Goal: Task Accomplishment & Management: Manage account settings

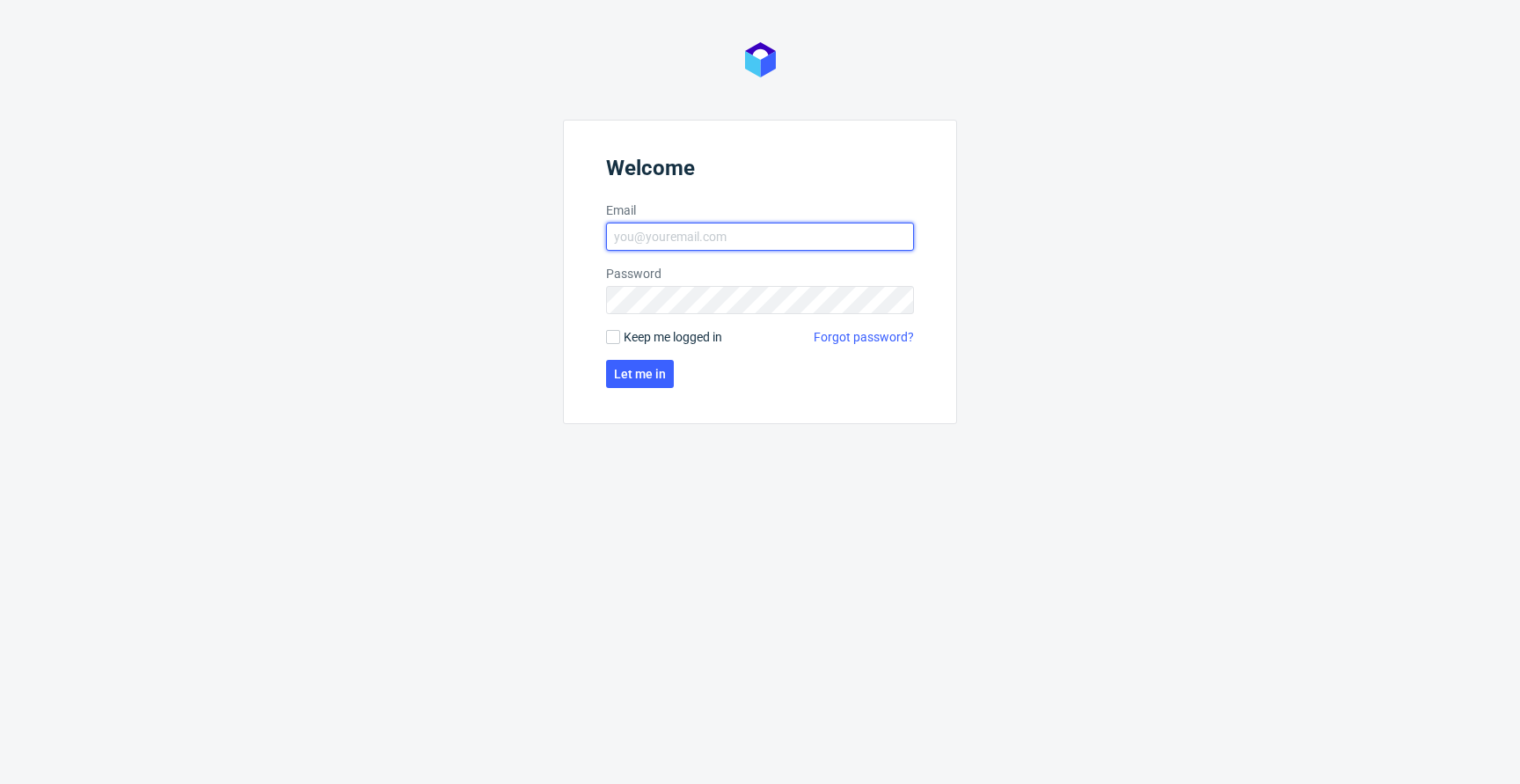
type input "jan.kocik@packhelp.com"
click at [632, 340] on span "Keep me logged in" at bounding box center [673, 336] width 99 height 17
click at [620, 340] on input "Keep me logged in" at bounding box center [613, 336] width 15 height 15
checkbox input "true"
click at [632, 367] on span "Let me in" at bounding box center [640, 373] width 52 height 13
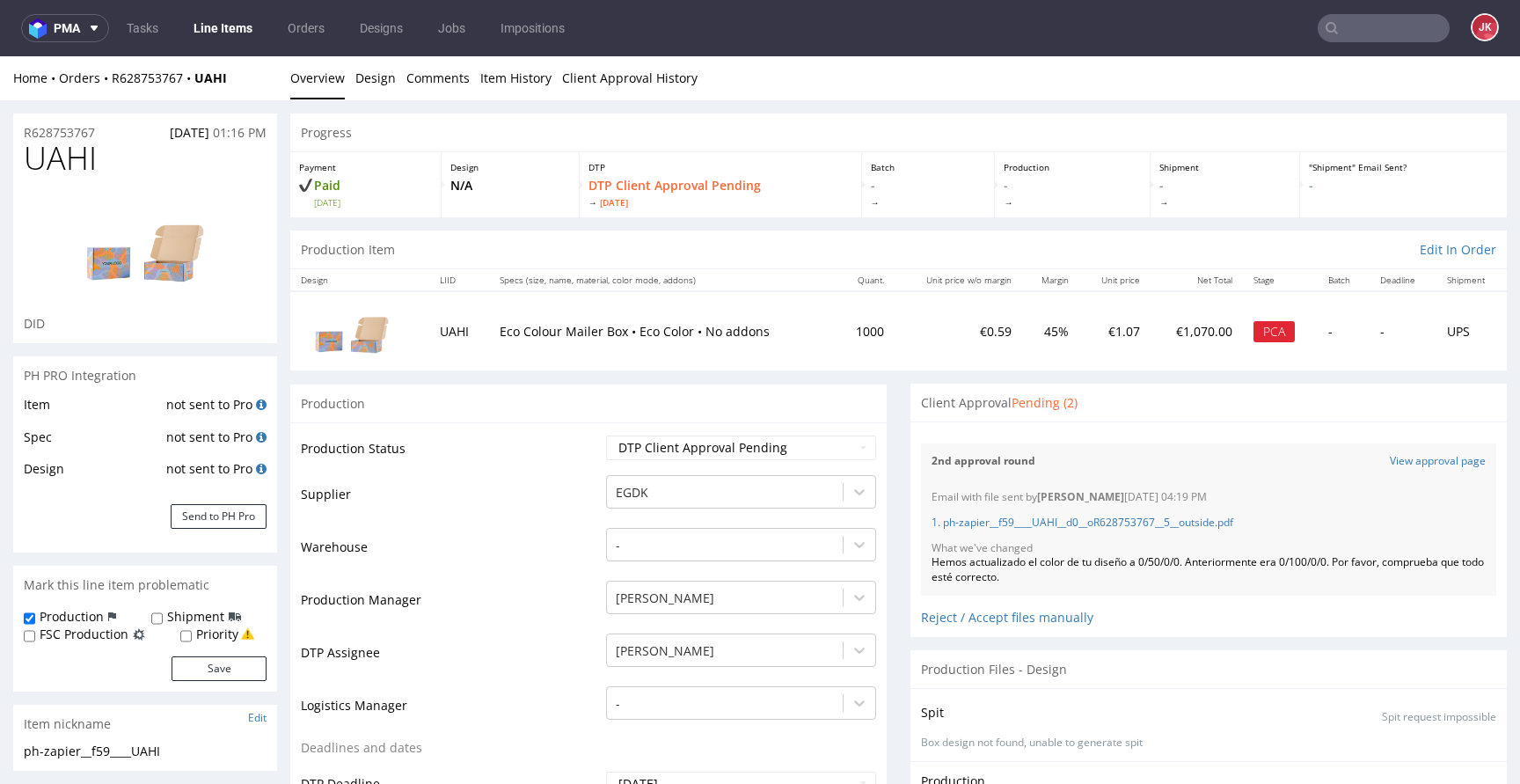
click at [229, 22] on link "Line Items" at bounding box center [222, 28] width 80 height 28
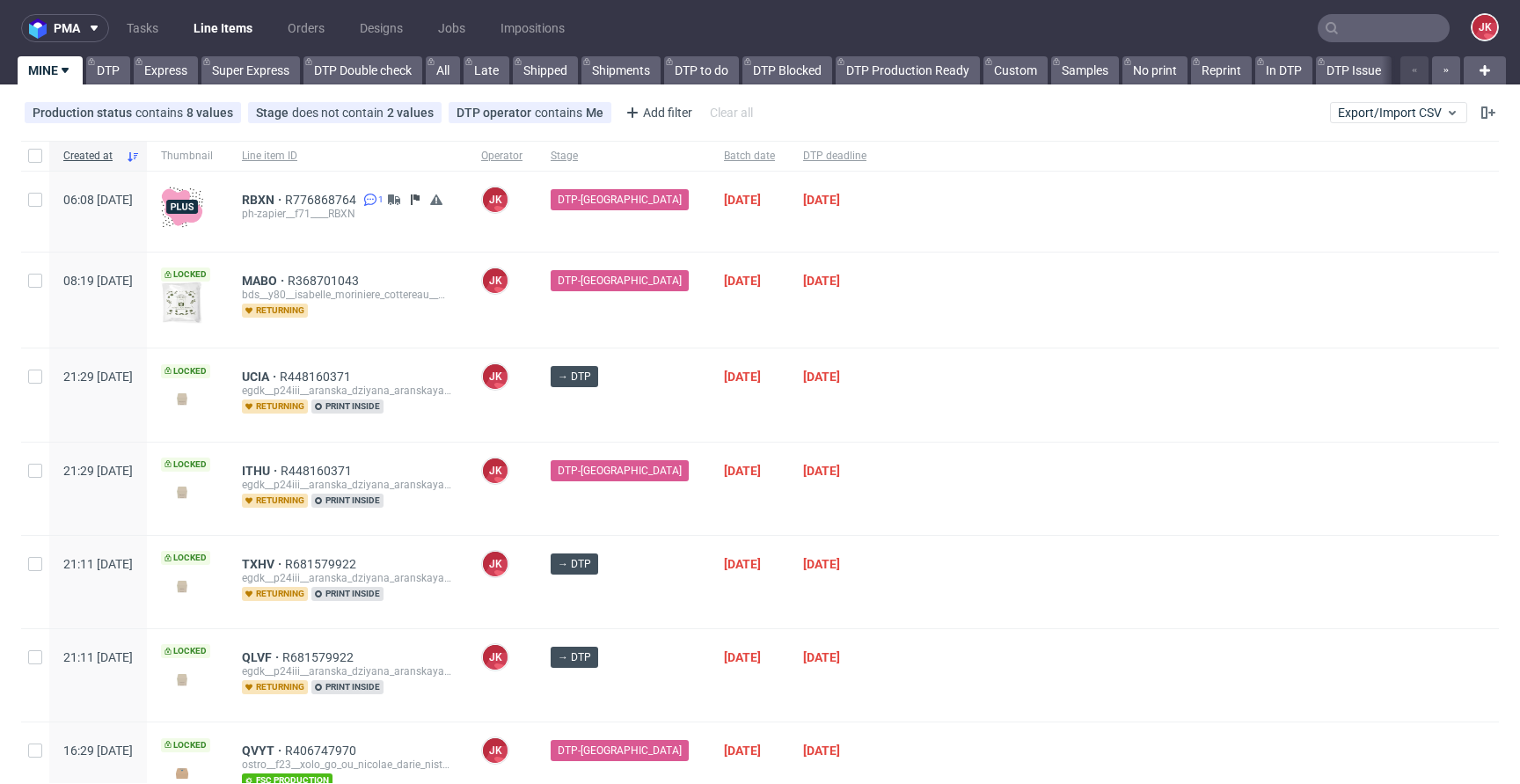
click at [962, 433] on div at bounding box center [1190, 394] width 619 height 93
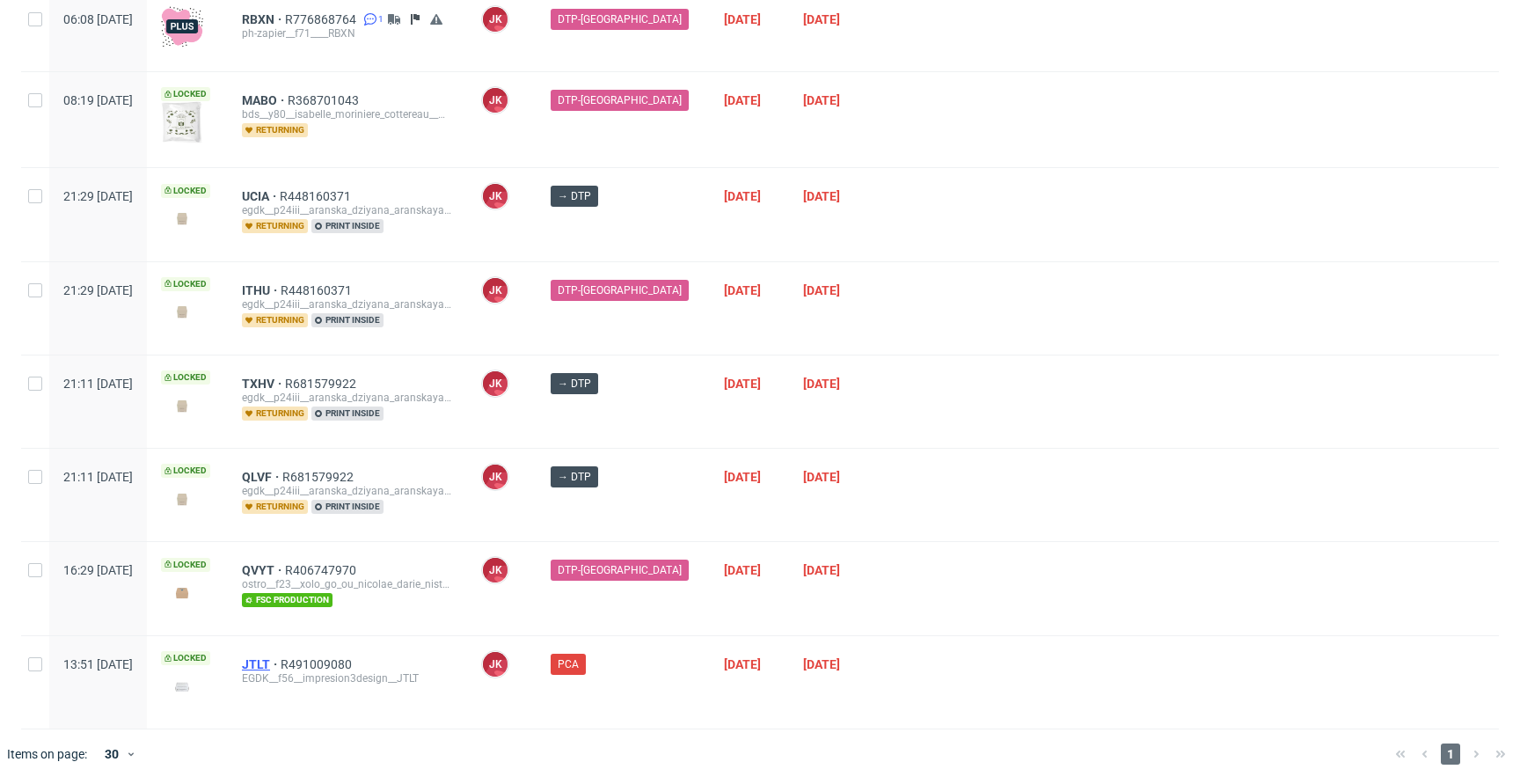
click at [280, 665] on span "JTLT" at bounding box center [261, 664] width 39 height 15
click at [919, 470] on div at bounding box center [1190, 495] width 619 height 93
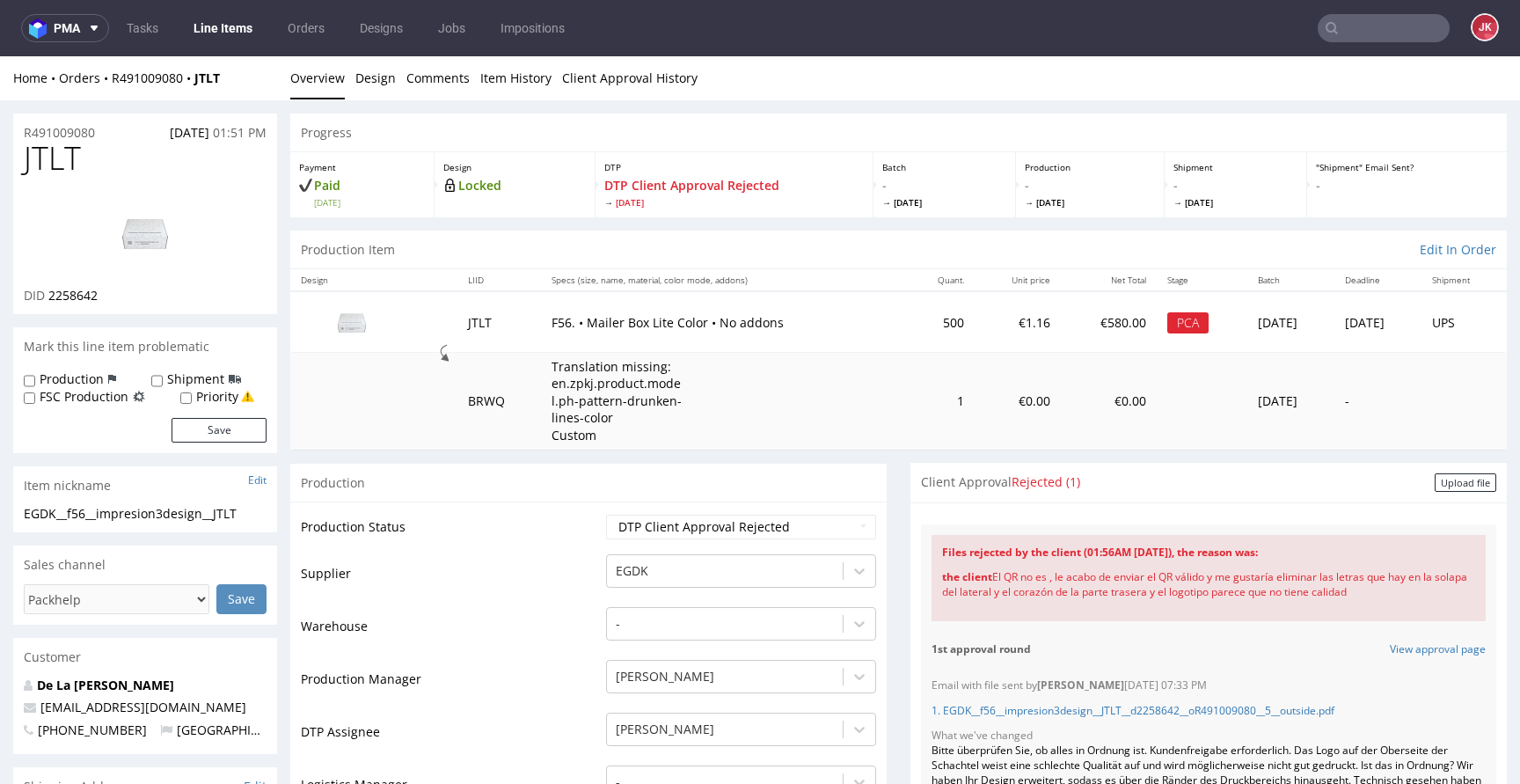
drag, startPoint x: 1374, startPoint y: 590, endPoint x: 984, endPoint y: 574, distance: 390.3
click at [984, 574] on div "the client El QR no es , le acabo de enviar el QR válido y me gustaría eliminar…" at bounding box center [1208, 585] width 533 height 51
copy div "El QR no es , le acabo de enviar el QR válido y me gustaría eliminar las letras…"
click at [395, 129] on div "Progress" at bounding box center [898, 132] width 1216 height 39
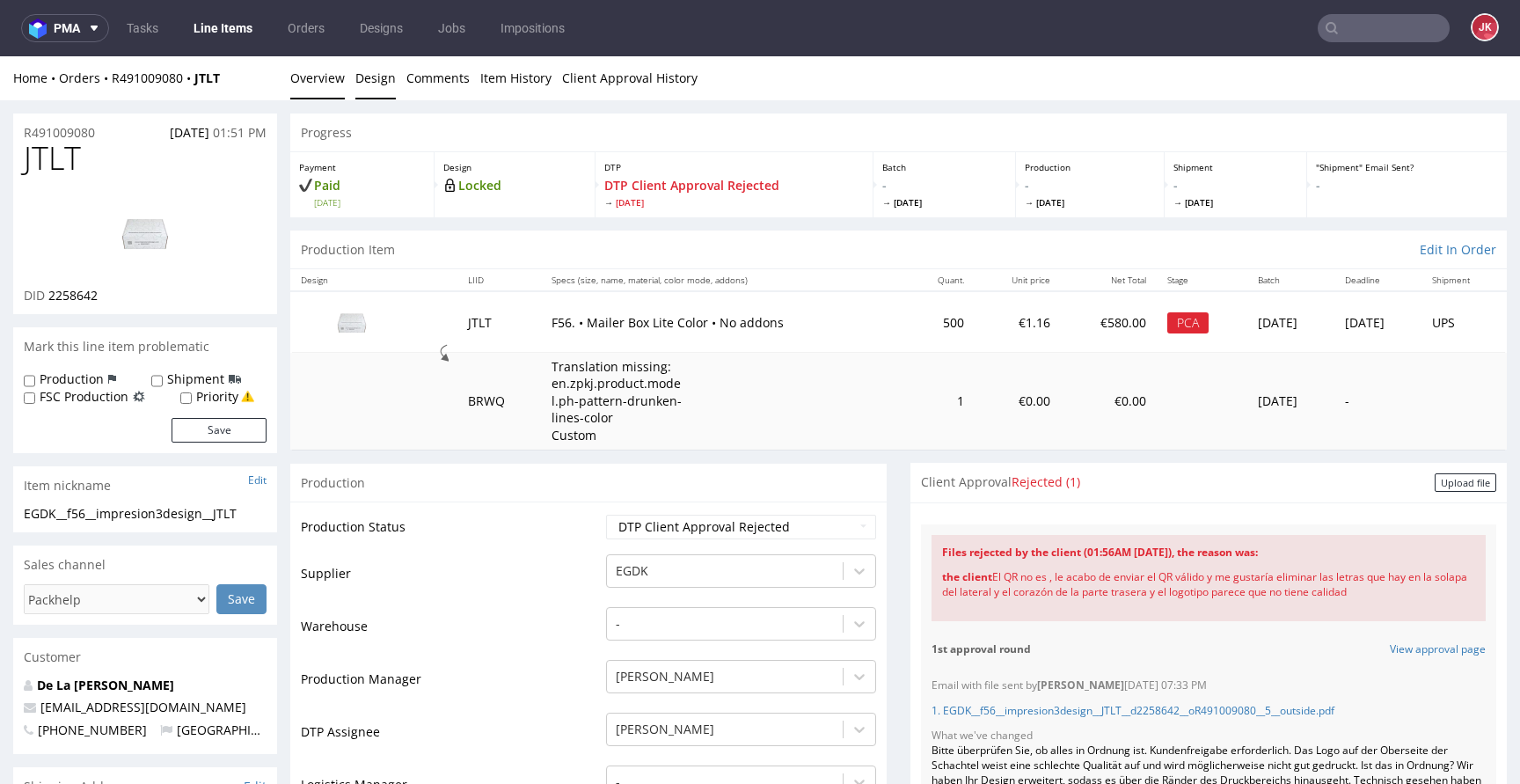
click at [383, 95] on link "Design" at bounding box center [376, 77] width 41 height 44
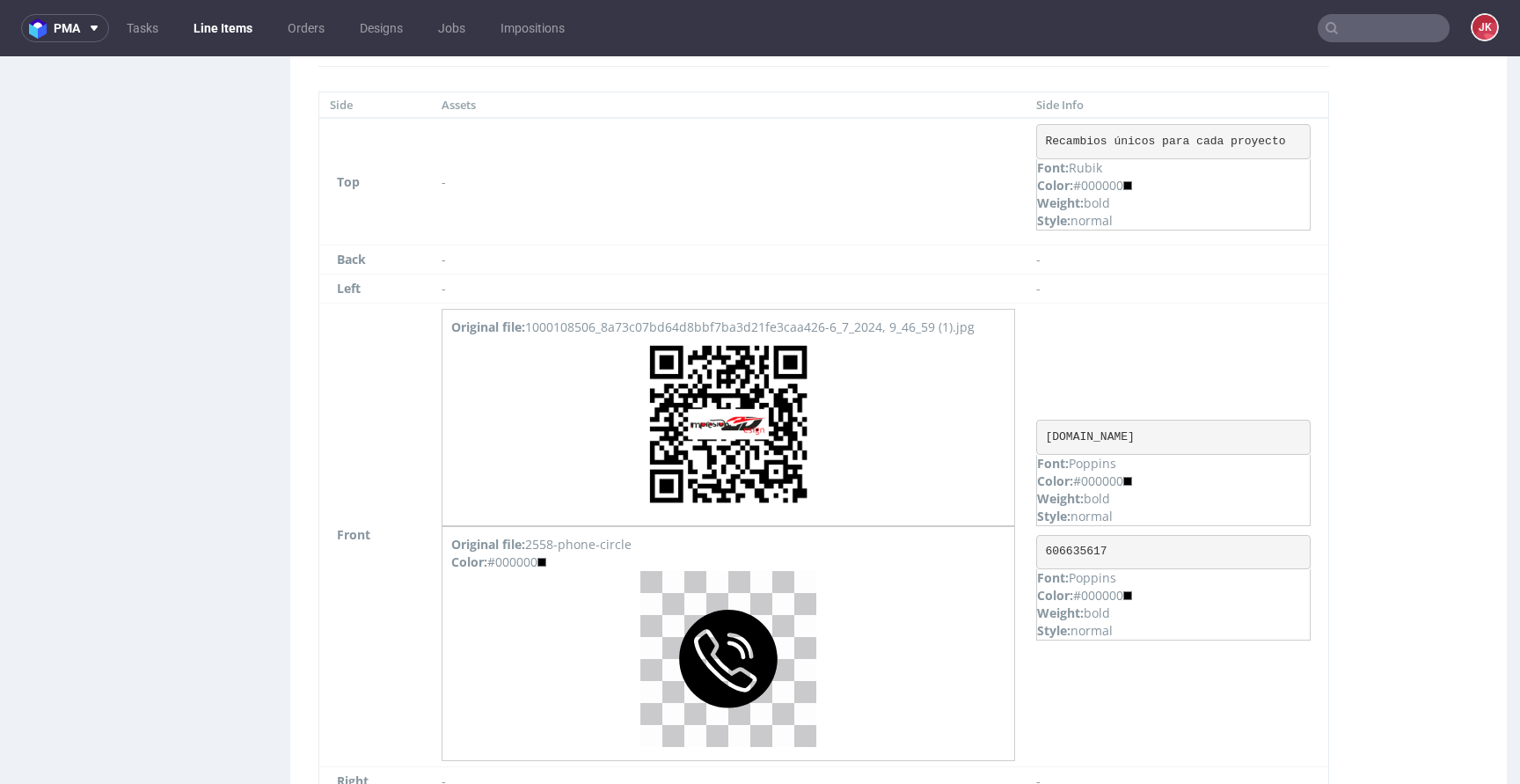
scroll to position [1654, 0]
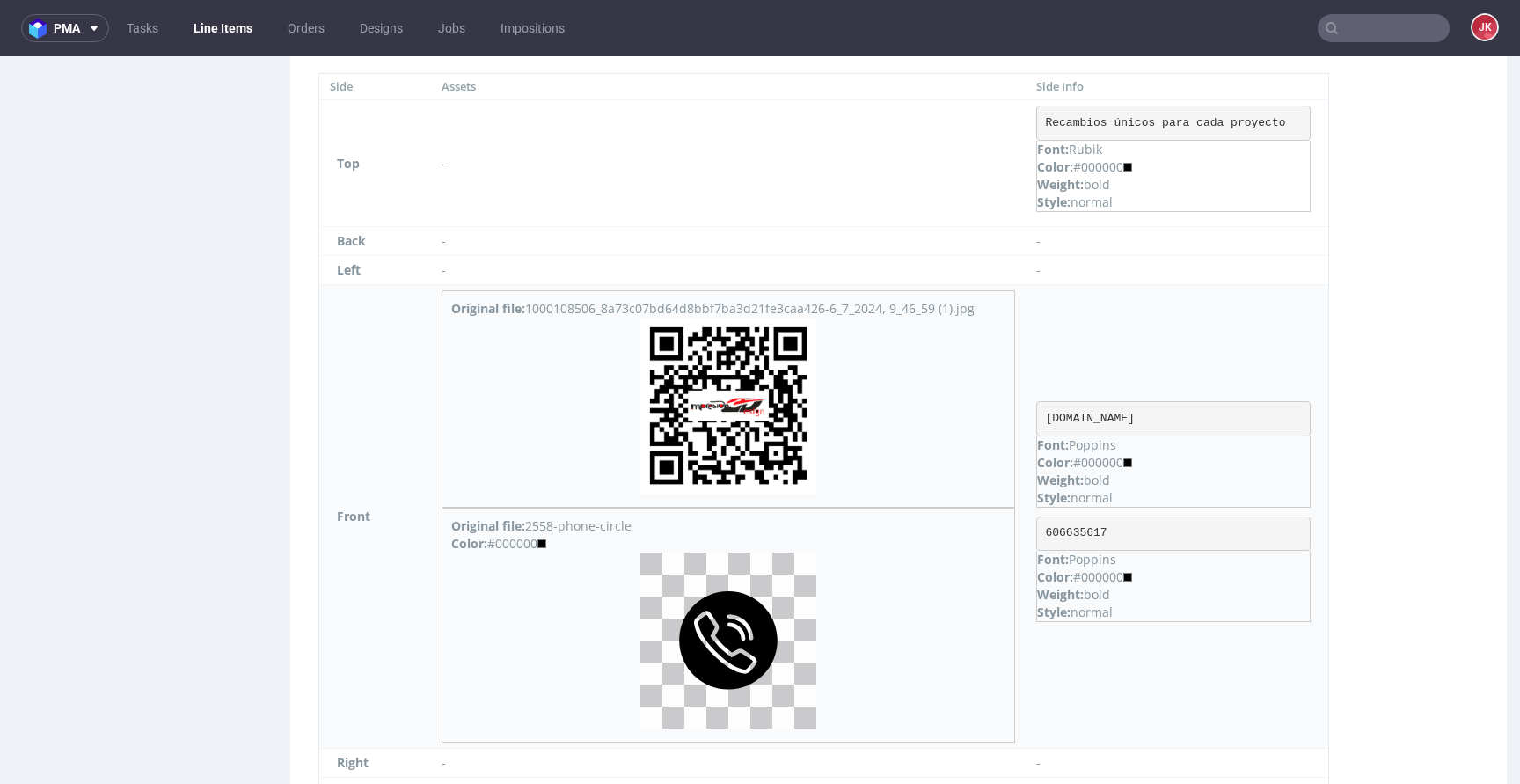
click at [759, 405] on img at bounding box center [728, 405] width 176 height 176
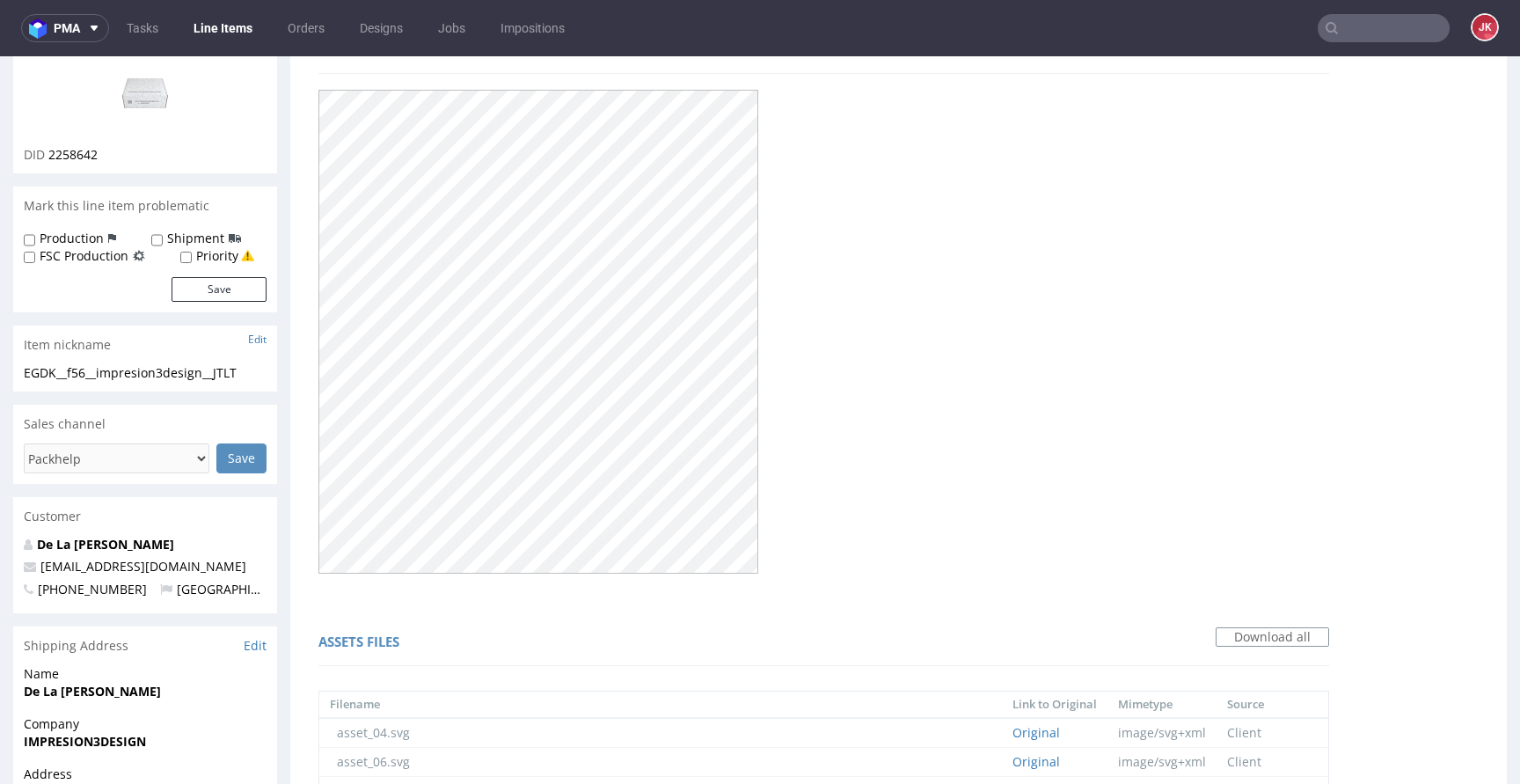
scroll to position [0, 0]
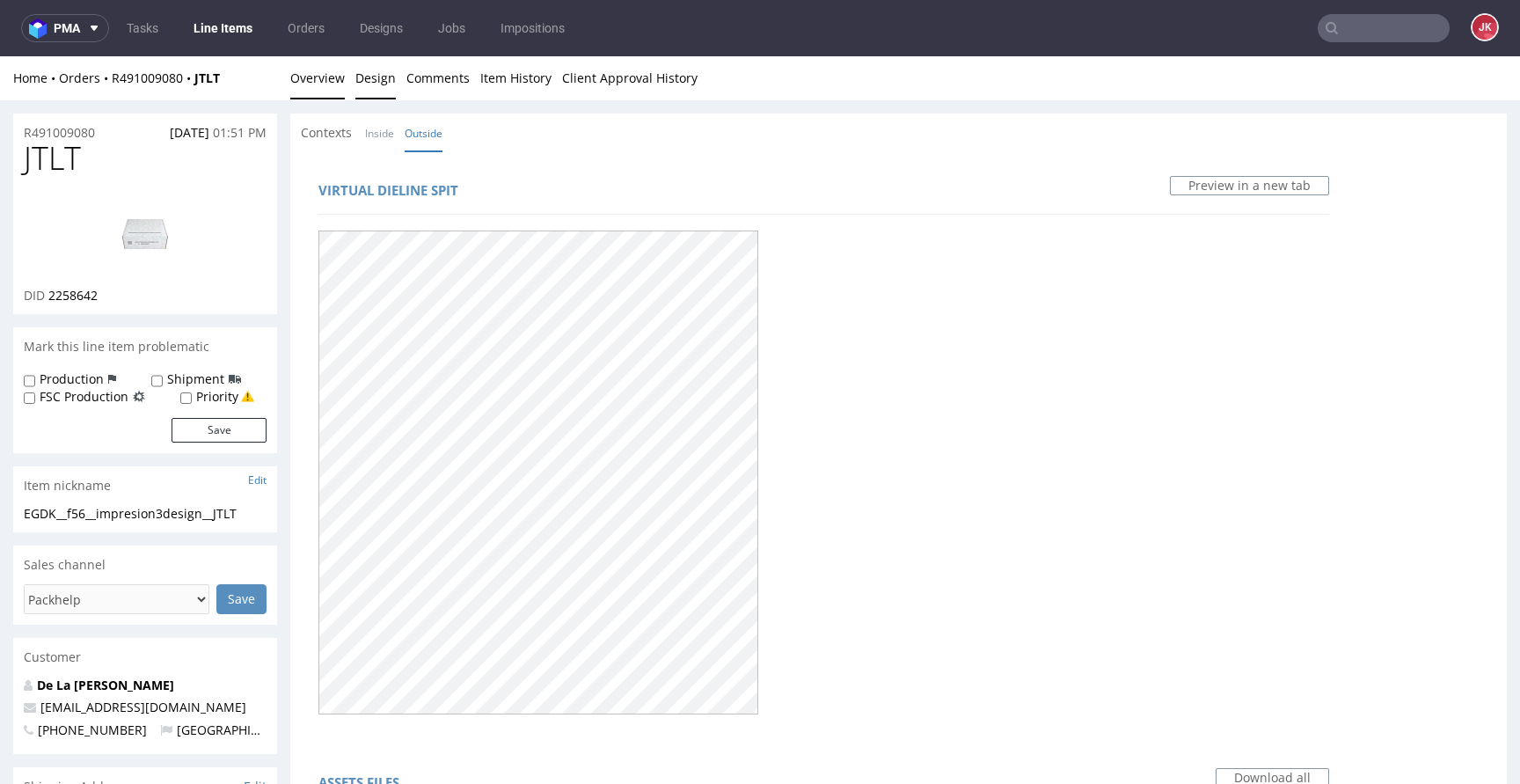
click at [307, 78] on link "Overview" at bounding box center [317, 77] width 54 height 44
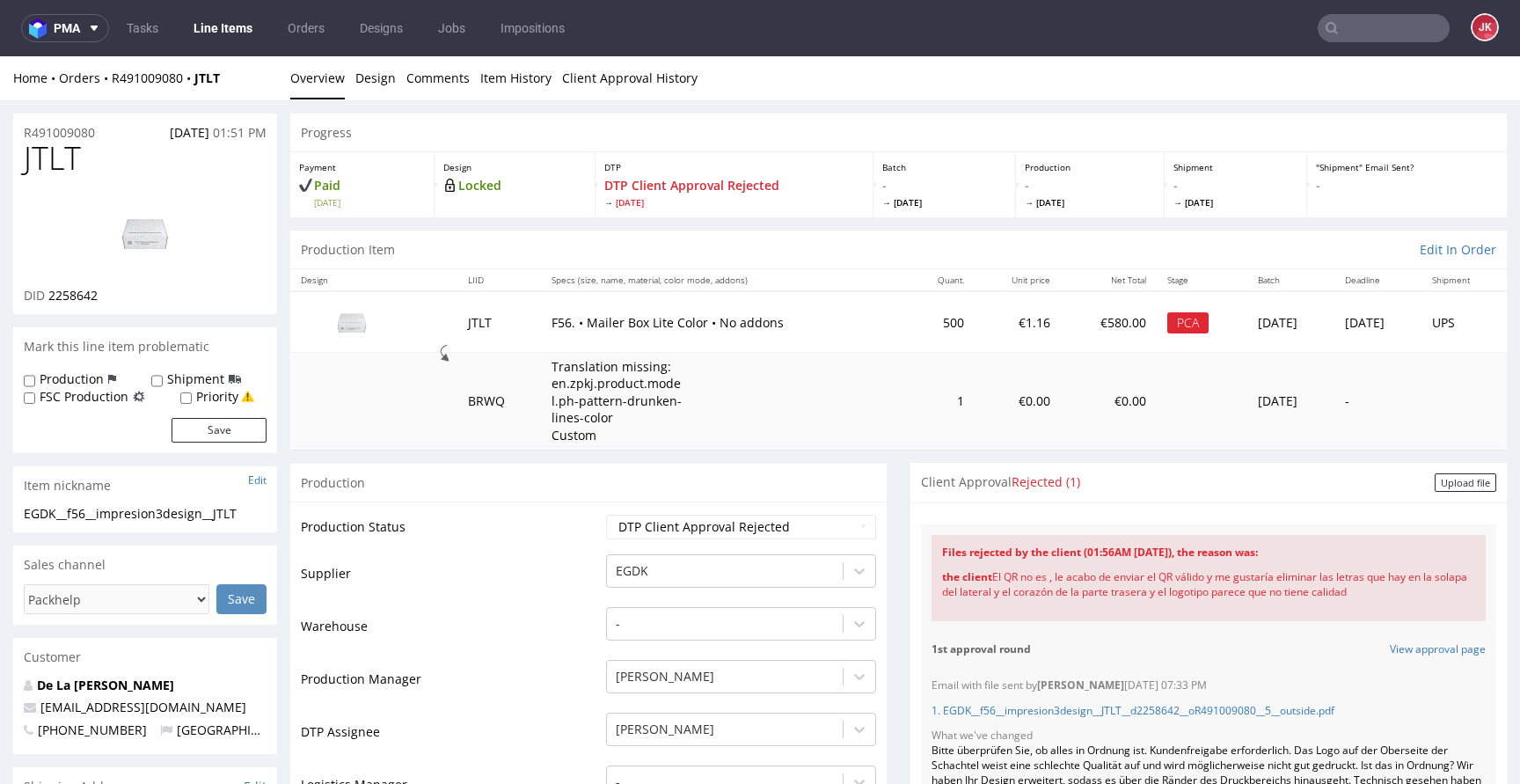
drag, startPoint x: 1381, startPoint y: 591, endPoint x: 1002, endPoint y: 580, distance: 379.2
click at [984, 580] on div "the client El QR no es , le acabo de enviar el QR válido y me gustaría eliminar…" at bounding box center [1208, 585] width 533 height 51
copy div "El QR no es , le acabo de enviar el QR válido y me gustaría eliminar las letras…"
click at [541, 569] on td "Supplier" at bounding box center [451, 578] width 301 height 53
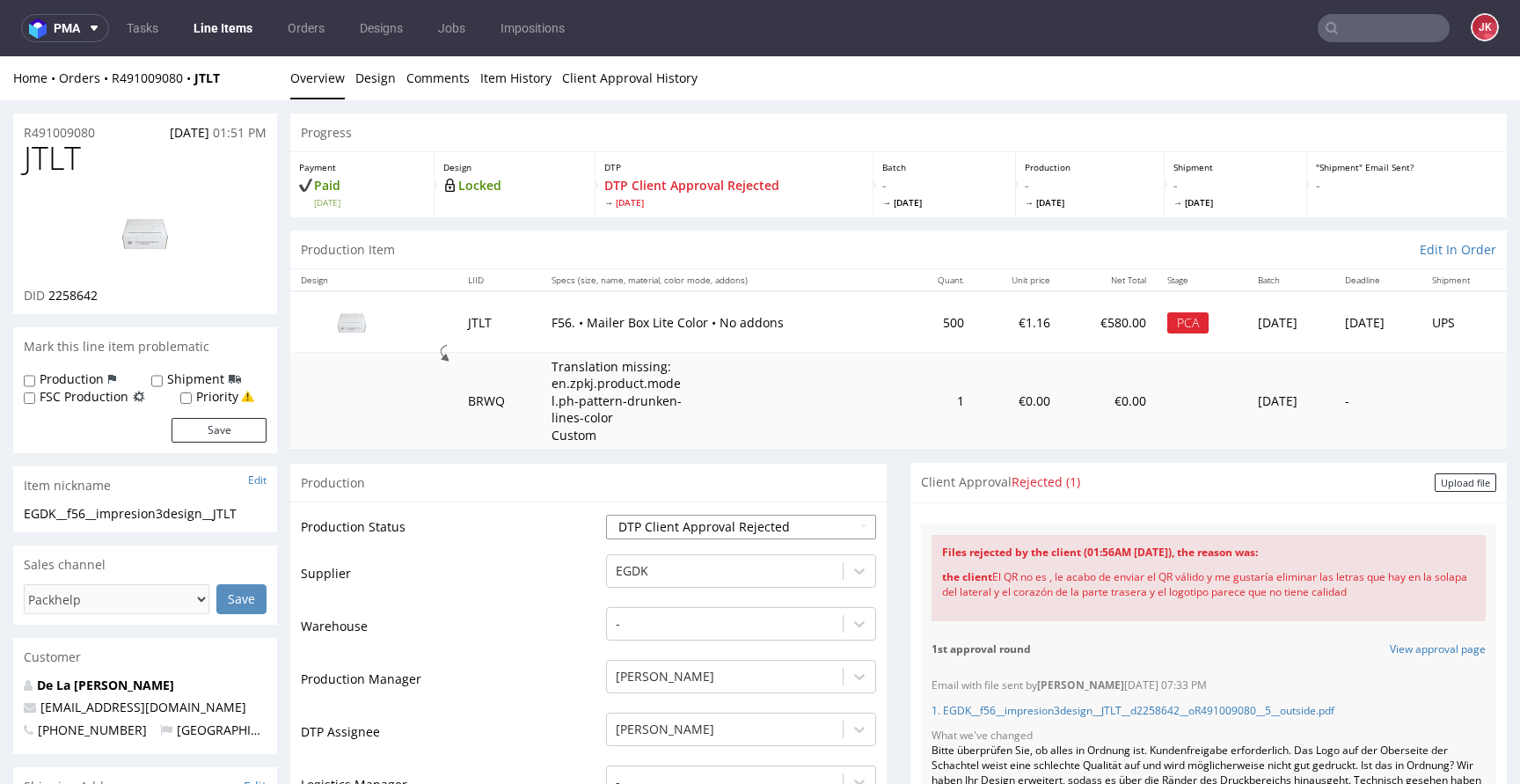
click at [664, 527] on select "Waiting for Artwork Waiting for Diecut Waiting for Mockup Waiting for DTP Waiti…" at bounding box center [741, 526] width 270 height 24
select select "dtp_ca_needed"
click at [606, 514] on select "Waiting for Artwork Waiting for Diecut Waiting for Mockup Waiting for DTP Waiti…" at bounding box center [741, 526] width 270 height 24
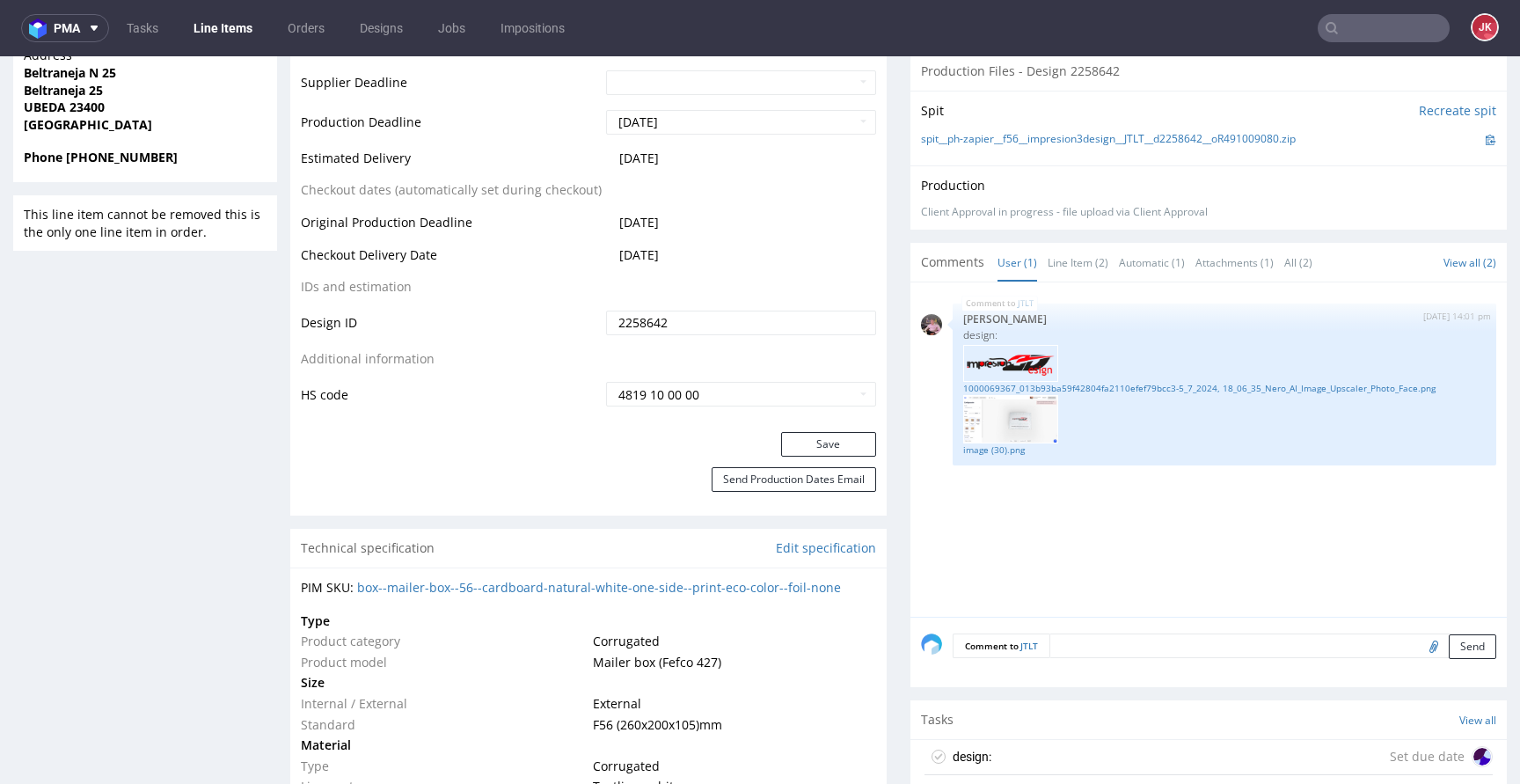
scroll to position [903, 0]
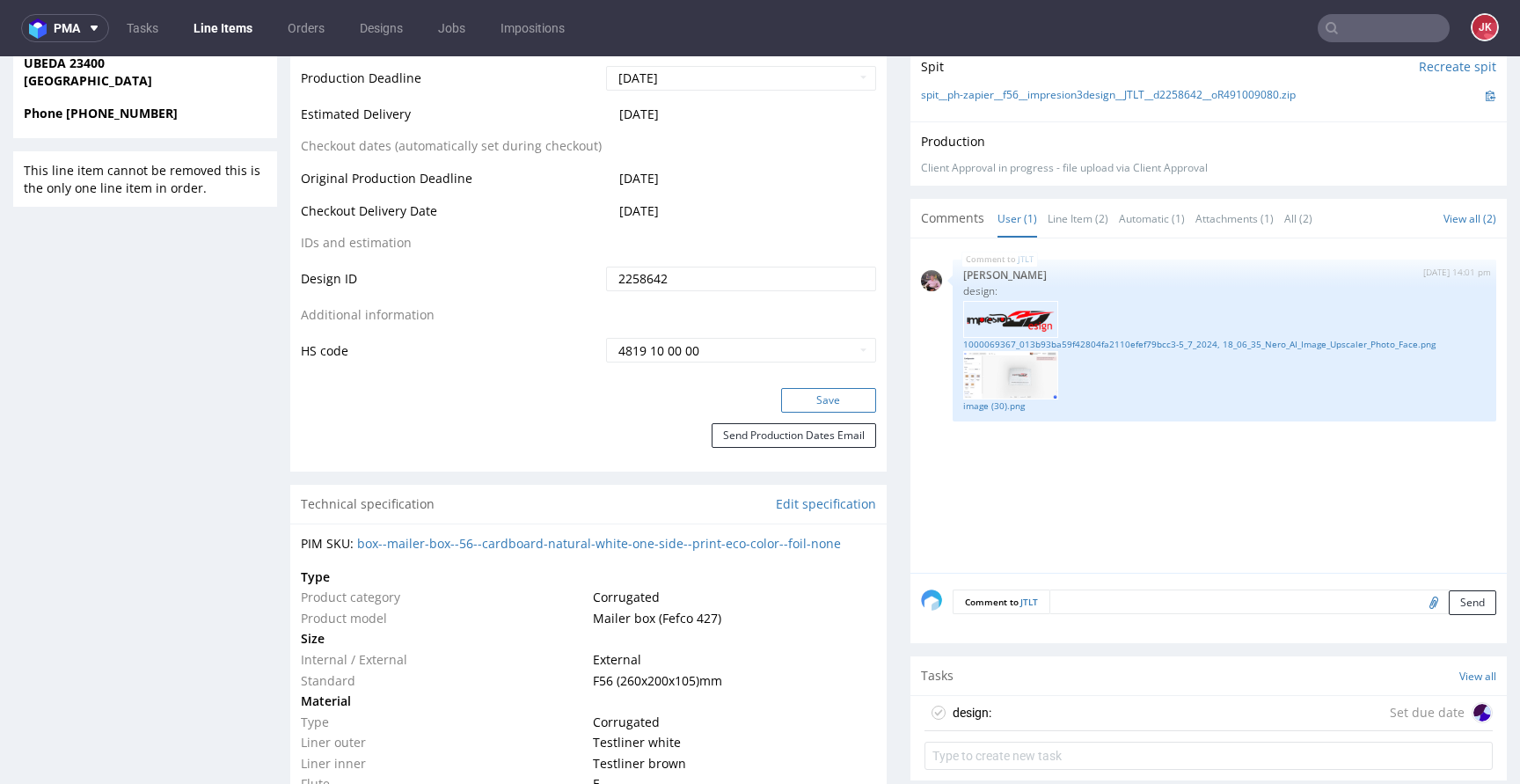
click at [826, 403] on button "Save" at bounding box center [829, 399] width 95 height 24
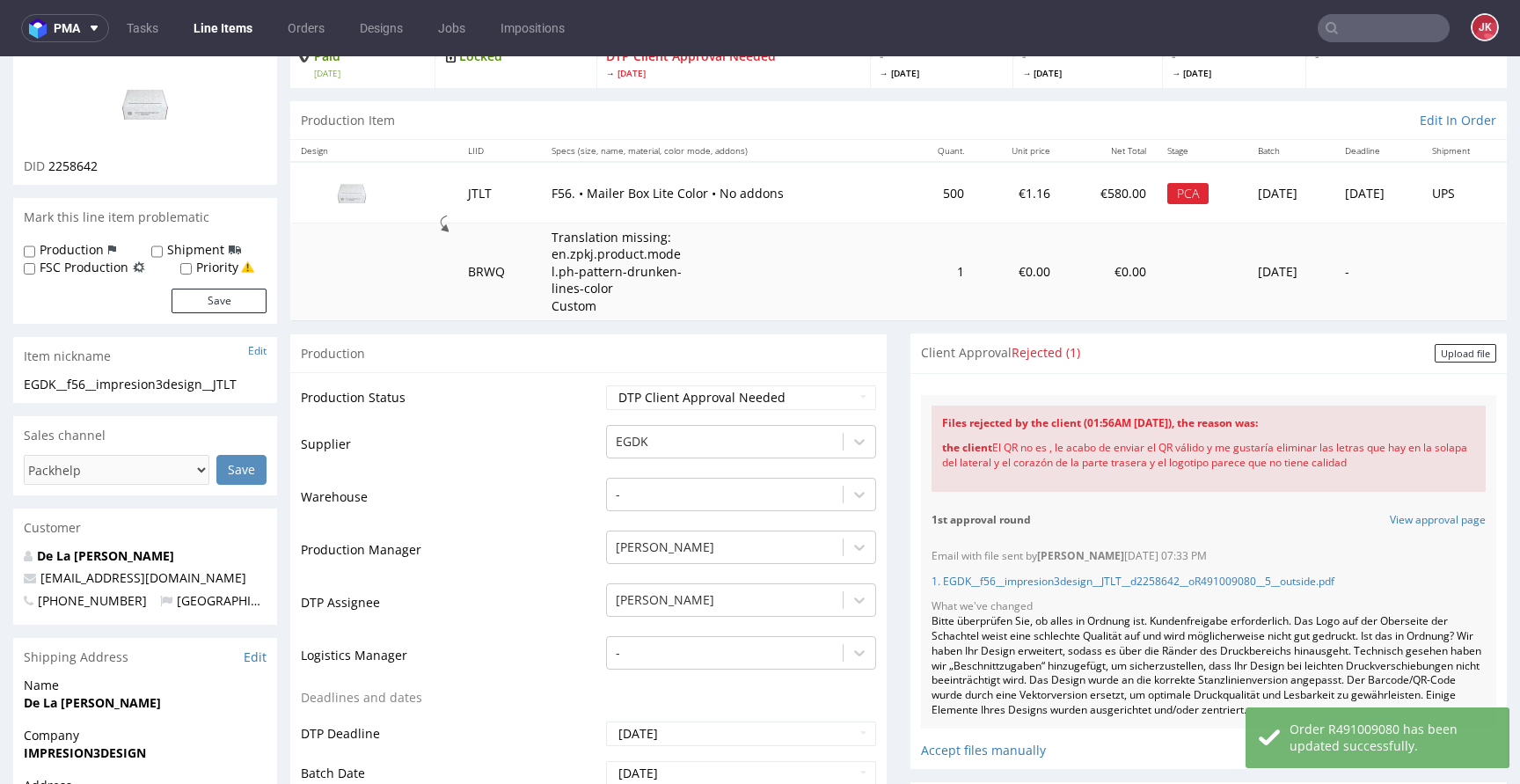
scroll to position [0, 0]
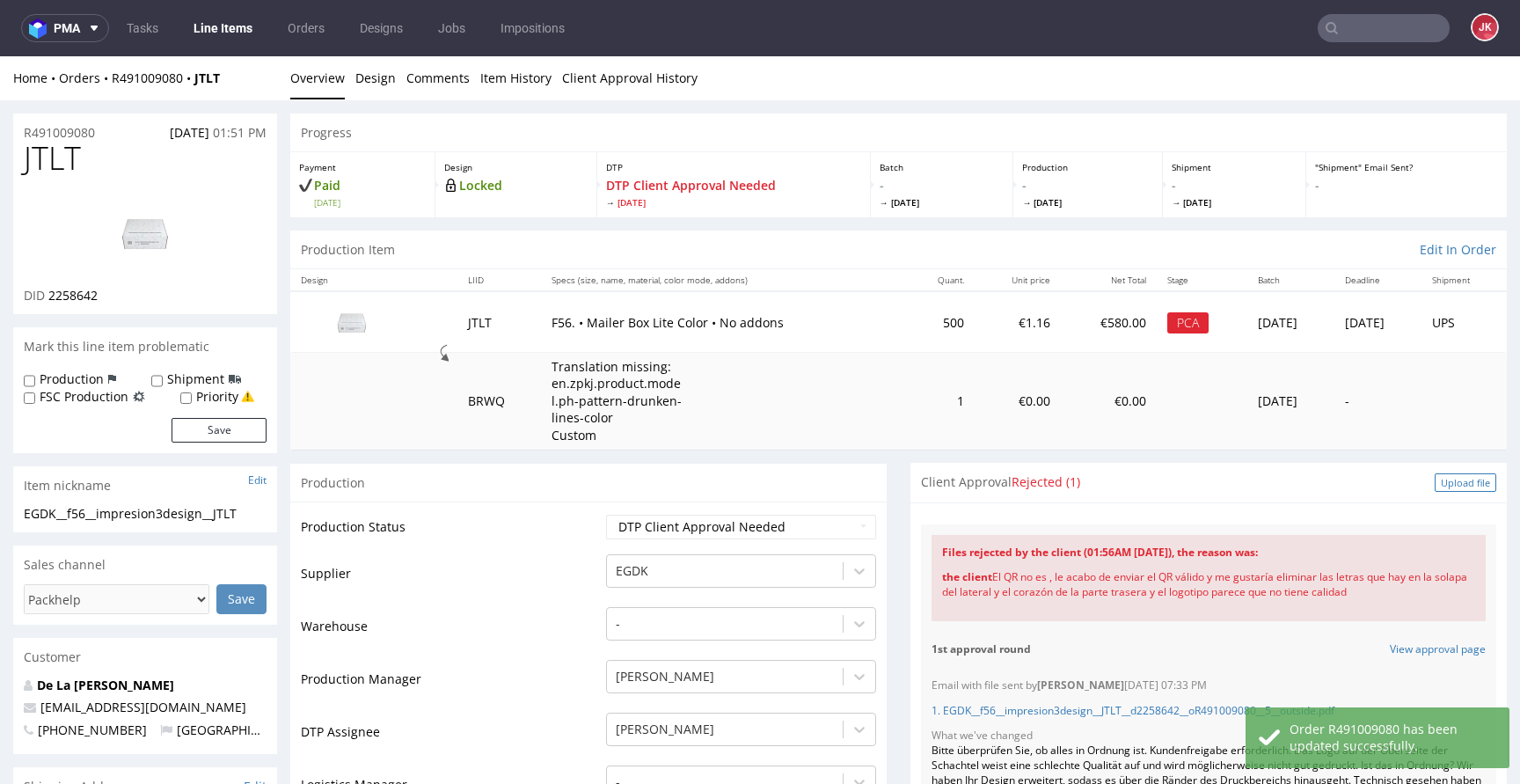
click at [1452, 479] on div "Upload file" at bounding box center [1466, 481] width 62 height 18
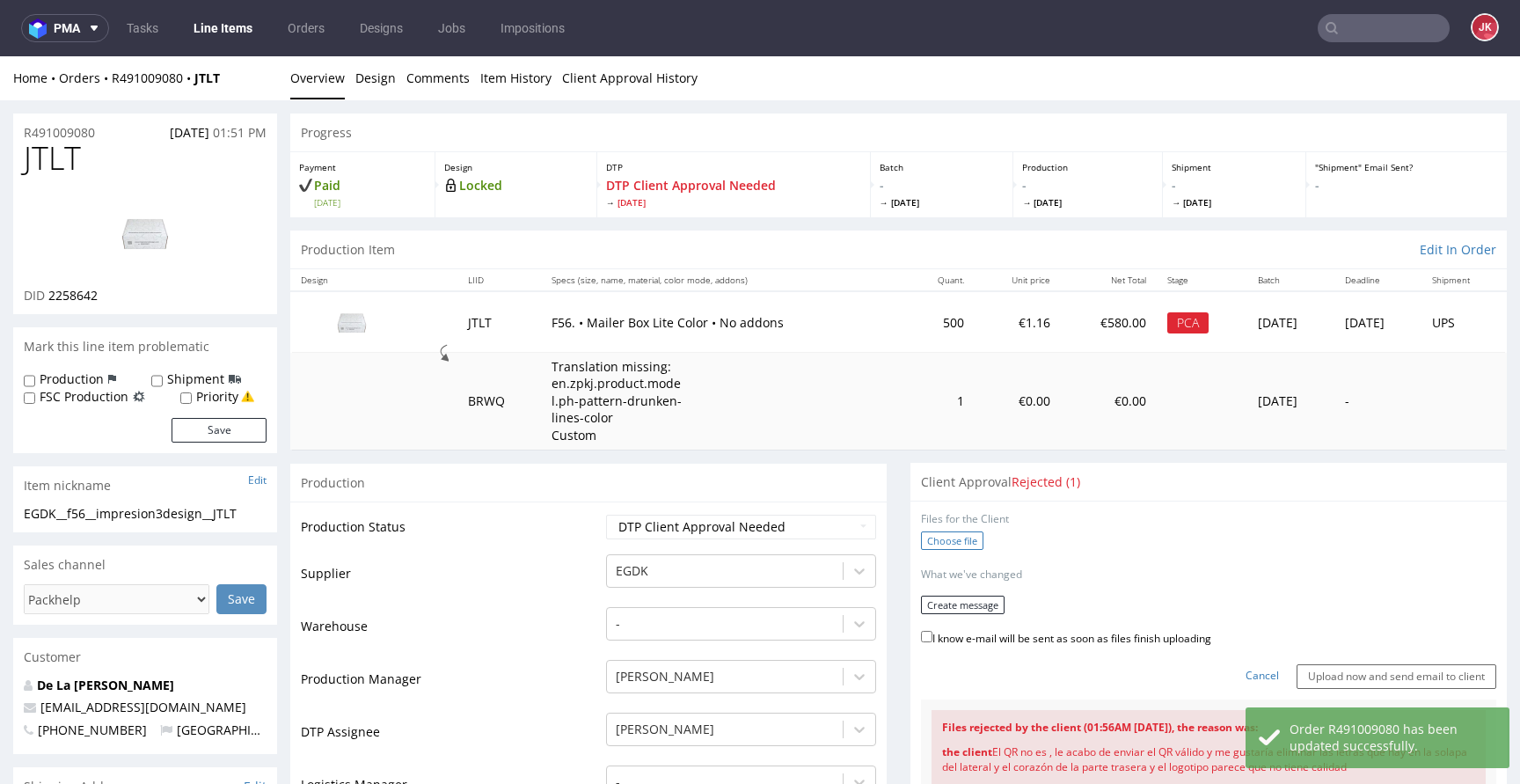
click at [941, 537] on label "Choose file" at bounding box center [951, 539] width 63 height 18
click at [0, 56] on input "Choose file" at bounding box center [0, 56] width 0 height 0
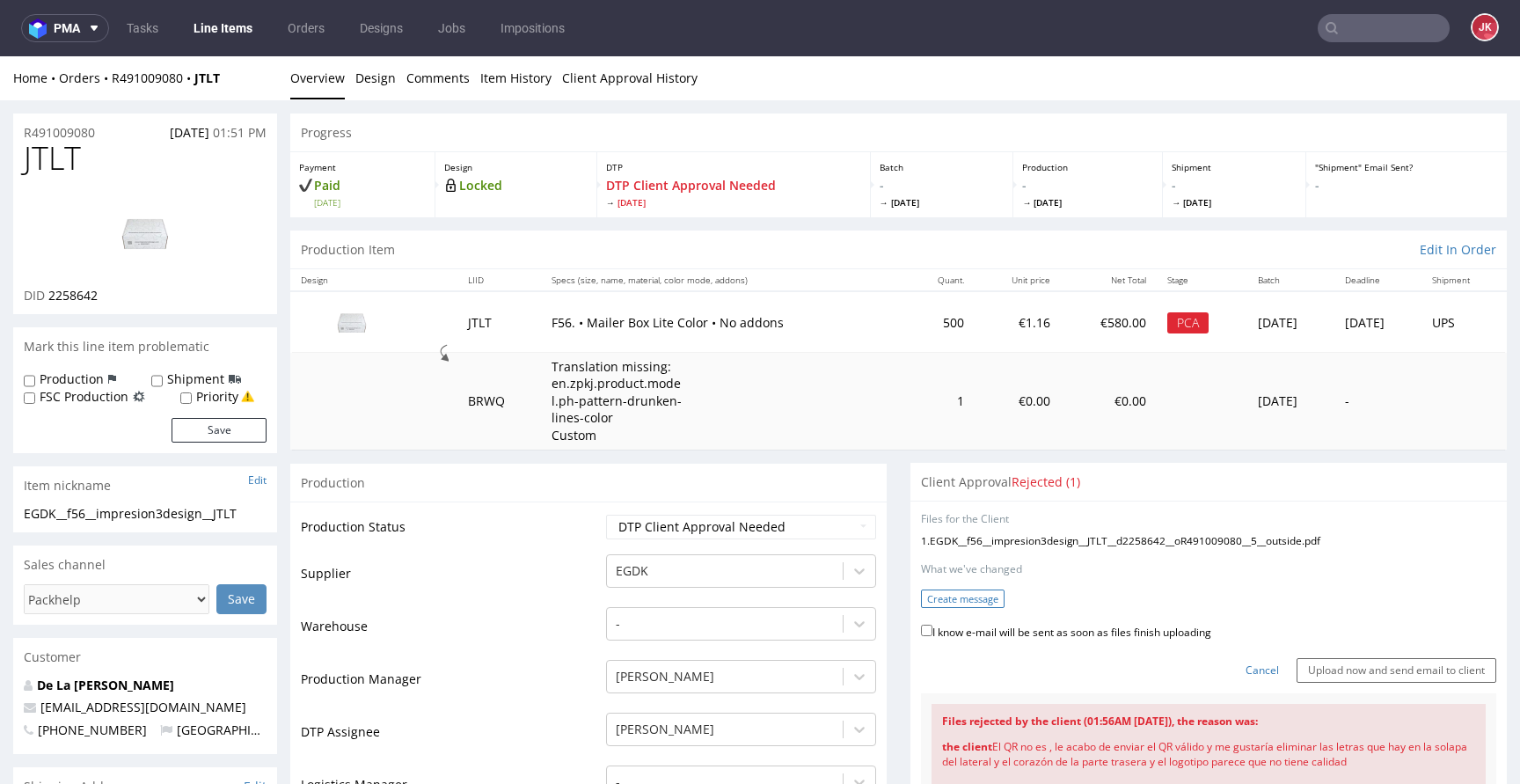
click at [952, 599] on button "Create message" at bounding box center [962, 598] width 83 height 18
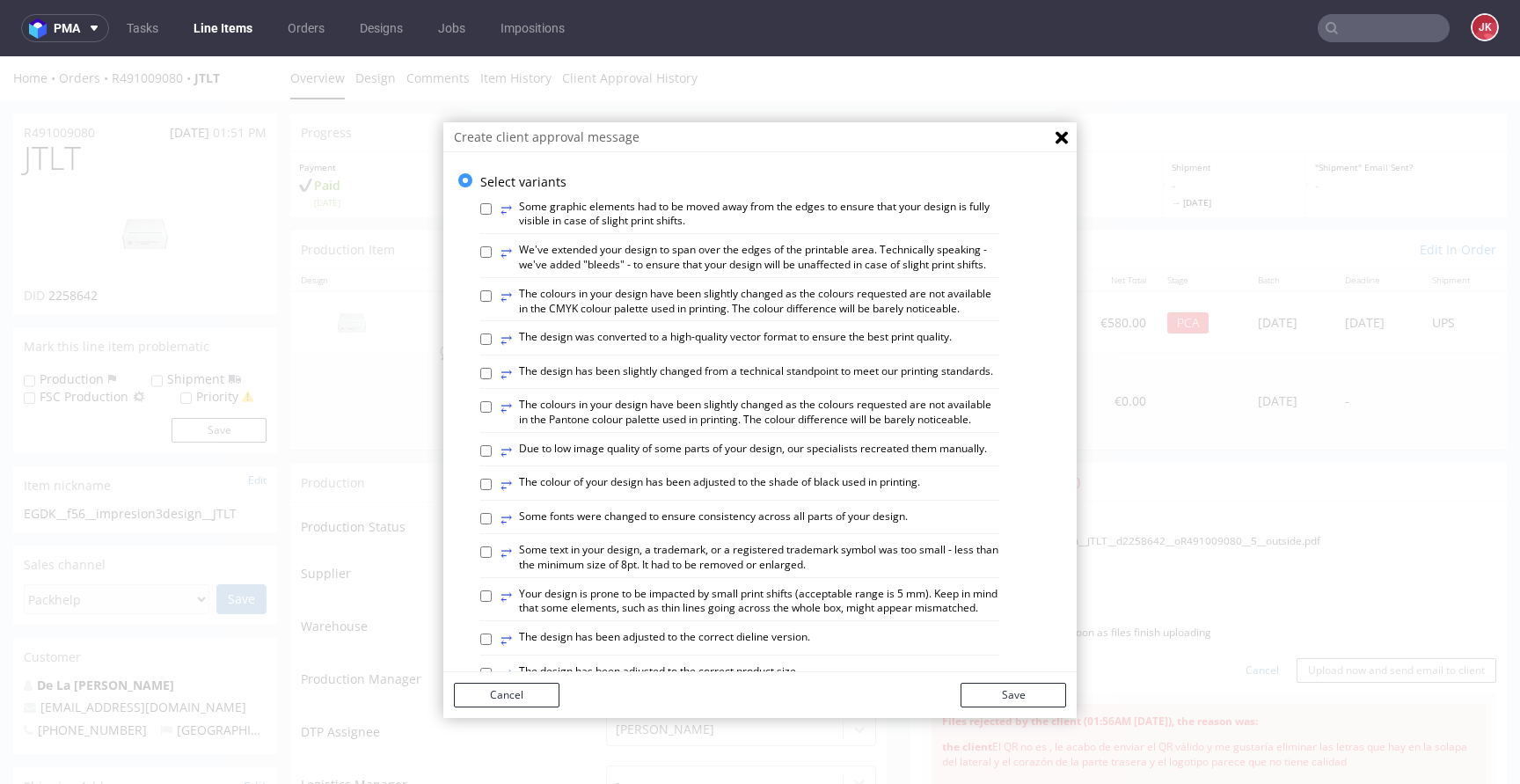
click at [768, 306] on label "⥂ The colours in your design have been slightly changed as the colours requeste…" at bounding box center [750, 302] width 499 height 30
click at [492, 302] on input "⥂ The colours in your design have been slightly changed as the colours requeste…" at bounding box center [486, 296] width 12 height 12
checkbox input "true"
click at [1012, 699] on button "Save" at bounding box center [1012, 694] width 105 height 24
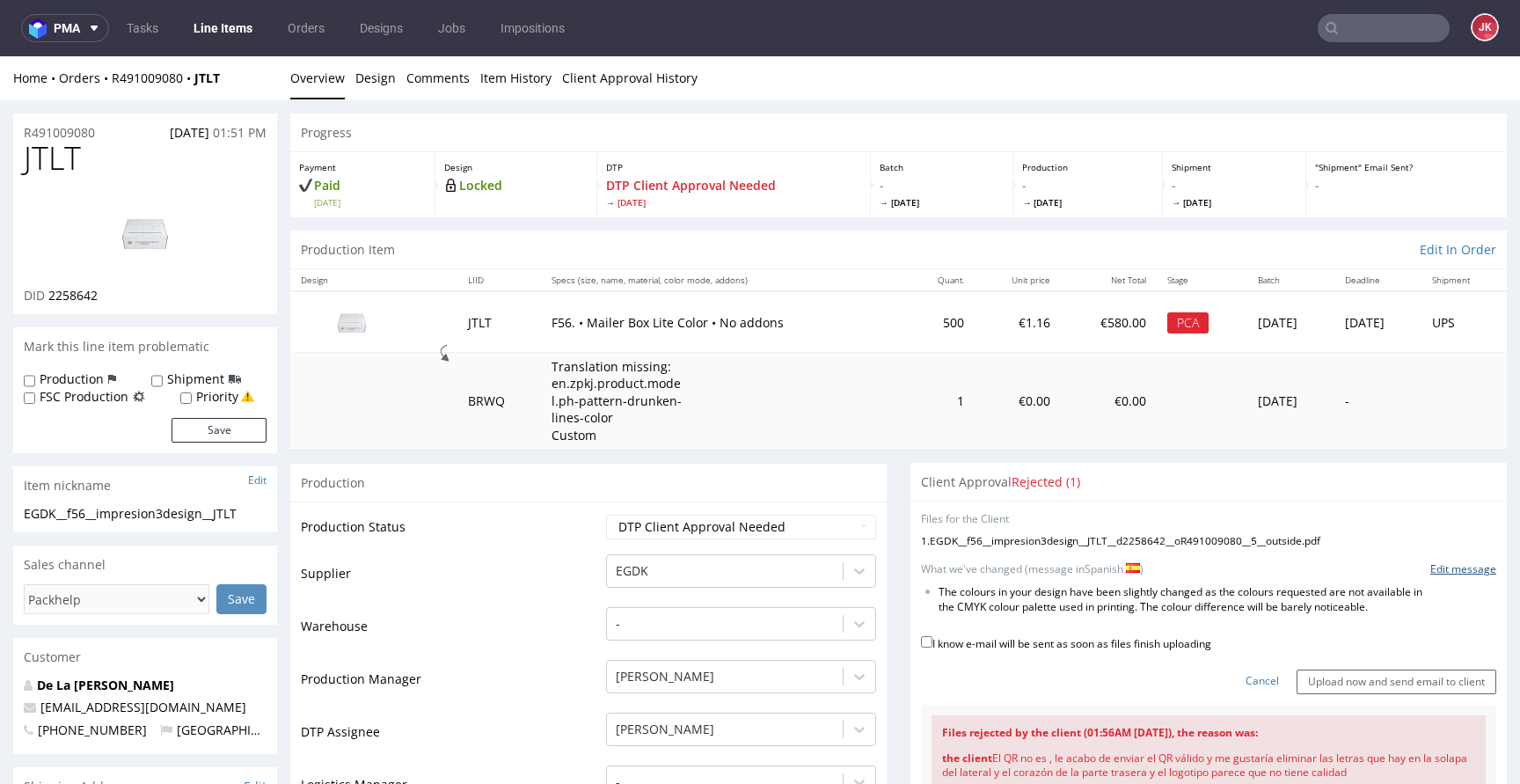
click at [1430, 565] on link "Edit message" at bounding box center [1463, 568] width 66 height 15
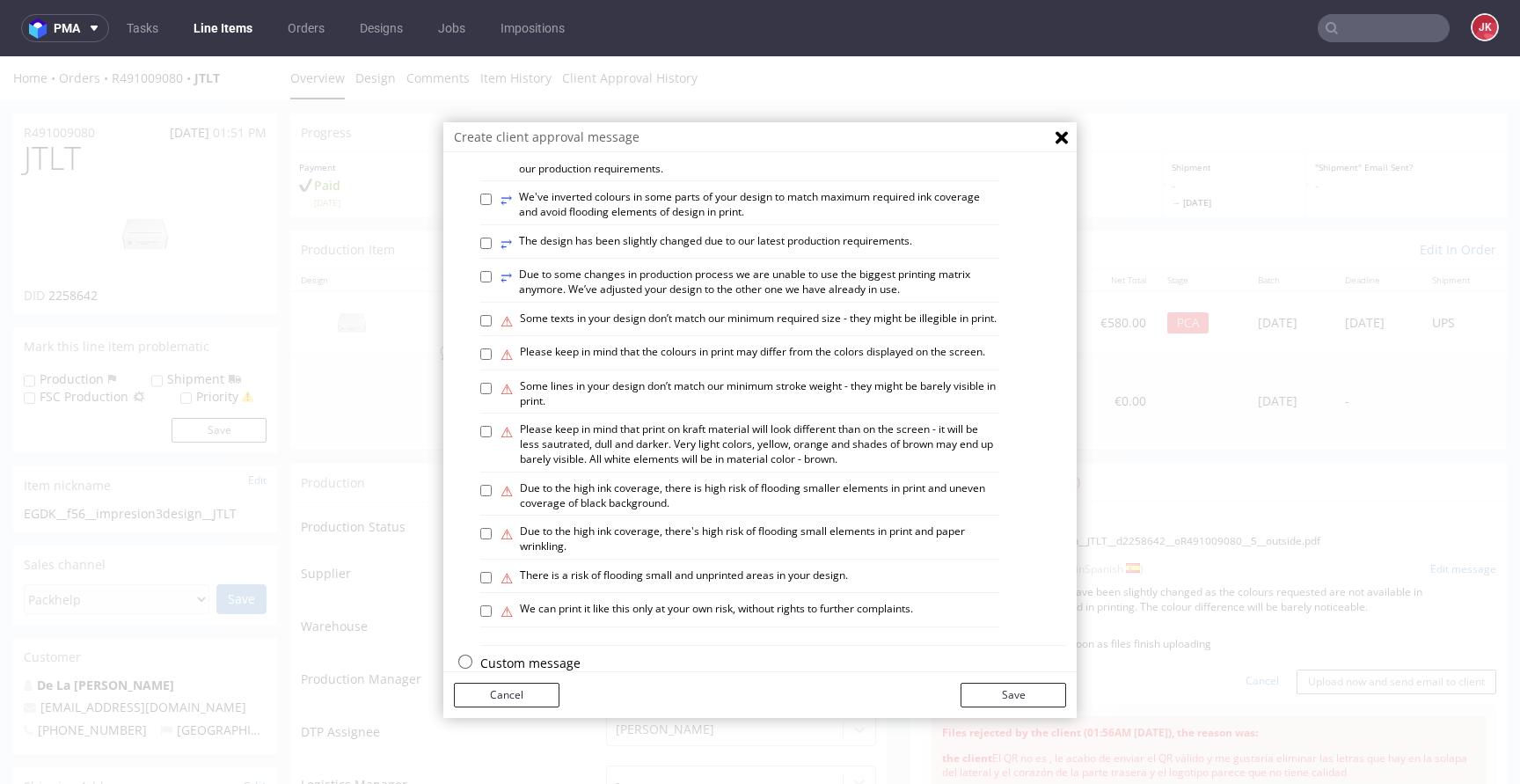
scroll to position [1026, 0]
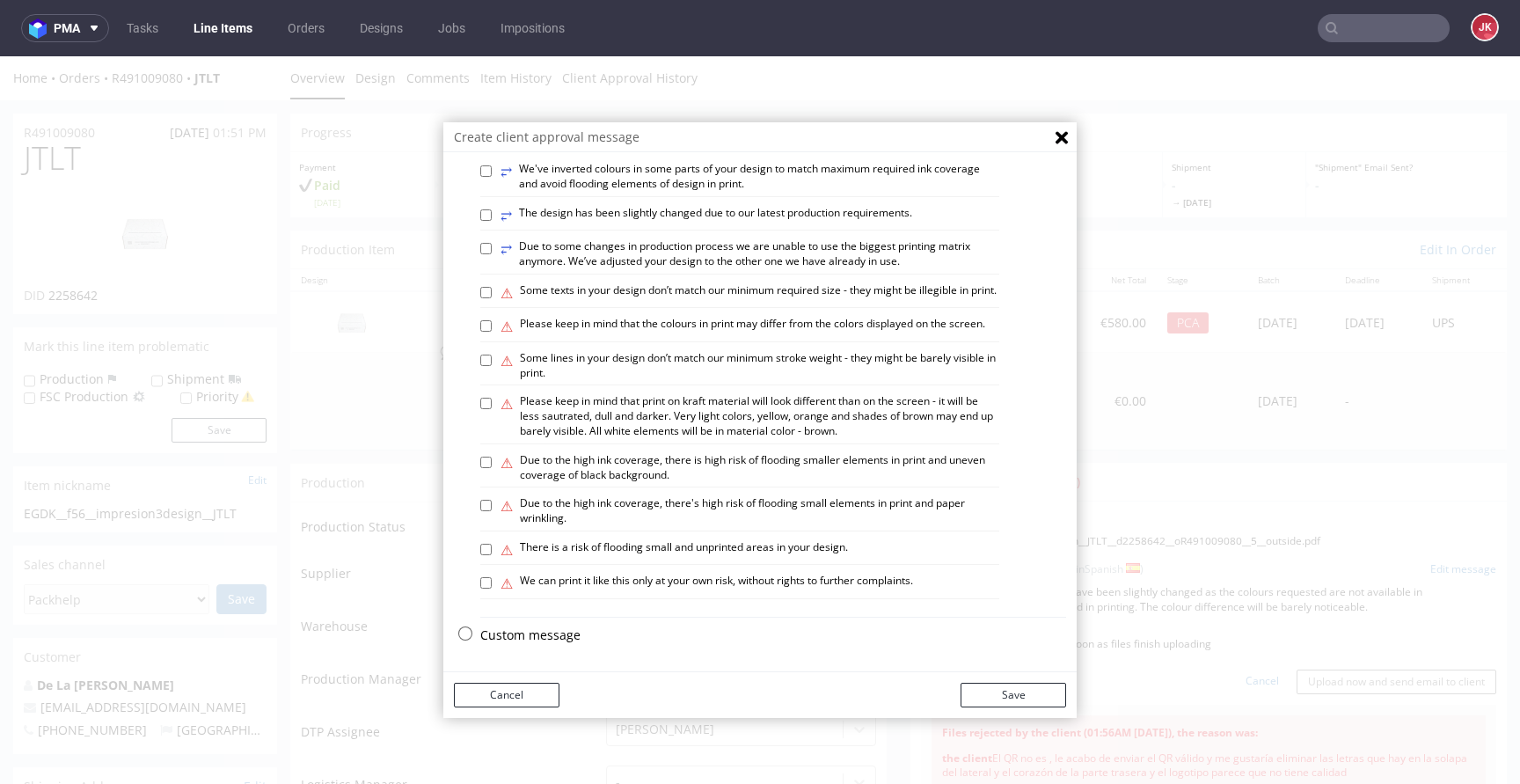
click at [481, 646] on div "Custom message" at bounding box center [774, 639] width 586 height 26
click at [485, 633] on p "Custom message" at bounding box center [774, 635] width 586 height 17
checkbox input "false"
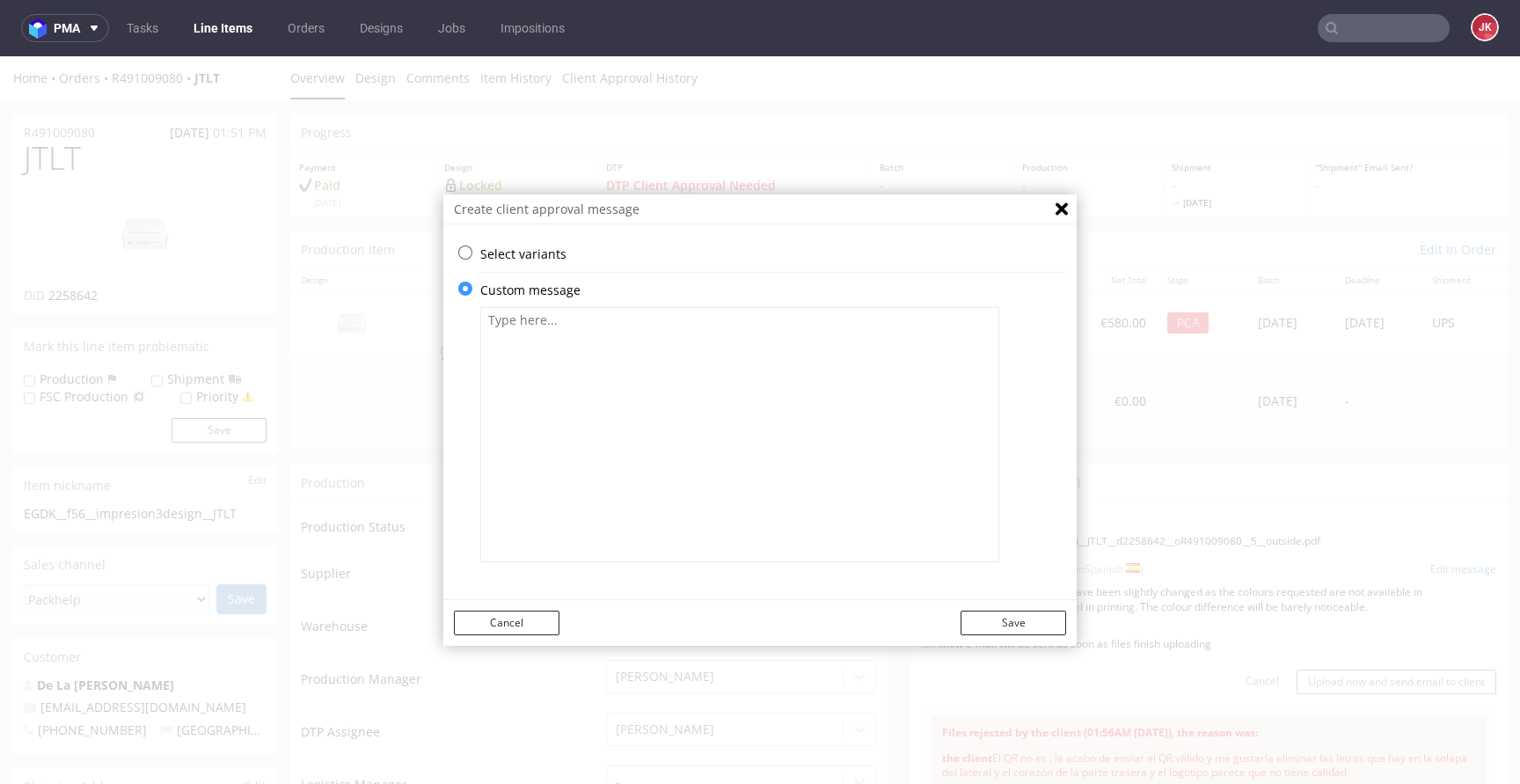
click at [638, 463] on textarea at bounding box center [740, 434] width 519 height 255
paste textarea "Hemos vuelto a colocar su código QR. Se eliminó el corazón, pero las letras peq…"
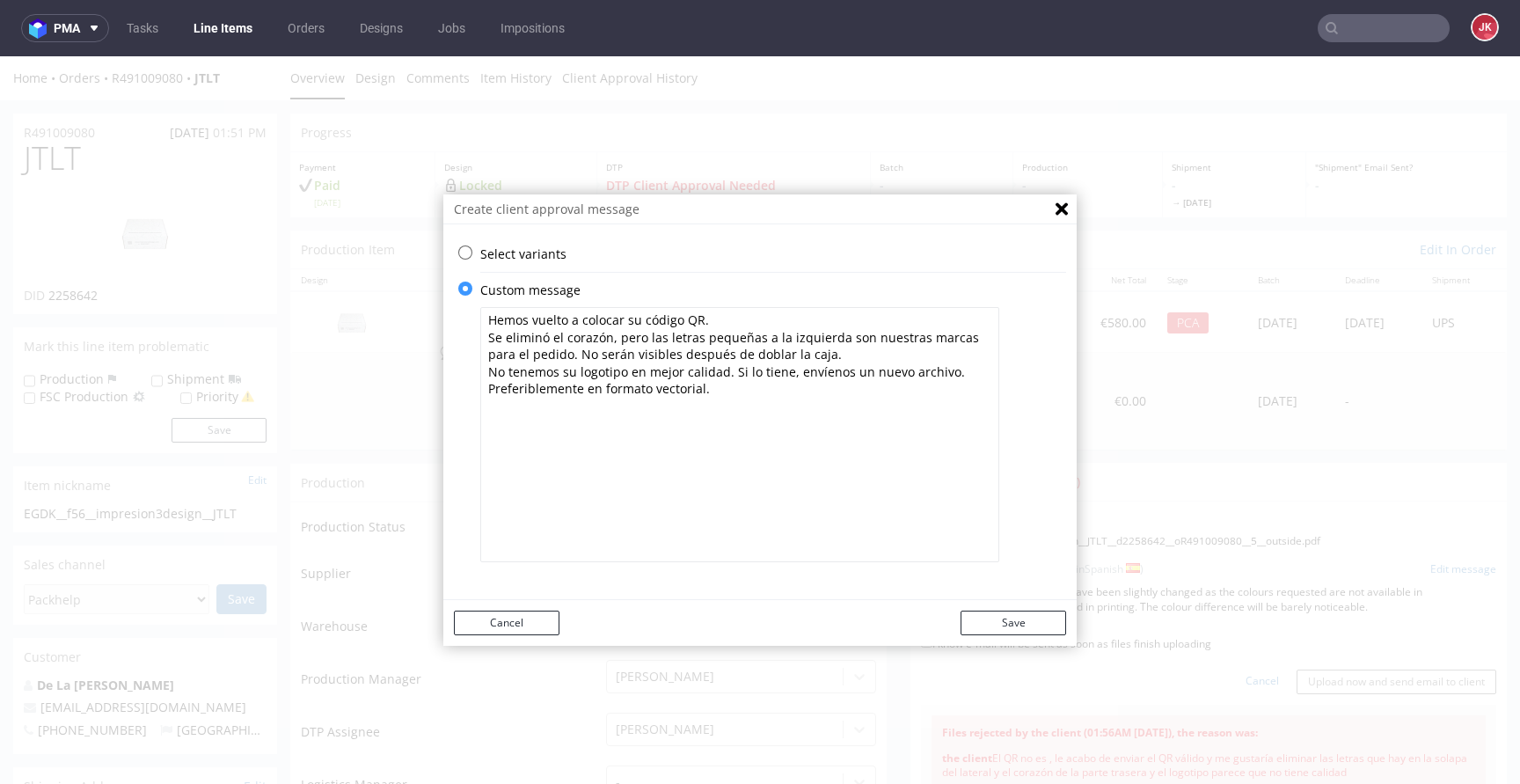
type textarea "Hemos vuelto a colocar su código QR. Se eliminó el corazón, pero las letras peq…"
click at [965, 609] on div "Cancel Save" at bounding box center [759, 622] width 633 height 45
click at [960, 621] on button "Save" at bounding box center [1012, 622] width 105 height 24
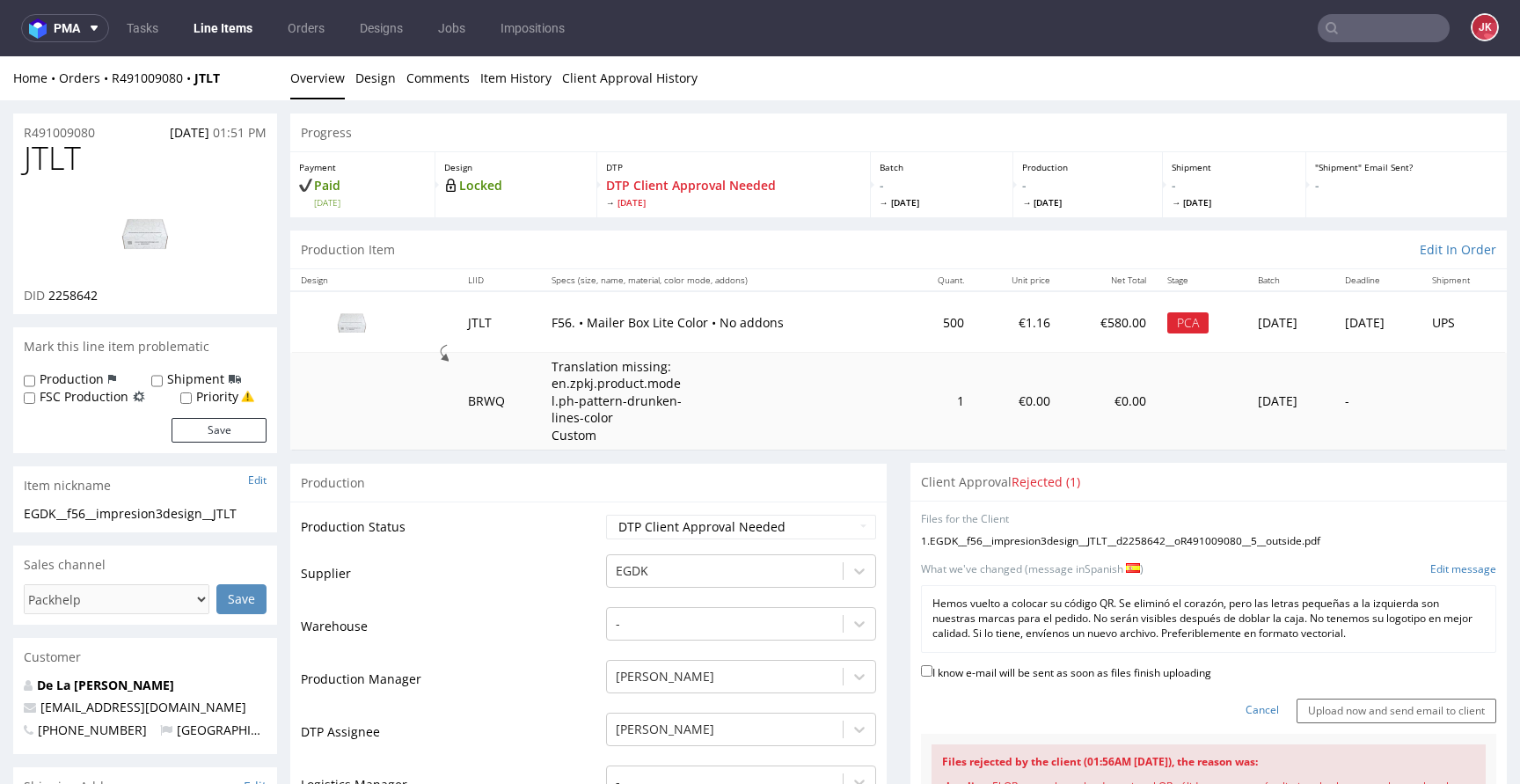
click at [1006, 674] on label "I know e-mail will be sent as soon as files finish uploading" at bounding box center [1066, 671] width 290 height 19
click at [932, 674] on input "I know e-mail will be sent as soon as files finish uploading" at bounding box center [926, 671] width 12 height 12
checkbox input "true"
click at [1333, 705] on input "Upload now and send email to client" at bounding box center [1396, 710] width 200 height 24
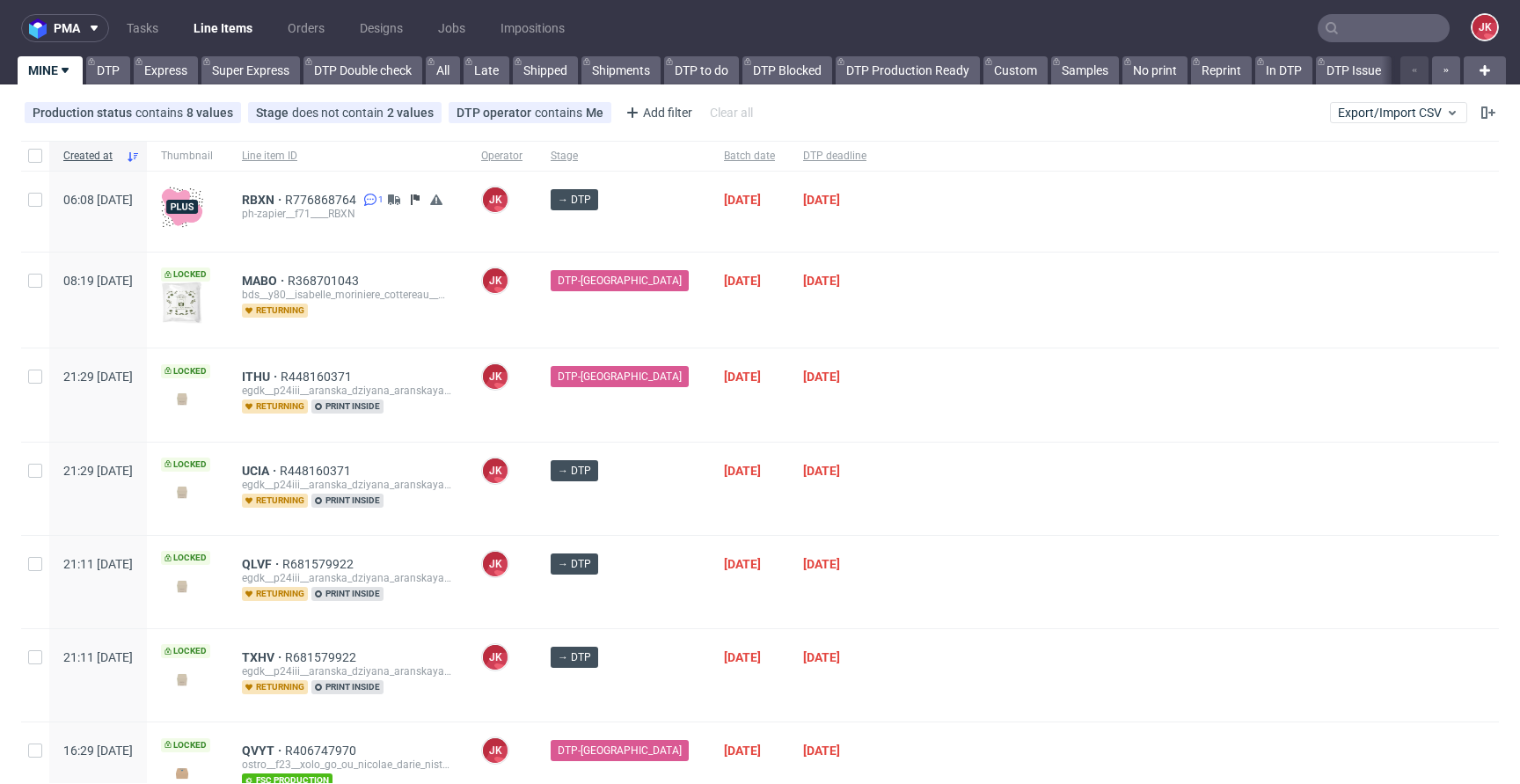
click at [881, 521] on div at bounding box center [1190, 489] width 619 height 93
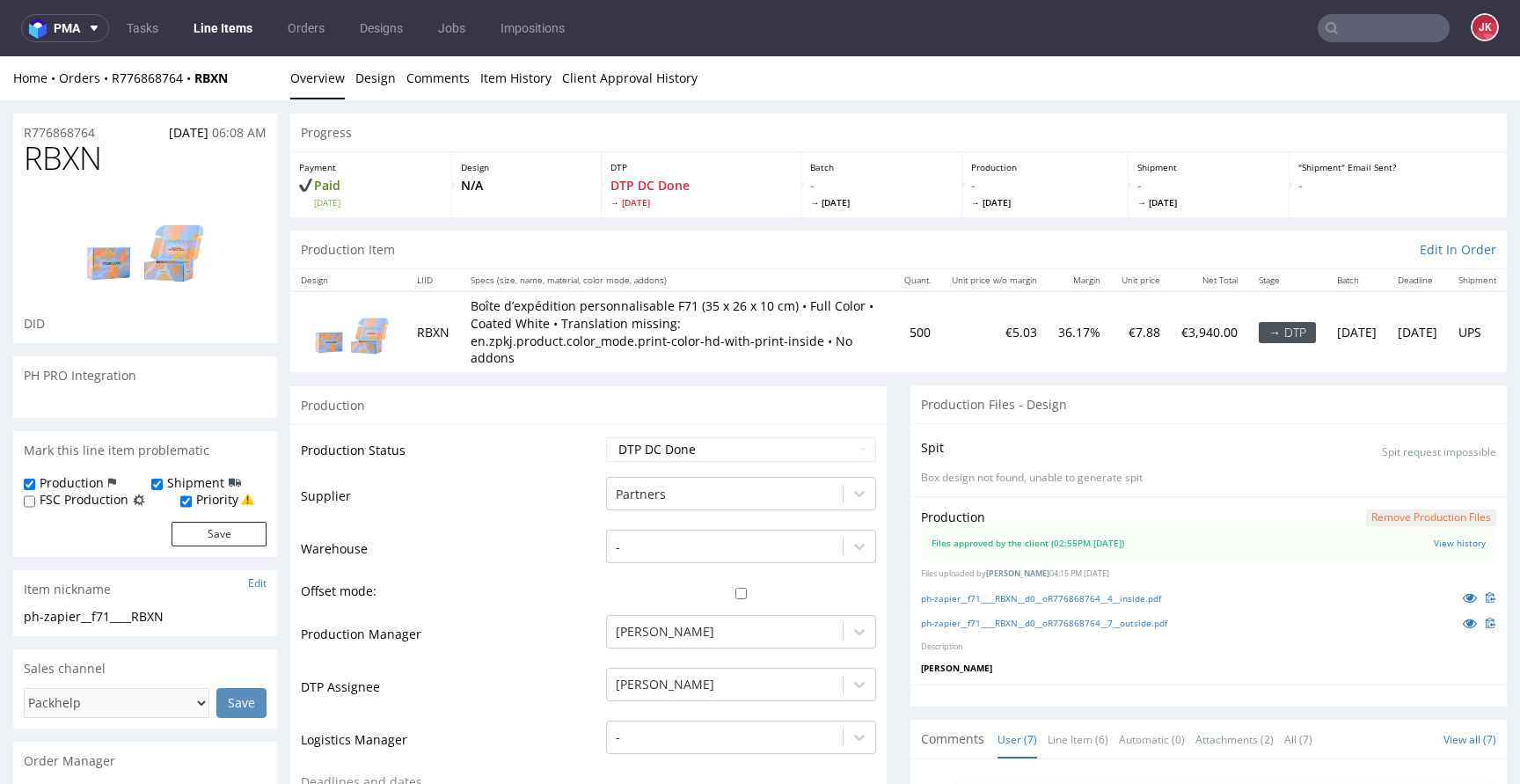
scroll to position [133, 0]
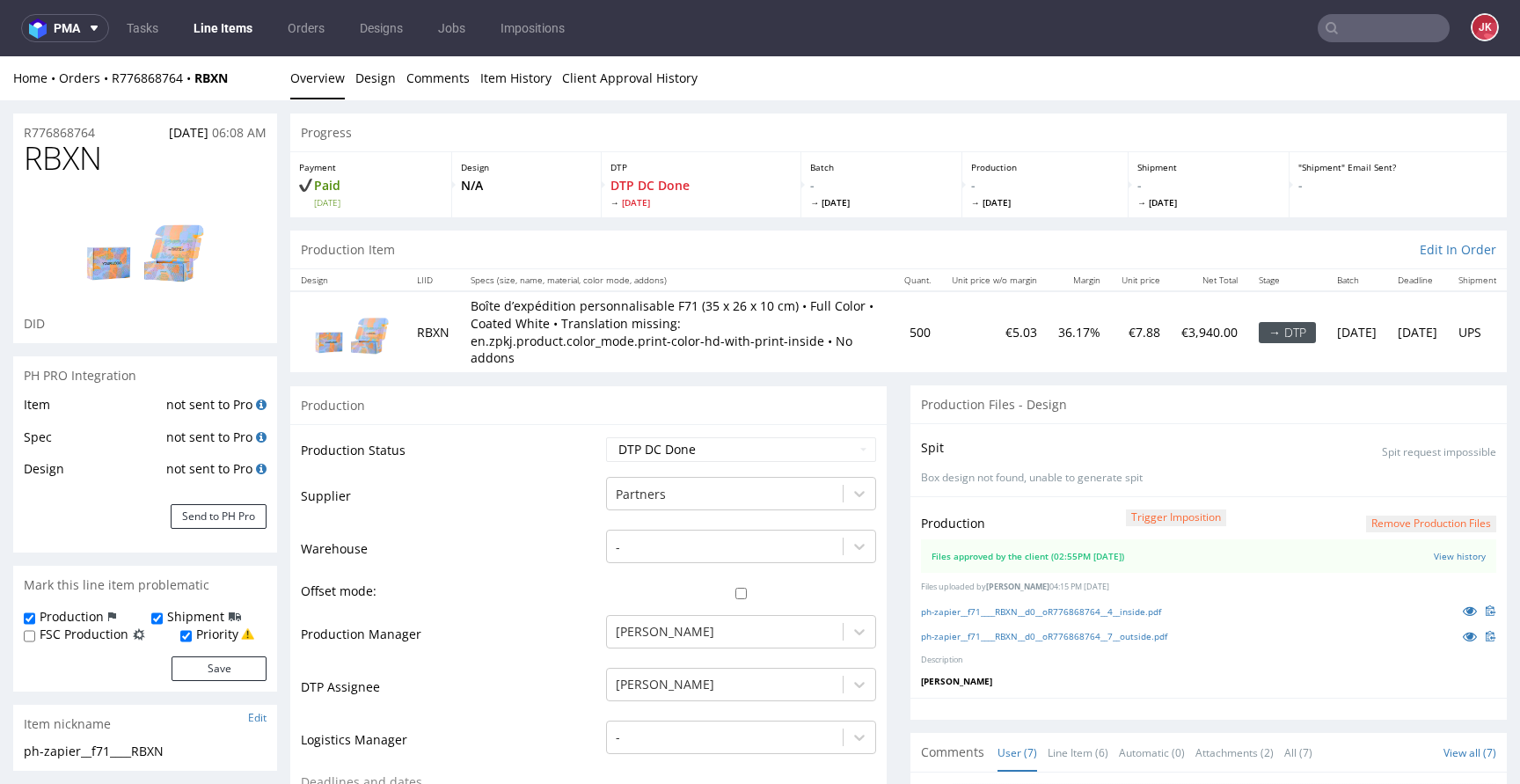
click at [1463, 605] on icon at bounding box center [1470, 610] width 15 height 13
click at [1463, 633] on icon at bounding box center [1470, 635] width 15 height 13
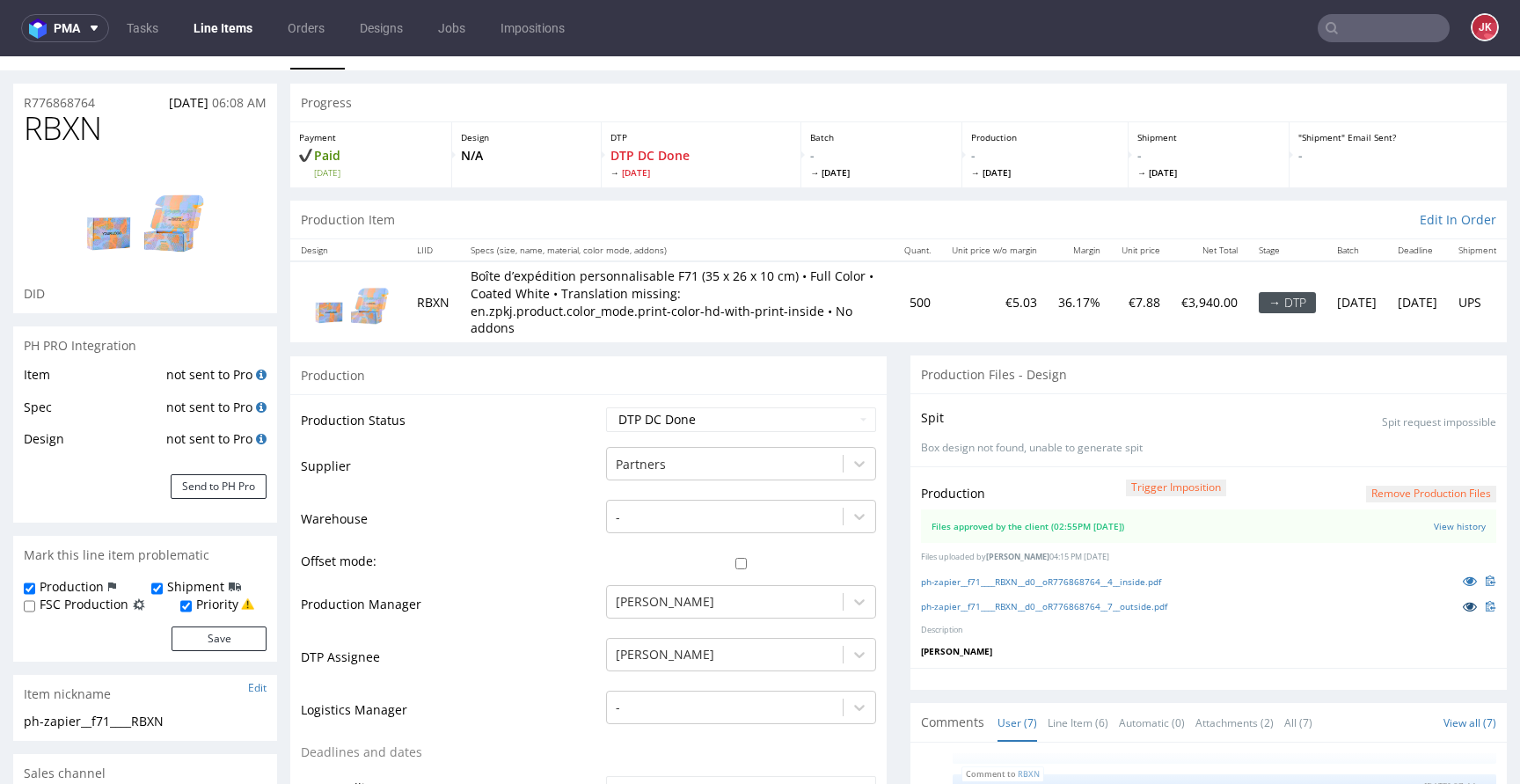
scroll to position [0, 0]
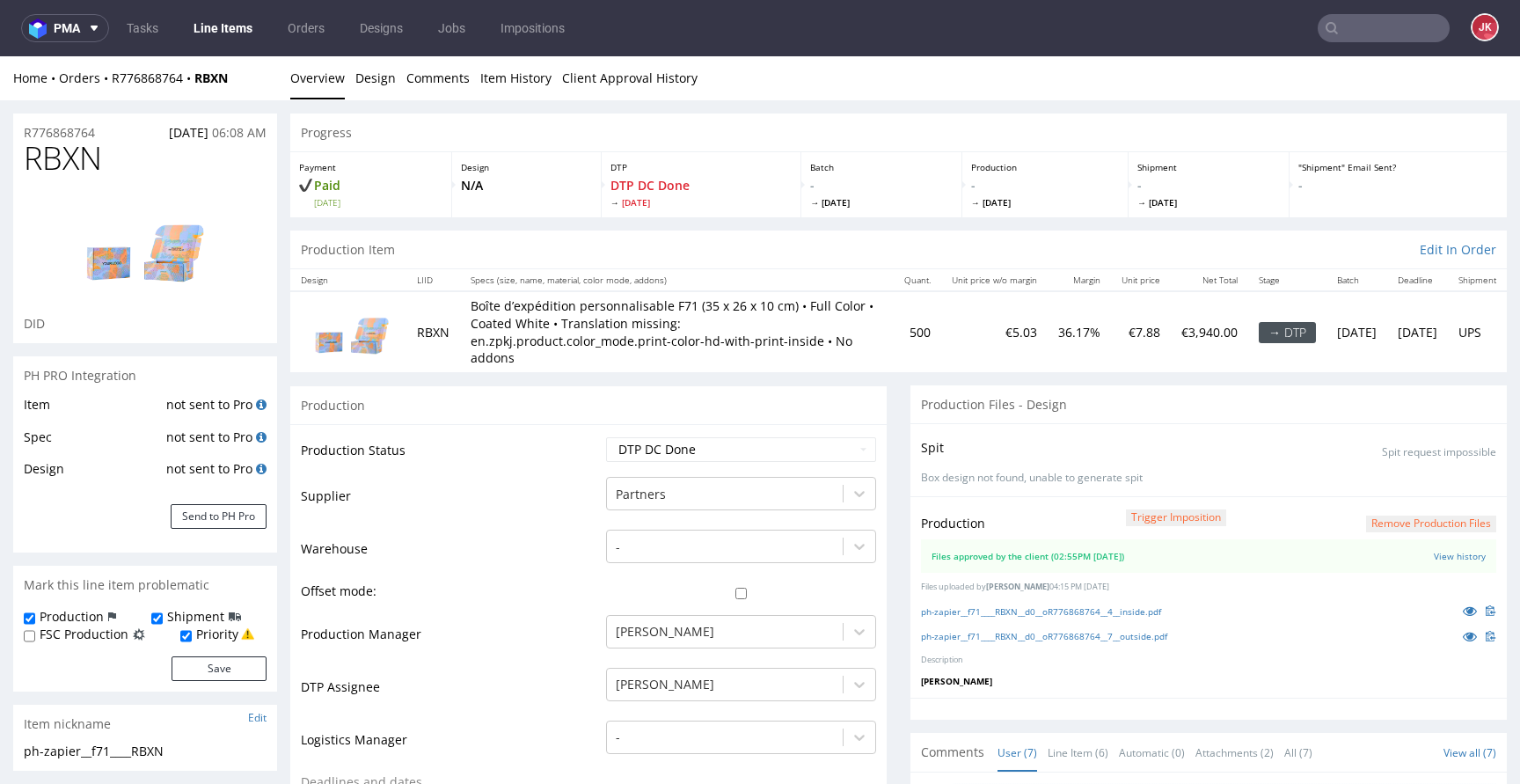
click at [569, 565] on td "Warehouse" at bounding box center [451, 554] width 301 height 53
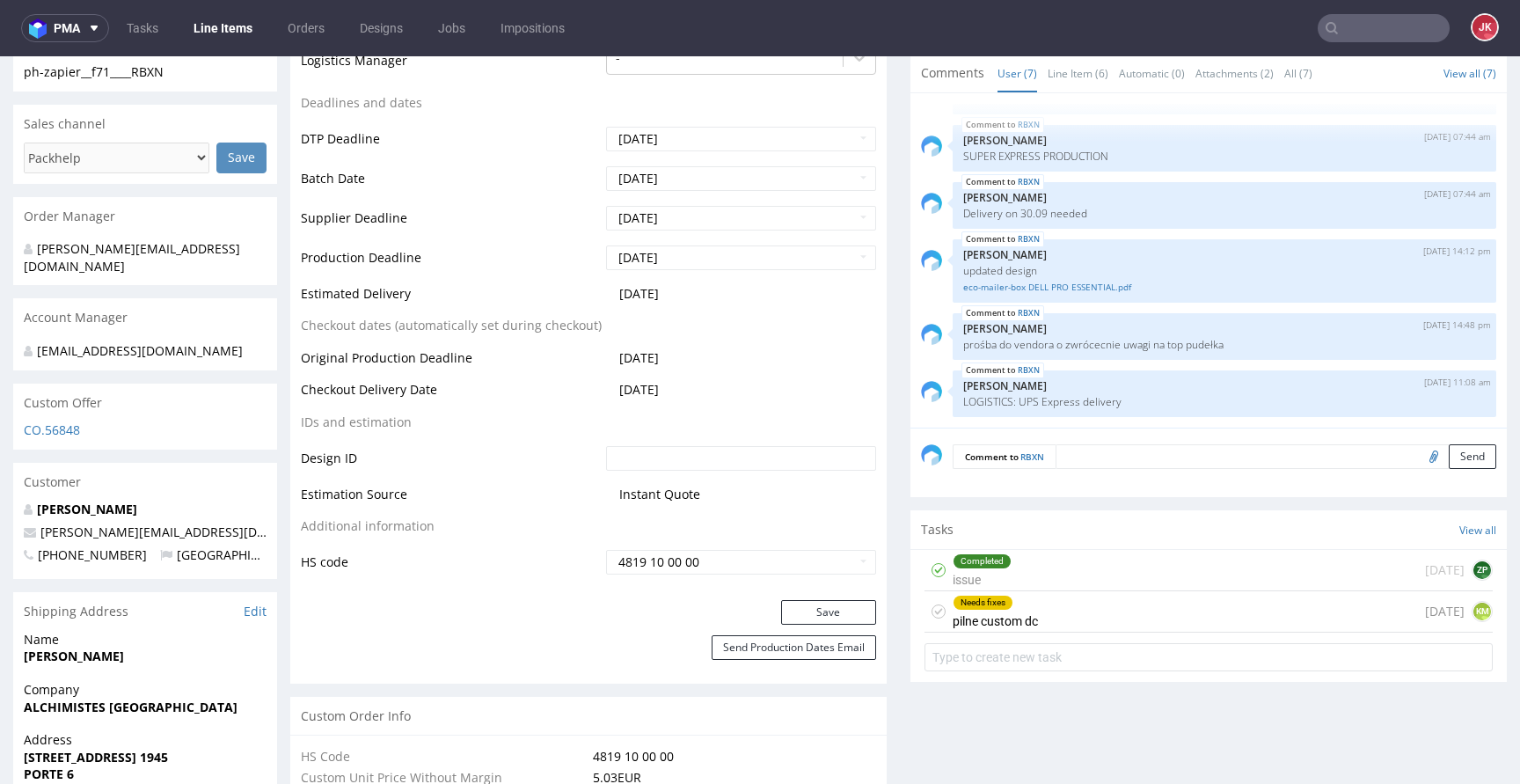
scroll to position [780, 0]
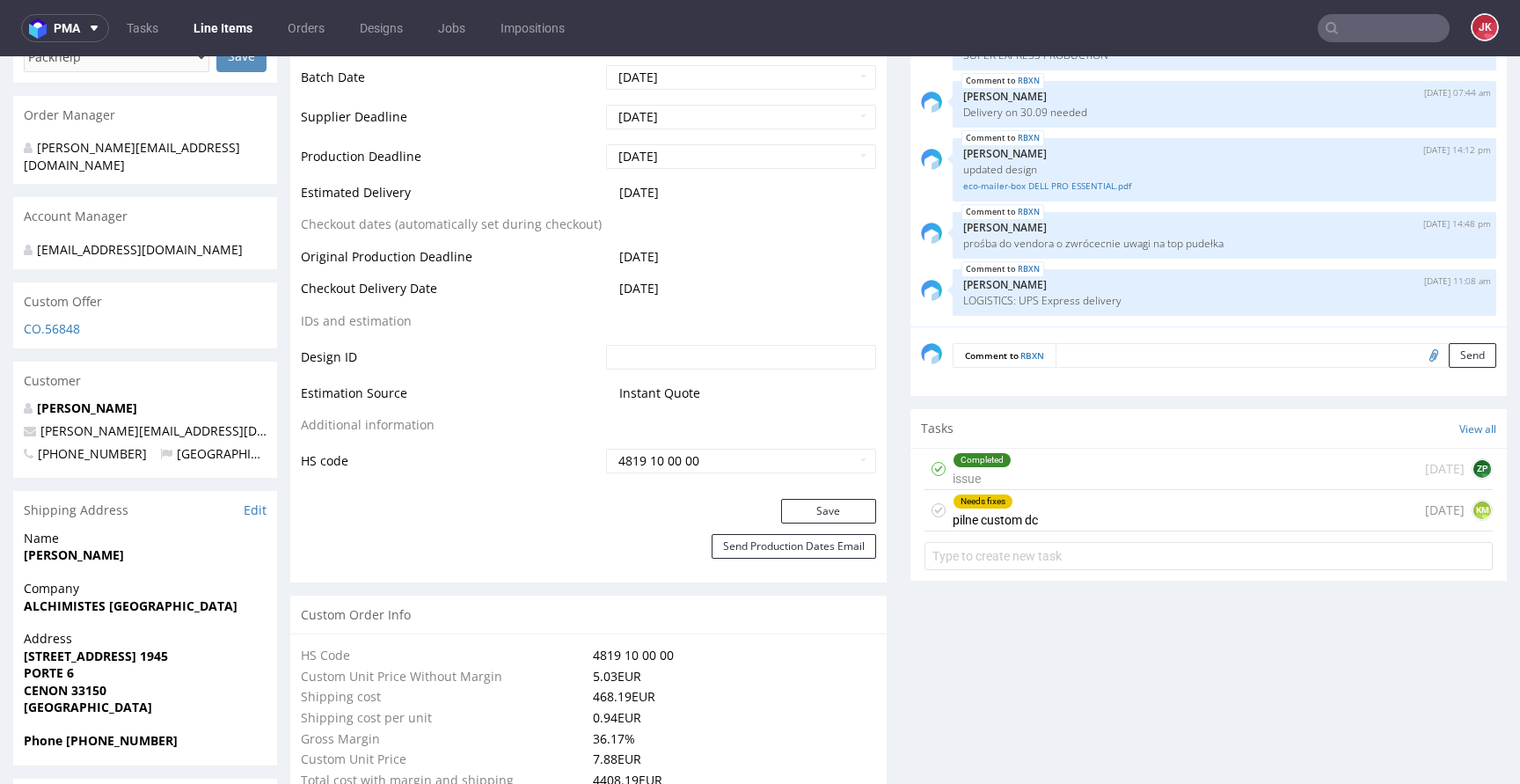
click at [978, 506] on div "Needs fixes" at bounding box center [982, 501] width 59 height 15
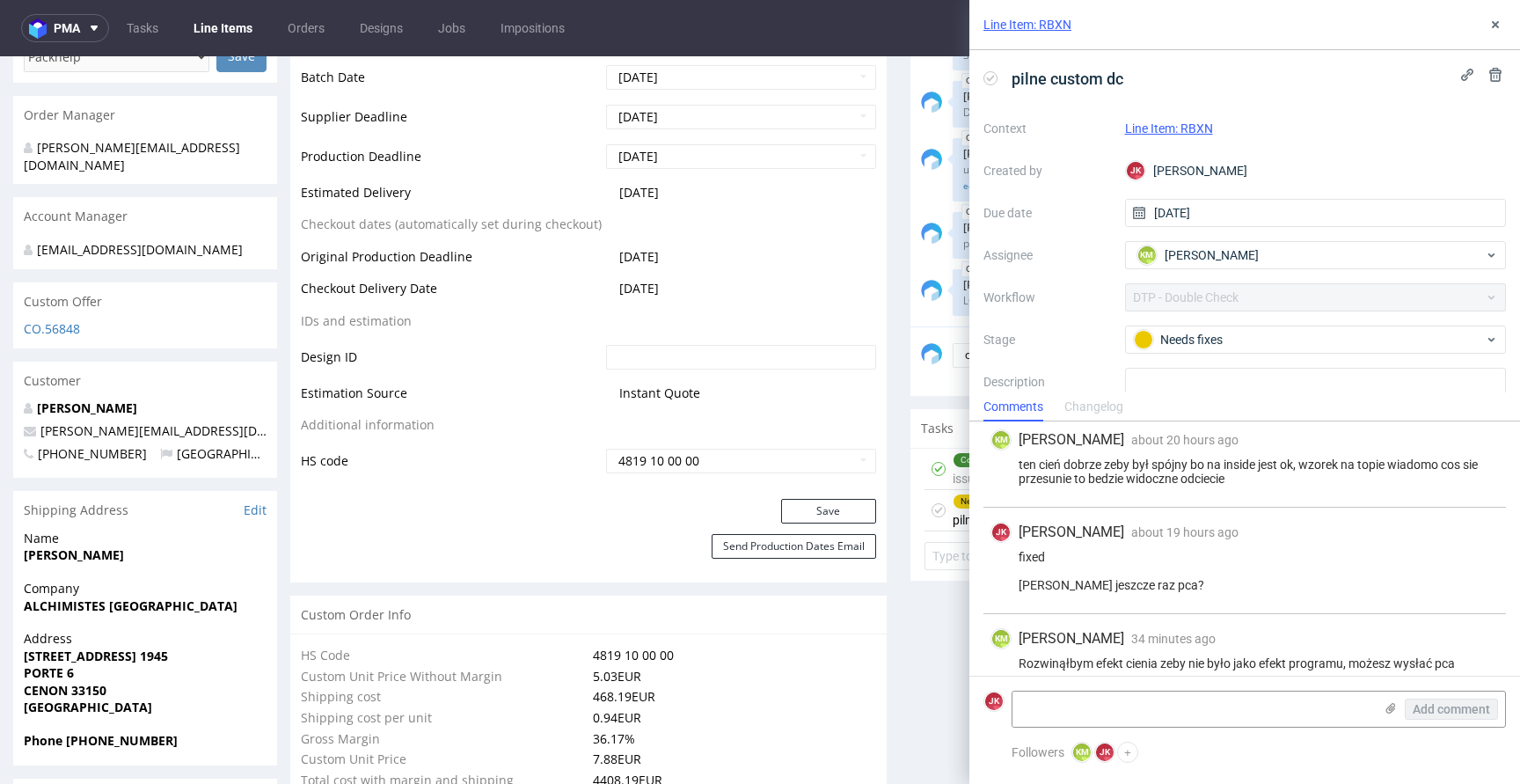
scroll to position [453, 0]
click at [1492, 26] on use at bounding box center [1495, 24] width 7 height 7
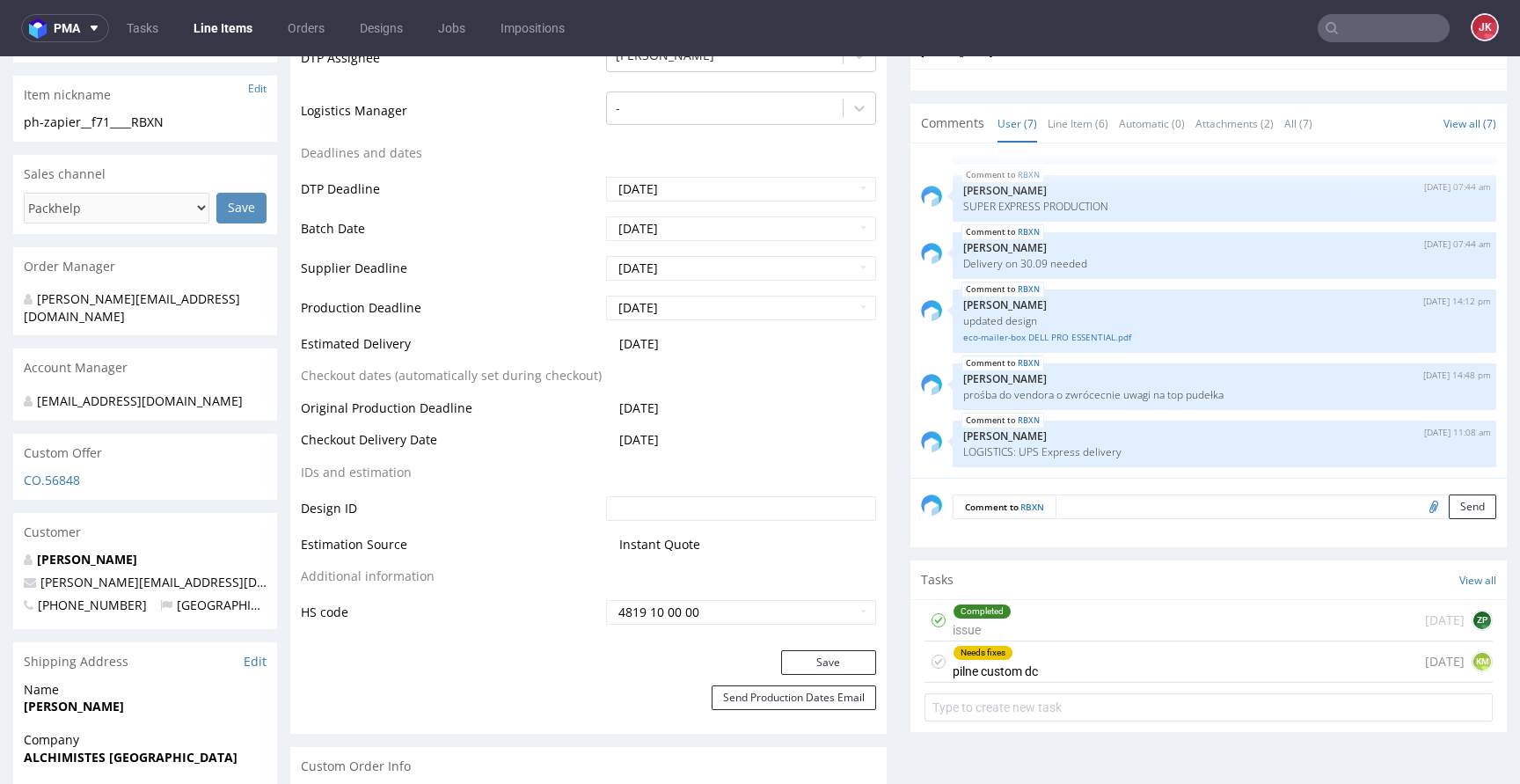
scroll to position [634, 0]
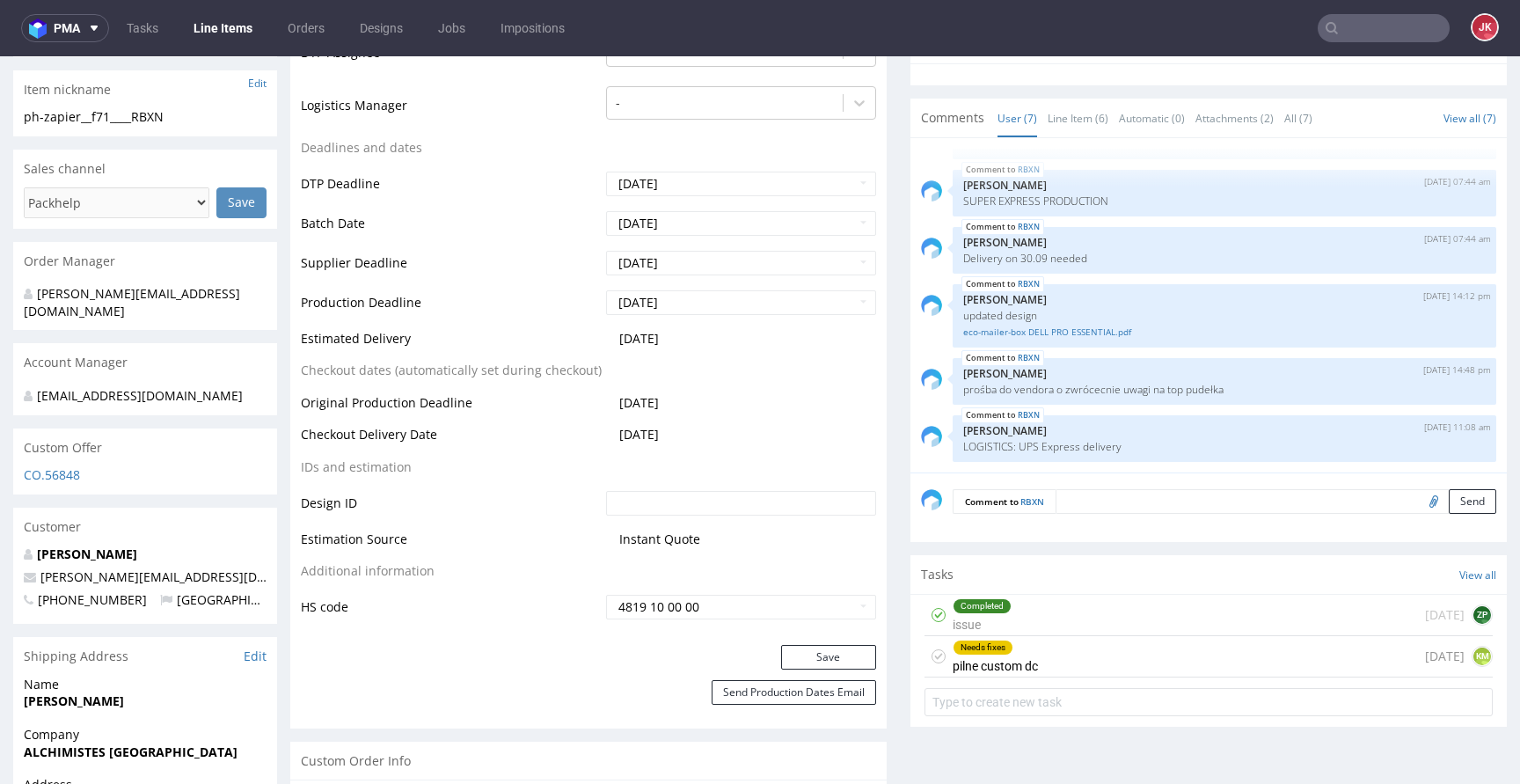
click at [1045, 674] on div "Needs fixes pilne custom dc 1 day ago KM" at bounding box center [1209, 656] width 569 height 42
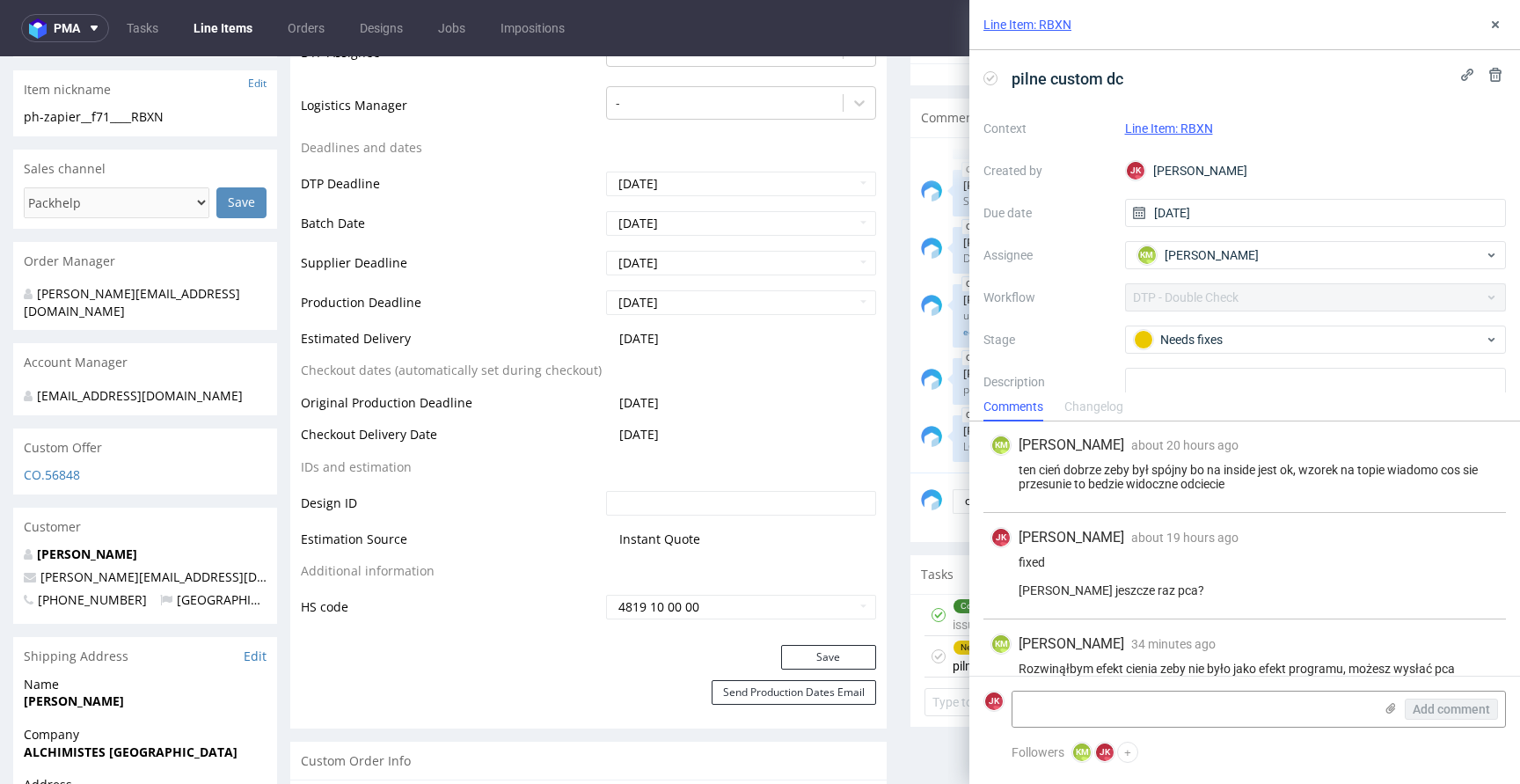
scroll to position [453, 0]
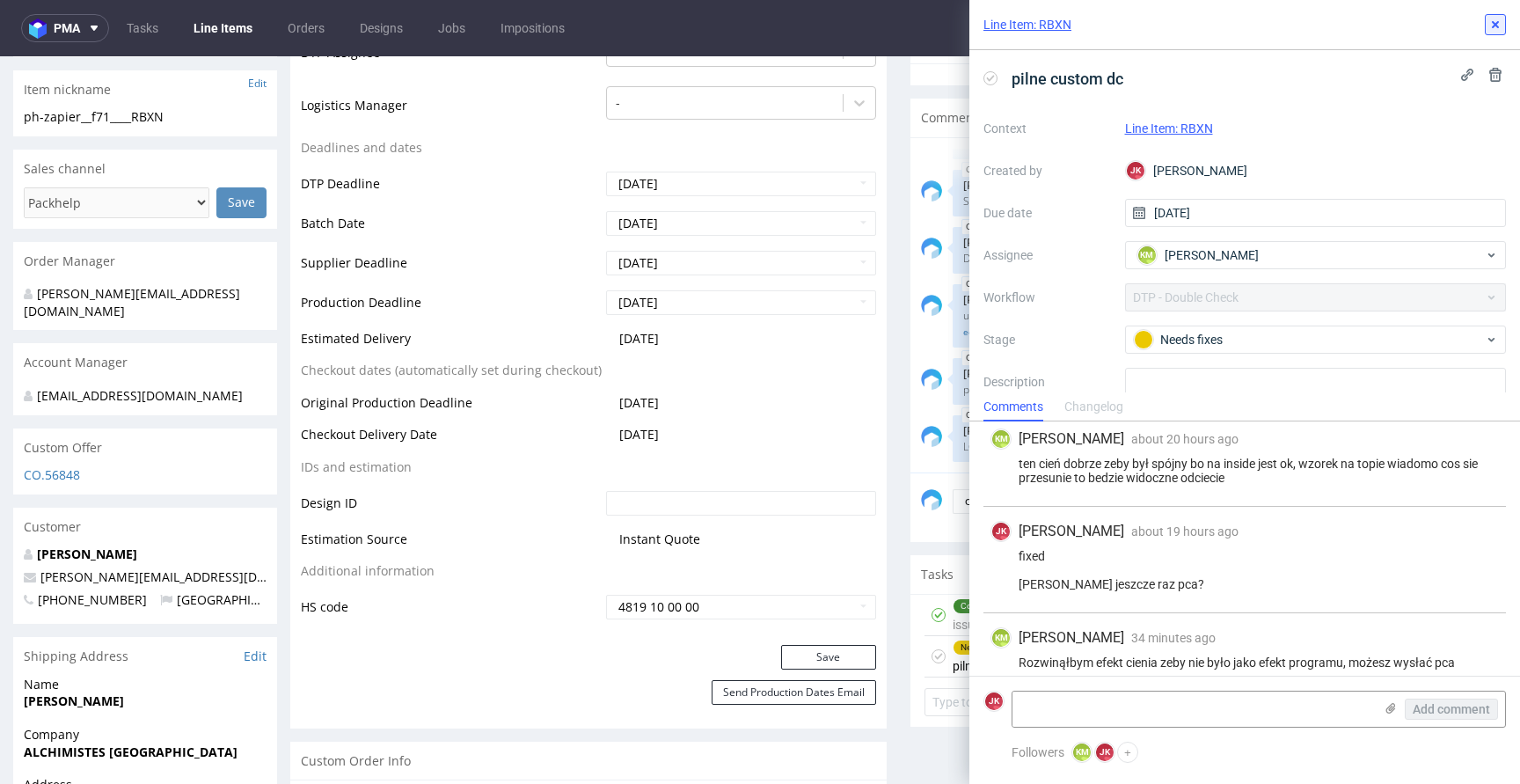
click at [1495, 20] on icon at bounding box center [1495, 24] width 15 height 15
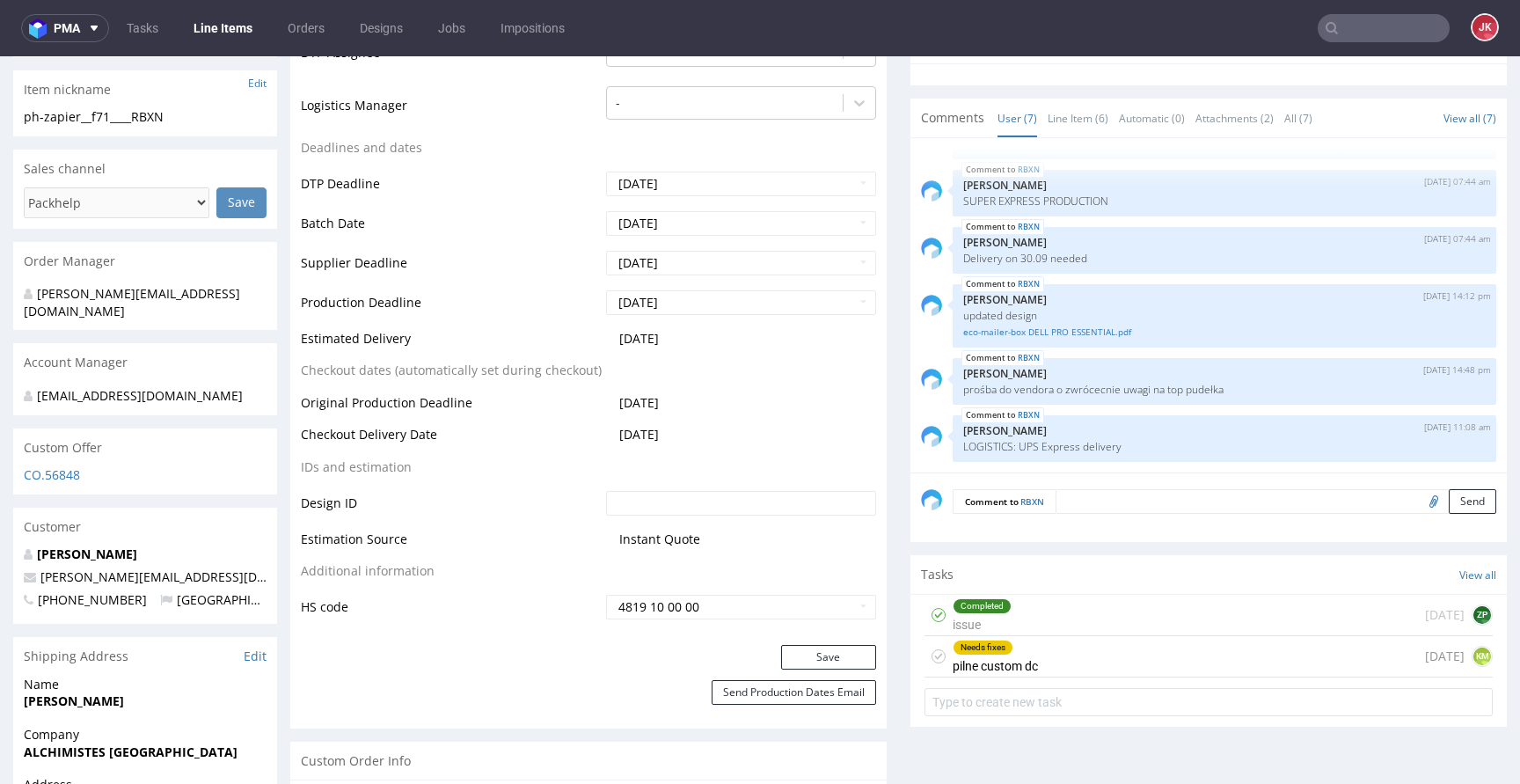
click at [931, 655] on icon at bounding box center [938, 655] width 15 height 15
click at [996, 662] on div "Completed pilne custom dc" at bounding box center [995, 656] width 85 height 41
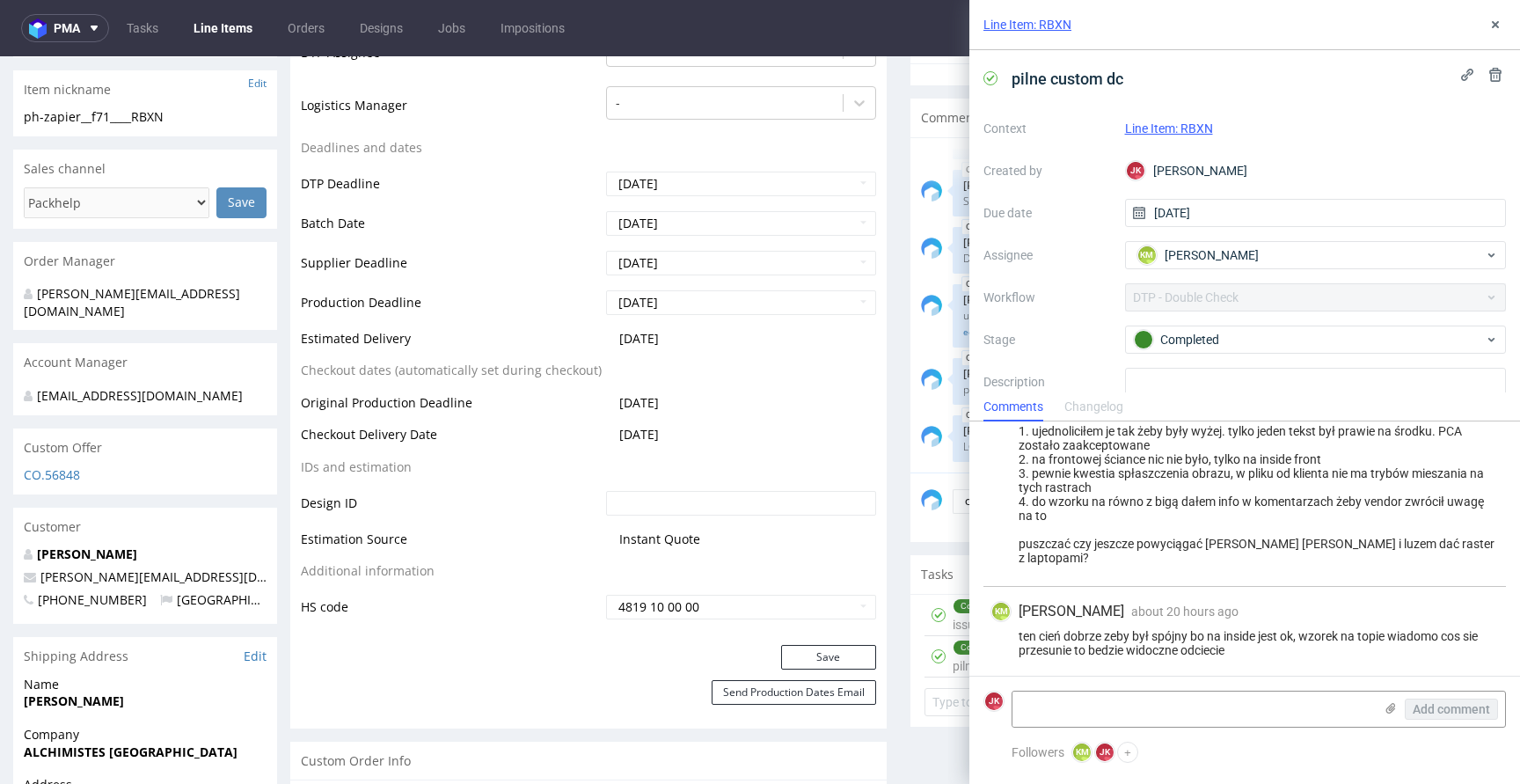
scroll to position [453, 0]
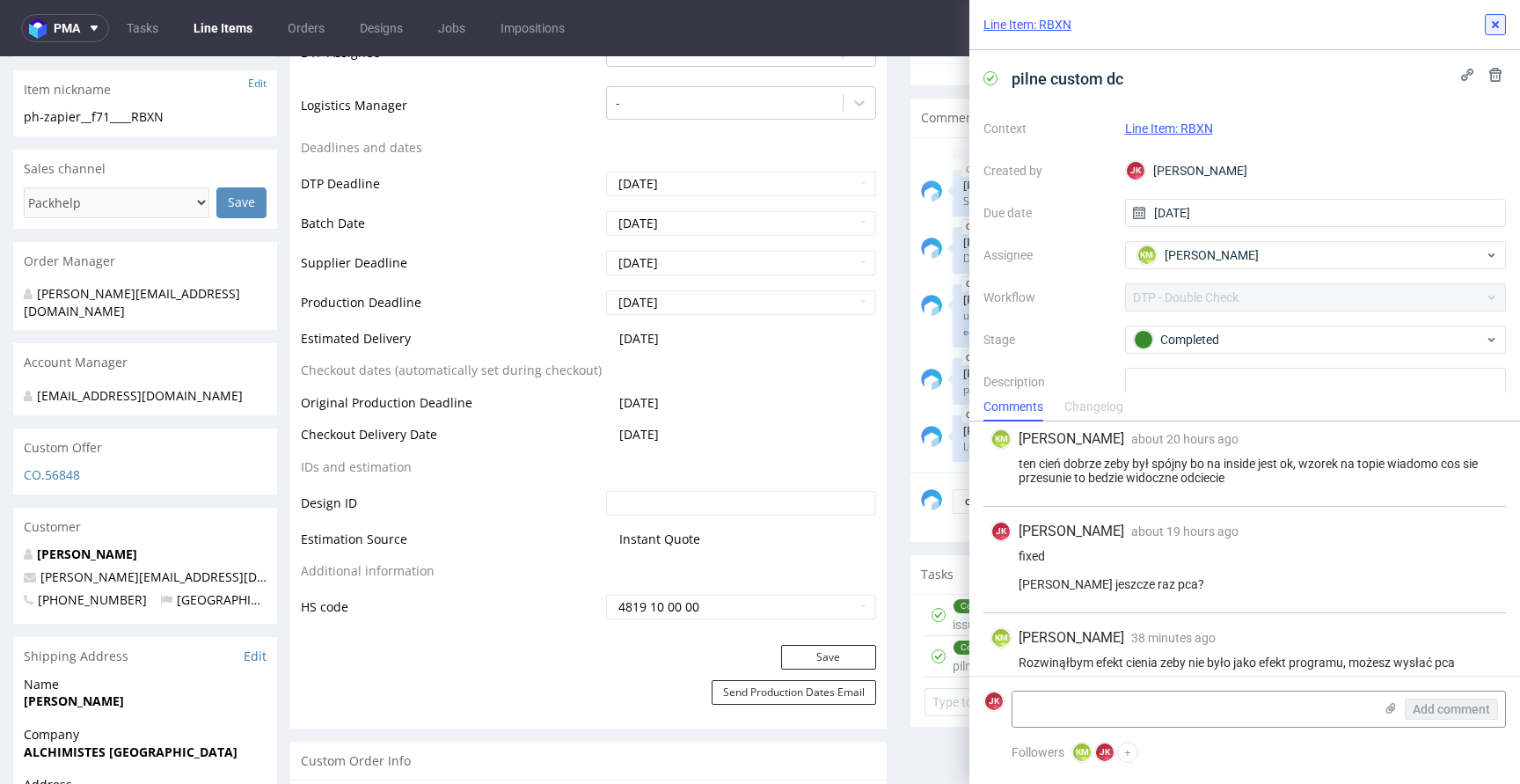
click at [1496, 28] on icon at bounding box center [1495, 24] width 15 height 15
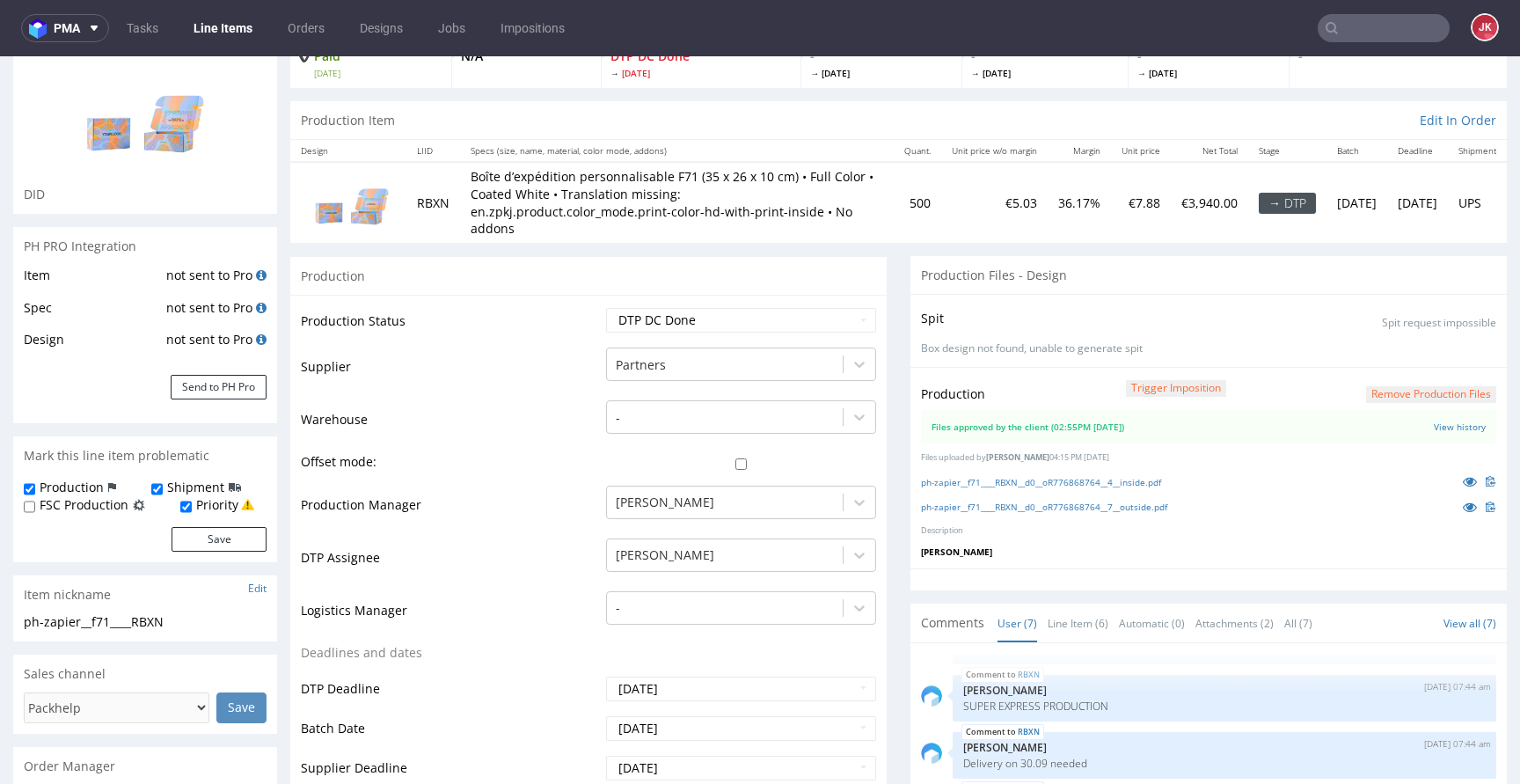
scroll to position [102, 0]
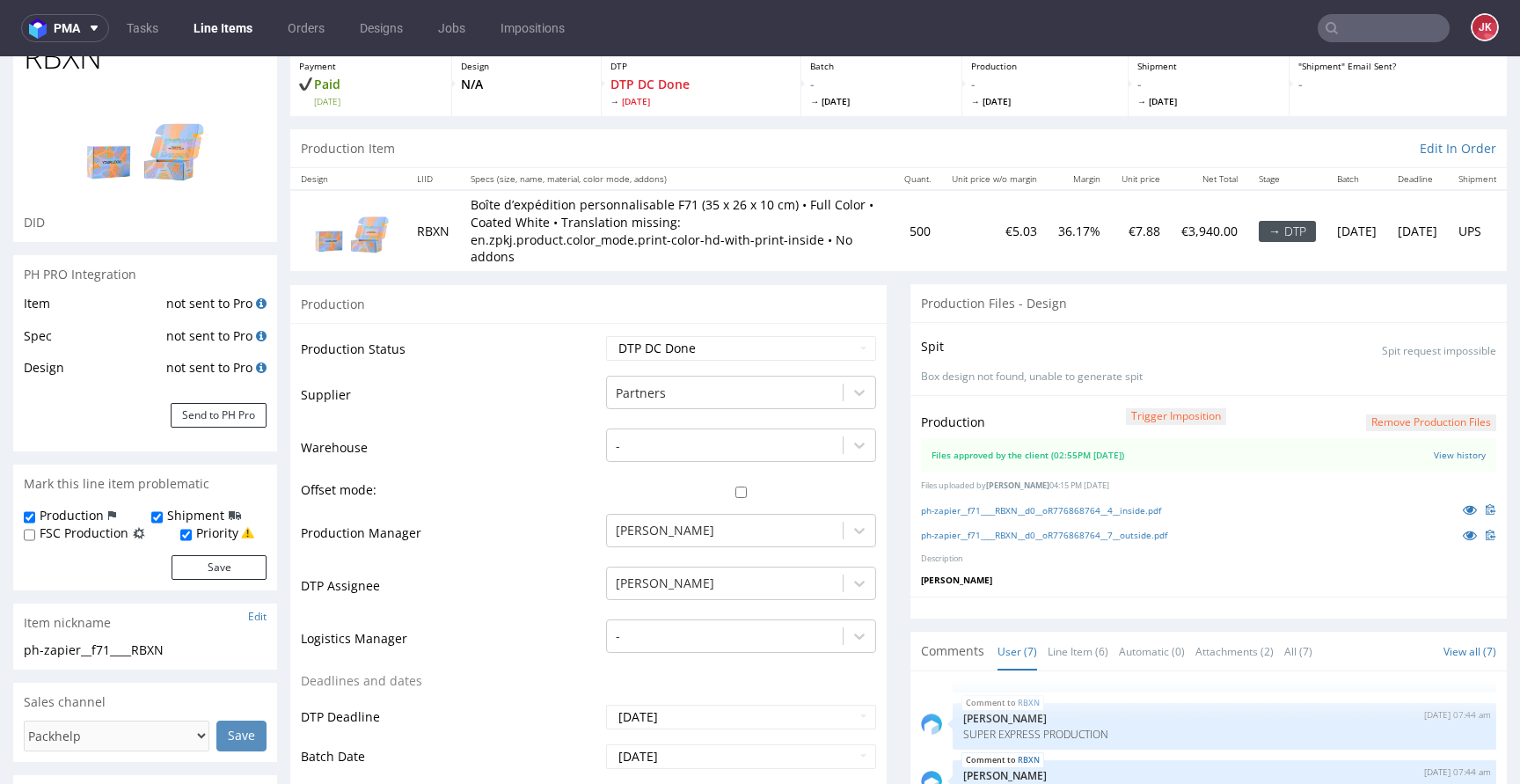
click at [1375, 420] on button "Remove production files" at bounding box center [1431, 421] width 131 height 16
click at [1373, 379] on link "Yes" at bounding box center [1376, 382] width 50 height 26
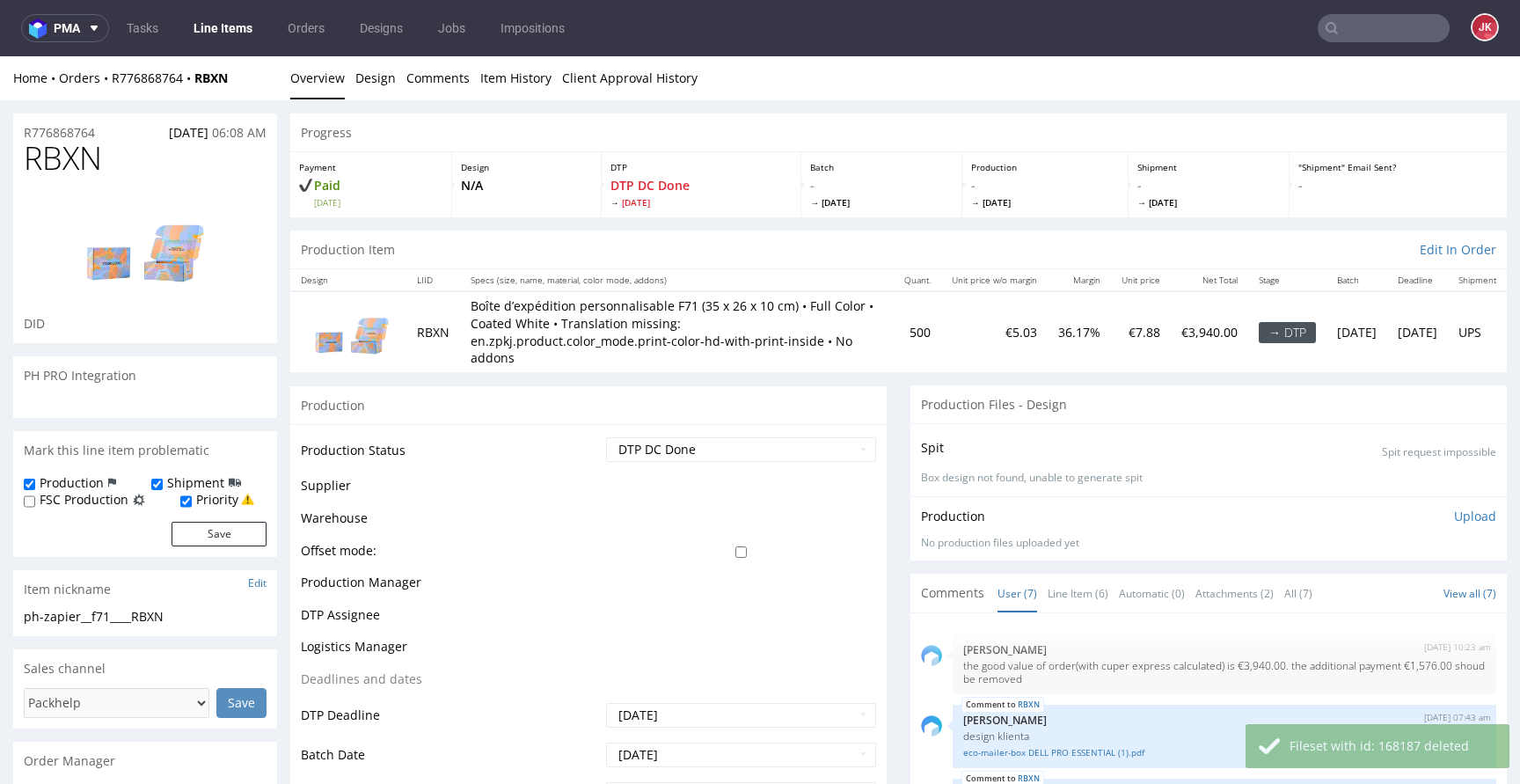
scroll to position [133, 0]
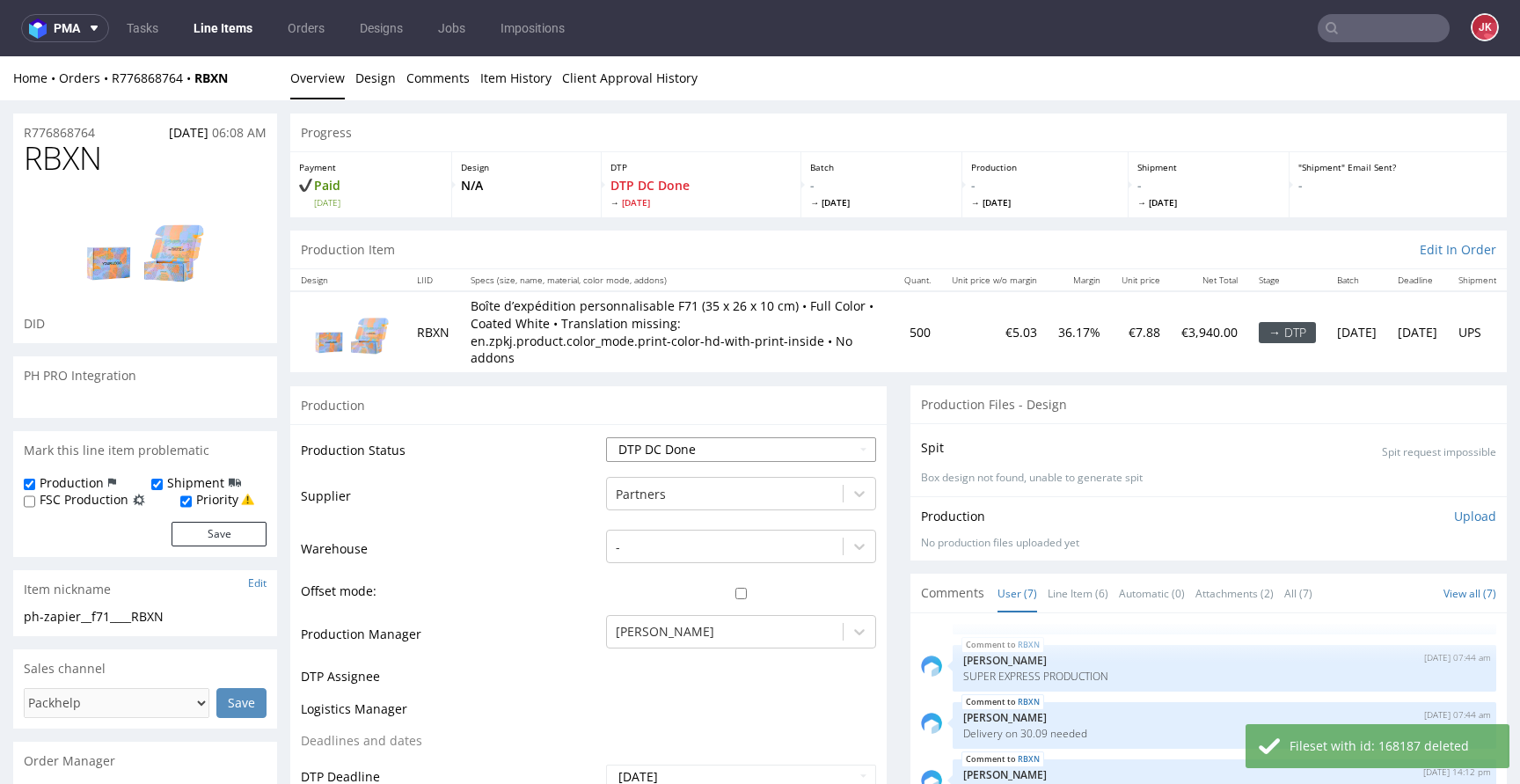
click at [724, 461] on select "Waiting for Artwork Waiting for Diecut Waiting for Mockup Waiting for DTP Waiti…" at bounding box center [741, 449] width 270 height 24
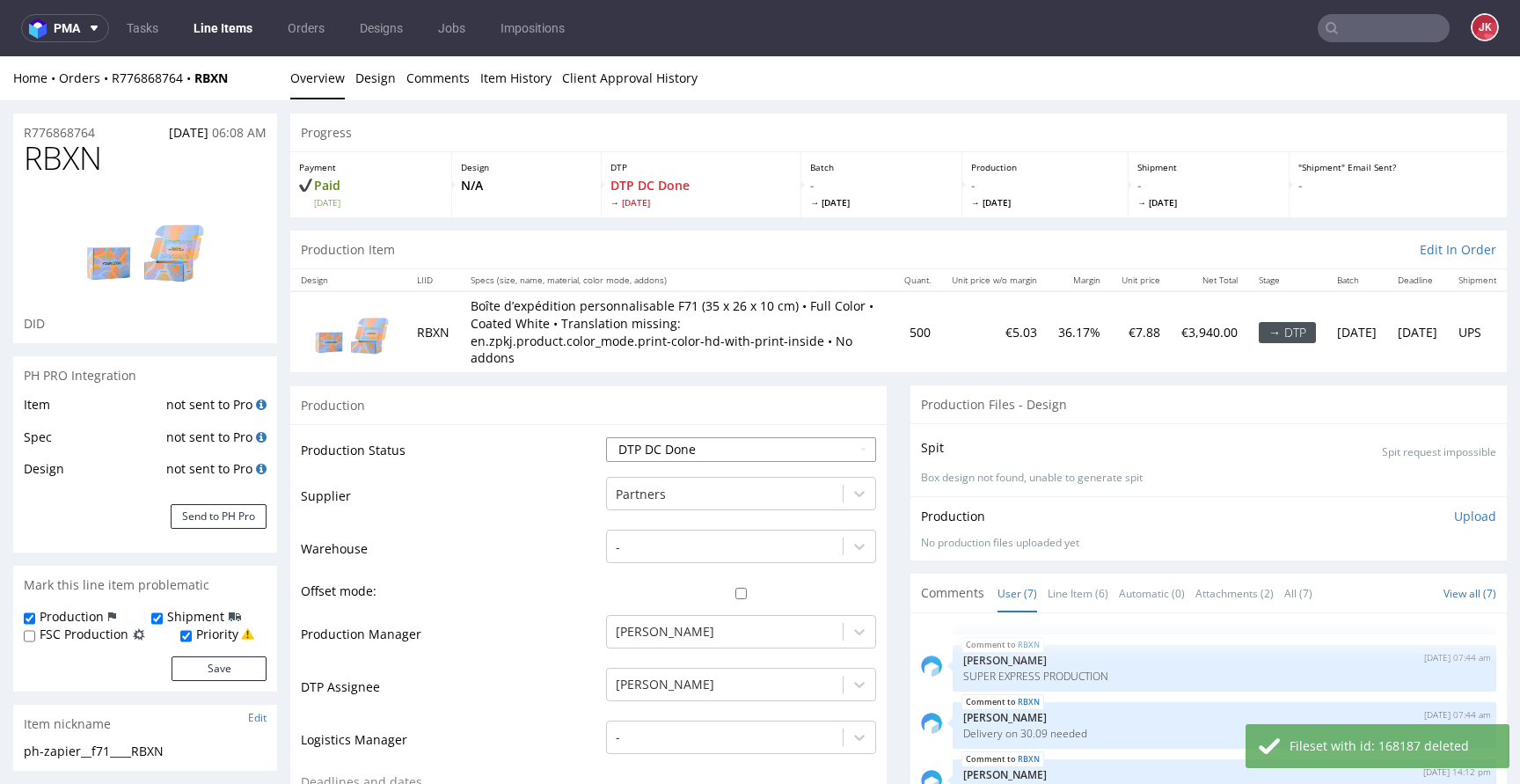
select select "dtp_ca_needed"
click at [606, 437] on select "Waiting for Artwork Waiting for Diecut Waiting for Mockup Waiting for DTP Waiti…" at bounding box center [741, 449] width 270 height 24
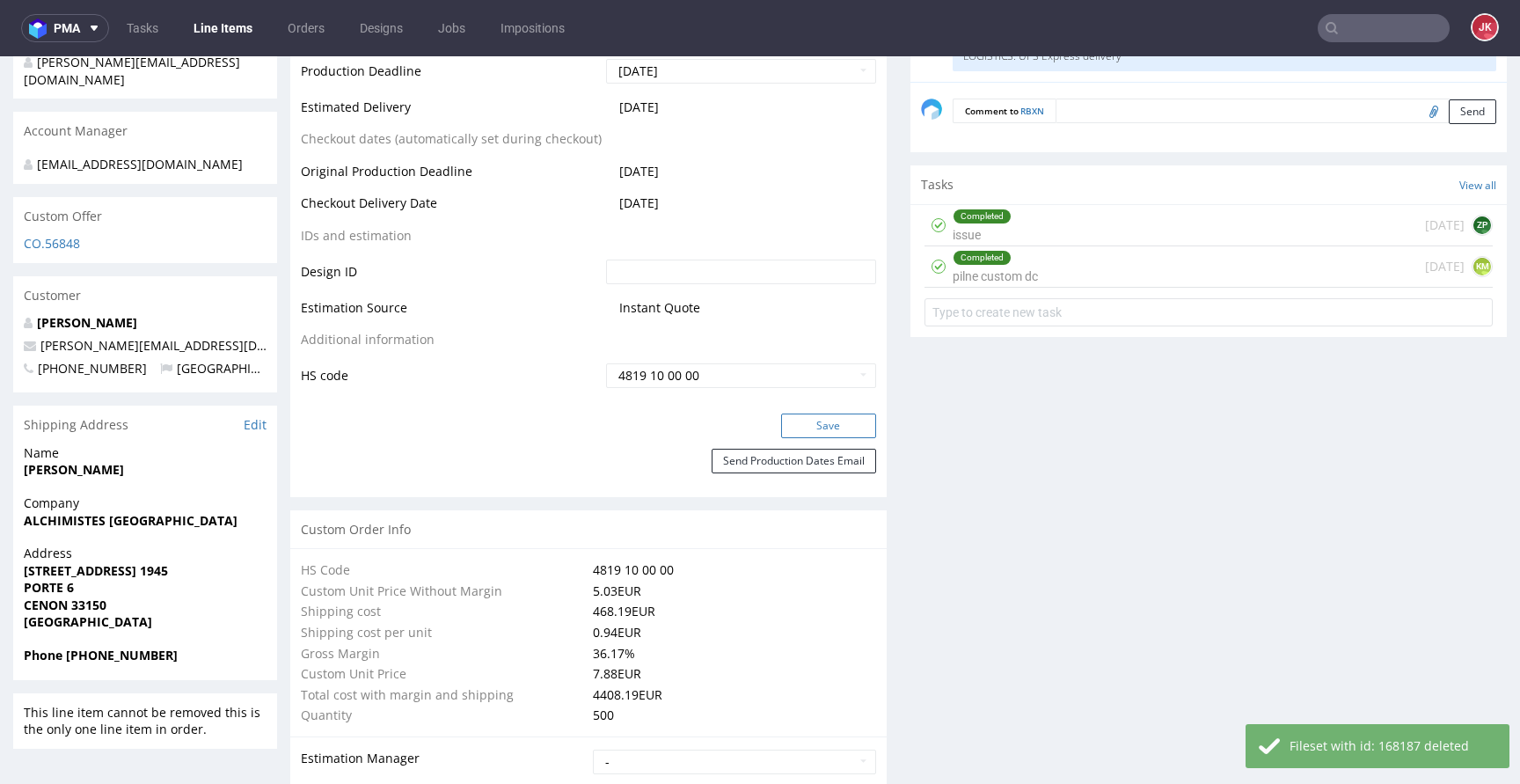
scroll to position [883, 0]
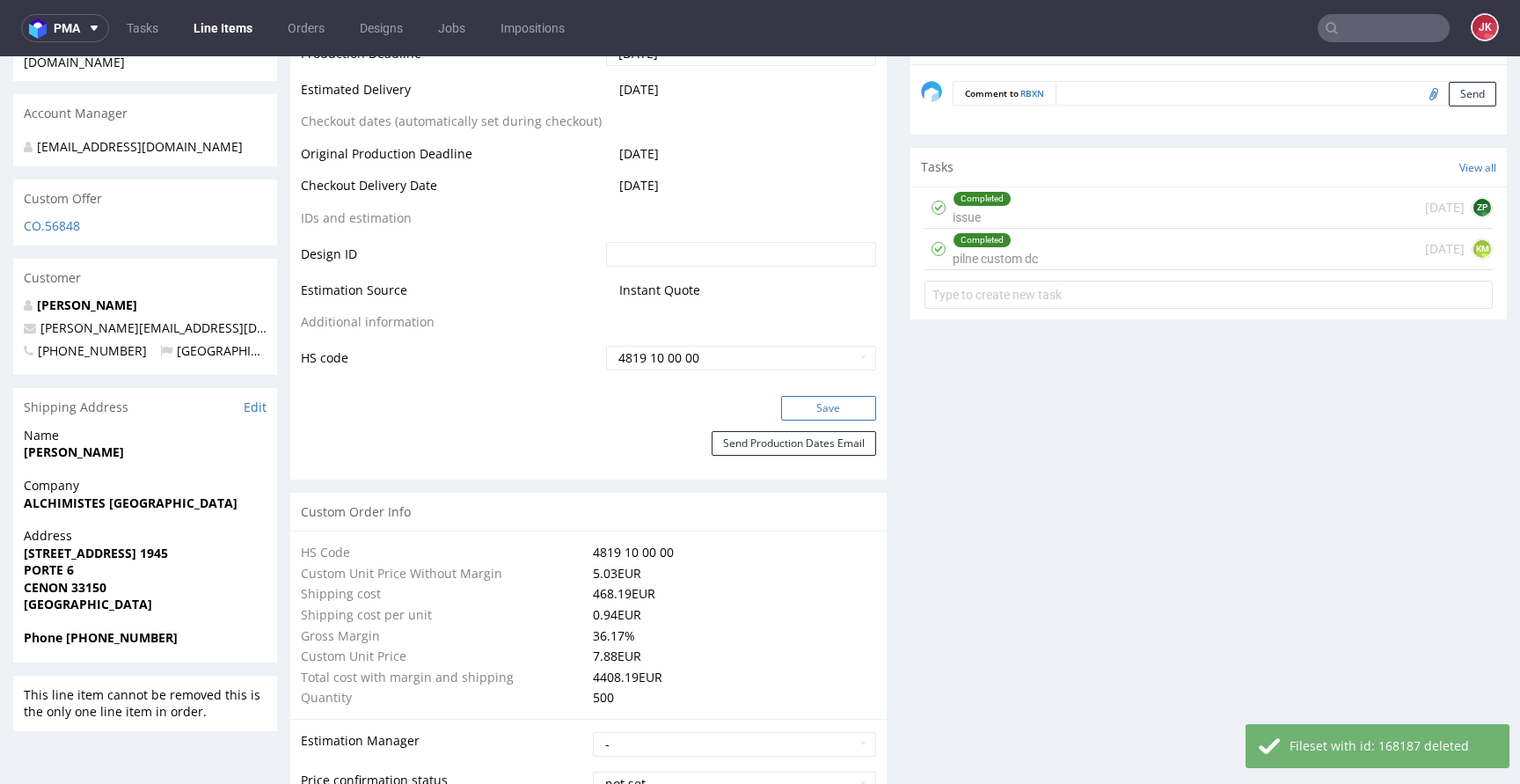
click at [789, 402] on button "Save" at bounding box center [829, 407] width 95 height 24
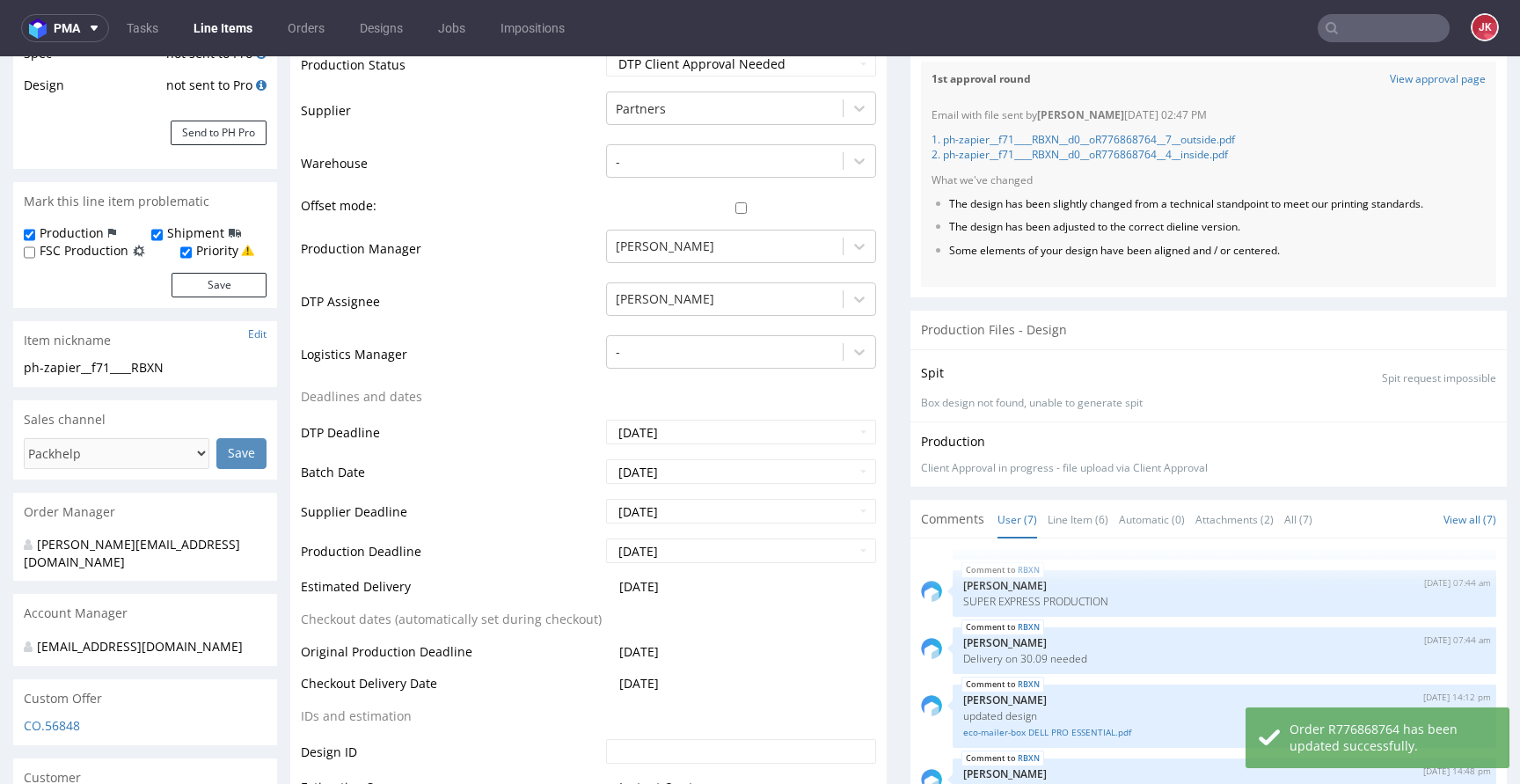
scroll to position [0, 0]
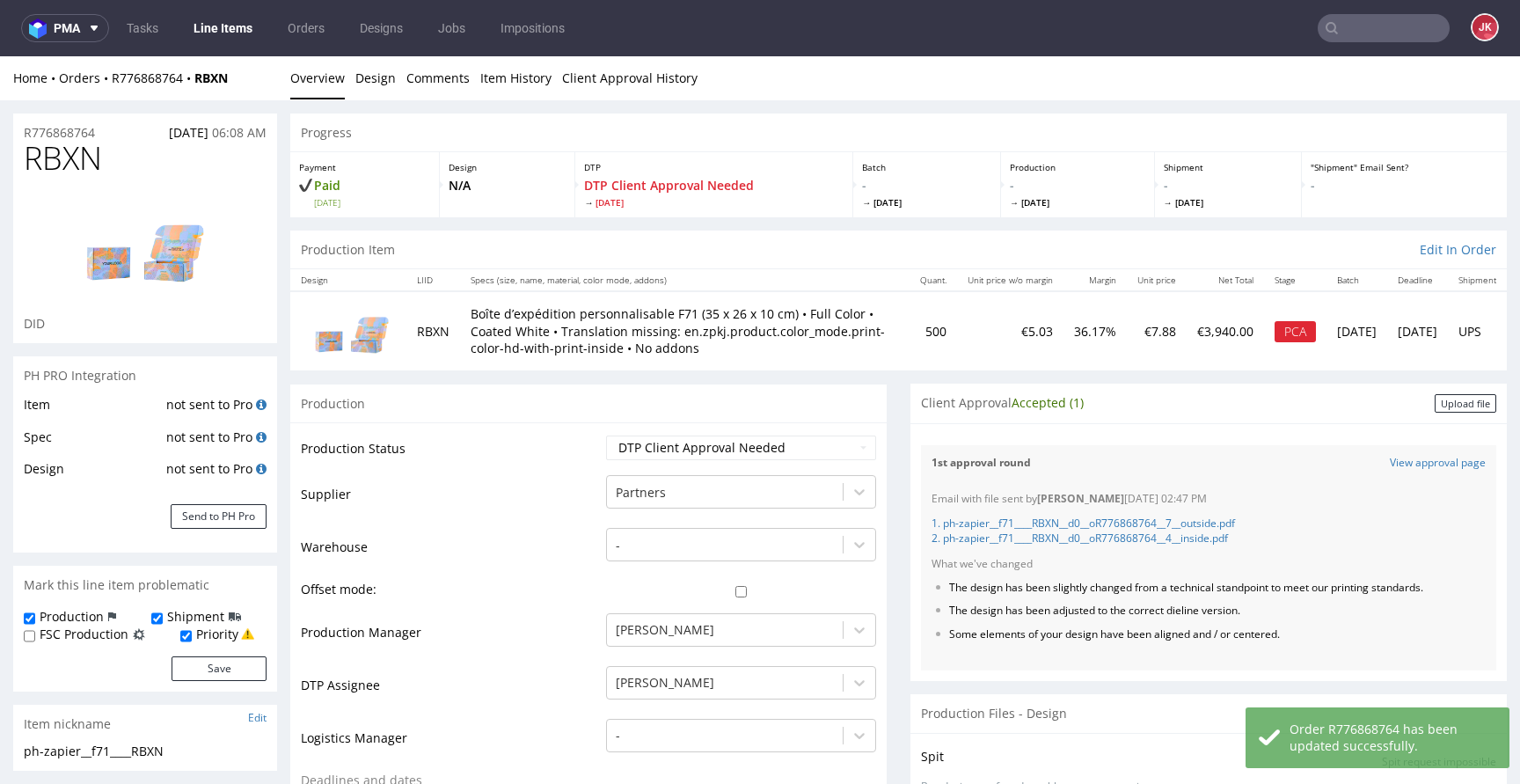
click at [1444, 415] on div "Client Approval Accepted (1) Upload file" at bounding box center [1209, 403] width 597 height 40
click at [1442, 409] on div "Upload file" at bounding box center [1466, 403] width 62 height 18
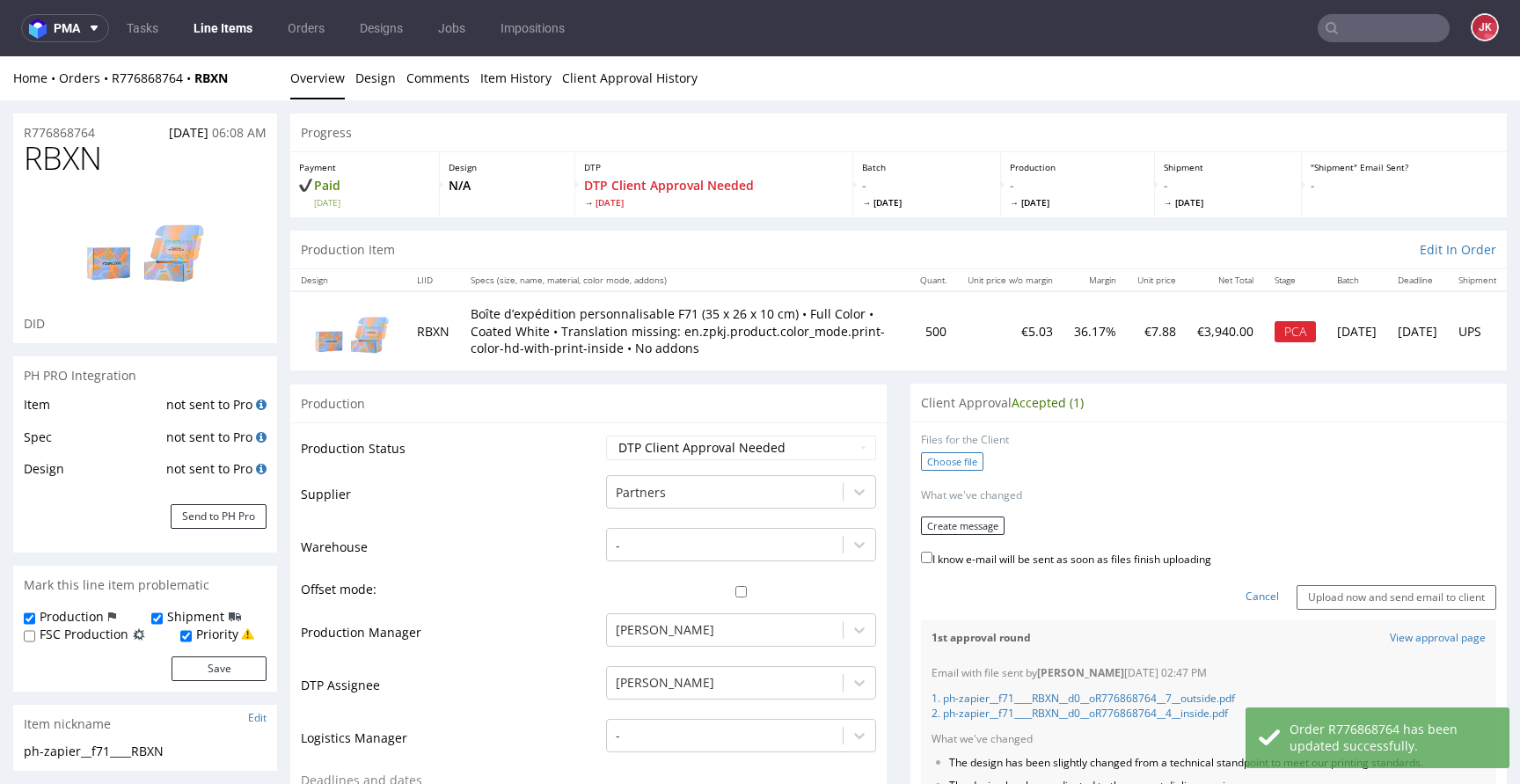
click at [946, 463] on label "Choose file" at bounding box center [951, 461] width 63 height 18
click at [0, 56] on input "Choose file" at bounding box center [0, 56] width 0 height 0
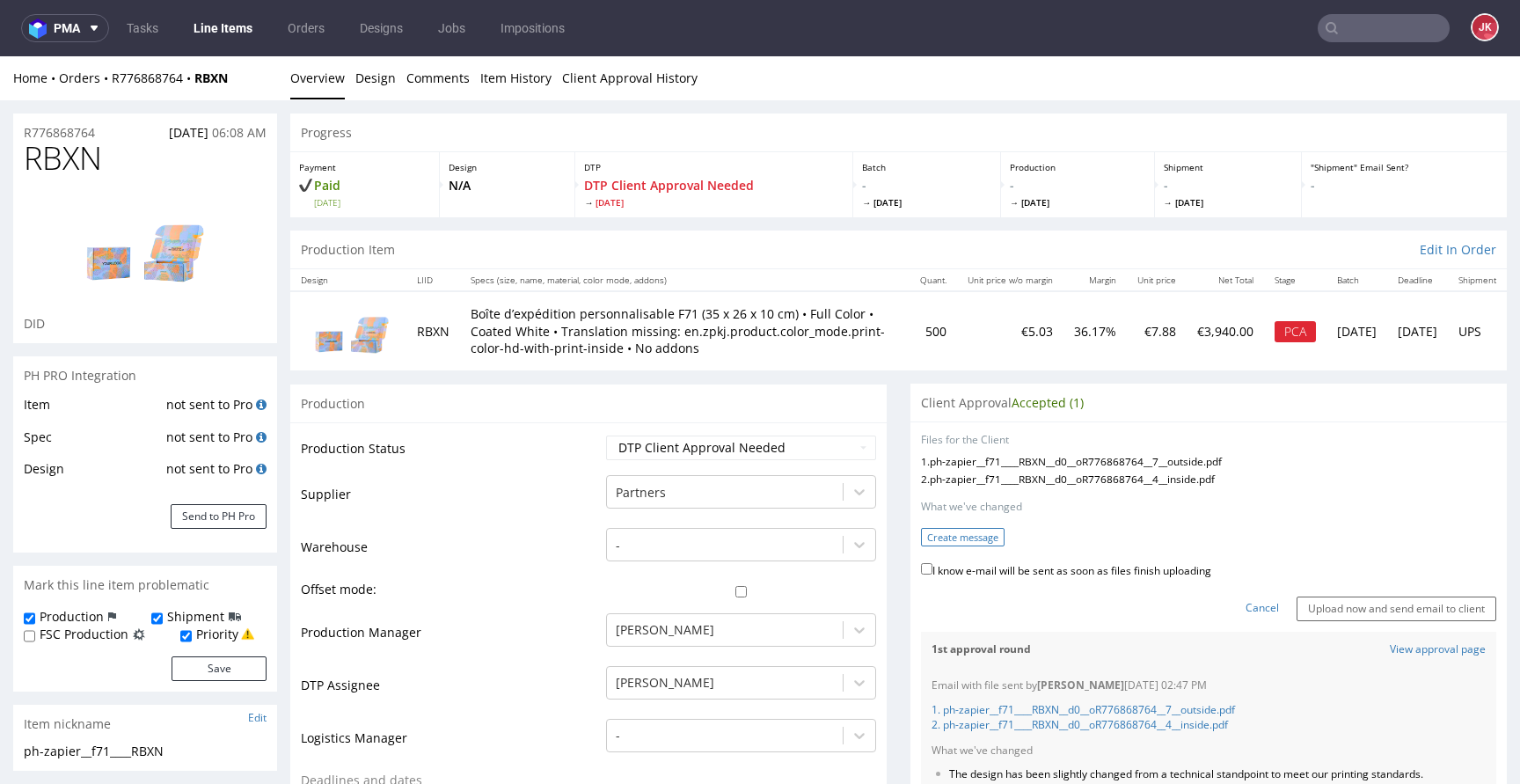
click at [945, 539] on button "Create message" at bounding box center [962, 537] width 83 height 18
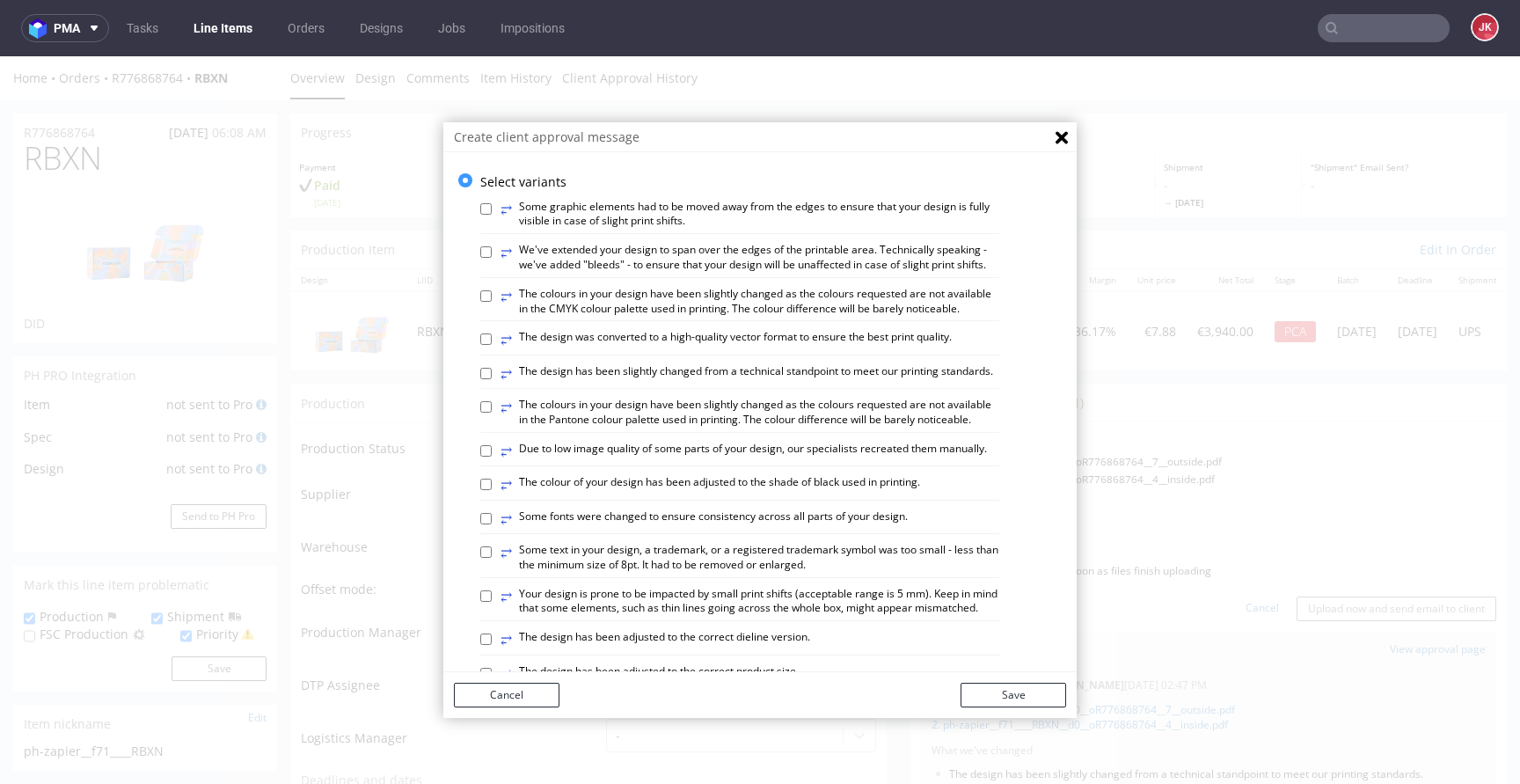
click at [702, 316] on label "⥂ The colours in your design have been slightly changed as the colours requeste…" at bounding box center [750, 302] width 499 height 30
click at [492, 302] on input "⥂ The colours in your design have been slightly changed as the colours requeste…" at bounding box center [486, 296] width 12 height 12
checkbox input "true"
click at [992, 696] on button "Save" at bounding box center [1012, 694] width 105 height 24
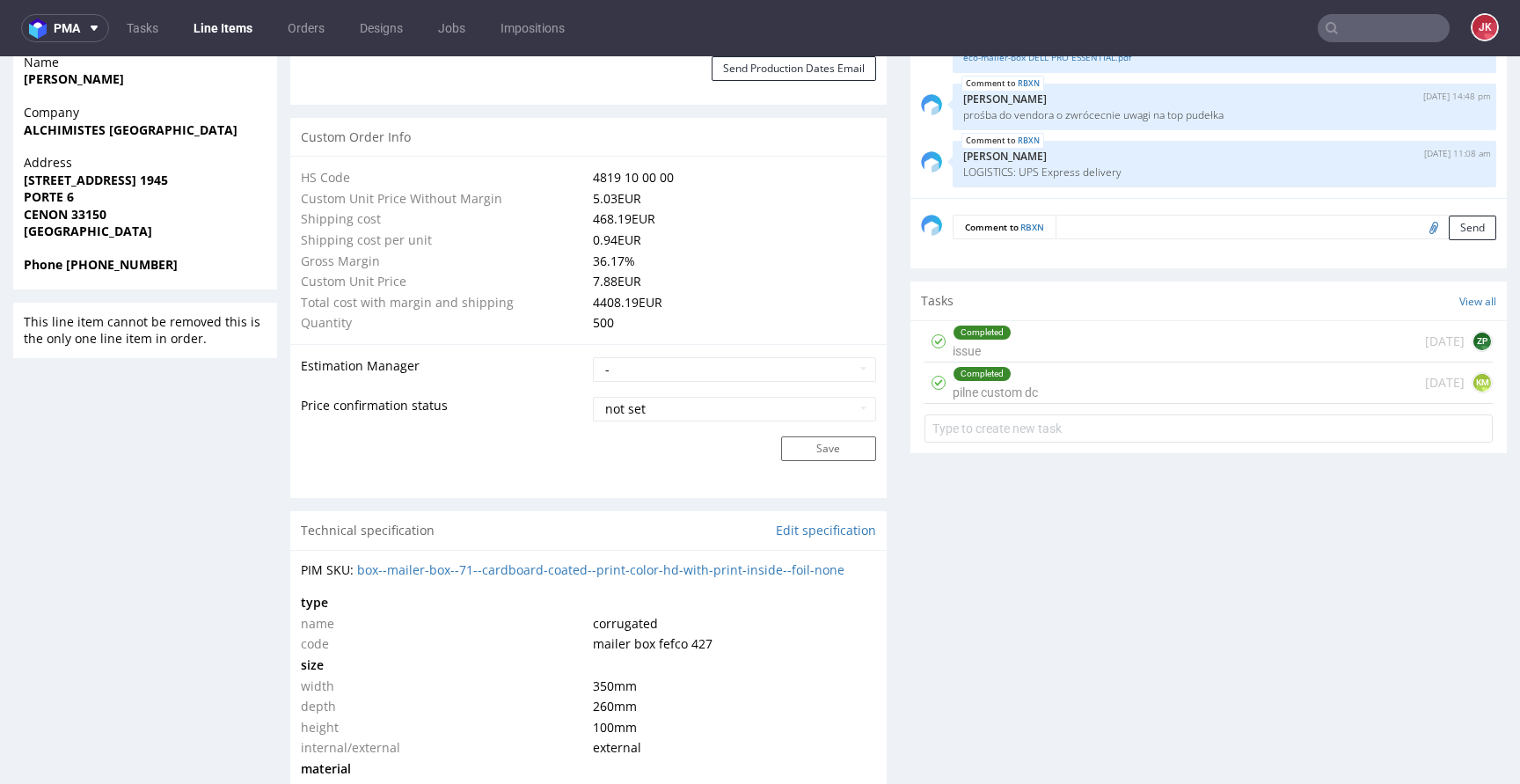
scroll to position [1338, 0]
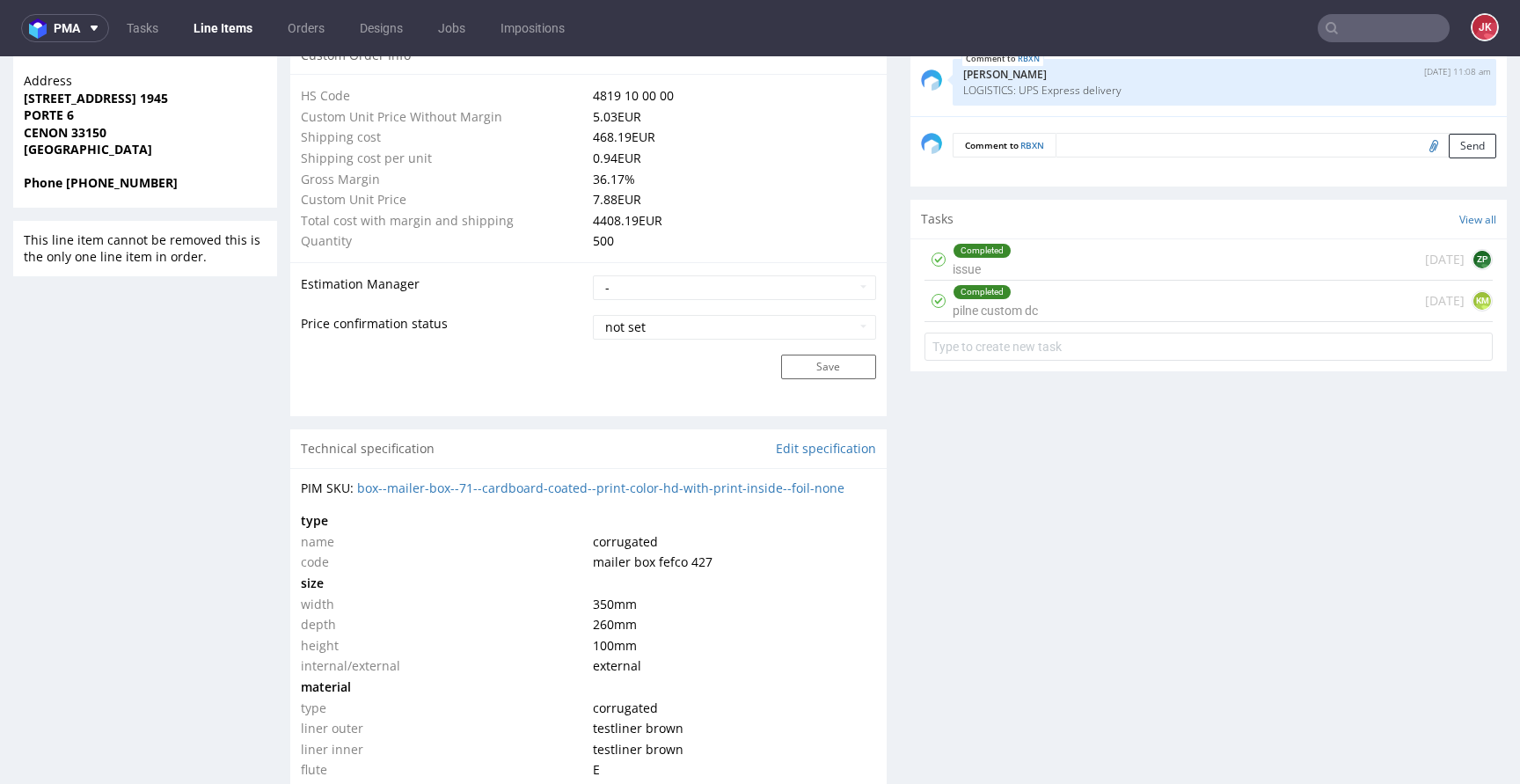
click at [968, 321] on div "Completed pilne custom dc" at bounding box center [995, 301] width 85 height 41
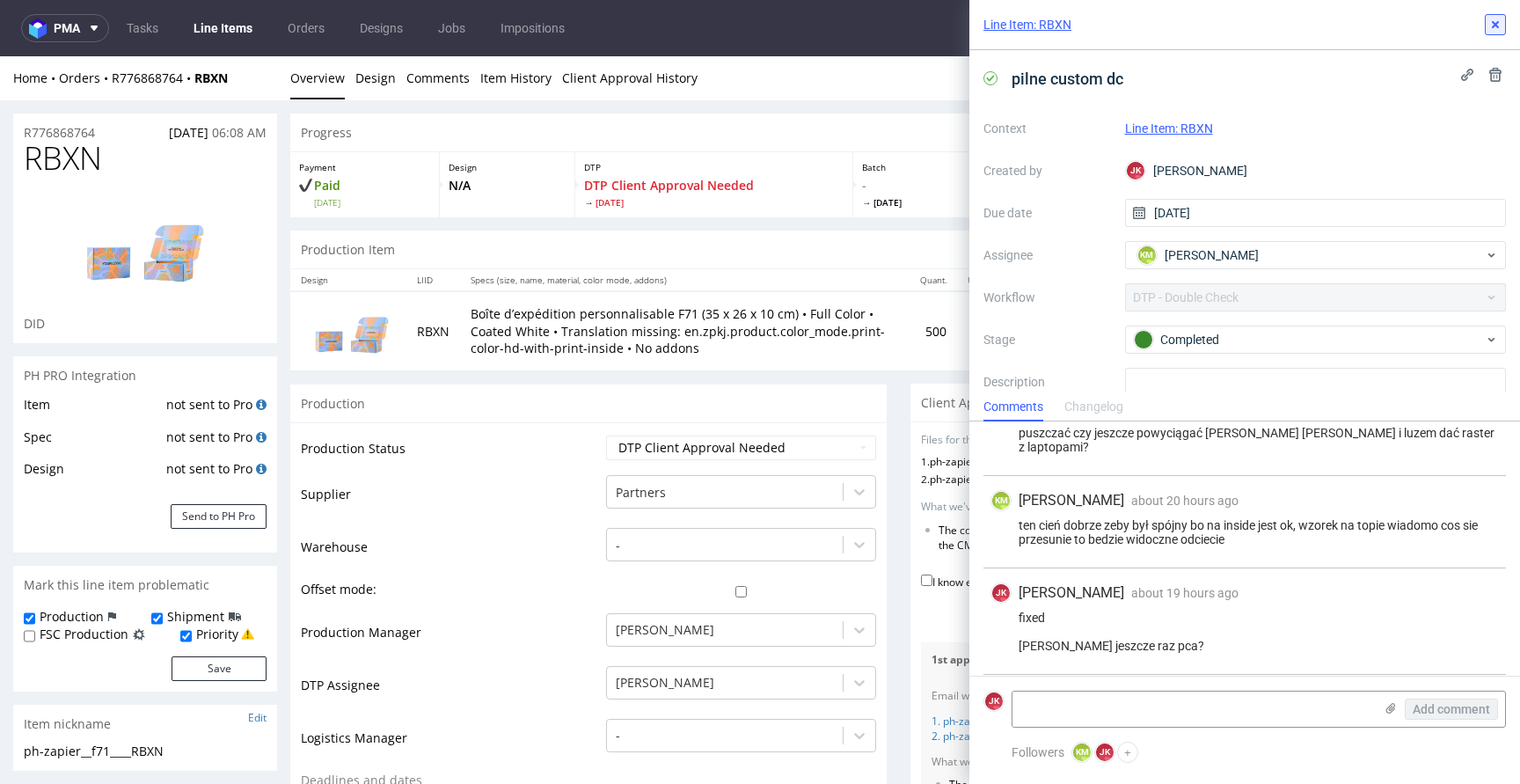
click at [1496, 15] on button at bounding box center [1496, 25] width 21 height 21
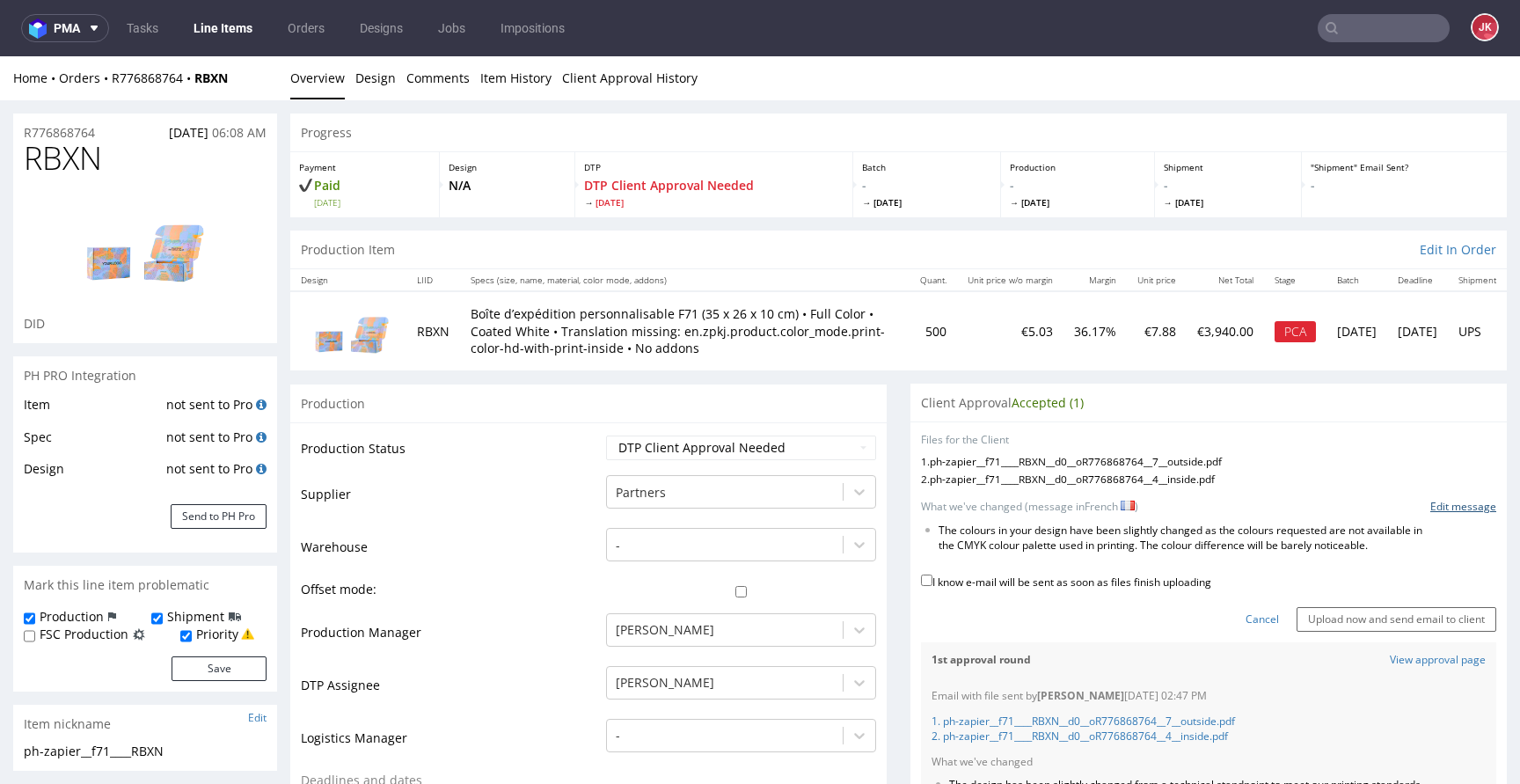
click at [1430, 508] on link "Edit message" at bounding box center [1463, 507] width 66 height 15
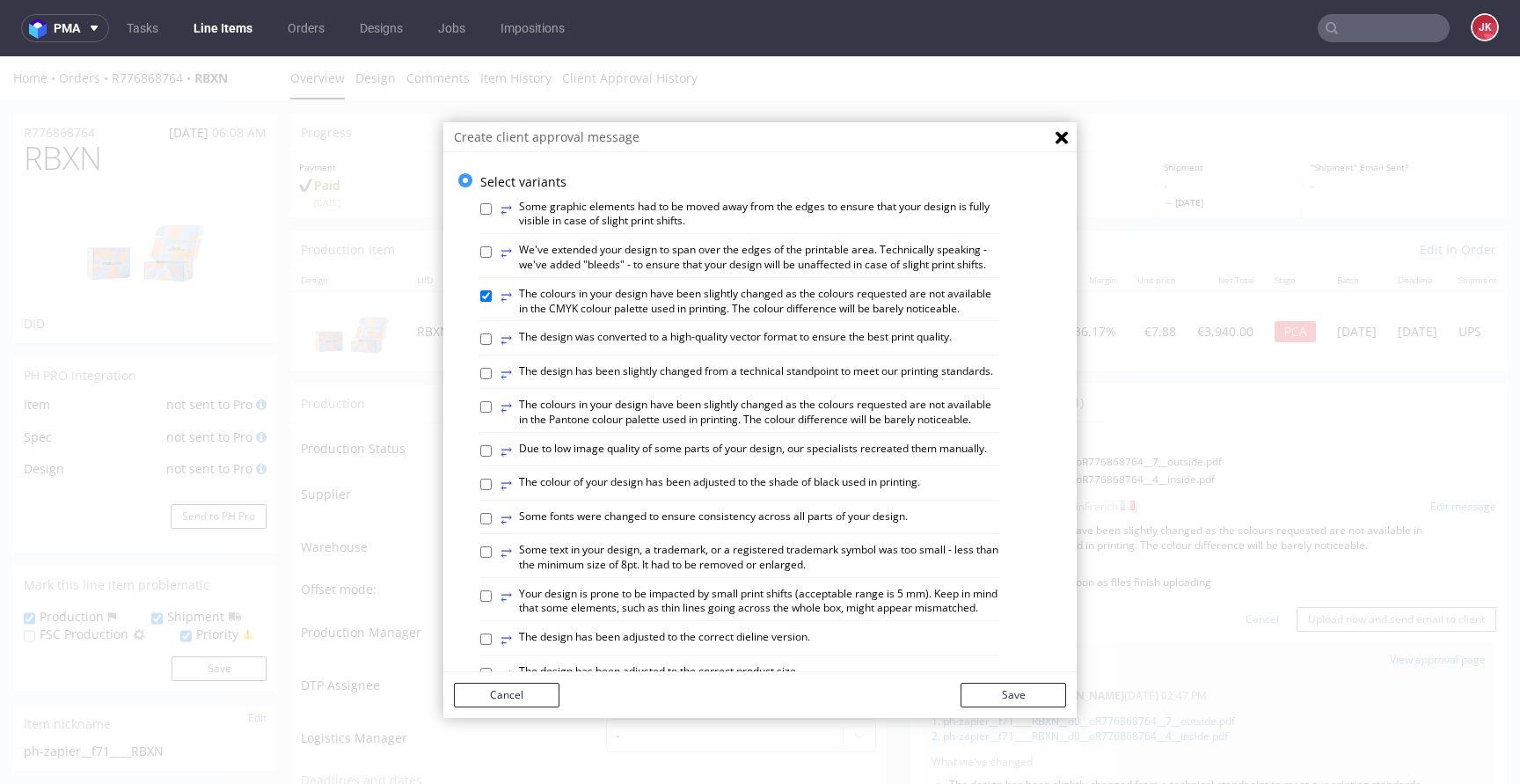
click at [705, 268] on label "⥂ We've extended your design to span over the edges of the printable area. Tech…" at bounding box center [750, 257] width 499 height 30
click at [492, 258] on input "⥂ We've extended your design to span over the edges of the printable area. Tech…" at bounding box center [486, 252] width 12 height 12
checkbox input "true"
click at [676, 316] on label "⥂ The colours in your design have been slightly changed as the colours requeste…" at bounding box center [750, 302] width 499 height 30
click at [492, 302] on input "⥂ The colours in your design have been slightly changed as the colours requeste…" at bounding box center [486, 296] width 12 height 12
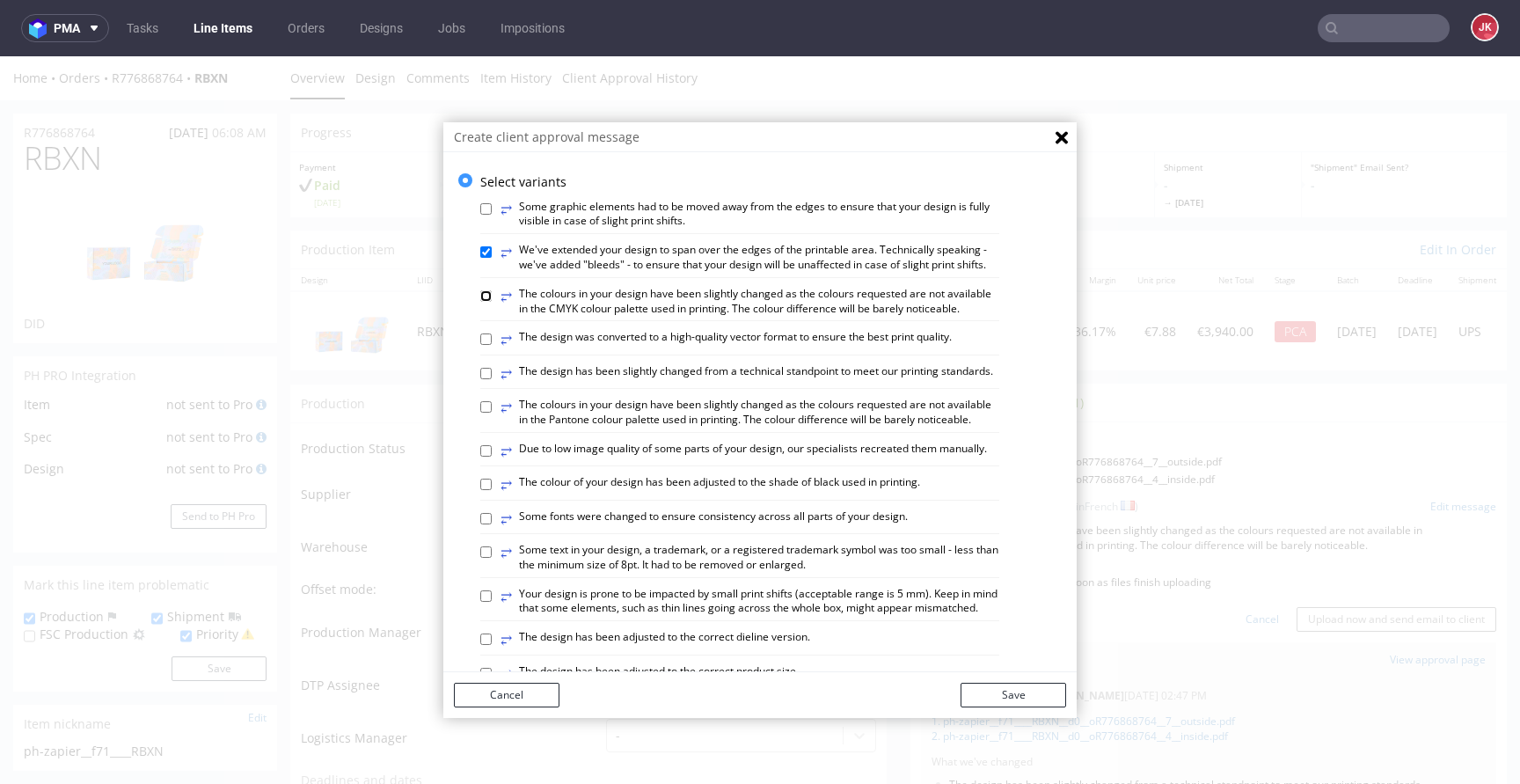
checkbox input "false"
click at [994, 688] on button "Save" at bounding box center [1012, 694] width 105 height 24
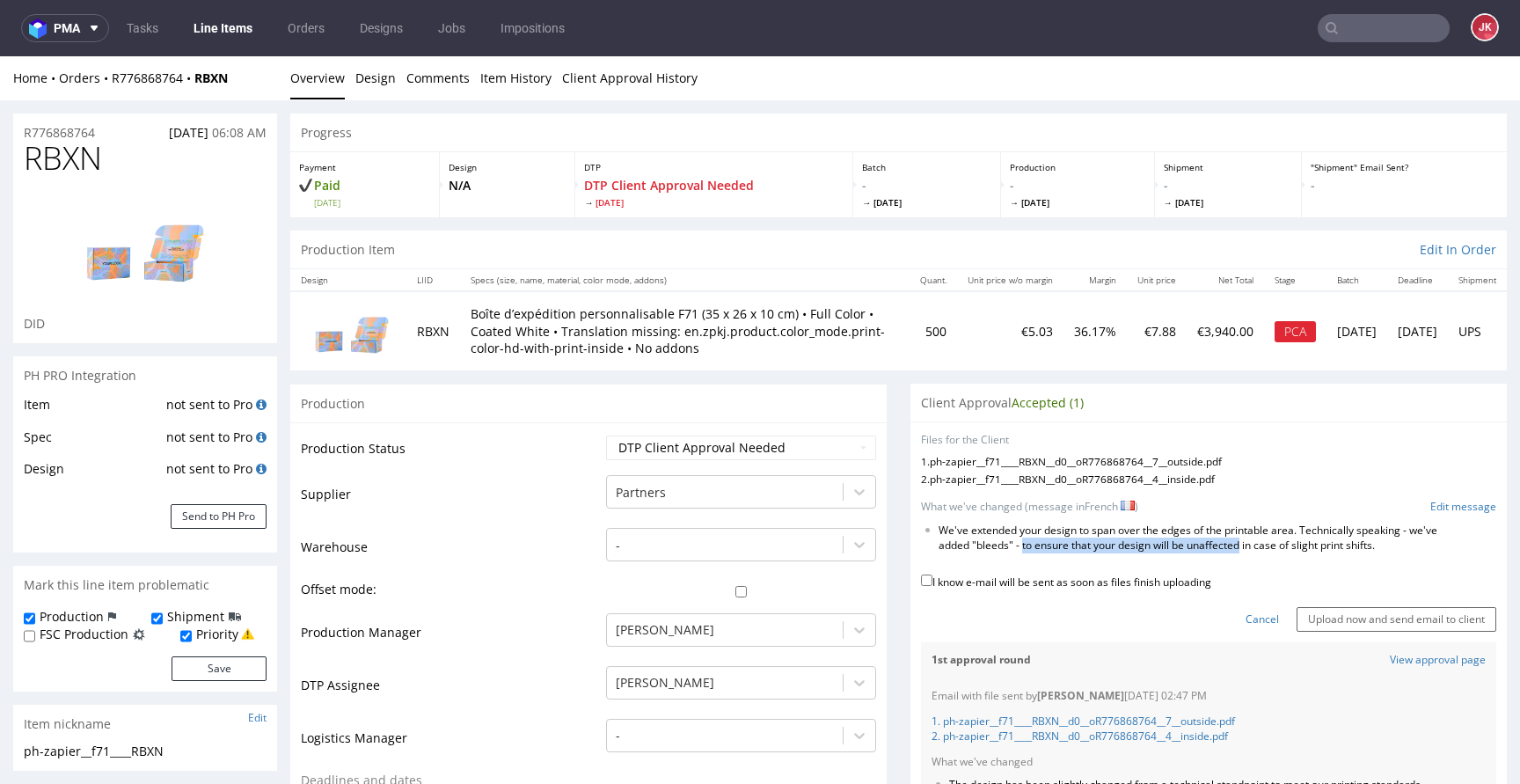
drag, startPoint x: 1044, startPoint y: 549, endPoint x: 1267, endPoint y: 548, distance: 223.0
click at [1267, 548] on li "We've extended your design to span over the edges of the printable area. Techni…" at bounding box center [1189, 537] width 502 height 30
copy li "to ensure that your design will be unaffected"
click at [1437, 507] on link "Edit message" at bounding box center [1463, 507] width 66 height 15
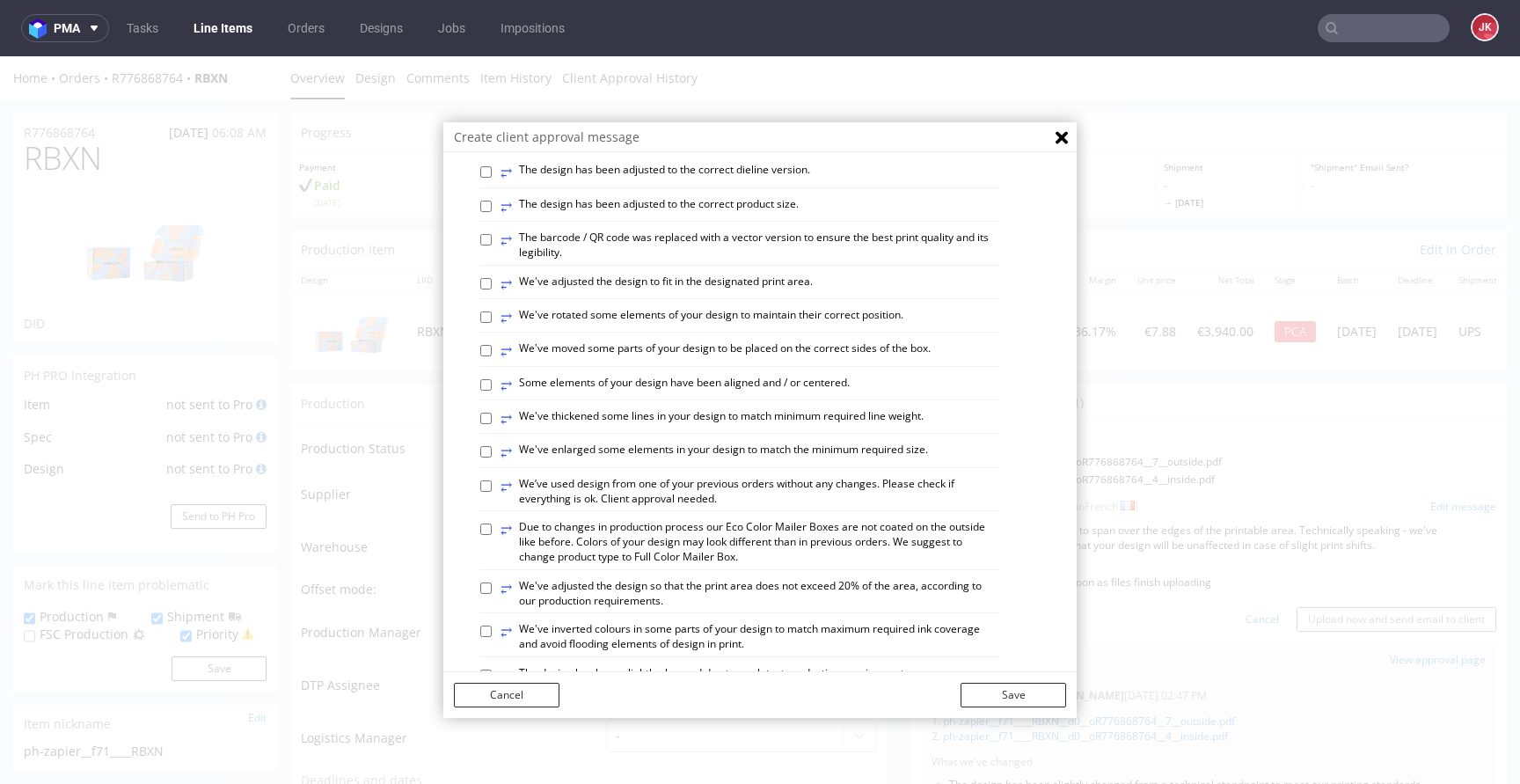
scroll to position [1026, 0]
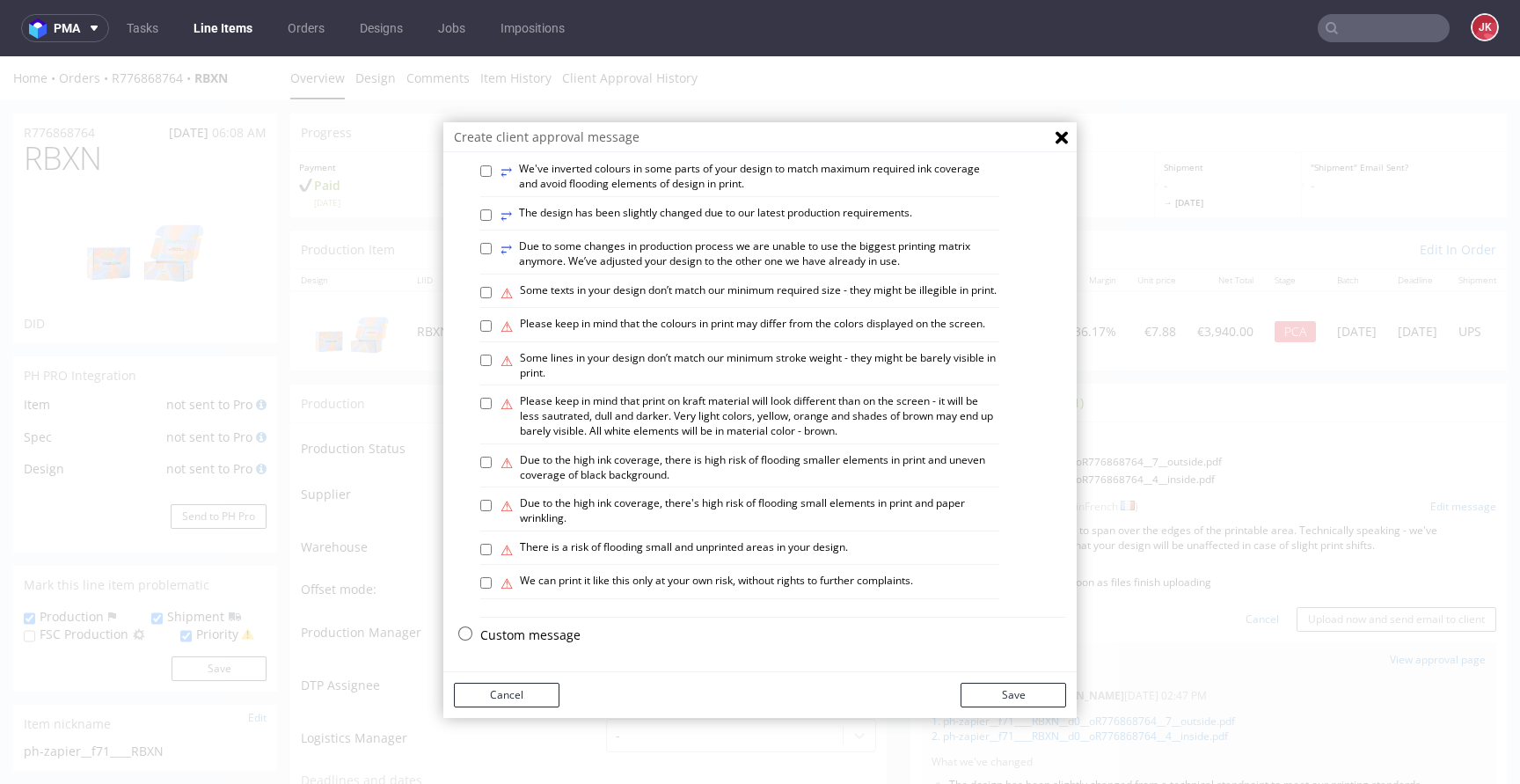
click at [511, 631] on p "Custom message" at bounding box center [774, 635] width 586 height 17
checkbox input "false"
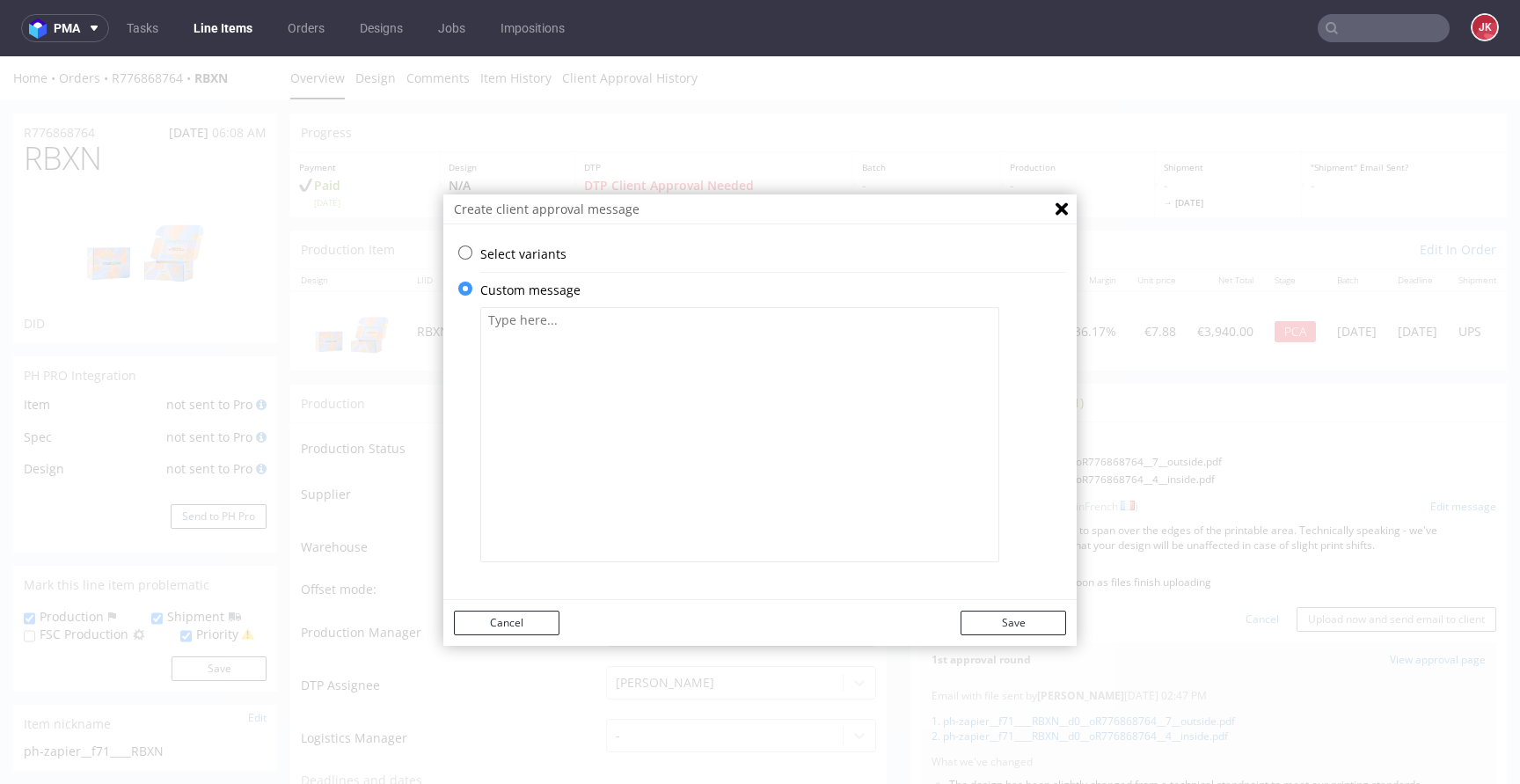
scroll to position [0, 0]
click at [669, 450] on textarea at bounding box center [740, 434] width 519 height 255
paste textarea "Nous avons corrigé les ombres plus claires et étendu le motif derrière l'ordina…"
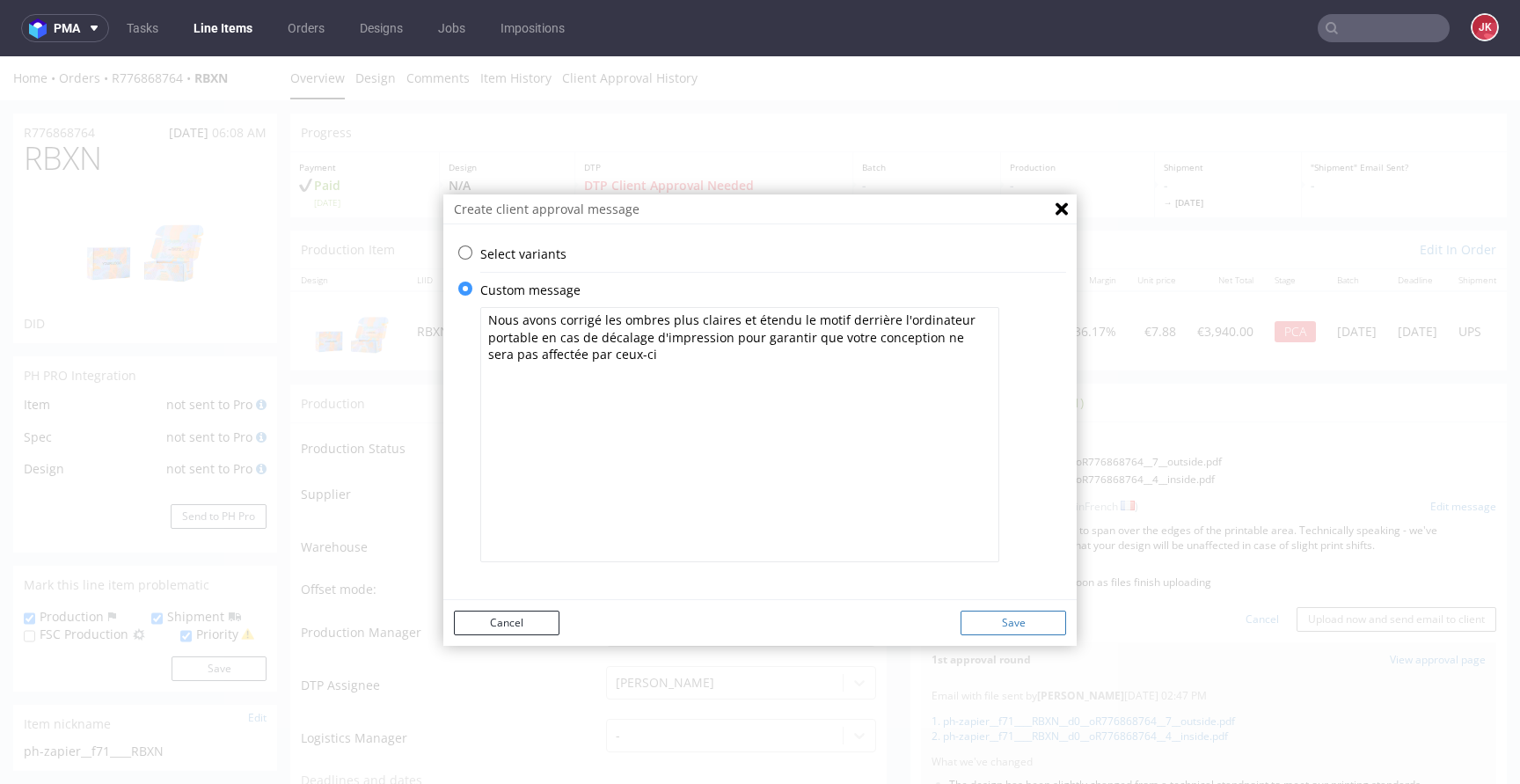
type textarea "Nous avons corrigé les ombres plus claires et étendu le motif derrière l'ordina…"
click at [1000, 625] on button "Save" at bounding box center [1012, 622] width 105 height 24
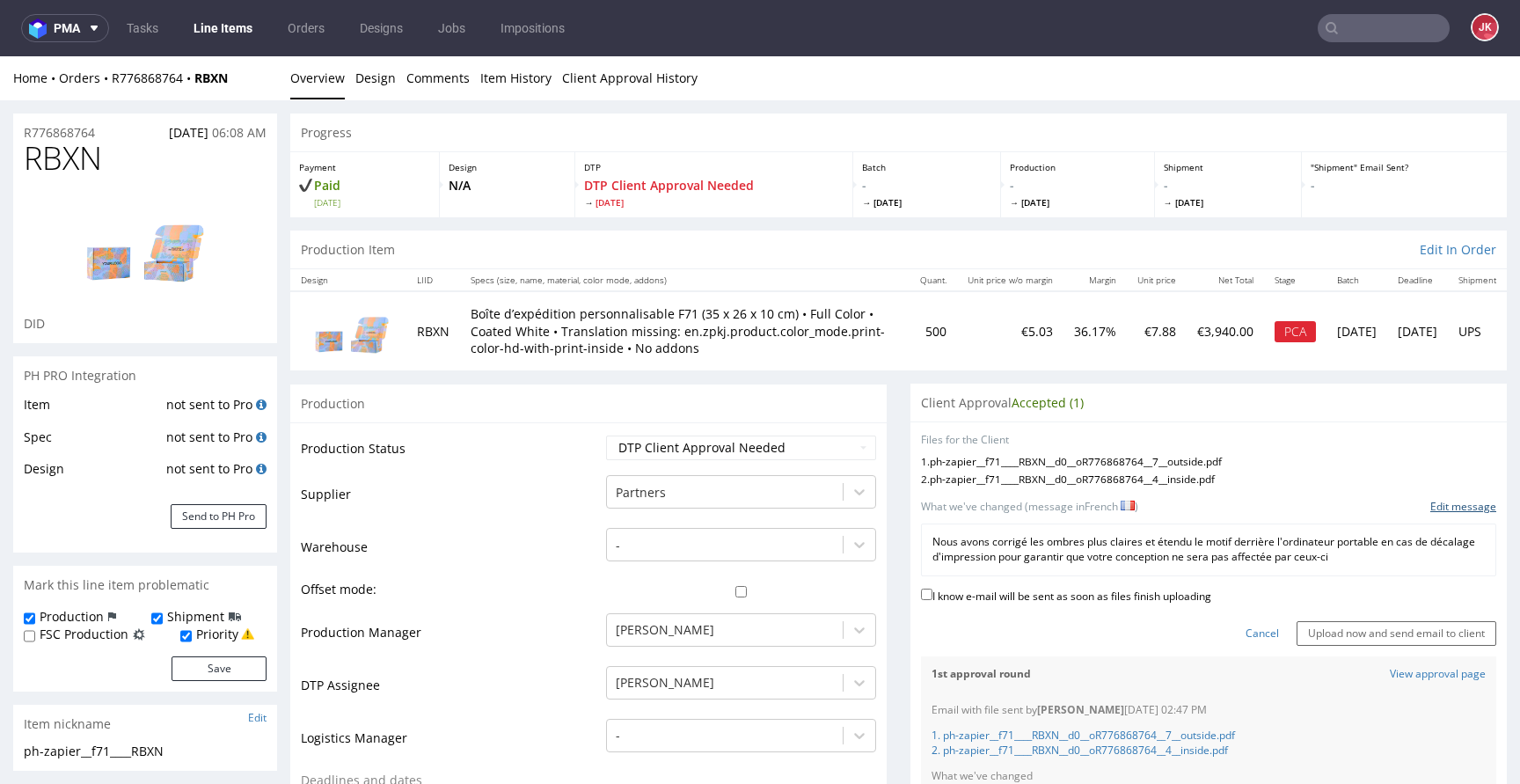
click at [1449, 514] on link "Edit message" at bounding box center [1463, 507] width 66 height 15
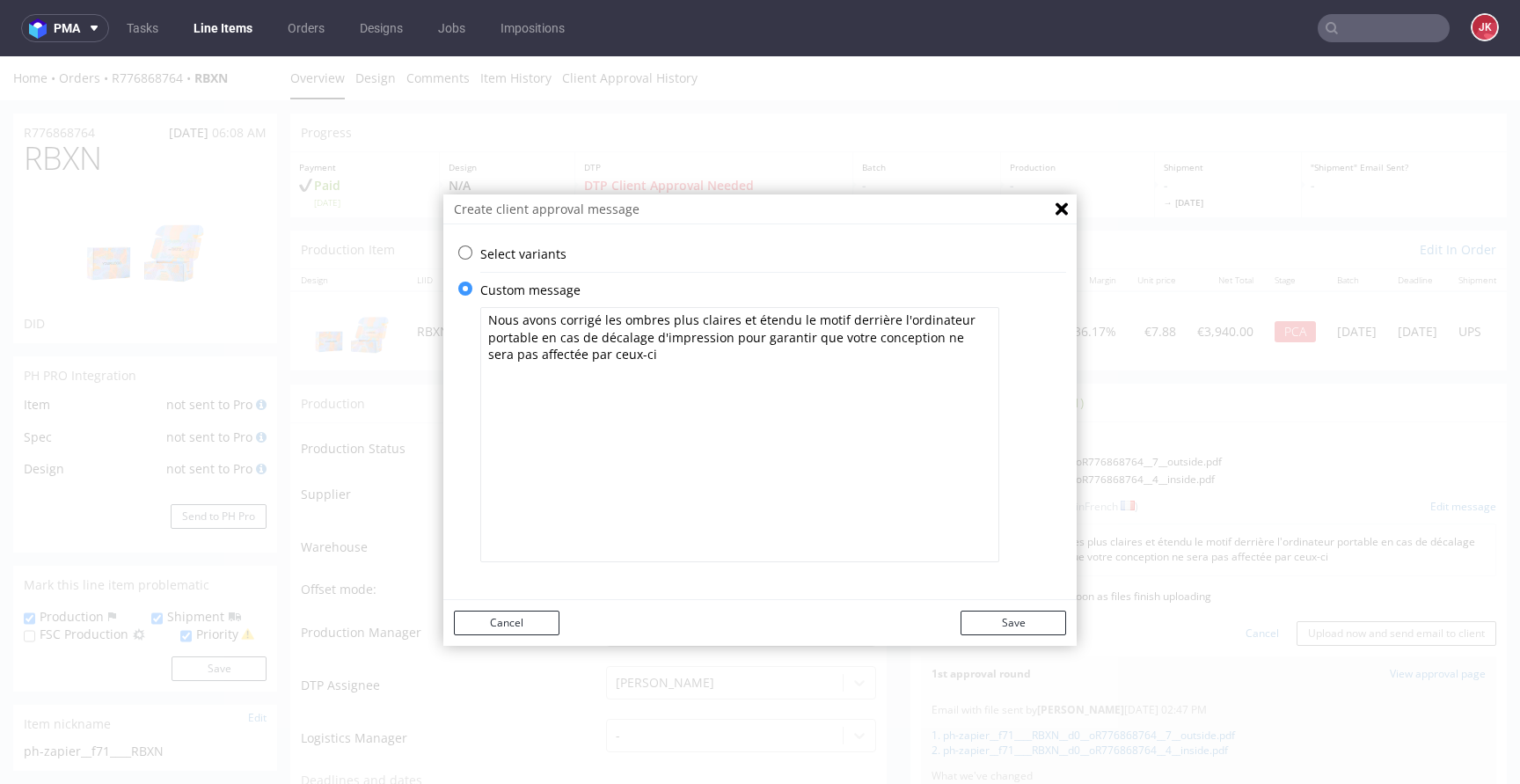
click at [784, 407] on textarea "Nous avons corrigé les ombres plus claires et étendu le motif derrière l'ordina…" at bounding box center [740, 434] width 519 height 255
type textarea "Nous avons corrigé les ombres plus claires et étendu le motif derrière l'ordina…"
click at [1014, 620] on button "Save" at bounding box center [1012, 622] width 105 height 24
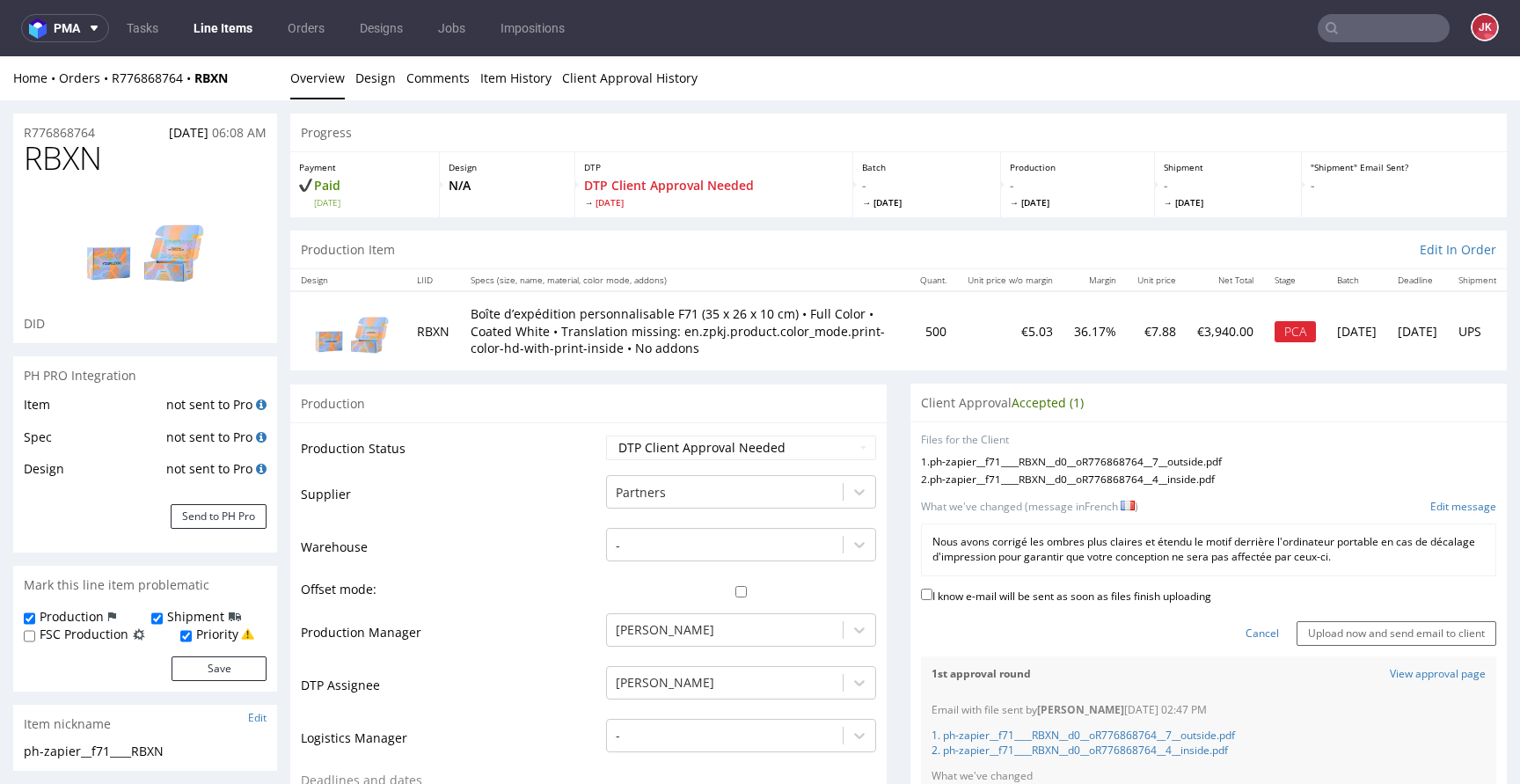
click at [1067, 596] on label "I know e-mail will be sent as soon as files finish uploading" at bounding box center [1066, 595] width 290 height 19
click at [932, 596] on input "I know e-mail will be sent as soon as files finish uploading" at bounding box center [926, 595] width 12 height 12
checkbox input "true"
click at [1323, 632] on input "Upload now and send email to client" at bounding box center [1396, 632] width 200 height 24
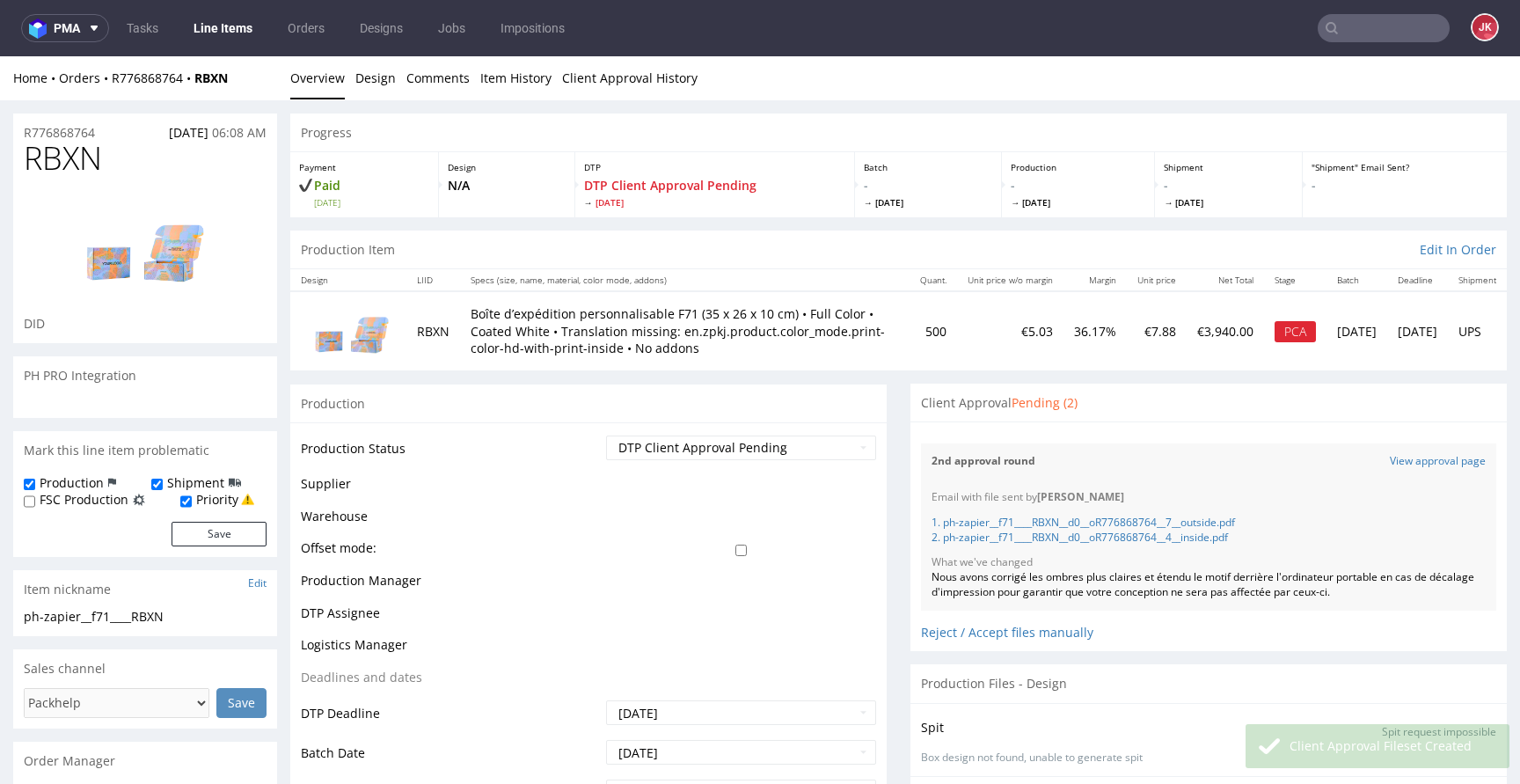
scroll to position [133, 0]
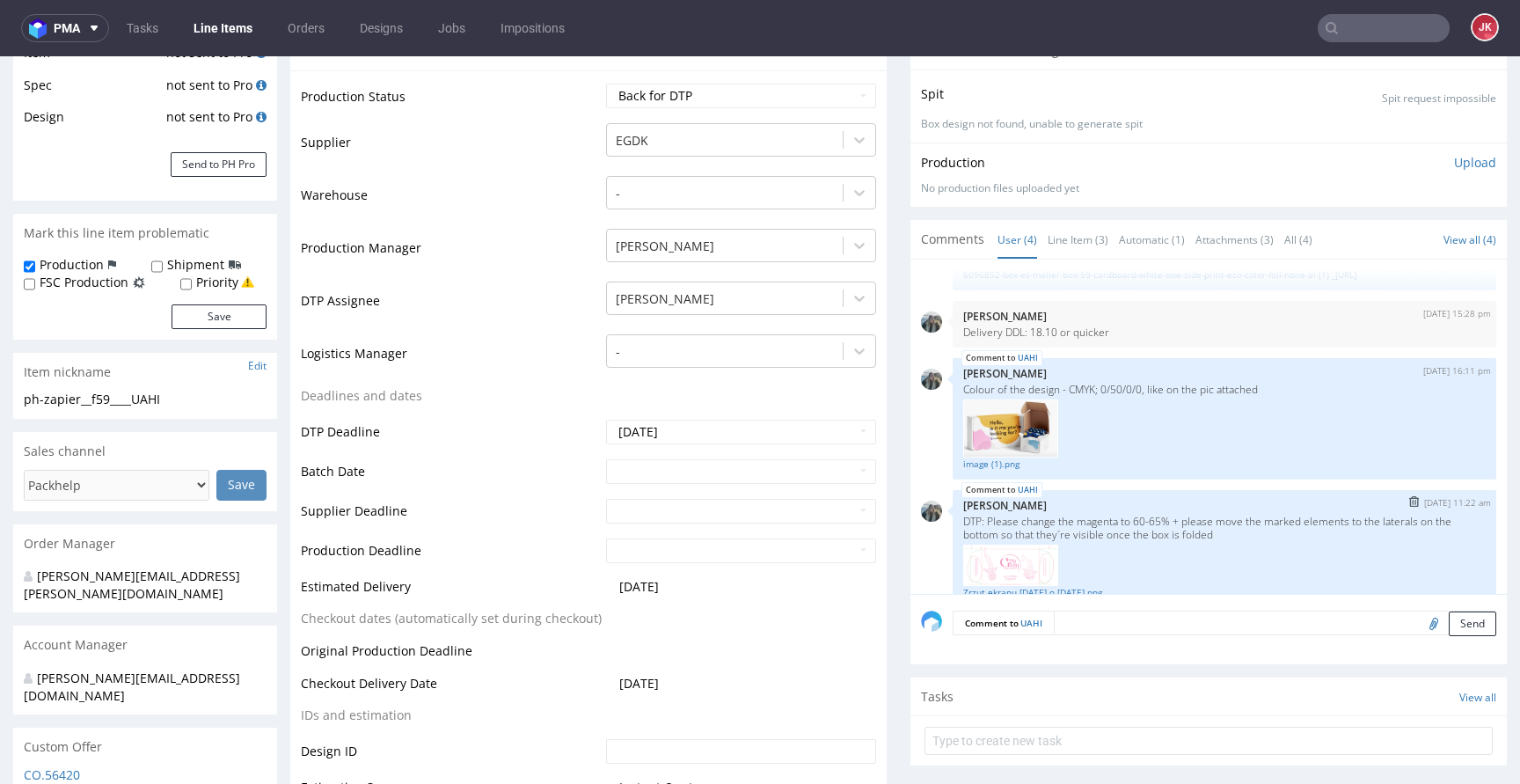
scroll to position [128, 0]
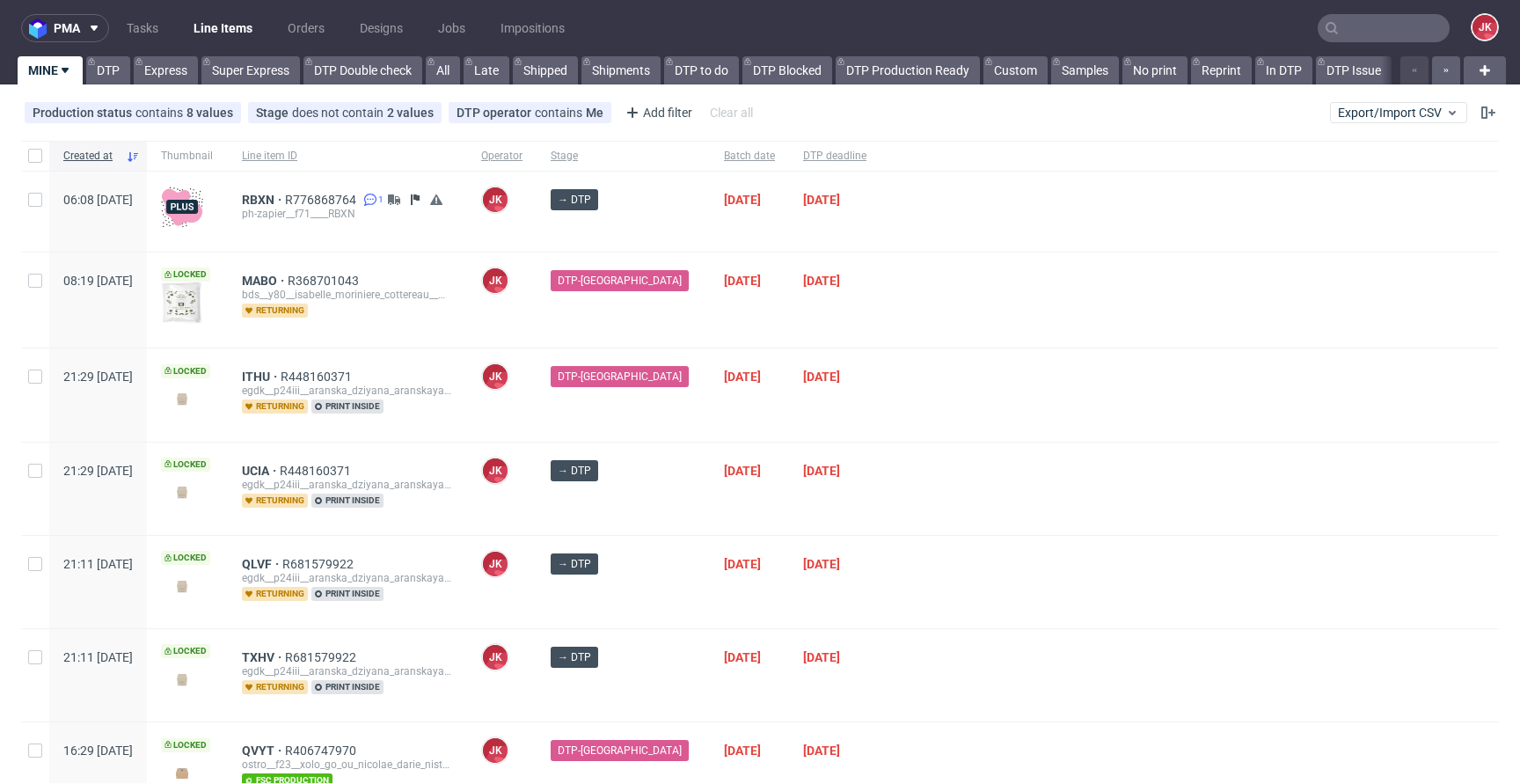
click at [890, 467] on div at bounding box center [1190, 489] width 619 height 93
click at [968, 463] on div at bounding box center [1190, 489] width 619 height 93
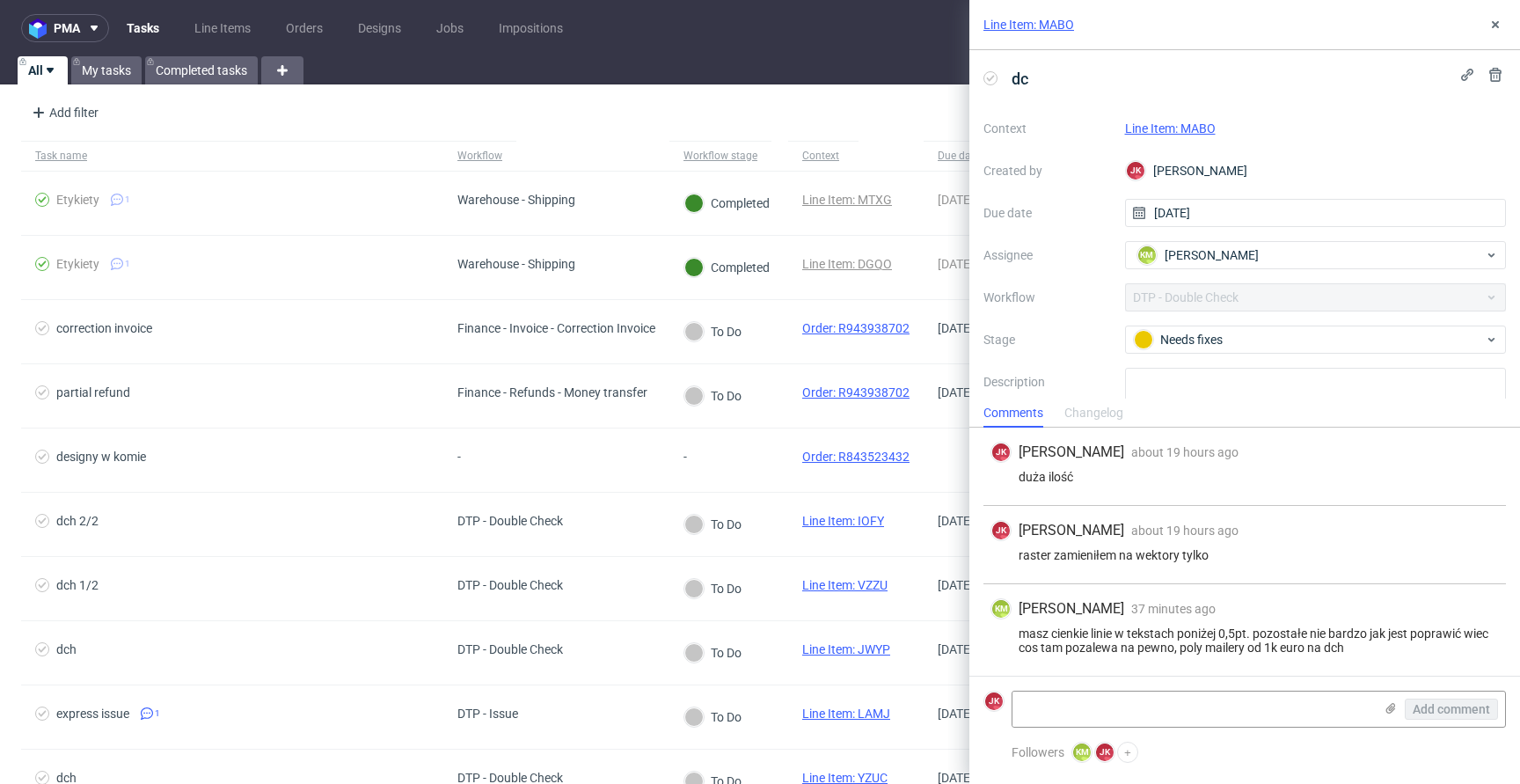
click at [1168, 129] on link "Line Item: MABO" at bounding box center [1171, 129] width 91 height 15
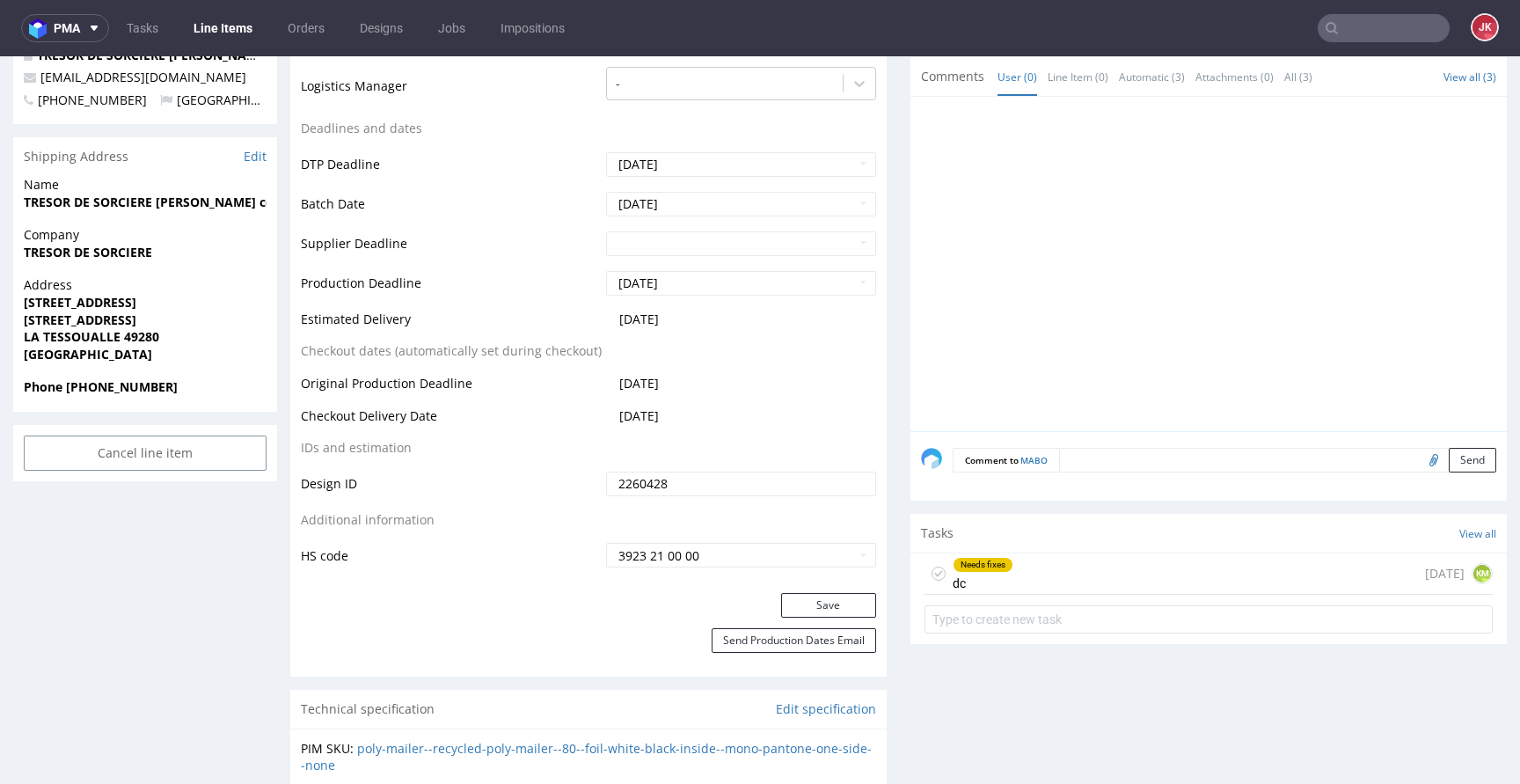
scroll to position [748, 0]
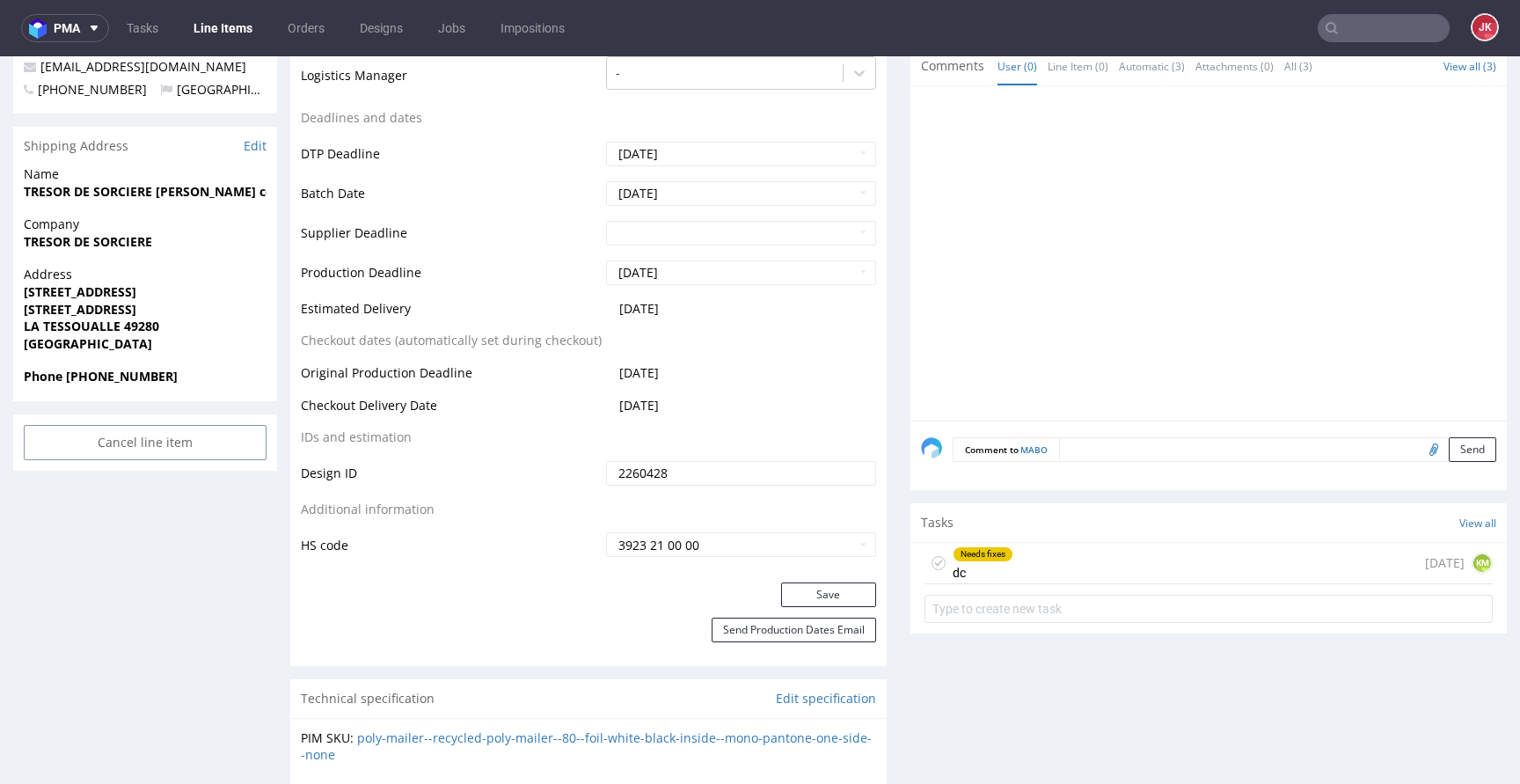
click at [963, 552] on div "Needs fixes" at bounding box center [982, 554] width 59 height 15
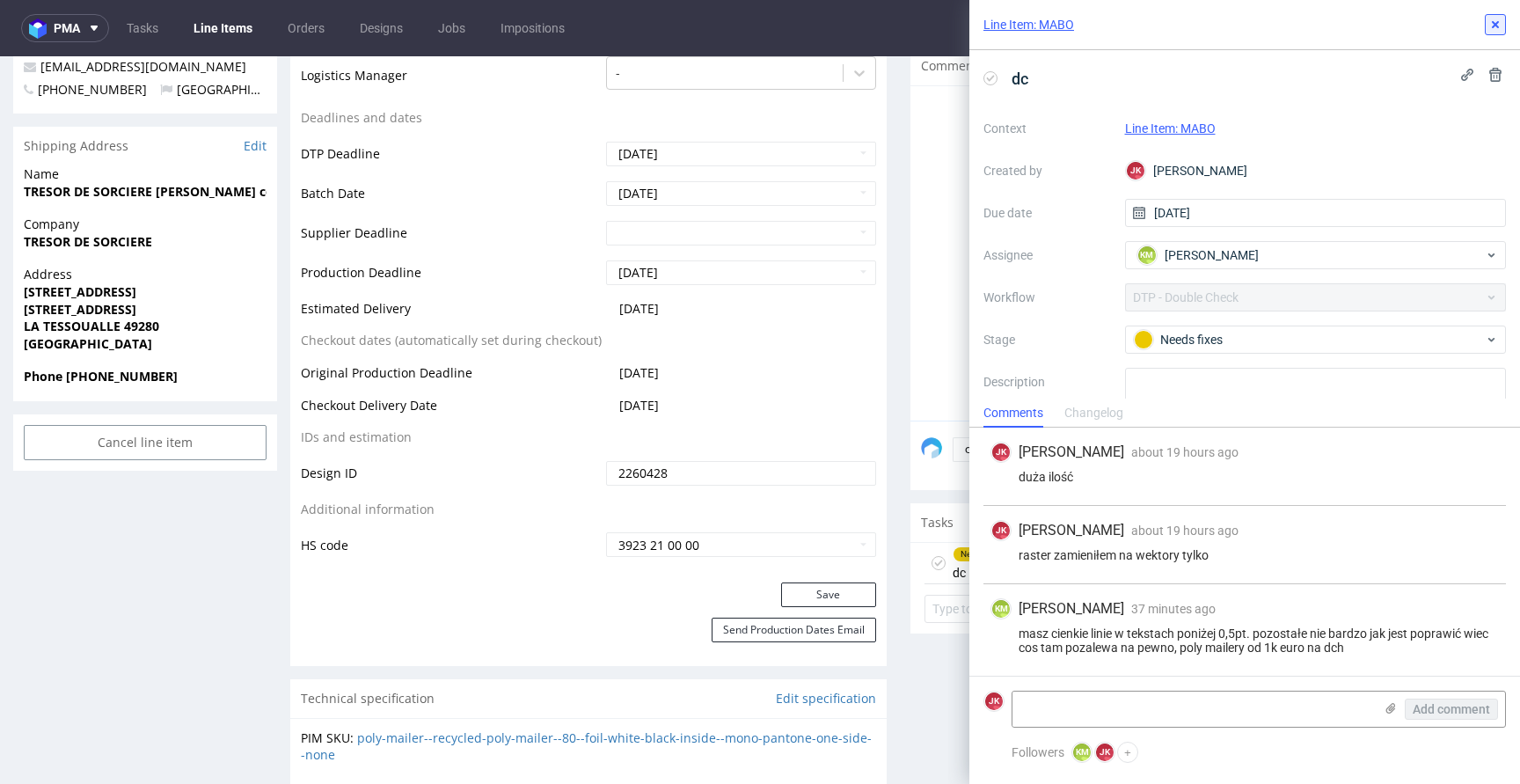
click at [1487, 32] on button at bounding box center [1496, 25] width 21 height 21
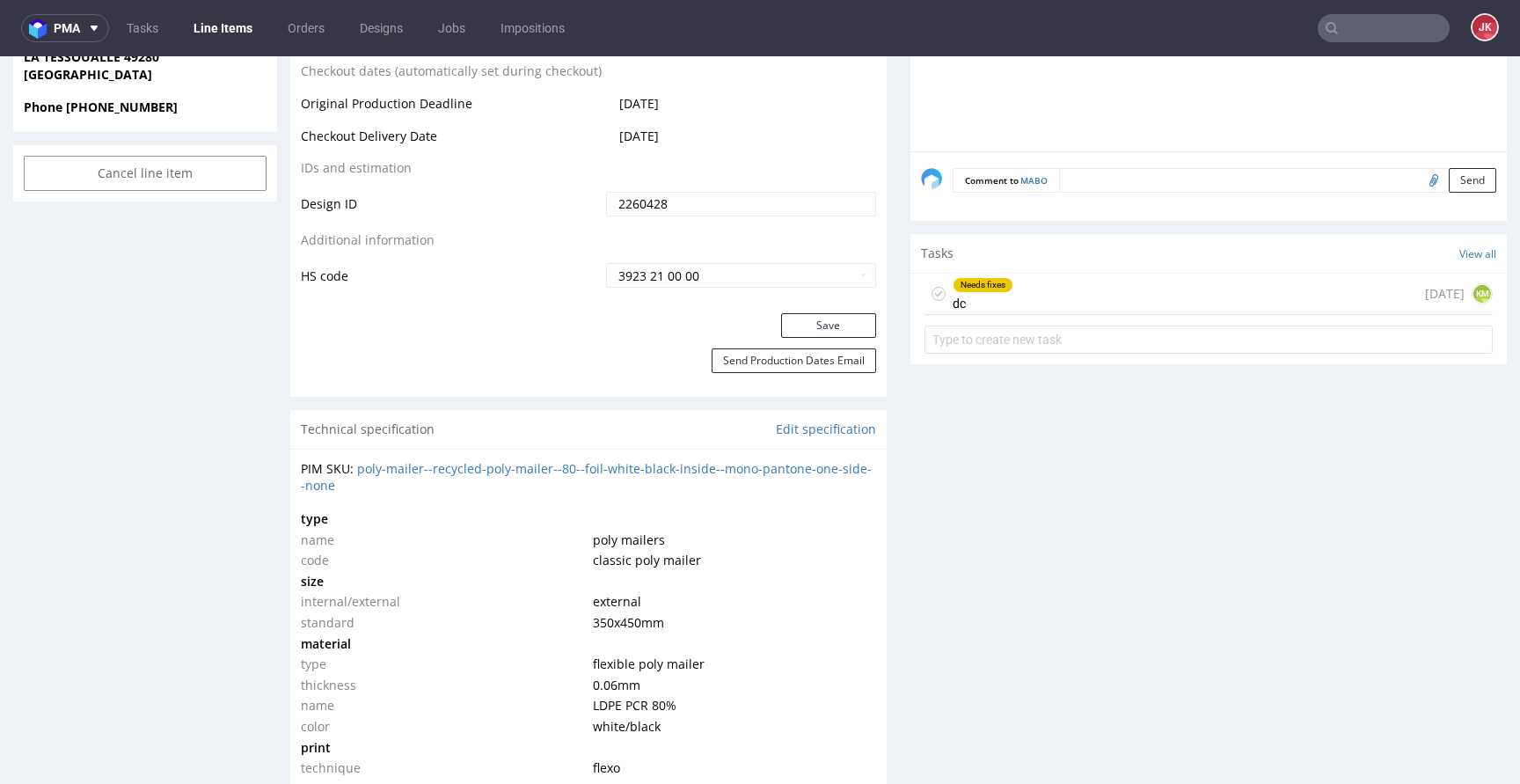
scroll to position [792, 0]
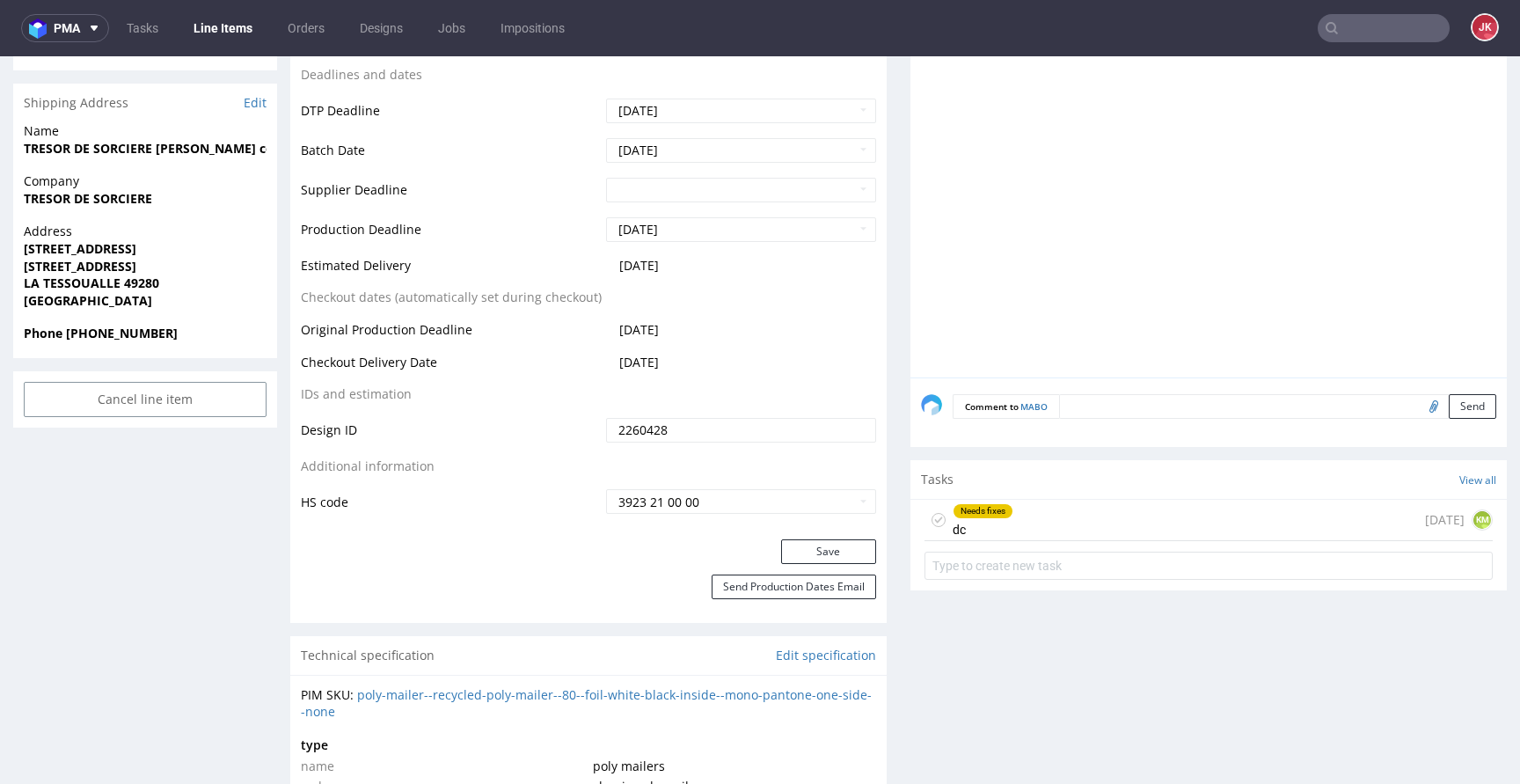
click at [1009, 515] on div "Needs fixes dc [DATE] KM" at bounding box center [1209, 520] width 569 height 42
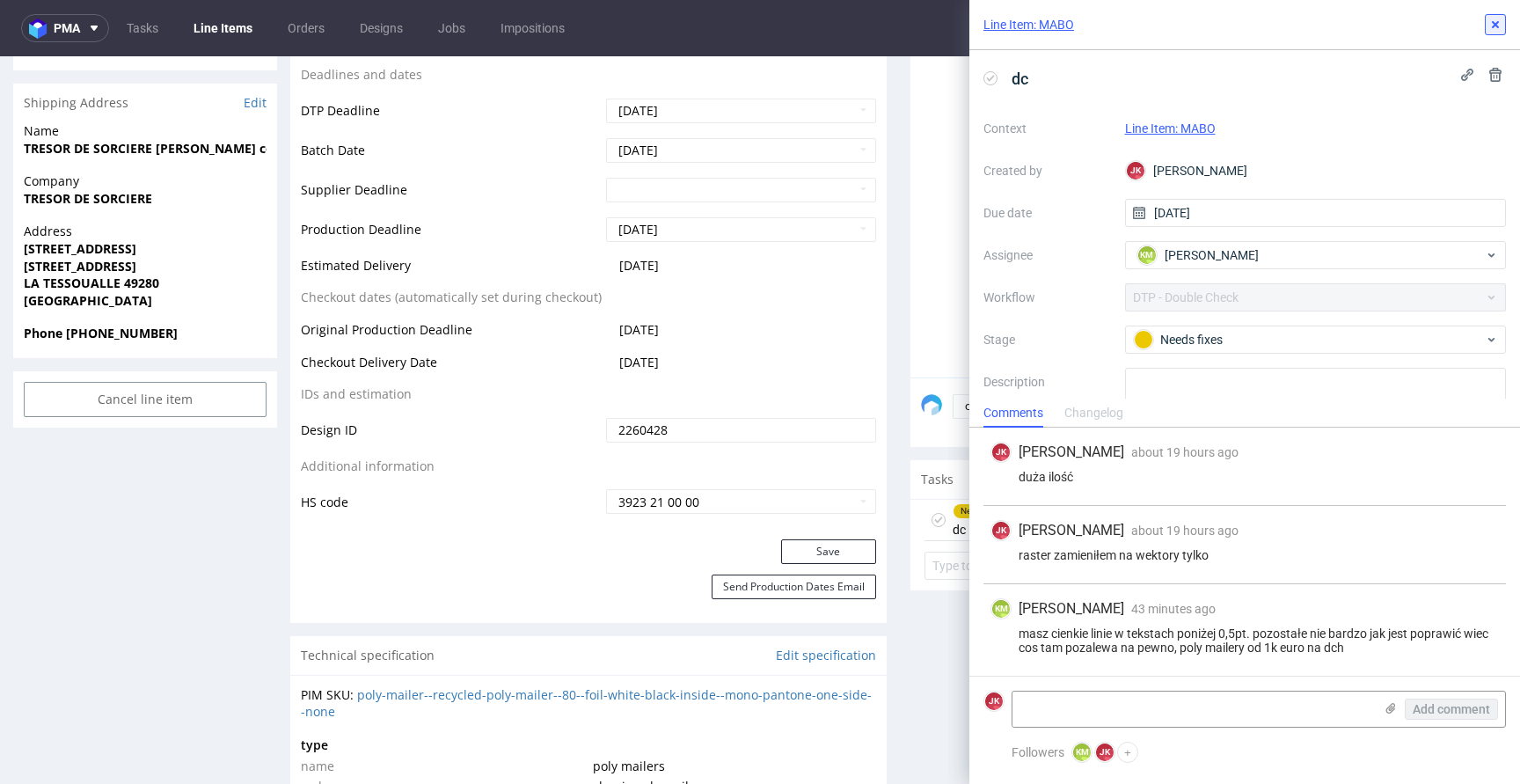
click at [1493, 24] on icon at bounding box center [1495, 24] width 15 height 15
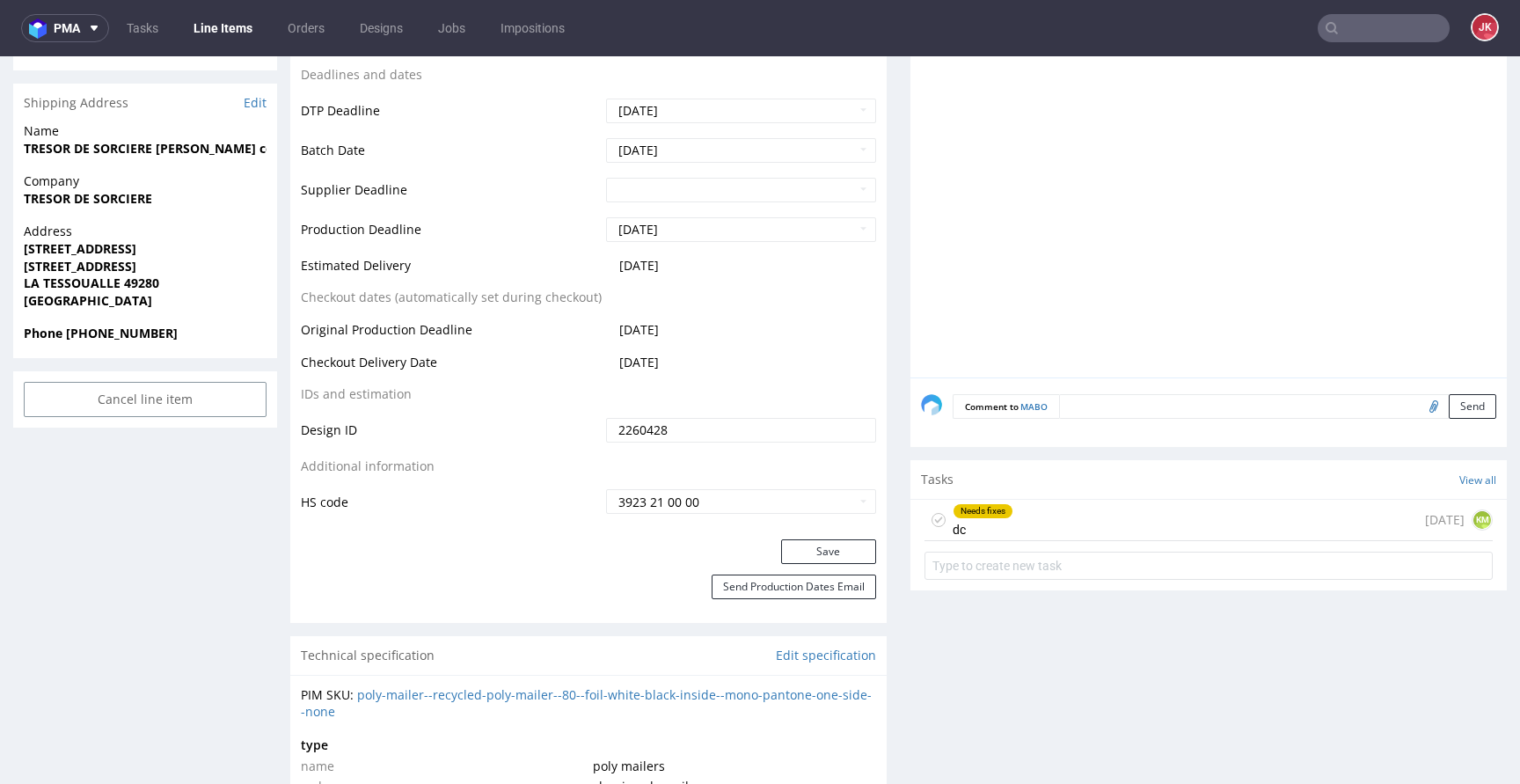
click at [935, 517] on use at bounding box center [939, 520] width 8 height 6
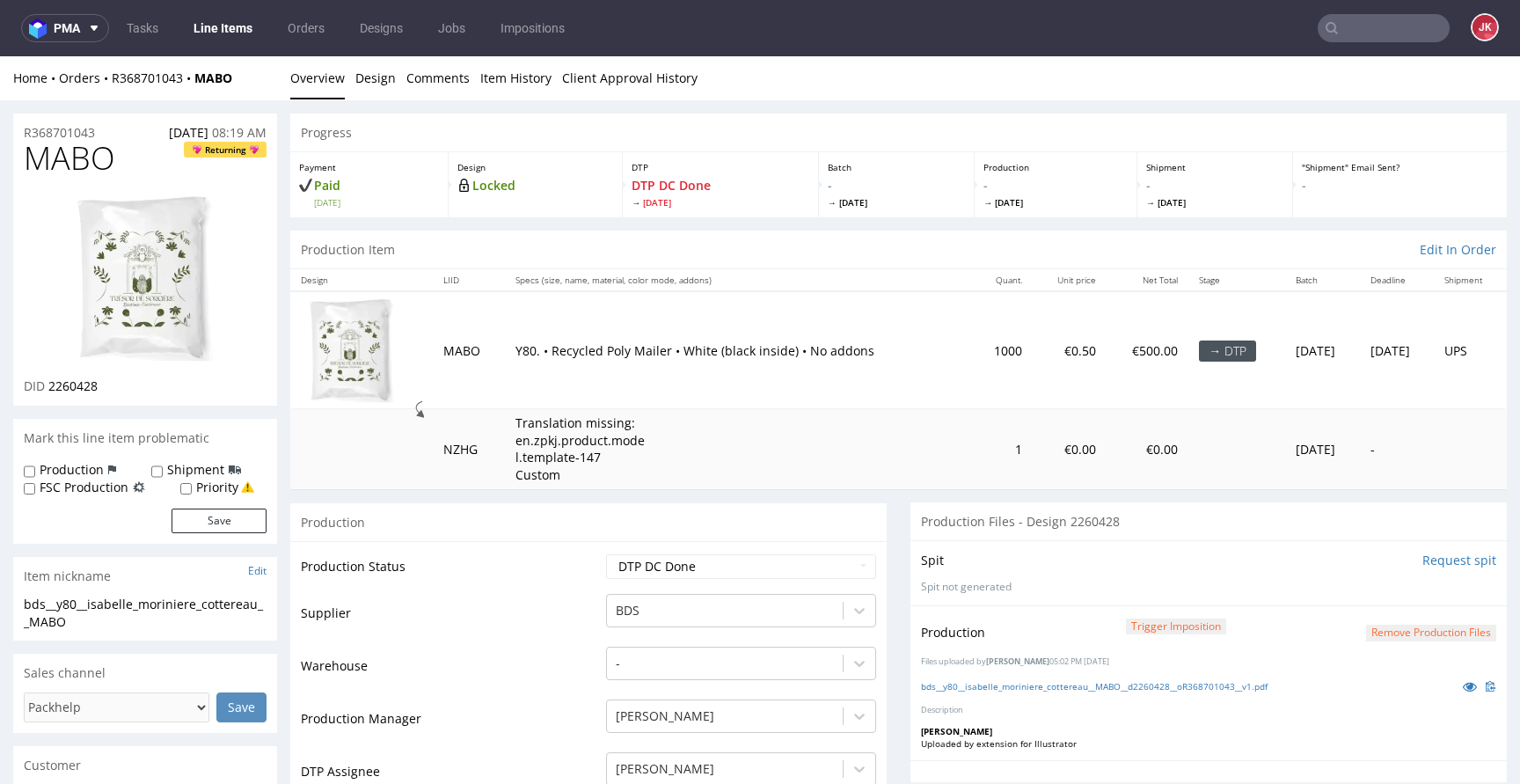
click at [1366, 638] on button "Remove production files" at bounding box center [1431, 632] width 131 height 16
click at [1360, 590] on icon at bounding box center [1365, 592] width 11 height 13
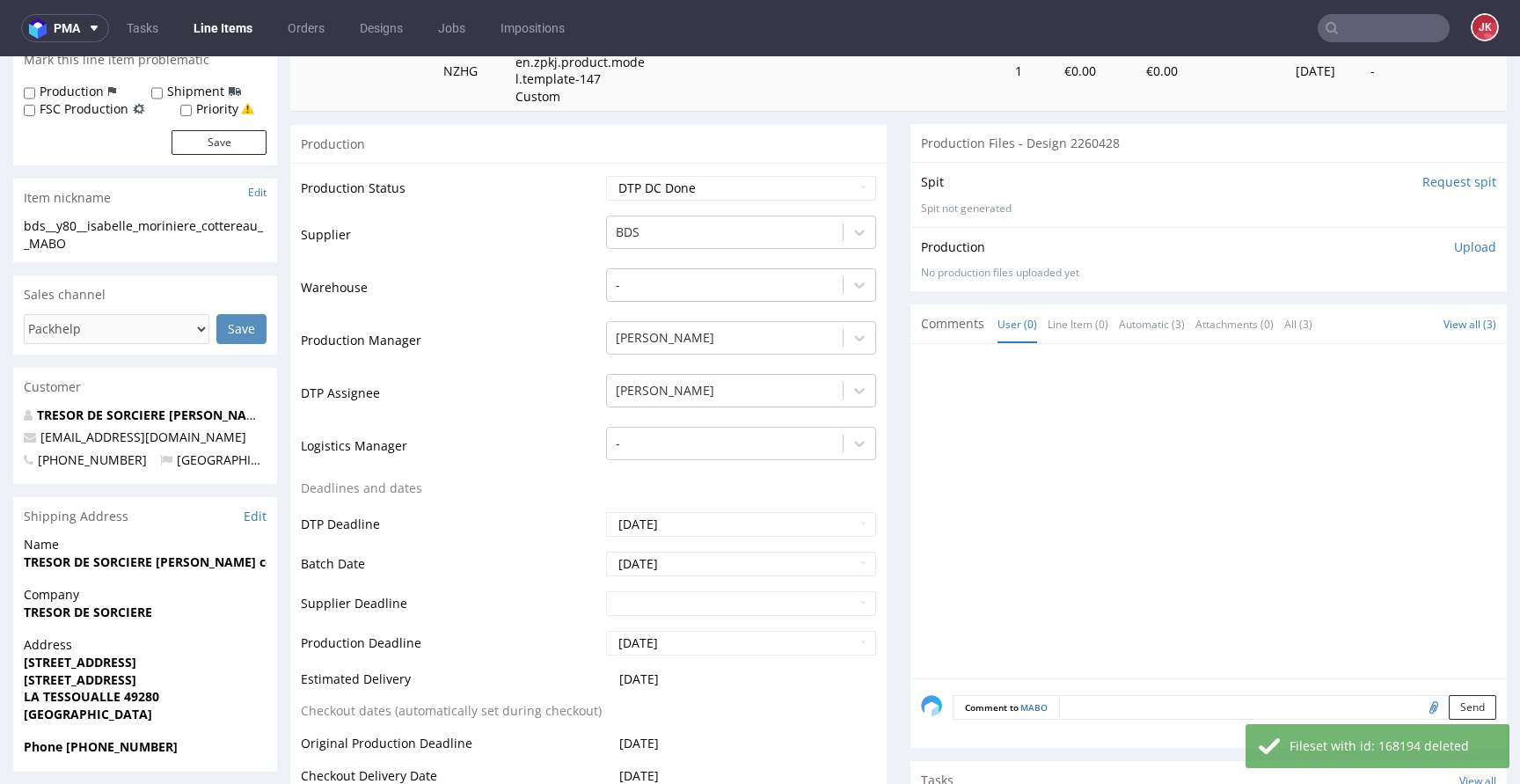
scroll to position [380, 0]
click at [1454, 242] on p "Upload" at bounding box center [1476, 246] width 43 height 17
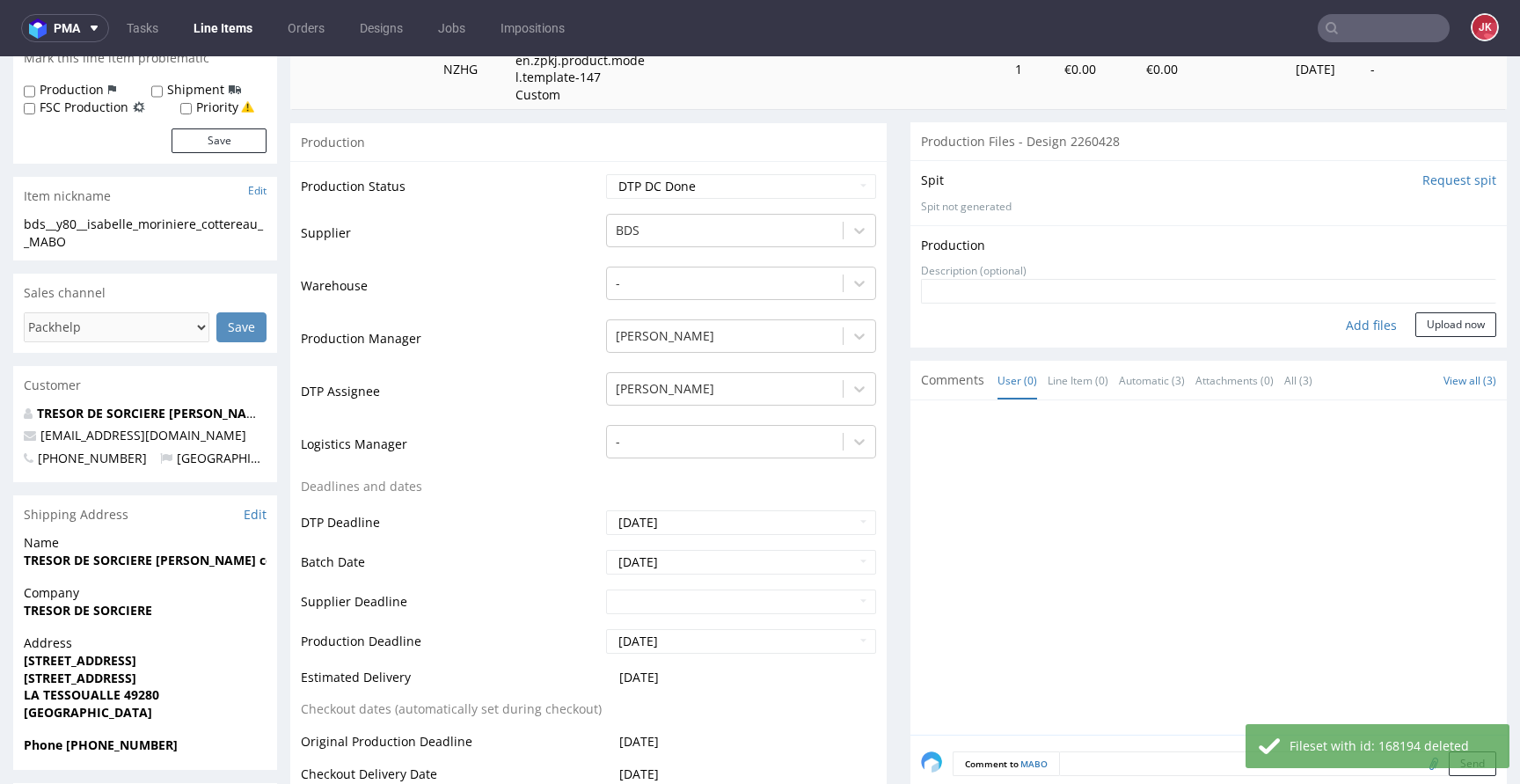
click at [1342, 321] on div "Add files" at bounding box center [1371, 325] width 88 height 26
type input "C:\fakepath\bds__y80__isabelle_moriniere_cottereau__MABO__d2260428__oR368701043…"
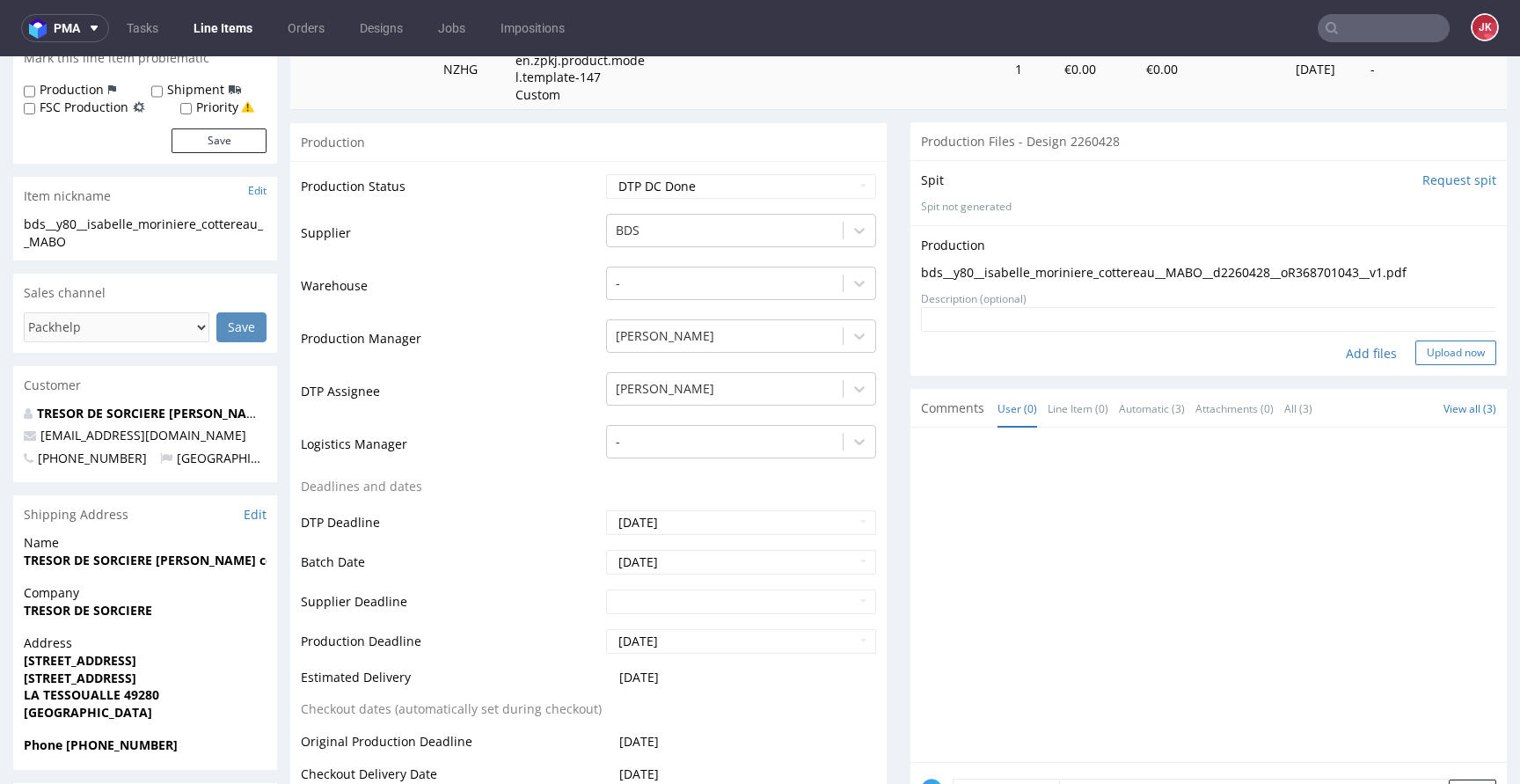
click at [1429, 342] on button "Upload now" at bounding box center [1456, 352] width 81 height 24
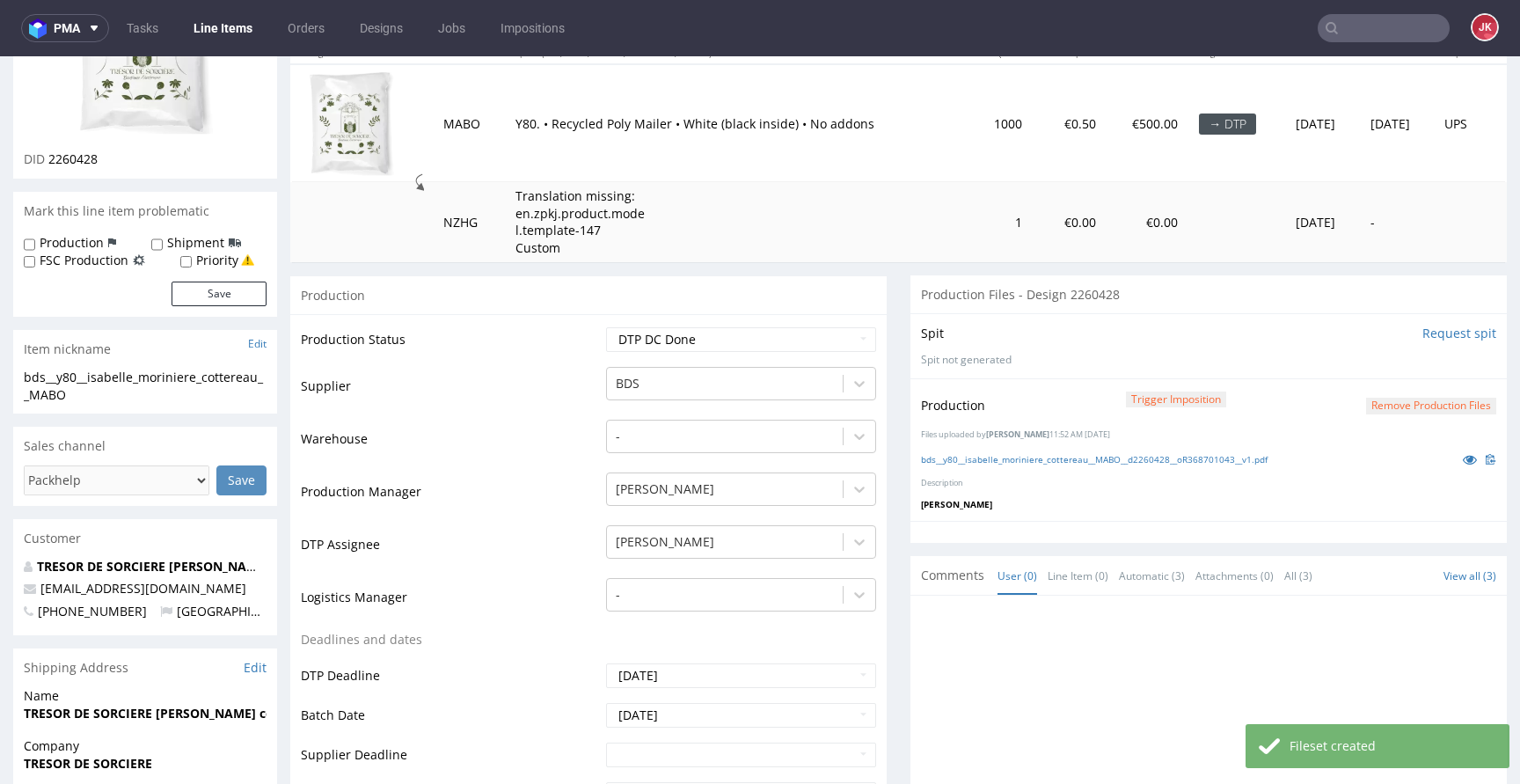
scroll to position [374, 0]
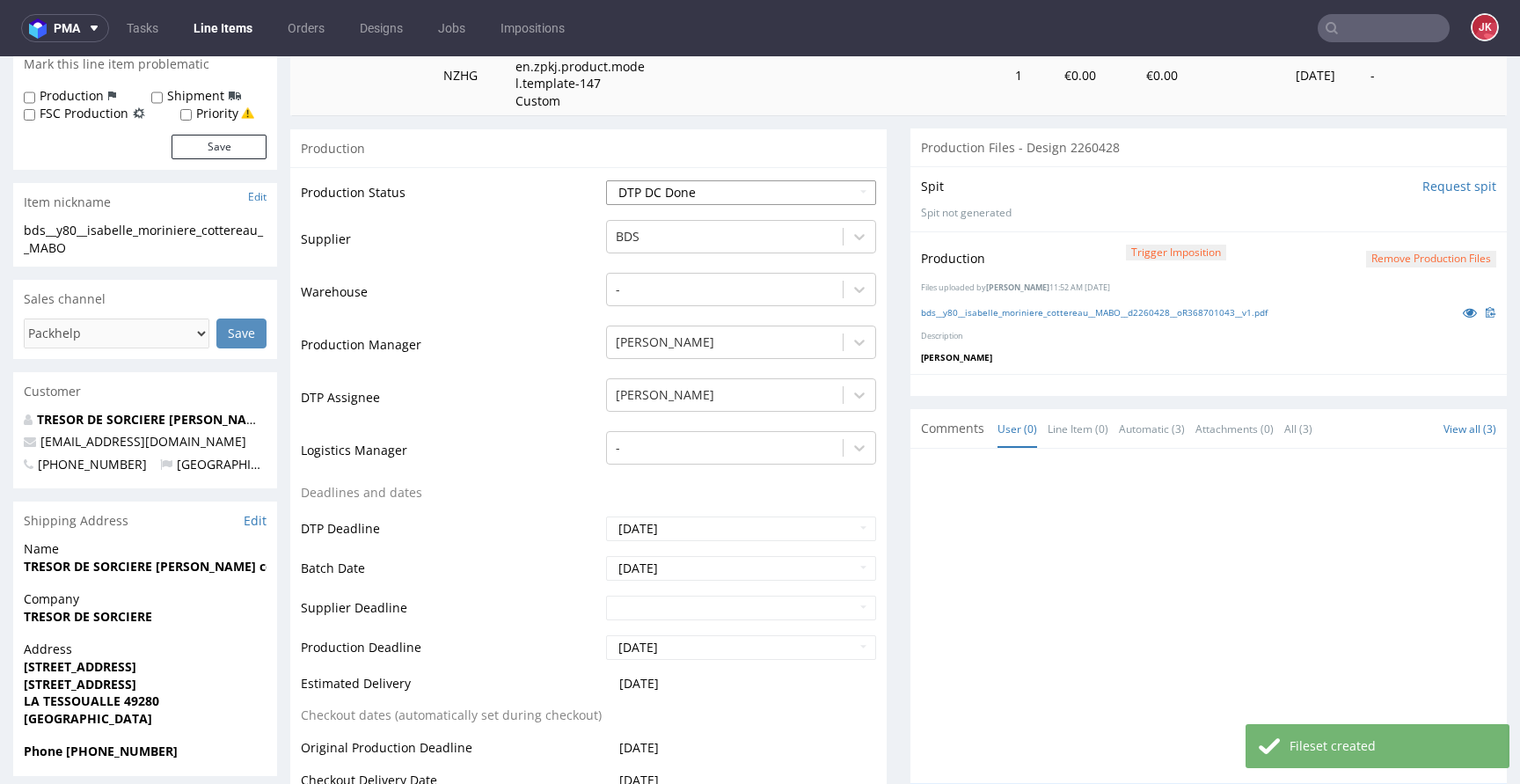
click at [745, 195] on select "Waiting for Artwork Waiting for Diecut Waiting for Mockup Waiting for DTP Waiti…" at bounding box center [741, 191] width 270 height 24
select select "dtp_production_ready"
click at [606, 180] on select "Waiting for Artwork Waiting for Diecut Waiting for Mockup Waiting for DTP Waiti…" at bounding box center [741, 191] width 270 height 24
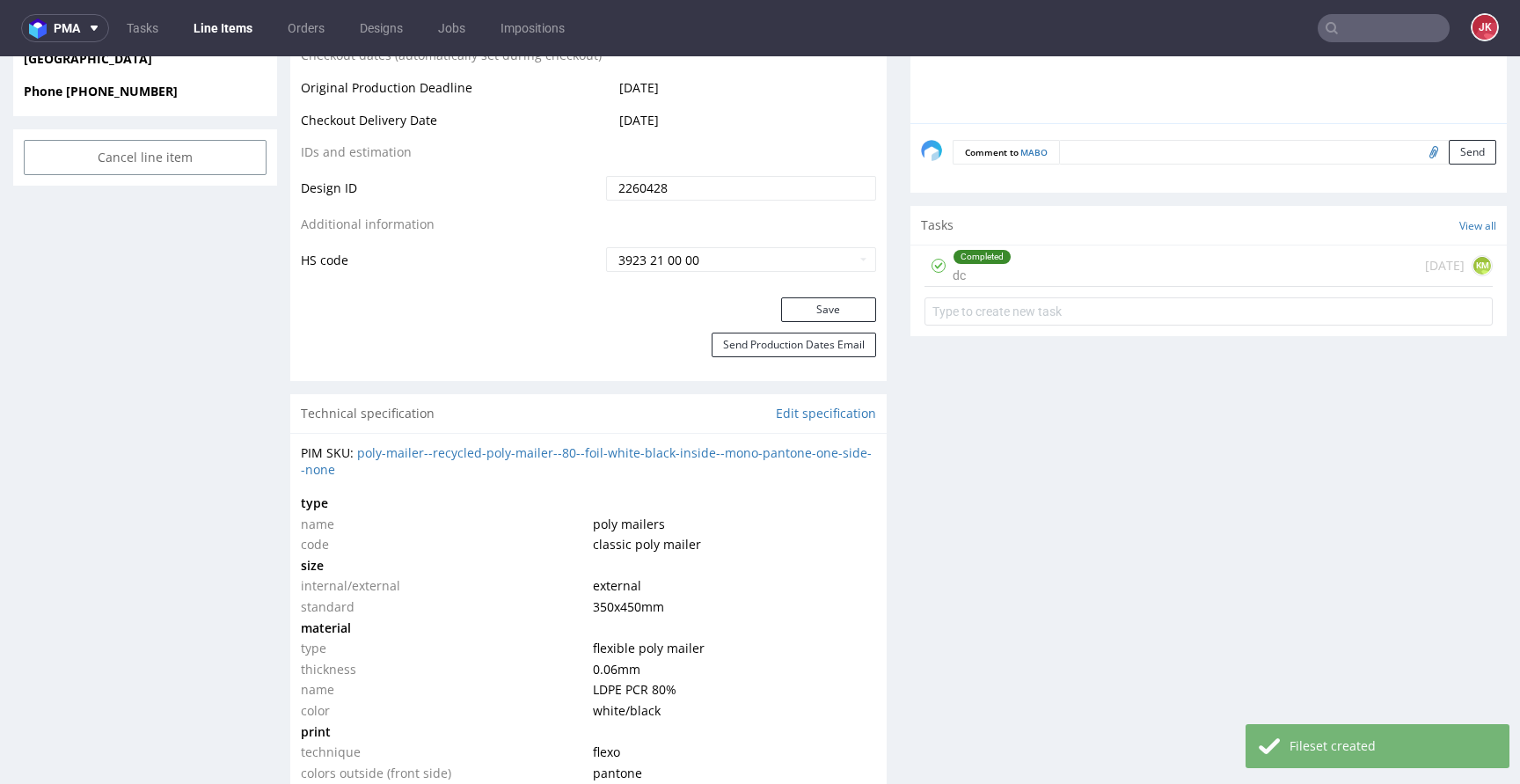
scroll to position [1030, 0]
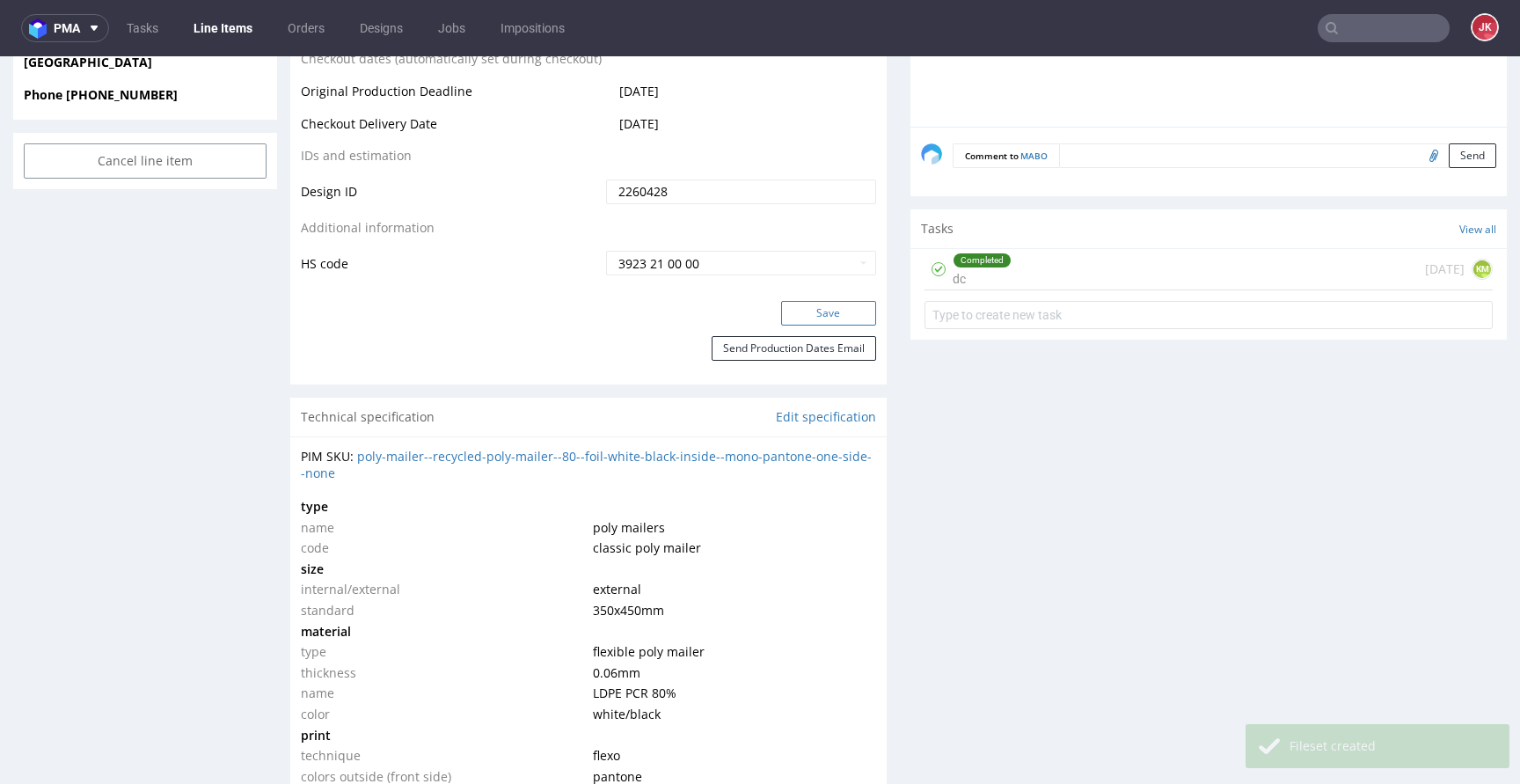
click at [792, 321] on button "Save" at bounding box center [829, 312] width 95 height 24
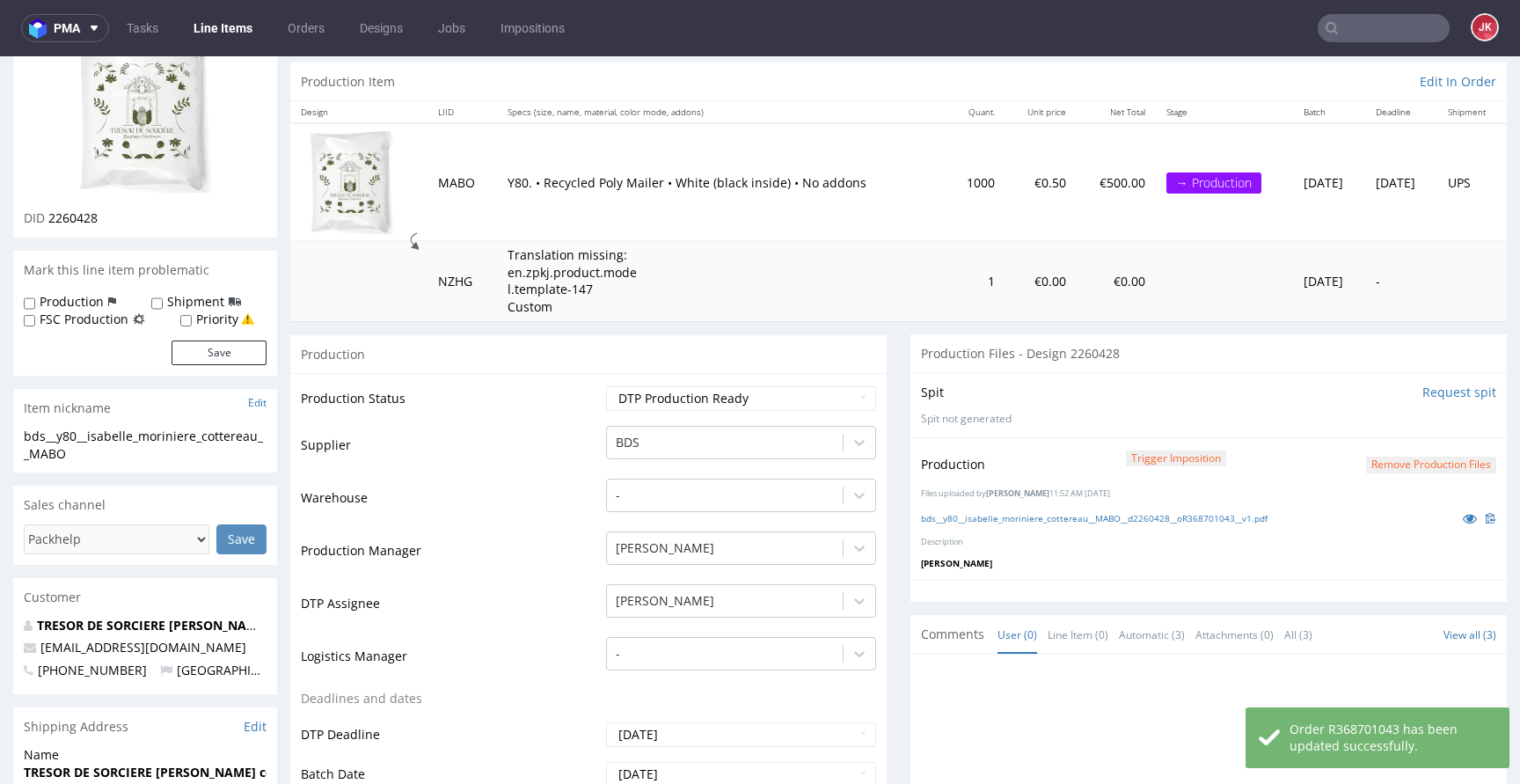
scroll to position [0, 0]
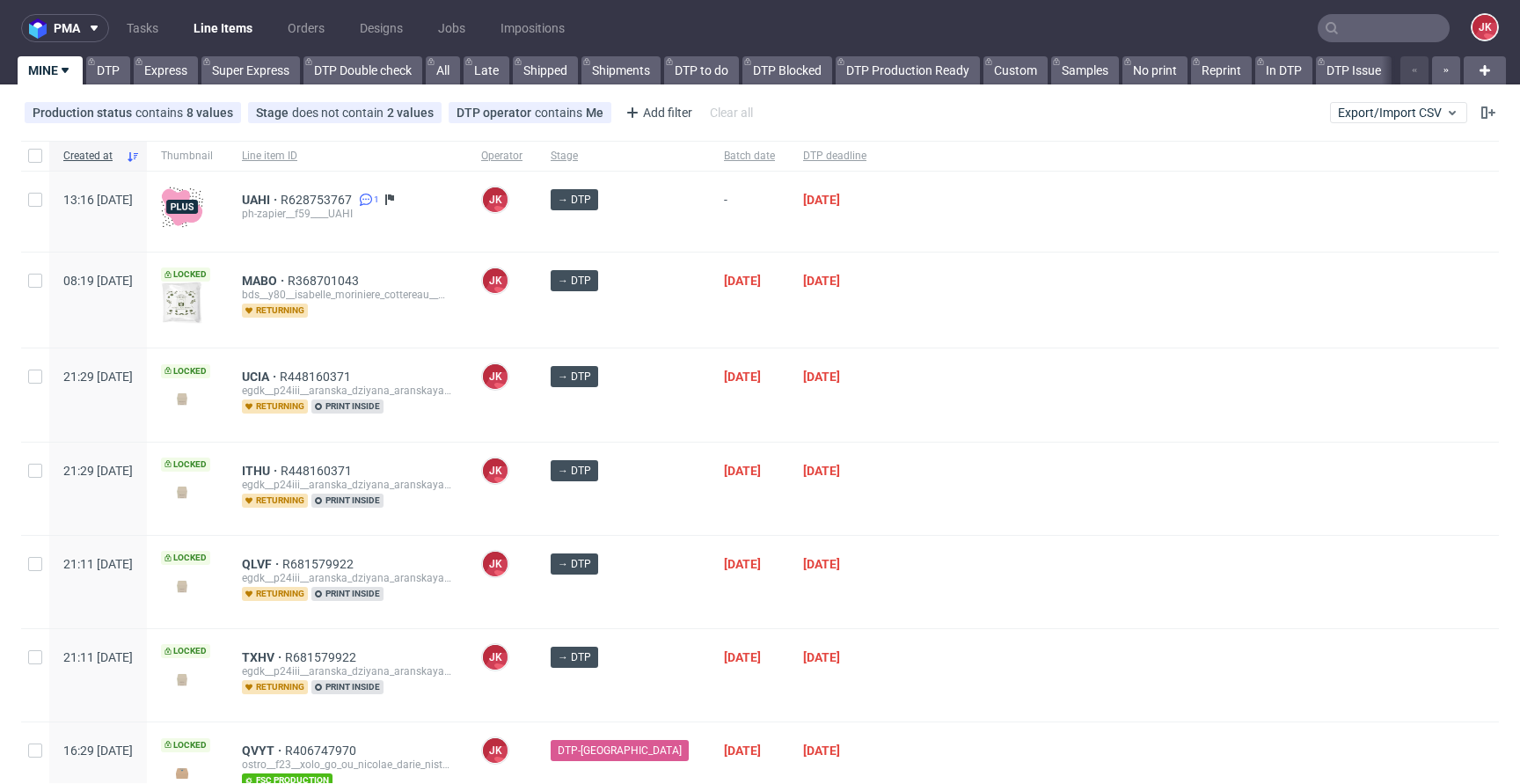
click at [1004, 473] on div at bounding box center [1190, 489] width 619 height 93
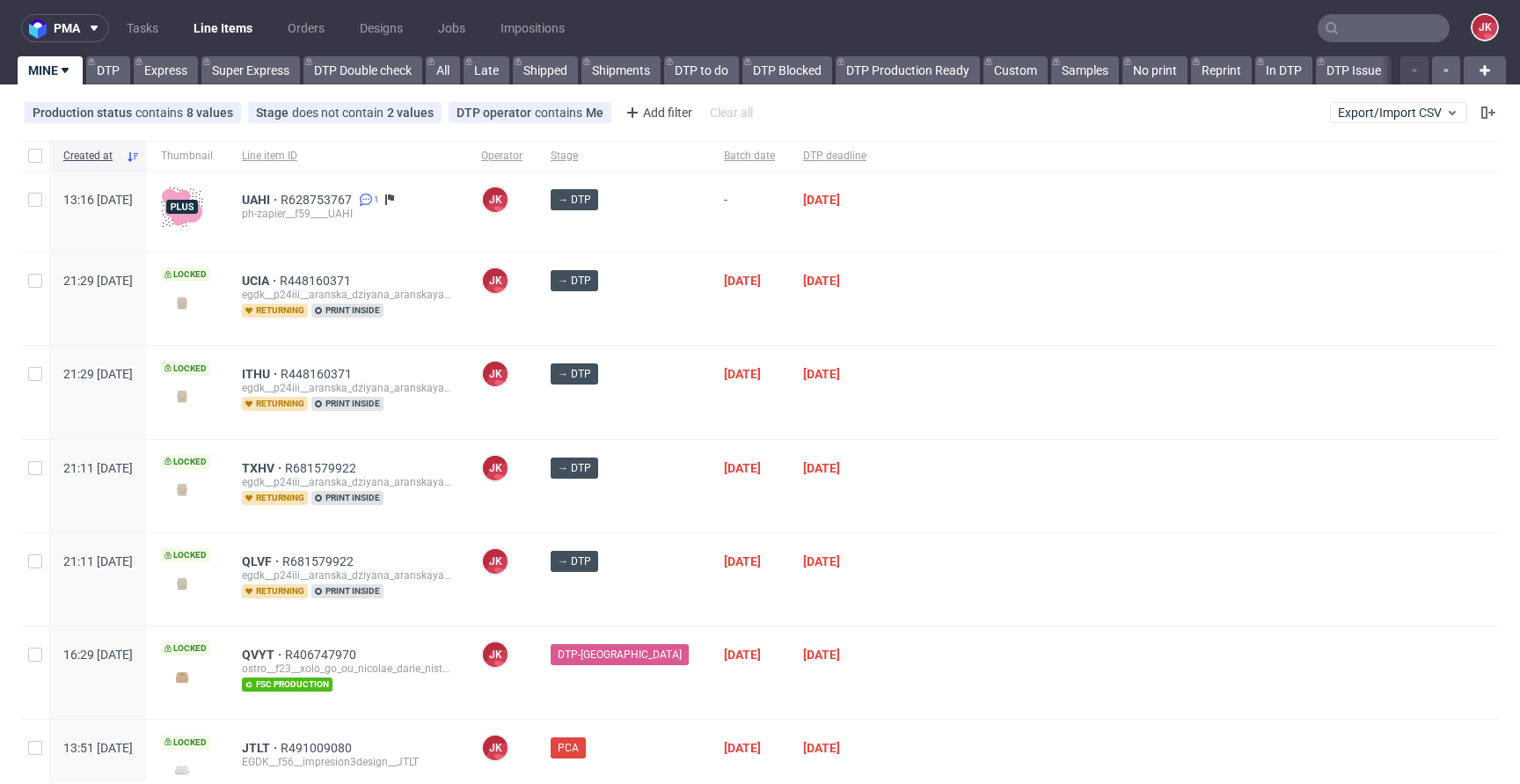
click at [710, 408] on div "[DATE]" at bounding box center [749, 392] width 79 height 93
click at [665, 327] on div "→ DTP" at bounding box center [623, 299] width 173 height 93
click at [710, 410] on div "[DATE]" at bounding box center [749, 392] width 79 height 93
click at [667, 403] on div "→ DTP" at bounding box center [623, 392] width 173 height 93
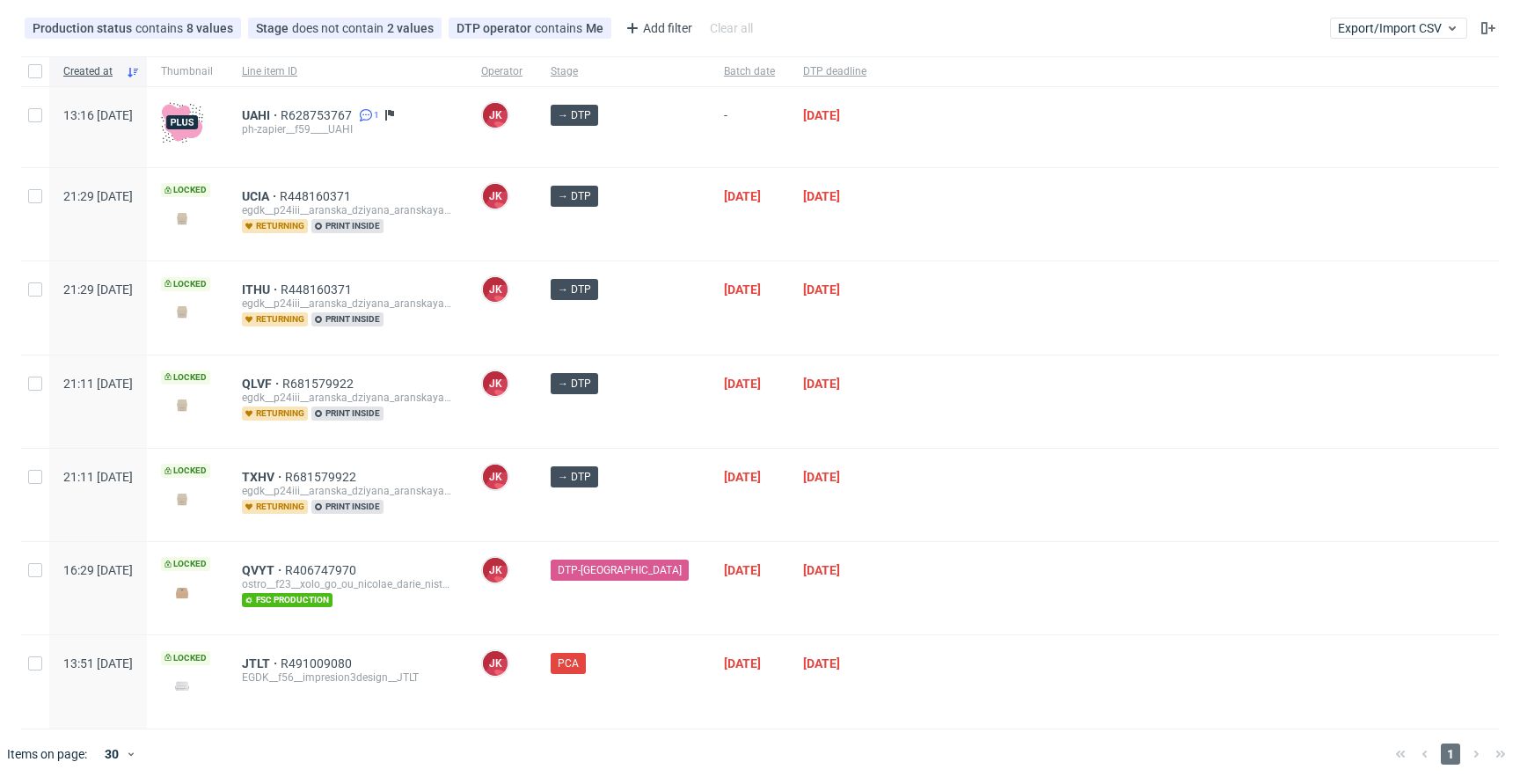
click at [892, 384] on div at bounding box center [1190, 402] width 619 height 93
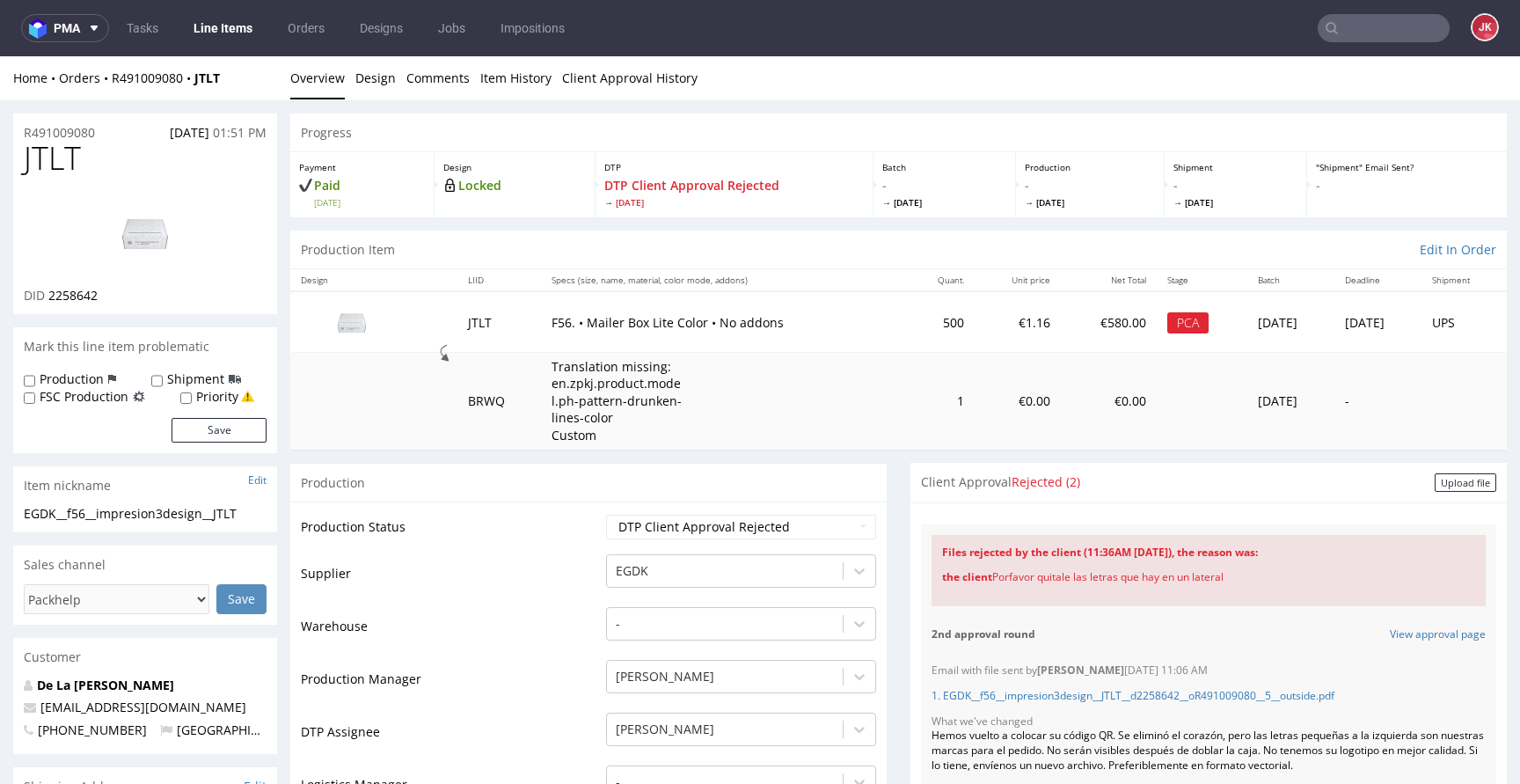
drag, startPoint x: 984, startPoint y: 580, endPoint x: 1281, endPoint y: 574, distance: 297.1
click at [1281, 574] on div "the client Porfavor quitale las letras que hay en un lateral" at bounding box center [1208, 577] width 533 height 36
copy div "Porfavor quitale las letras que hay en un lateral"
click at [1238, 588] on div "the client Porfavor quitale las letras que hay en un lateral" at bounding box center [1208, 577] width 533 height 36
click at [1435, 480] on div "Upload file" at bounding box center [1466, 481] width 62 height 18
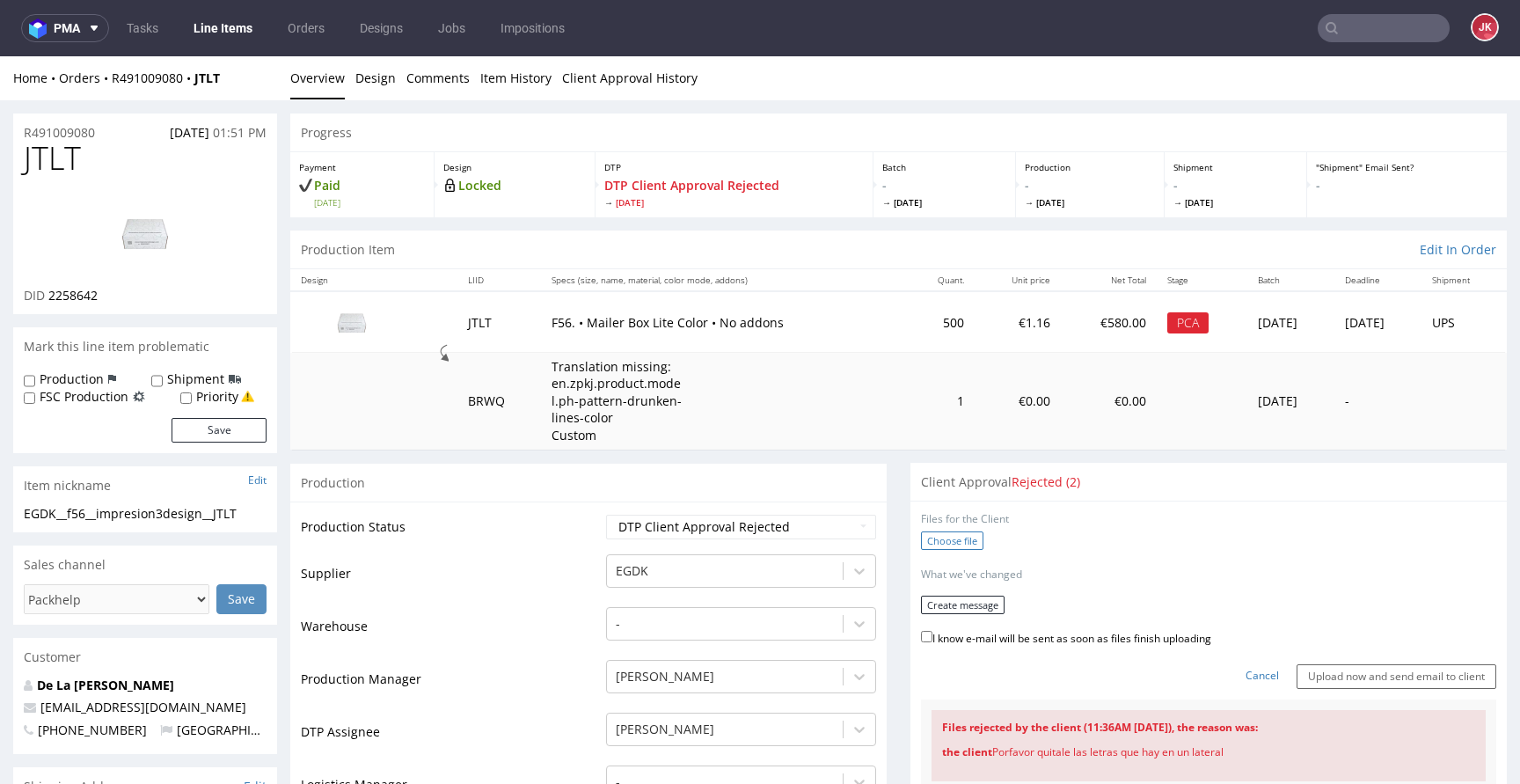
click at [949, 545] on label "Choose file" at bounding box center [951, 539] width 63 height 18
click at [0, 56] on input "Choose file" at bounding box center [0, 56] width 0 height 0
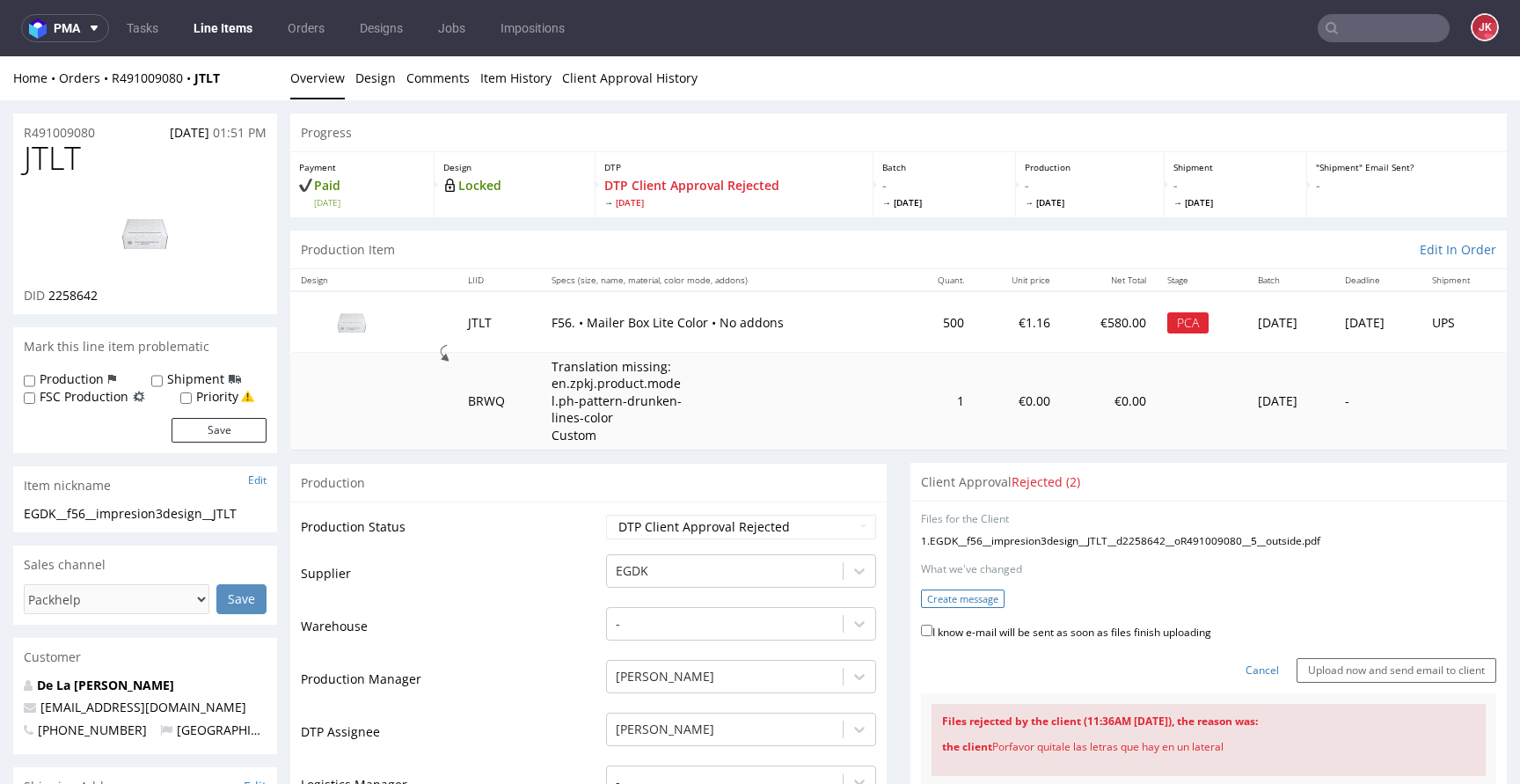
click at [937, 600] on button "Create message" at bounding box center [962, 598] width 83 height 18
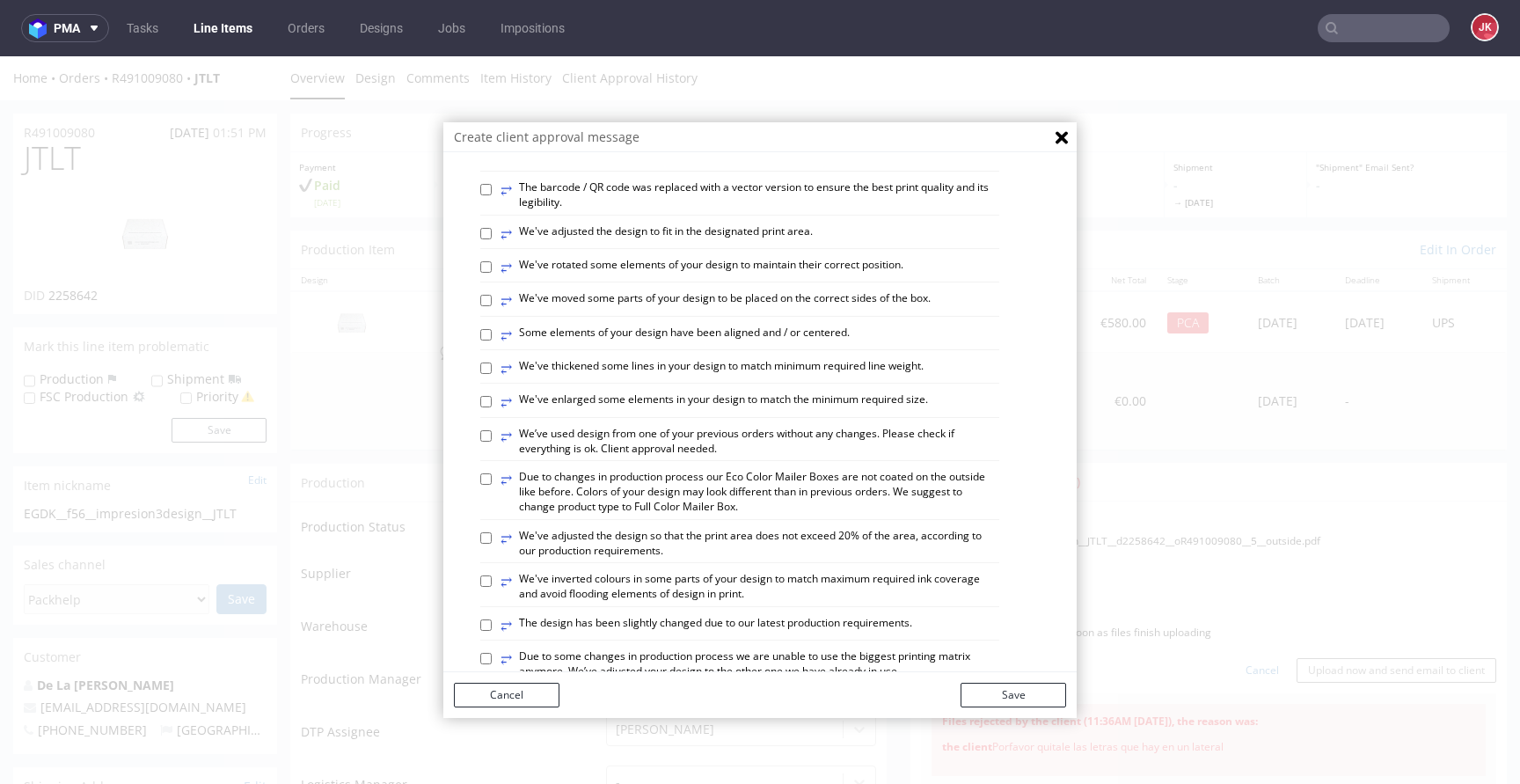
scroll to position [1026, 0]
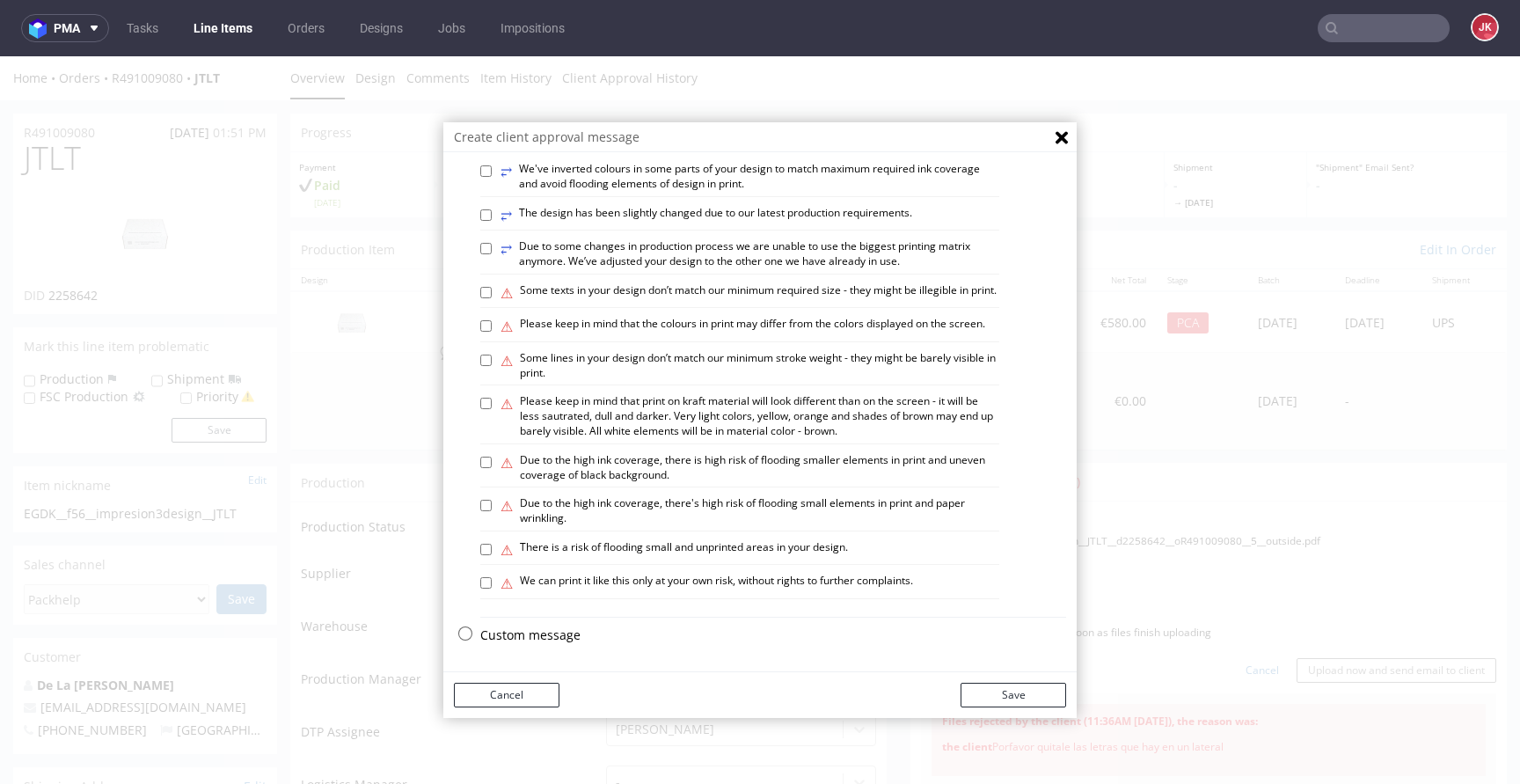
click at [513, 645] on div "Custom message" at bounding box center [774, 639] width 586 height 26
click at [520, 637] on p "Custom message" at bounding box center [774, 635] width 586 height 17
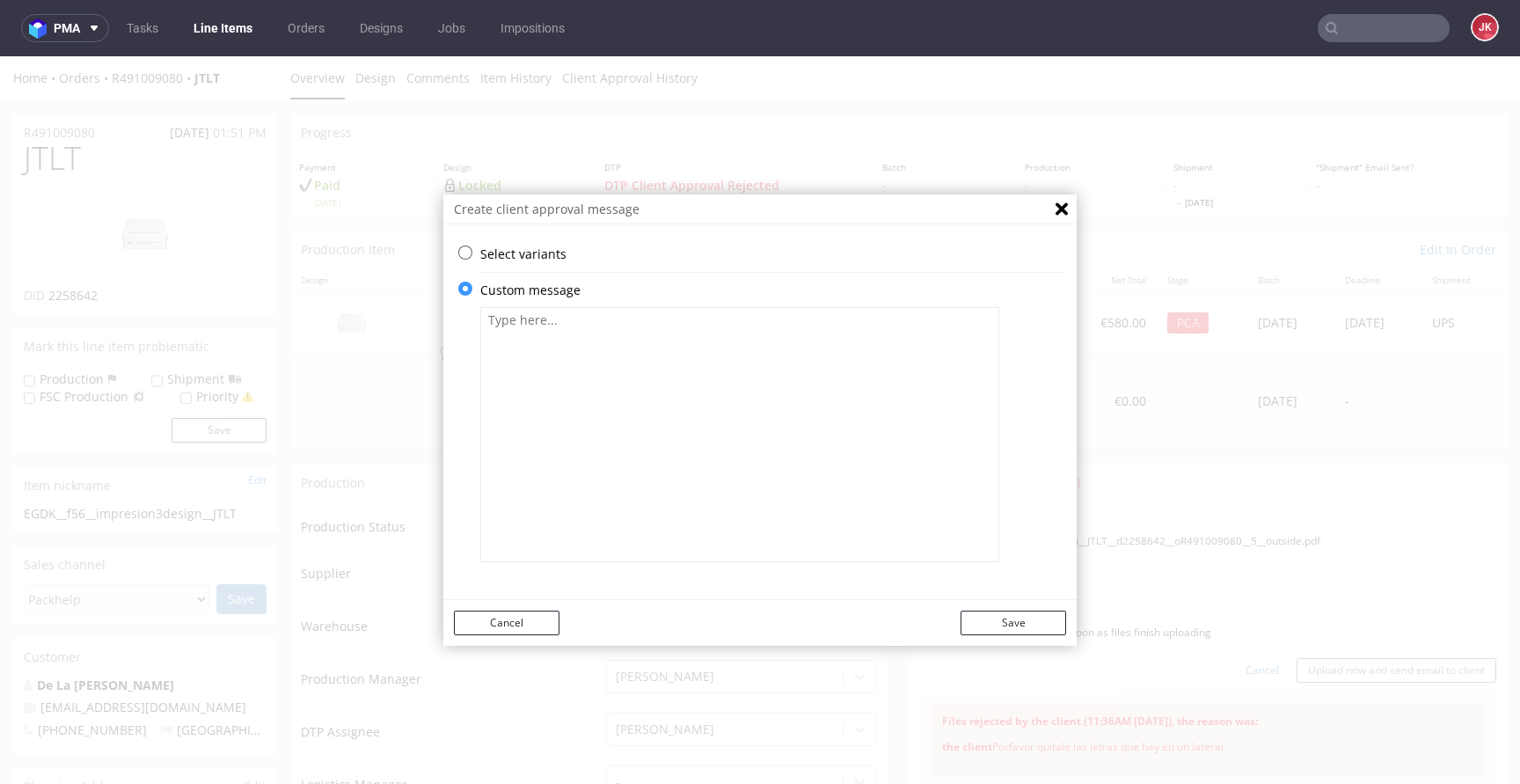
click at [705, 431] on textarea at bounding box center [740, 434] width 519 height 255
paste textarea "No podemos retirar las letras, ya que es nuestro estándar. Están colocadas de f…"
type textarea "No podemos retirar las letras, ya que es nuestro estándar. Están colocadas de f…"
click at [1028, 633] on button "Save" at bounding box center [1012, 622] width 105 height 24
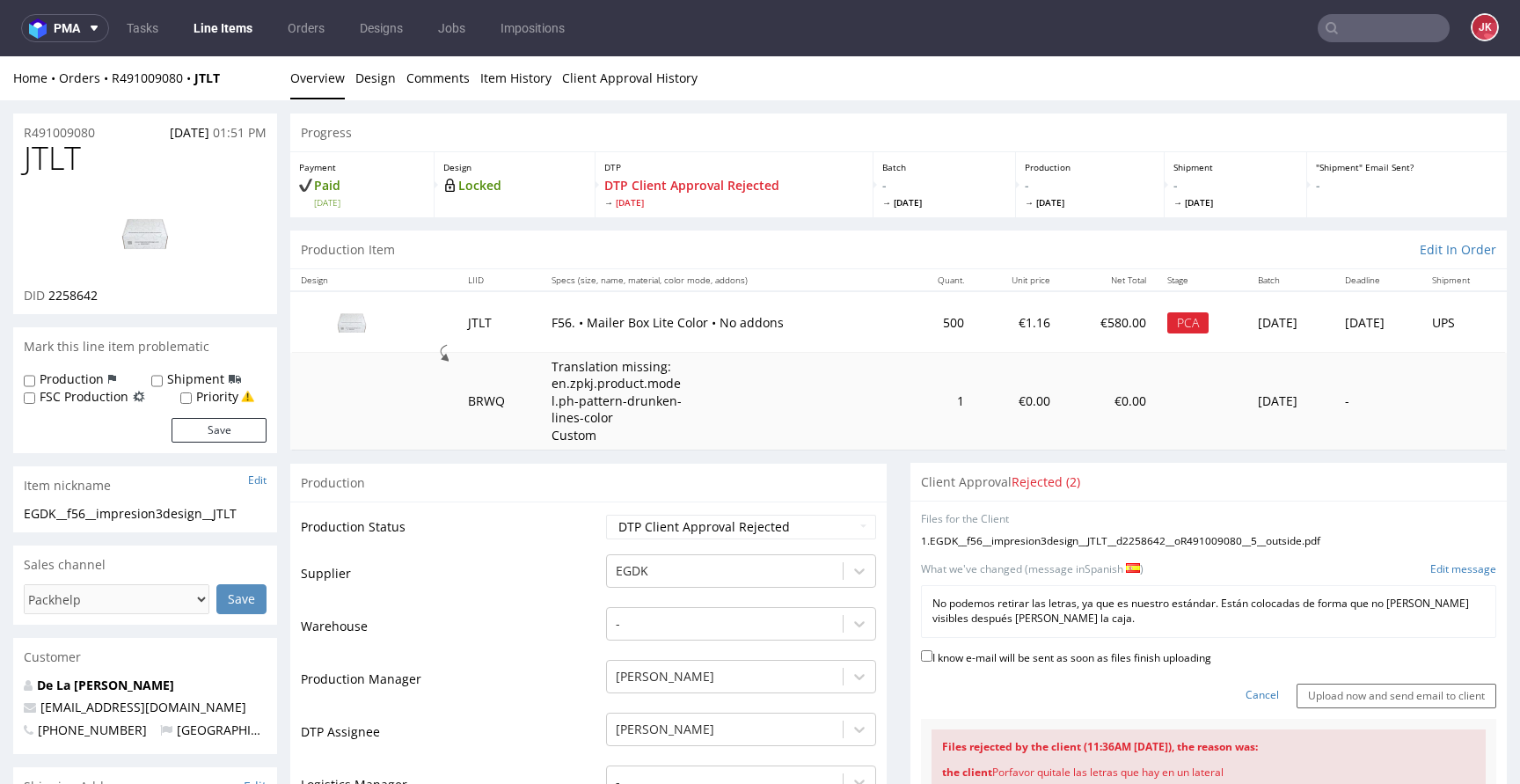
click at [1023, 640] on form "Files for the Client 1 . EGDK__f56__impresion3design__JTLT__d2258642__oR4910090…" at bounding box center [1208, 609] width 575 height 196
click at [1018, 645] on form "Files for the Client 1 . EGDK__f56__impresion3design__JTLT__d2258642__oR4910090…" at bounding box center [1208, 609] width 575 height 196
click at [1009, 652] on label "I know e-mail will be sent as soon as files finish uploading" at bounding box center [1066, 656] width 290 height 19
click at [932, 652] on input "I know e-mail will be sent as soon as files finish uploading" at bounding box center [926, 655] width 12 height 12
checkbox input "true"
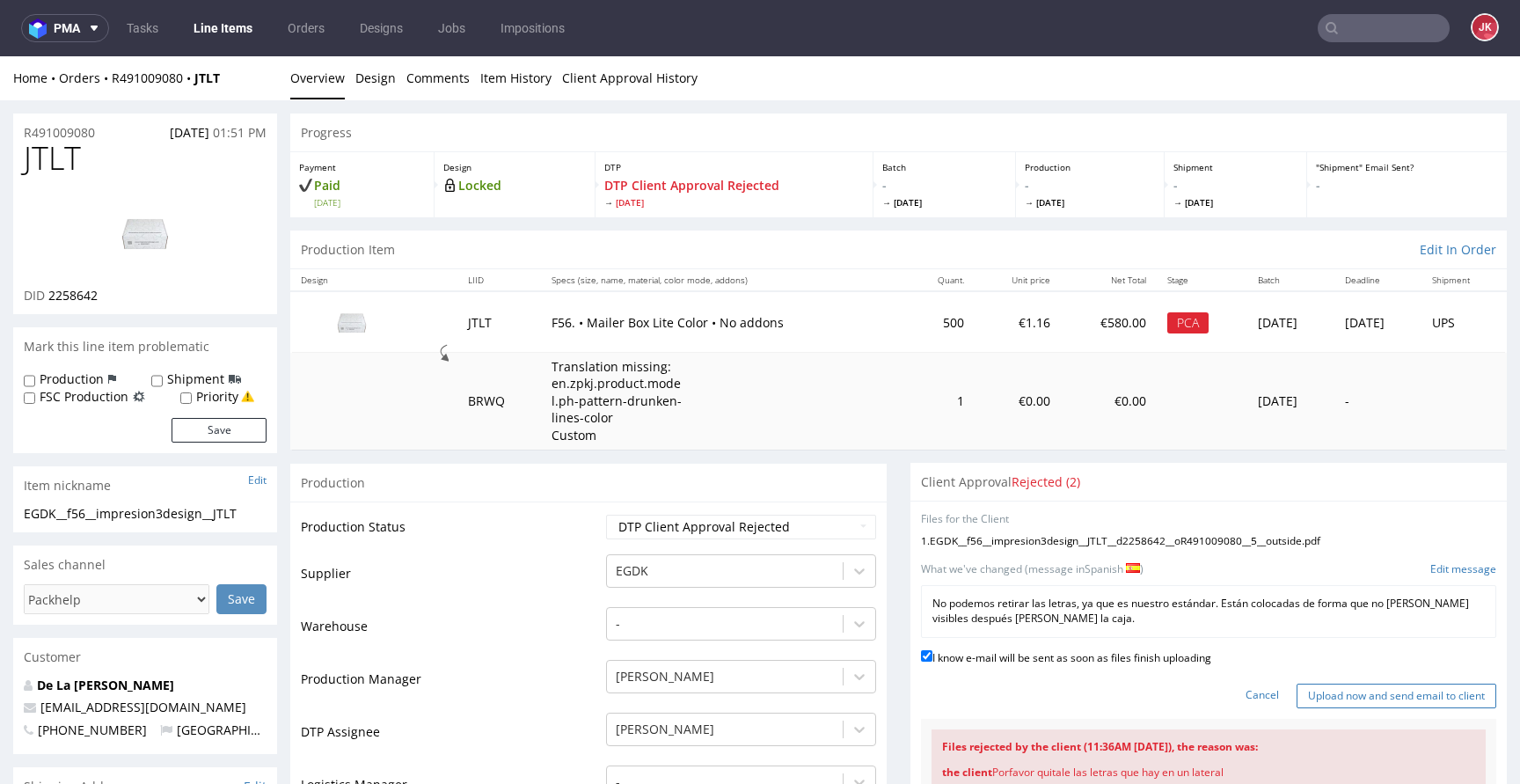
click at [1299, 686] on input "Upload now and send email to client" at bounding box center [1396, 695] width 200 height 24
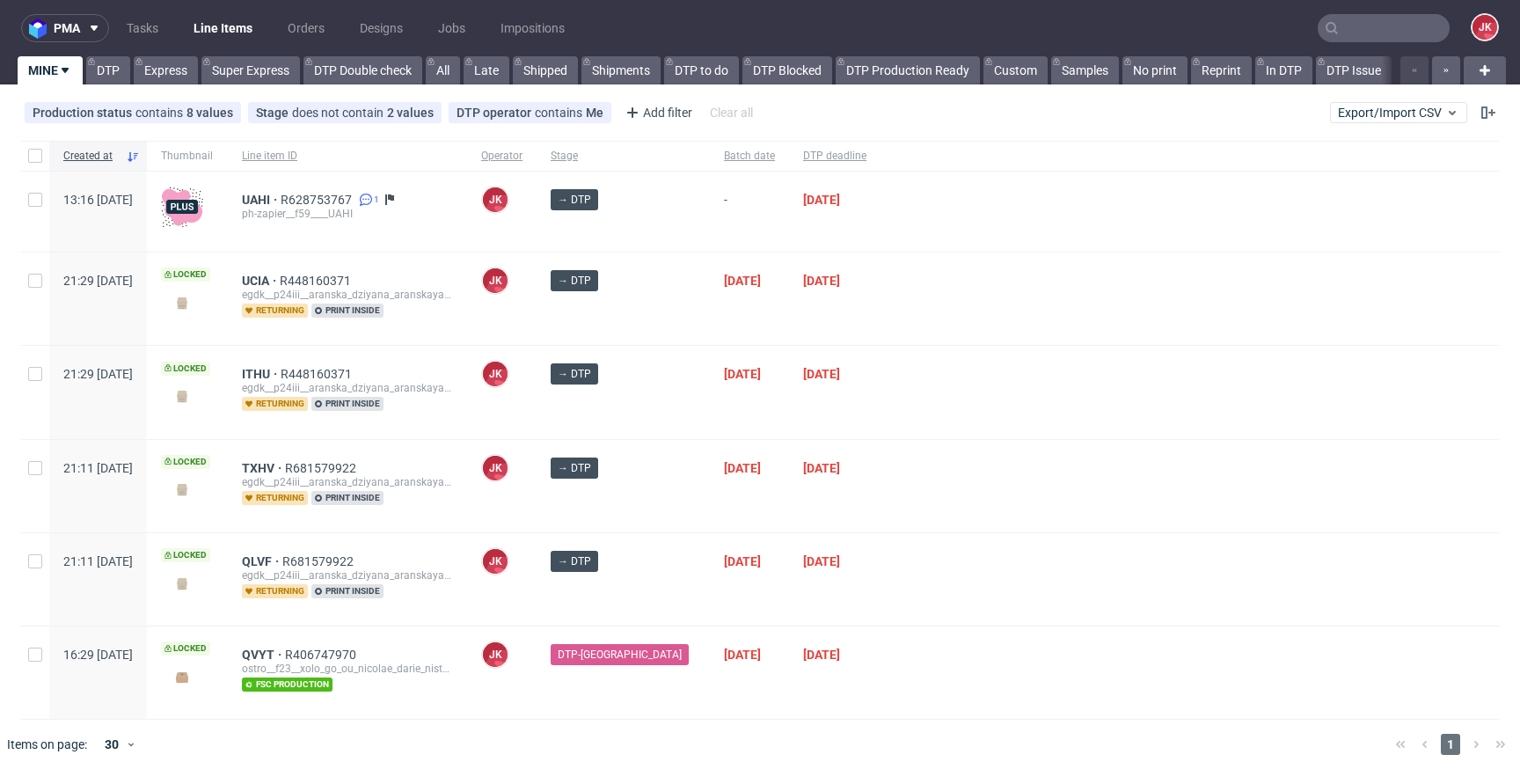
click at [881, 382] on div at bounding box center [1190, 392] width 619 height 93
click at [881, 506] on div at bounding box center [1190, 486] width 619 height 93
click at [881, 486] on div at bounding box center [1190, 486] width 619 height 93
click at [668, 421] on div "→ DTP" at bounding box center [623, 392] width 173 height 93
click at [934, 378] on div at bounding box center [1190, 392] width 619 height 93
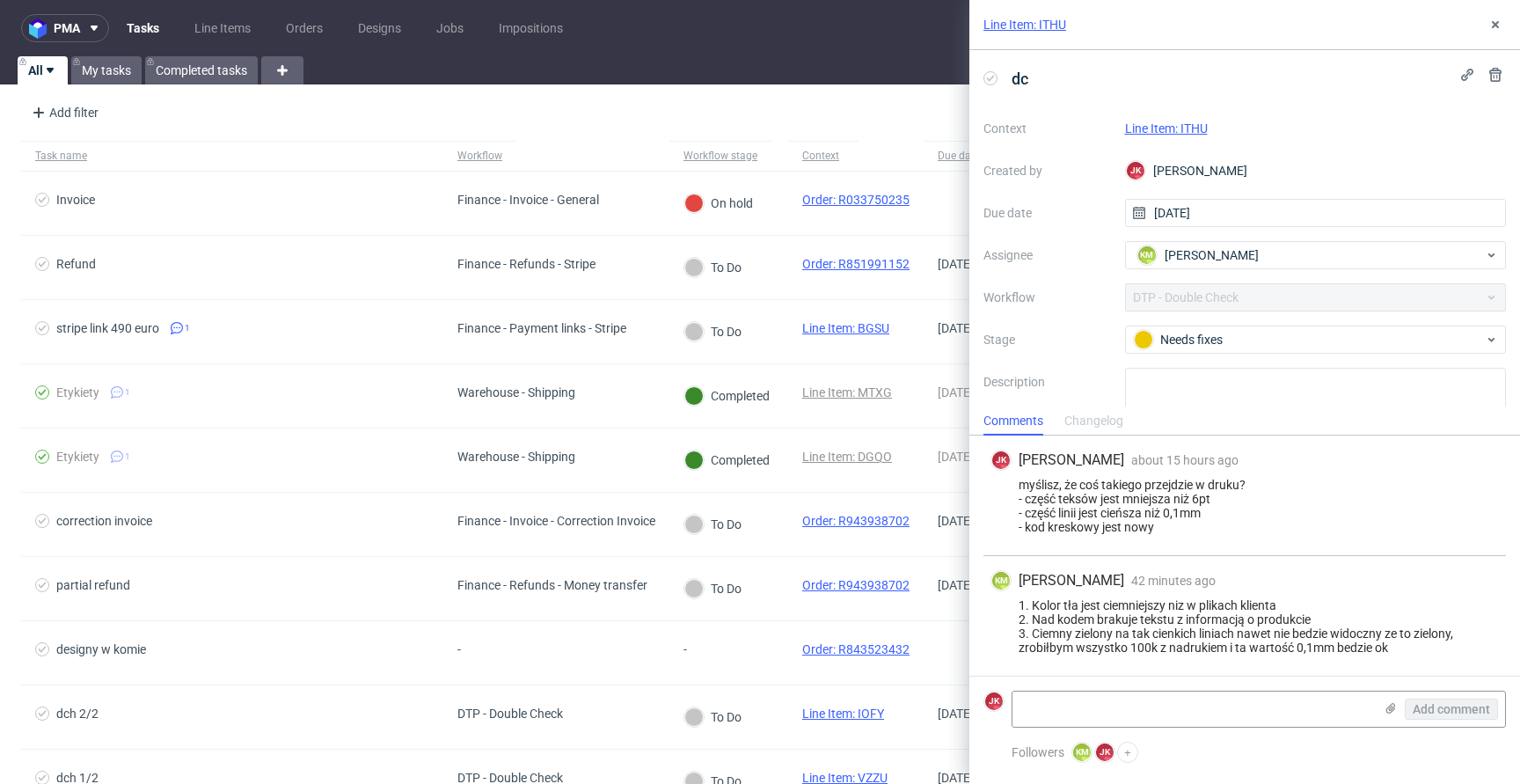
click at [1168, 133] on link "Line Item: ITHU" at bounding box center [1167, 129] width 83 height 15
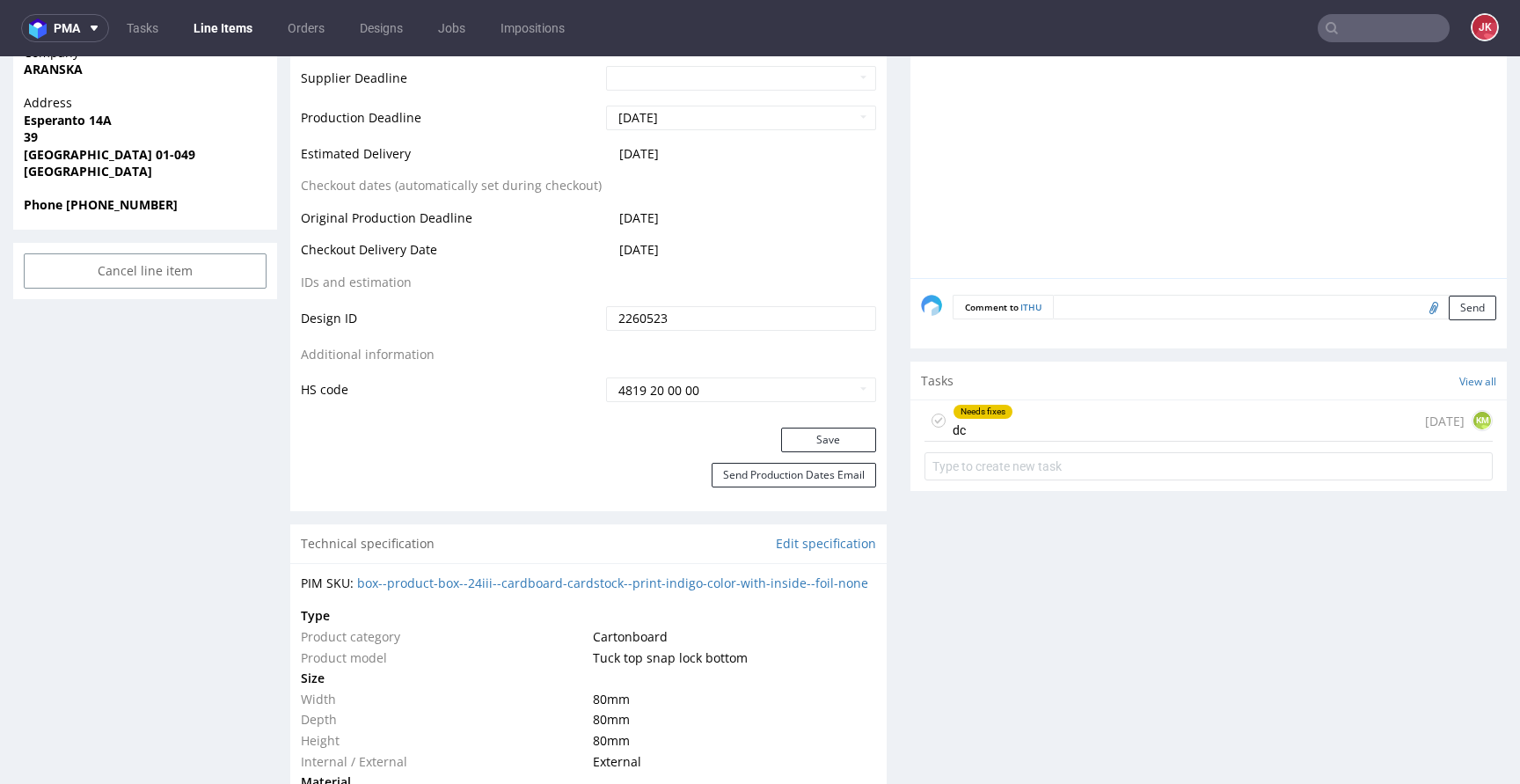
scroll to position [839, 0]
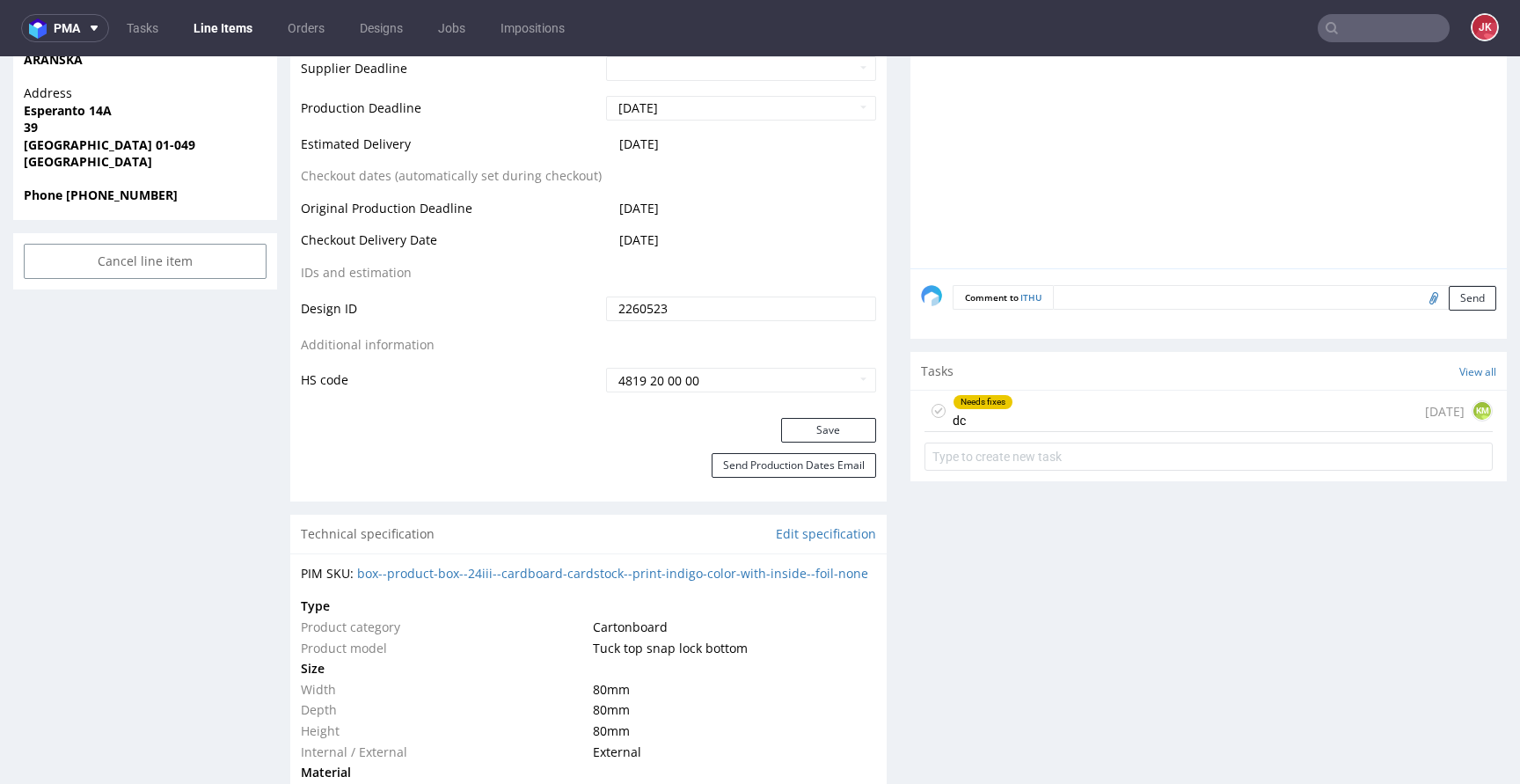
click at [979, 408] on div "Needs fixes" at bounding box center [982, 401] width 59 height 15
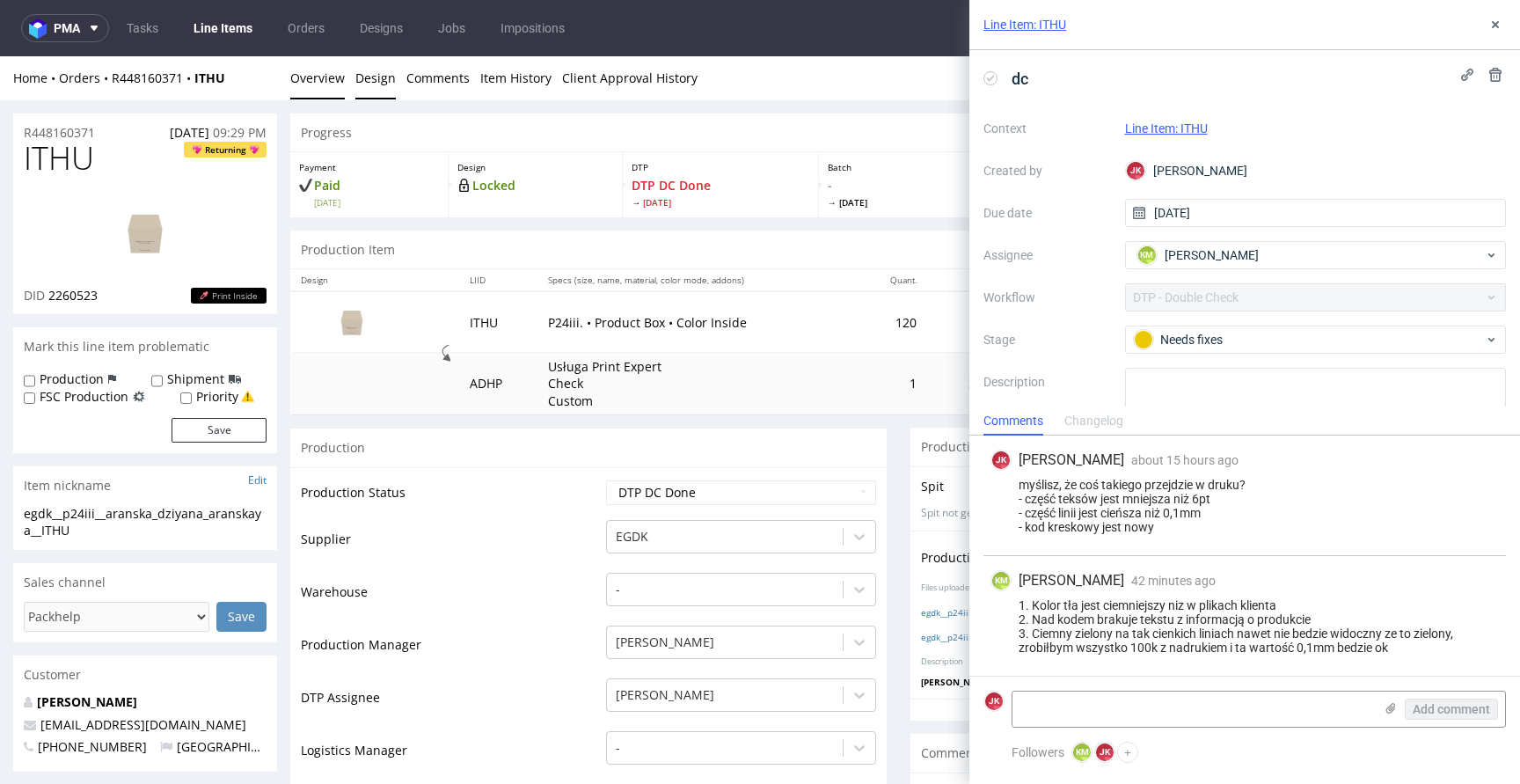
click at [366, 80] on link "Design" at bounding box center [376, 77] width 41 height 44
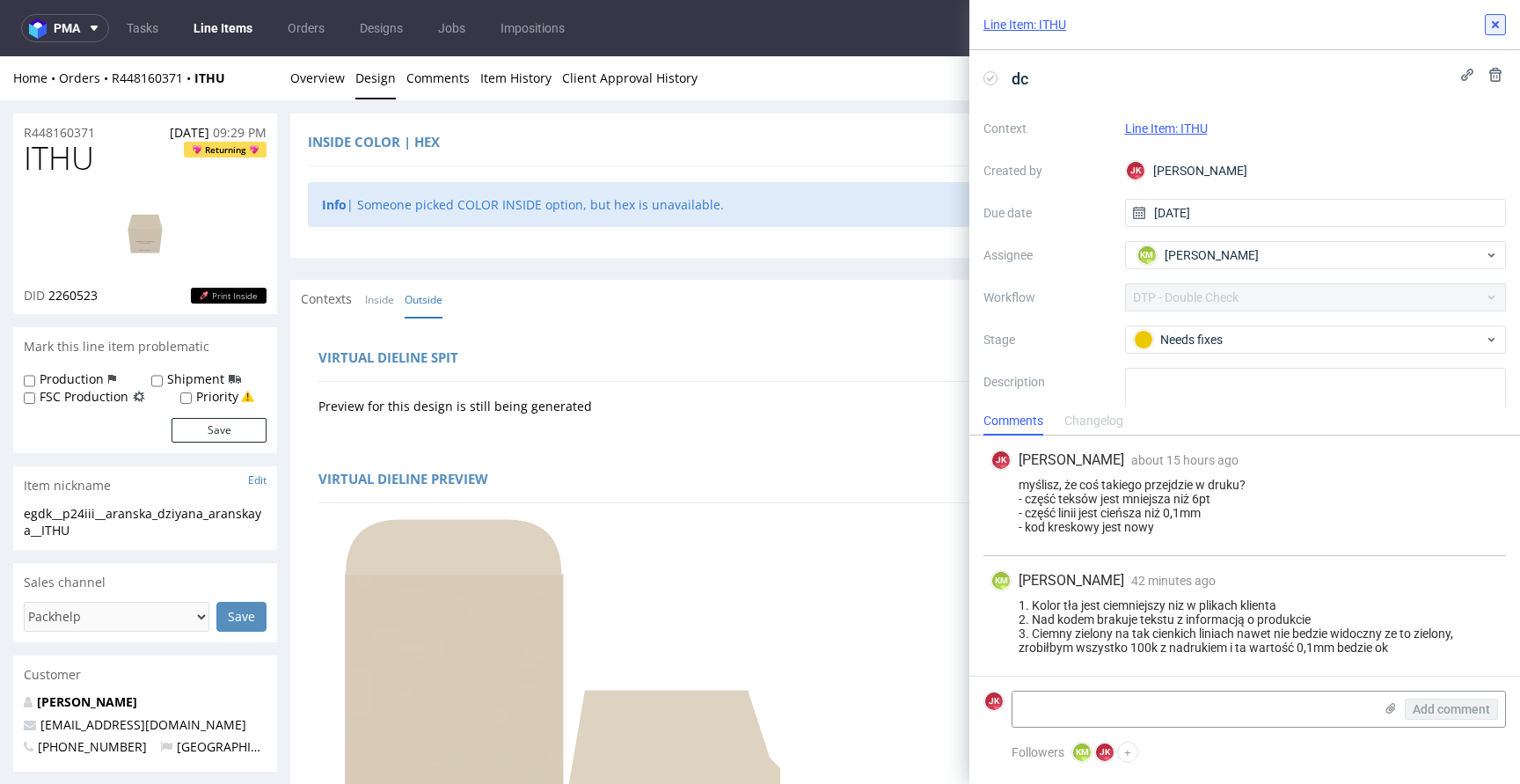
click at [1503, 26] on button at bounding box center [1496, 25] width 21 height 21
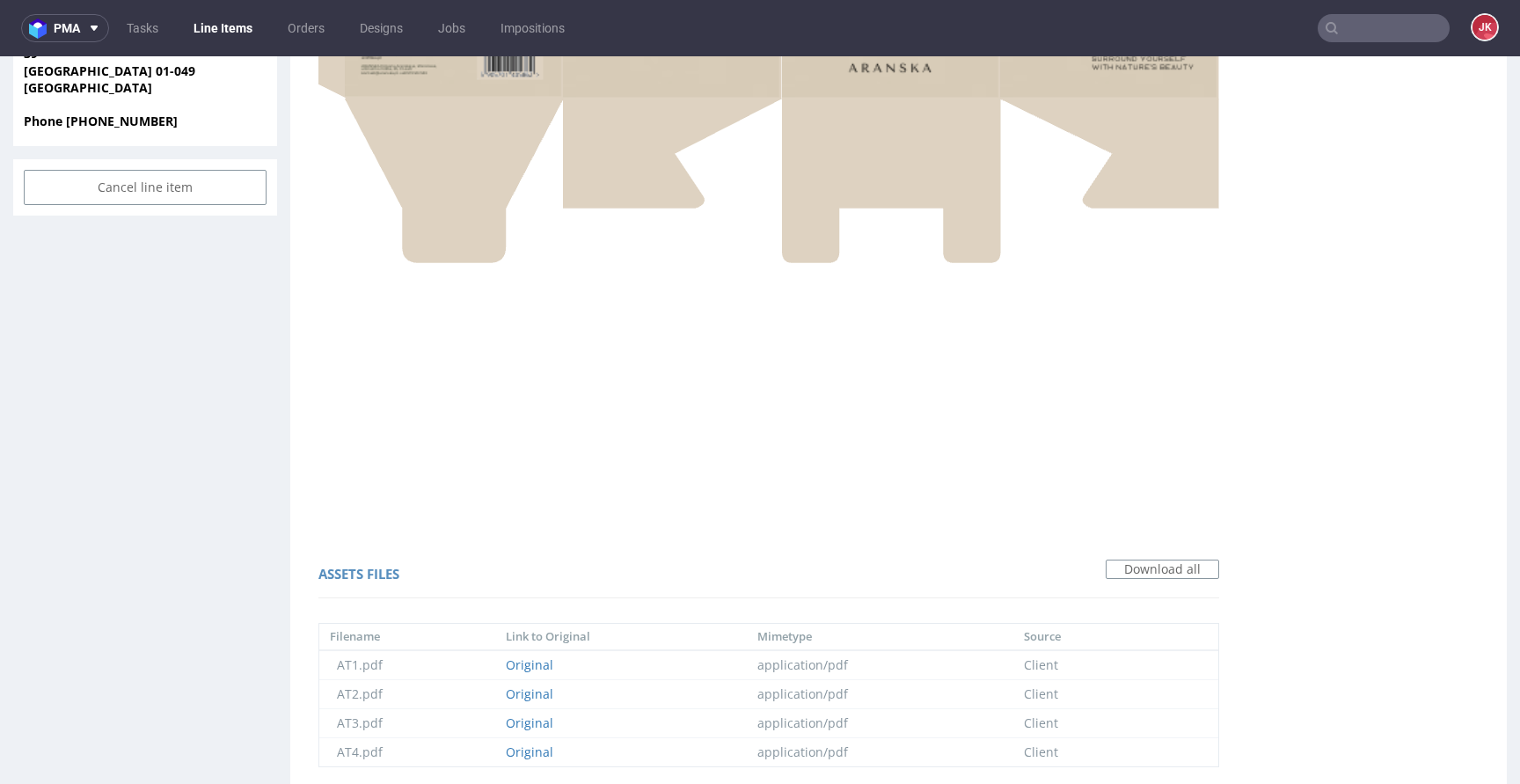
scroll to position [918, 0]
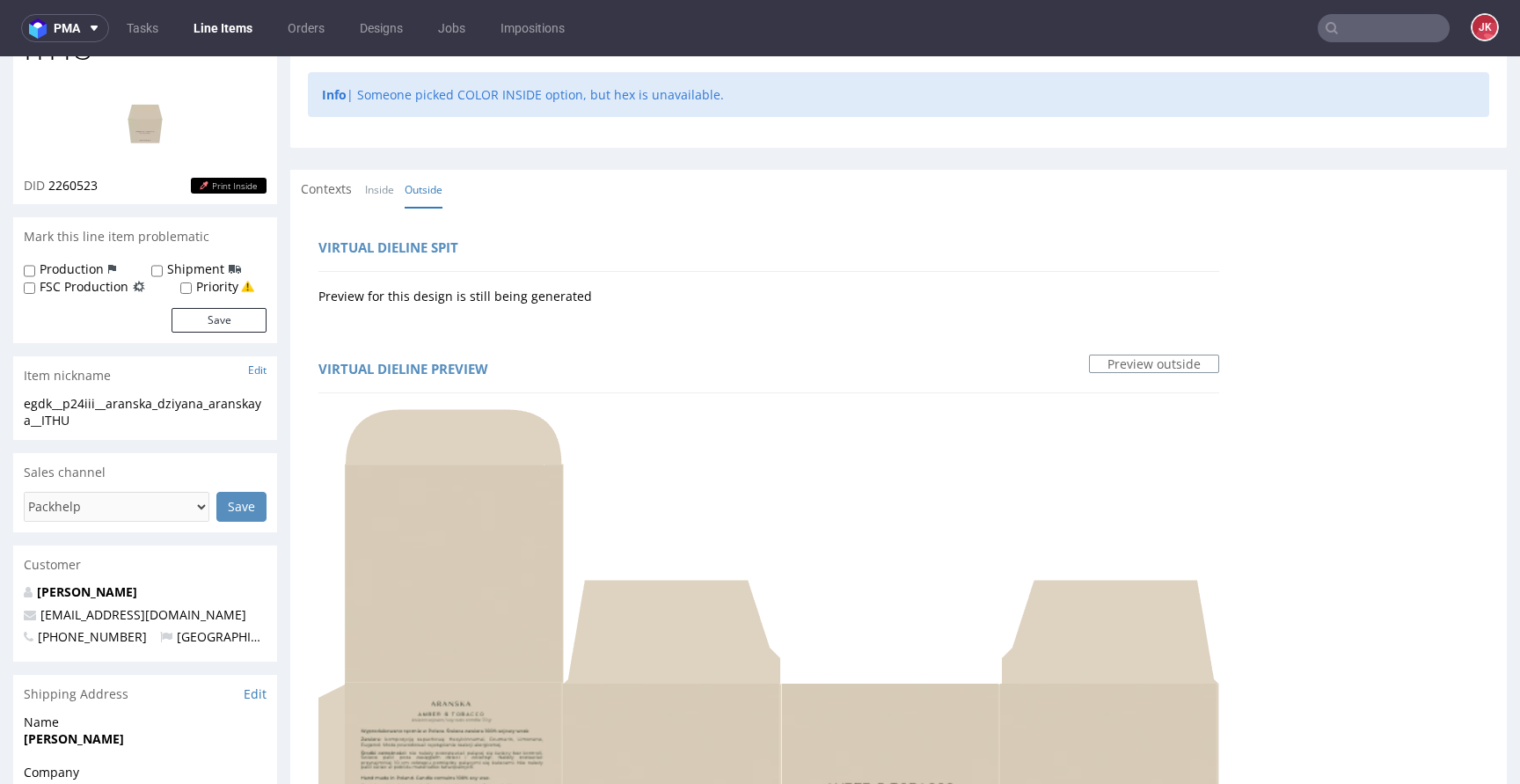
scroll to position [0, 0]
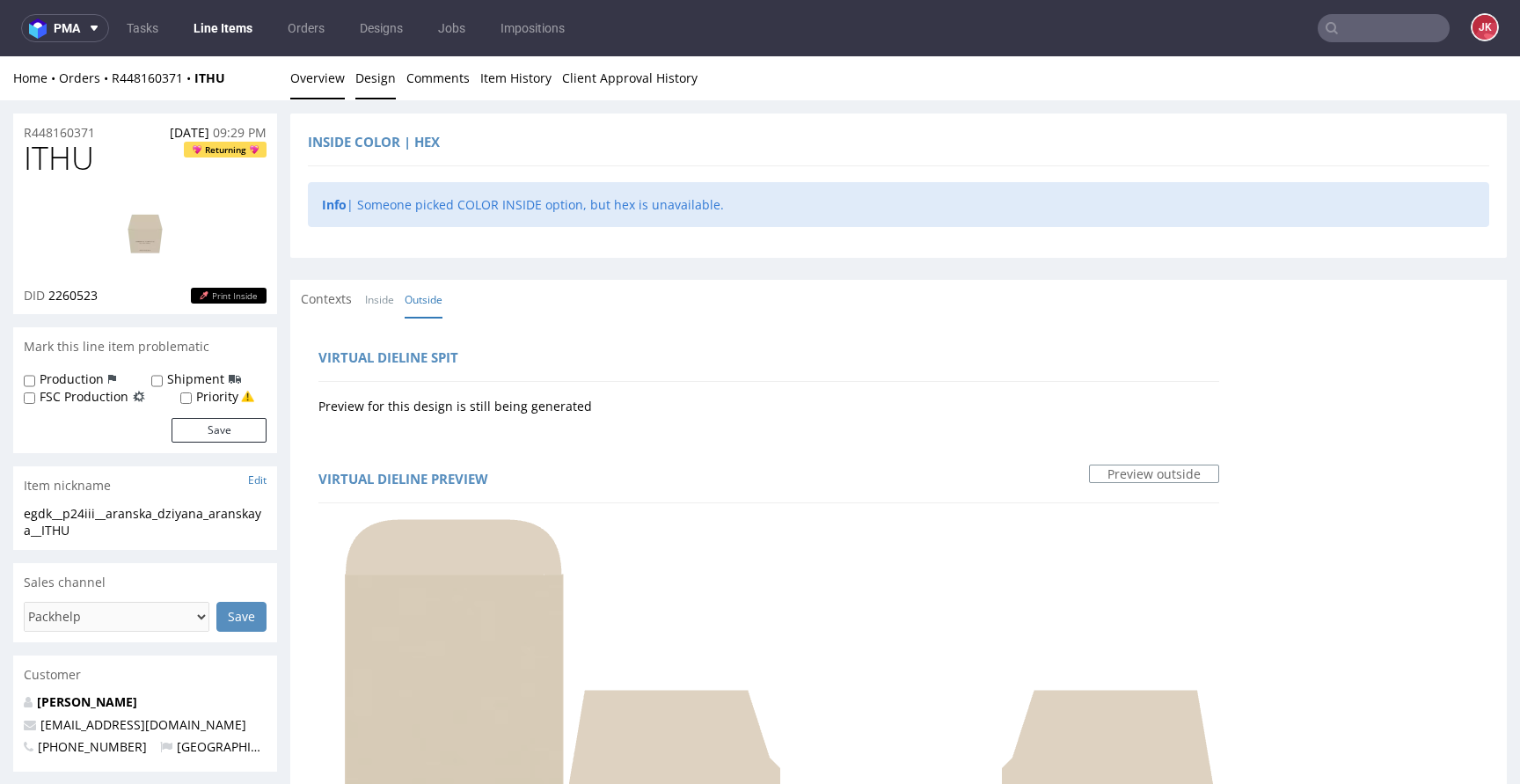
click at [309, 97] on link "Overview" at bounding box center [317, 77] width 54 height 44
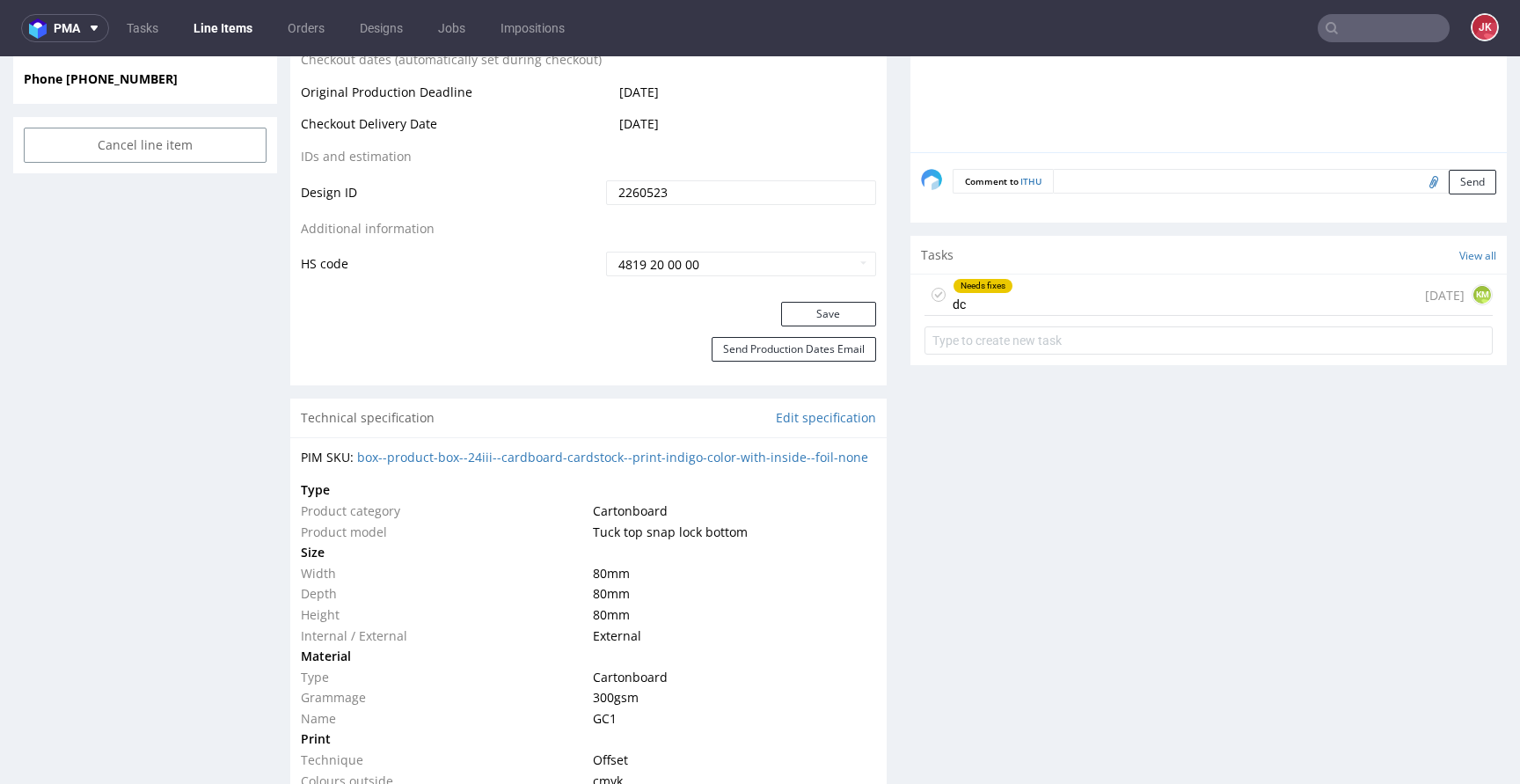
scroll to position [968, 0]
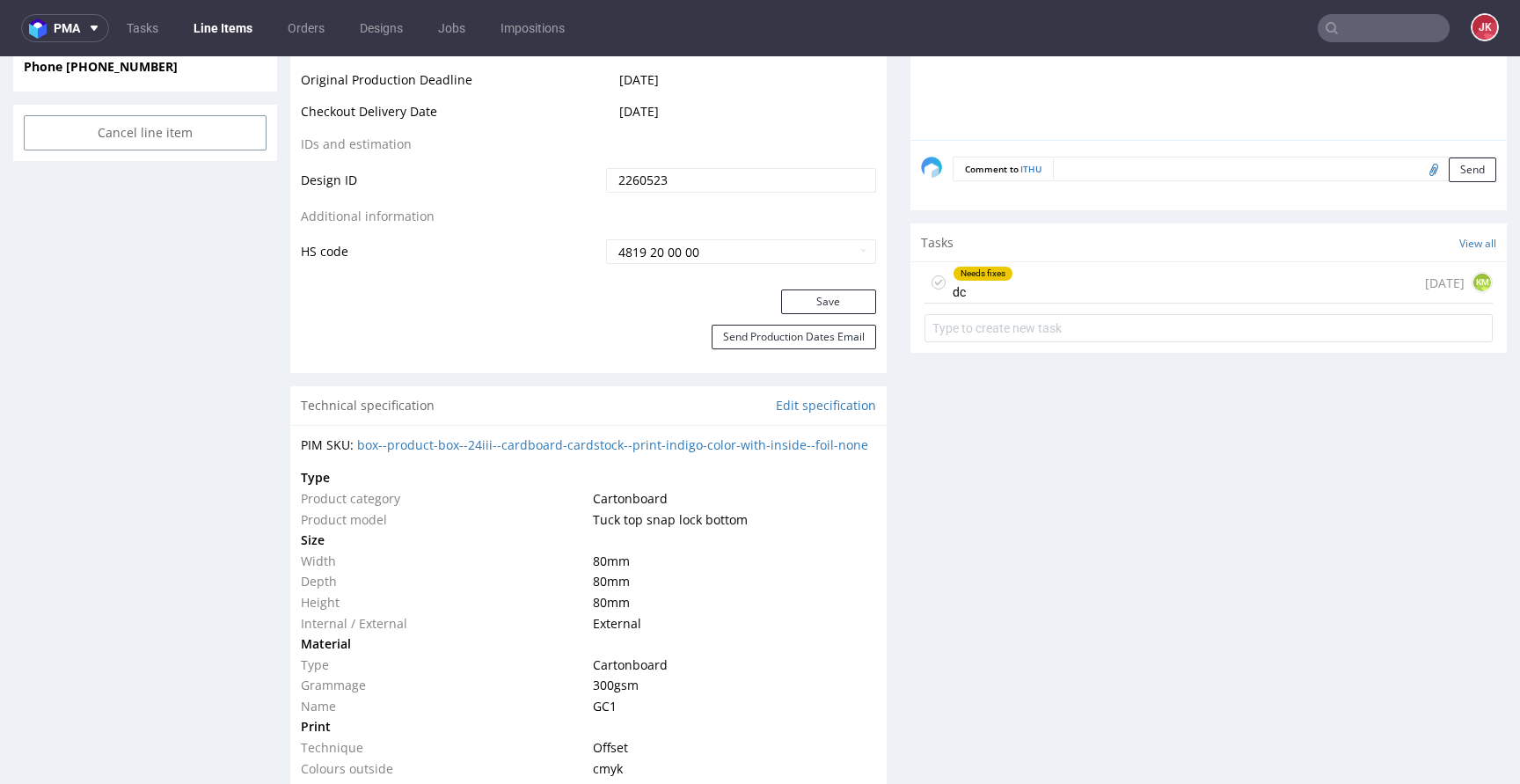
click at [985, 299] on div "Needs fixes dc" at bounding box center [982, 282] width 61 height 41
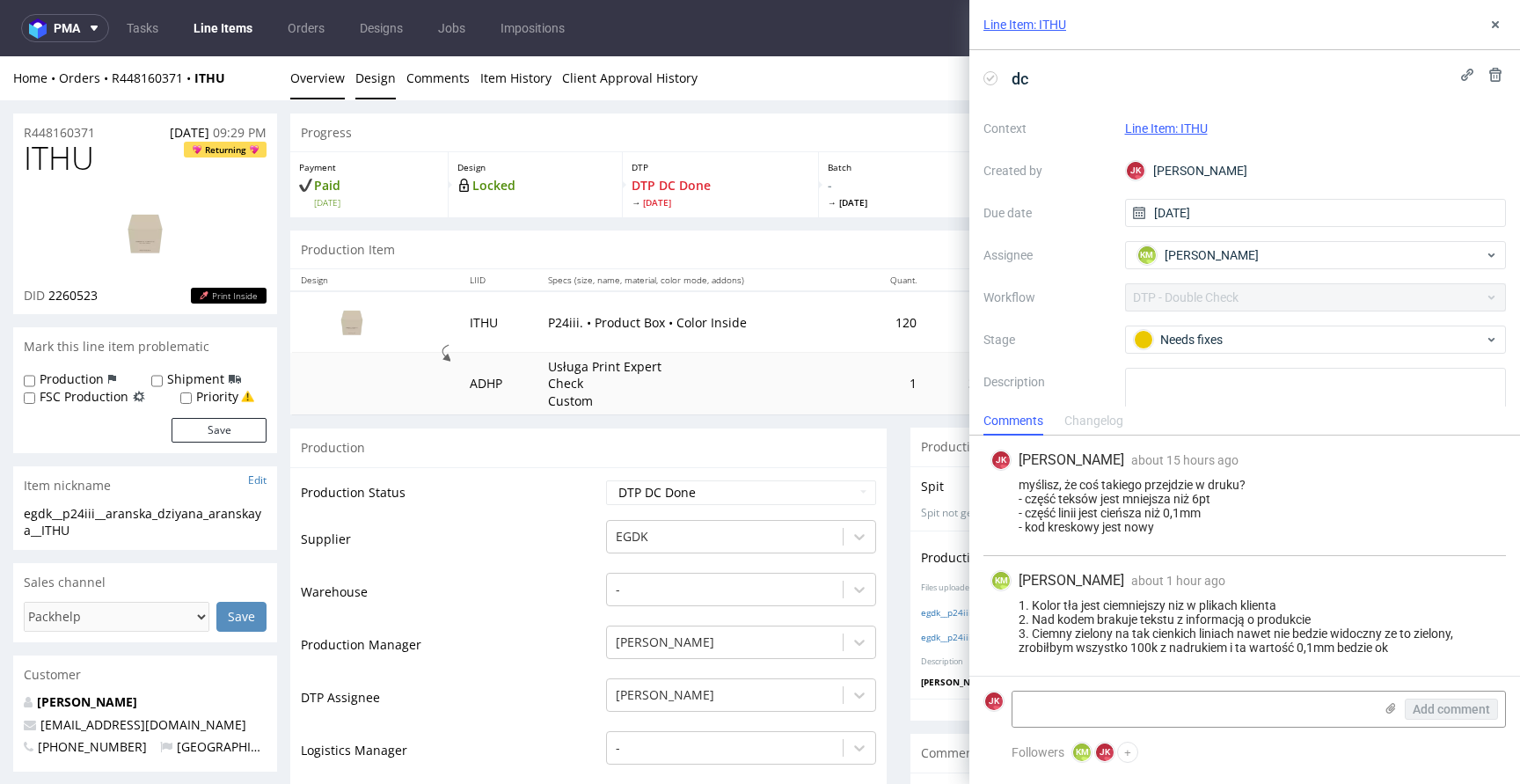
click at [365, 80] on link "Design" at bounding box center [376, 77] width 41 height 44
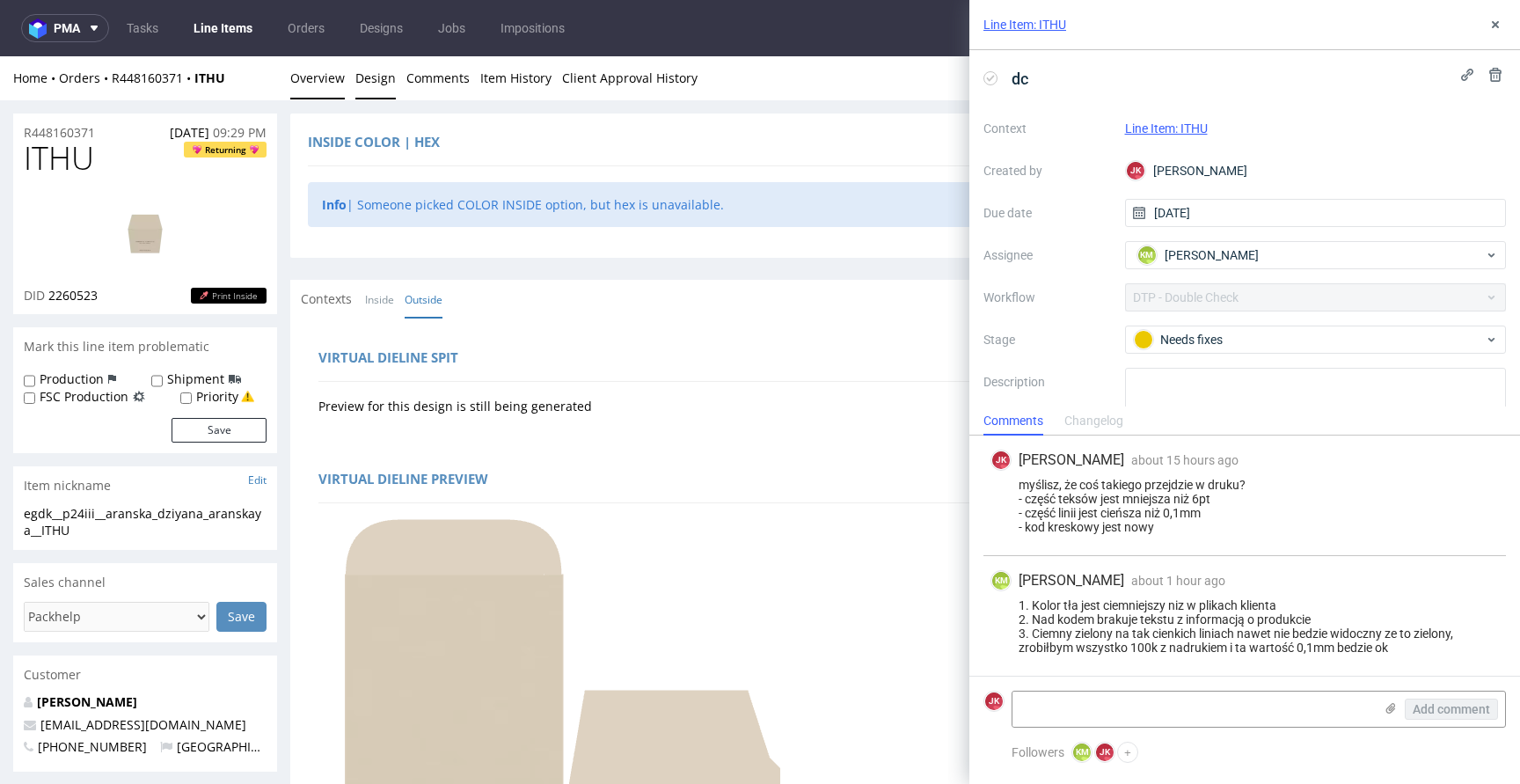
click at [328, 85] on link "Overview" at bounding box center [317, 77] width 54 height 44
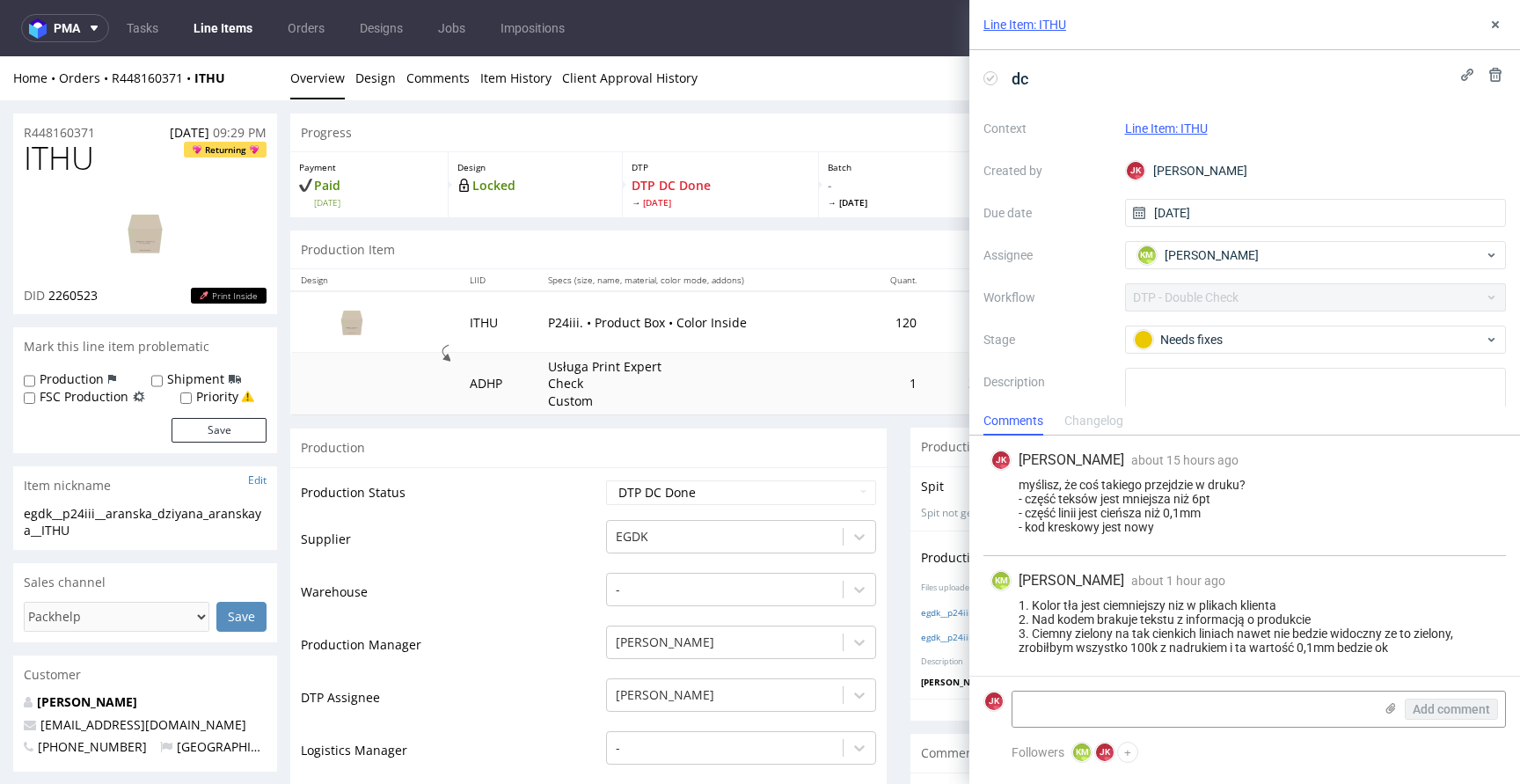
click at [190, 189] on link at bounding box center [145, 233] width 141 height 107
click at [1498, 23] on icon at bounding box center [1495, 24] width 15 height 15
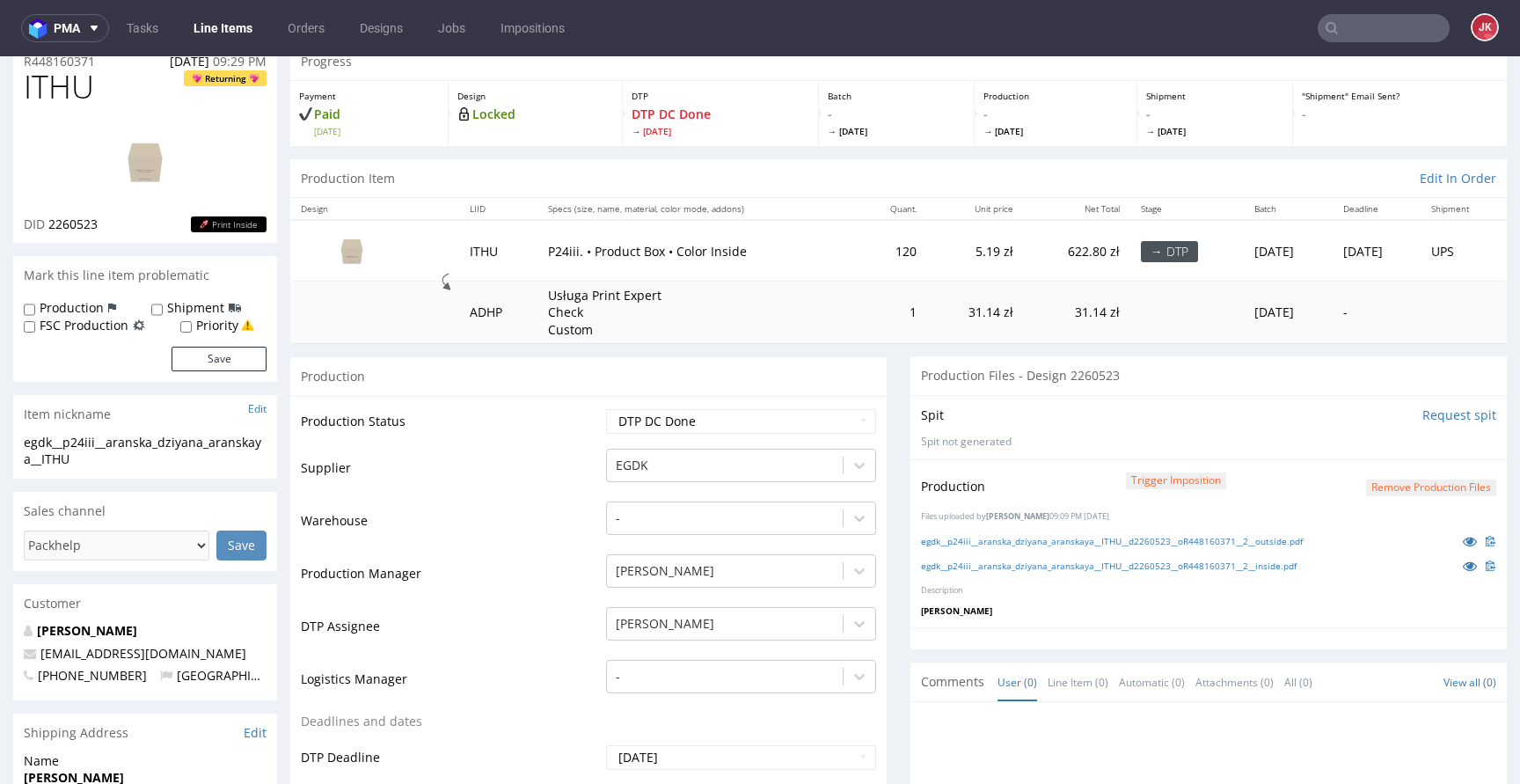
scroll to position [346, 0]
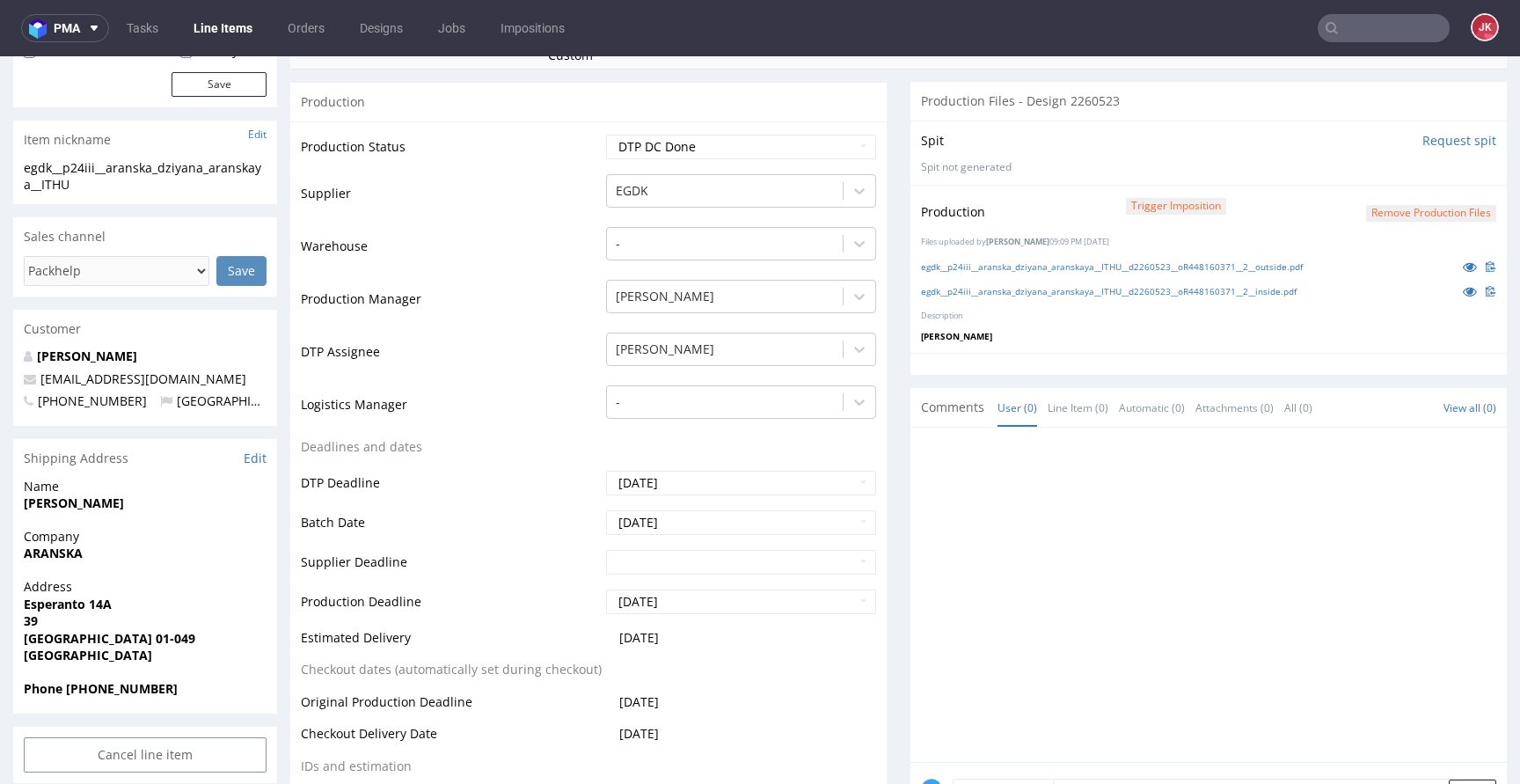
click at [1401, 209] on button "Remove production files" at bounding box center [1431, 213] width 131 height 16
click at [1372, 174] on link "Yes" at bounding box center [1376, 173] width 50 height 26
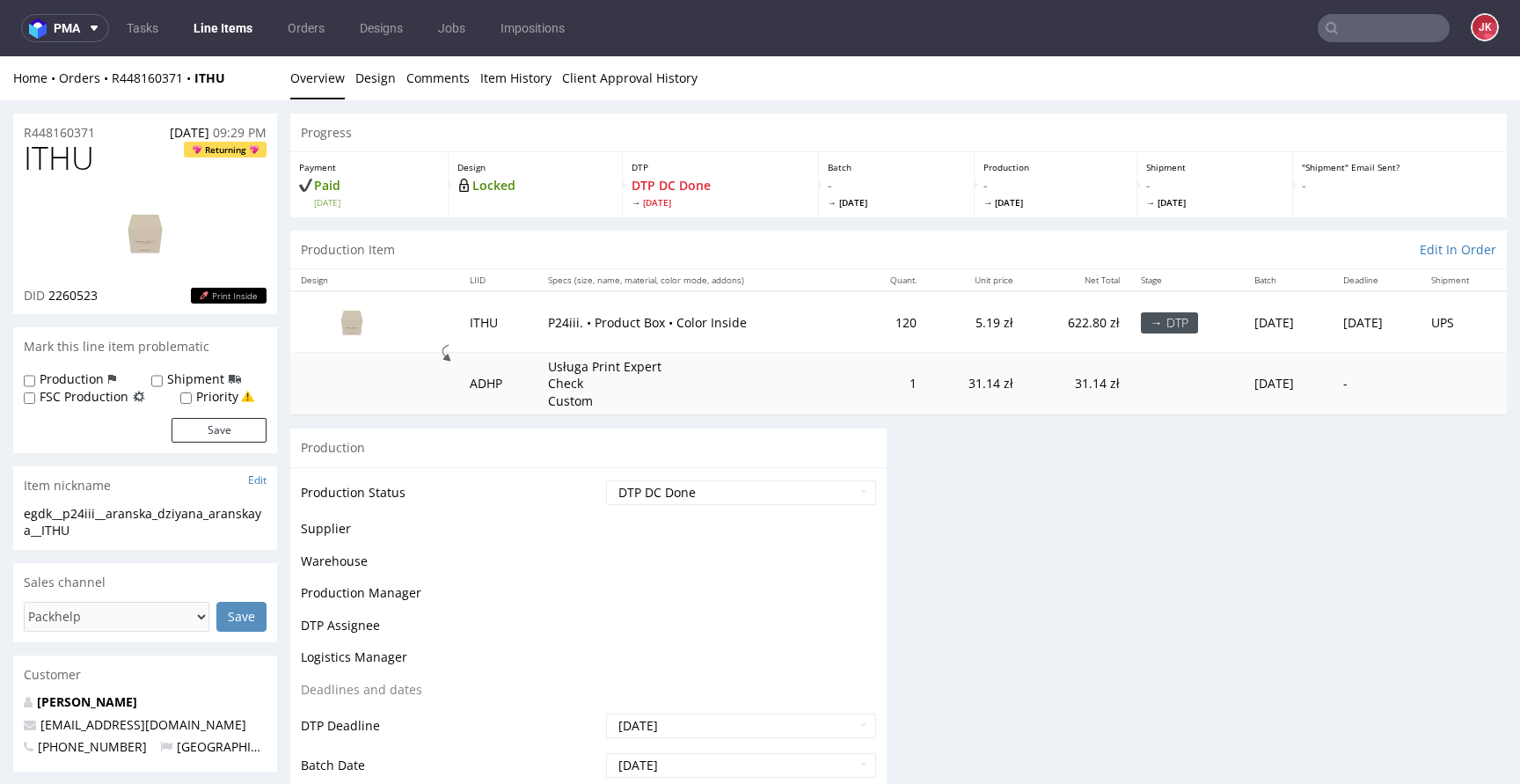
scroll to position [0, 0]
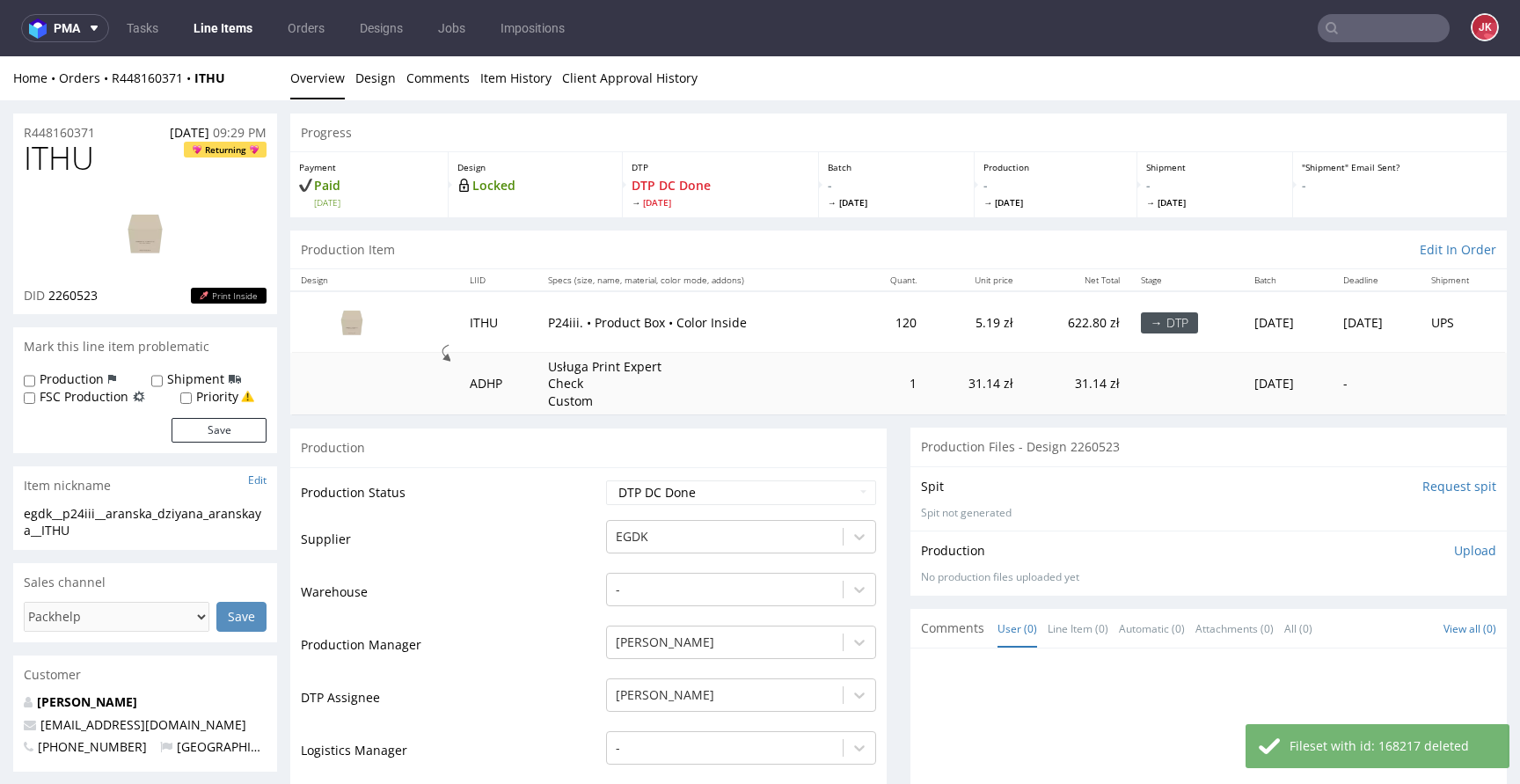
click at [1454, 550] on p "Upload" at bounding box center [1476, 550] width 43 height 17
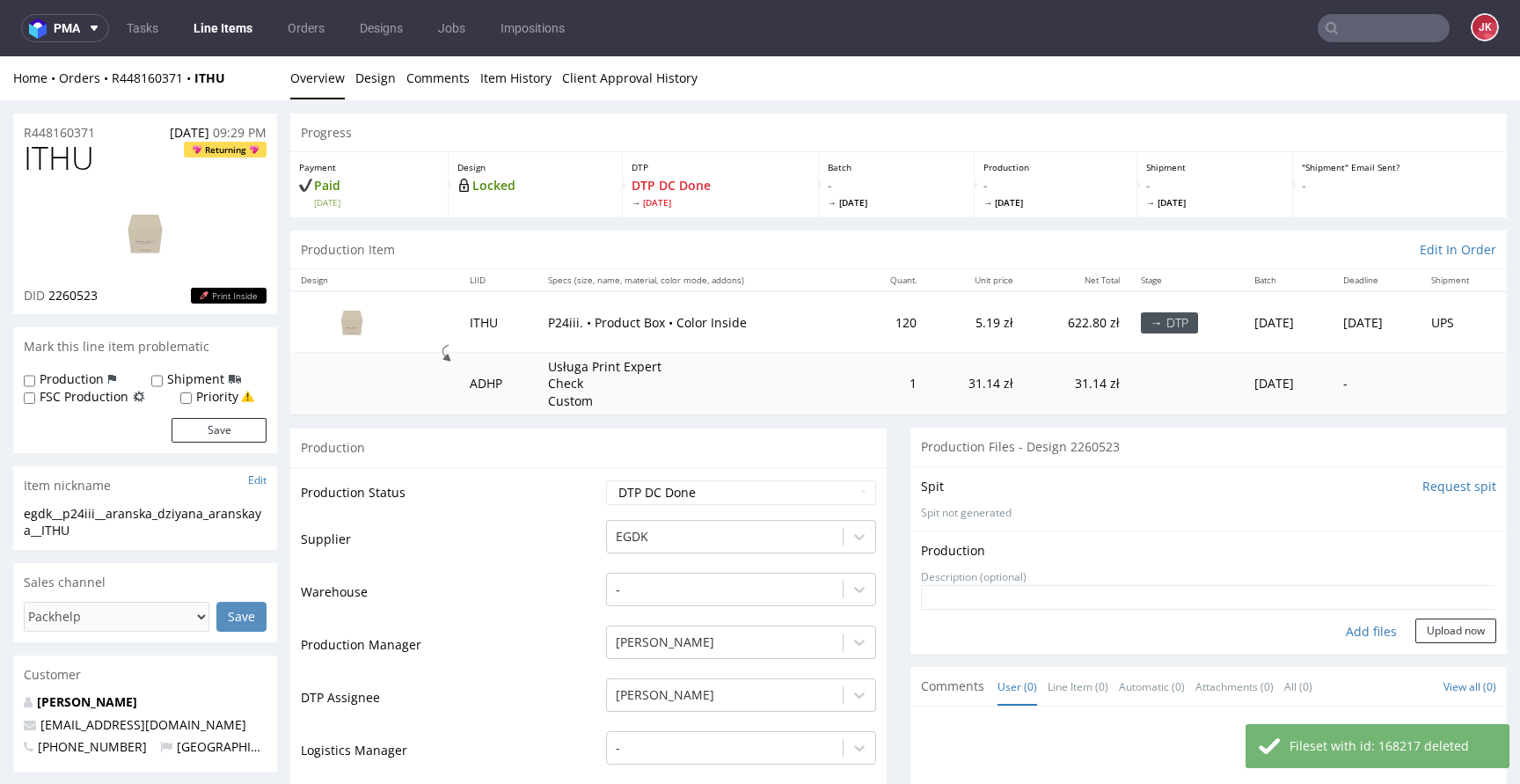
click at [1357, 633] on div "Add files" at bounding box center [1371, 631] width 88 height 26
type input "C:\fakepath\egdk__p24iii__aranska_dziyana_aranskaya__ITHU__d2260523__oR44816037…"
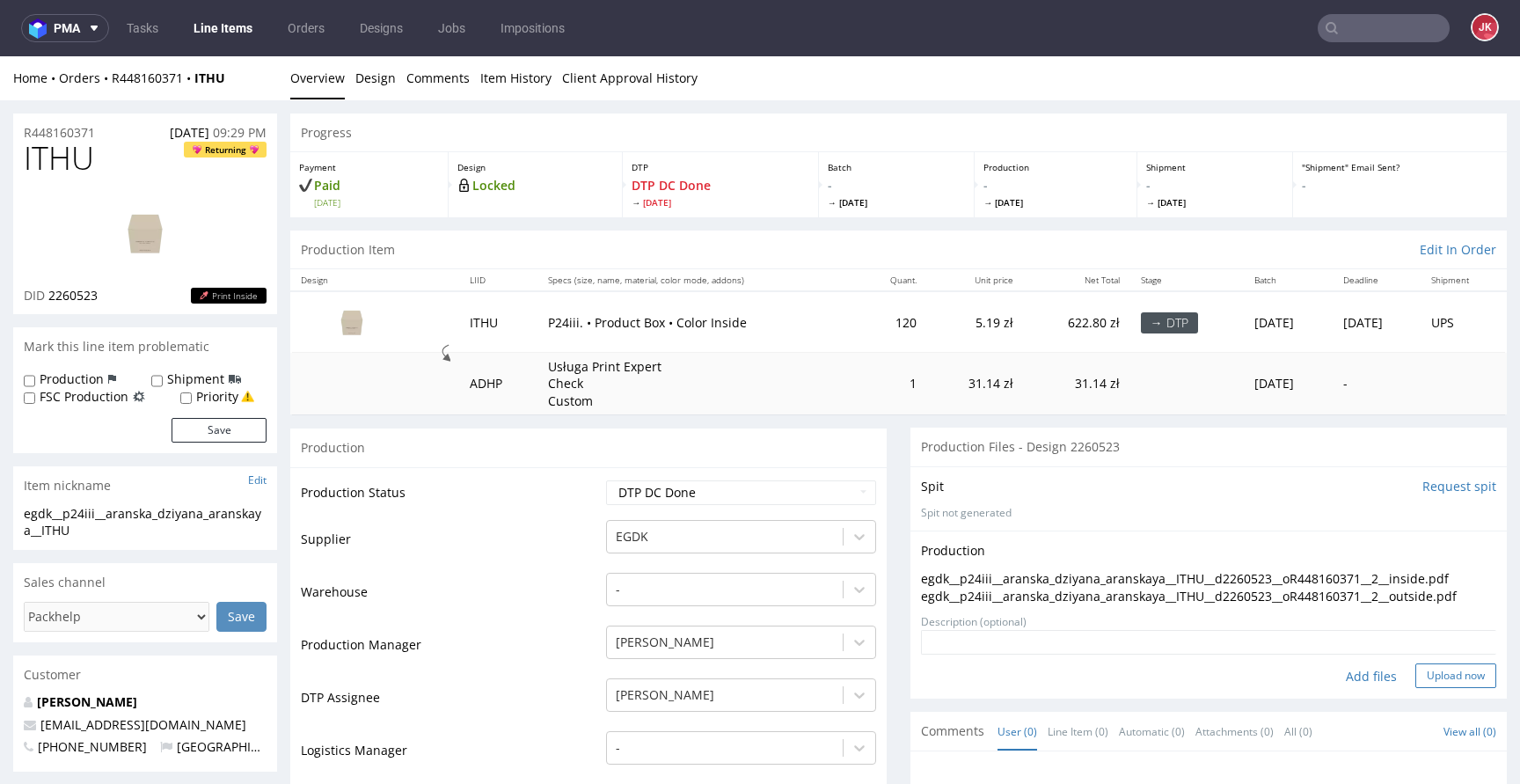
click at [1431, 678] on button "Upload now" at bounding box center [1456, 675] width 81 height 24
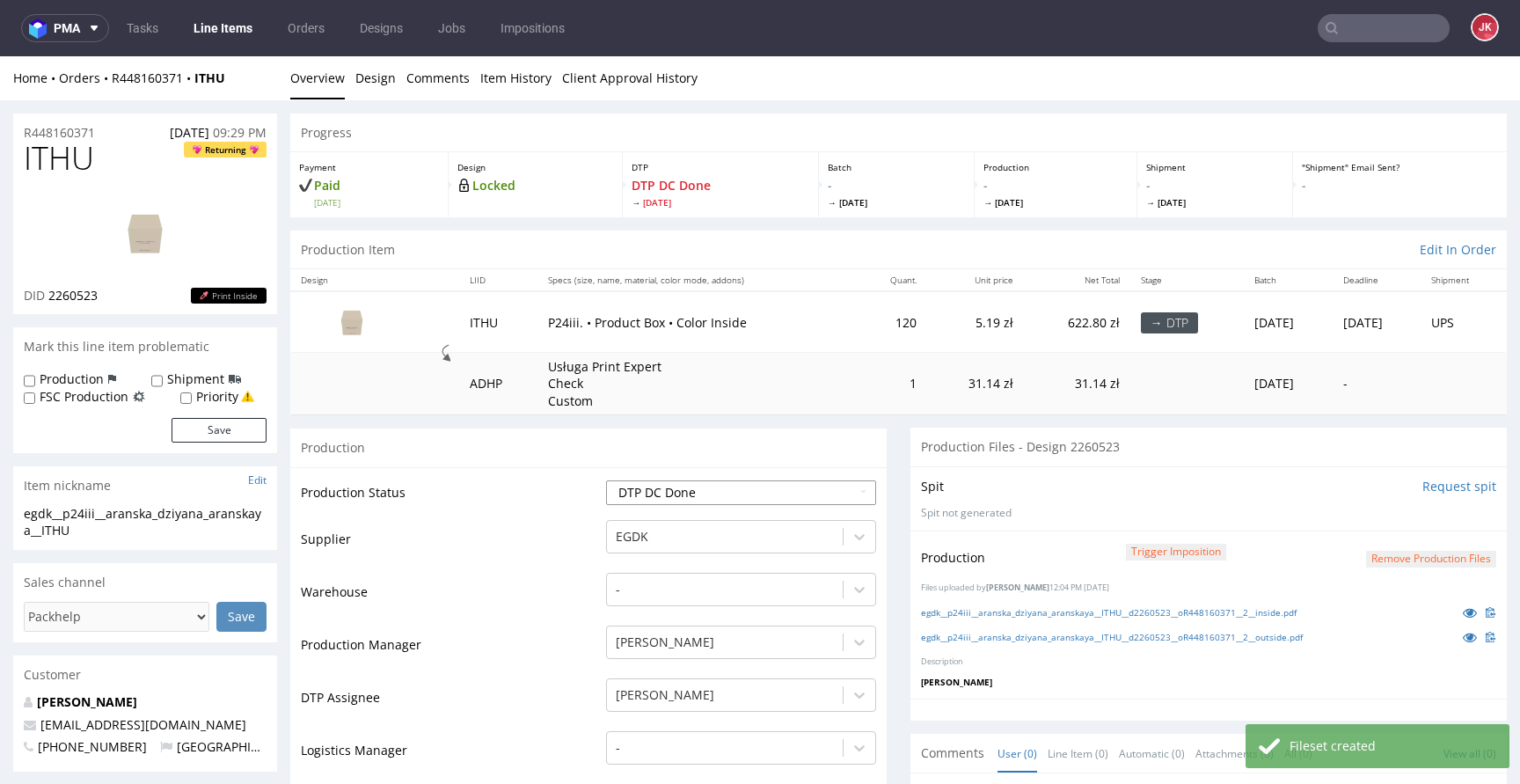
click at [831, 494] on select "Waiting for Artwork Waiting for Diecut Waiting for Mockup Waiting for DTP Waiti…" at bounding box center [741, 492] width 270 height 24
select select "dtp_waiting_for_double_check"
click at [606, 480] on select "Waiting for Artwork Waiting for Diecut Waiting for Mockup Waiting for DTP Waiti…" at bounding box center [741, 492] width 270 height 24
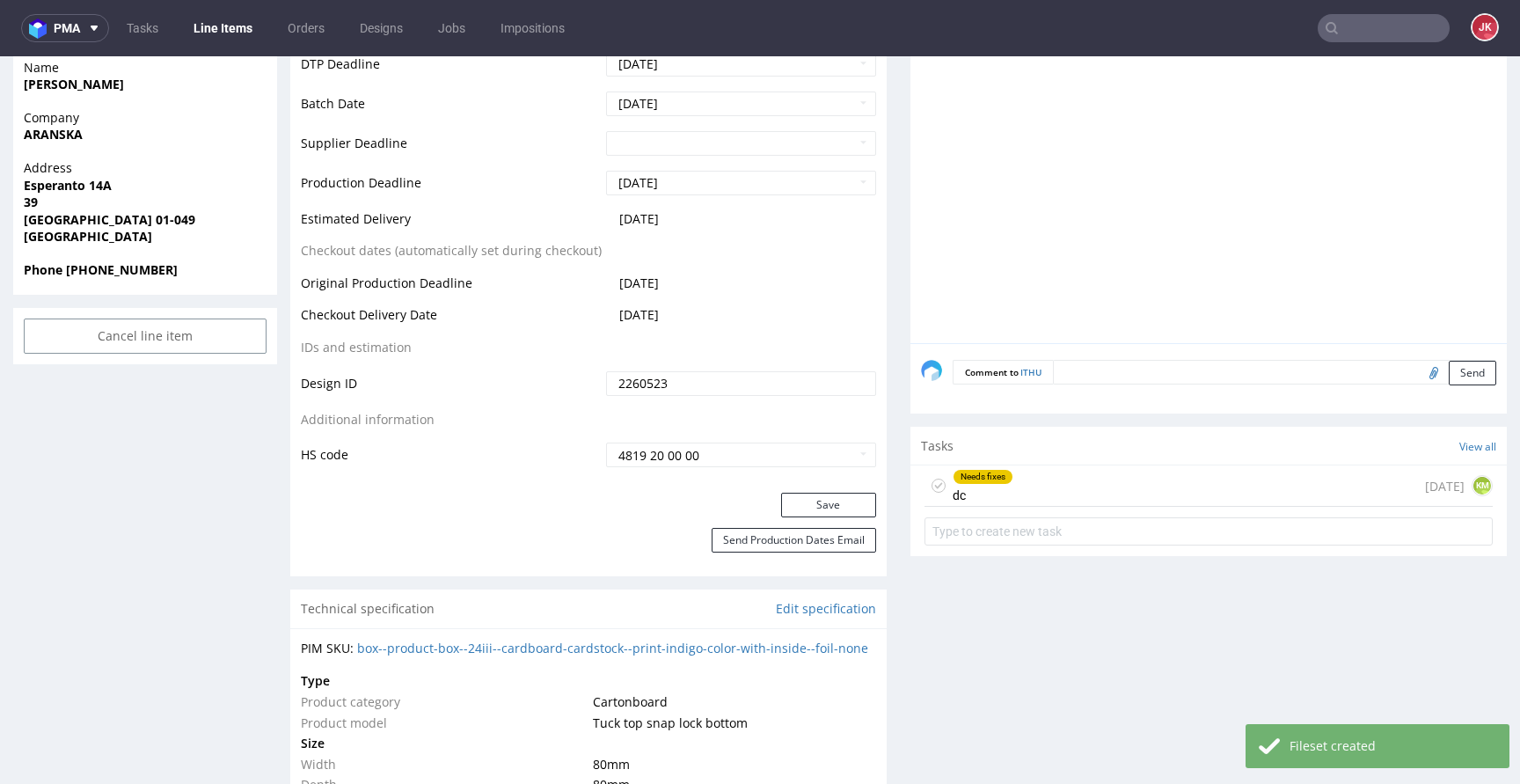
scroll to position [774, 0]
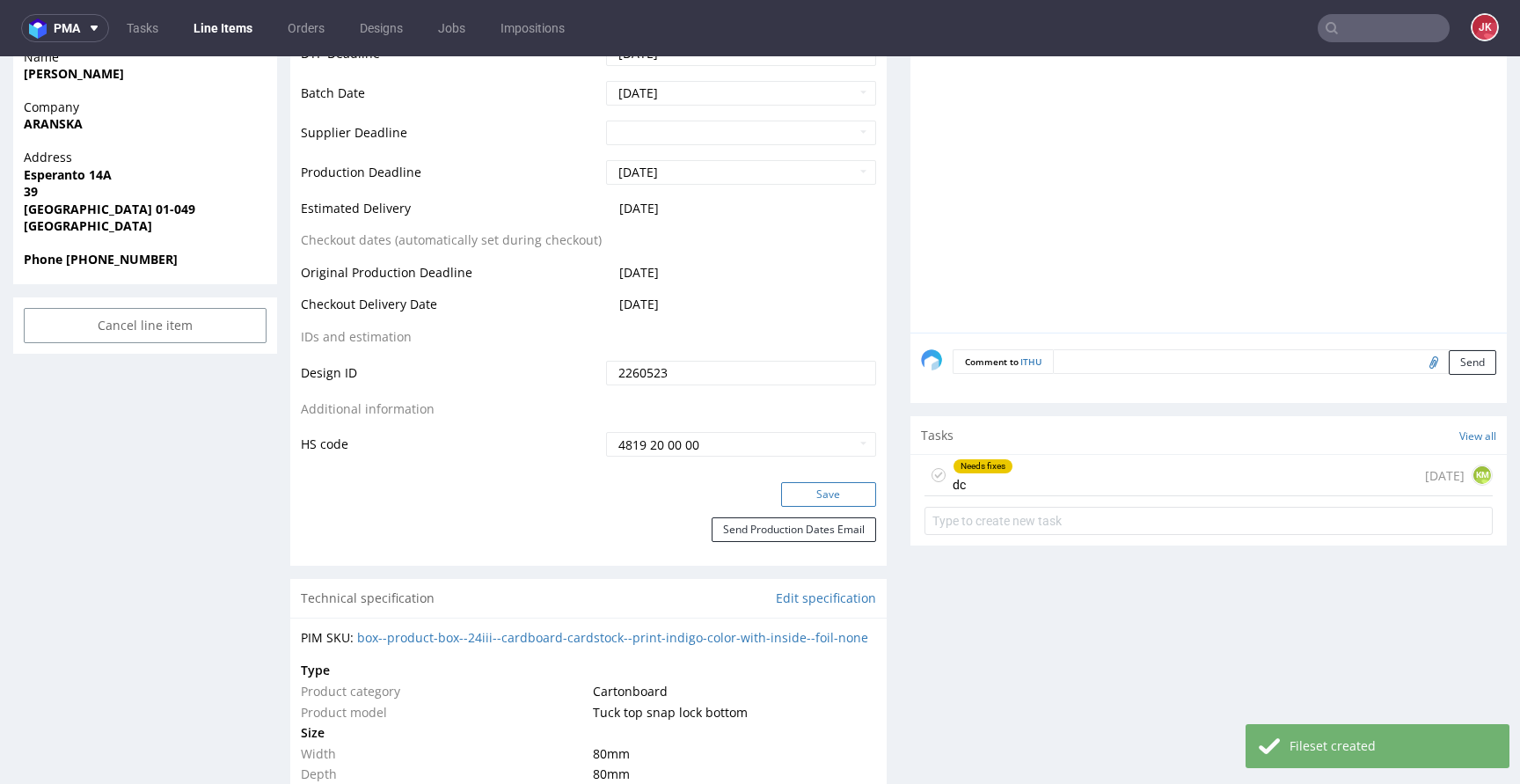
click at [803, 490] on button "Save" at bounding box center [829, 494] width 95 height 24
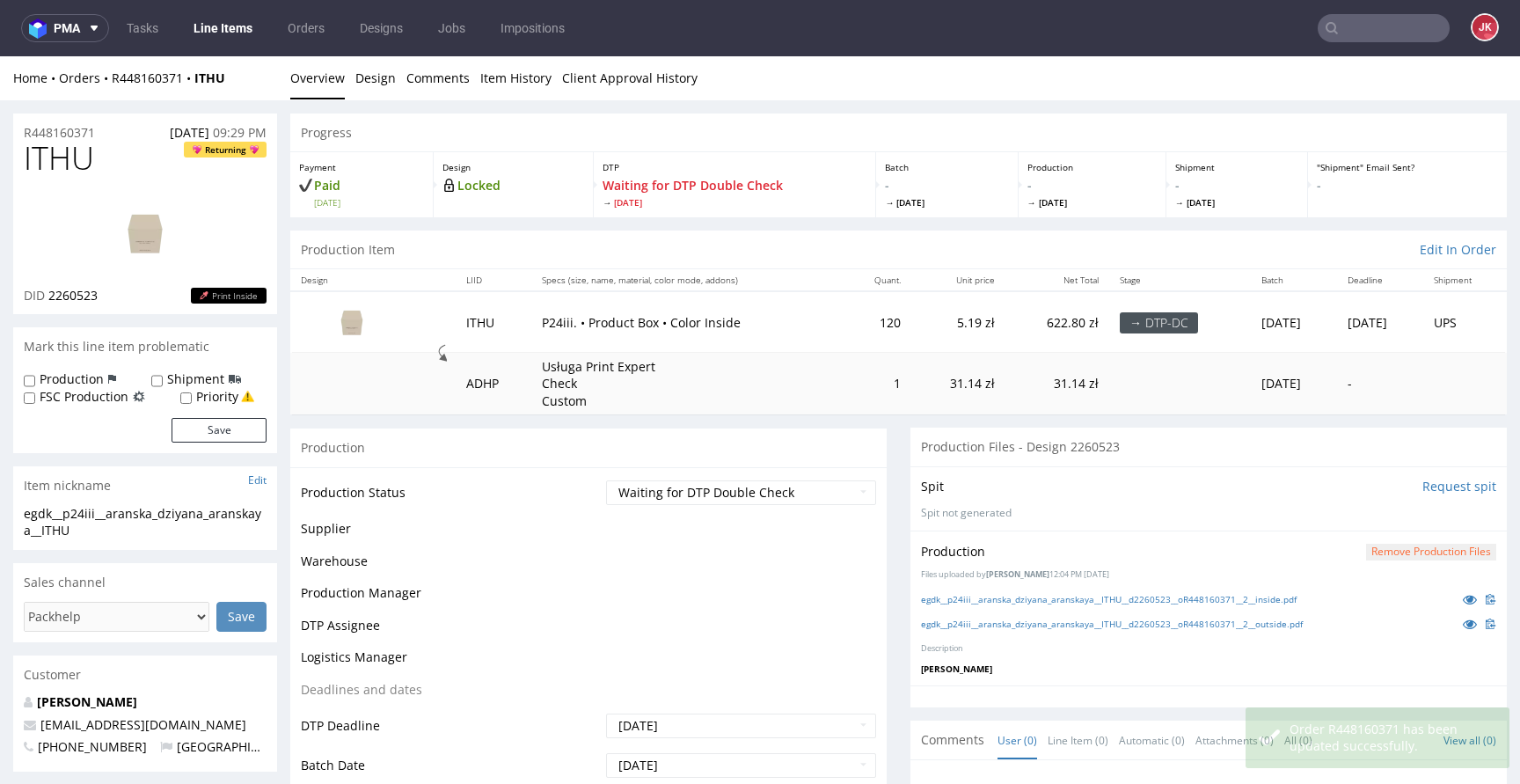
scroll to position [773, 0]
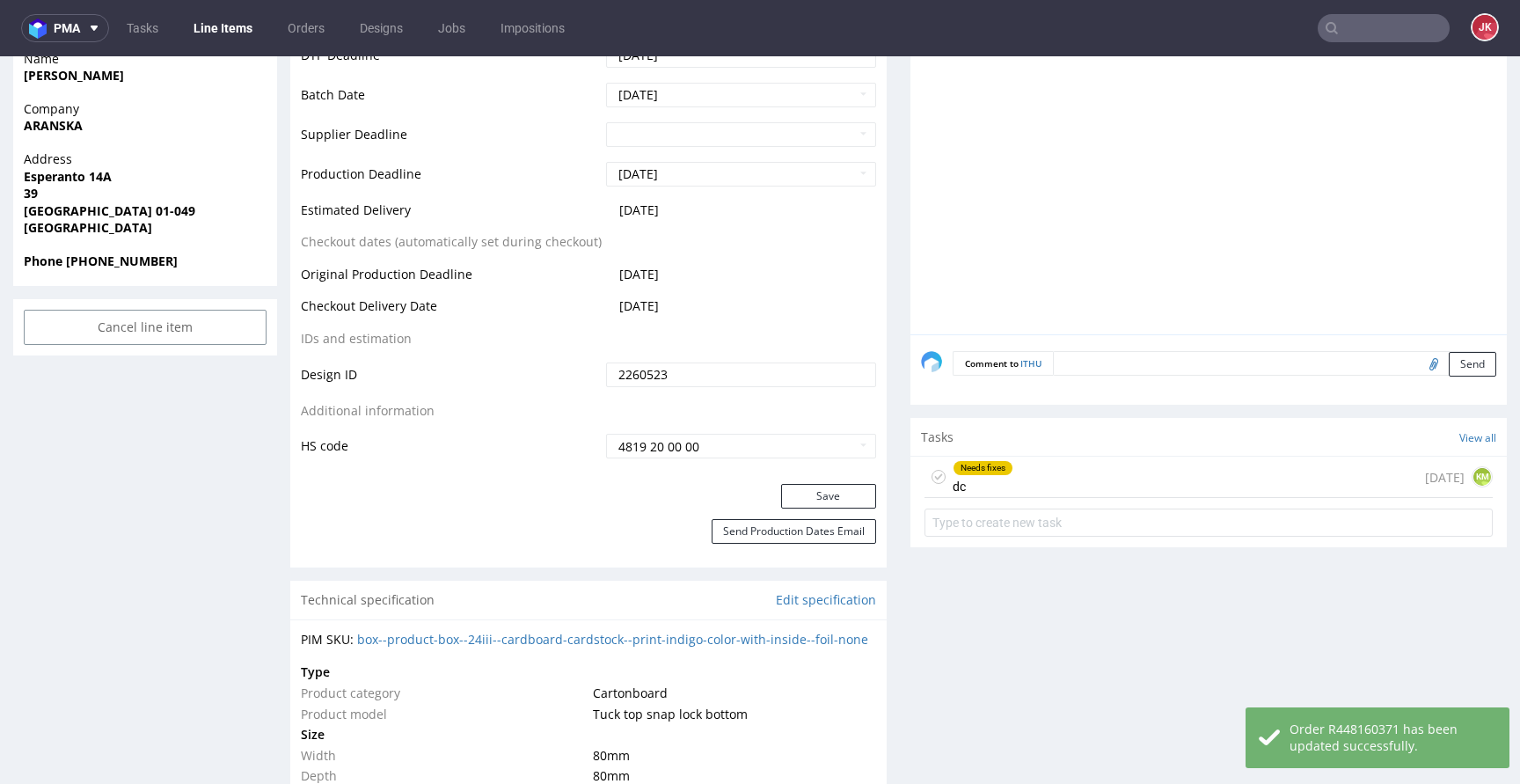
click at [972, 482] on div "Needs fixes dc" at bounding box center [982, 477] width 61 height 41
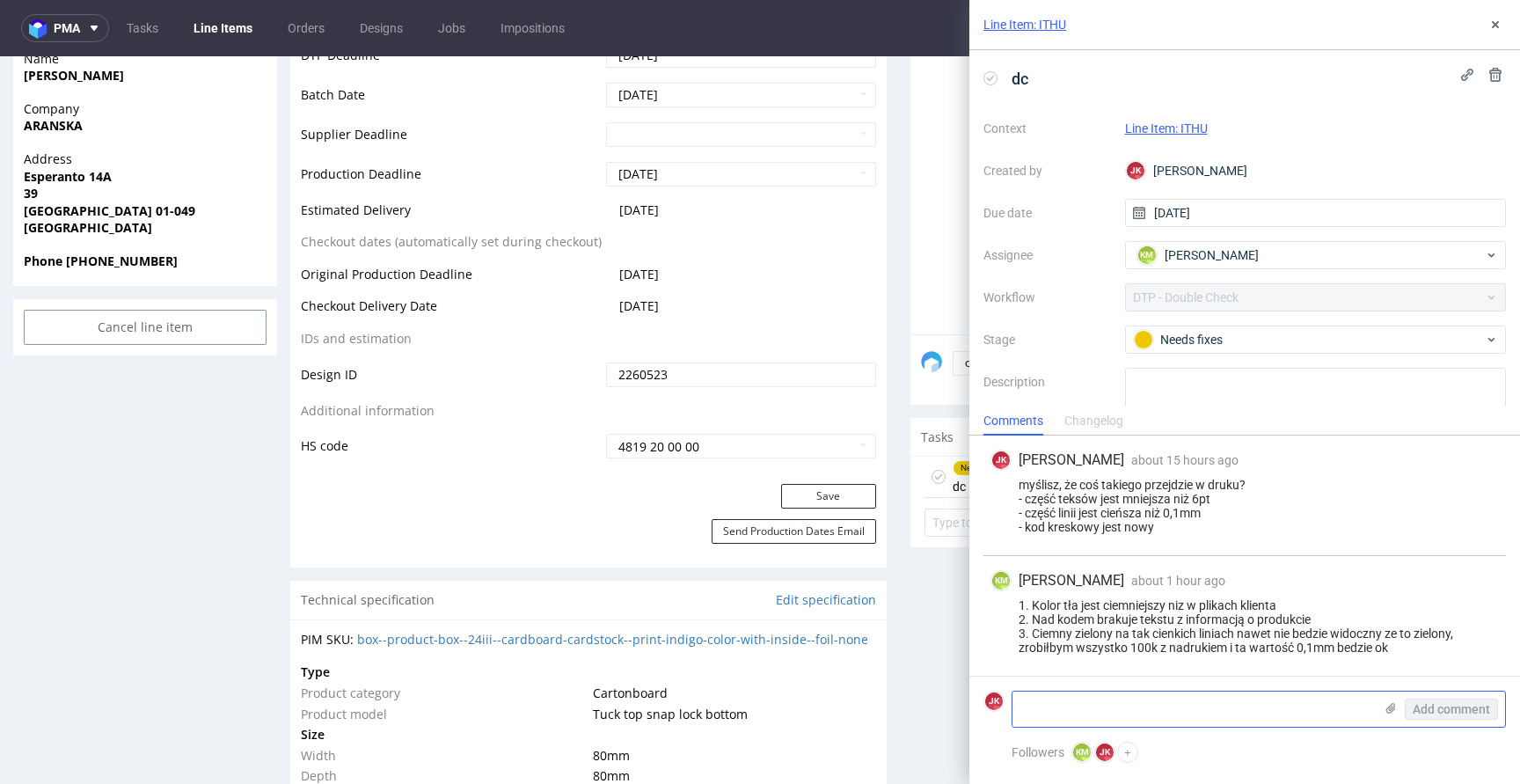
click at [1096, 711] on textarea at bounding box center [1192, 709] width 361 height 35
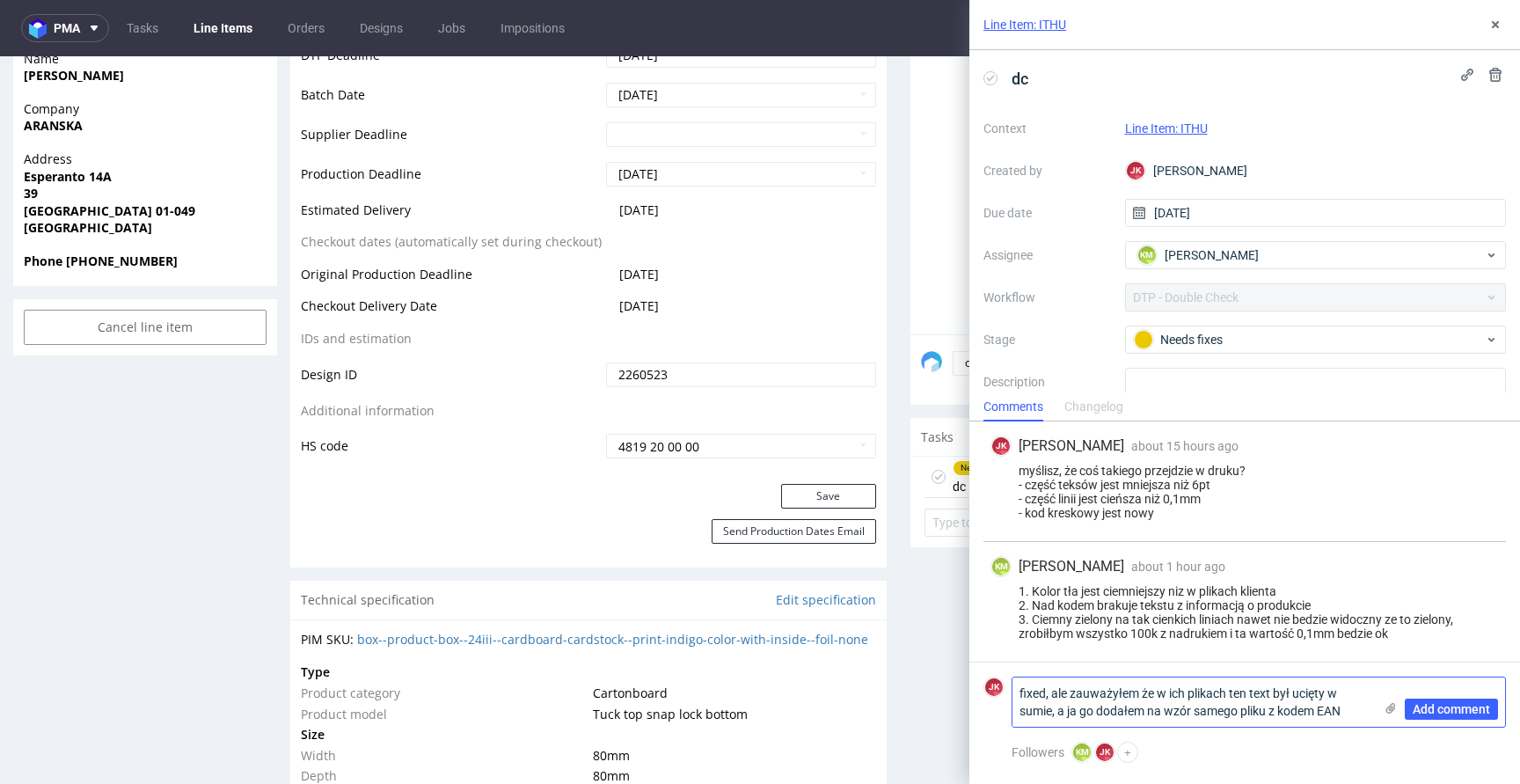
click at [1180, 712] on textarea "fixed, ale zauważyłem że w ich plikach ten text był ucięty w sumie, a ja go dod…" at bounding box center [1192, 701] width 361 height 49
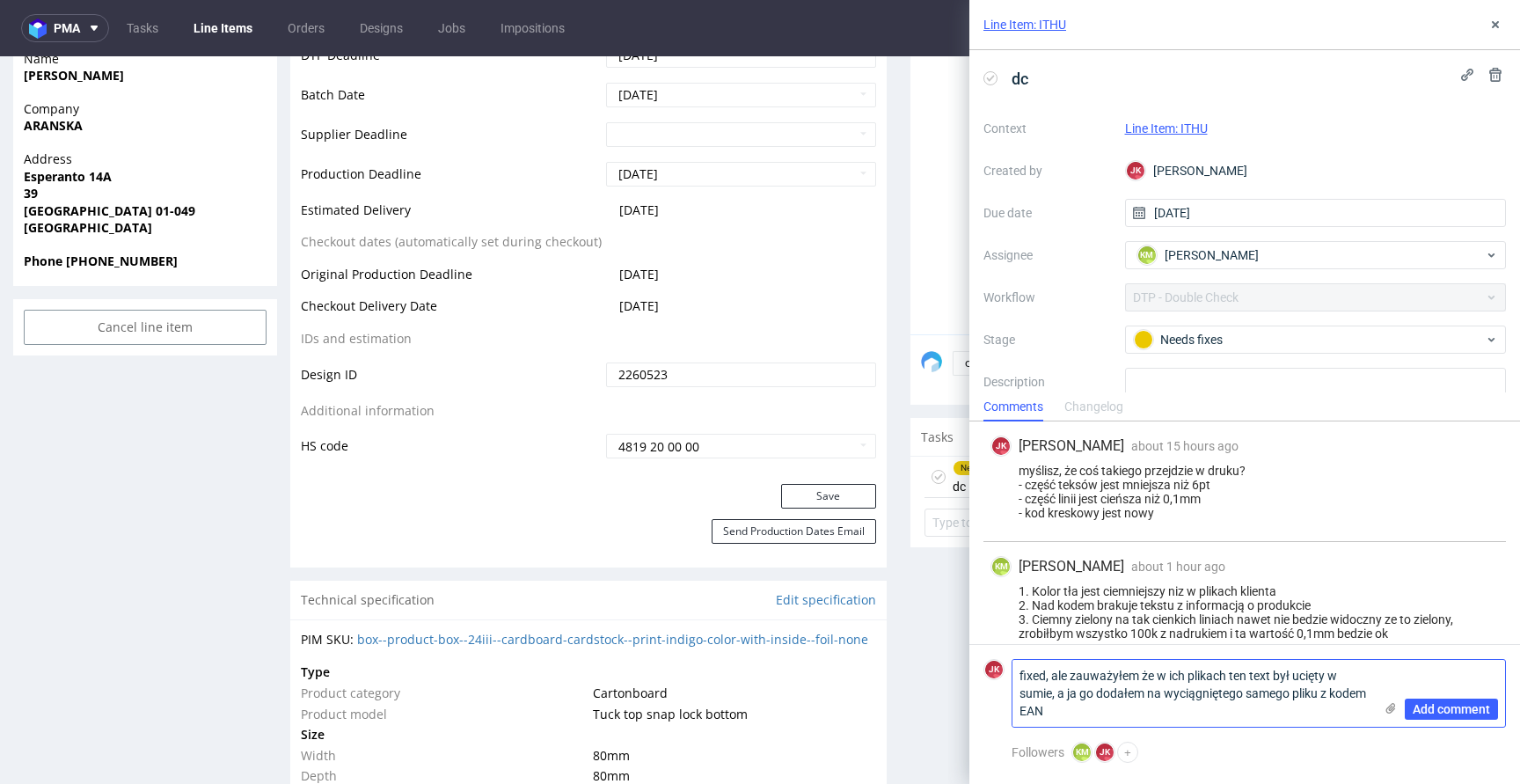
click at [1242, 710] on textarea "fixed, ale zauważyłem że w ich plikach ten text był ucięty w sumie, a ja go dod…" at bounding box center [1192, 692] width 361 height 67
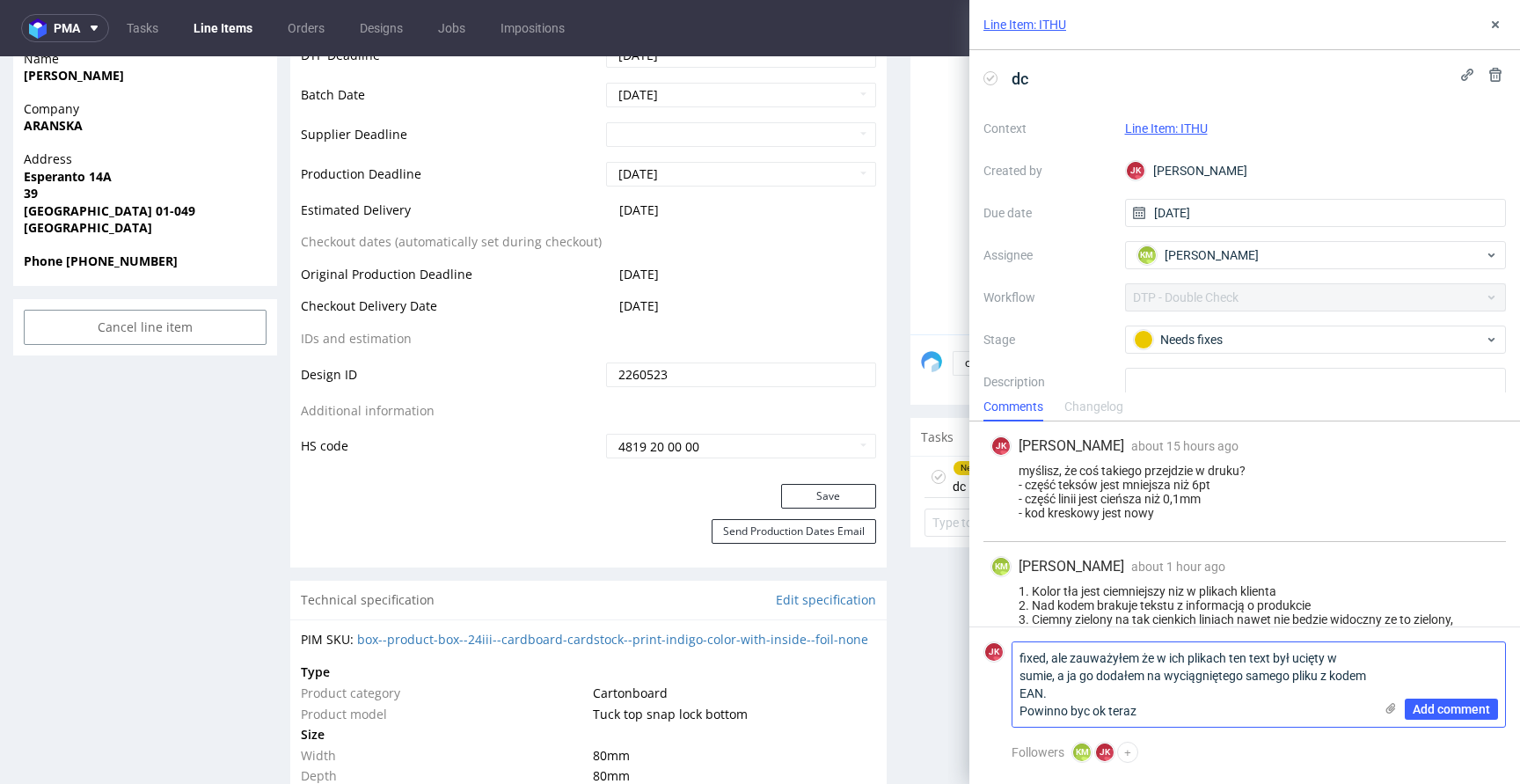
click at [1089, 710] on textarea "fixed, ale zauważyłem że w ich plikach ten text był ucięty w sumie, a ja go dod…" at bounding box center [1192, 683] width 361 height 84
click at [1245, 712] on textarea "fixed, ale zauważyłem że w ich plikach ten text był ucięty w sumie, a ja go dod…" at bounding box center [1192, 683] width 361 height 84
type textarea "fixed, ale zauważyłem że w ich plikach ten text był ucięty w sumie, a ja go dod…"
click at [1469, 710] on span "Add comment" at bounding box center [1451, 709] width 77 height 13
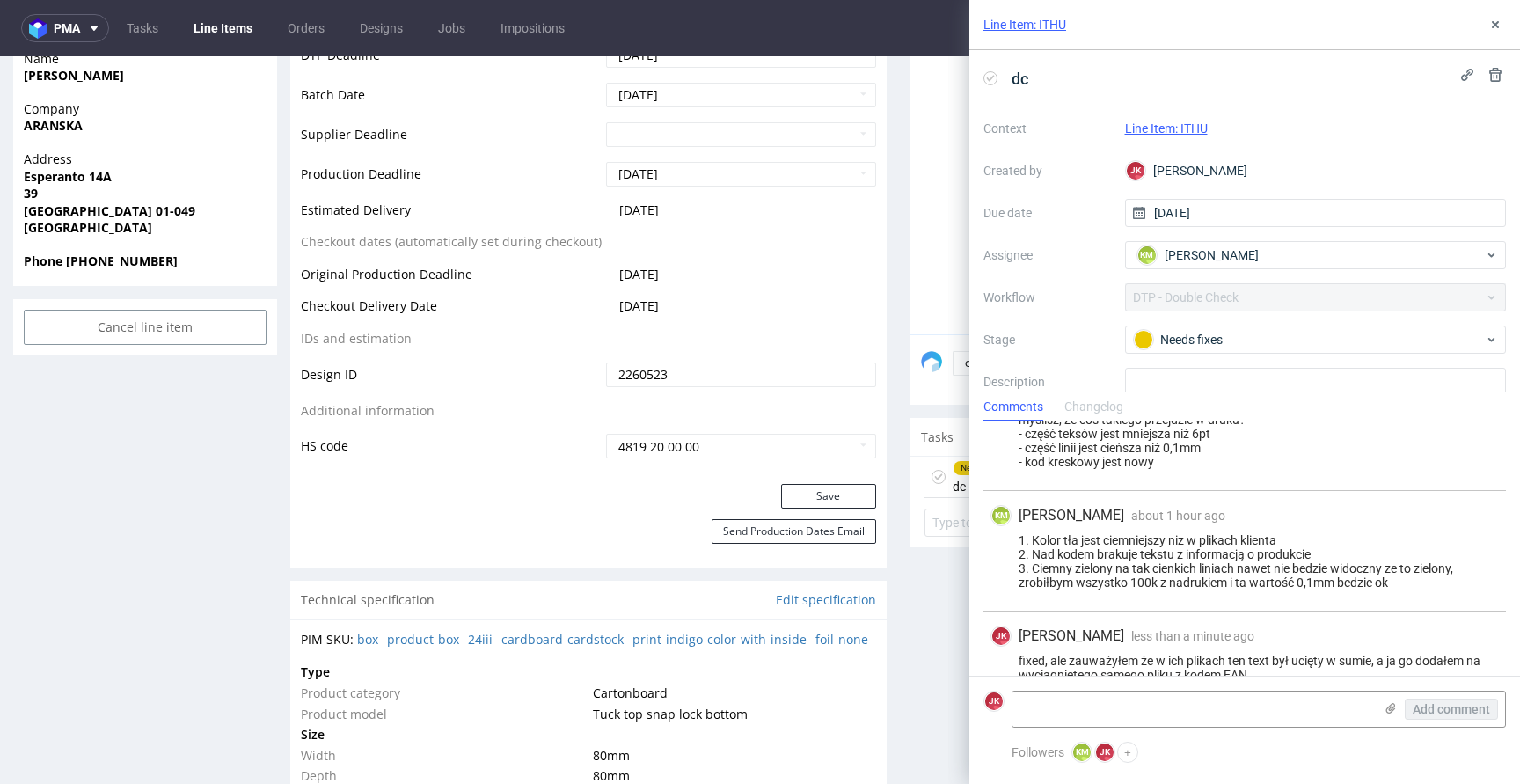
scroll to position [92, 0]
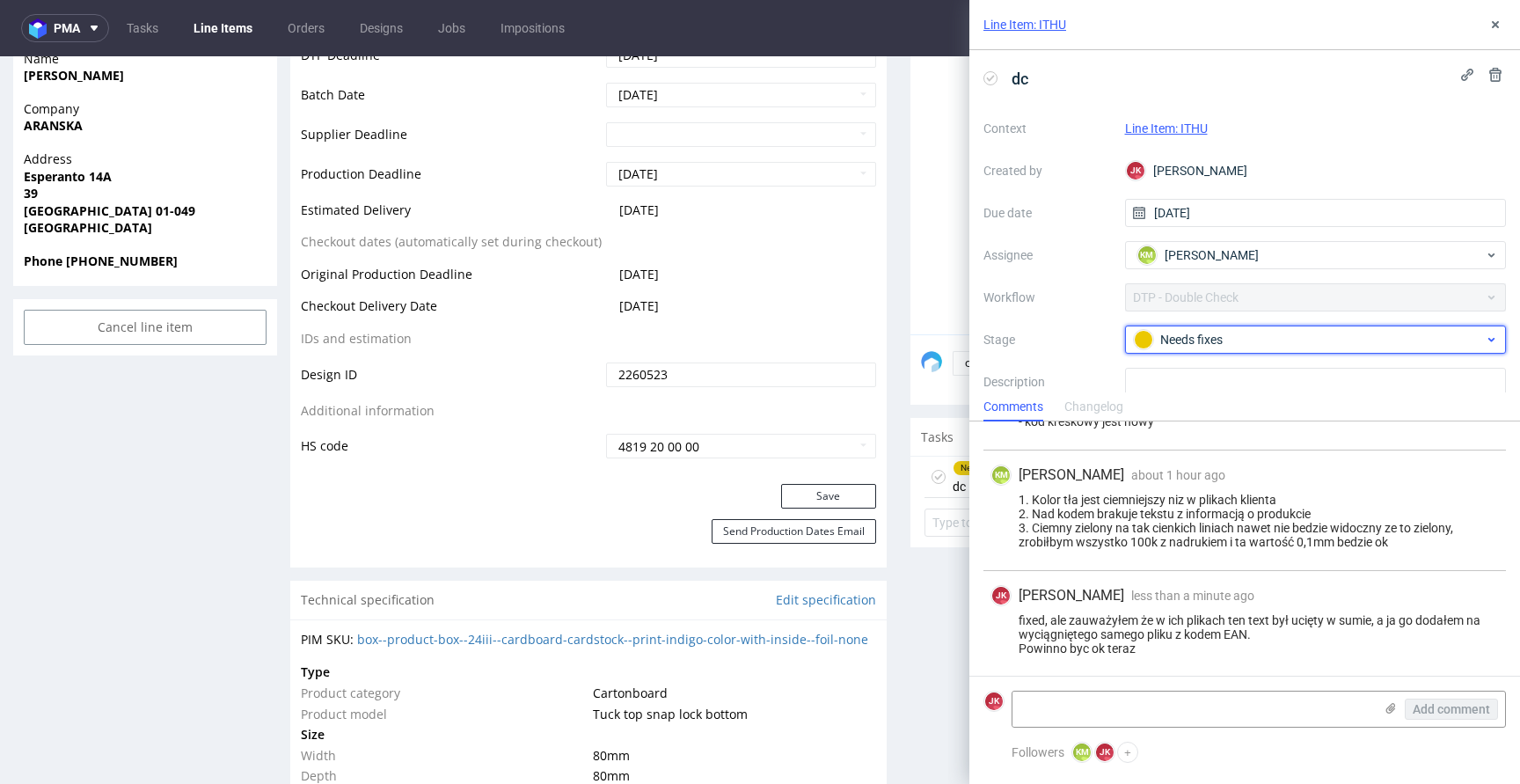
click at [1233, 344] on div "Needs fixes" at bounding box center [1309, 339] width 350 height 19
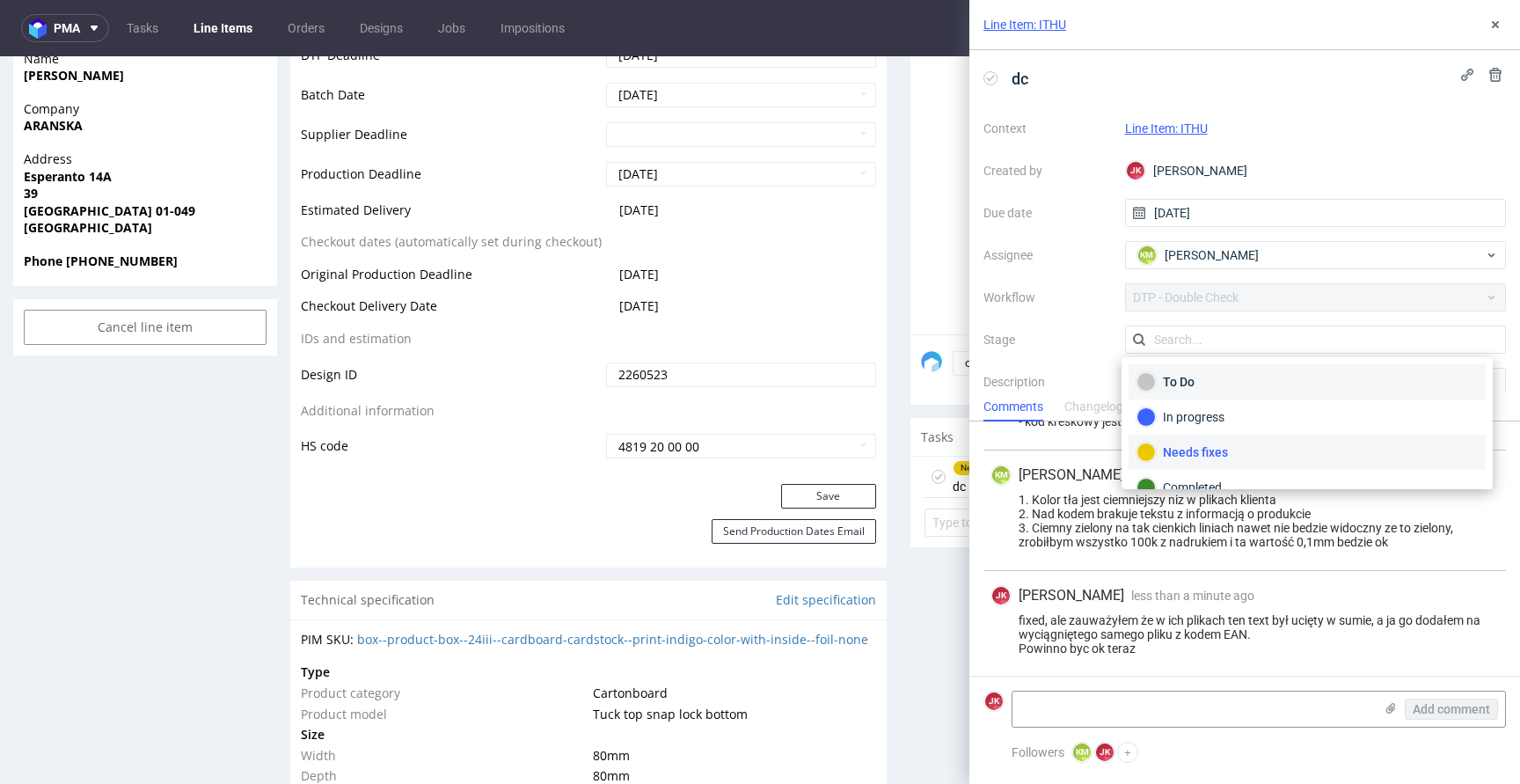
click at [1204, 375] on div "To Do" at bounding box center [1306, 382] width 341 height 19
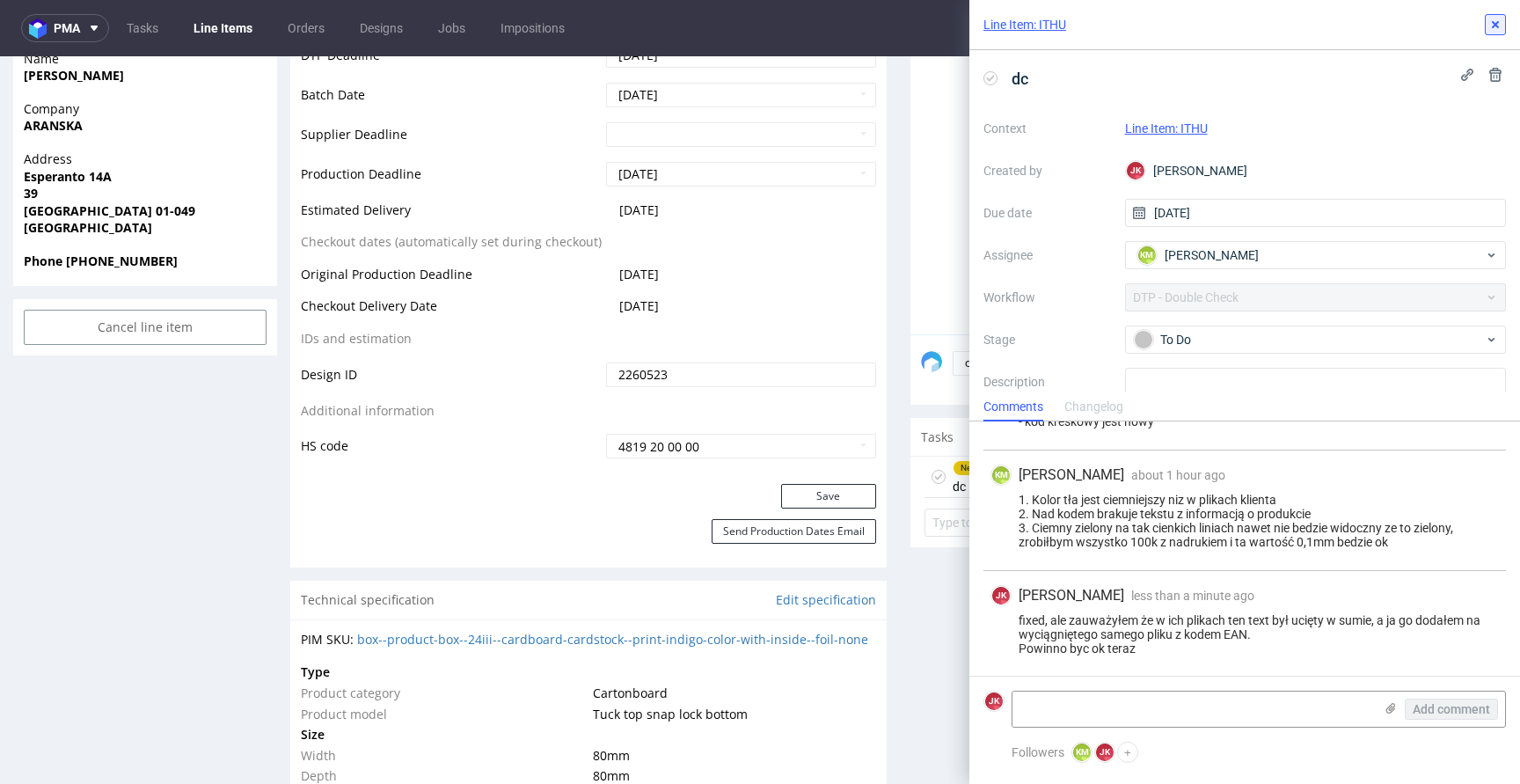
click at [1494, 33] on button at bounding box center [1496, 25] width 21 height 21
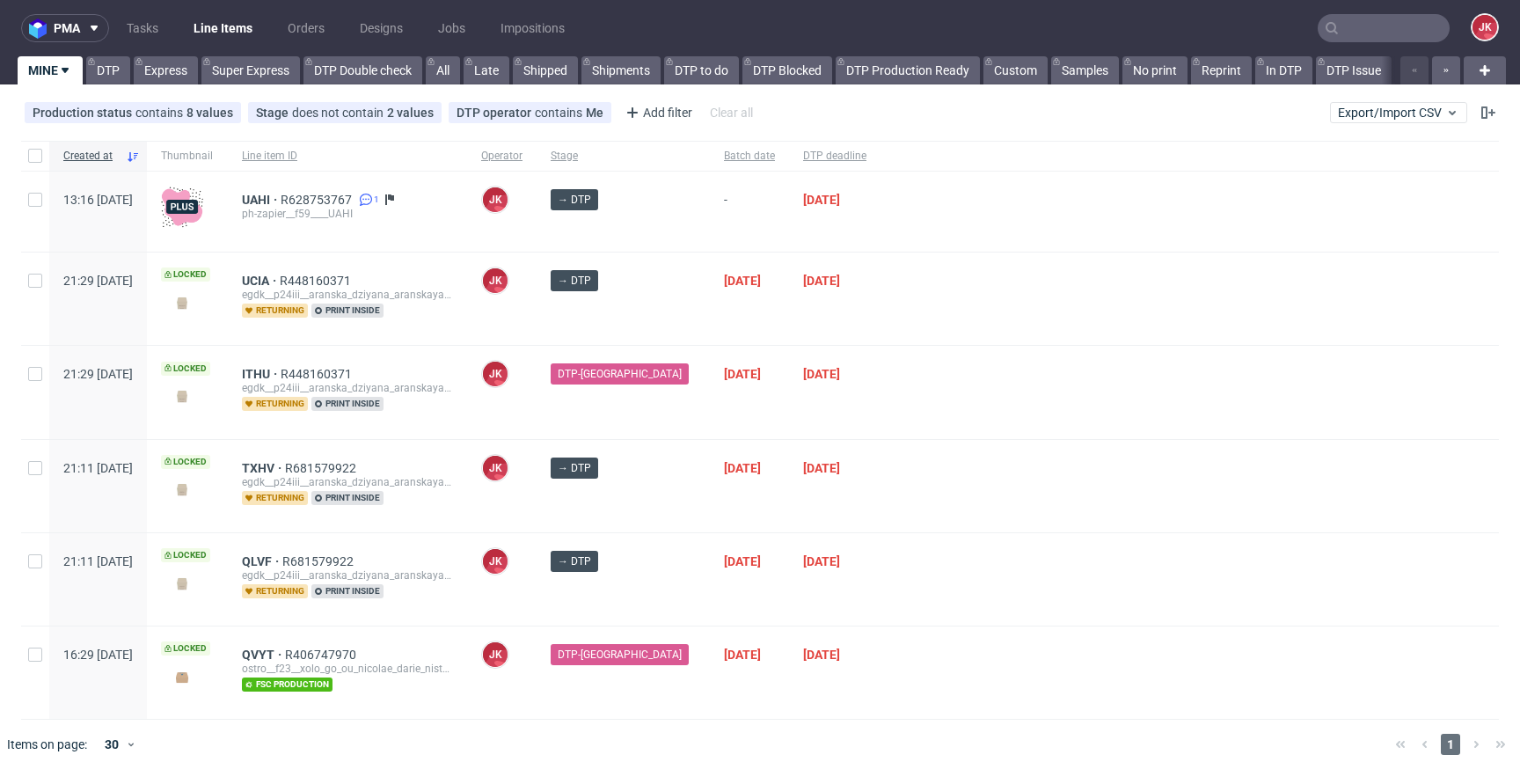
click at [892, 287] on div at bounding box center [1190, 299] width 619 height 93
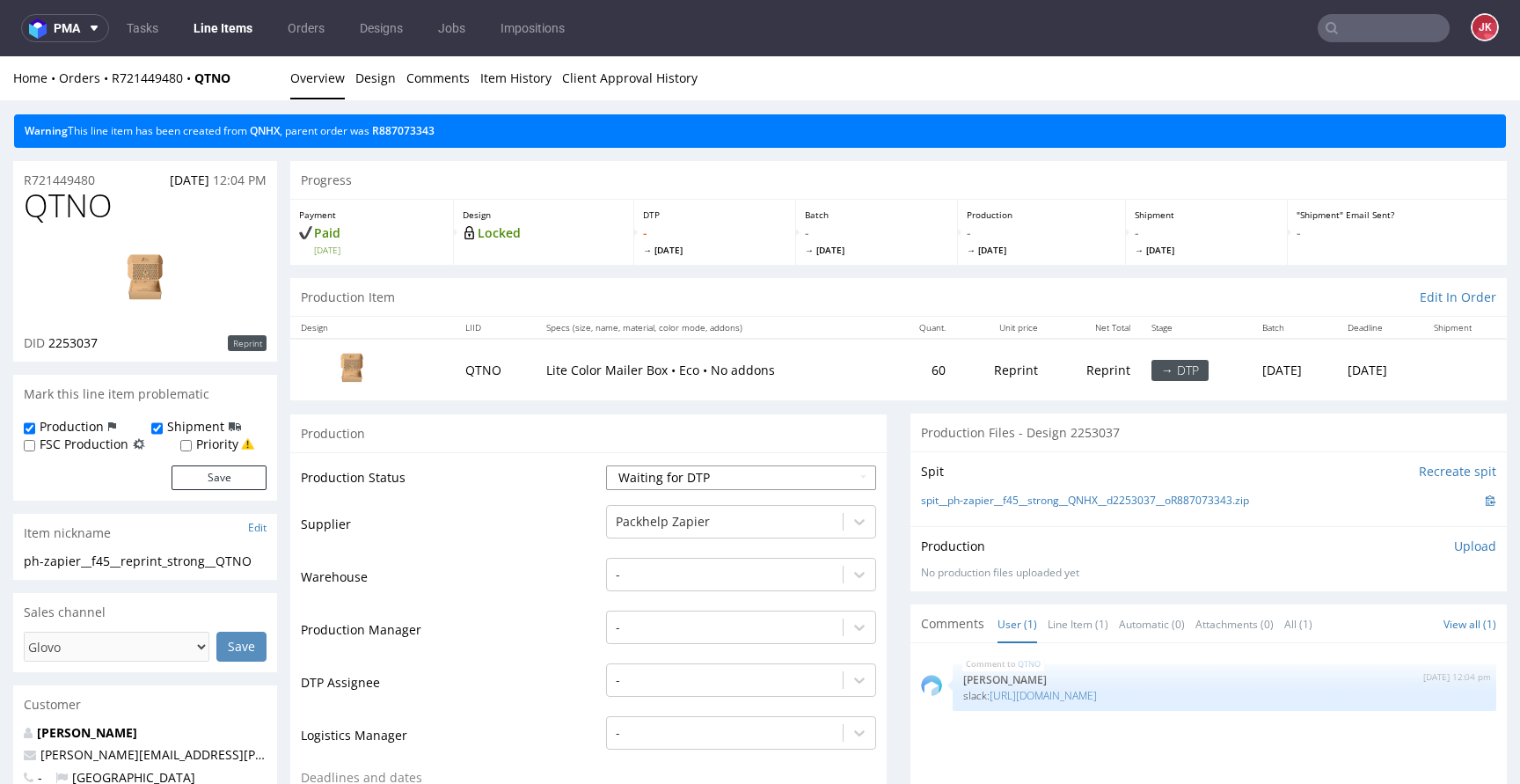
click at [728, 480] on select "Waiting for Artwork Waiting for Diecut Waiting for Mockup Waiting for DTP Waiti…" at bounding box center [741, 477] width 270 height 24
select select "dtp_in_process"
click at [606, 465] on select "Waiting for Artwork Waiting for Diecut Waiting for Mockup Waiting for DTP Waiti…" at bounding box center [741, 477] width 270 height 24
click at [678, 677] on div "-" at bounding box center [741, 675] width 270 height 24
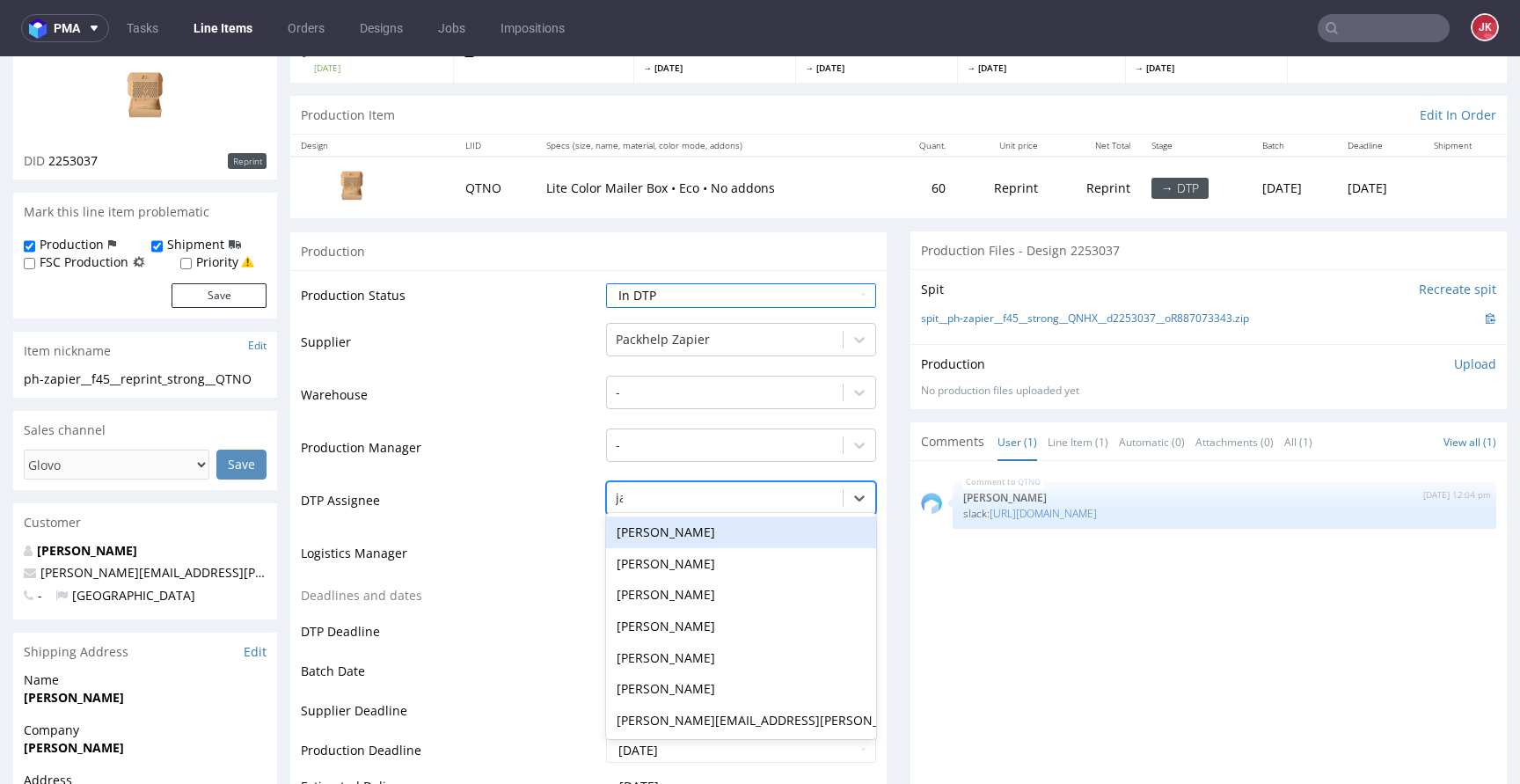
type input "jan"
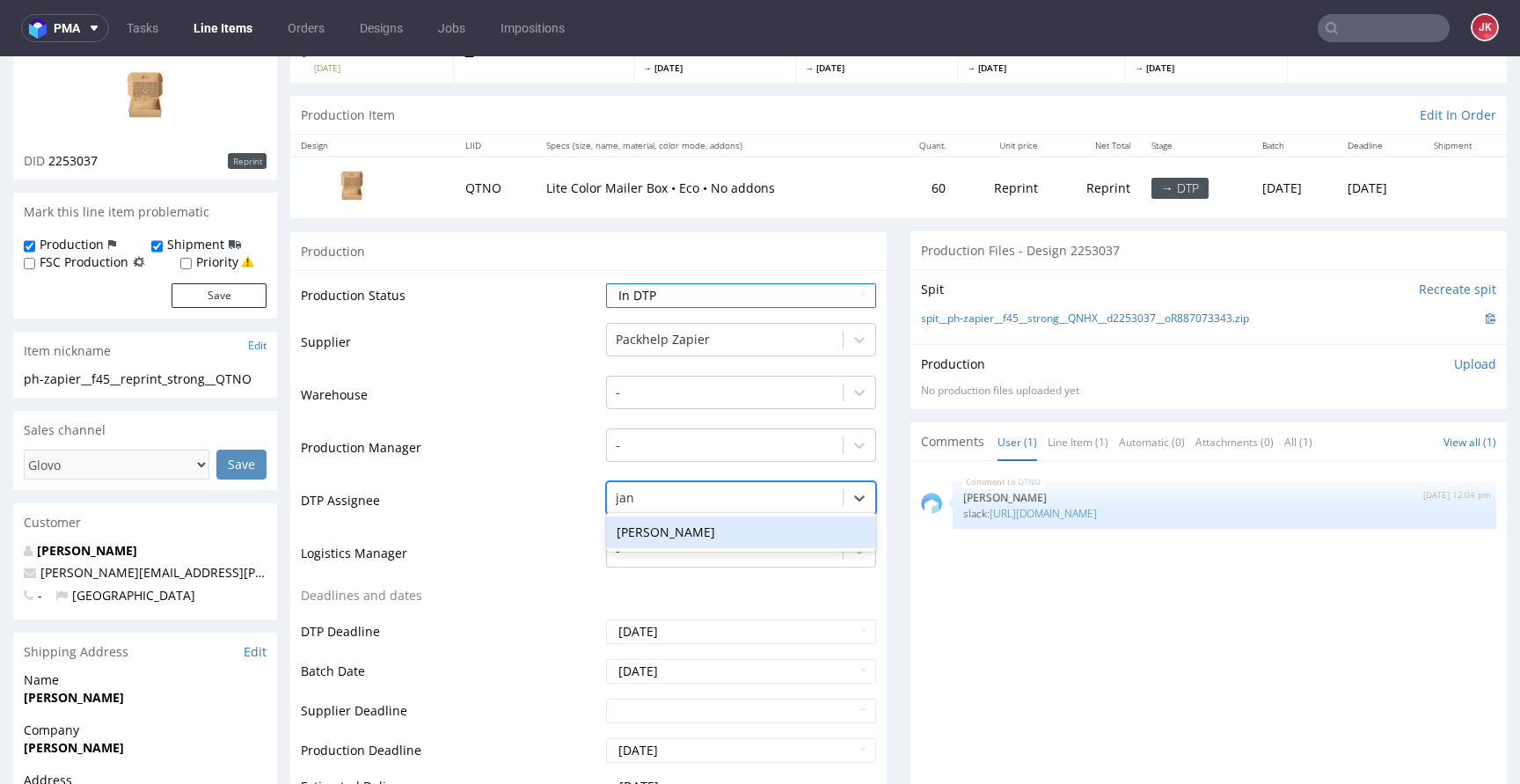
click at [704, 531] on div "[PERSON_NAME]" at bounding box center [741, 532] width 270 height 32
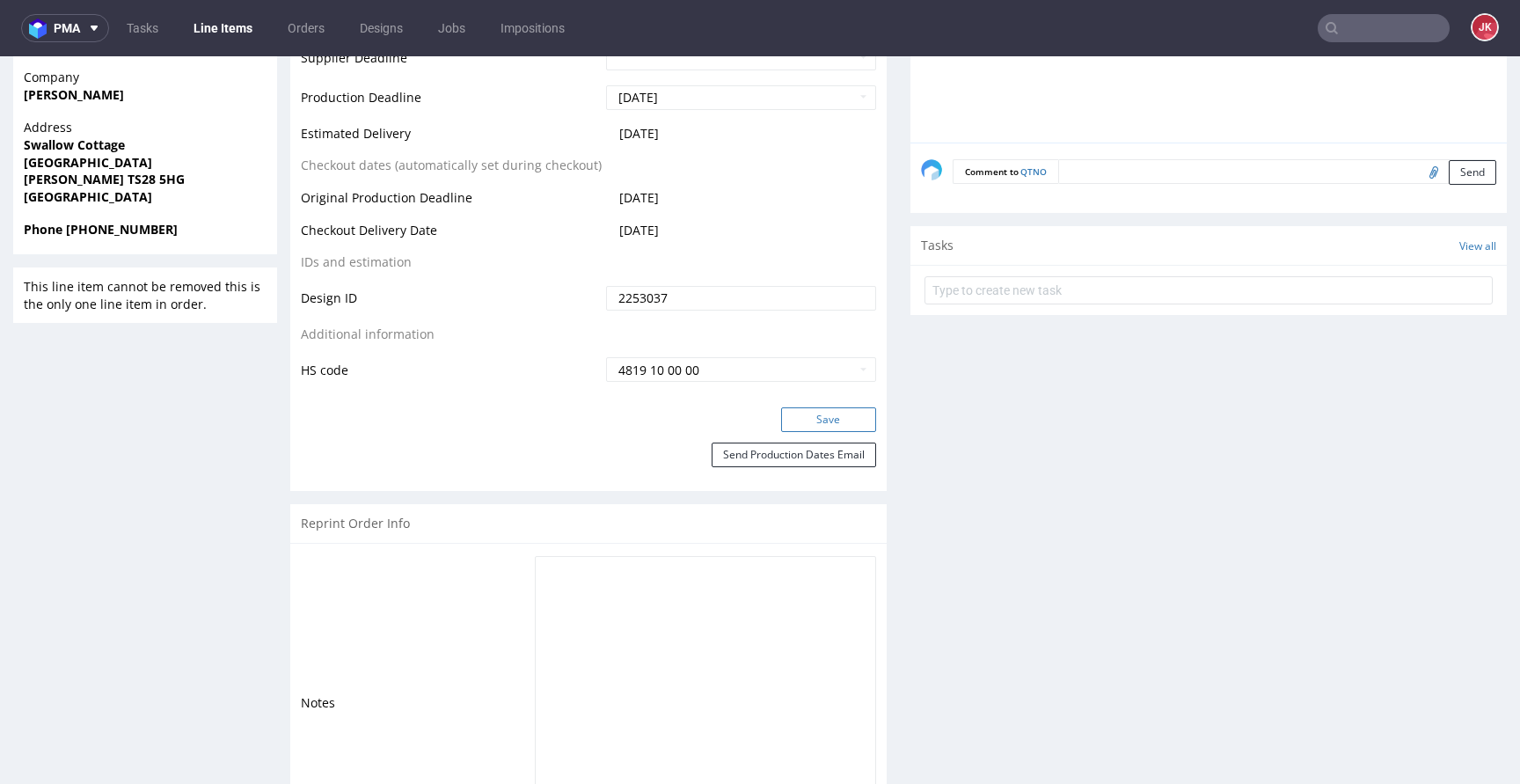
scroll to position [854, 0]
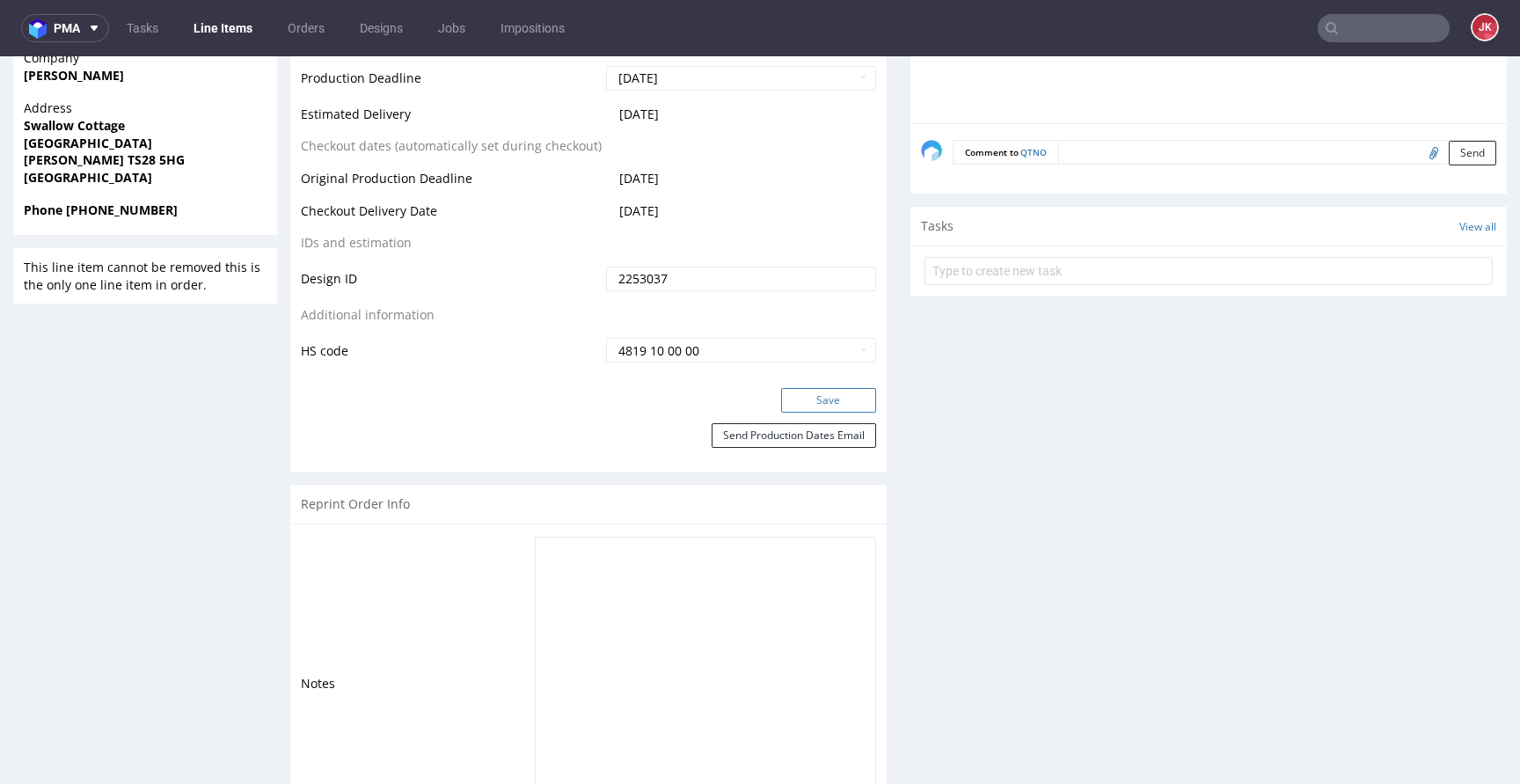
click at [794, 404] on button "Save" at bounding box center [829, 399] width 95 height 24
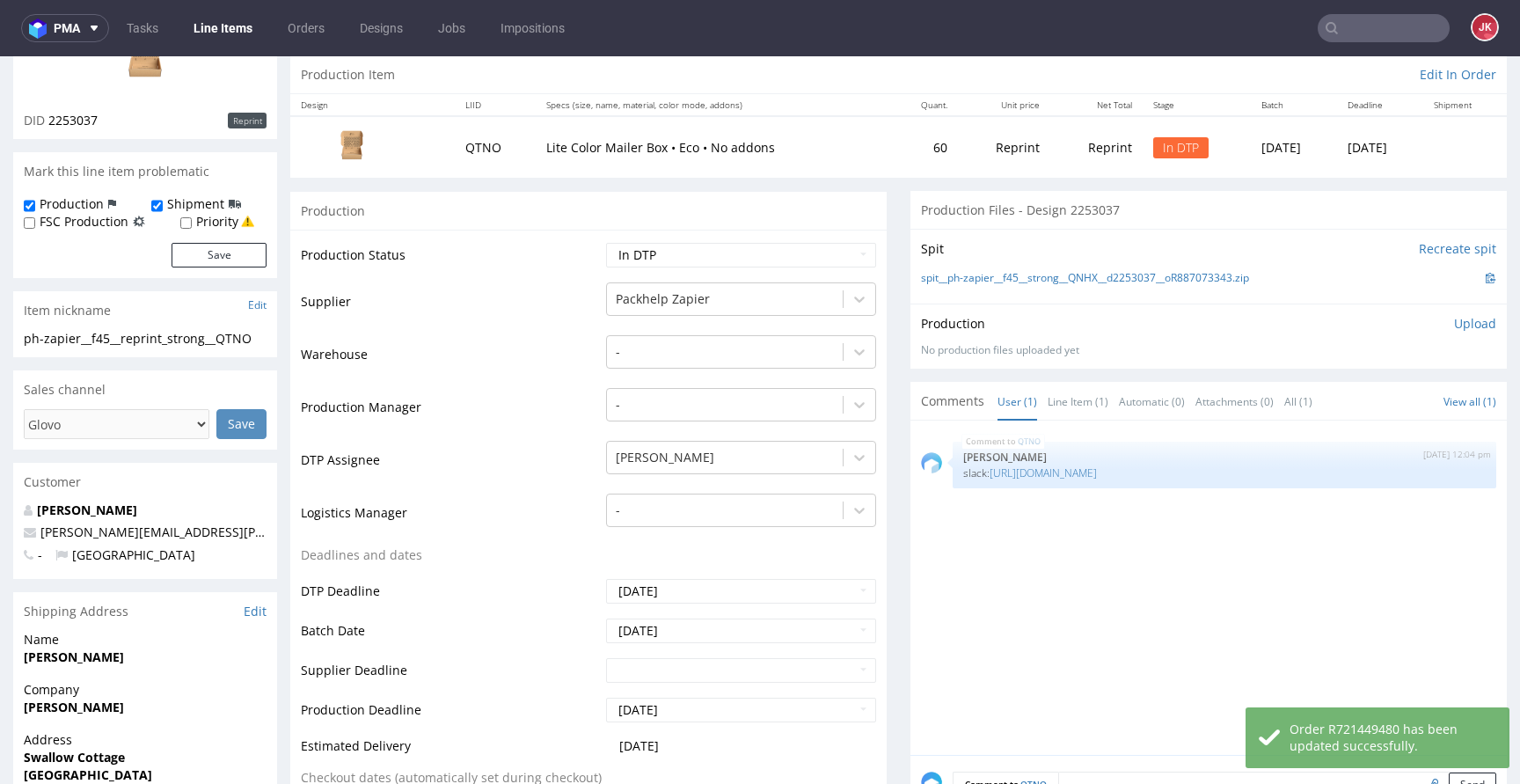
scroll to position [0, 0]
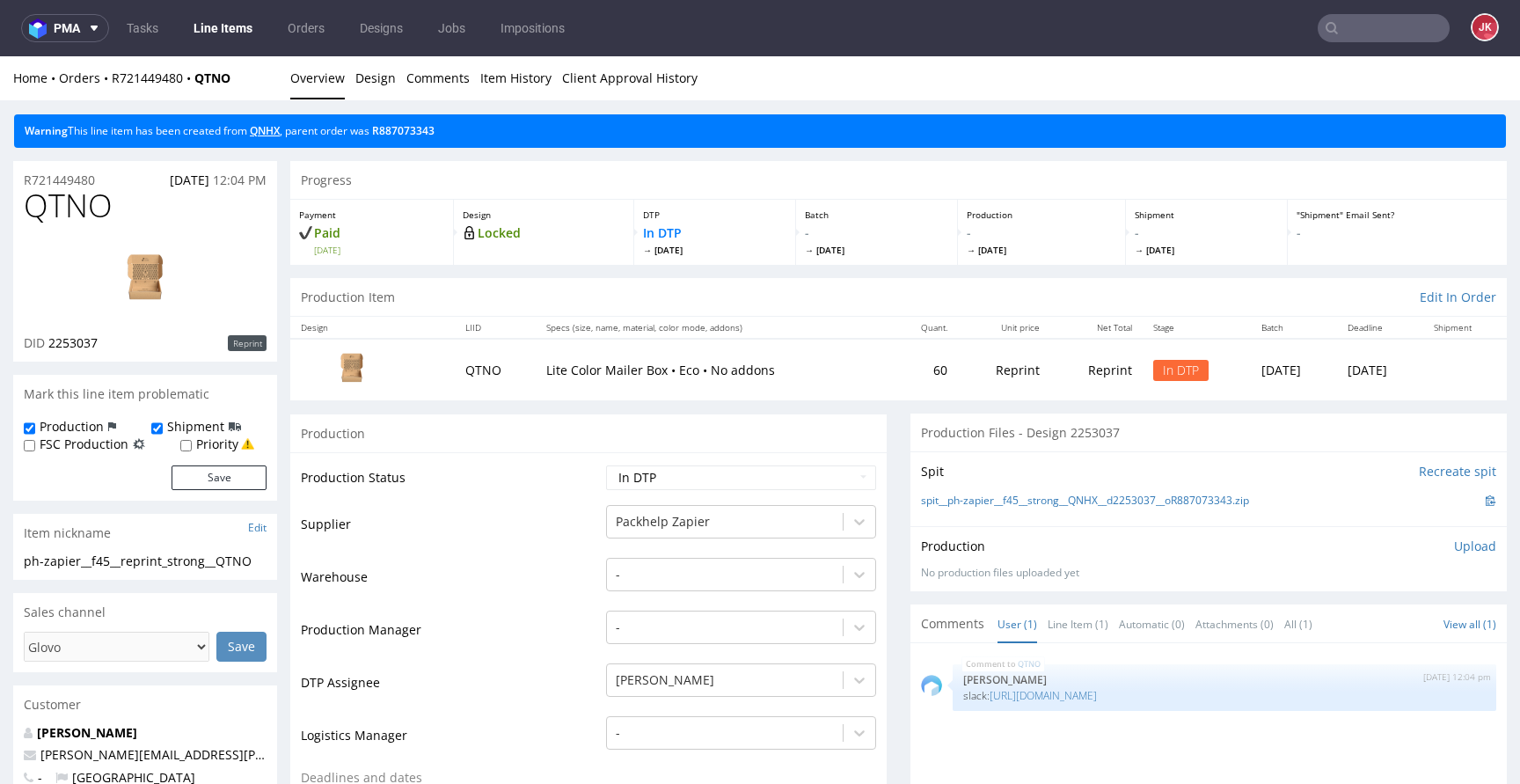
click at [261, 130] on link "QNHX" at bounding box center [264, 130] width 30 height 15
click at [568, 527] on td "Supplier" at bounding box center [451, 529] width 301 height 53
click at [272, 131] on link "QNHX" at bounding box center [264, 130] width 30 height 15
click at [135, 280] on img at bounding box center [145, 280] width 141 height 79
click at [546, 508] on td "Supplier" at bounding box center [451, 529] width 301 height 53
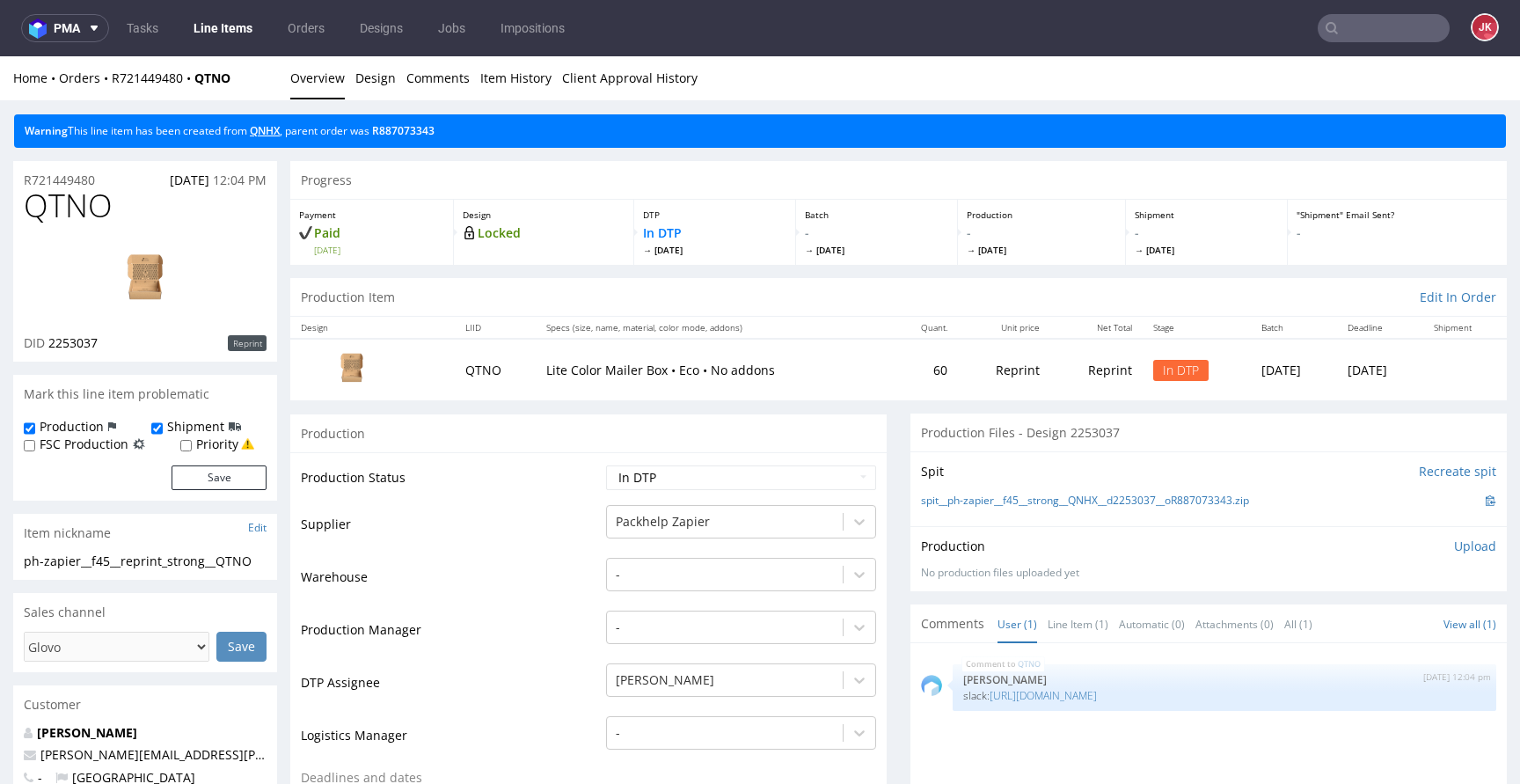
click at [274, 135] on link "QNHX" at bounding box center [264, 130] width 30 height 15
drag, startPoint x: 261, startPoint y: 557, endPoint x: 0, endPoint y: 559, distance: 261.0
copy div "ph-zapier__f45__reprint_strong__QTNO"
drag, startPoint x: 110, startPoint y: 177, endPoint x: 8, endPoint y: 180, distance: 102.0
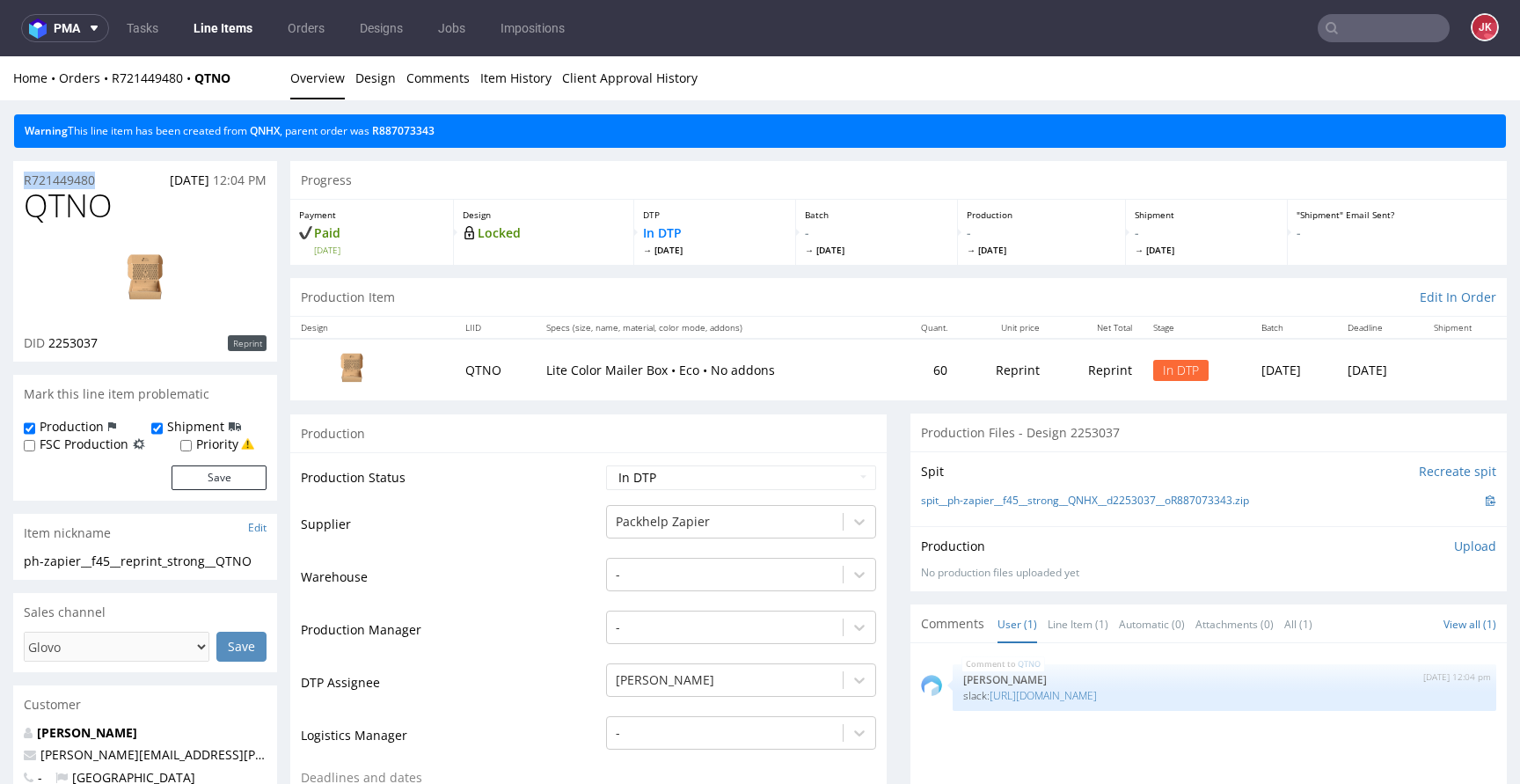
copy p "R721449480"
click at [57, 208] on span "QTNO" at bounding box center [69, 206] width 89 height 35
copy span "QTNO"
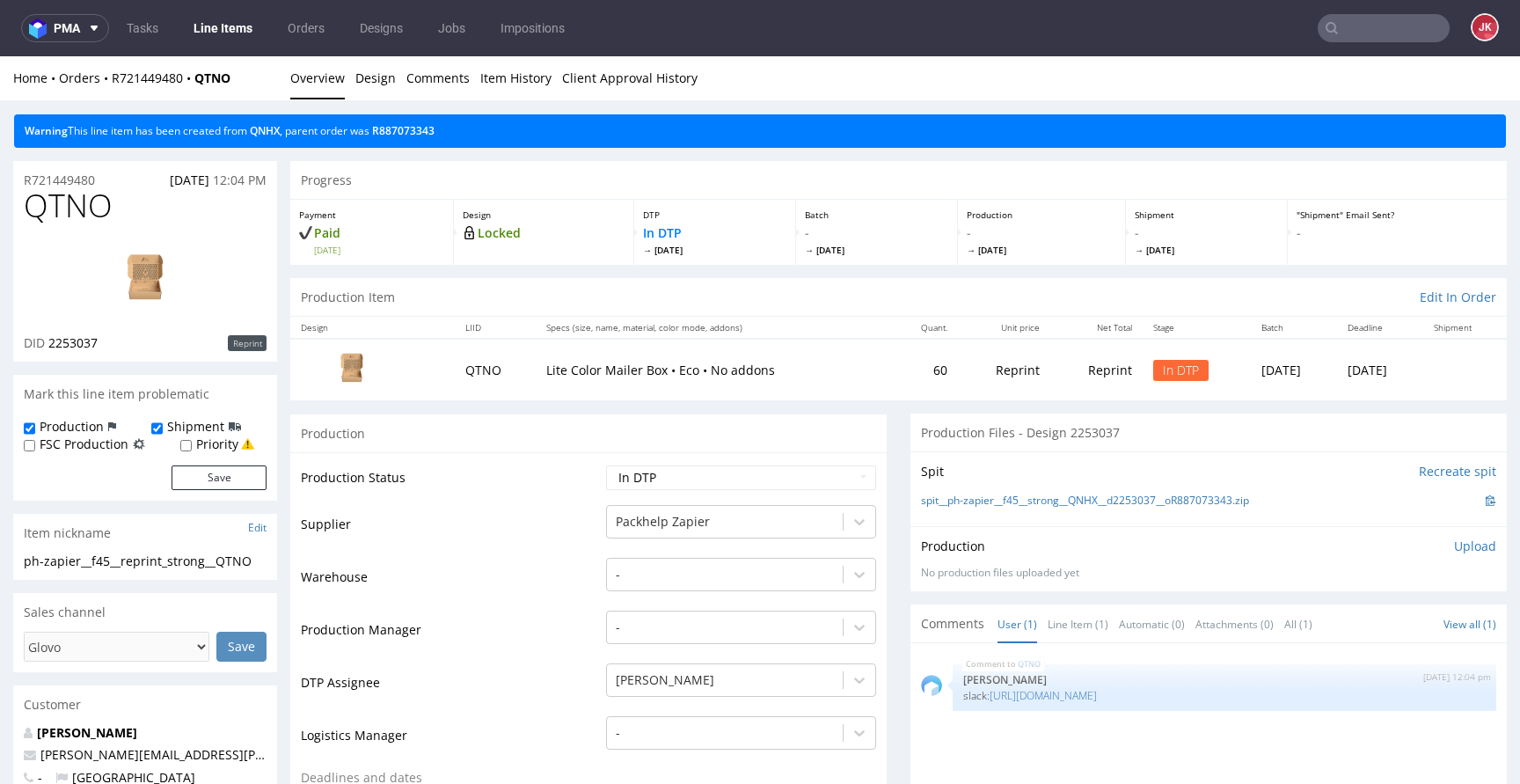
click at [552, 473] on td "Production Status" at bounding box center [451, 482] width 301 height 40
click at [1457, 548] on p "Upload" at bounding box center [1476, 546] width 43 height 17
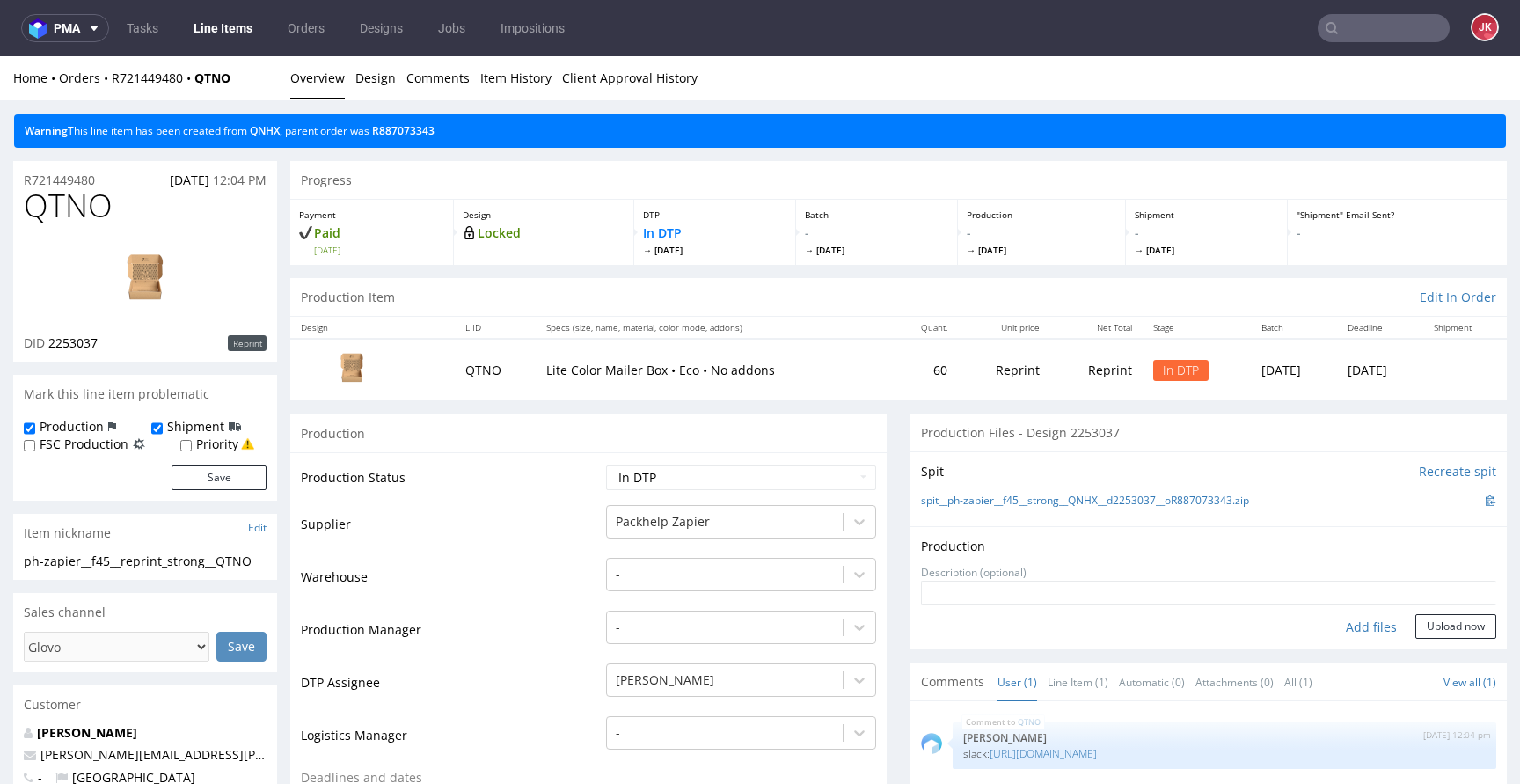
click at [1342, 624] on div "Add files" at bounding box center [1371, 626] width 88 height 26
type input "C:\fakepath\ph-zapier__f45__reprint_strong__QTNO__d2253037__oR721449480__2__ins…"
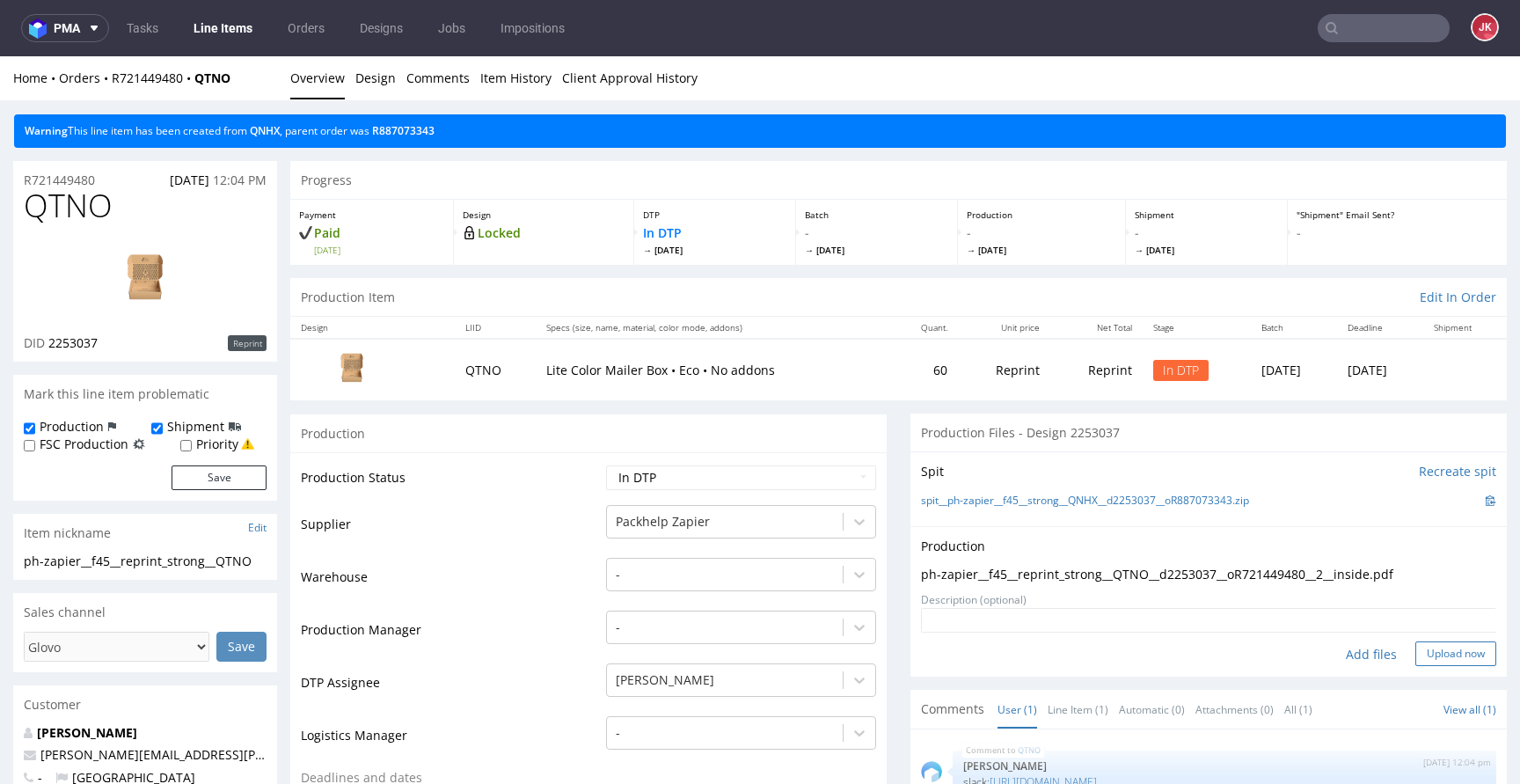
click at [1418, 657] on button "Upload now" at bounding box center [1456, 653] width 81 height 24
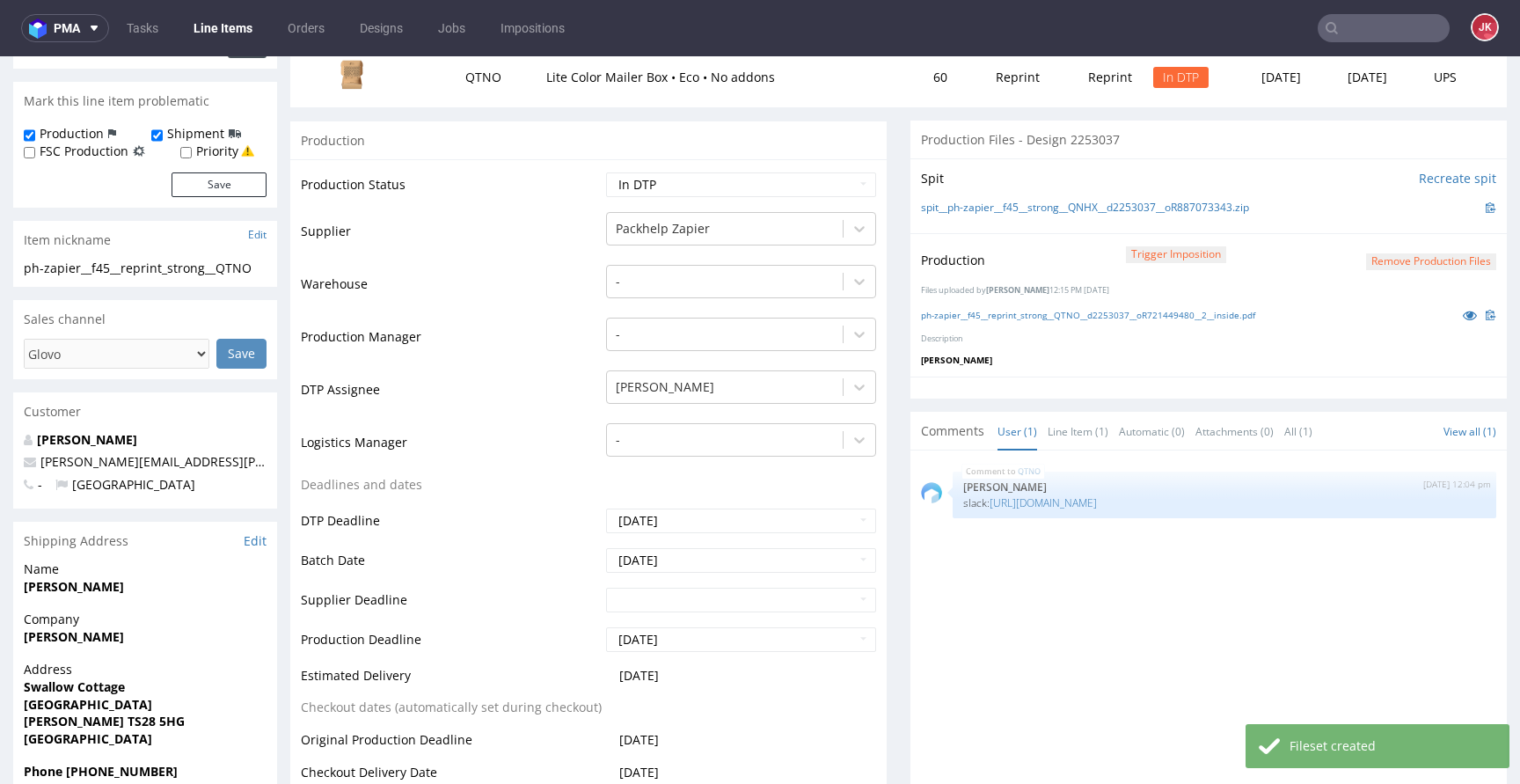
scroll to position [296, 0]
click at [1096, 500] on link "https://packhelp.slack.com/archives/C03DDT8J2TB/p1758620825888959" at bounding box center [1042, 499] width 107 height 15
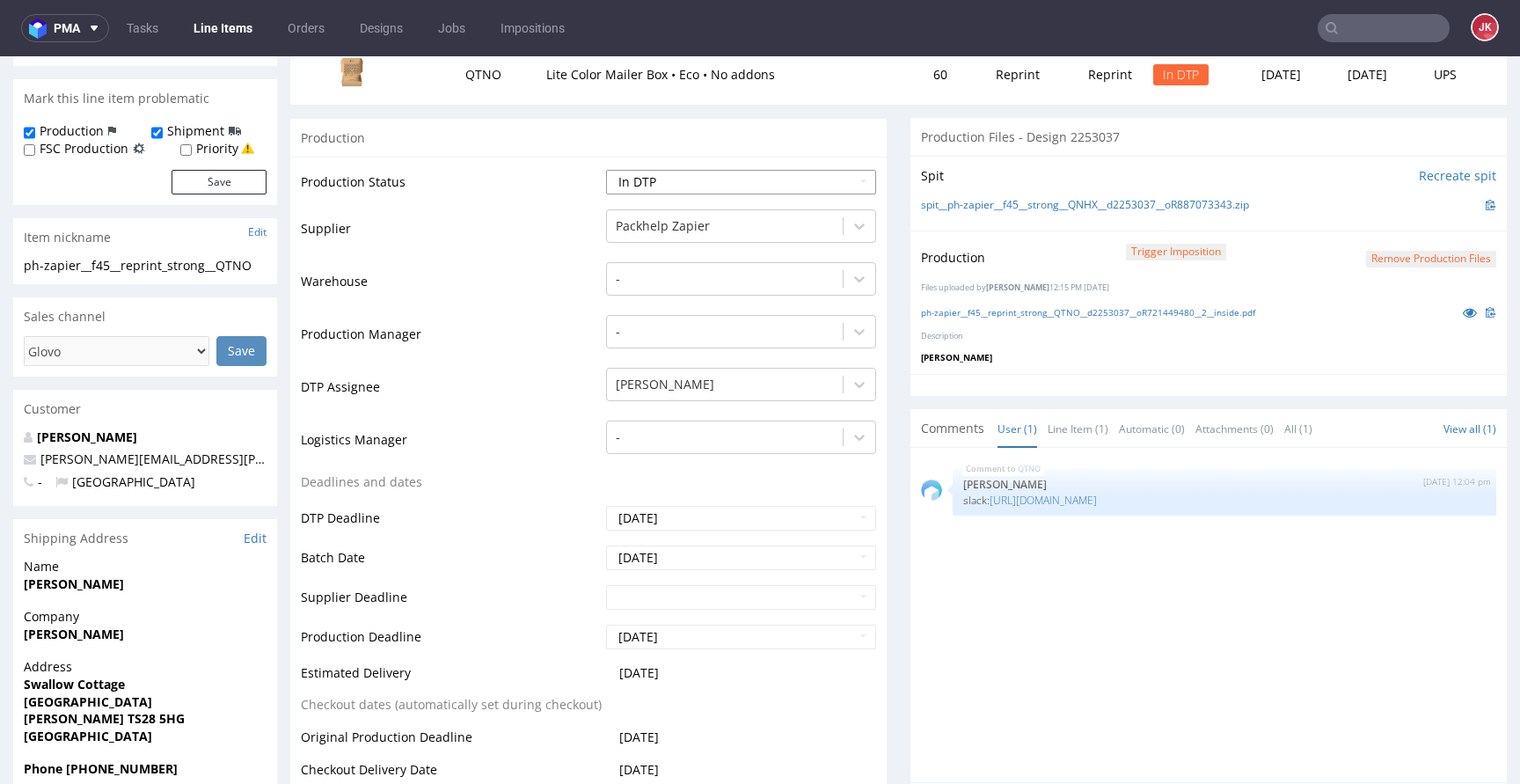
click at [776, 187] on select "Waiting for Artwork Waiting for Diecut Waiting for Mockup Waiting for DTP Waiti…" at bounding box center [741, 182] width 270 height 24
select select "dtp_production_ready"
click at [606, 170] on select "Waiting for Artwork Waiting for Diecut Waiting for Mockup Waiting for DTP Waiti…" at bounding box center [741, 182] width 270 height 24
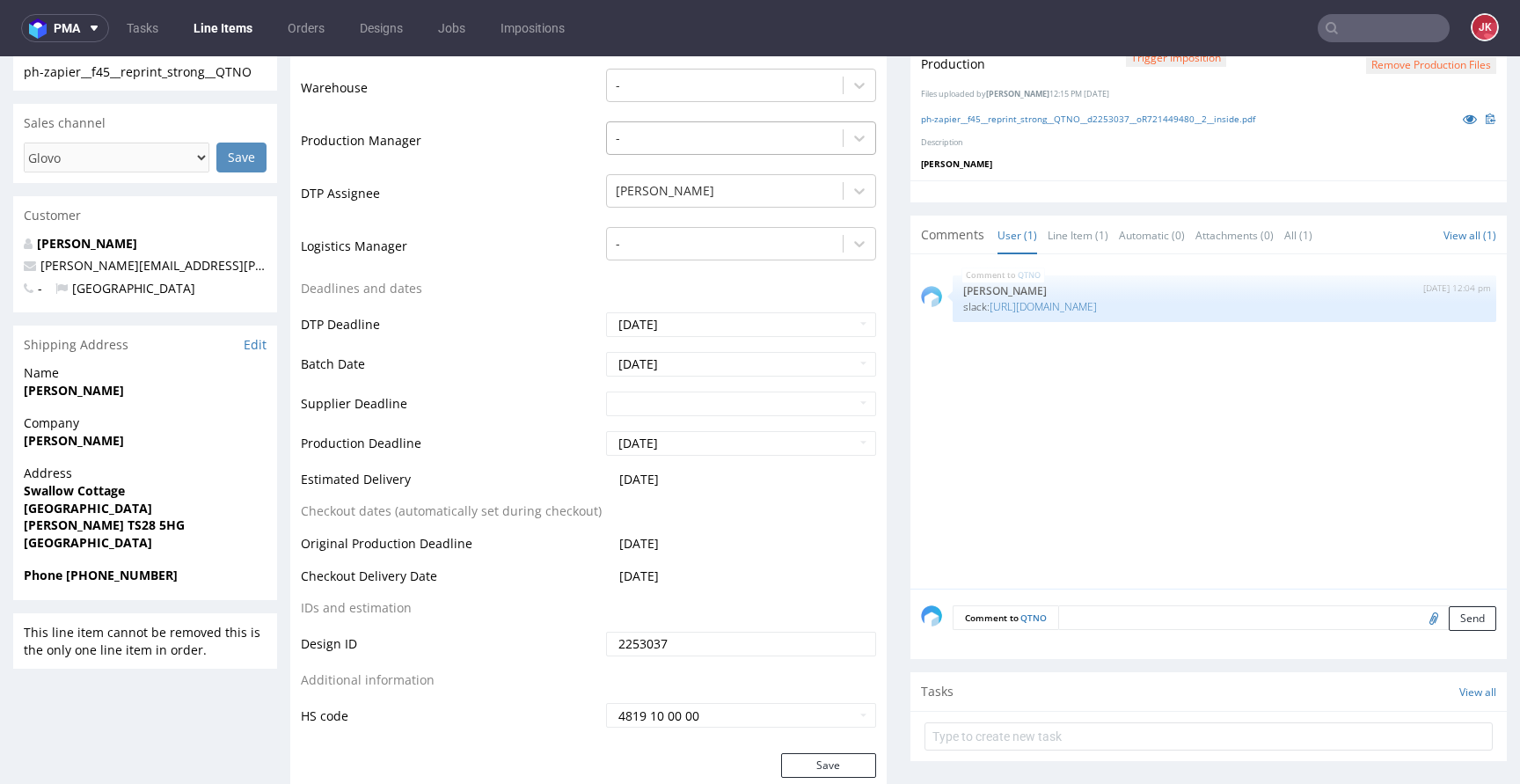
scroll to position [532, 0]
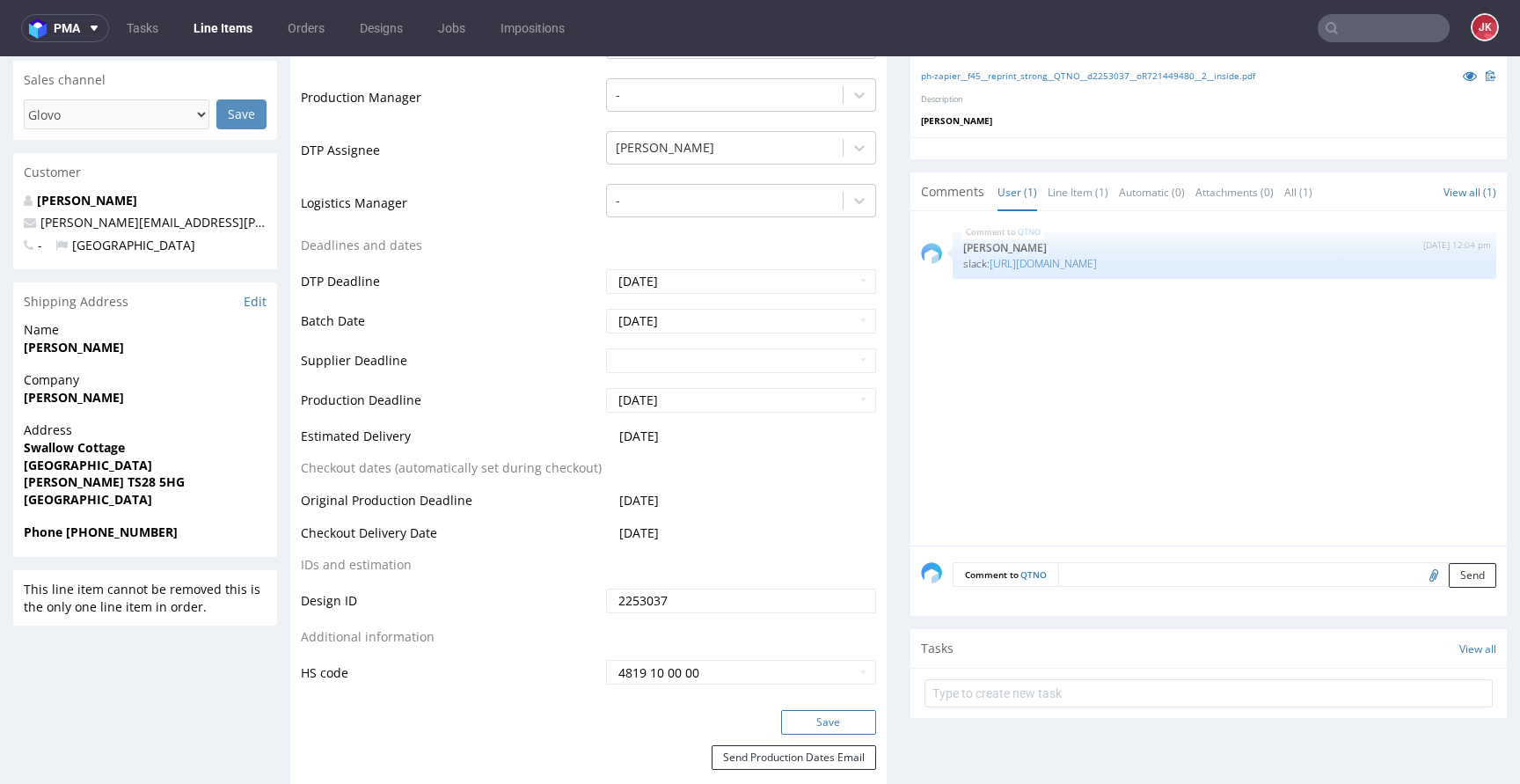
click at [814, 726] on button "Save" at bounding box center [829, 721] width 95 height 24
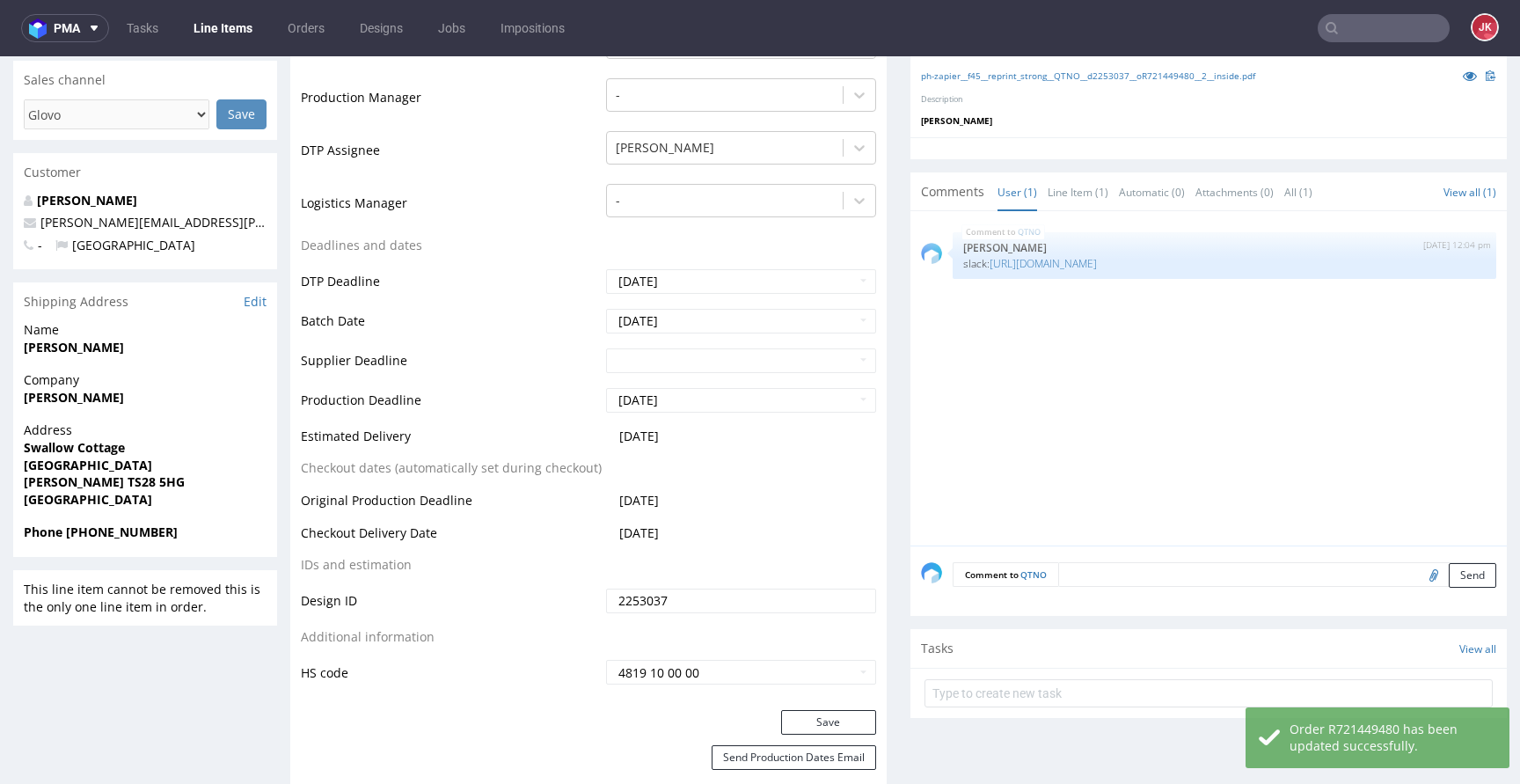
scroll to position [0, 0]
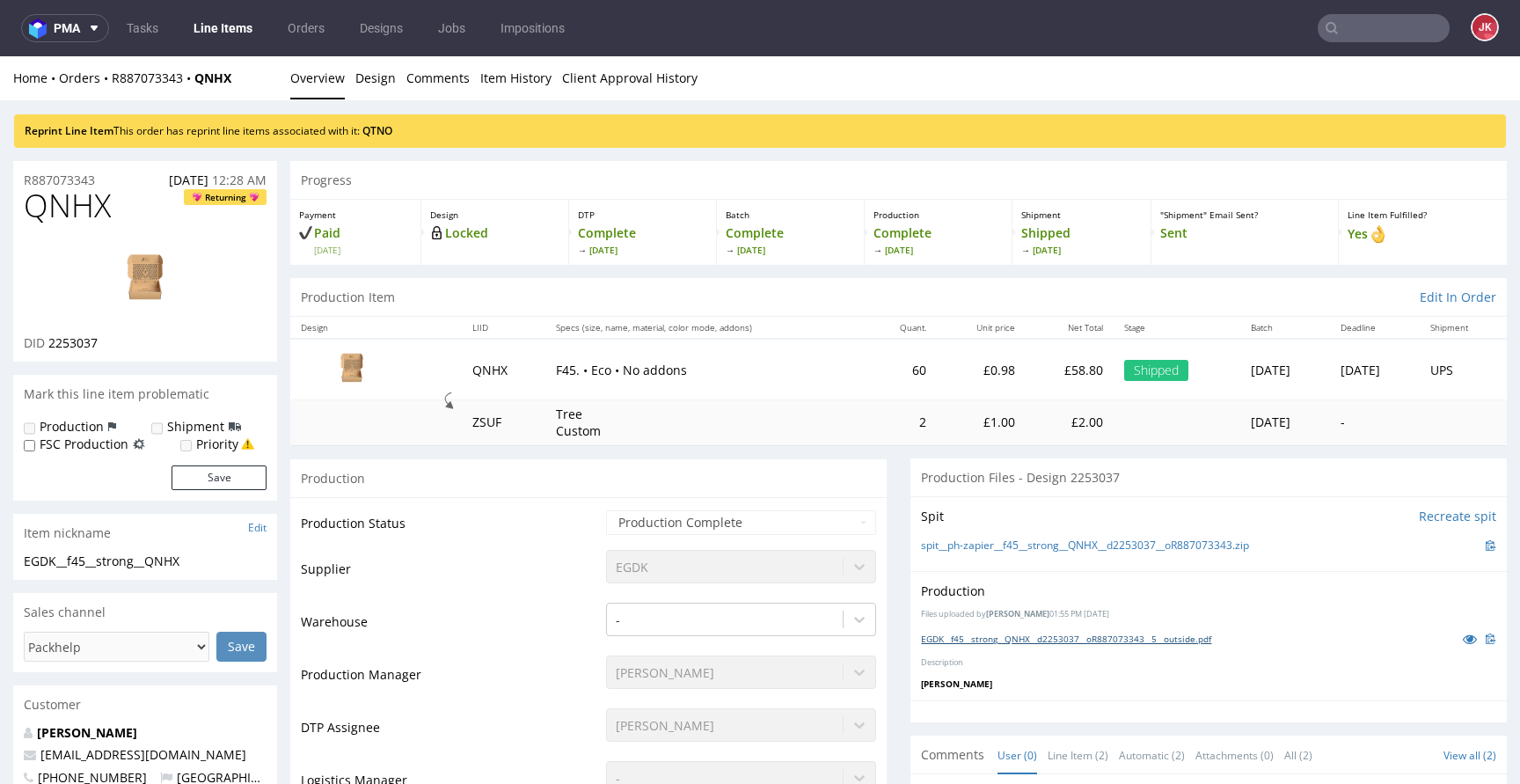
click at [1055, 632] on link "EGDK__f45__strong__QNHX__d2253037__oR887073343__5__outside.pdf" at bounding box center [1066, 638] width 290 height 13
drag, startPoint x: 202, startPoint y: 559, endPoint x: 0, endPoint y: 560, distance: 202.0
copy div "EGDK__f45__strong__QNHX"
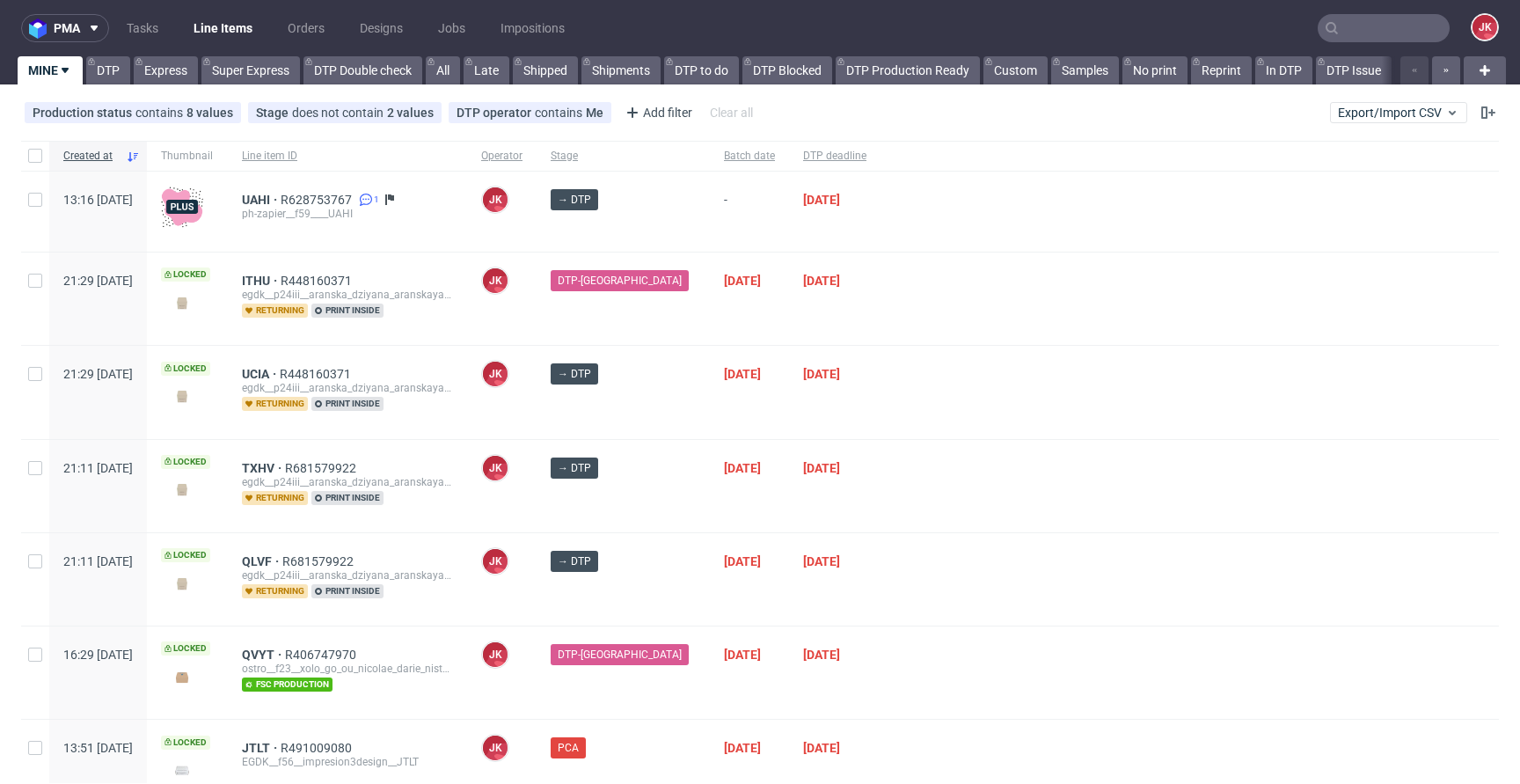
click at [763, 498] on div "19/09/2025" at bounding box center [749, 486] width 79 height 93
click at [280, 744] on span "JTLT" at bounding box center [261, 747] width 39 height 15
click at [881, 411] on div at bounding box center [1190, 392] width 619 height 93
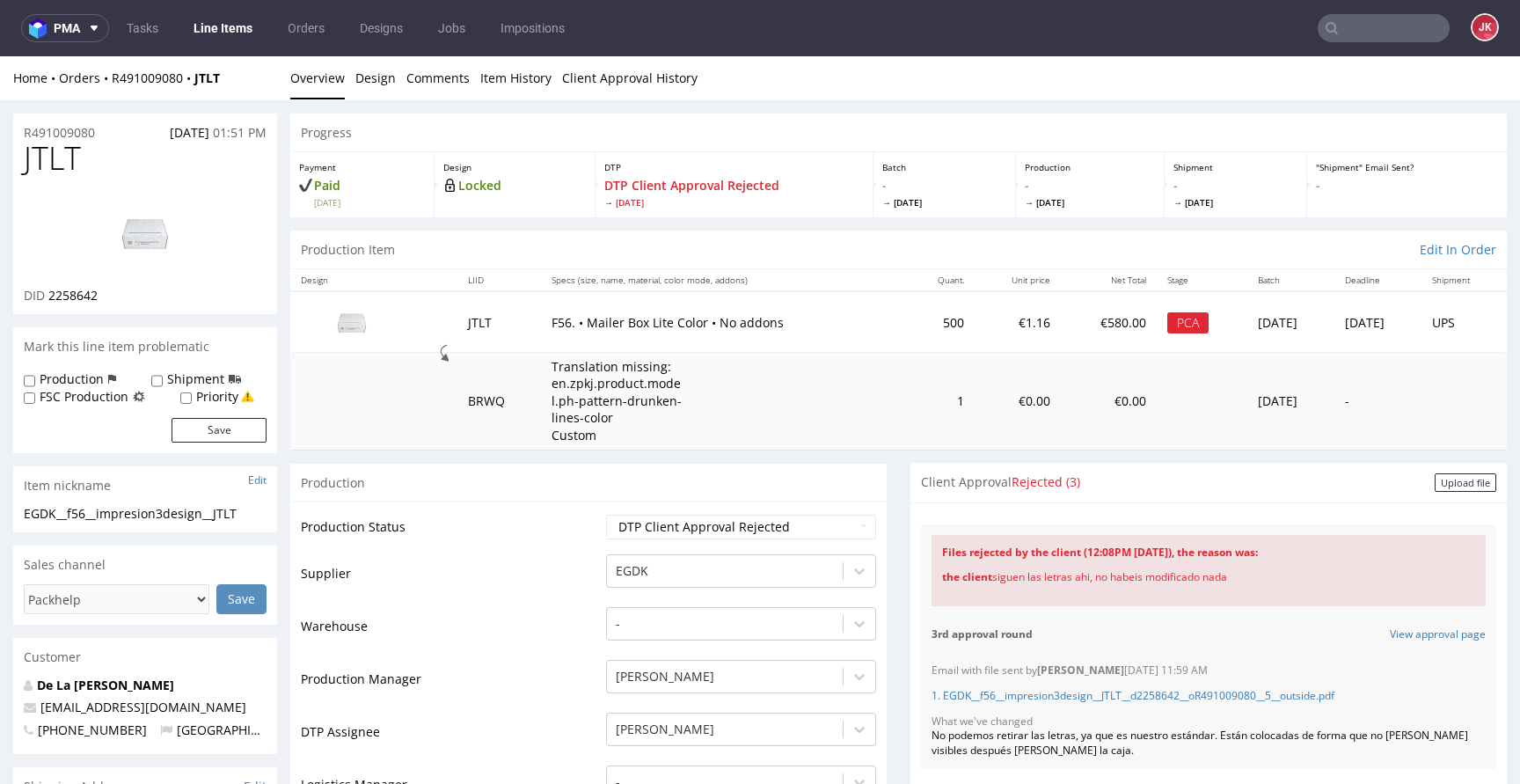
drag, startPoint x: 982, startPoint y: 578, endPoint x: 1337, endPoint y: 573, distance: 355.0
click at [1337, 573] on div "the client siguen las letras ahi, no habeis modificado nada" at bounding box center [1208, 577] width 533 height 36
copy div "siguen las letras ahi, no habeis modificado nada"
click at [595, 73] on link "Client Approval History" at bounding box center [629, 77] width 135 height 44
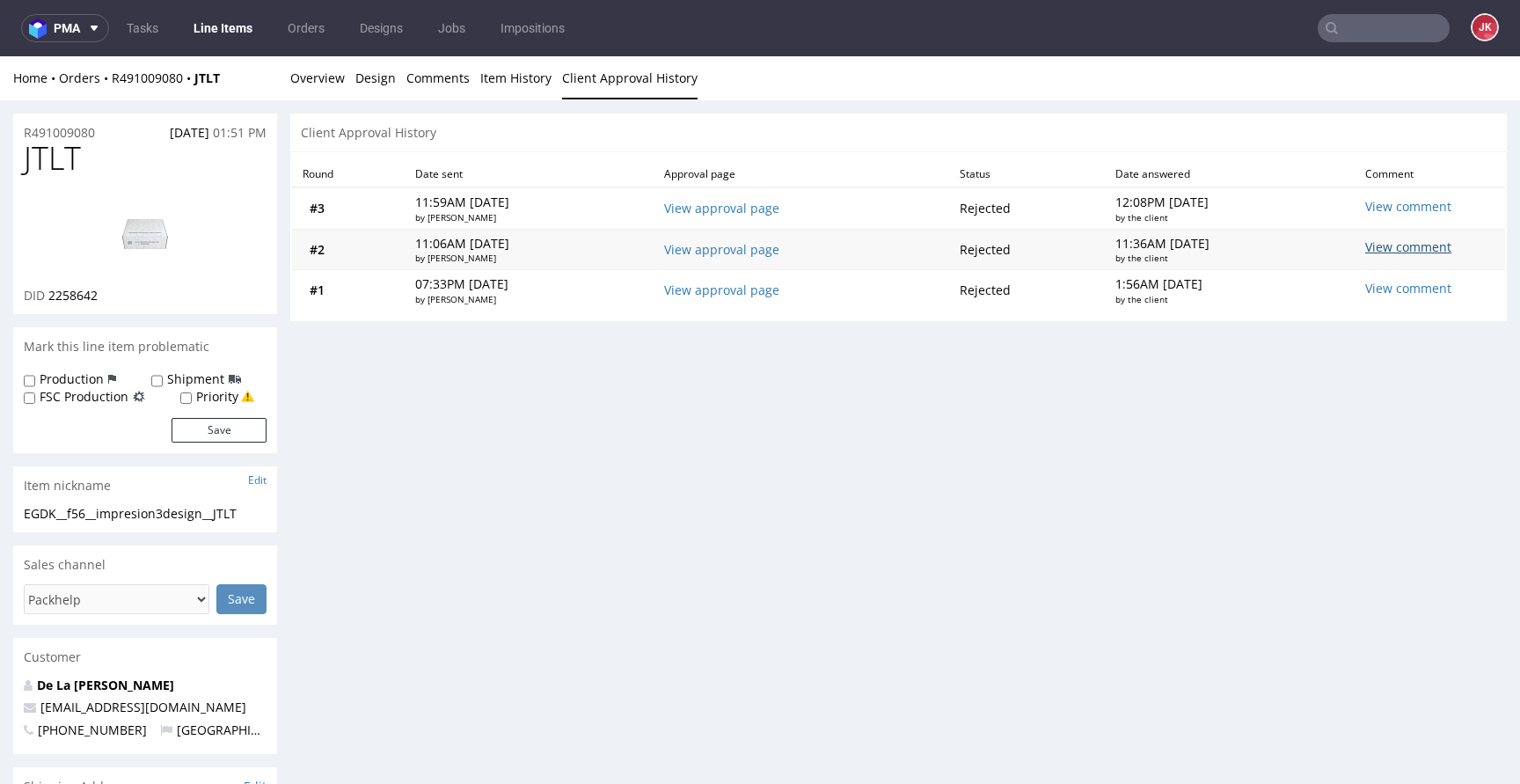
click at [1387, 246] on div "View comment" at bounding box center [1376, 249] width 21 height 21
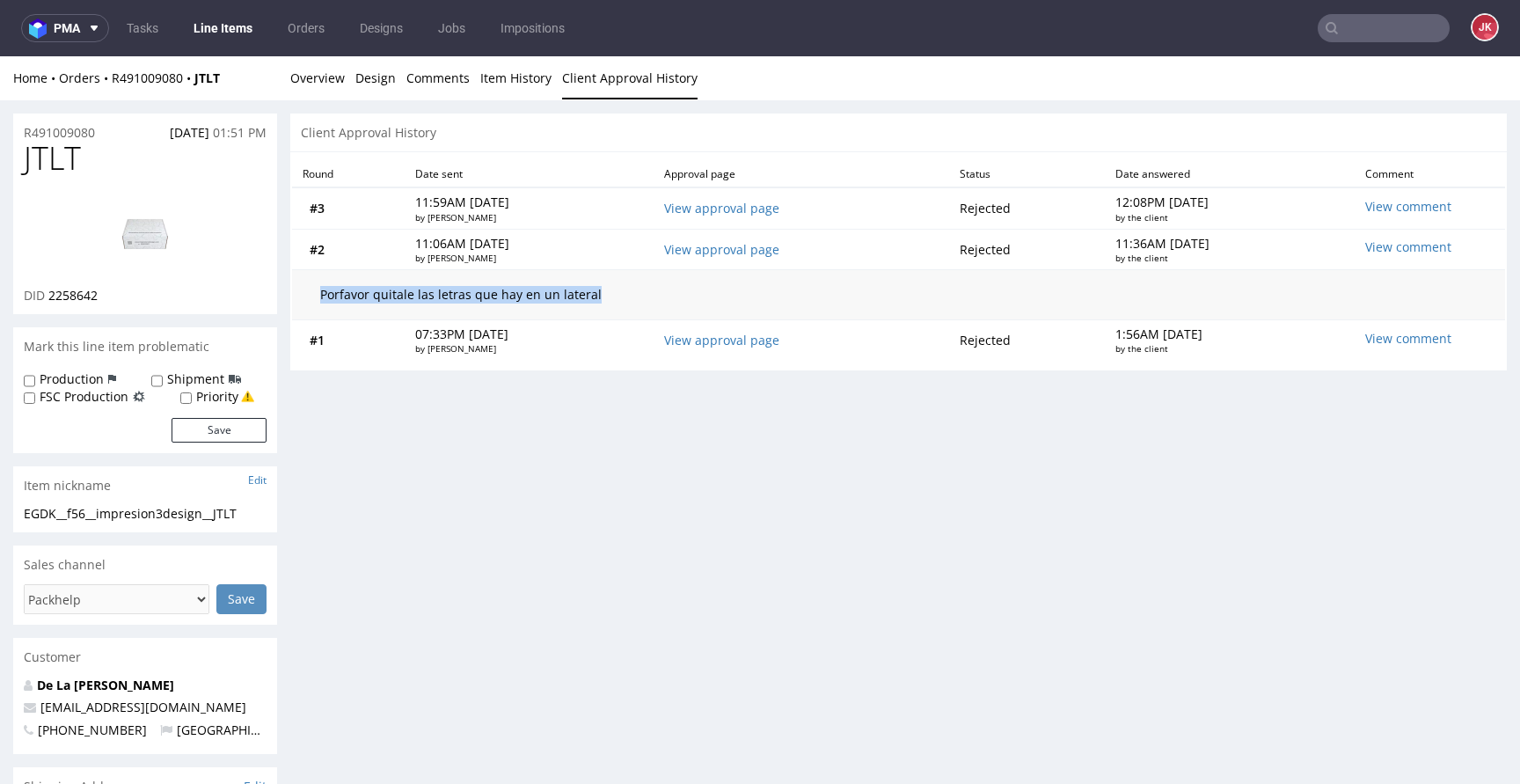
drag, startPoint x: 321, startPoint y: 296, endPoint x: 604, endPoint y: 293, distance: 283.0
click at [604, 293] on div "Porfavor quitale las letras que hay en un lateral" at bounding box center [898, 295] width 1156 height 17
copy div "Porfavor quitale las letras que hay en un lateral"
click at [318, 85] on link "Overview" at bounding box center [317, 77] width 54 height 44
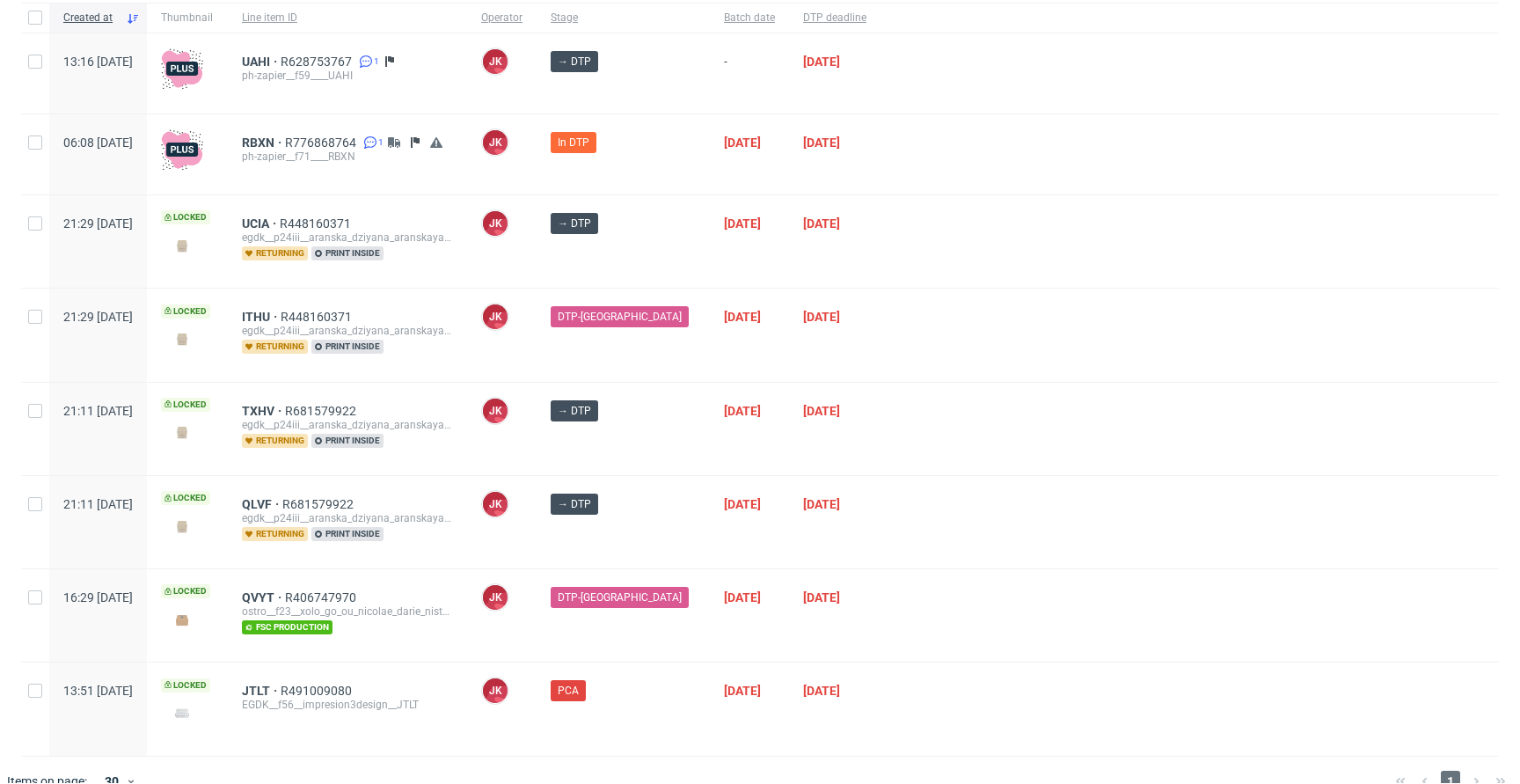
scroll to position [166, 0]
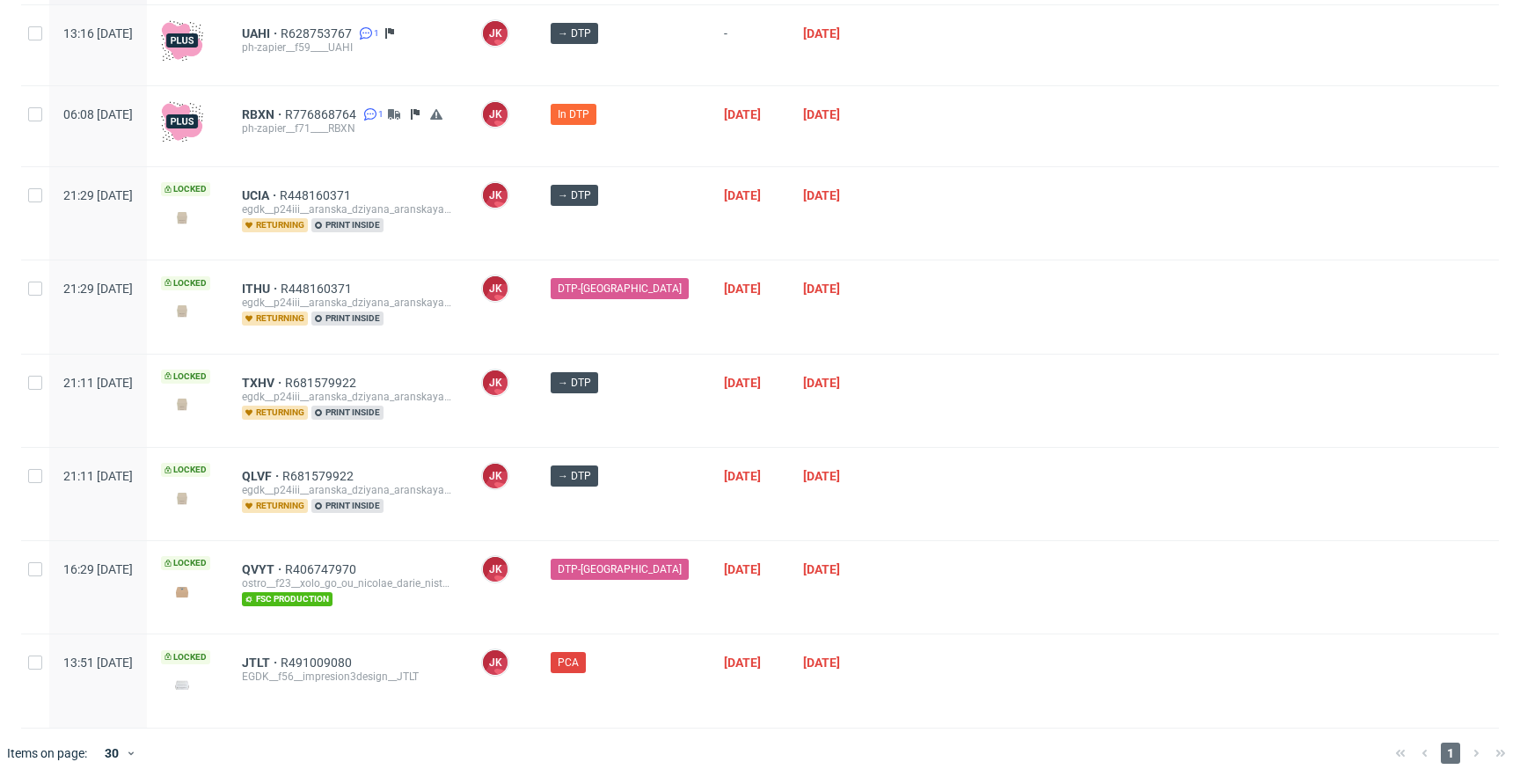
click at [881, 421] on div at bounding box center [1190, 401] width 619 height 93
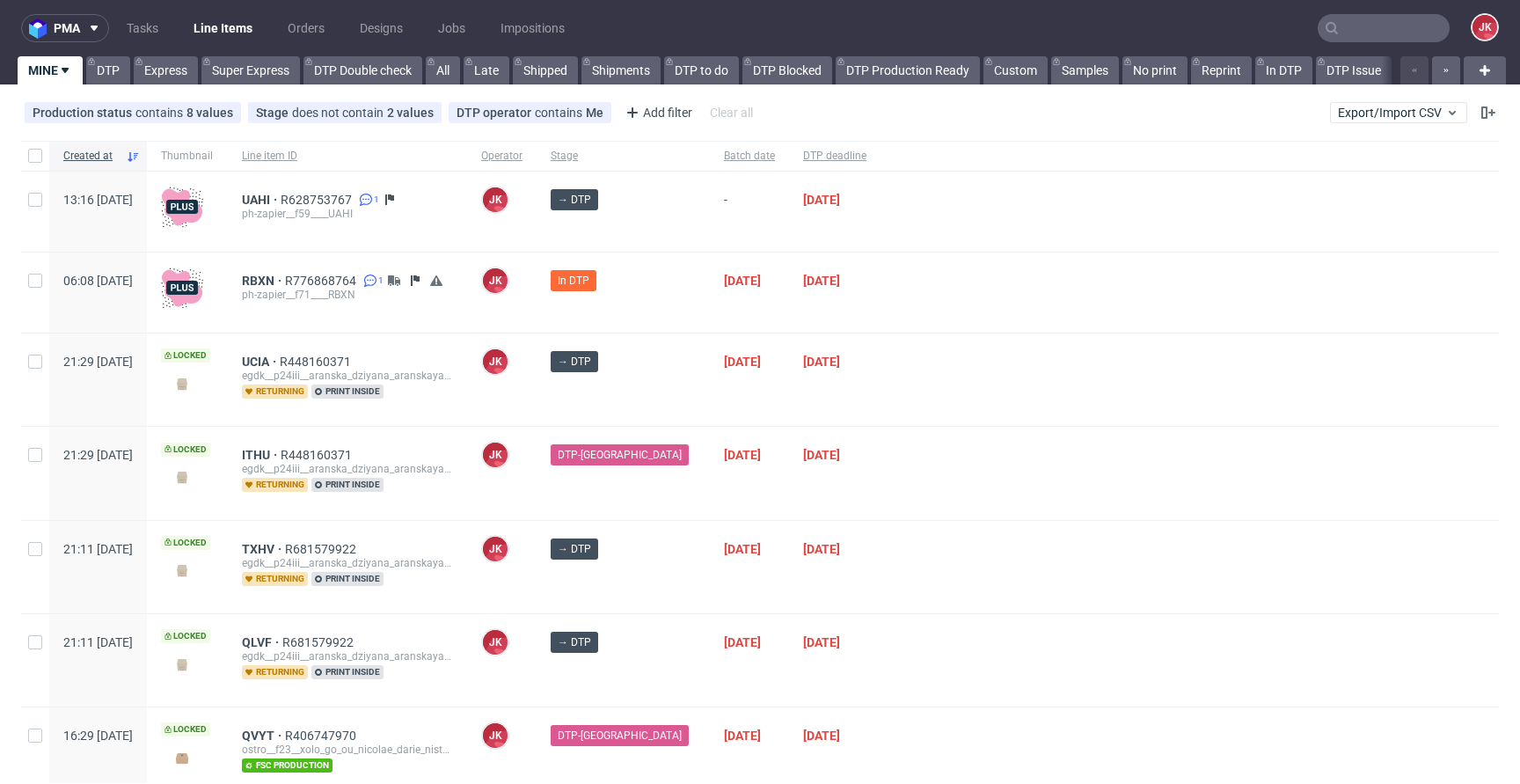
click at [881, 397] on div at bounding box center [1190, 380] width 619 height 93
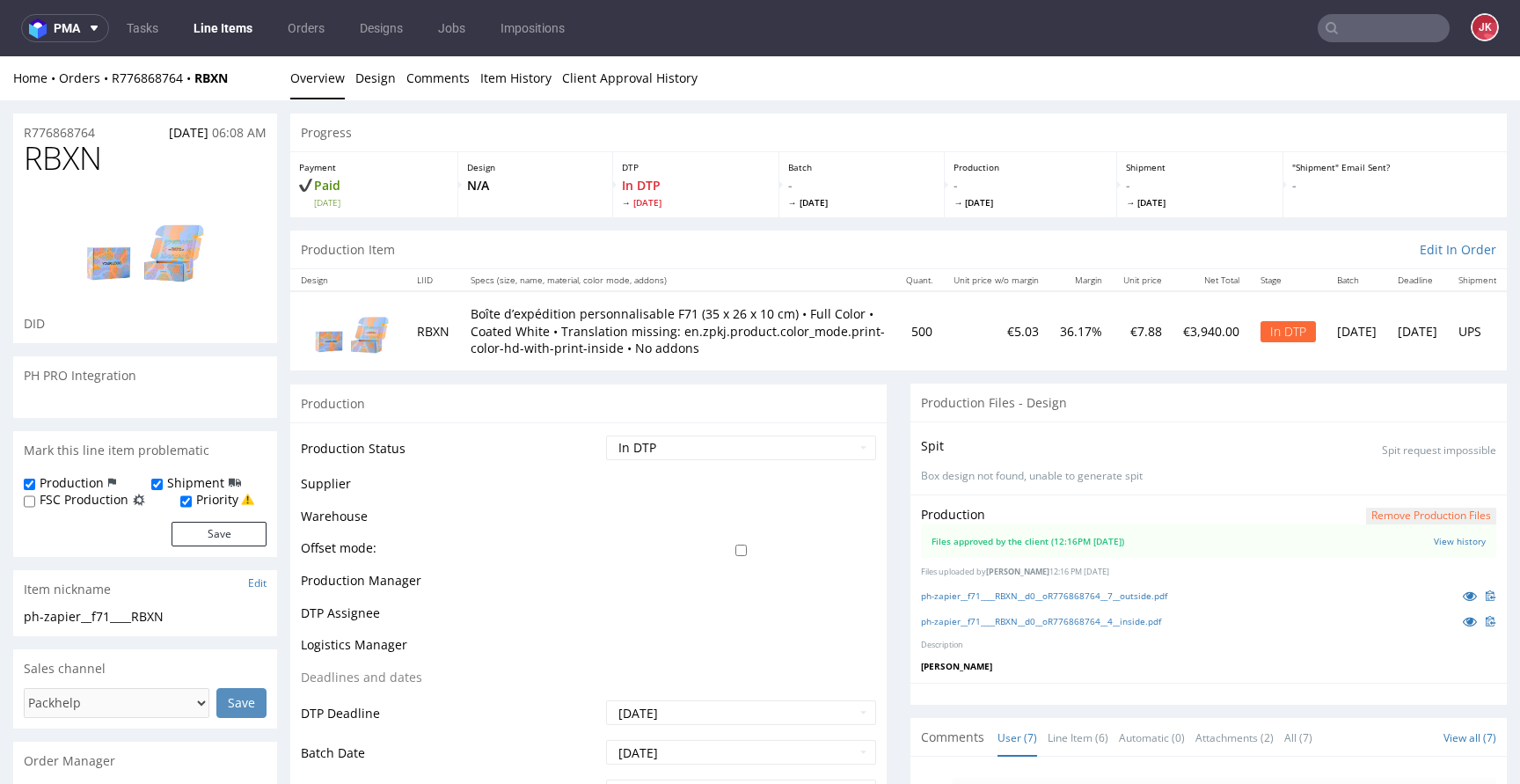
scroll to position [133, 0]
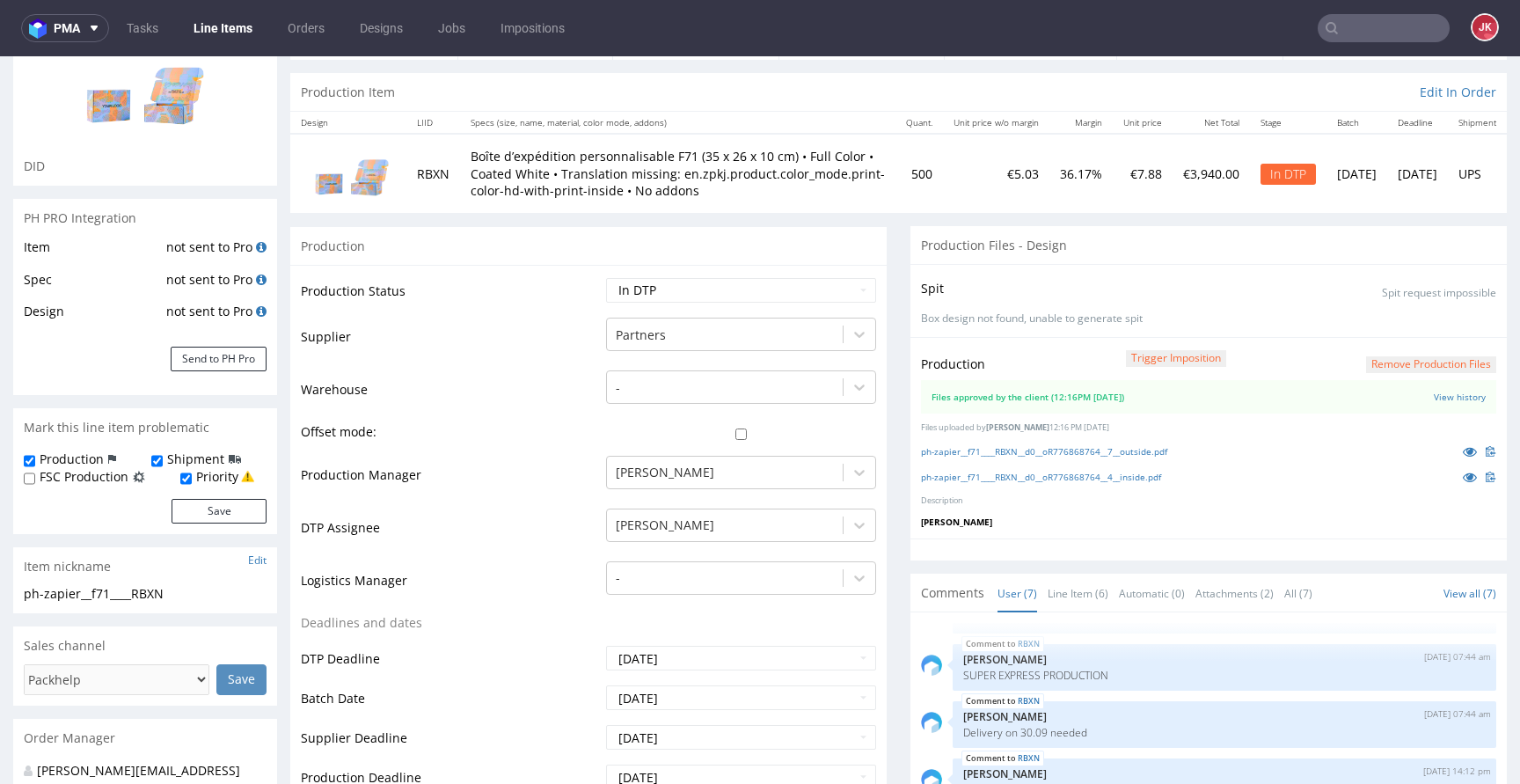
scroll to position [5, 0]
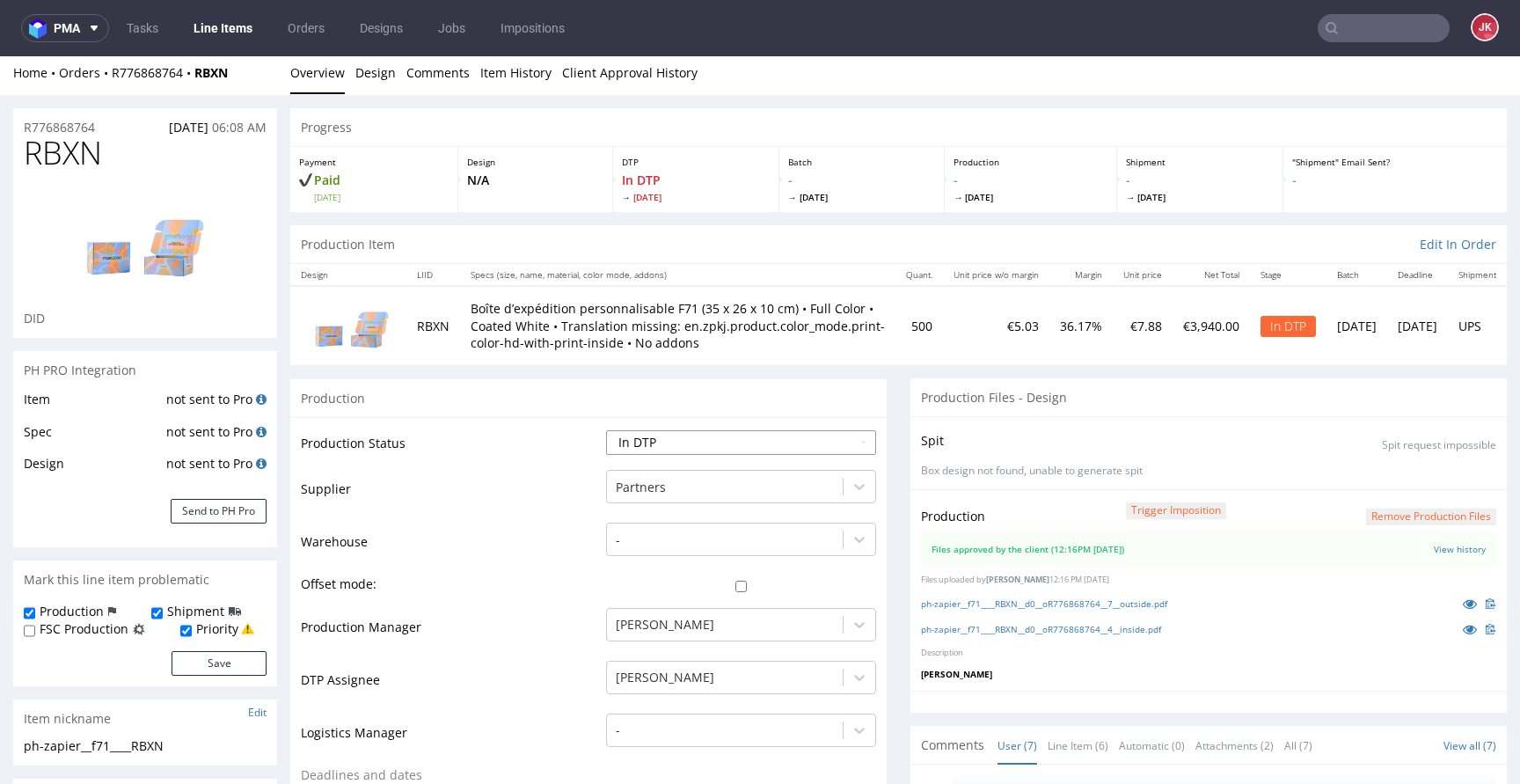
click at [756, 439] on select "Waiting for Artwork Waiting for Diecut Waiting for Mockup Waiting for DTP Waiti…" at bounding box center [741, 442] width 270 height 24
select select "dtp_production_ready"
click at [606, 430] on select "Waiting for Artwork Waiting for Diecut Waiting for Mockup Waiting for DTP Waiti…" at bounding box center [741, 442] width 270 height 24
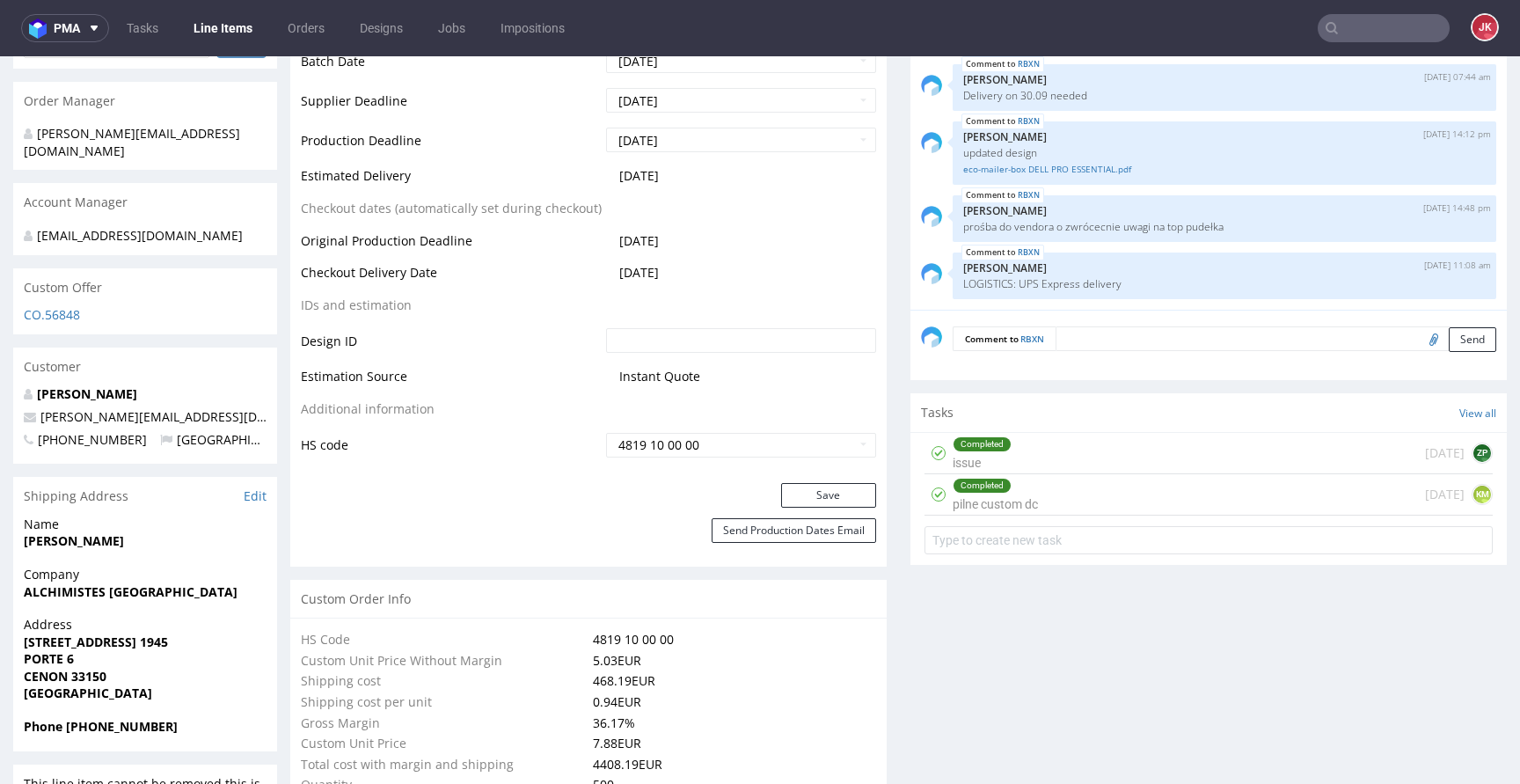
scroll to position [799, 0]
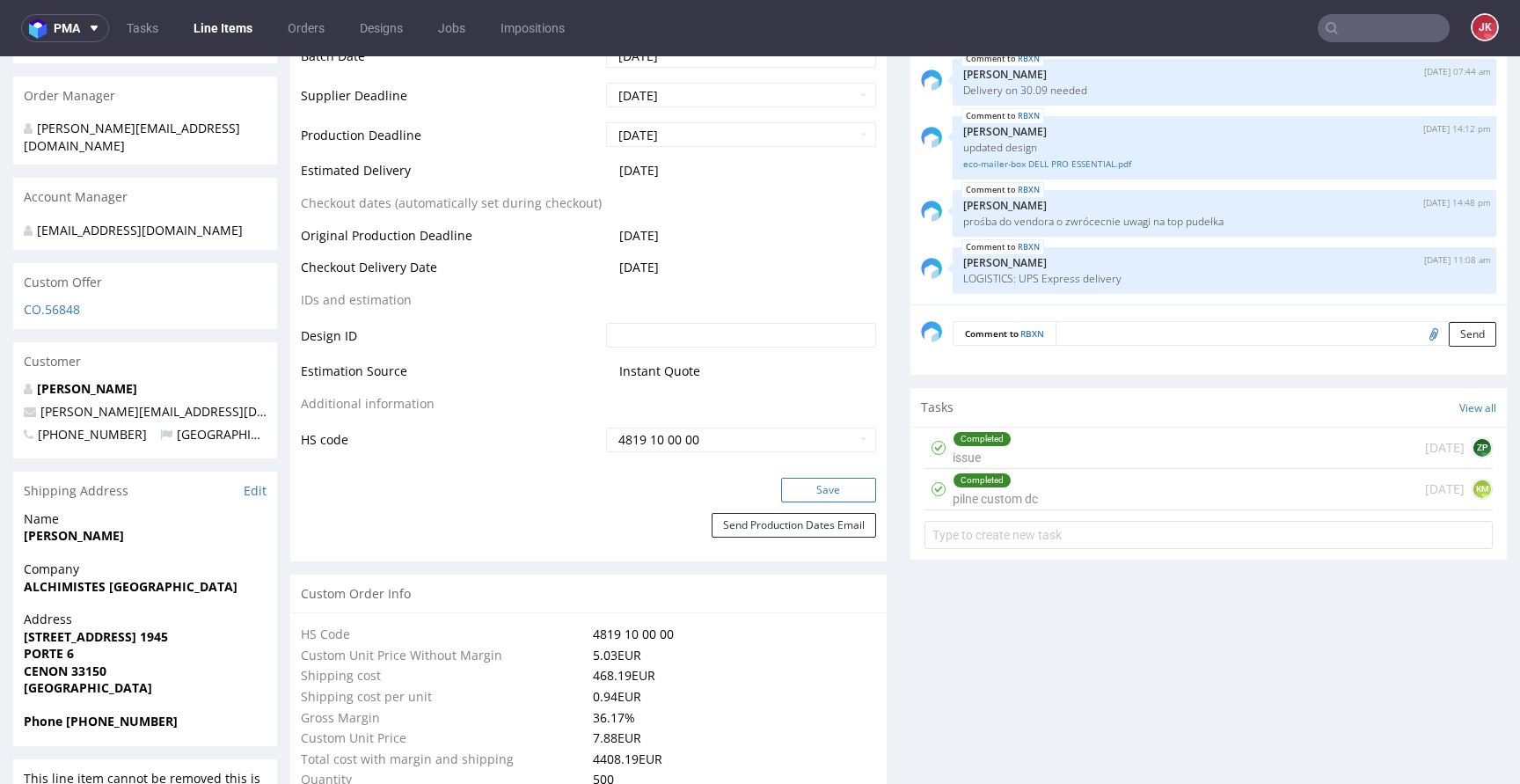
click at [803, 491] on button "Save" at bounding box center [829, 489] width 95 height 24
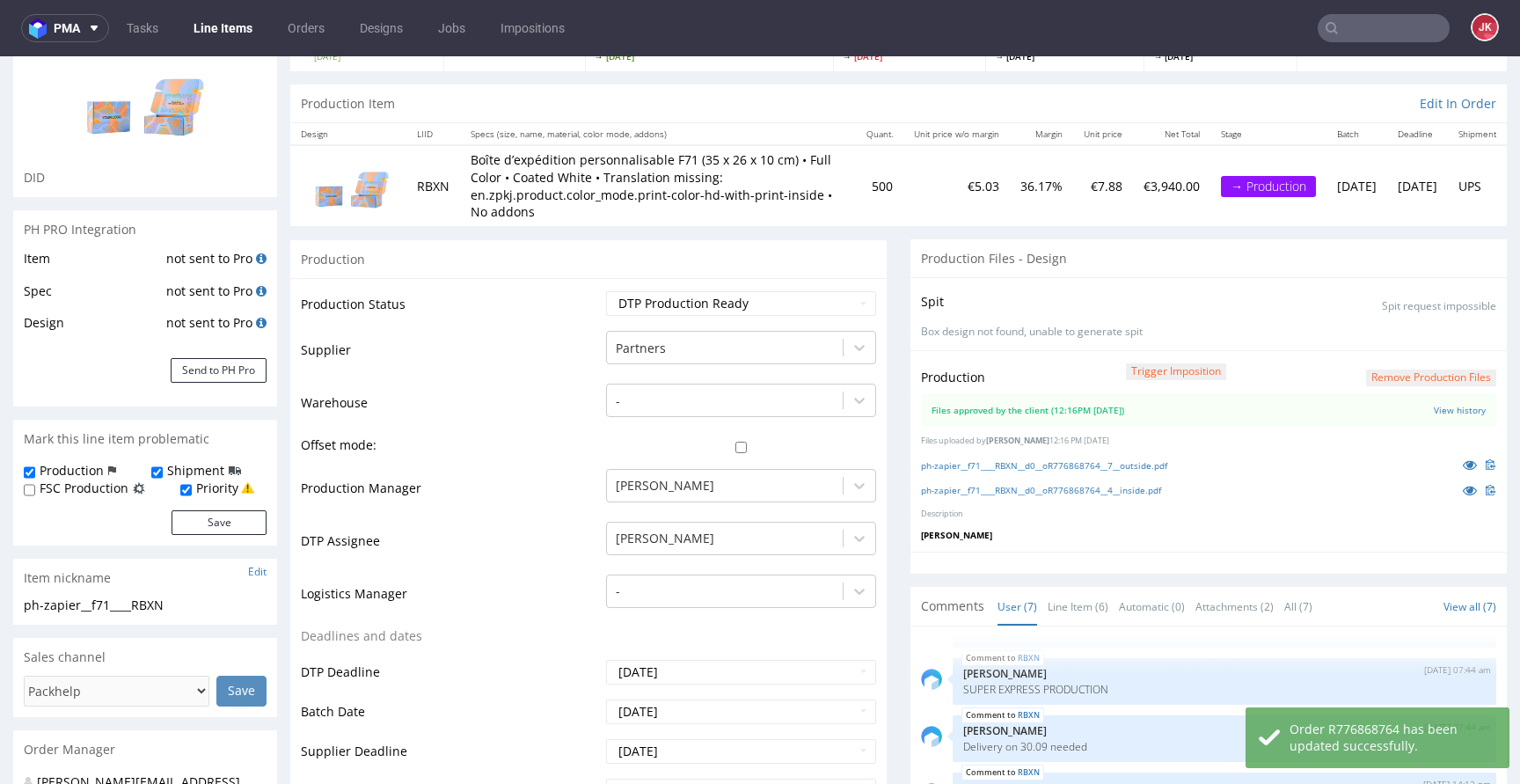
scroll to position [145, 0]
click at [1463, 468] on icon at bounding box center [1470, 465] width 15 height 13
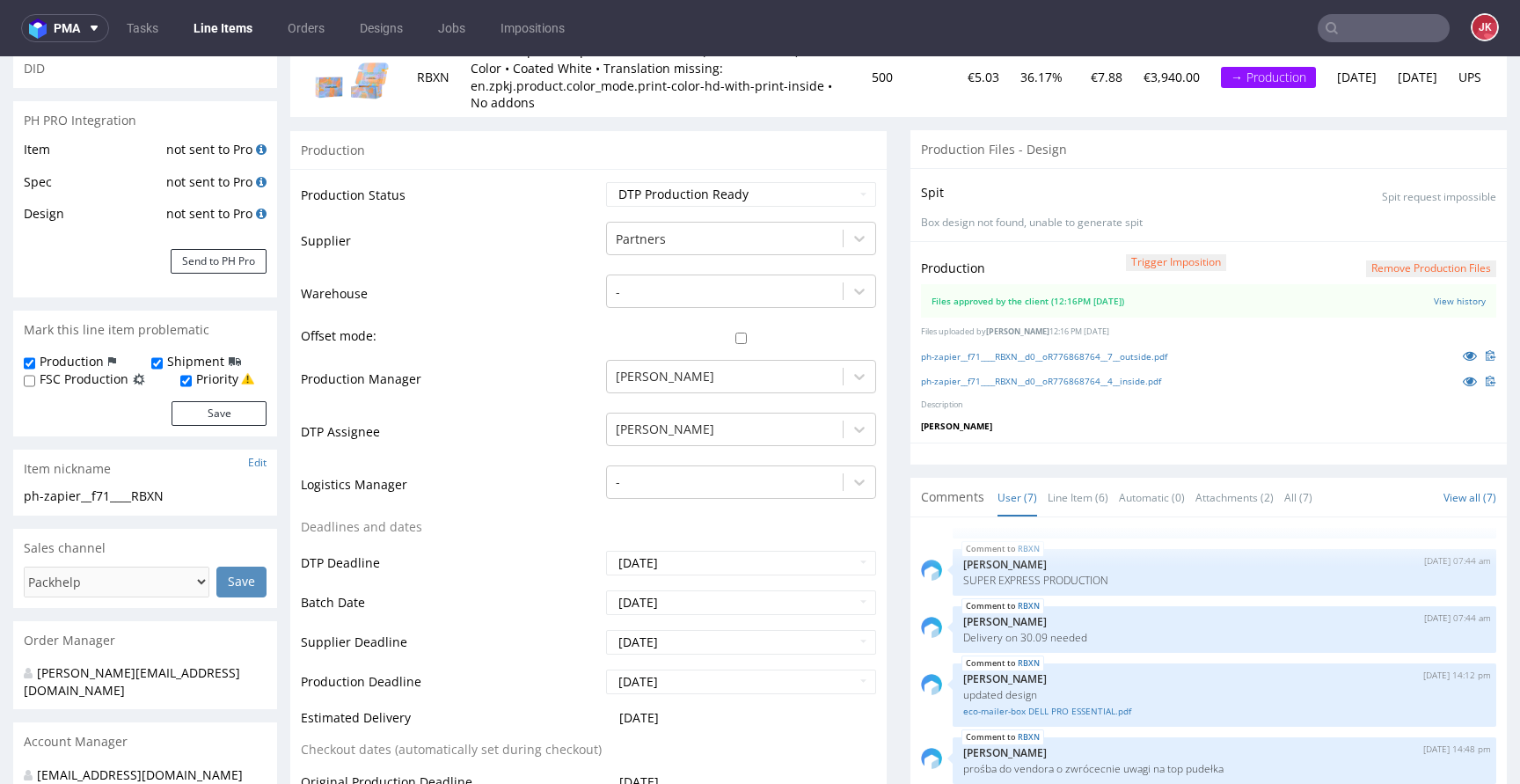
scroll to position [0, 0]
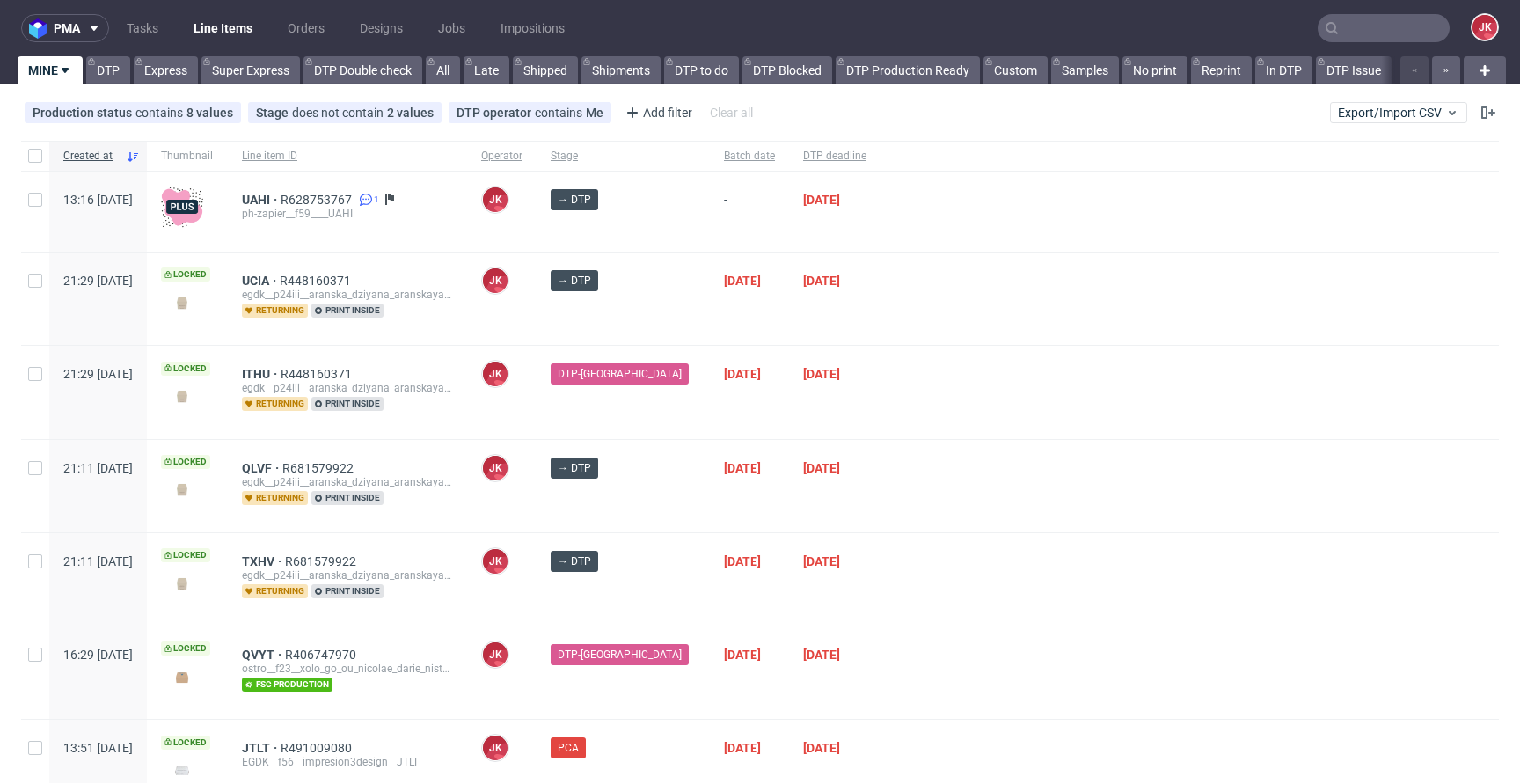
click at [967, 495] on div at bounding box center [1190, 486] width 619 height 93
click at [901, 469] on div at bounding box center [1190, 486] width 619 height 93
click at [667, 503] on div "→ DTP" at bounding box center [623, 486] width 173 height 93
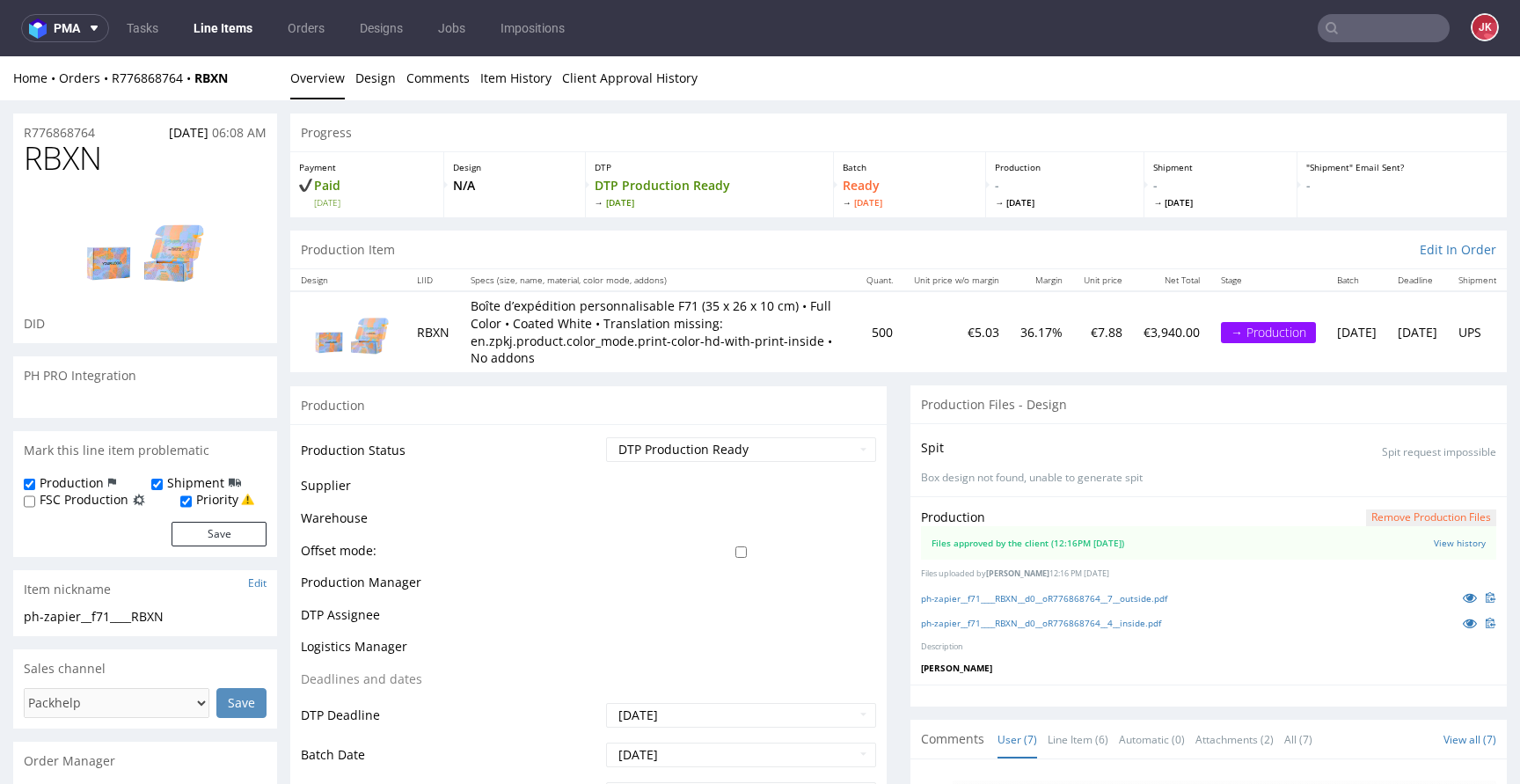
scroll to position [133, 0]
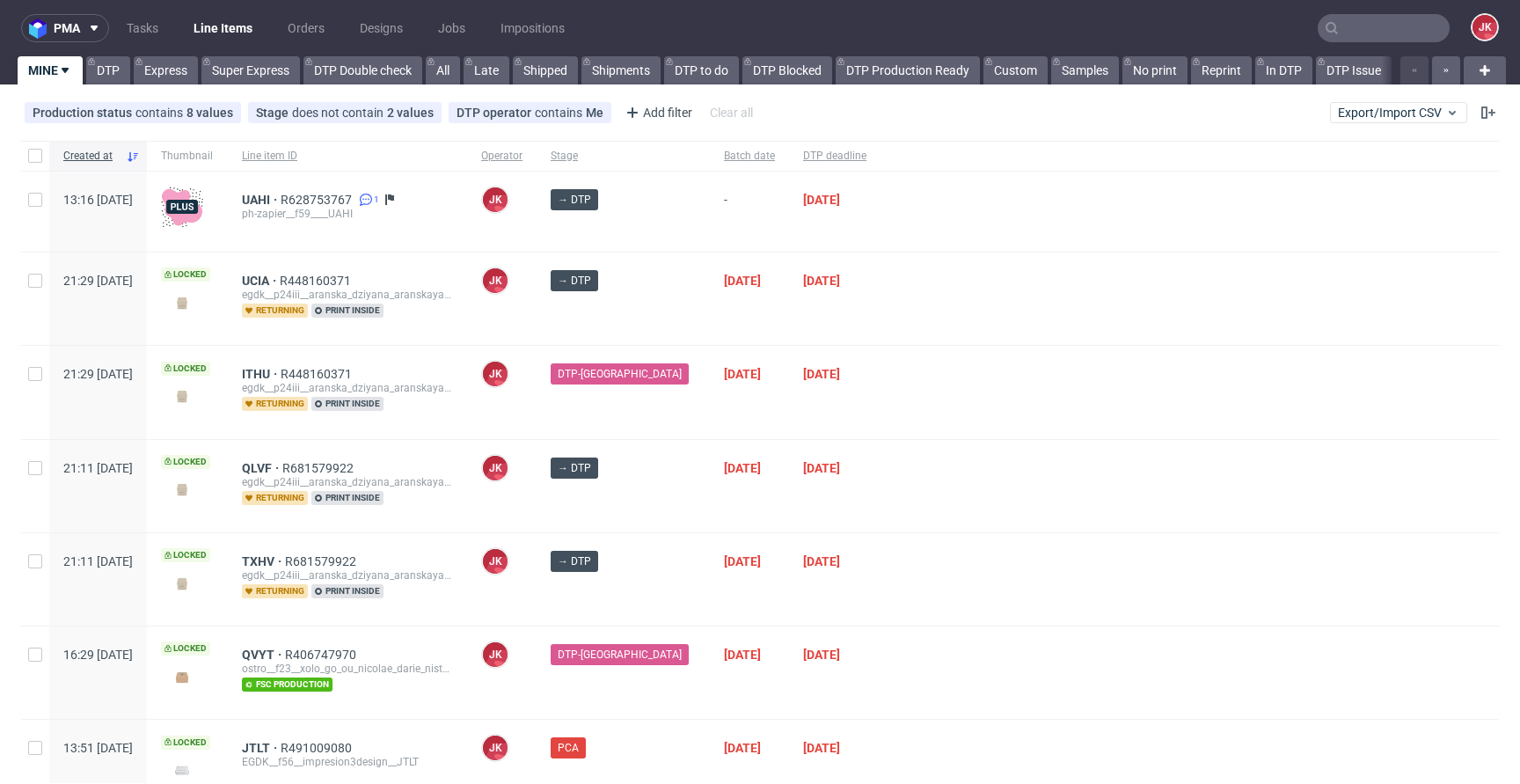
click at [670, 504] on div "→ DTP" at bounding box center [623, 486] width 173 height 93
click at [910, 412] on div at bounding box center [1190, 392] width 619 height 93
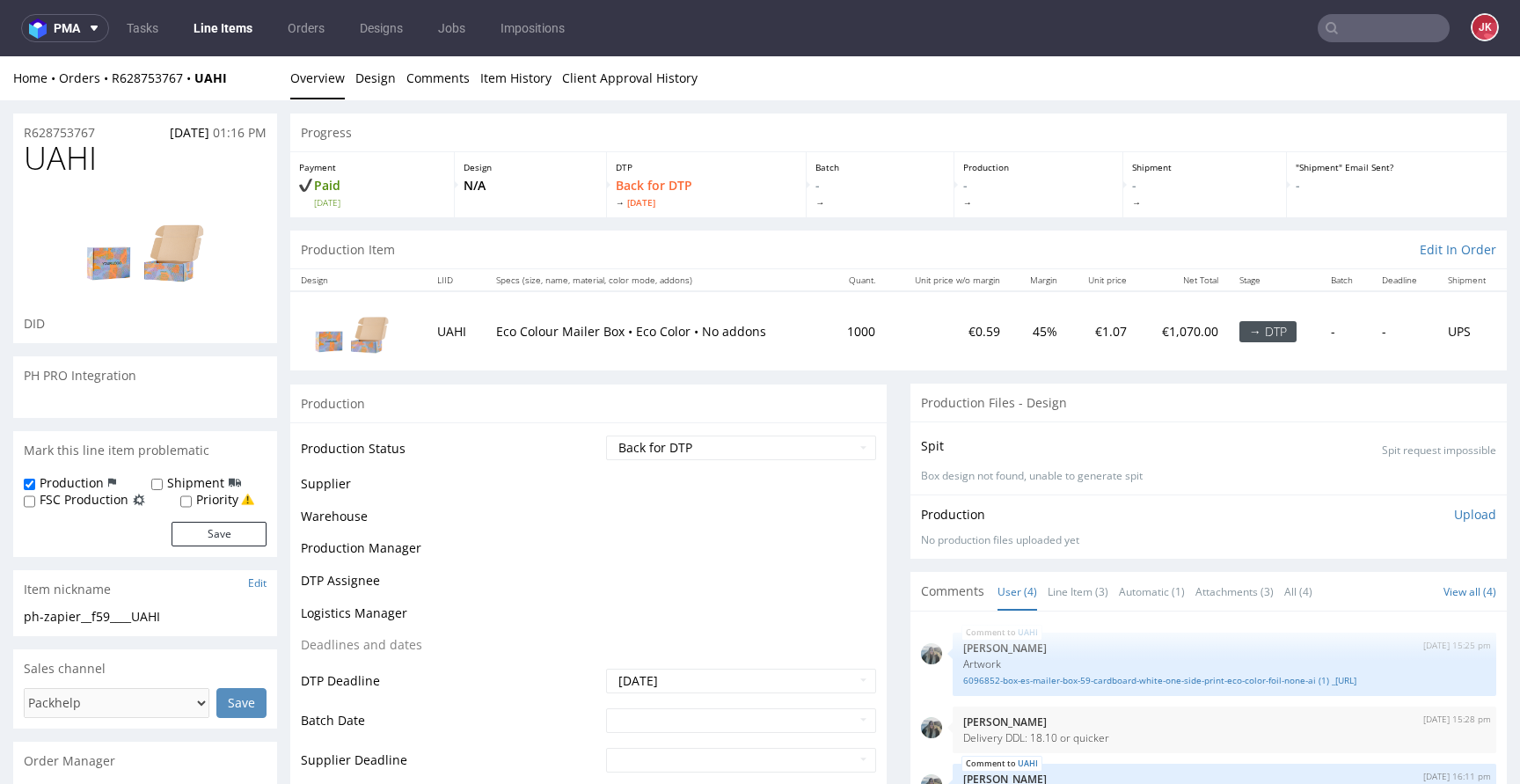
scroll to position [128, 0]
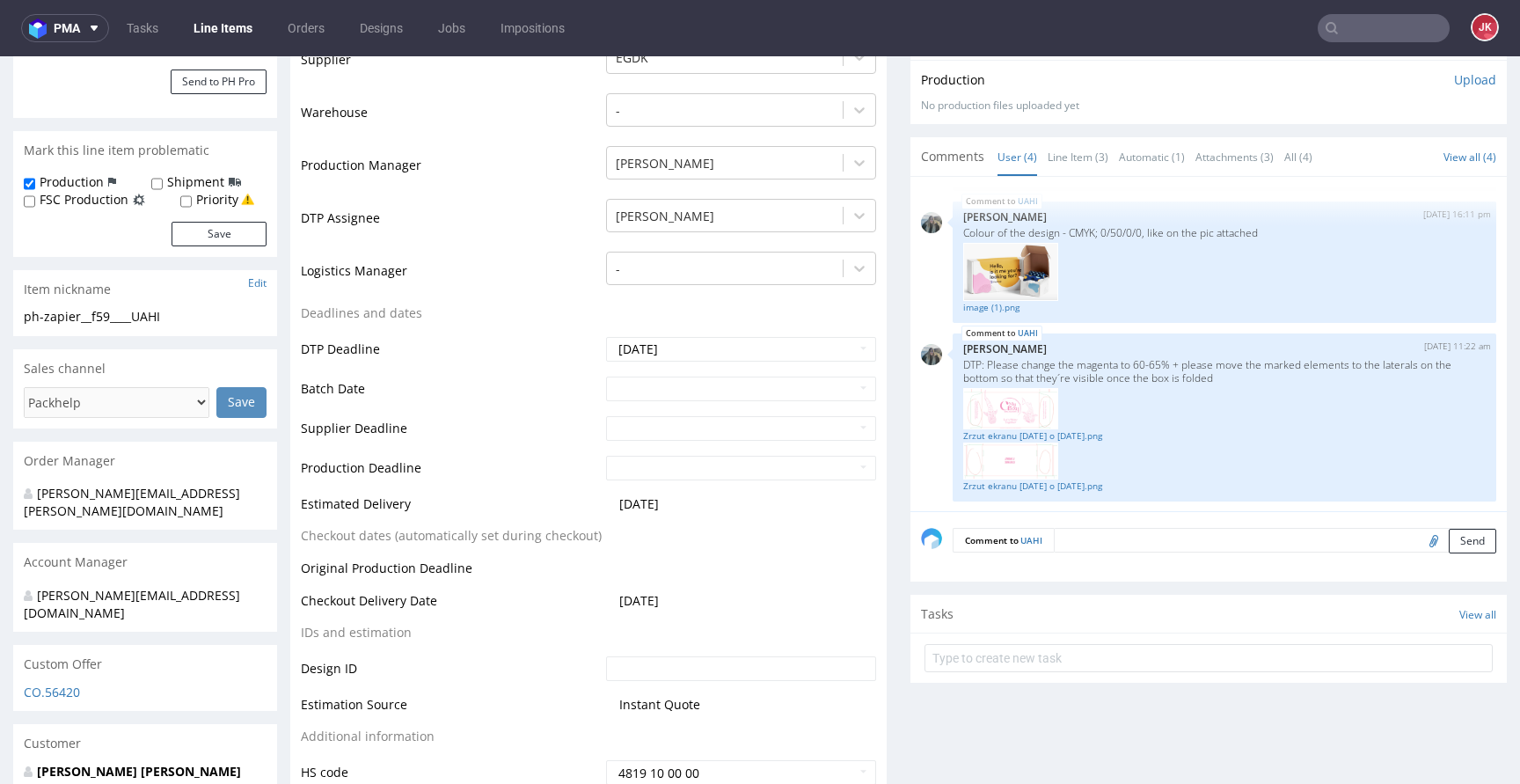
scroll to position [433, 0]
click at [1069, 439] on link "Zrzut ekranu [DATE] 11.12.26.png" at bounding box center [1224, 438] width 522 height 14
click at [1047, 489] on link "Zrzut ekranu 2025-09-24 o 11.15.08.png" at bounding box center [1224, 488] width 522 height 14
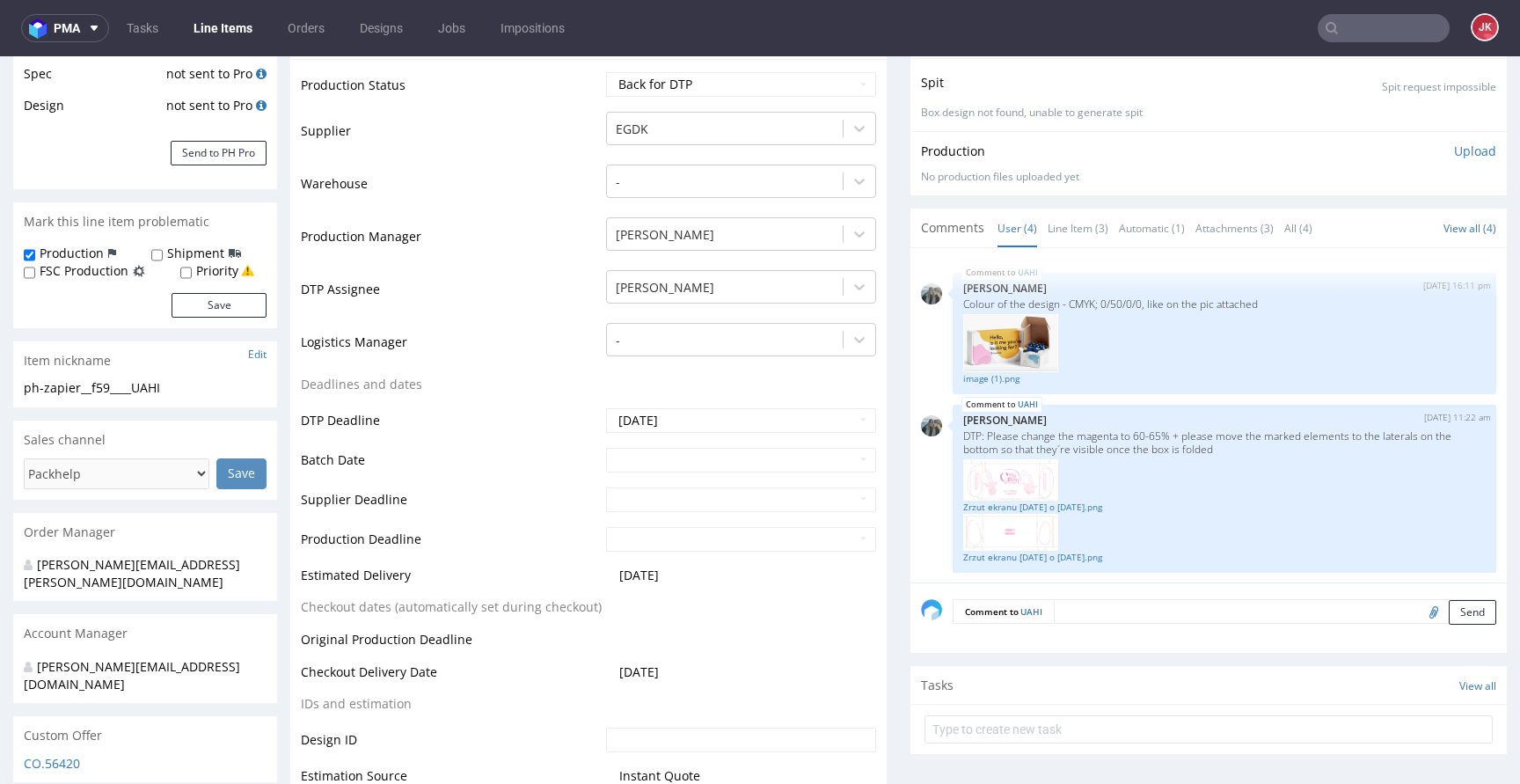
scroll to position [0, 0]
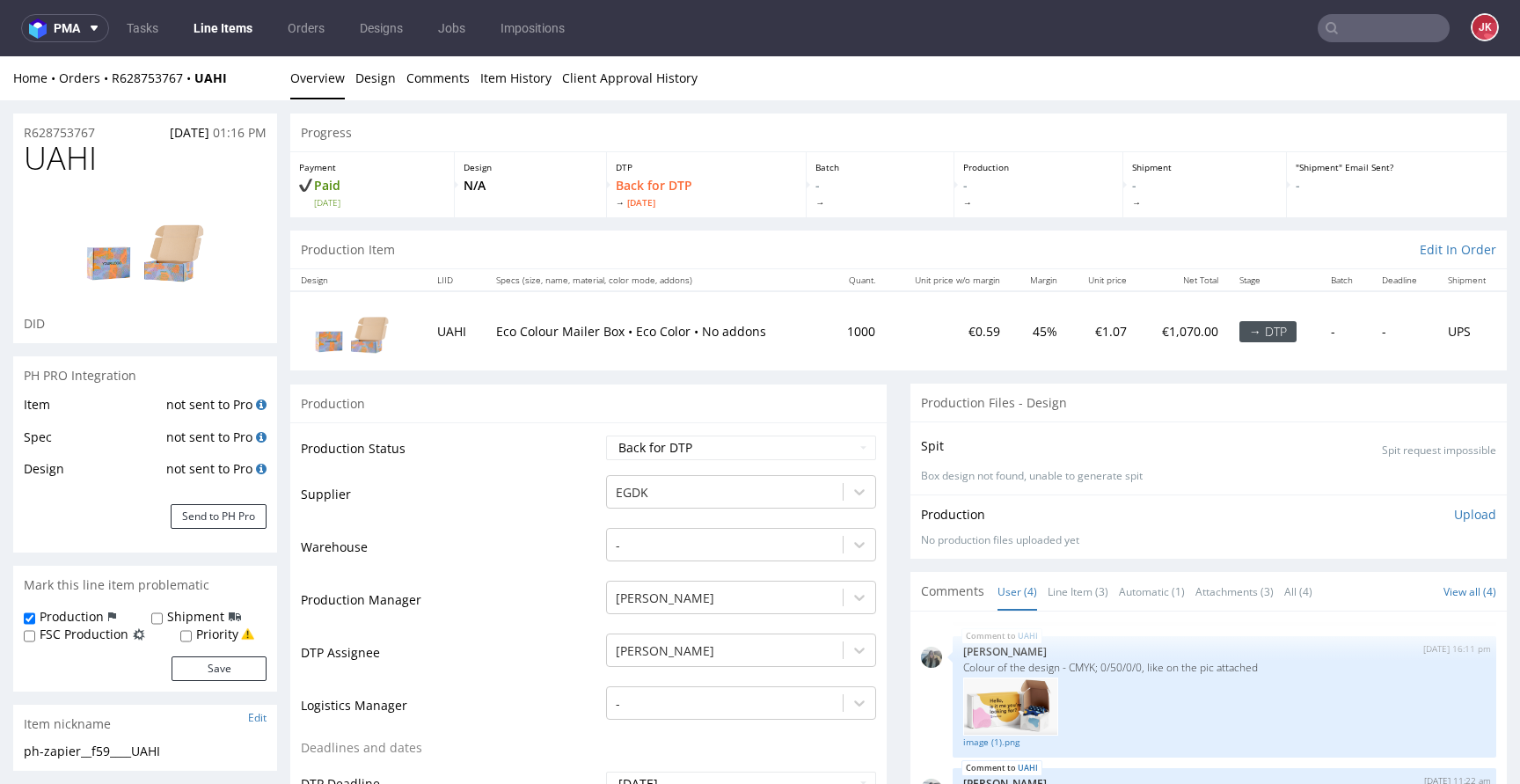
click at [560, 490] on td "Supplier" at bounding box center [451, 499] width 301 height 53
click at [749, 446] on select "Waiting for Artwork Waiting for Diecut Waiting for Mockup Waiting for DTP Waiti…" at bounding box center [741, 447] width 270 height 24
select select "dtp_ca_needed"
click at [606, 435] on select "Waiting for Artwork Waiting for Diecut Waiting for Mockup Waiting for DTP Waiti…" at bounding box center [741, 447] width 270 height 24
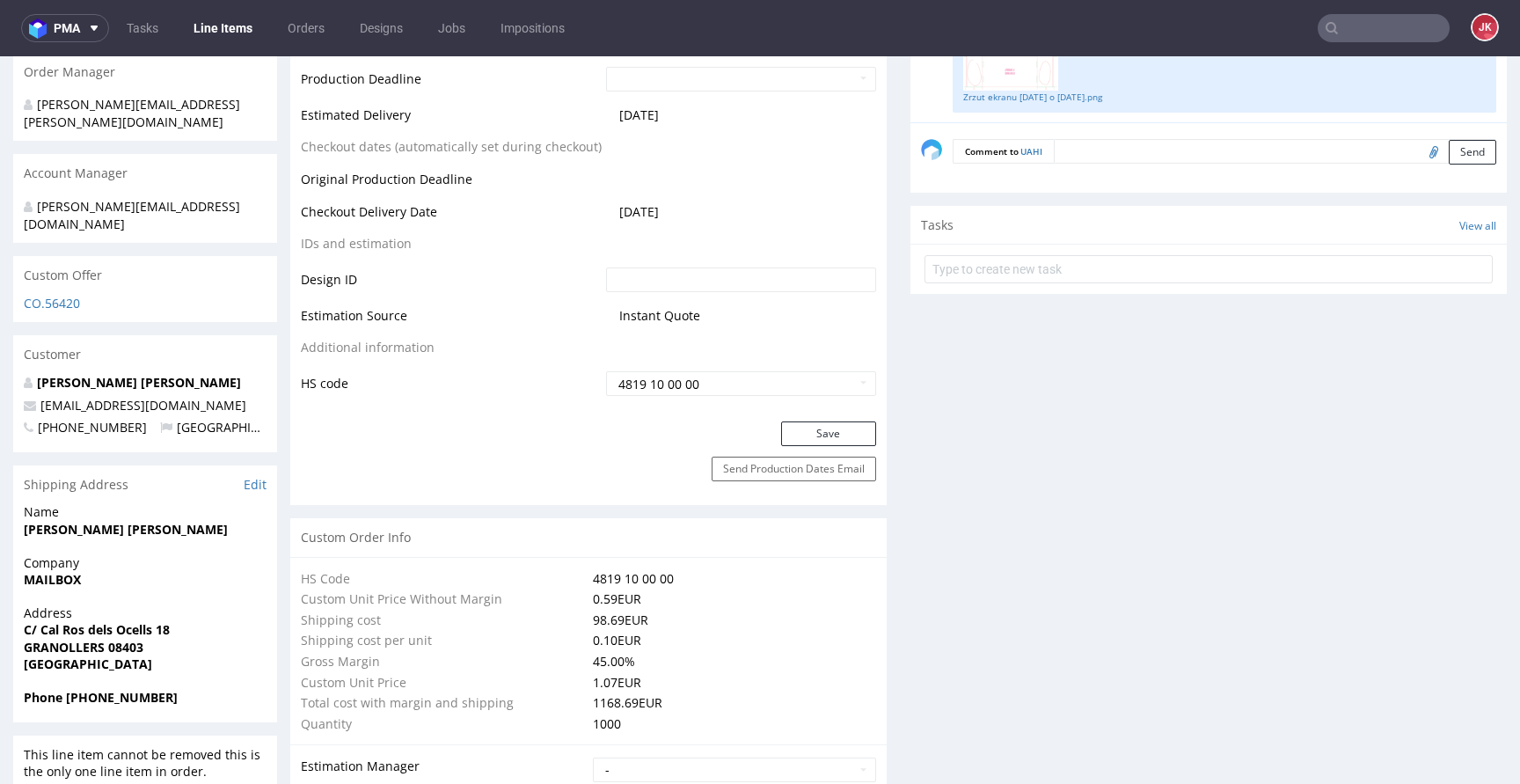
scroll to position [880, 0]
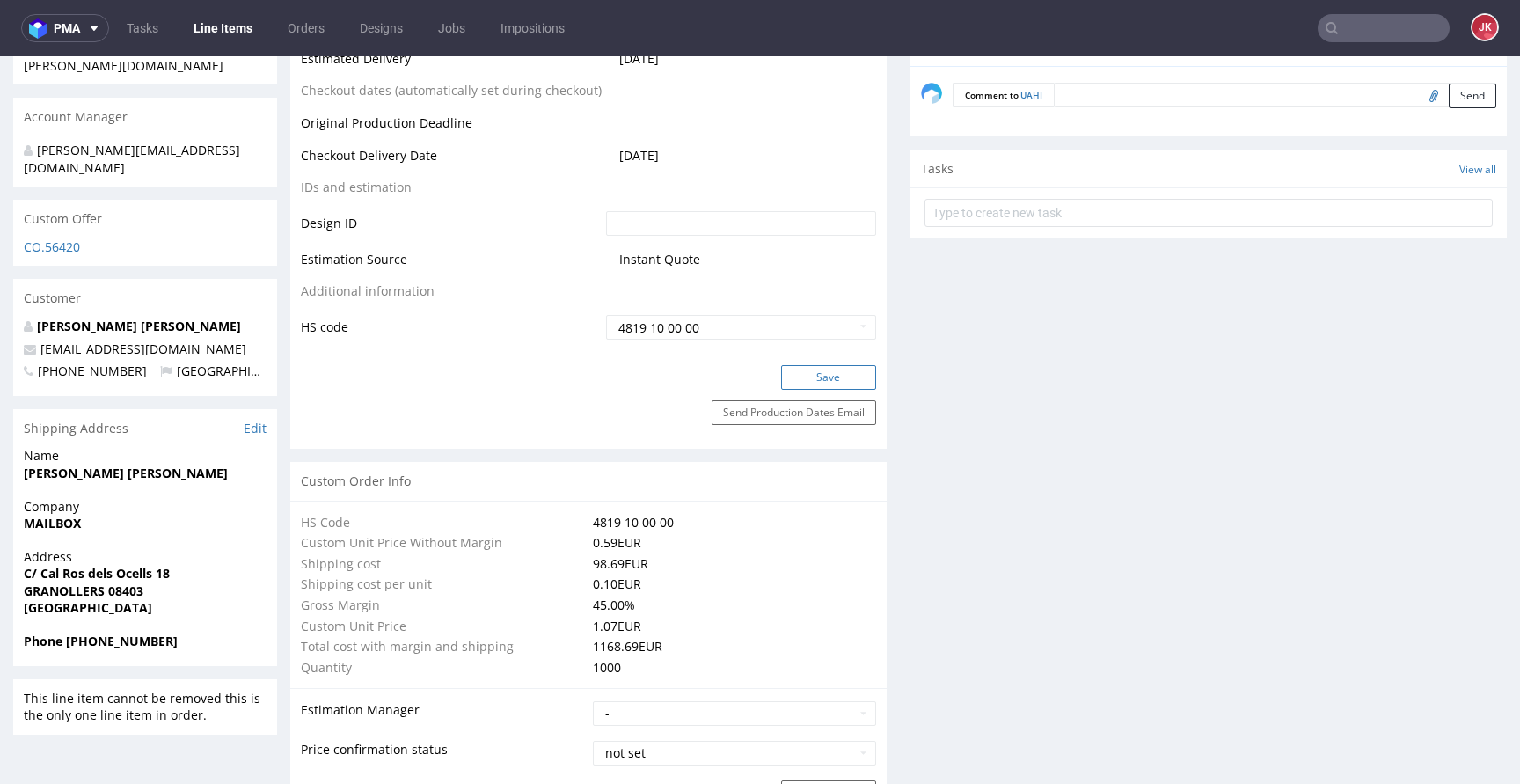
click at [794, 381] on button "Save" at bounding box center [829, 377] width 95 height 24
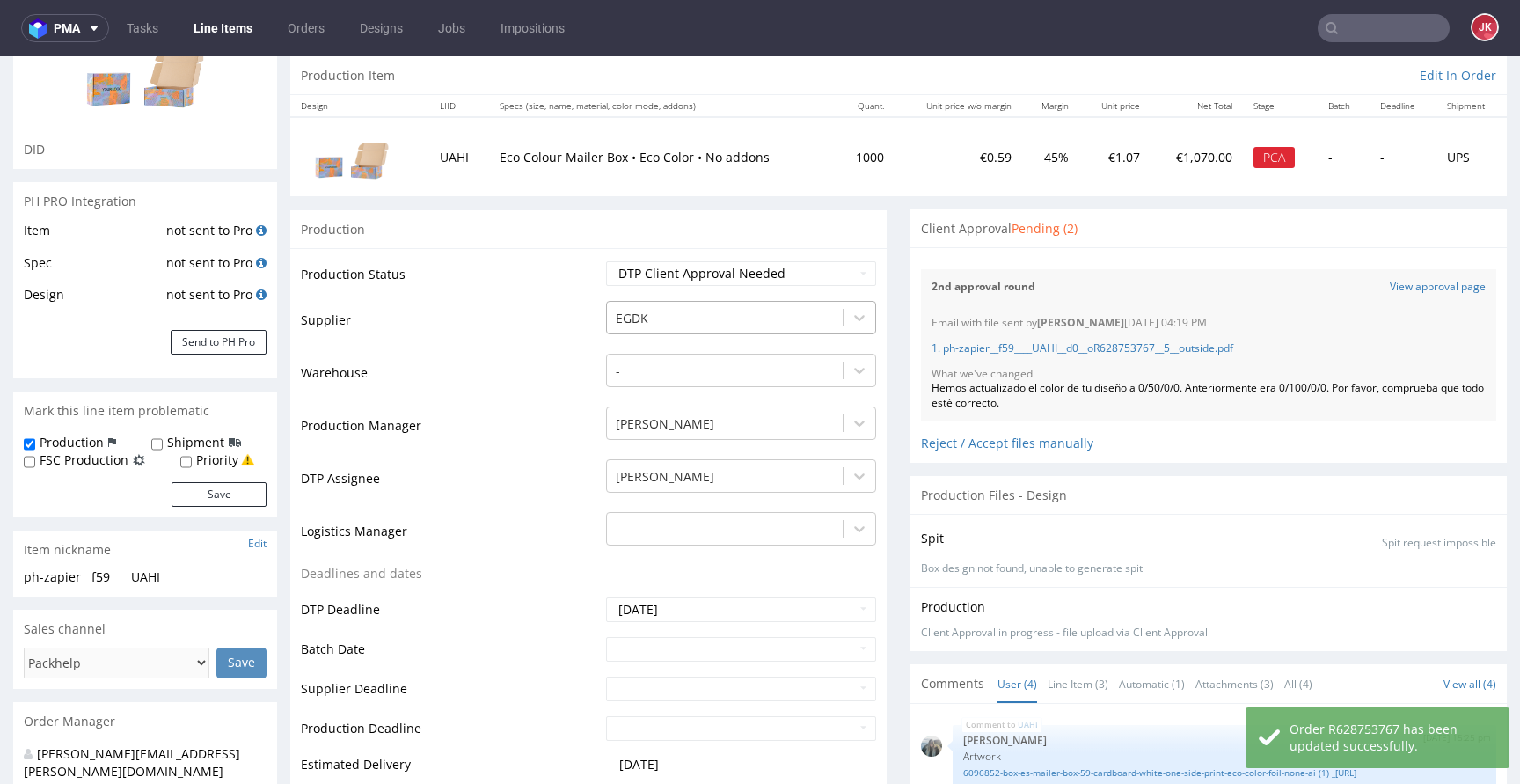
scroll to position [128, 0]
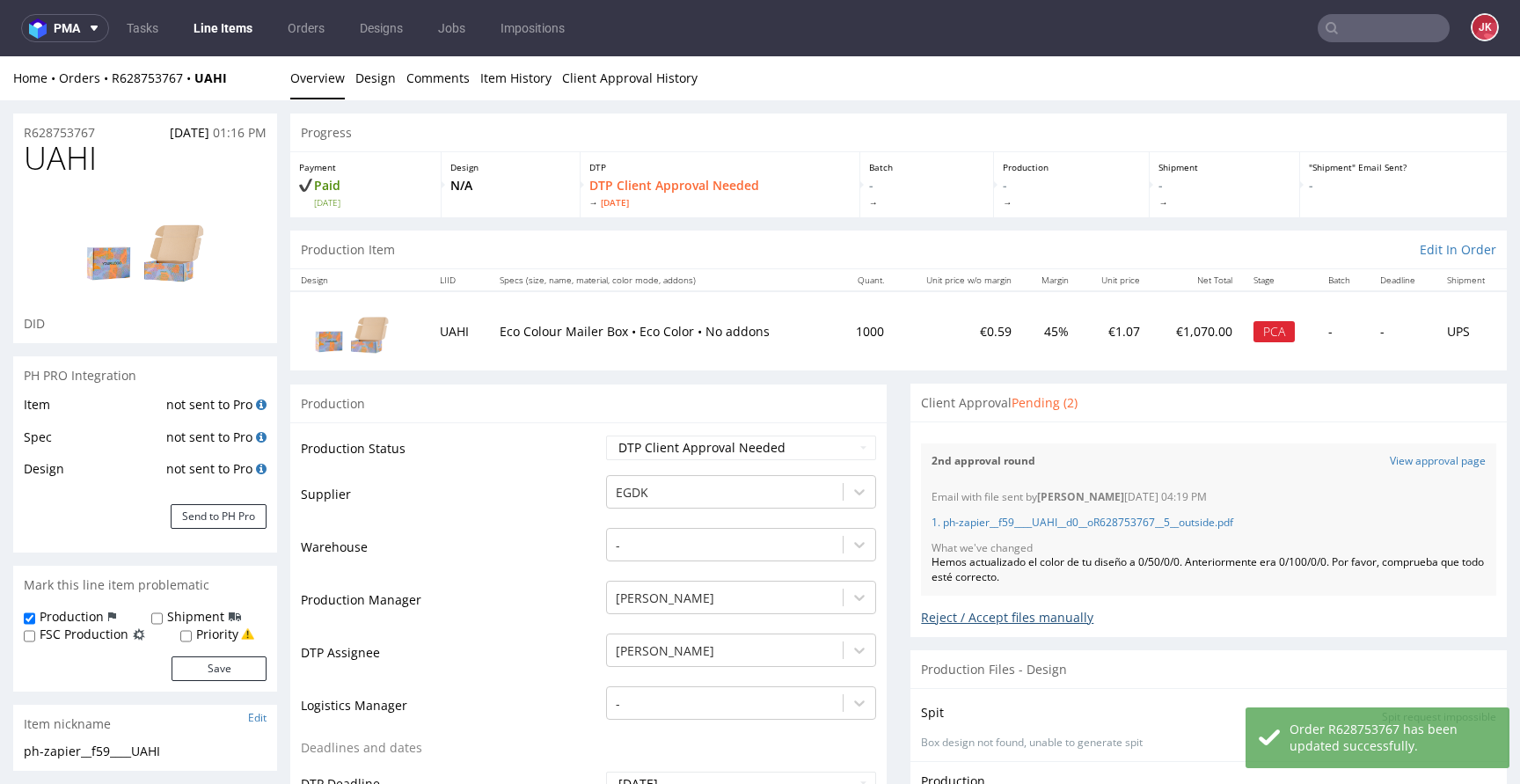
click at [933, 618] on div "Reject / Accept files manually" at bounding box center [1208, 611] width 575 height 31
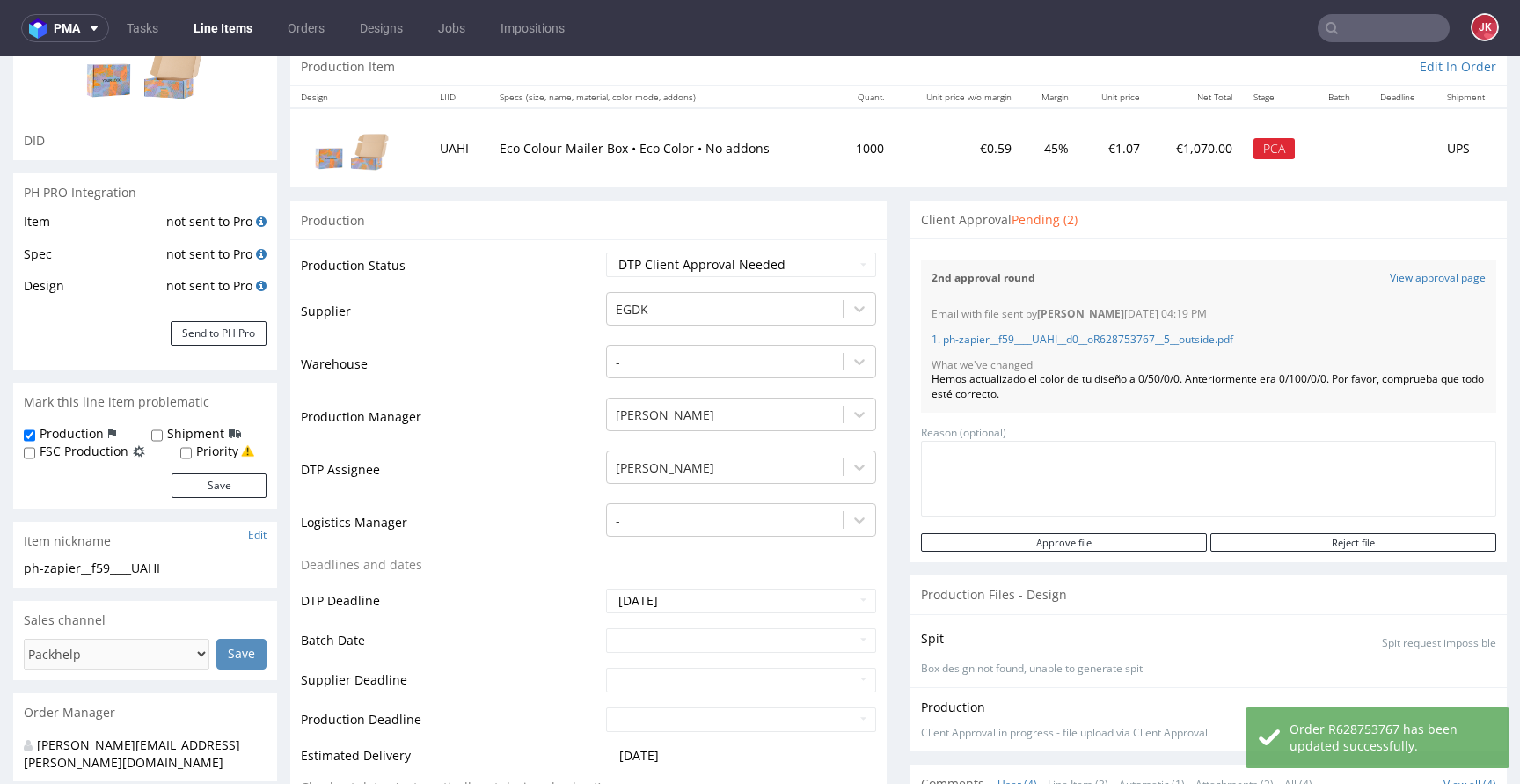
scroll to position [194, 0]
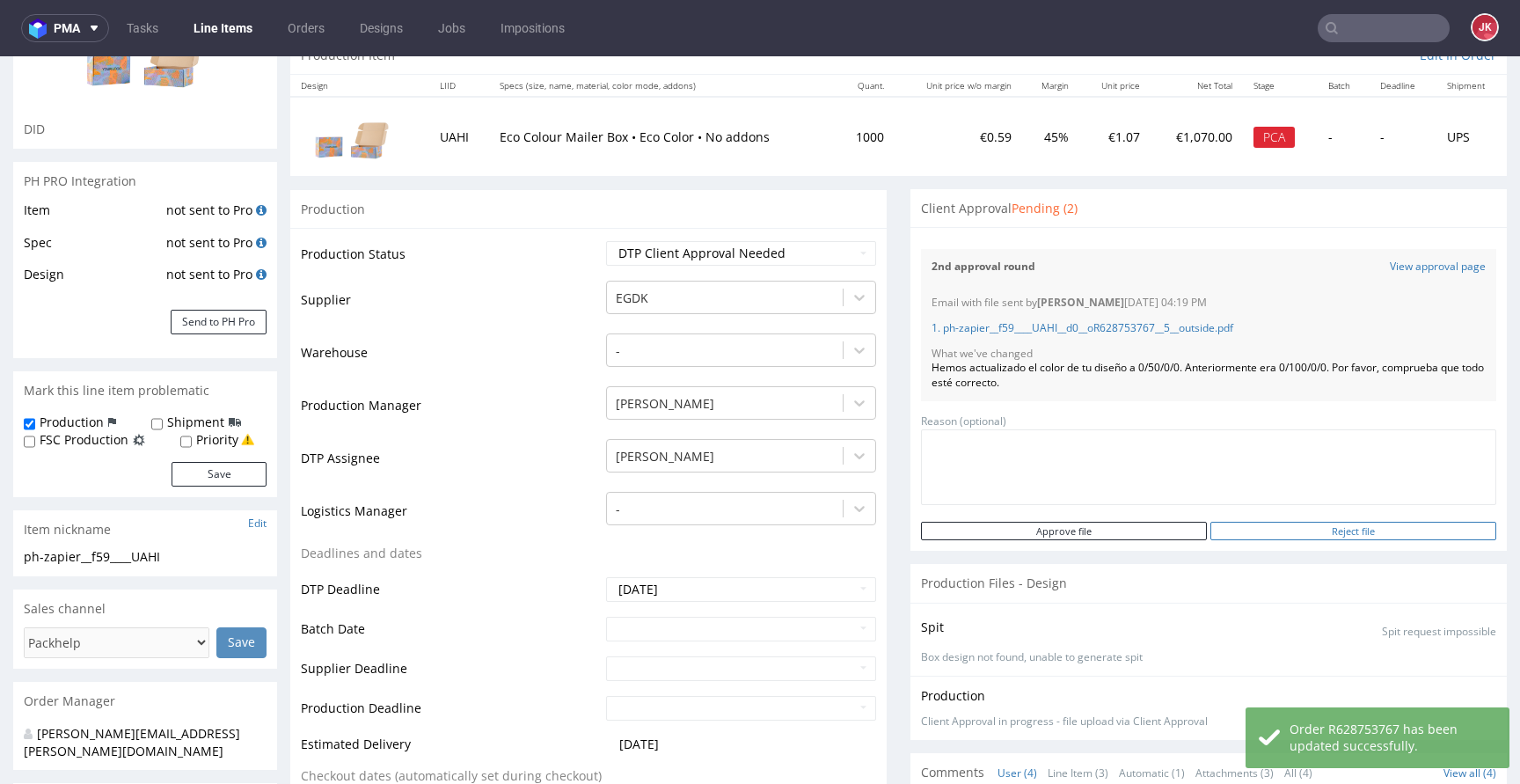
click at [1253, 530] on input "Reject file" at bounding box center [1354, 530] width 286 height 18
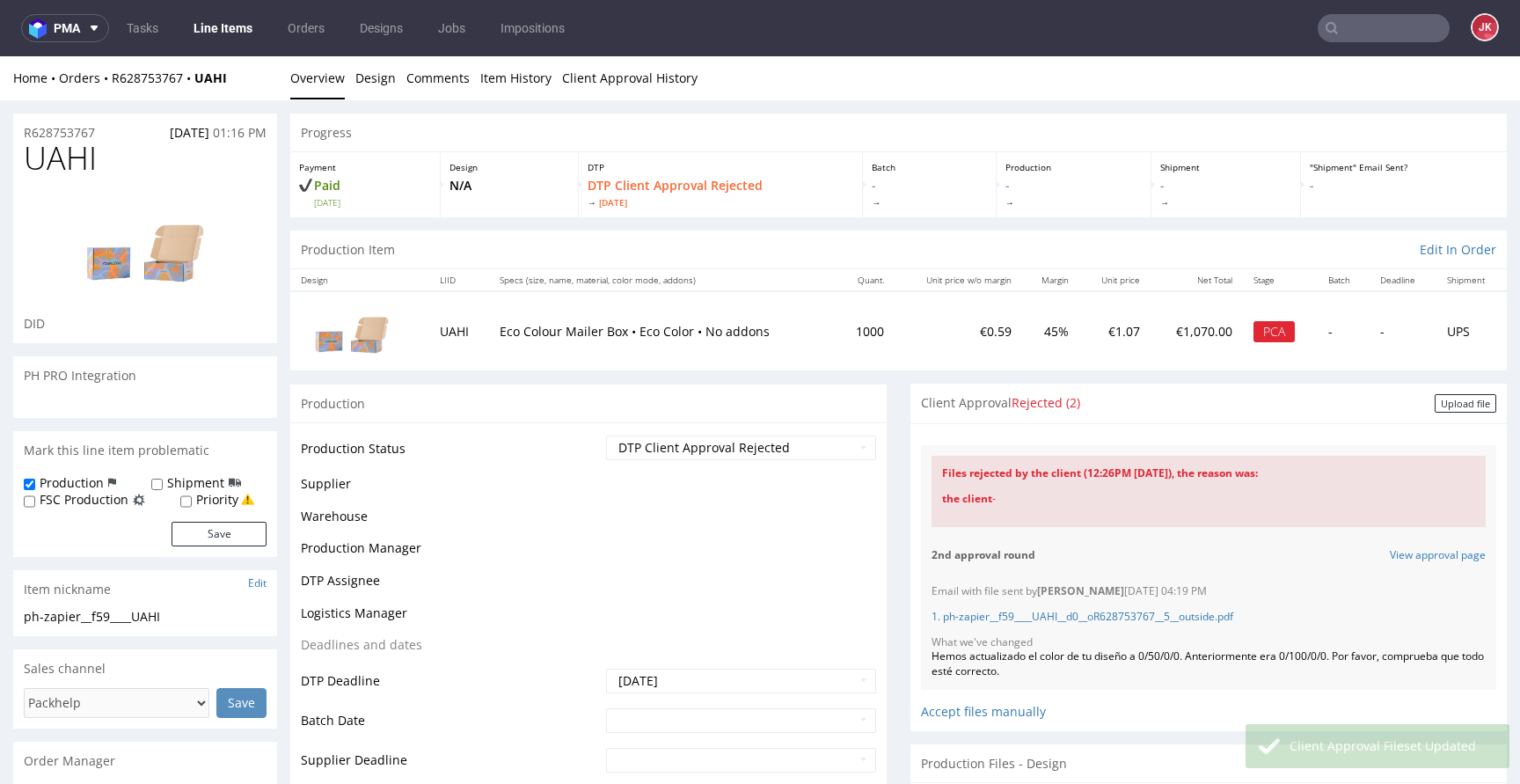
scroll to position [128, 0]
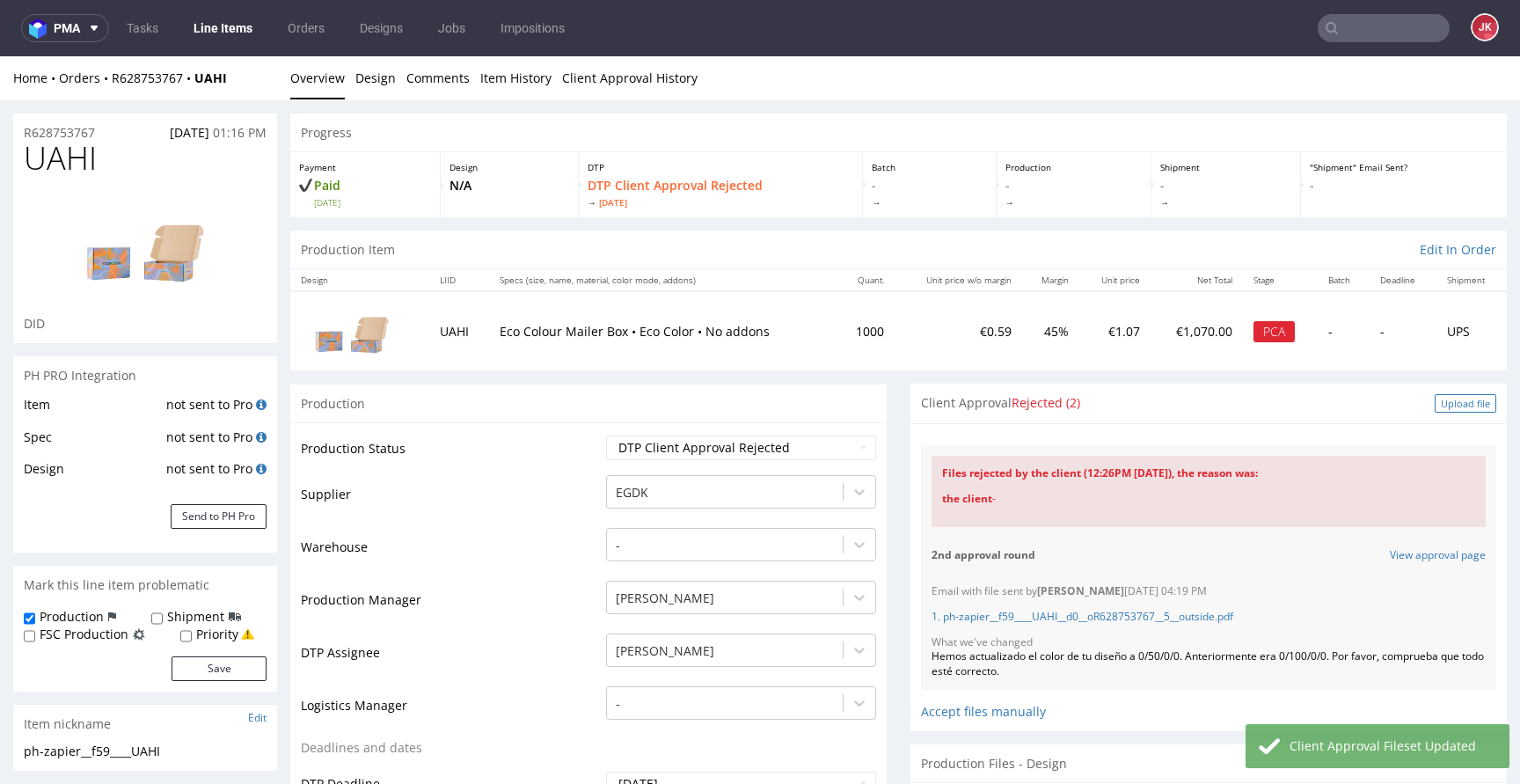
click at [1435, 402] on div "Upload file" at bounding box center [1466, 403] width 62 height 18
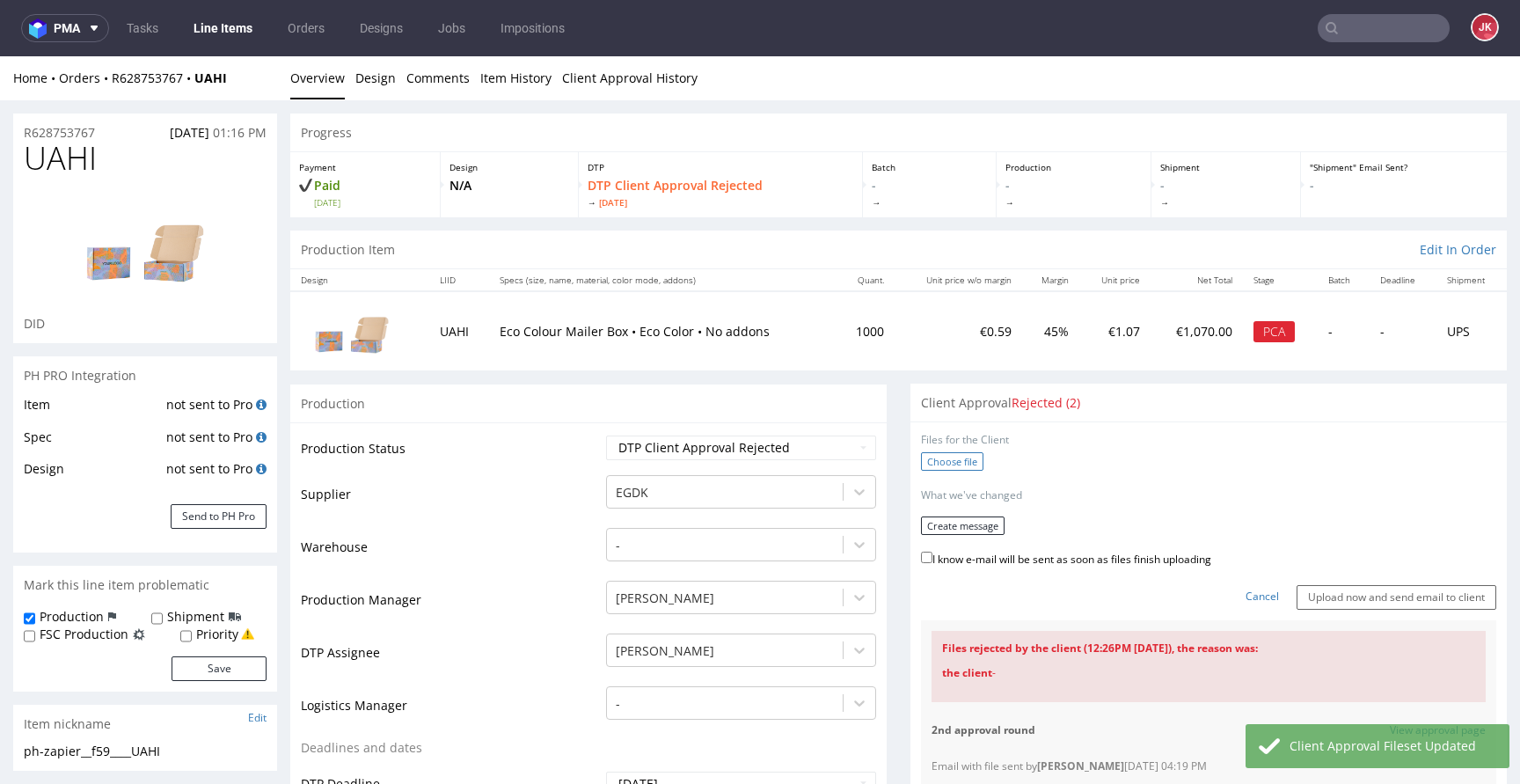
click at [931, 464] on label "Choose file" at bounding box center [951, 461] width 63 height 18
click at [0, 56] on input "Choose file" at bounding box center [0, 56] width 0 height 0
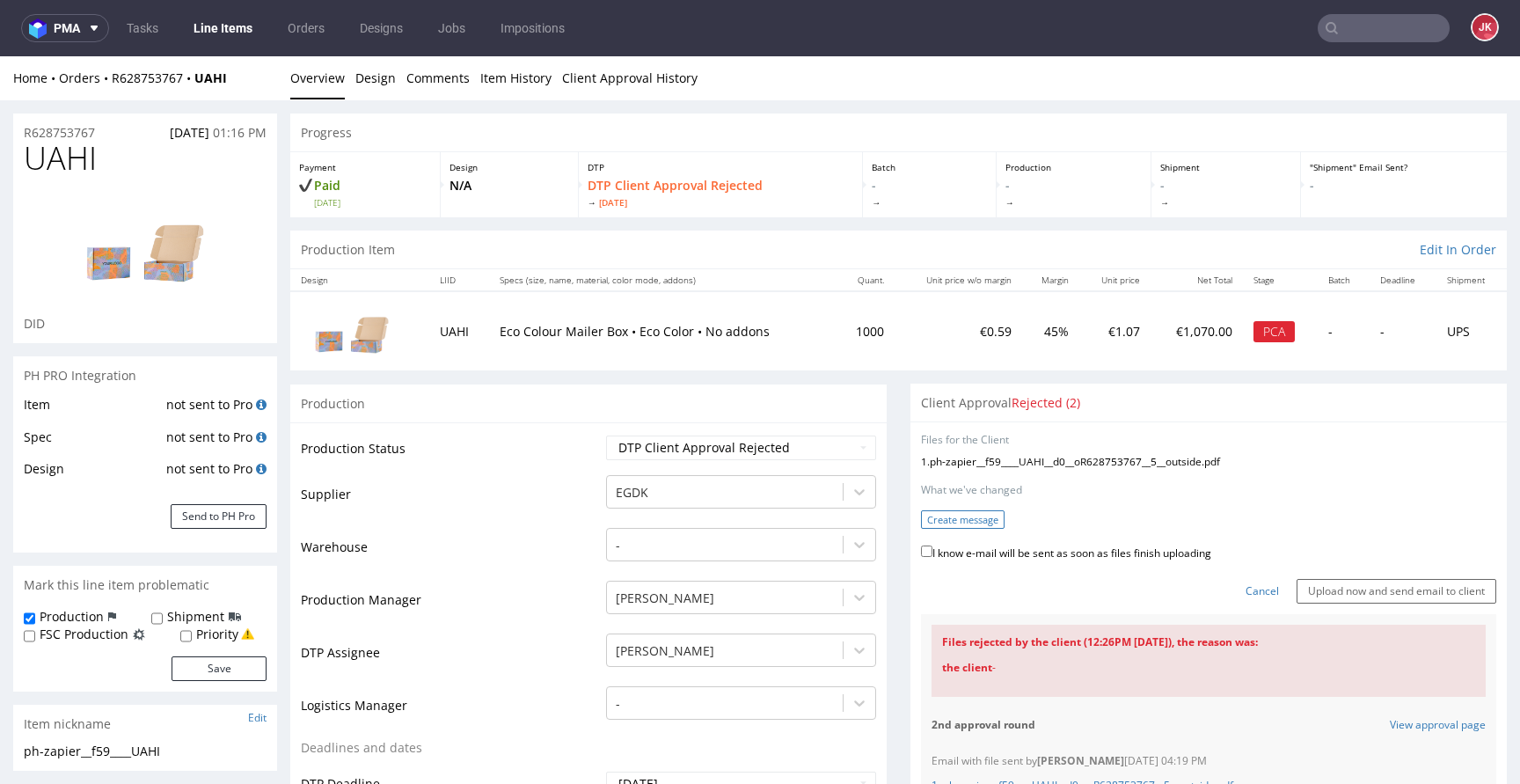
click at [952, 529] on button "Create message" at bounding box center [962, 519] width 83 height 18
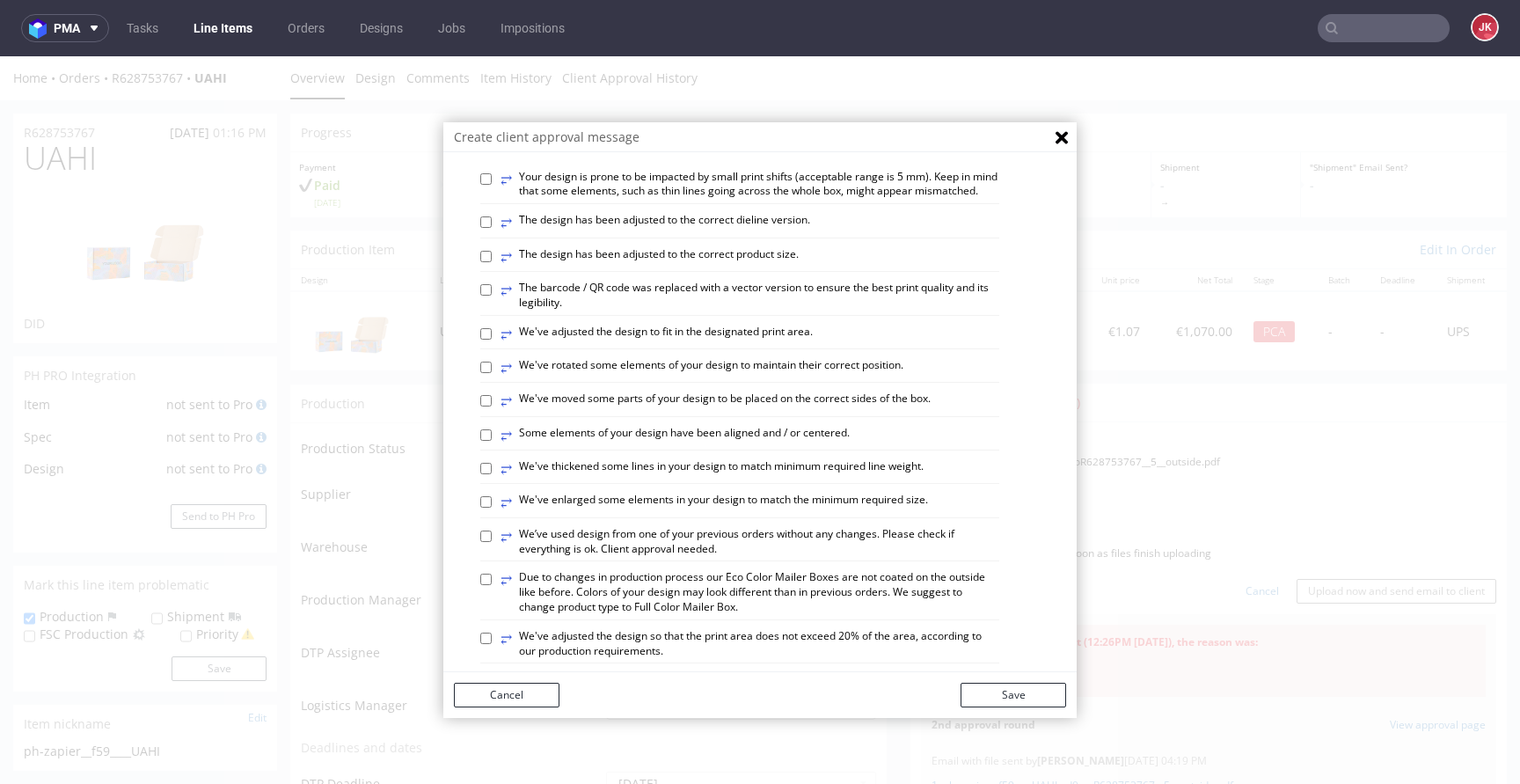
scroll to position [418, 0]
click at [584, 410] on label "⥂ We've moved some parts of your design to be placed on the correct sides of th…" at bounding box center [716, 400] width 430 height 19
click at [492, 405] on input "⥂ We've moved some parts of your design to be placed on the correct sides of th…" at bounding box center [486, 400] width 12 height 12
checkbox input "true"
click at [985, 711] on div "Cancel Save" at bounding box center [759, 694] width 633 height 45
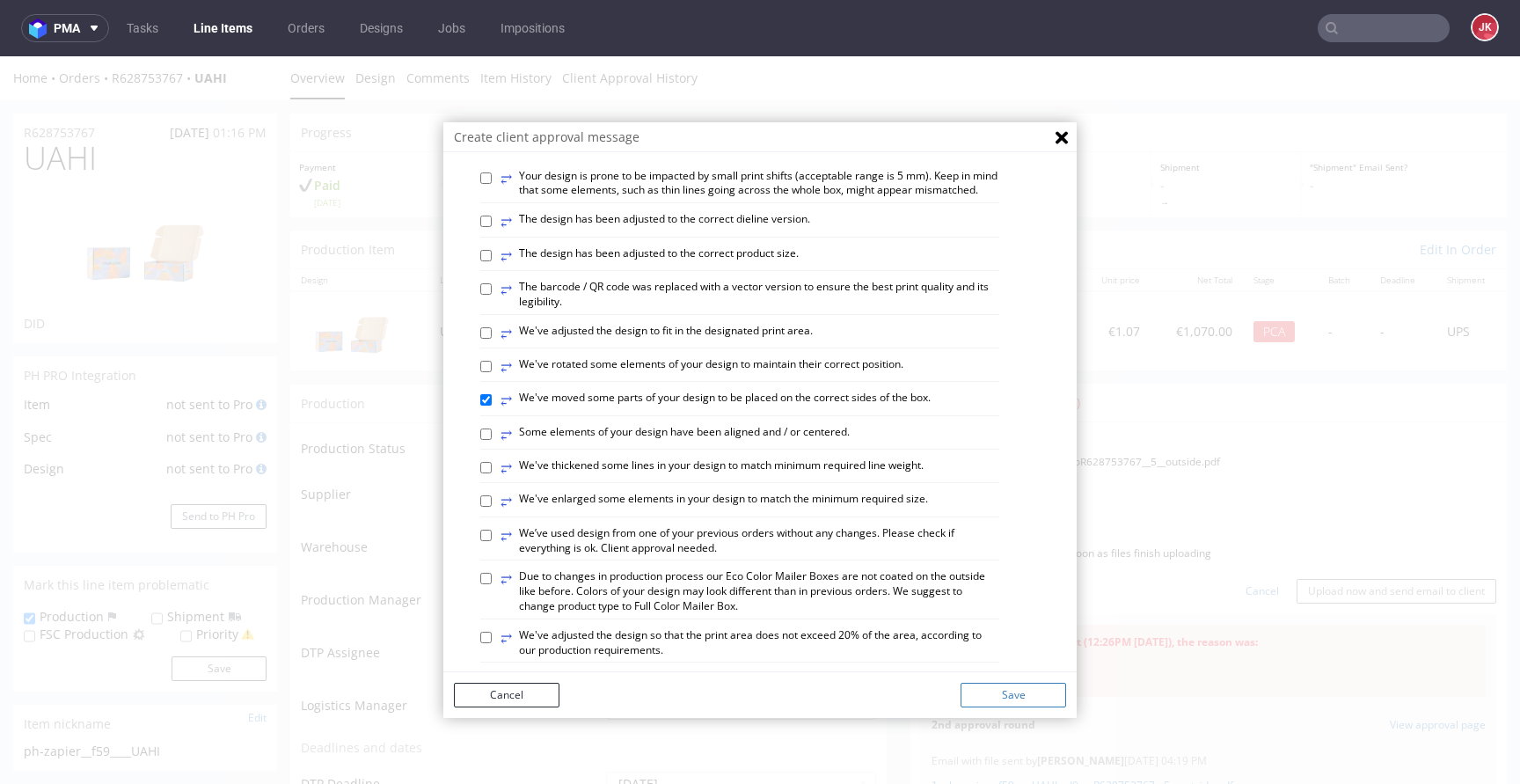
click at [999, 693] on button "Save" at bounding box center [1012, 694] width 105 height 24
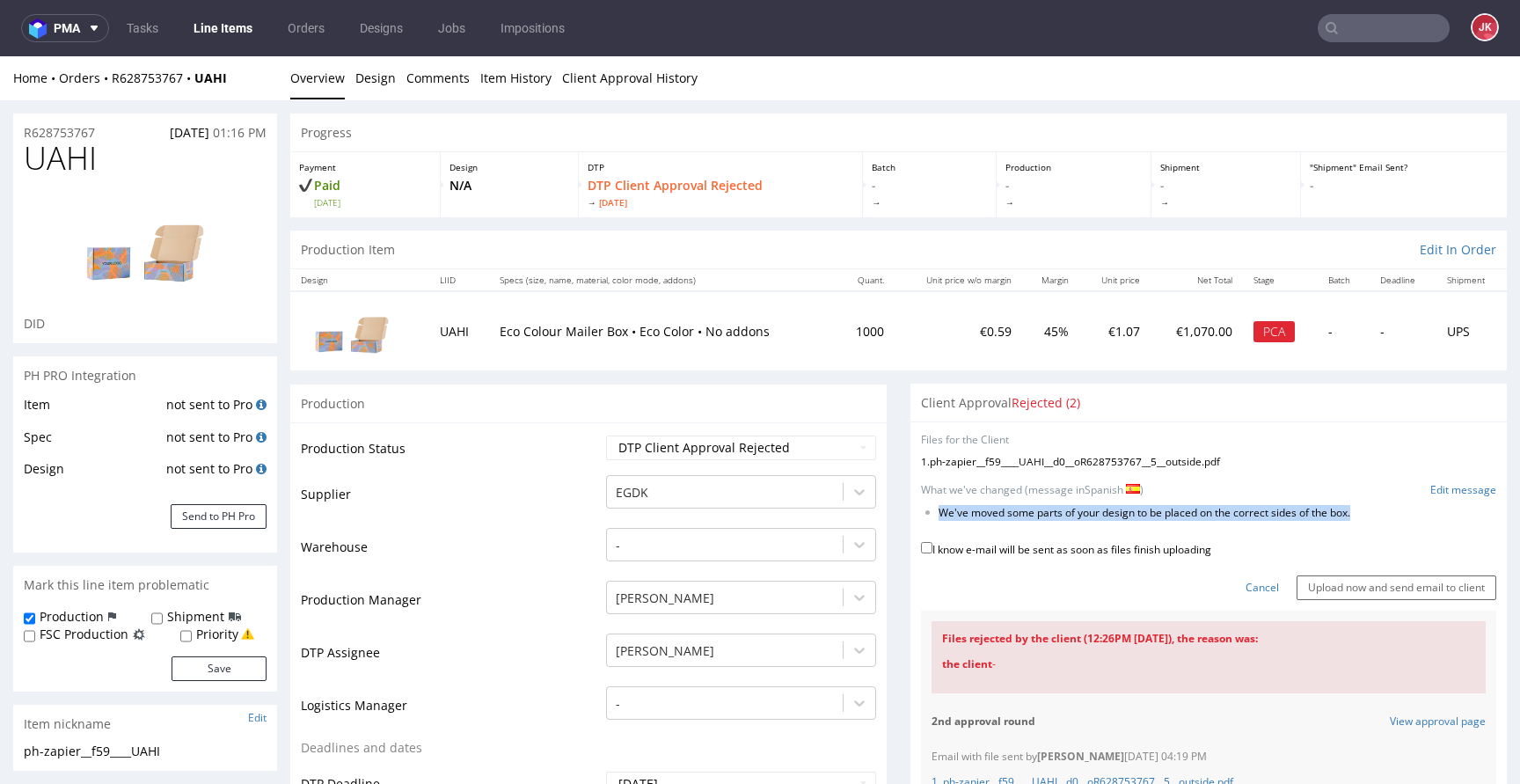
drag, startPoint x: 928, startPoint y: 514, endPoint x: 1370, endPoint y: 508, distance: 442.0
click at [1370, 508] on li "We've moved some parts of your design to be placed on the correct sides of the …" at bounding box center [1189, 512] width 502 height 15
copy li "We've moved some parts of your design to be placed on the correct sides of the …"
click at [1440, 484] on link "Edit message" at bounding box center [1463, 489] width 66 height 15
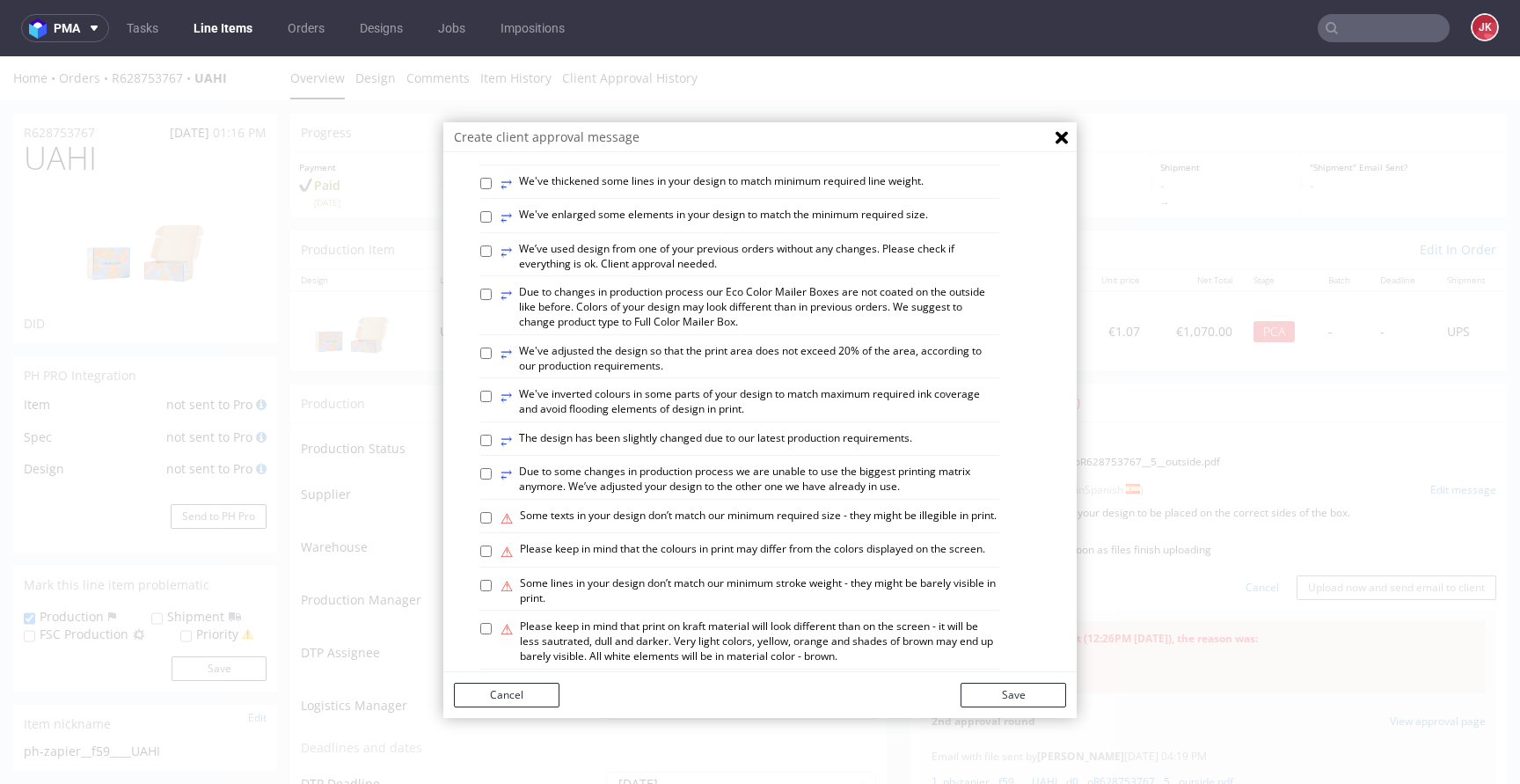
scroll to position [1026, 0]
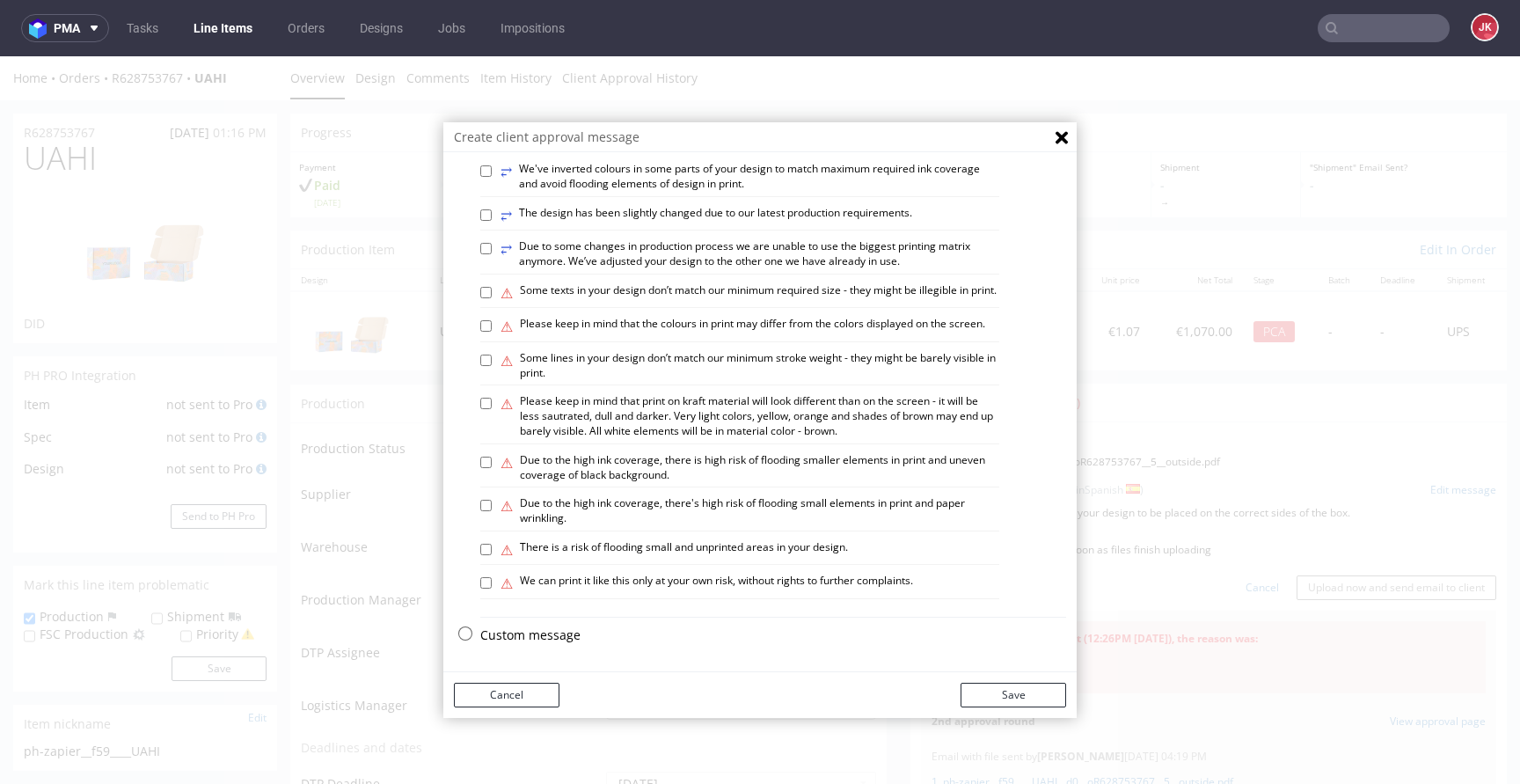
click at [545, 629] on p "Custom message" at bounding box center [774, 635] width 586 height 17
checkbox input "false"
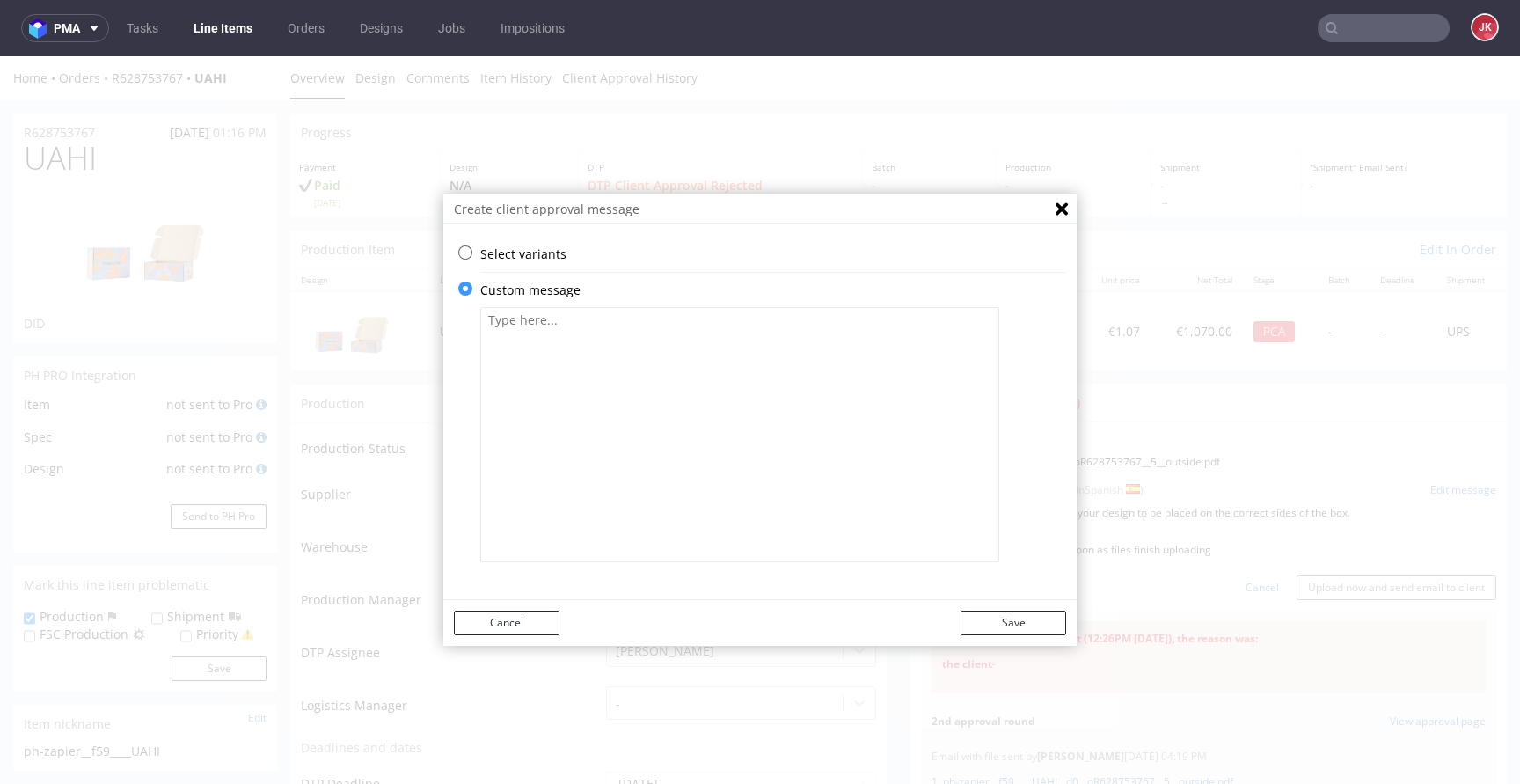
scroll to position [0, 0]
click at [672, 455] on textarea at bounding box center [740, 434] width 519 height 255
paste textarea "Hemos movido algunas partes de tu diseño para colocarlas en los lados correctos…"
type textarea "Hemos movido algunas partes de tu diseño para colocarlas en los lados correctos…"
click at [1008, 619] on button "Save" at bounding box center [1012, 622] width 105 height 24
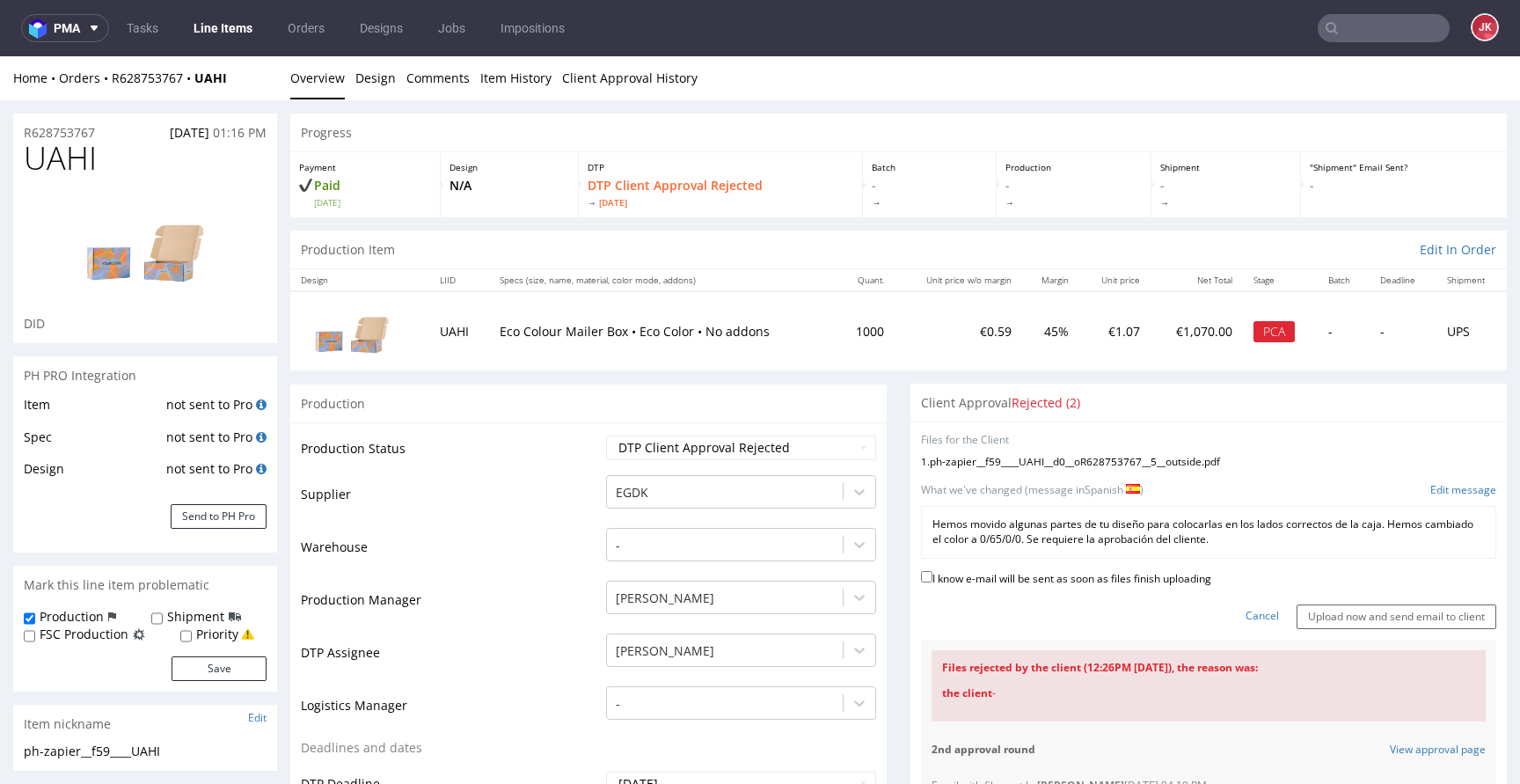
click at [1037, 579] on label "I know e-mail will be sent as soon as files finish uploading" at bounding box center [1066, 577] width 290 height 19
click at [932, 579] on input "I know e-mail will be sent as soon as files finish uploading" at bounding box center [926, 576] width 12 height 12
checkbox input "true"
click at [1340, 615] on input "Upload now and send email to client" at bounding box center [1396, 616] width 200 height 24
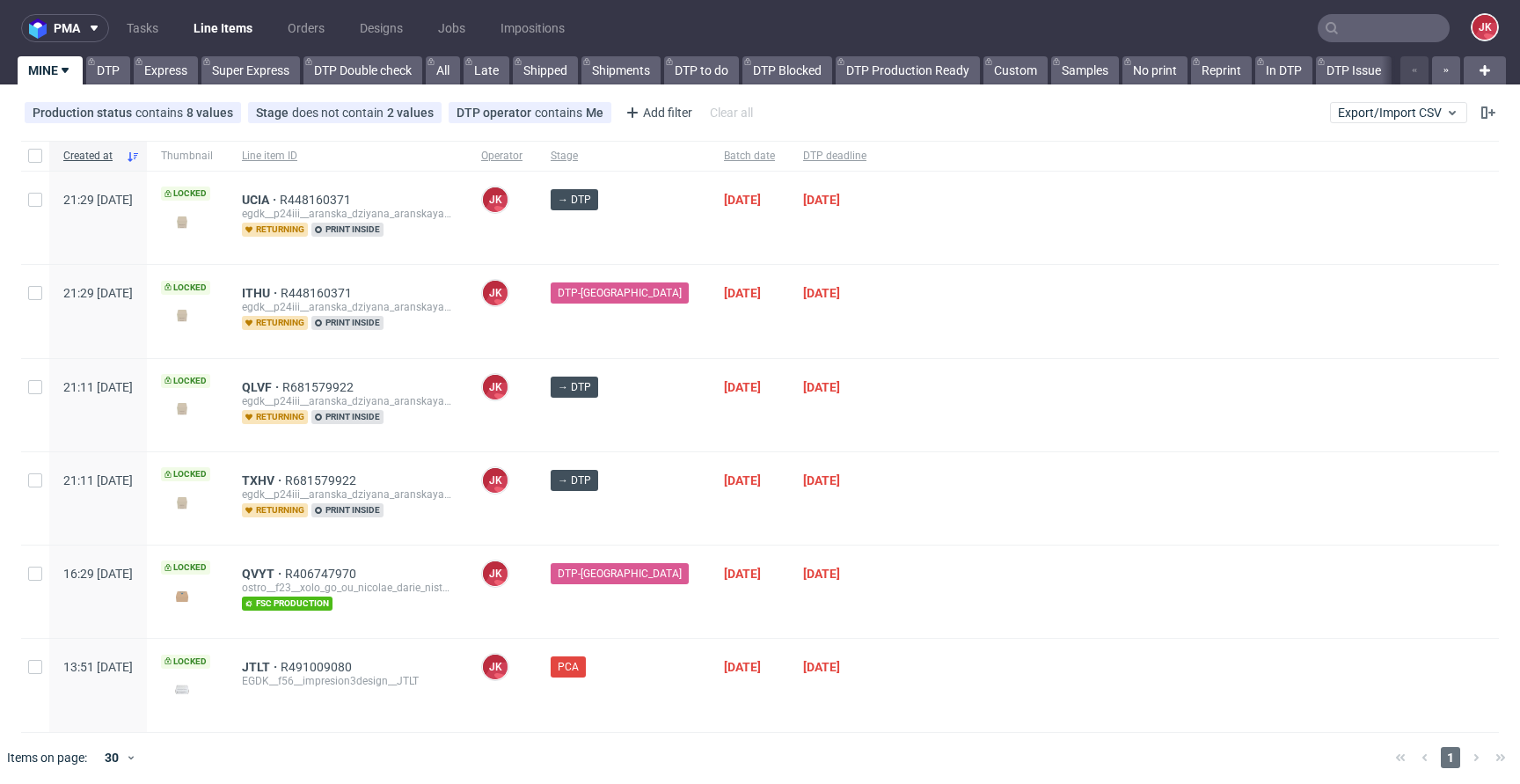
click at [537, 414] on div "[PERSON_NAME] [PERSON_NAME]" at bounding box center [502, 405] width 70 height 93
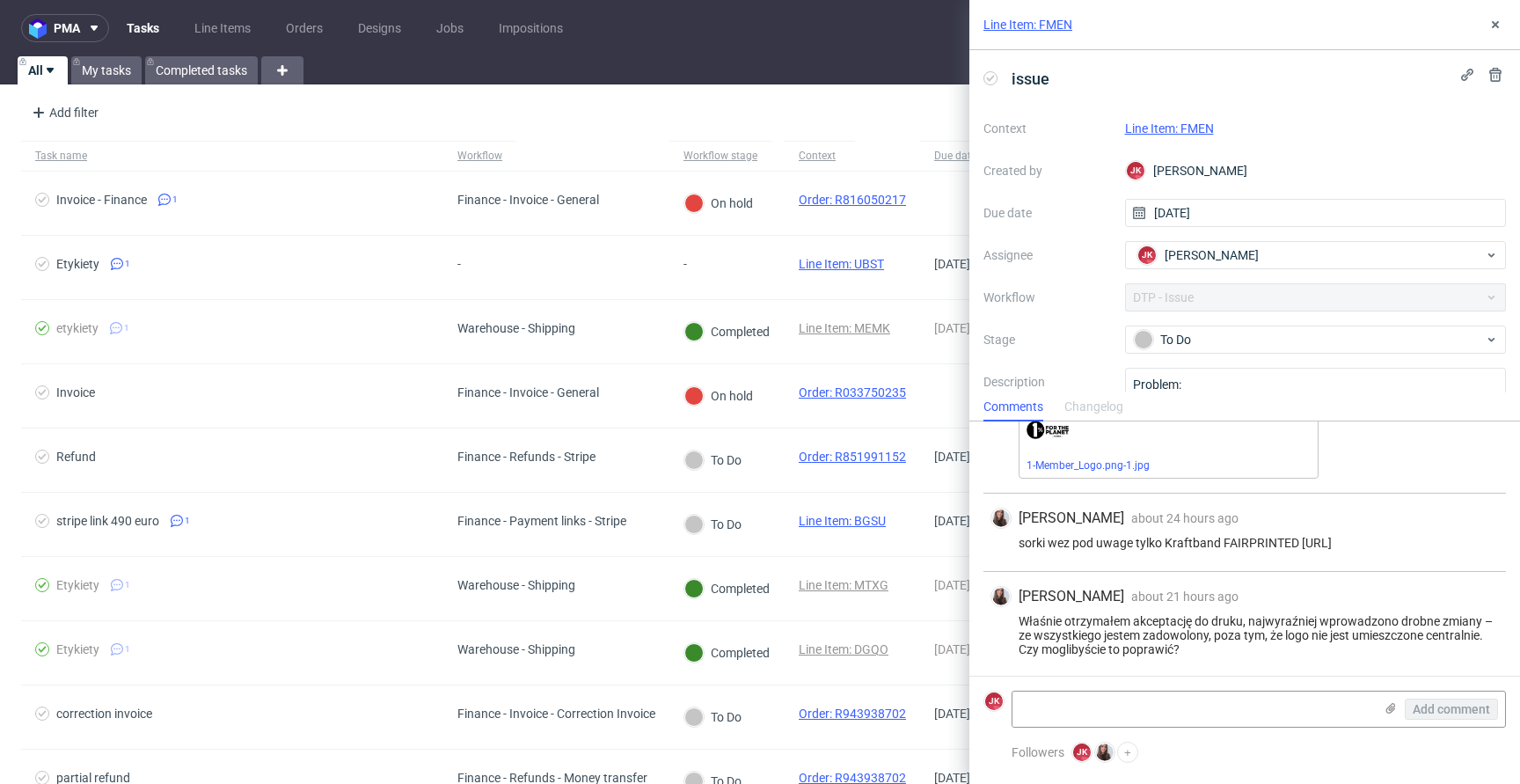
scroll to position [474, 0]
click at [1178, 134] on link "Line Item: FMEN" at bounding box center [1170, 129] width 89 height 15
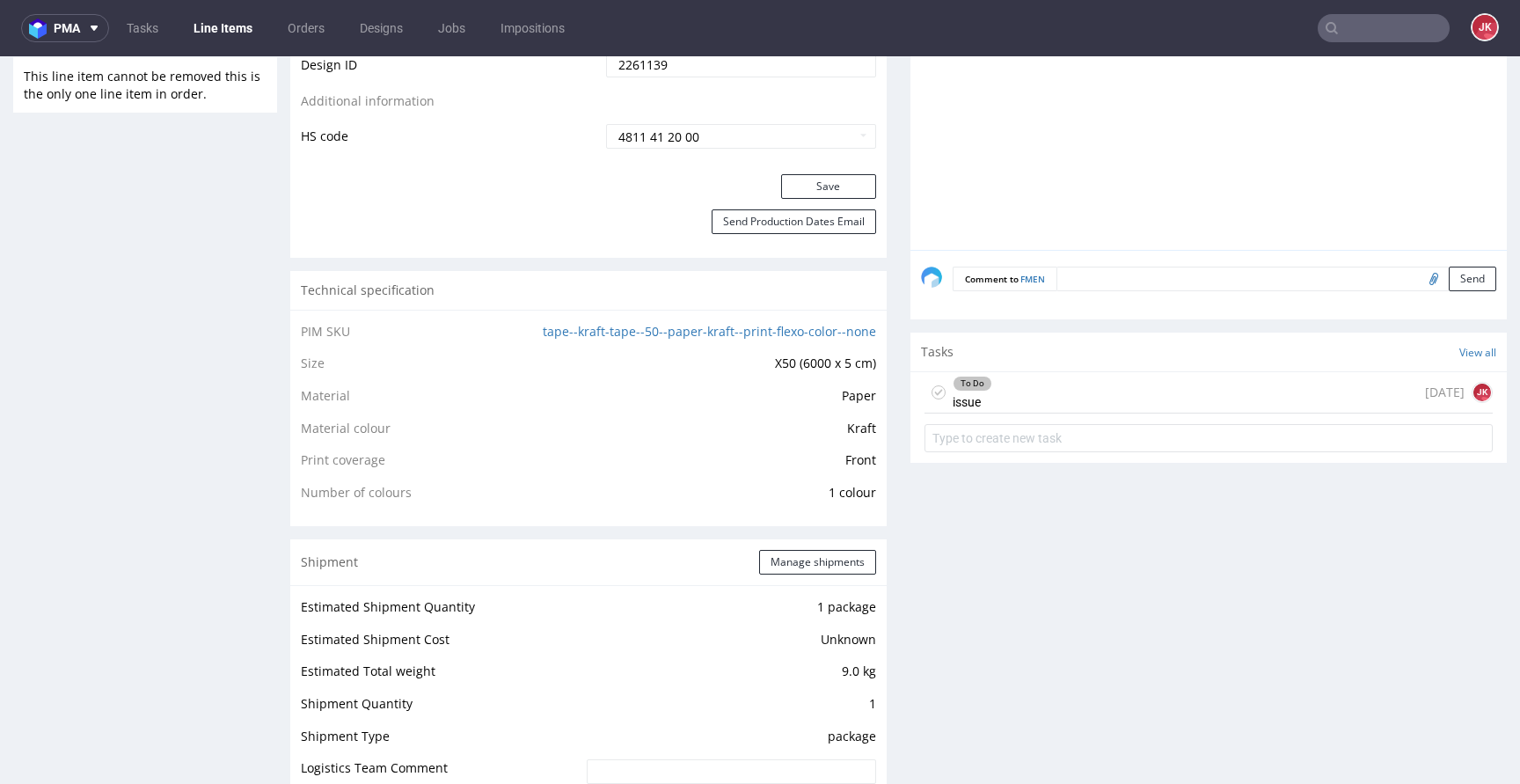
scroll to position [1079, 0]
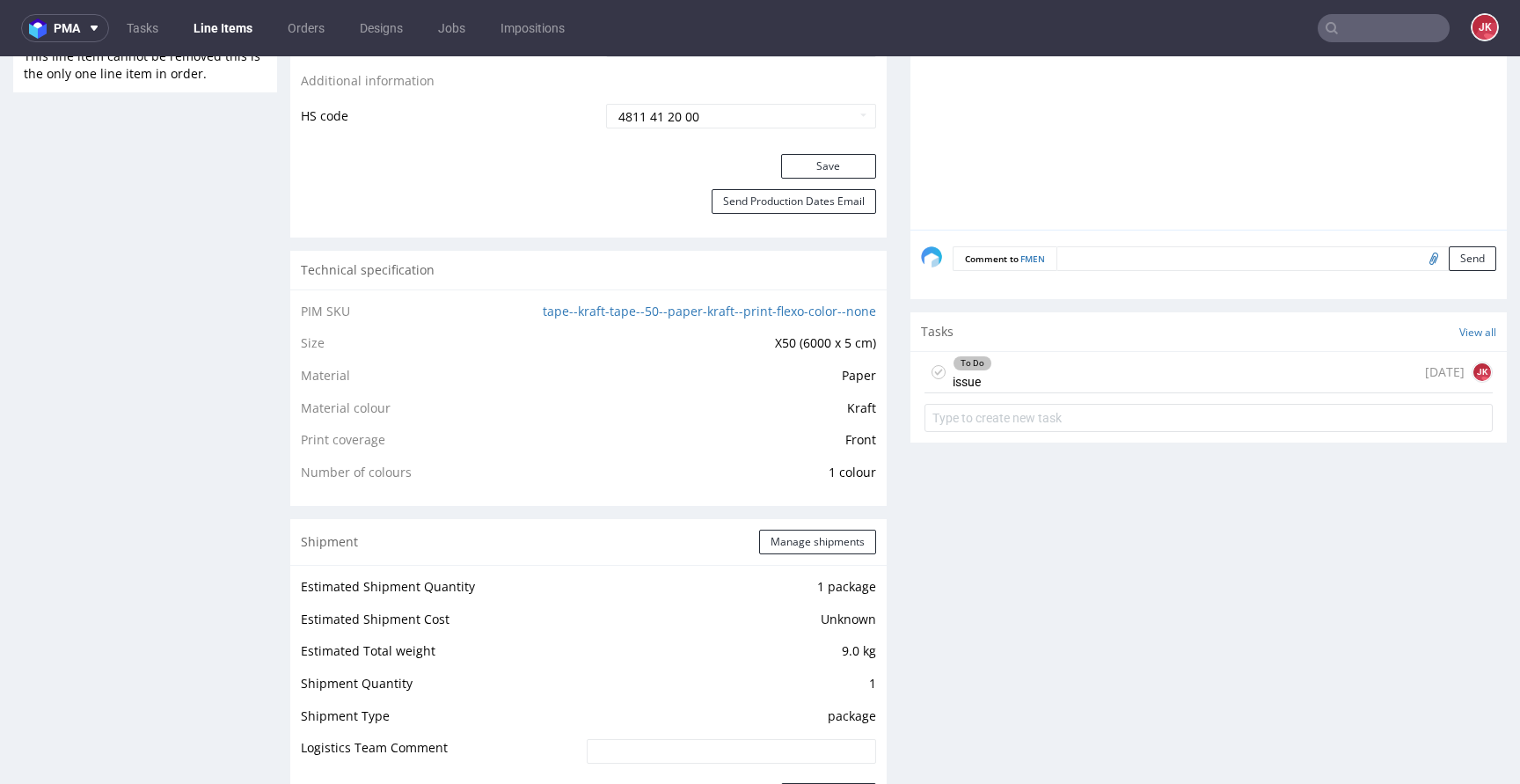
click at [971, 370] on div "To Do" at bounding box center [972, 363] width 38 height 15
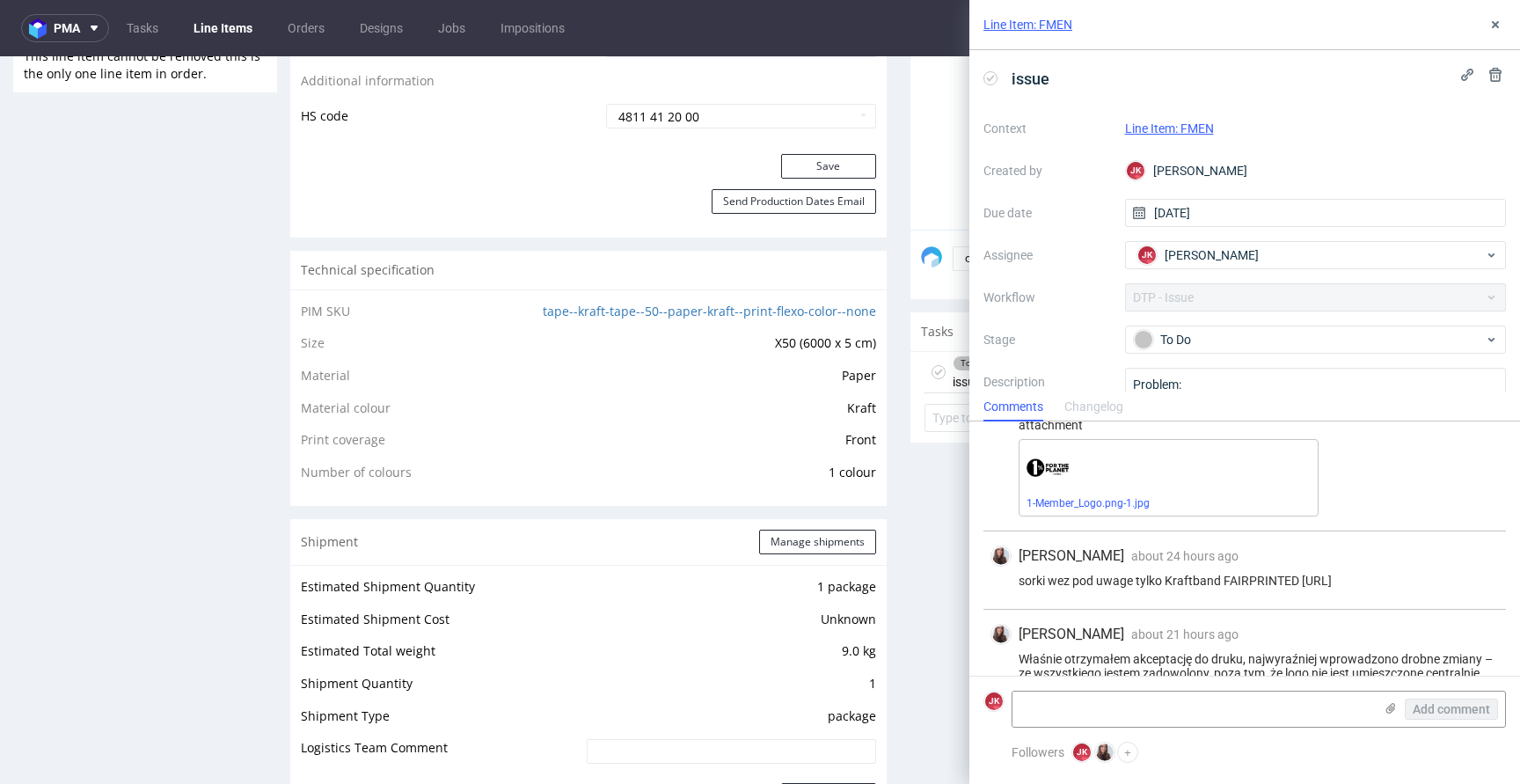
scroll to position [474, 0]
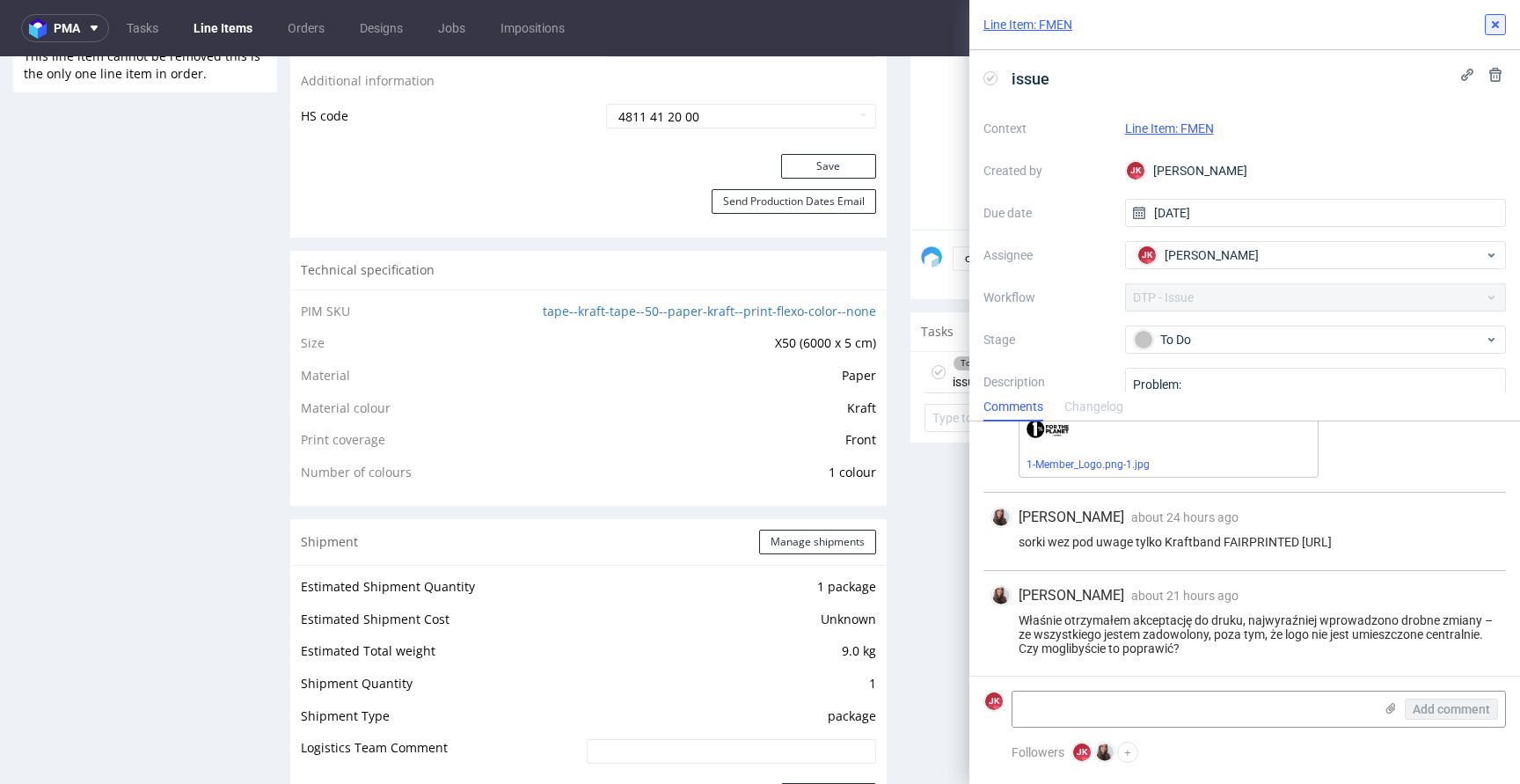
click at [1500, 25] on icon at bounding box center [1495, 24] width 15 height 15
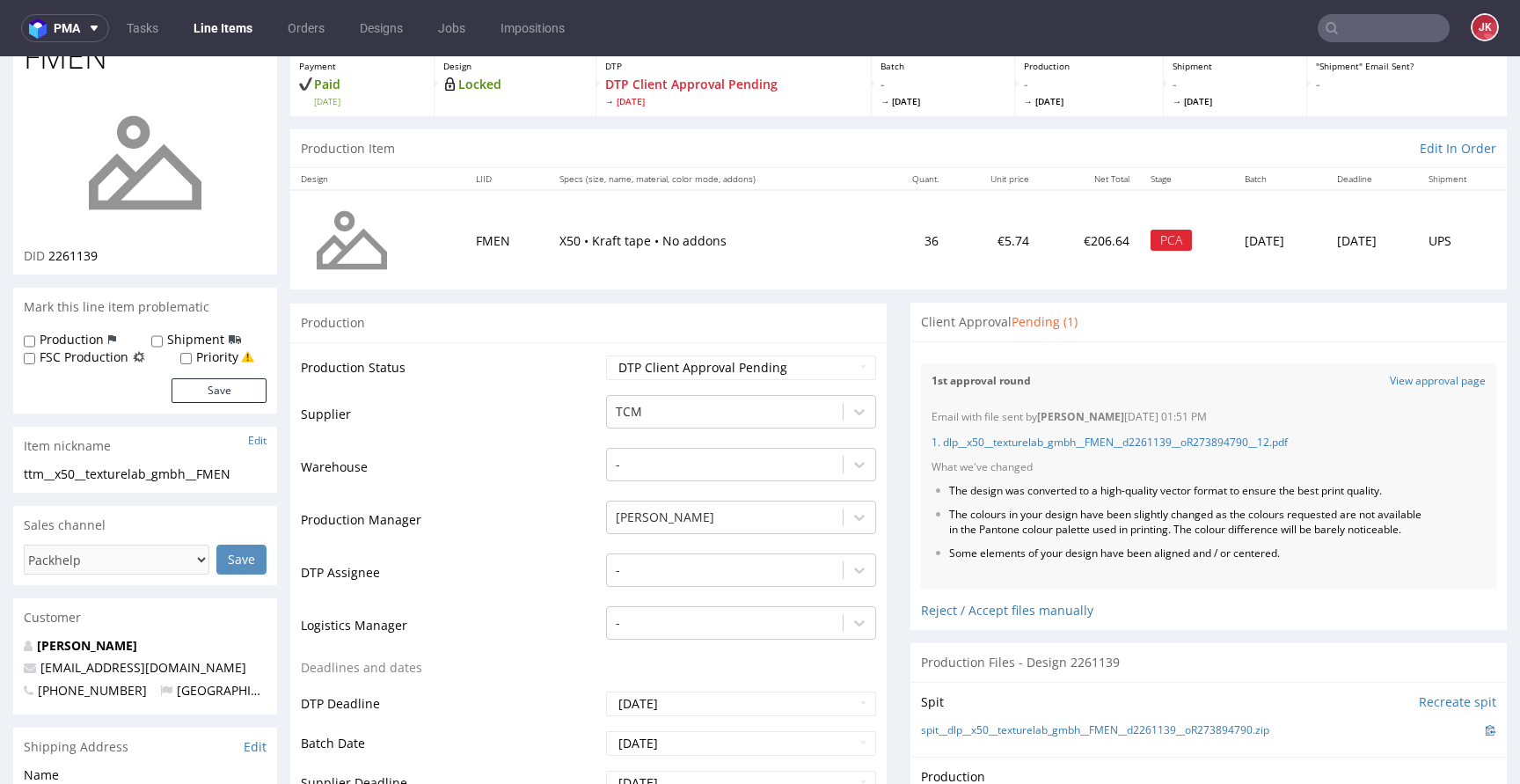
scroll to position [100, 0]
click at [948, 621] on div "Reject / Accept files manually" at bounding box center [1208, 605] width 575 height 31
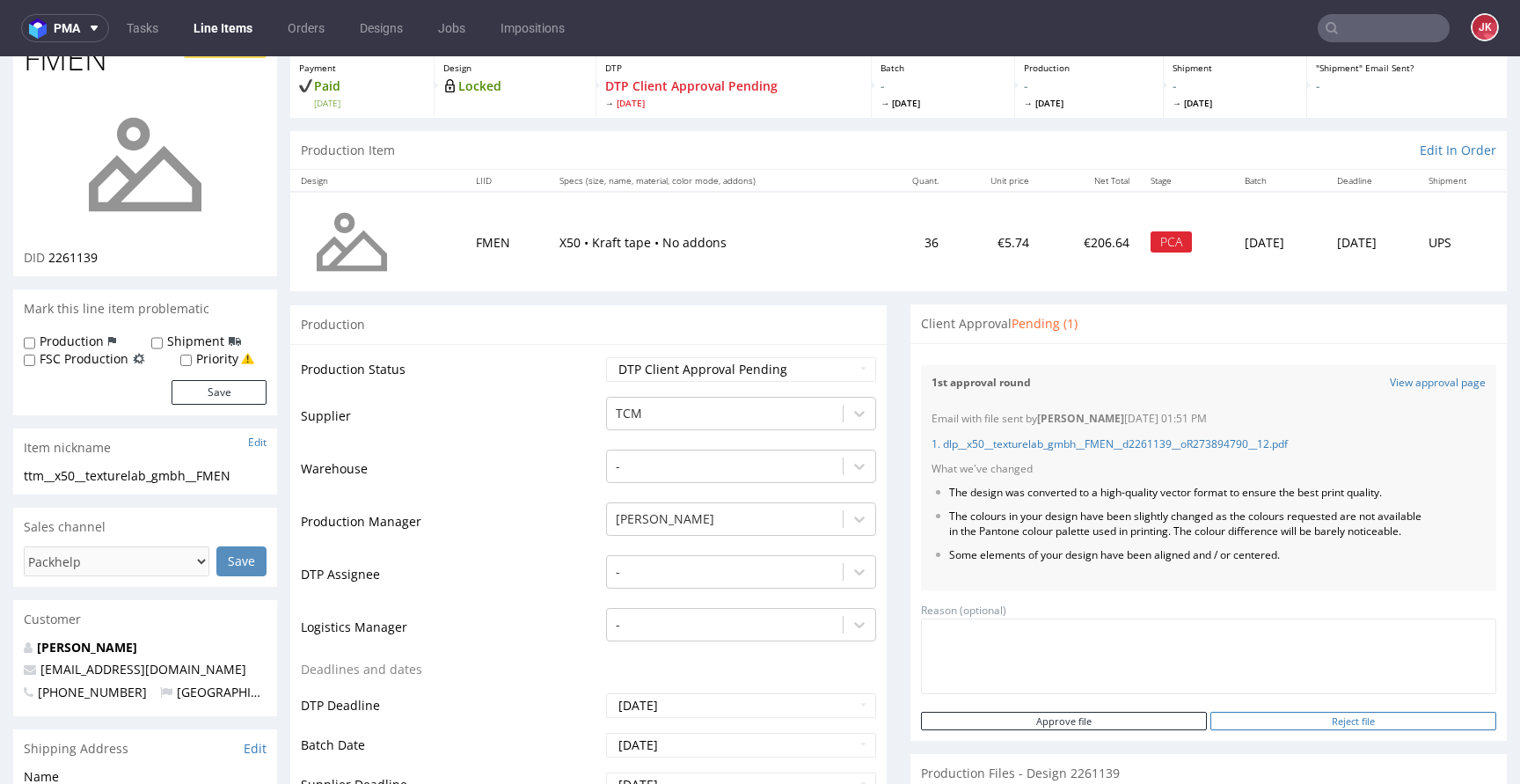
click at [1336, 730] on input "Reject file" at bounding box center [1354, 720] width 286 height 18
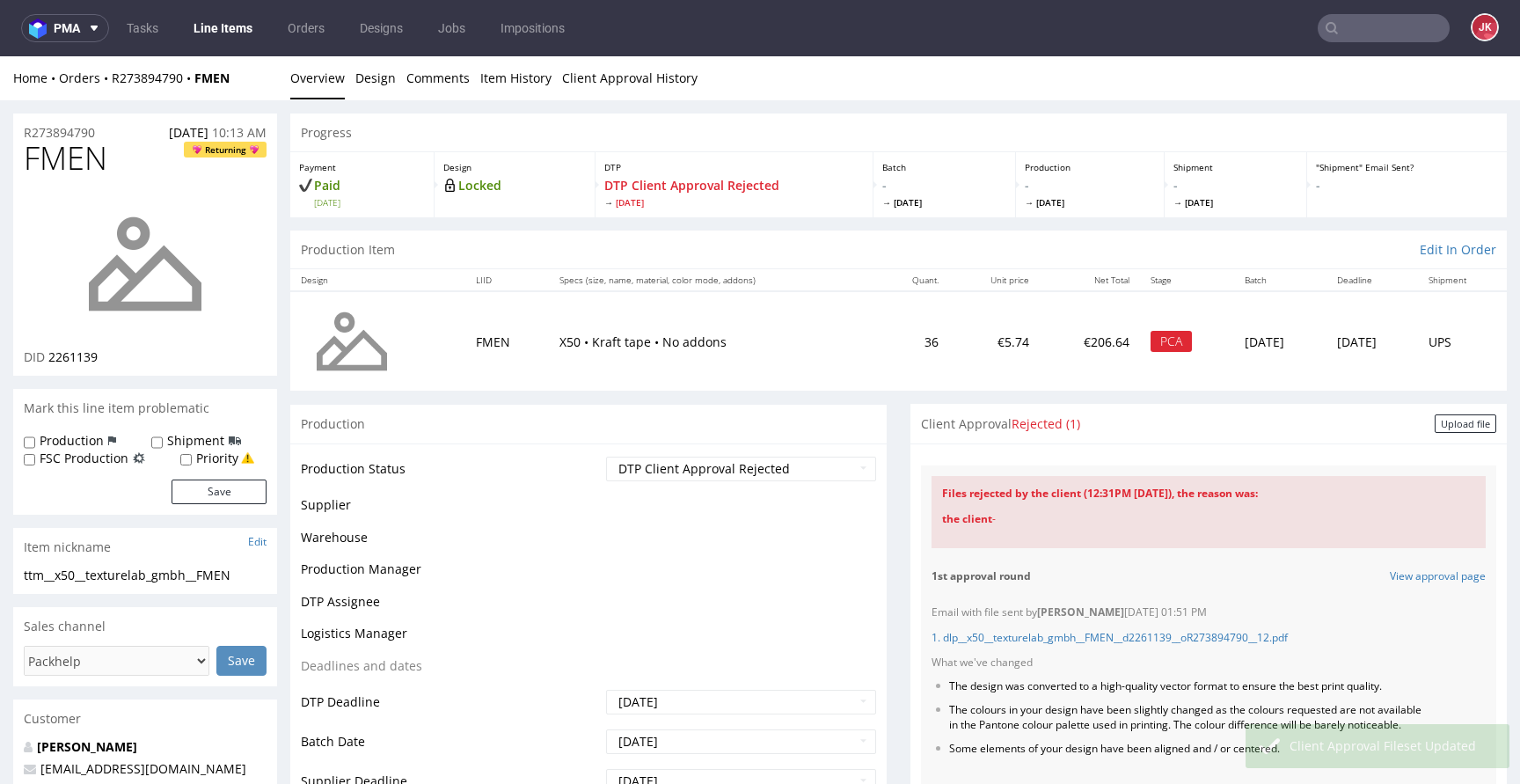
scroll to position [0, 0]
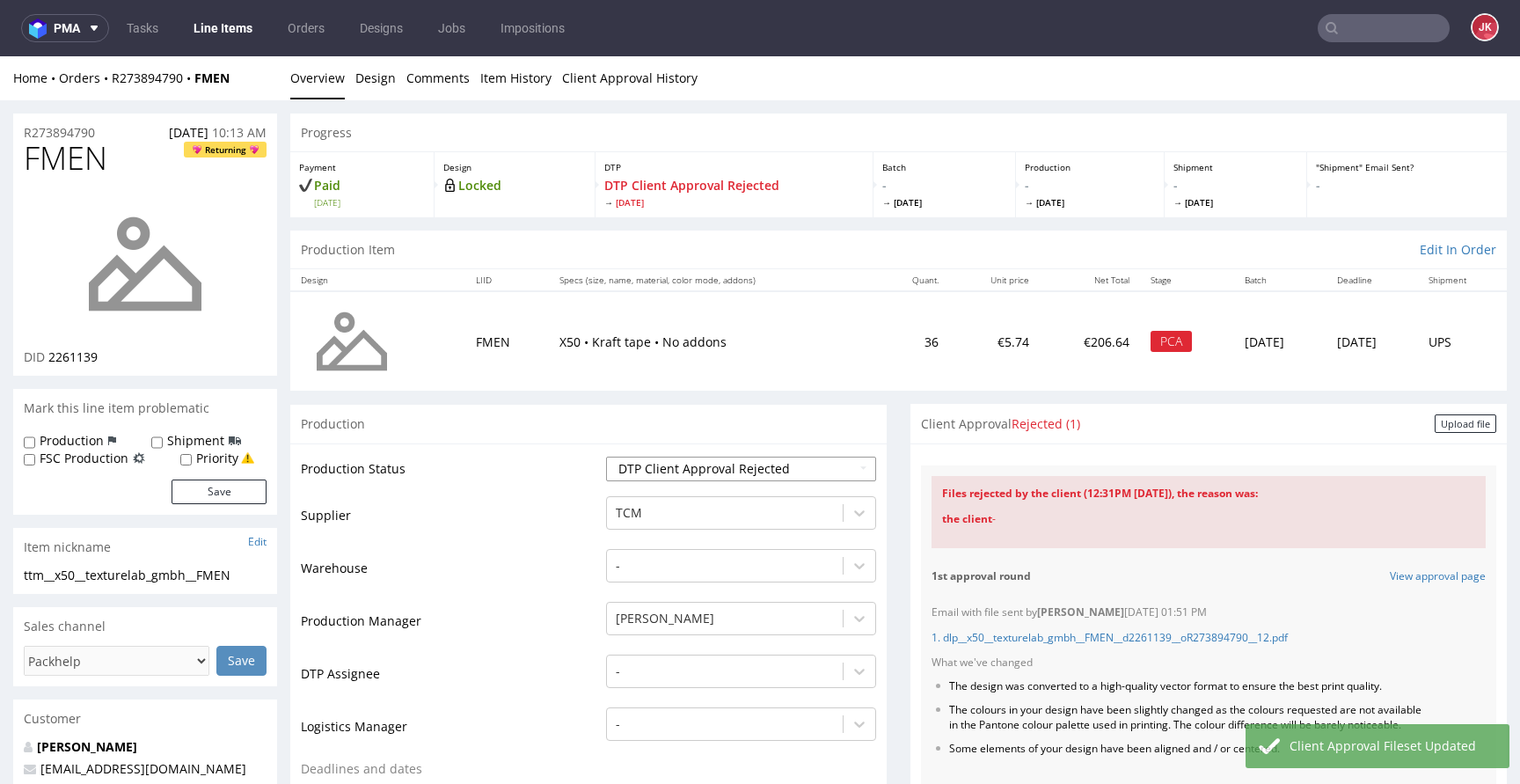
click at [744, 473] on select "Waiting for Artwork Waiting for Diecut Waiting for Mockup Waiting for DTP Waiti…" at bounding box center [741, 468] width 270 height 24
select select "dtp_ca_needed"
click at [606, 456] on select "Waiting for Artwork Waiting for Diecut Waiting for Mockup Waiting for DTP Waiti…" at bounding box center [741, 468] width 270 height 24
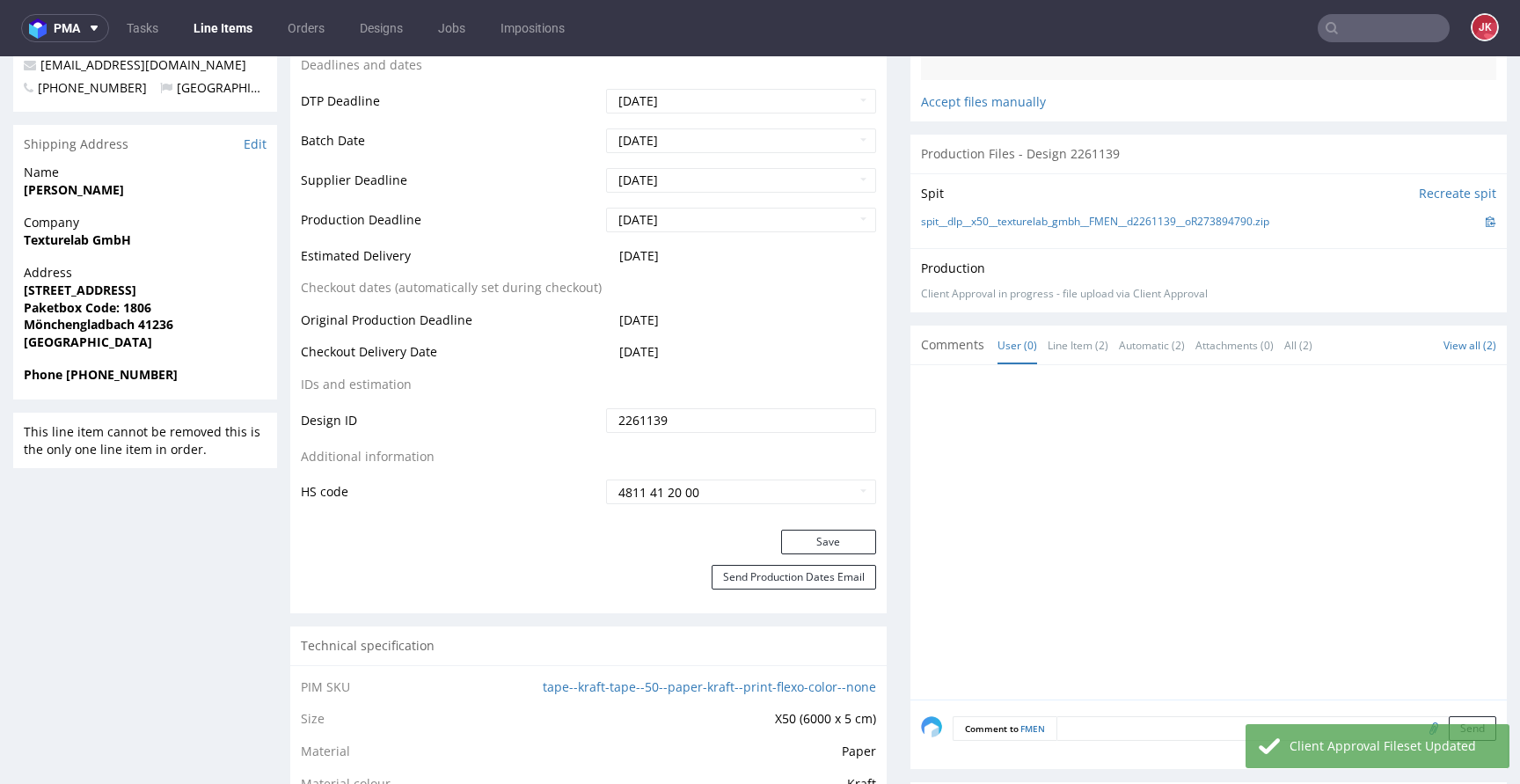
scroll to position [869, 0]
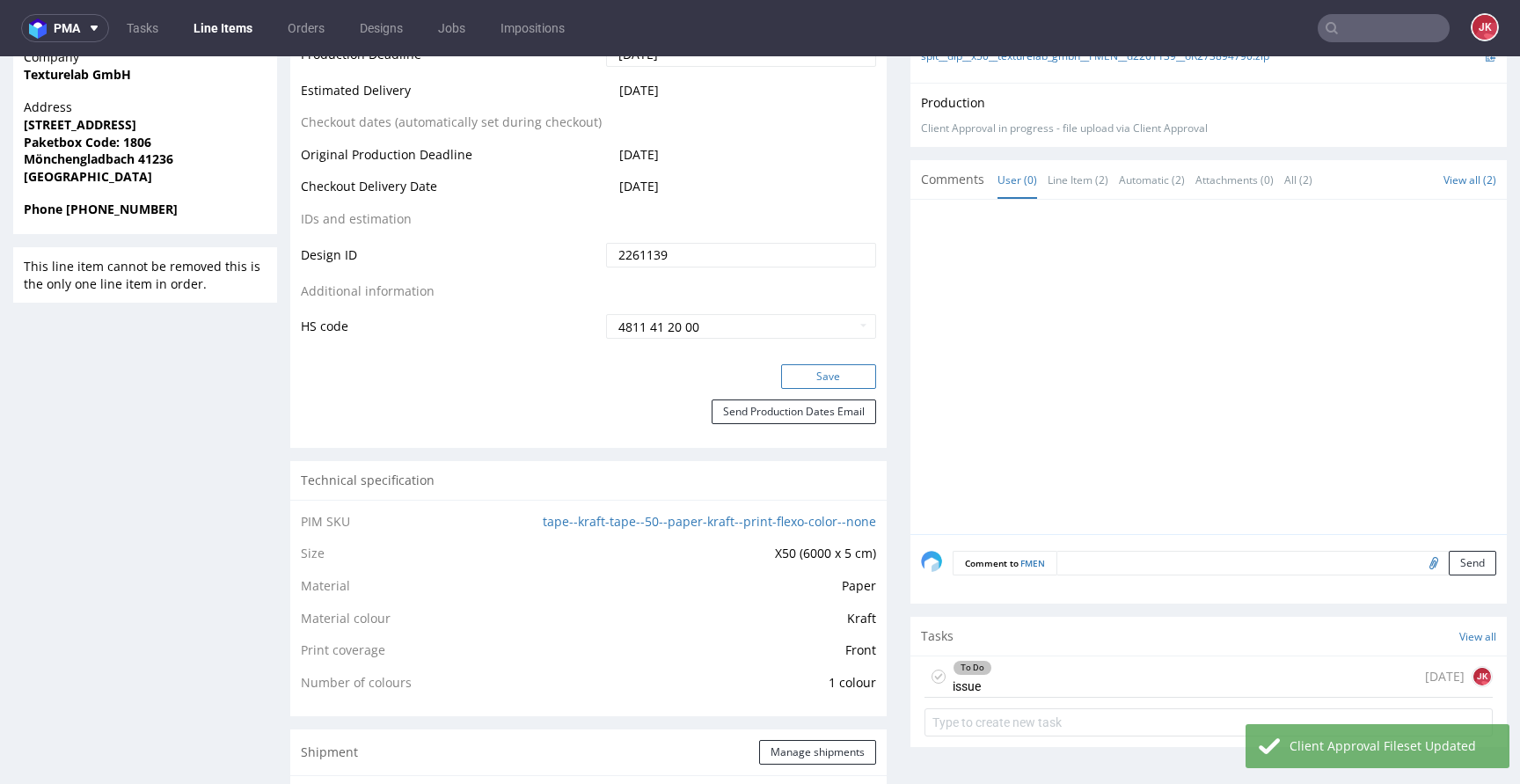
click at [825, 376] on button "Save" at bounding box center [829, 376] width 95 height 24
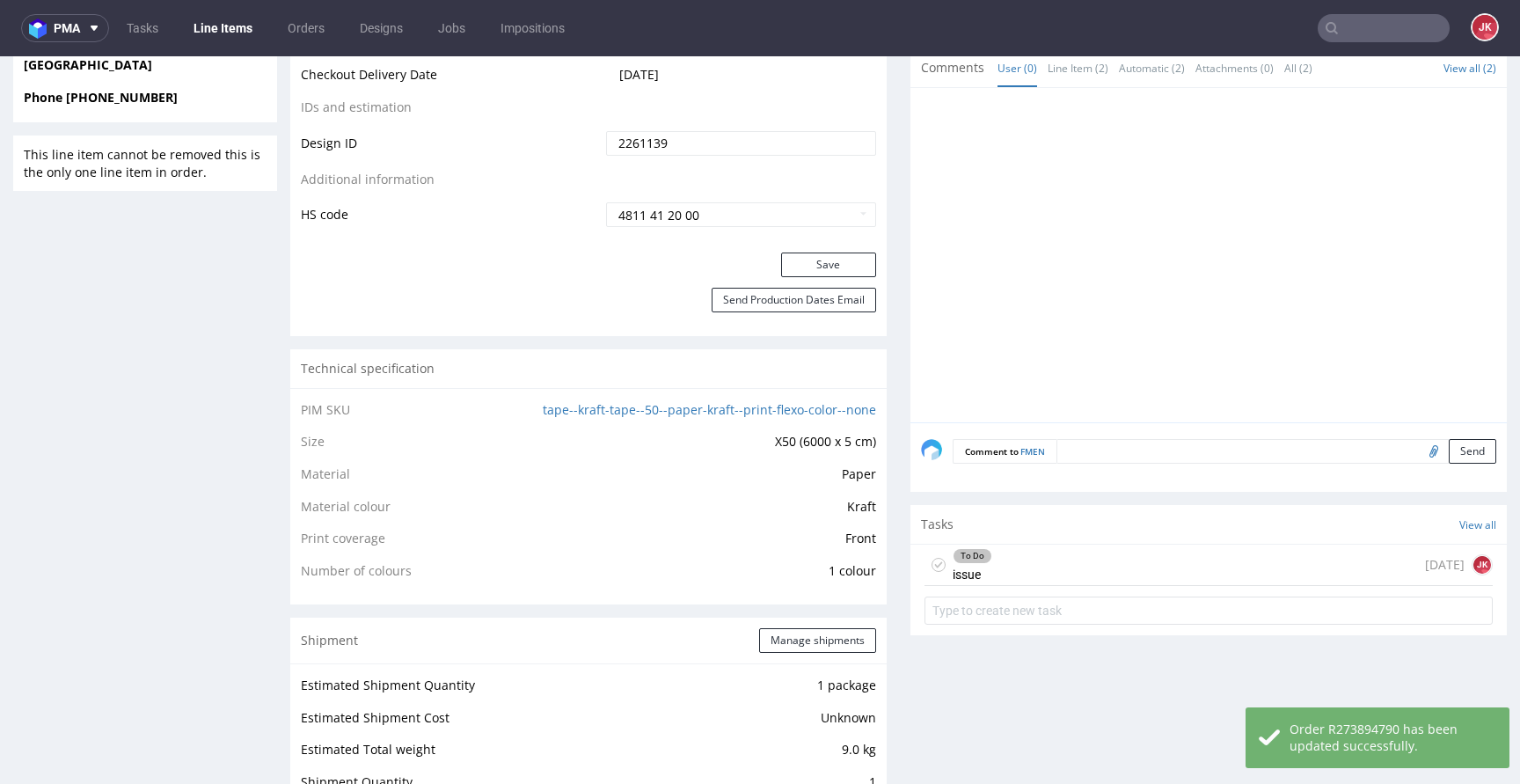
scroll to position [1013, 0]
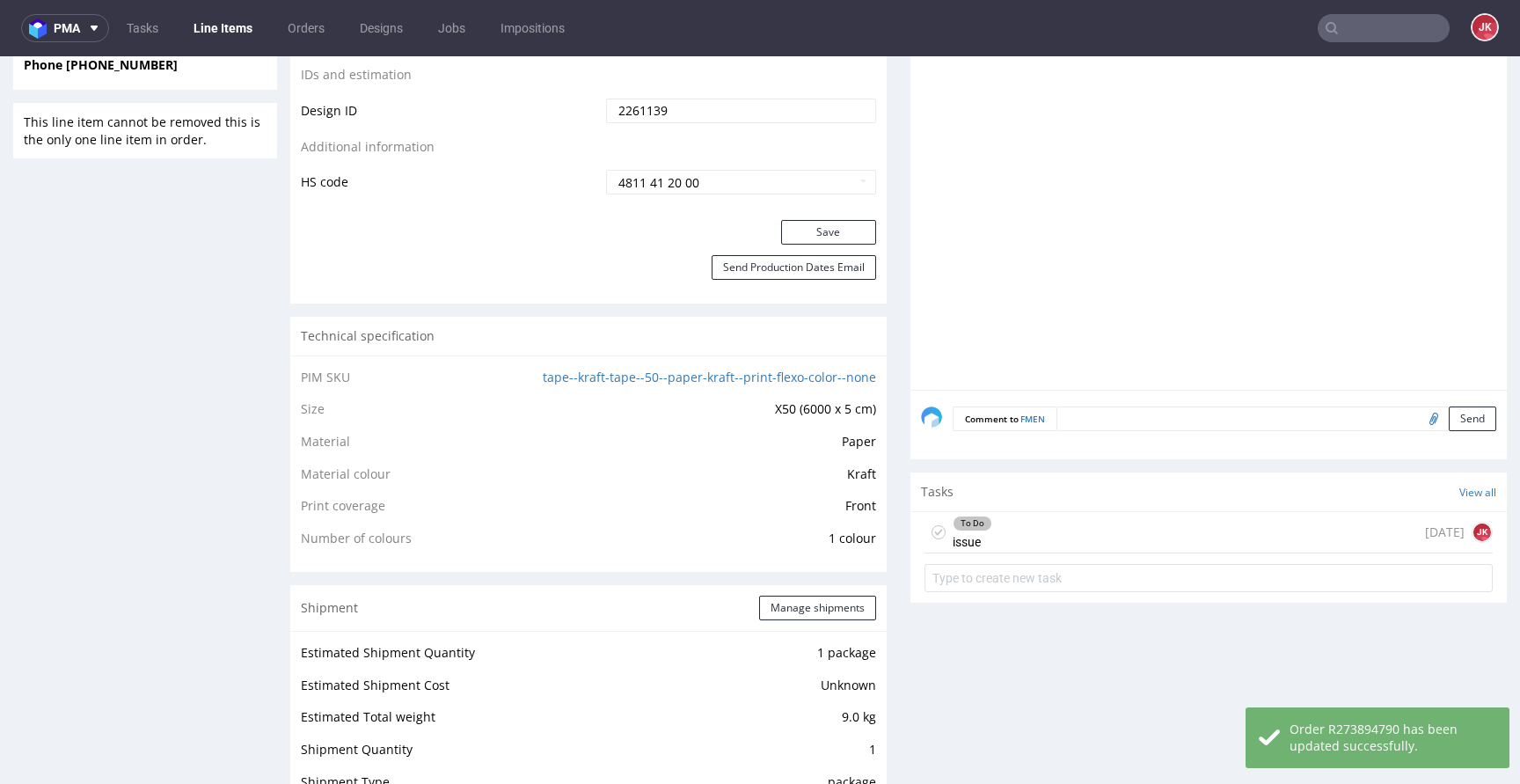
click at [931, 539] on icon at bounding box center [938, 532] width 15 height 15
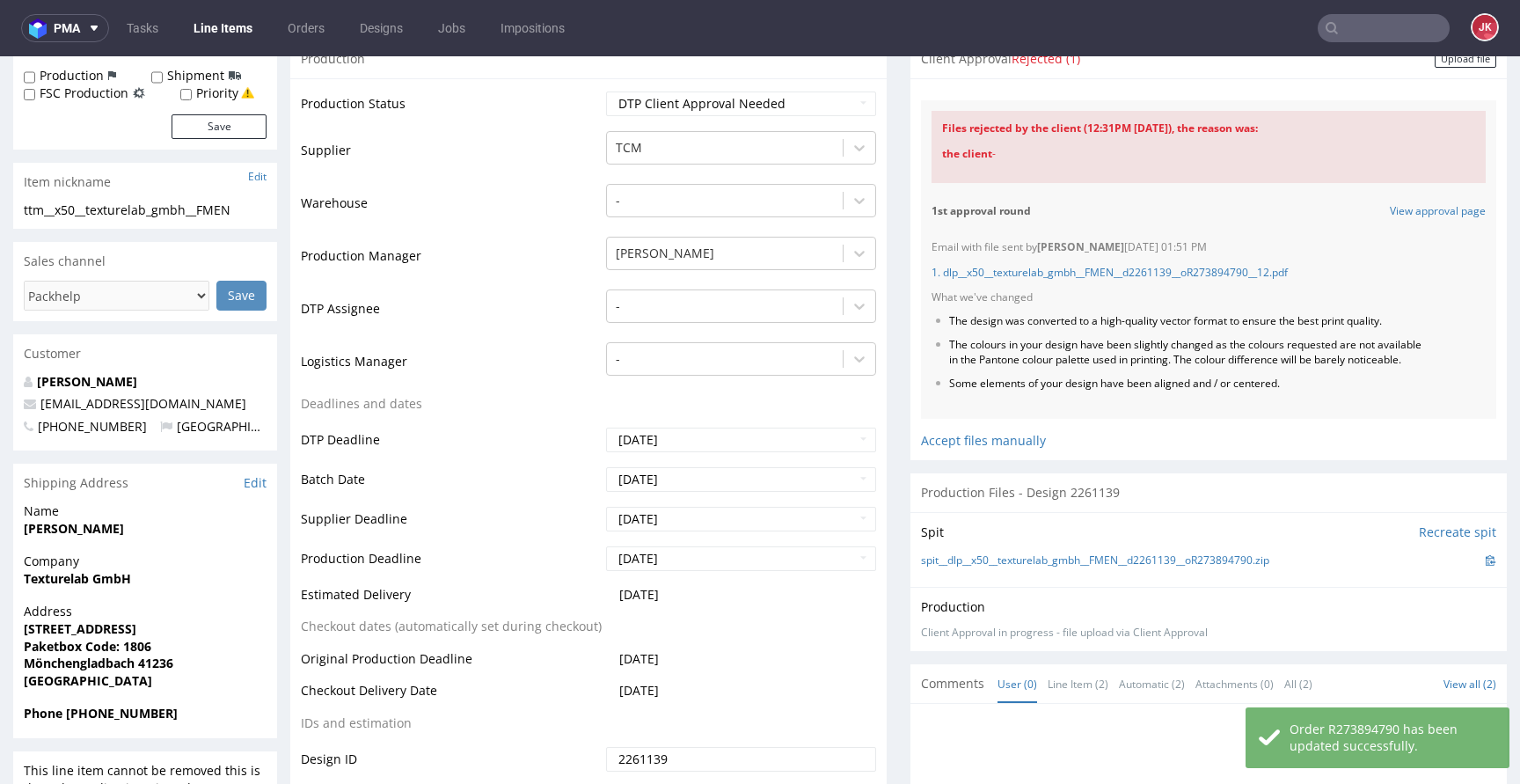
scroll to position [0, 0]
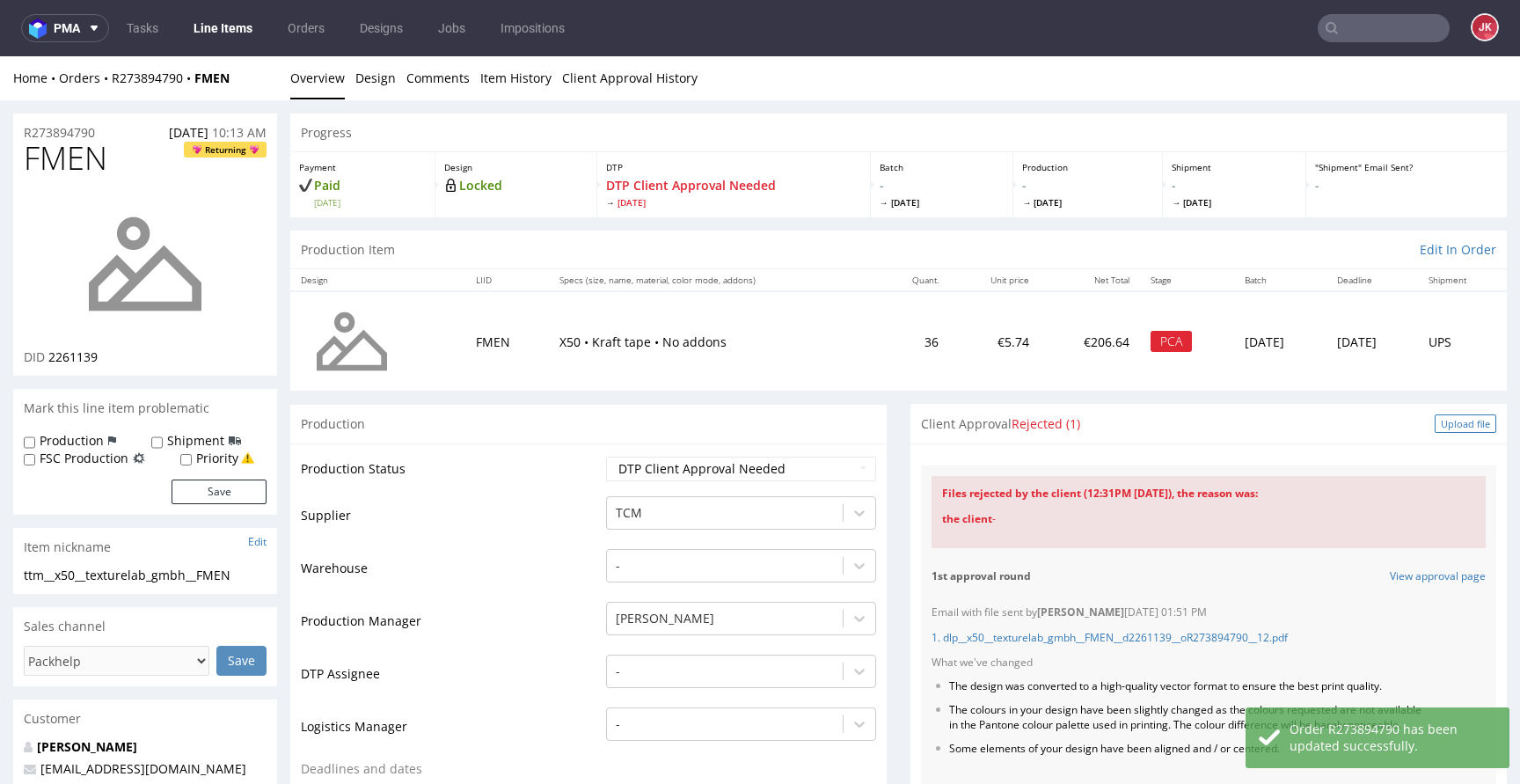
click at [1442, 423] on div "Upload file" at bounding box center [1466, 422] width 62 height 18
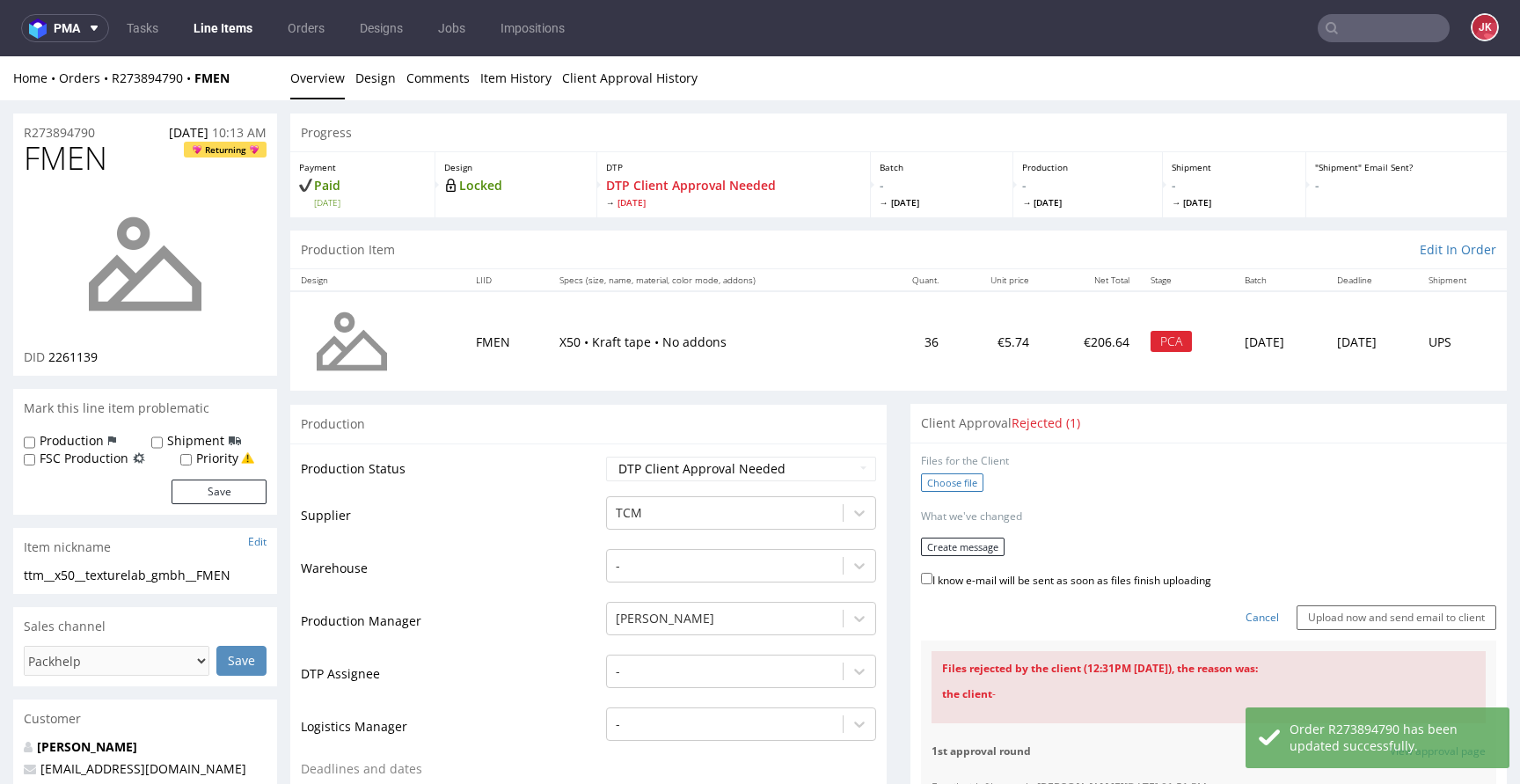
click at [943, 482] on label "Choose file" at bounding box center [951, 481] width 63 height 18
click at [0, 56] on input "Choose file" at bounding box center [0, 56] width 0 height 0
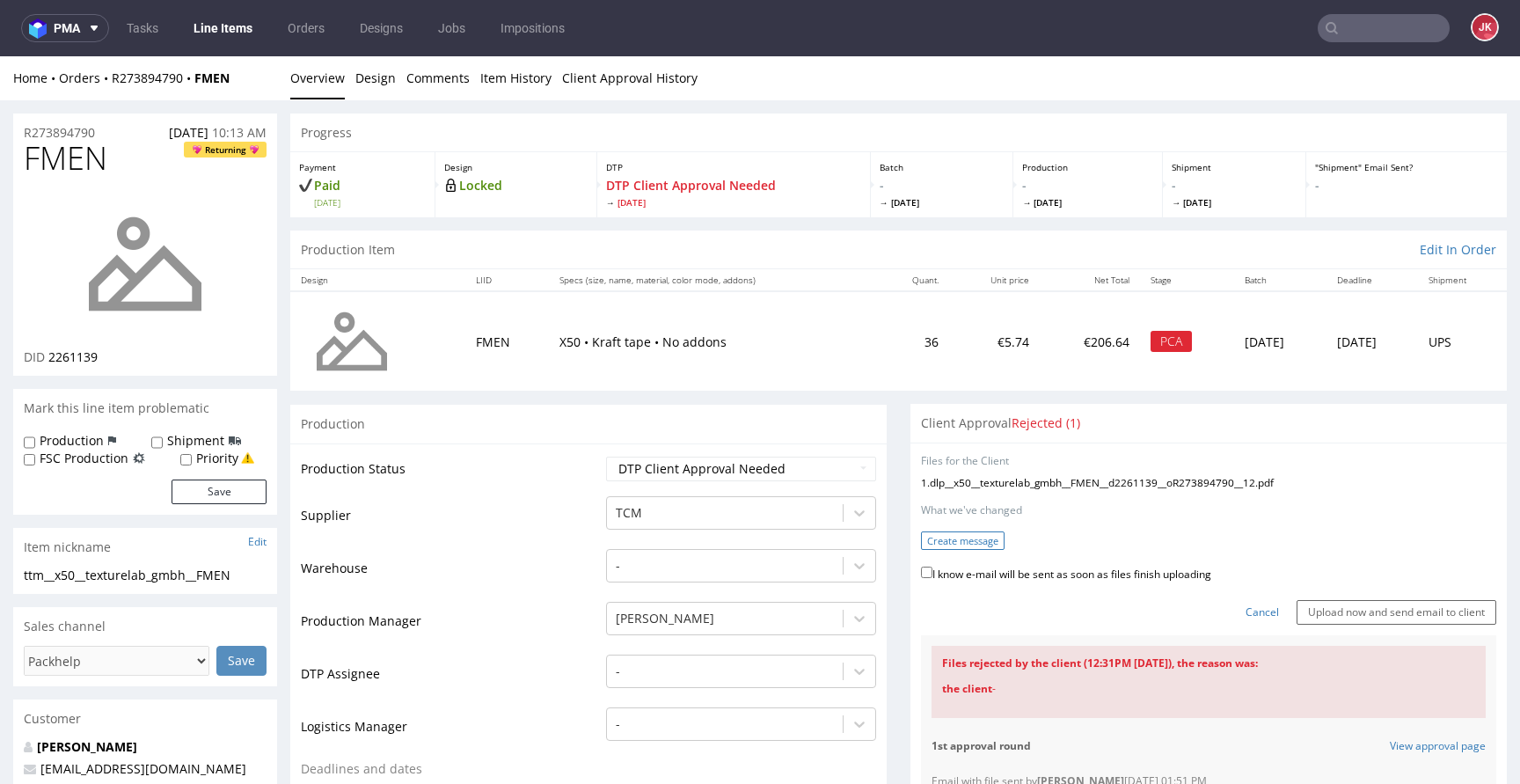
click at [932, 534] on button "Create message" at bounding box center [962, 539] width 83 height 18
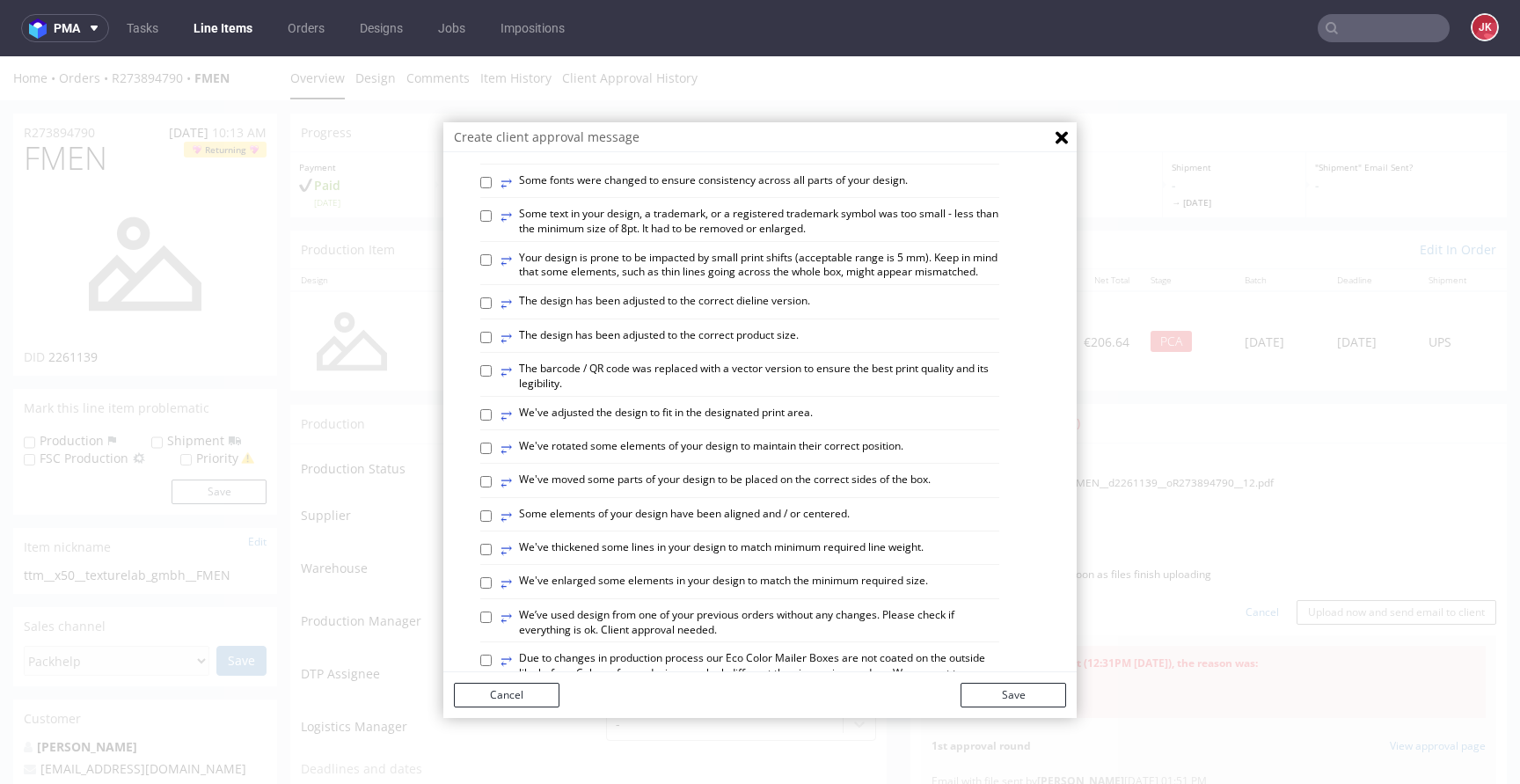
scroll to position [429, 0]
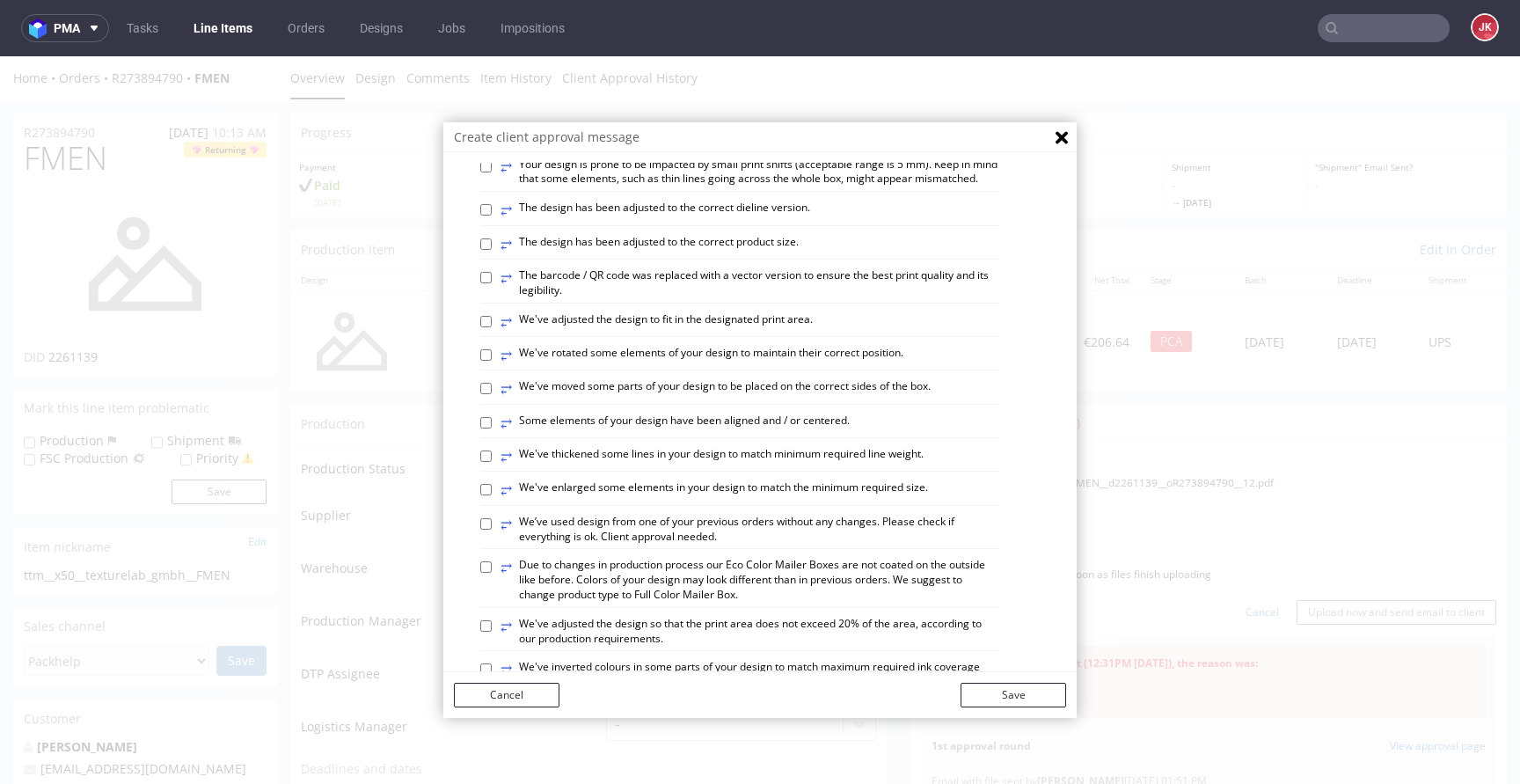
click at [590, 433] on label "⥂ Some elements of your design have been aligned and / or centered." at bounding box center [675, 423] width 349 height 19
click at [492, 428] on input "⥂ Some elements of your design have been aligned and / or centered." at bounding box center [486, 422] width 12 height 12
checkbox input "true"
click at [1019, 696] on button "Save" at bounding box center [1012, 694] width 105 height 24
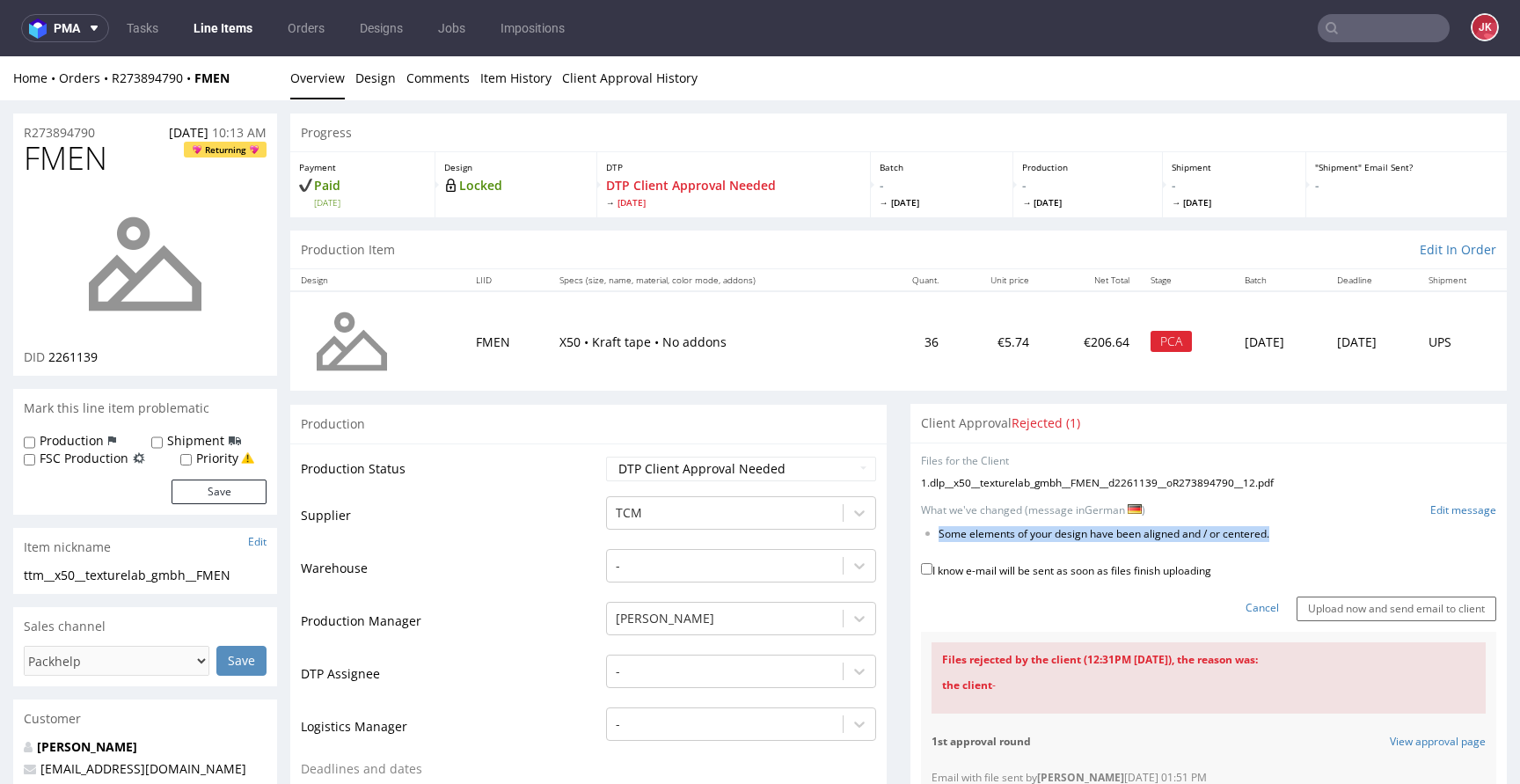
drag, startPoint x: 925, startPoint y: 536, endPoint x: 1285, endPoint y: 550, distance: 360.3
click at [1285, 550] on form "Files for the Client 1 . dlp__x50__texturelab_gmbh__FMEN__d2261139__oR273894790…" at bounding box center [1208, 537] width 575 height 167
copy form "Some elements of your design have been aligned and / or centered."
click at [1430, 508] on link "Edit message" at bounding box center [1463, 509] width 66 height 15
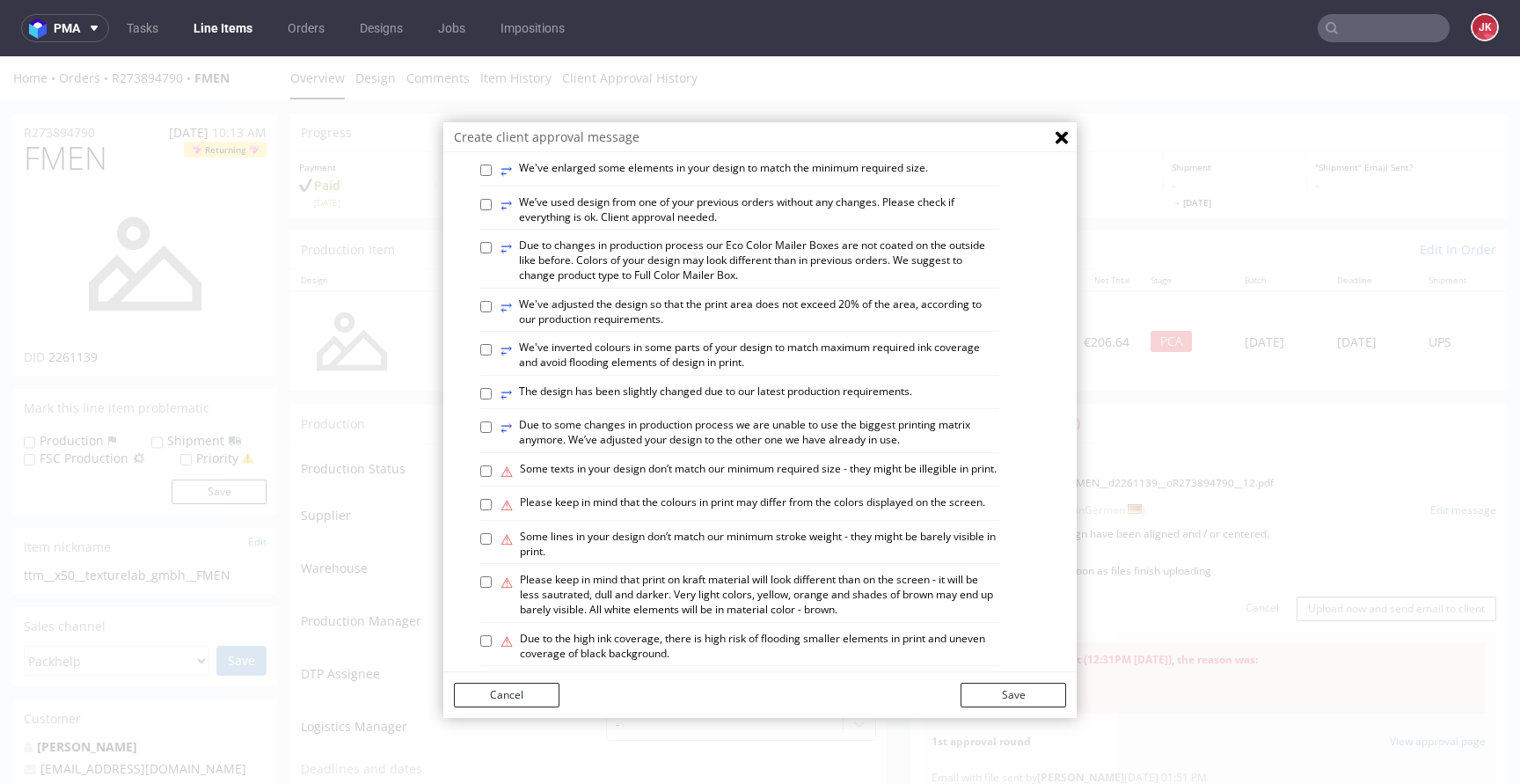
scroll to position [1026, 0]
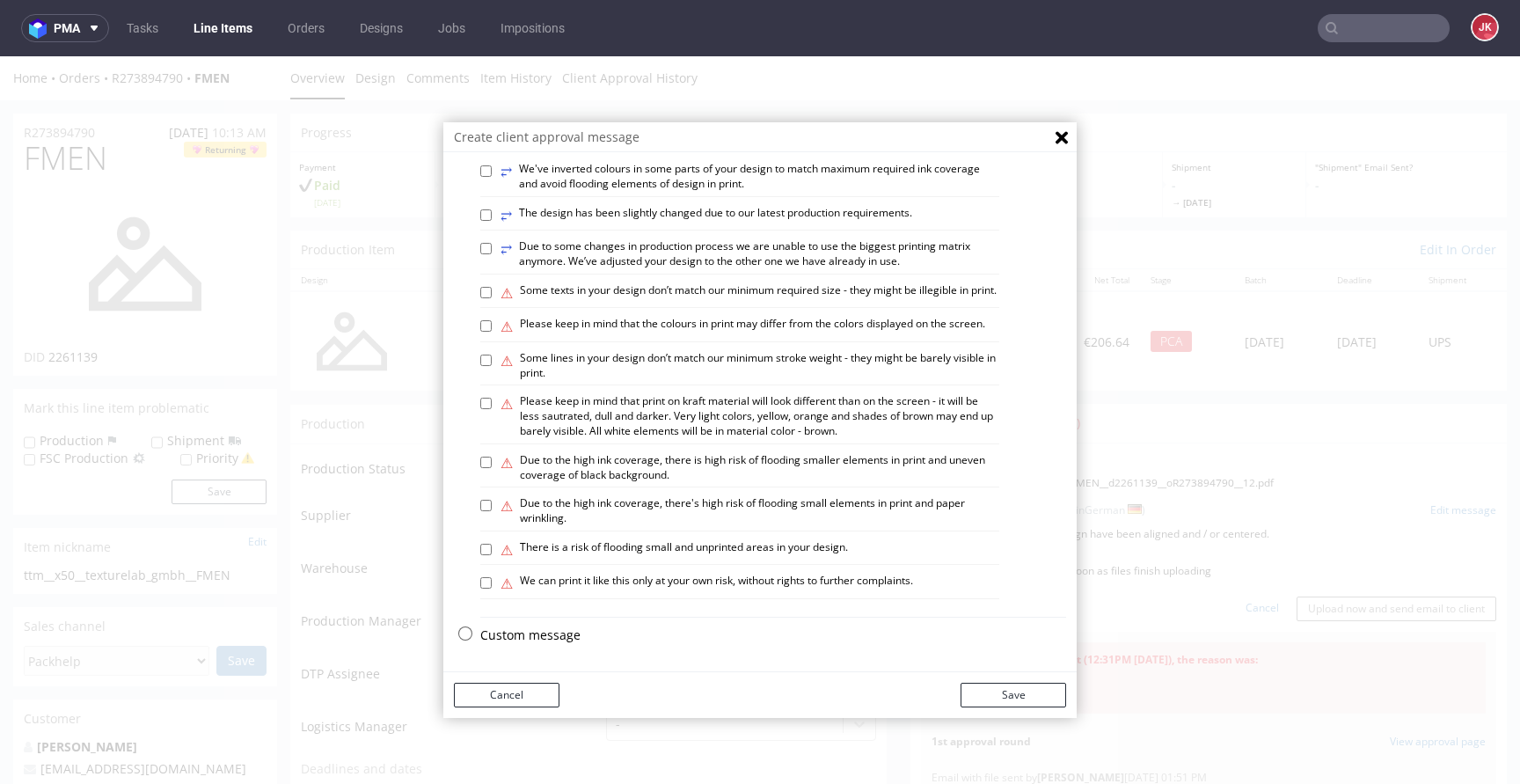
click at [516, 635] on p "Custom message" at bounding box center [774, 635] width 586 height 17
checkbox input "false"
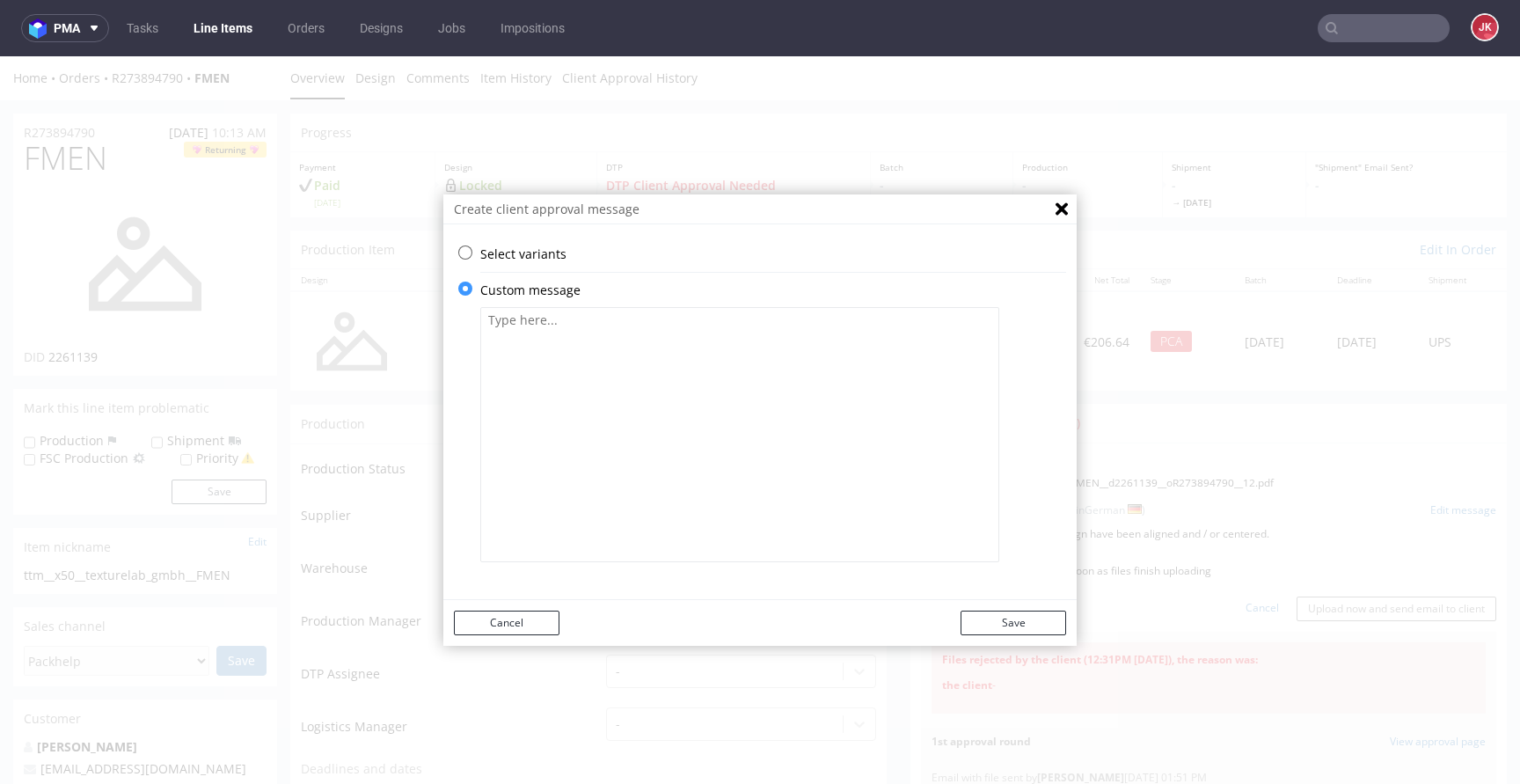
click at [683, 452] on textarea at bounding box center [740, 434] width 519 height 255
paste textarea "Elemente Ihres Designs wurden ausgerichtet und/oder zentriert."
type textarea "Elemente Ihres Designs wurden ausgerichtet und/oder zentriert."
click at [1019, 626] on button "Save" at bounding box center [1012, 622] width 105 height 24
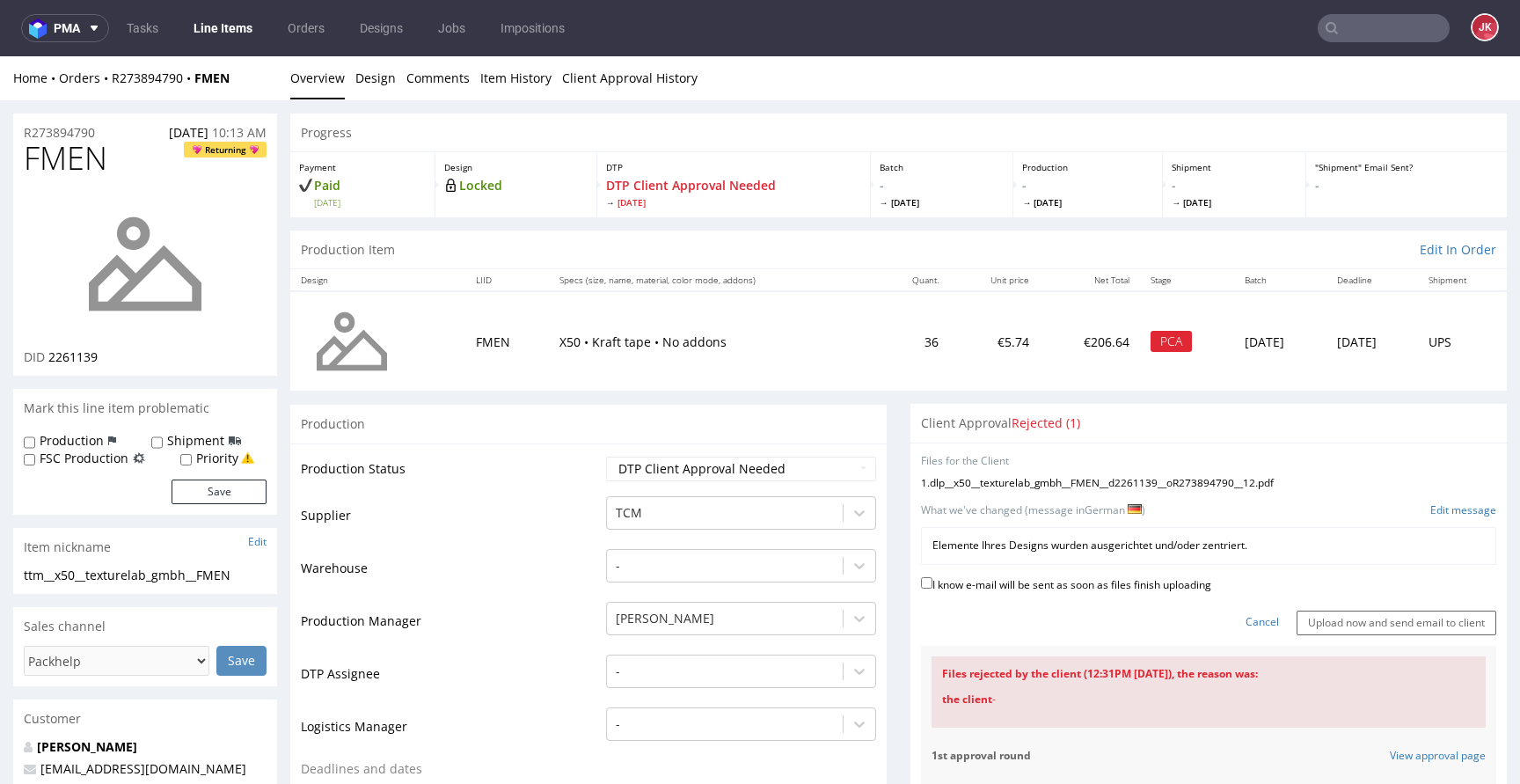
click at [1066, 578] on label "I know e-mail will be sent as soon as files finish uploading" at bounding box center [1066, 583] width 290 height 19
click at [932, 578] on input "I know e-mail will be sent as soon as files finish uploading" at bounding box center [926, 583] width 12 height 12
checkbox input "true"
click at [1397, 629] on input "Upload now and send email to client" at bounding box center [1396, 622] width 200 height 24
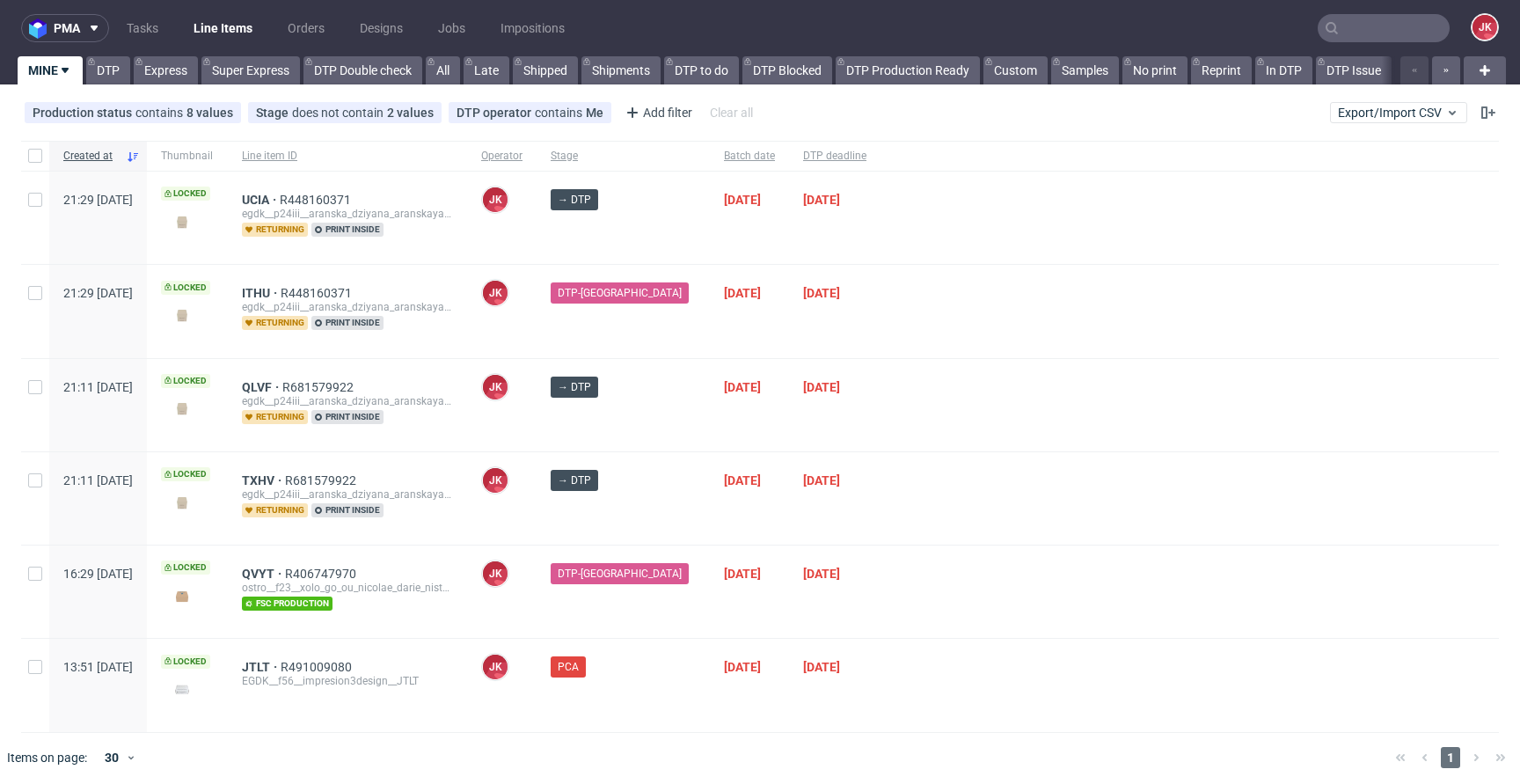
click at [899, 454] on div at bounding box center [1190, 499] width 619 height 93
click at [960, 499] on div at bounding box center [1190, 499] width 619 height 93
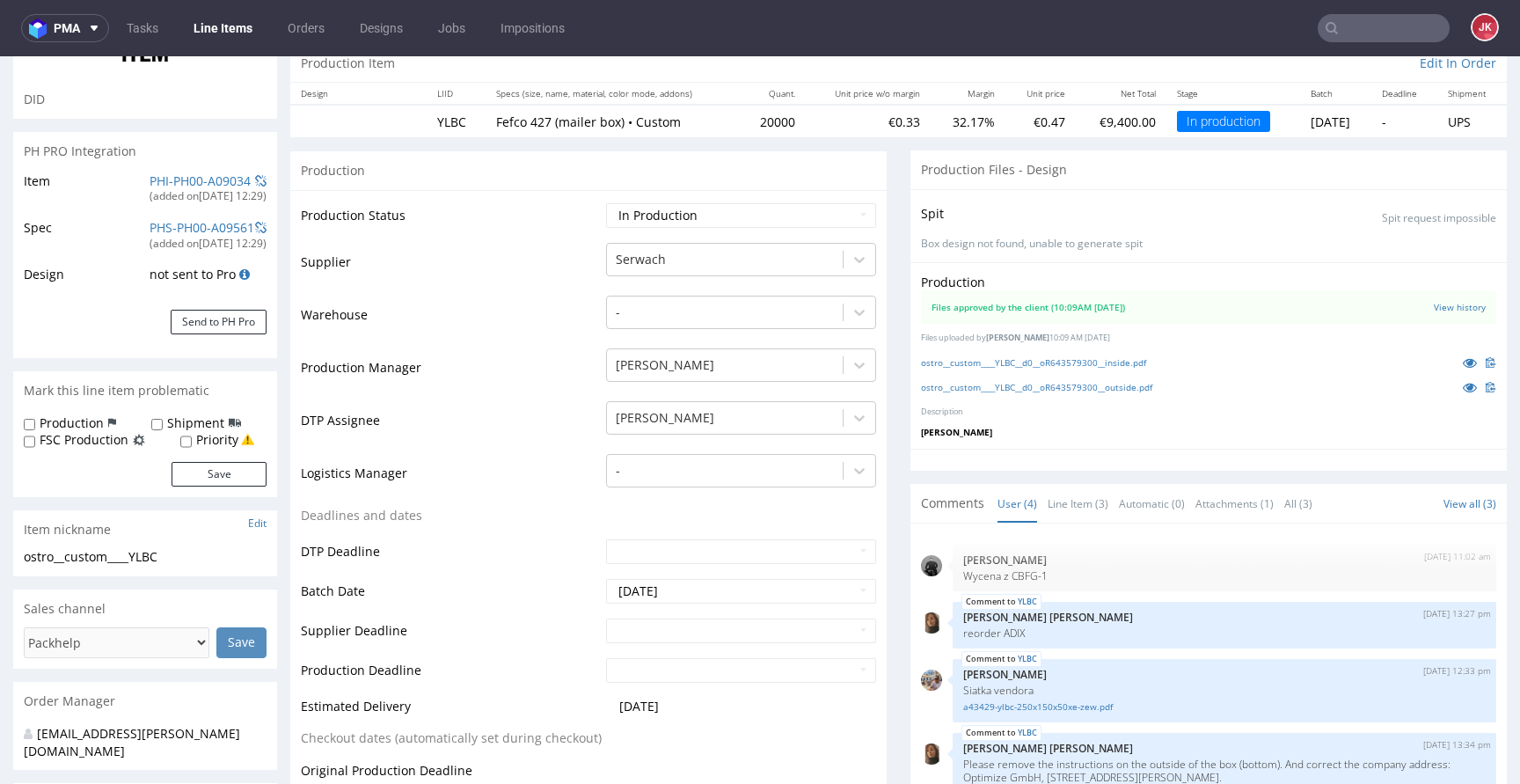
scroll to position [118, 0]
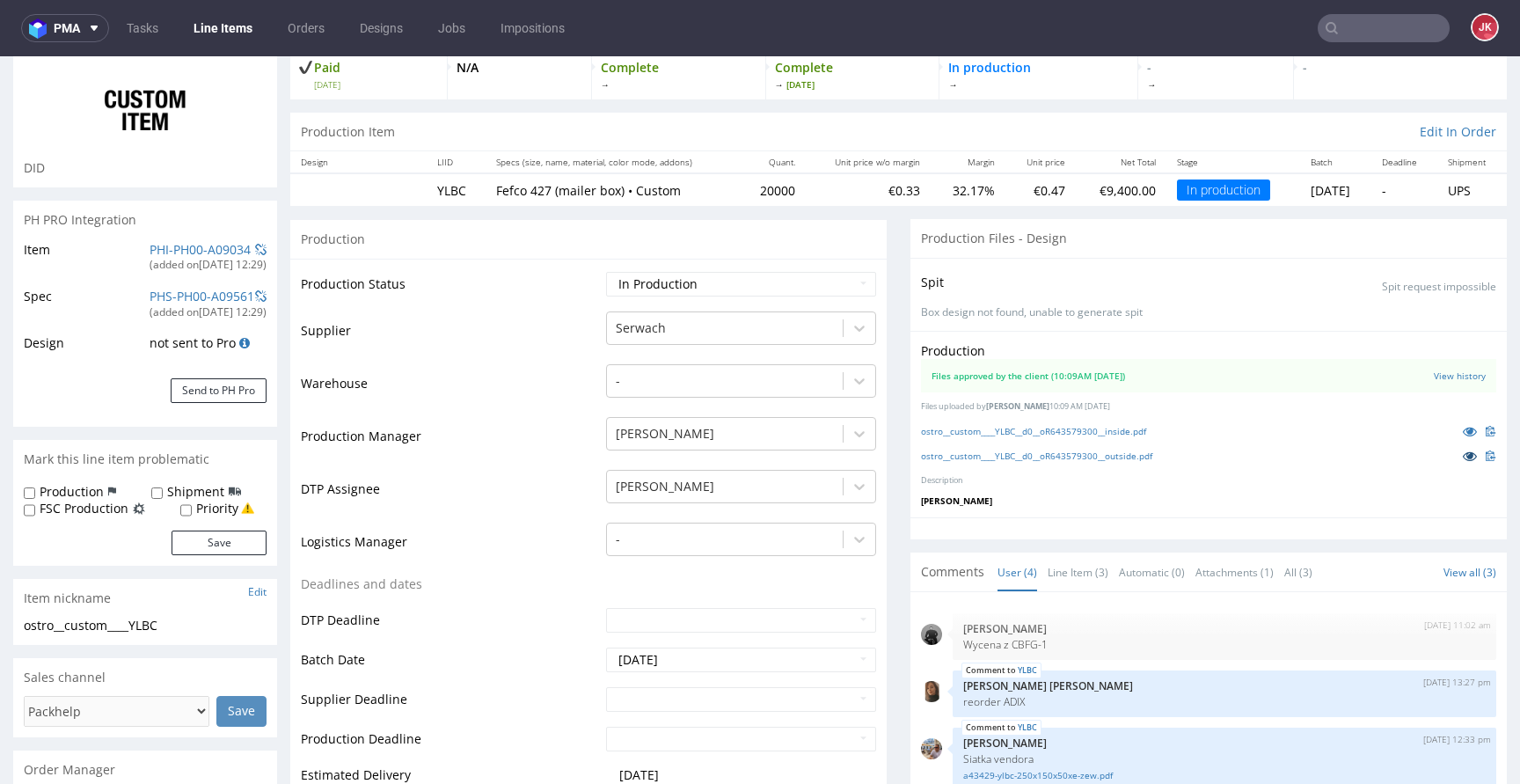
click at [1463, 453] on icon at bounding box center [1470, 455] width 15 height 13
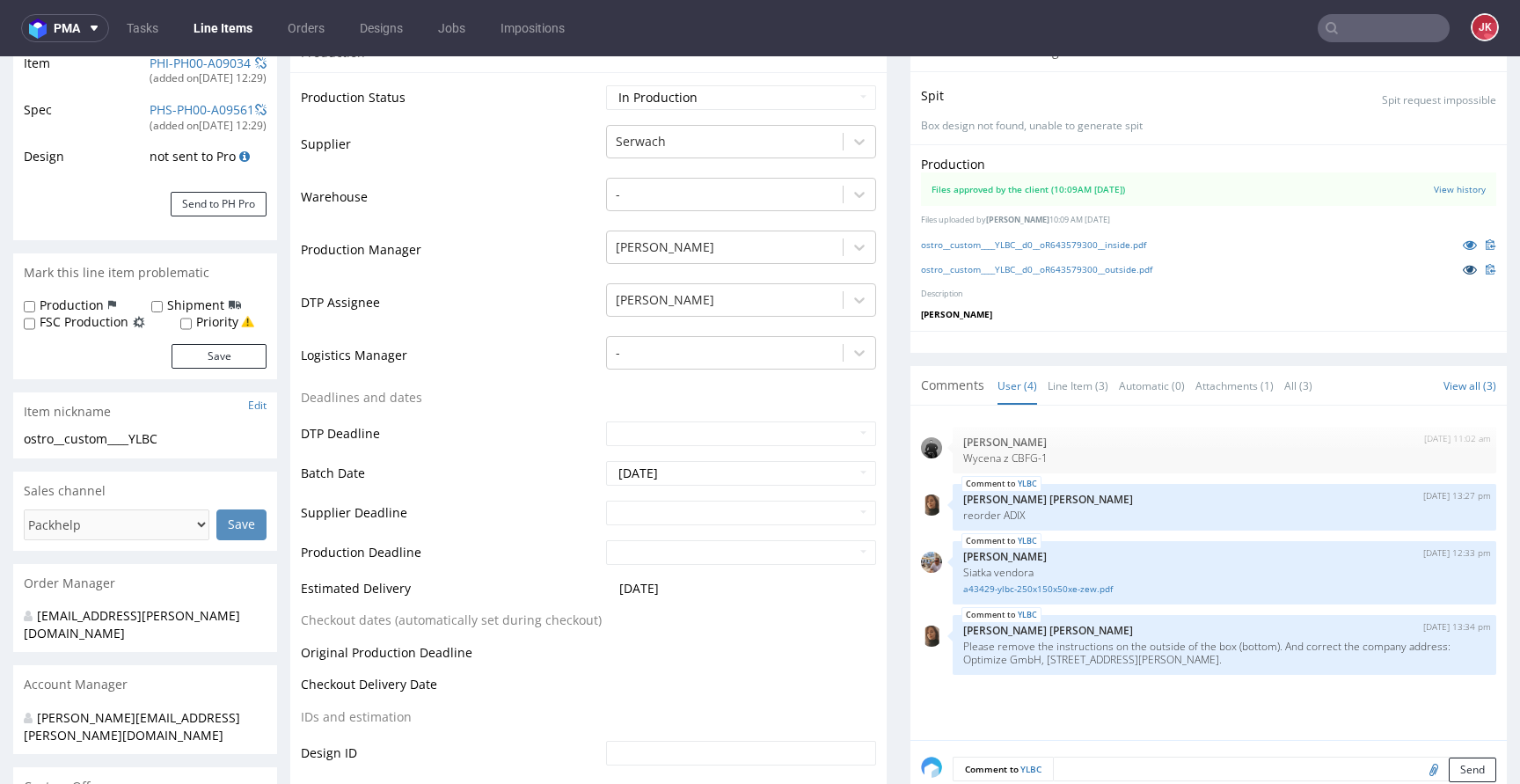
scroll to position [292, 0]
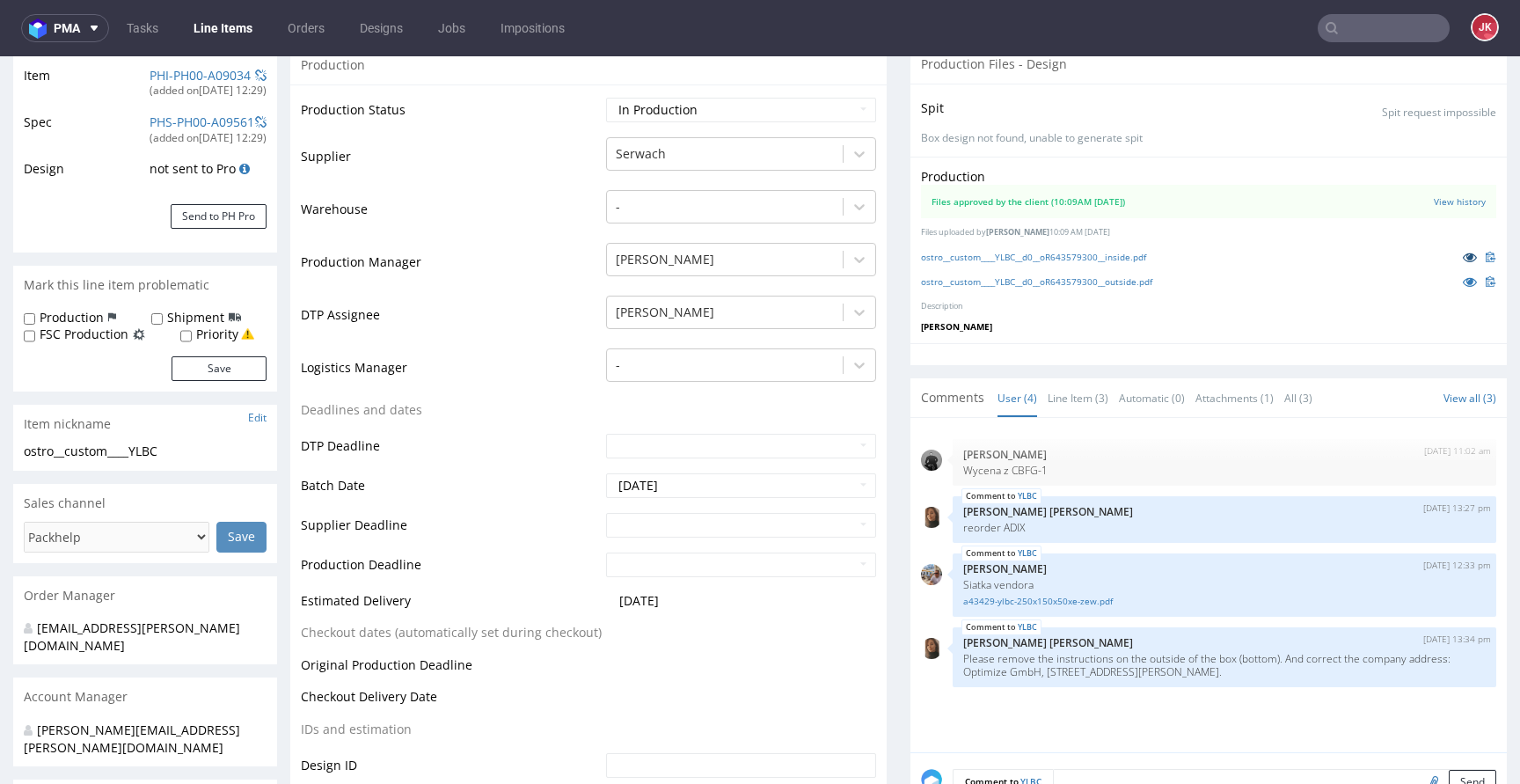
click at [1463, 257] on icon at bounding box center [1470, 256] width 15 height 13
click at [1463, 285] on icon at bounding box center [1470, 281] width 15 height 13
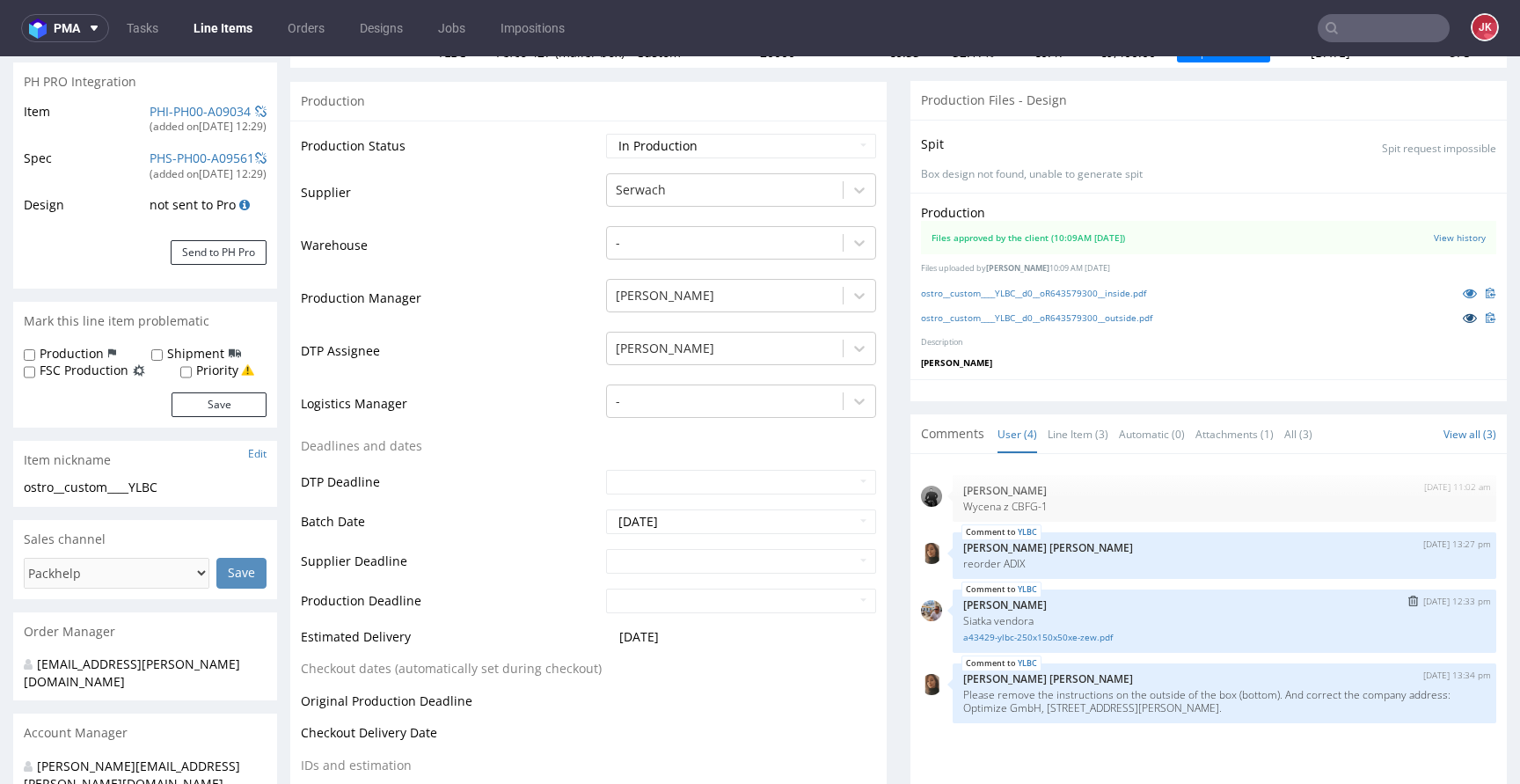
scroll to position [0, 0]
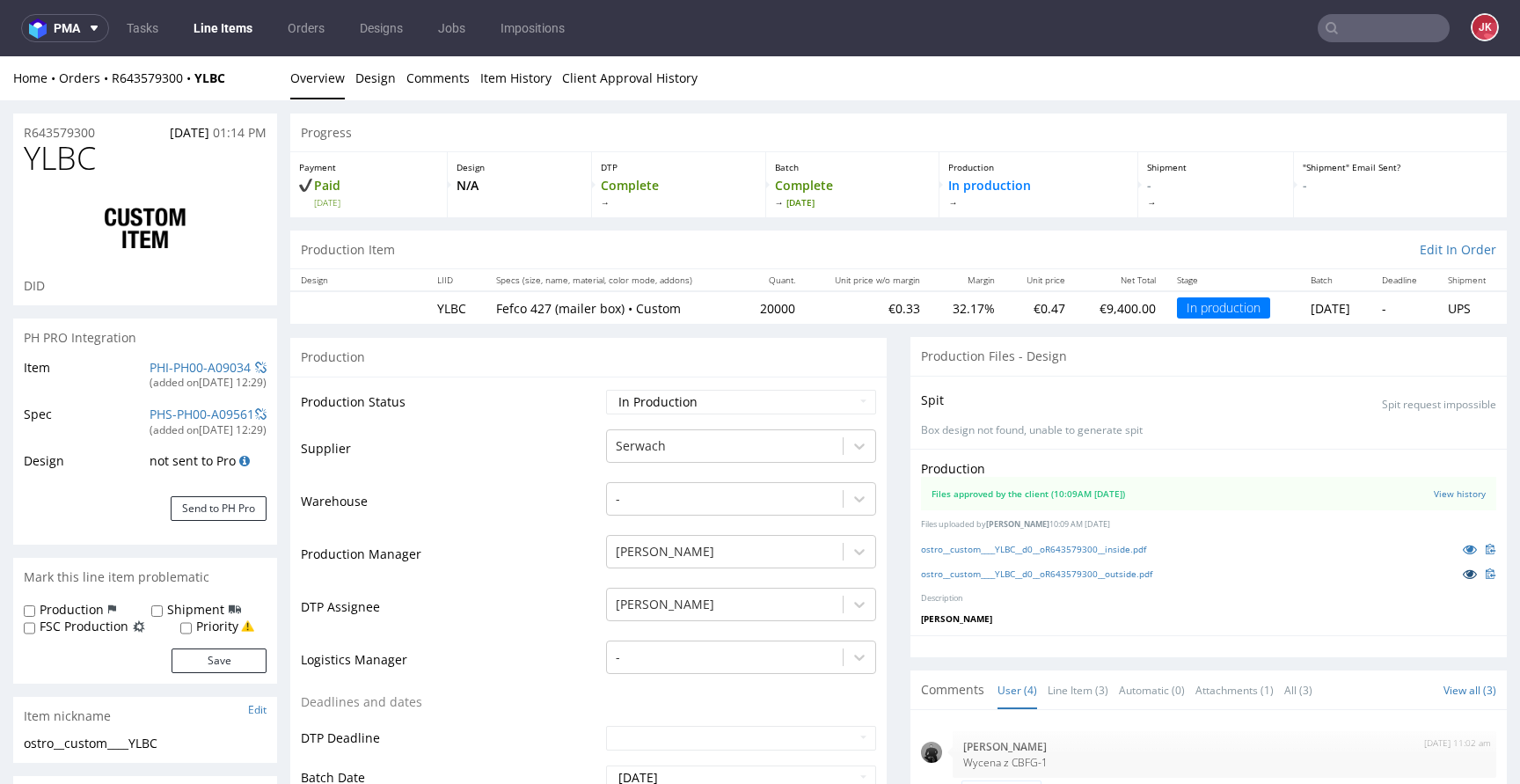
click at [1463, 577] on icon at bounding box center [1470, 573] width 15 height 13
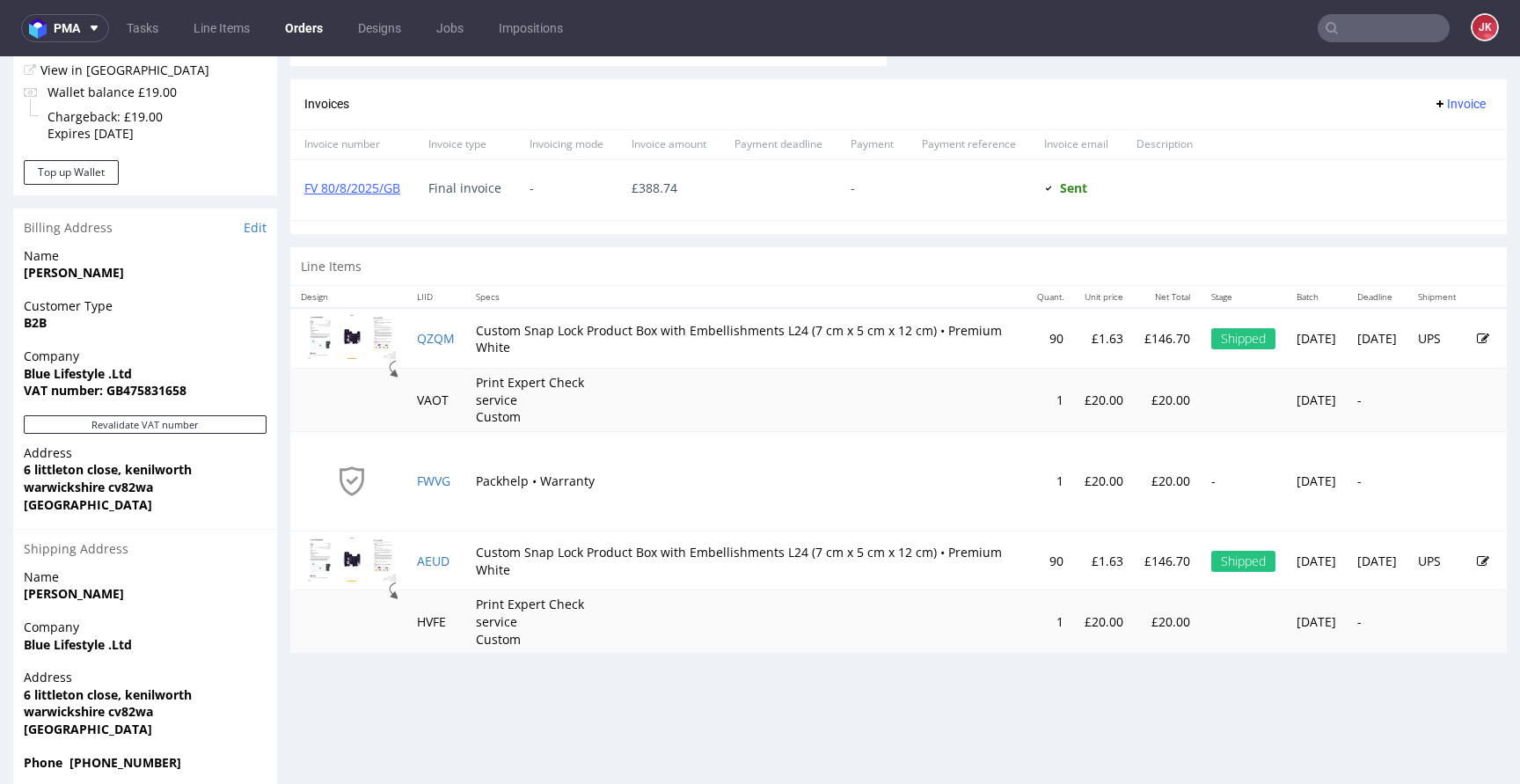
scroll to position [753, 0]
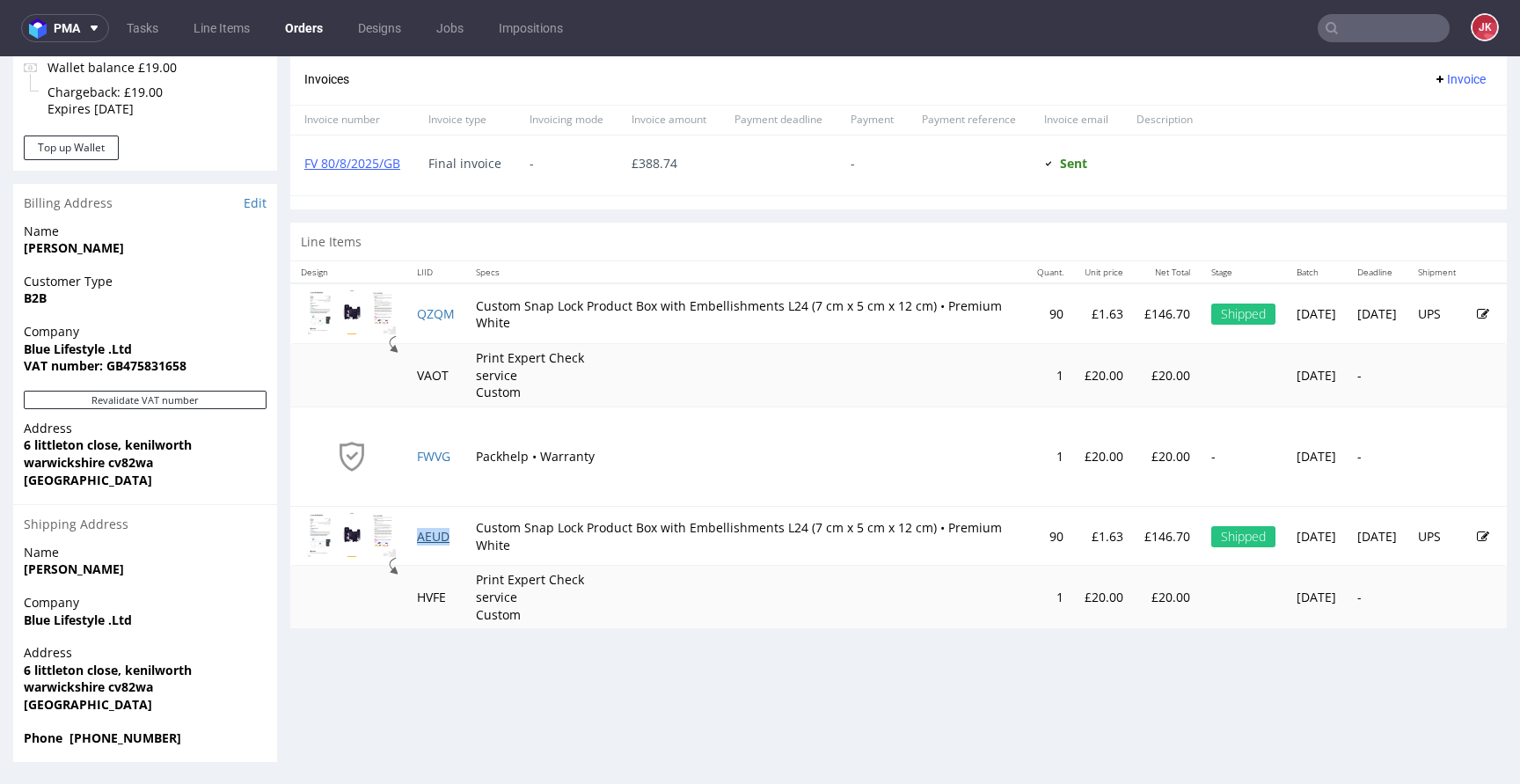
click at [434, 537] on link "AEUD" at bounding box center [433, 536] width 33 height 16
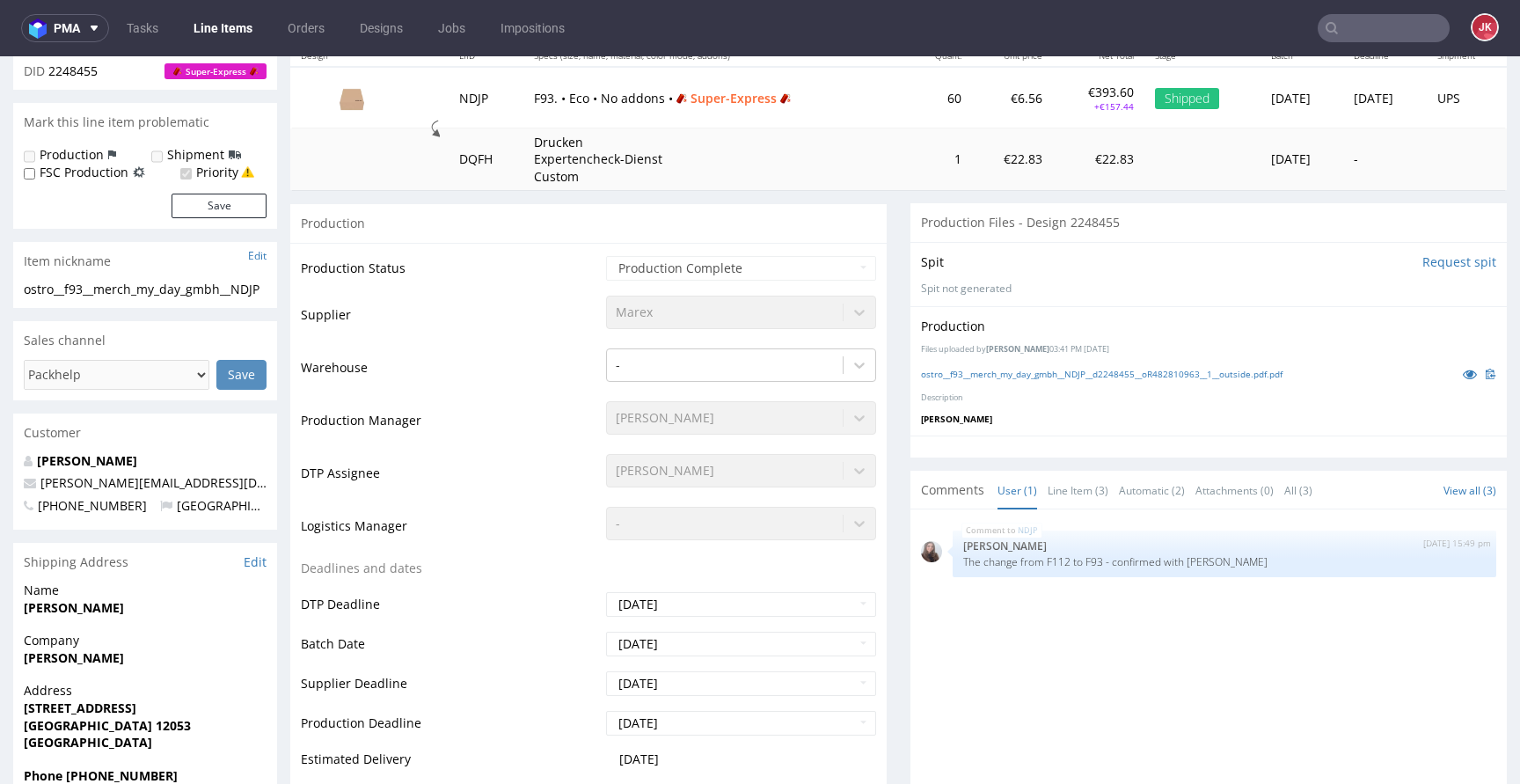
scroll to position [223, 0]
click at [1463, 376] on icon at bounding box center [1470, 374] width 15 height 13
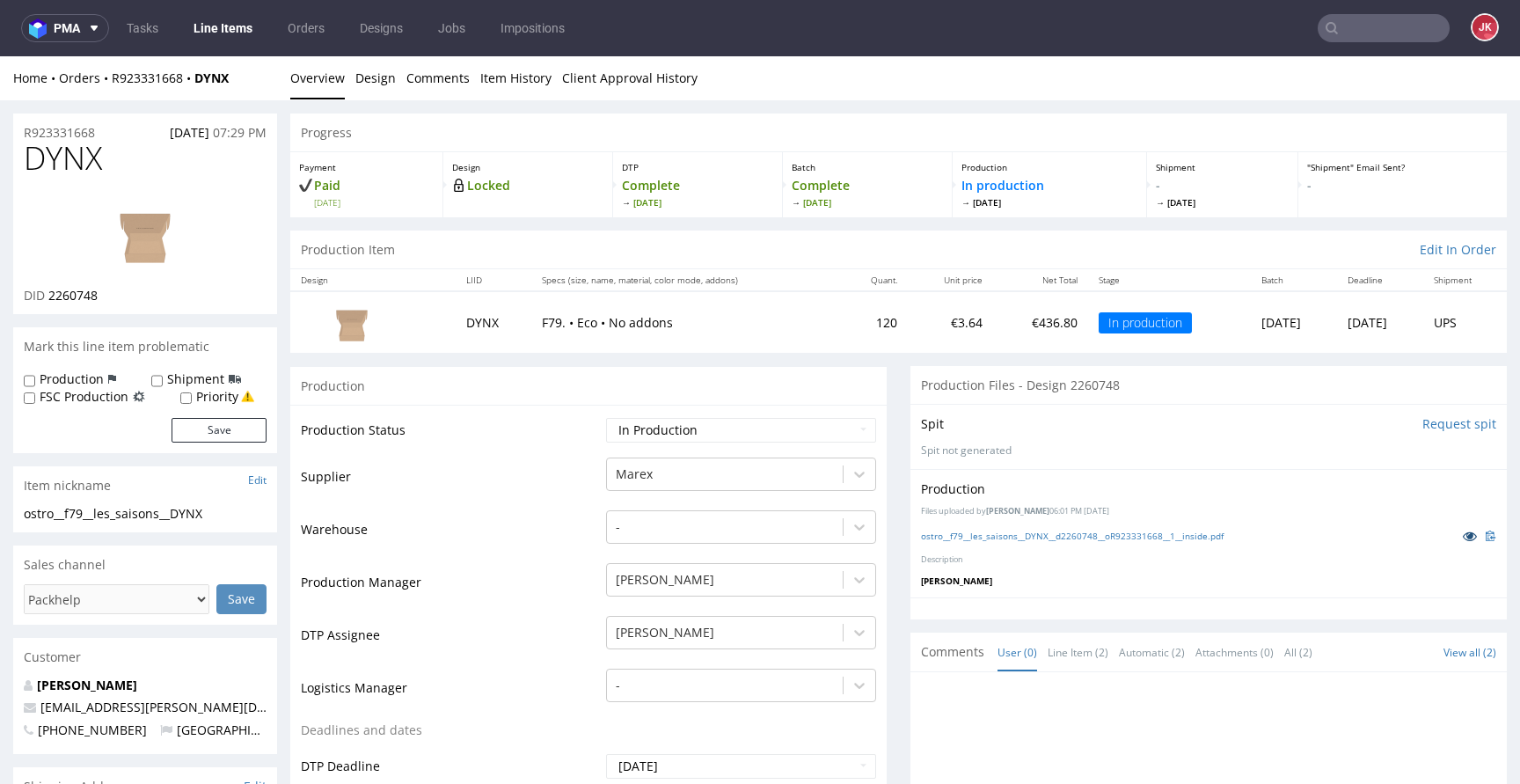
click at [1463, 541] on icon at bounding box center [1470, 536] width 15 height 13
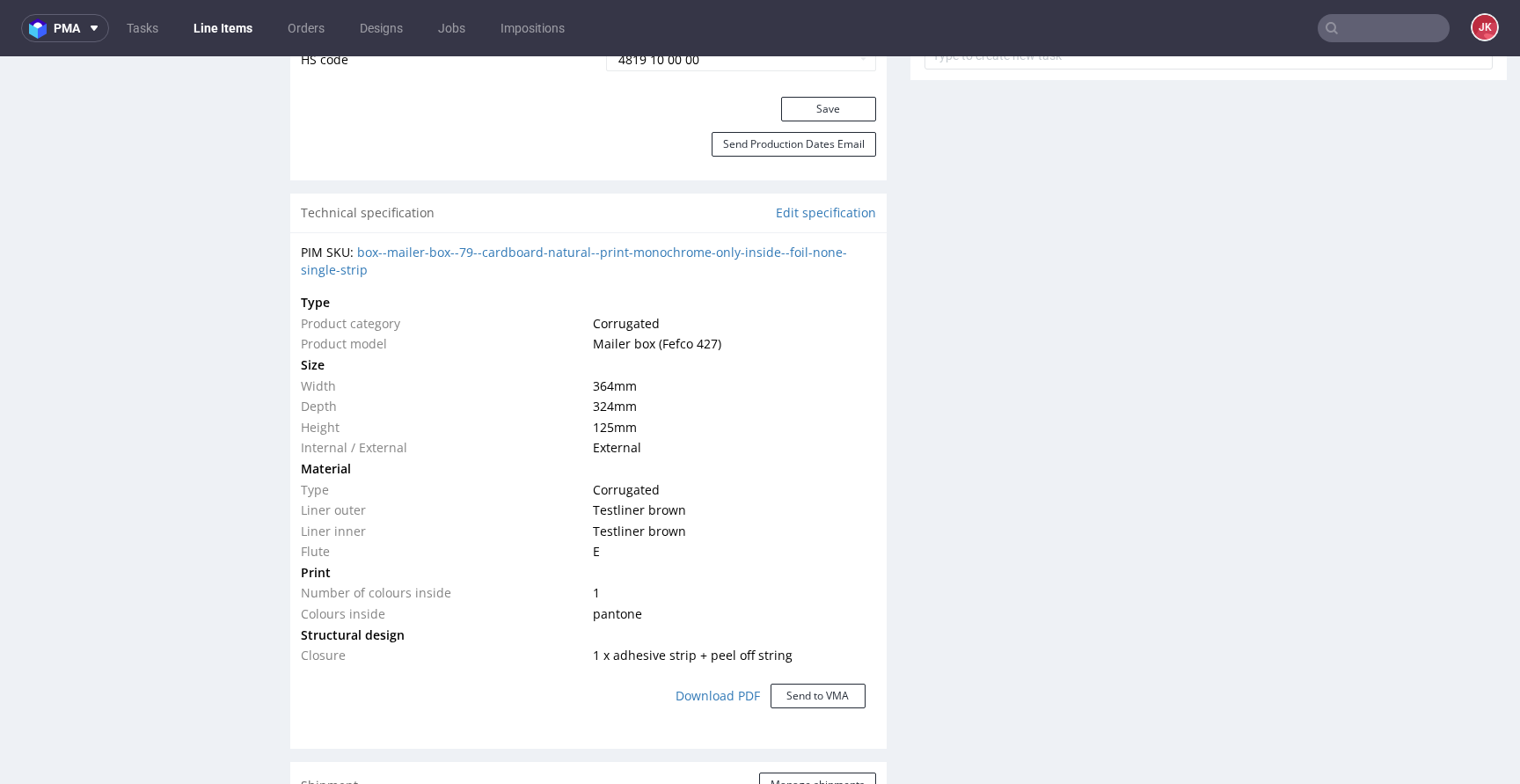
scroll to position [1118, 0]
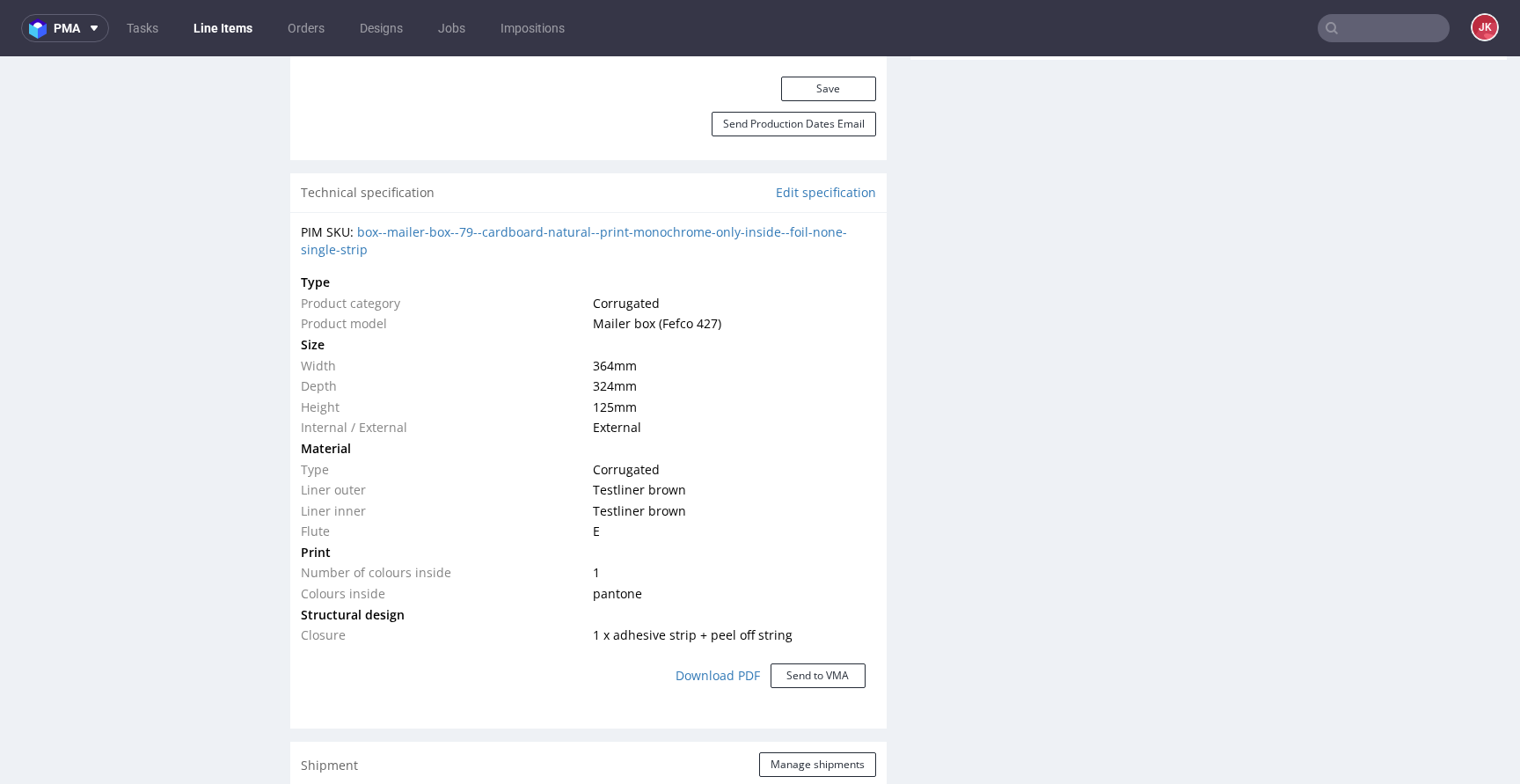
click at [529, 436] on td "Internal / External" at bounding box center [444, 427] width 287 height 21
click at [802, 487] on td "Testliner brown" at bounding box center [732, 490] width 287 height 21
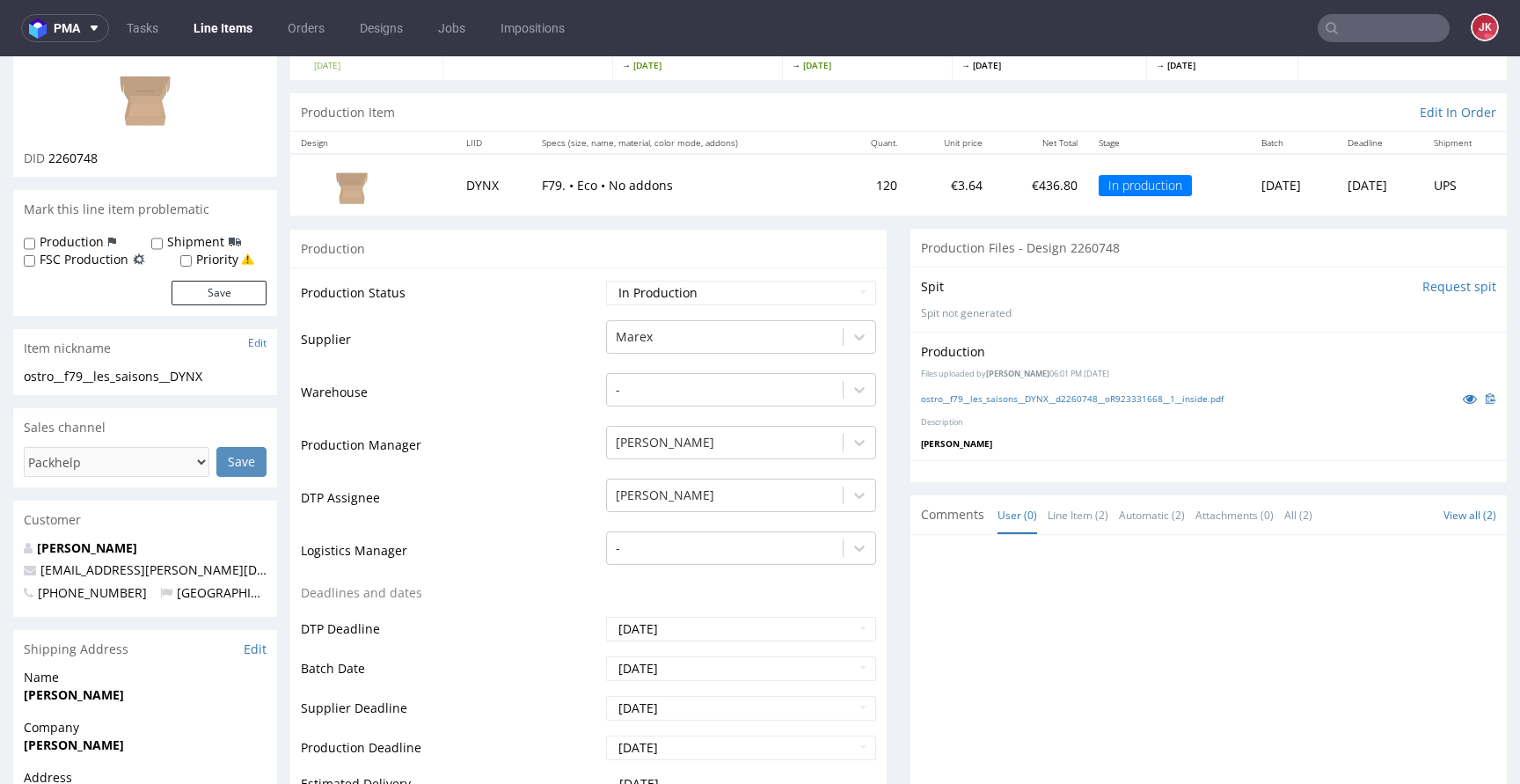
scroll to position [69, 0]
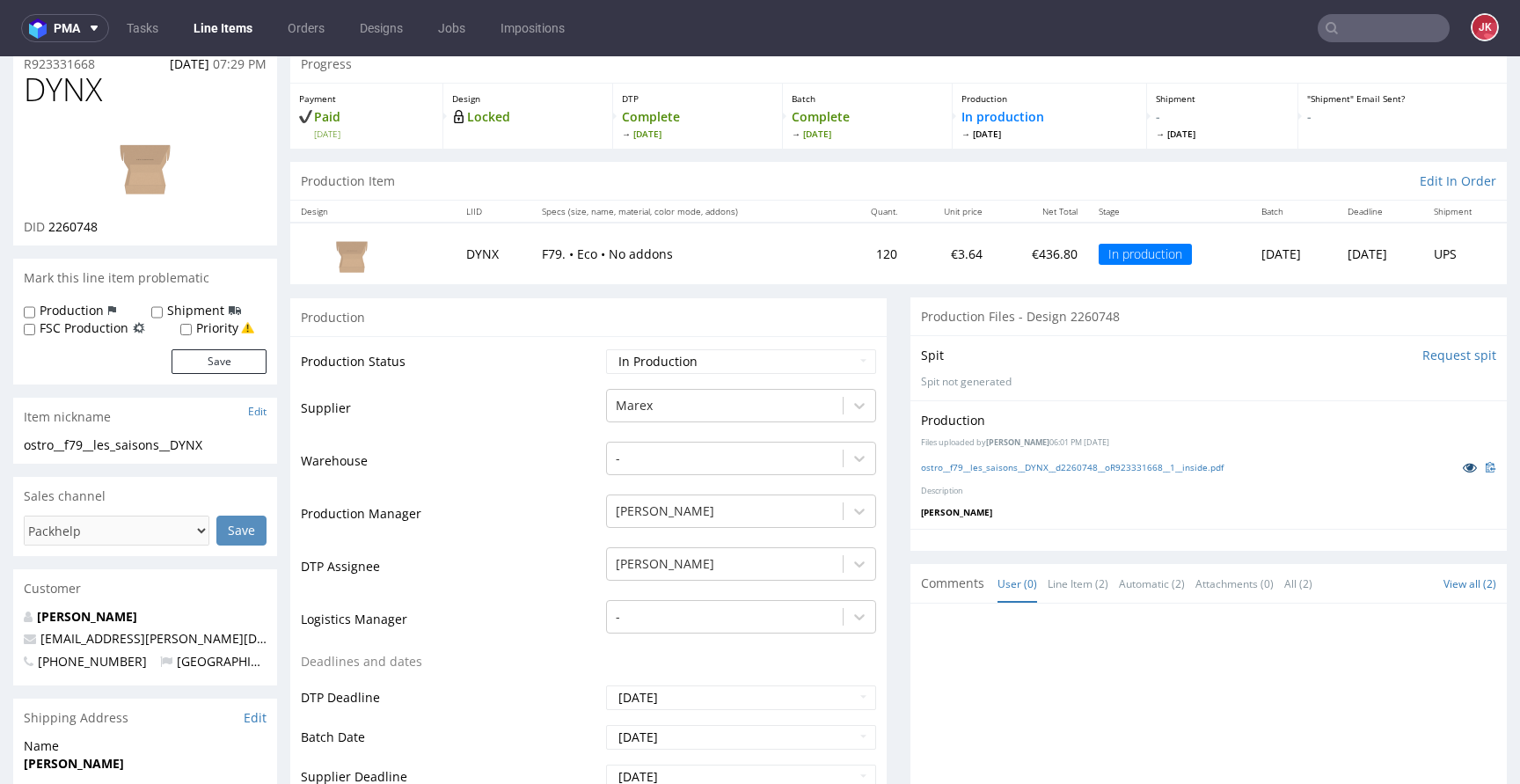
click at [1463, 463] on icon at bounding box center [1470, 467] width 15 height 13
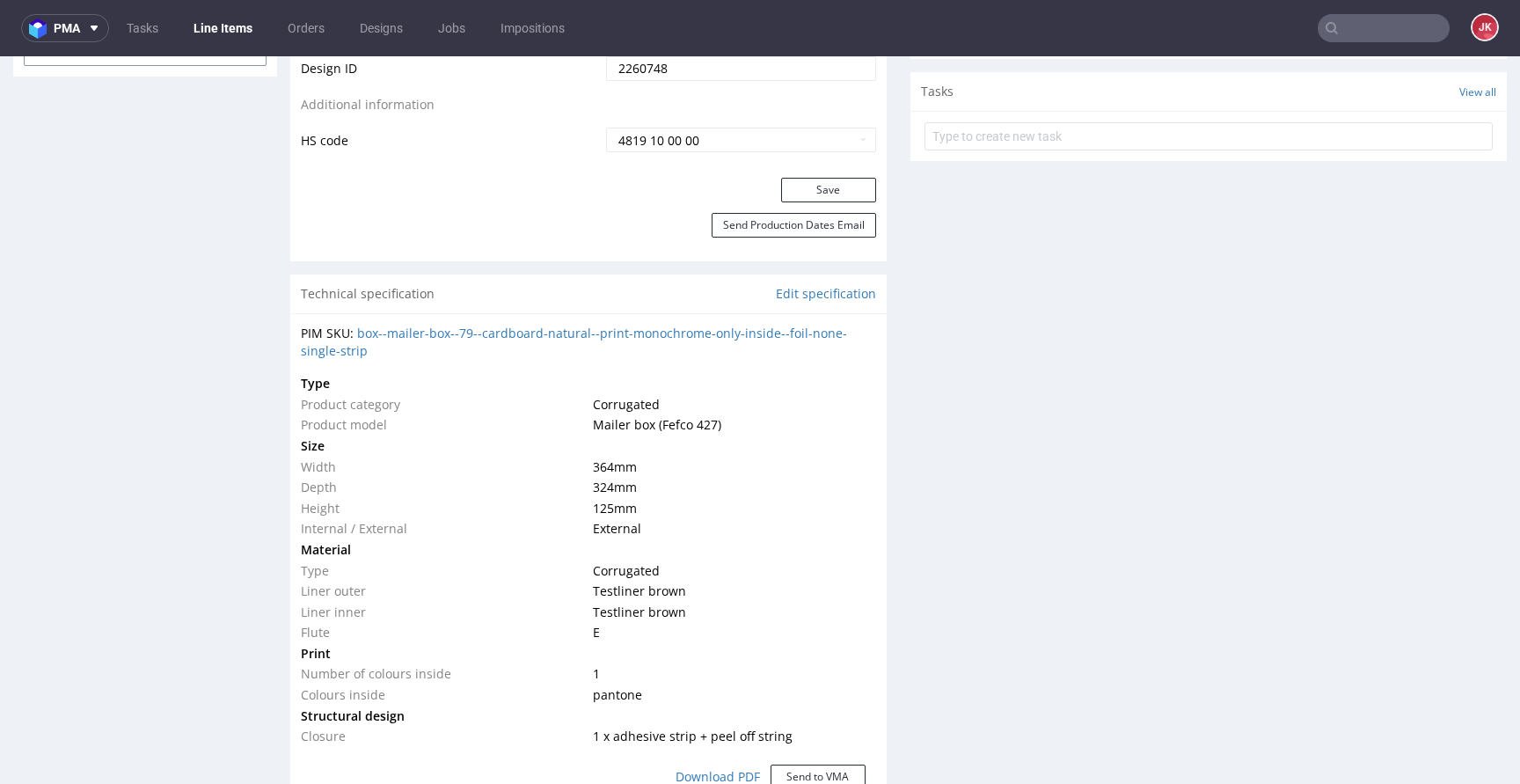
scroll to position [1047, 0]
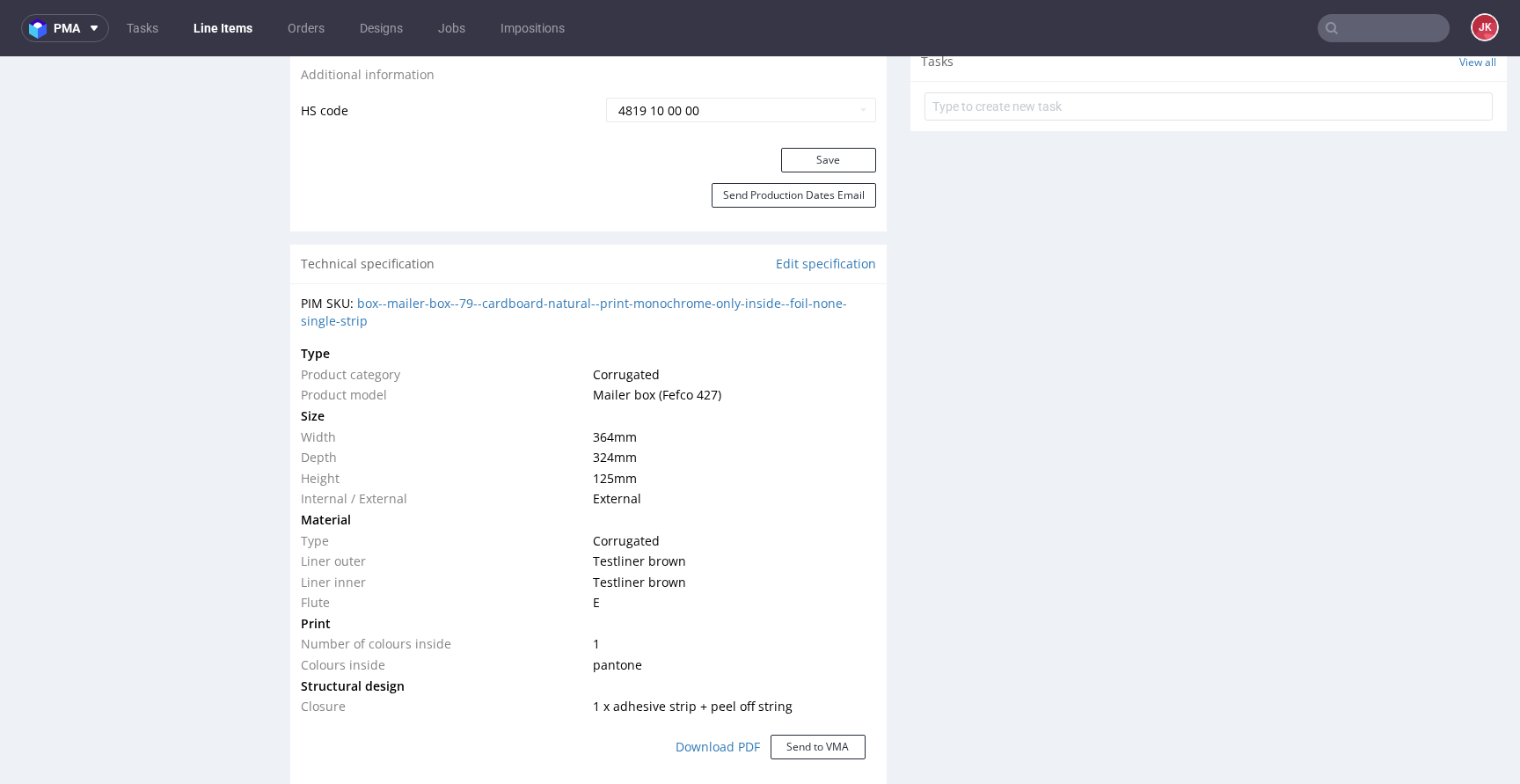
click at [884, 387] on div "Progress Payment Paid Sat 13 Sep Design Locked DTP Complete Thu 18 Sep Batch Co…" at bounding box center [898, 679] width 1216 height 3223
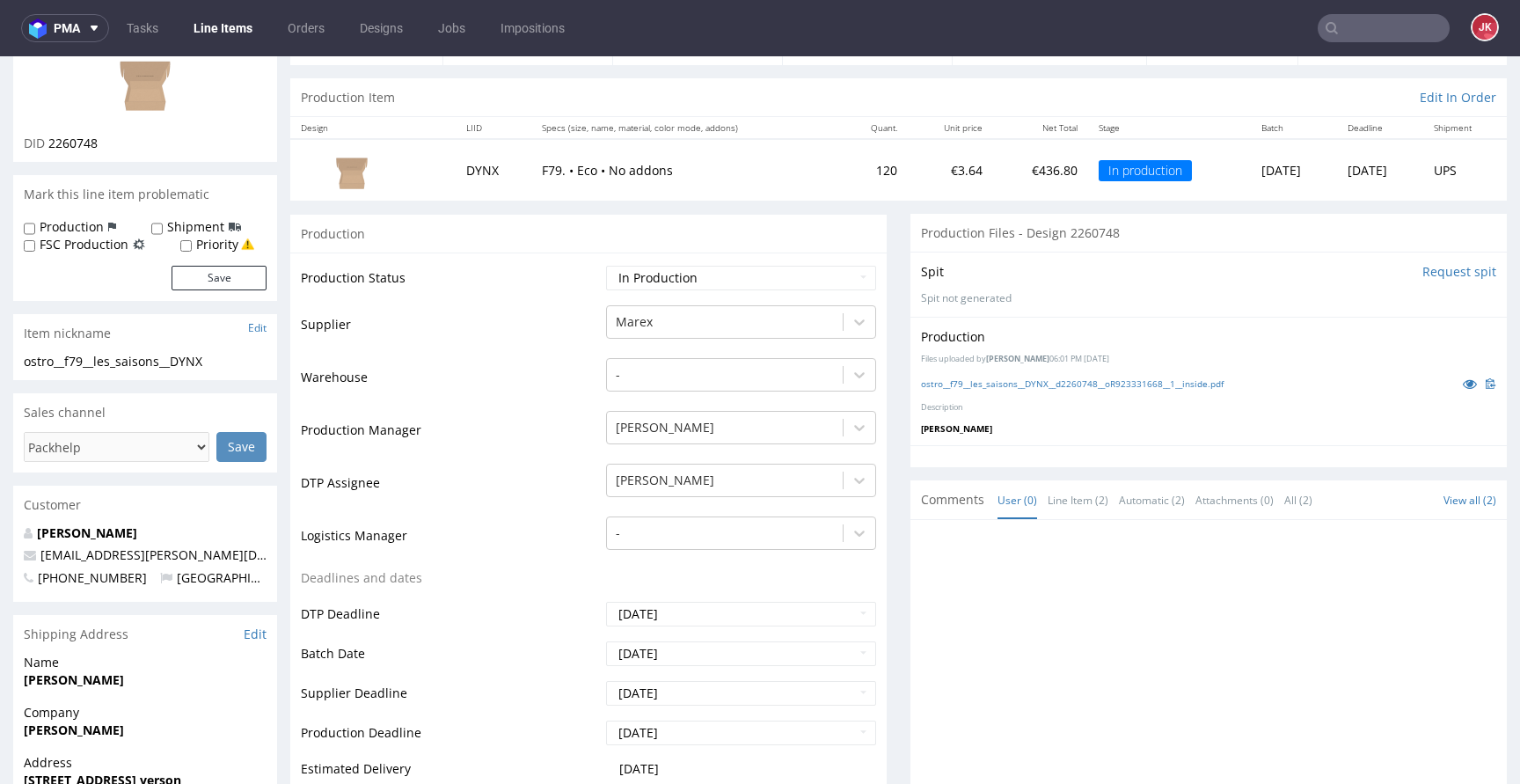
scroll to position [0, 0]
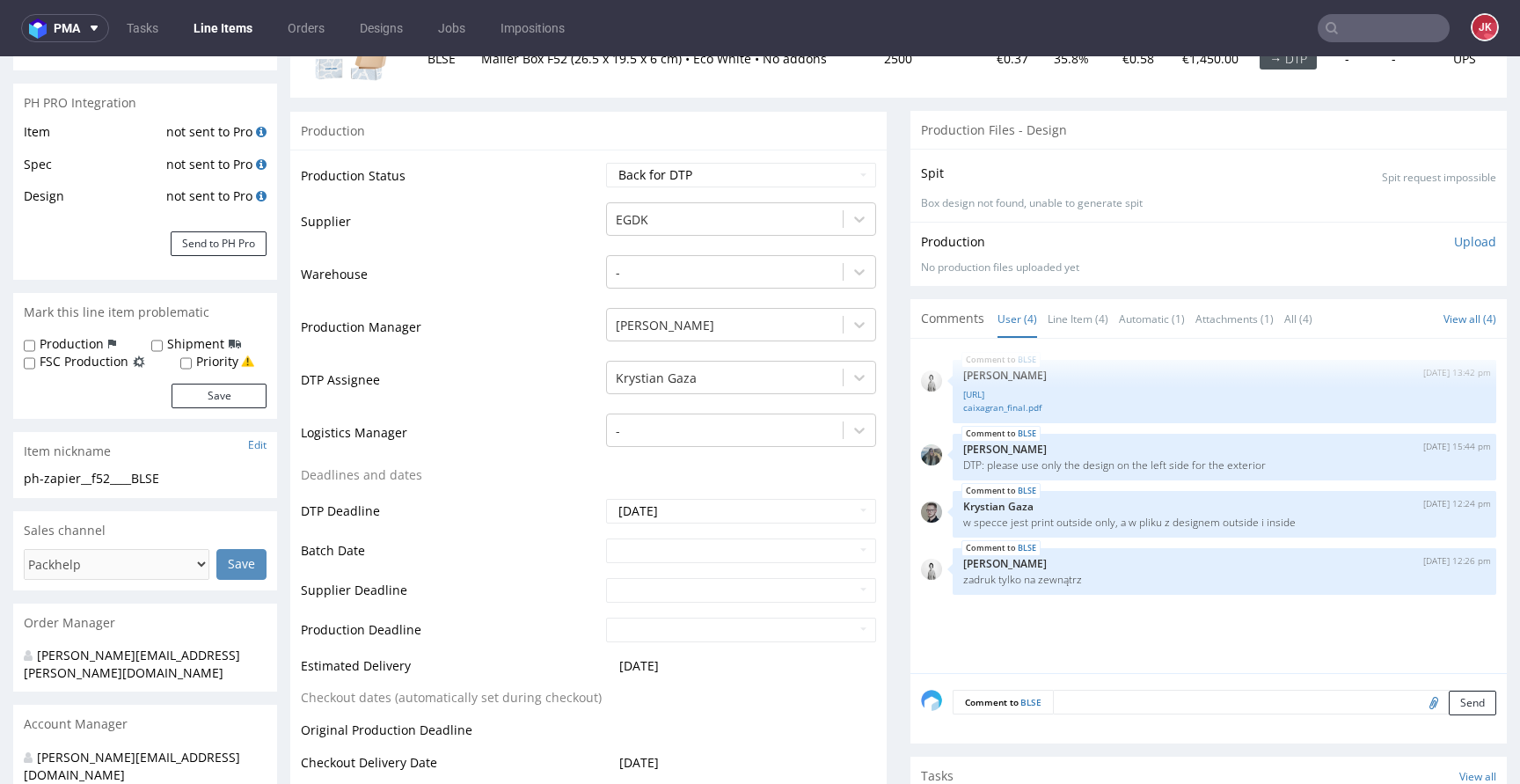
scroll to position [349, 0]
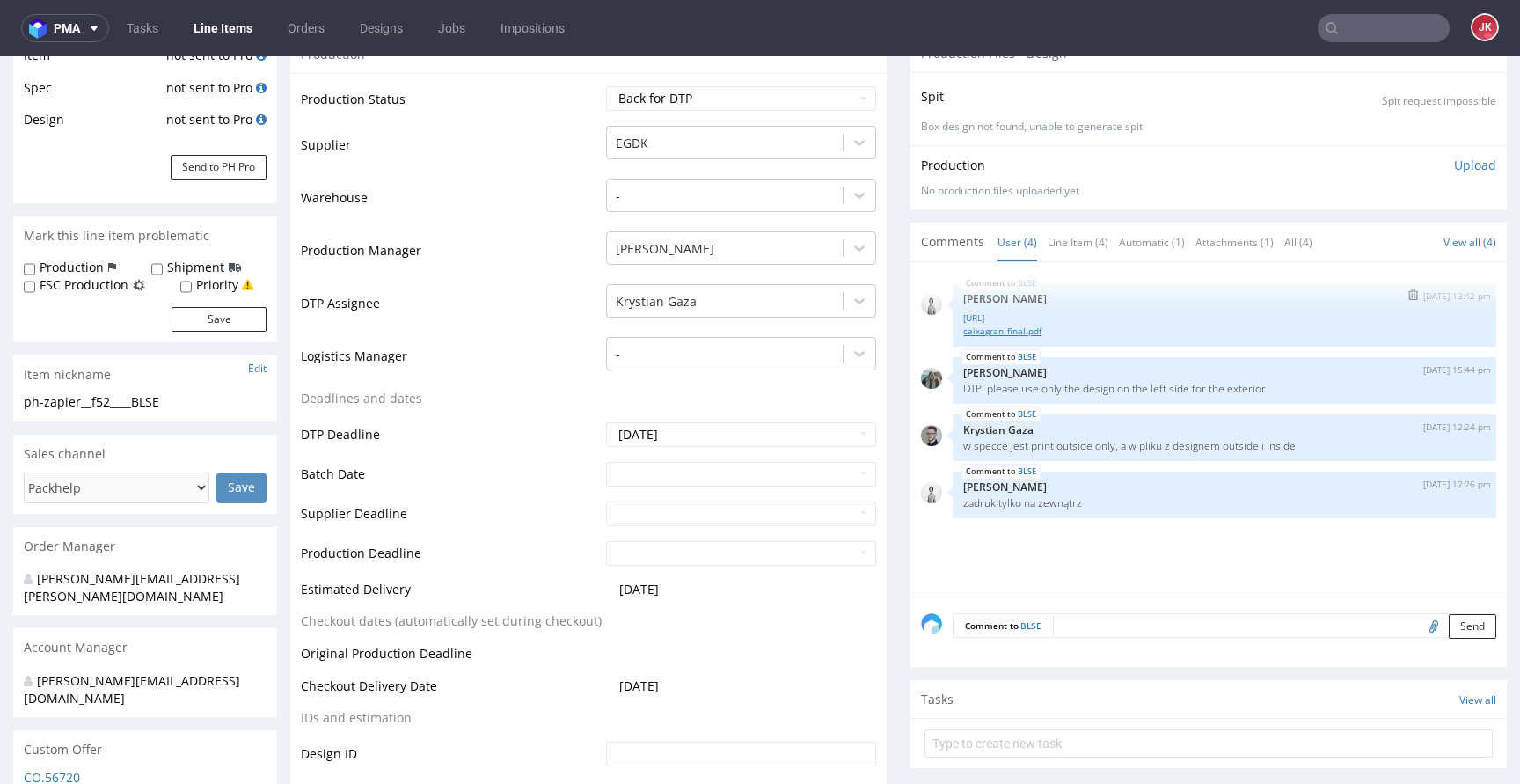
click at [980, 329] on link "caixagran_final.pdf" at bounding box center [1224, 332] width 522 height 14
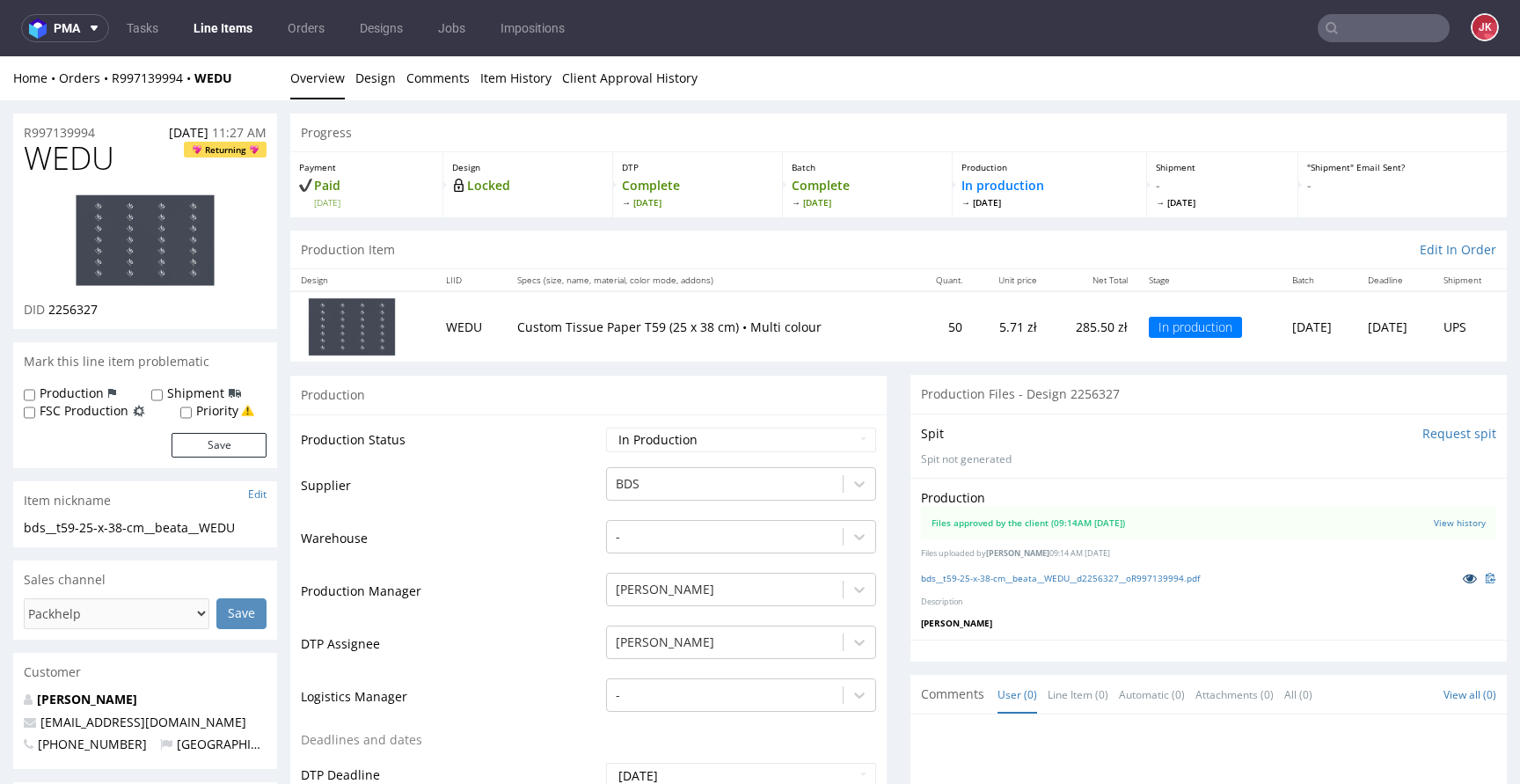
click at [1463, 580] on icon at bounding box center [1470, 577] width 15 height 13
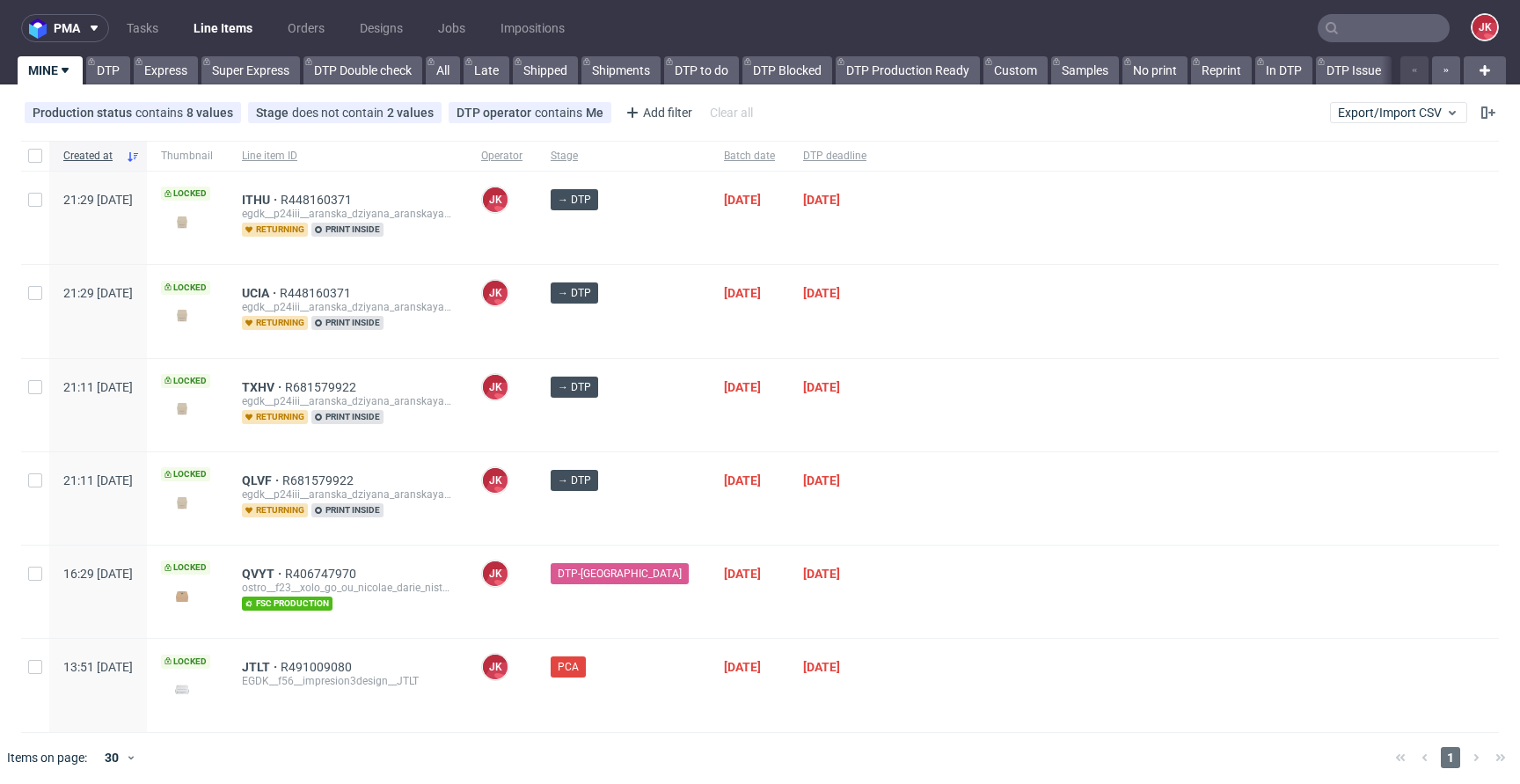
click at [926, 299] on div at bounding box center [1190, 311] width 619 height 93
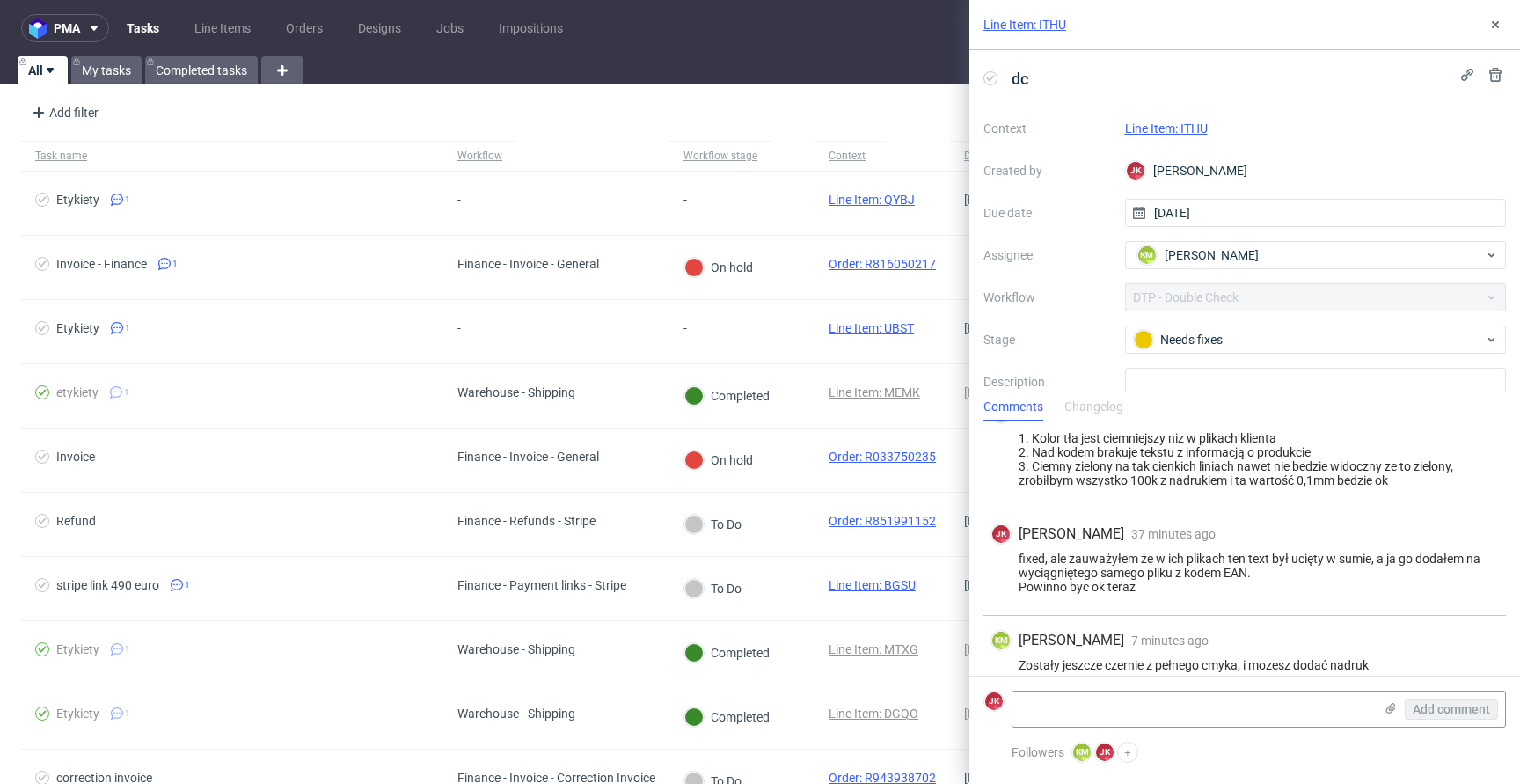
scroll to position [170, 0]
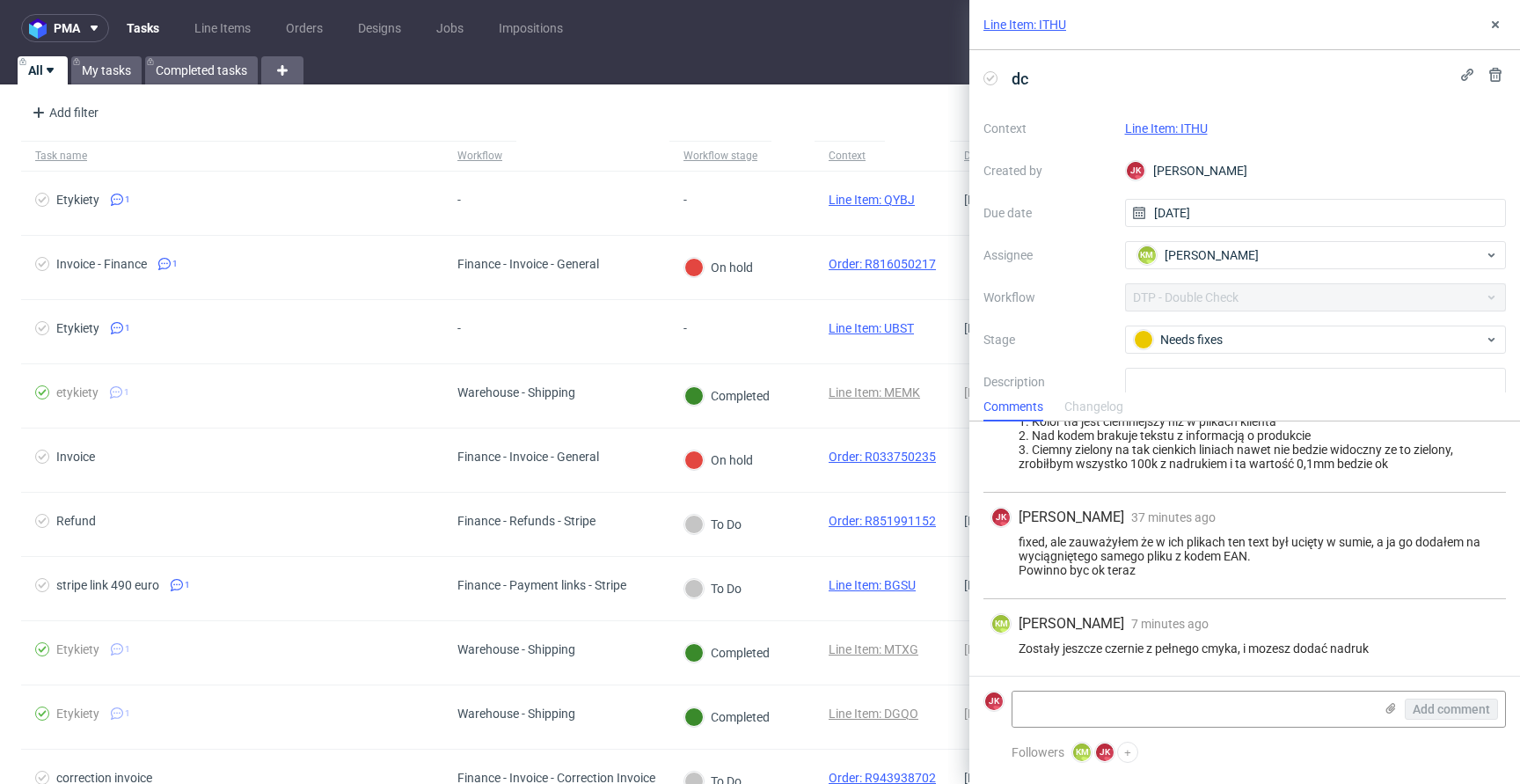
click at [1195, 125] on link "Line Item: ITHU" at bounding box center [1167, 129] width 83 height 15
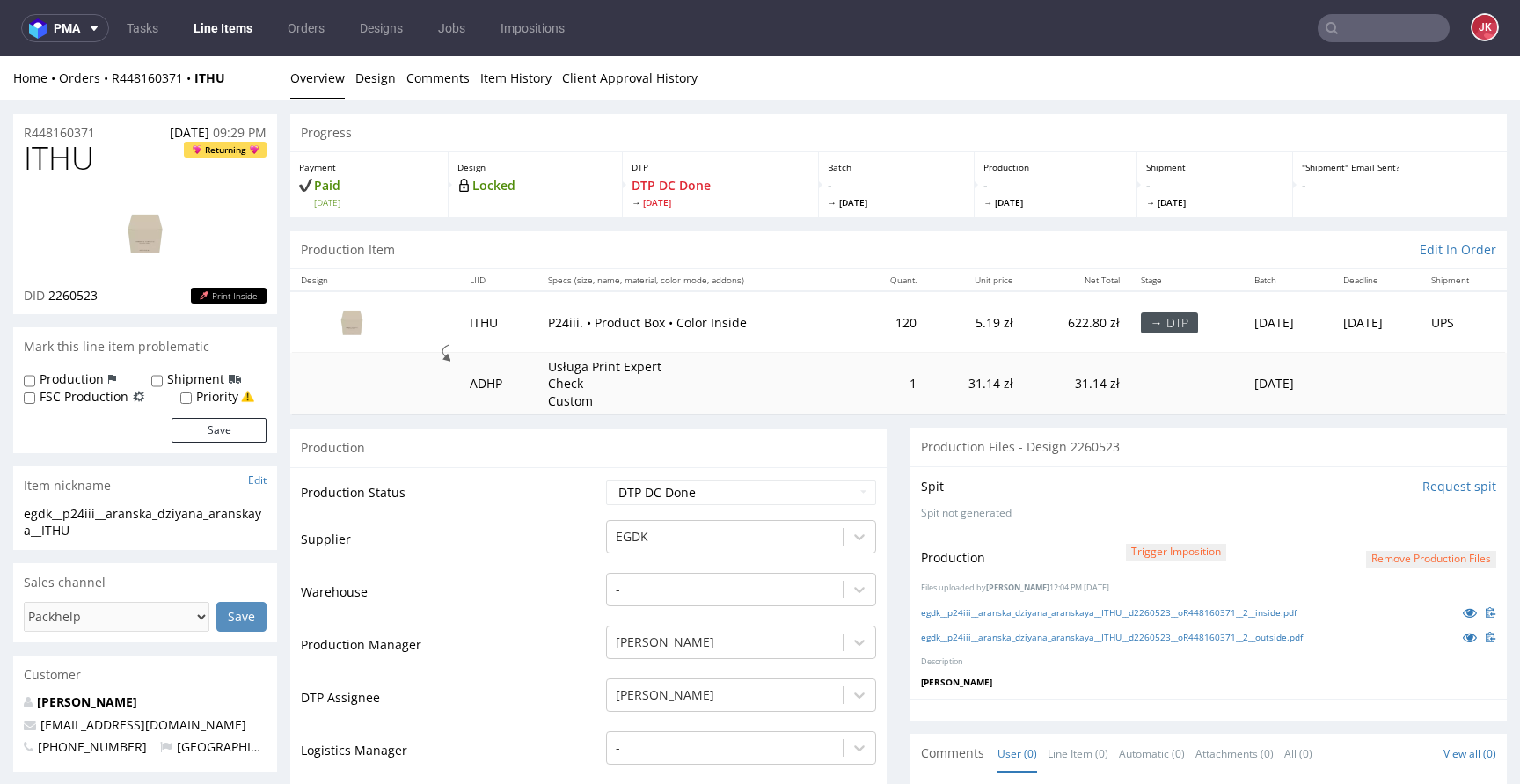
click at [547, 563] on td "Supplier" at bounding box center [451, 544] width 301 height 53
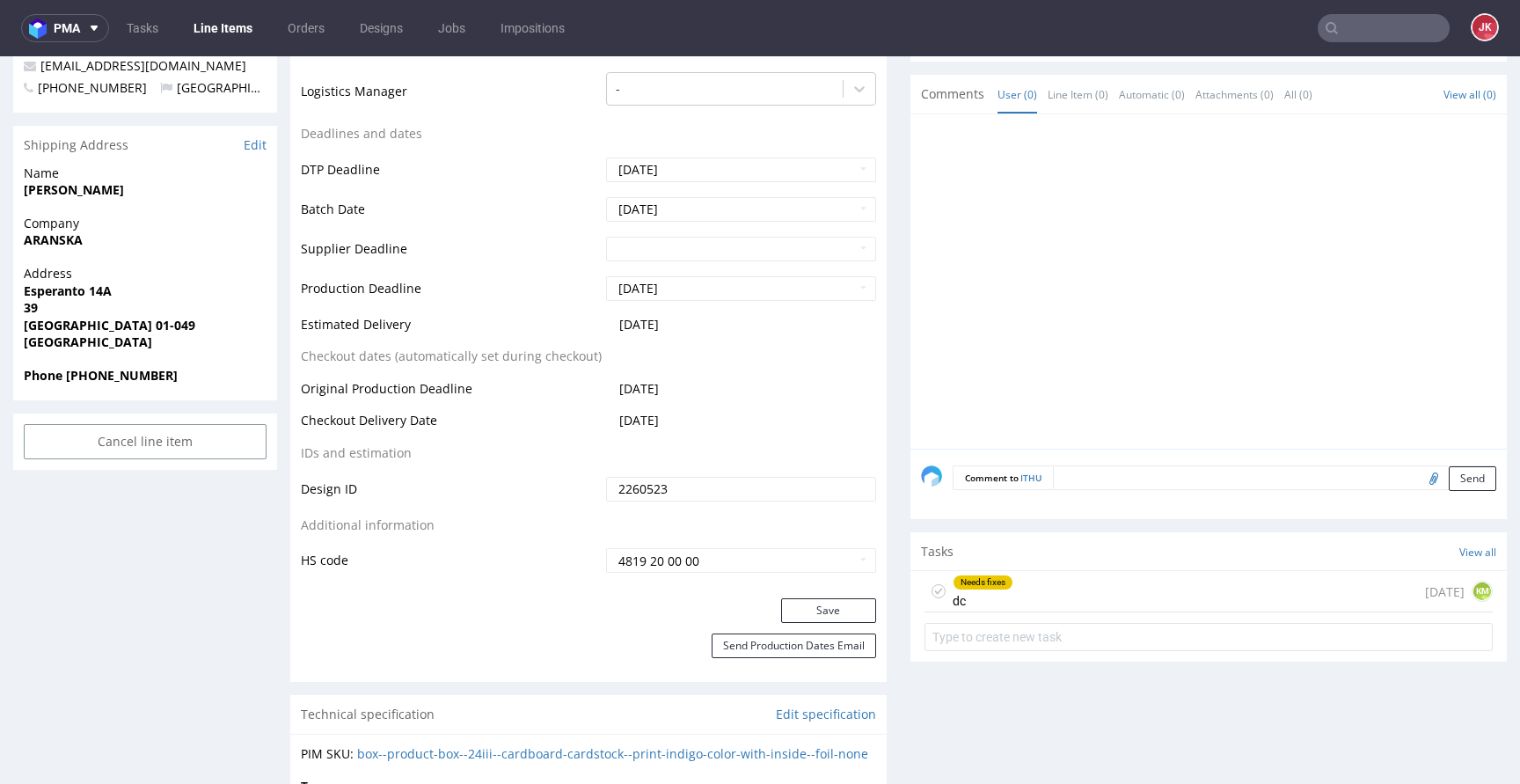
scroll to position [685, 0]
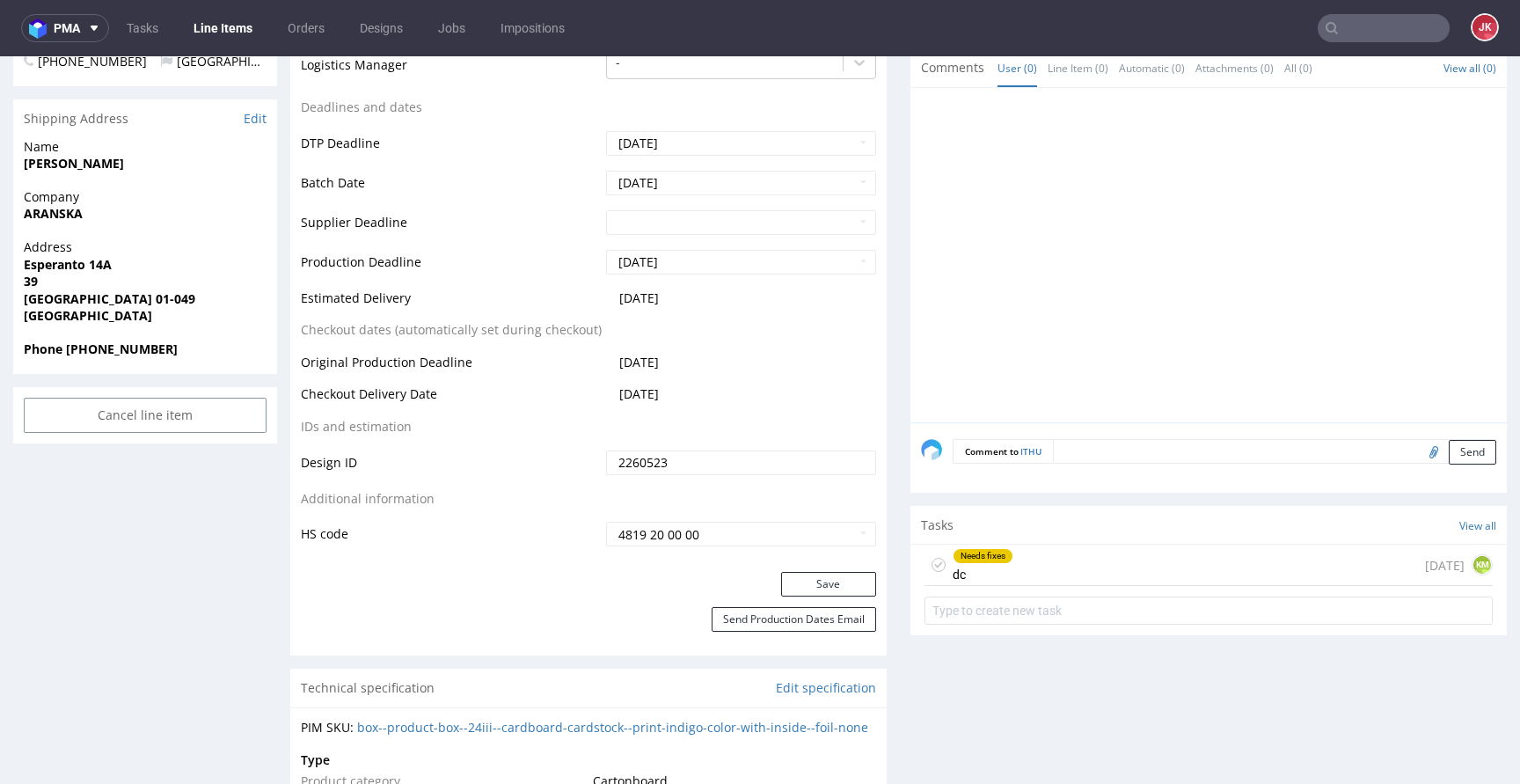
click at [984, 558] on div "Needs fixes" at bounding box center [982, 556] width 59 height 15
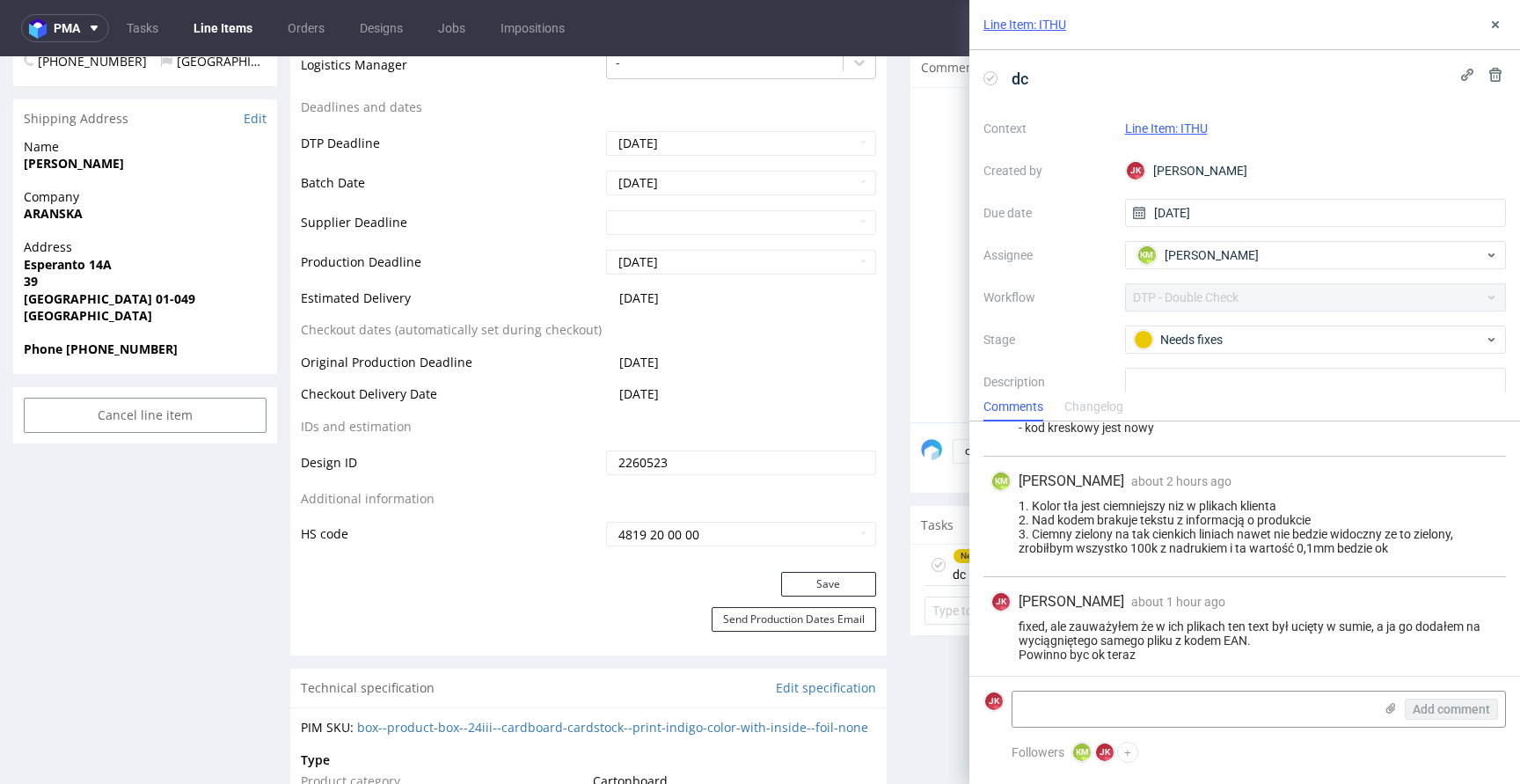
scroll to position [170, 0]
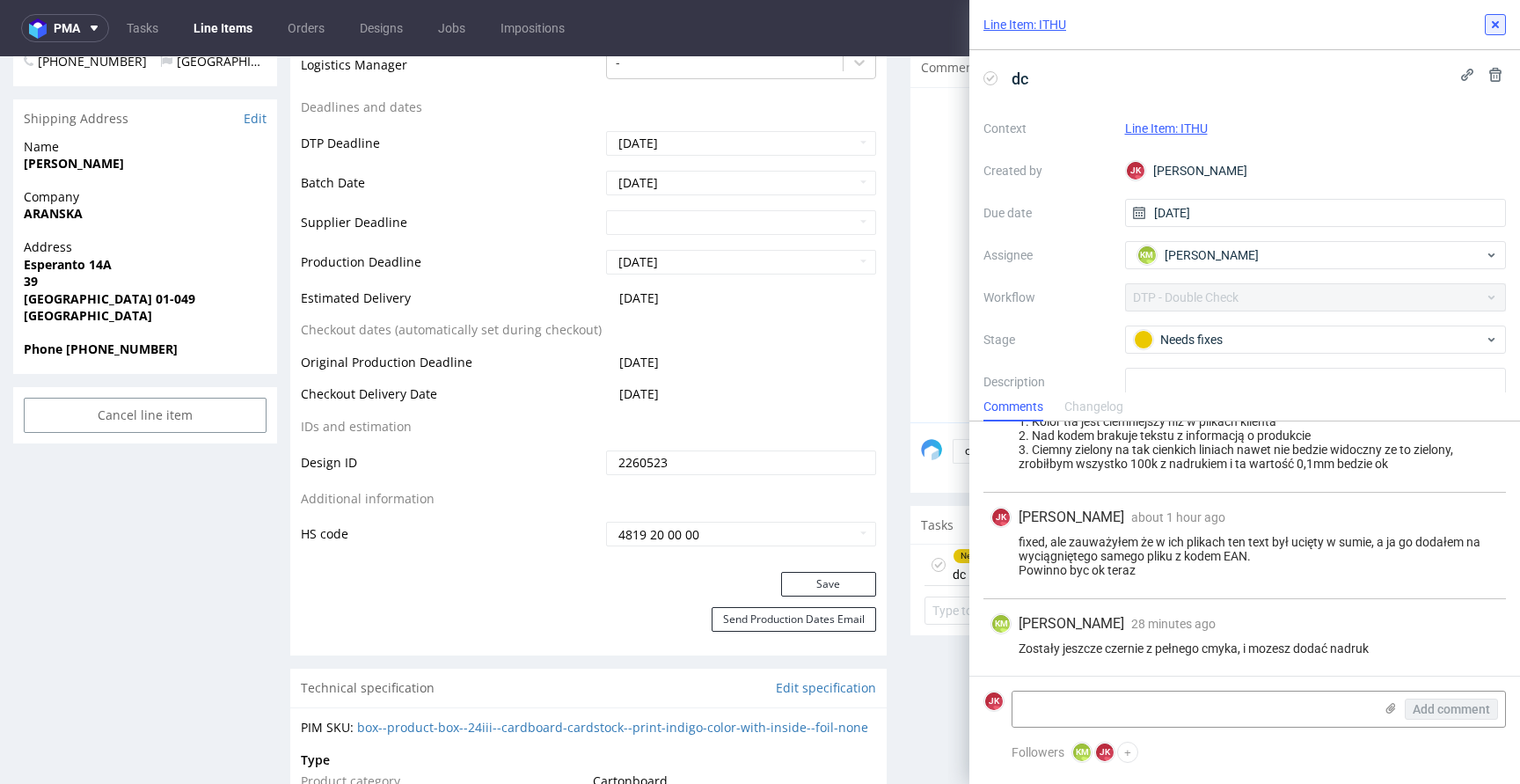
click at [1501, 25] on icon at bounding box center [1495, 24] width 15 height 15
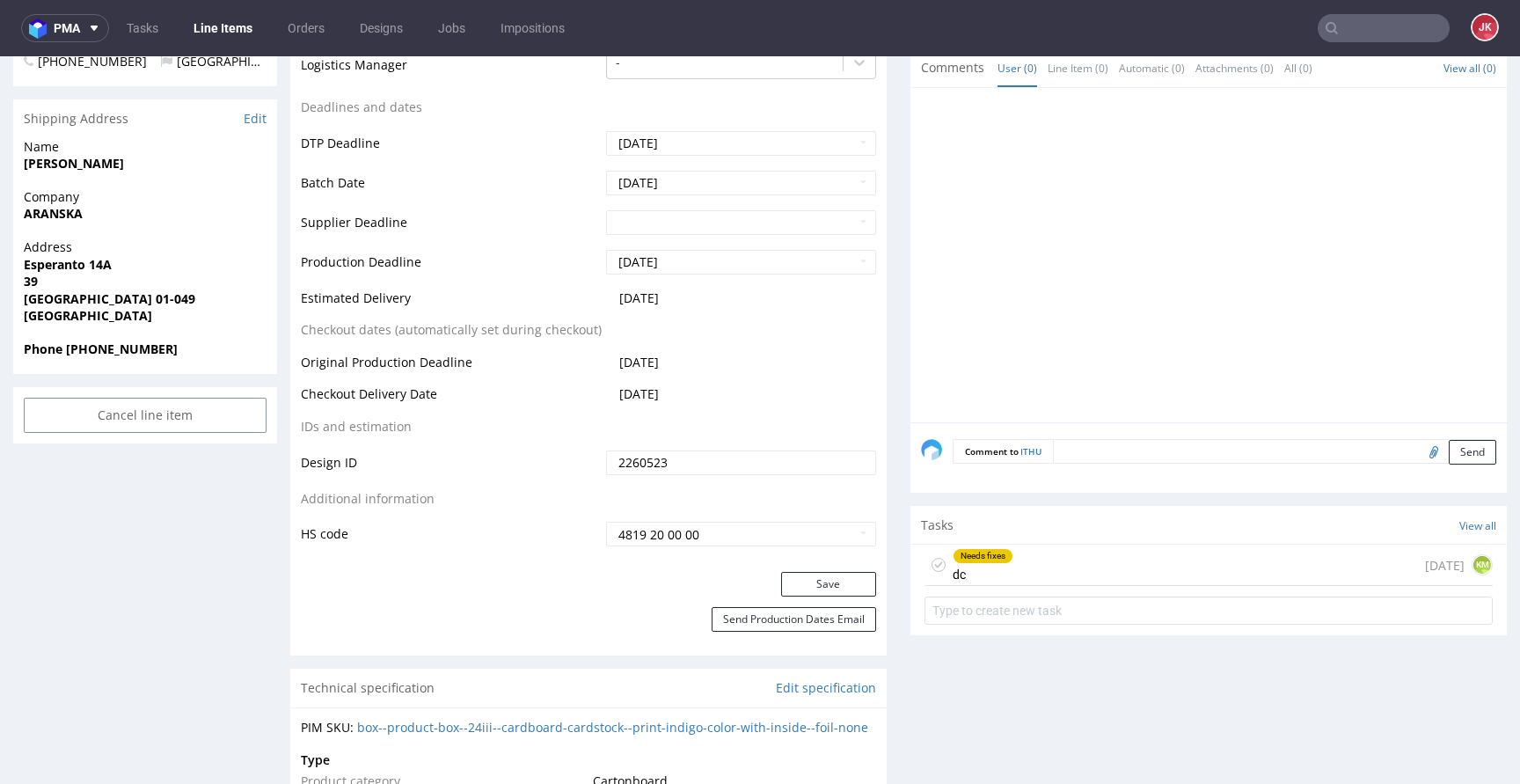
click at [931, 566] on icon at bounding box center [938, 565] width 15 height 15
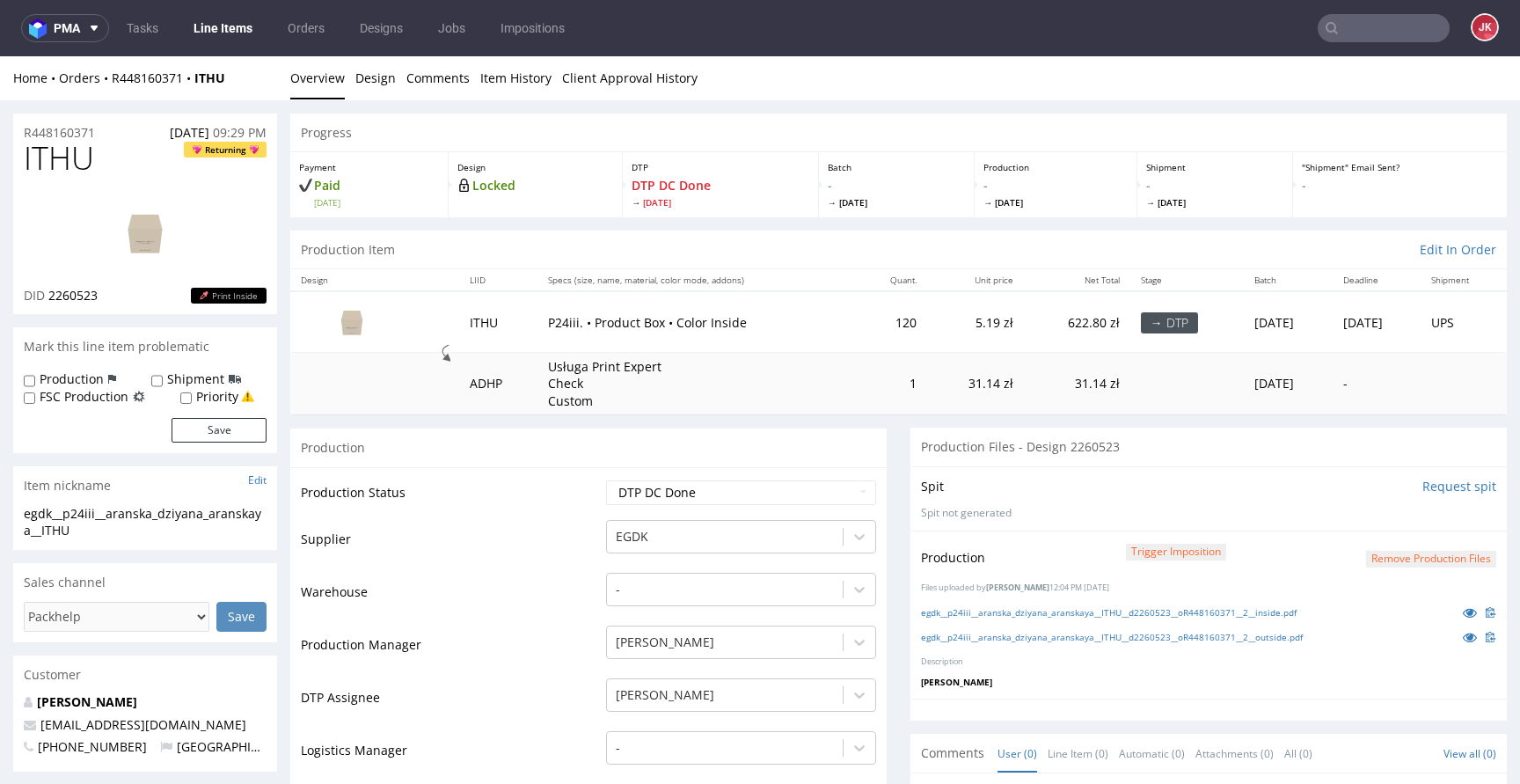
click at [1420, 561] on button "Remove production files" at bounding box center [1431, 558] width 131 height 16
click at [1371, 499] on div "Yes No" at bounding box center [1402, 519] width 146 height 43
click at [1342, 522] on div "Yes No" at bounding box center [1402, 519] width 146 height 43
click at [1365, 516] on icon at bounding box center [1365, 517] width 11 height 13
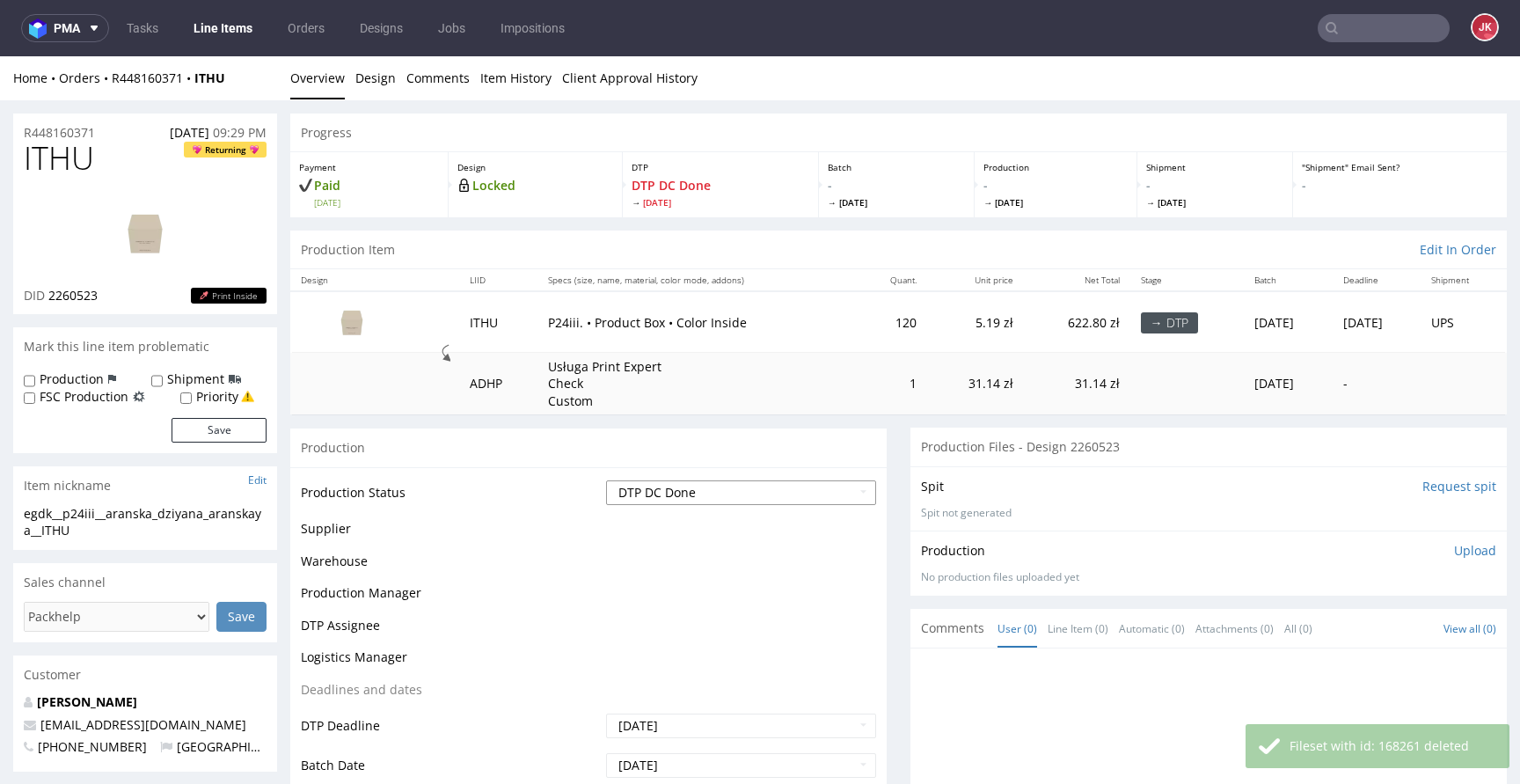
click at [770, 496] on select "Waiting for Artwork Waiting for Diecut Waiting for Mockup Waiting for DTP Waiti…" at bounding box center [741, 492] width 270 height 24
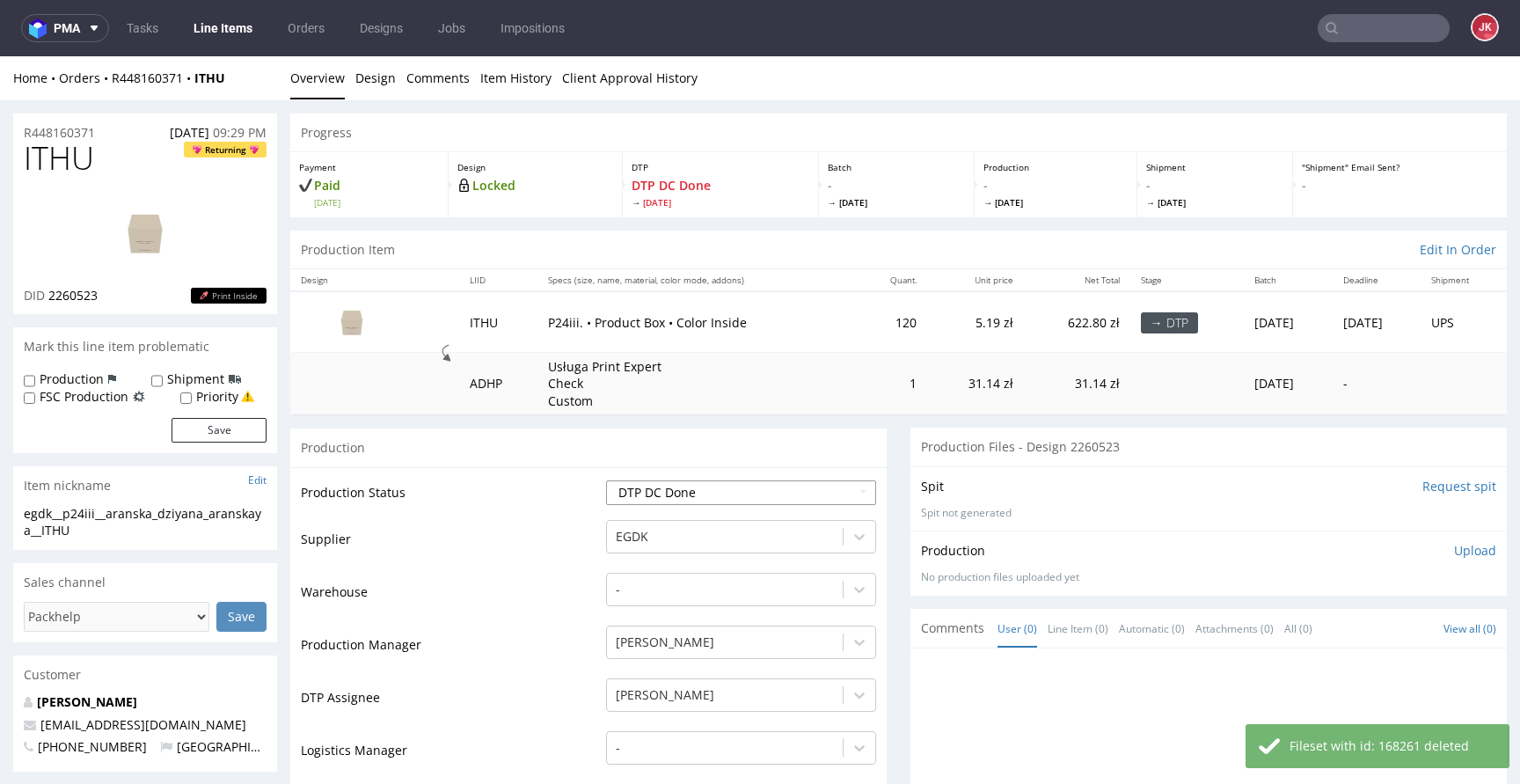
select select "dtp_ca_needed"
click at [606, 480] on select "Waiting for Artwork Waiting for Diecut Waiting for Mockup Waiting for DTP Waiti…" at bounding box center [741, 492] width 270 height 24
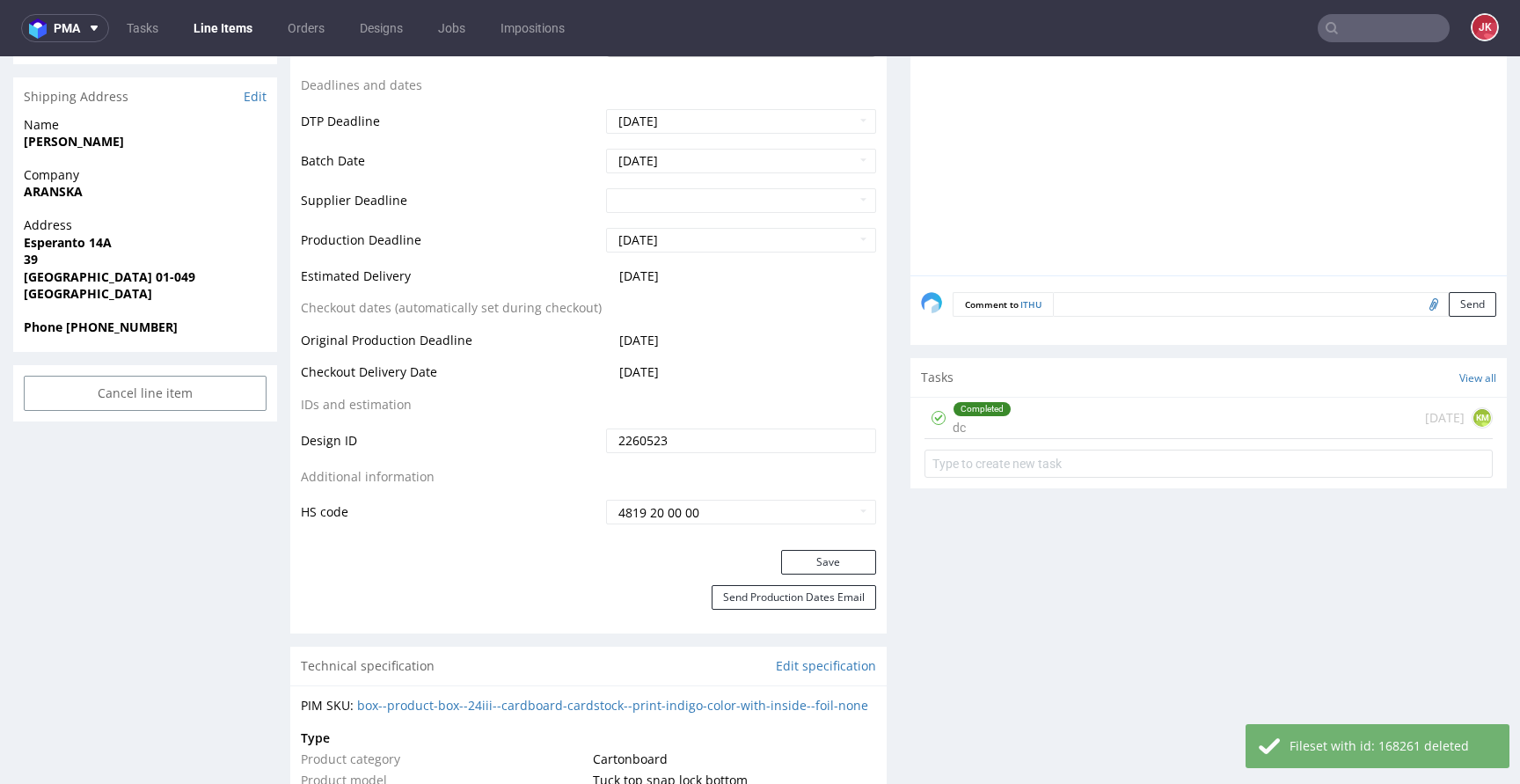
scroll to position [872, 0]
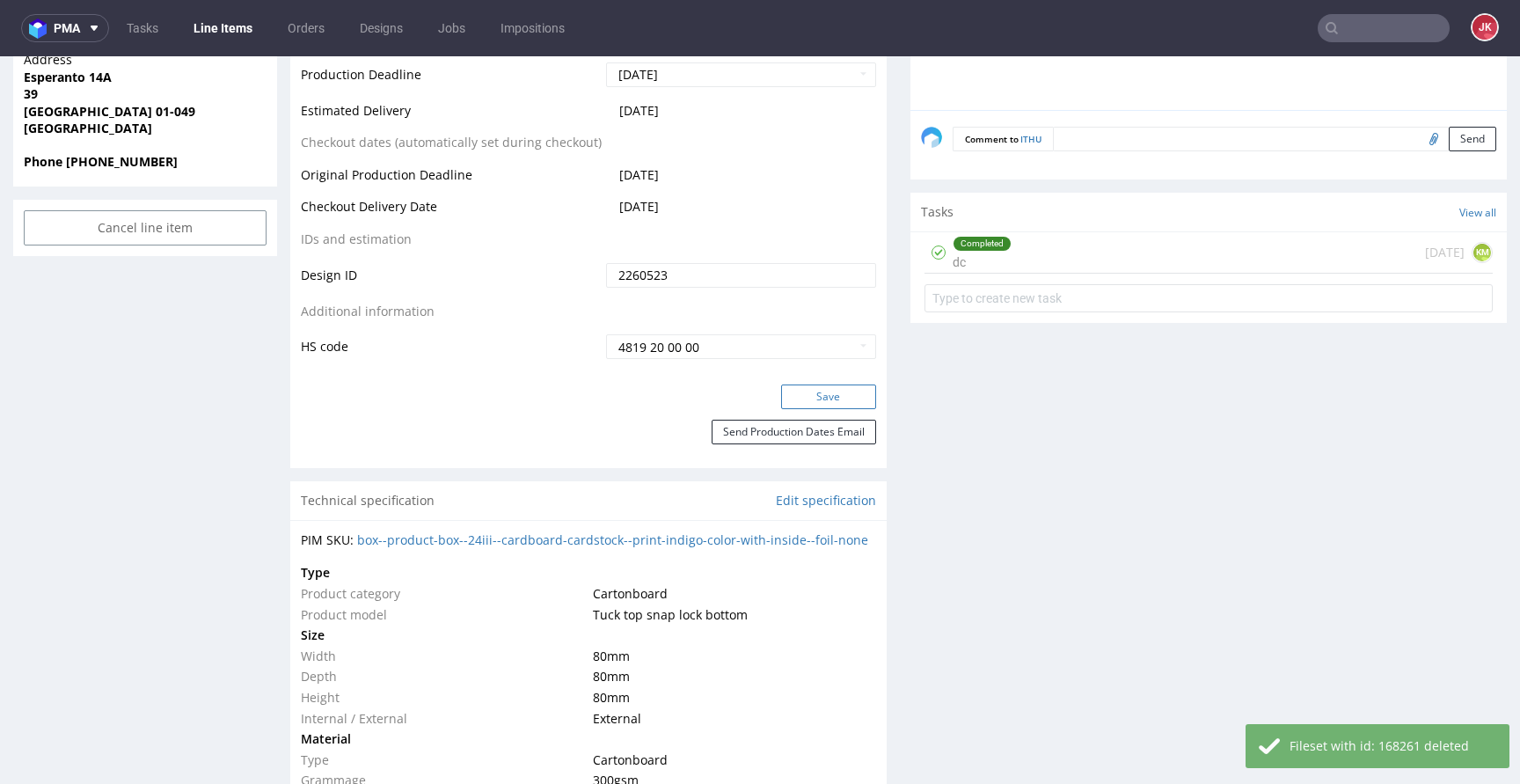
click at [831, 399] on button "Save" at bounding box center [829, 396] width 95 height 24
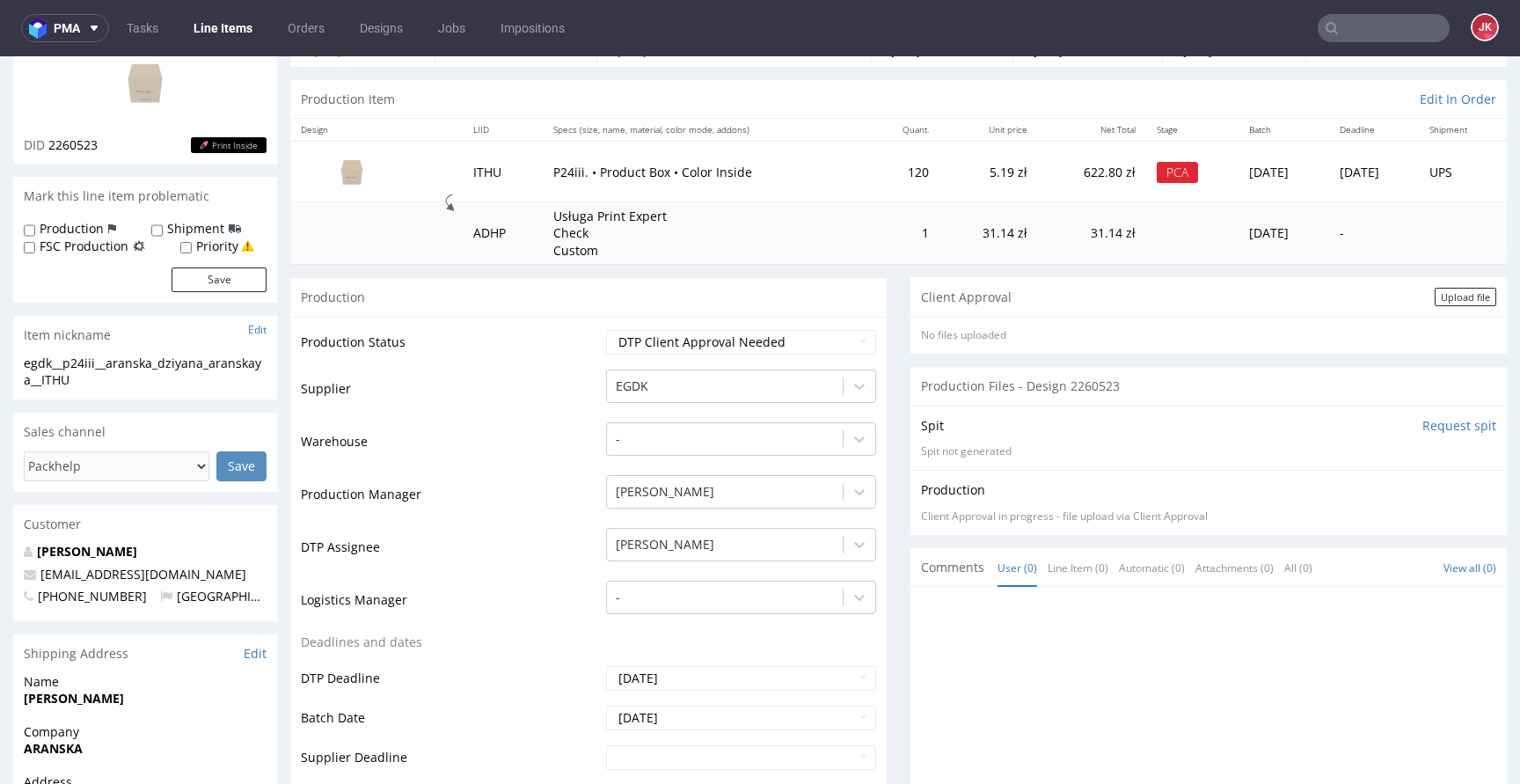
scroll to position [0, 0]
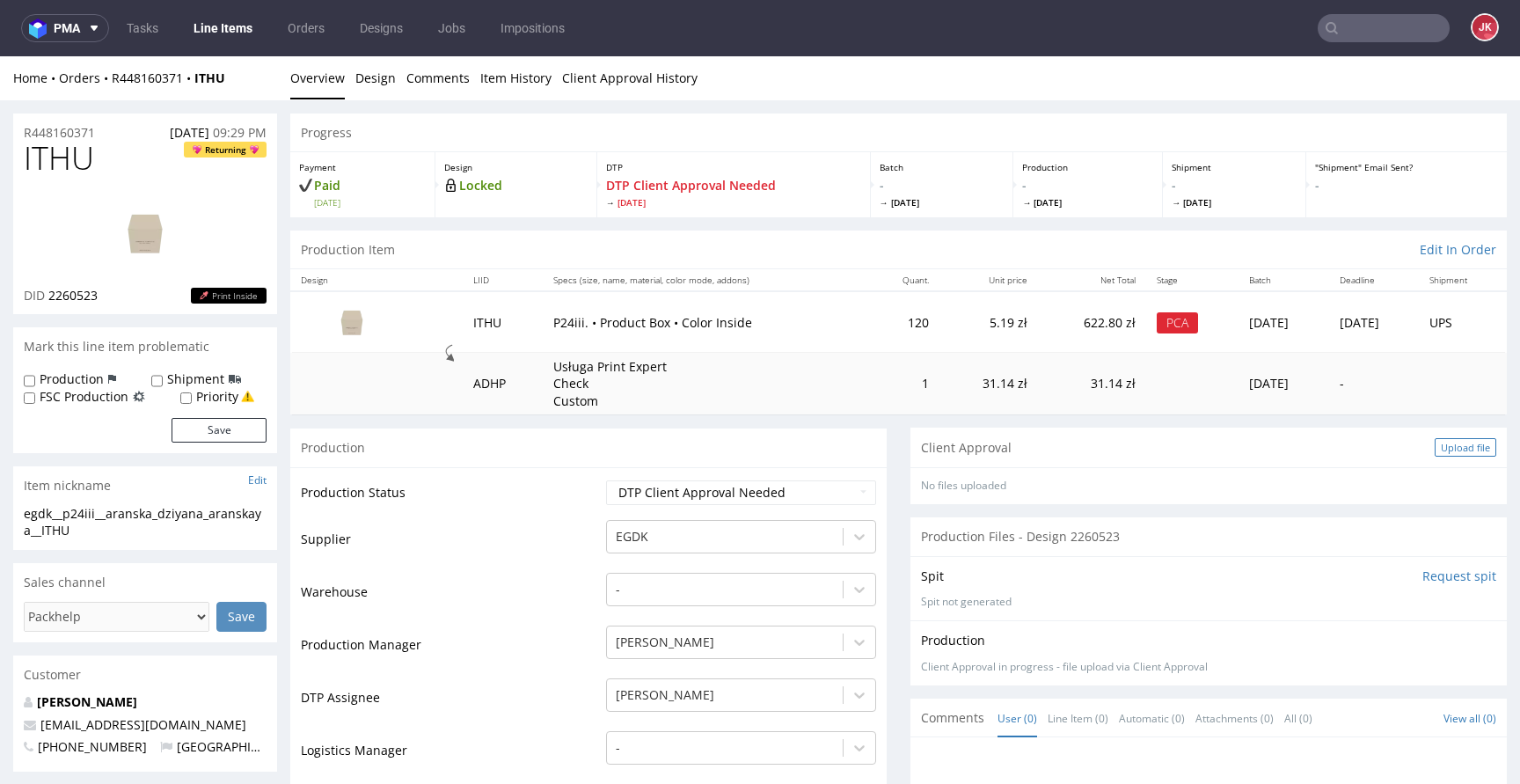
click at [1435, 446] on div "Upload file" at bounding box center [1466, 447] width 62 height 18
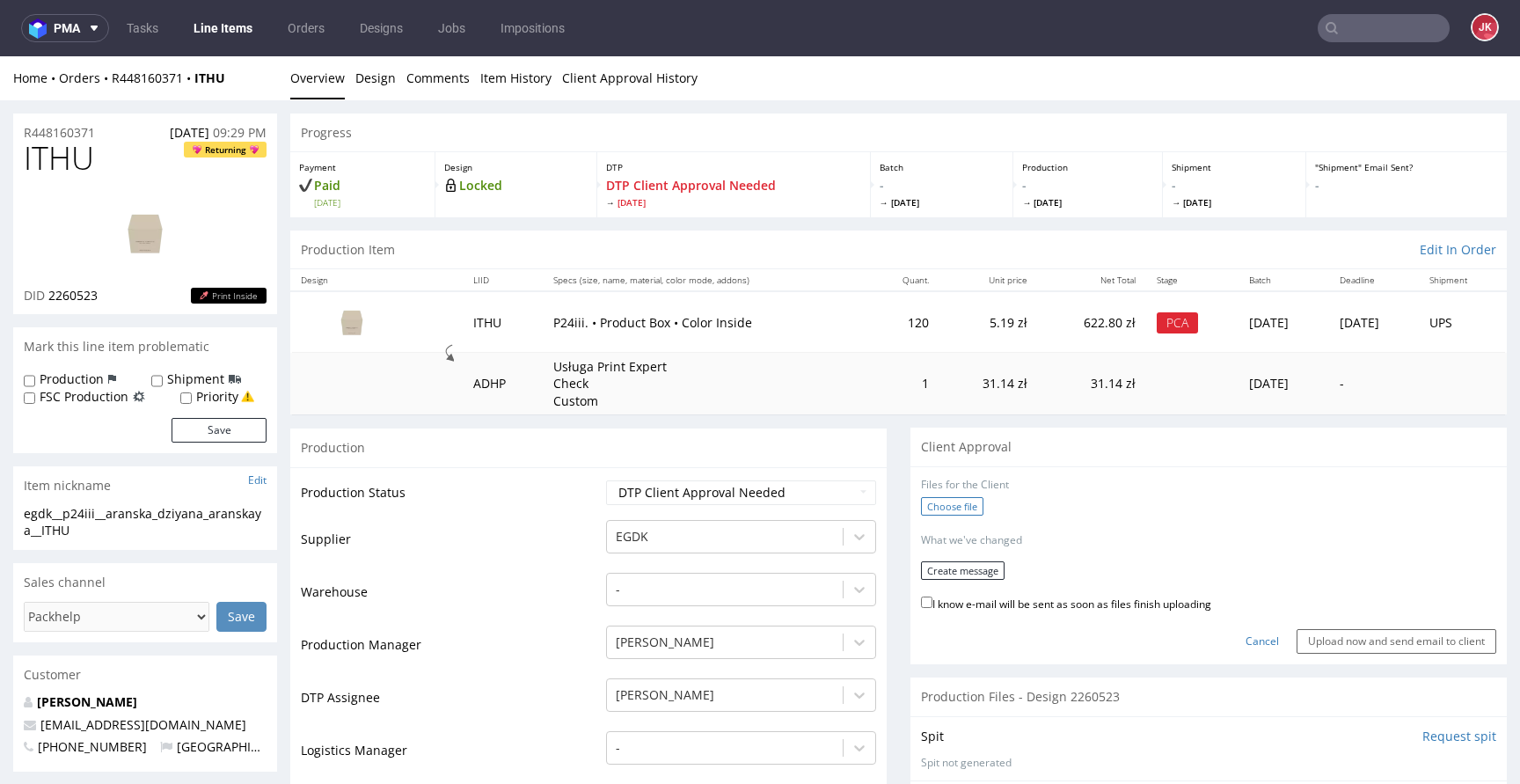
click at [931, 509] on label "Choose file" at bounding box center [951, 506] width 63 height 18
click at [0, 56] on input "Choose file" at bounding box center [0, 56] width 0 height 0
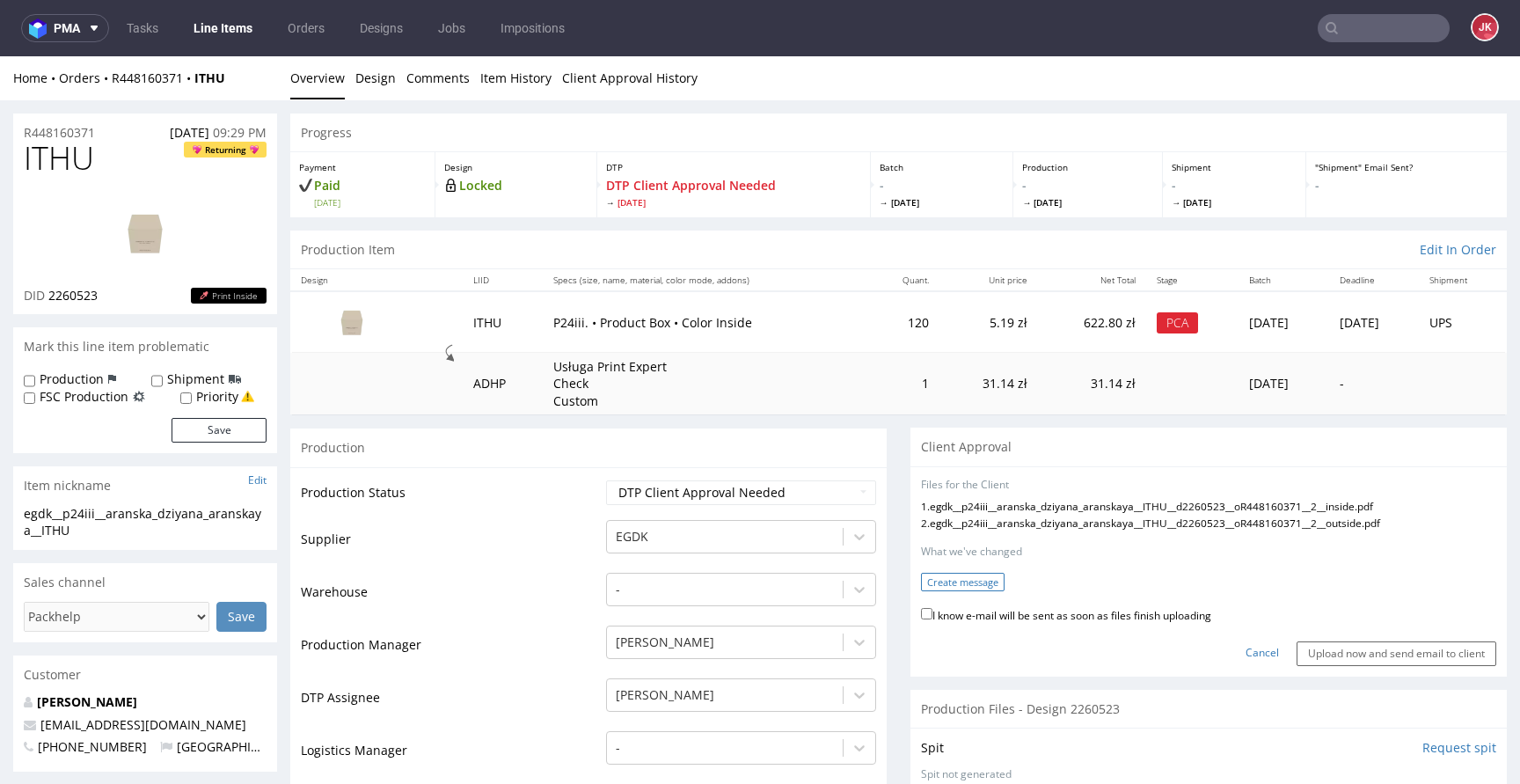
click at [956, 574] on button "Create message" at bounding box center [962, 581] width 83 height 18
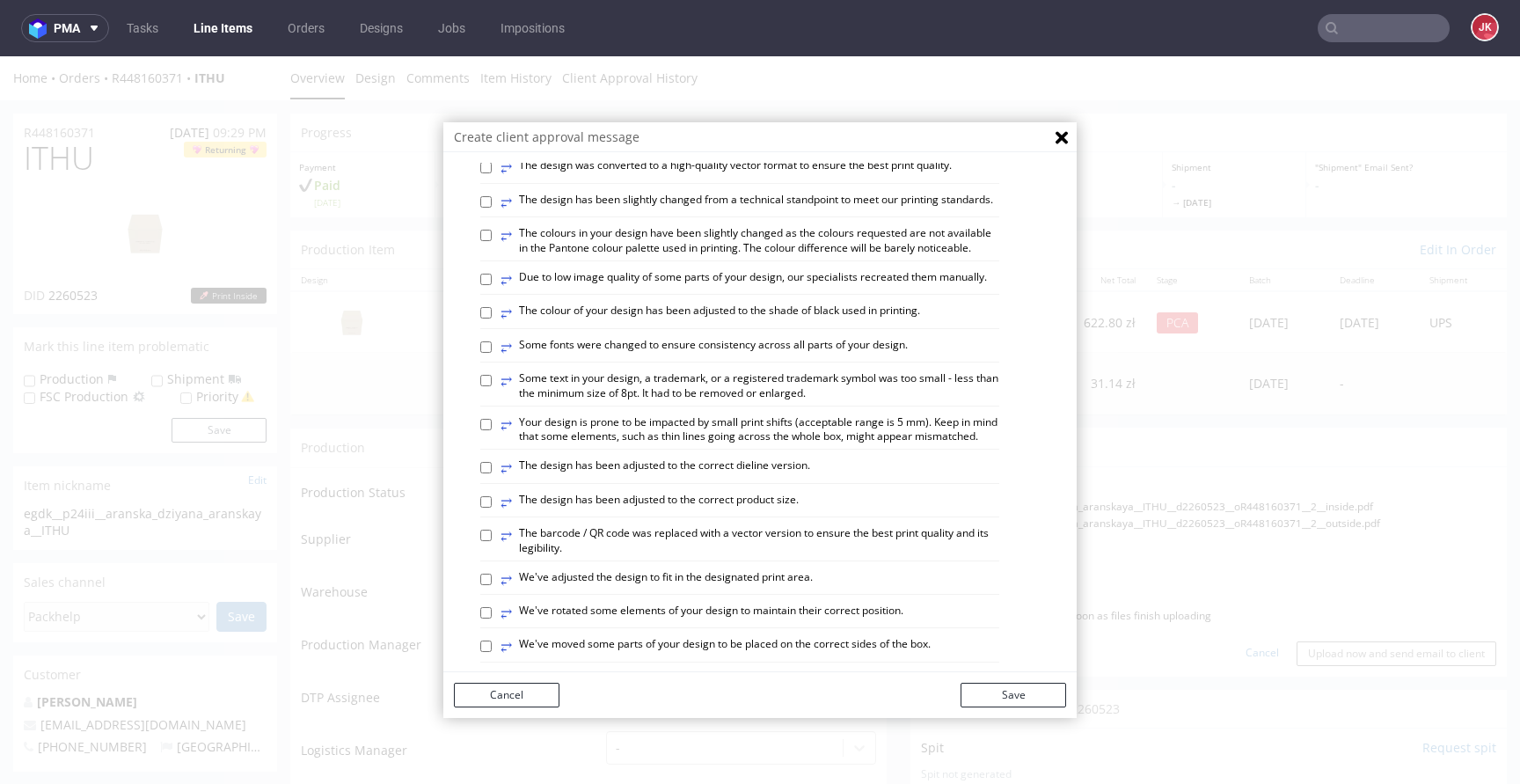
scroll to position [173, 0]
click at [630, 321] on label "⥂ The colour of your design has been adjusted to the shade of black used in pri…" at bounding box center [711, 311] width 420 height 19
click at [492, 316] on input "⥂ The colour of your design has been adjusted to the shade of black used in pri…" at bounding box center [486, 311] width 12 height 12
checkbox input "true"
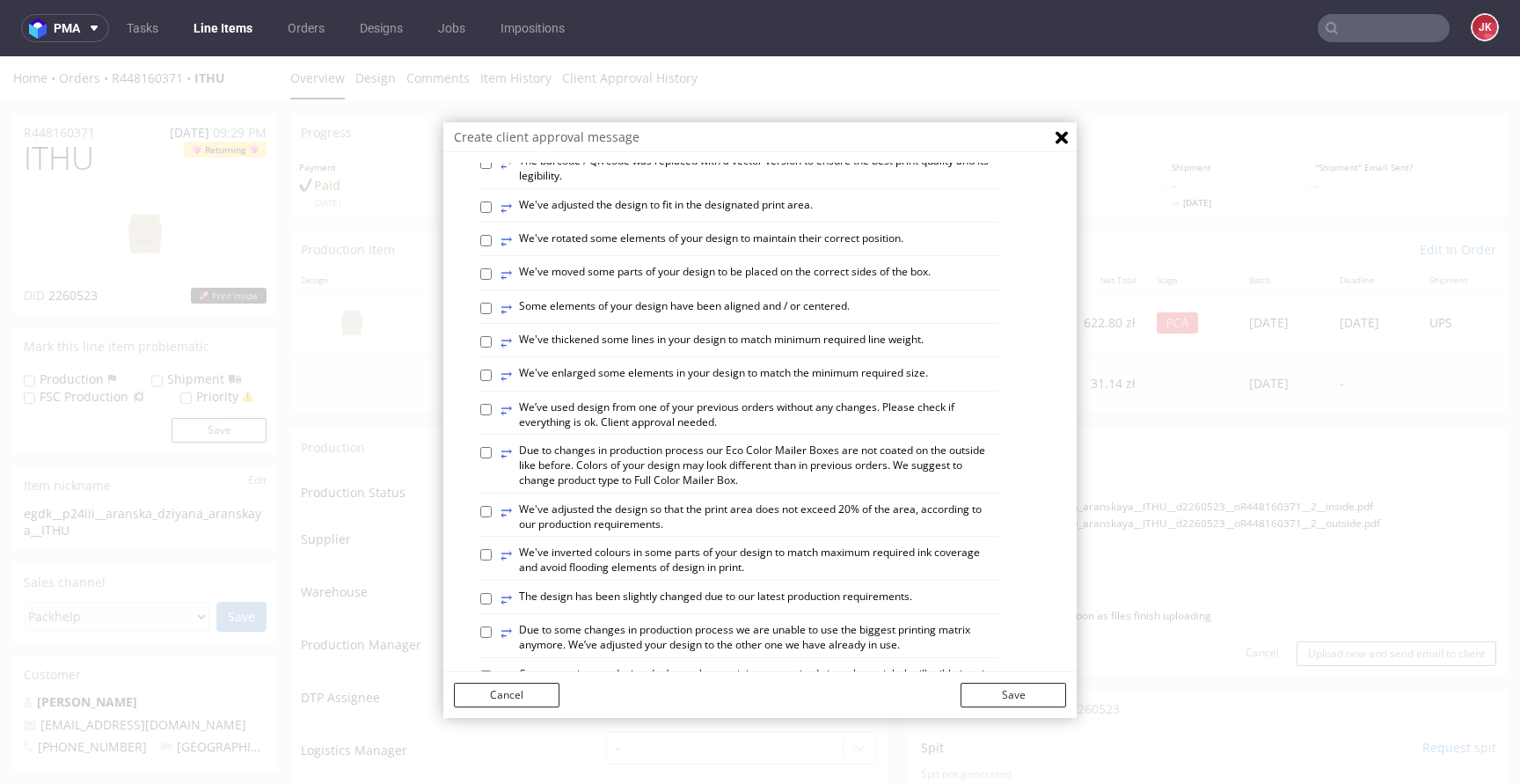
scroll to position [542, 0]
click at [666, 319] on label "⥂ Some elements of your design have been aligned and / or centered." at bounding box center [675, 309] width 349 height 19
click at [492, 315] on input "⥂ Some elements of your design have been aligned and / or centered." at bounding box center [486, 309] width 12 height 12
click at [644, 319] on label "⥂ Some elements of your design have been aligned and / or centered." at bounding box center [675, 309] width 349 height 19
click at [492, 315] on input "⥂ Some elements of your design have been aligned and / or centered." at bounding box center [486, 309] width 12 height 12
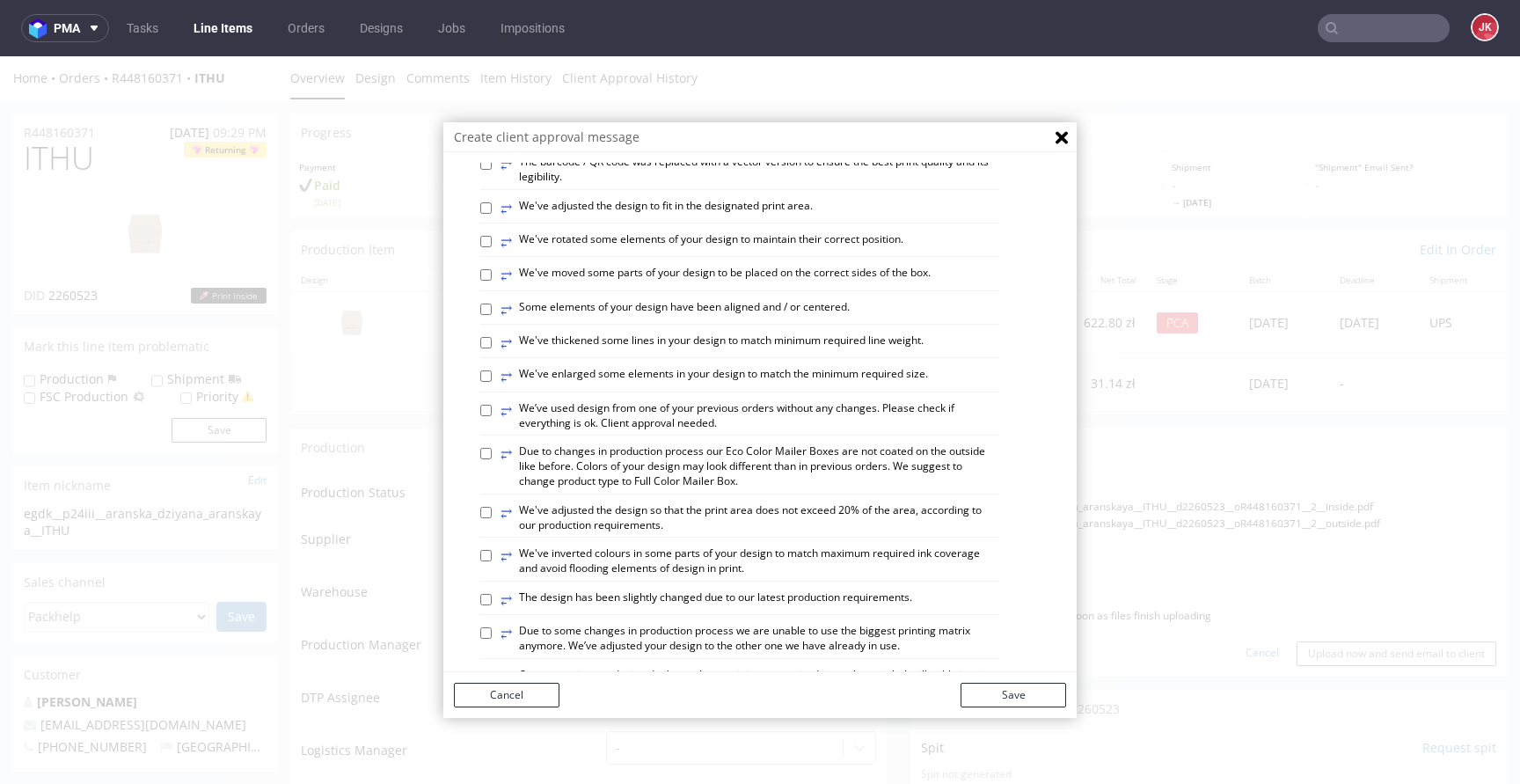
click at [570, 319] on label "⥂ Some elements of your design have been aligned and / or centered." at bounding box center [675, 309] width 349 height 19
click at [492, 315] on input "⥂ Some elements of your design have been aligned and / or centered." at bounding box center [486, 309] width 12 height 12
checkbox input "true"
click at [584, 386] on label "⥂ We've enlarged some elements in your design to match the minimum required siz…" at bounding box center [715, 376] width 427 height 19
click at [492, 382] on input "⥂ We've enlarged some elements in your design to match the minimum required siz…" at bounding box center [486, 376] width 12 height 12
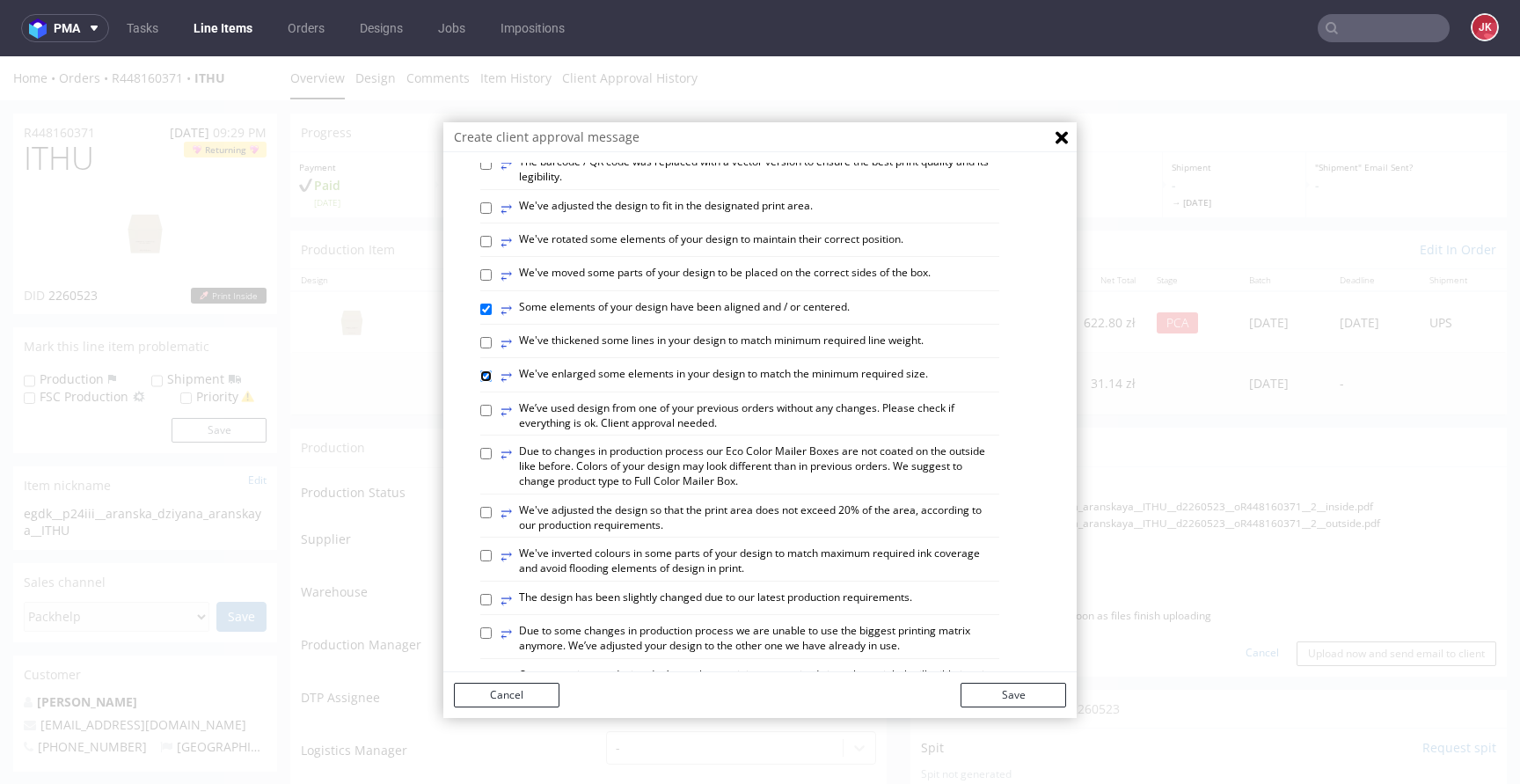
checkbox input "true"
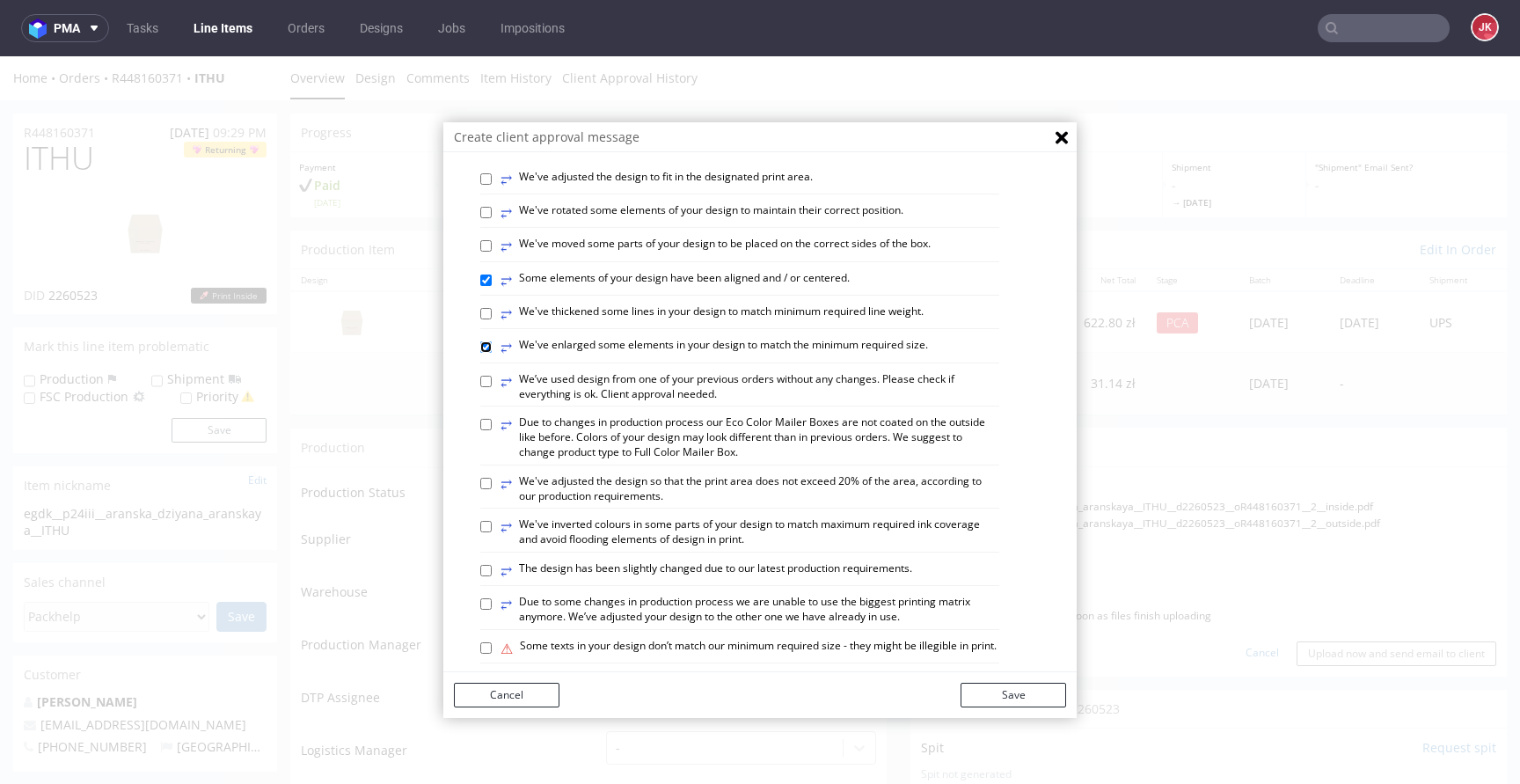
scroll to position [561, 0]
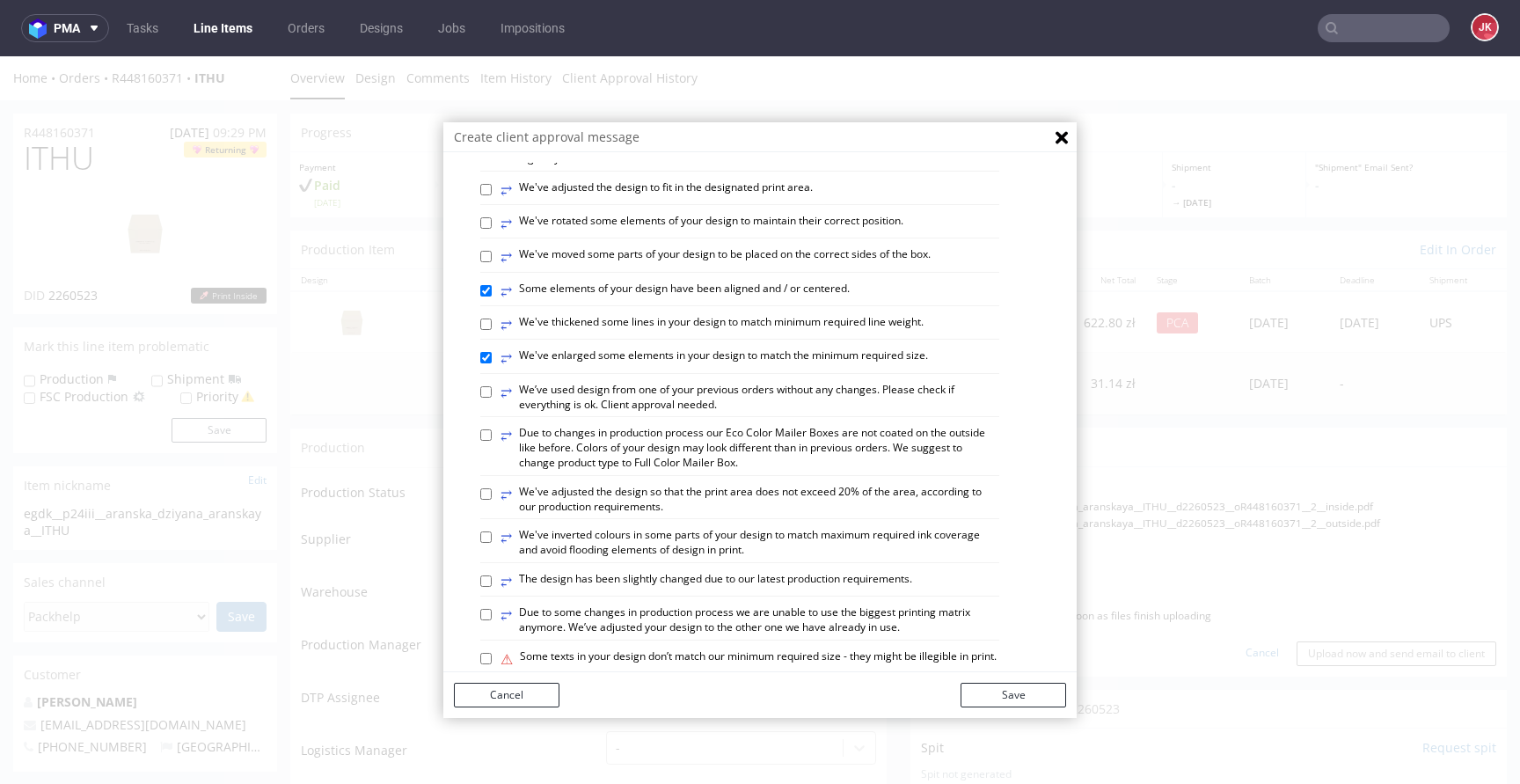
click at [680, 413] on label "⥂ We’ve used design from one of your previous orders without any changes. Pleas…" at bounding box center [750, 397] width 499 height 30
click at [492, 397] on input "⥂ We’ve used design from one of your previous orders without any changes. Pleas…" at bounding box center [486, 392] width 12 height 12
checkbox input "true"
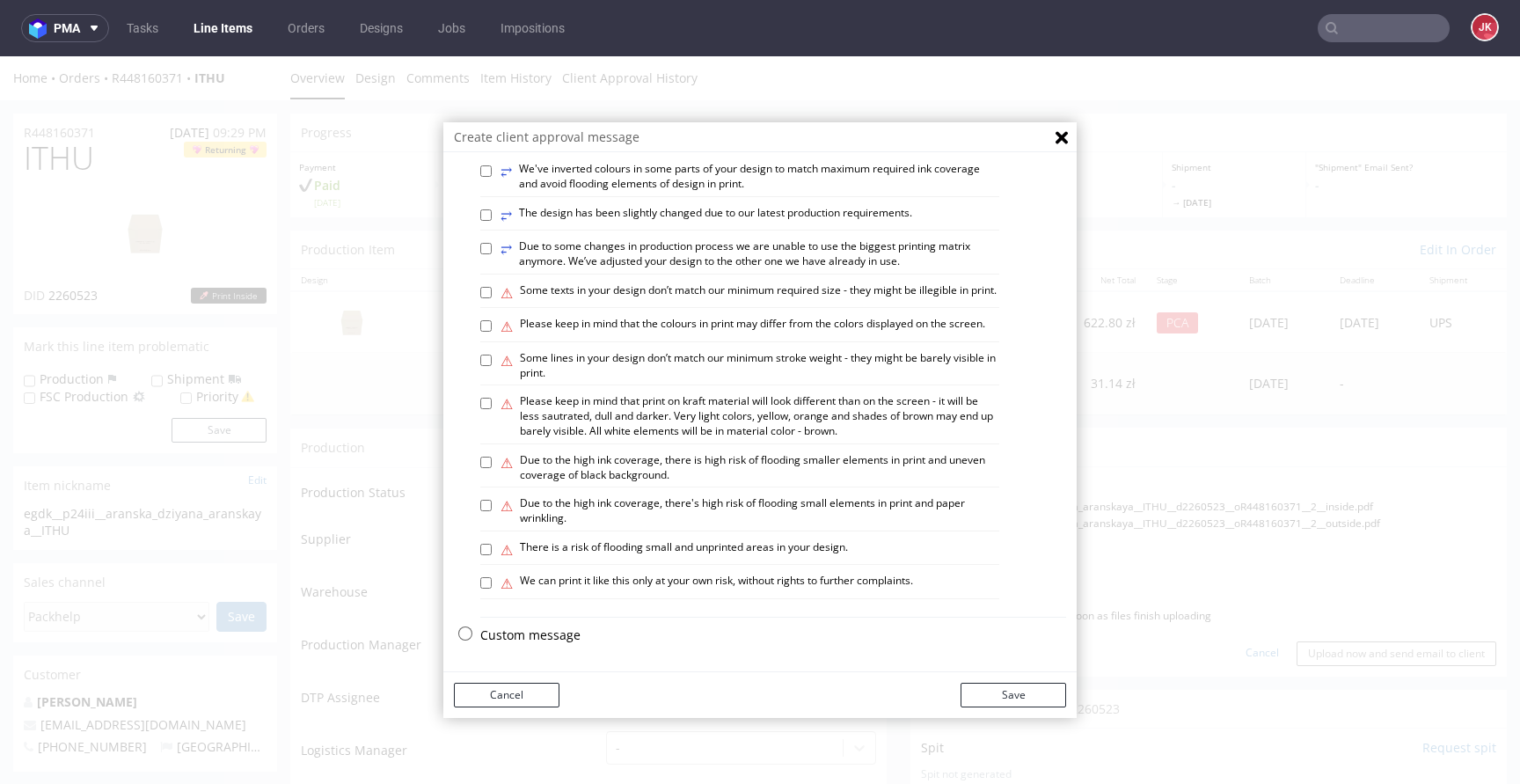
scroll to position [1026, 0]
click at [1004, 686] on button "Save" at bounding box center [1012, 694] width 105 height 24
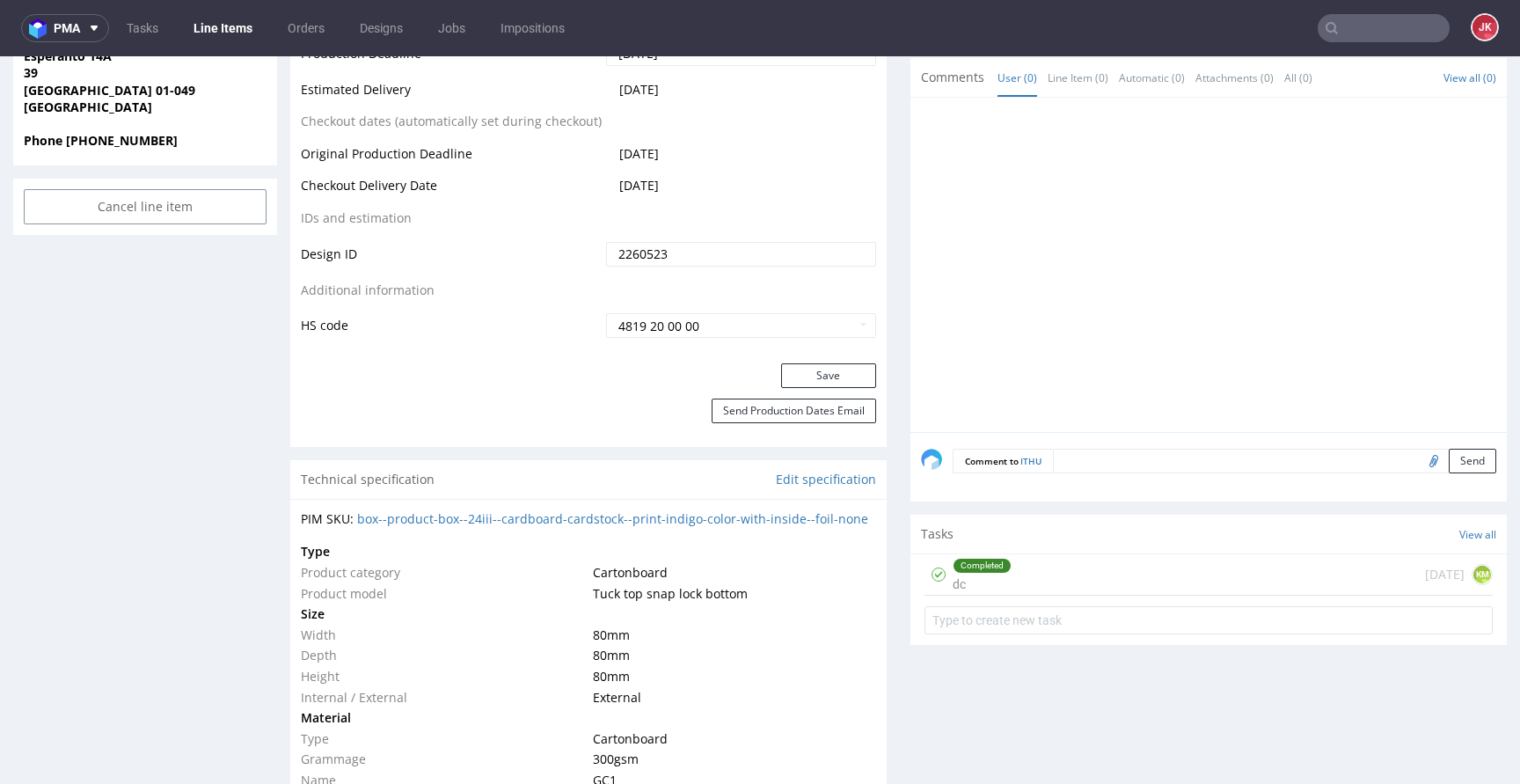
scroll to position [901, 0]
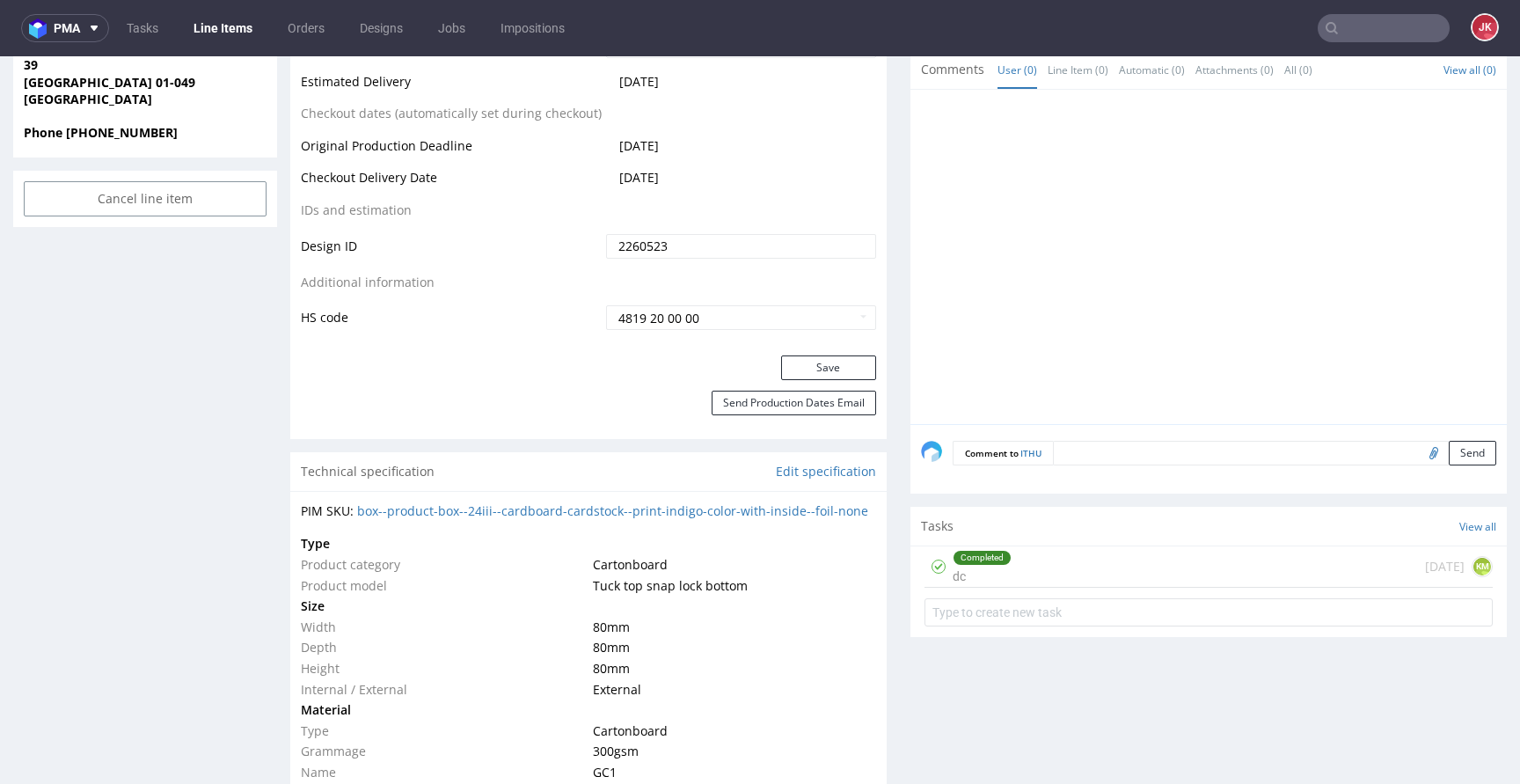
click at [996, 574] on div "Completed dc" at bounding box center [981, 566] width 59 height 41
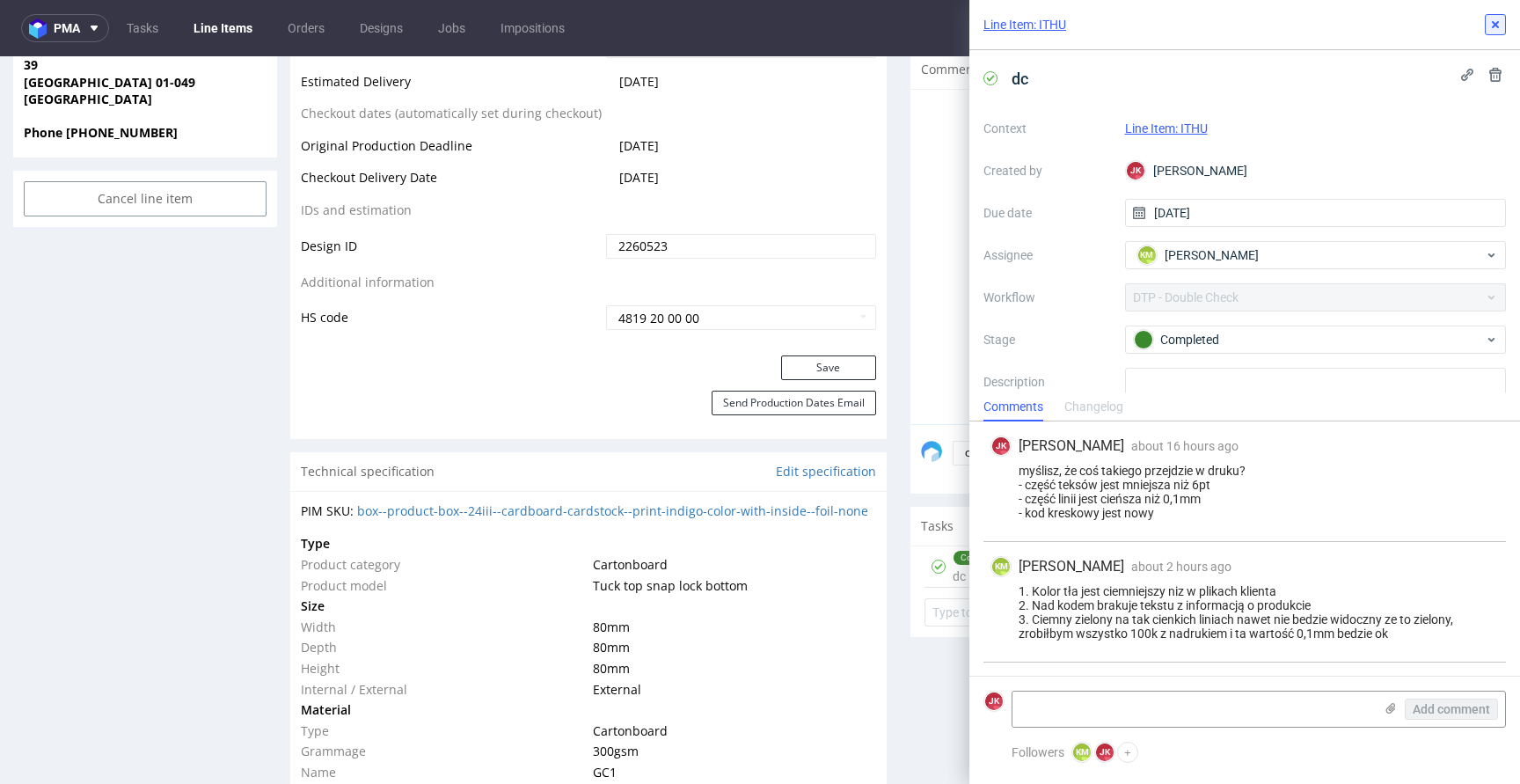
click at [1495, 30] on icon at bounding box center [1495, 24] width 15 height 15
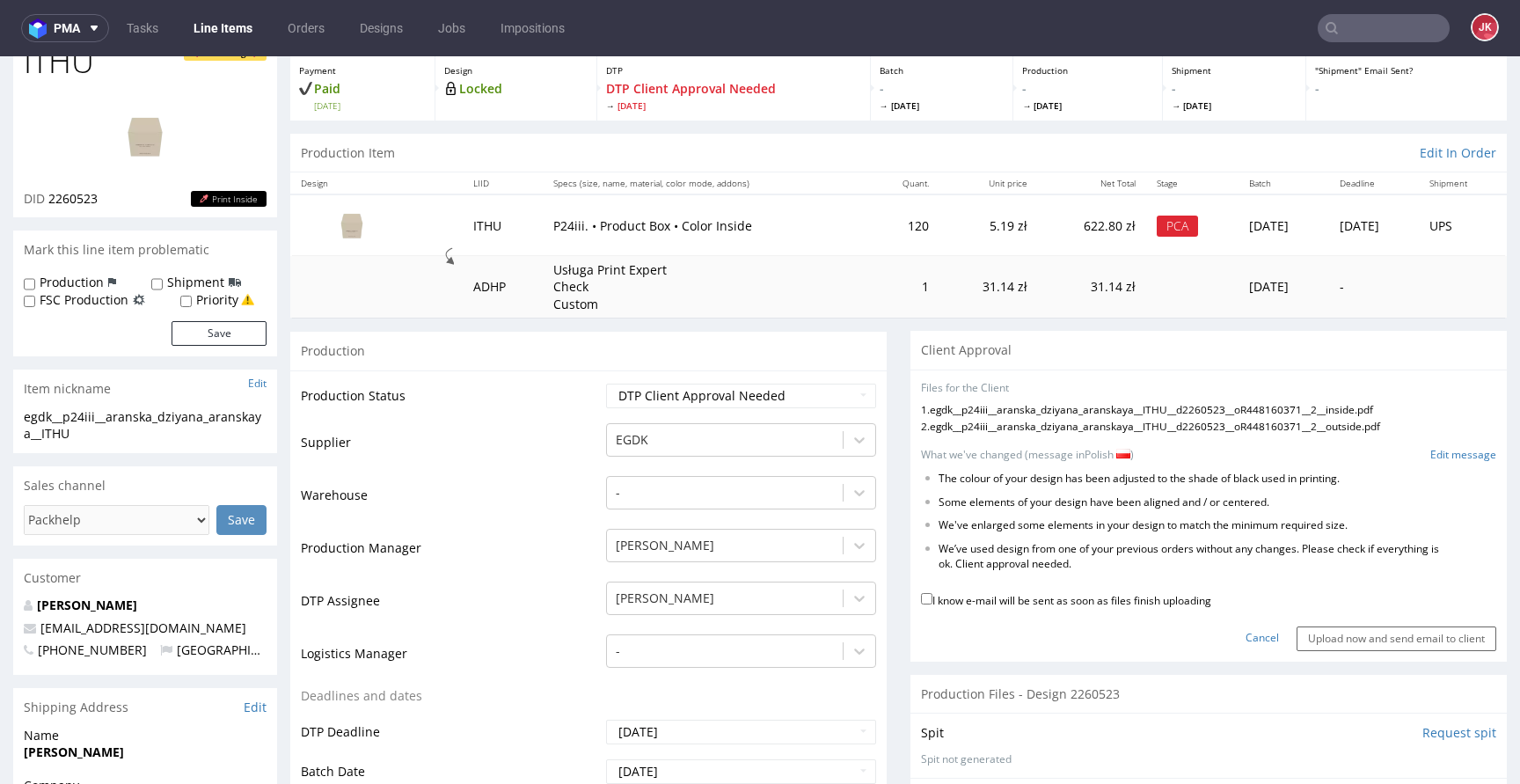
scroll to position [129, 0]
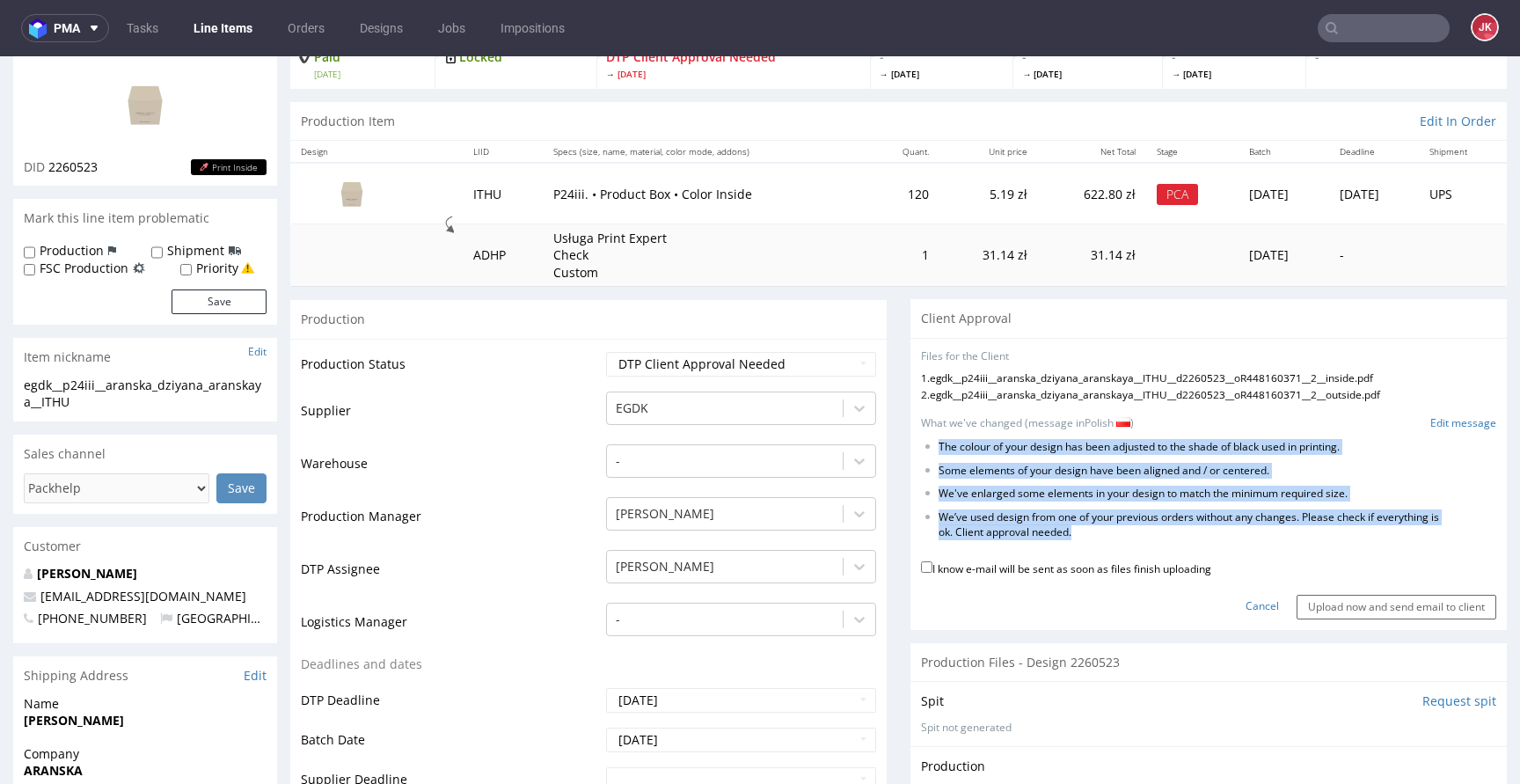
drag, startPoint x: 924, startPoint y: 446, endPoint x: 1349, endPoint y: 536, distance: 434.4
click at [1349, 536] on ul "The colour of your design has been adjusted to the shade of black used in print…" at bounding box center [1208, 490] width 575 height 101
copy ul "The colour of your design has been adjusted to the shade of black used in print…"
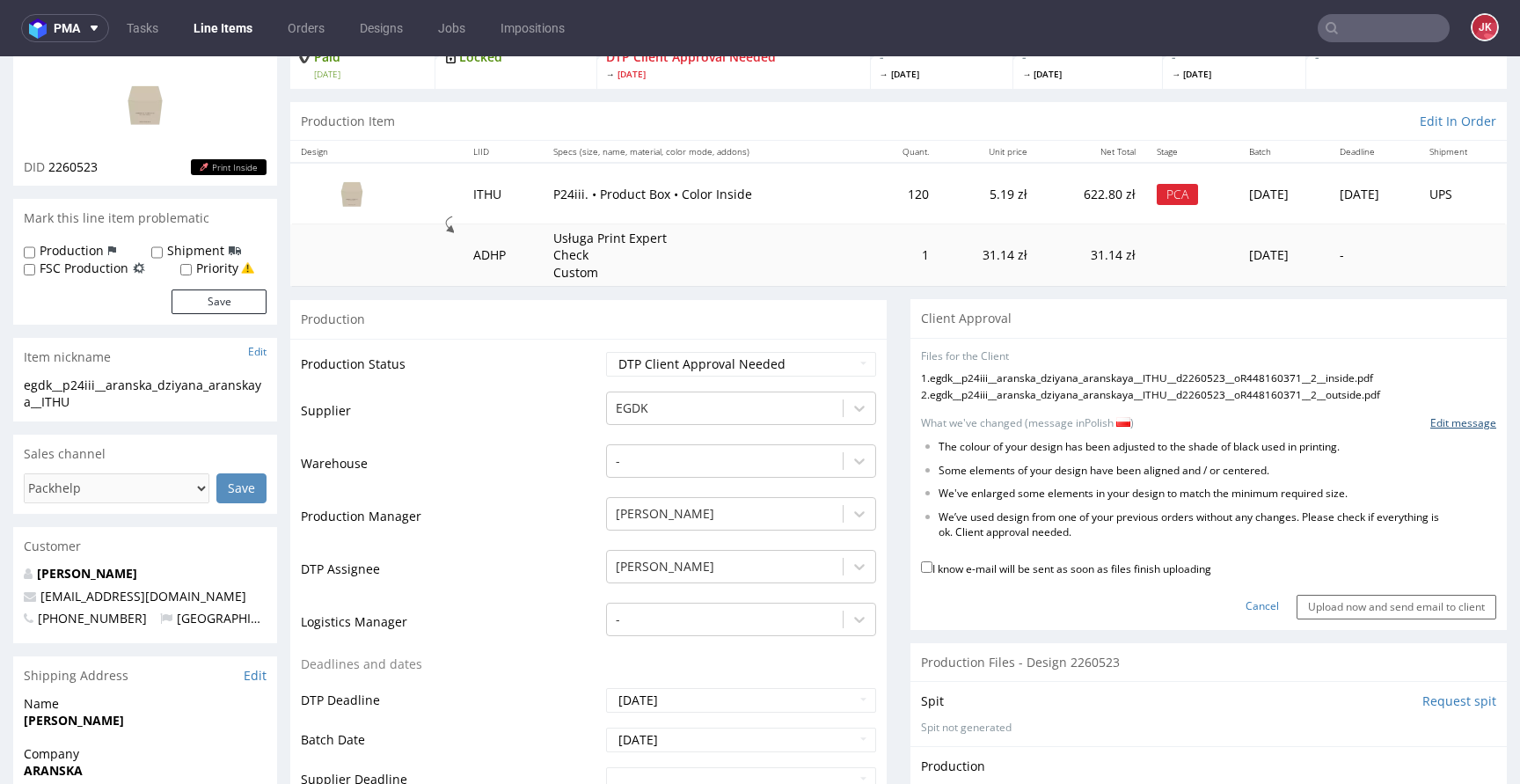
click at [1451, 416] on link "Edit message" at bounding box center [1463, 422] width 66 height 15
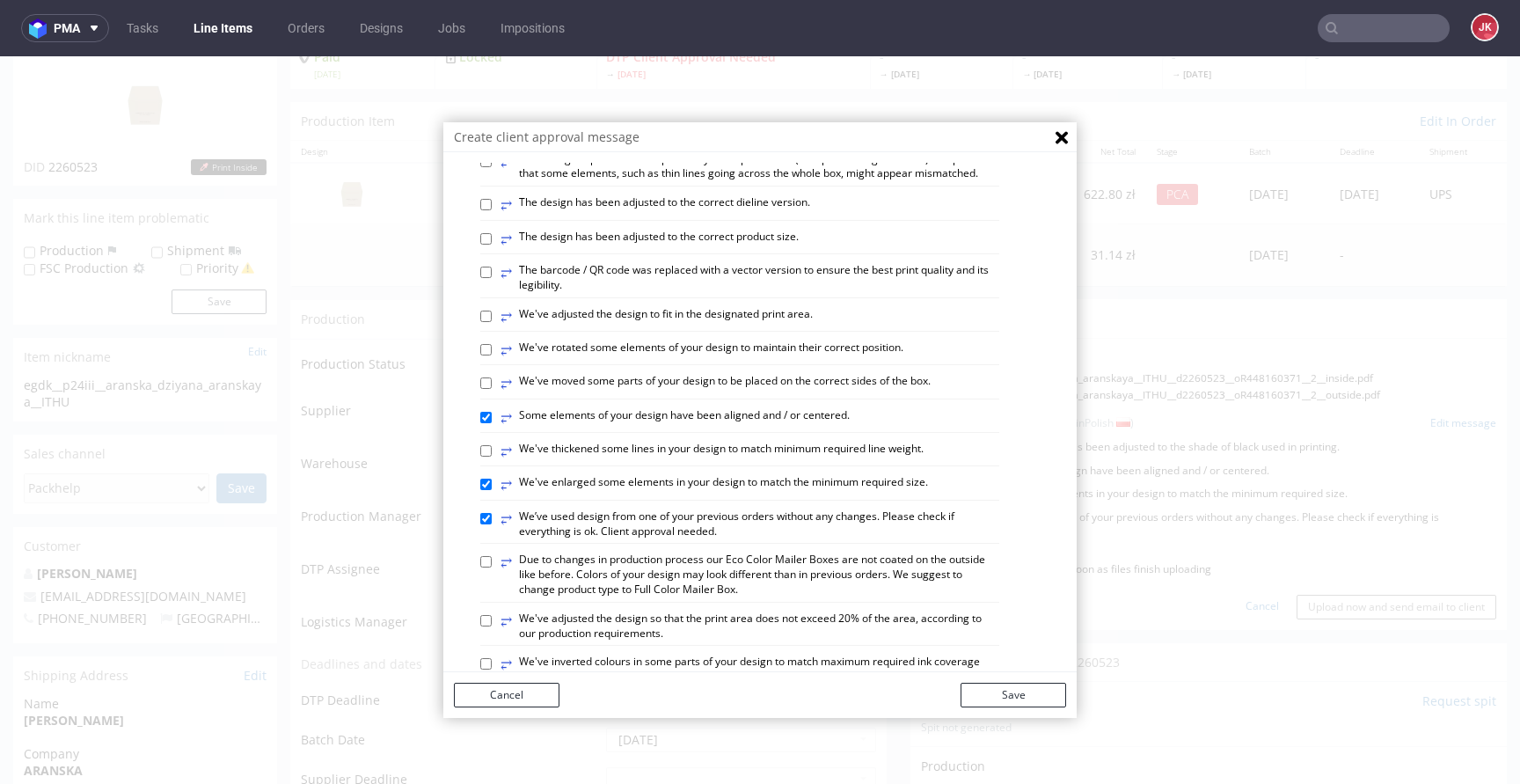
scroll to position [1026, 0]
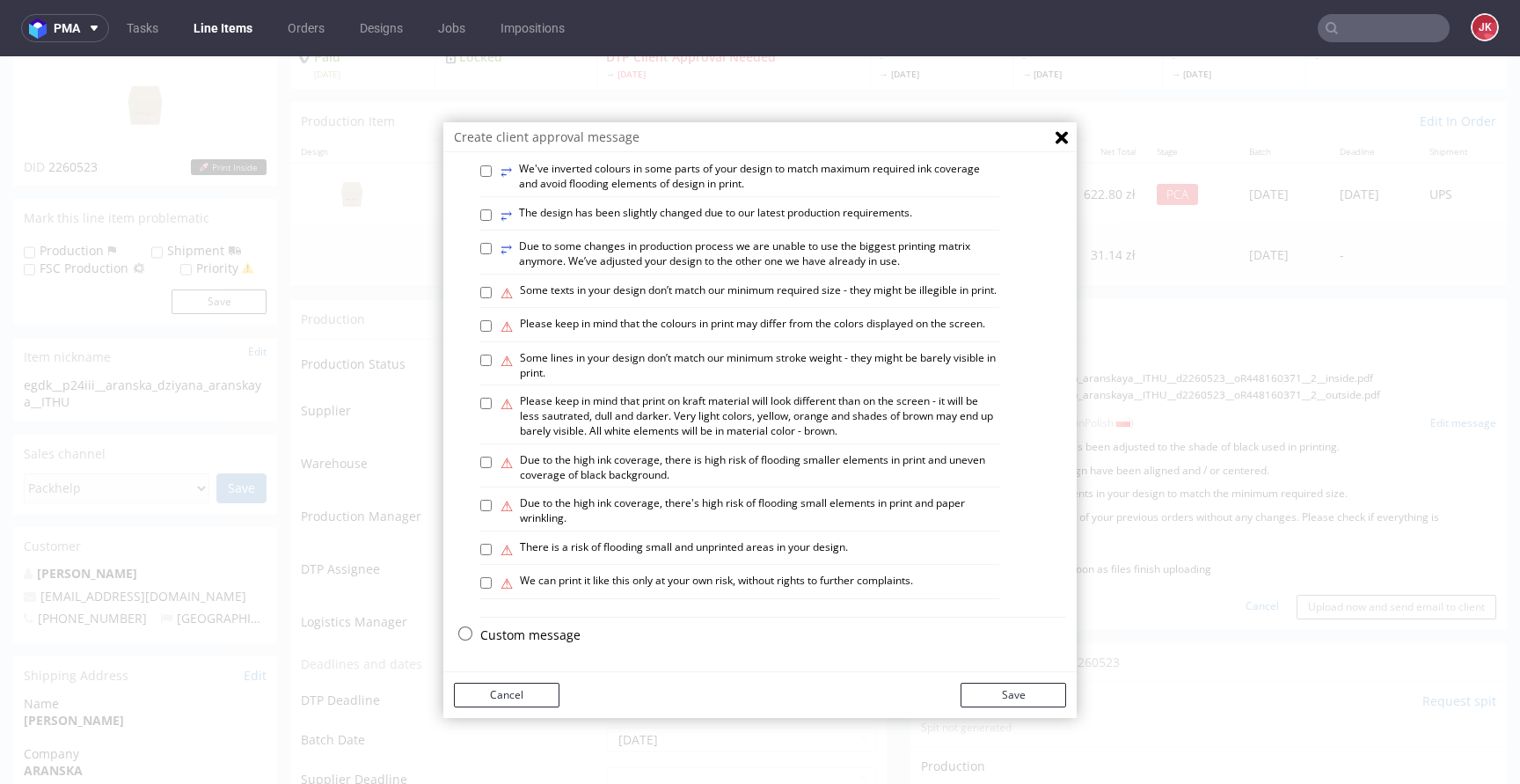
click at [512, 640] on p "Custom message" at bounding box center [774, 635] width 586 height 17
checkbox input "false"
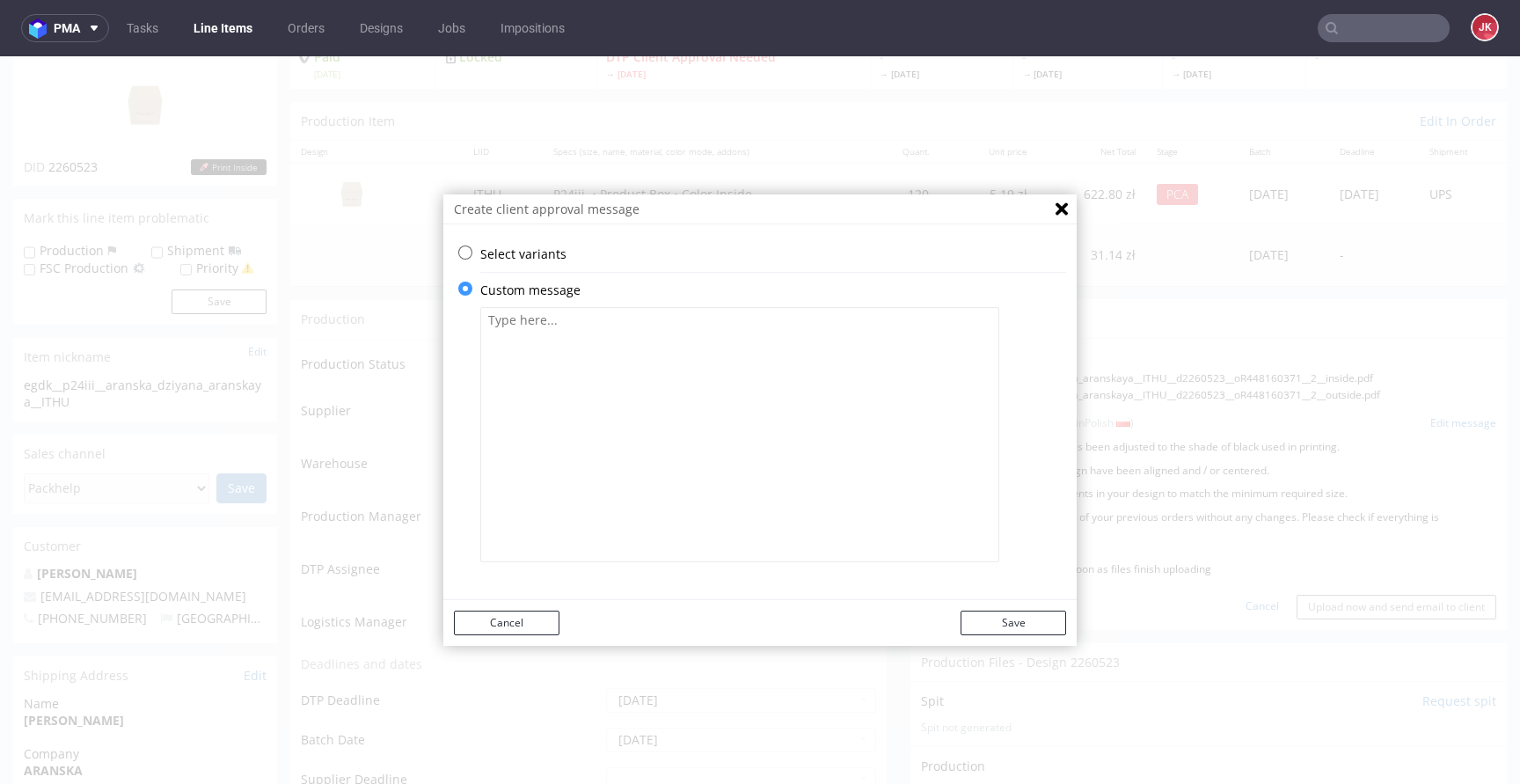
scroll to position [0, 0]
click at [715, 393] on textarea at bounding box center [740, 434] width 519 height 255
paste textarea "Kolor Twojego projektu został dostosowany do odcienia czerni użytego w druku. N…"
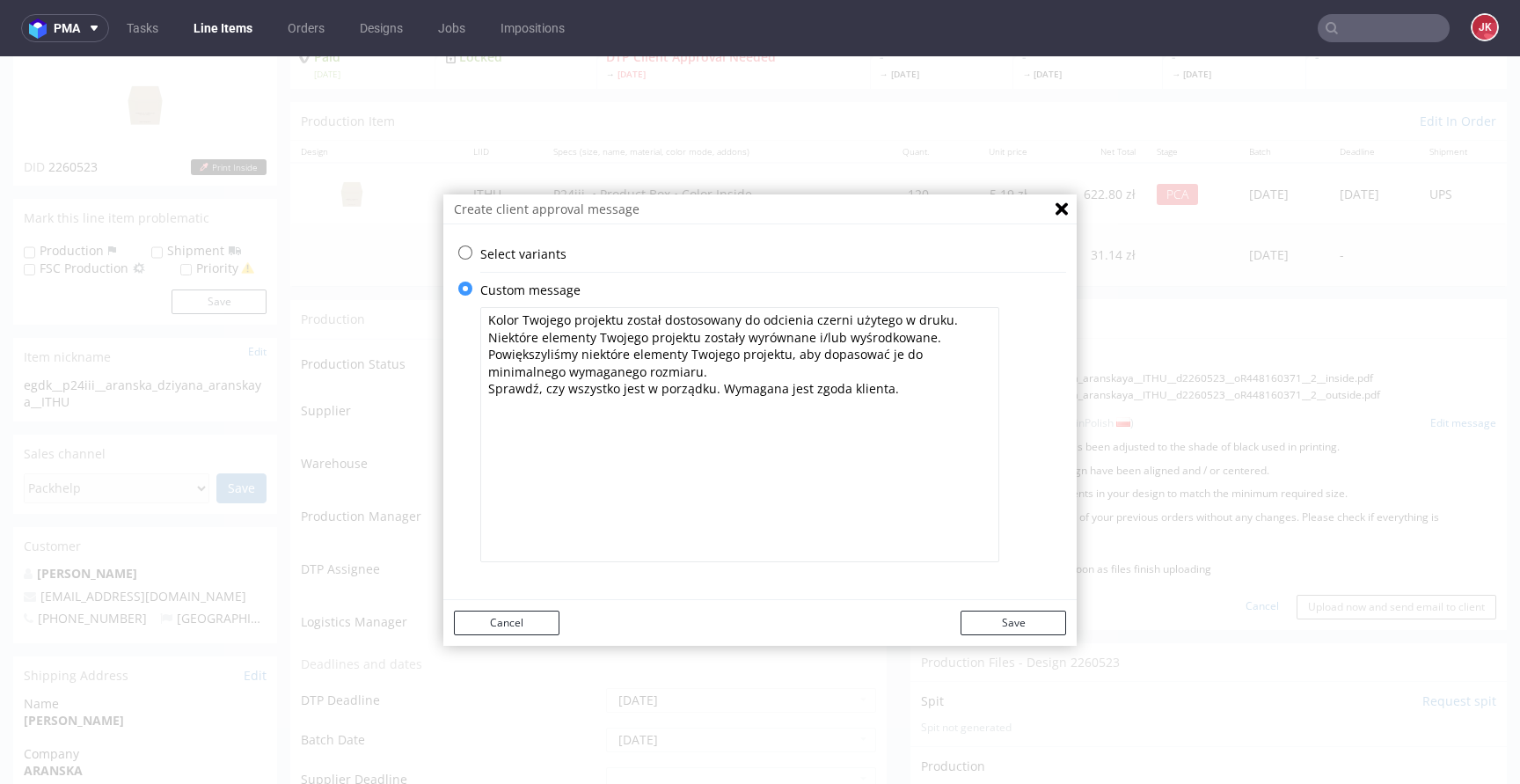
drag, startPoint x: 888, startPoint y: 387, endPoint x: 385, endPoint y: 390, distance: 503.0
click at [385, 390] on div "Create client approval message Select variants ⥂ Some graphic elements had to b…" at bounding box center [760, 420] width 1520 height 727
click at [481, 319] on textarea "Kolor Twojego projektu został dostosowany do odcienia czerni użytego w druku. N…" at bounding box center [740, 434] width 519 height 255
paste textarea "Sprawdź, czy wszystko jest w porządku. Wymagana jest zgoda klienta."
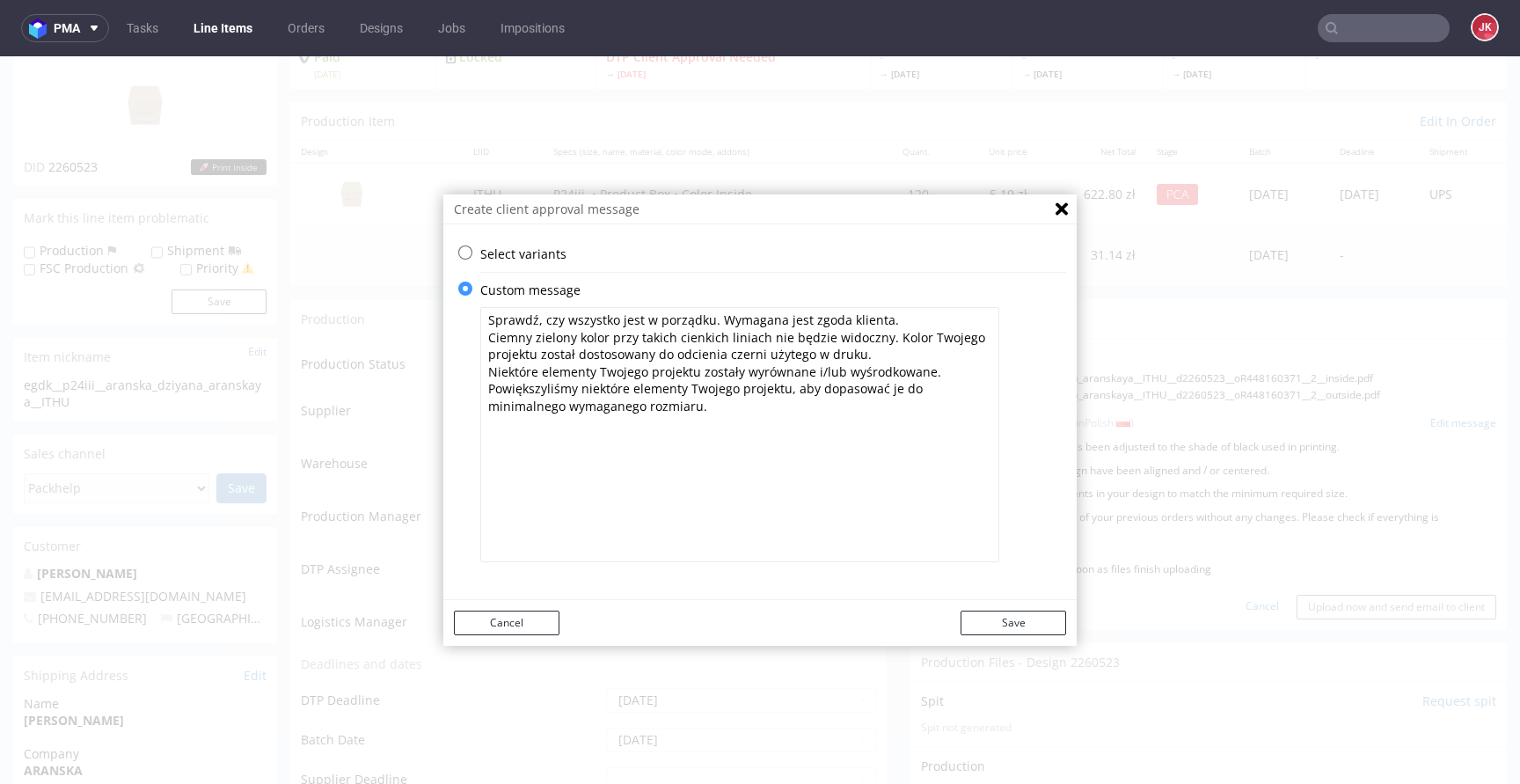
drag, startPoint x: 541, startPoint y: 372, endPoint x: 393, endPoint y: 373, distance: 148.0
click at [393, 373] on div "Create client approval message Select variants ⥂ Some graphic elements had to b…" at bounding box center [760, 420] width 1520 height 727
drag, startPoint x: 574, startPoint y: 391, endPoint x: 725, endPoint y: 392, distance: 151.0
click at [725, 392] on textarea "Sprawdź, czy wszystko jest w porządku. Wymagana jest zgoda klienta. Ciemny ziel…" at bounding box center [740, 434] width 519 height 255
click at [707, 407] on textarea "Sprawdź, czy wszystko jest w porządku. Wymagana jest zgoda klienta. Ciemny ziel…" at bounding box center [740, 434] width 519 height 255
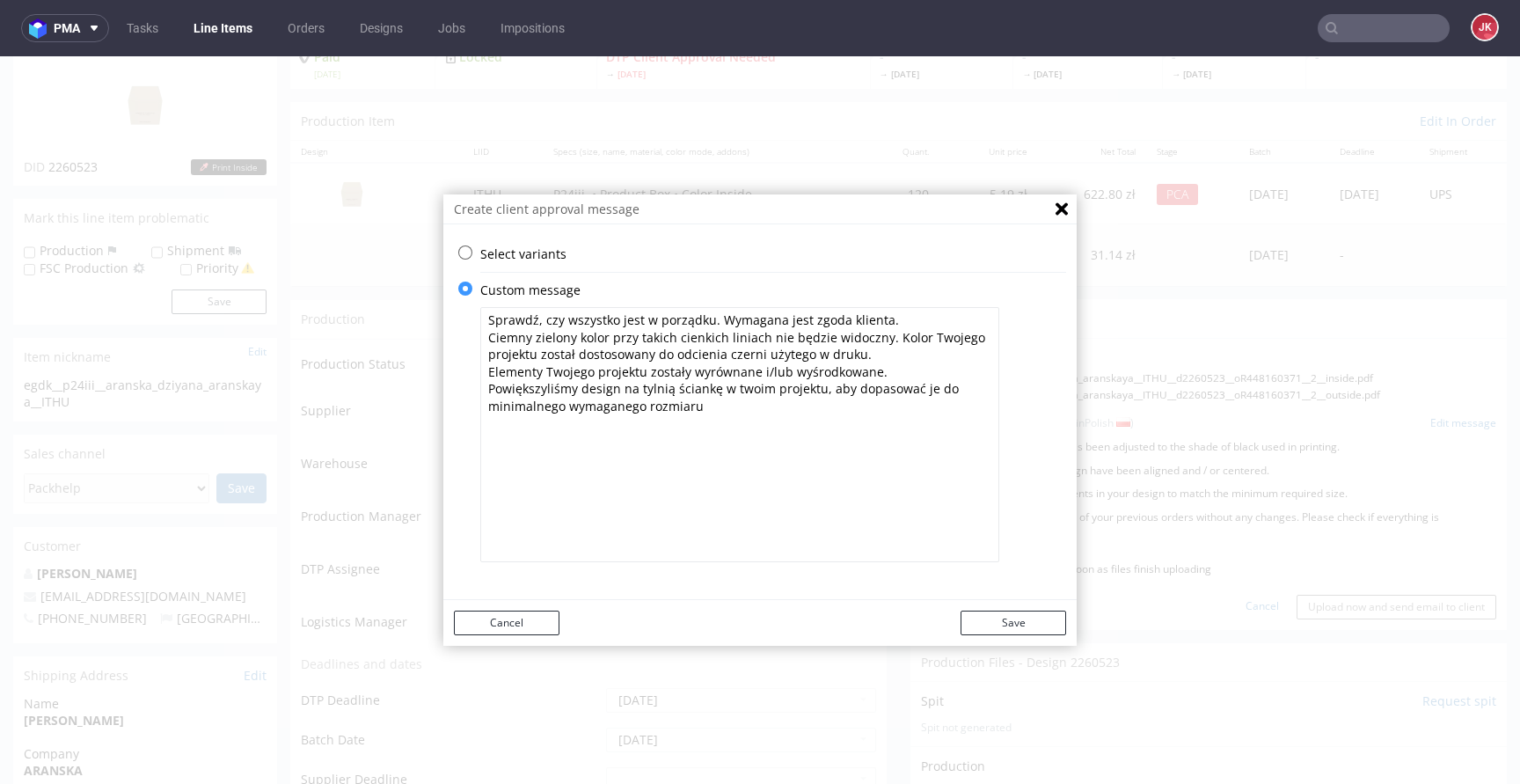
click at [552, 406] on textarea "Sprawdź, czy wszystko jest w porządku. Wymagana jest zgoda klienta. Ciemny ziel…" at bounding box center [740, 434] width 519 height 255
drag, startPoint x: 606, startPoint y: 409, endPoint x: 704, endPoint y: 410, distance: 98.0
click at [704, 410] on textarea "Sprawdź, czy wszystko jest w porządku. Wymagana jest zgoda klienta. Ciemny ziel…" at bounding box center [740, 434] width 519 height 255
type textarea "Sprawdź, czy wszystko jest w porządku. Wymagana jest zgoda klienta. Ciemny ziel…"
click at [987, 625] on button "Save" at bounding box center [1012, 622] width 105 height 24
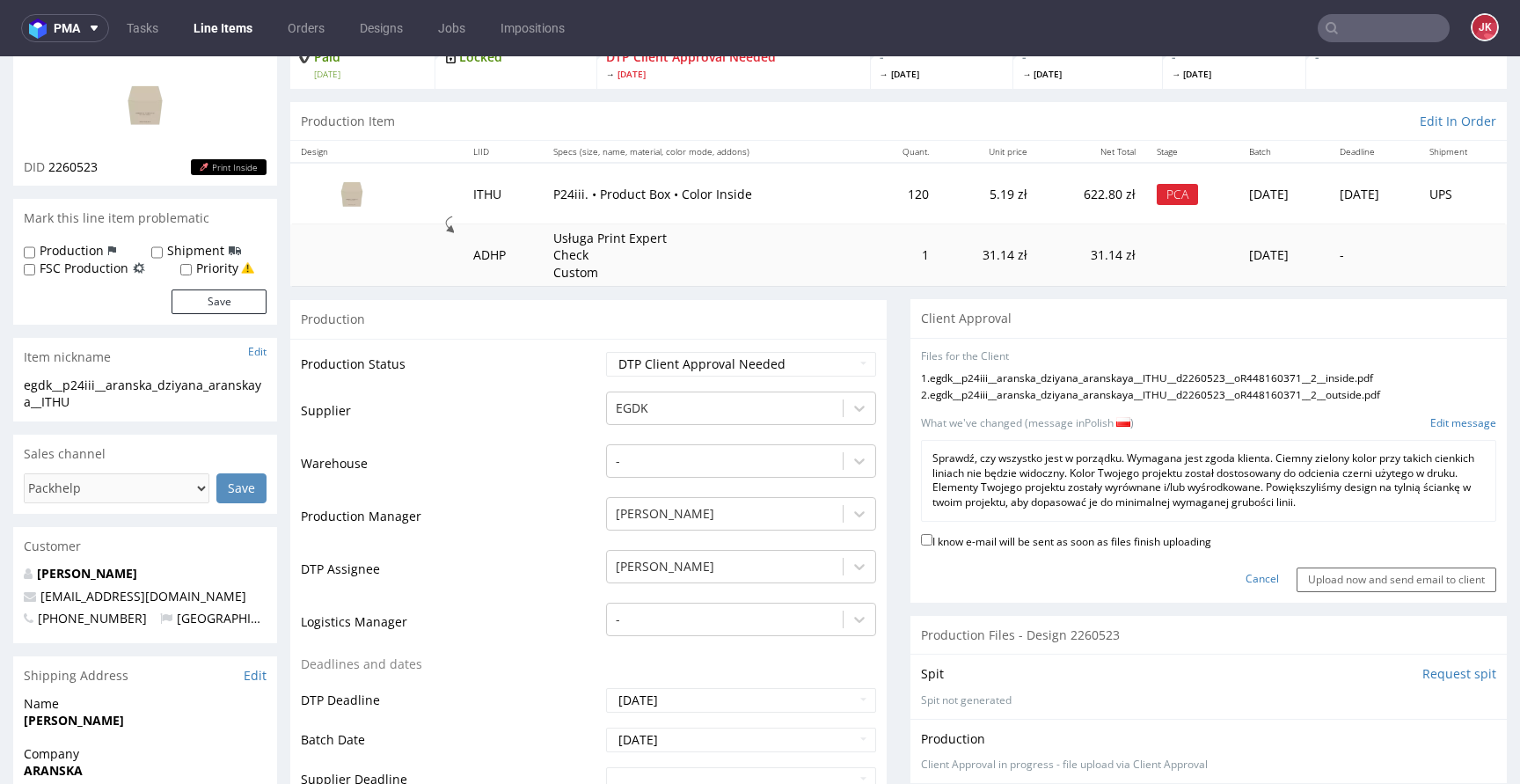
click at [1100, 540] on label "I know e-mail will be sent as soon as files finish uploading" at bounding box center [1066, 540] width 290 height 19
click at [932, 540] on input "I know e-mail will be sent as soon as files finish uploading" at bounding box center [926, 539] width 12 height 12
checkbox input "true"
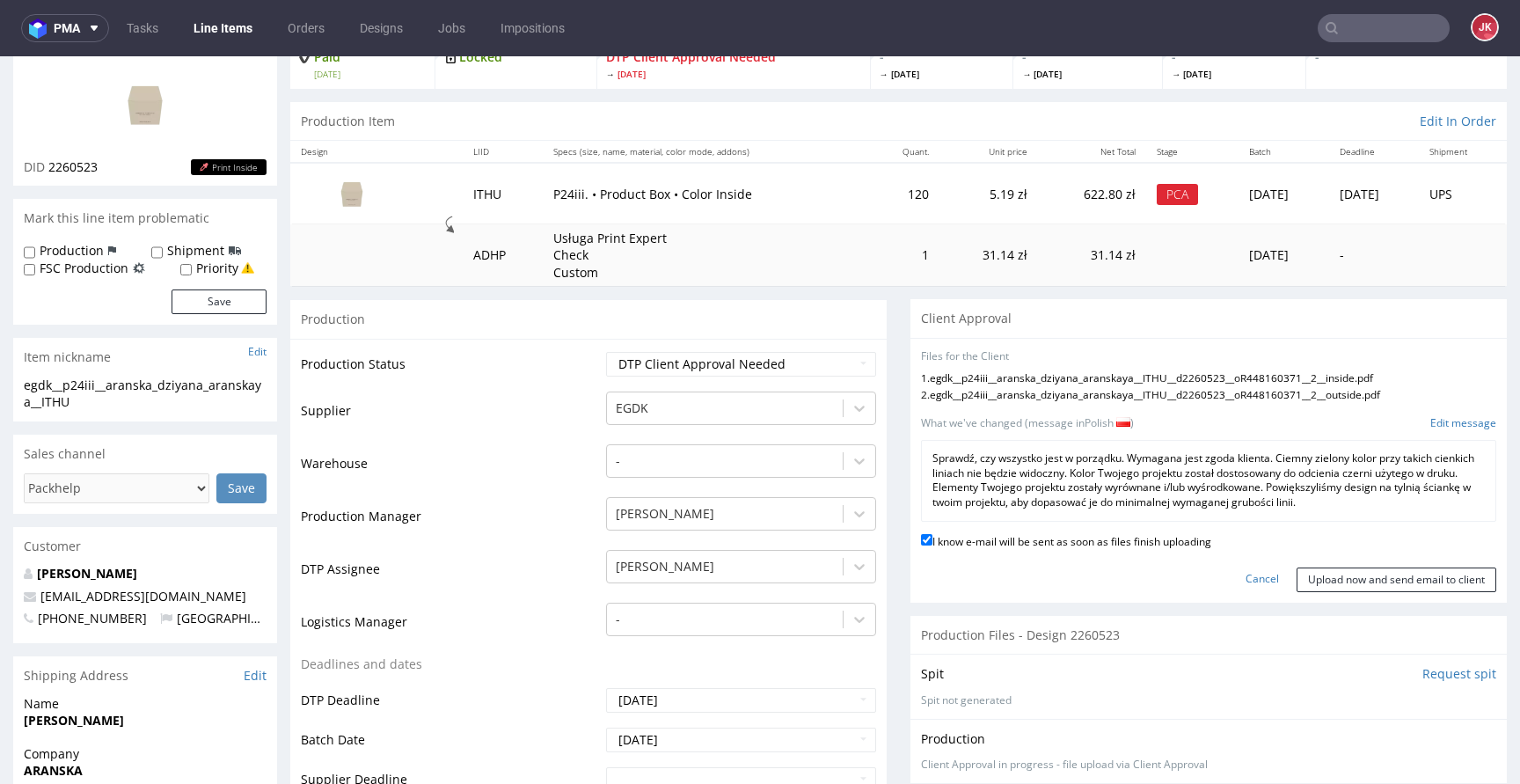
click at [1161, 486] on p "Sprawdź, czy wszystko jest w porządku. Wymagana jest zgoda klienta. Ciemny ziel…" at bounding box center [1208, 480] width 552 height 59
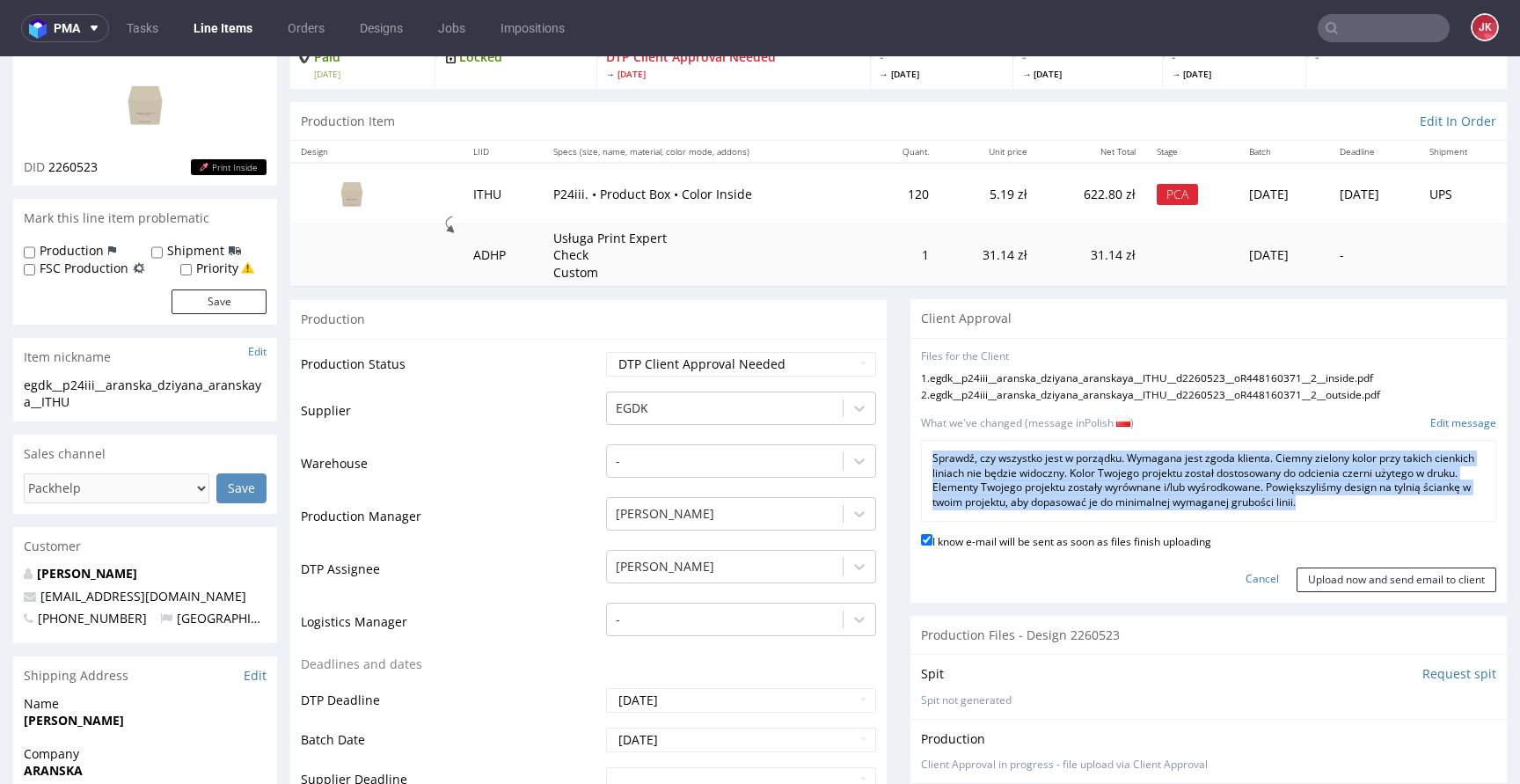
click at [1161, 486] on p "Sprawdź, czy wszystko jest w porządku. Wymagana jest zgoda klienta. Ciemny ziel…" at bounding box center [1208, 480] width 552 height 59
copy div "Sprawdź, czy wszystko jest w porządku. Wymagana jest zgoda klienta. Ciemny ziel…"
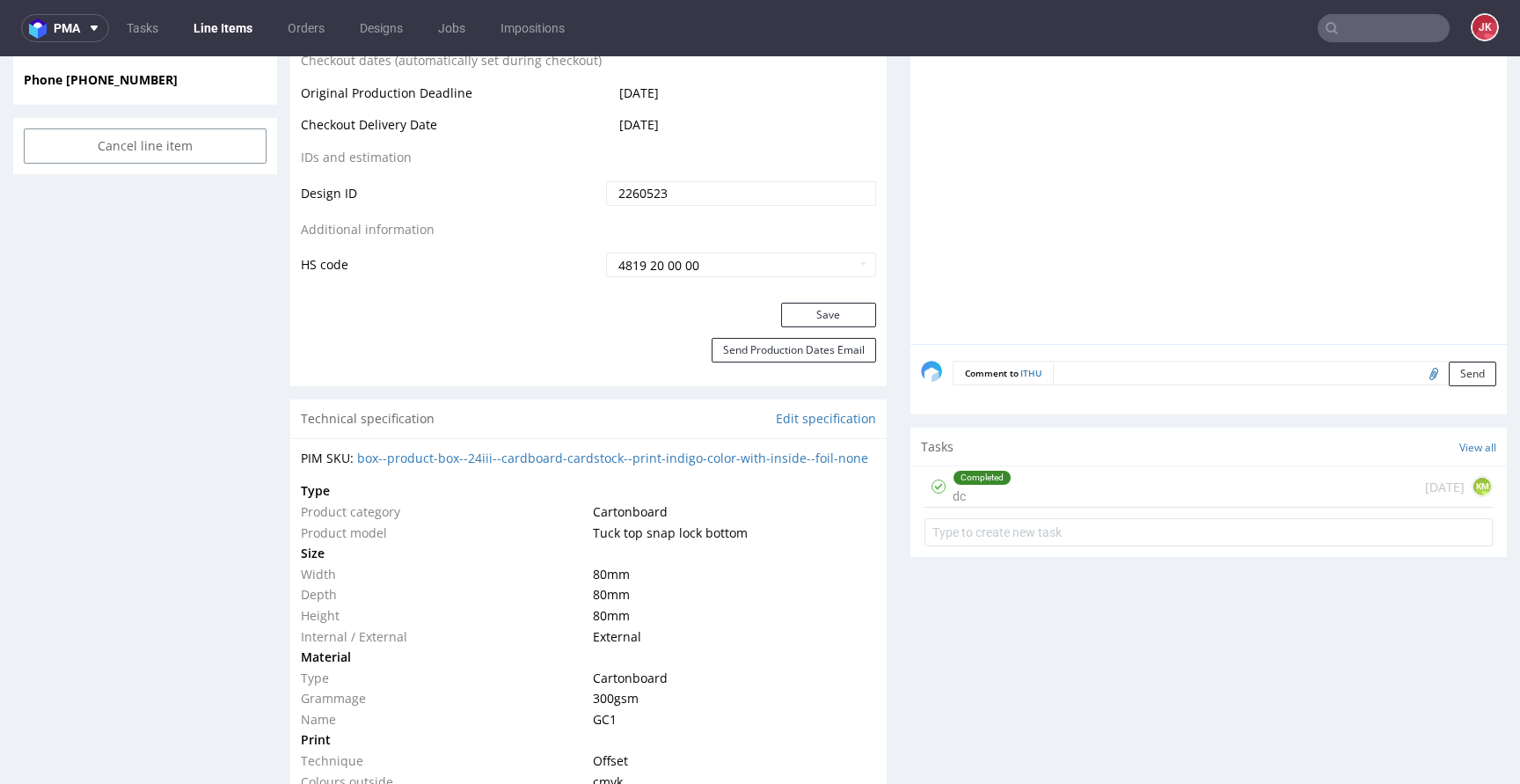
scroll to position [957, 0]
click at [989, 487] on div "Completed dc" at bounding box center [981, 483] width 59 height 41
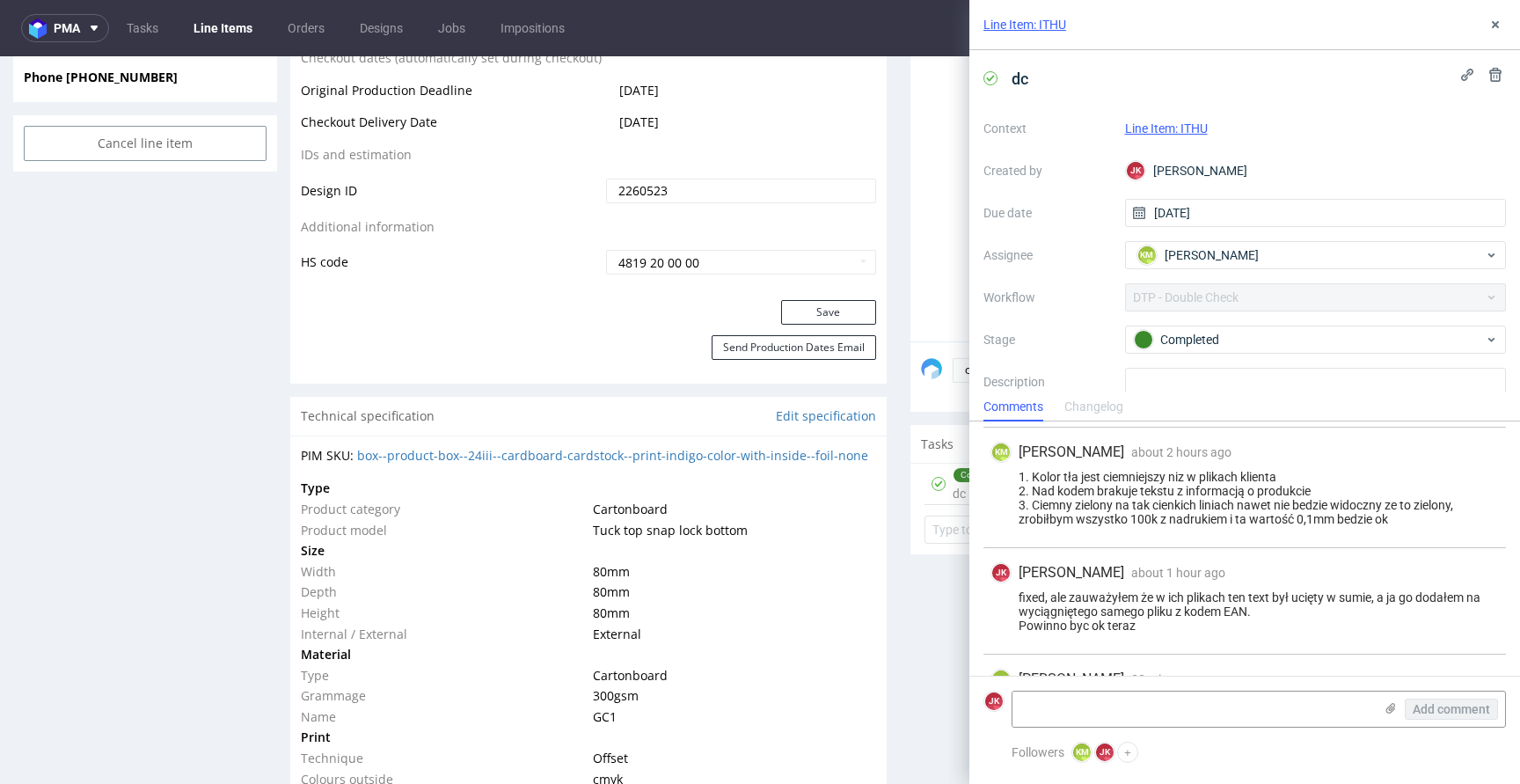
scroll to position [170, 0]
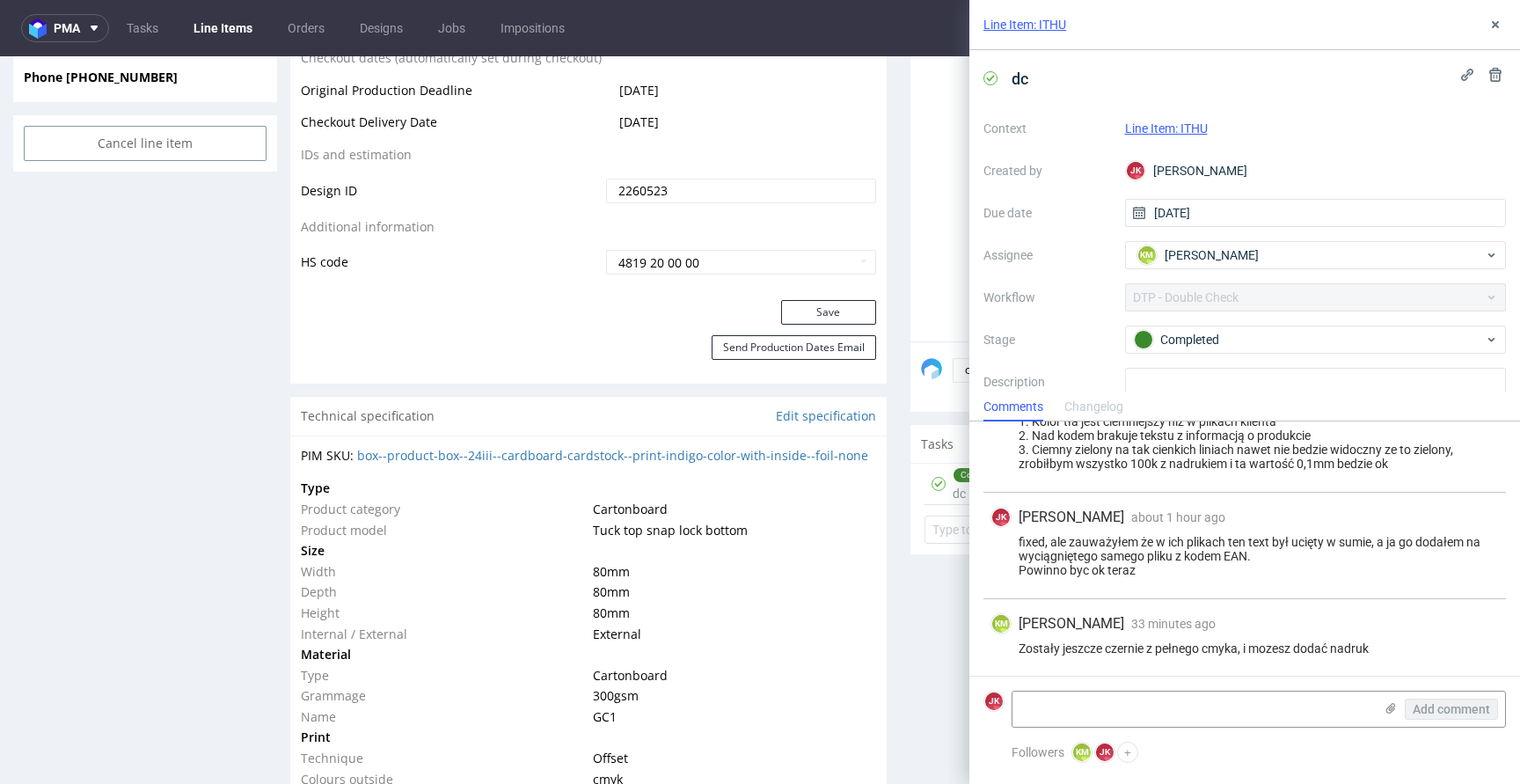
click at [1500, 35] on div "Line Item: ITHU" at bounding box center [1244, 25] width 550 height 50
click at [1500, 29] on icon at bounding box center [1495, 24] width 15 height 15
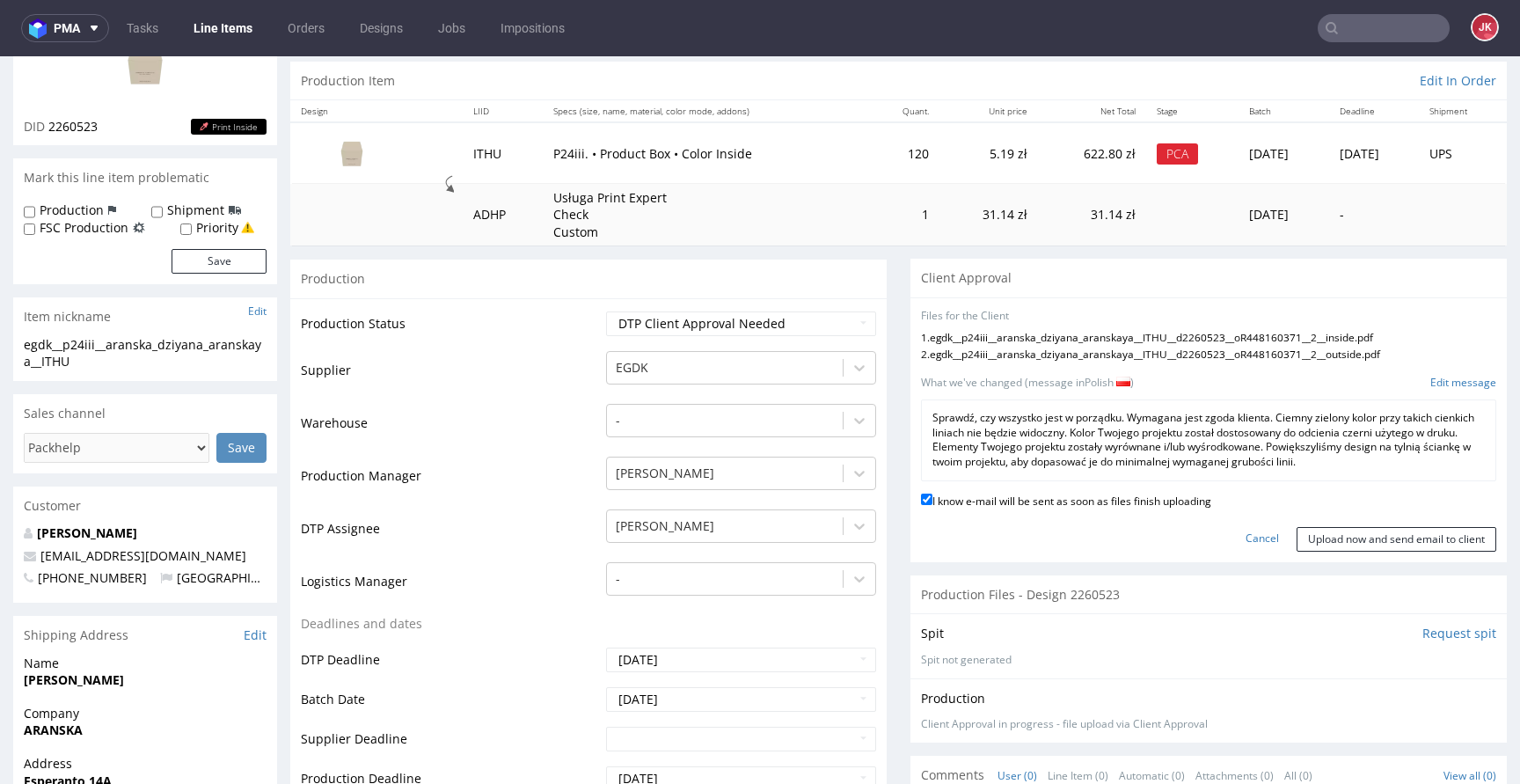
scroll to position [93, 0]
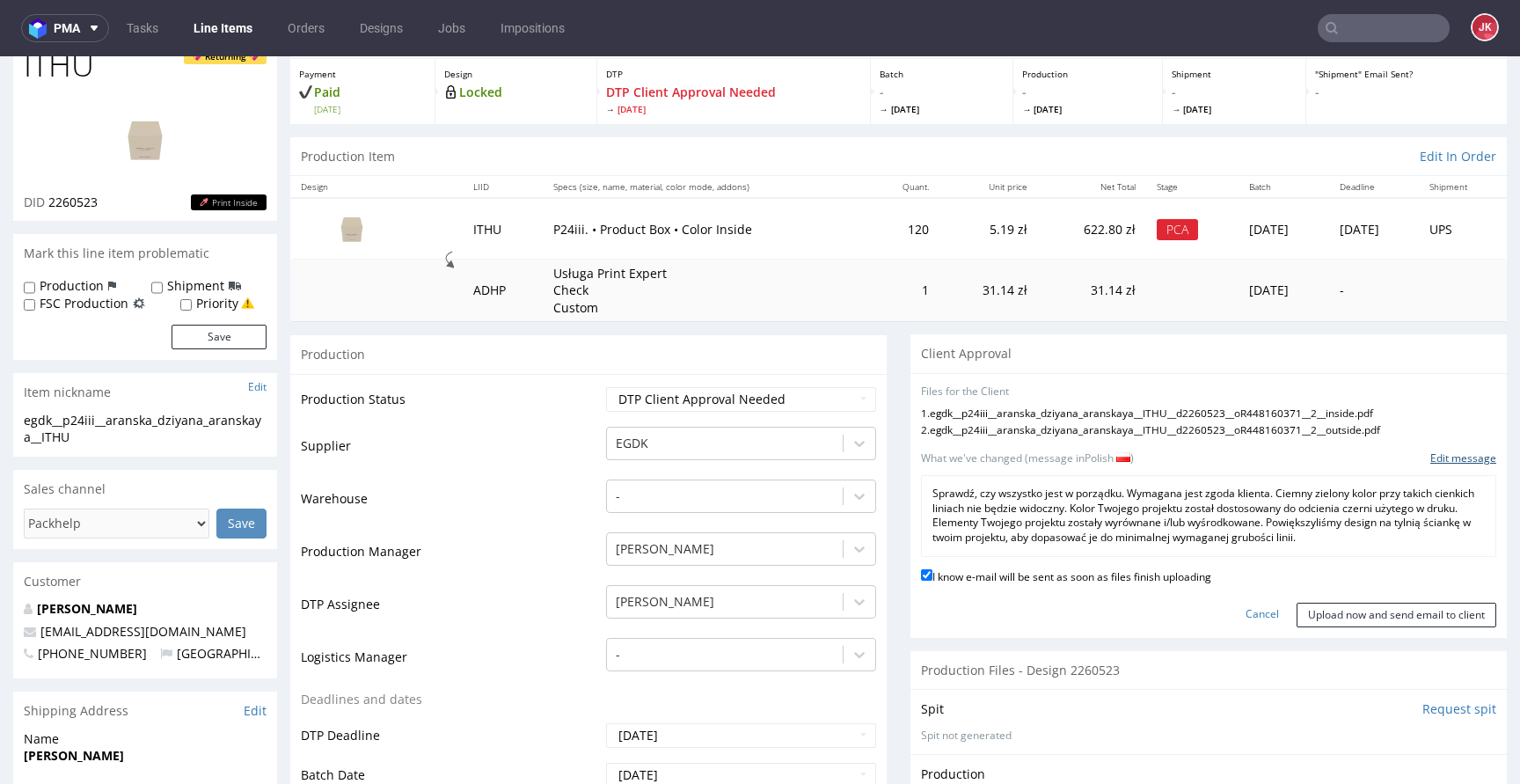
click at [1430, 462] on link "Edit message" at bounding box center [1463, 458] width 66 height 15
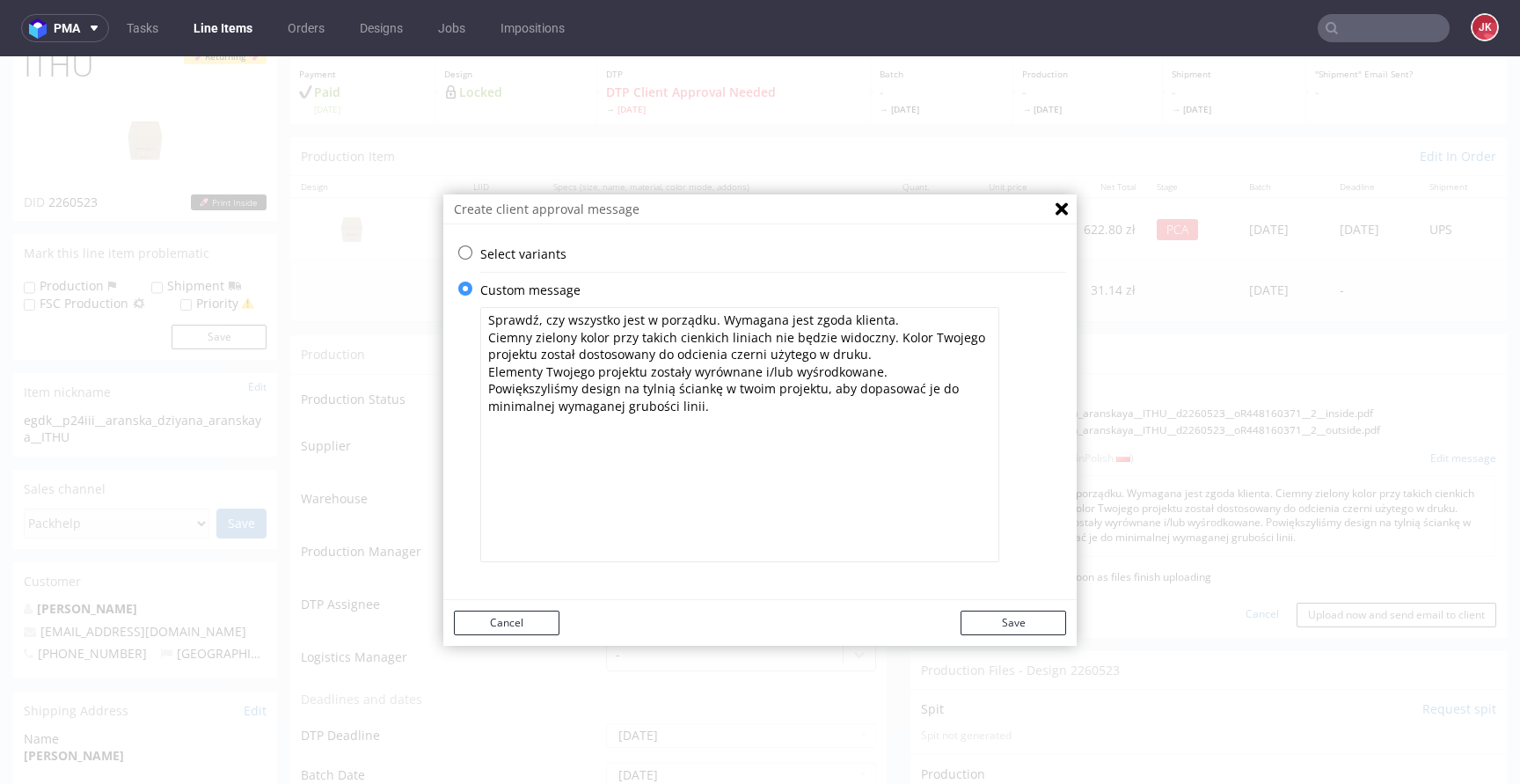
click at [744, 402] on textarea "Sprawdź, czy wszystko jest w porządku. Wymagana jest zgoda klienta. Ciemny ziel…" at bounding box center [740, 434] width 519 height 255
type textarea "Sprawdź, czy wszystko jest w porządku. Wymagana jest zgoda klienta. Ciemny ziel…"
click at [991, 628] on button "Save" at bounding box center [1012, 622] width 105 height 24
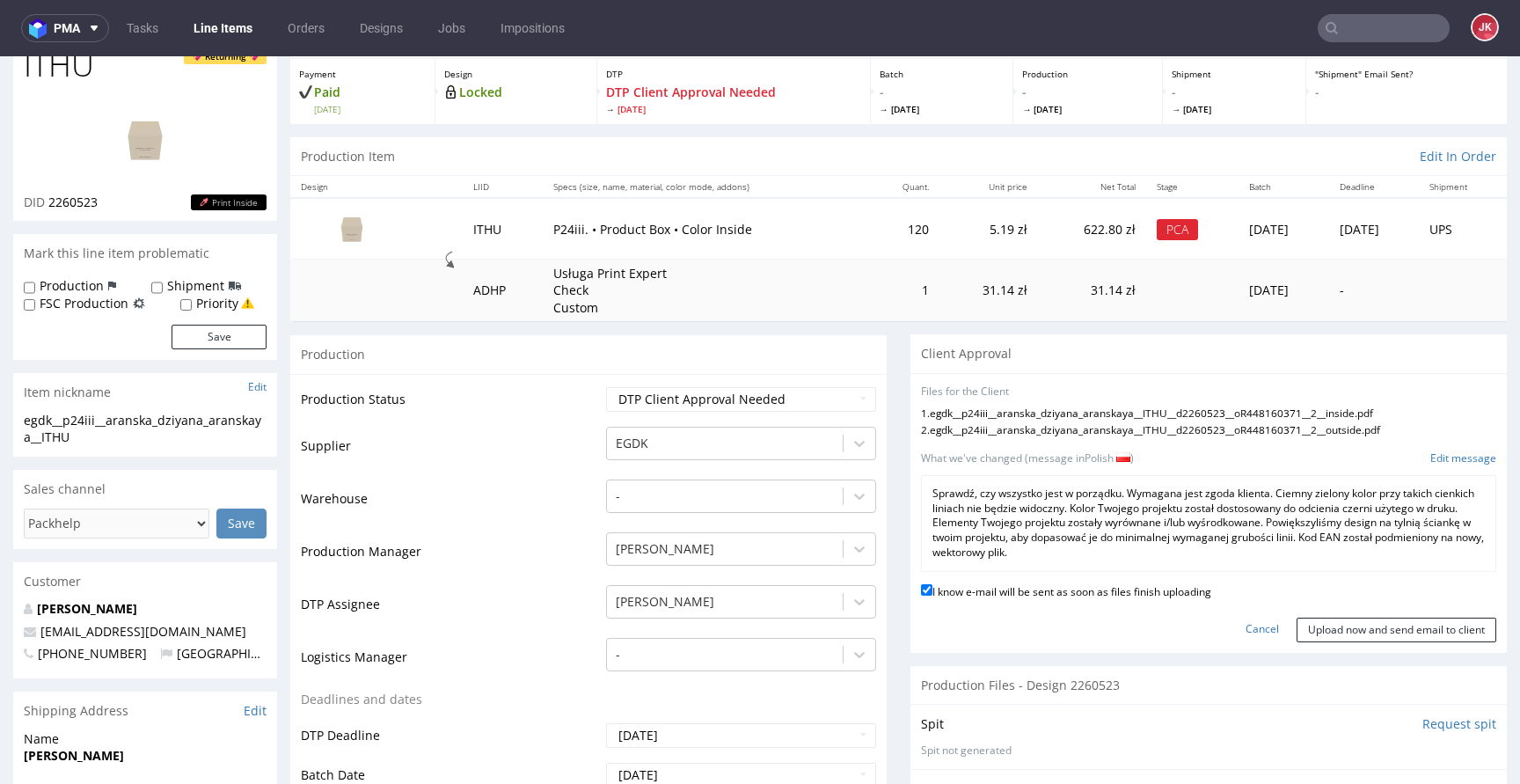
click at [1060, 535] on p "Sprawdź, czy wszystko jest w porządku. Wymagana jest zgoda klienta. Ciemny ziel…" at bounding box center [1208, 523] width 552 height 73
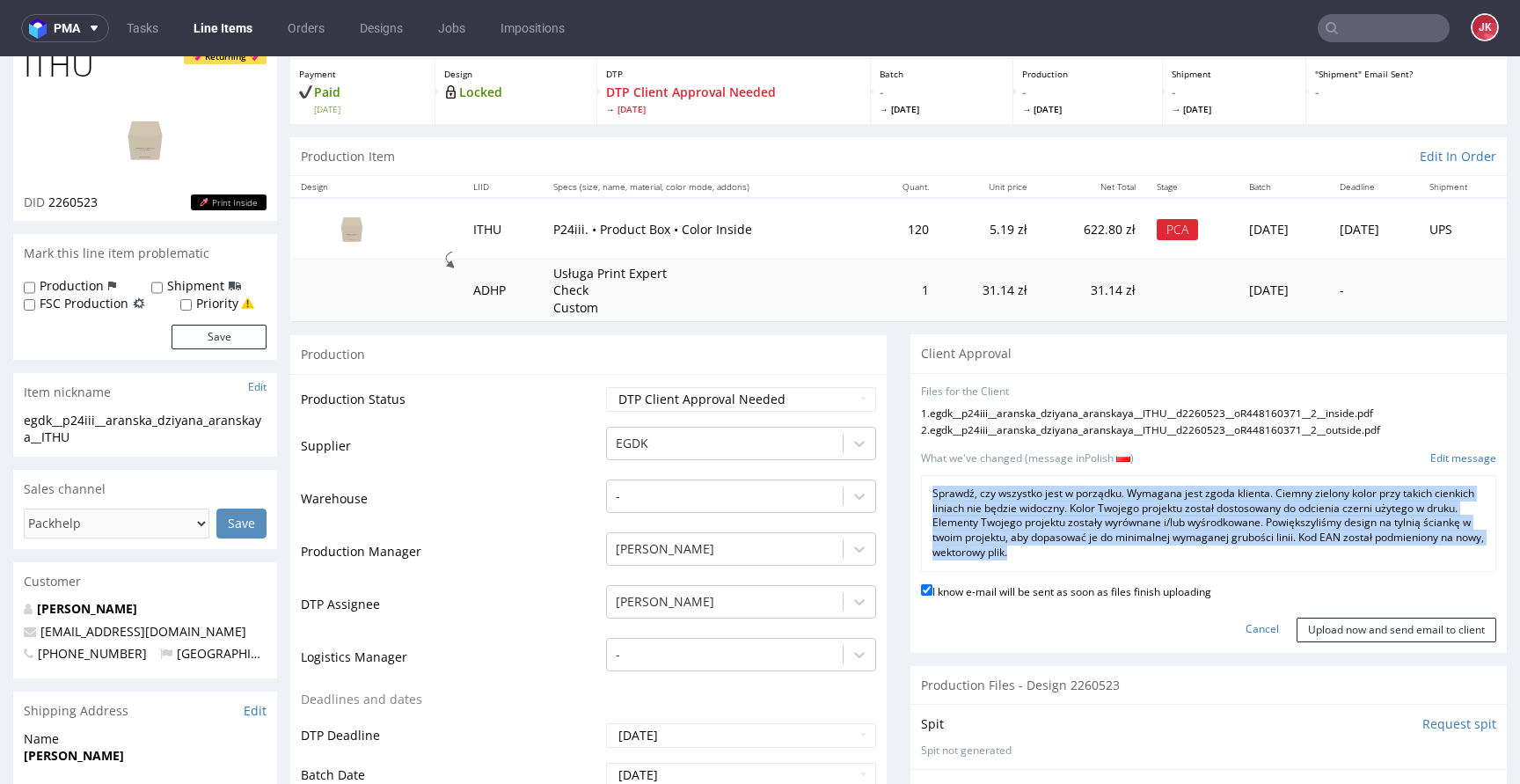
click at [1060, 535] on p "Sprawdź, czy wszystko jest w porządku. Wymagana jest zgoda klienta. Ciemny ziel…" at bounding box center [1208, 523] width 552 height 73
copy div "Sprawdź, czy wszystko jest w porządku. Wymagana jest zgoda klienta. Ciemny ziel…"
click at [1157, 551] on p "Sprawdź, czy wszystko jest w porządku. Wymagana jest zgoda klienta. Ciemny ziel…" at bounding box center [1208, 523] width 552 height 73
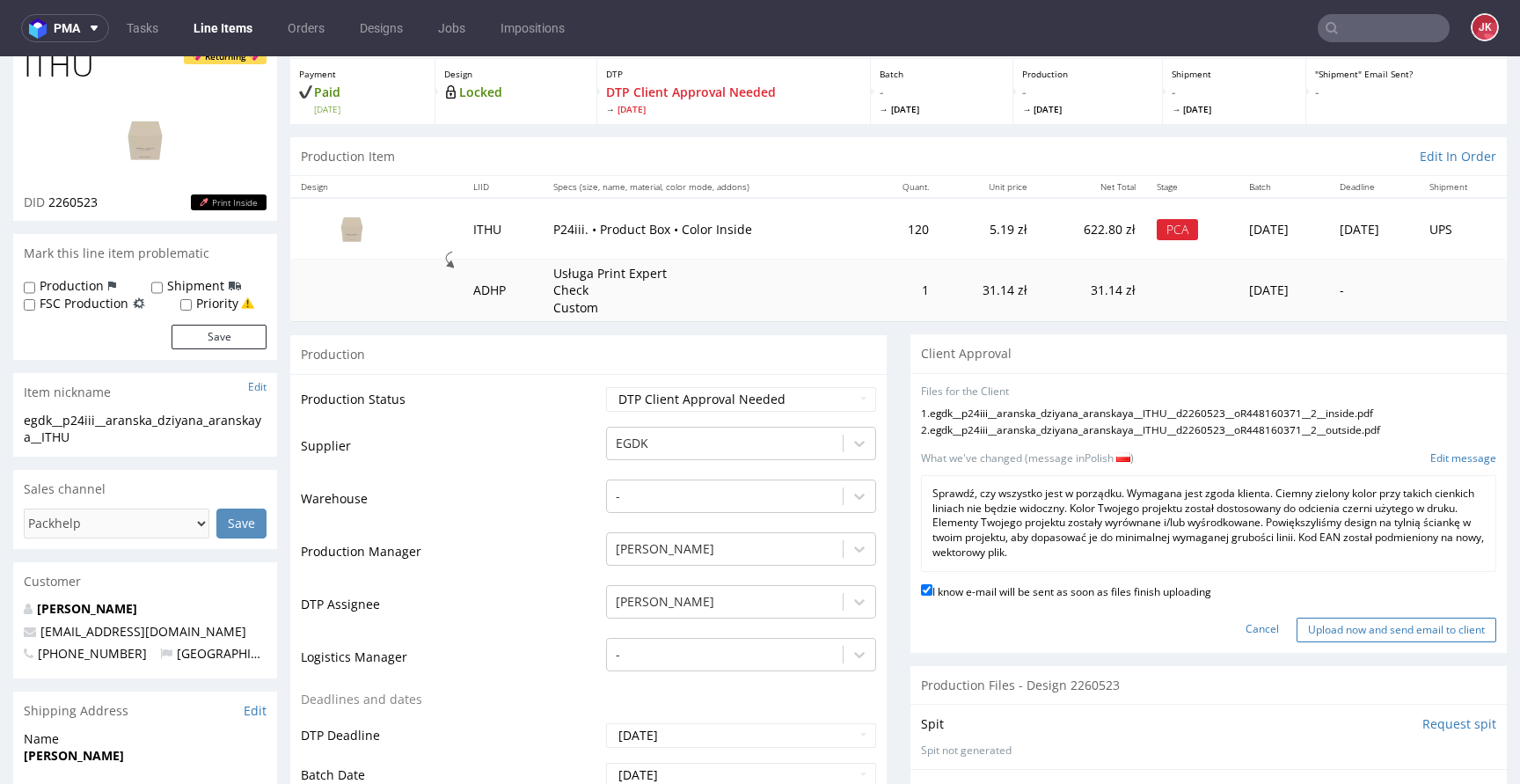
click at [1311, 624] on input "Upload now and send email to client" at bounding box center [1396, 629] width 200 height 24
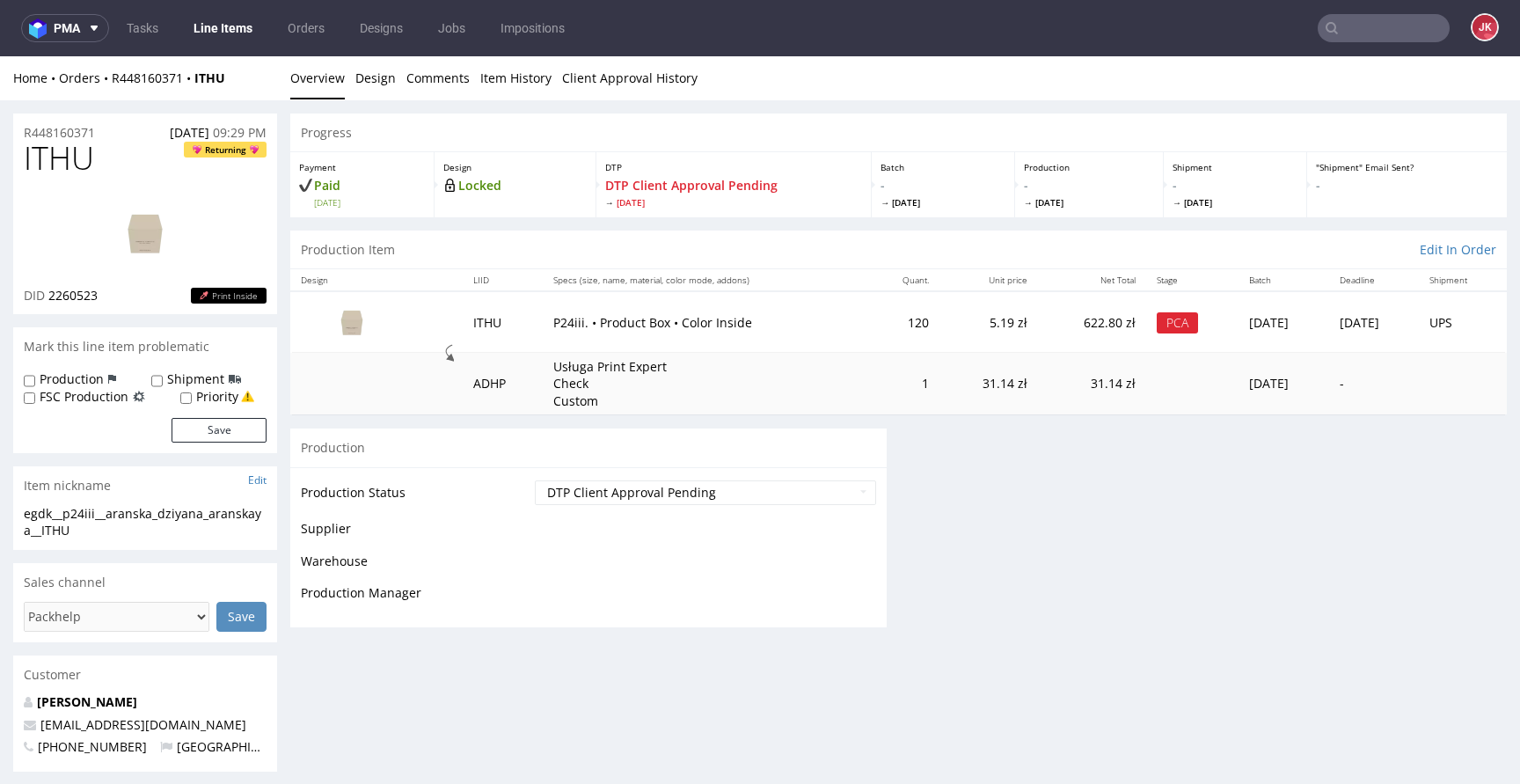
scroll to position [0, 0]
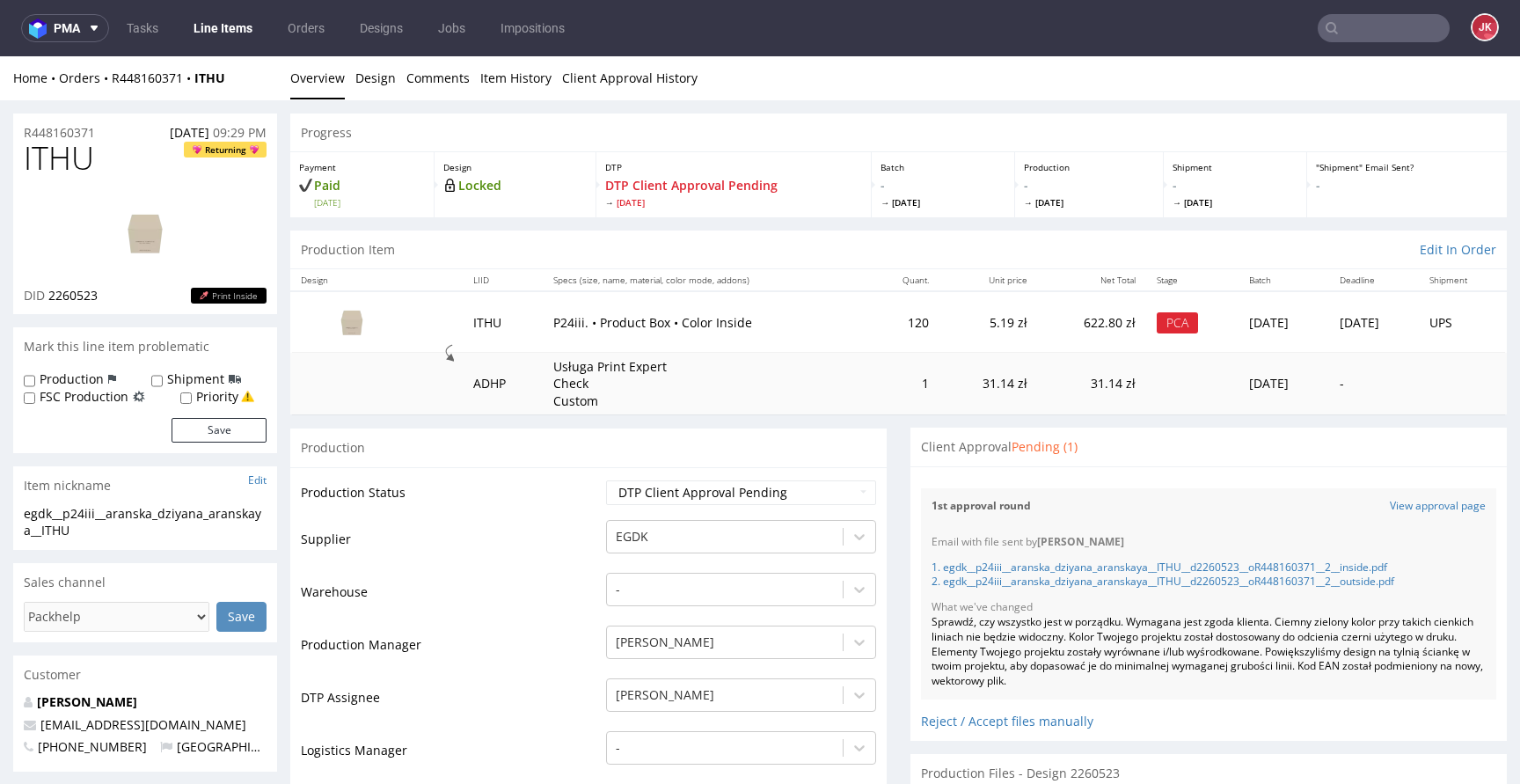
click at [57, 165] on span "ITHU" at bounding box center [59, 159] width 71 height 35
copy span "ITHU"
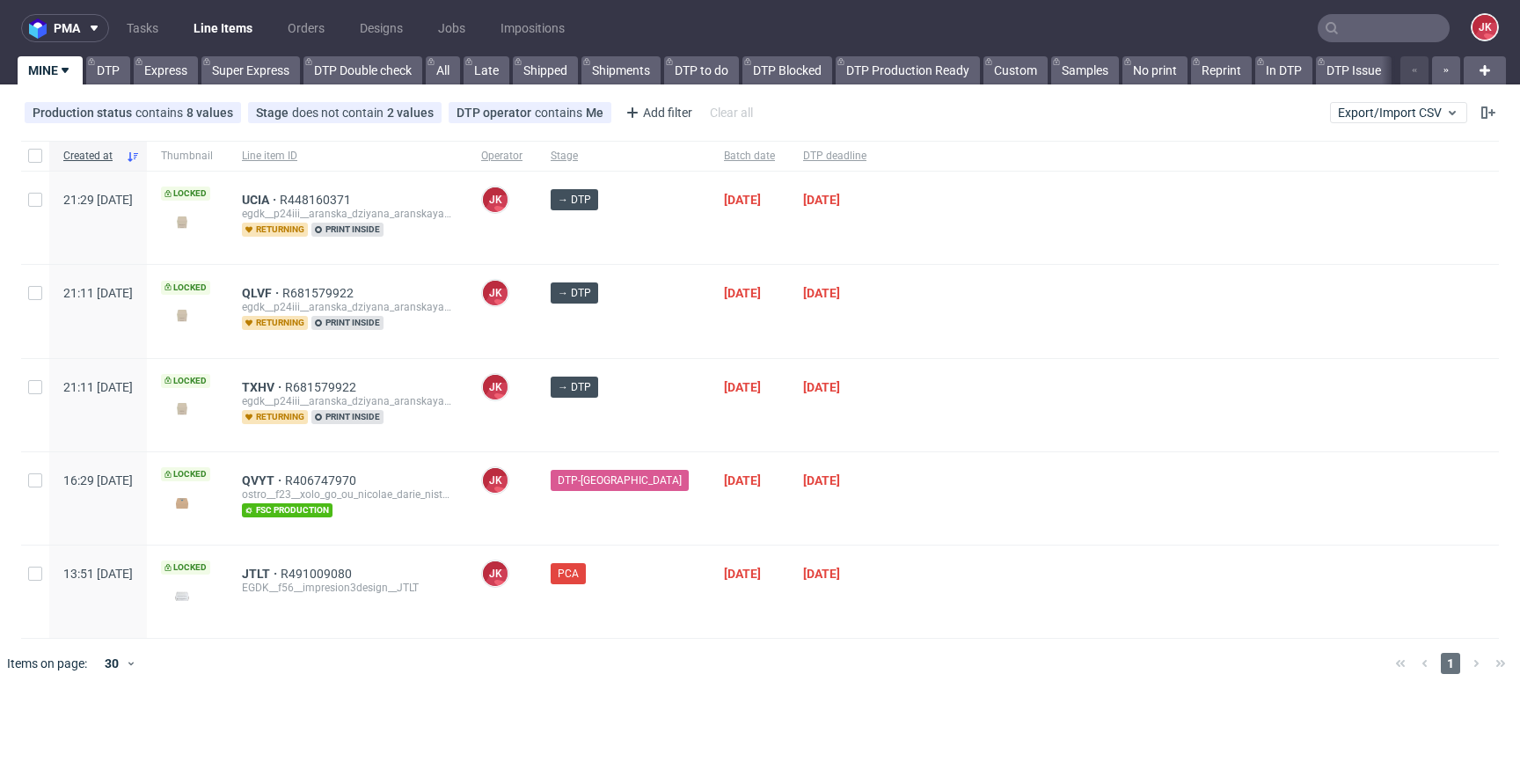
click at [585, 509] on div "DTP-DC" at bounding box center [623, 499] width 173 height 93
click at [661, 423] on div "→ DTP" at bounding box center [623, 405] width 173 height 93
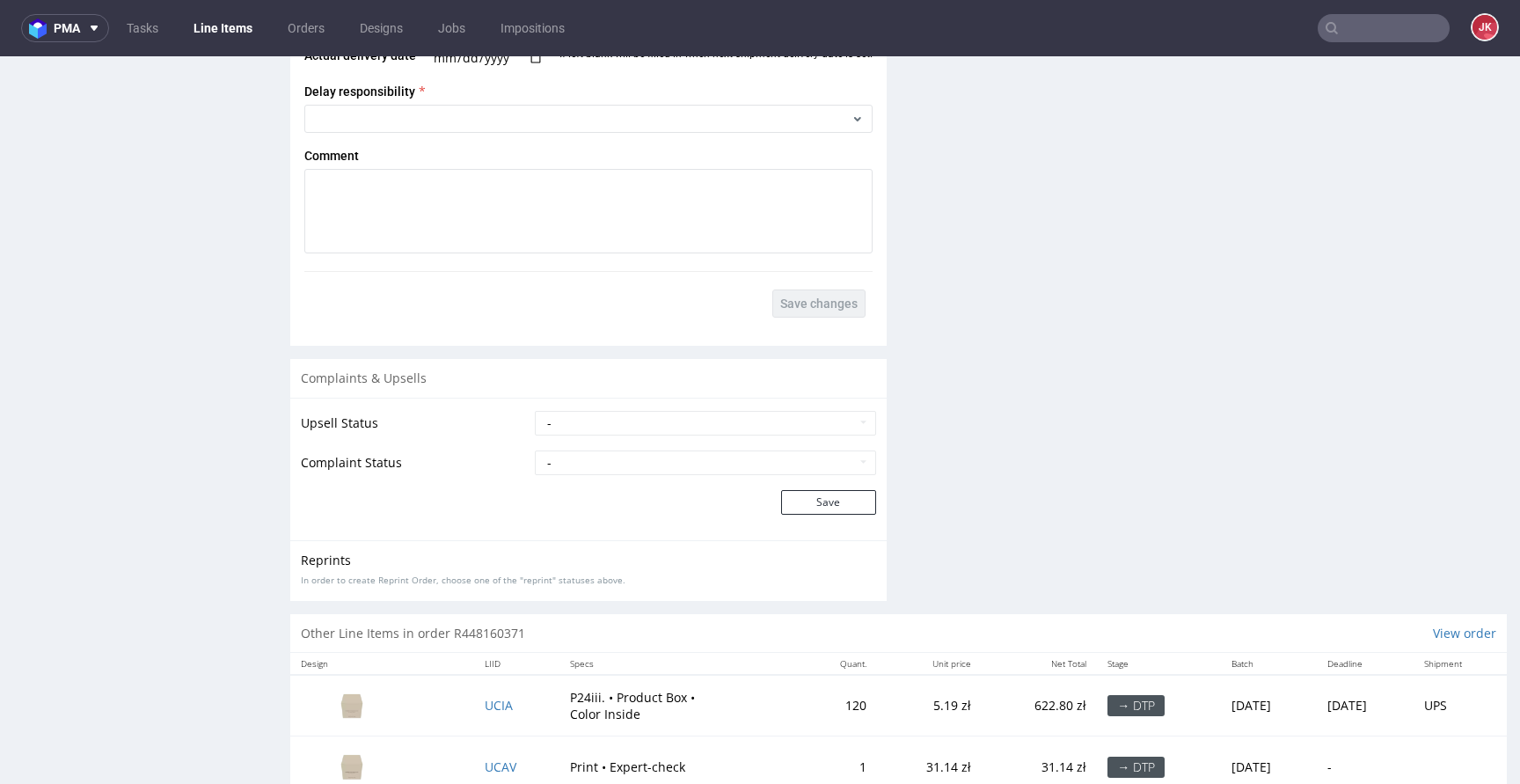
scroll to position [2686, 0]
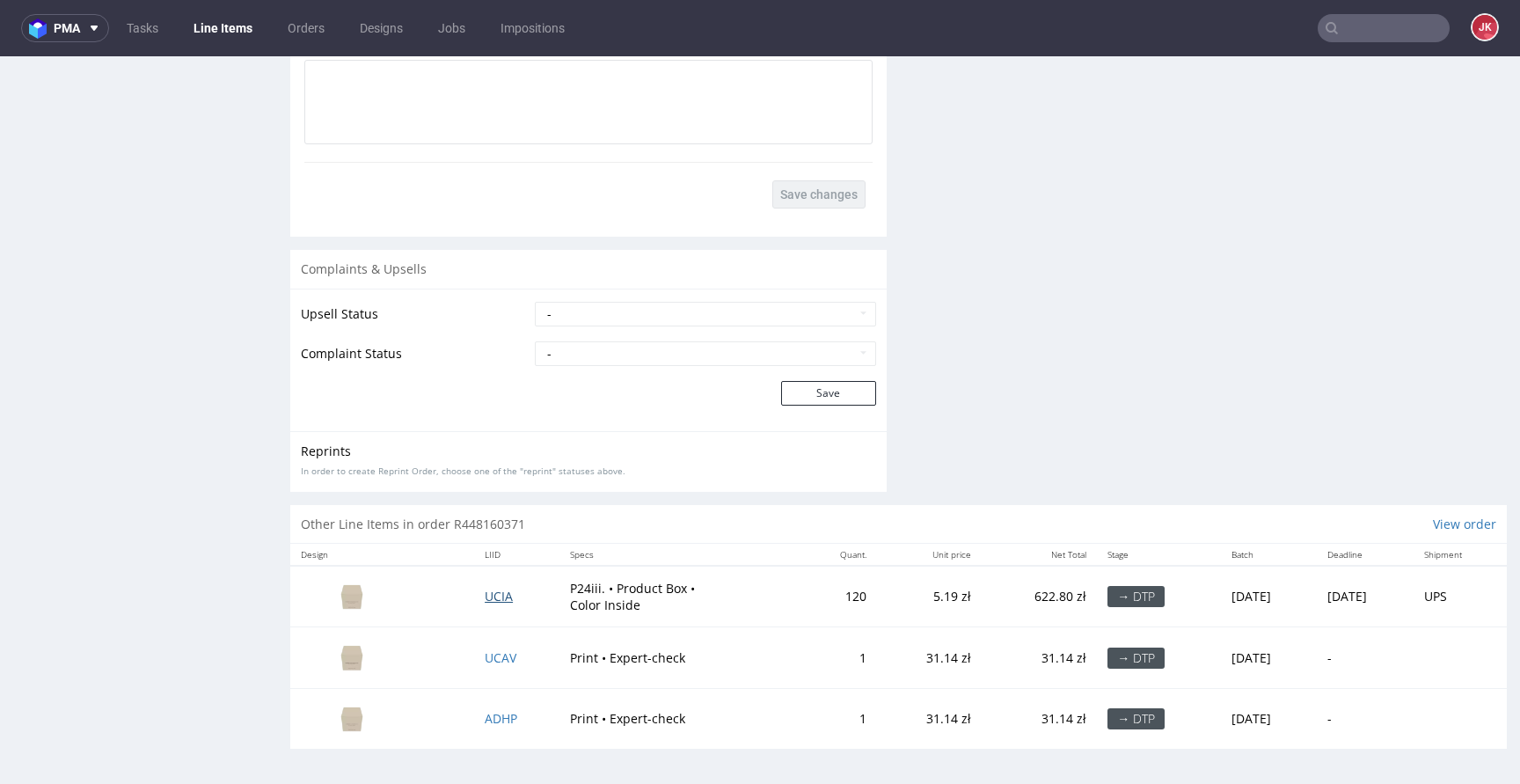
click at [492, 601] on span "UCIA" at bounding box center [498, 595] width 28 height 16
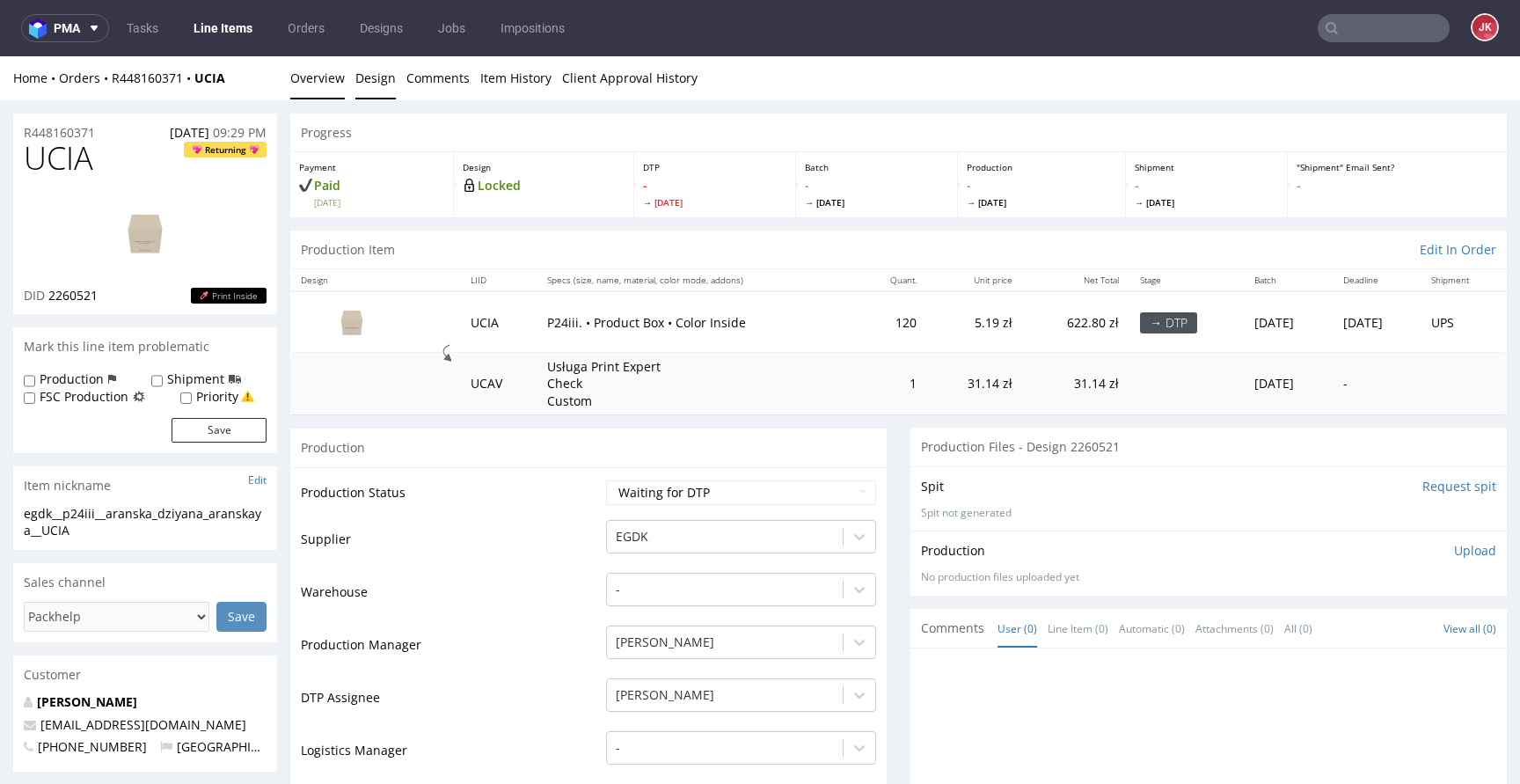
click at [367, 85] on link "Design" at bounding box center [376, 77] width 41 height 44
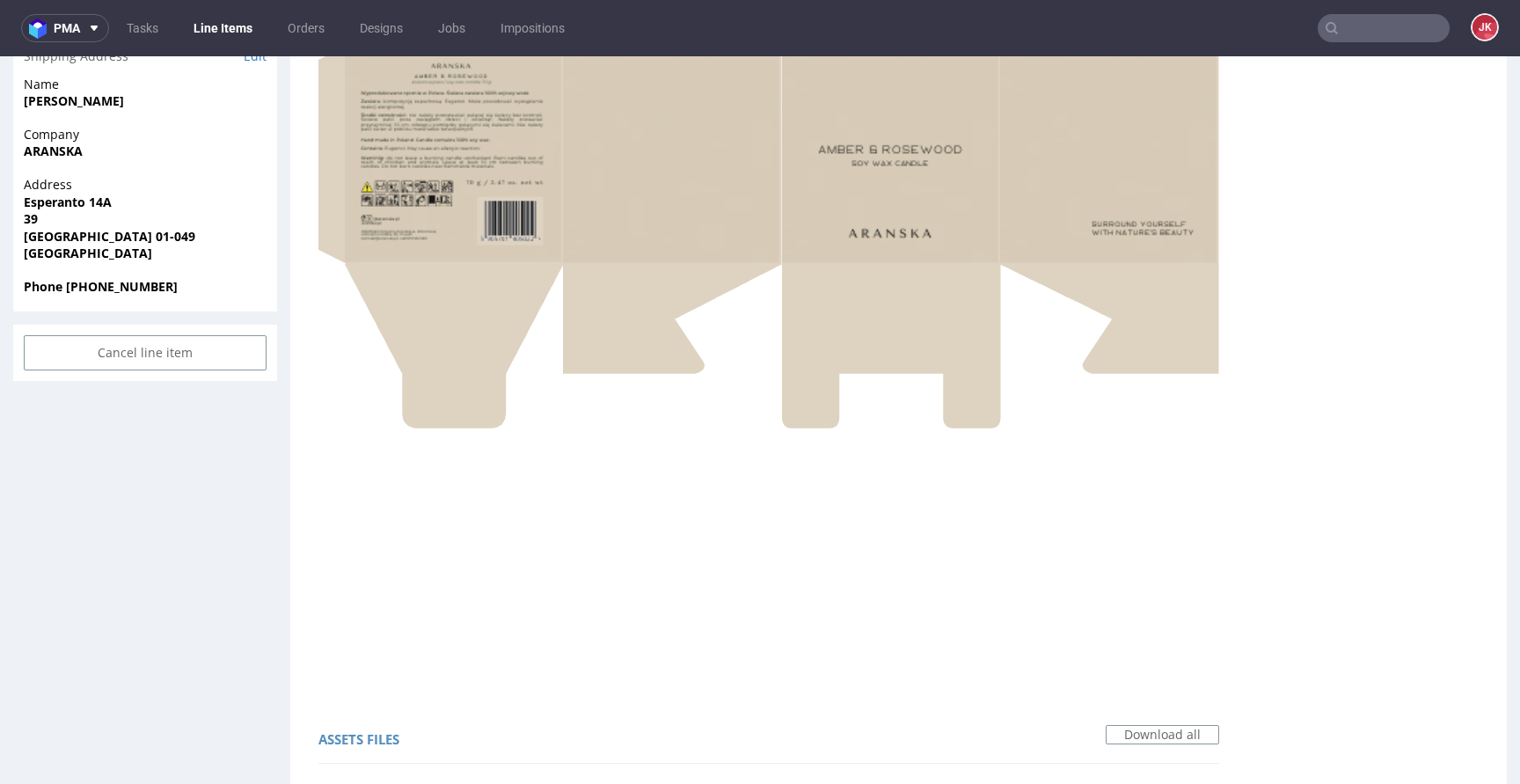
scroll to position [746, 0]
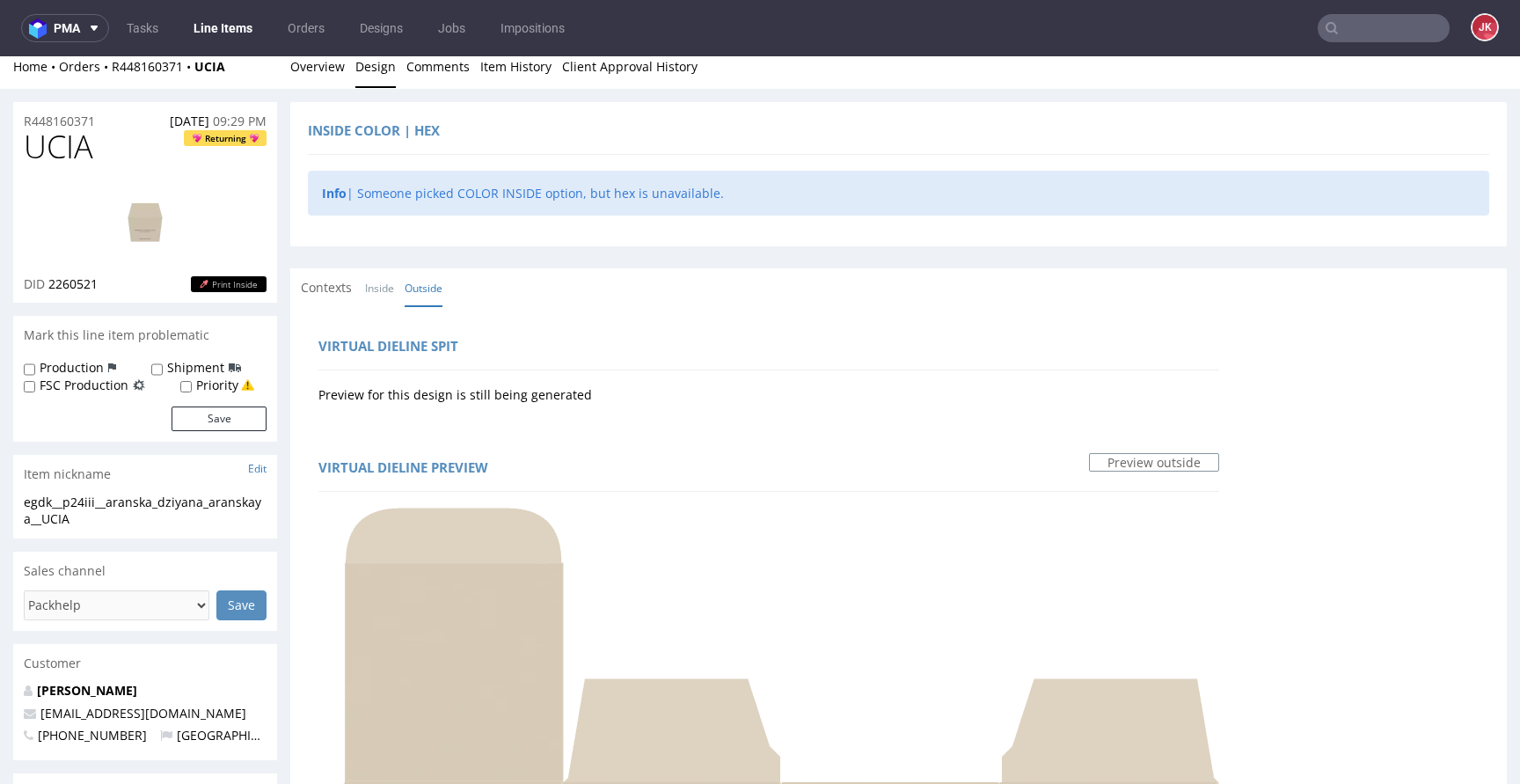
scroll to position [0, 0]
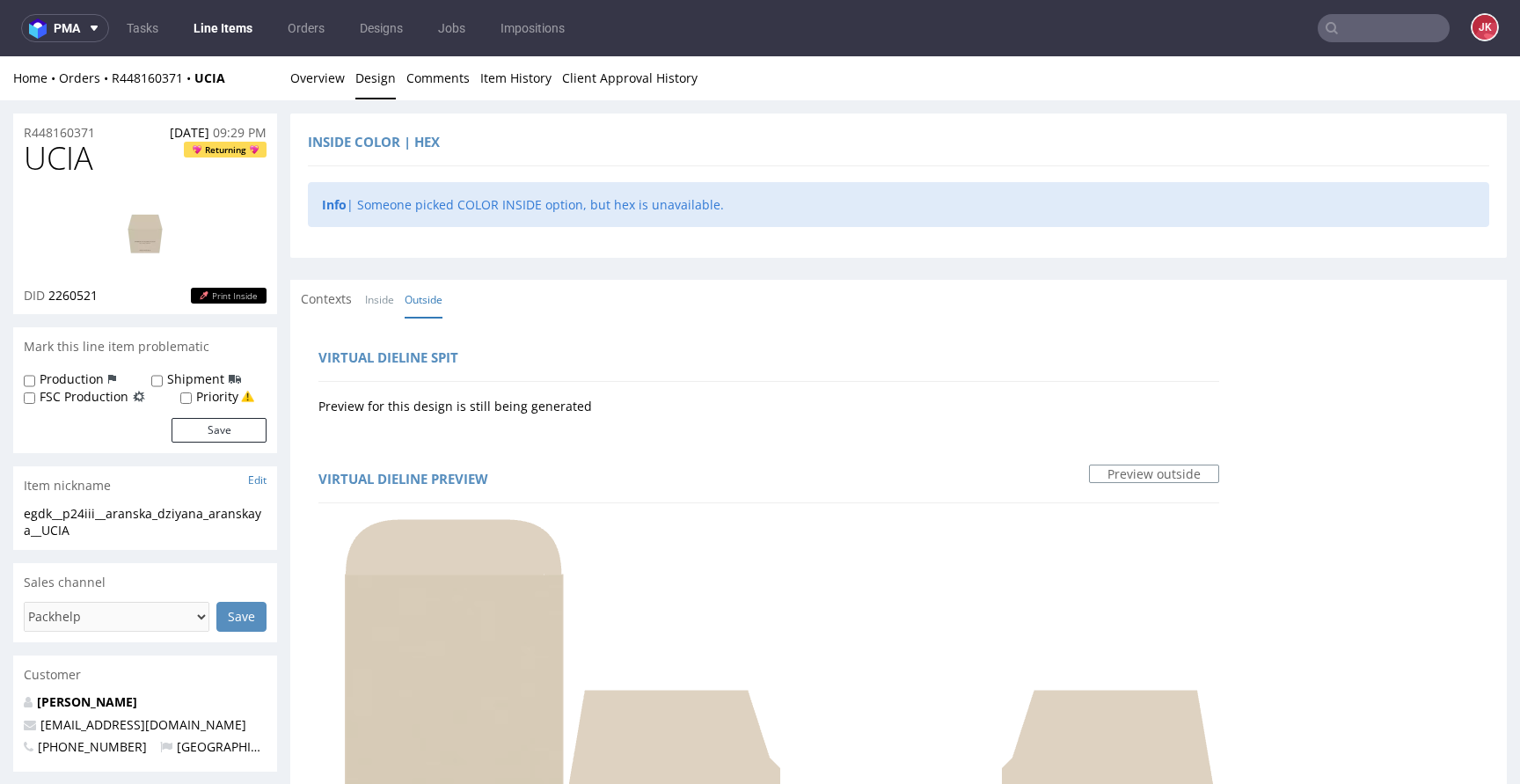
click at [395, 305] on li "Inside" at bounding box center [385, 299] width 40 height 17
click at [388, 305] on link "Inside" at bounding box center [380, 299] width 29 height 38
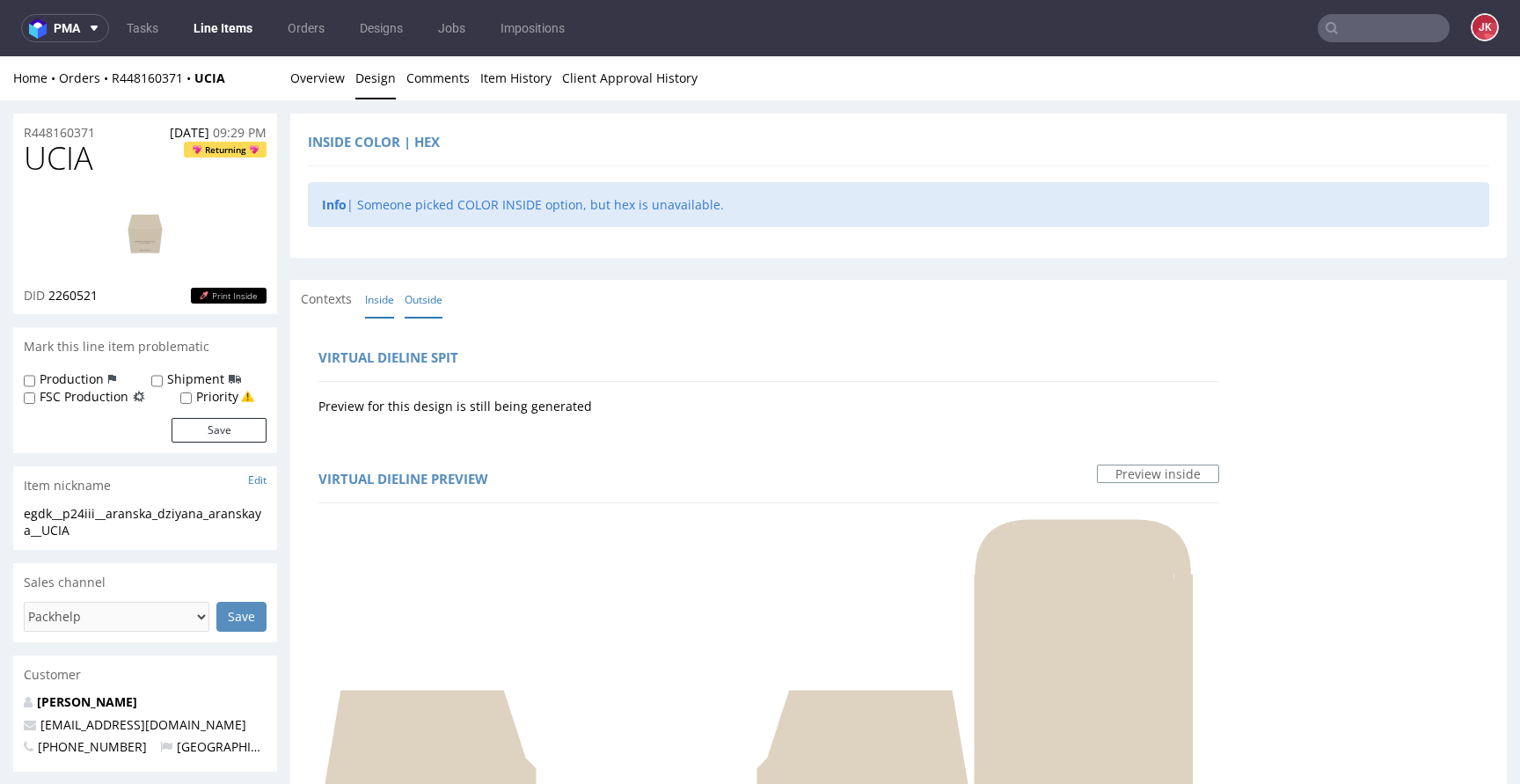
click at [423, 302] on link "Outside" at bounding box center [423, 299] width 38 height 38
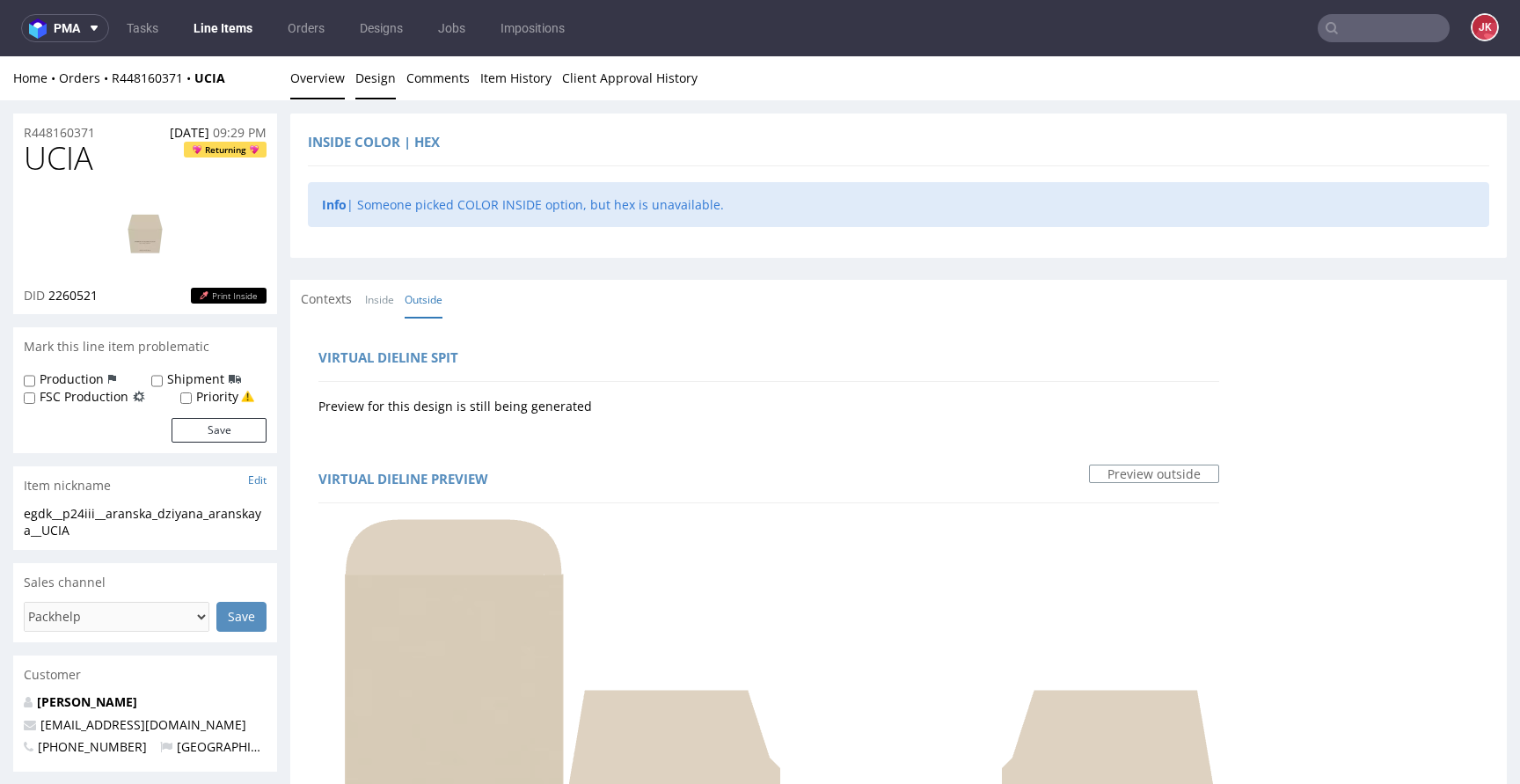
click at [323, 87] on link "Overview" at bounding box center [317, 77] width 54 height 44
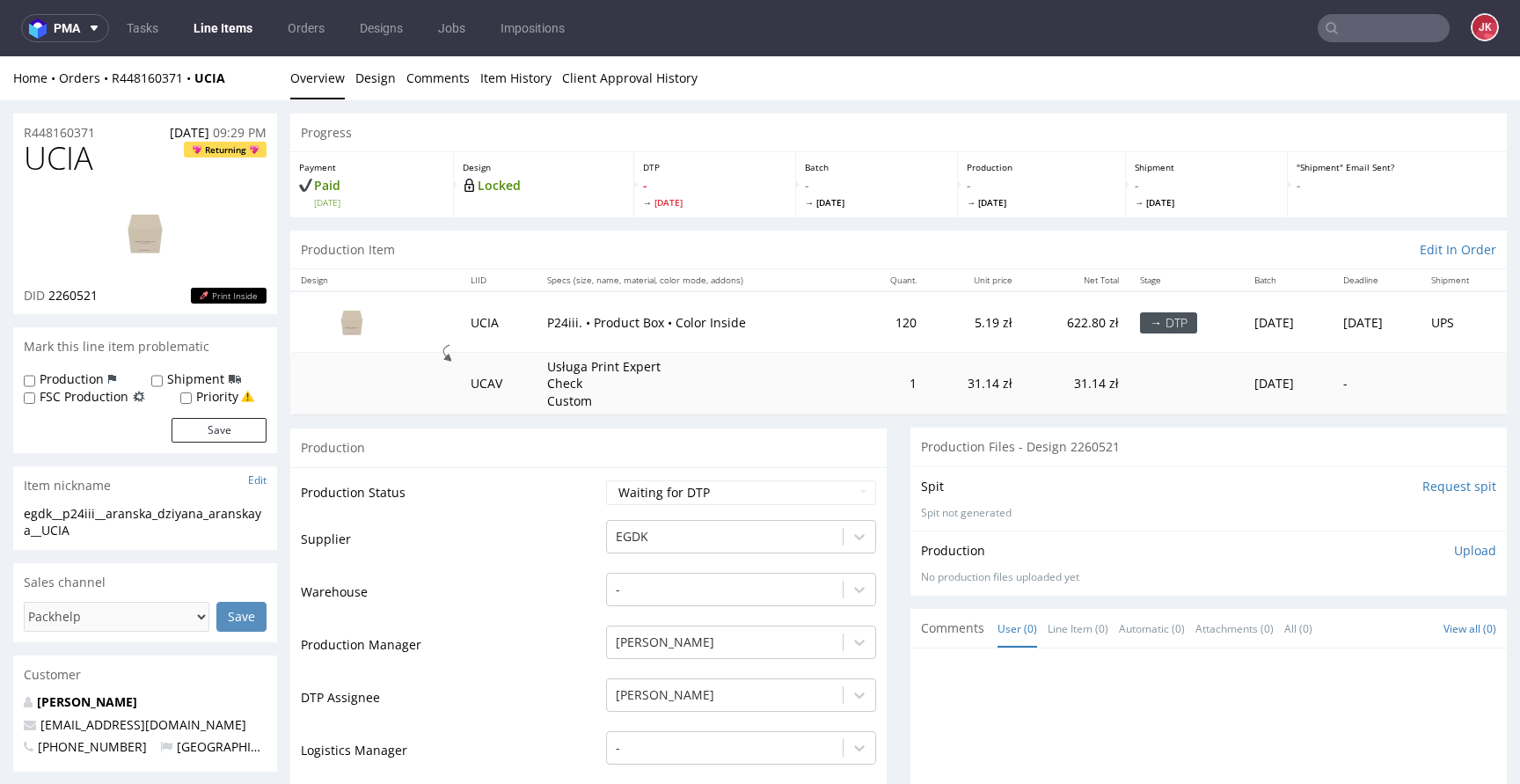
click at [151, 218] on img at bounding box center [145, 233] width 141 height 79
click at [658, 487] on select "Waiting for Artwork Waiting for Diecut Waiting for Mockup Waiting for DTP Waiti…" at bounding box center [741, 492] width 270 height 24
click at [606, 480] on select "Waiting for Artwork Waiting for Diecut Waiting for Mockup Waiting for DTP Waiti…" at bounding box center [741, 492] width 270 height 24
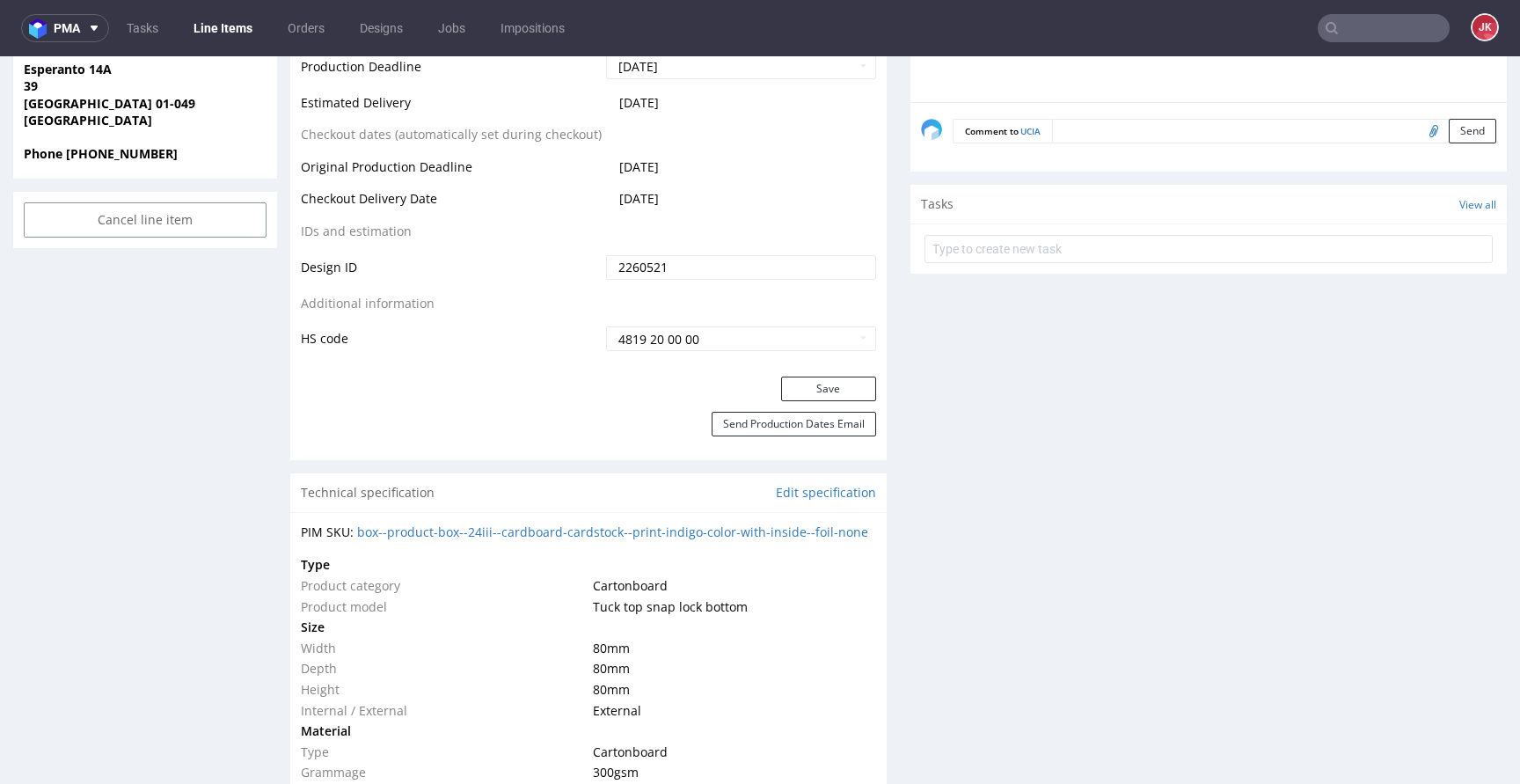
scroll to position [945, 0]
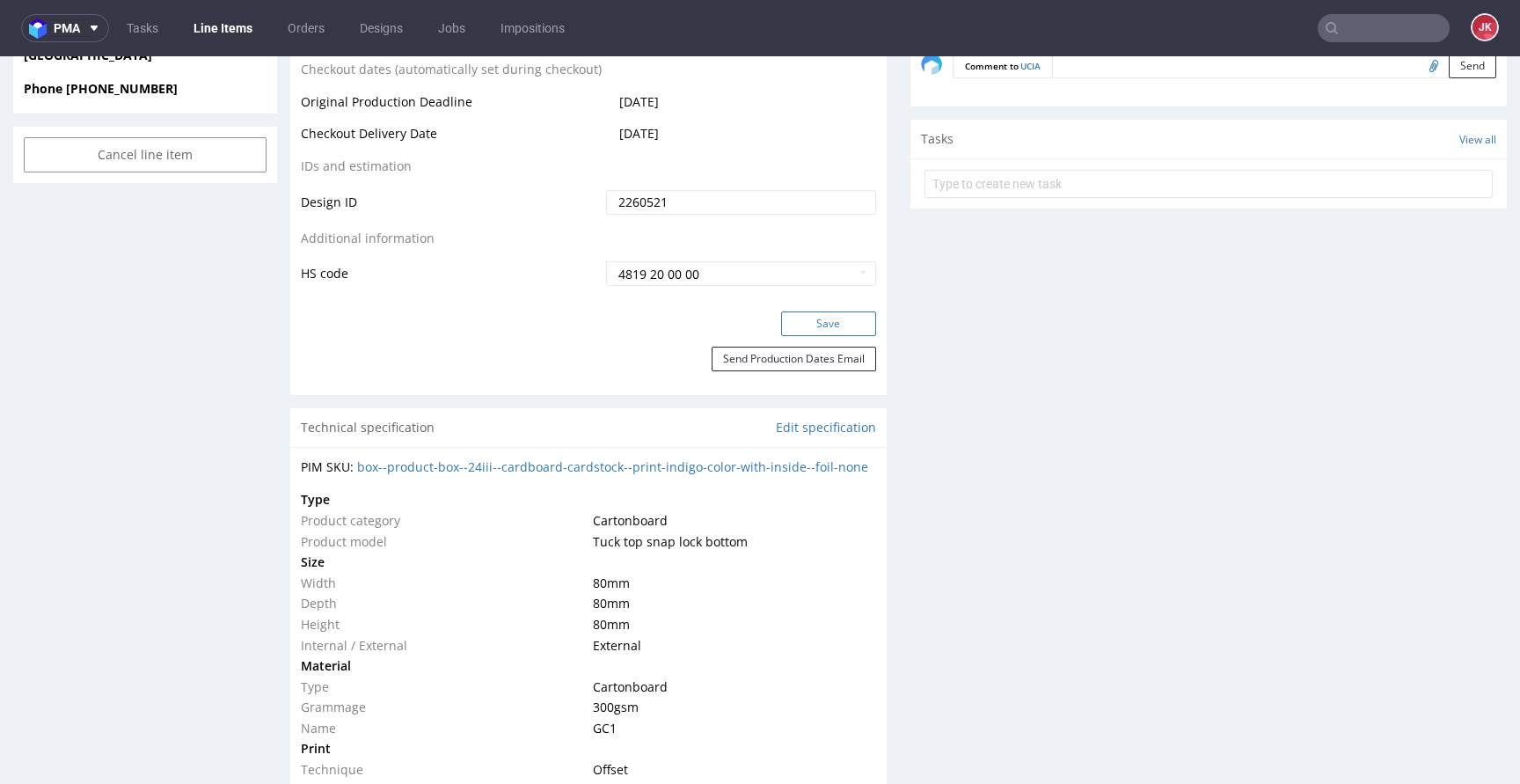
click at [783, 329] on button "Save" at bounding box center [829, 323] width 95 height 24
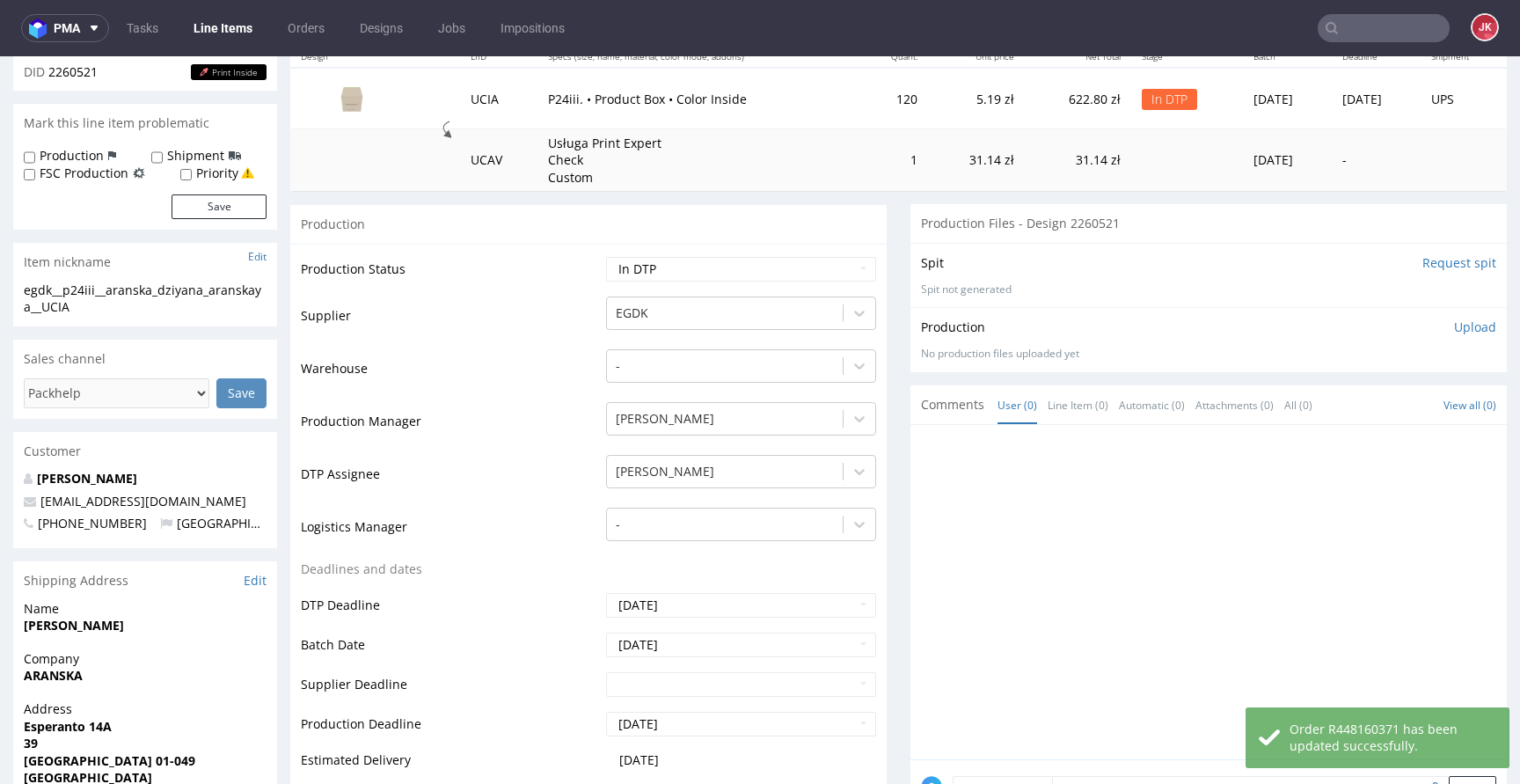
scroll to position [0, 0]
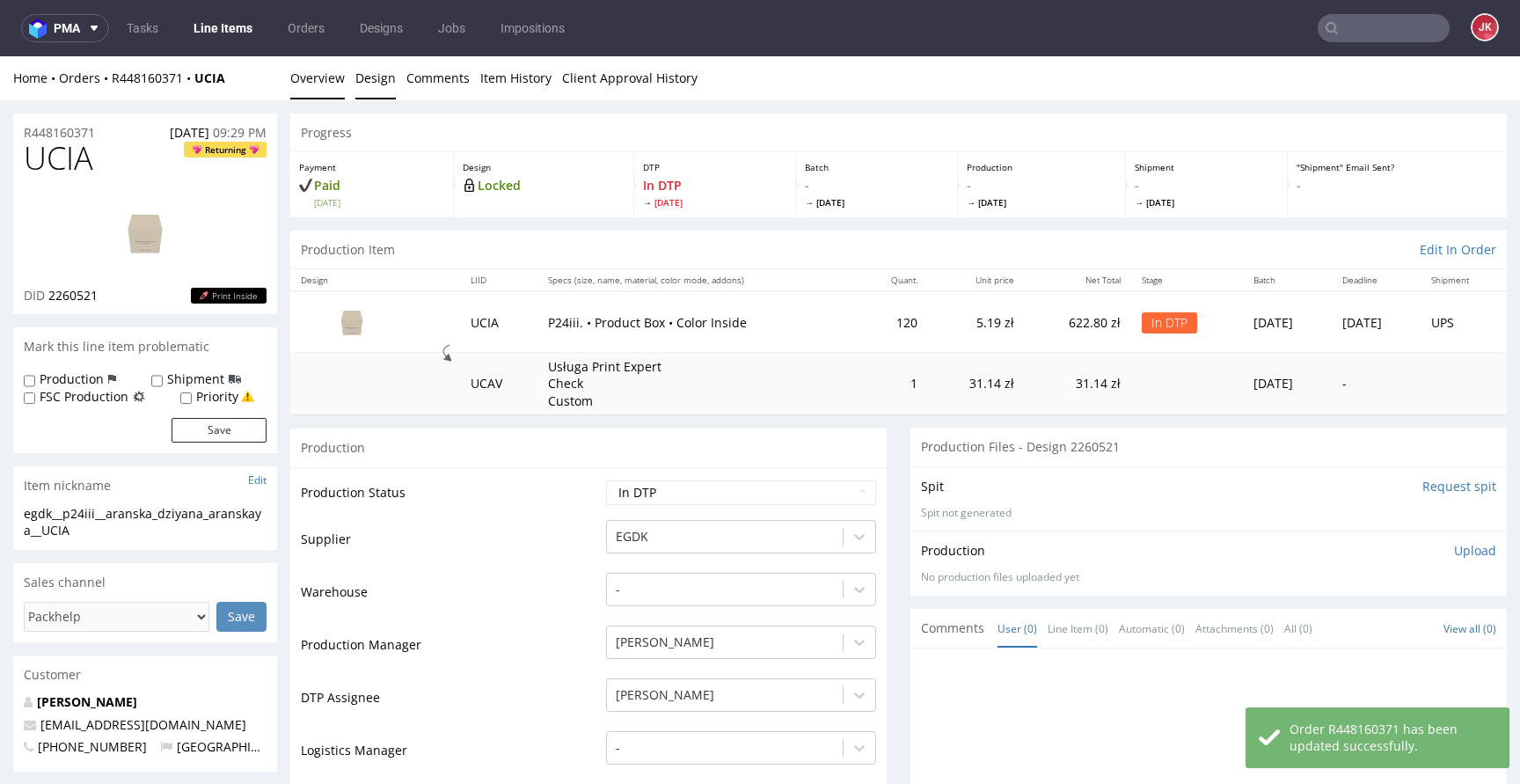
click at [362, 76] on link "Design" at bounding box center [376, 77] width 41 height 44
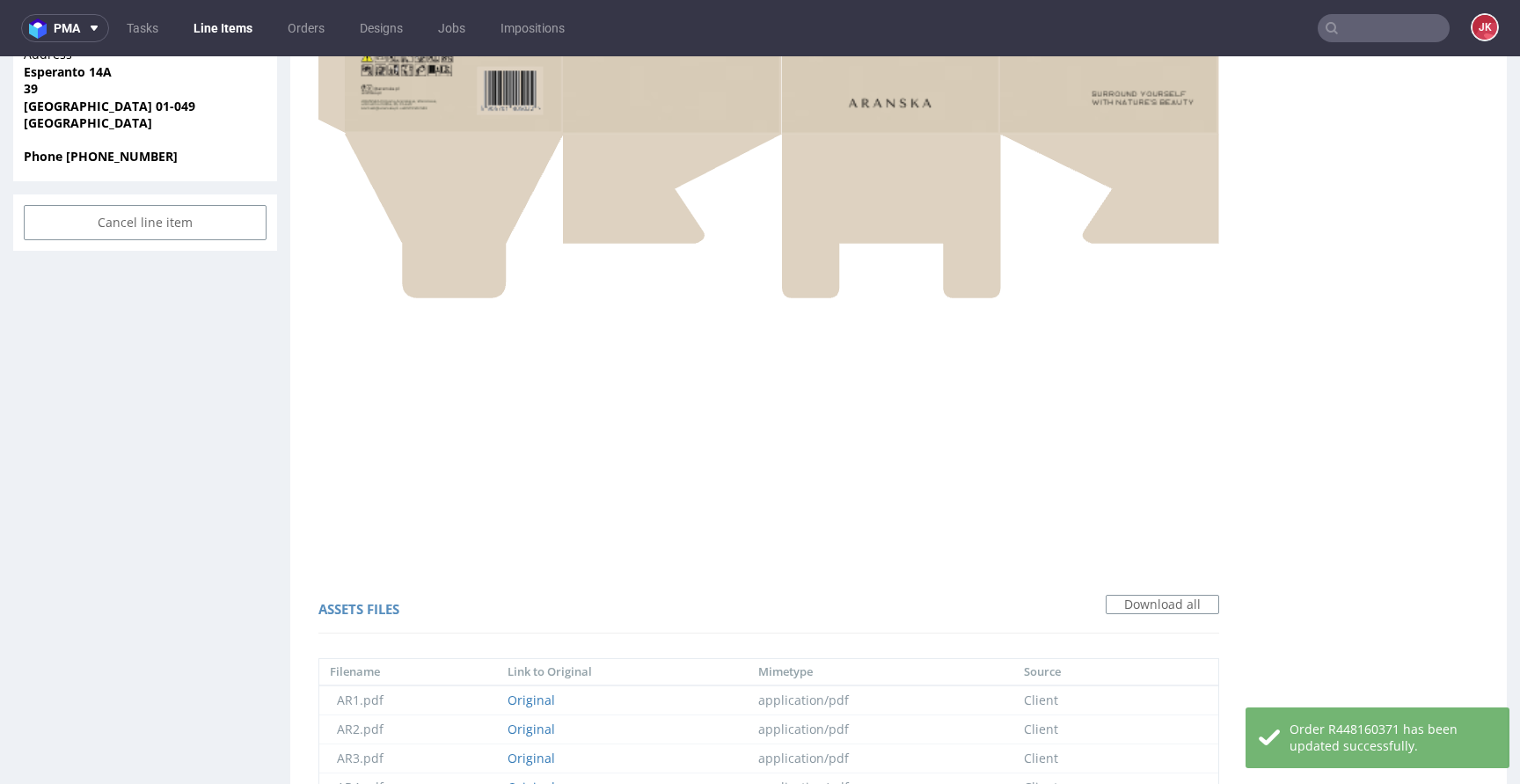
scroll to position [1332, 0]
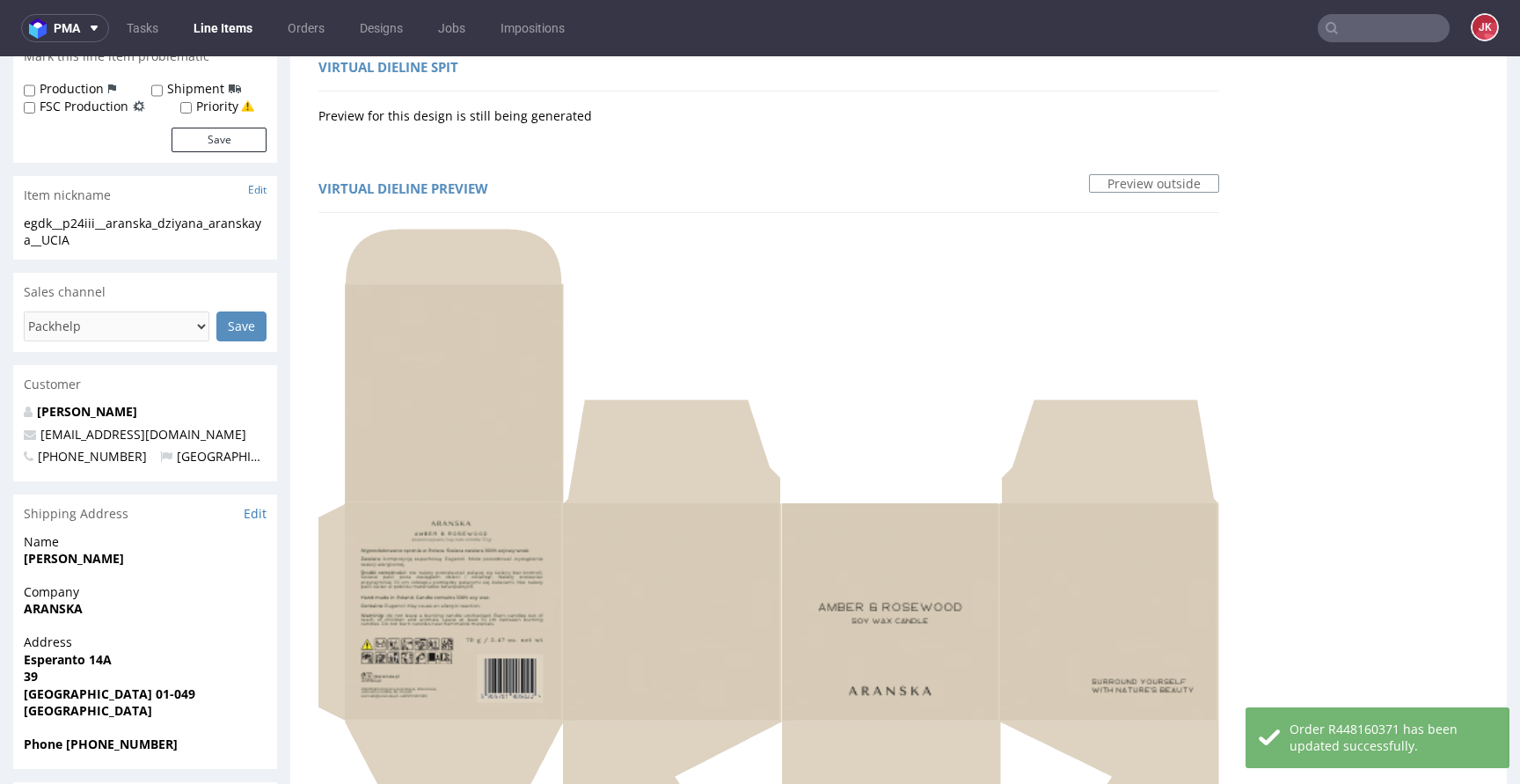
scroll to position [0, 0]
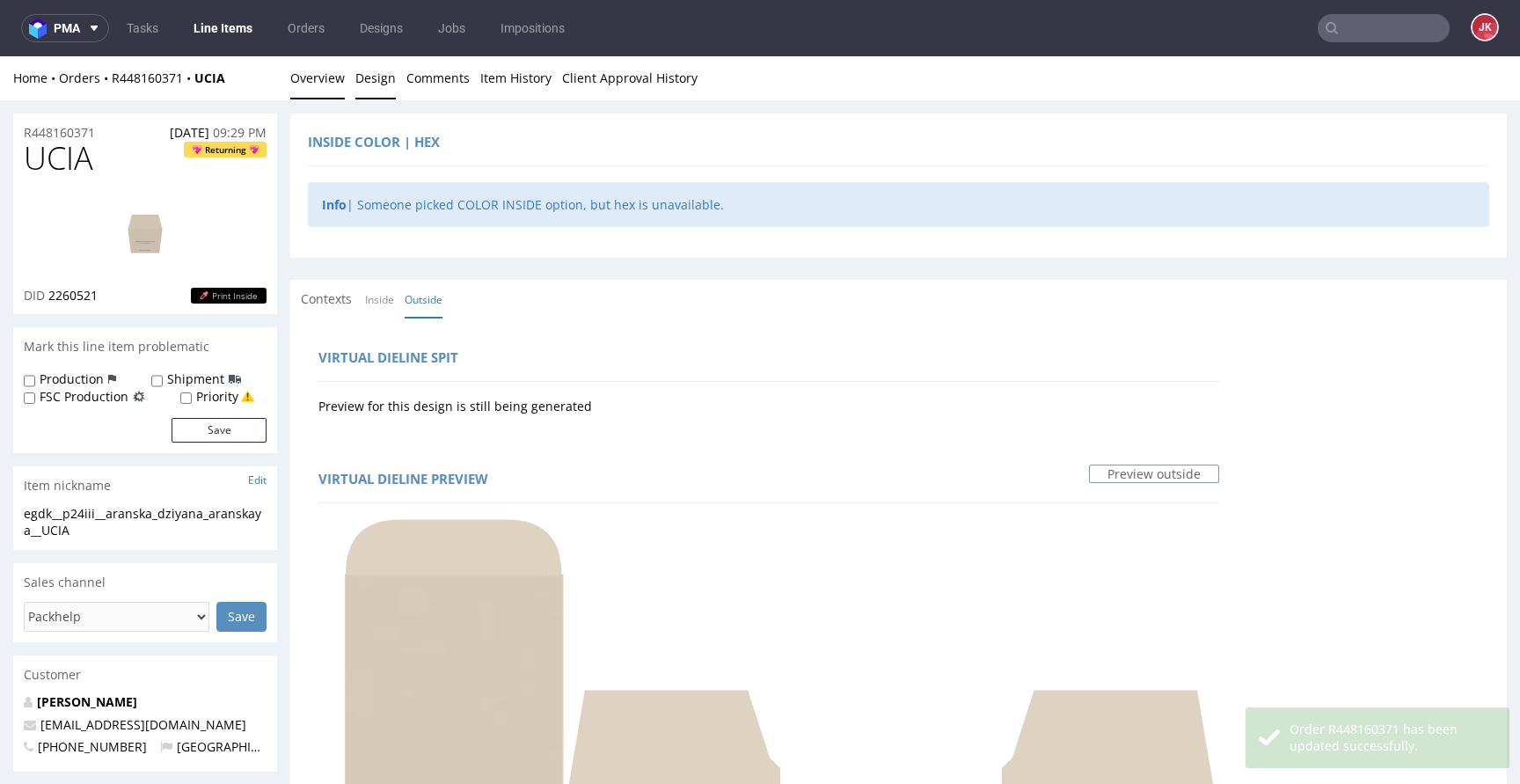
click at [295, 69] on link "Overview" at bounding box center [317, 77] width 54 height 44
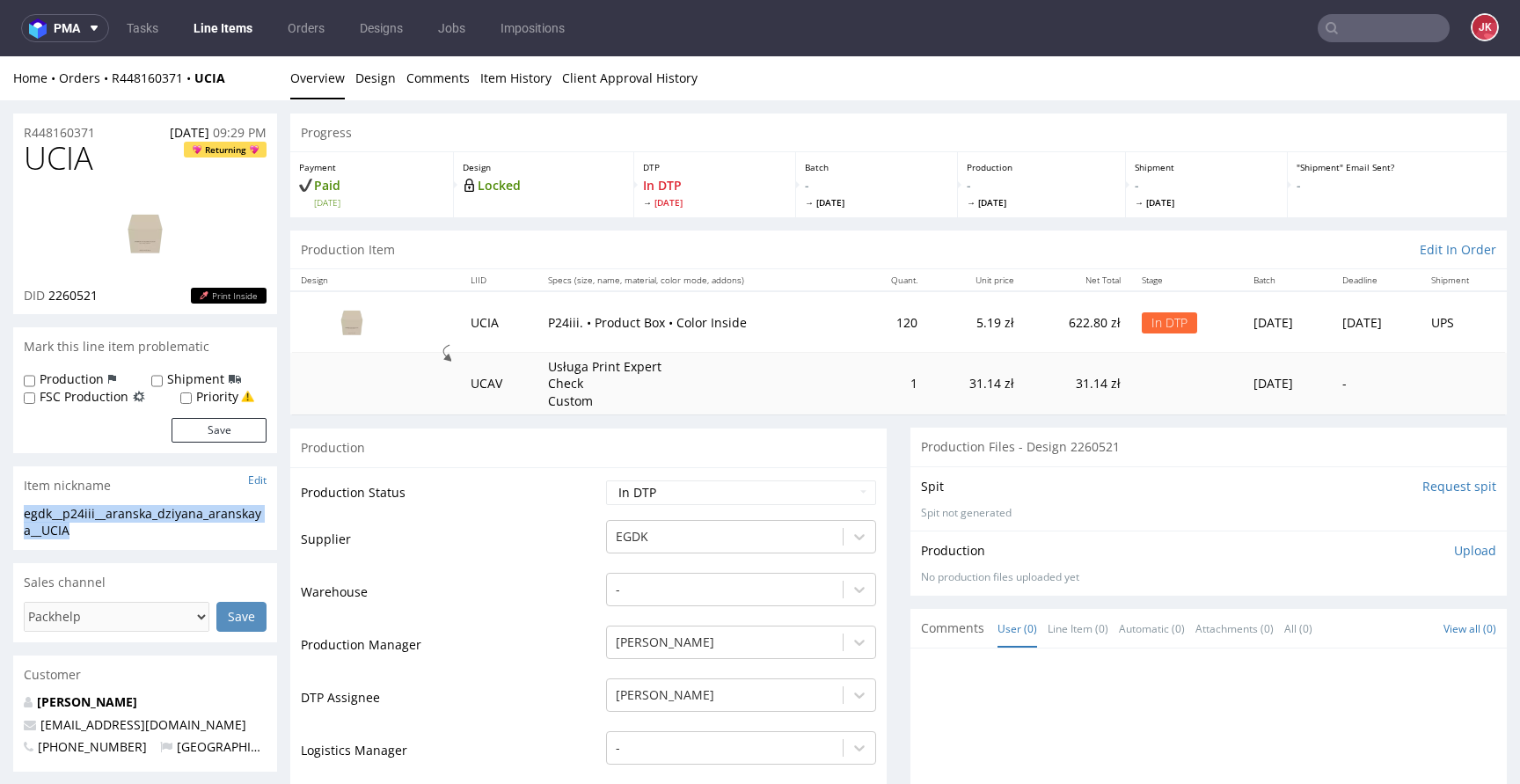
drag, startPoint x: 76, startPoint y: 528, endPoint x: 0, endPoint y: 513, distance: 77.5
copy div "egdk__p24iii__aranska_dziyana_aranskaya__UCIA"
drag, startPoint x: 46, startPoint y: 297, endPoint x: 127, endPoint y: 296, distance: 81.0
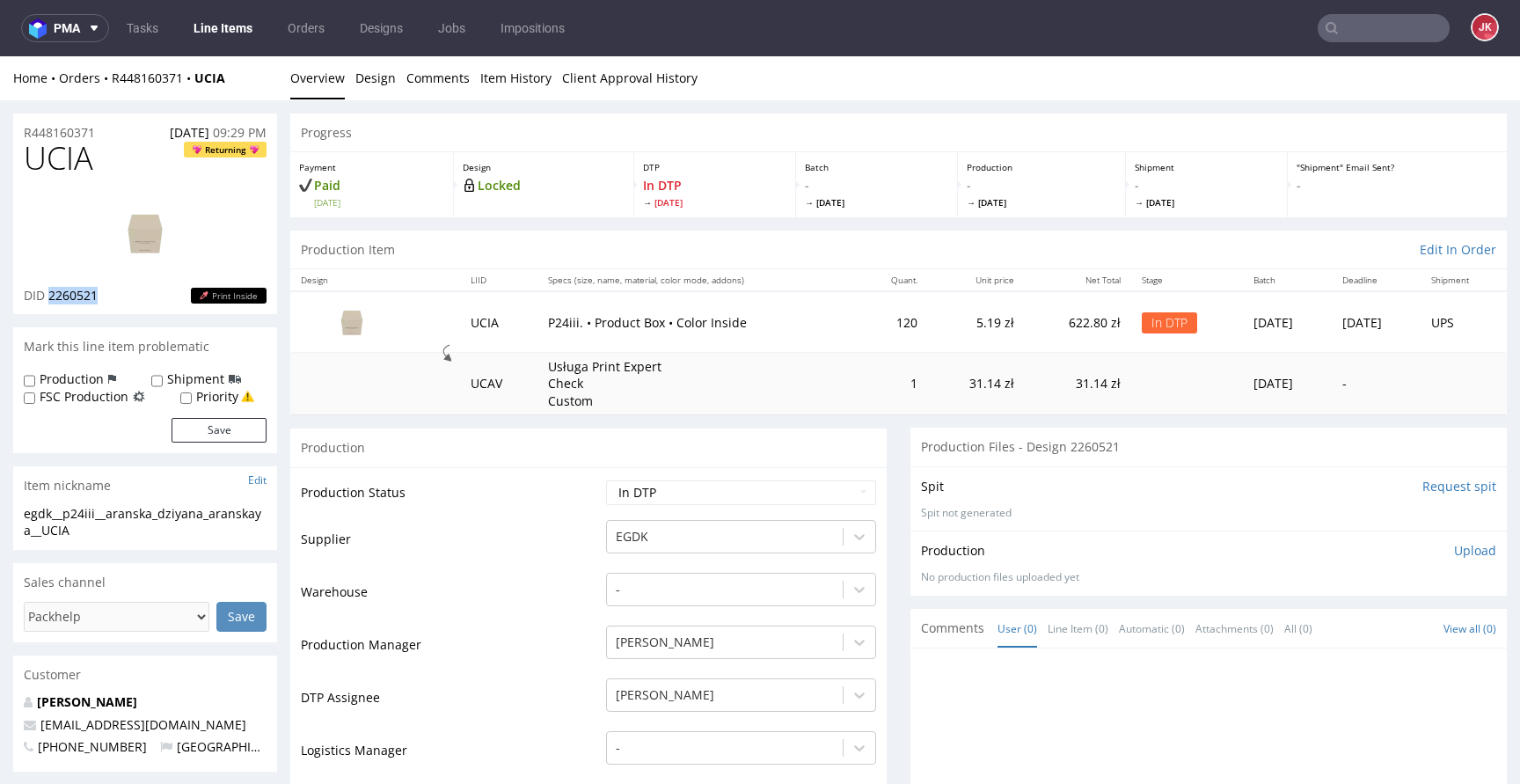
click at [127, 296] on div "DID 2260521 Print Inside" at bounding box center [145, 296] width 243 height 17
copy span "2260521"
click at [361, 71] on link "Design" at bounding box center [376, 77] width 41 height 44
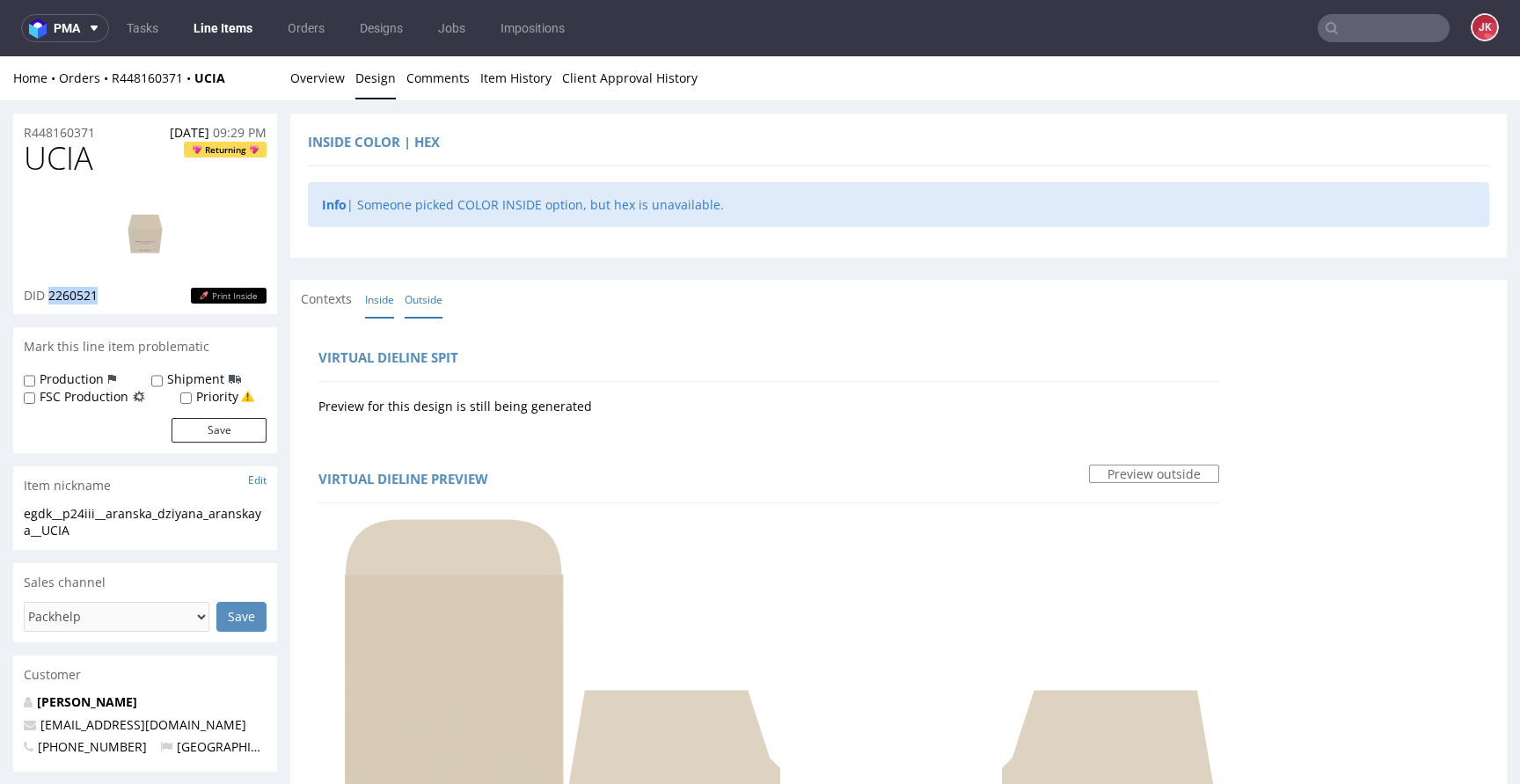
click at [383, 307] on link "Inside" at bounding box center [380, 299] width 29 height 38
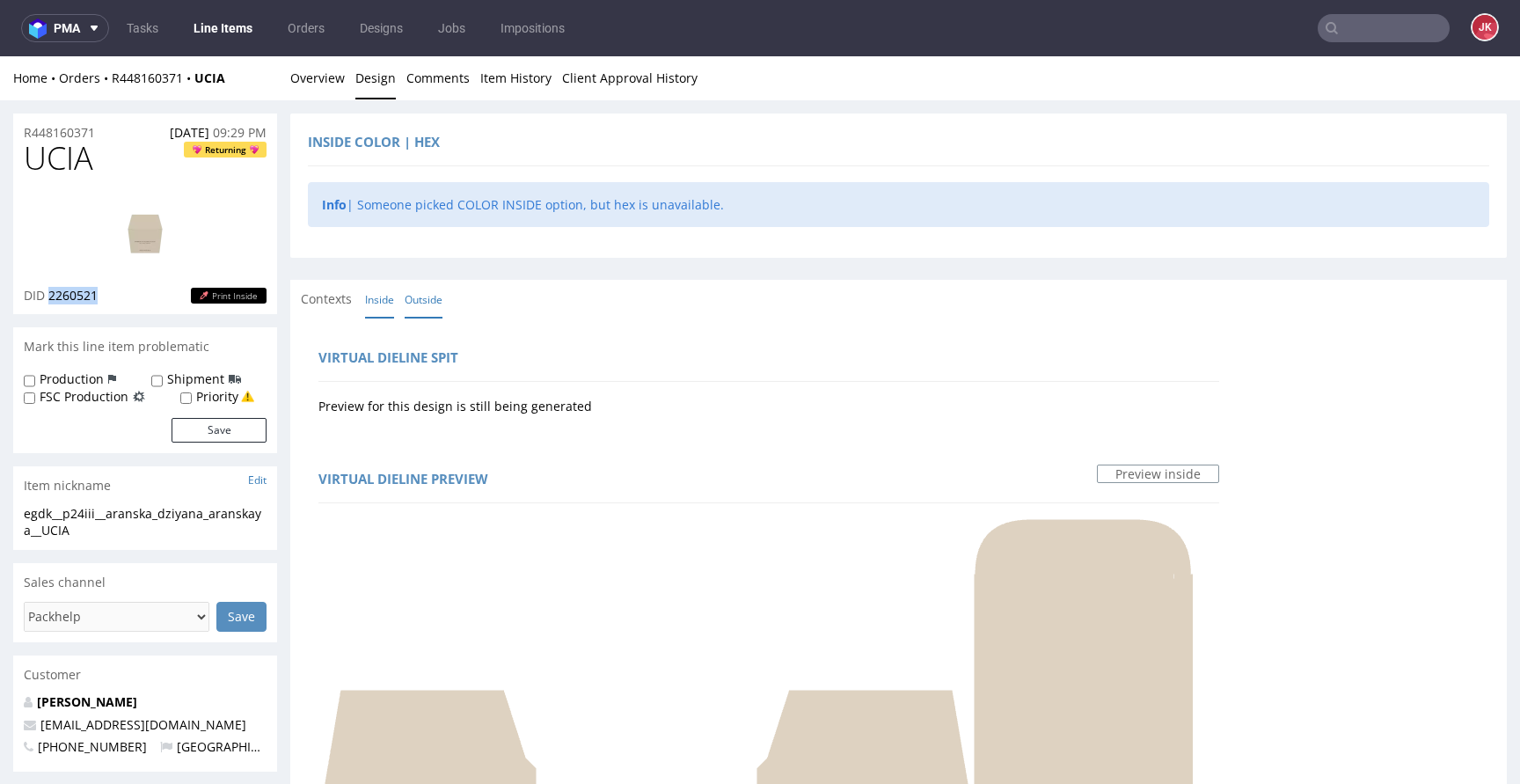
click at [425, 292] on link "Outside" at bounding box center [423, 299] width 38 height 38
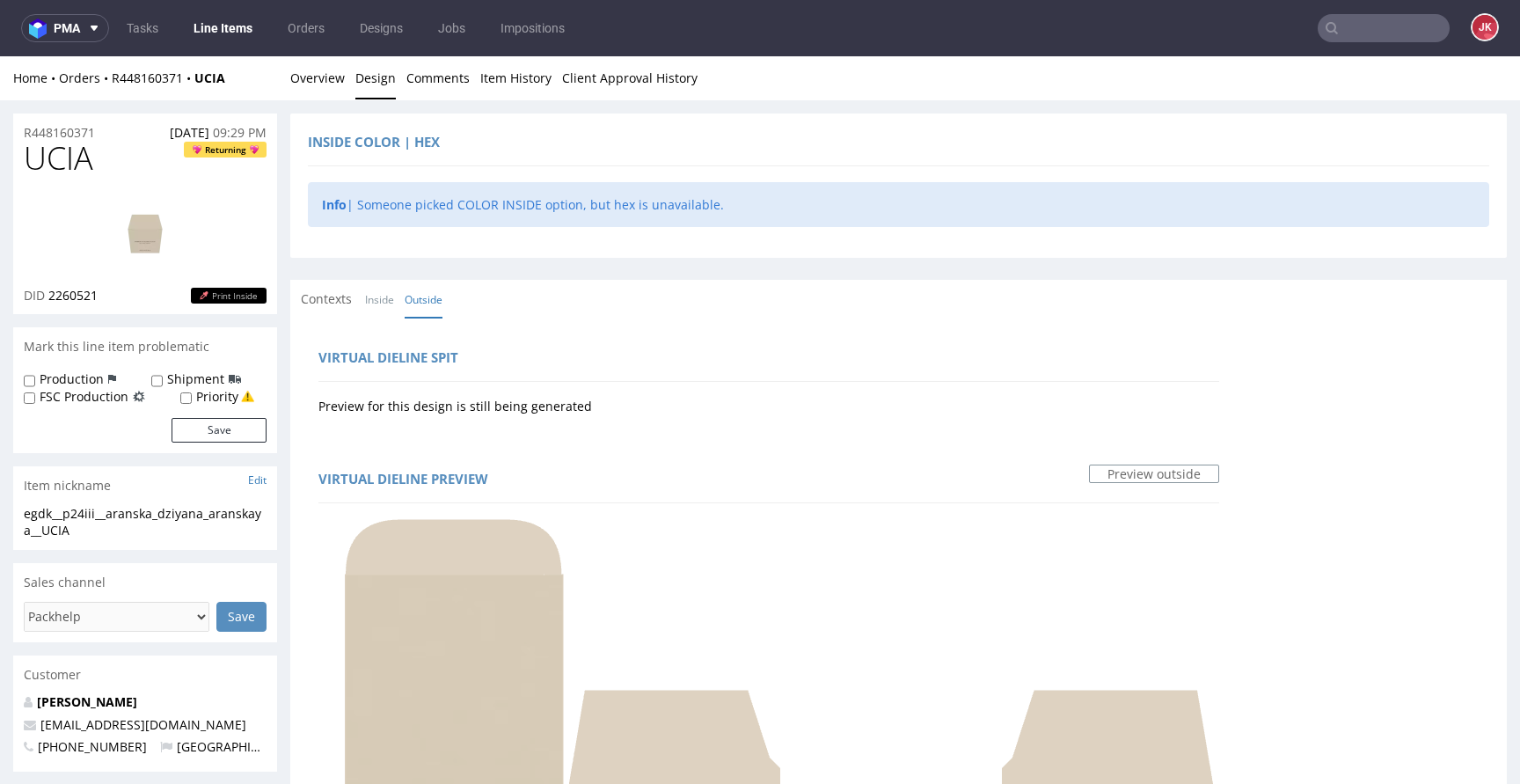
click at [323, 77] on link "Overview" at bounding box center [317, 77] width 54 height 44
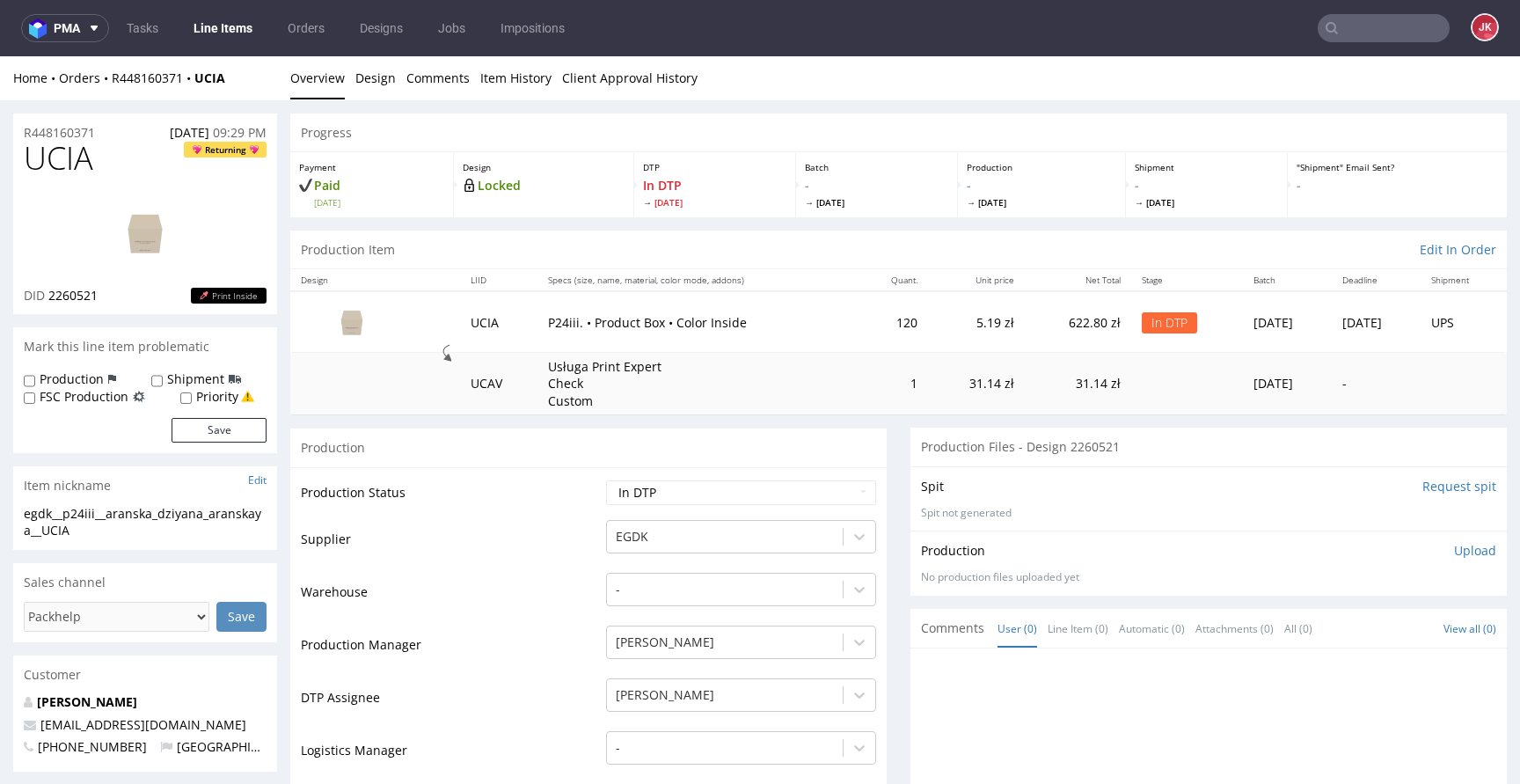
click at [51, 165] on span "UCIA" at bounding box center [59, 159] width 70 height 35
copy span "UCIA"
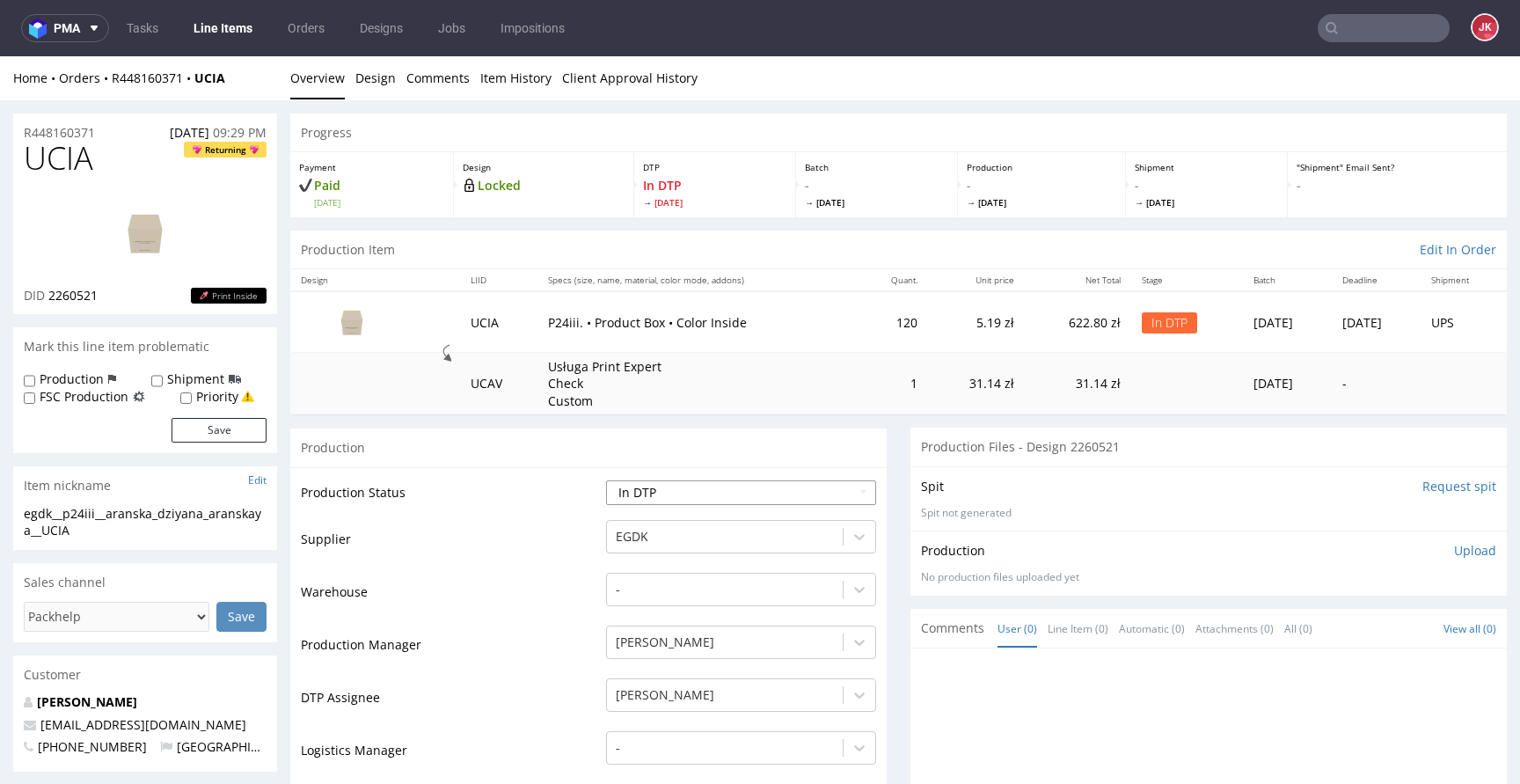
click at [826, 496] on select "Waiting for Artwork Waiting for Diecut Waiting for Mockup Waiting for DTP Waiti…" at bounding box center [741, 492] width 270 height 24
select select "dtp_ca_needed"
click at [606, 480] on select "Waiting for Artwork Waiting for Diecut Waiting for Mockup Waiting for DTP Waiti…" at bounding box center [741, 492] width 270 height 24
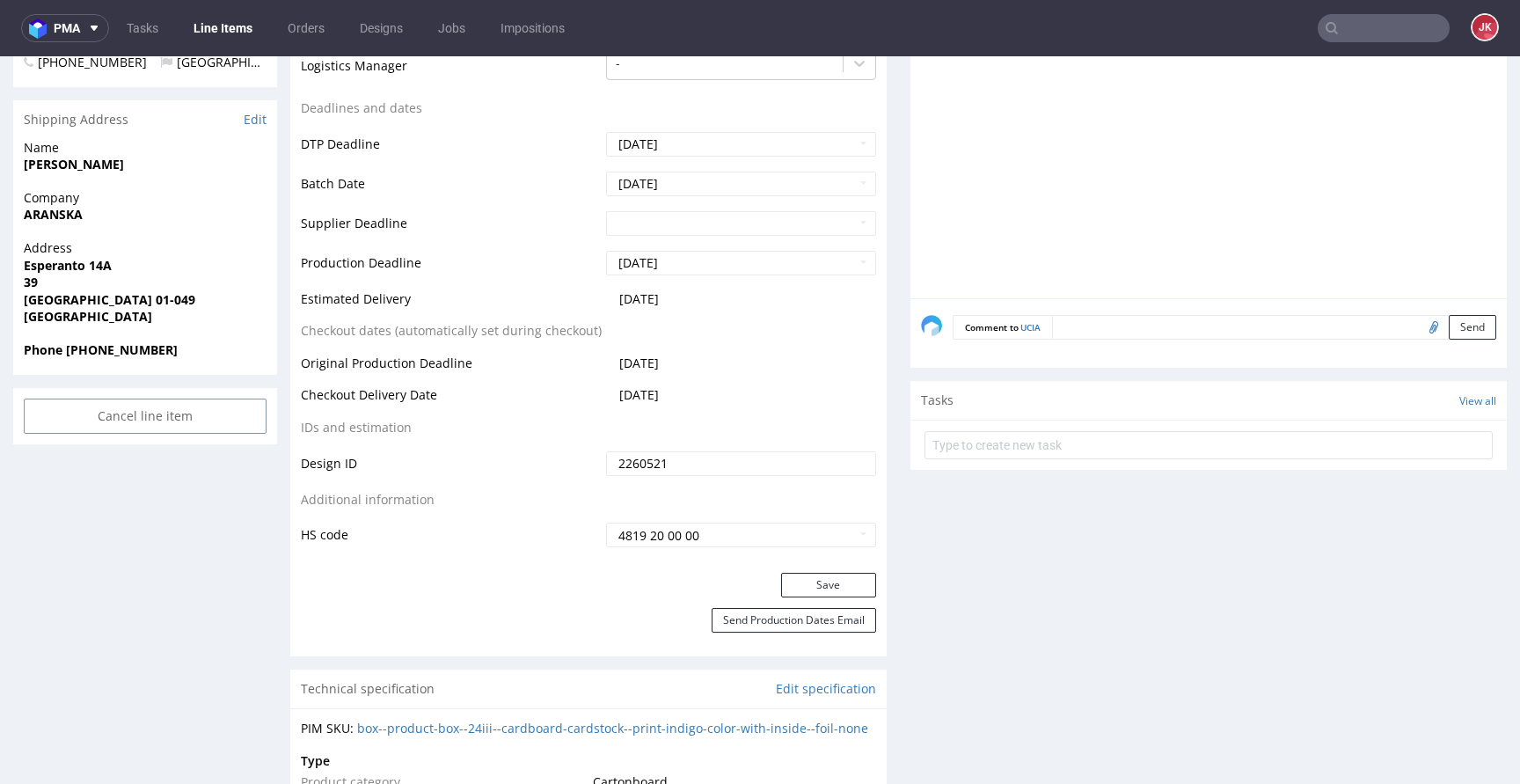
scroll to position [697, 0]
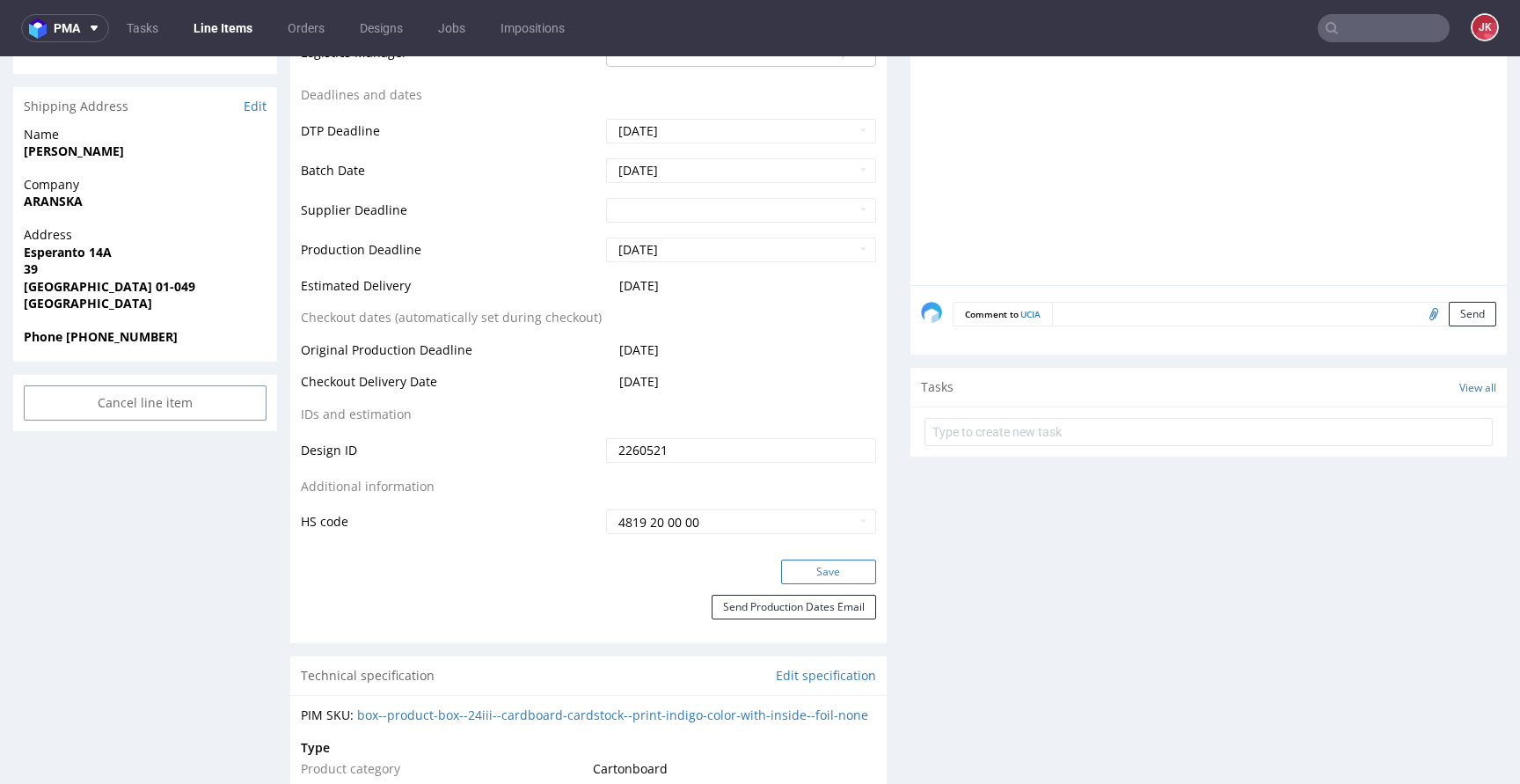
click at [815, 573] on button "Save" at bounding box center [829, 571] width 95 height 24
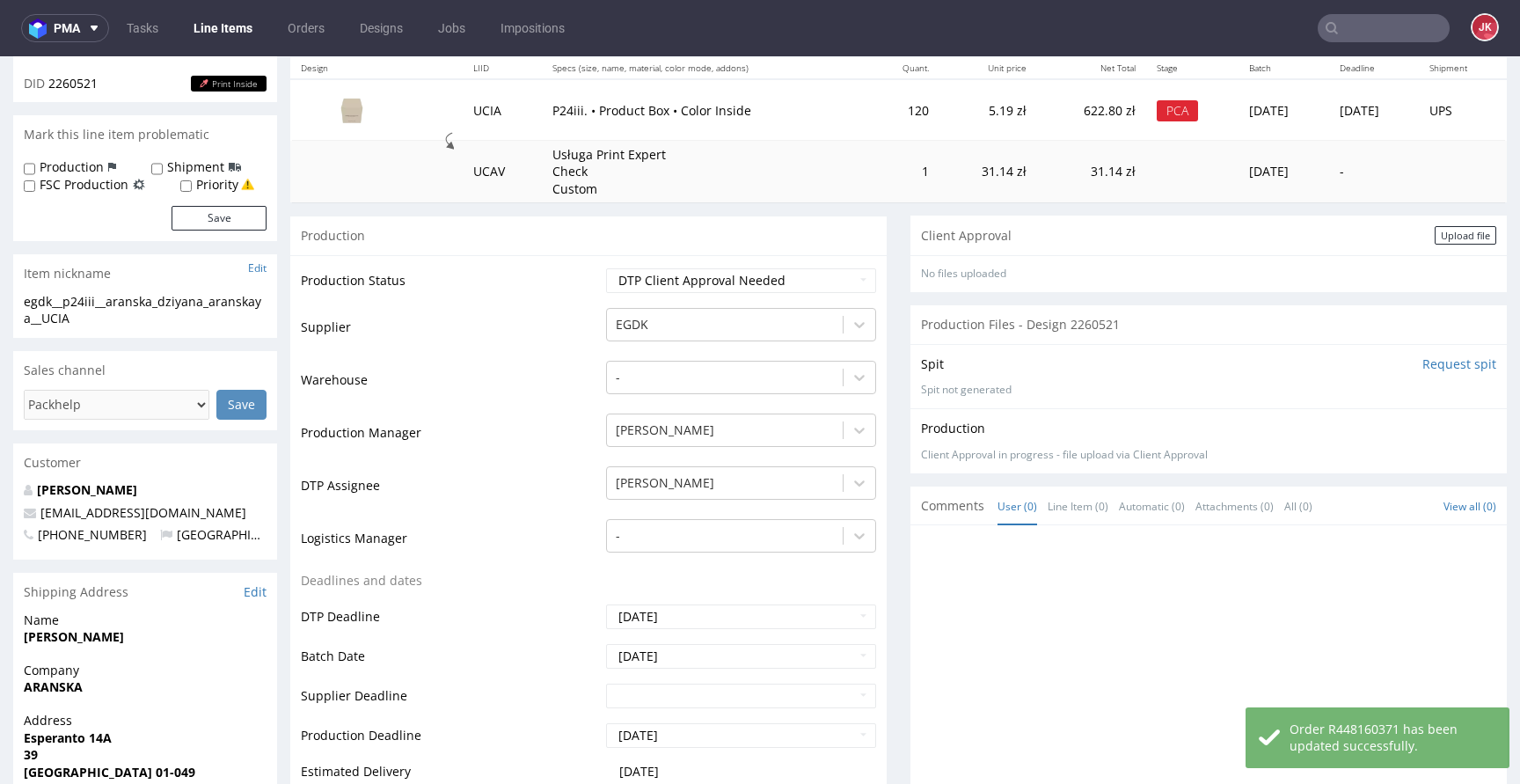
scroll to position [154, 0]
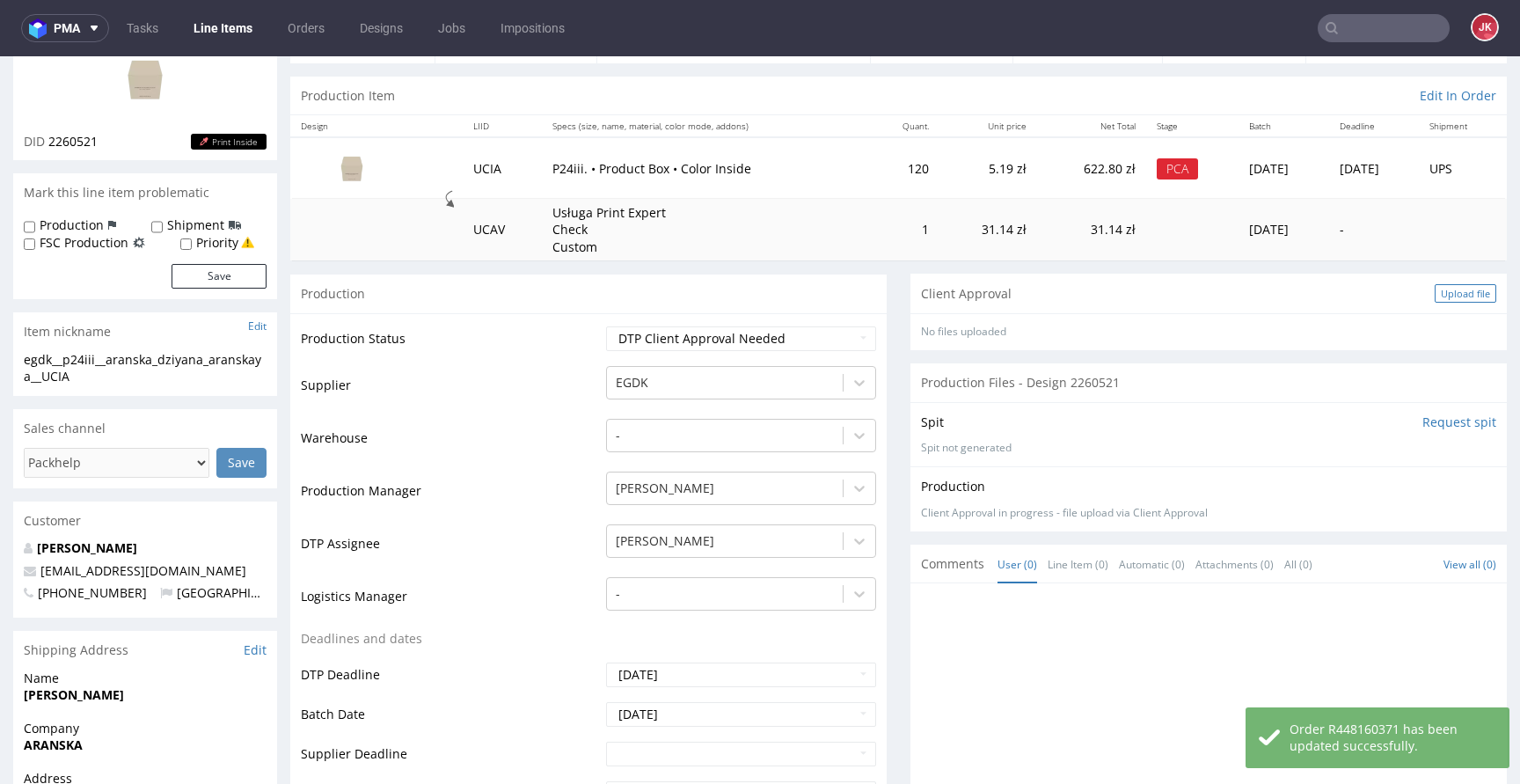
click at [1435, 300] on div "Upload file" at bounding box center [1466, 293] width 62 height 18
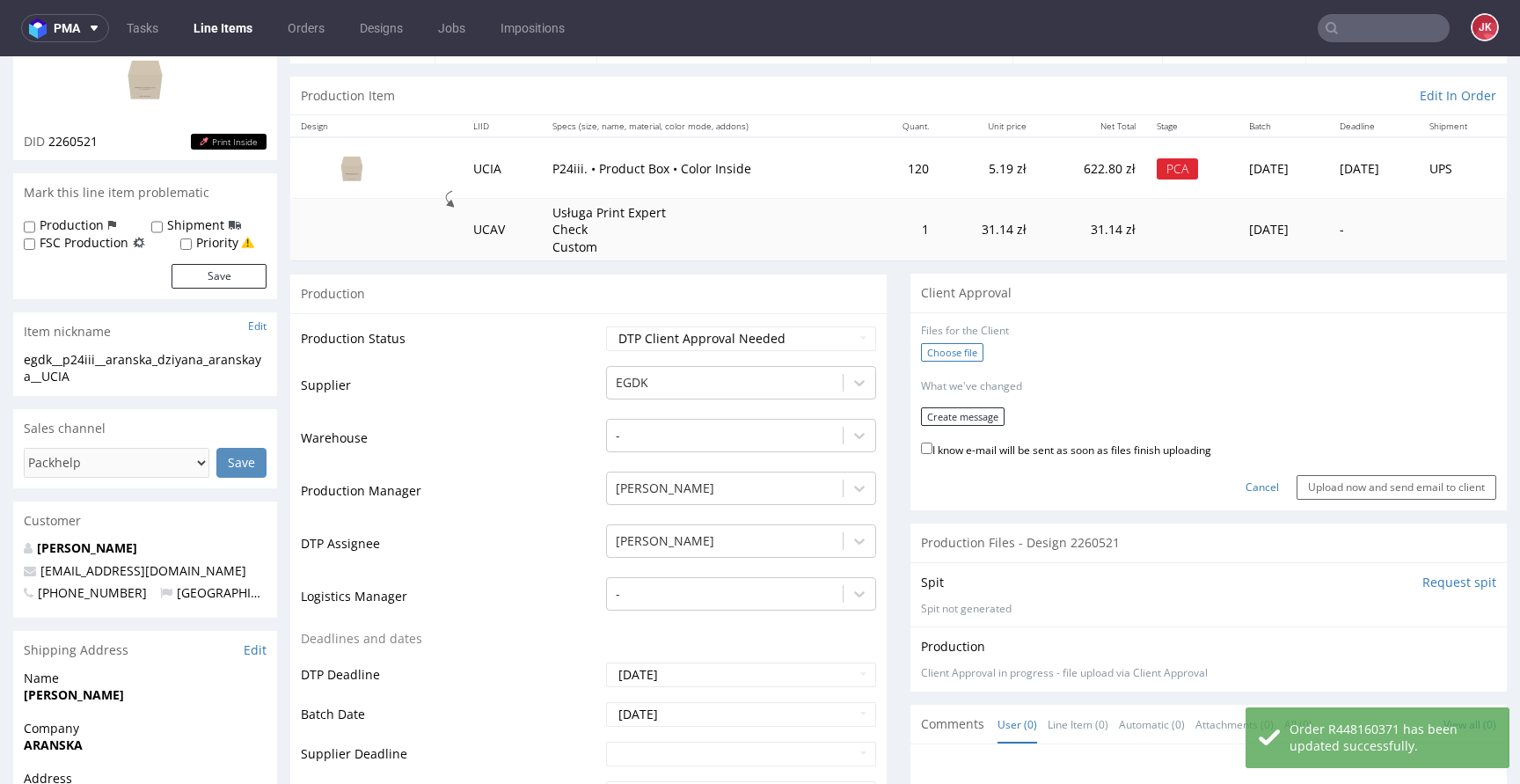
click at [960, 350] on label "Choose file" at bounding box center [951, 352] width 63 height 18
click at [0, 56] on input "Choose file" at bounding box center [0, 56] width 0 height 0
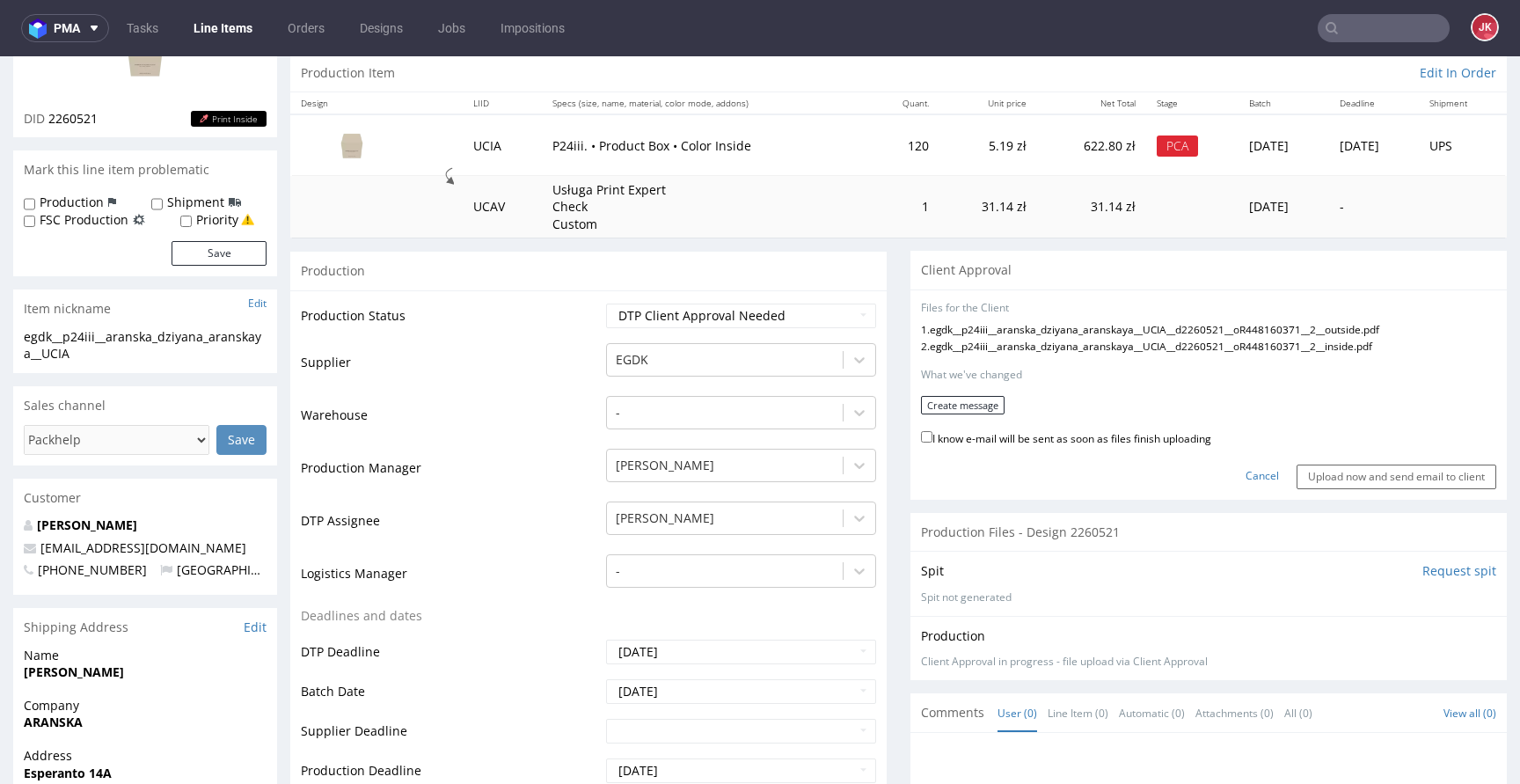
scroll to position [176, 0]
click at [982, 407] on button "Create message" at bounding box center [962, 405] width 83 height 18
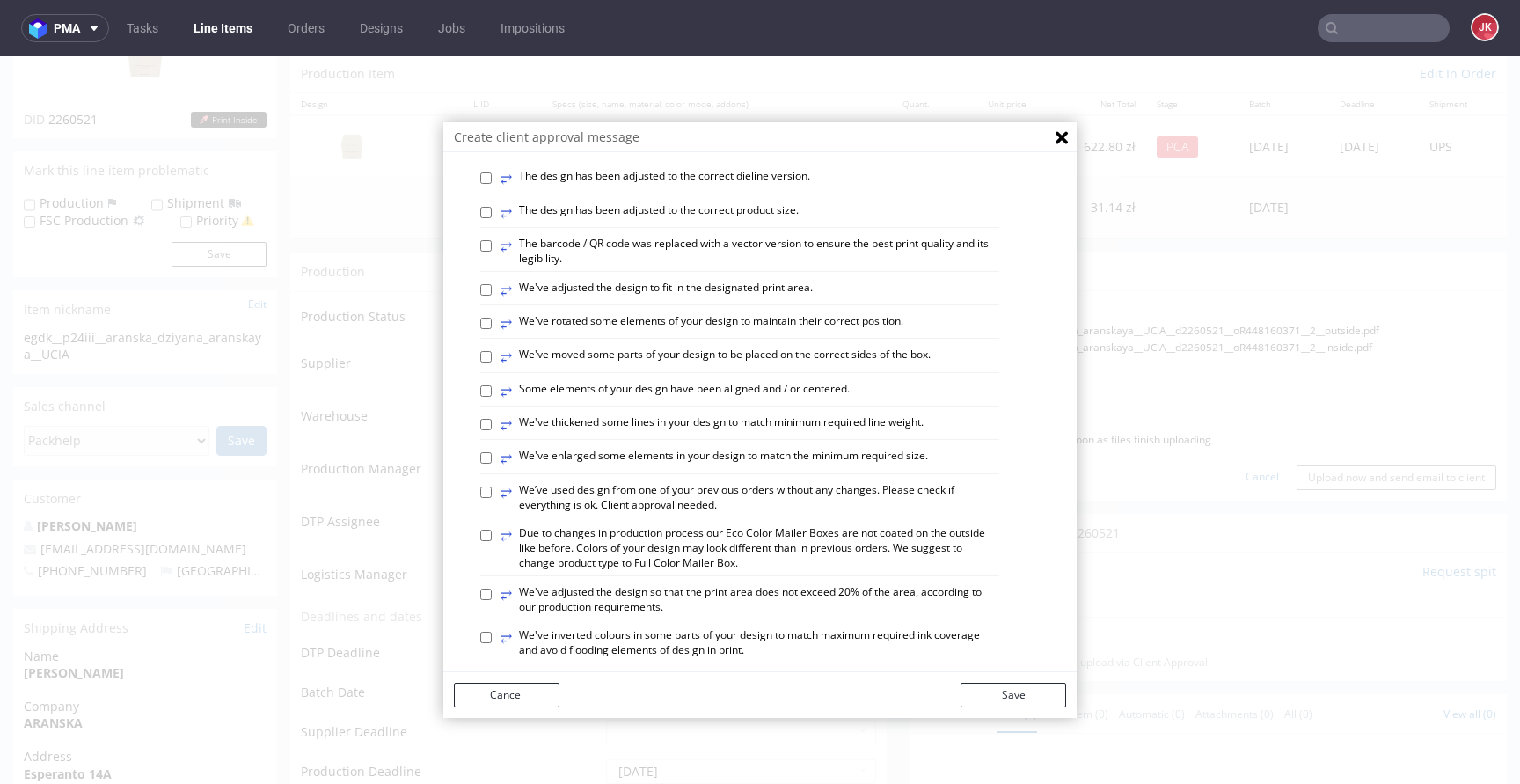
scroll to position [1026, 0]
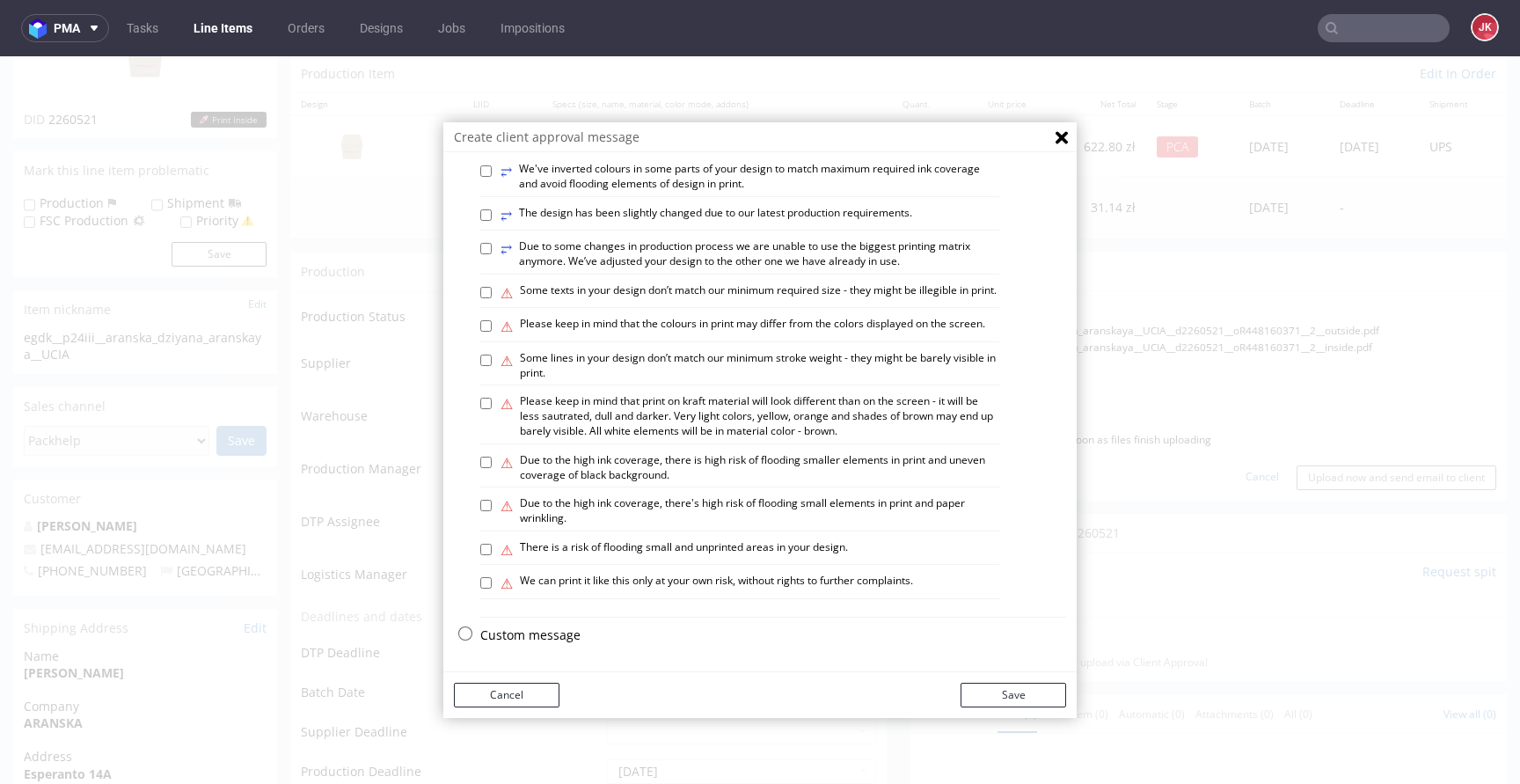
drag, startPoint x: 526, startPoint y: 688, endPoint x: 565, endPoint y: 640, distance: 61.8
click at [526, 687] on button "Cancel" at bounding box center [506, 694] width 105 height 24
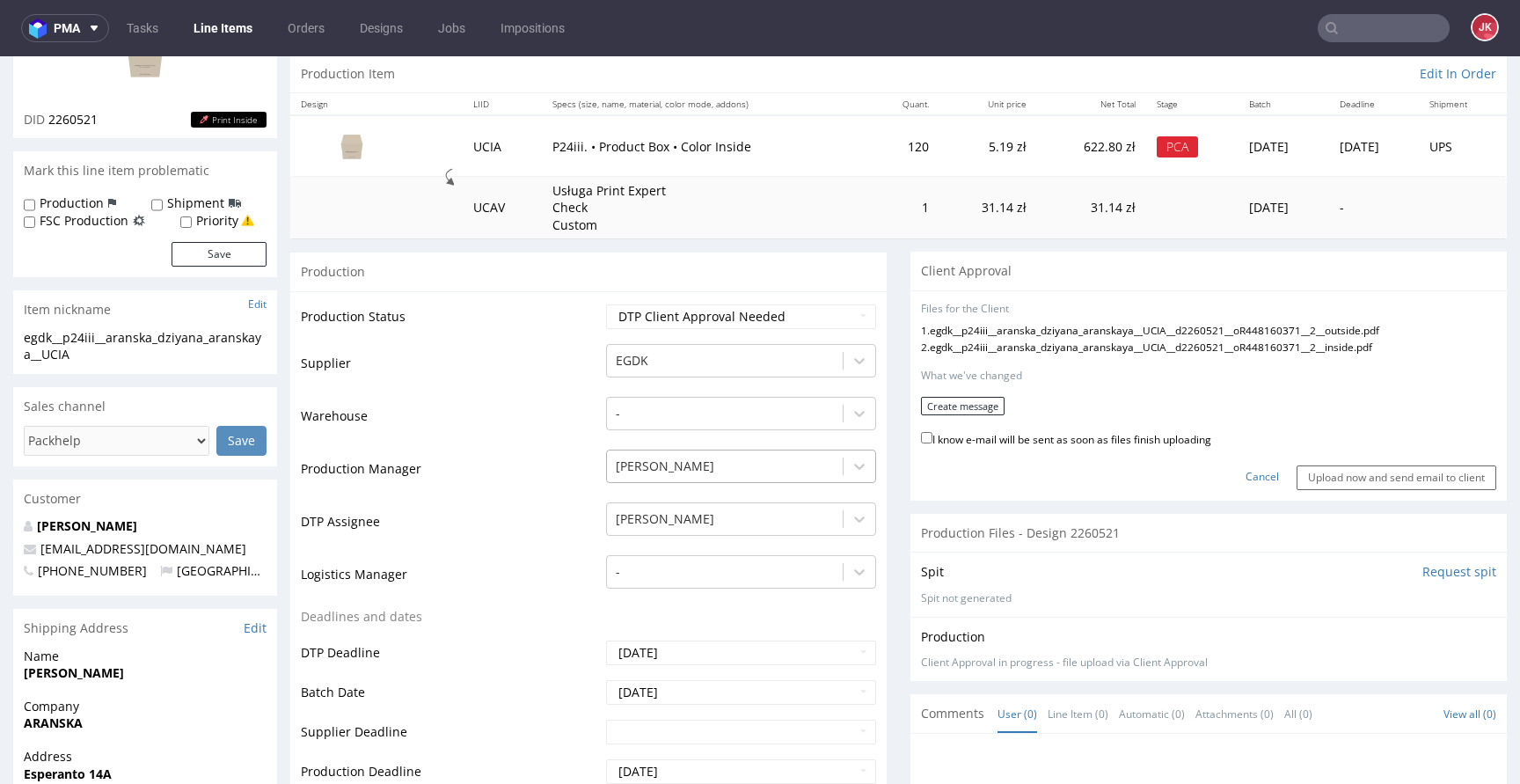
click at [690, 456] on div at bounding box center [725, 466] width 219 height 21
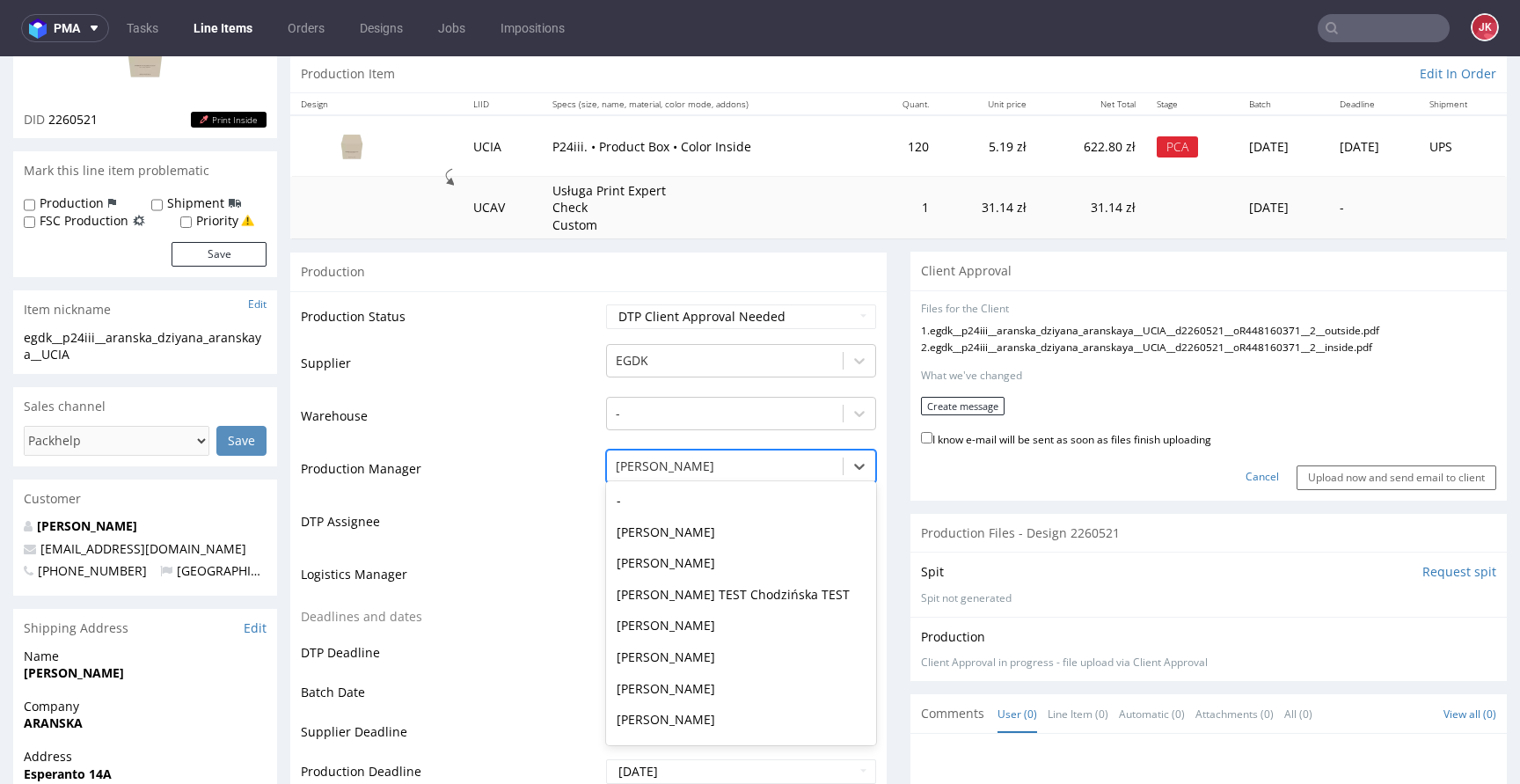
scroll to position [846, 0]
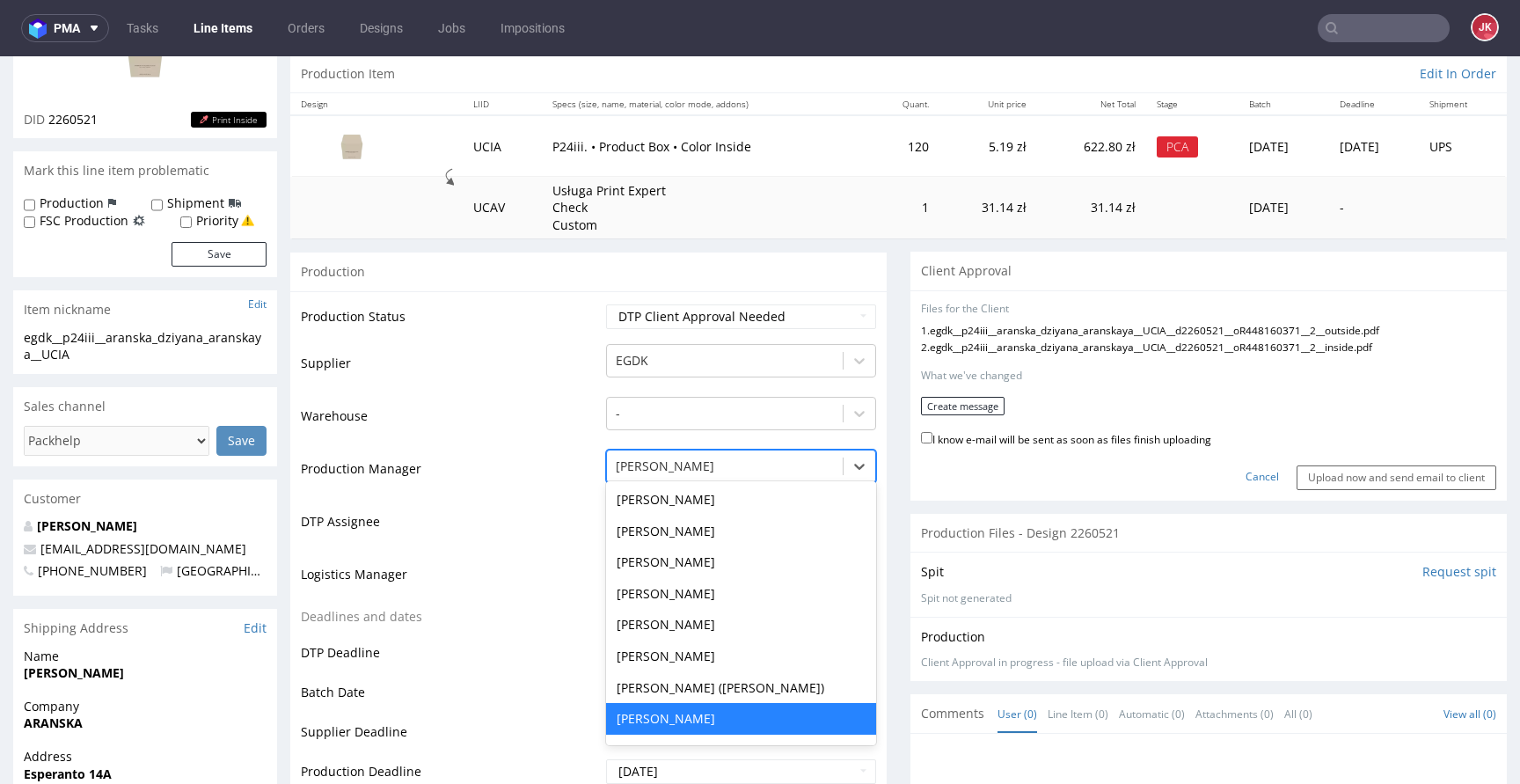
click at [522, 470] on td "Production Manager" at bounding box center [451, 474] width 301 height 53
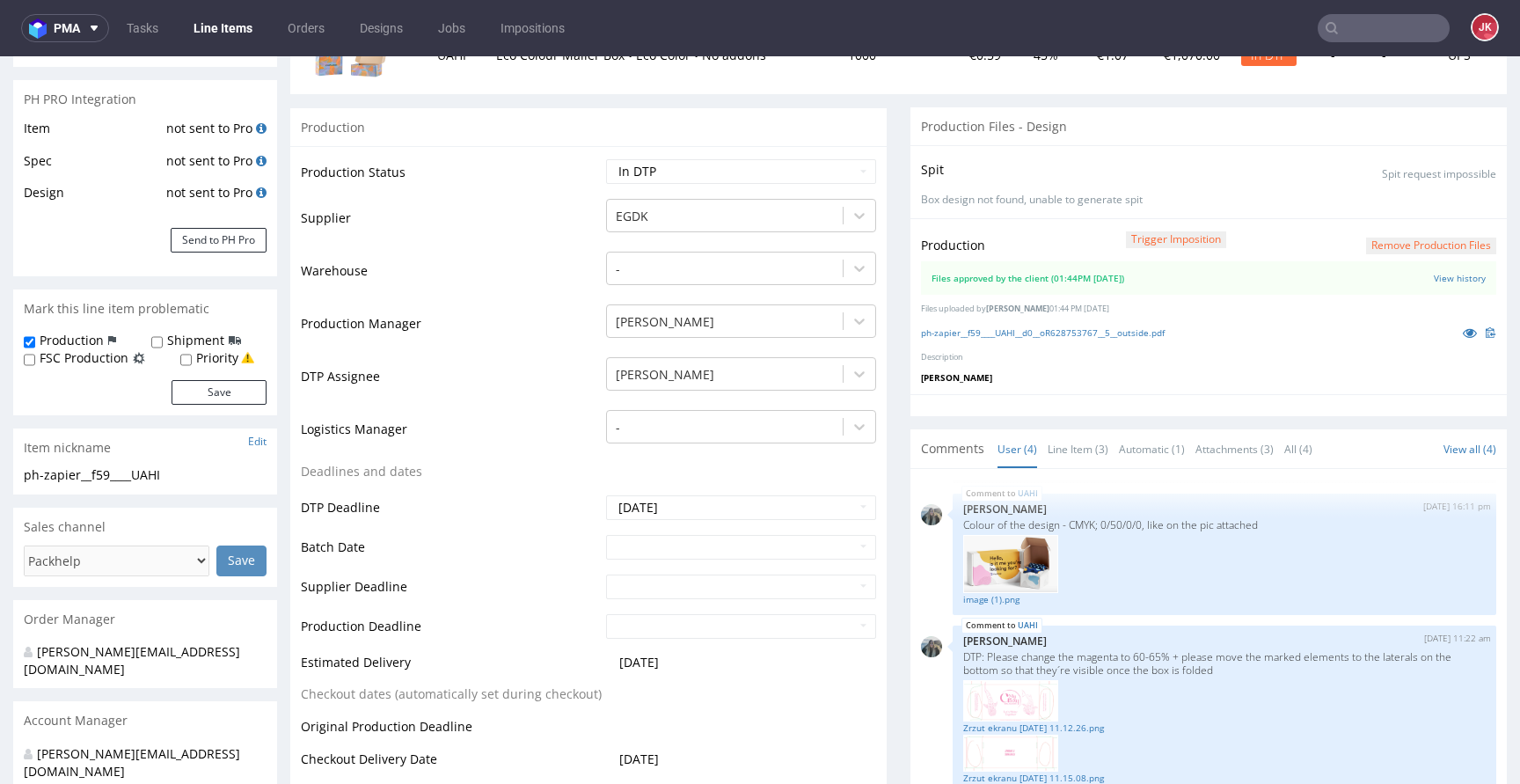
scroll to position [231, 0]
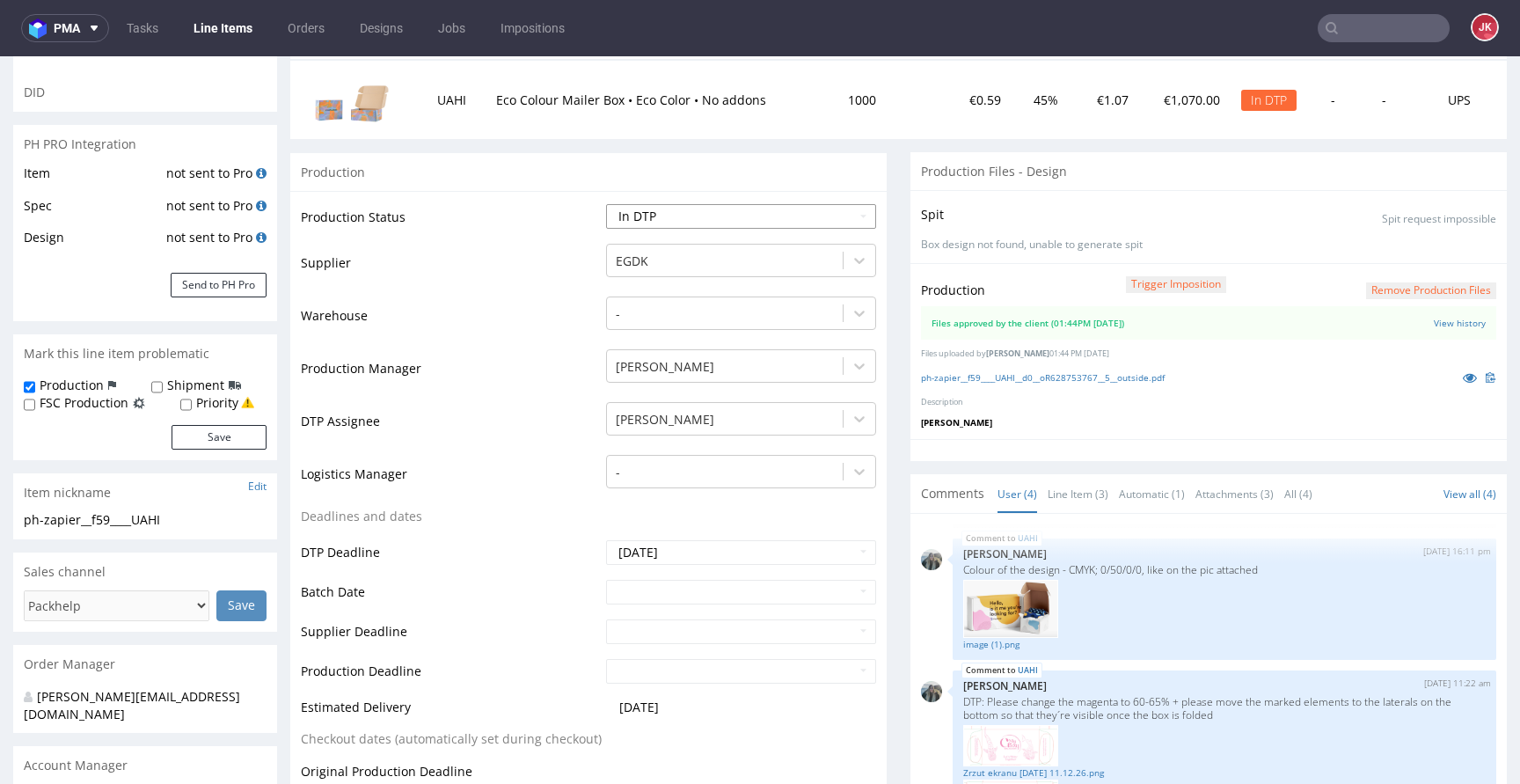
click at [656, 219] on select "Waiting for Artwork Waiting for Diecut Waiting for Mockup Waiting for DTP Waiti…" at bounding box center [741, 216] width 270 height 24
select select "dtp_waiting_for_double_check"
click at [606, 204] on select "Waiting for Artwork Waiting for Diecut Waiting for Mockup Waiting for DTP Waiti…" at bounding box center [741, 216] width 270 height 24
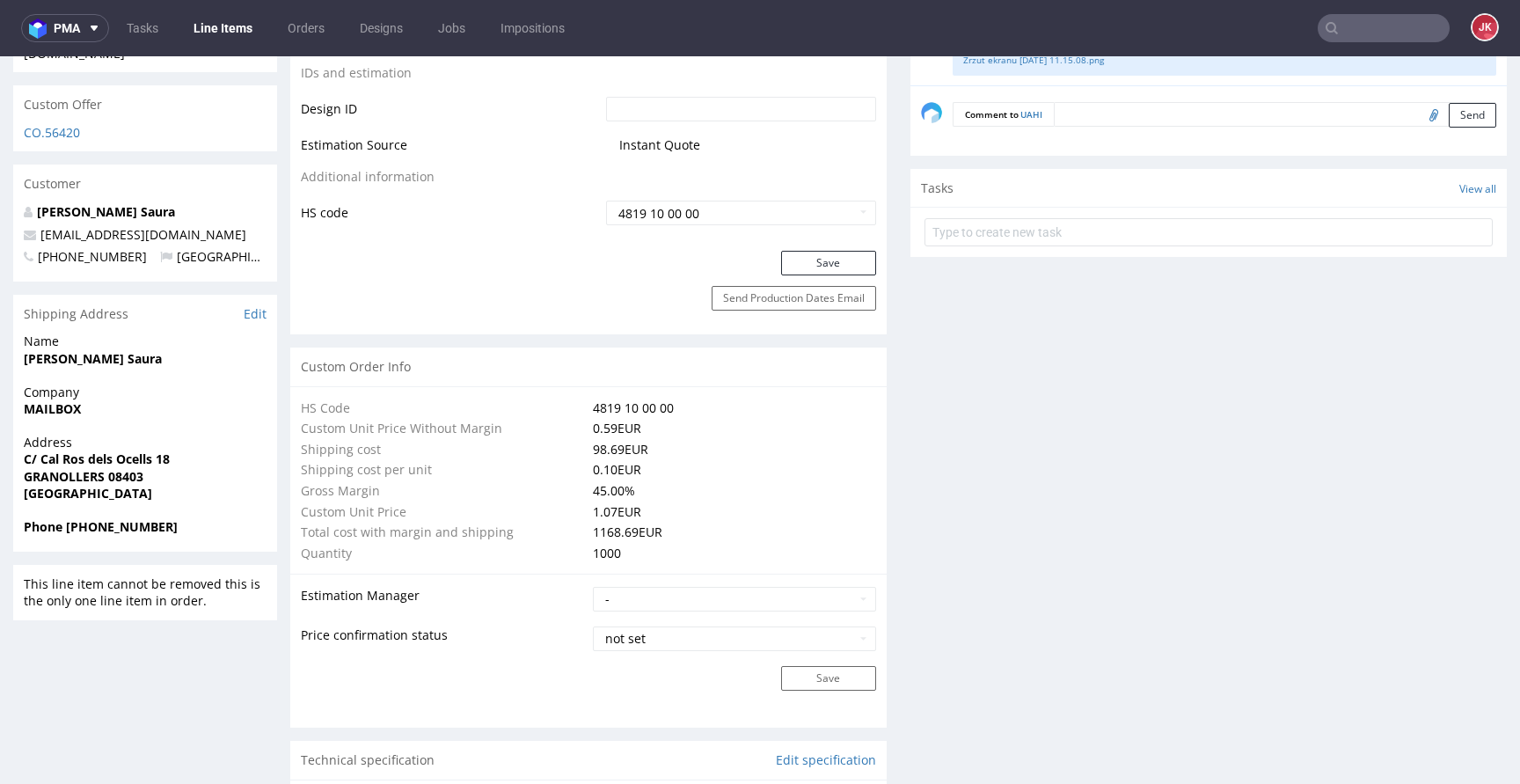
scroll to position [1012, 0]
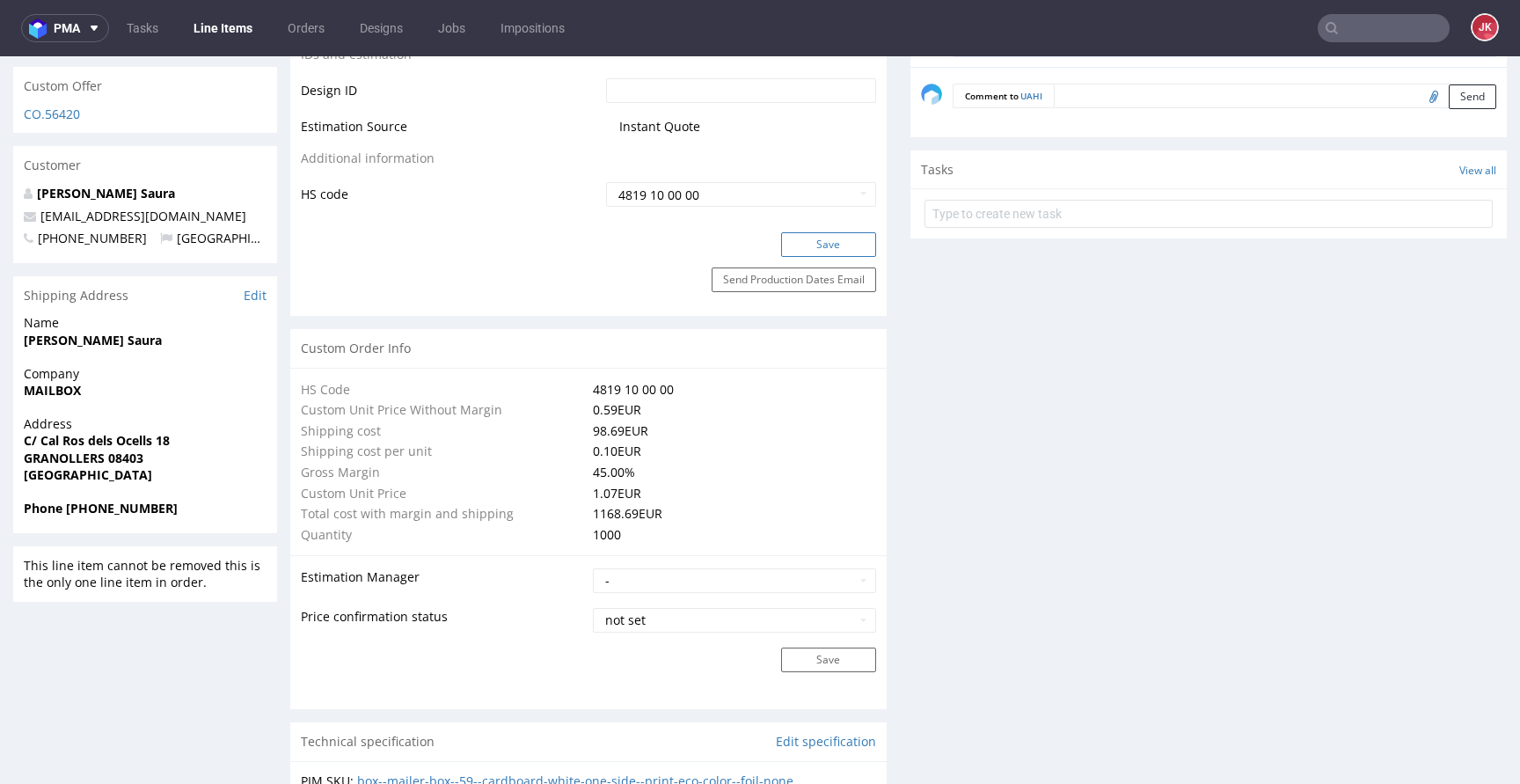
click at [812, 234] on button "Save" at bounding box center [829, 244] width 95 height 24
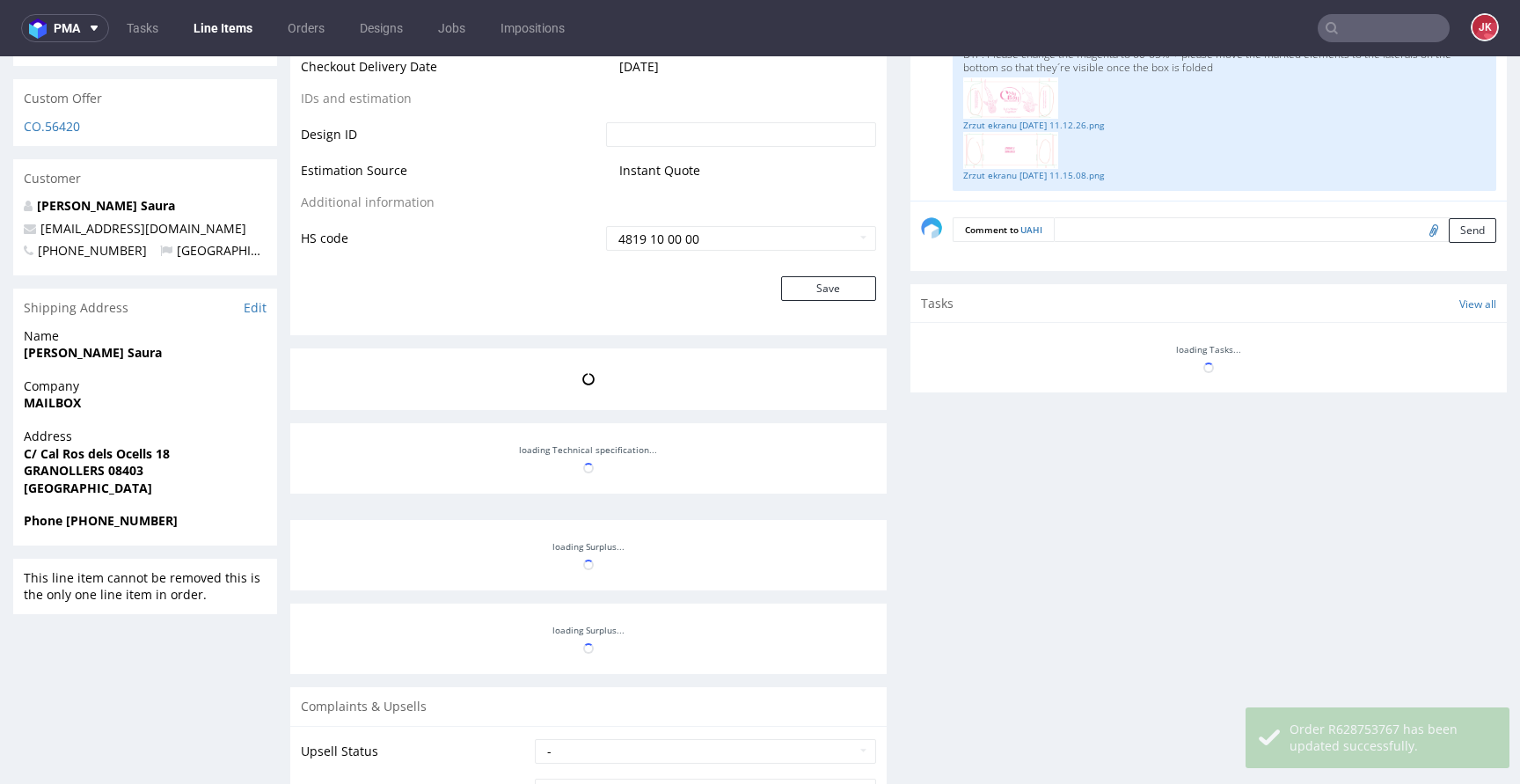
scroll to position [1000, 0]
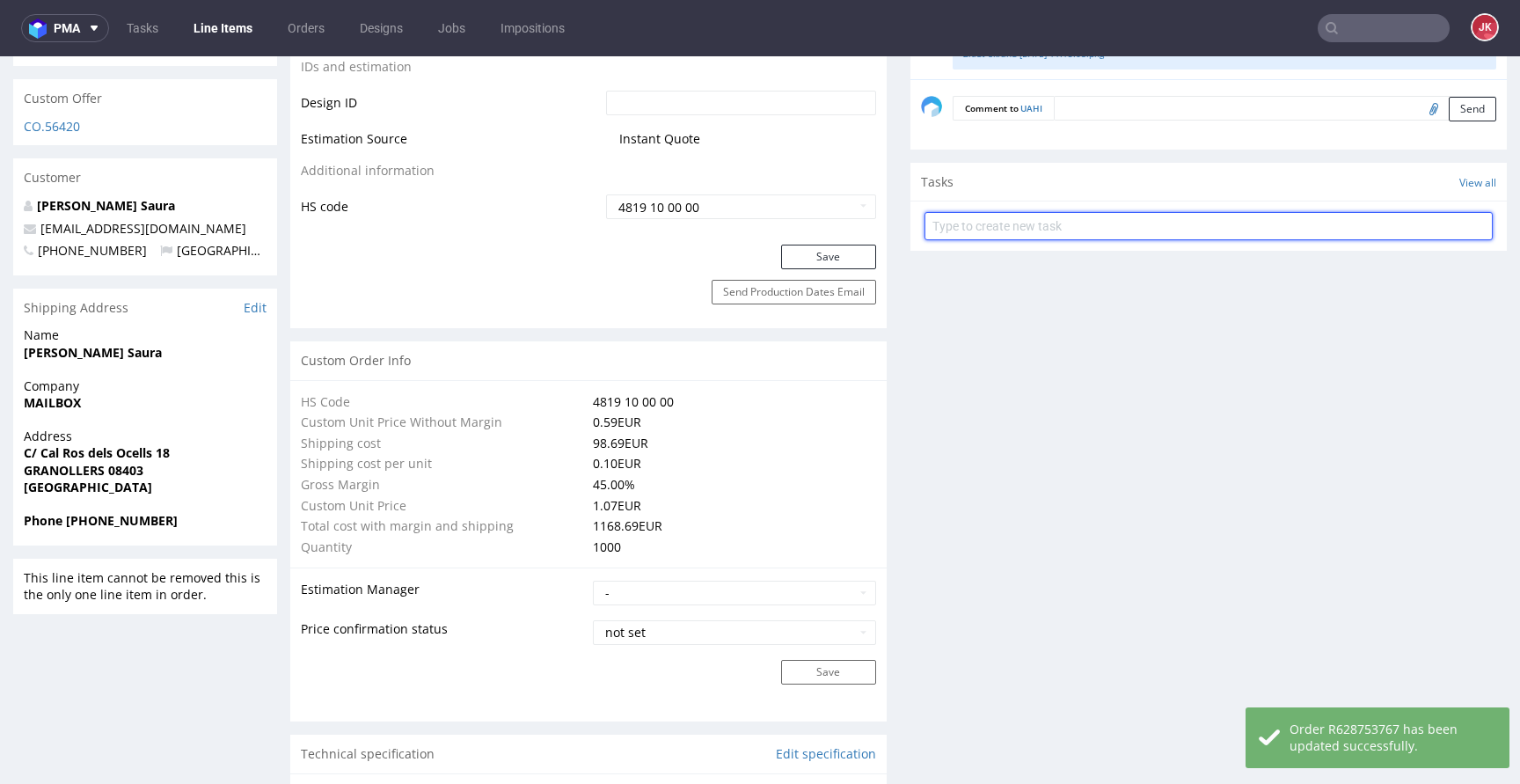
click at [951, 218] on input "text" at bounding box center [1209, 225] width 569 height 28
type input "dc"
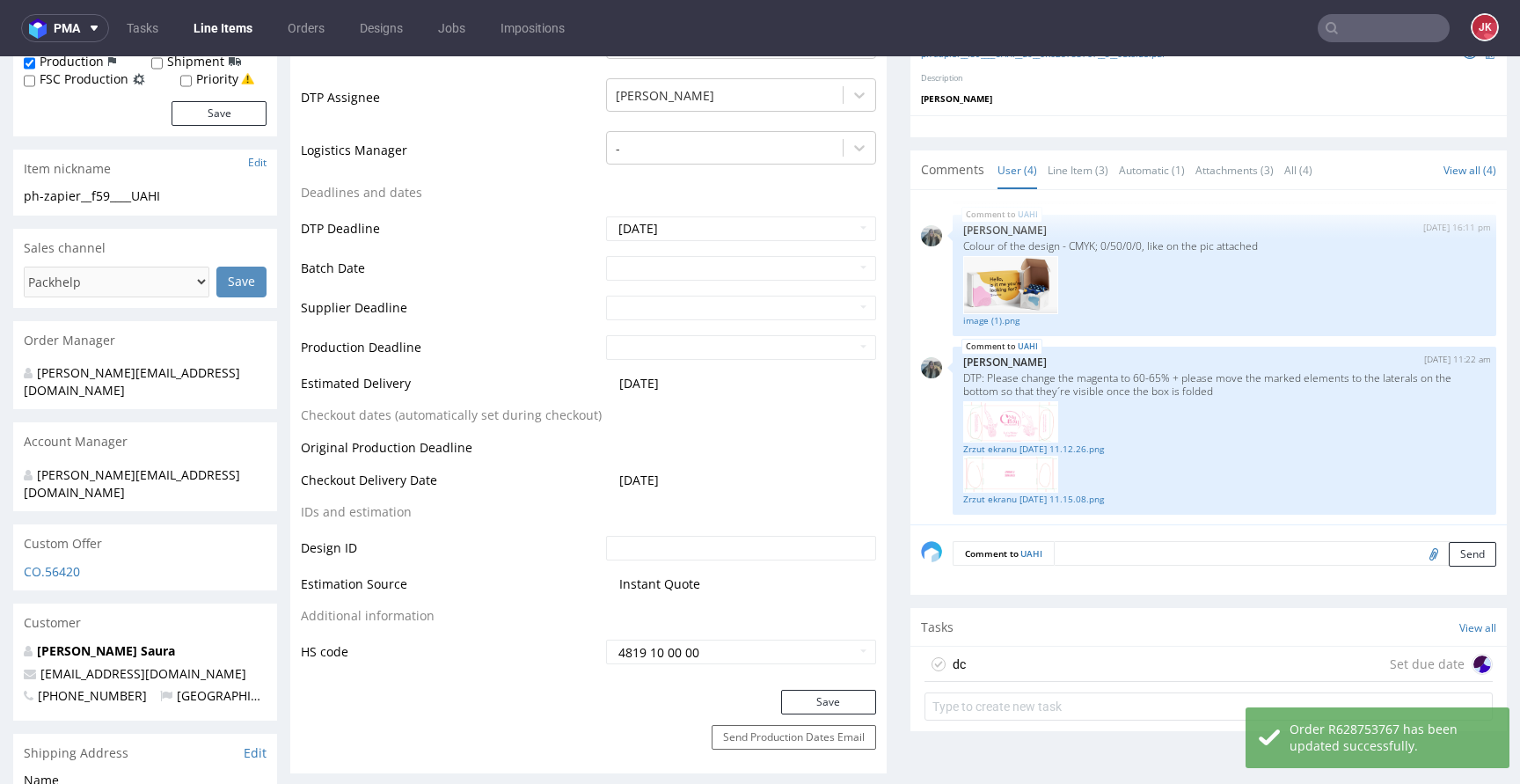
scroll to position [502, 0]
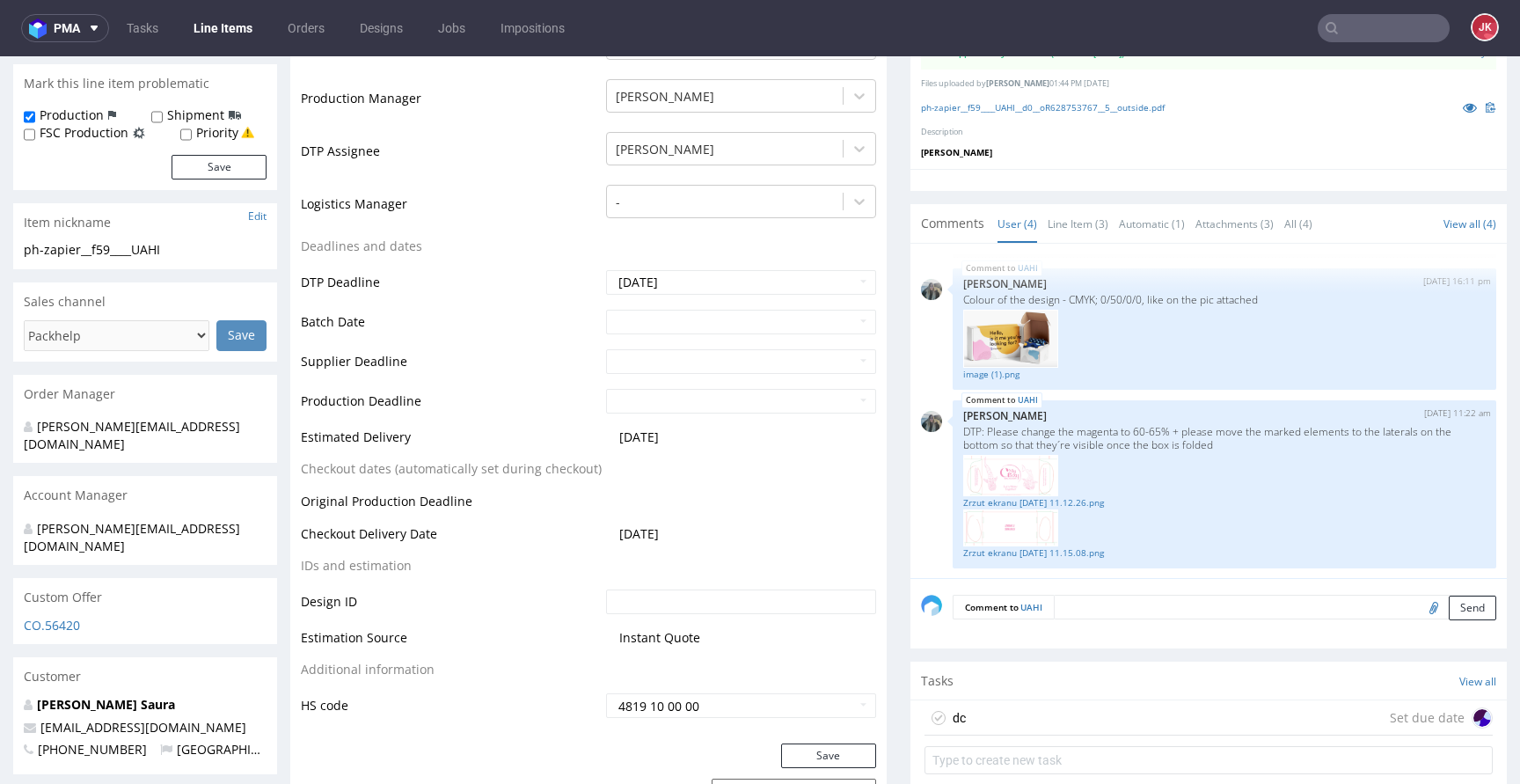
click at [977, 713] on div "dc Set due date" at bounding box center [1209, 717] width 569 height 35
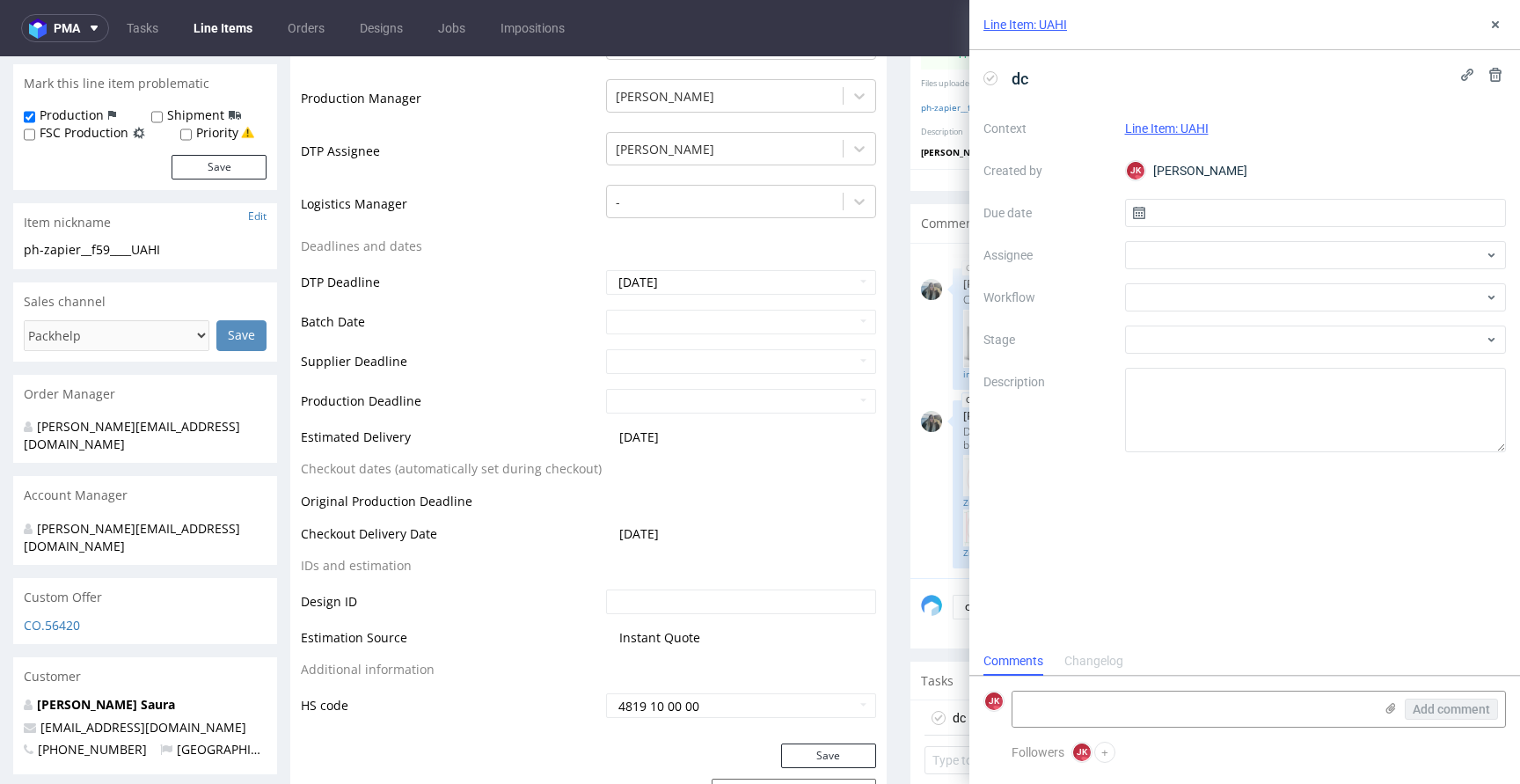
scroll to position [15, 0]
click at [1012, 83] on span "dc" at bounding box center [1020, 78] width 31 height 29
click at [1187, 211] on input "text" at bounding box center [1316, 213] width 382 height 28
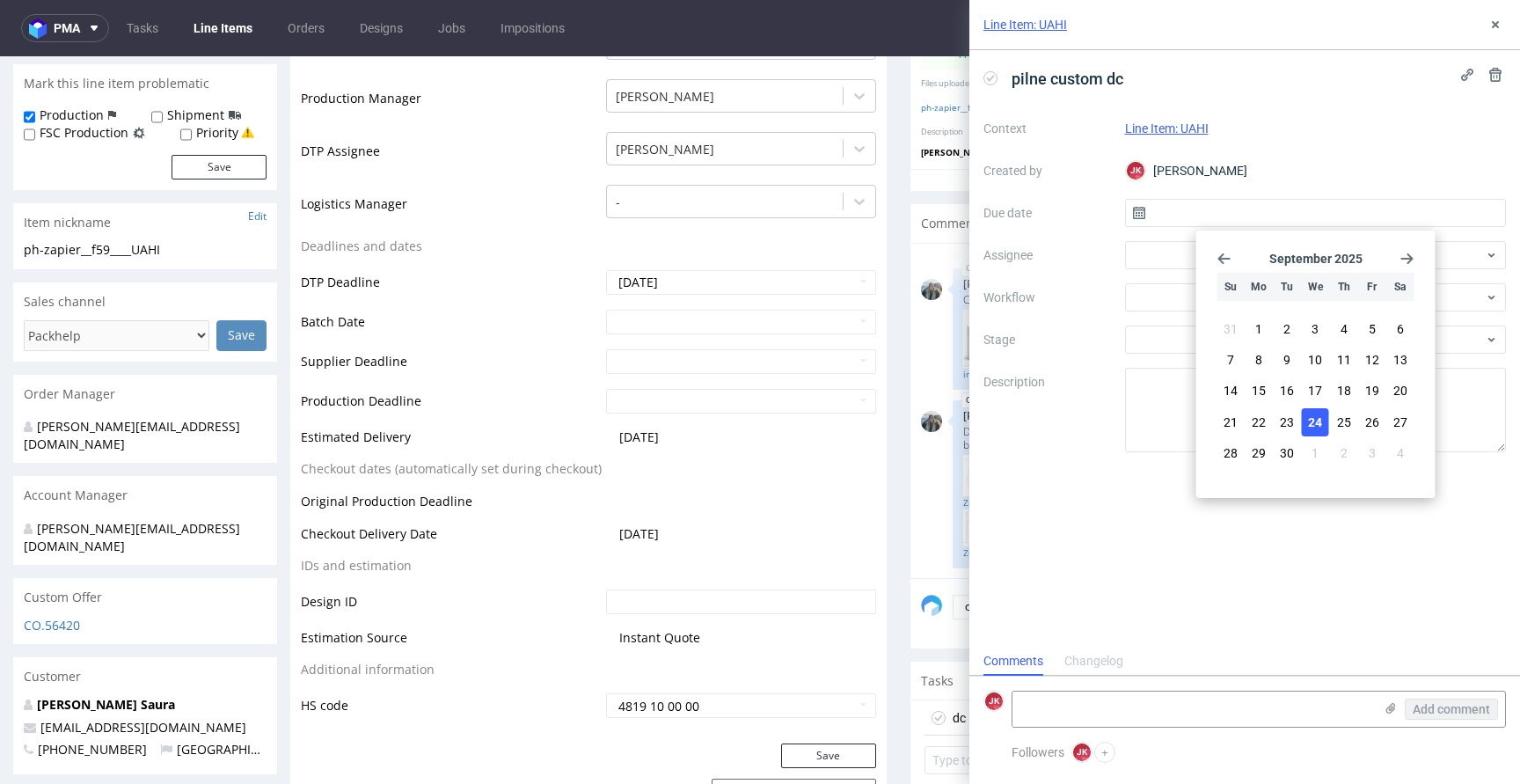
click at [1316, 416] on span "24" at bounding box center [1315, 422] width 15 height 17
type input "[DATE]"
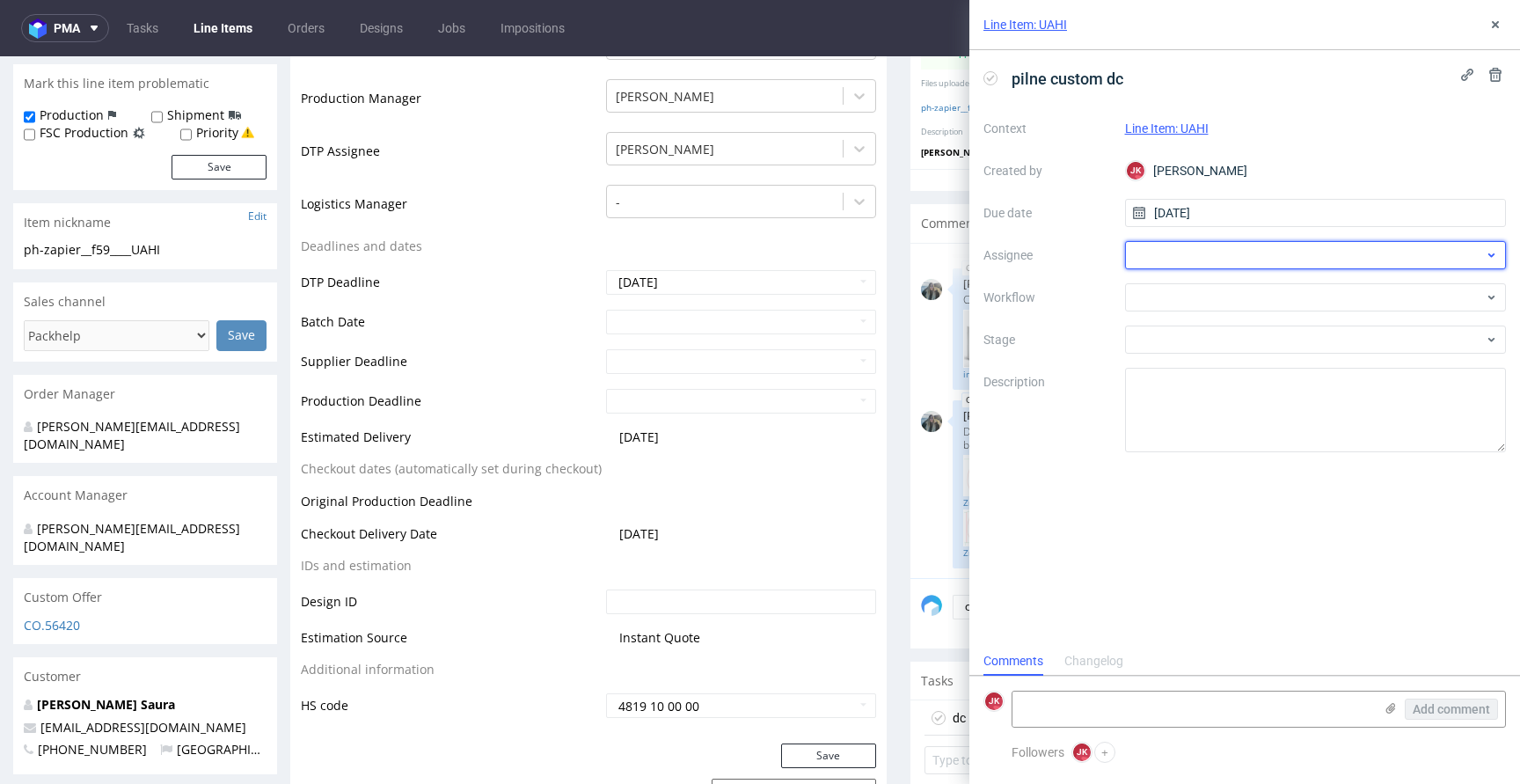
click at [1185, 261] on div at bounding box center [1316, 254] width 382 height 28
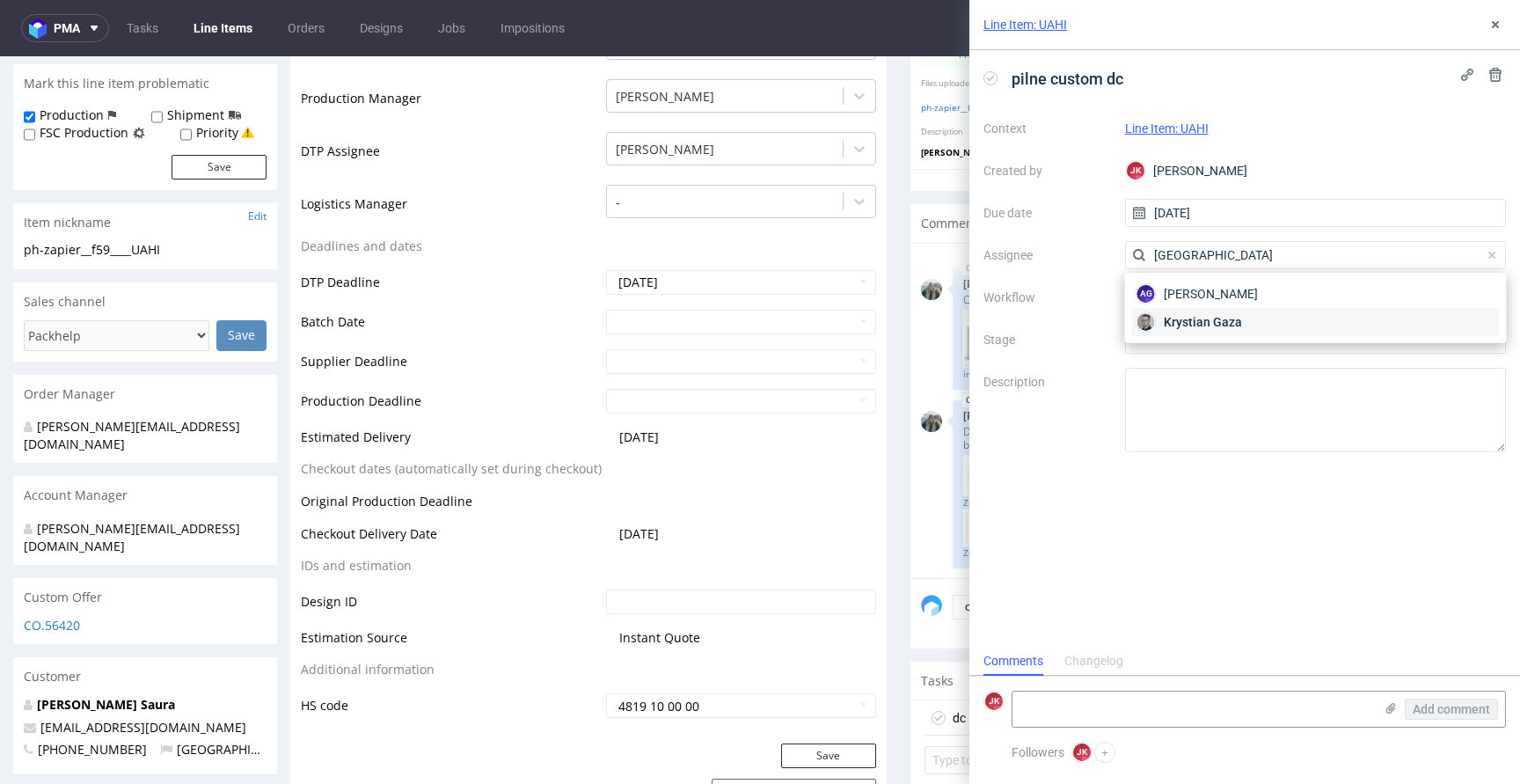
type input "[GEOGRAPHIC_DATA]"
click at [1167, 321] on span "Krystian Gaza" at bounding box center [1203, 322] width 78 height 17
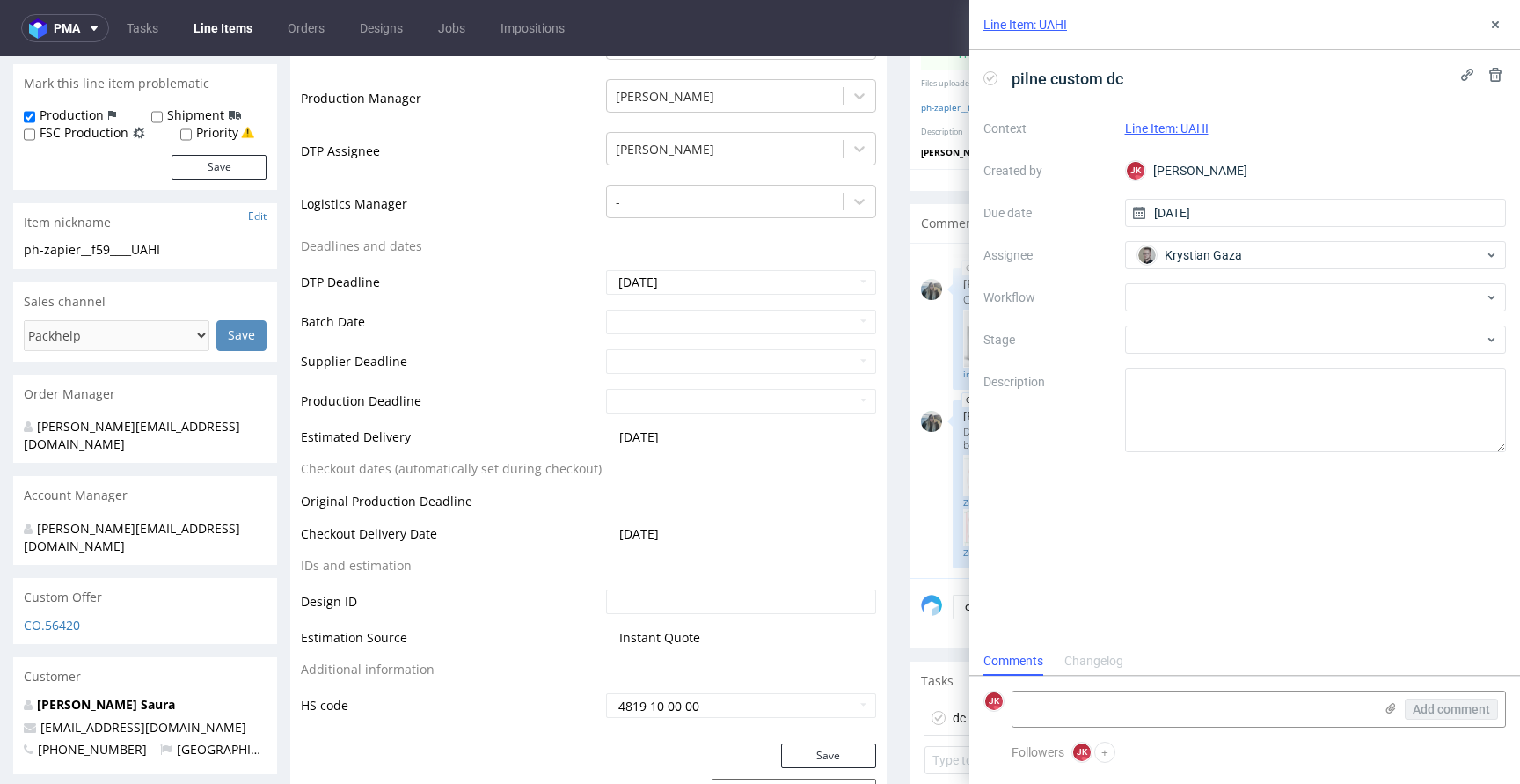
click at [1171, 311] on div "Context Line Item: UAHI Created by [PERSON_NAME] Due date [DATE] Assignee [PERS…" at bounding box center [1244, 282] width 522 height 337
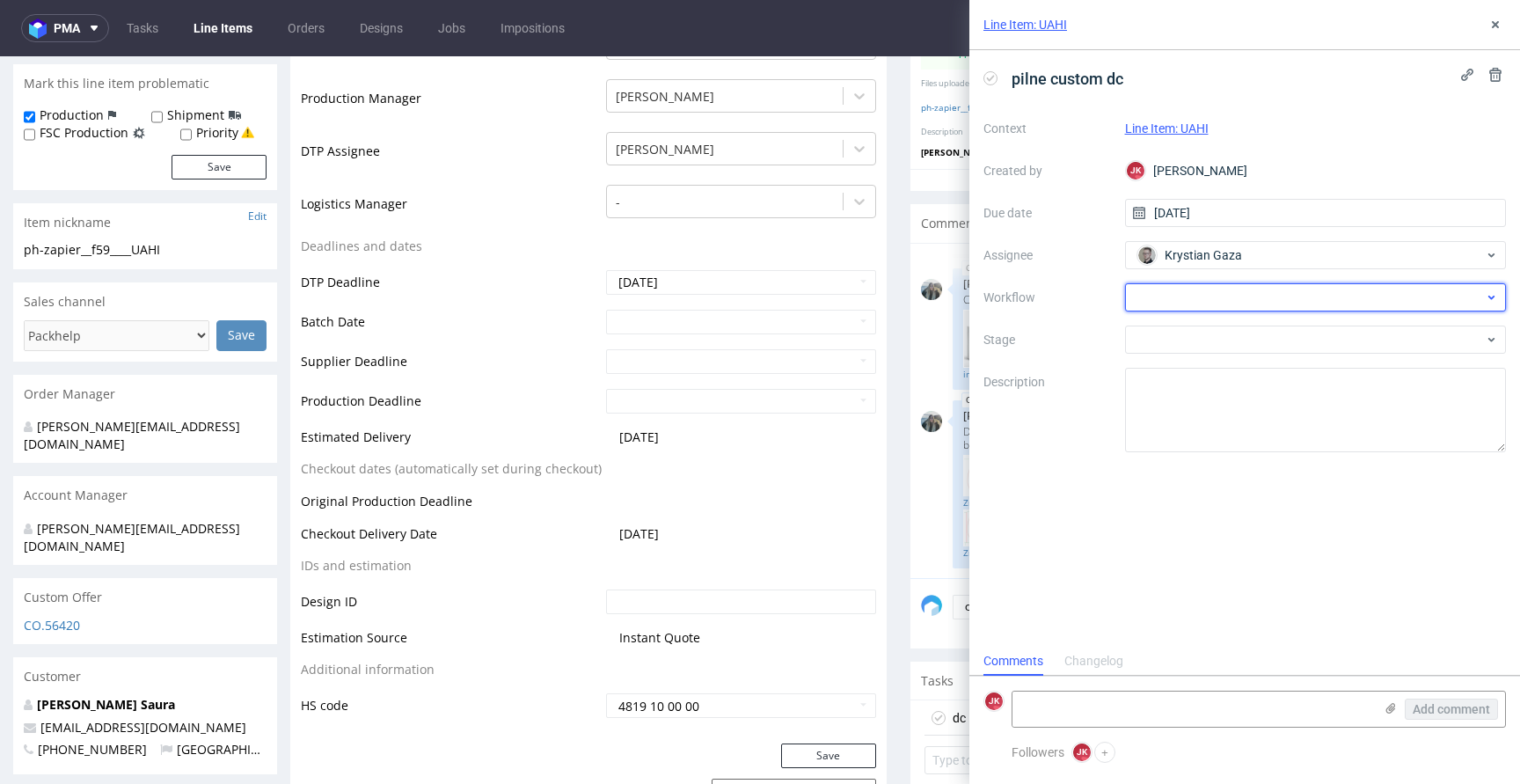
click at [1171, 301] on div at bounding box center [1316, 297] width 382 height 28
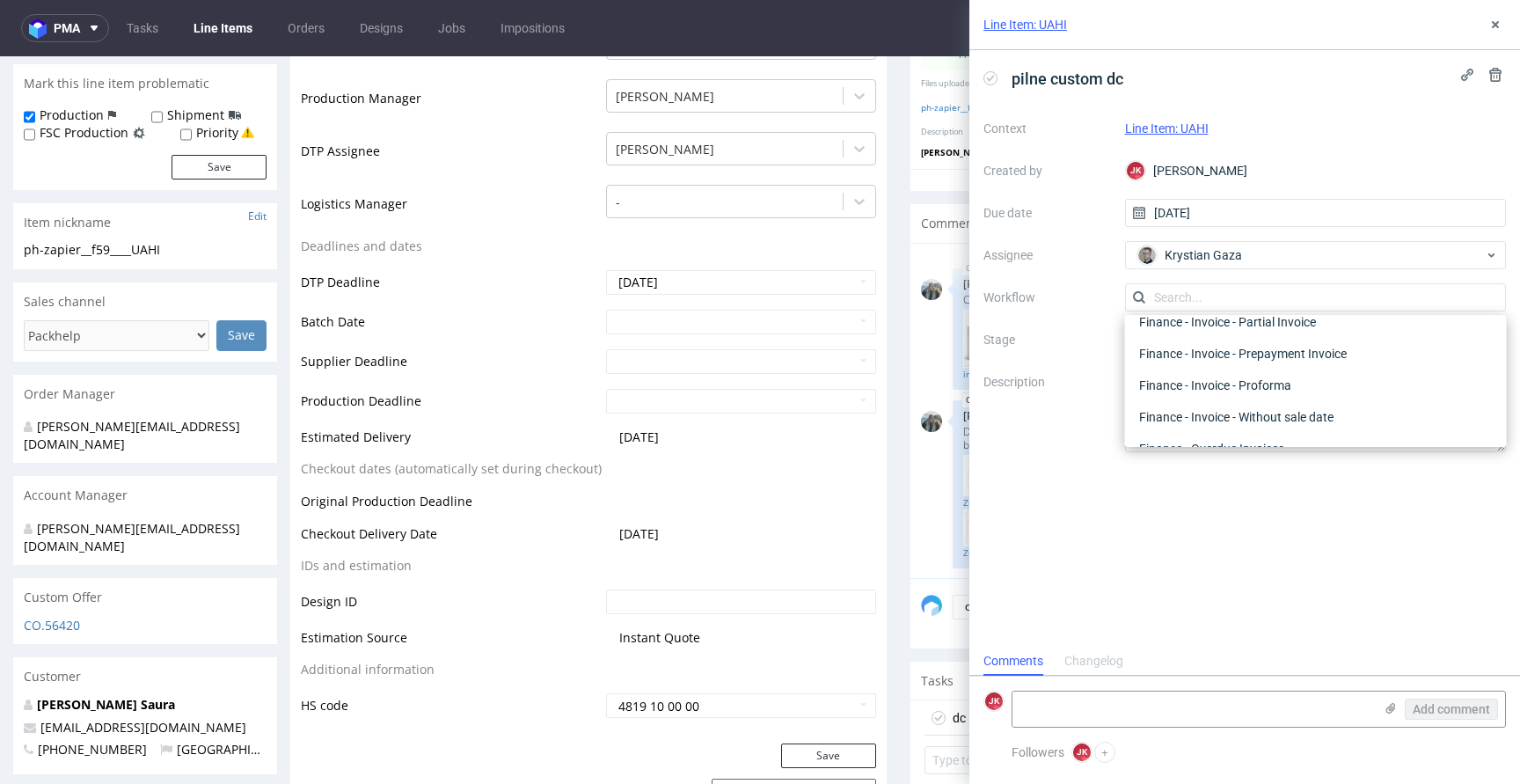
scroll to position [0, 0]
click at [1175, 371] on div "DTP - Double Check" at bounding box center [1316, 361] width 367 height 32
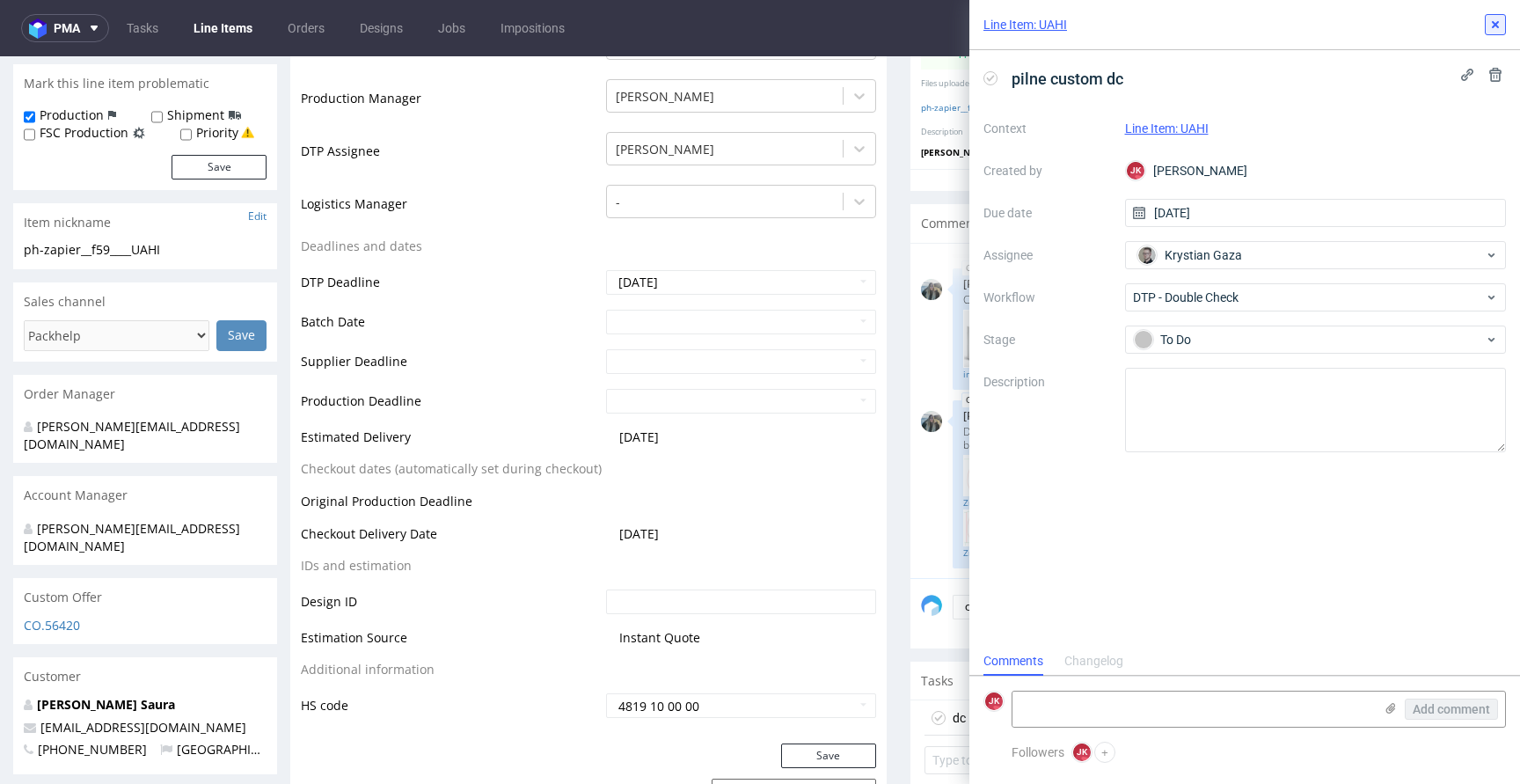
click at [1496, 19] on icon at bounding box center [1495, 24] width 15 height 15
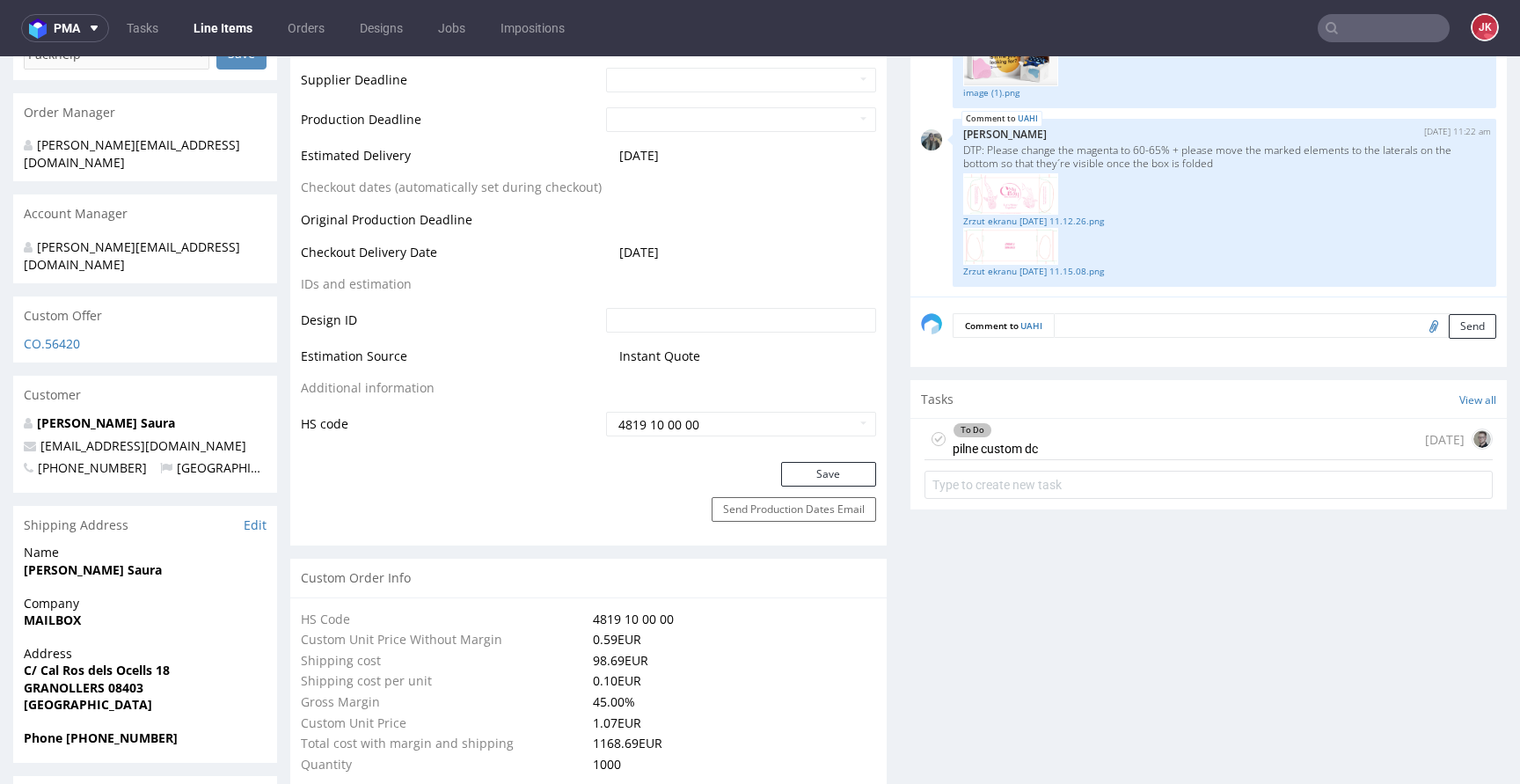
scroll to position [625, 0]
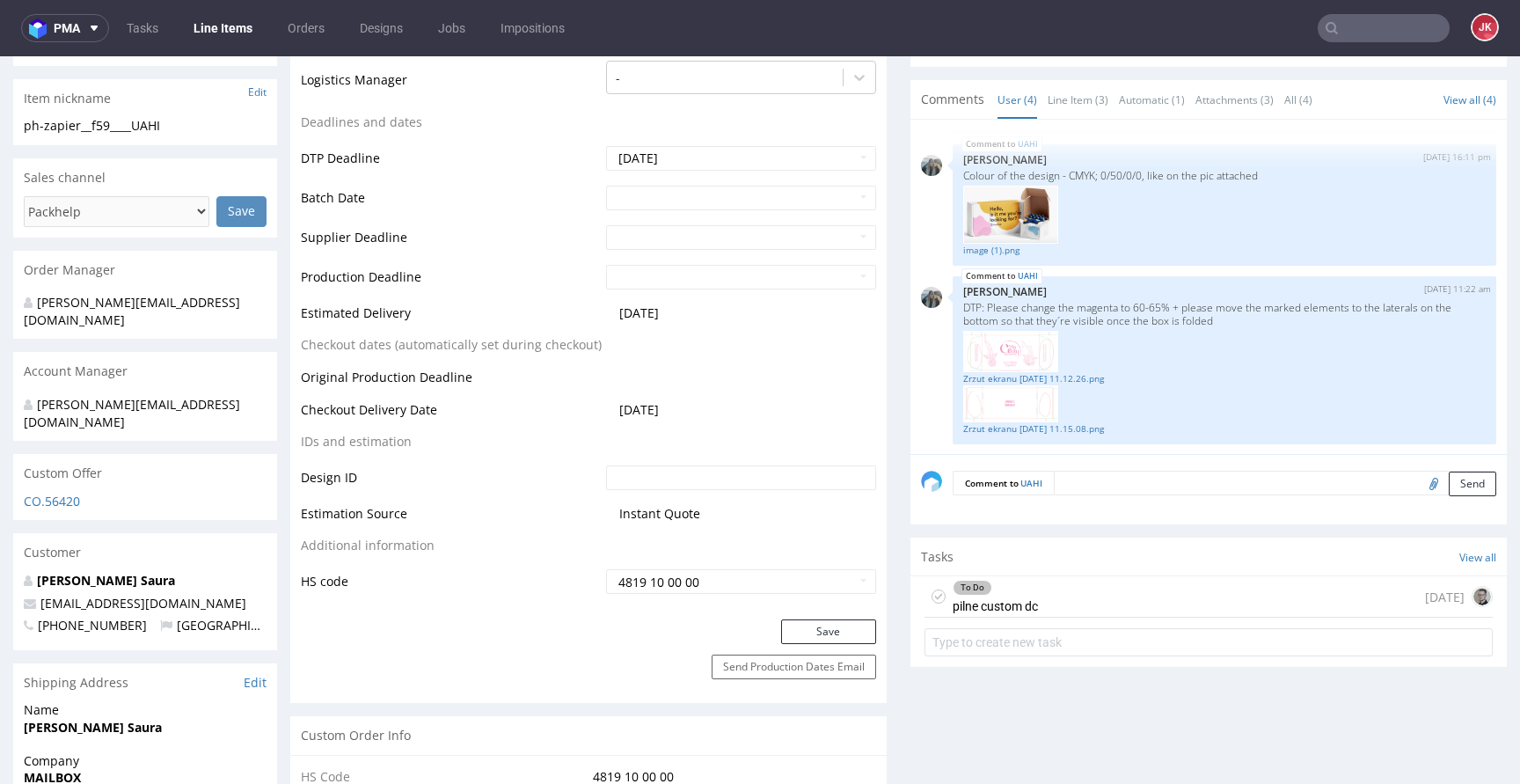
click at [989, 597] on div "To Do pilne custom dc" at bounding box center [995, 596] width 85 height 41
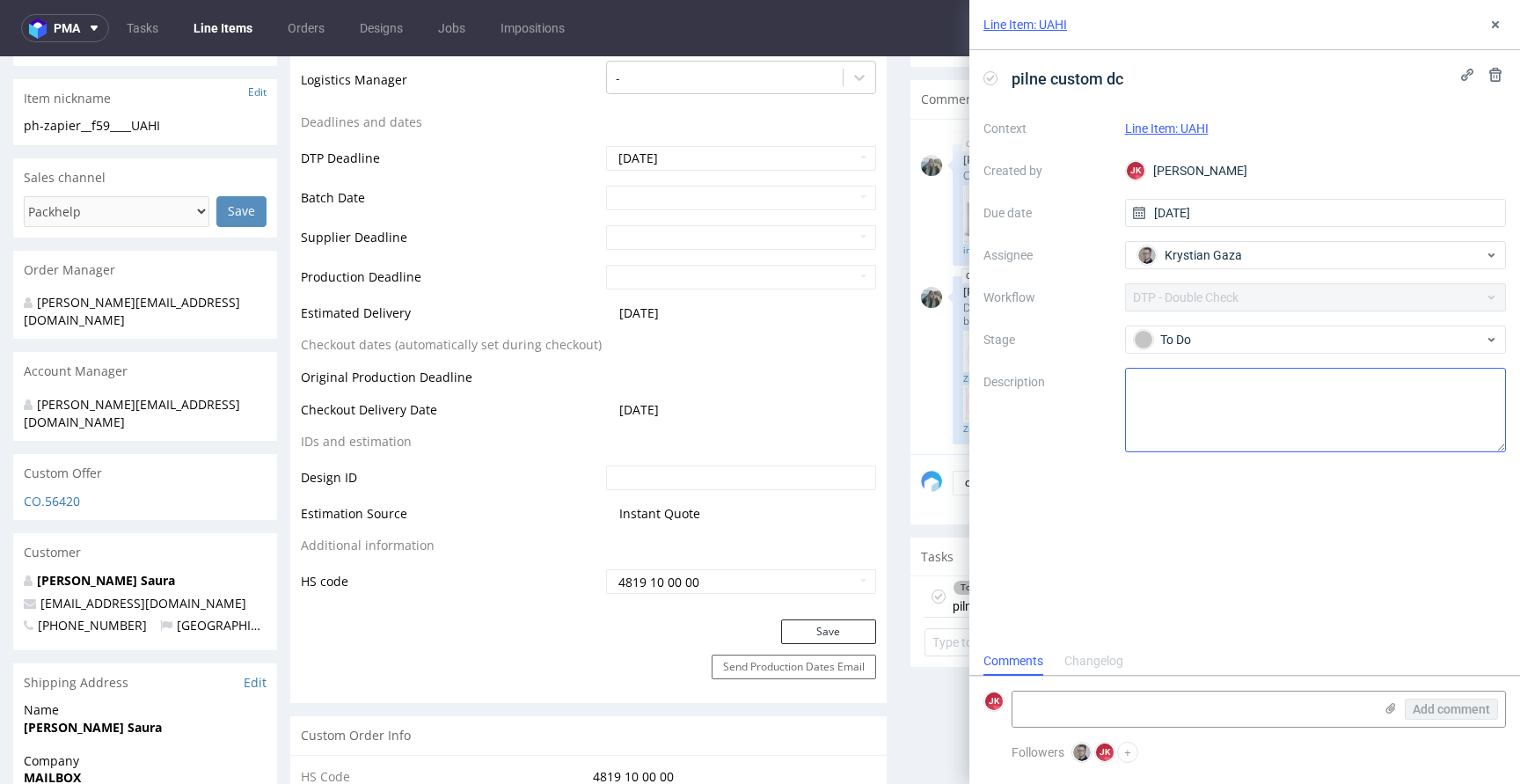
scroll to position [15, 0]
click at [1149, 715] on textarea at bounding box center [1192, 709] width 361 height 35
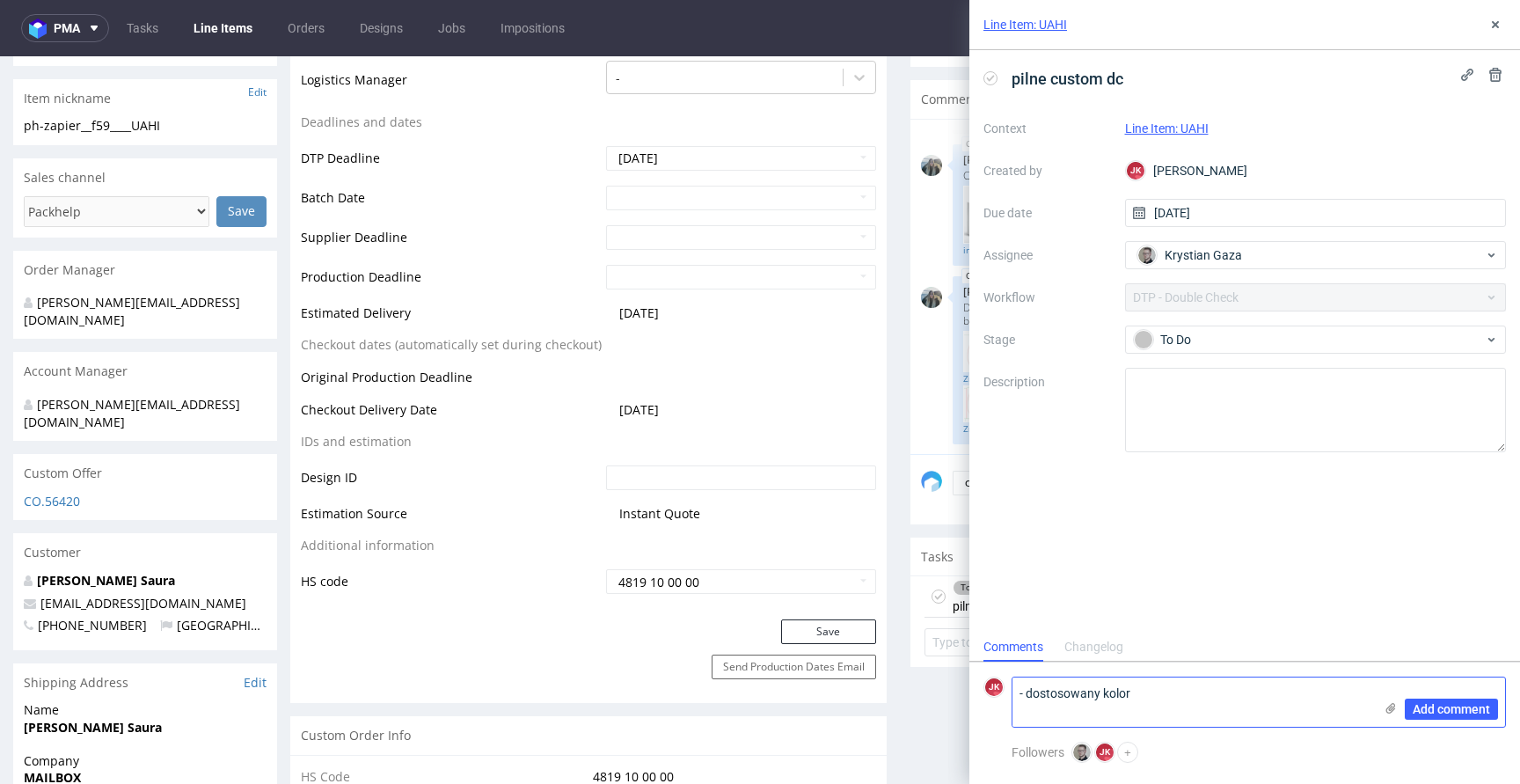
scroll to position [0, 0]
type textarea "- dostosowany kolor - teksty z skrzydełek topu przeniesione na boki"
click at [1446, 715] on span "Add comment" at bounding box center [1451, 709] width 77 height 13
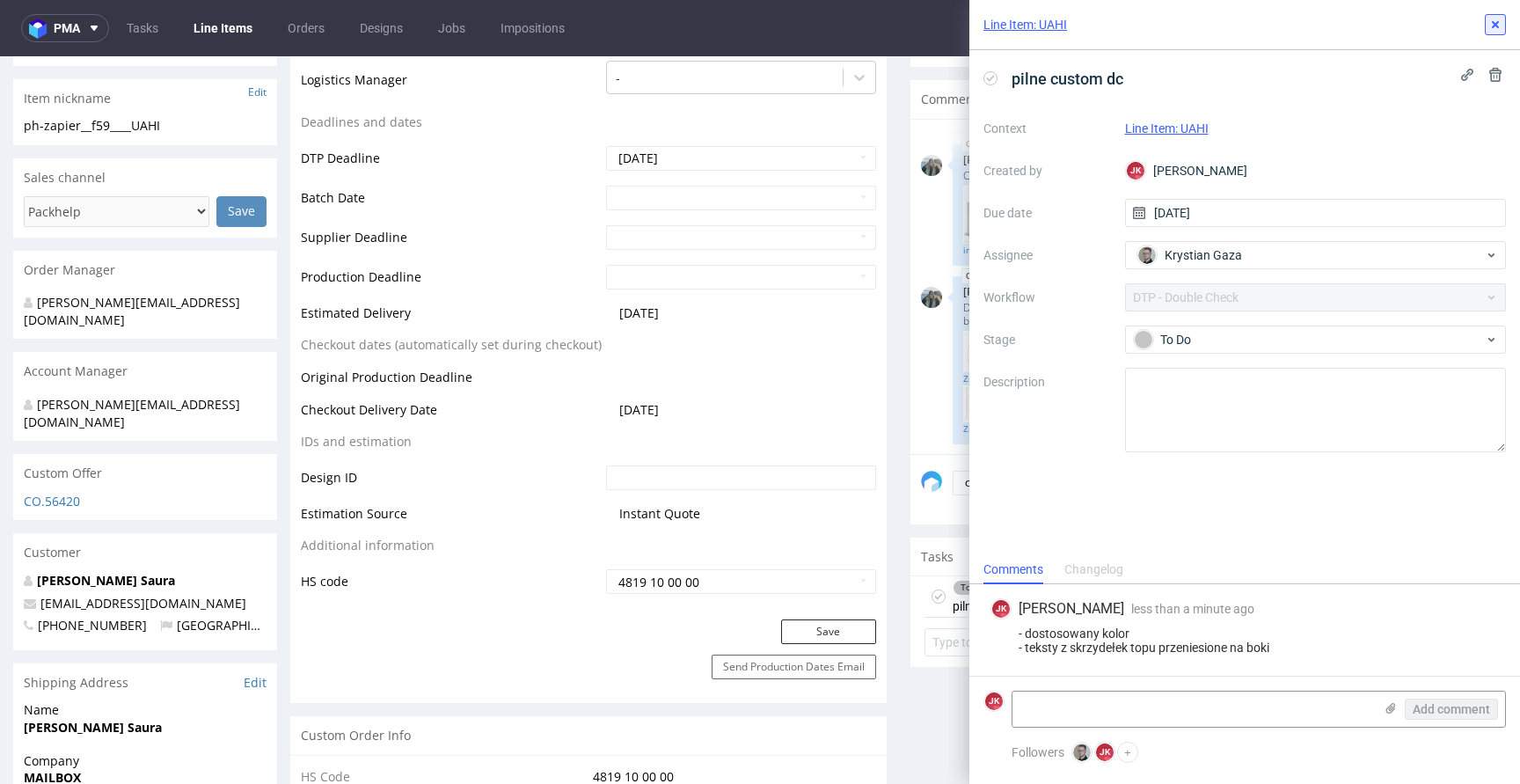
click at [1485, 28] on button at bounding box center [1496, 25] width 21 height 21
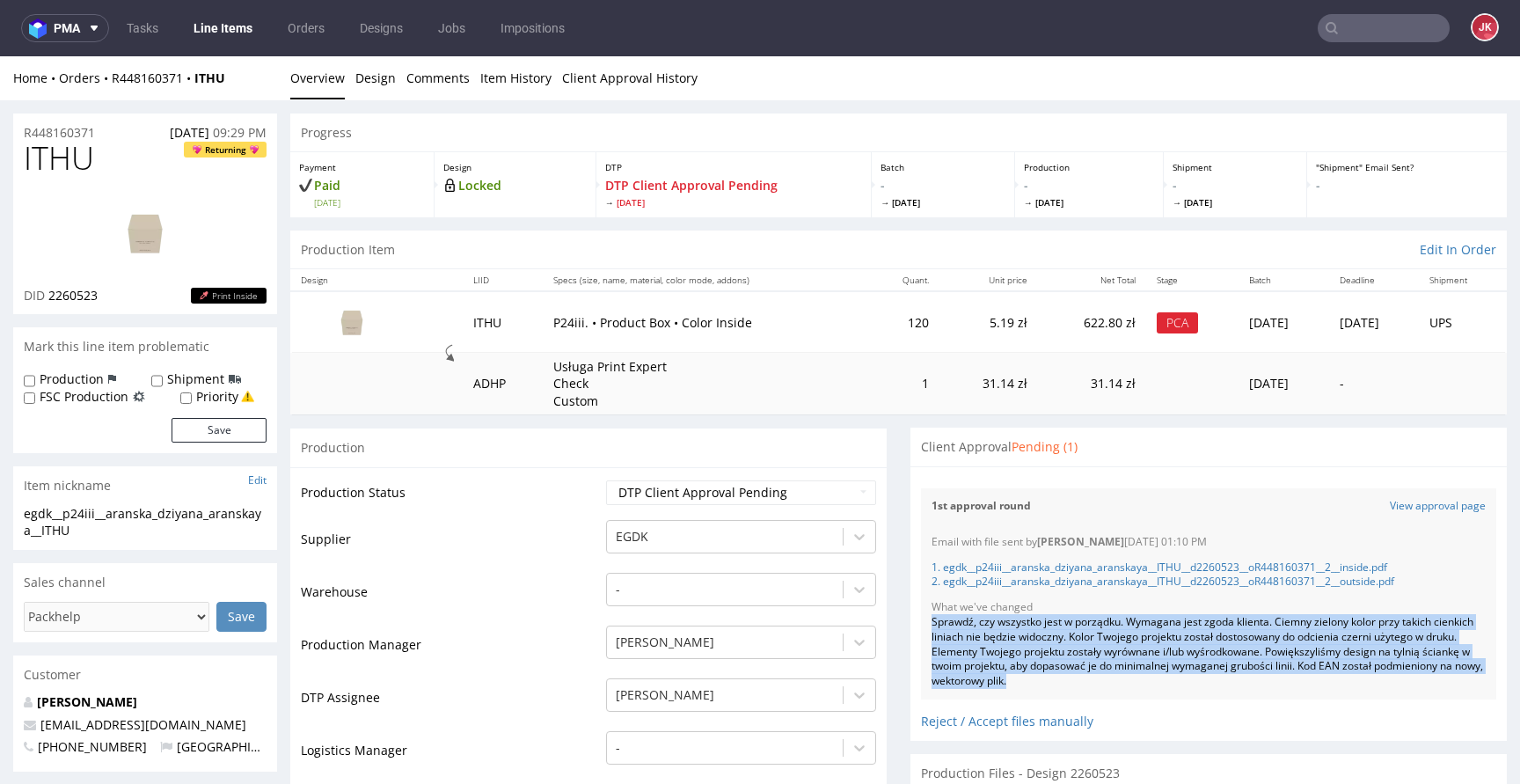
drag, startPoint x: 918, startPoint y: 622, endPoint x: 1138, endPoint y: 683, distance: 228.3
click at [1138, 683] on div "Email with file sent by [PERSON_NAME] [DATE] 01:10 PM 1. egdk__p24iii__aranska_…" at bounding box center [1208, 611] width 575 height 175
copy div "Sprawdź, czy wszystko jest w porządku. Wymagana jest zgoda klienta. Ciemny ziel…"
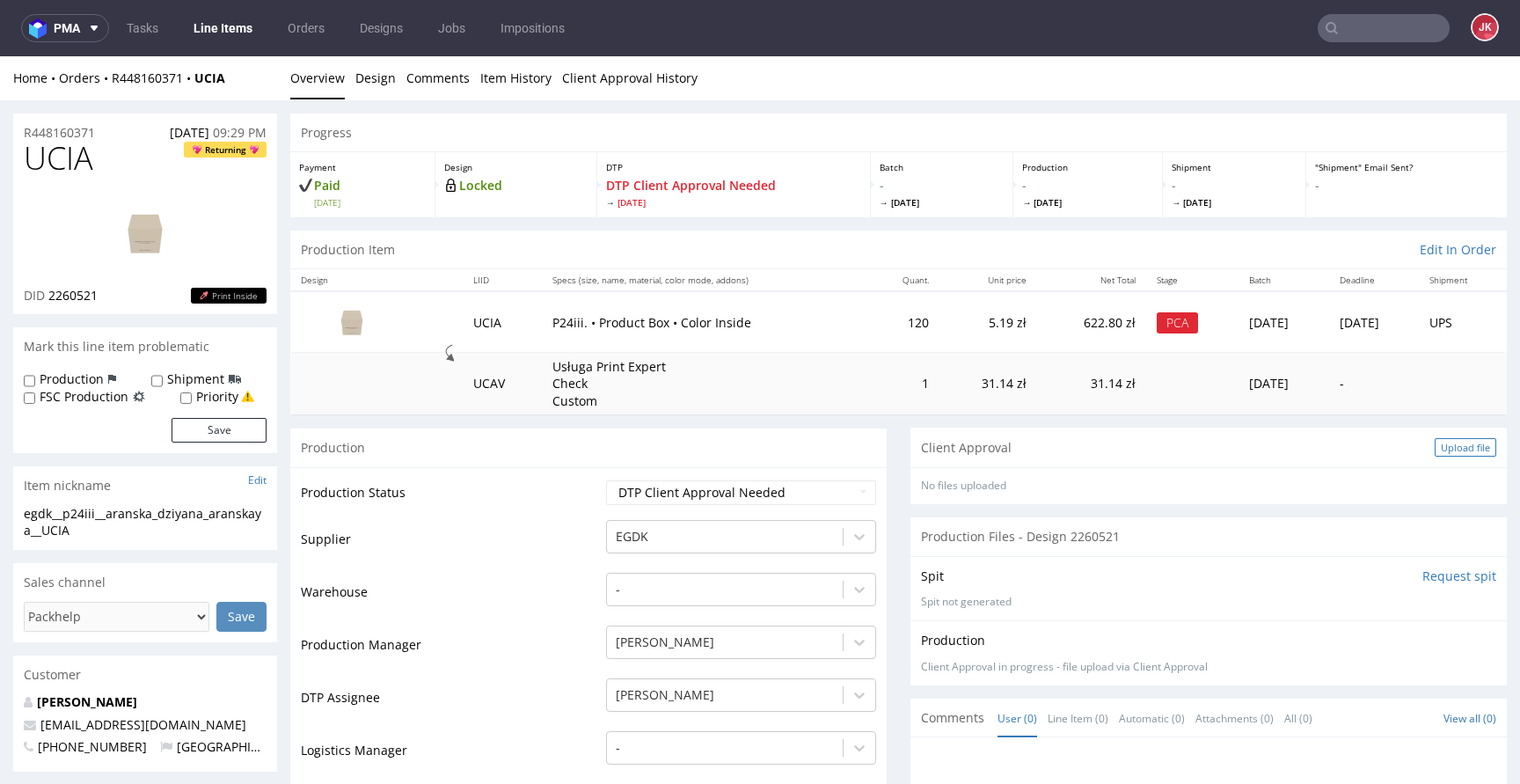
click at [1441, 445] on div "Upload file" at bounding box center [1466, 447] width 62 height 18
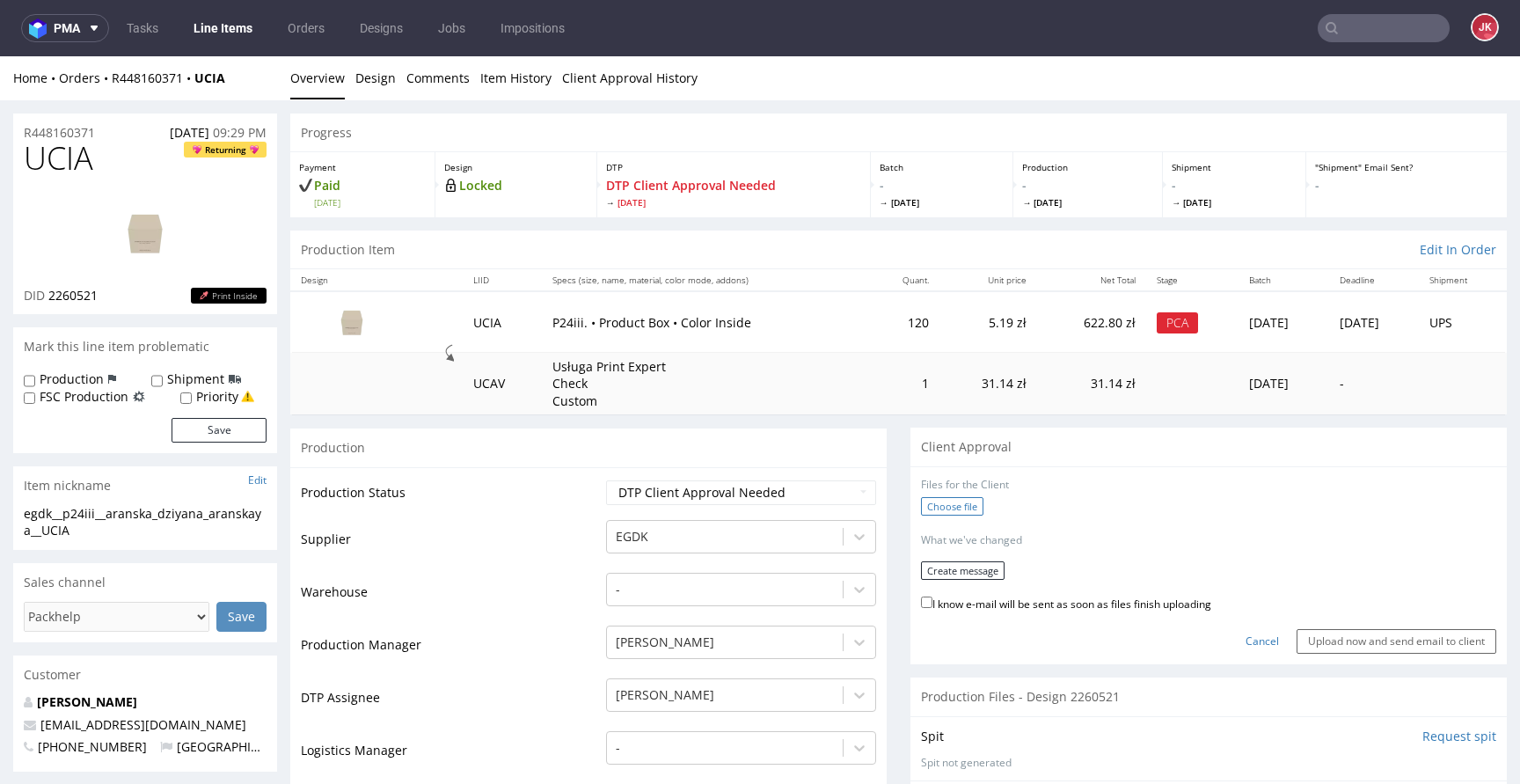
click at [934, 506] on label "Choose file" at bounding box center [951, 506] width 63 height 18
click at [0, 56] on input "Choose file" at bounding box center [0, 56] width 0 height 0
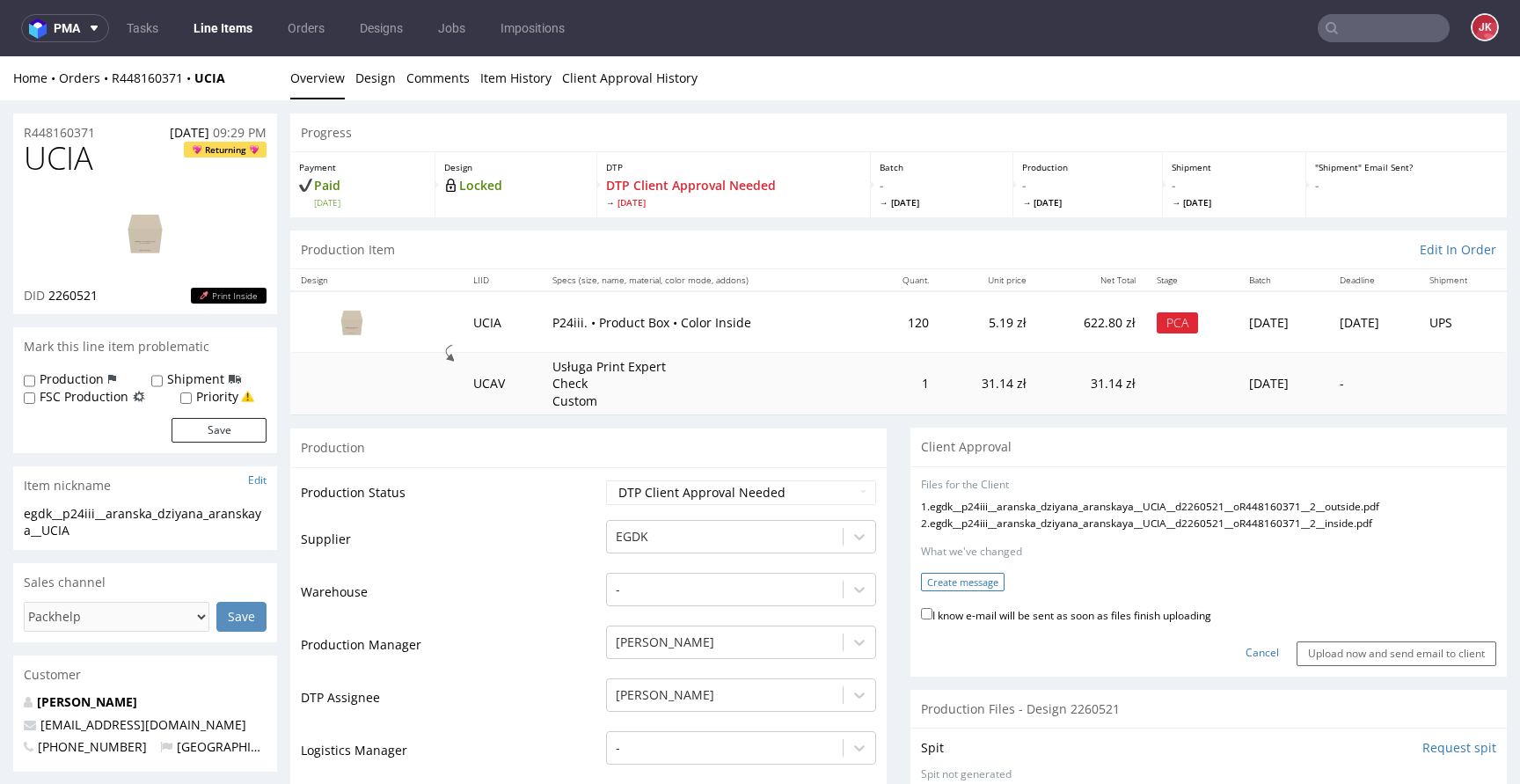
click at [963, 585] on button "Create message" at bounding box center [962, 581] width 83 height 18
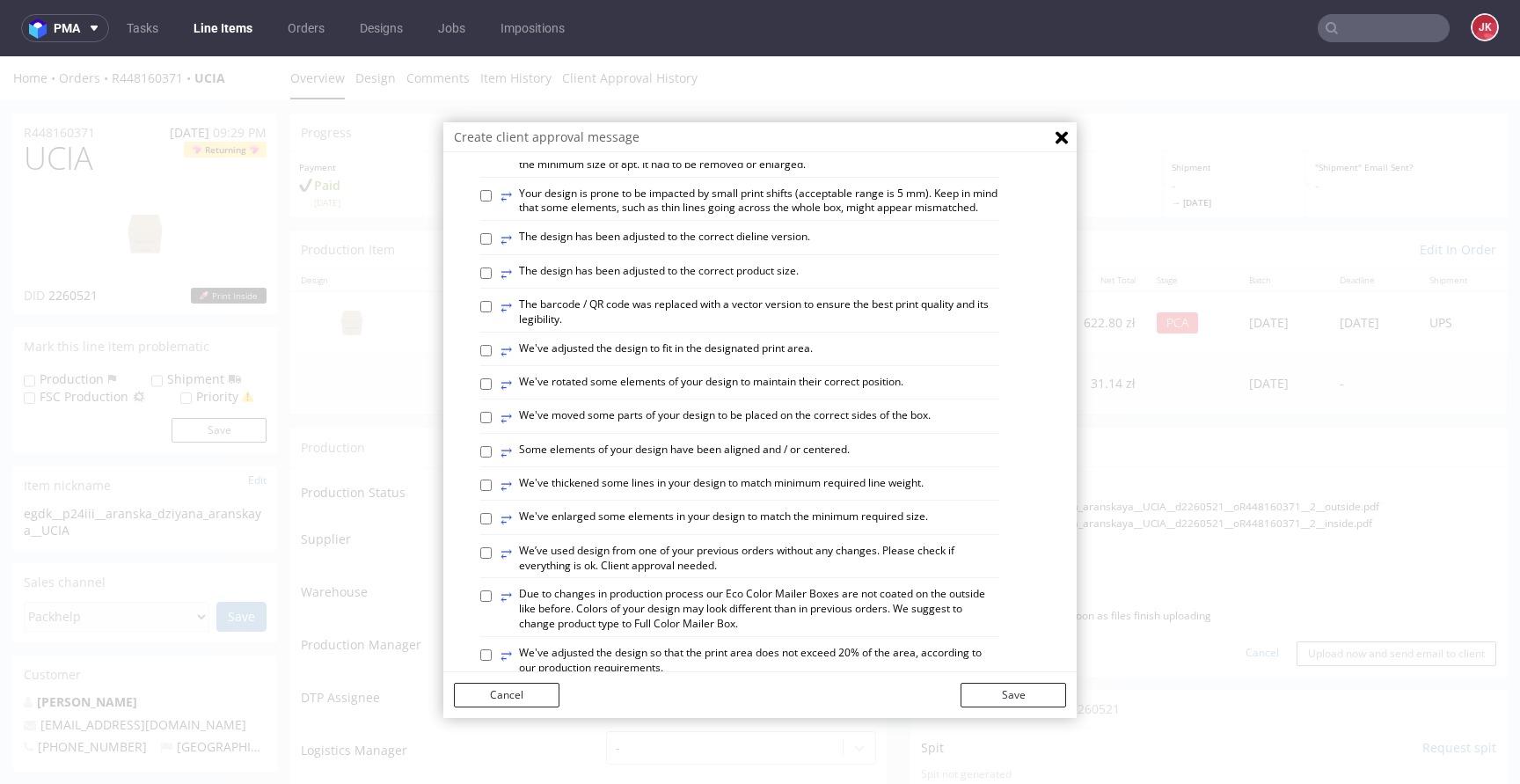
scroll to position [1026, 0]
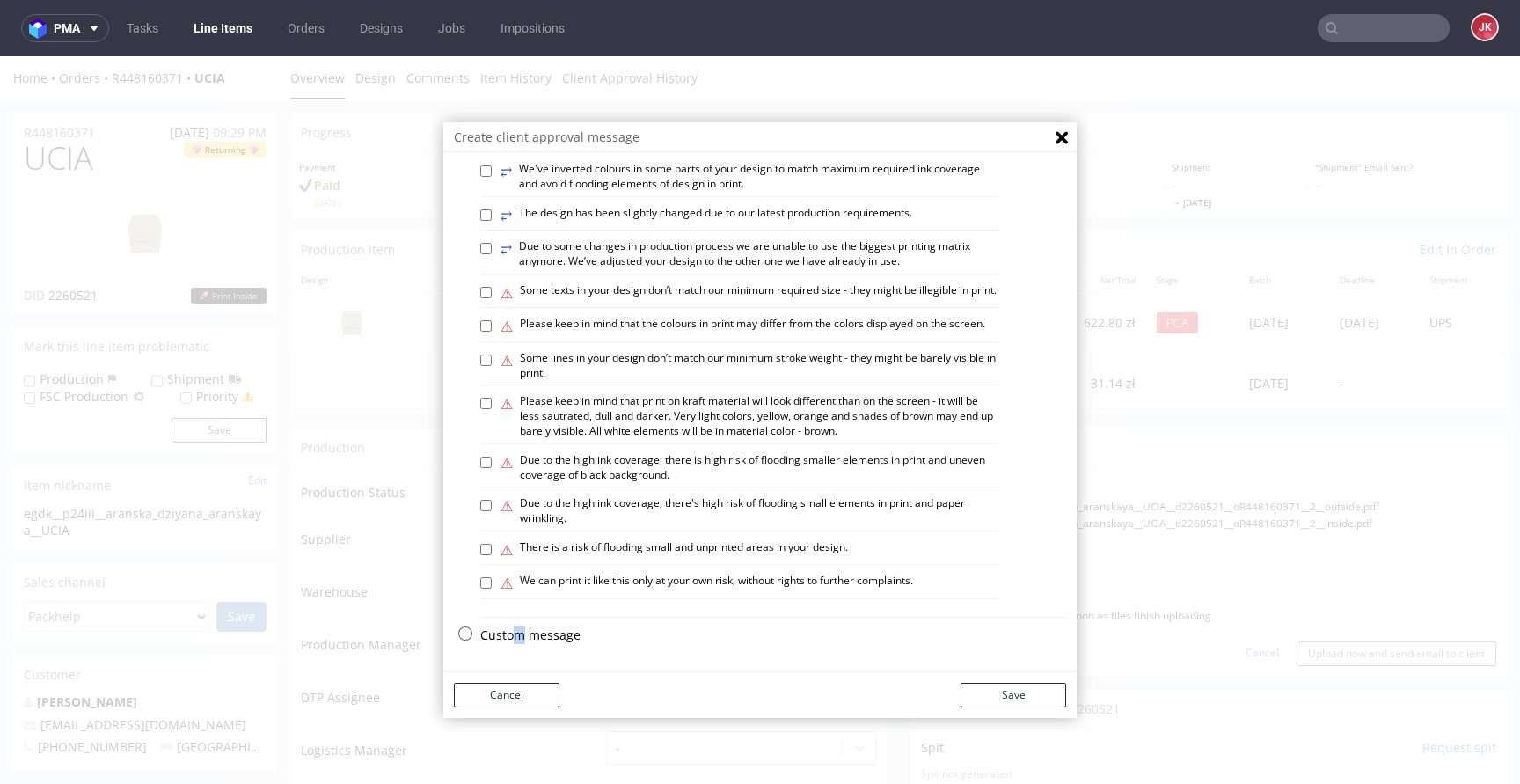
click at [512, 637] on p "Custom message" at bounding box center [774, 635] width 586 height 17
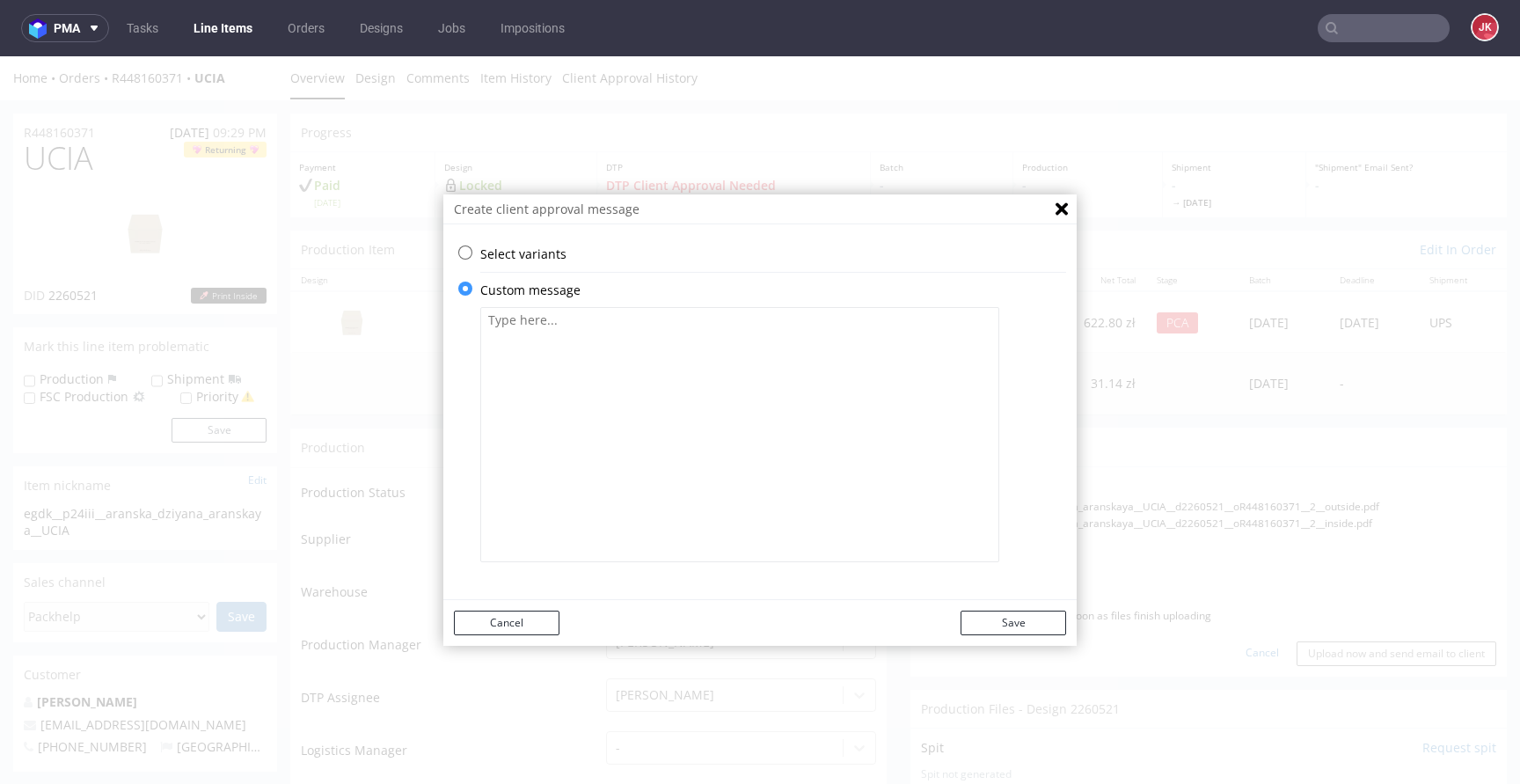
scroll to position [0, 0]
click at [704, 388] on textarea at bounding box center [740, 434] width 519 height 255
paste textarea "Sprawdź, czy wszystko jest w porządku. Wymagana jest zgoda klienta. Ciemny ziel…"
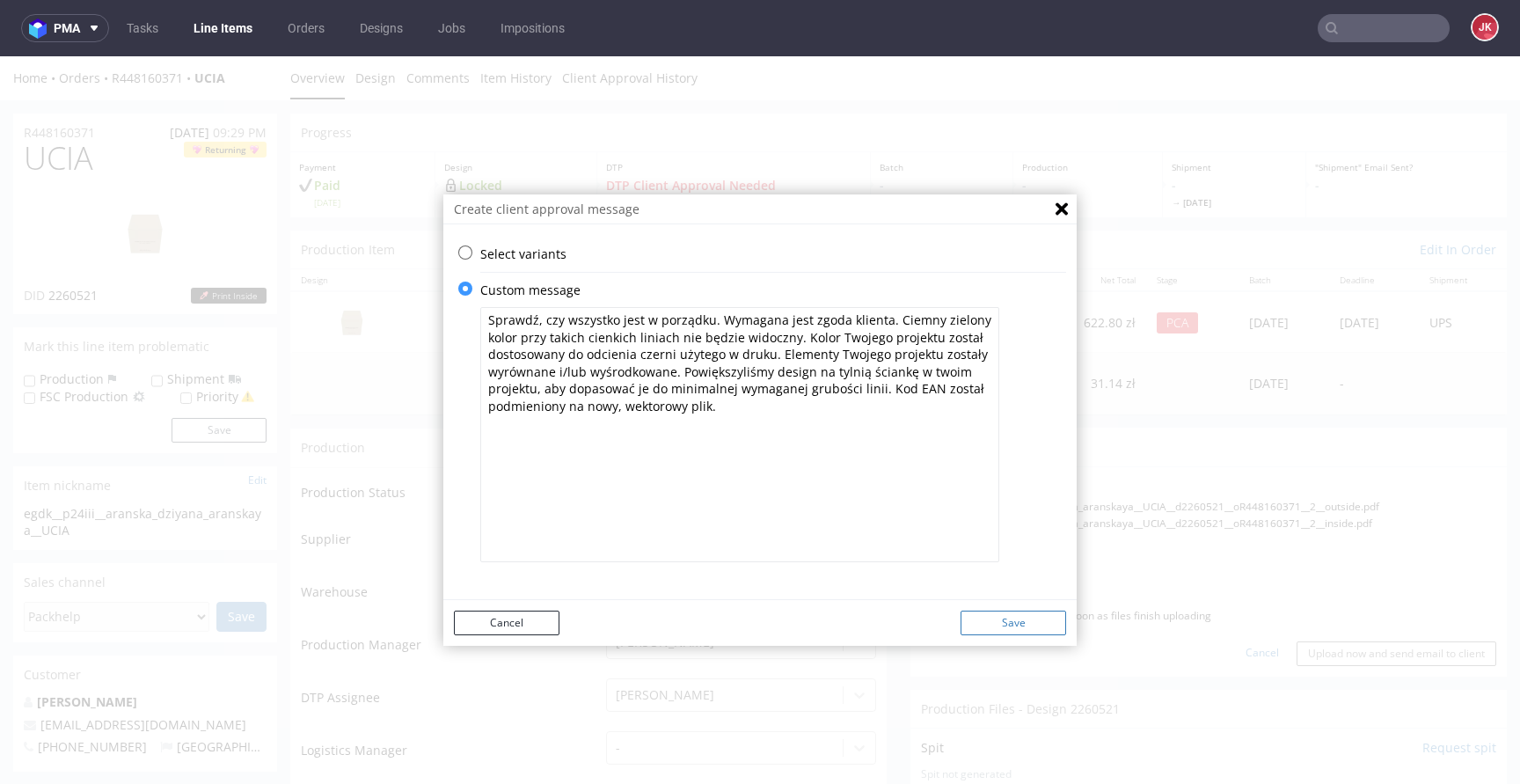
type textarea "Sprawdź, czy wszystko jest w porządku. Wymagana jest zgoda klienta. Ciemny ziel…"
click at [1036, 617] on button "Save" at bounding box center [1012, 622] width 105 height 24
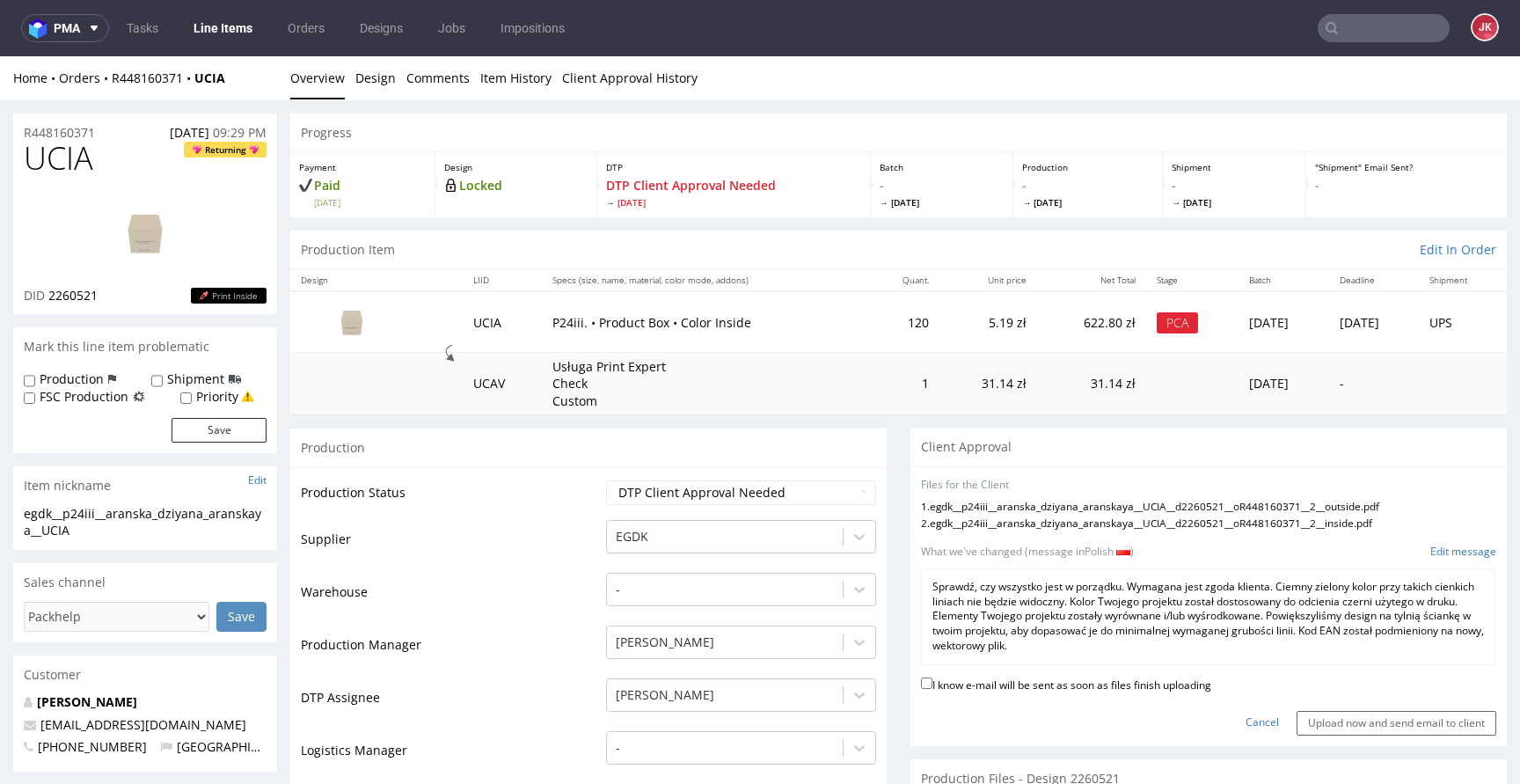
click at [1011, 686] on label "I know e-mail will be sent as soon as files finish uploading" at bounding box center [1066, 683] width 290 height 19
click at [932, 686] on input "I know e-mail will be sent as soon as files finish uploading" at bounding box center [926, 682] width 12 height 12
checkbox input "true"
click at [1364, 726] on input "Upload now and send email to client" at bounding box center [1396, 722] width 200 height 24
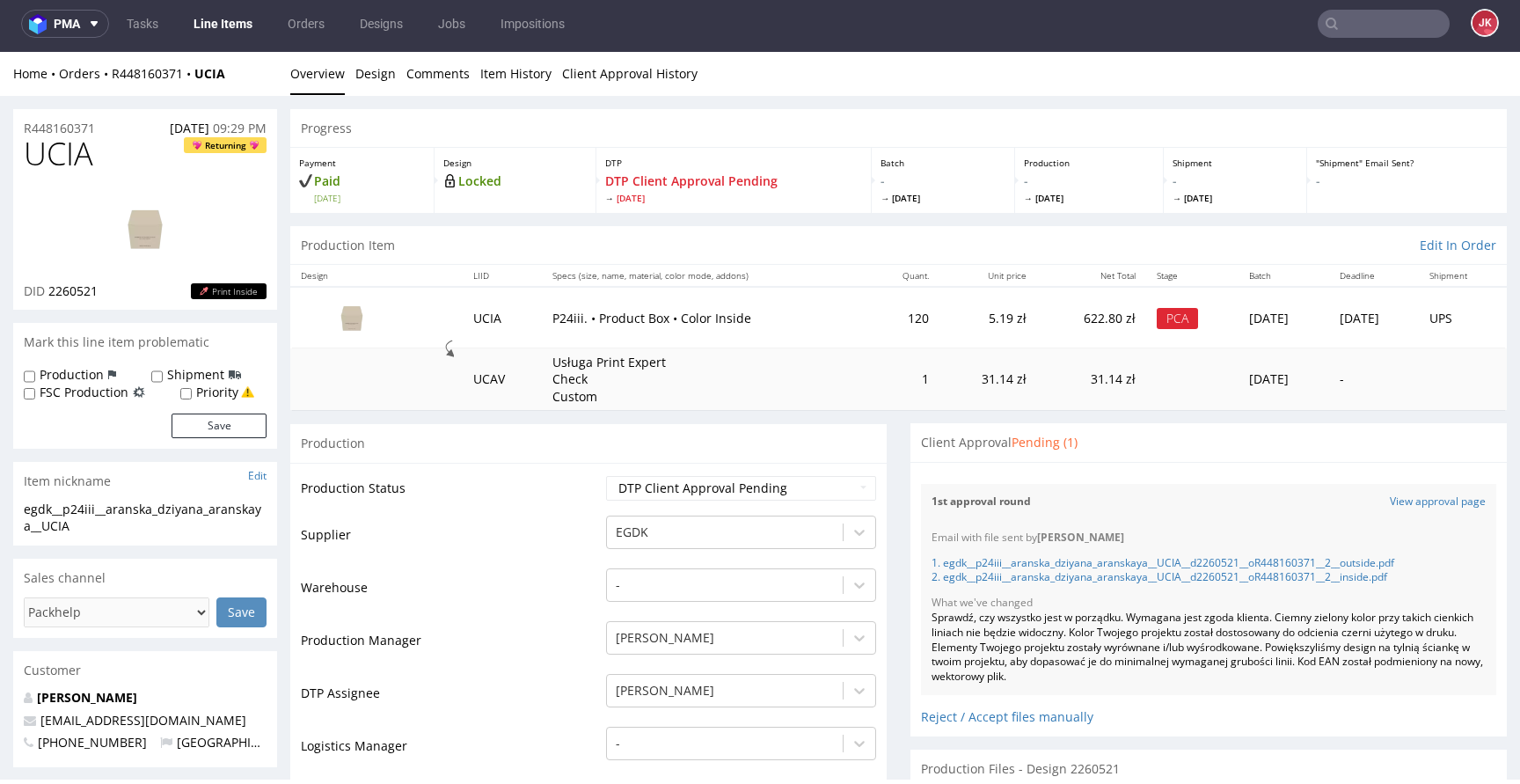
click at [219, 30] on link "Line Items" at bounding box center [222, 23] width 80 height 28
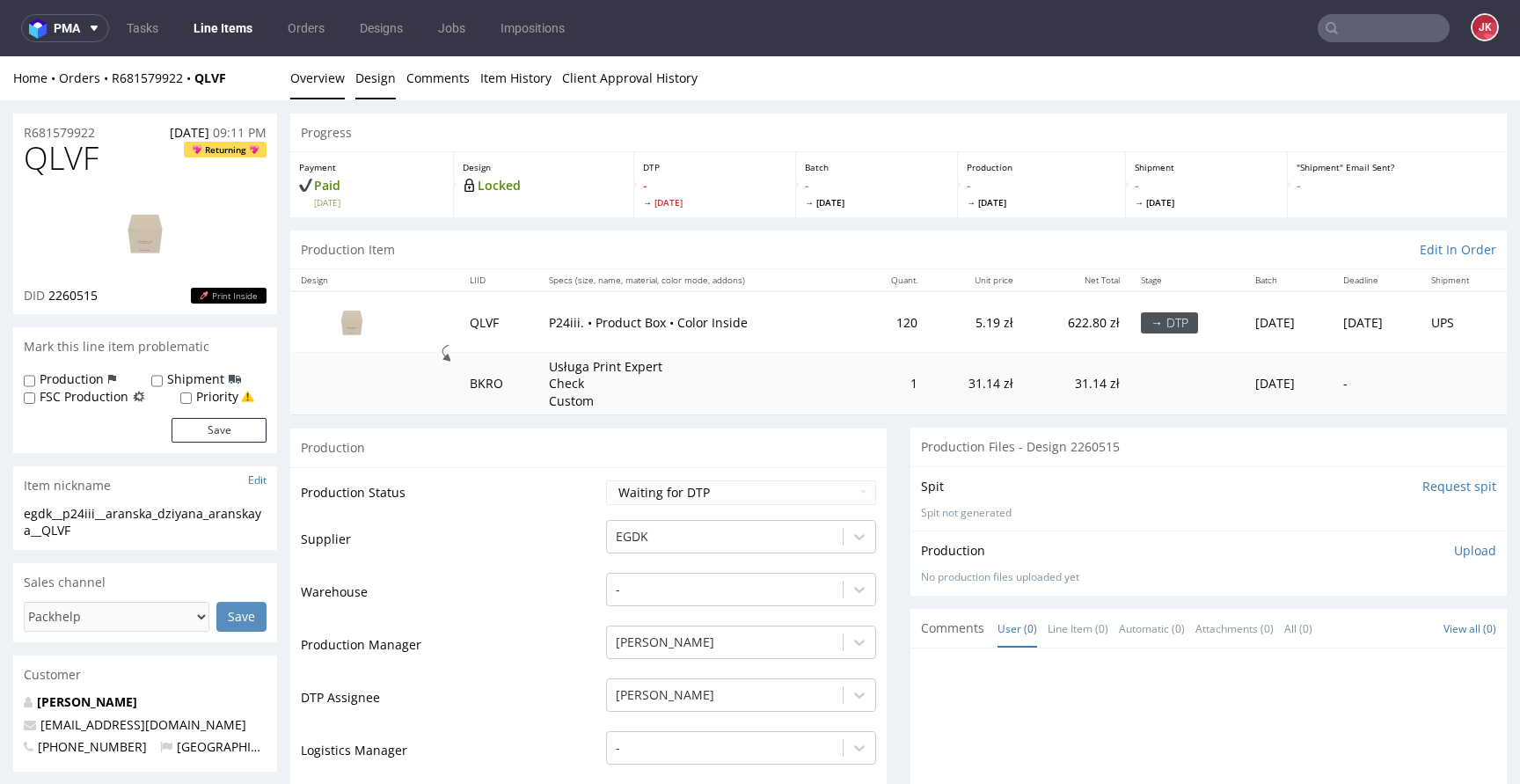
click at [369, 82] on link "Design" at bounding box center [376, 77] width 41 height 44
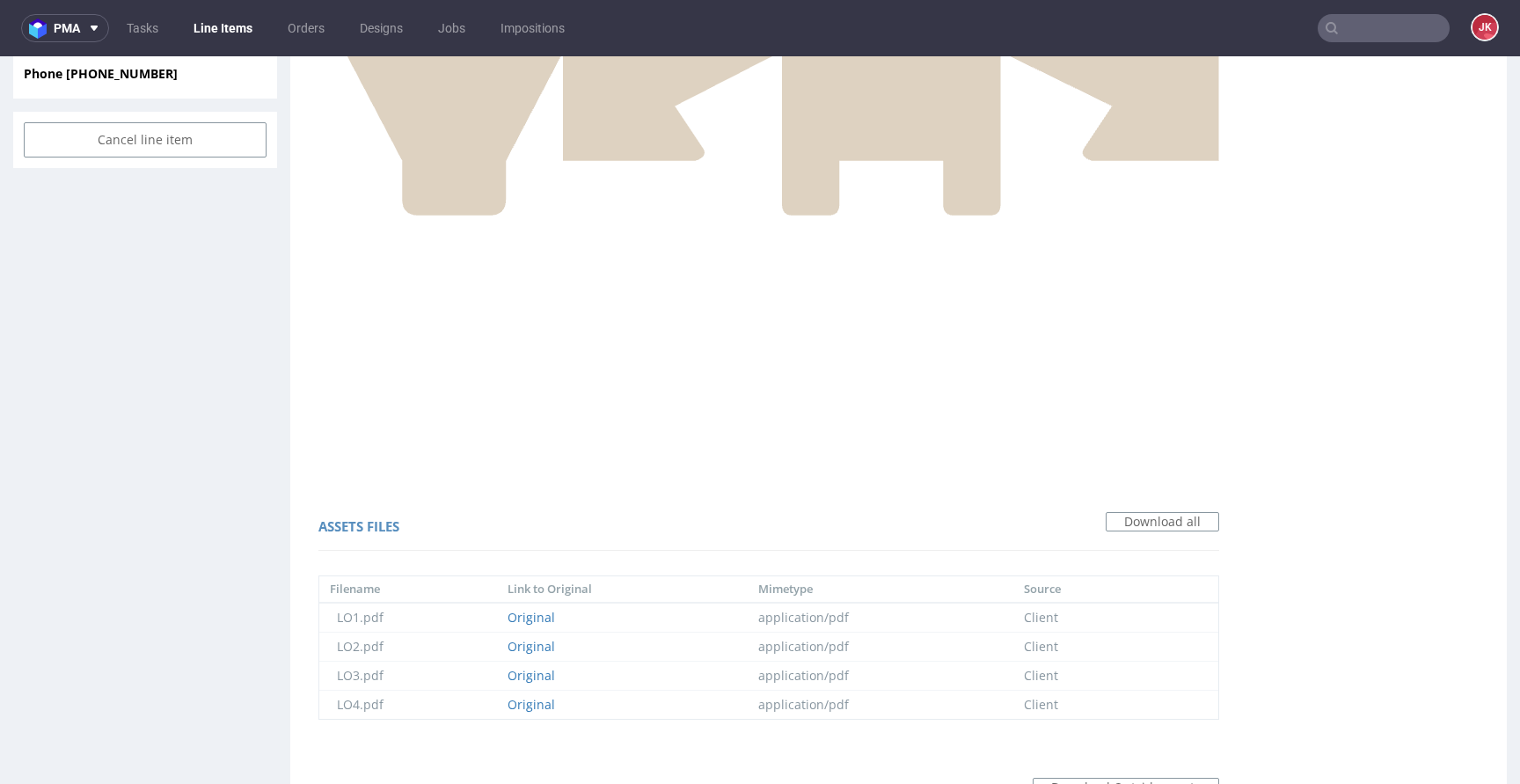
scroll to position [959, 0]
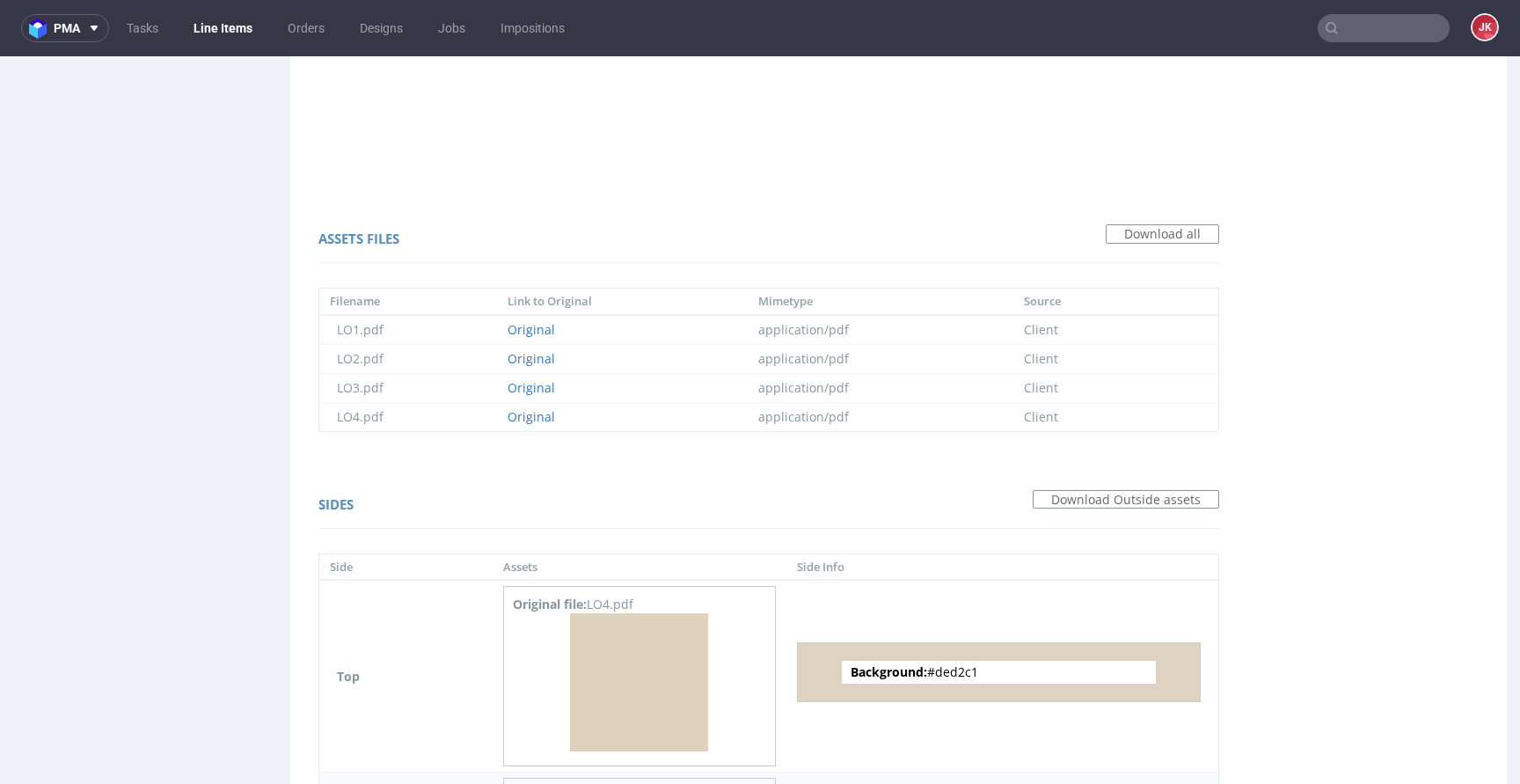
scroll to position [1253, 0]
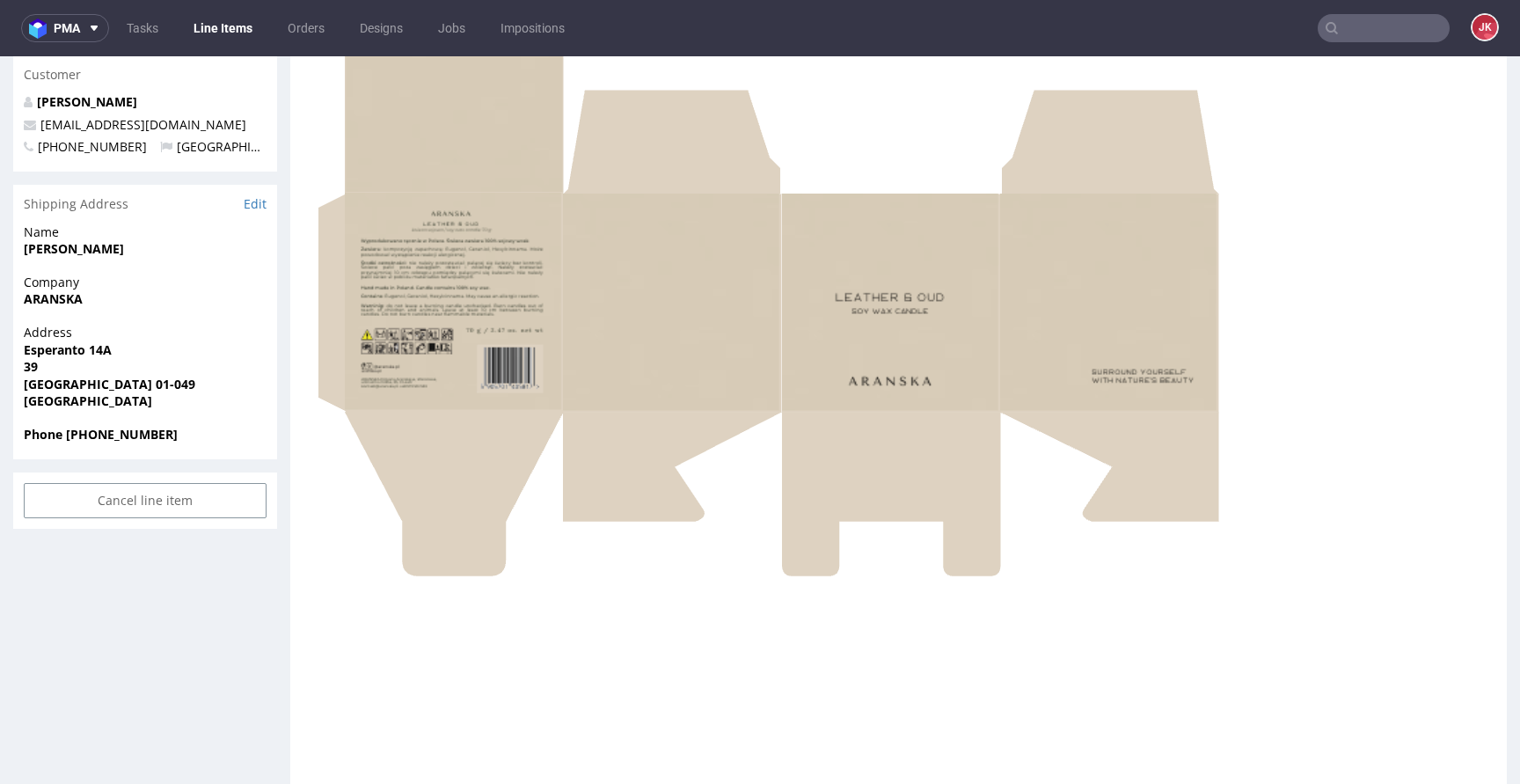
scroll to position [0, 0]
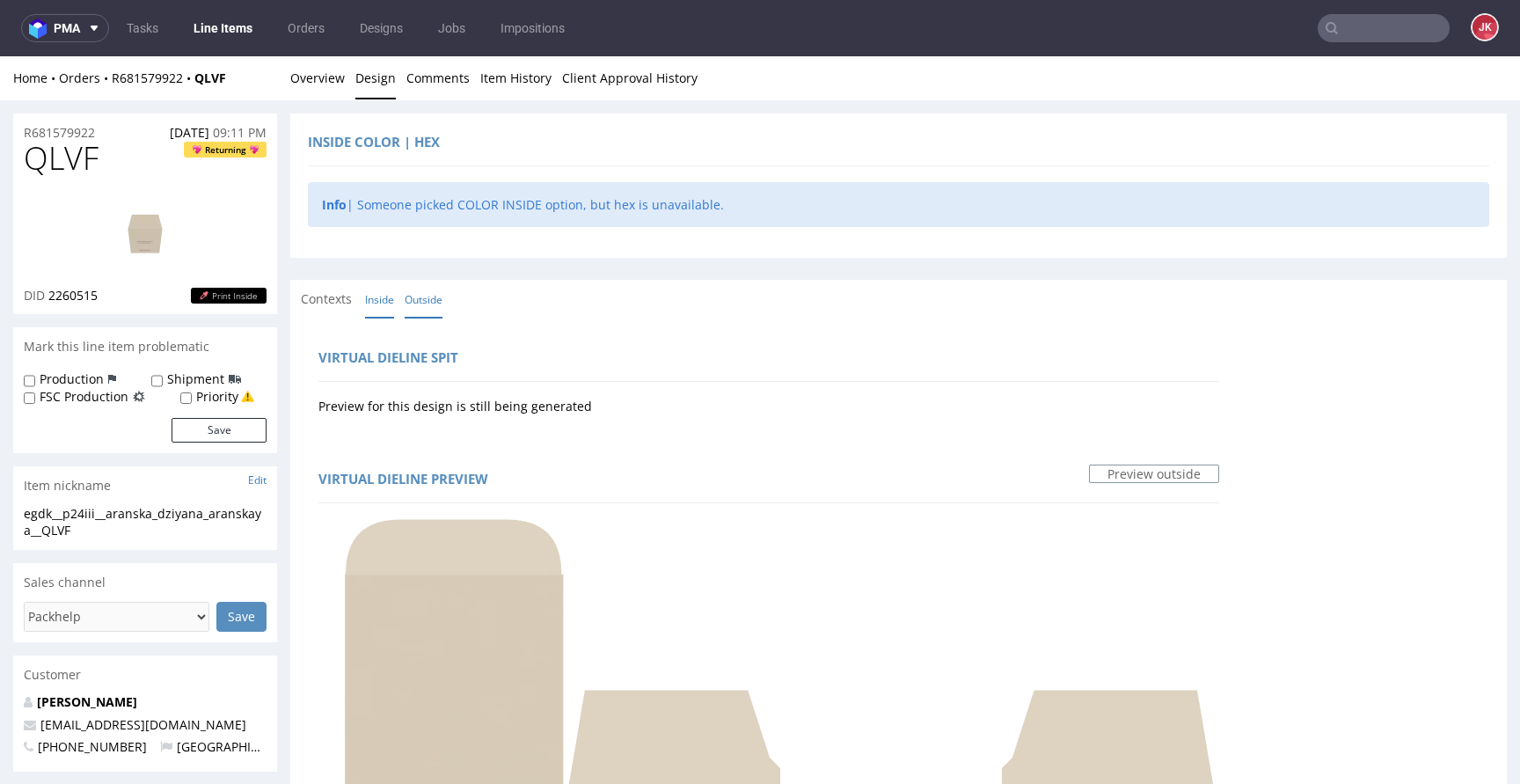
click at [385, 308] on link "Inside" at bounding box center [380, 299] width 29 height 38
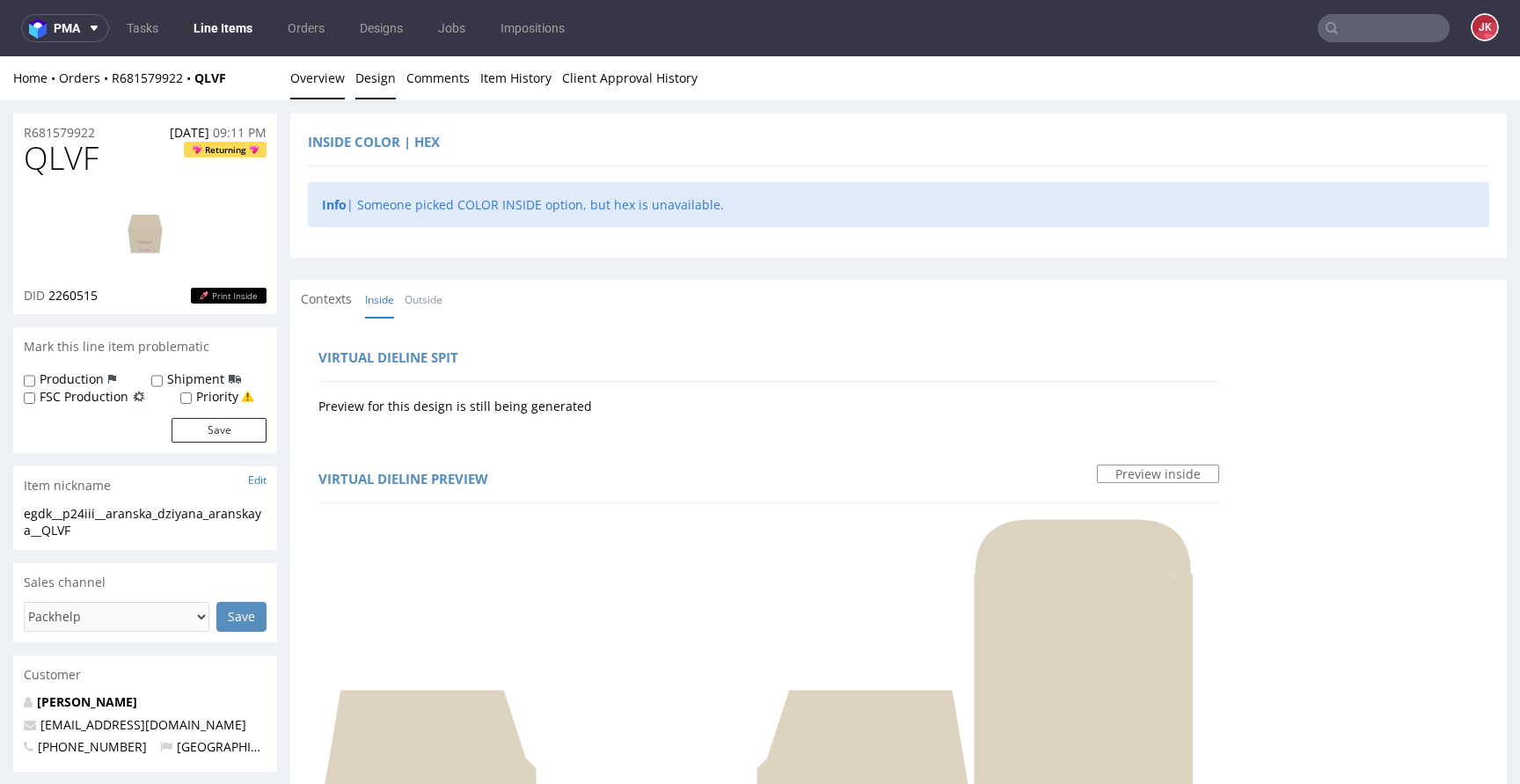
click at [331, 87] on link "Overview" at bounding box center [317, 77] width 54 height 44
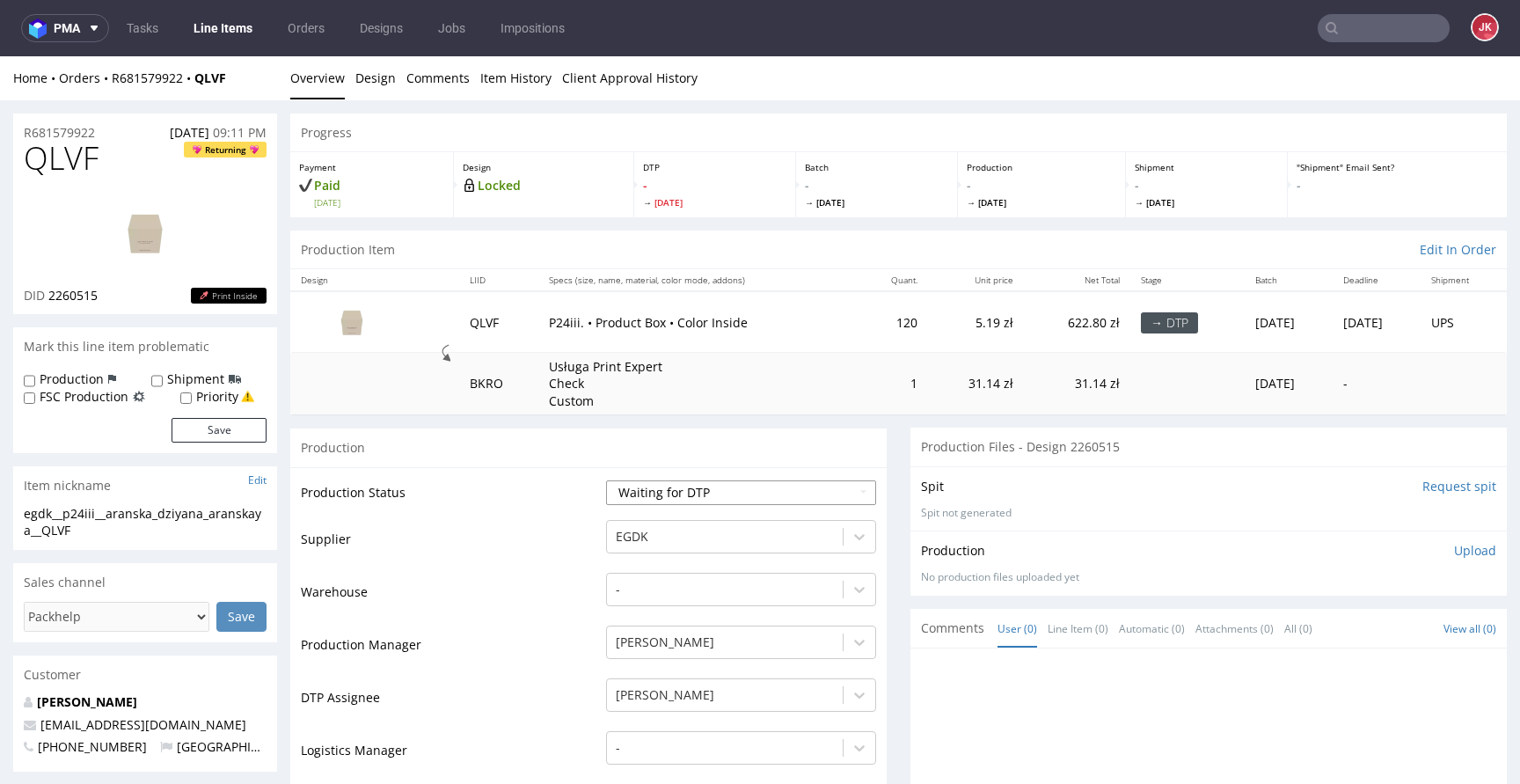
click at [648, 485] on select "Waiting for Artwork Waiting for Diecut Waiting for Mockup Waiting for DTP Waiti…" at bounding box center [741, 492] width 270 height 24
click at [606, 480] on select "Waiting for Artwork Waiting for Diecut Waiting for Mockup Waiting for DTP Waiti…" at bounding box center [741, 492] width 270 height 24
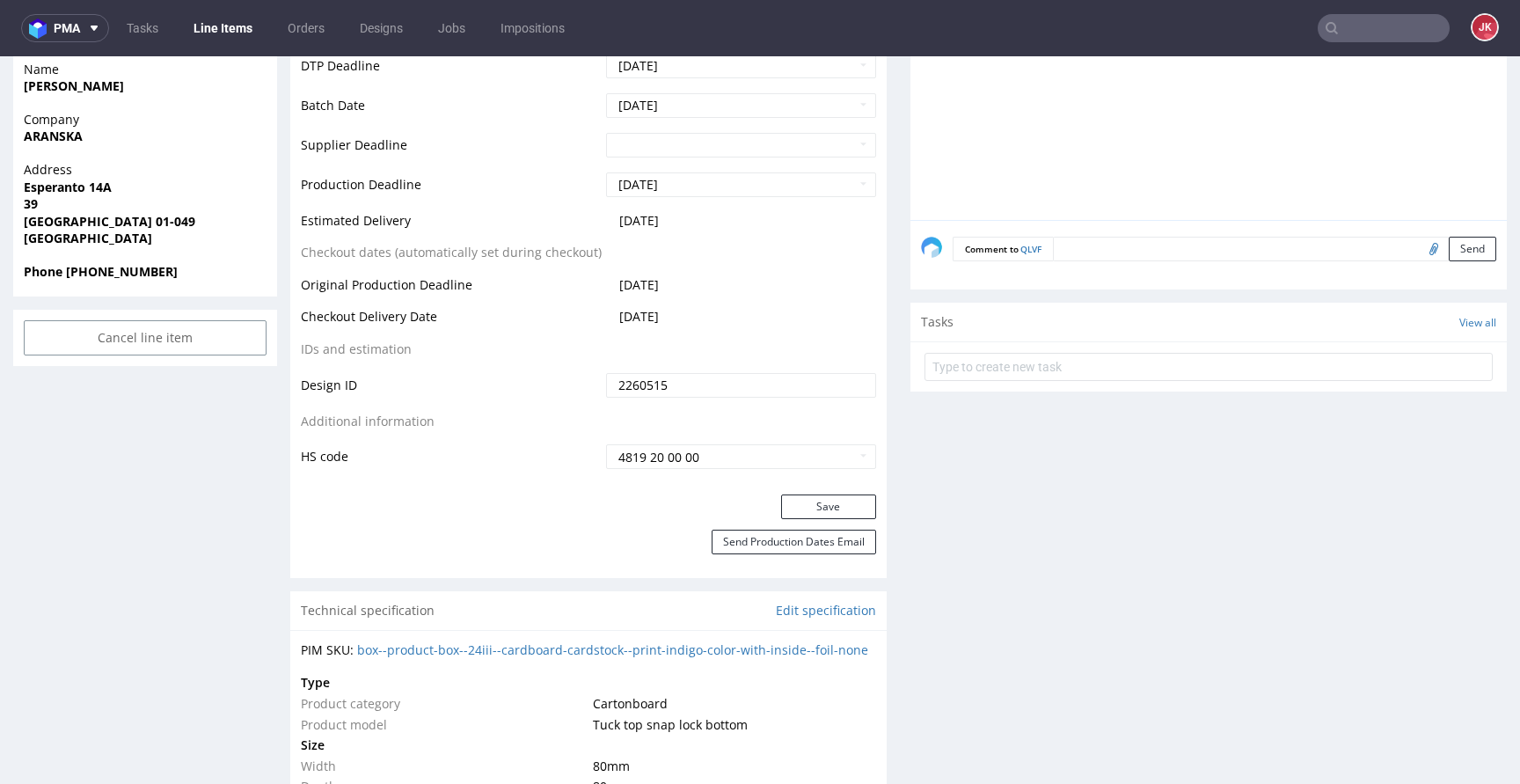
scroll to position [933, 0]
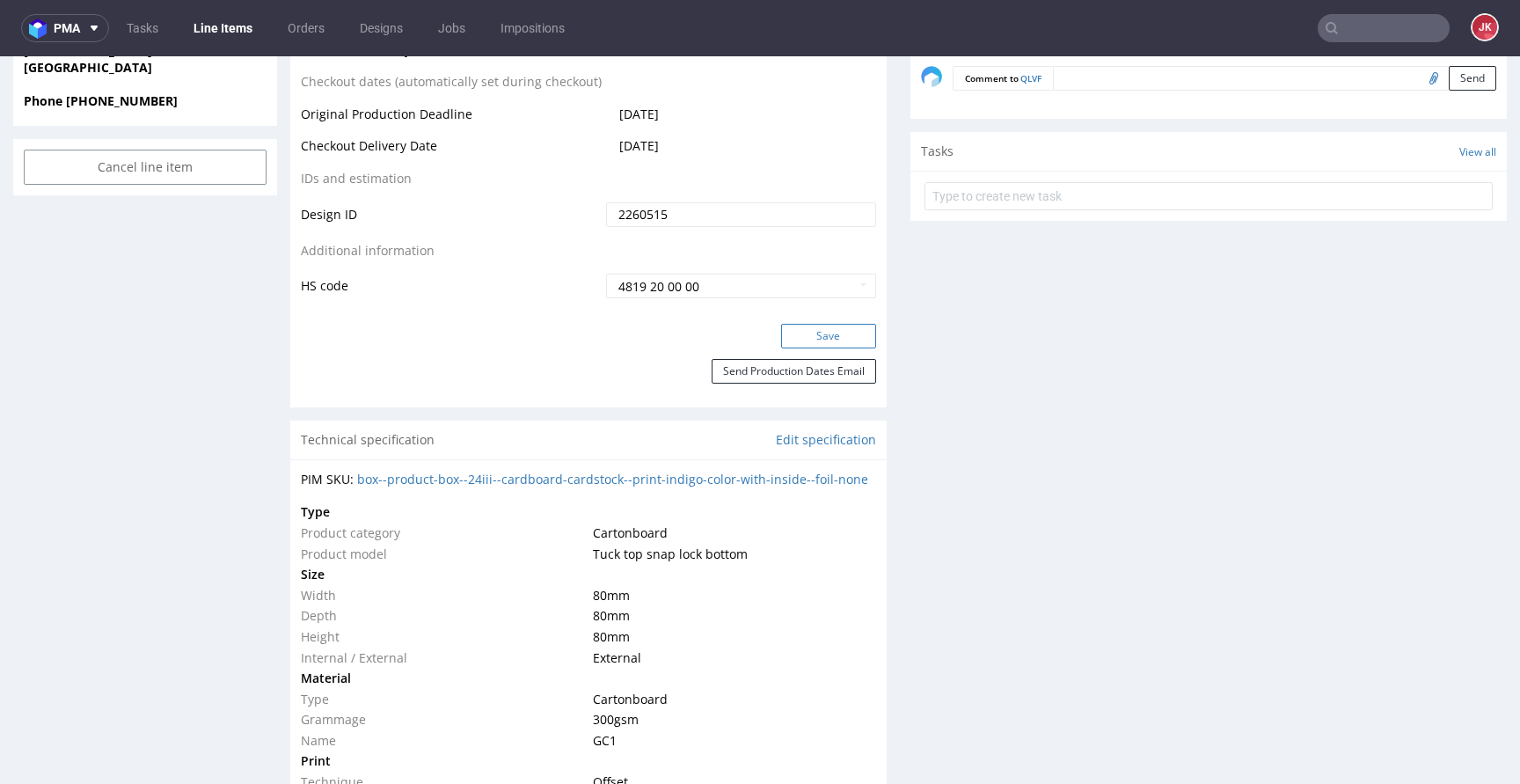
click at [811, 334] on button "Save" at bounding box center [829, 335] width 95 height 24
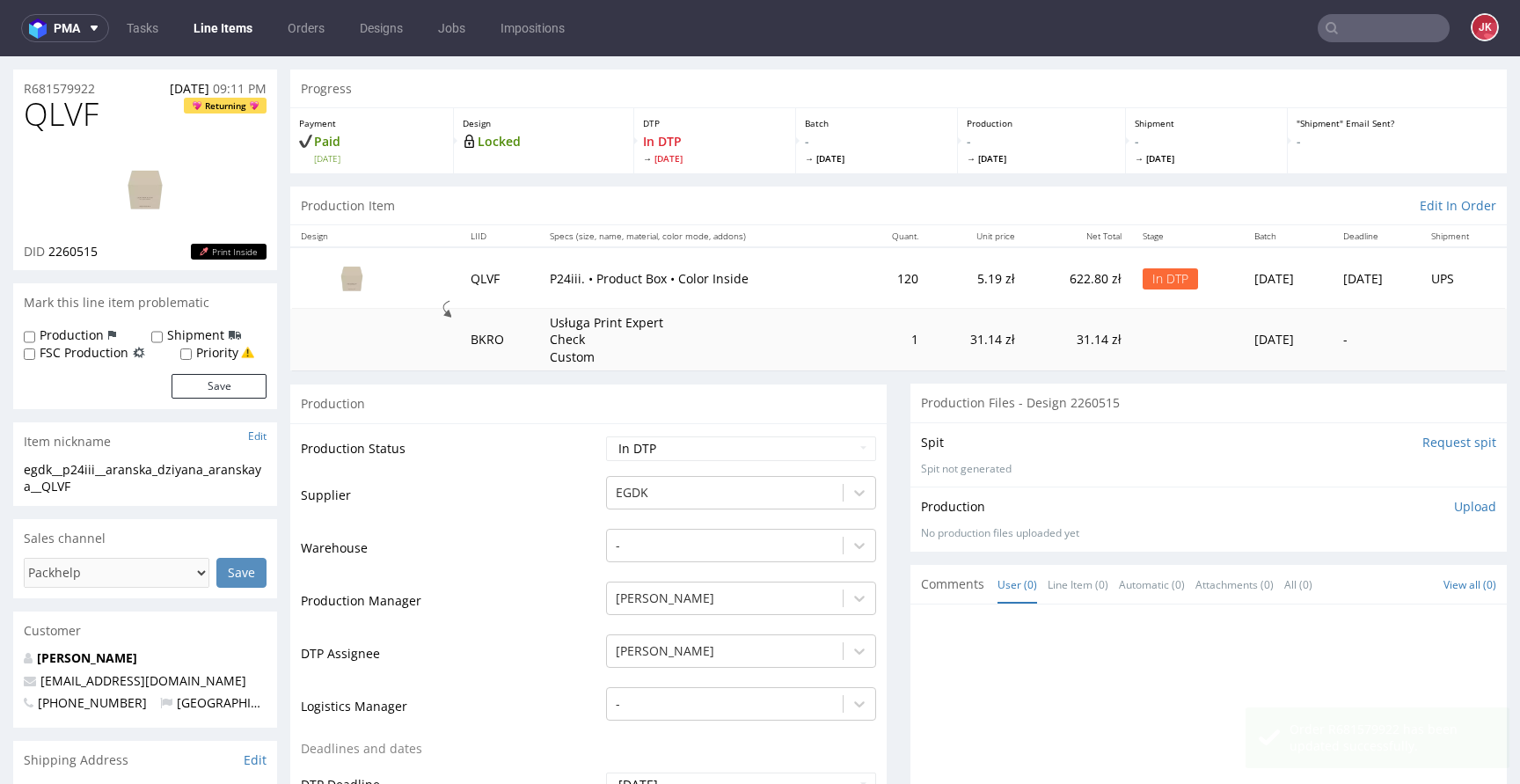
scroll to position [0, 0]
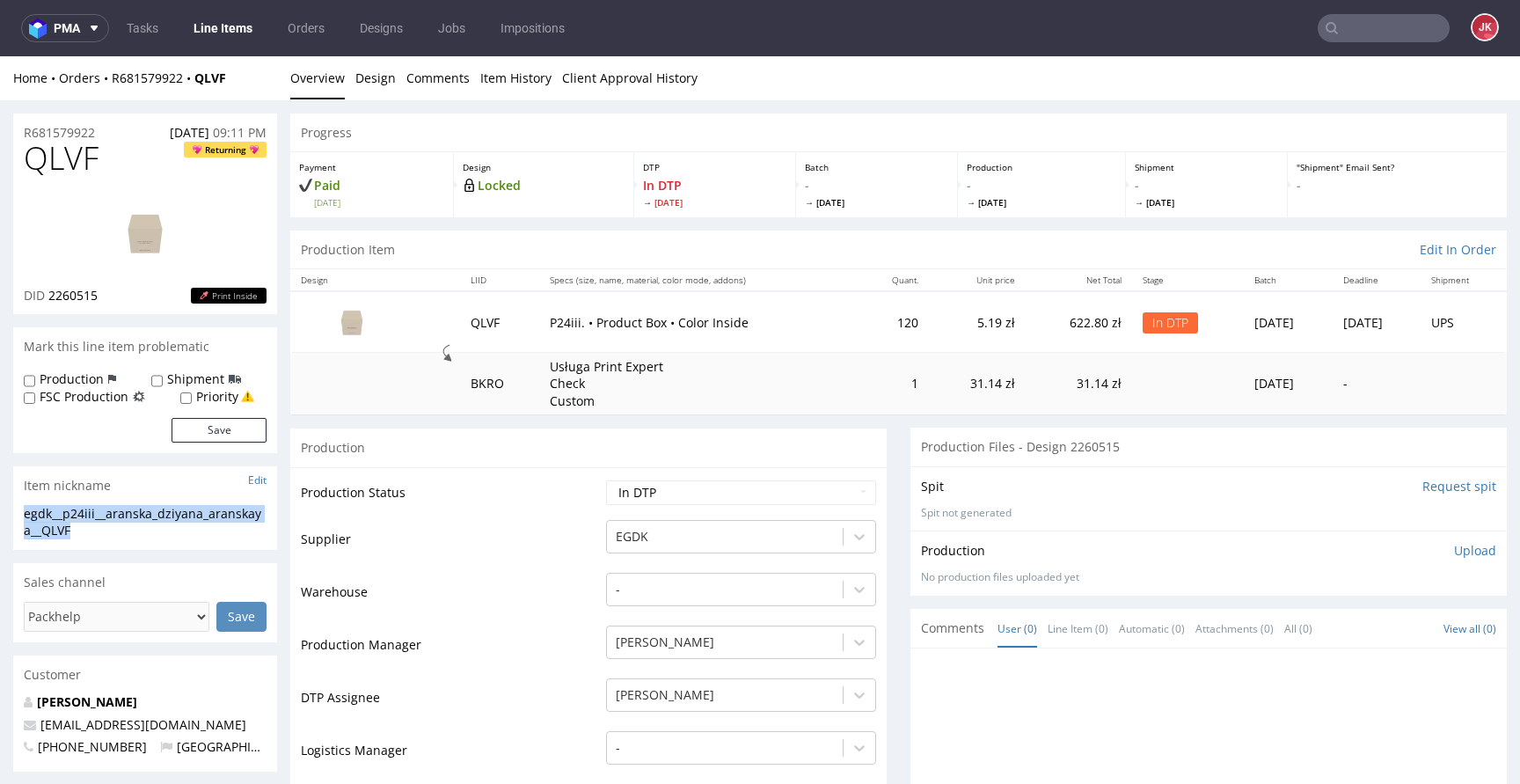
drag, startPoint x: 85, startPoint y: 526, endPoint x: 0, endPoint y: 504, distance: 87.8
copy section "egdk__p24iii__aranska_dziyana_aranskaya__QLVF"
drag, startPoint x: 117, startPoint y: 131, endPoint x: 20, endPoint y: 135, distance: 97.1
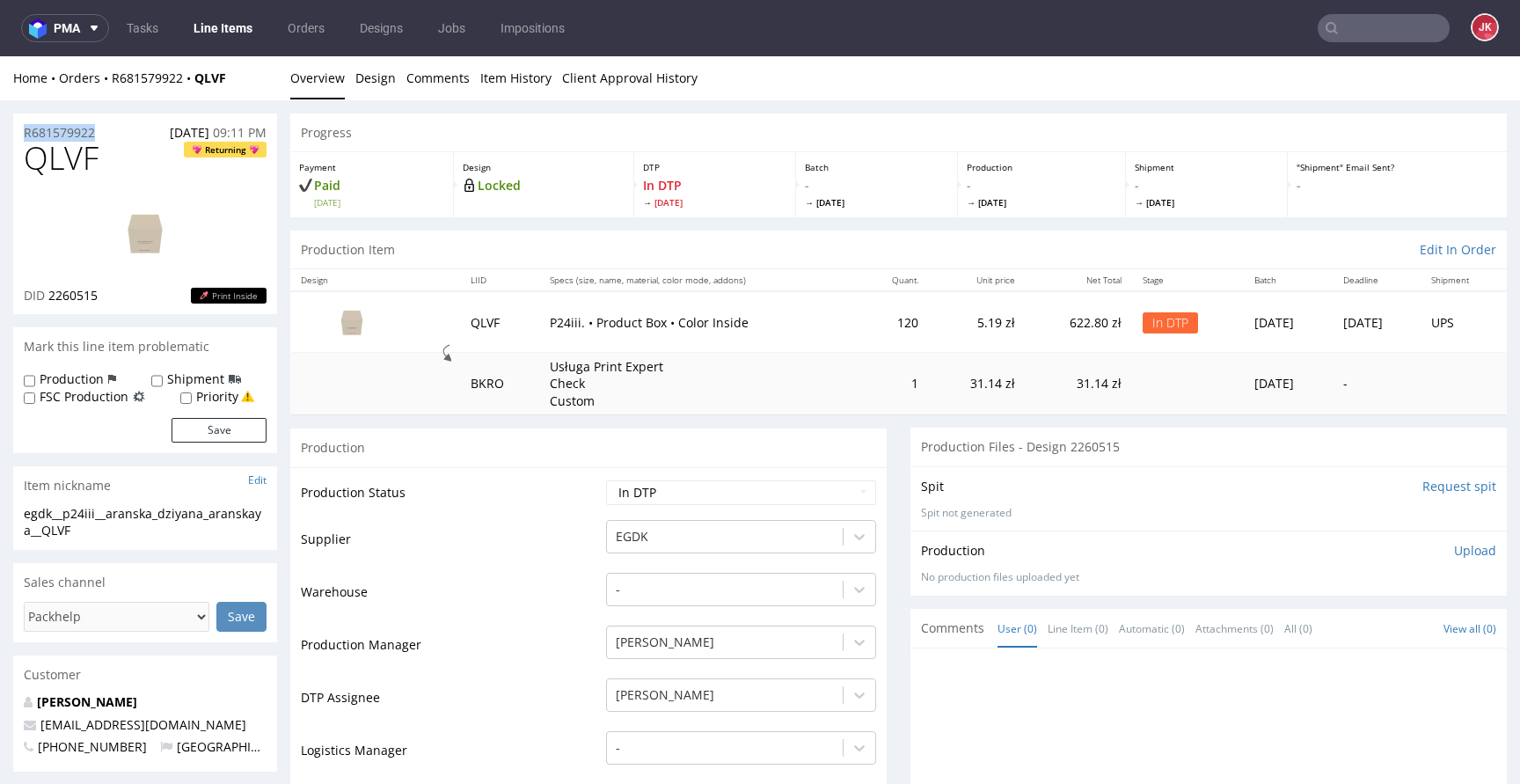
copy p "R681579922"
drag, startPoint x: 49, startPoint y: 301, endPoint x: 105, endPoint y: 301, distance: 56.0
click at [105, 301] on div "DID 2260515 Print Inside" at bounding box center [145, 296] width 243 height 17
copy span "2260515"
click at [53, 160] on span "QLVF" at bounding box center [61, 159] width 74 height 35
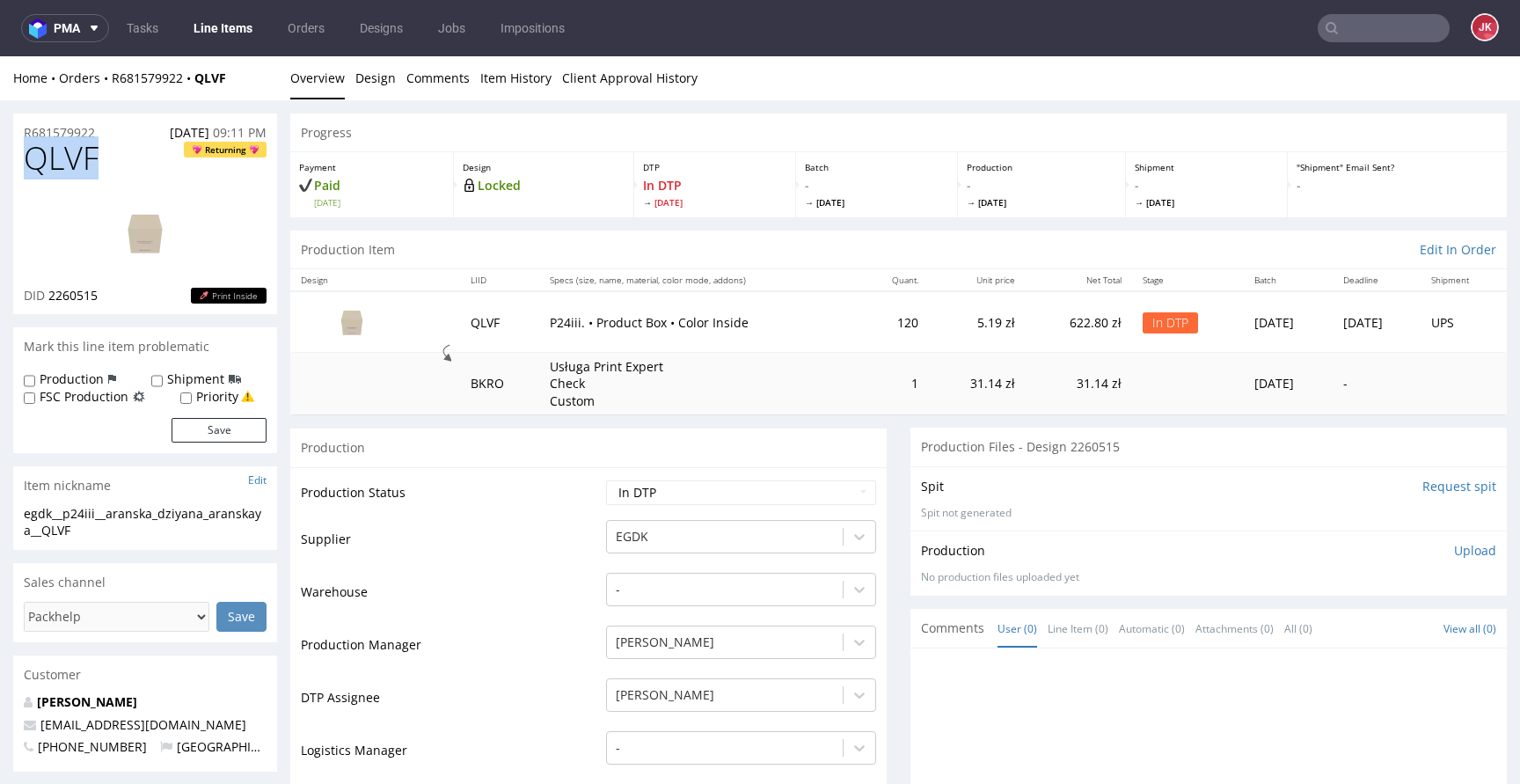
click at [53, 160] on span "QLVF" at bounding box center [61, 159] width 74 height 35
copy span "QLVF"
click at [521, 518] on td "Supplier" at bounding box center [451, 544] width 301 height 53
click at [745, 492] on select "Waiting for Artwork Waiting for Diecut Waiting for Mockup Waiting for DTP Waiti…" at bounding box center [741, 492] width 270 height 24
select select "dtp_ca_needed"
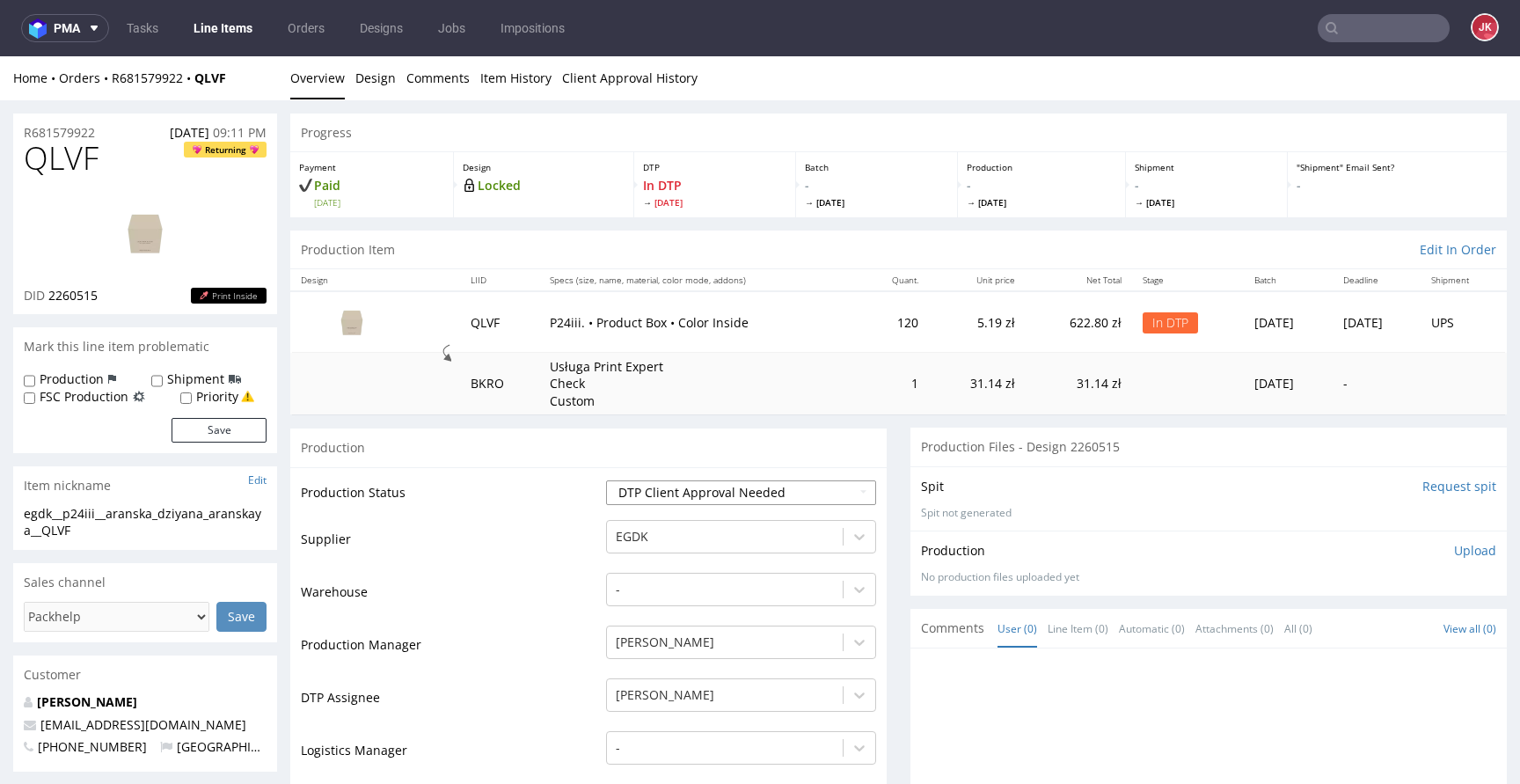
click at [606, 480] on select "Waiting for Artwork Waiting for Diecut Waiting for Mockup Waiting for DTP Waiti…" at bounding box center [741, 492] width 270 height 24
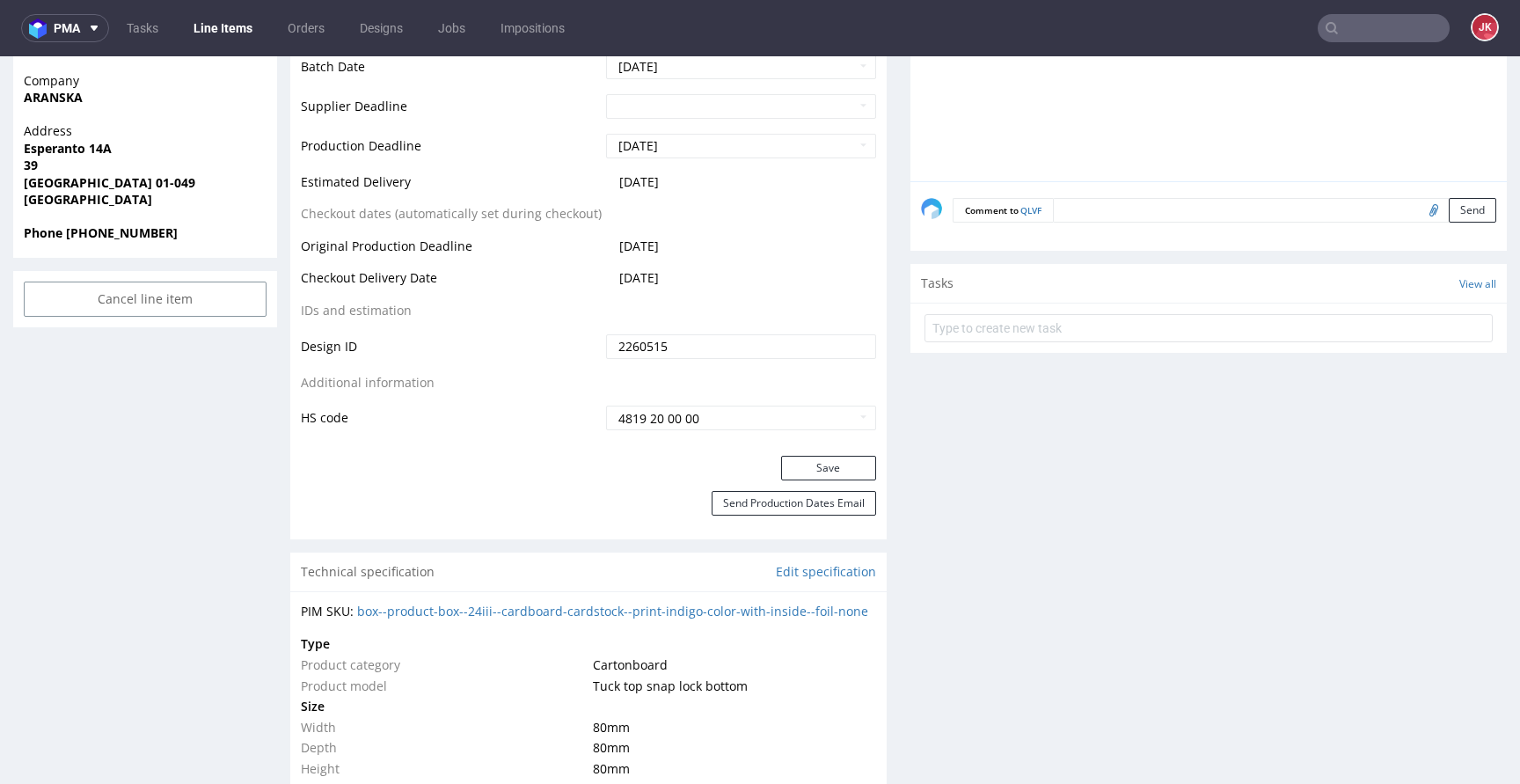
scroll to position [808, 0]
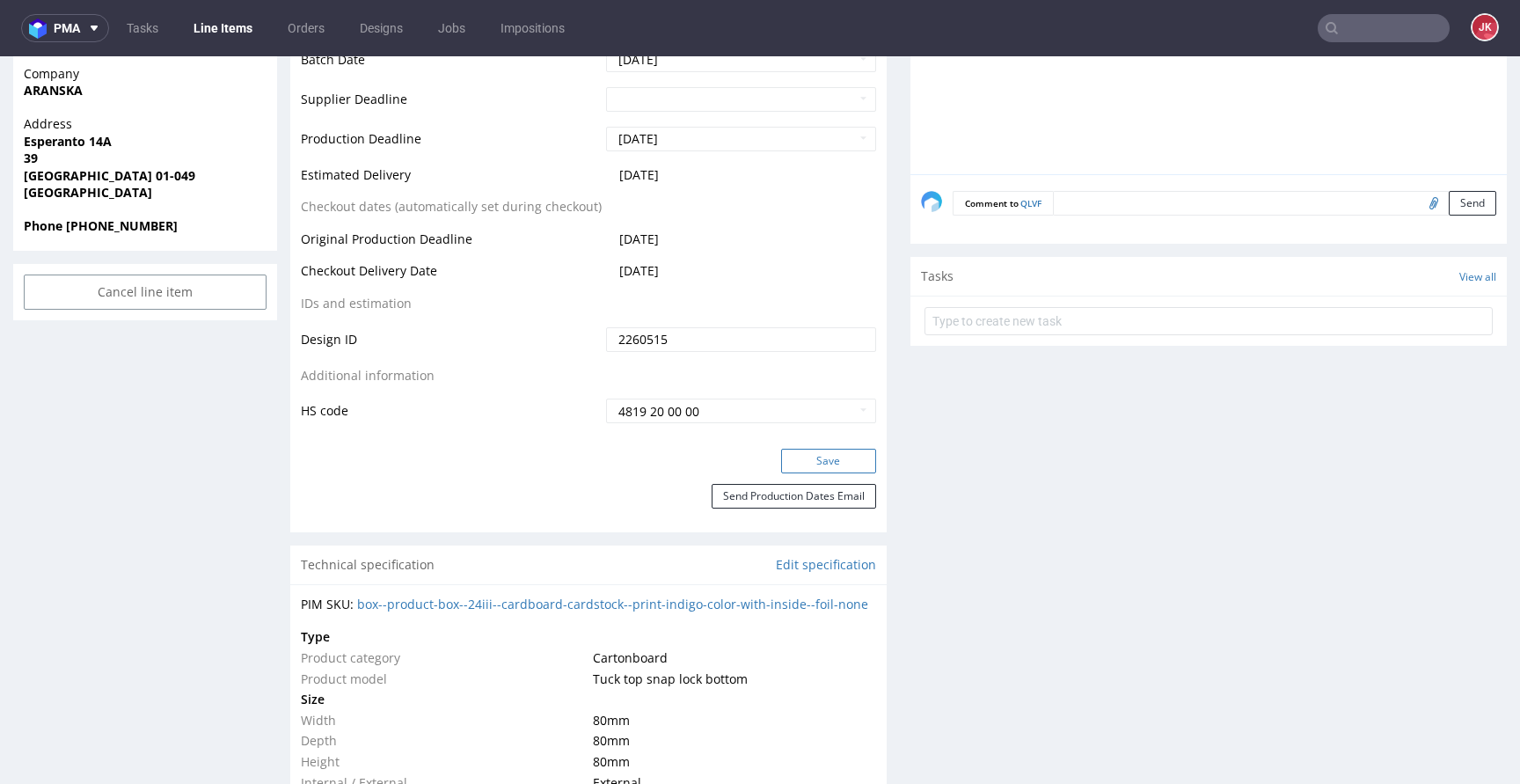
click at [813, 461] on button "Save" at bounding box center [829, 460] width 95 height 24
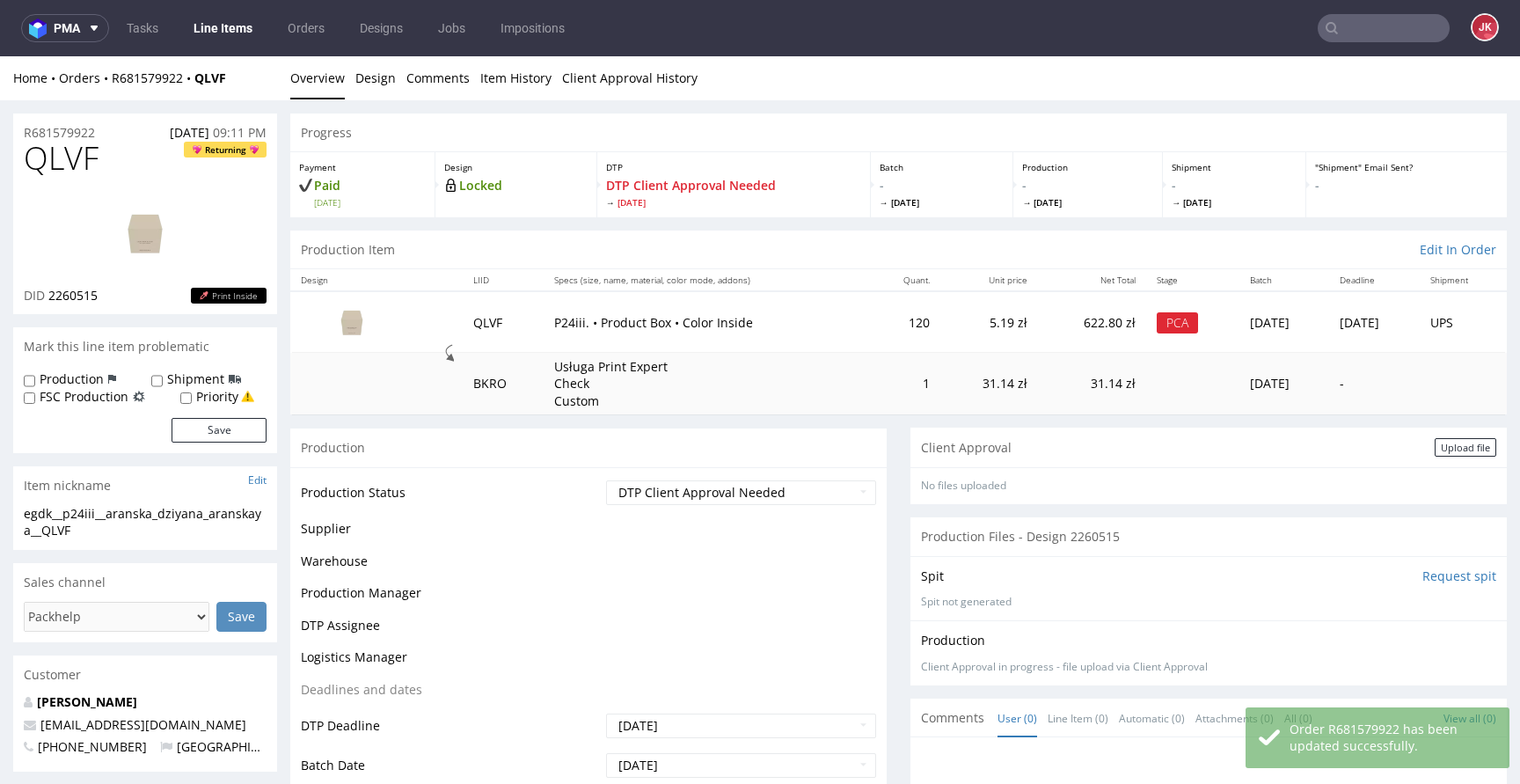
scroll to position [0, 0]
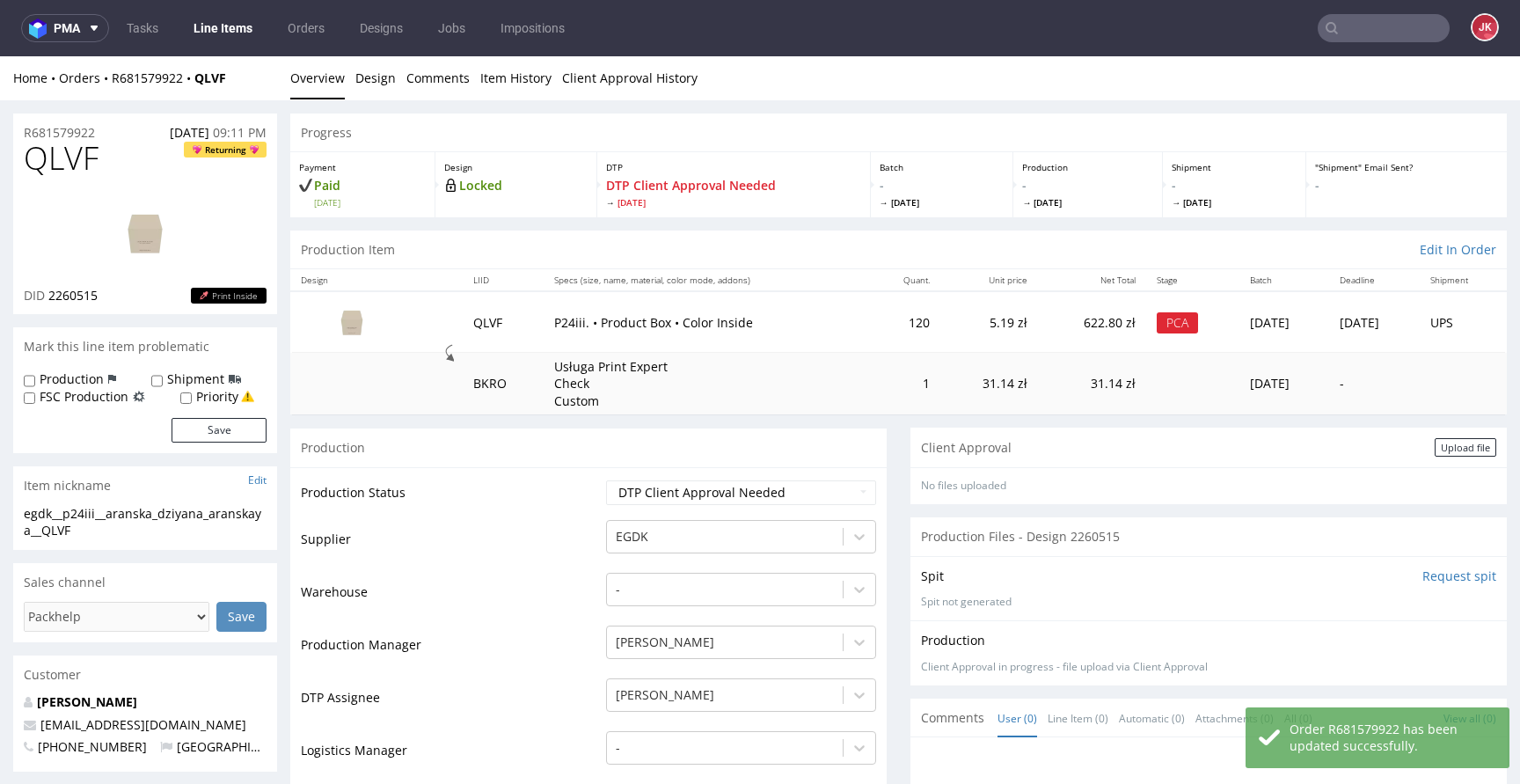
click at [1433, 456] on div "Client Approval Upload file" at bounding box center [1209, 447] width 597 height 40
click at [1435, 454] on div "Upload file" at bounding box center [1466, 447] width 62 height 18
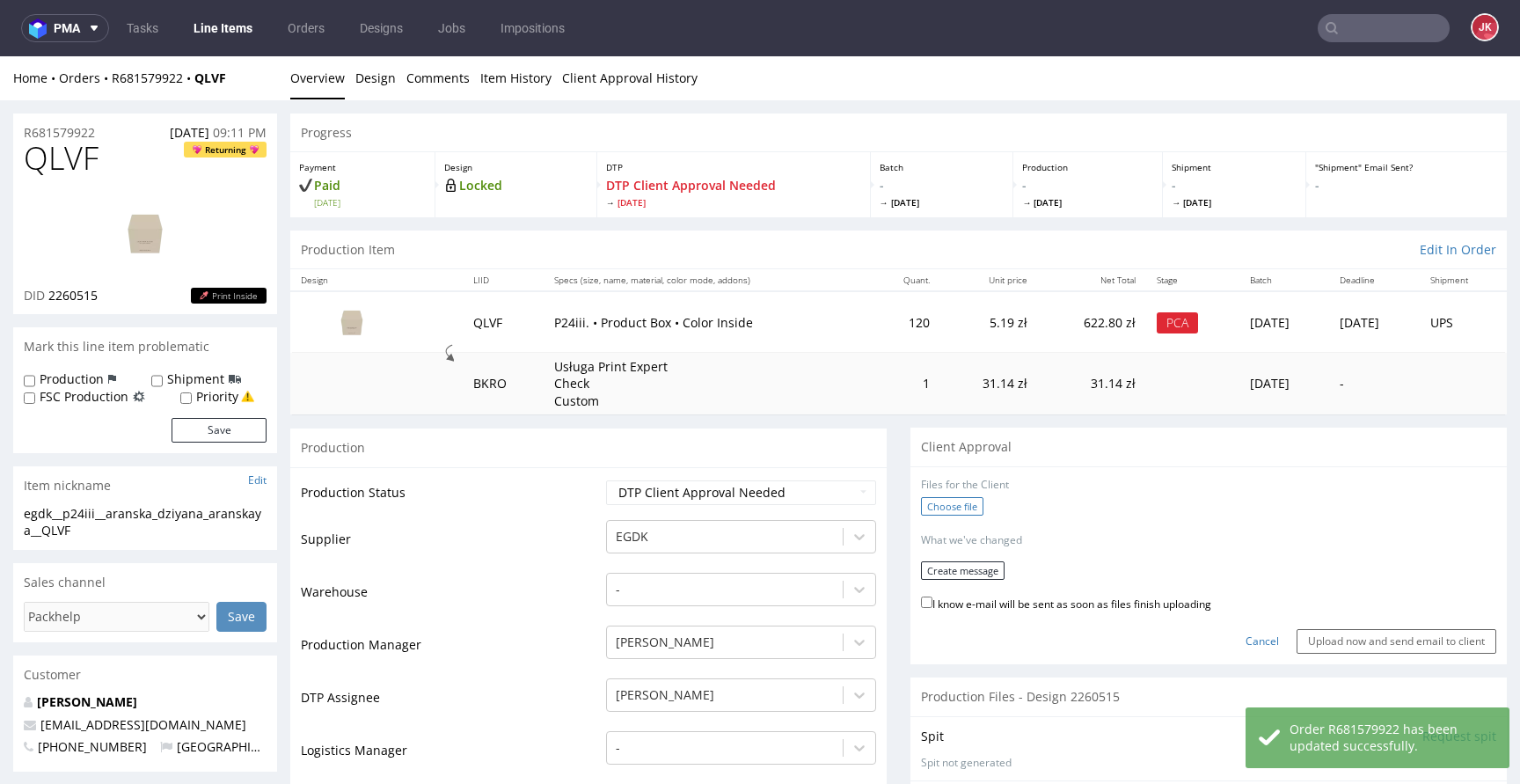
click at [921, 508] on label "Choose file" at bounding box center [951, 506] width 63 height 18
click at [0, 56] on input "Choose file" at bounding box center [0, 56] width 0 height 0
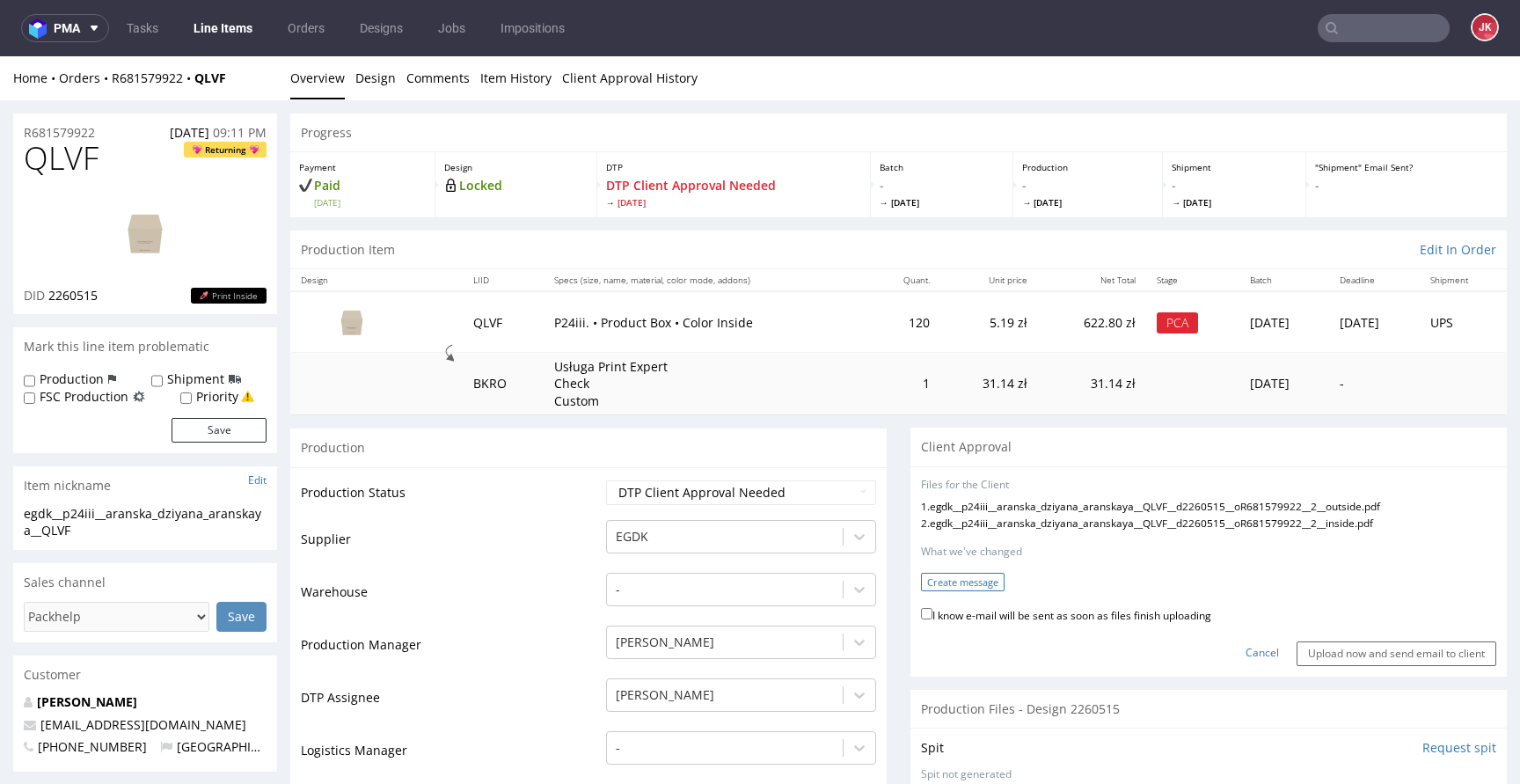
click at [960, 575] on button "Create message" at bounding box center [962, 581] width 83 height 18
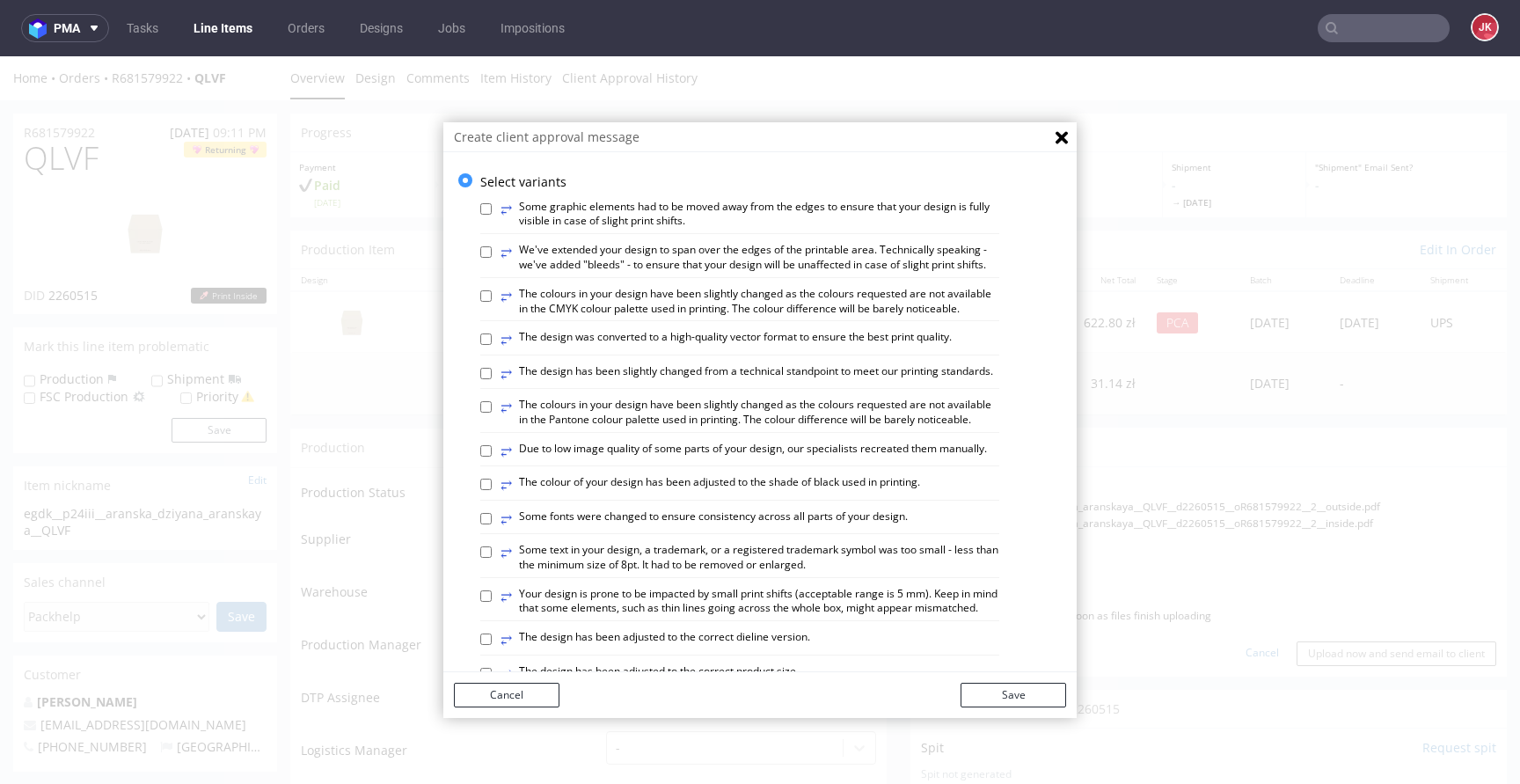
click at [730, 277] on div "⥂ We've extended your design to span over the edges of the printable area. Tech…" at bounding box center [740, 260] width 519 height 35
click at [726, 309] on label "⥂ The colours in your design have been slightly changed as the colours requeste…" at bounding box center [750, 302] width 499 height 30
click at [492, 302] on input "⥂ The colours in your design have been slightly changed as the colours requeste…" at bounding box center [486, 296] width 12 height 12
checkbox input "true"
click at [990, 694] on button "Save" at bounding box center [1012, 694] width 105 height 24
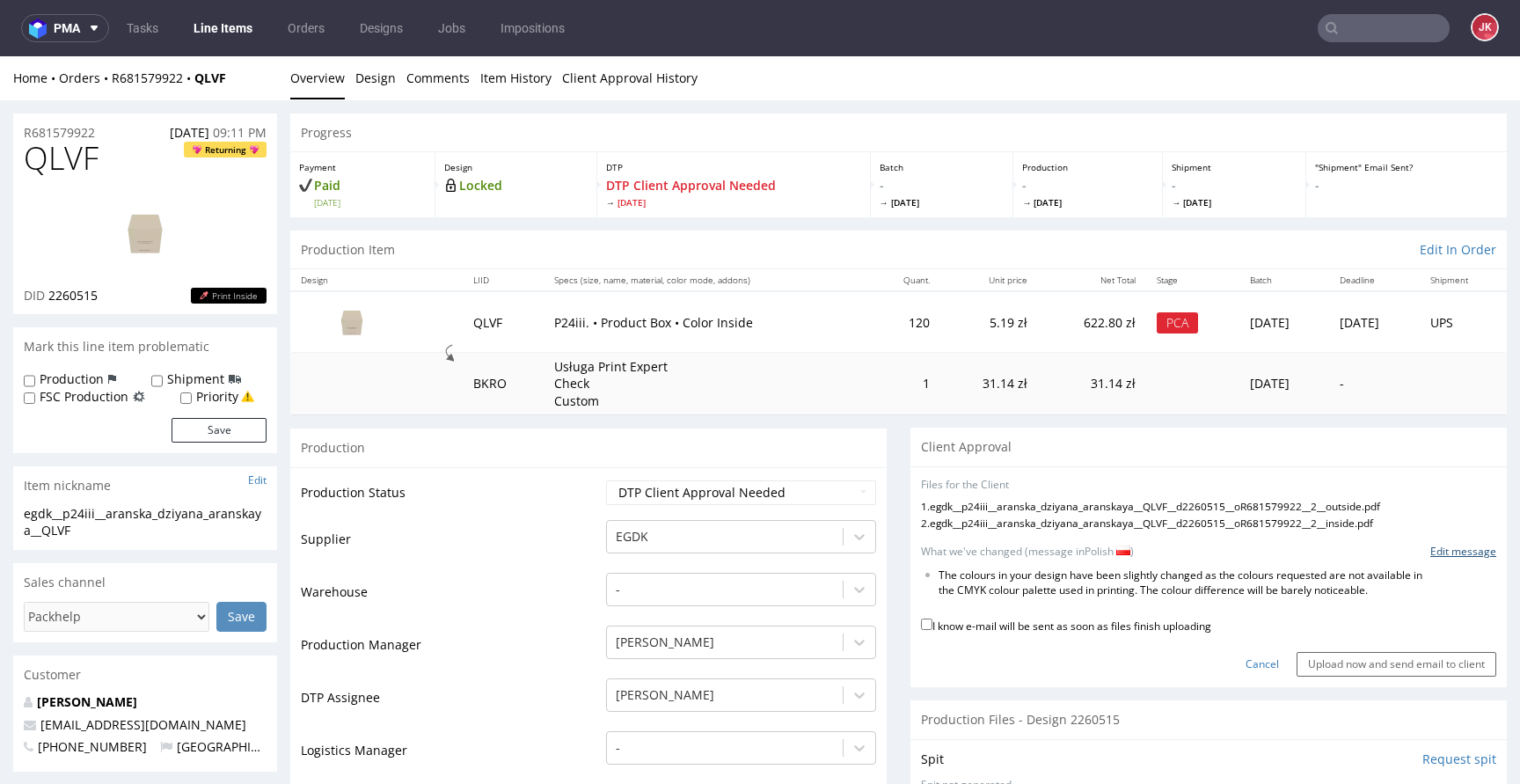
click at [1430, 550] on link "Edit message" at bounding box center [1463, 551] width 66 height 15
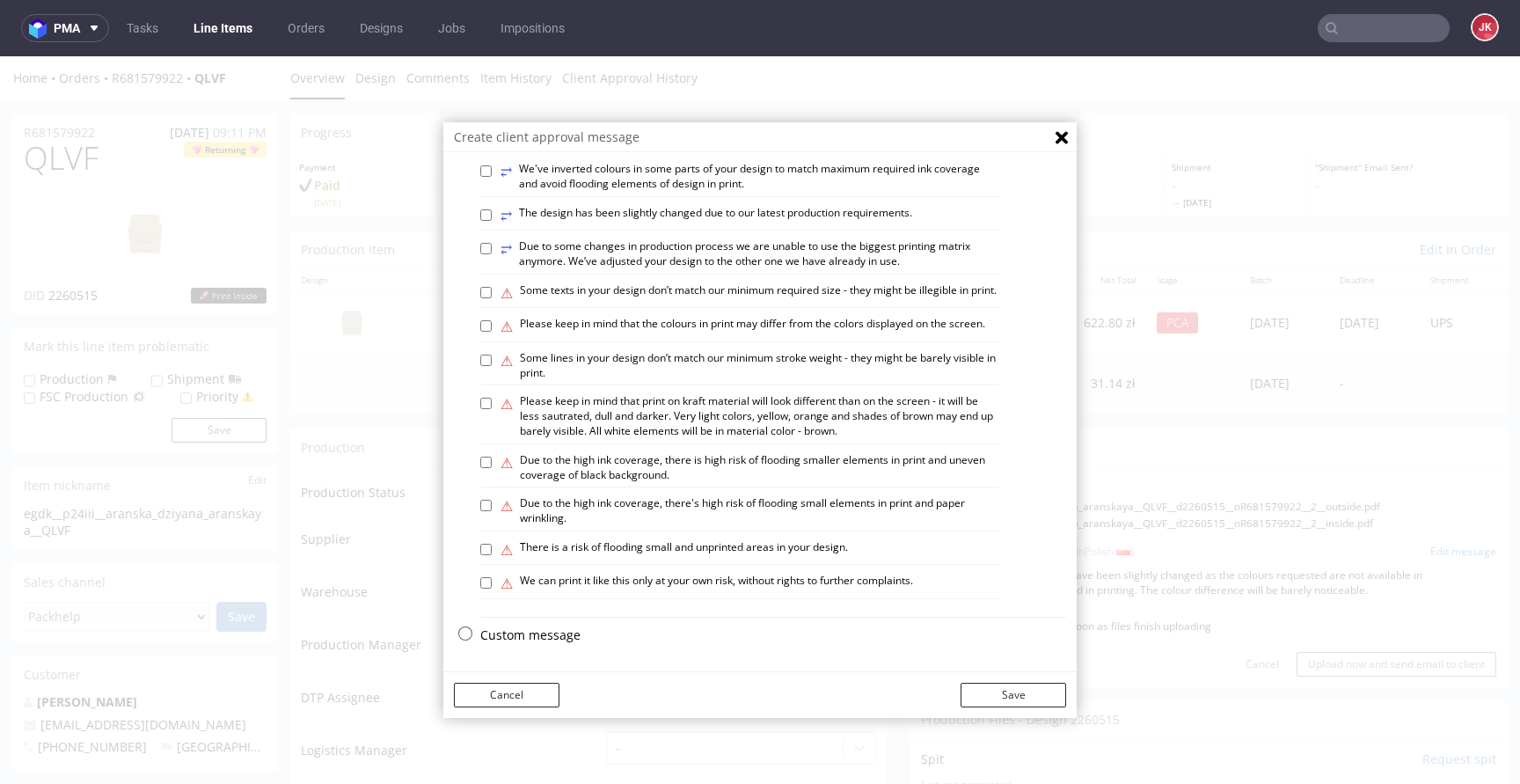
scroll to position [1026, 0]
click at [495, 629] on p "Custom message" at bounding box center [774, 635] width 586 height 17
checkbox input "false"
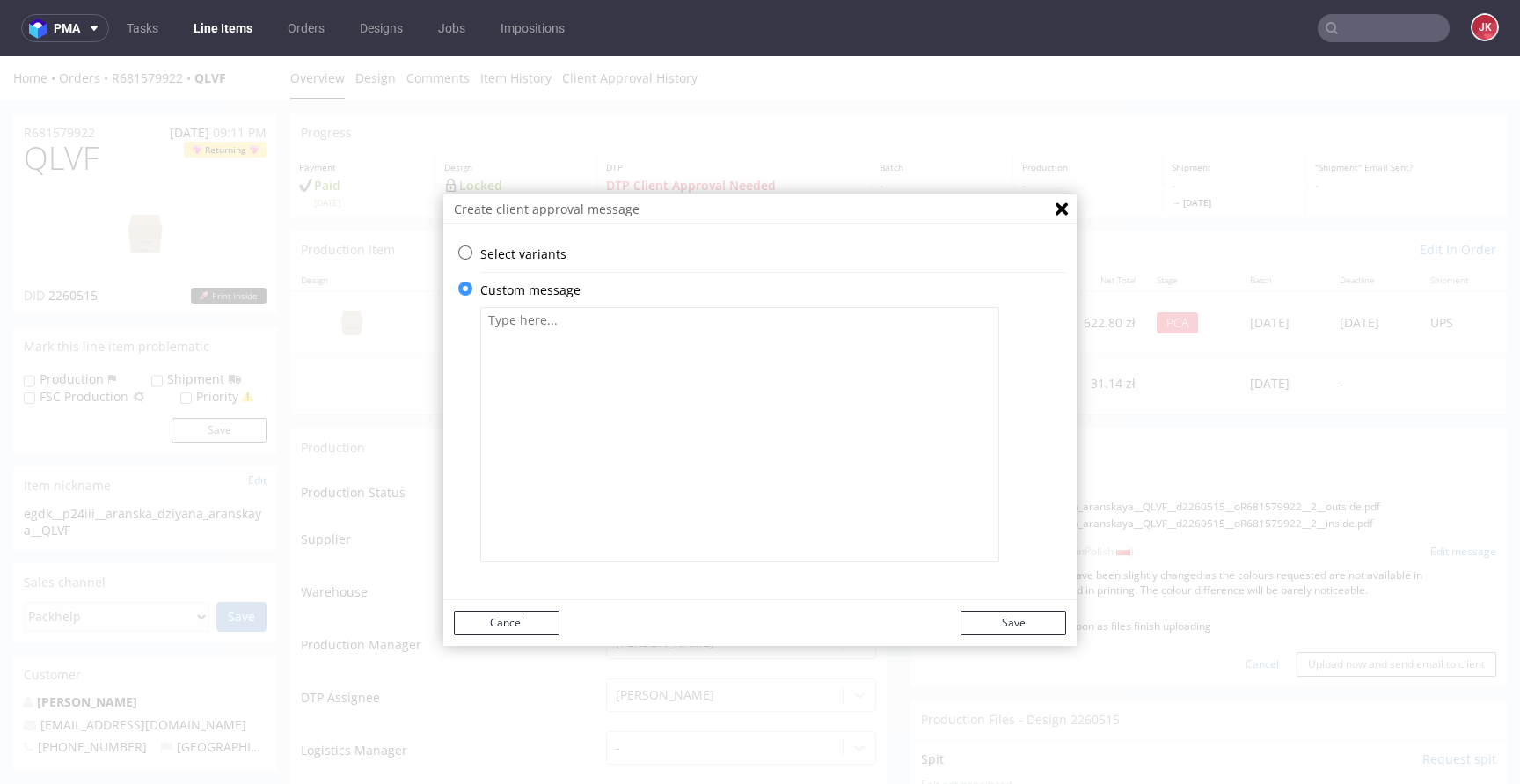
click at [673, 423] on textarea at bounding box center [740, 434] width 519 height 255
paste textarea "Sprawdź, czy wszystko jest w porządku. Wymagana jest zgoda klienta. Ciemny ziel…"
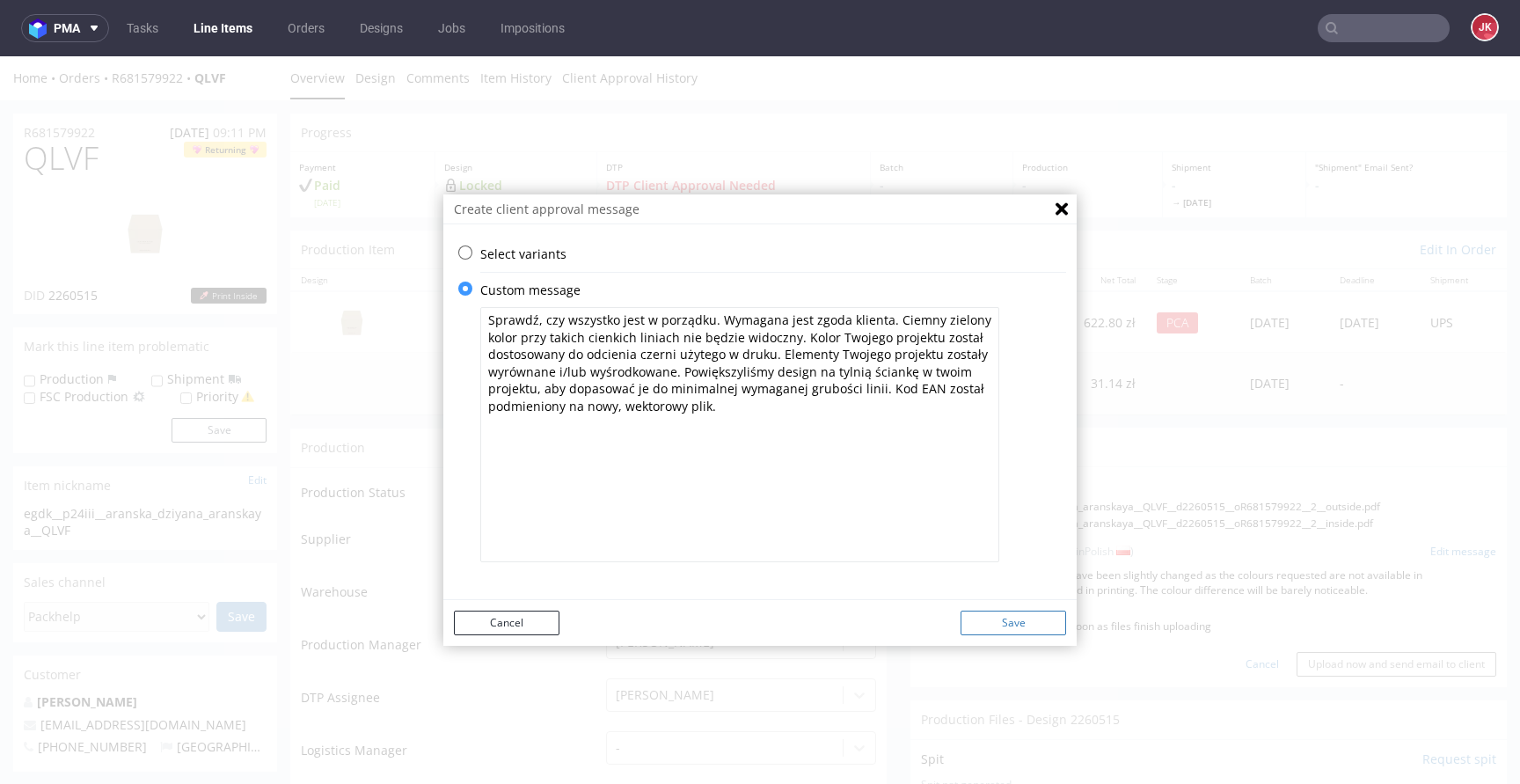
type textarea "Sprawdź, czy wszystko jest w porządku. Wymagana jest zgoda klienta. Ciemny ziel…"
click at [1022, 627] on button "Save" at bounding box center [1012, 622] width 105 height 24
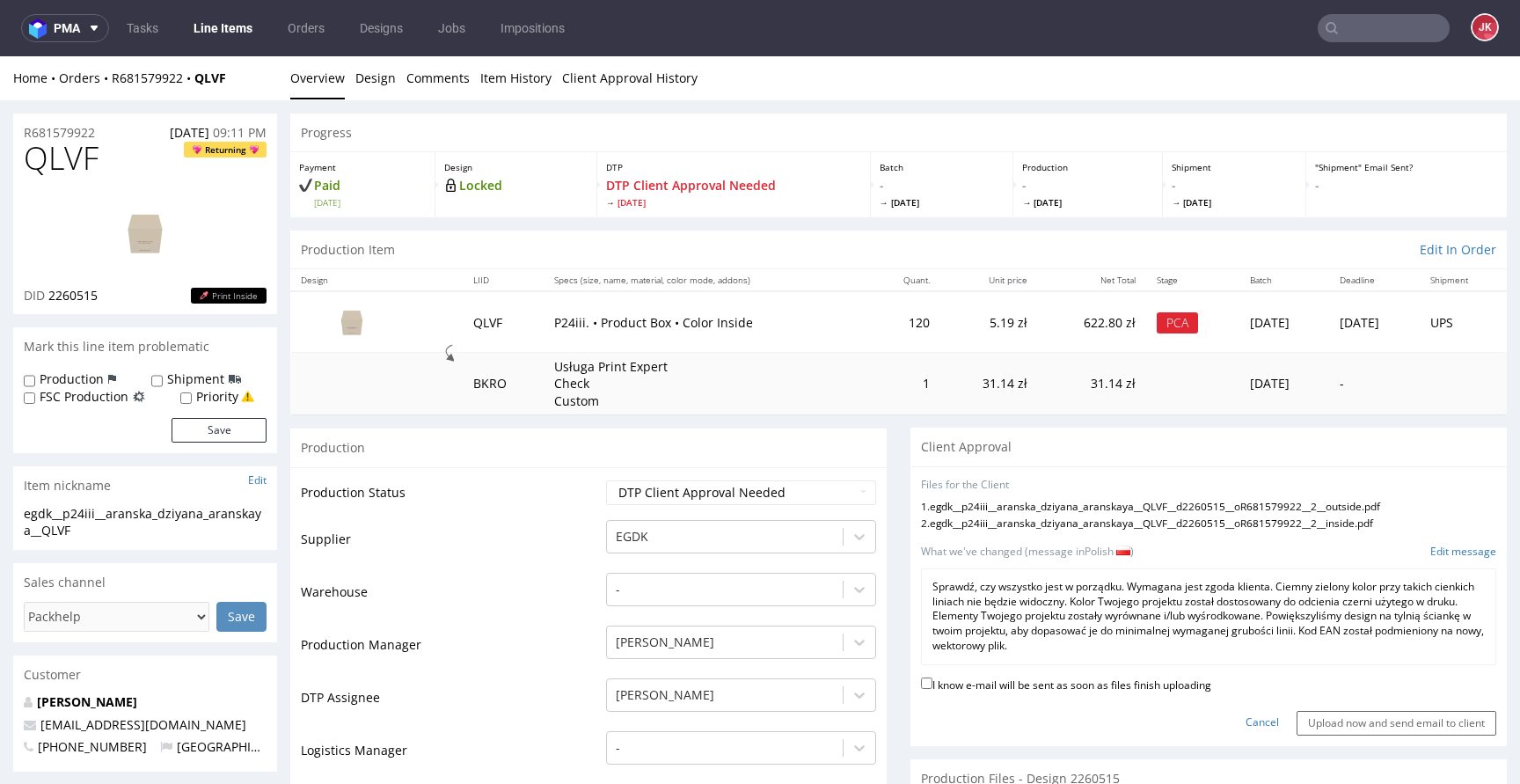
click at [1022, 686] on label "I know e-mail will be sent as soon as files finish uploading" at bounding box center [1066, 683] width 290 height 19
click at [932, 686] on input "I know e-mail will be sent as soon as files finish uploading" at bounding box center [926, 682] width 12 height 12
checkbox input "true"
click at [1370, 720] on input "Upload now and send email to client" at bounding box center [1396, 722] width 200 height 24
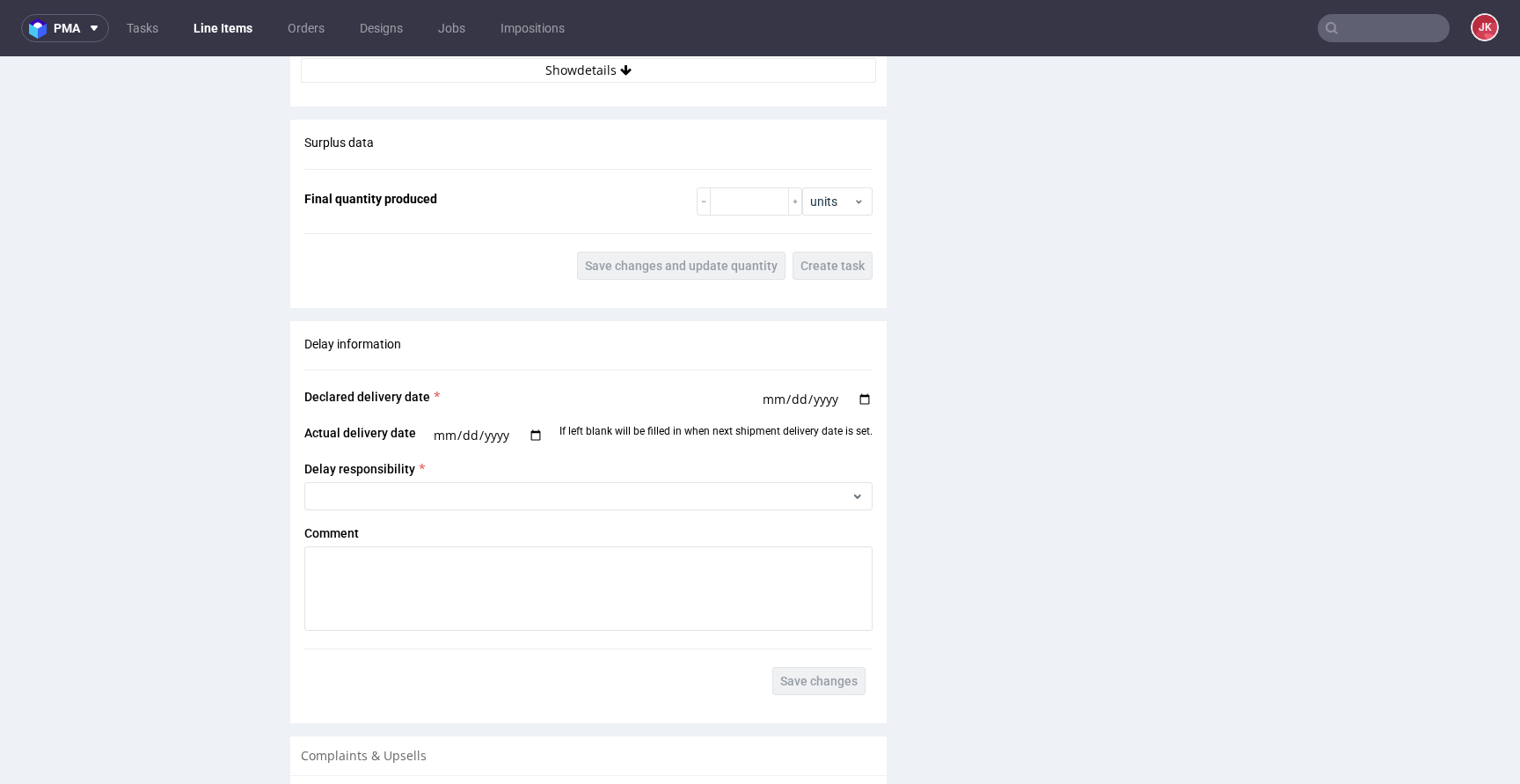
scroll to position [2704, 0]
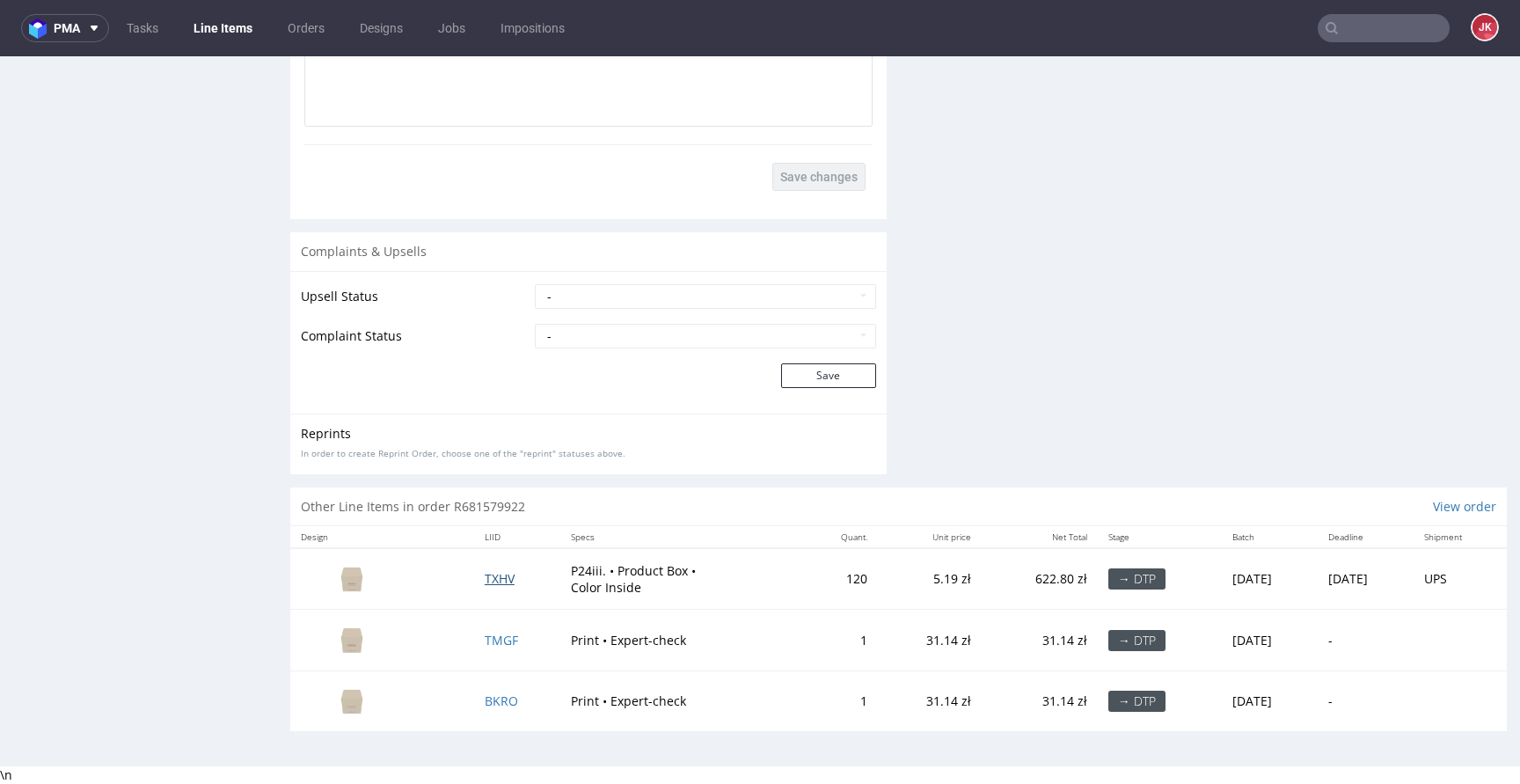
click at [486, 578] on span "TXHV" at bounding box center [499, 577] width 30 height 16
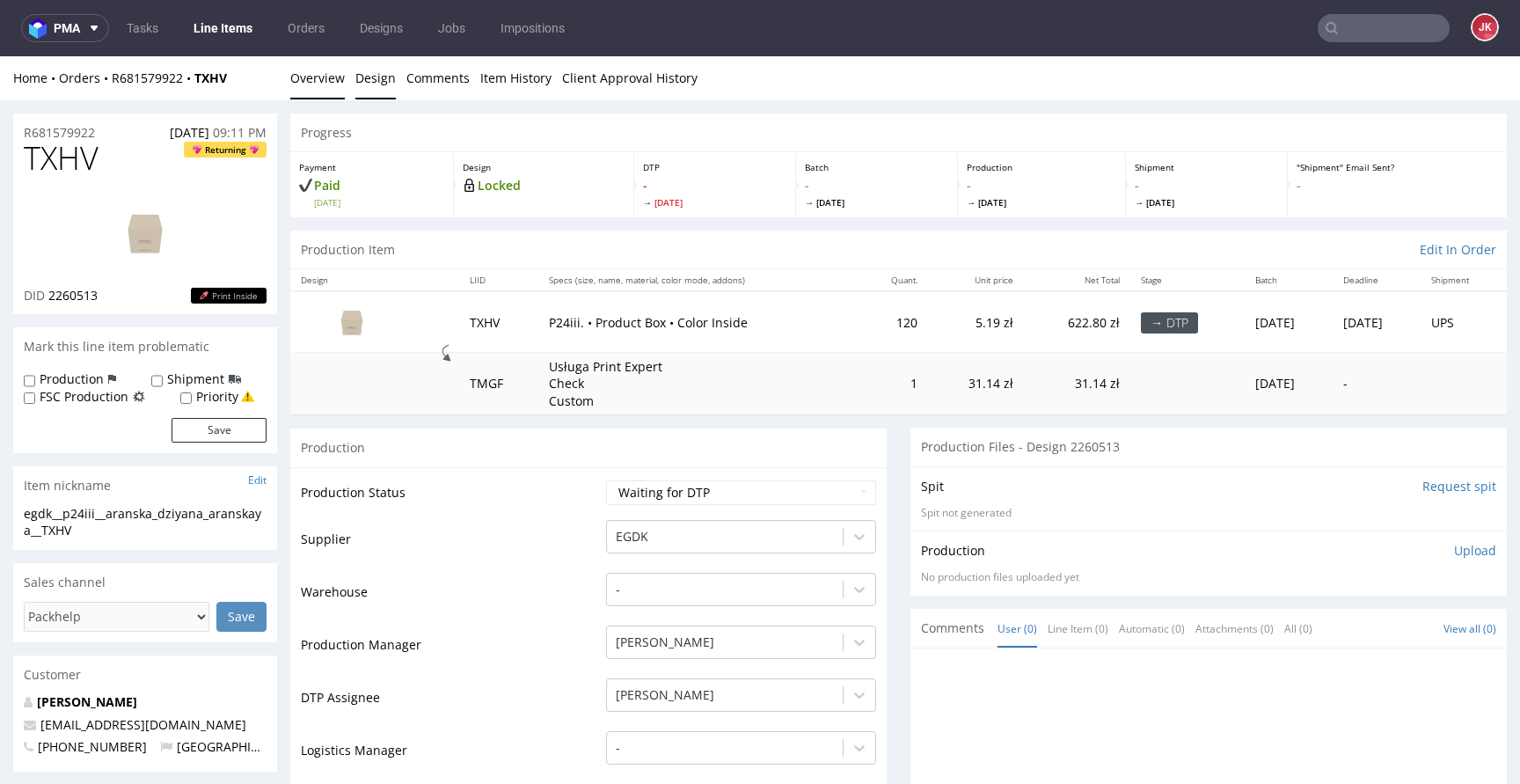
click at [382, 87] on link "Design" at bounding box center [376, 77] width 41 height 44
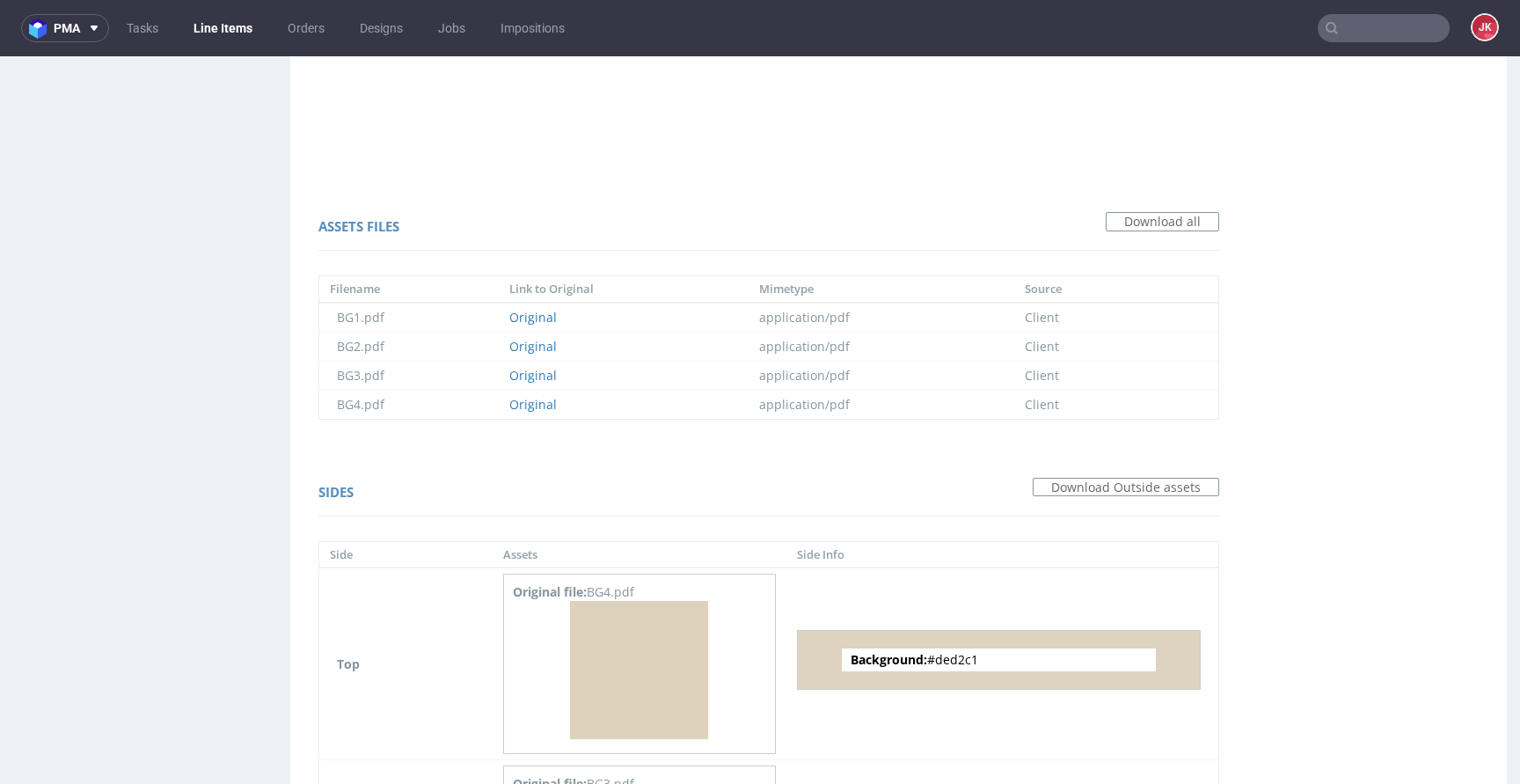
scroll to position [1316, 0]
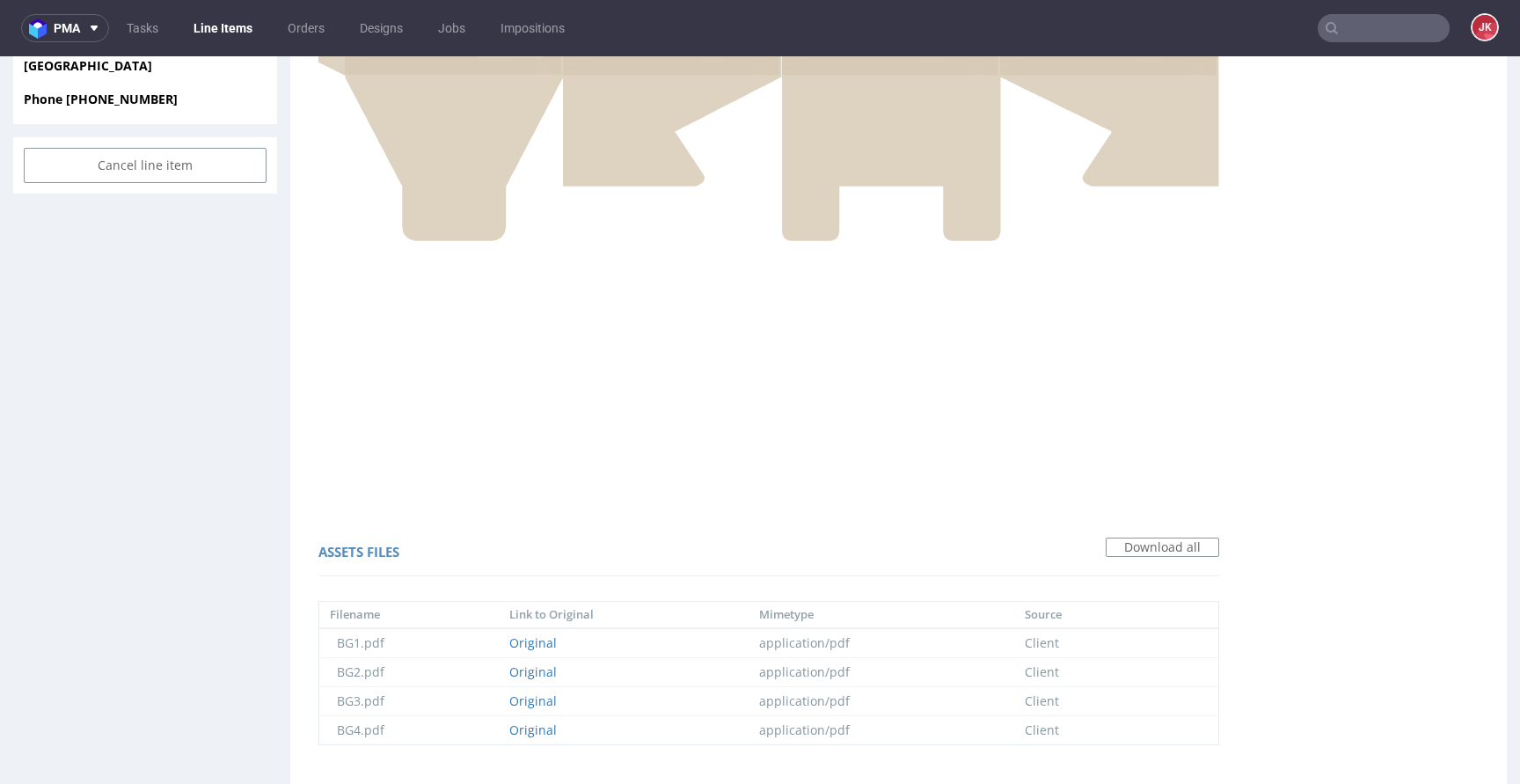
scroll to position [927, 0]
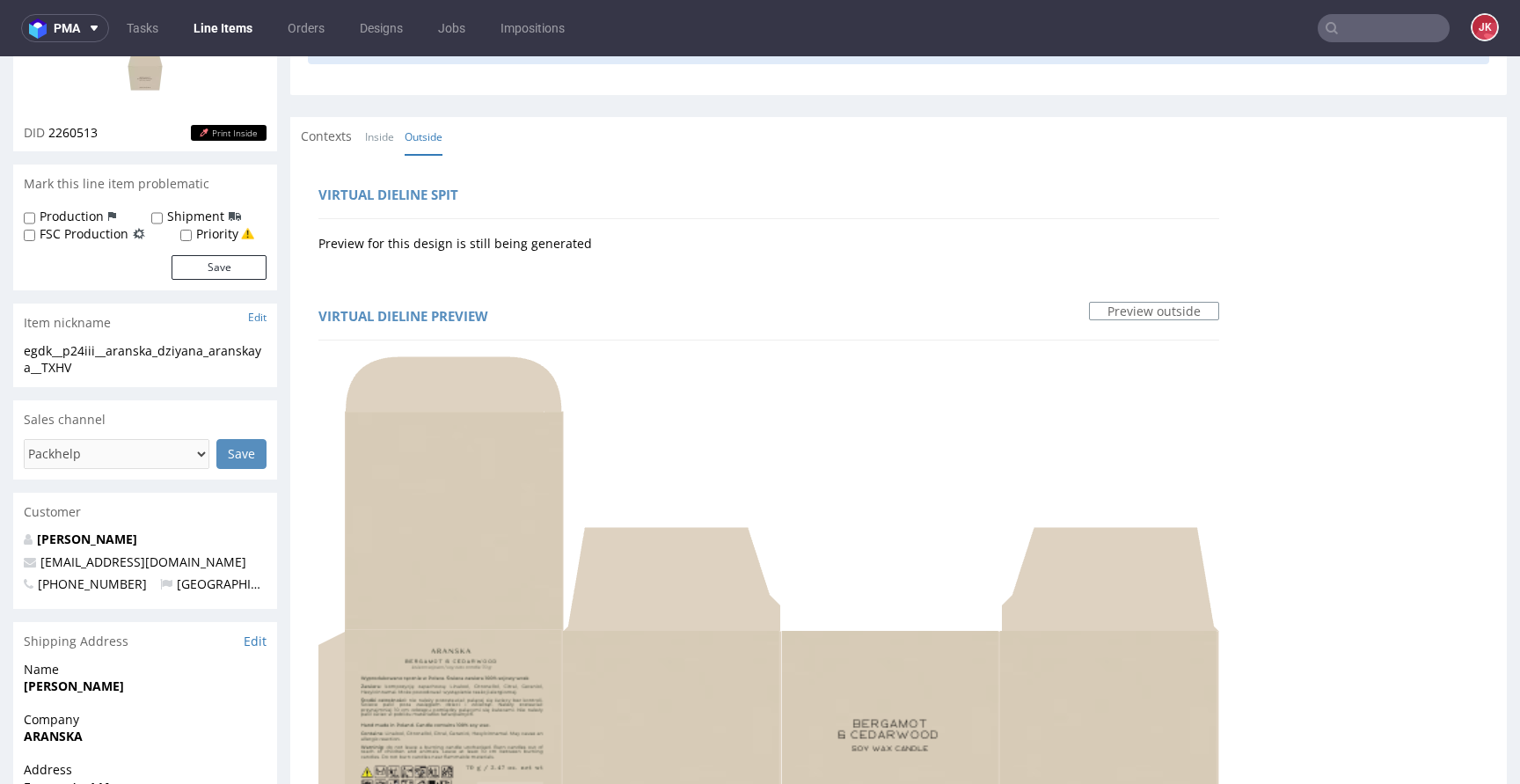
scroll to position [0, 0]
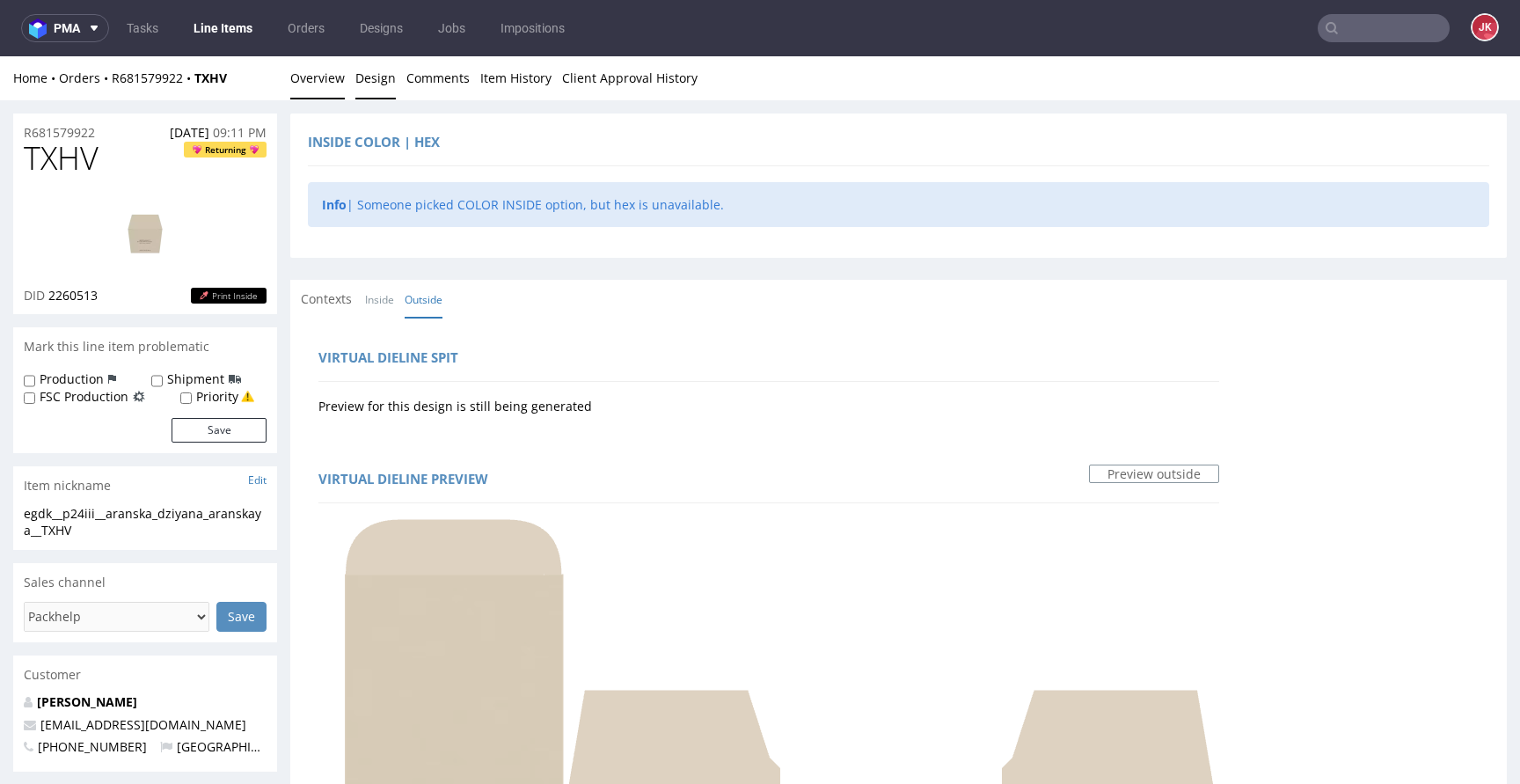
click at [336, 81] on link "Overview" at bounding box center [317, 77] width 54 height 44
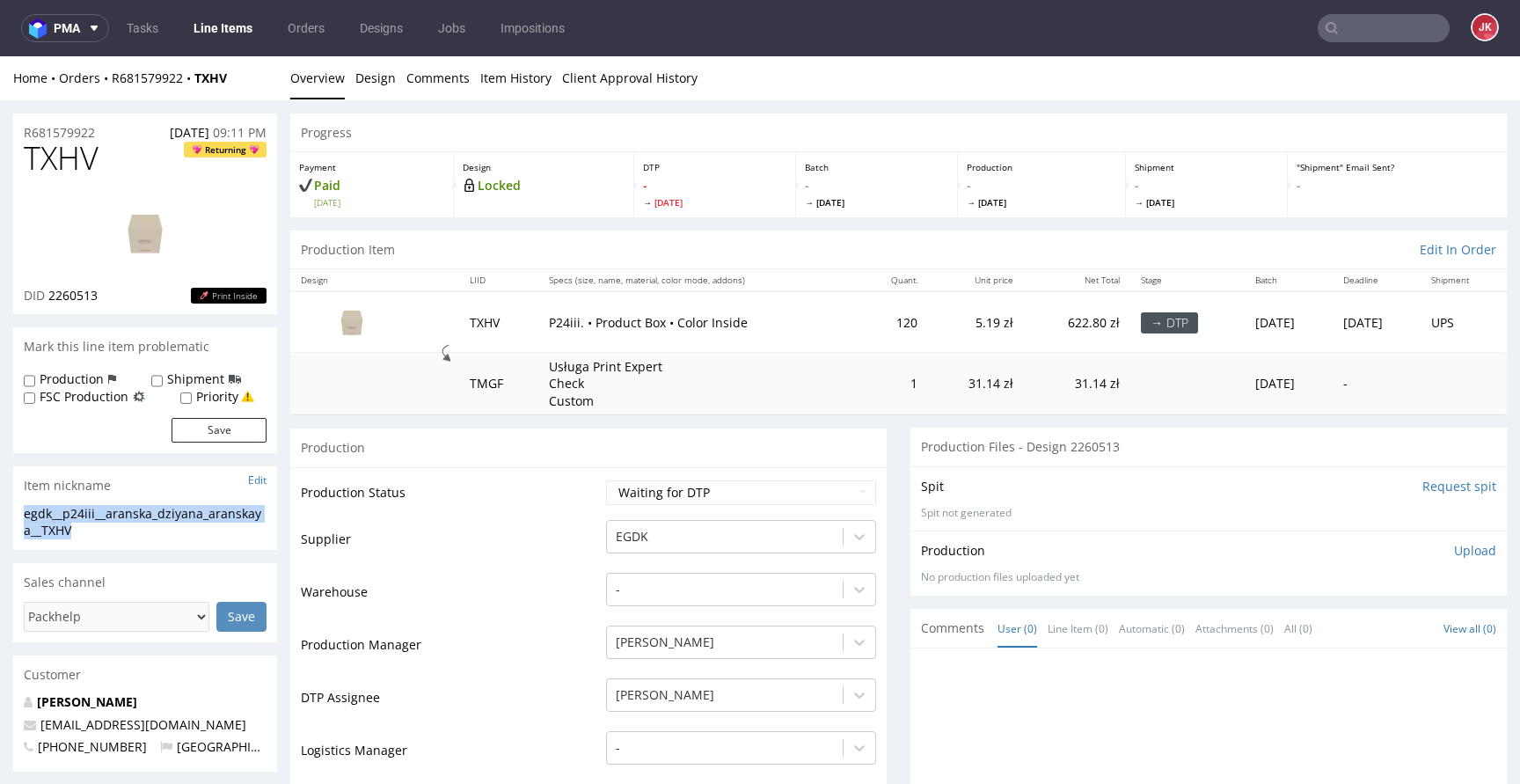
drag, startPoint x: 87, startPoint y: 533, endPoint x: 0, endPoint y: 509, distance: 90.2
copy div "egdk__p24iii__aranska_dziyana_aranskaya__TXHV"
drag, startPoint x: 48, startPoint y: 297, endPoint x: 123, endPoint y: 287, distance: 75.7
click at [123, 287] on div "DID 2260513 Print Inside" at bounding box center [145, 296] width 243 height 17
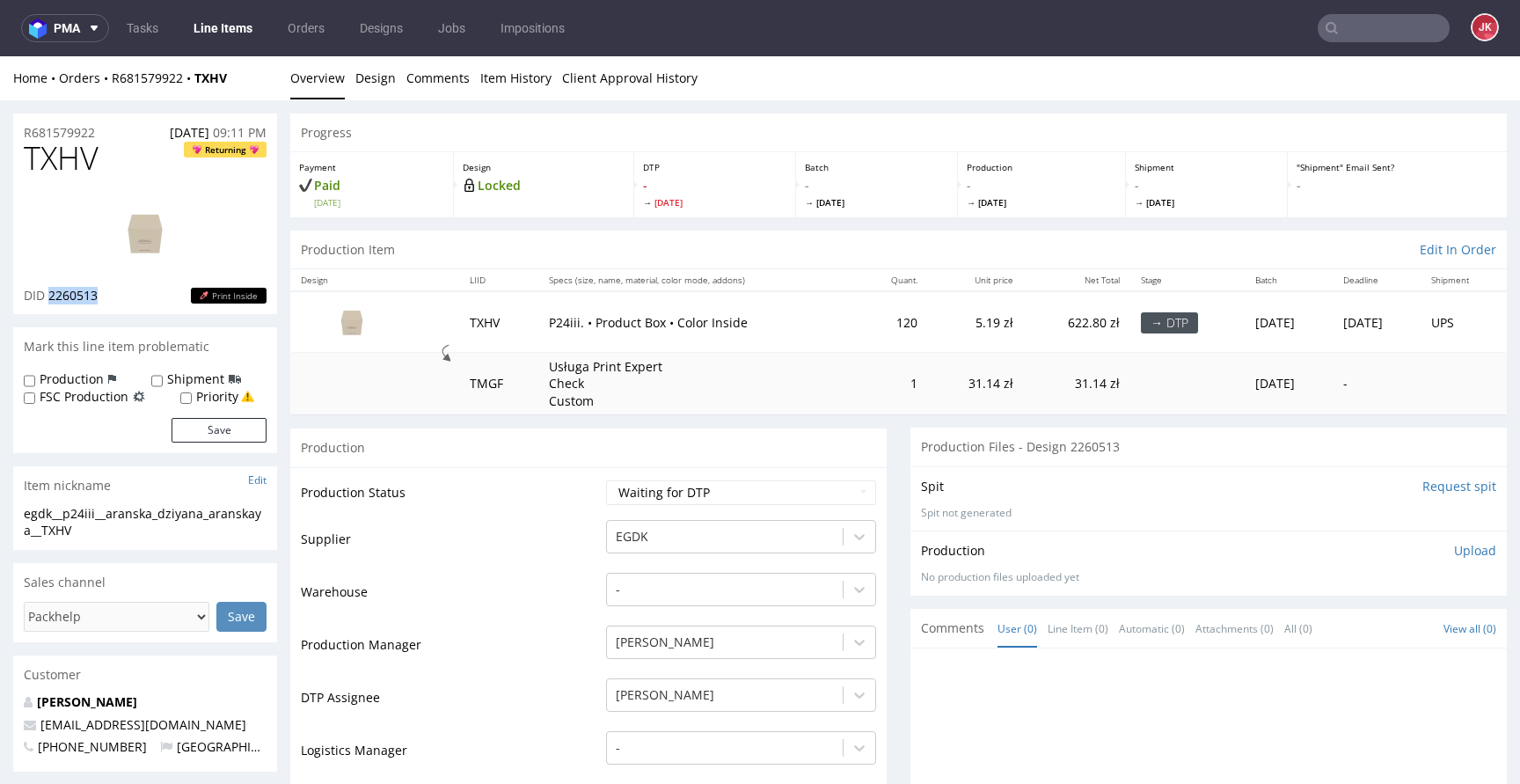
copy span "2260513"
click at [63, 162] on span "TXHV" at bounding box center [61, 159] width 74 height 35
copy span "TXHV"
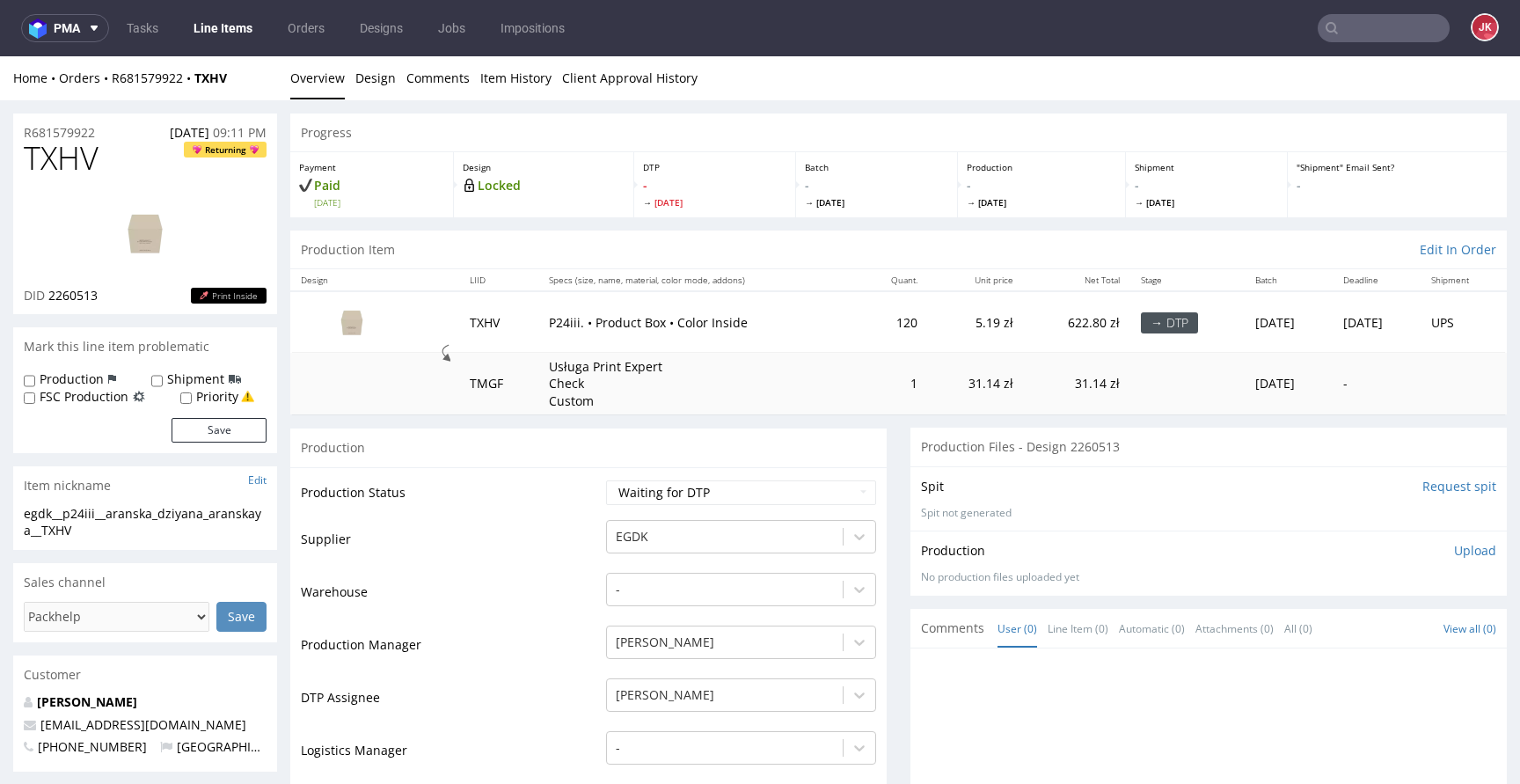
click at [771, 489] on select "Waiting for Artwork Waiting for Diecut Waiting for Mockup Waiting for DTP Waiti…" at bounding box center [741, 492] width 270 height 24
click at [606, 480] on select "Waiting for Artwork Waiting for Diecut Waiting for Mockup Waiting for DTP Waiti…" at bounding box center [741, 492] width 270 height 24
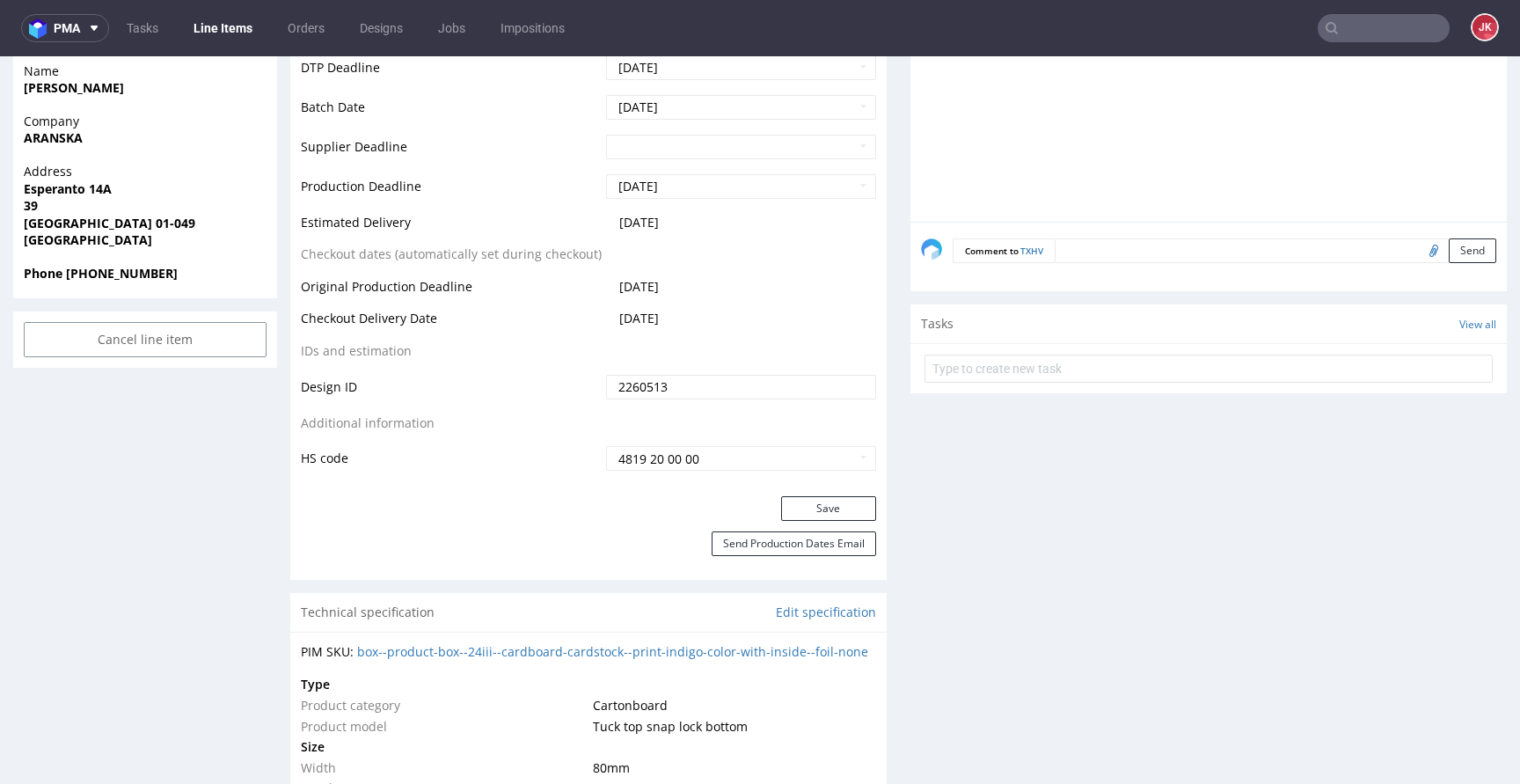
scroll to position [810, 0]
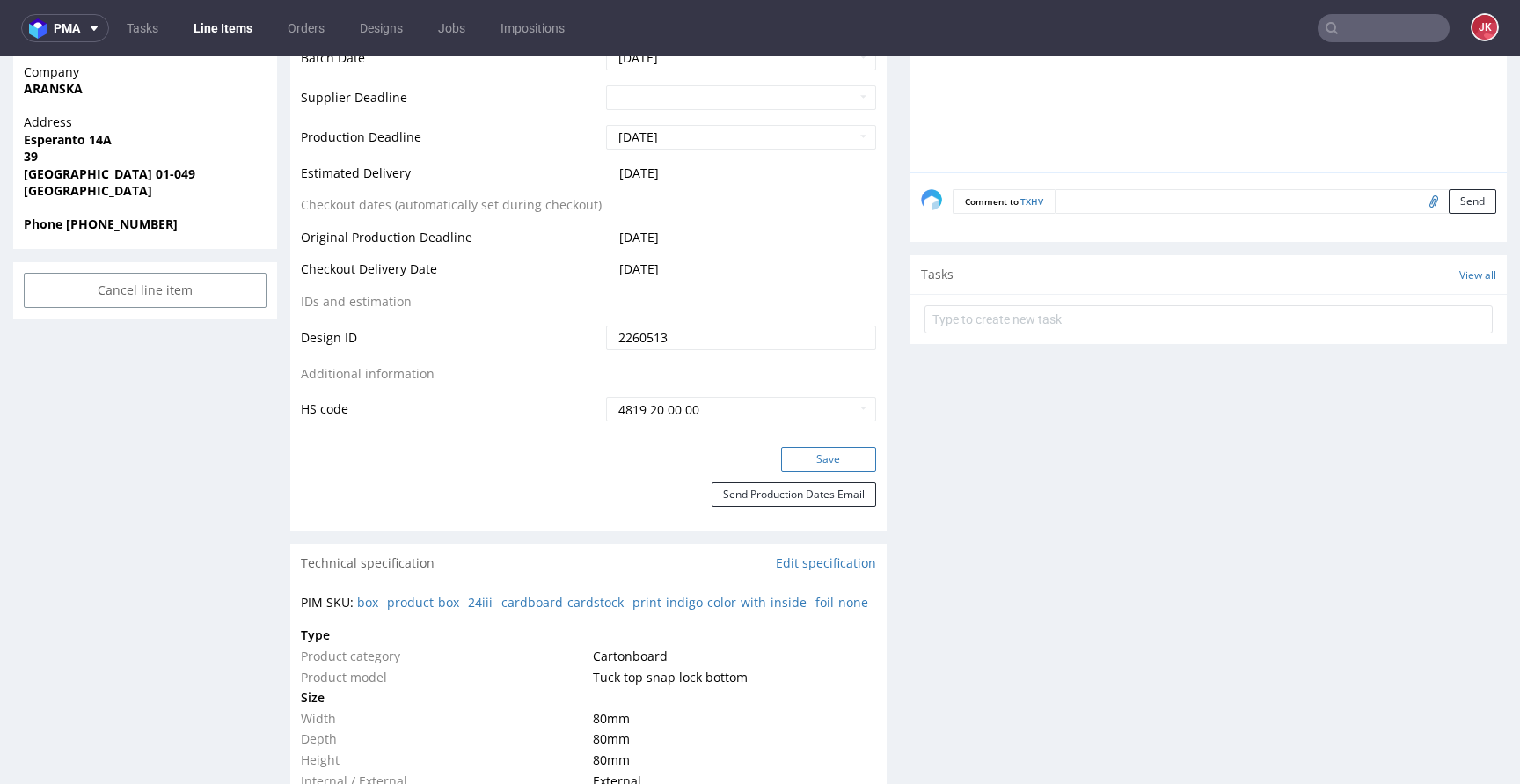
click at [803, 451] on button "Save" at bounding box center [829, 458] width 95 height 24
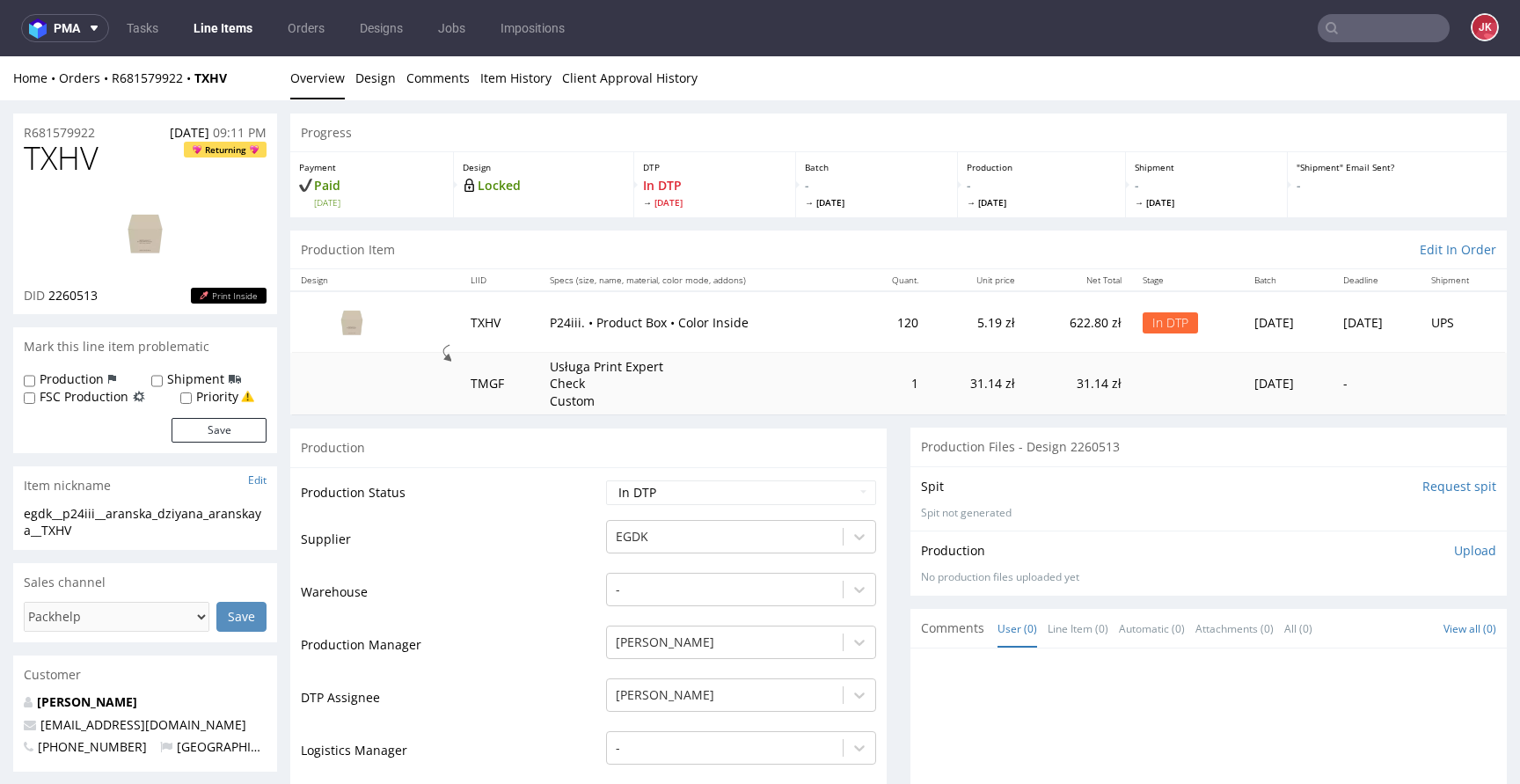
click at [549, 511] on td "Production Status" at bounding box center [451, 498] width 301 height 40
click at [808, 507] on td "Waiting for Artwork Waiting for Diecut Waiting for Mockup Waiting for DTP Waiti…" at bounding box center [739, 498] width 275 height 40
click at [787, 494] on select "Waiting for Artwork Waiting for Diecut Waiting for Mockup Waiting for DTP Waiti…" at bounding box center [741, 492] width 270 height 24
select select "dtp_ca_needed"
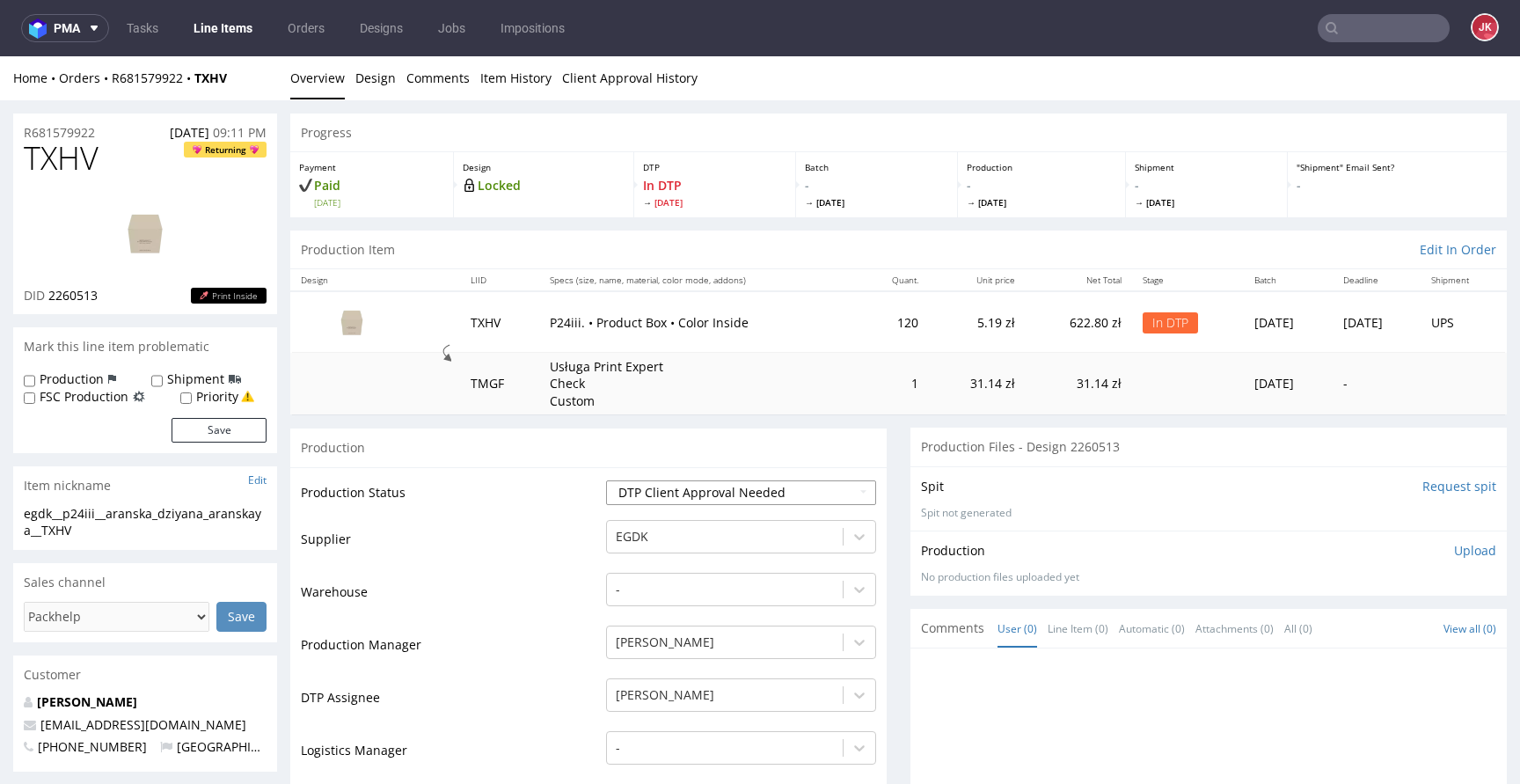
click at [606, 480] on select "Waiting for Artwork Waiting for Diecut Waiting for Mockup Waiting for DTP Waiti…" at bounding box center [741, 492] width 270 height 24
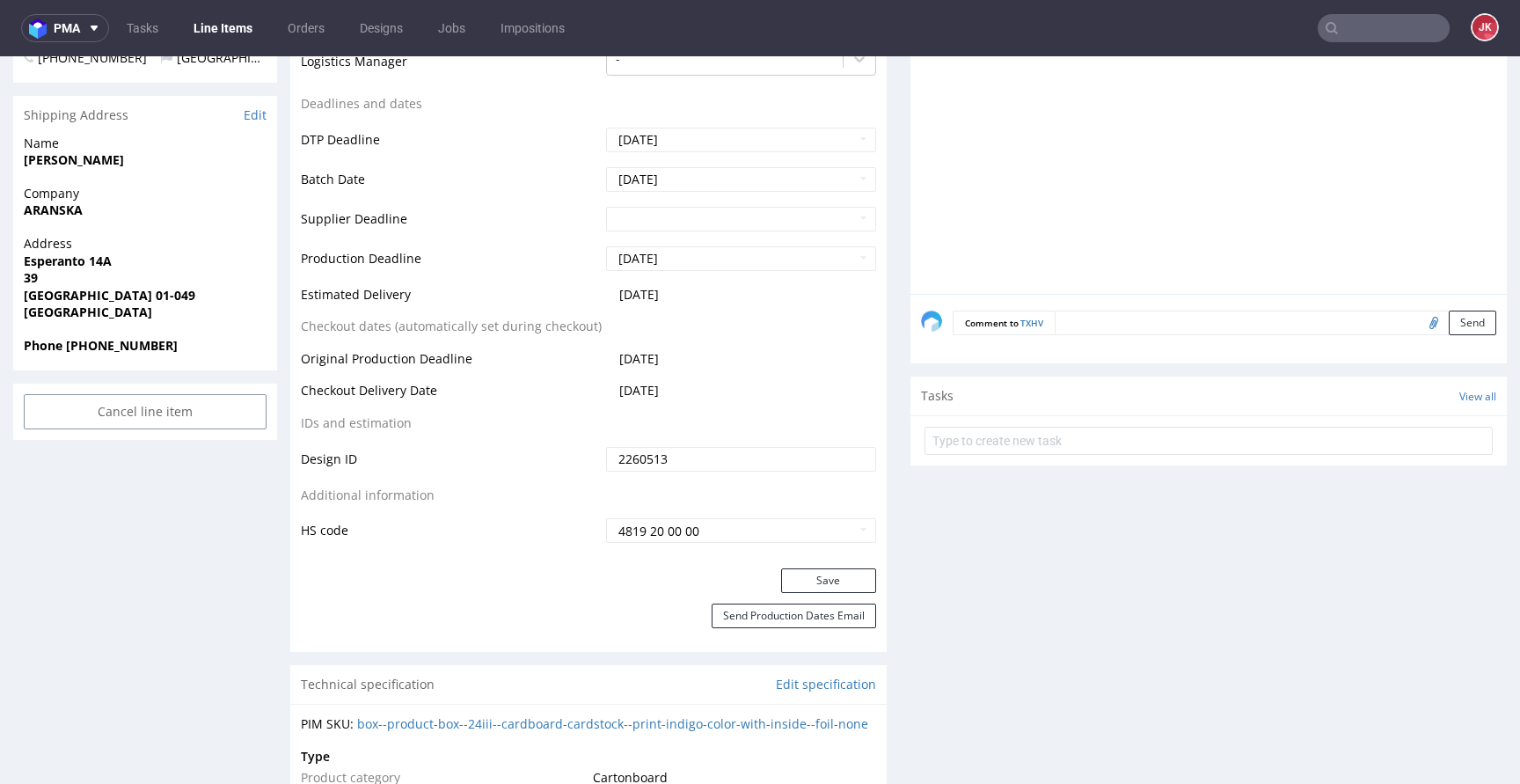
scroll to position [716, 0]
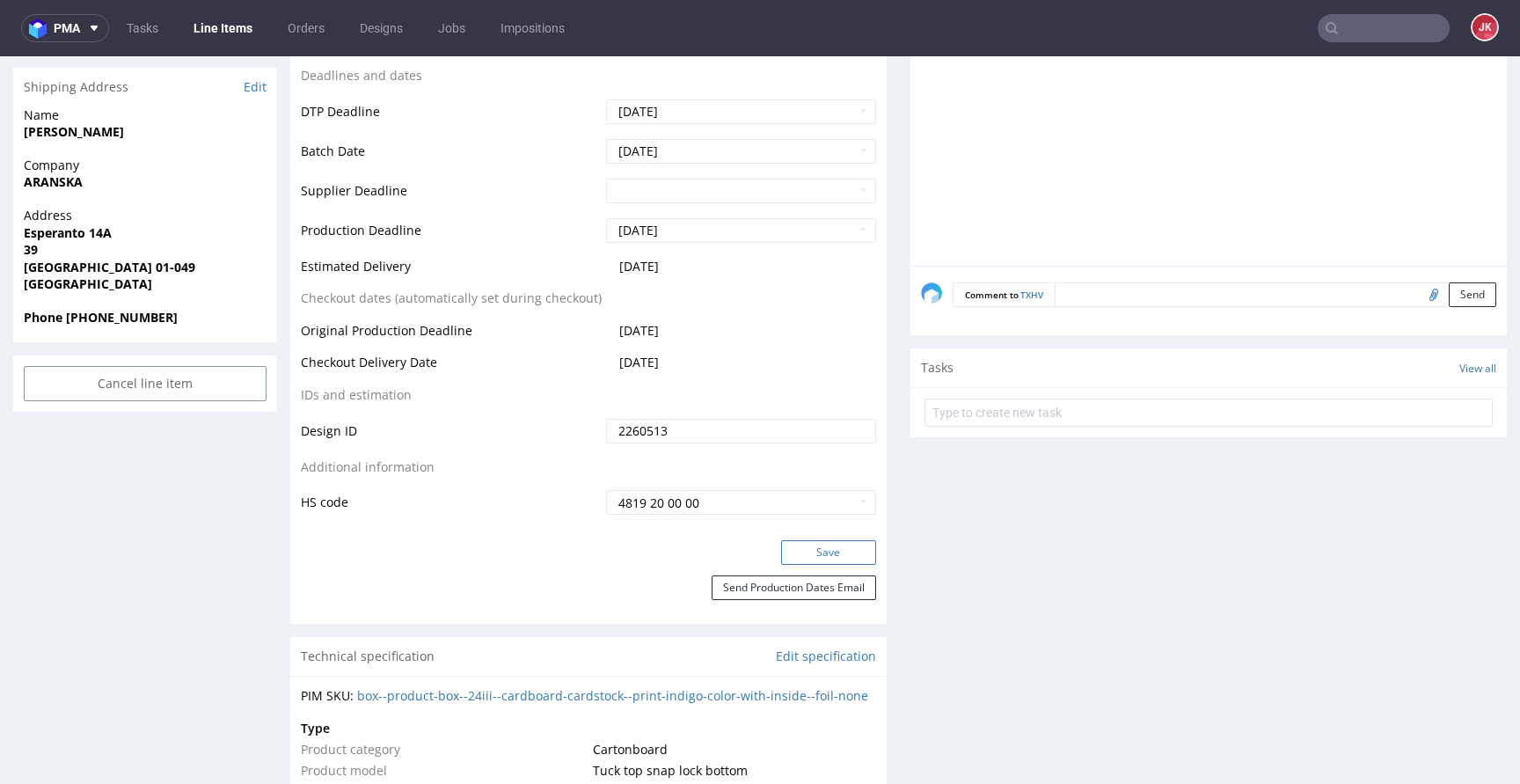
click at [819, 542] on button "Save" at bounding box center [829, 552] width 95 height 24
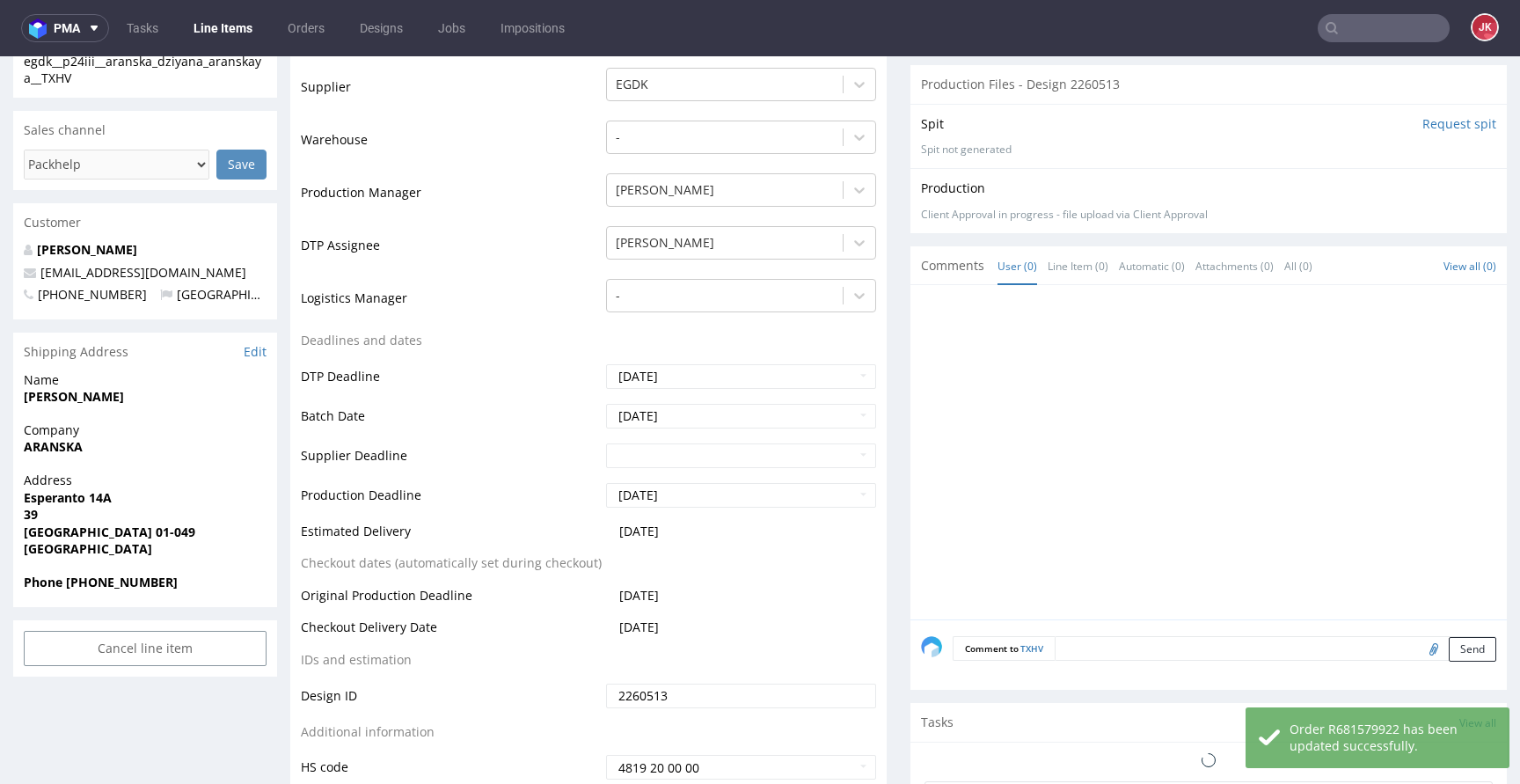
scroll to position [0, 0]
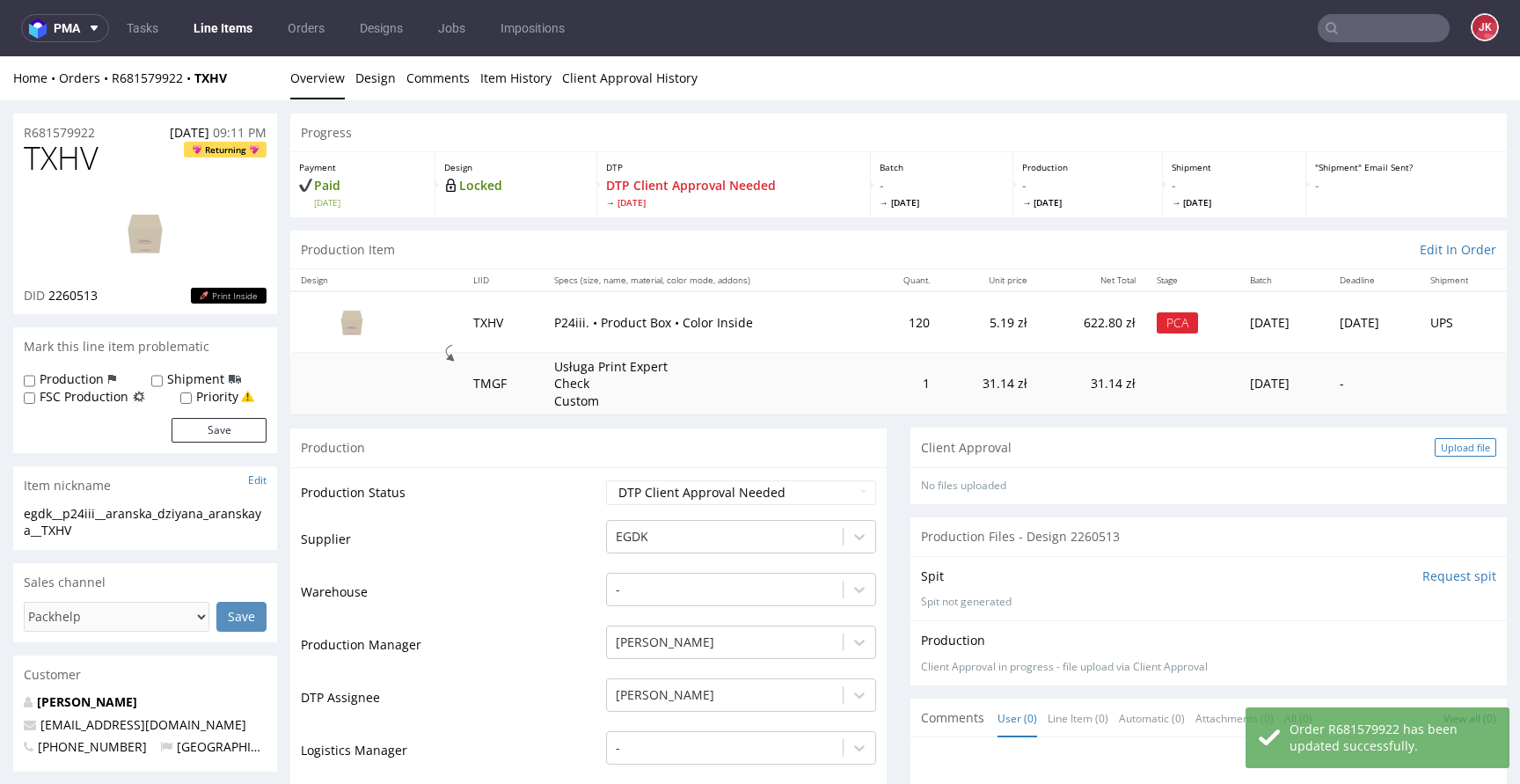
click at [1454, 449] on div "Upload file" at bounding box center [1466, 447] width 62 height 18
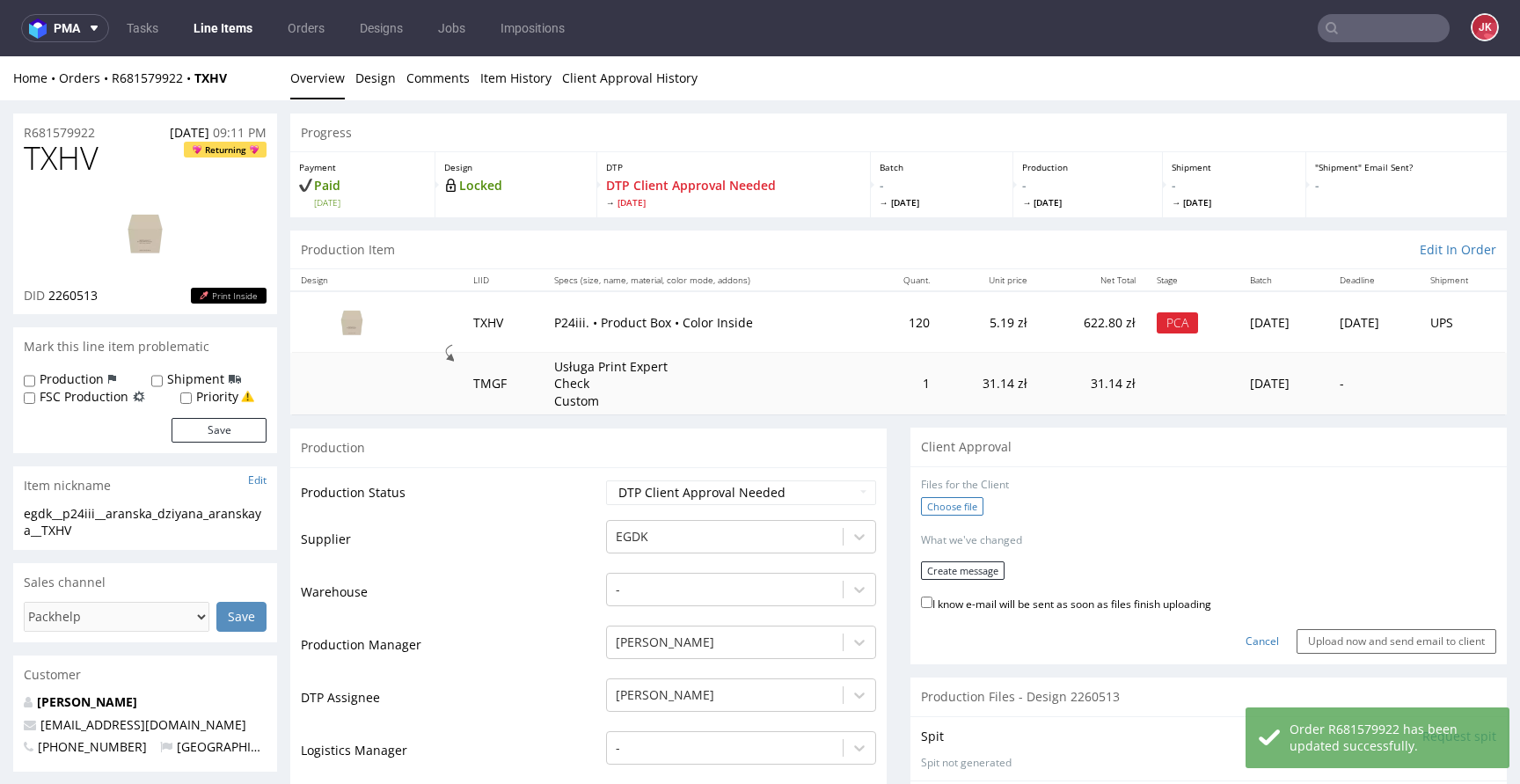
click at [941, 510] on label "Choose file" at bounding box center [951, 506] width 63 height 18
click at [0, 56] on input "Choose file" at bounding box center [0, 56] width 0 height 0
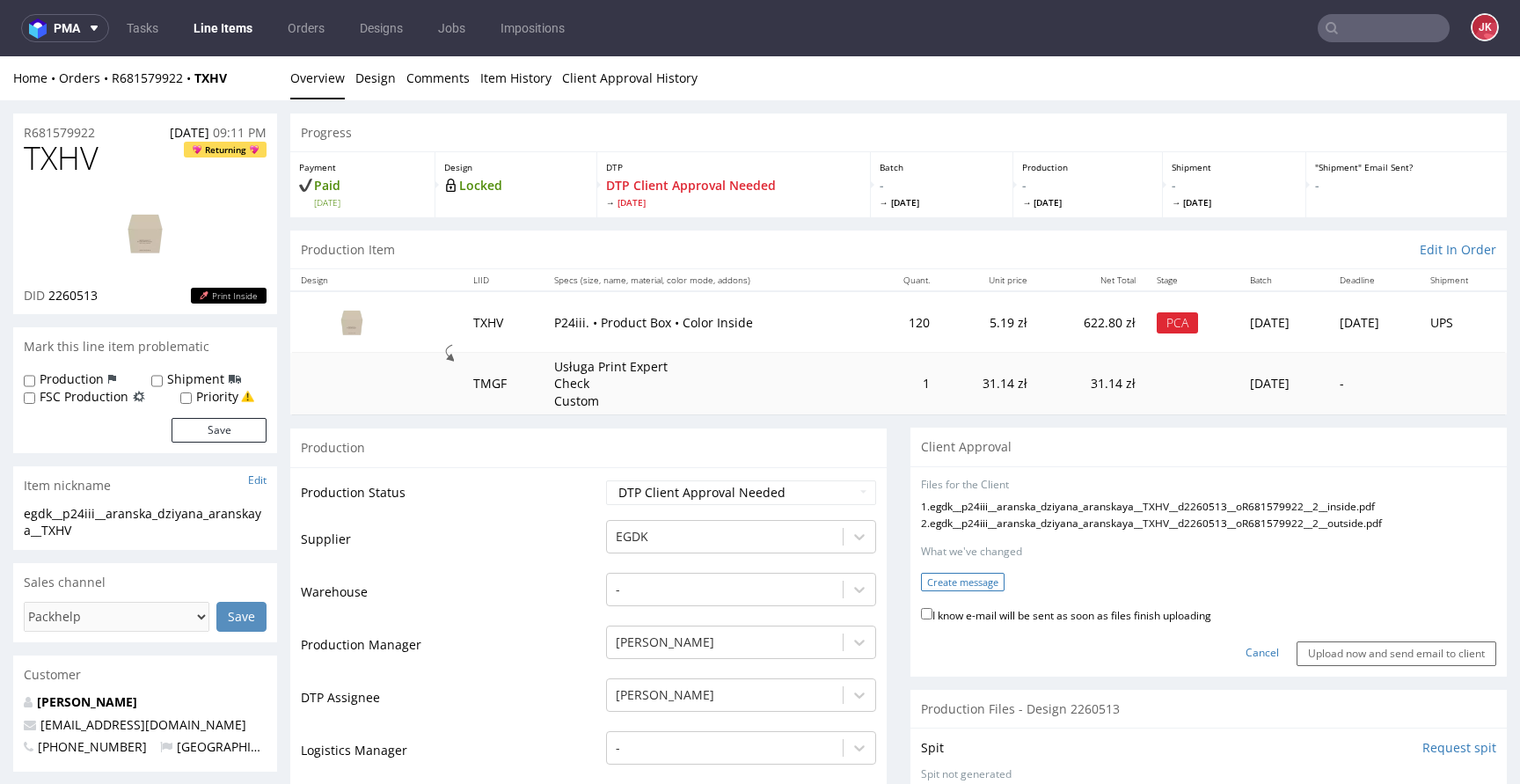
click at [961, 583] on button "Create message" at bounding box center [962, 581] width 83 height 18
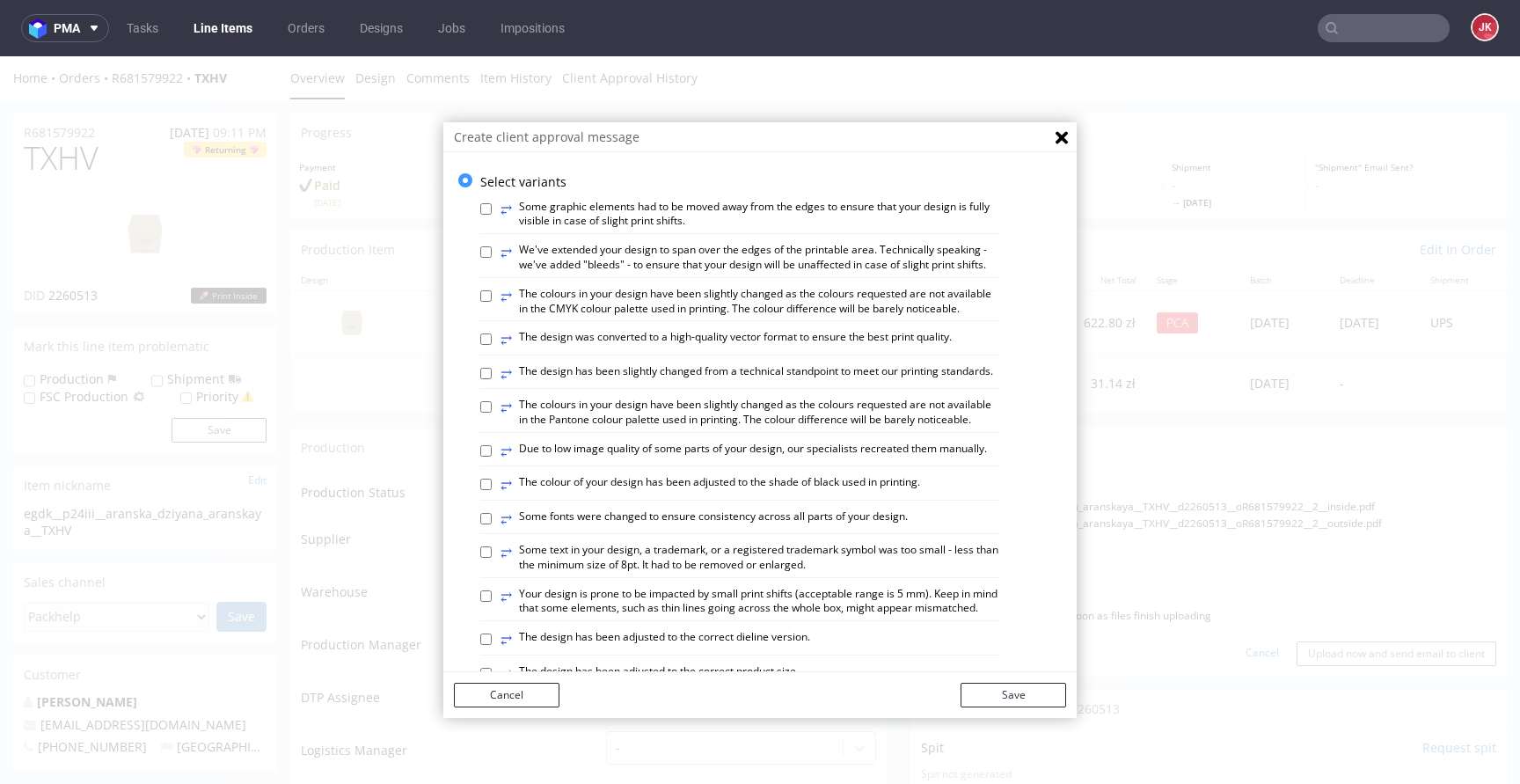
click at [893, 302] on label "⥂ The colours in your design have been slightly changed as the colours requeste…" at bounding box center [750, 302] width 499 height 30
click at [492, 302] on input "⥂ The colours in your design have been slightly changed as the colours requeste…" at bounding box center [486, 296] width 12 height 12
checkbox input "true"
click at [1030, 683] on button "Save" at bounding box center [1012, 694] width 105 height 24
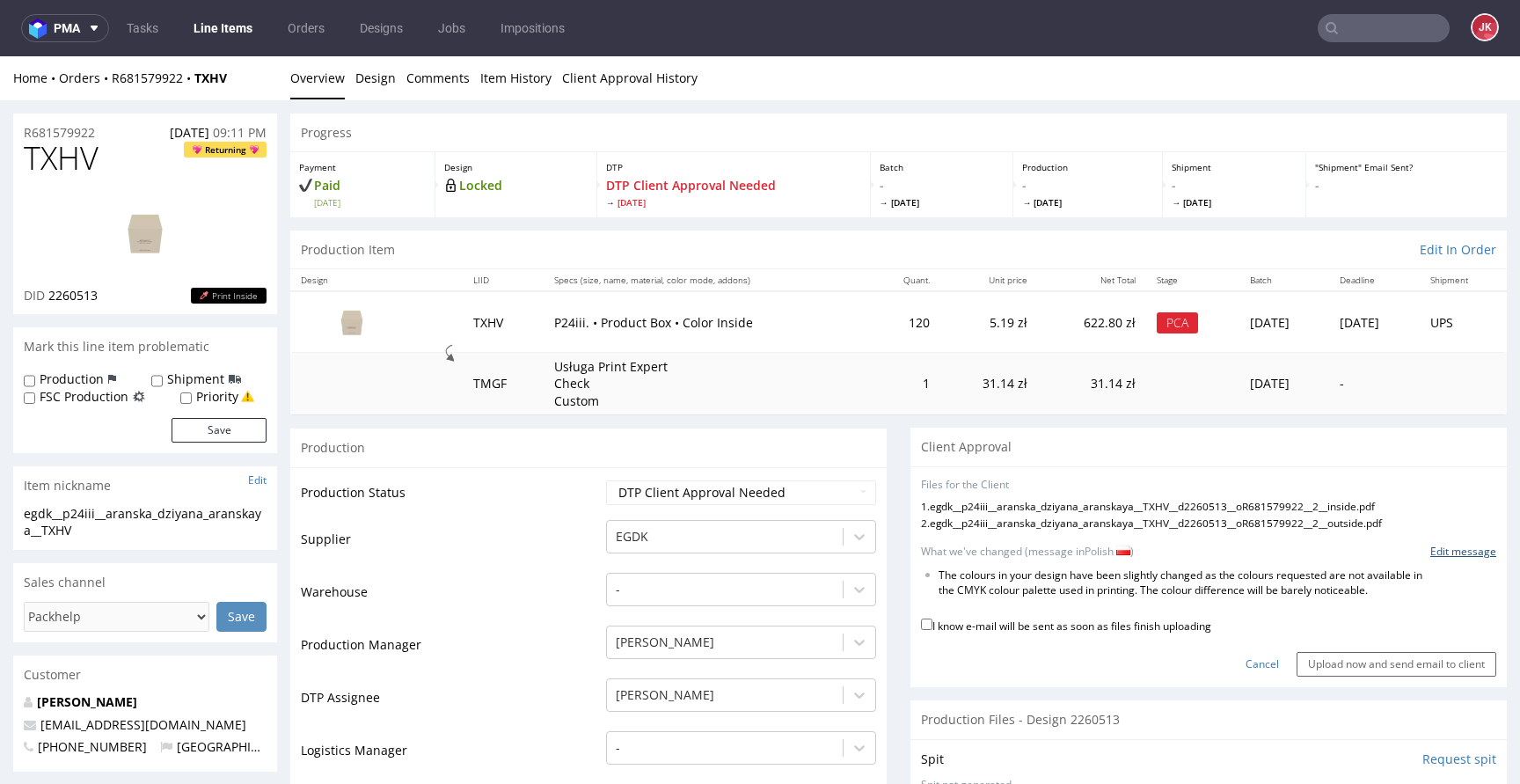
click at [1443, 554] on link "Edit message" at bounding box center [1463, 551] width 66 height 15
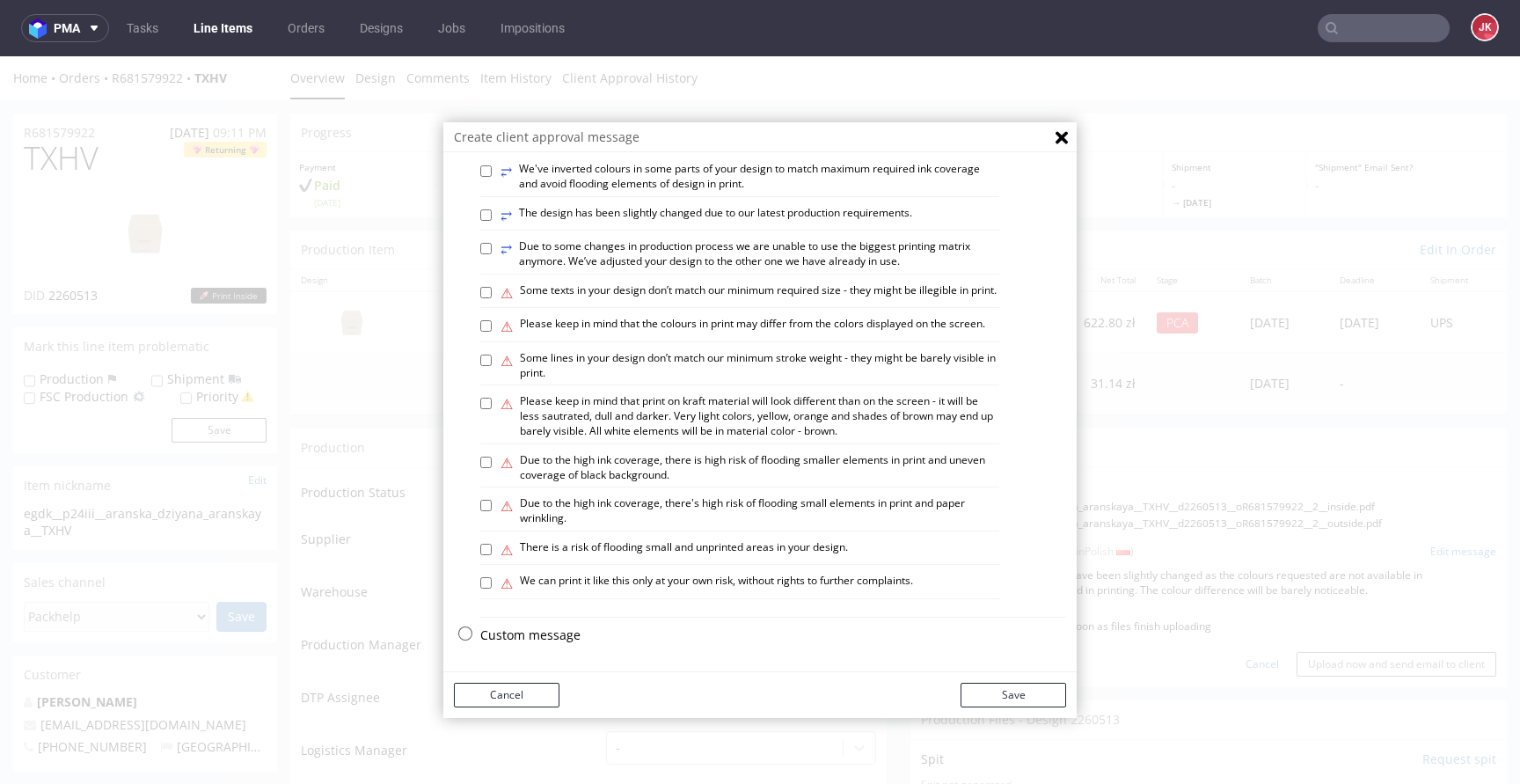
scroll to position [1026, 0]
click at [512, 636] on p "Custom message" at bounding box center [774, 635] width 586 height 17
checkbox input "false"
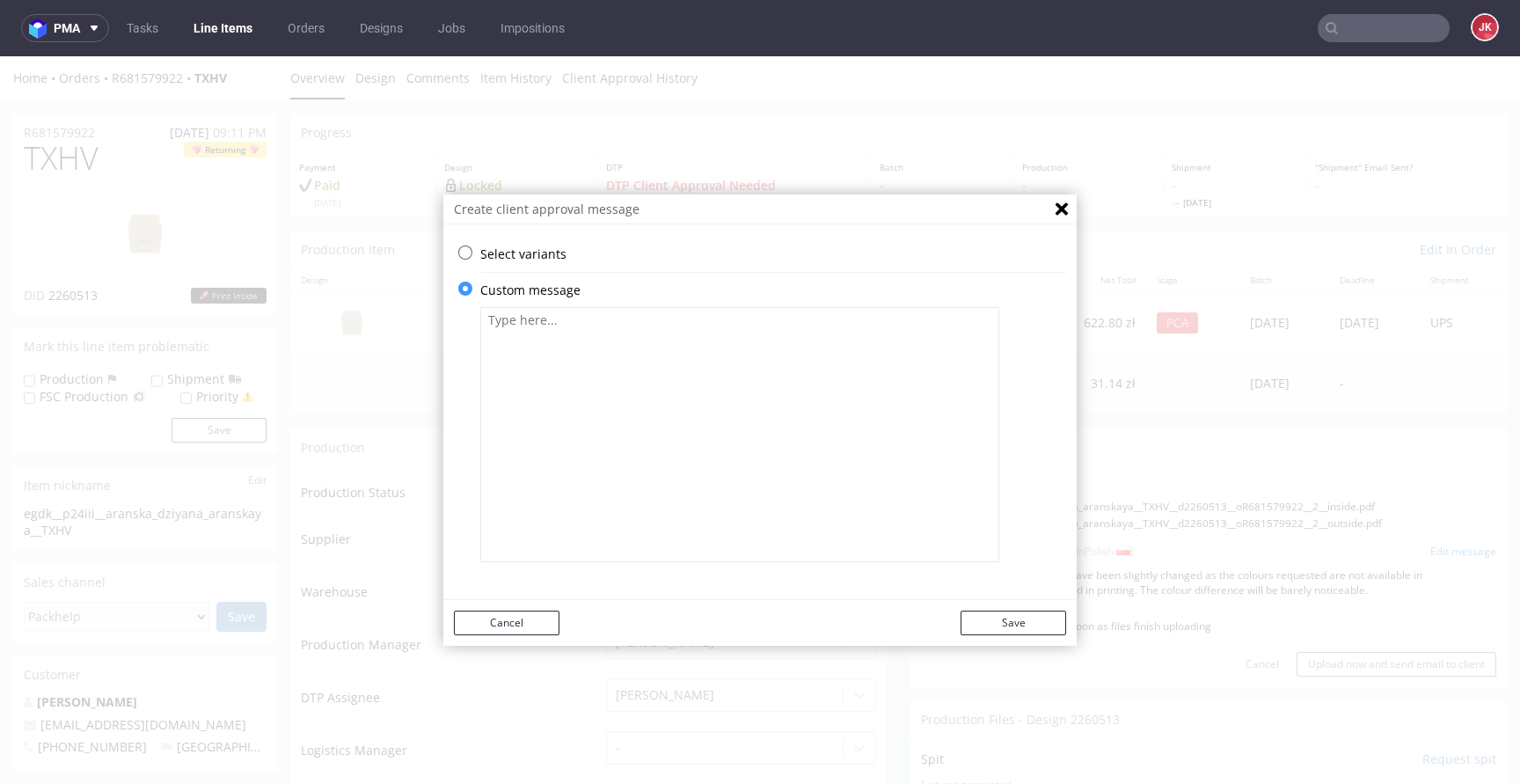
click at [705, 404] on textarea at bounding box center [740, 434] width 519 height 255
paste textarea "Sprawdź, czy wszystko jest w porządku. Wymagana jest zgoda klienta. Ciemny ziel…"
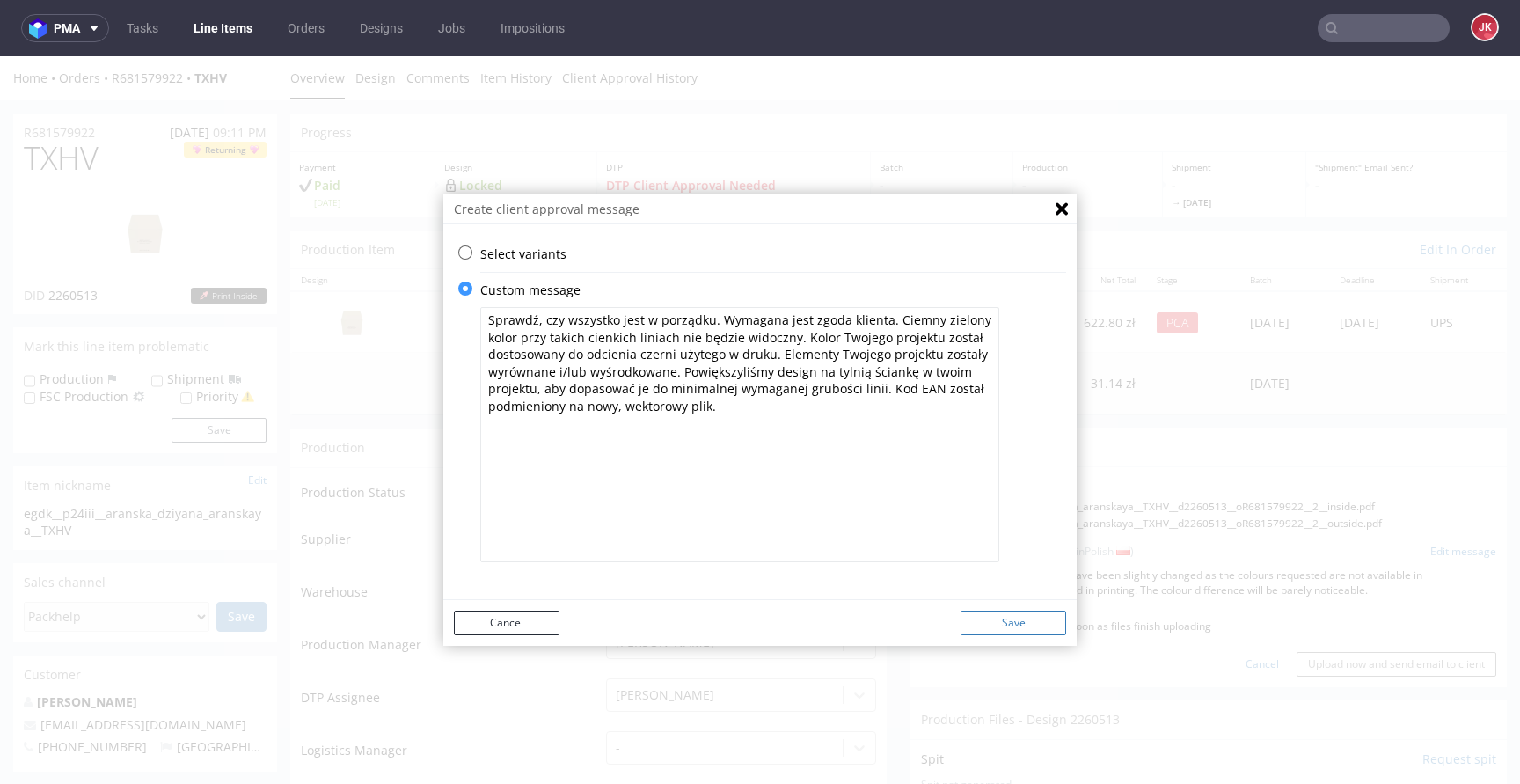
type textarea "Sprawdź, czy wszystko jest w porządku. Wymagana jest zgoda klienta. Ciemny ziel…"
click at [996, 621] on button "Save" at bounding box center [1012, 622] width 105 height 24
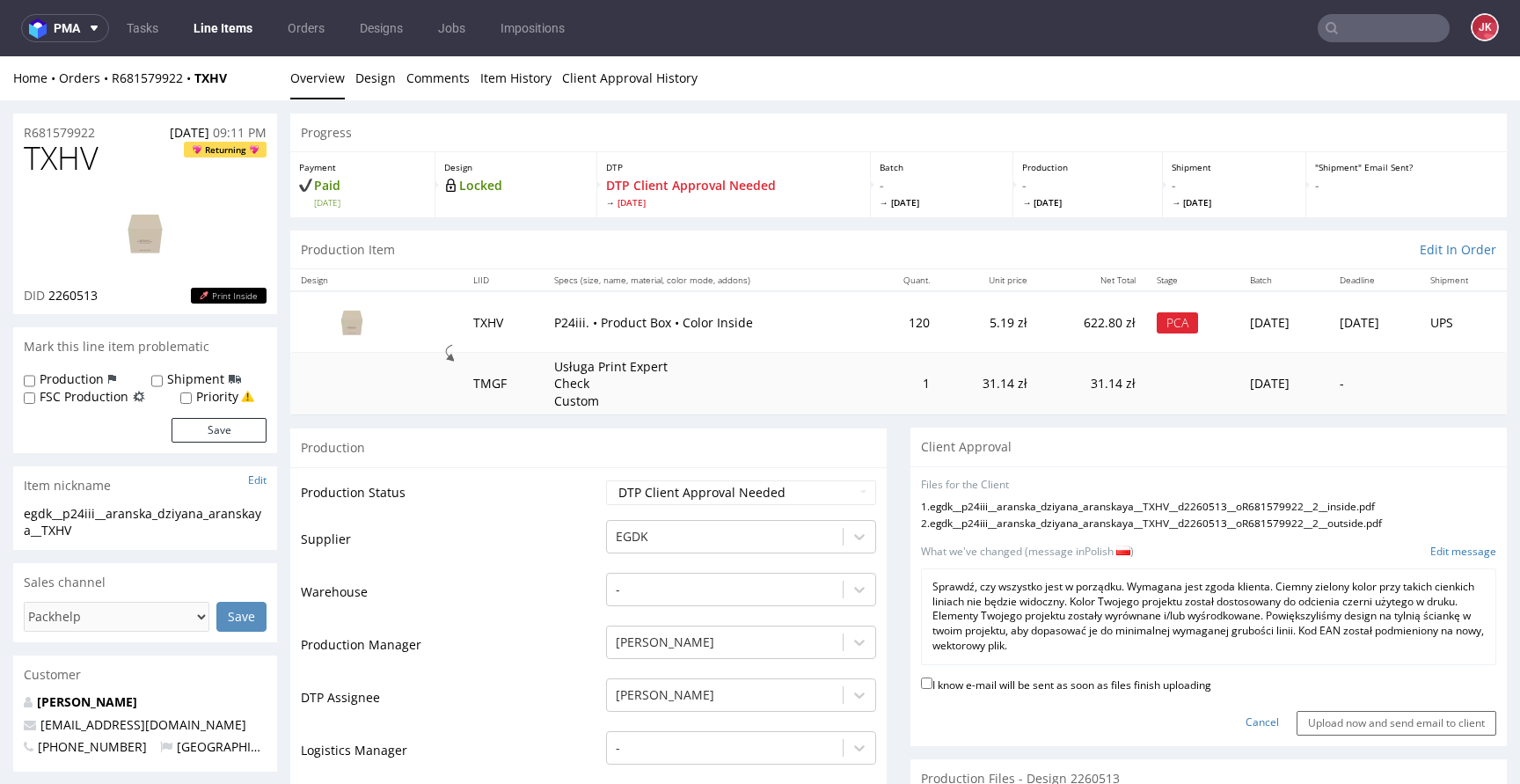
click at [987, 684] on label "I know e-mail will be sent as soon as files finish uploading" at bounding box center [1066, 683] width 290 height 19
click at [932, 684] on input "I know e-mail will be sent as soon as files finish uploading" at bounding box center [926, 682] width 12 height 12
checkbox input "true"
click at [1364, 717] on input "Upload now and send email to client" at bounding box center [1396, 722] width 200 height 24
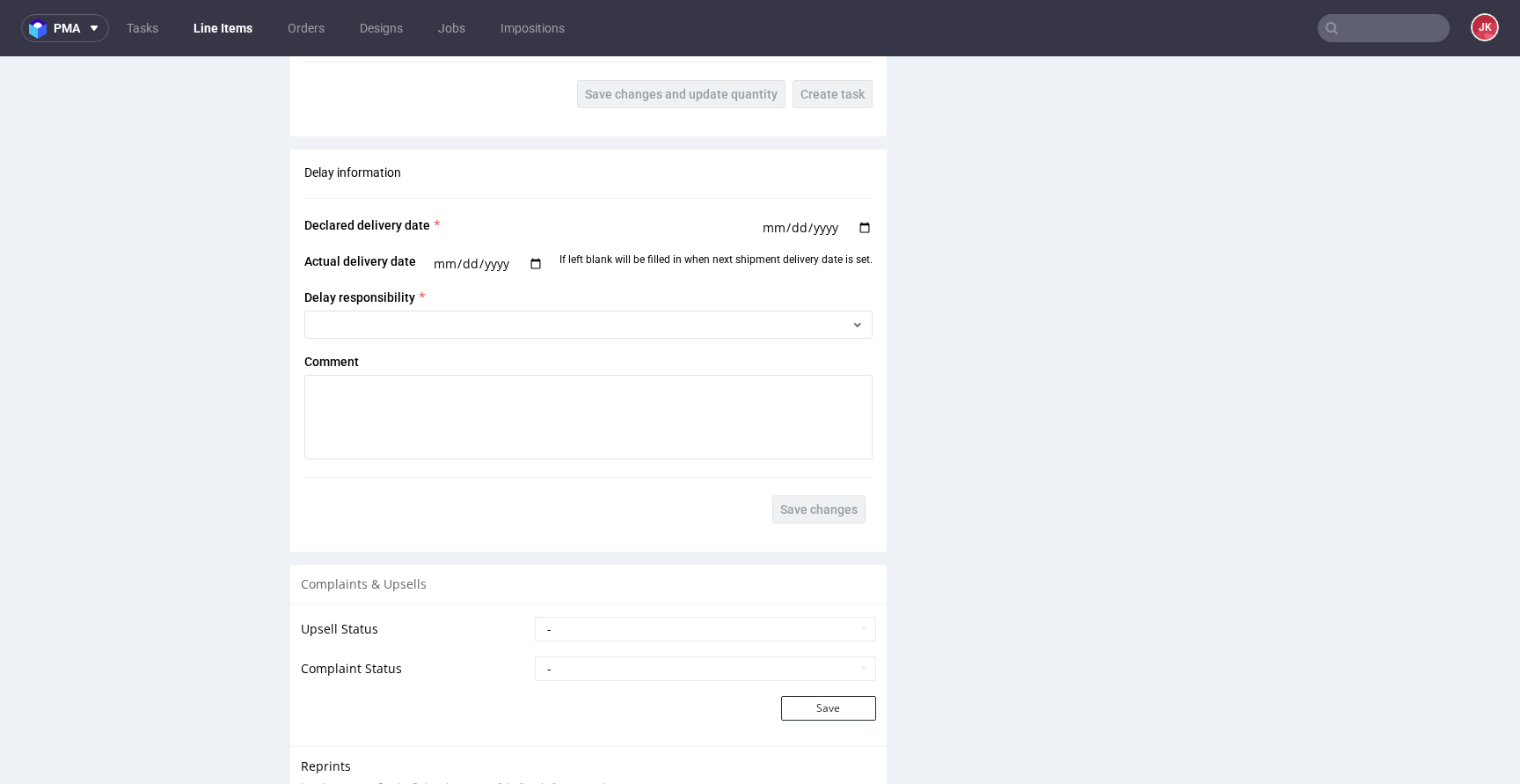
scroll to position [2704, 0]
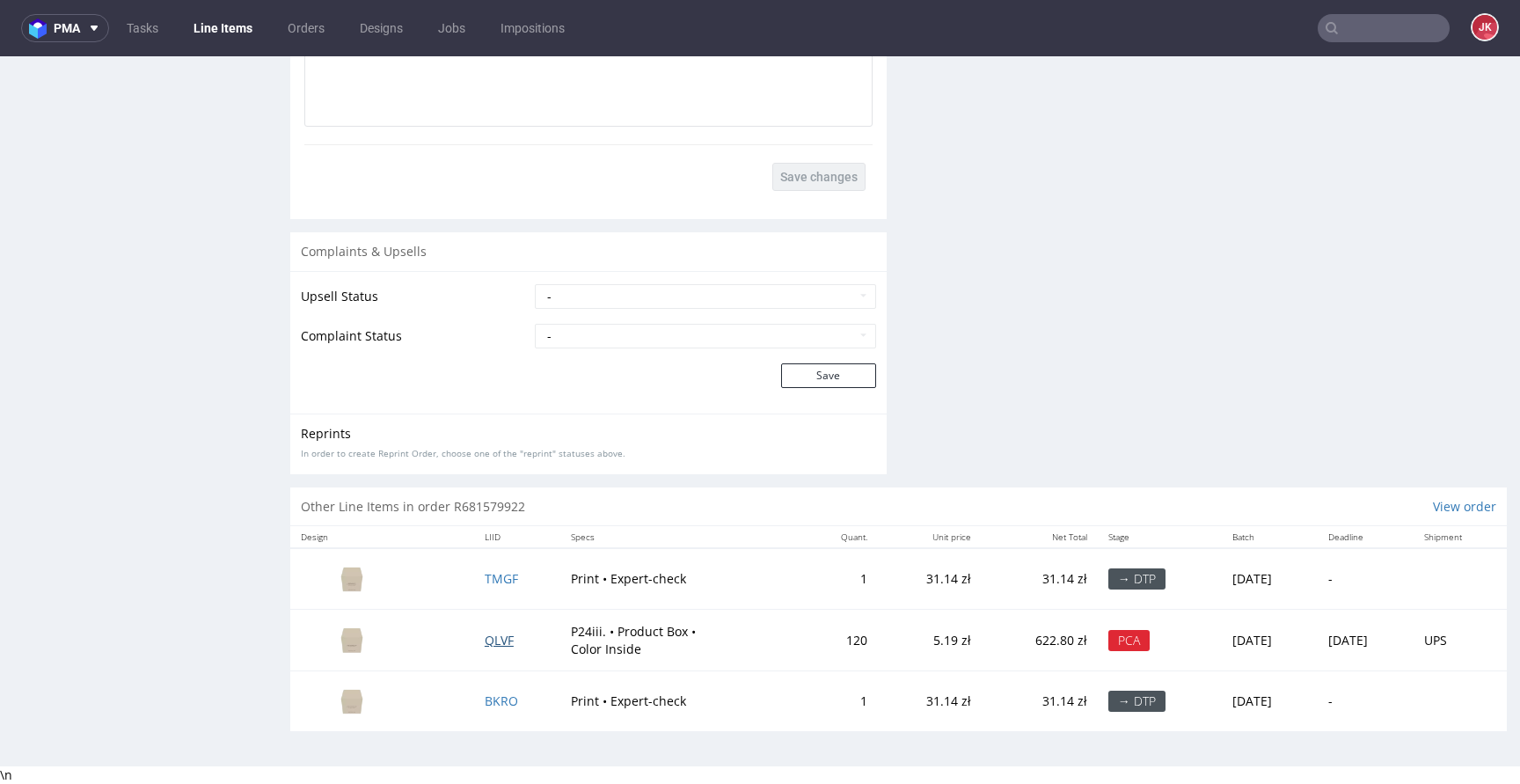
click at [488, 644] on span "QLVF" at bounding box center [499, 639] width 29 height 16
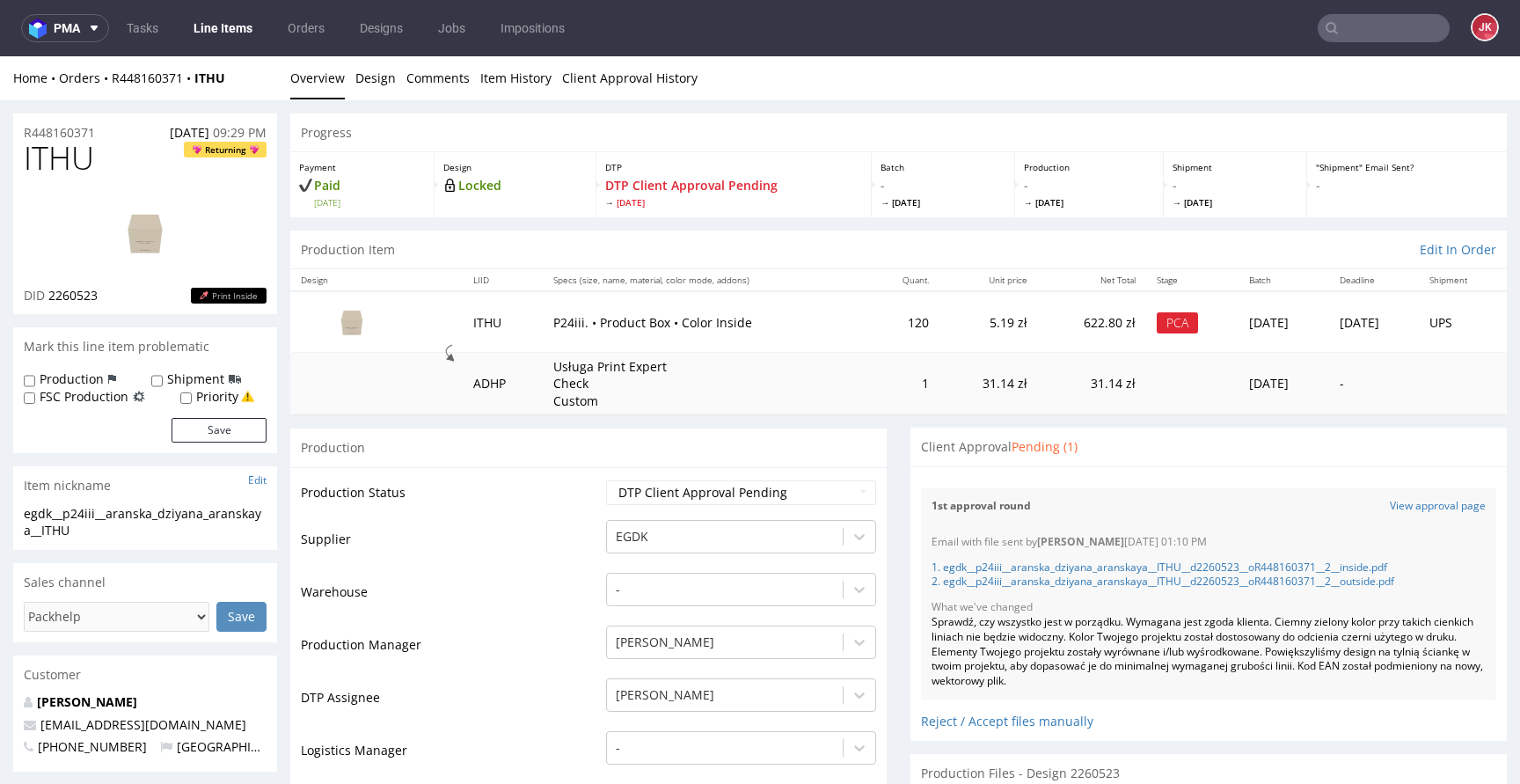
click at [1035, 638] on div "Sprawdź, czy wszystko jest w porządku. Wymagana jest zgoda klienta. Ciemny ziel…" at bounding box center [1208, 652] width 554 height 73
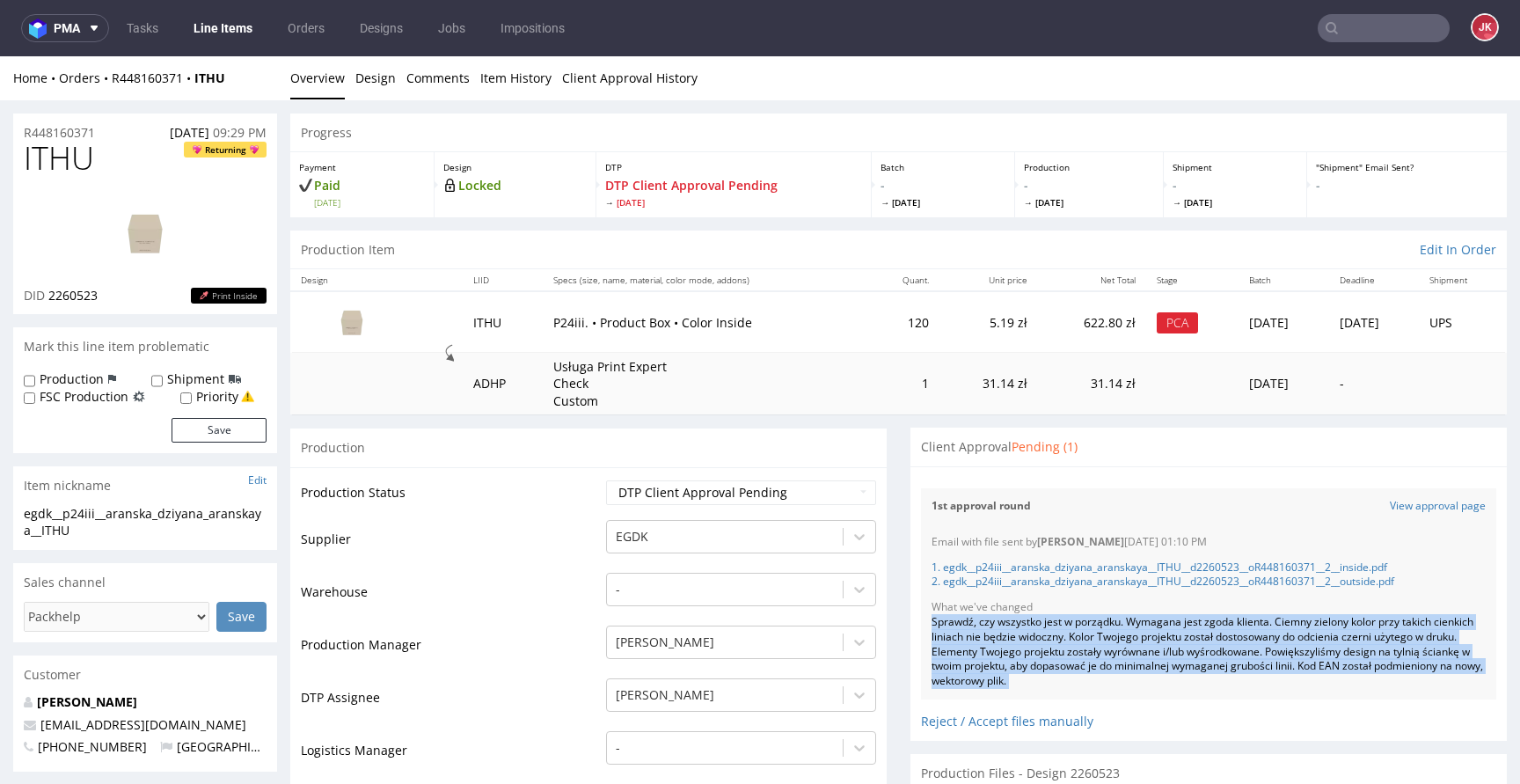
click at [1035, 638] on div "Sprawdź, czy wszystko jest w porządku. Wymagana jest zgoda klienta. Ciemny ziel…" at bounding box center [1208, 652] width 554 height 73
copy div "Sprawdź, czy wszystko jest w porządku. Wymagana jest zgoda klienta. Ciemny ziel…"
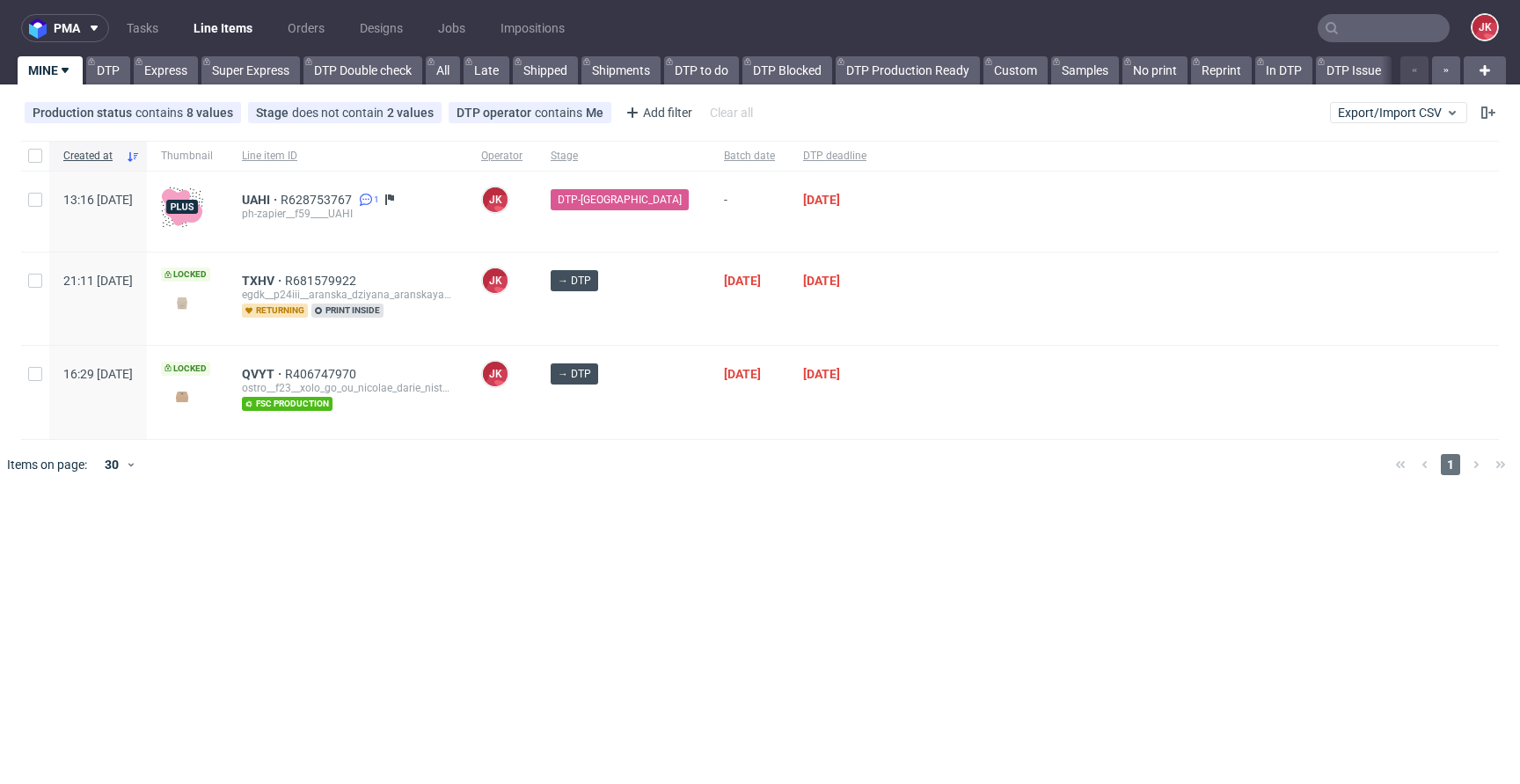
click at [658, 453] on div at bounding box center [785, 464] width 1191 height 49
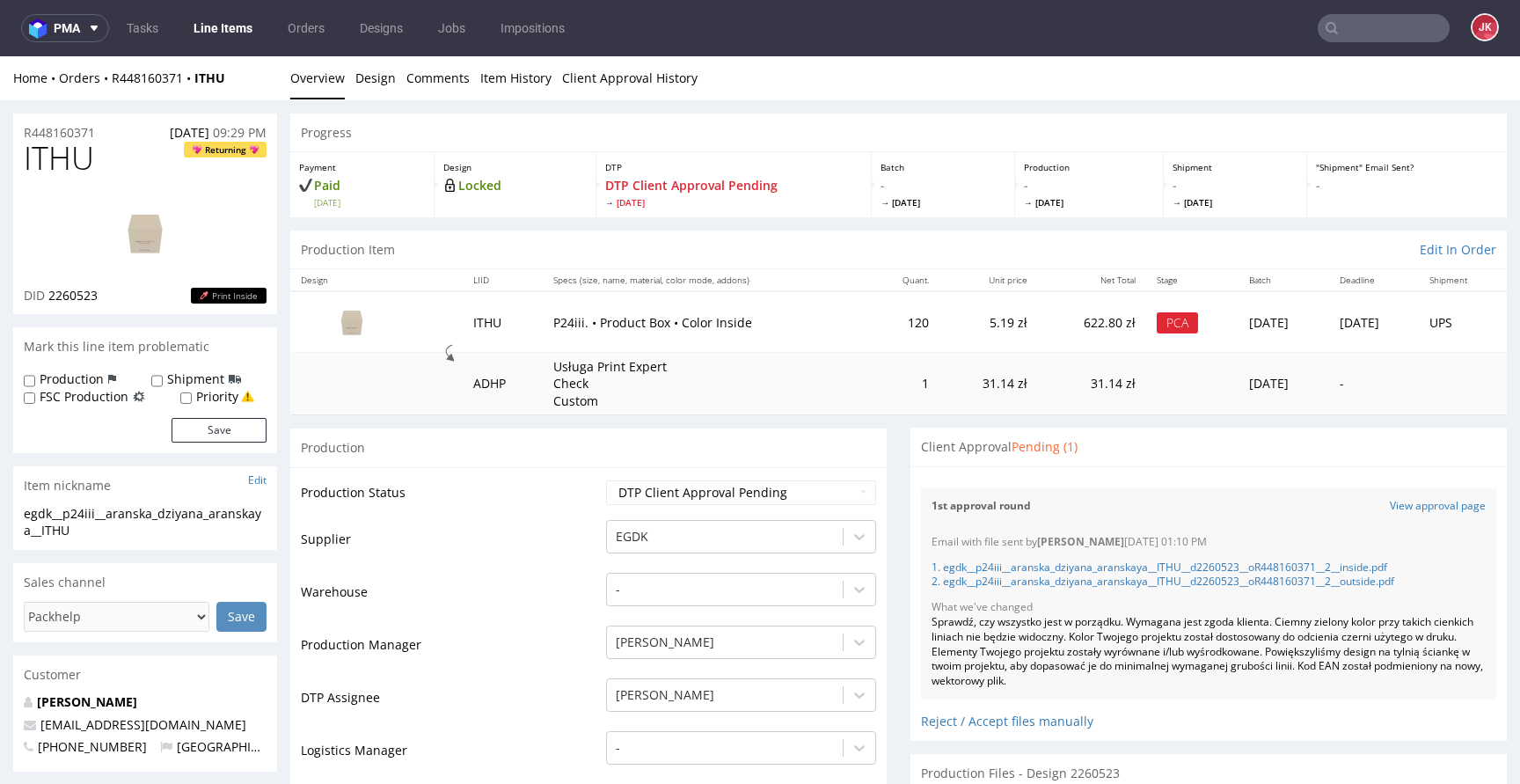
click at [1083, 637] on div "Sprawdź, czy wszystko jest w porządku. Wymagana jest zgoda klienta. Ciemny ziel…" at bounding box center [1208, 652] width 554 height 73
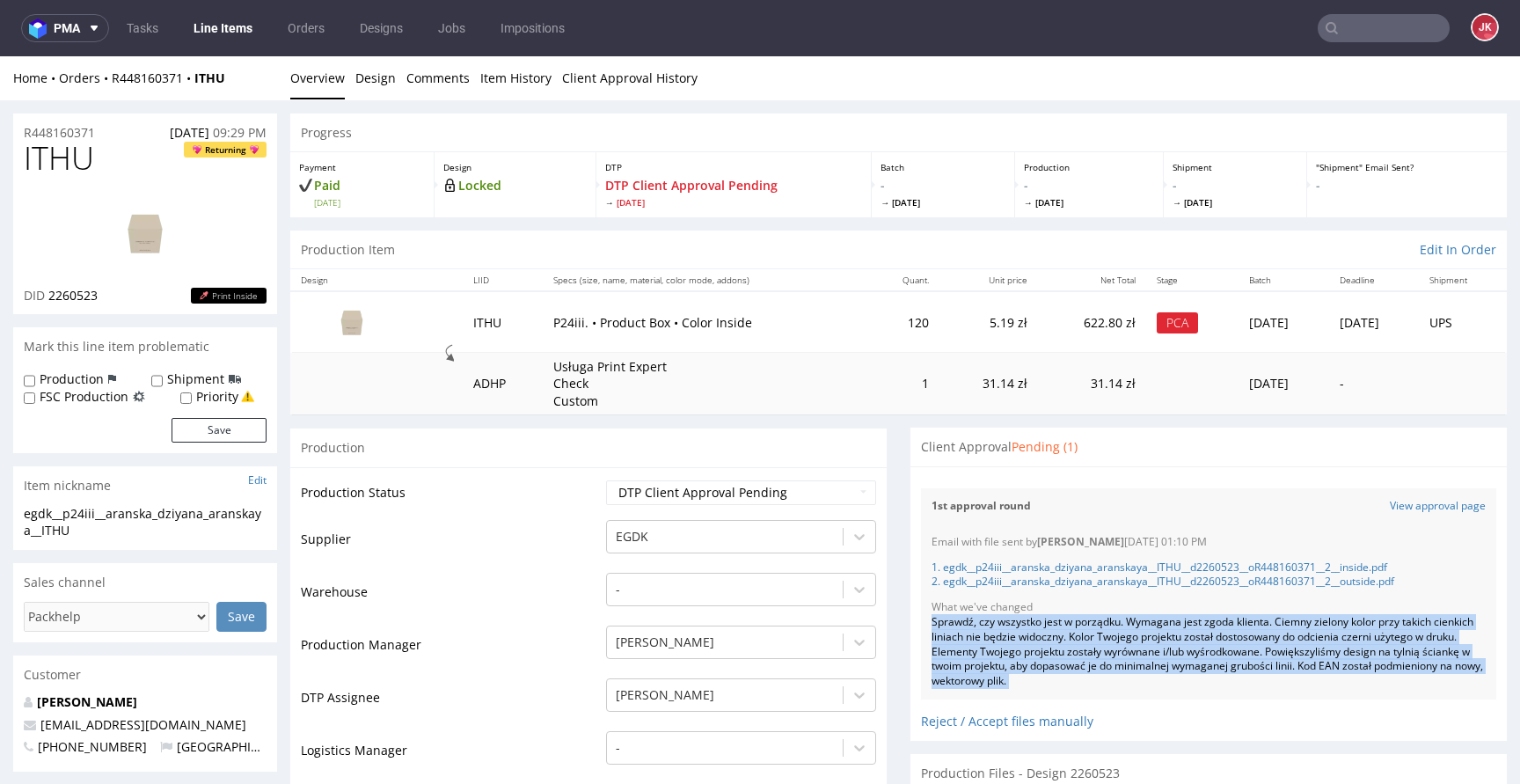
click at [1083, 637] on div "Sprawdź, czy wszystko jest w porządku. Wymagana jest zgoda klienta. Ciemny ziel…" at bounding box center [1208, 652] width 554 height 73
copy div "Sprawdź, czy wszystko jest w porządku. Wymagana jest zgoda klienta. Ciemny ziel…"
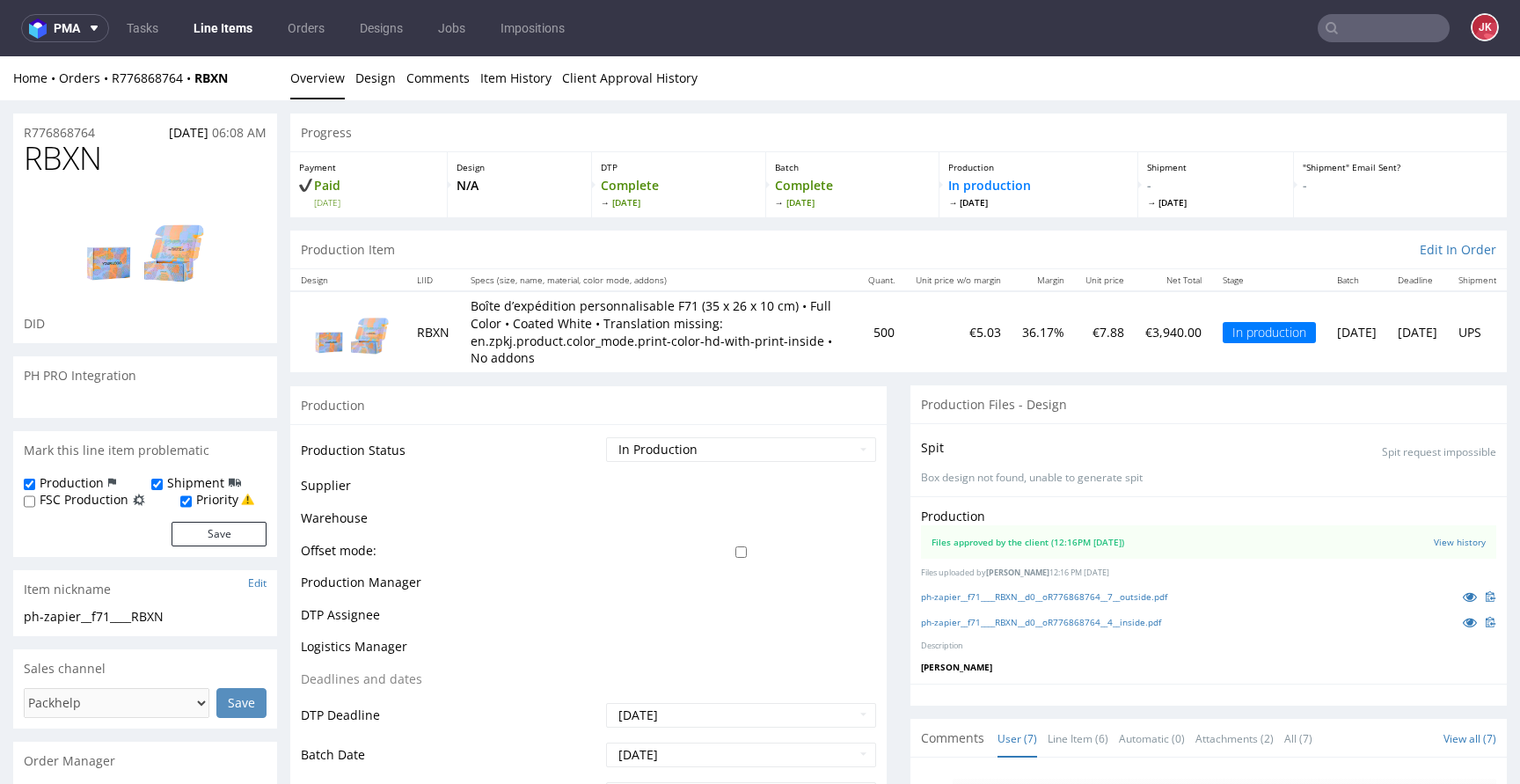
scroll to position [133, 0]
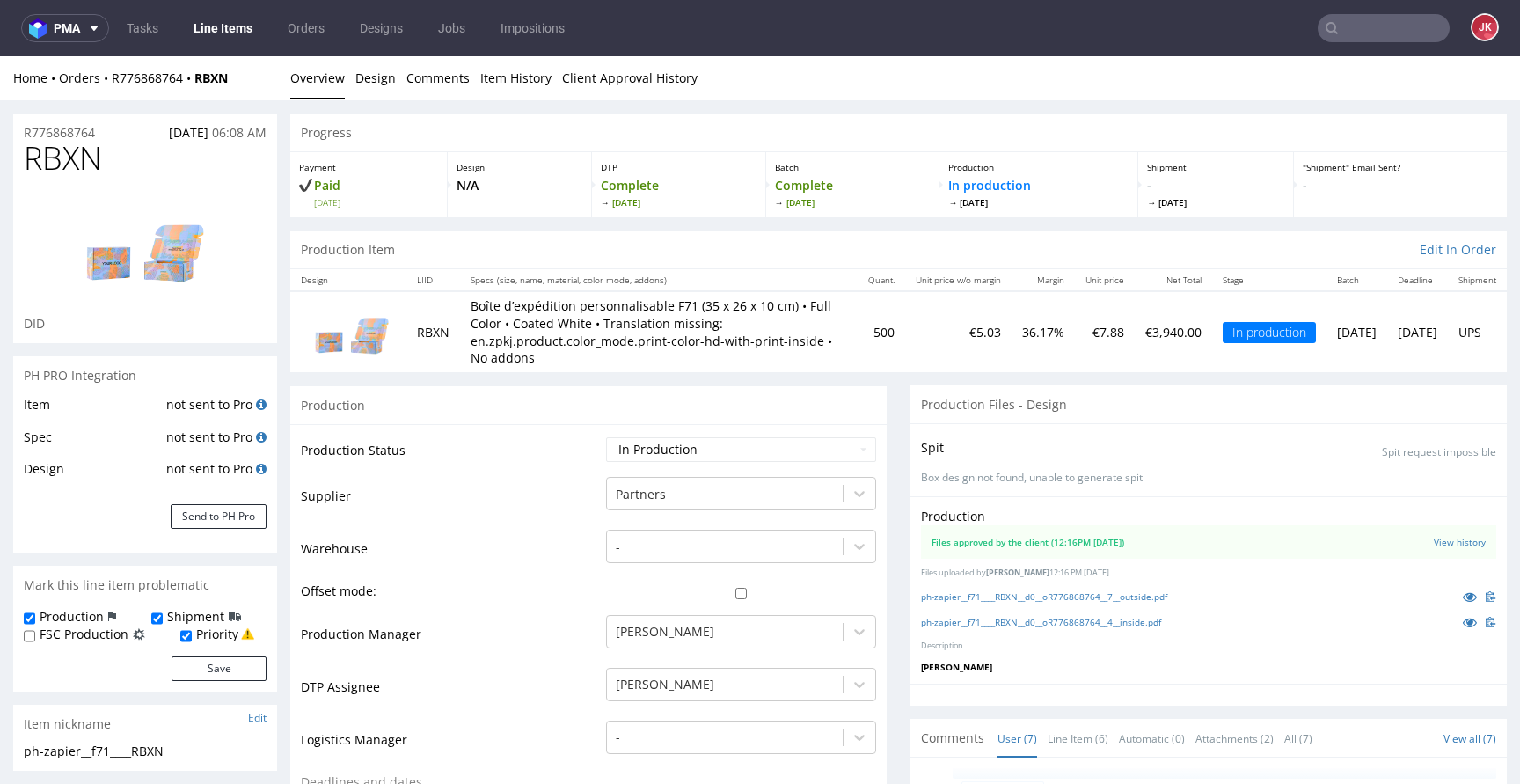
click at [1351, 37] on input "text" at bounding box center [1384, 28] width 132 height 28
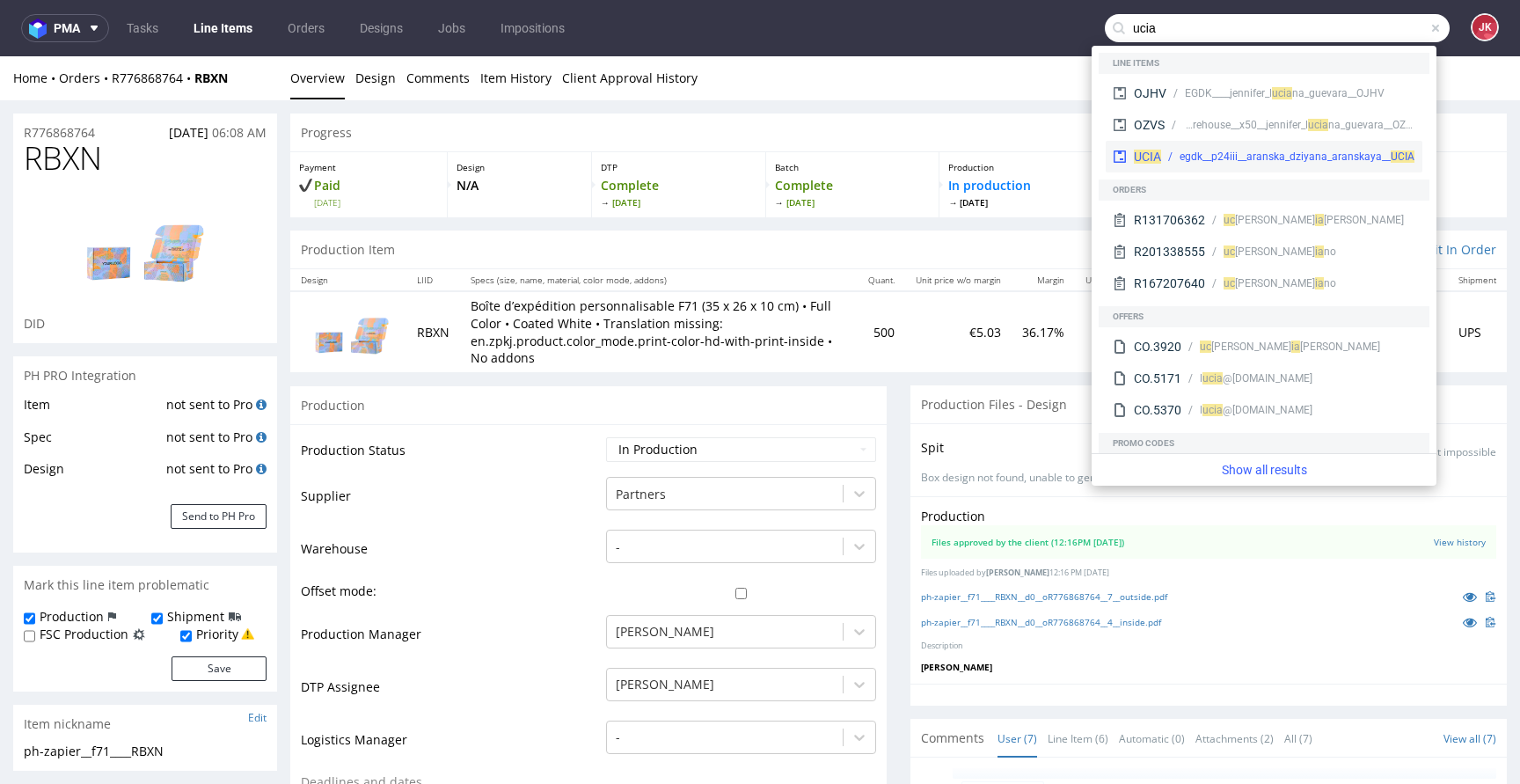
type input "ucia"
click at [1214, 150] on div "egdk__p24iii__aranska_dziyana_aranskaya__ UCIA" at bounding box center [1297, 157] width 235 height 15
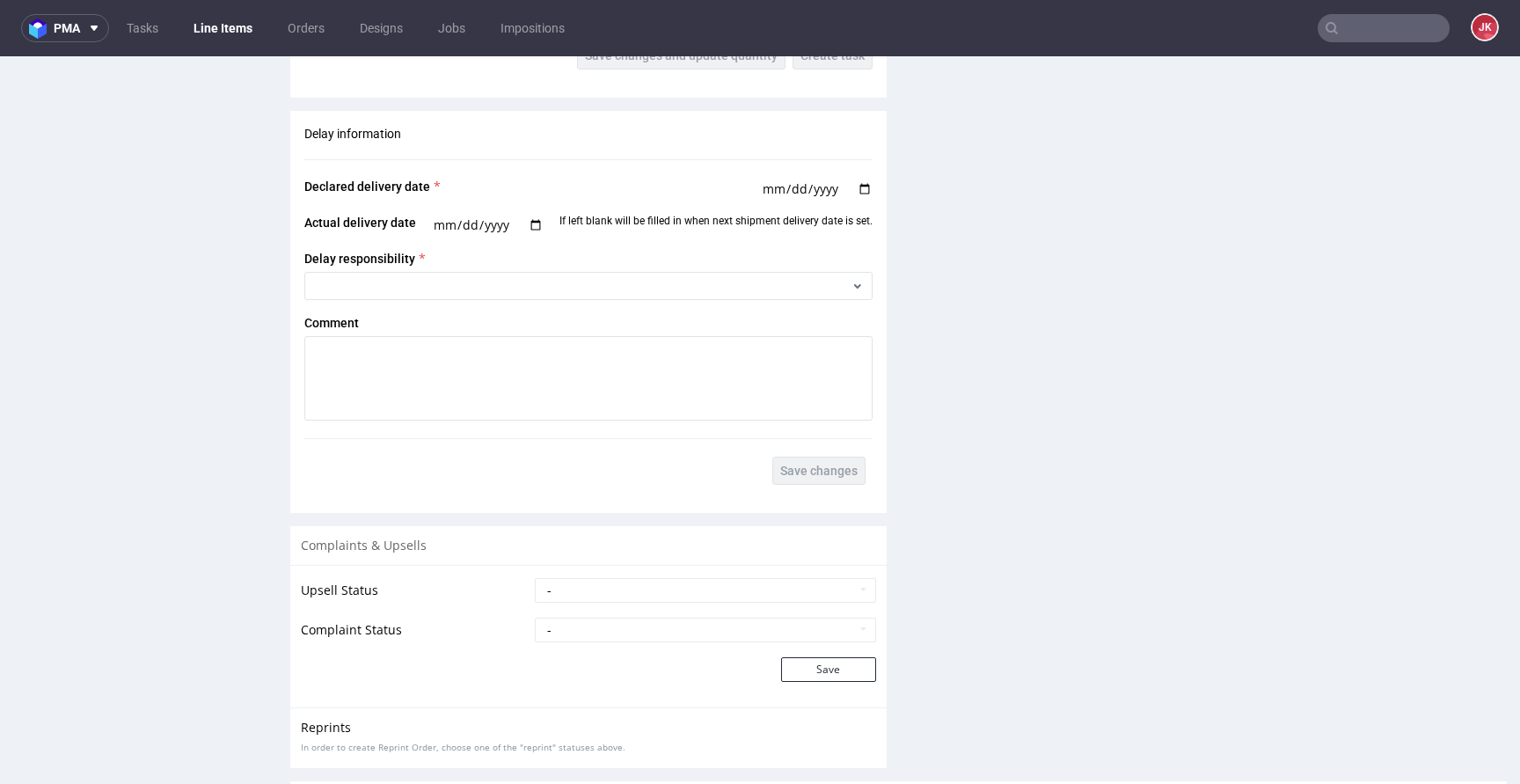
scroll to position [2686, 0]
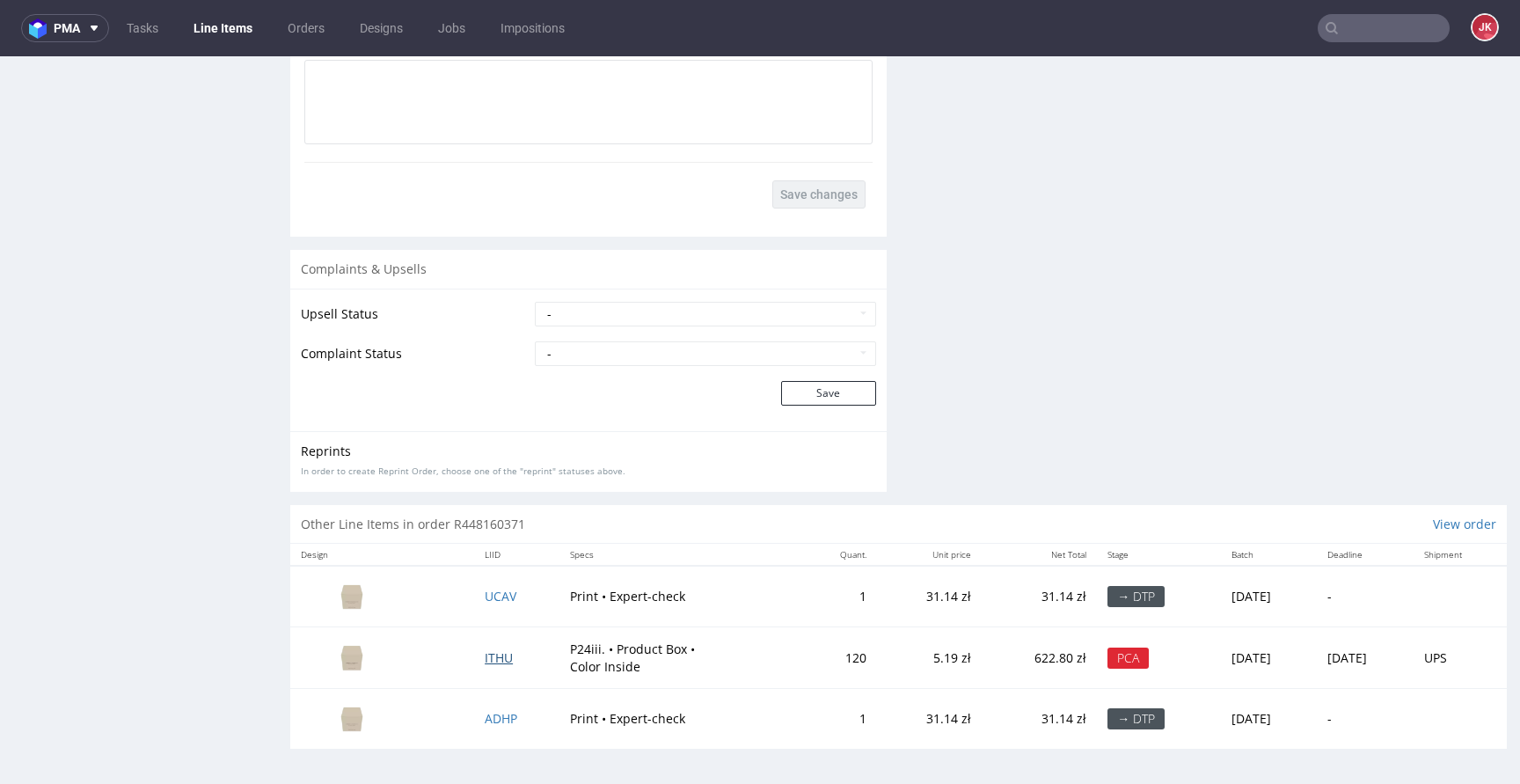
click at [488, 655] on span "ITHU" at bounding box center [498, 656] width 28 height 16
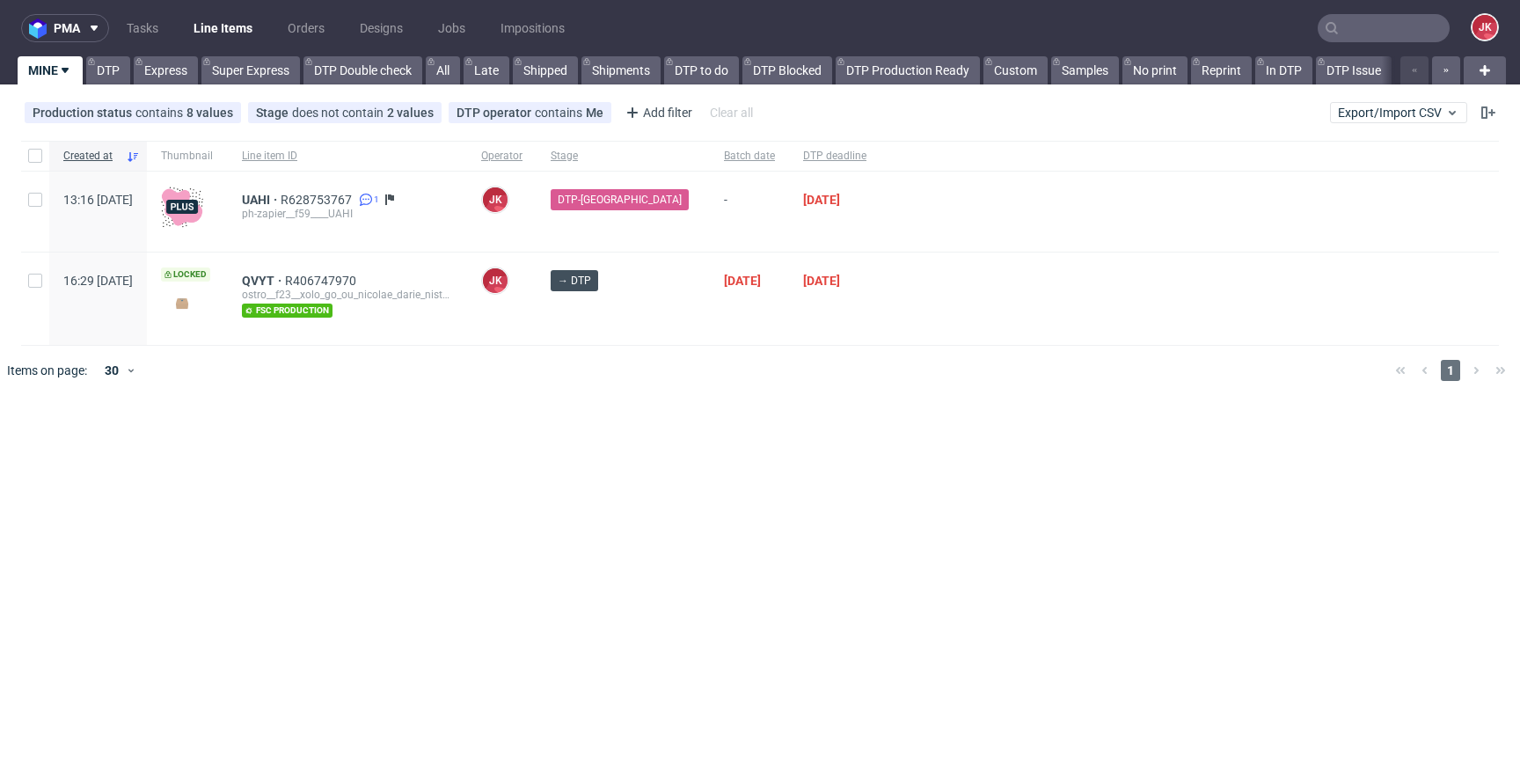
click at [654, 508] on div "pma Tasks Line Items Orders Designs Jobs Impositions JK MINE DTP Express Super …" at bounding box center [760, 392] width 1520 height 784
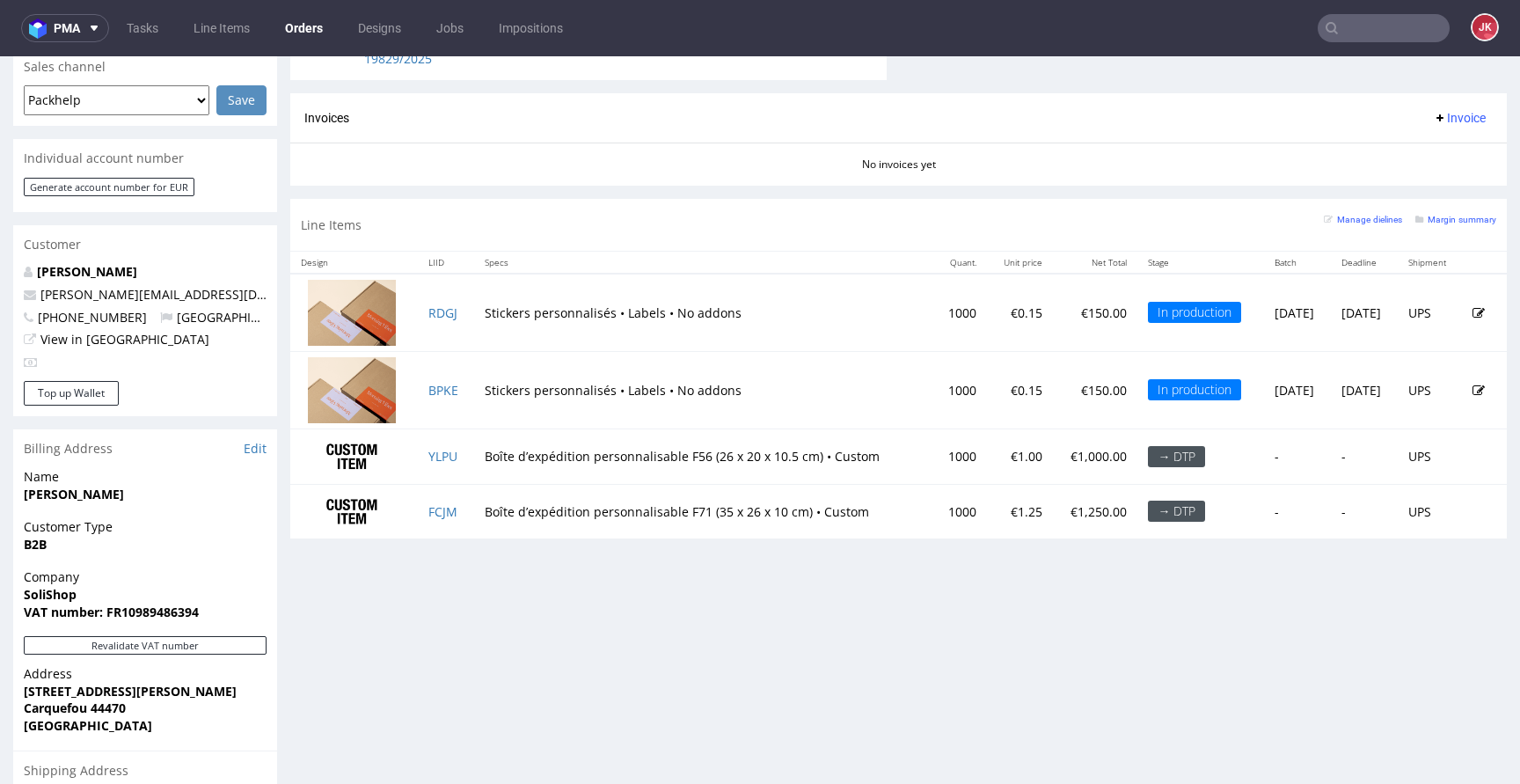
scroll to position [737, 0]
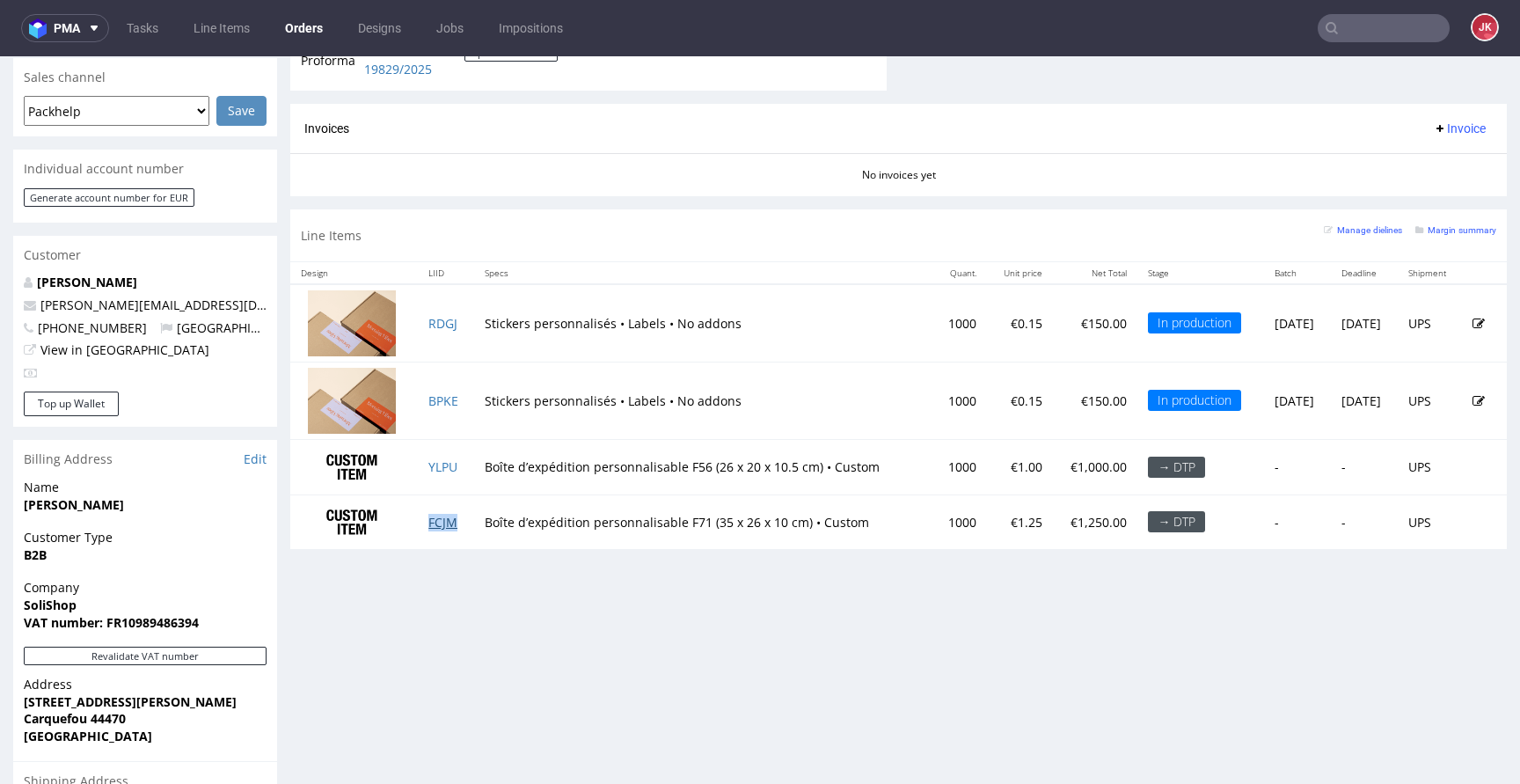
click at [437, 518] on link "FCJM" at bounding box center [443, 521] width 29 height 16
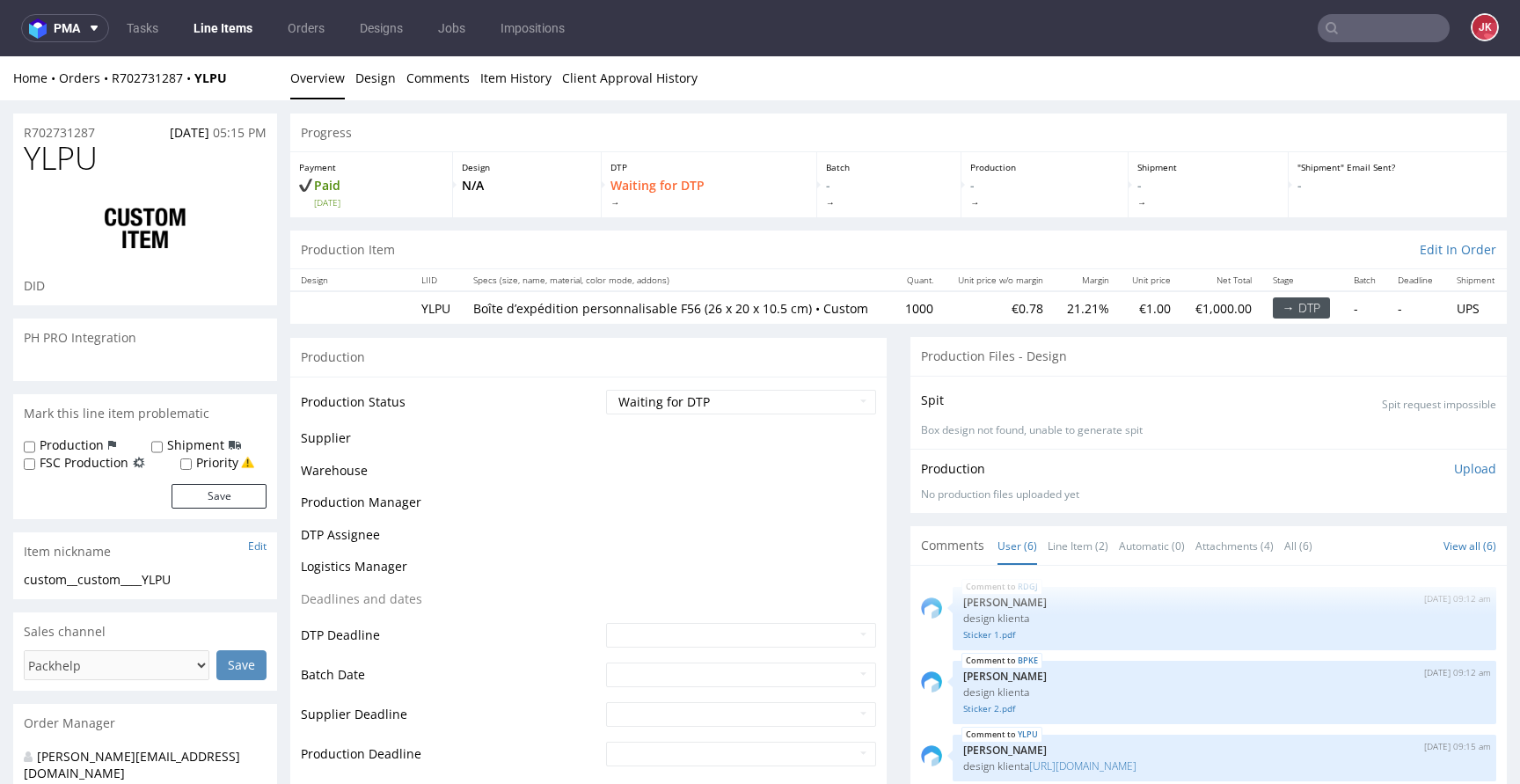
scroll to position [97, 0]
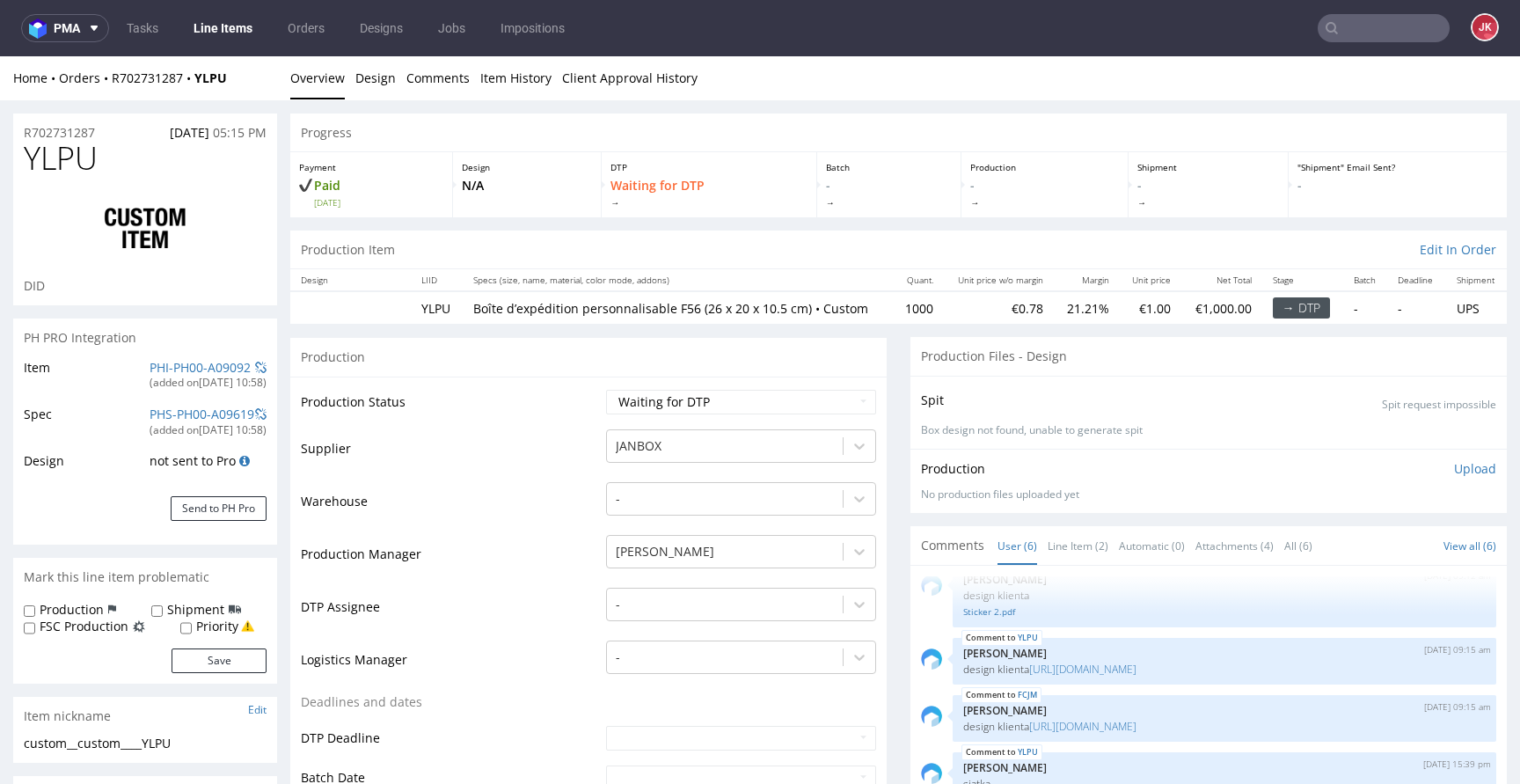
select select "in_progress"
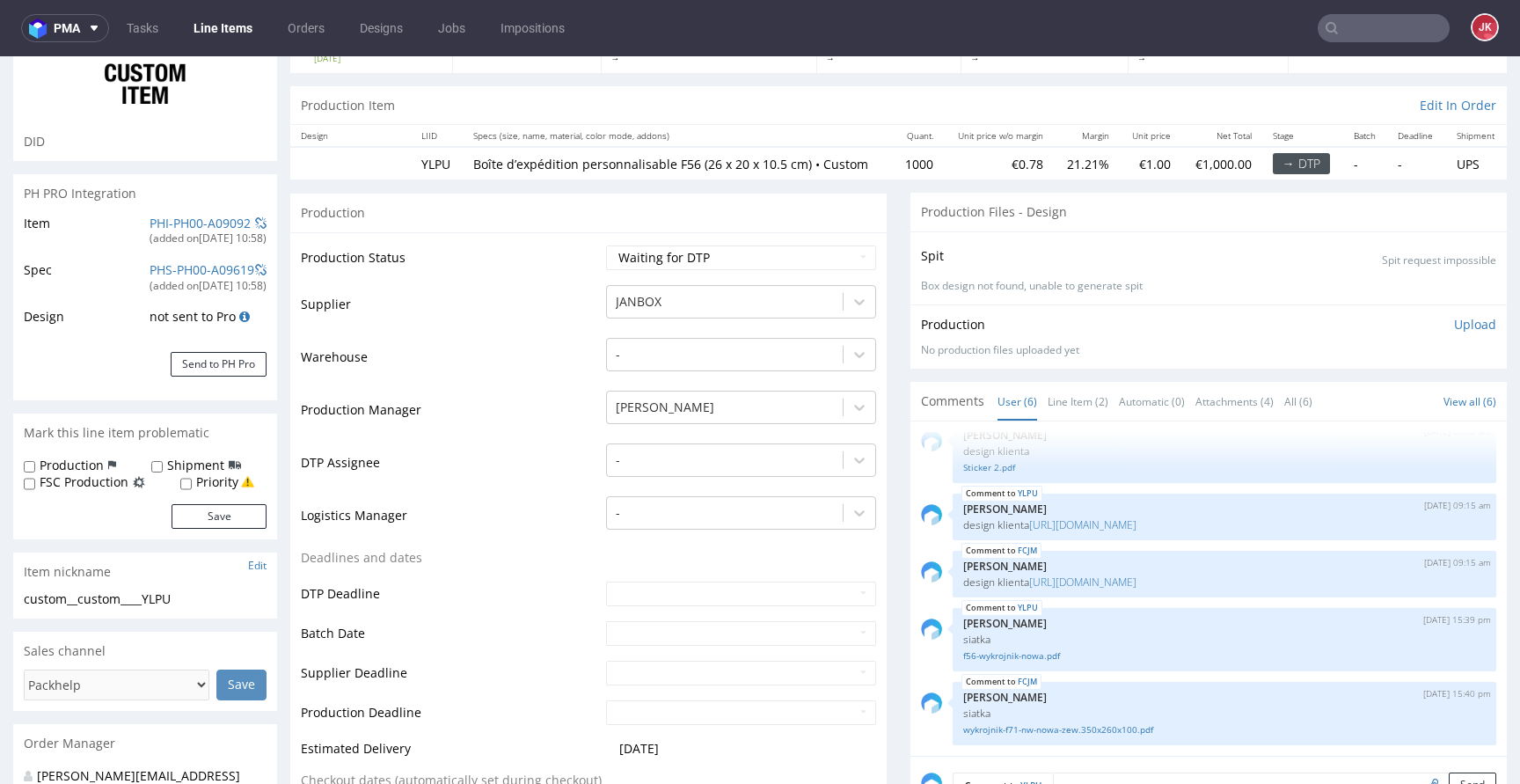
scroll to position [130, 0]
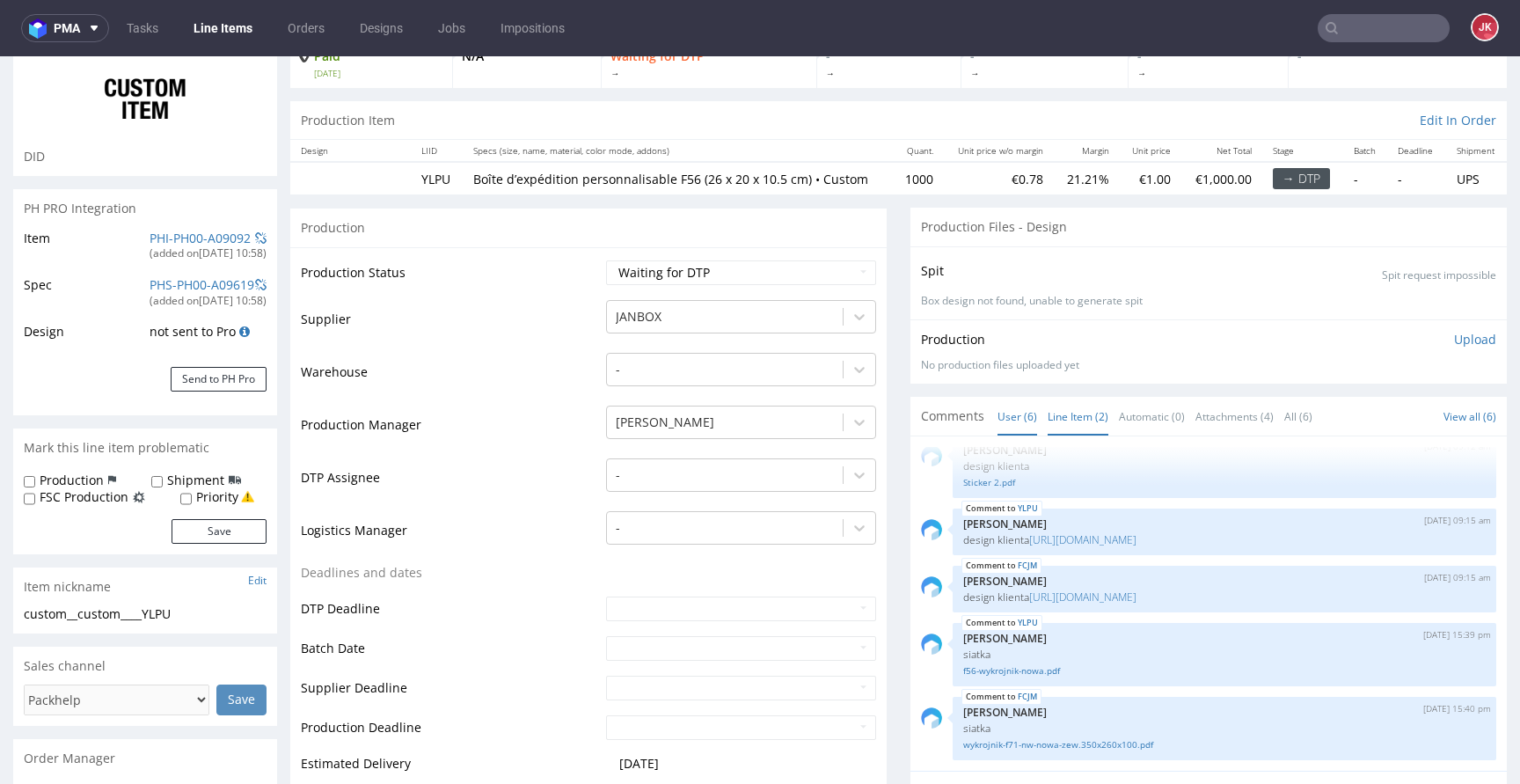
click at [1057, 406] on link "Line Item (2)" at bounding box center [1077, 416] width 61 height 38
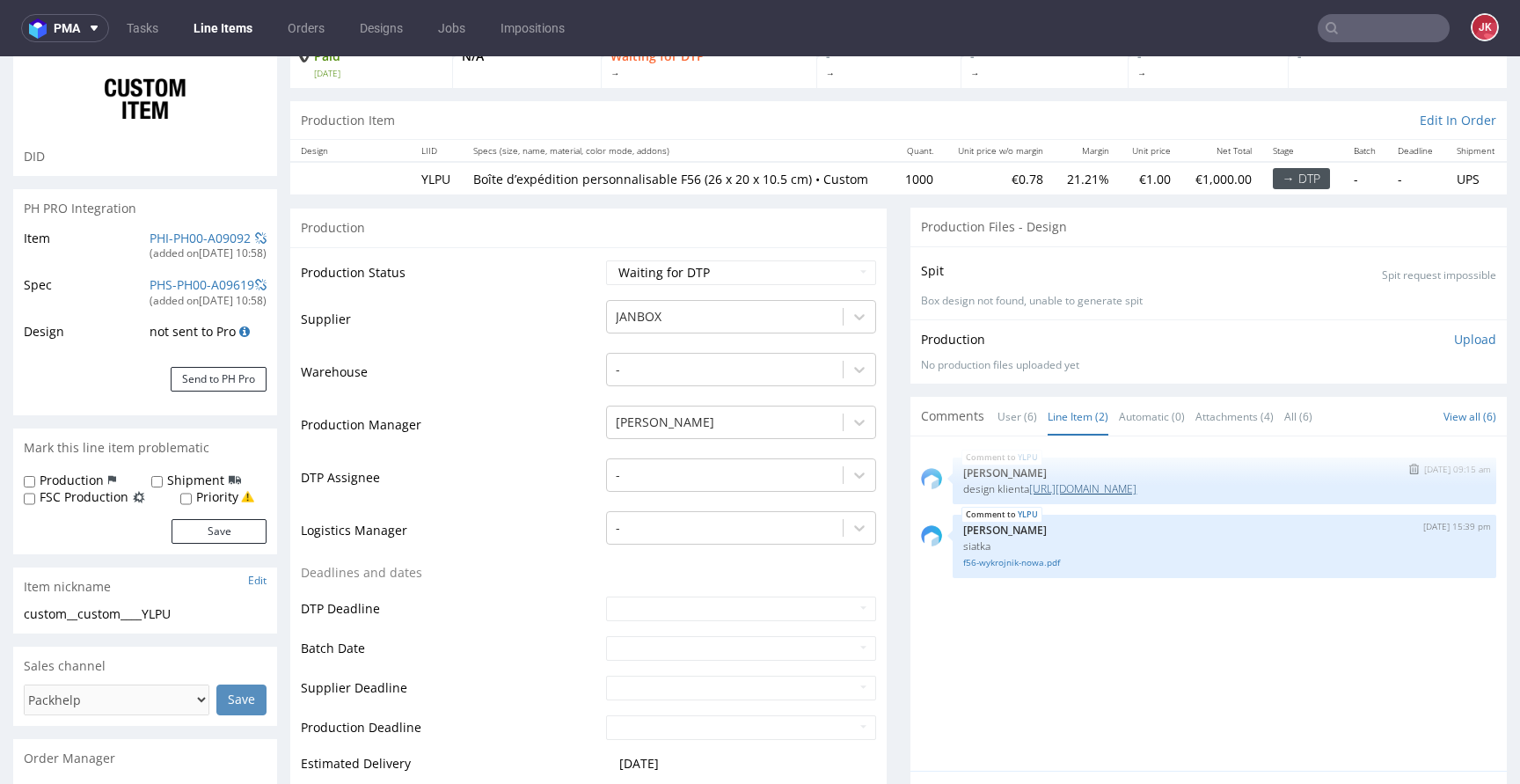
click at [1080, 490] on link "https://packhelp.fr/editor/product/design/2261978?source=editor" at bounding box center [1082, 488] width 107 height 15
click at [673, 481] on div at bounding box center [725, 475] width 219 height 21
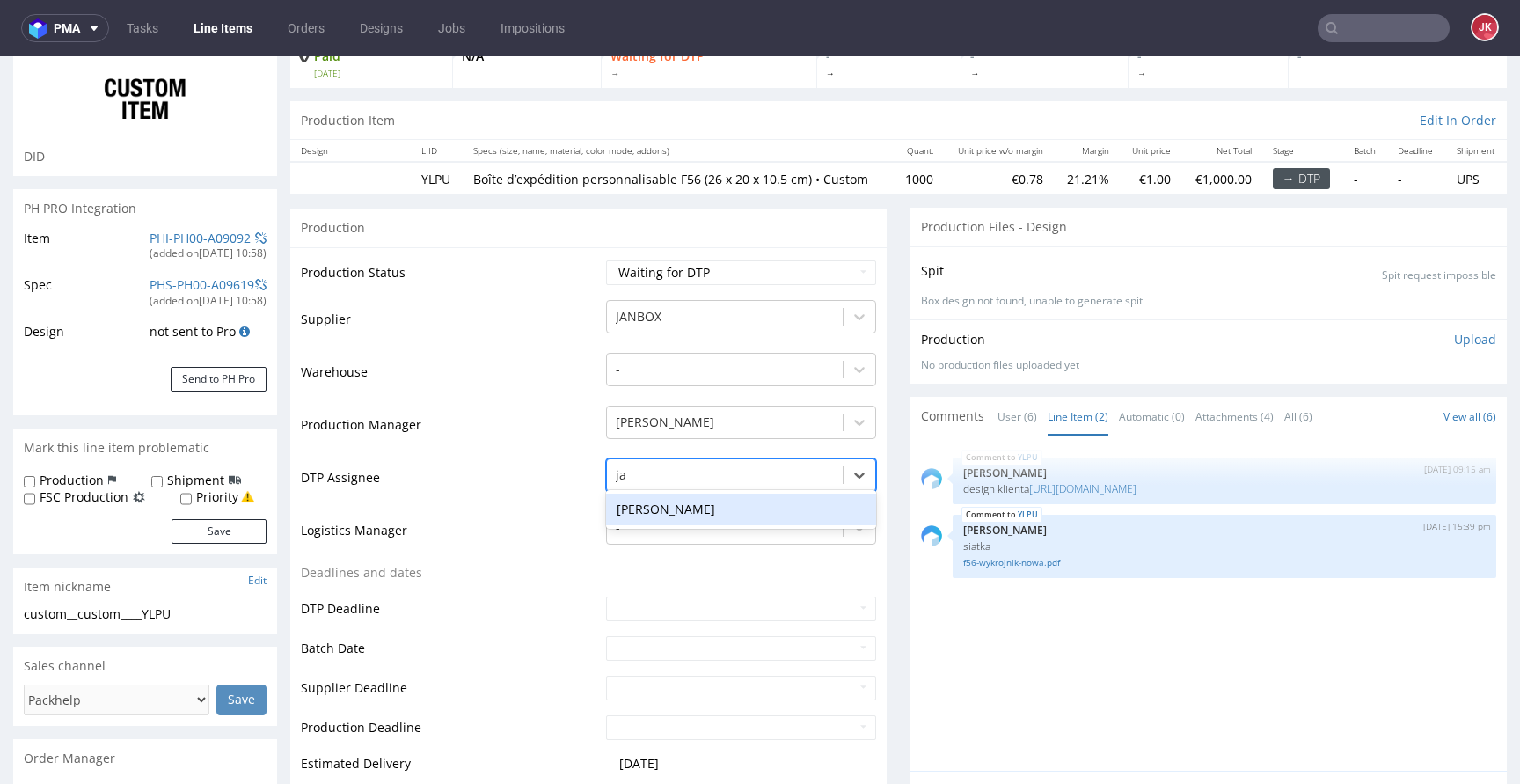
type input "jan"
click at [713, 510] on div "[PERSON_NAME]" at bounding box center [741, 508] width 270 height 32
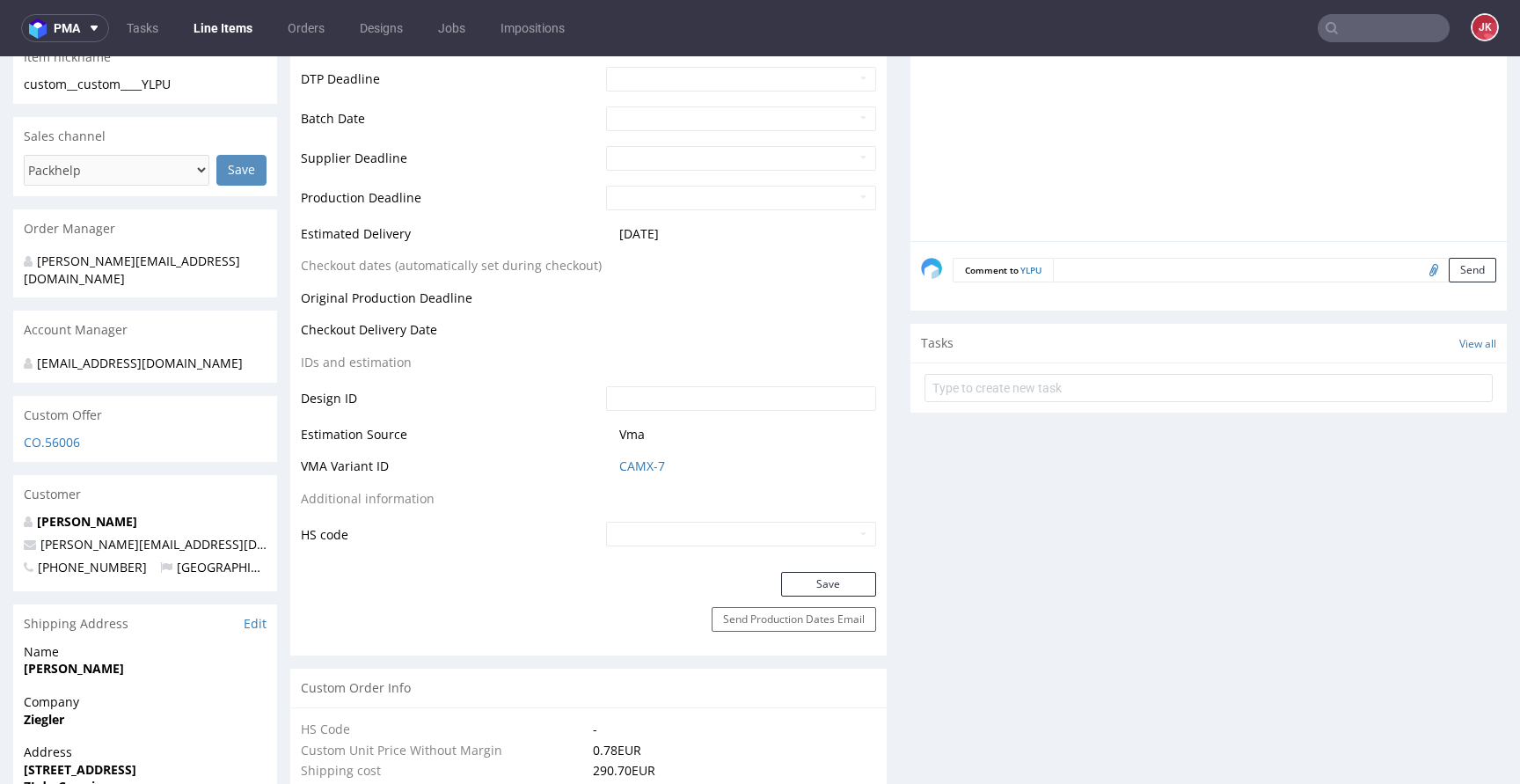
scroll to position [696, 0]
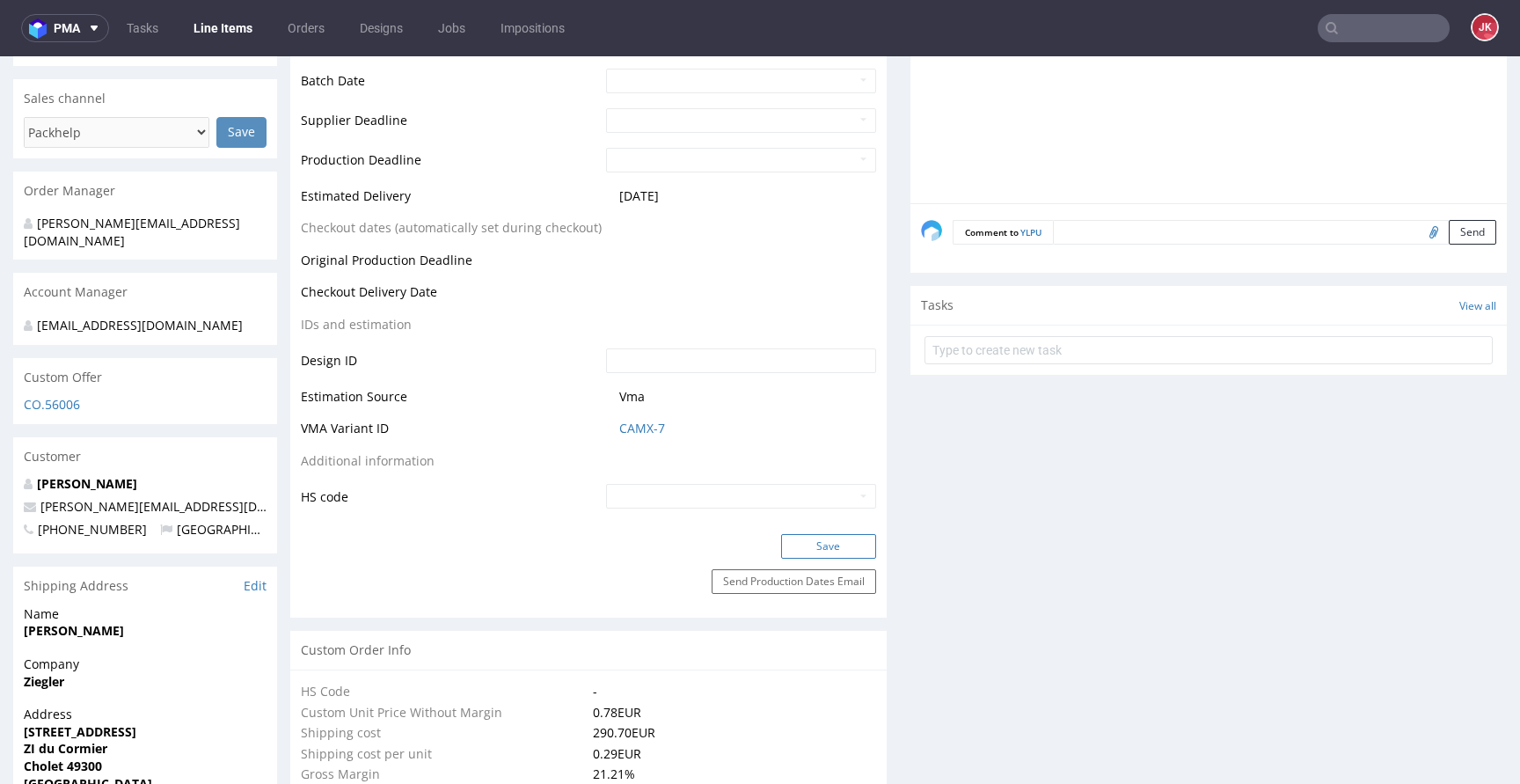
click at [807, 555] on button "Save" at bounding box center [829, 545] width 95 height 24
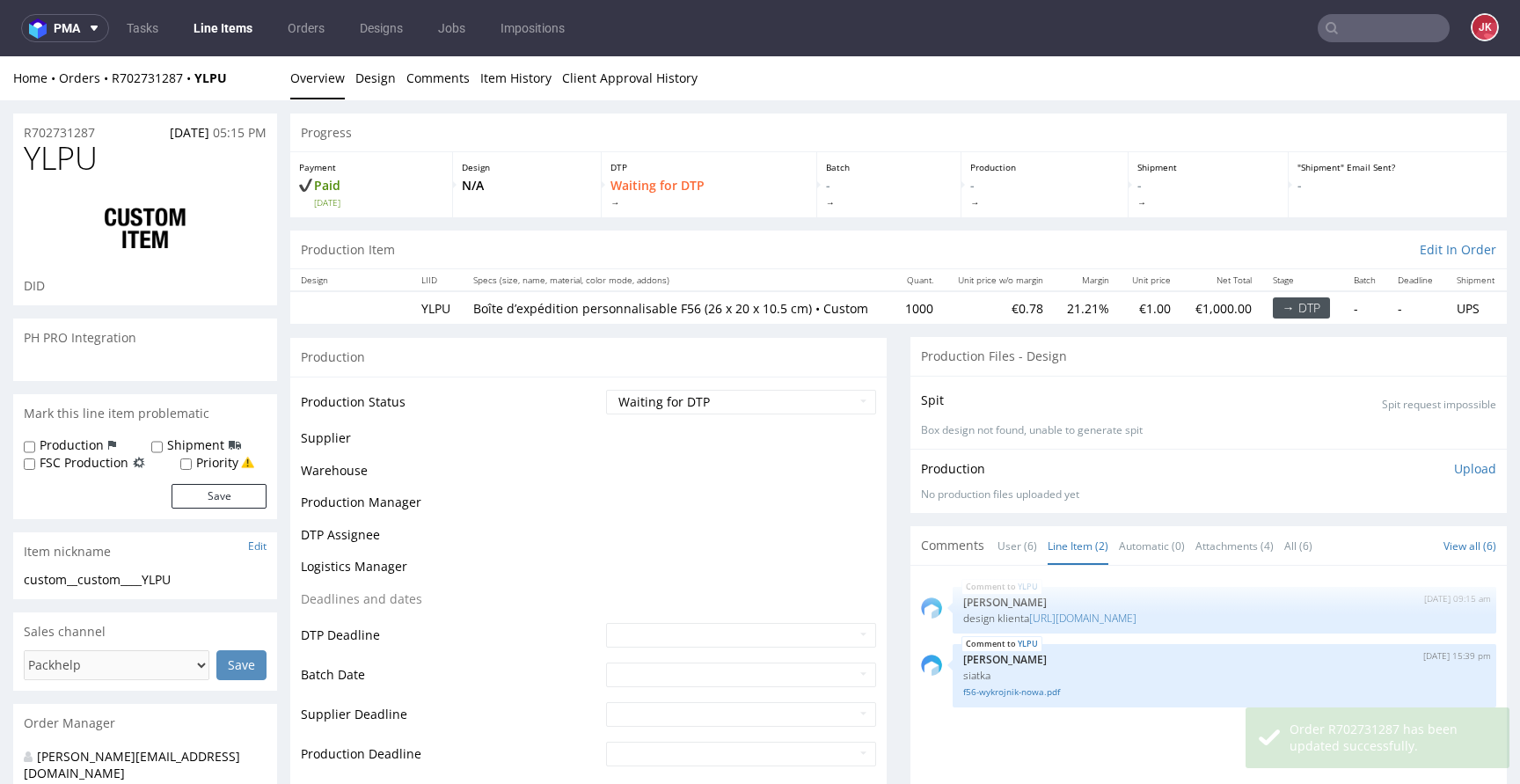
scroll to position [532, 0]
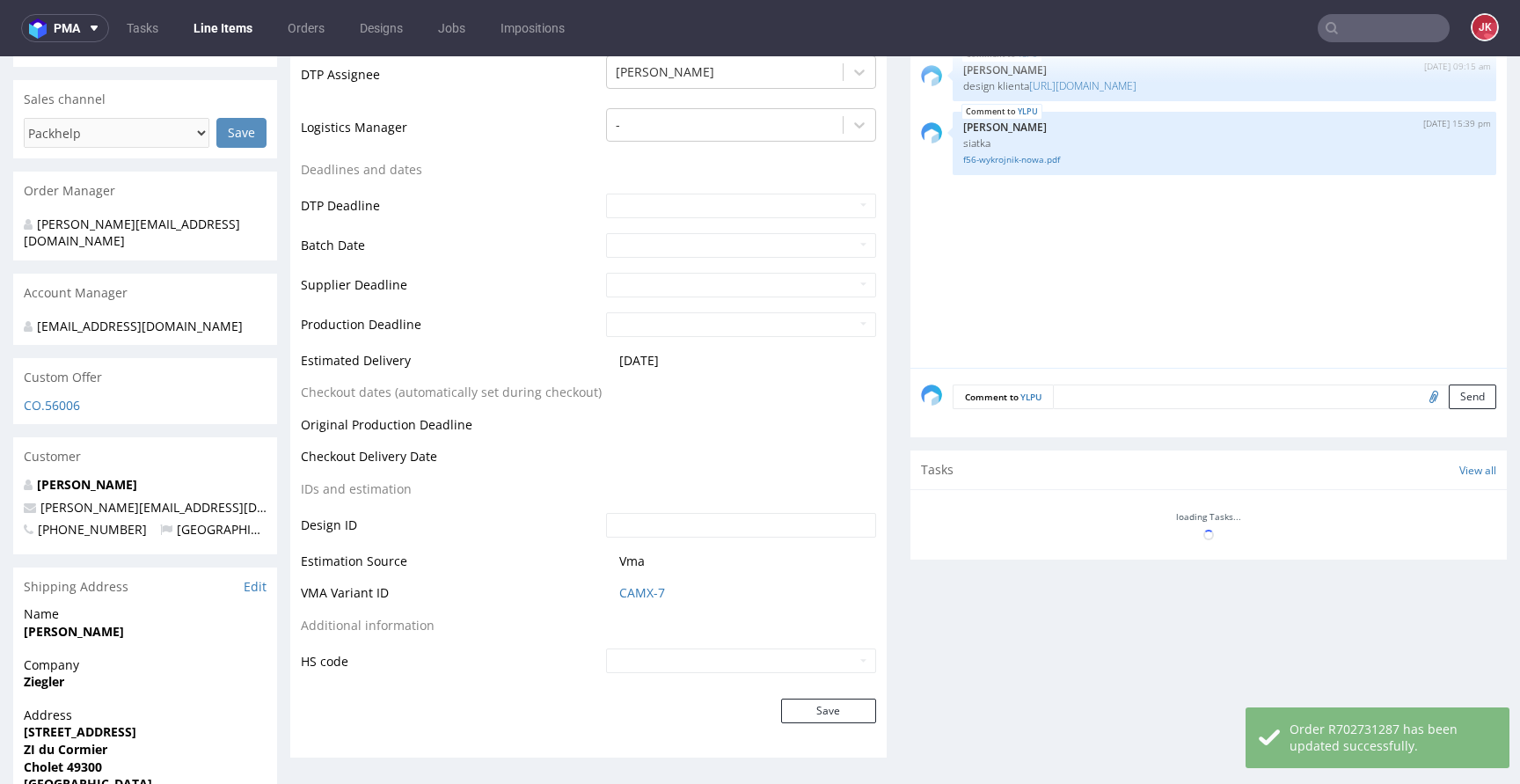
select select "in_progress"
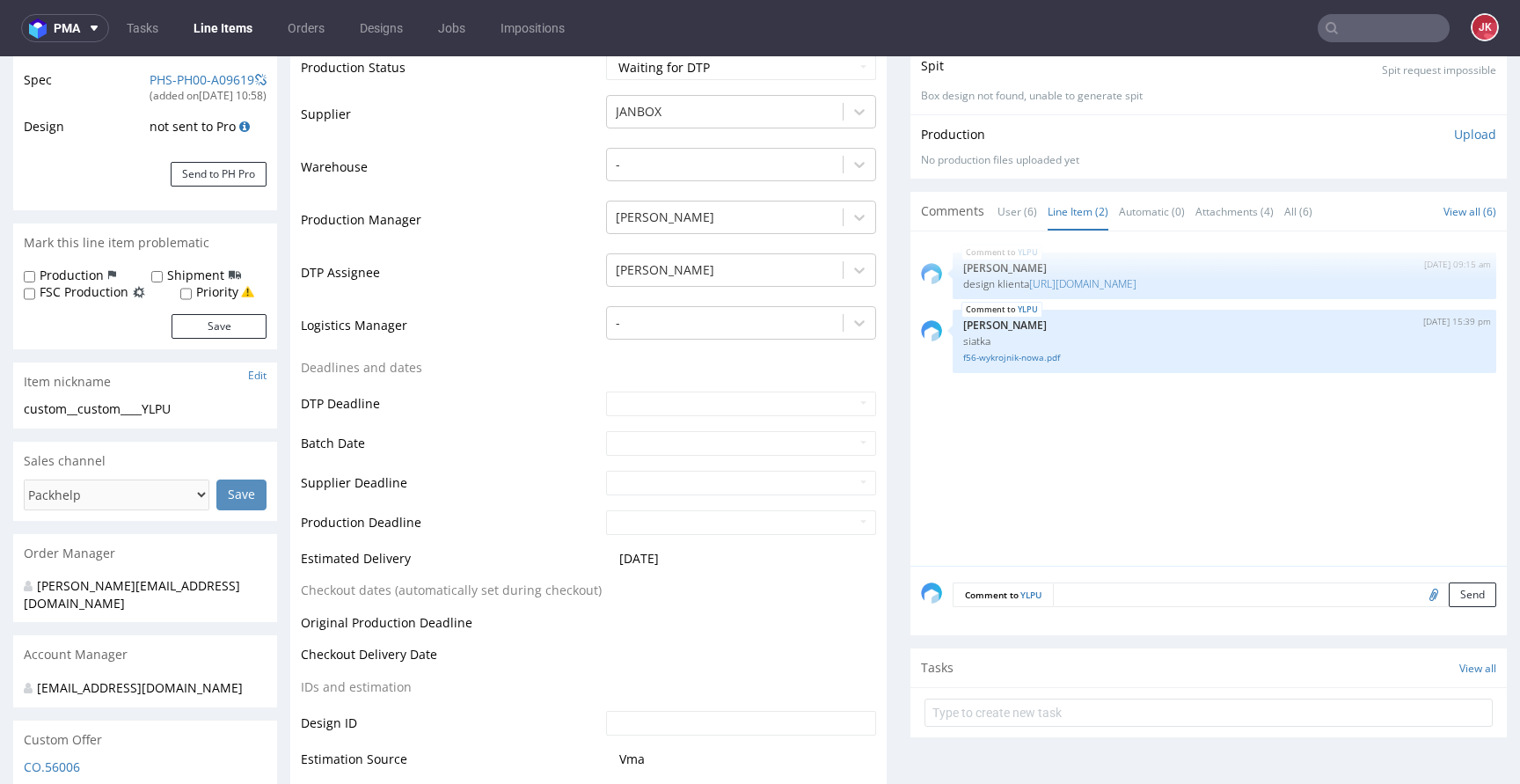
scroll to position [0, 0]
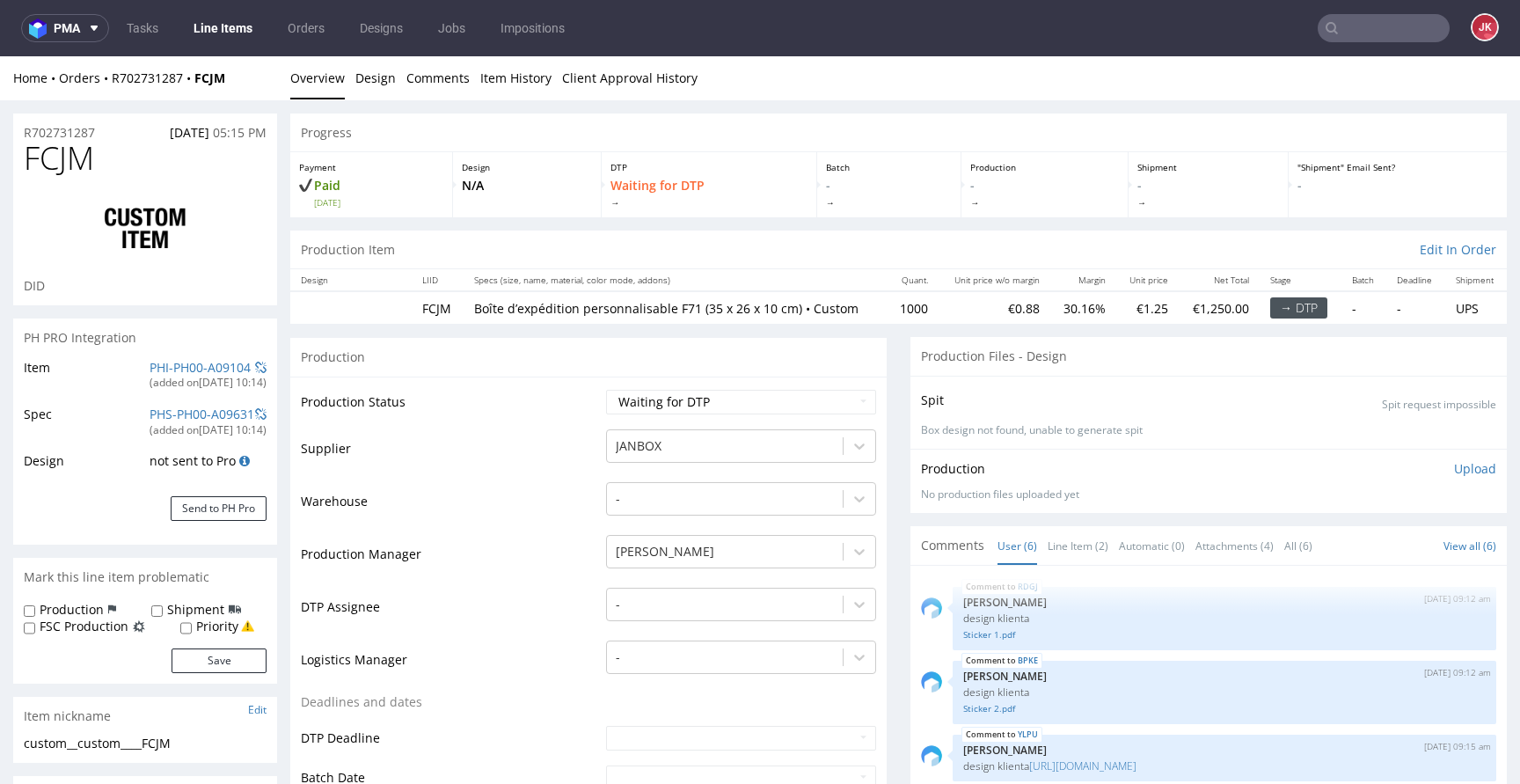
select select "in_progress"
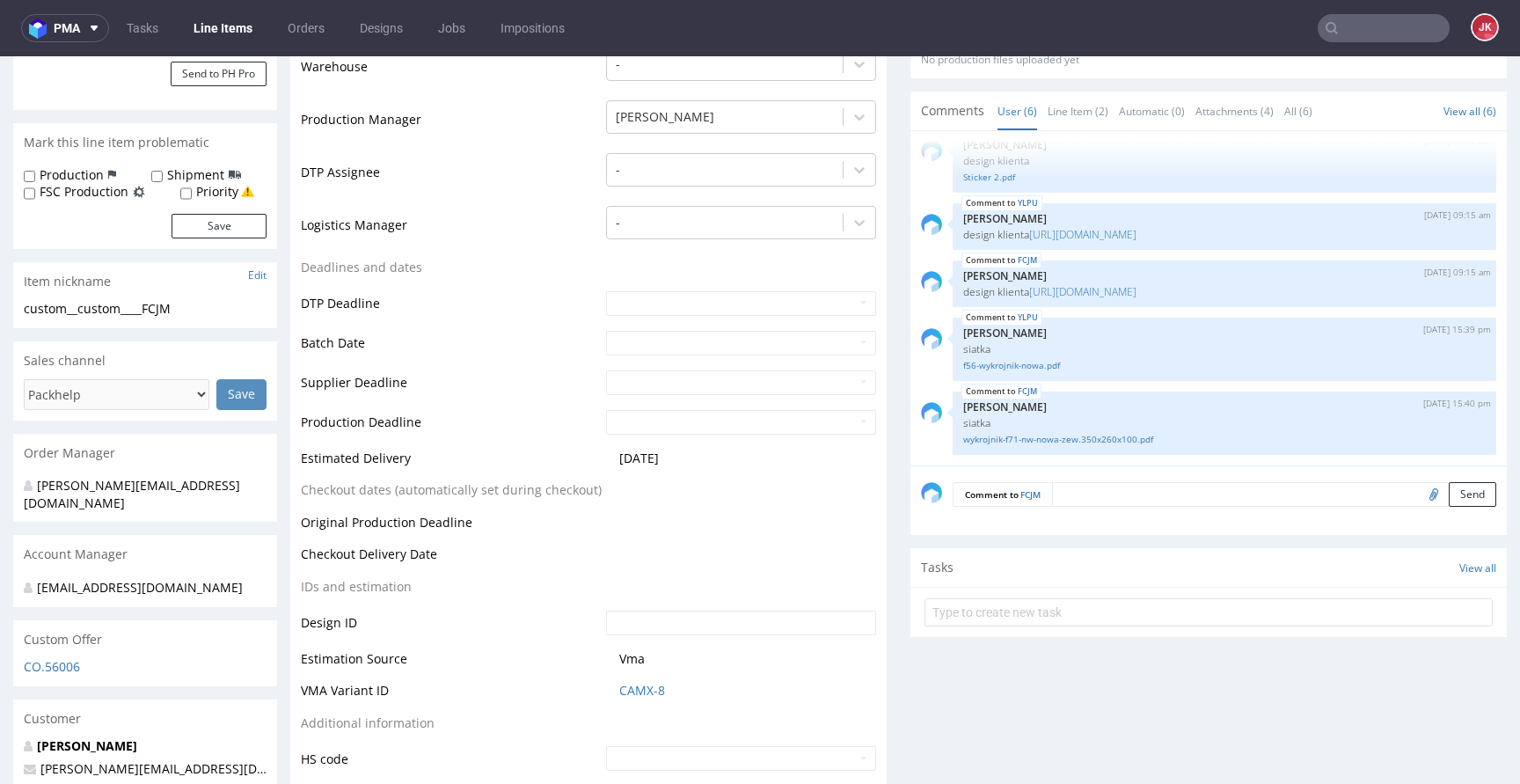
scroll to position [450, 0]
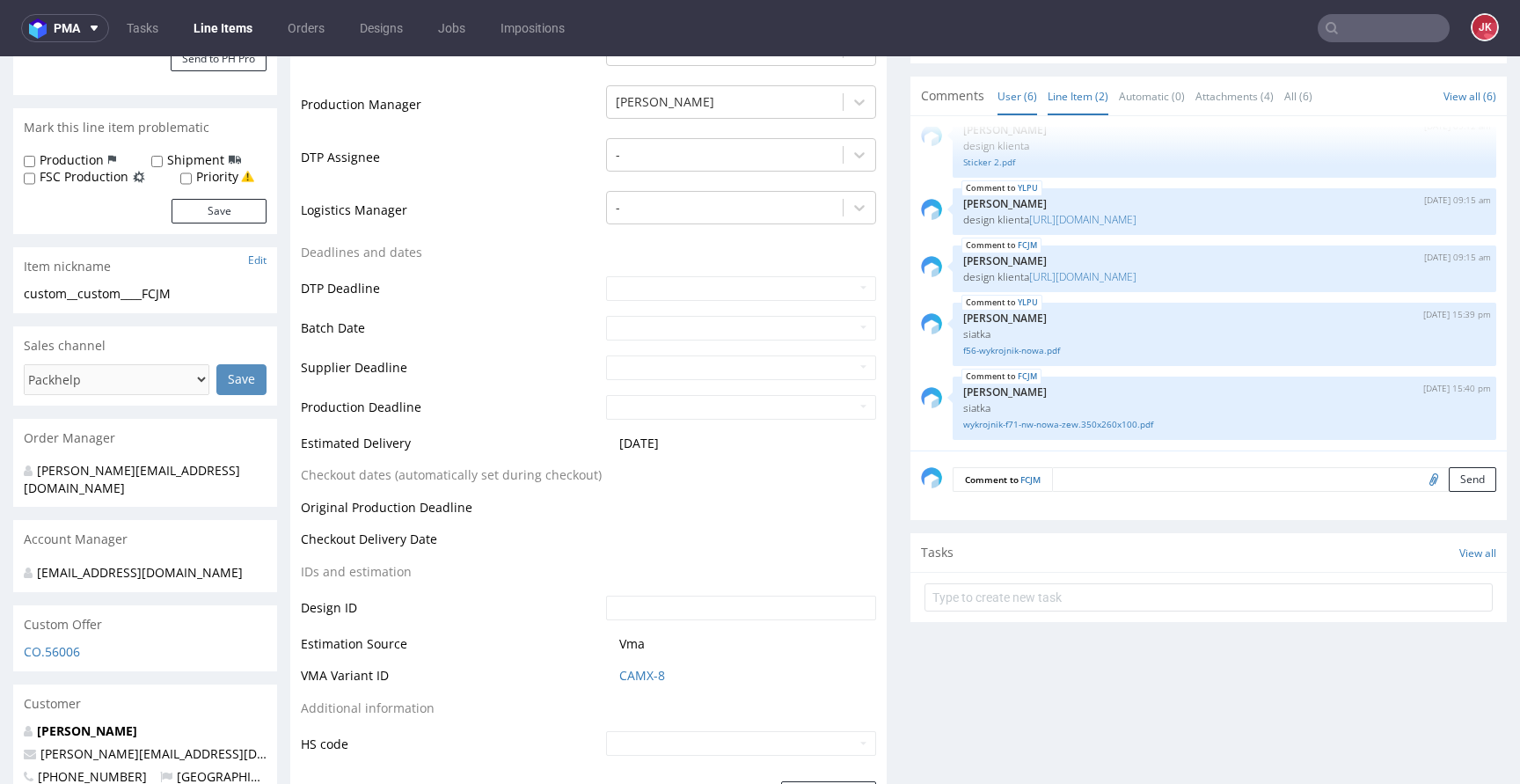
click at [1052, 98] on link "Line Item (2)" at bounding box center [1077, 96] width 61 height 38
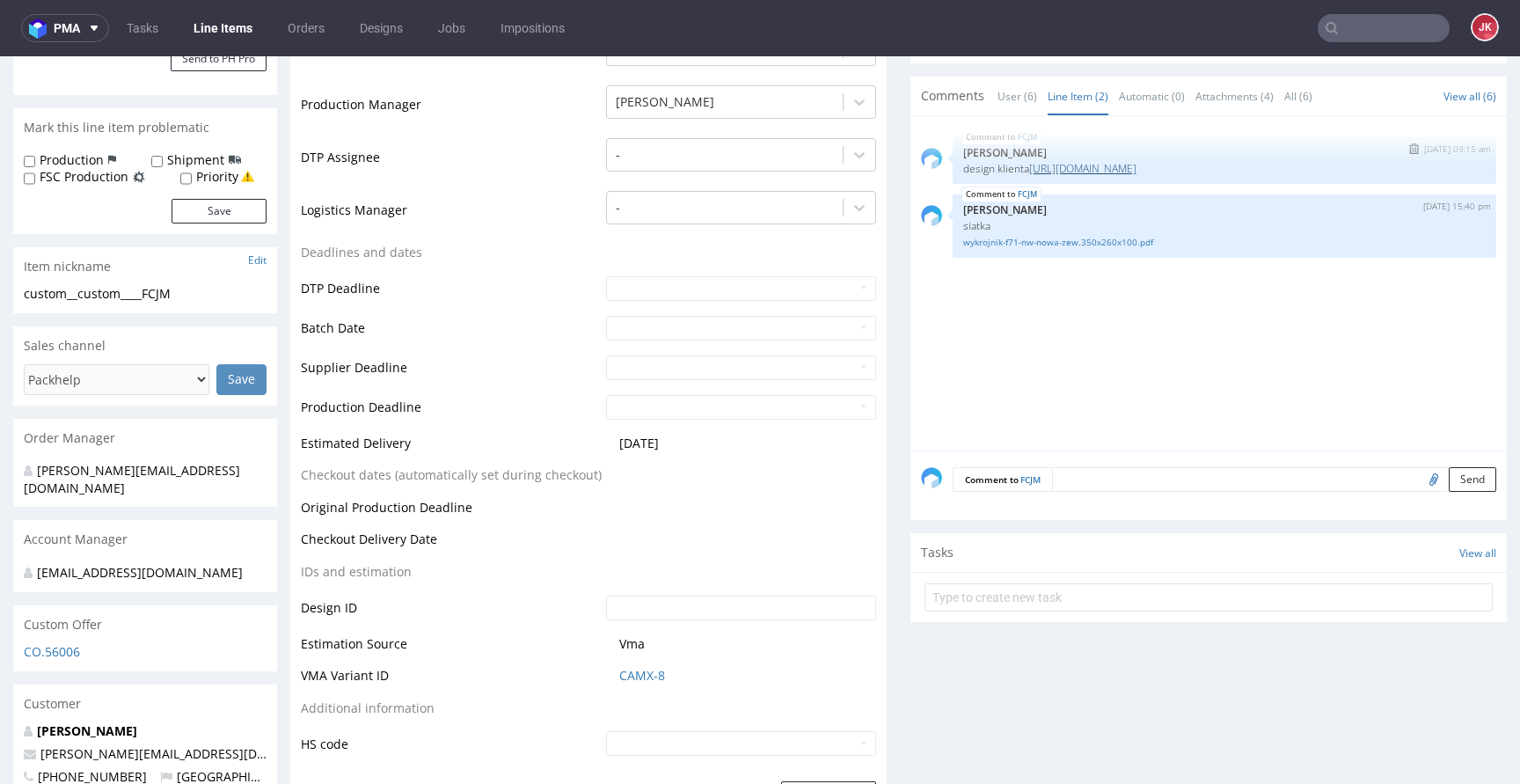
click at [1106, 170] on link "https://packhelp.fr/editor/product/design/2261887?source=editor" at bounding box center [1082, 167] width 107 height 15
click at [714, 160] on div at bounding box center [725, 155] width 219 height 21
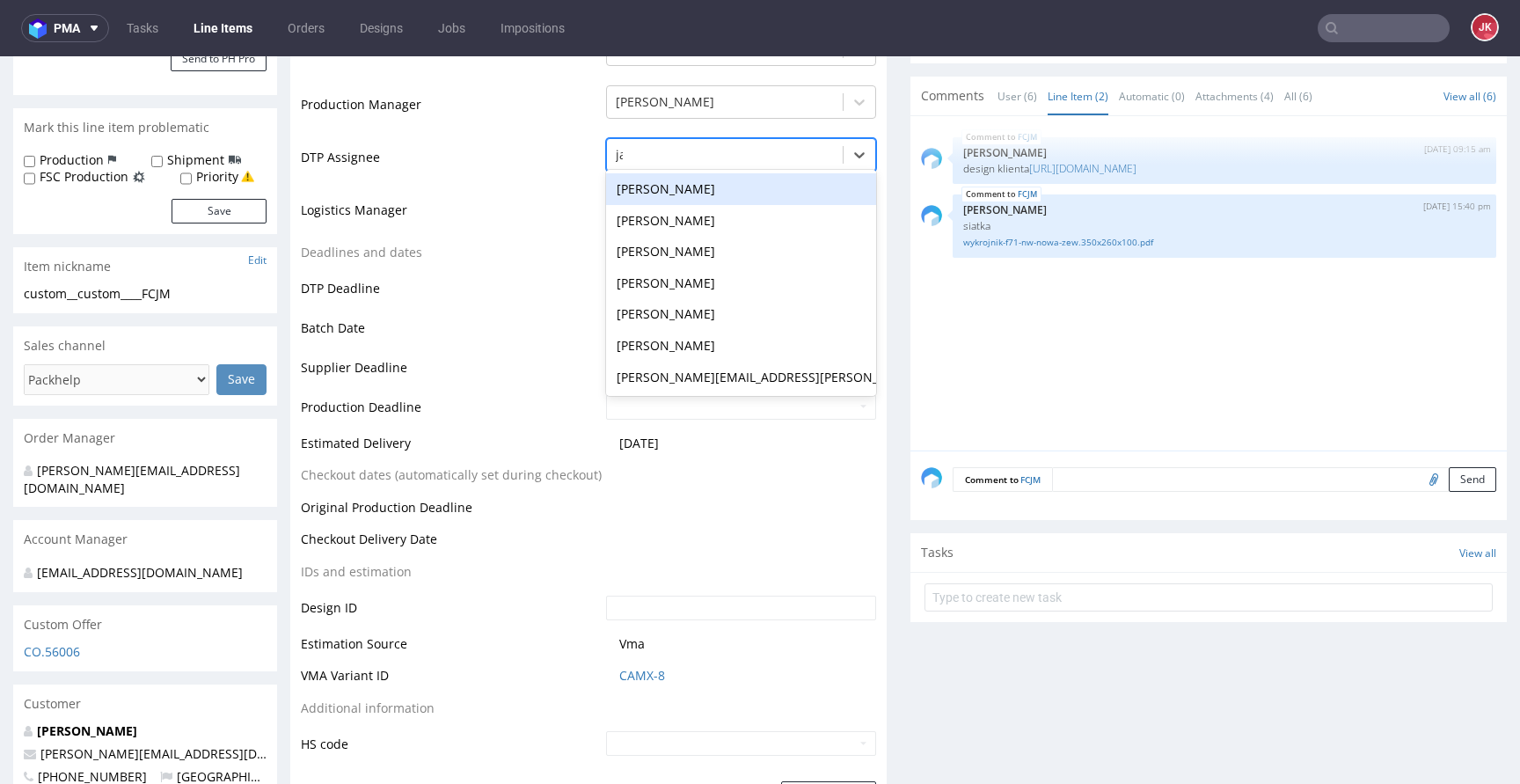
type input "jan"
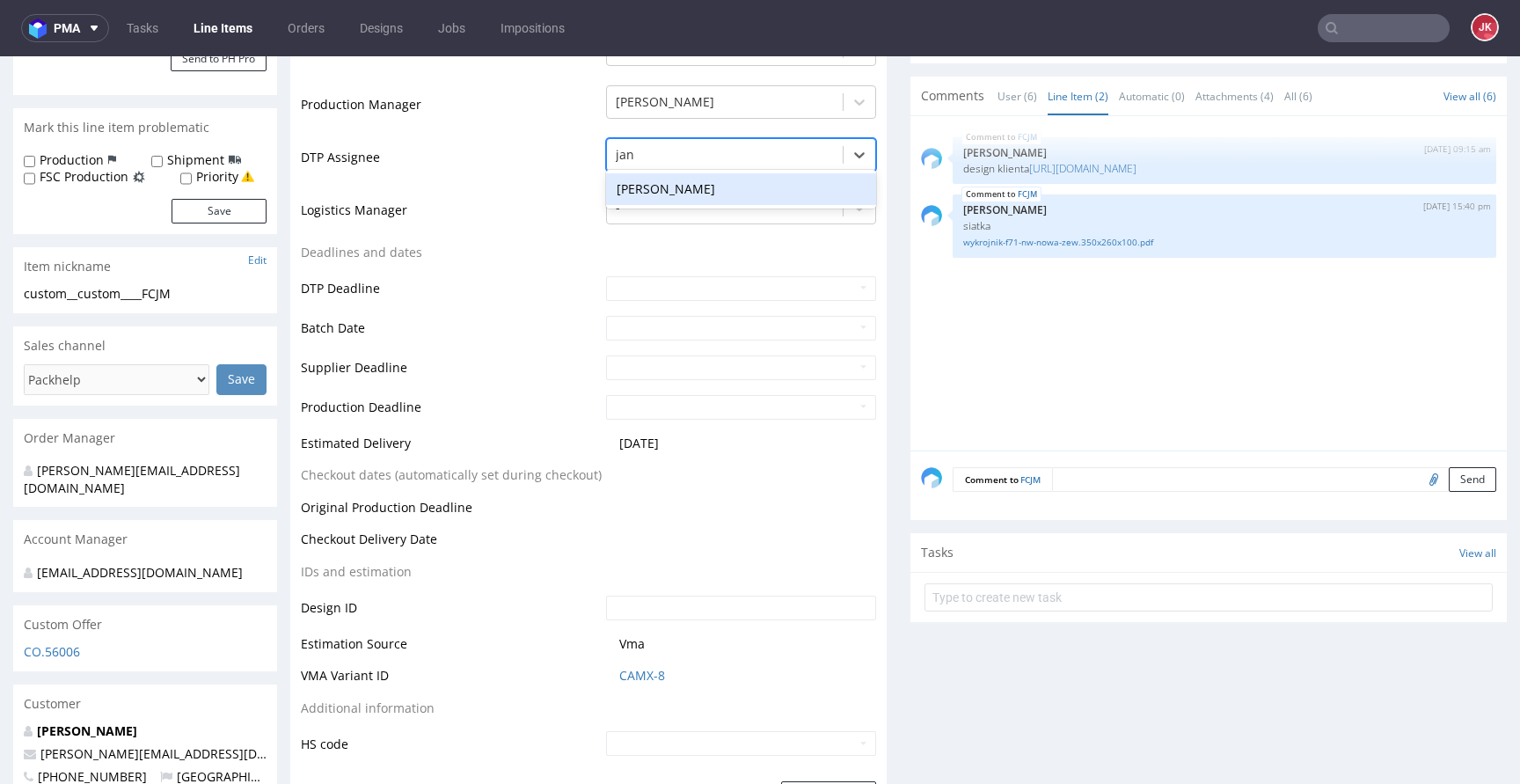
click at [687, 186] on div "[PERSON_NAME]" at bounding box center [741, 189] width 270 height 32
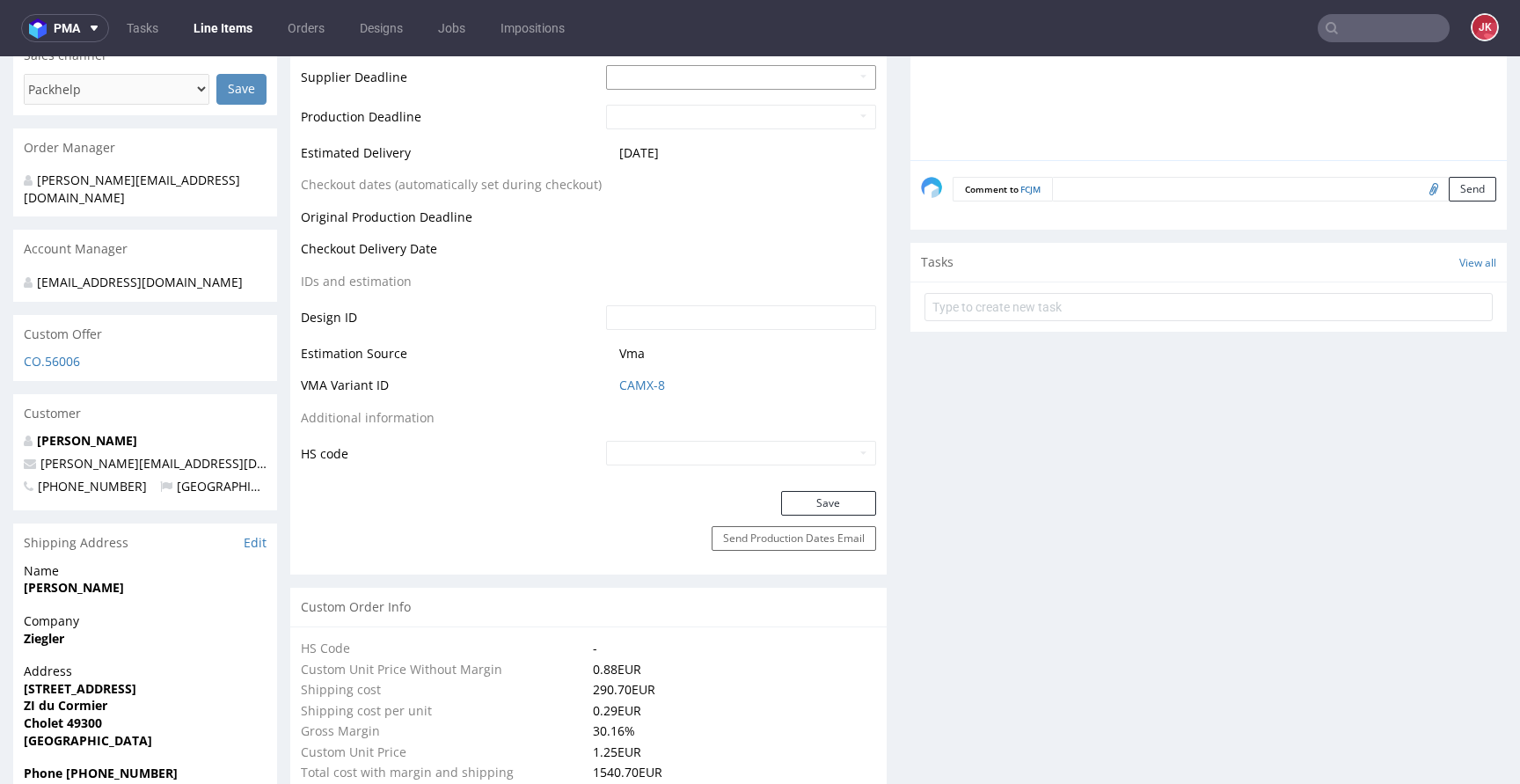
scroll to position [873, 0]
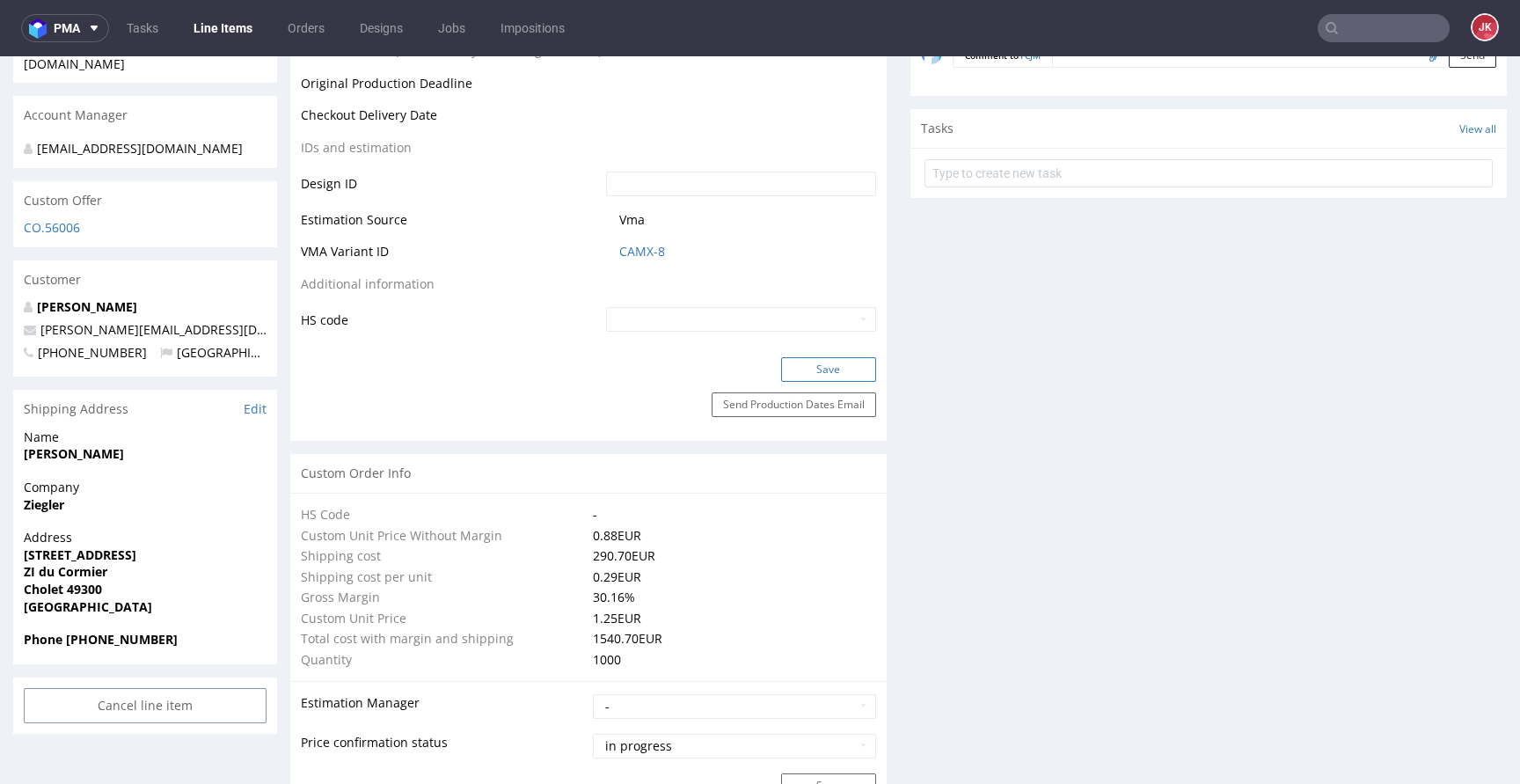
click at [813, 379] on button "Save" at bounding box center [829, 368] width 95 height 24
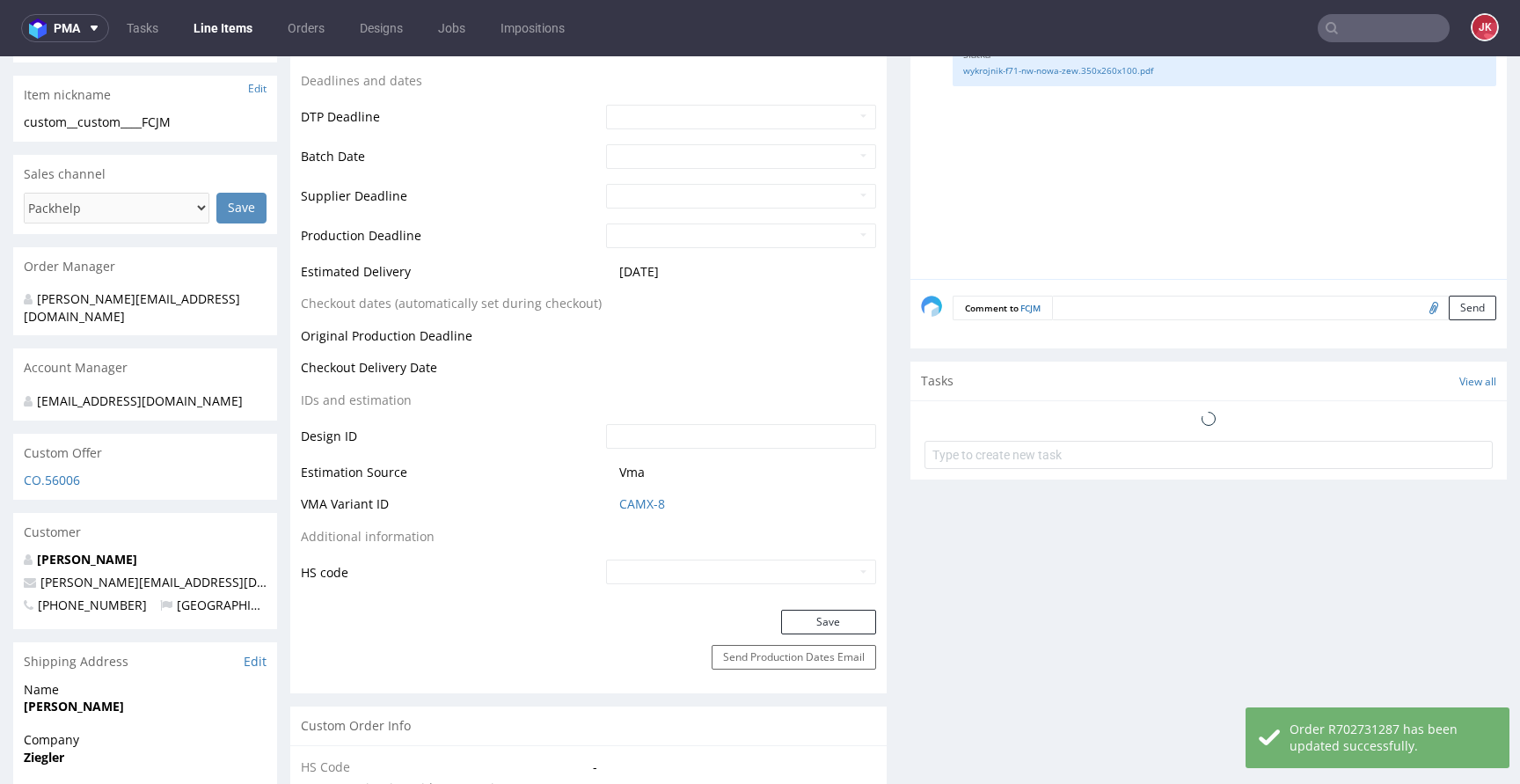
scroll to position [0, 0]
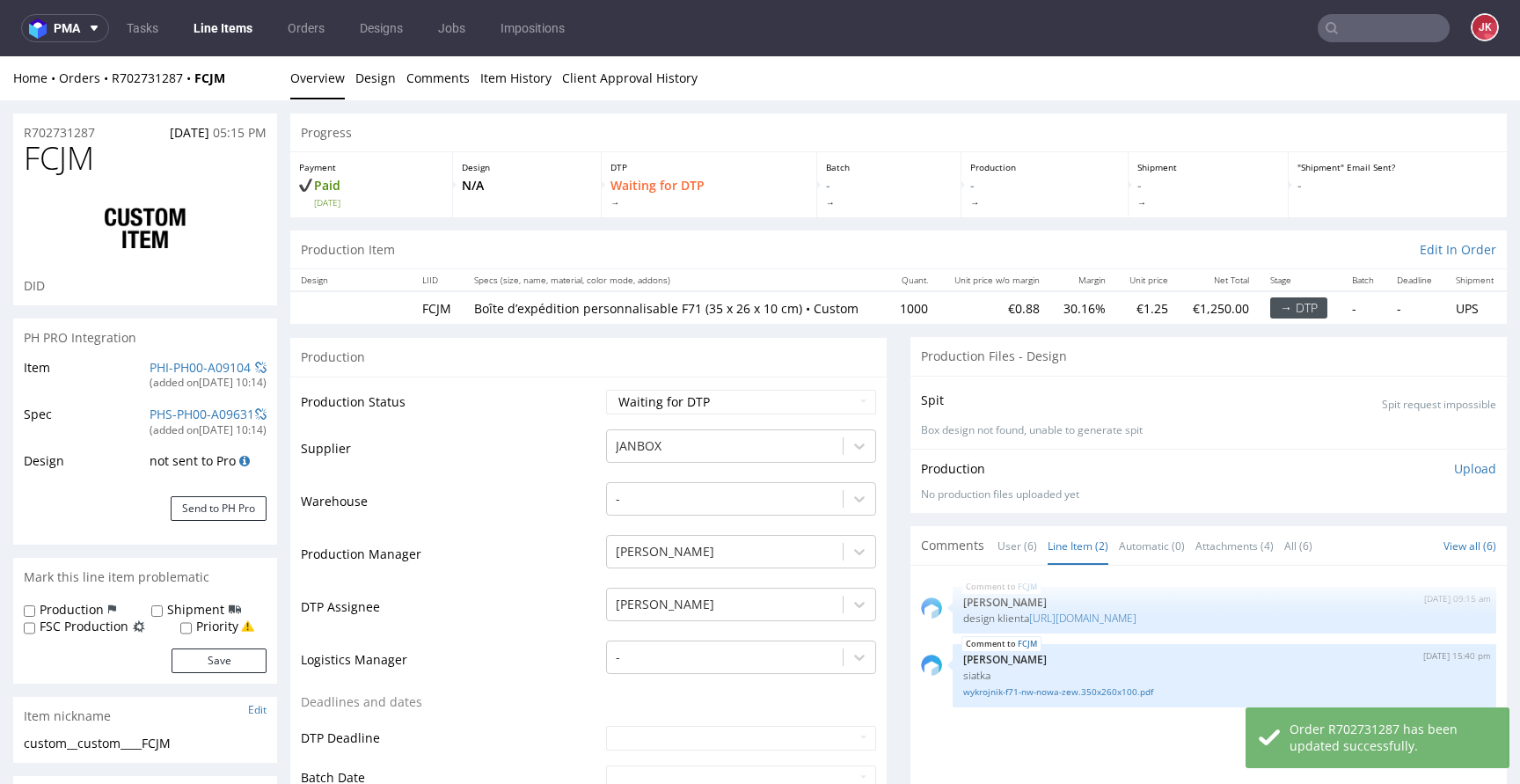
select select "in_progress"
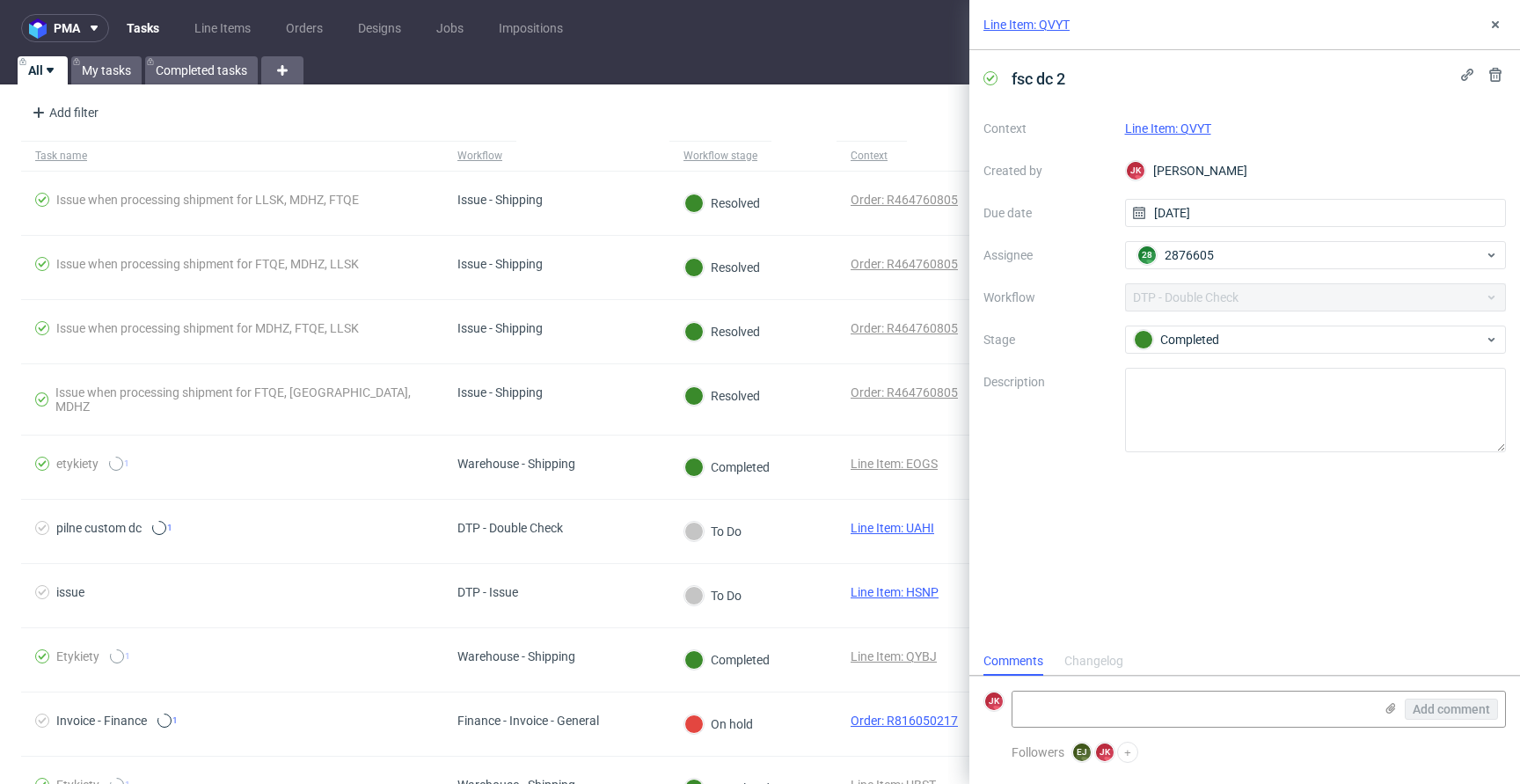
scroll to position [15, 0]
click at [1148, 126] on link "Line Item: QVYT" at bounding box center [1168, 129] width 86 height 15
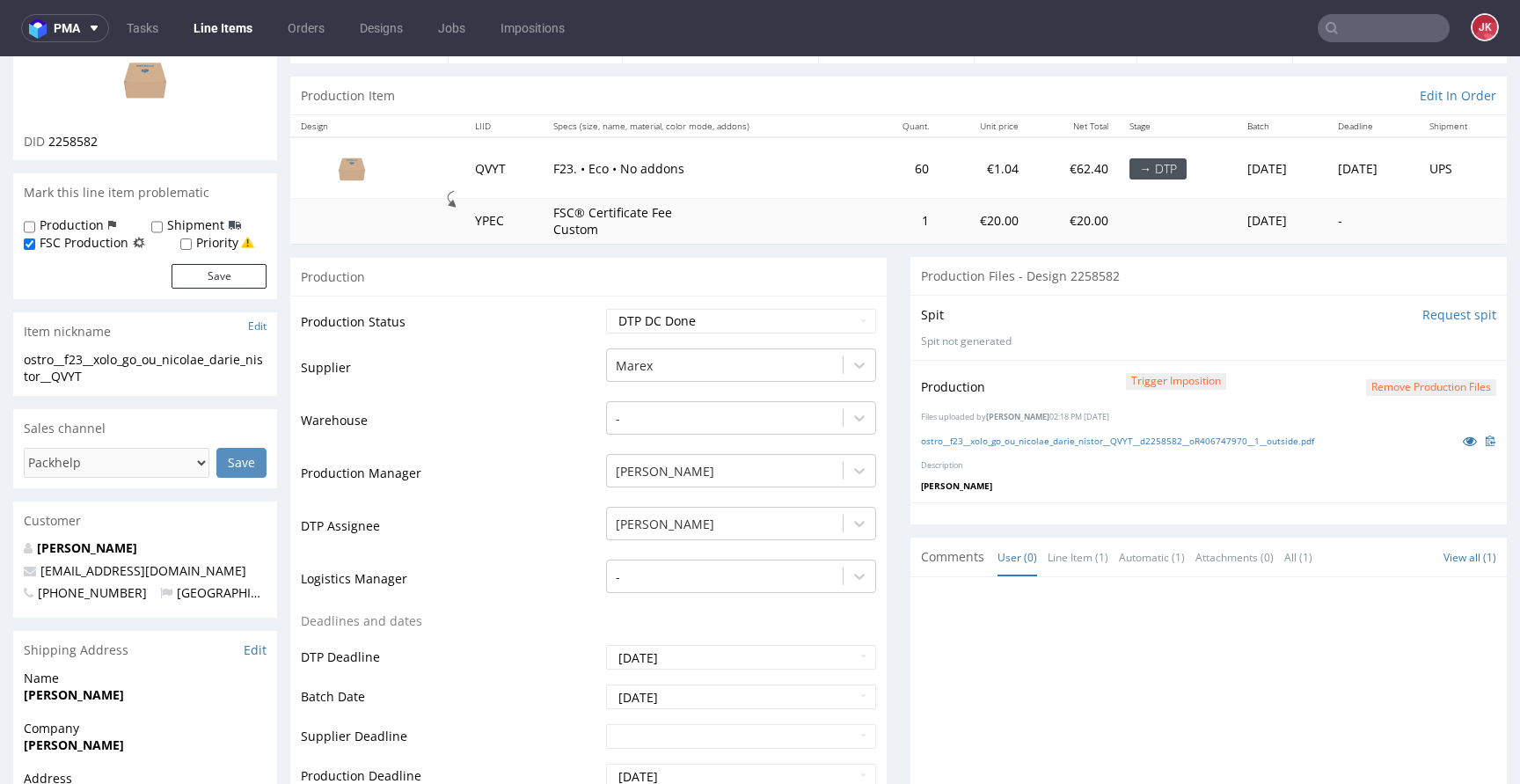
scroll to position [107, 0]
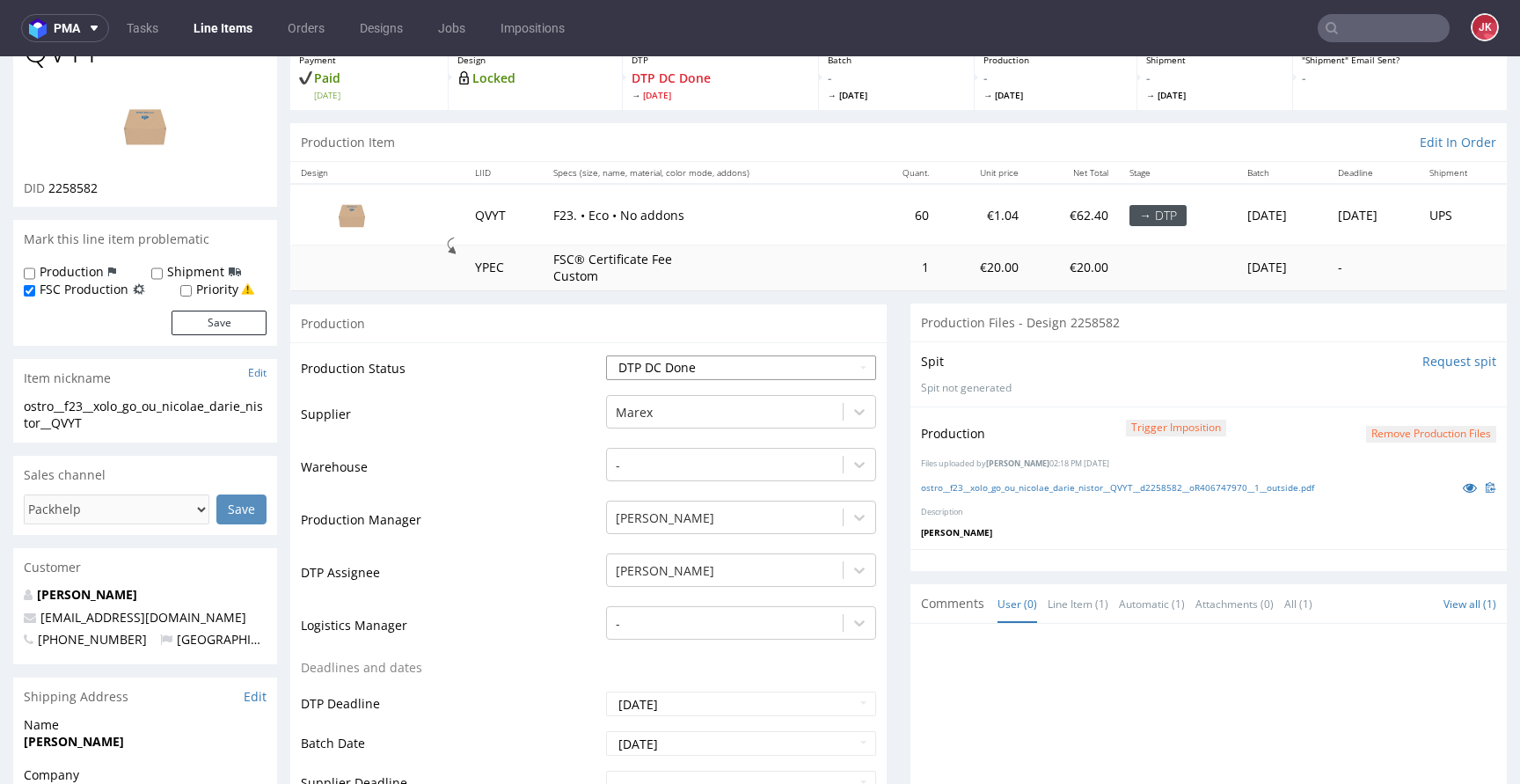
click at [701, 369] on select "Waiting for Artwork Waiting for Diecut Waiting for Mockup Waiting for DTP Waiti…" at bounding box center [741, 367] width 270 height 24
select select "dtp_production_ready"
click at [606, 356] on select "Waiting for Artwork Waiting for Diecut Waiting for Mockup Waiting for DTP Waiti…" at bounding box center [741, 367] width 270 height 24
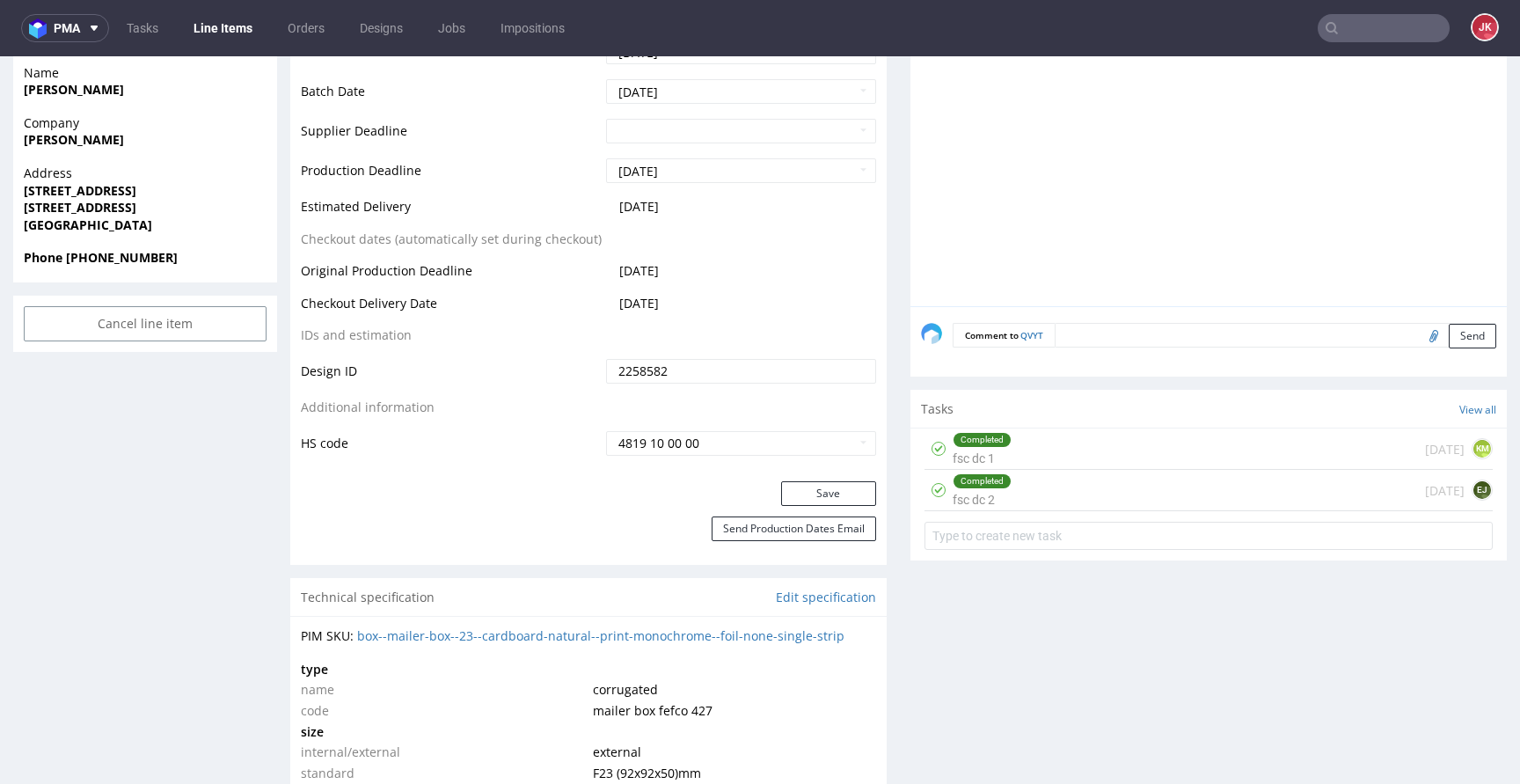
scroll to position [829, 0]
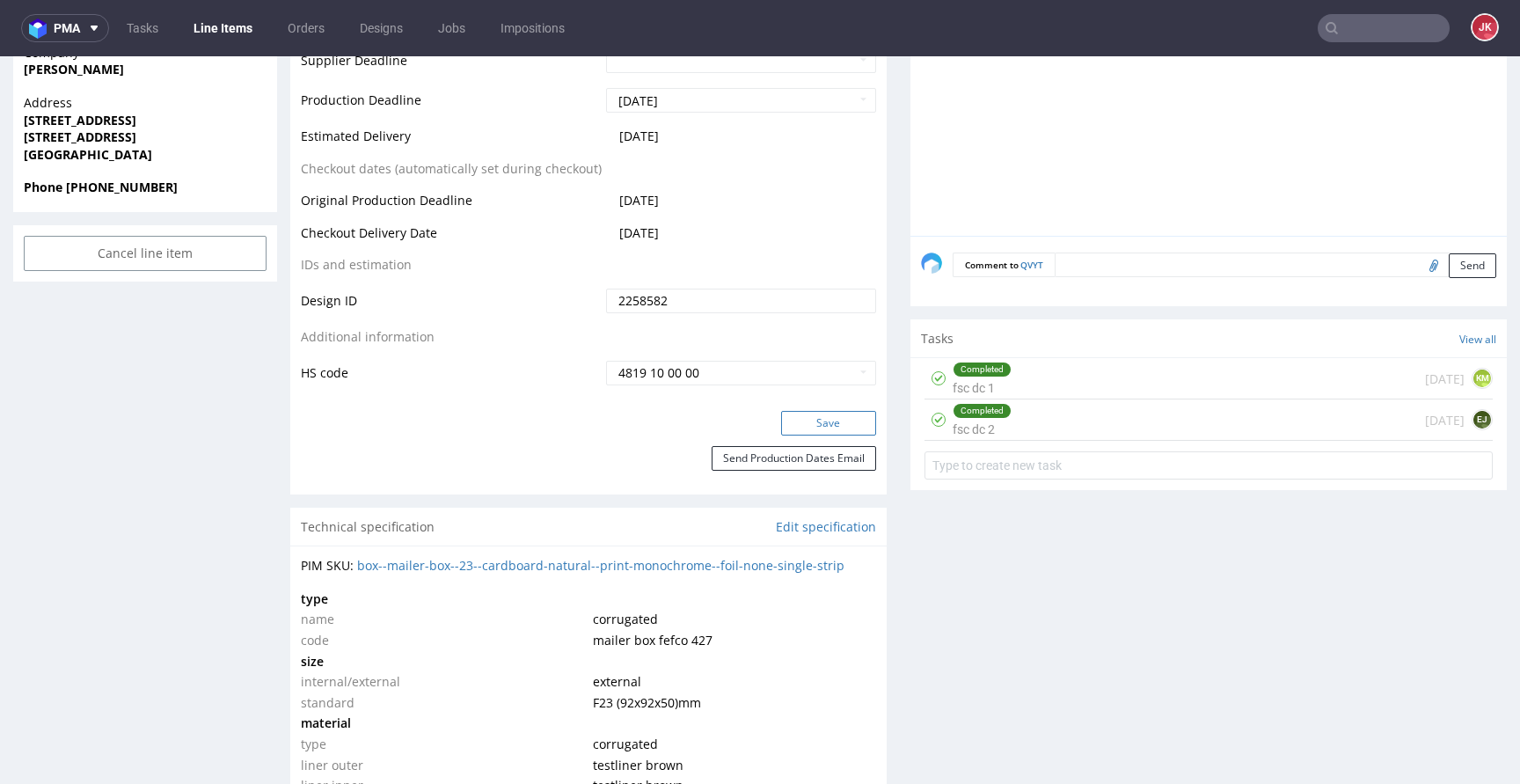
click at [791, 423] on button "Save" at bounding box center [829, 422] width 95 height 24
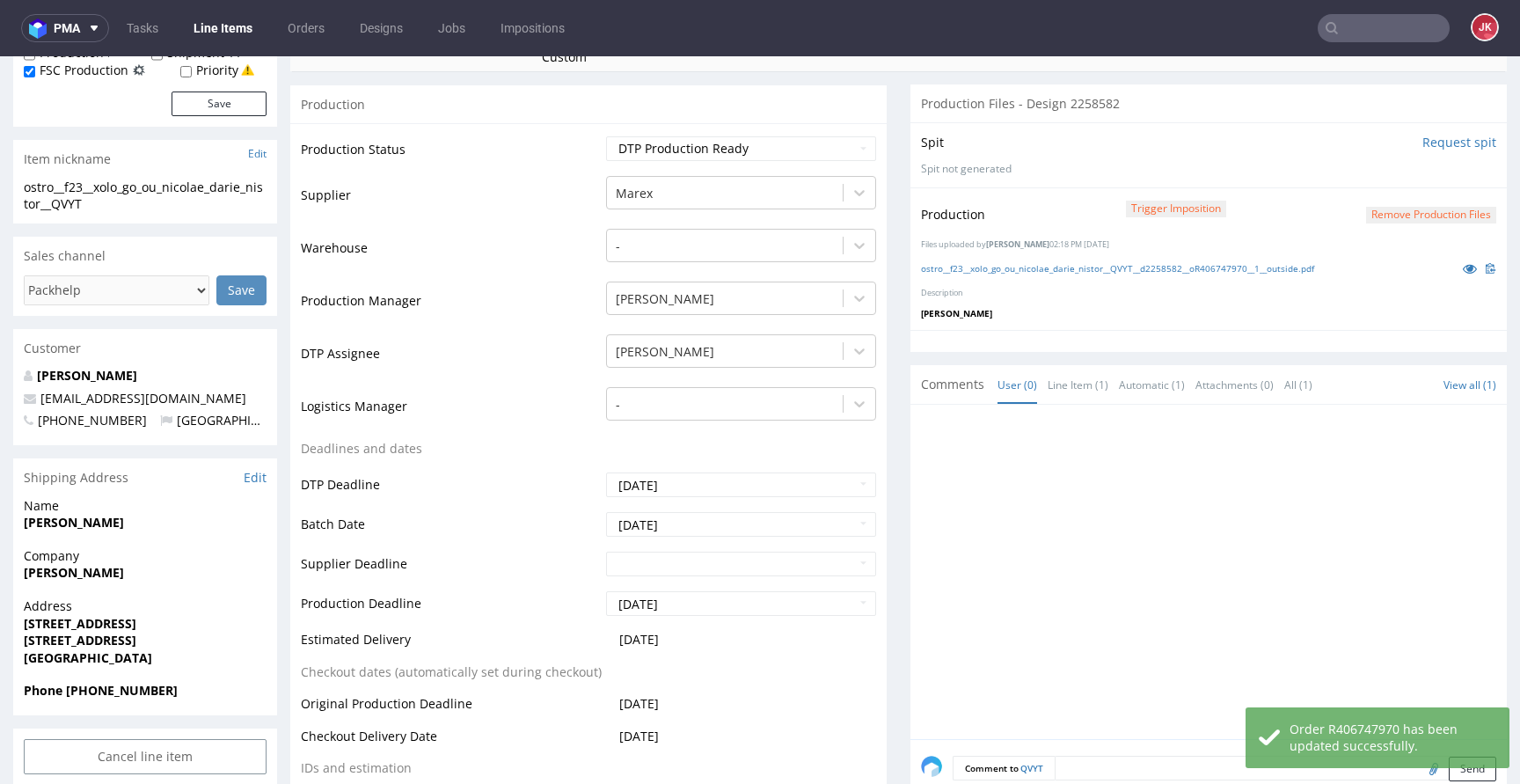
scroll to position [261, 0]
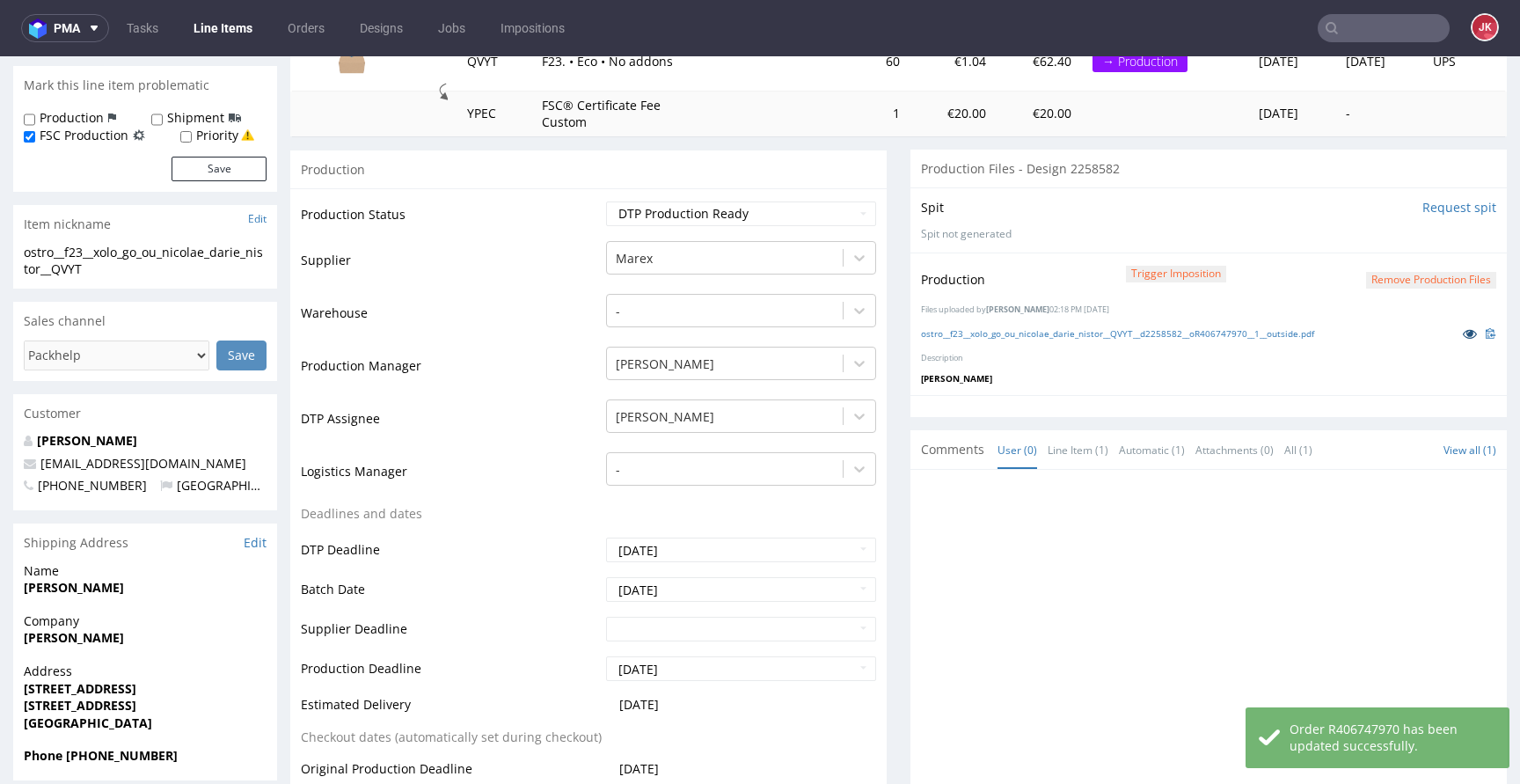
click at [1463, 336] on icon at bounding box center [1470, 333] width 15 height 13
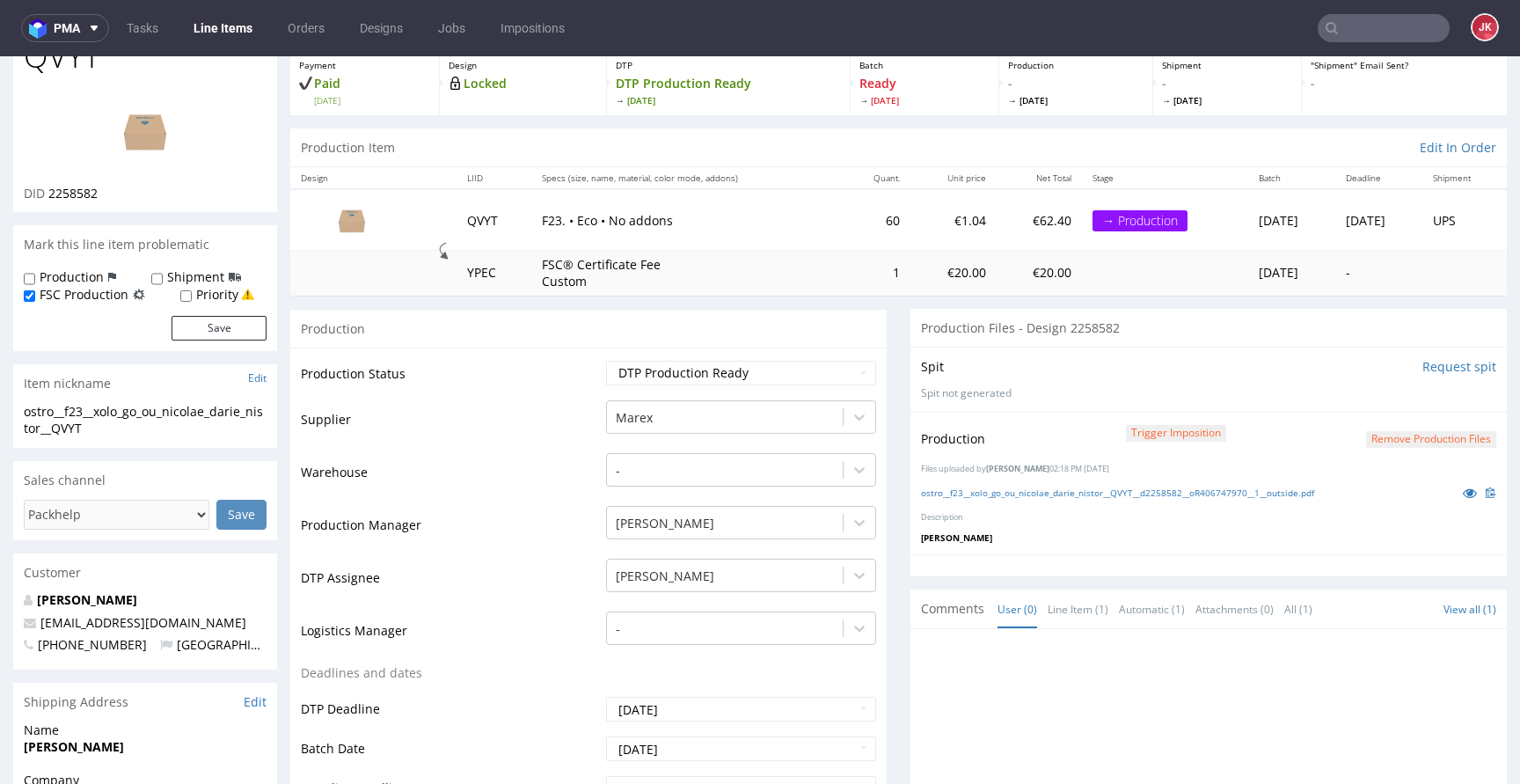
scroll to position [0, 0]
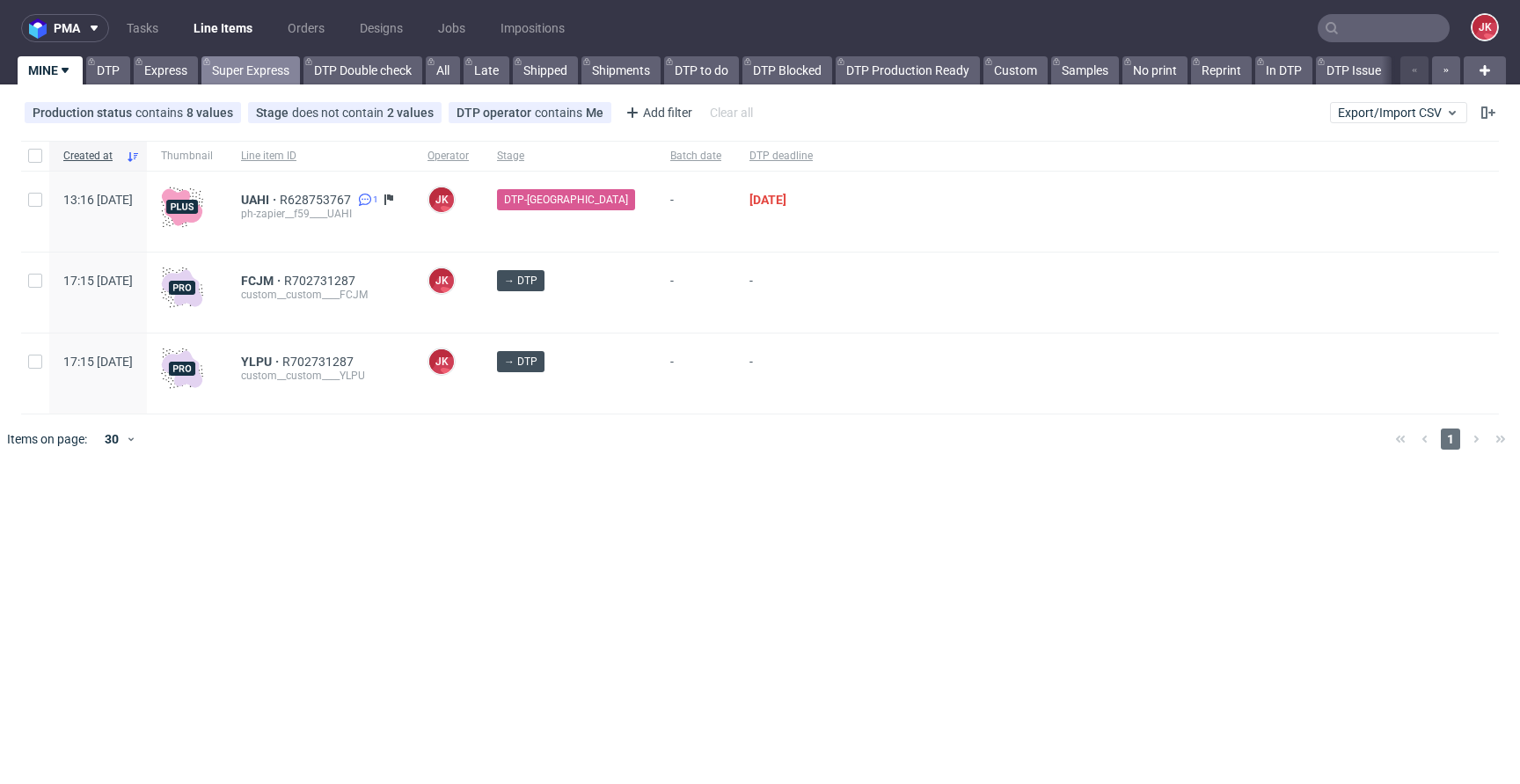
click at [248, 72] on link "Super Express" at bounding box center [250, 70] width 99 height 28
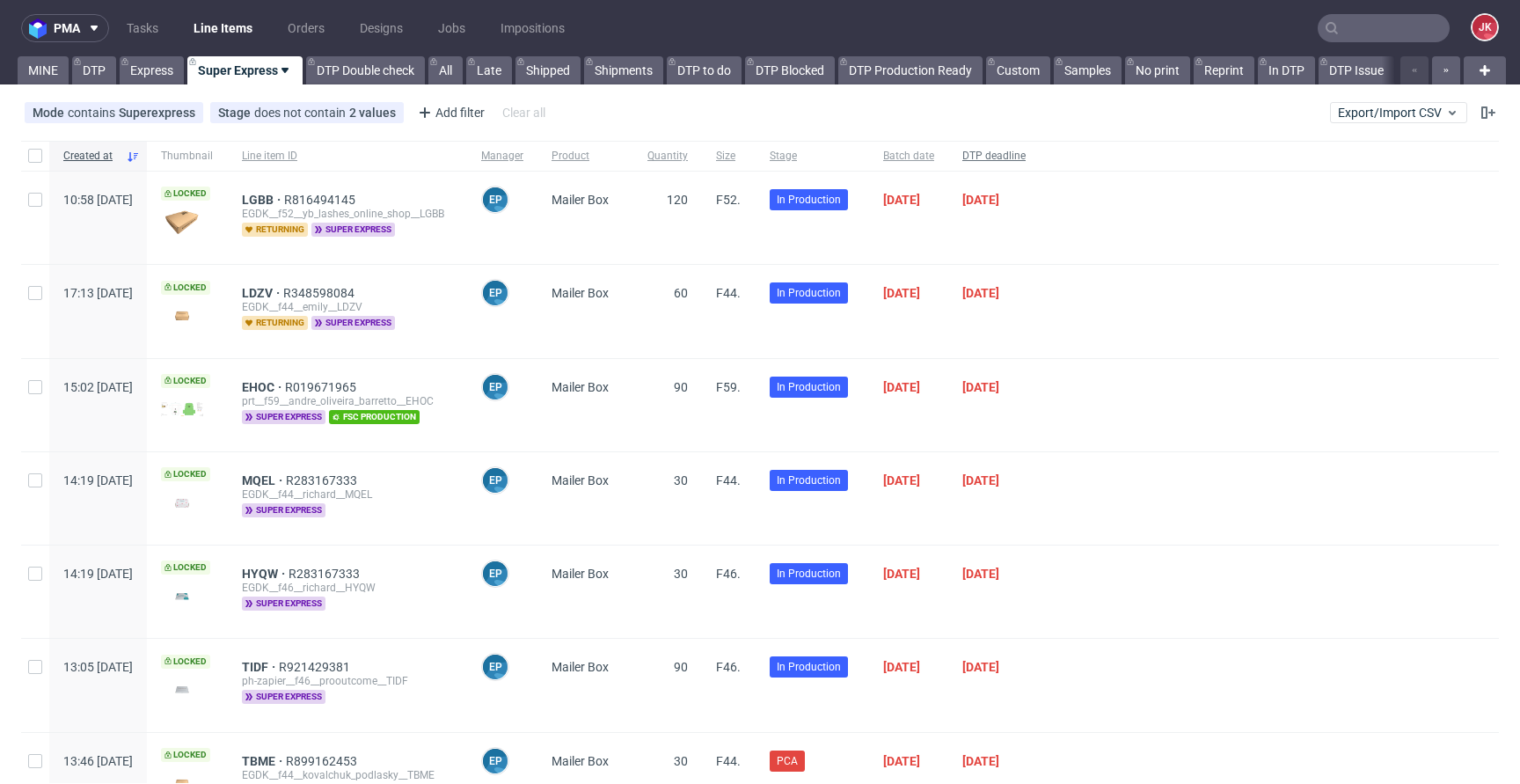
click at [1026, 160] on span "DTP deadline" at bounding box center [993, 156] width 63 height 15
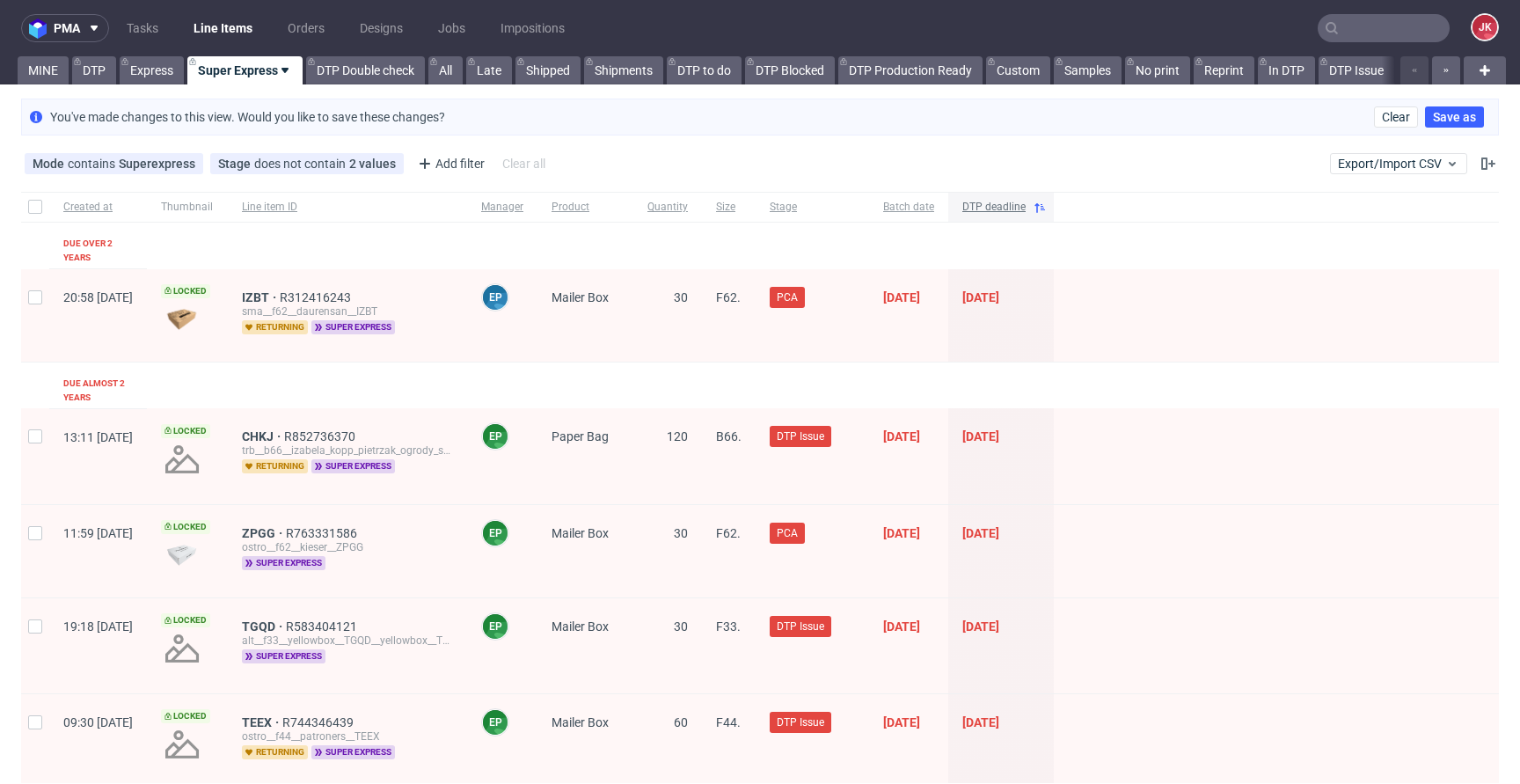
click at [1026, 205] on span "DTP deadline" at bounding box center [993, 207] width 63 height 15
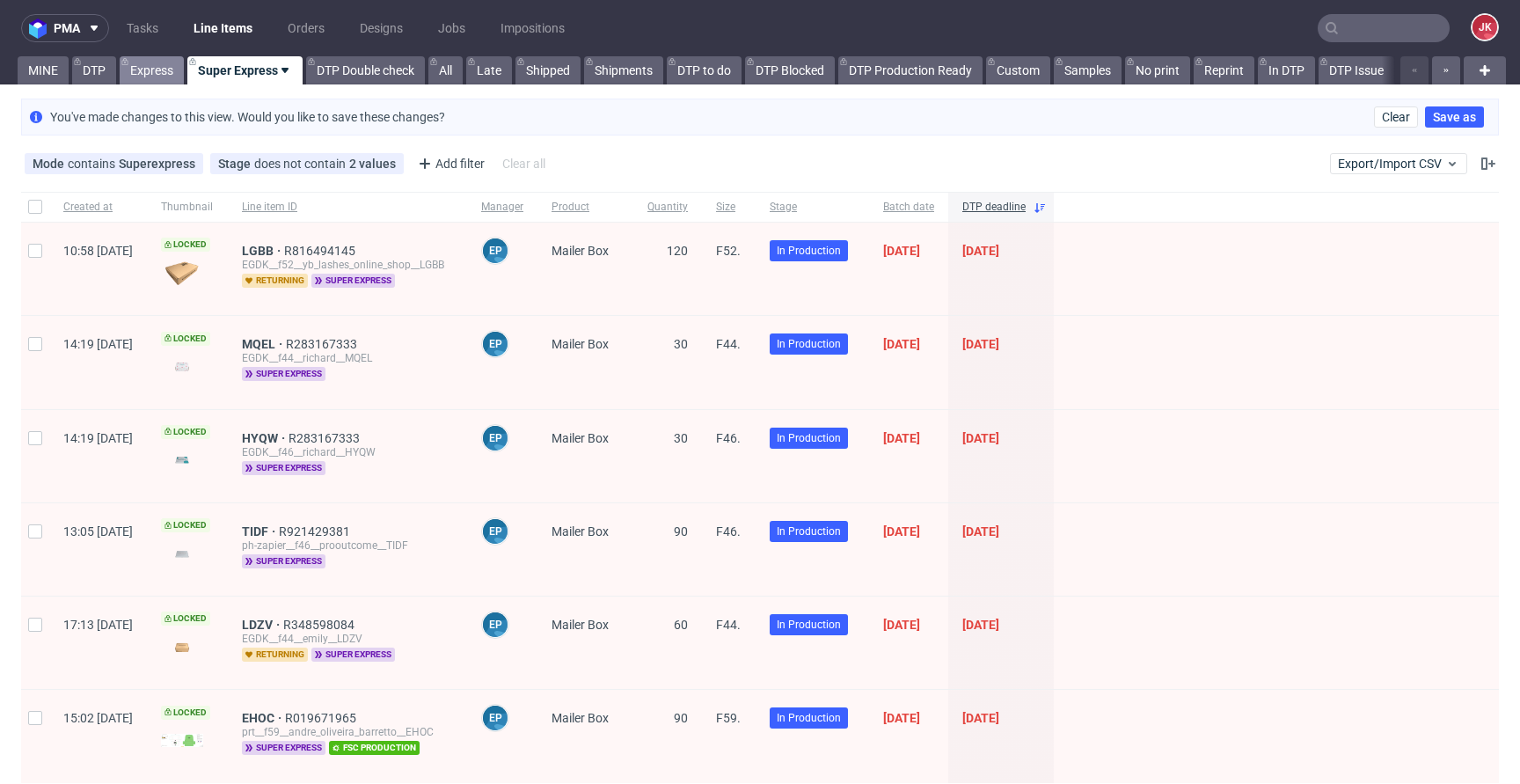
click at [169, 73] on link "Express" at bounding box center [152, 70] width 64 height 28
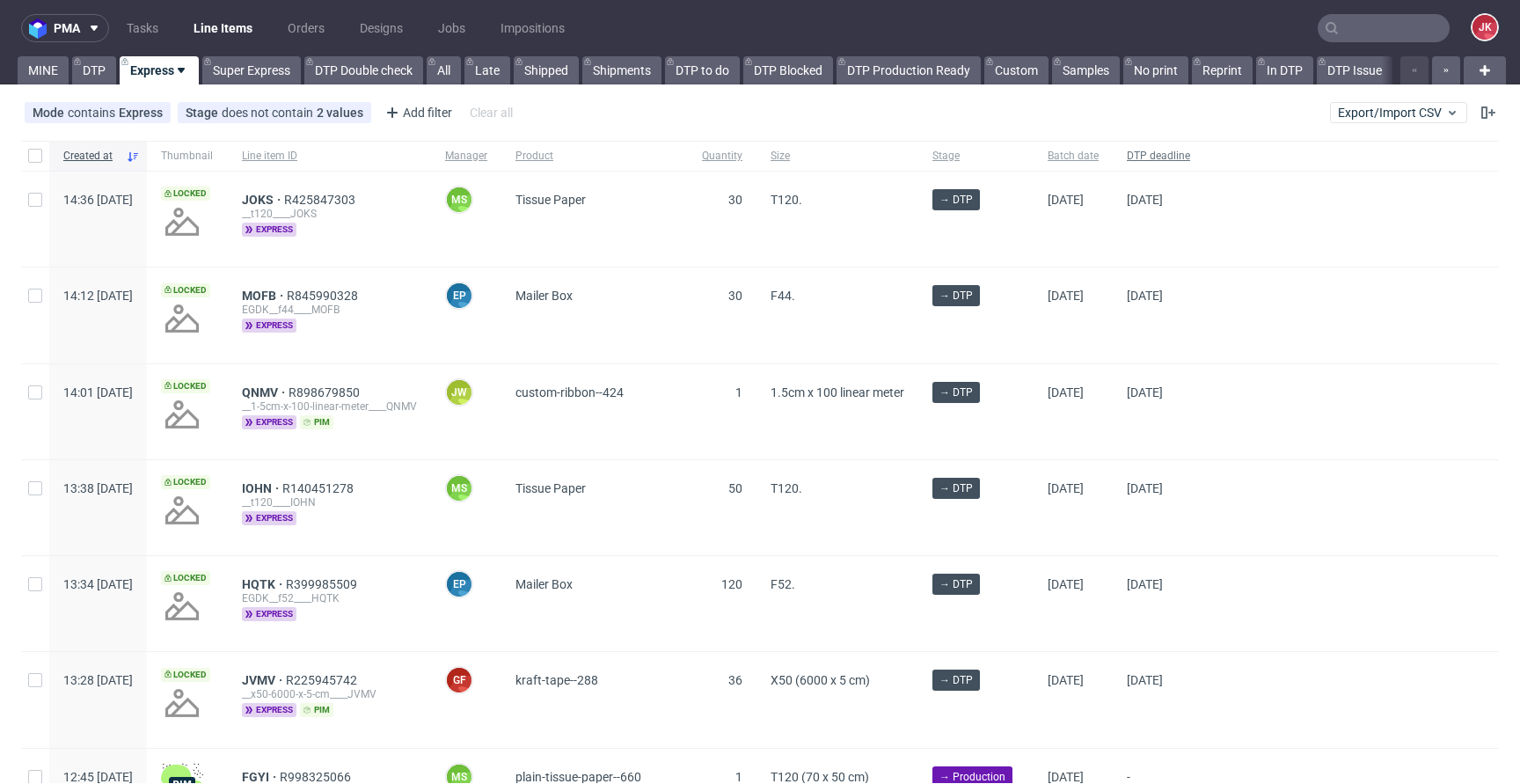
click at [1190, 159] on span "DTP deadline" at bounding box center [1157, 156] width 63 height 15
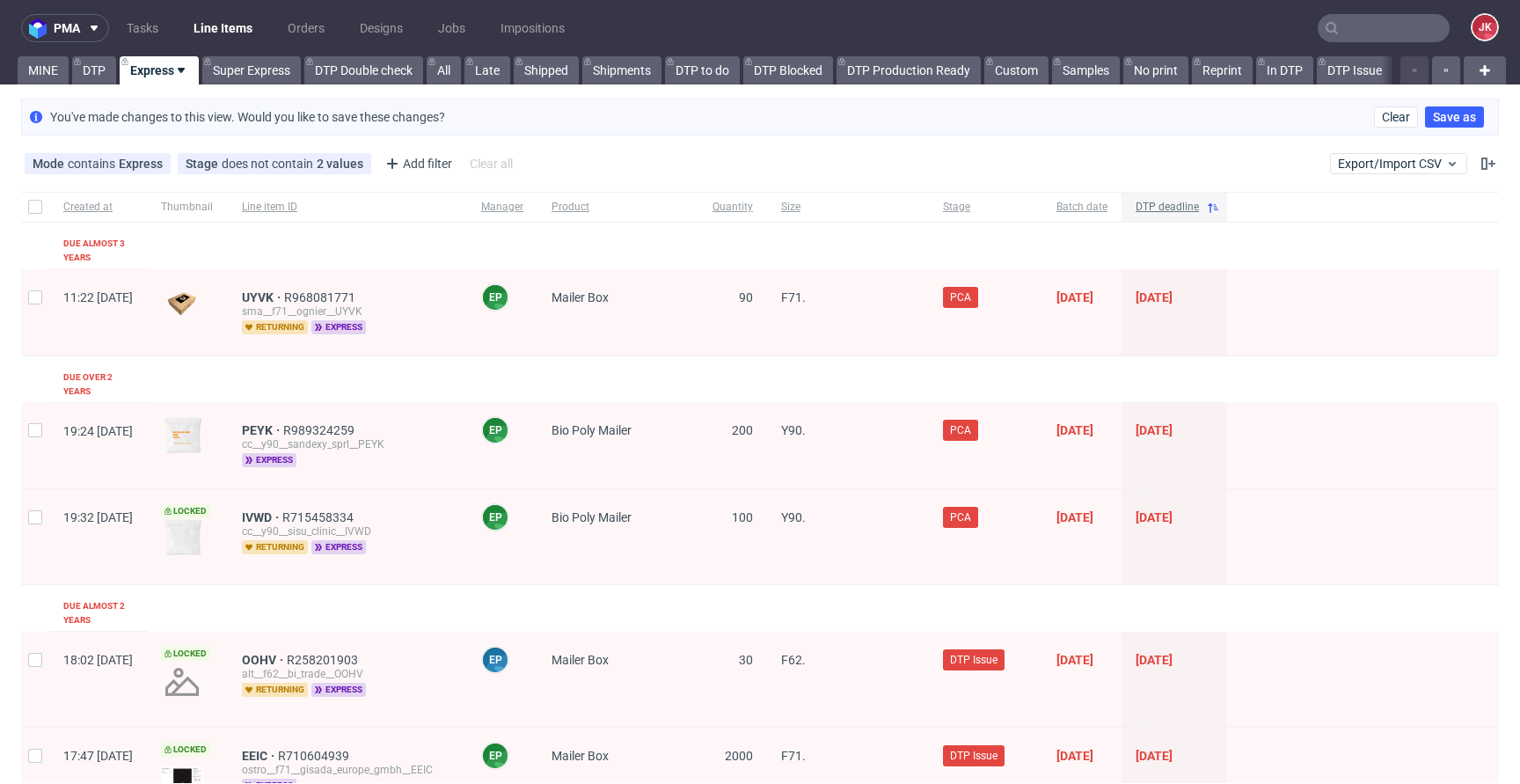
click at [1199, 206] on span "DTP deadline" at bounding box center [1166, 207] width 63 height 15
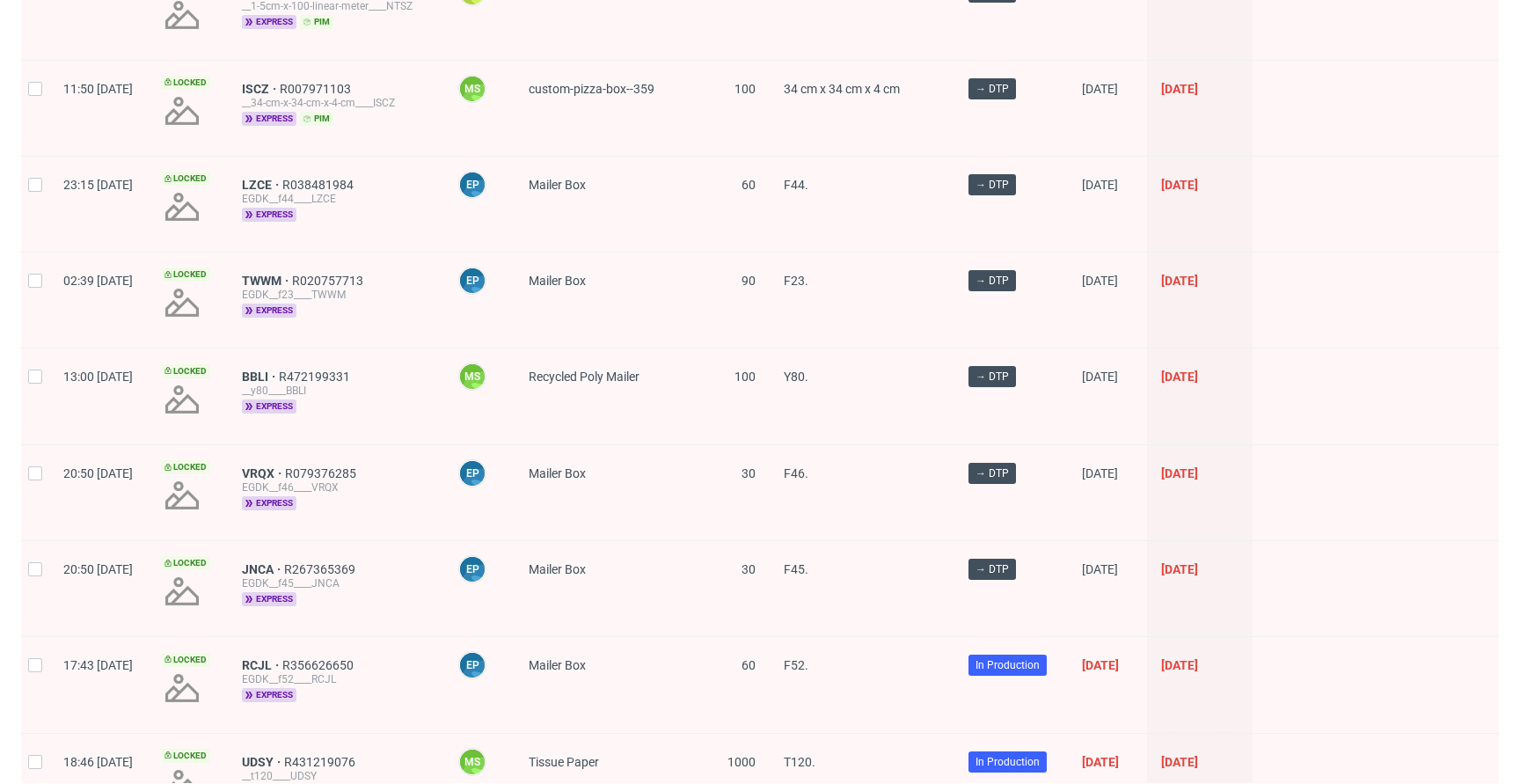
scroll to position [2509, 0]
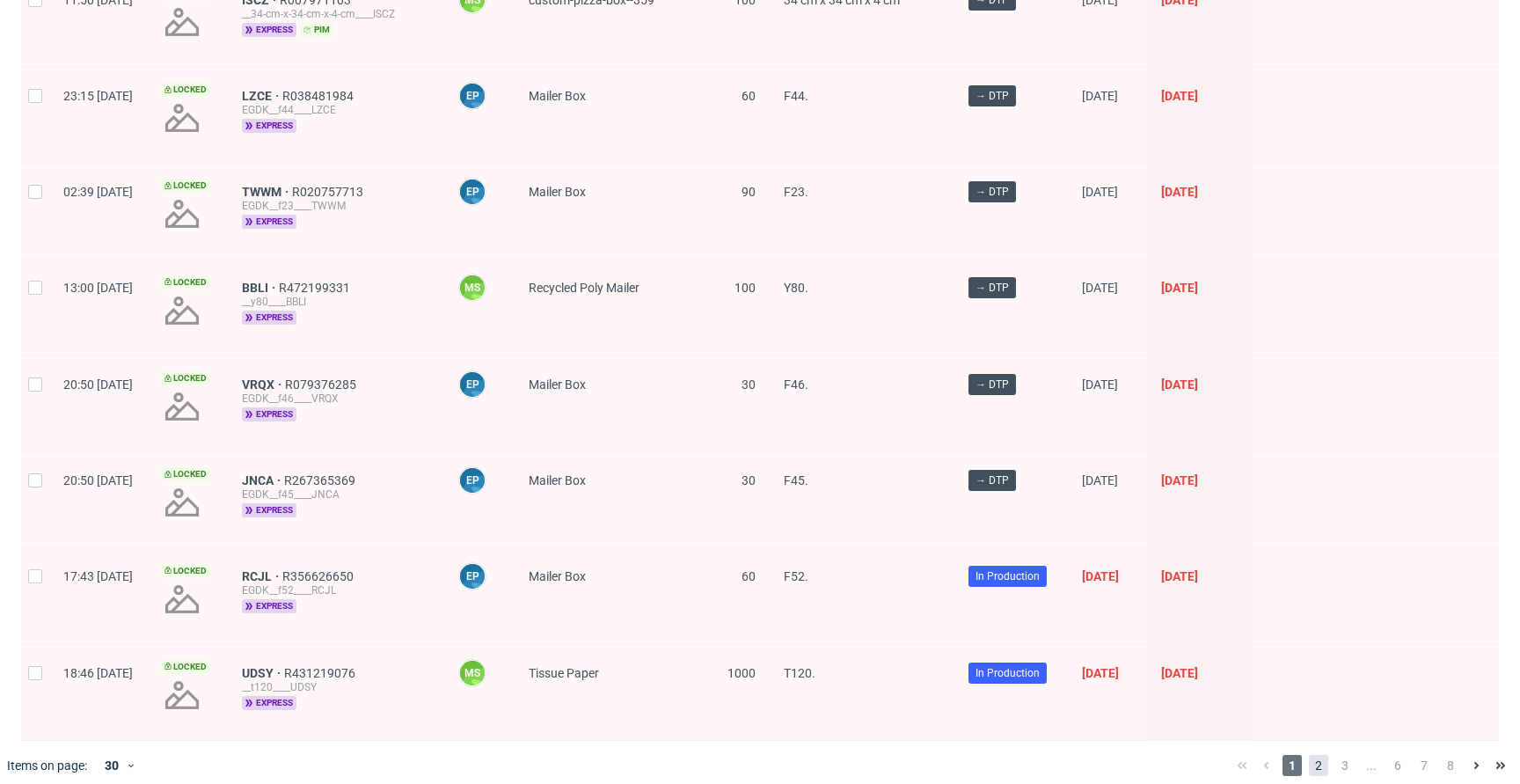
click at [1309, 755] on span "2" at bounding box center [1319, 766] width 19 height 21
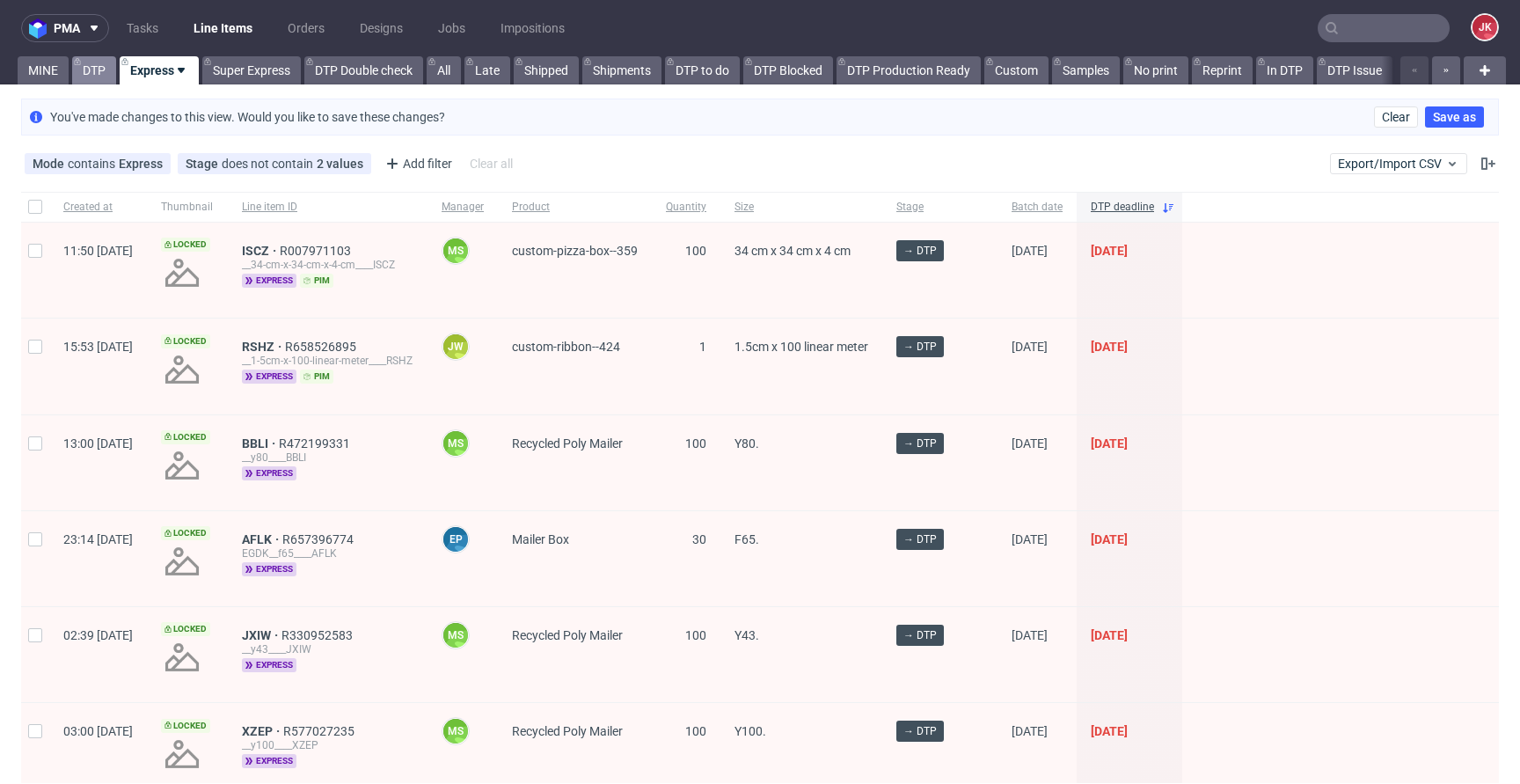
click at [111, 62] on link "DTP" at bounding box center [94, 70] width 44 height 28
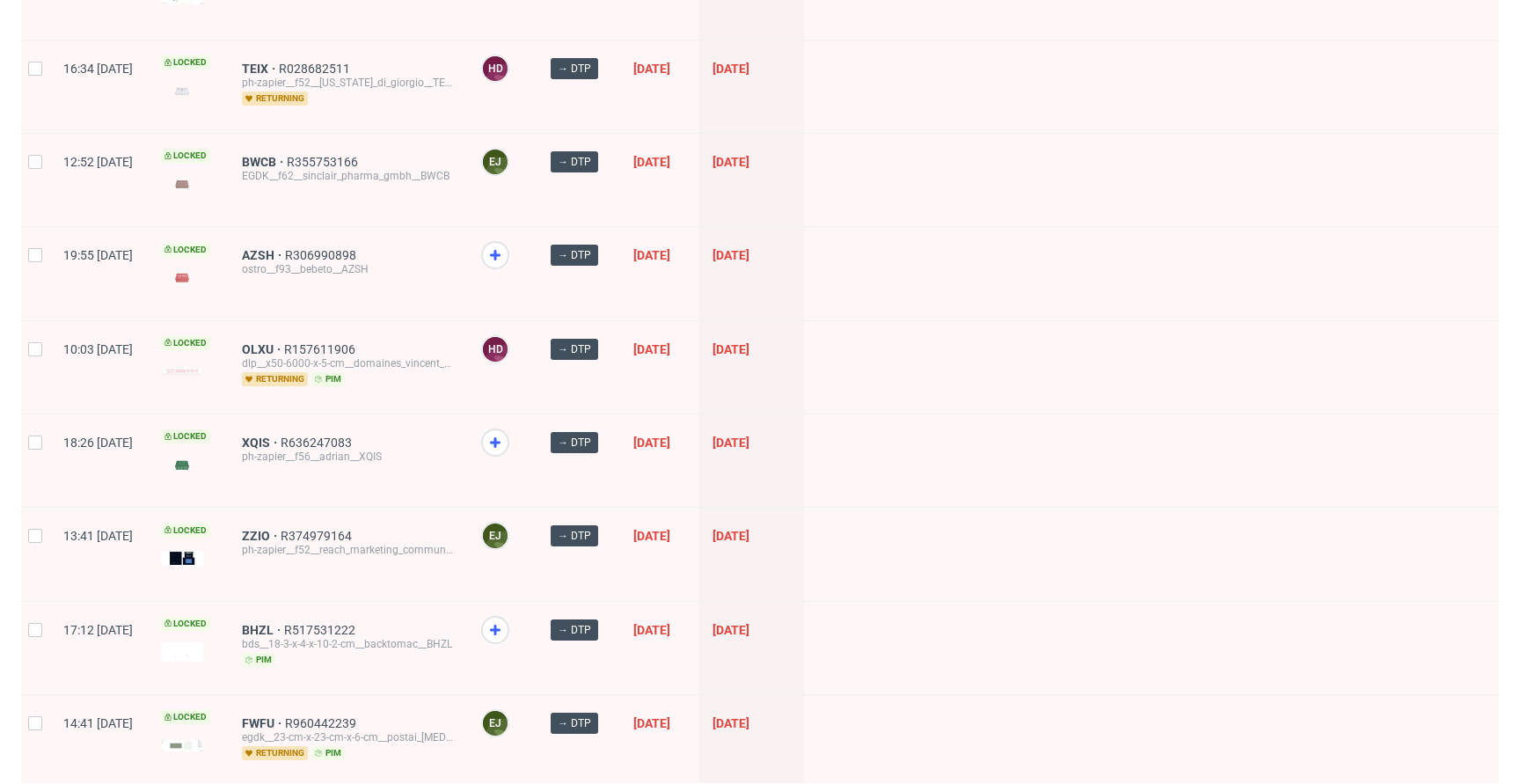
scroll to position [1849, 0]
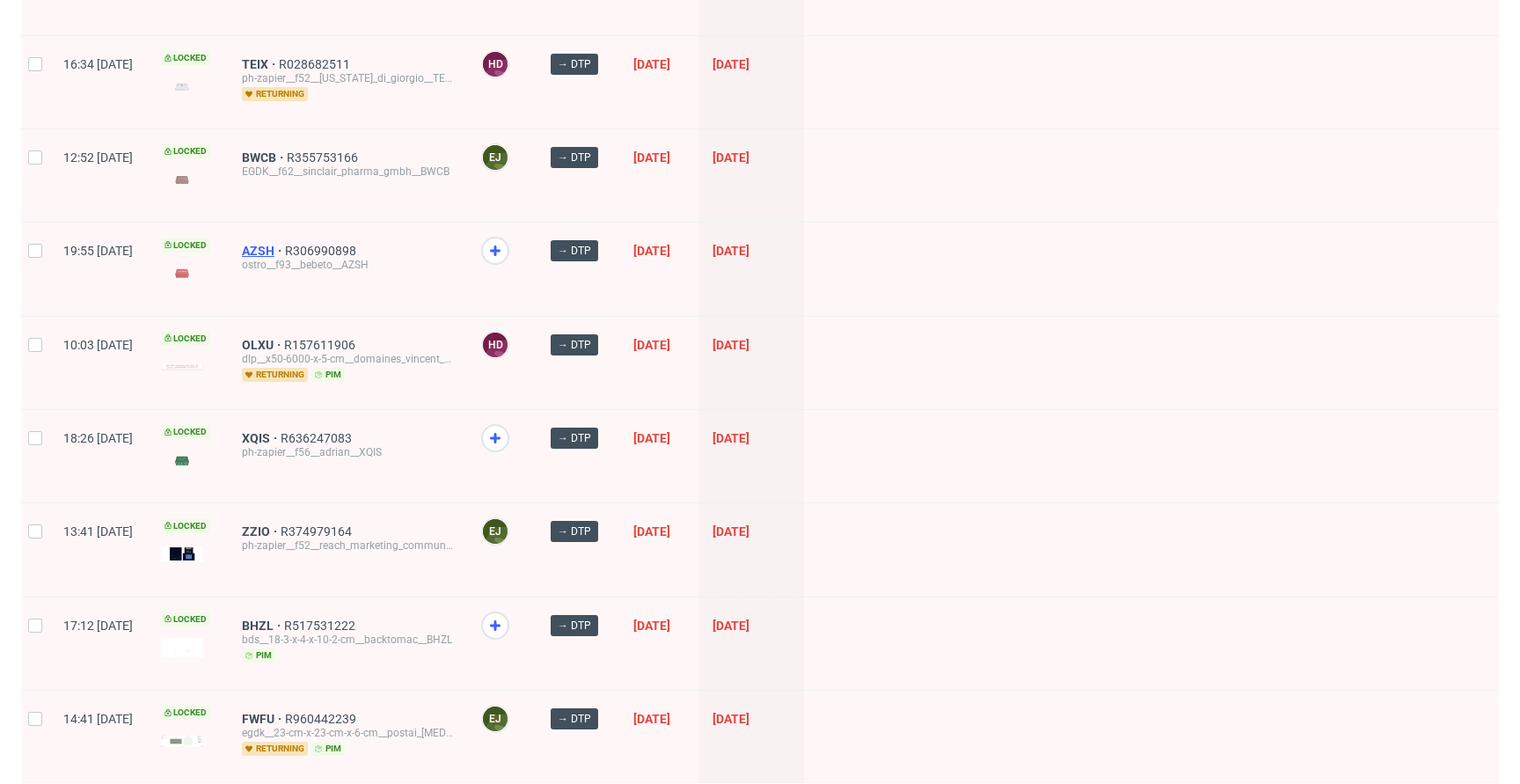
click at [285, 244] on span "AZSH" at bounding box center [263, 250] width 44 height 15
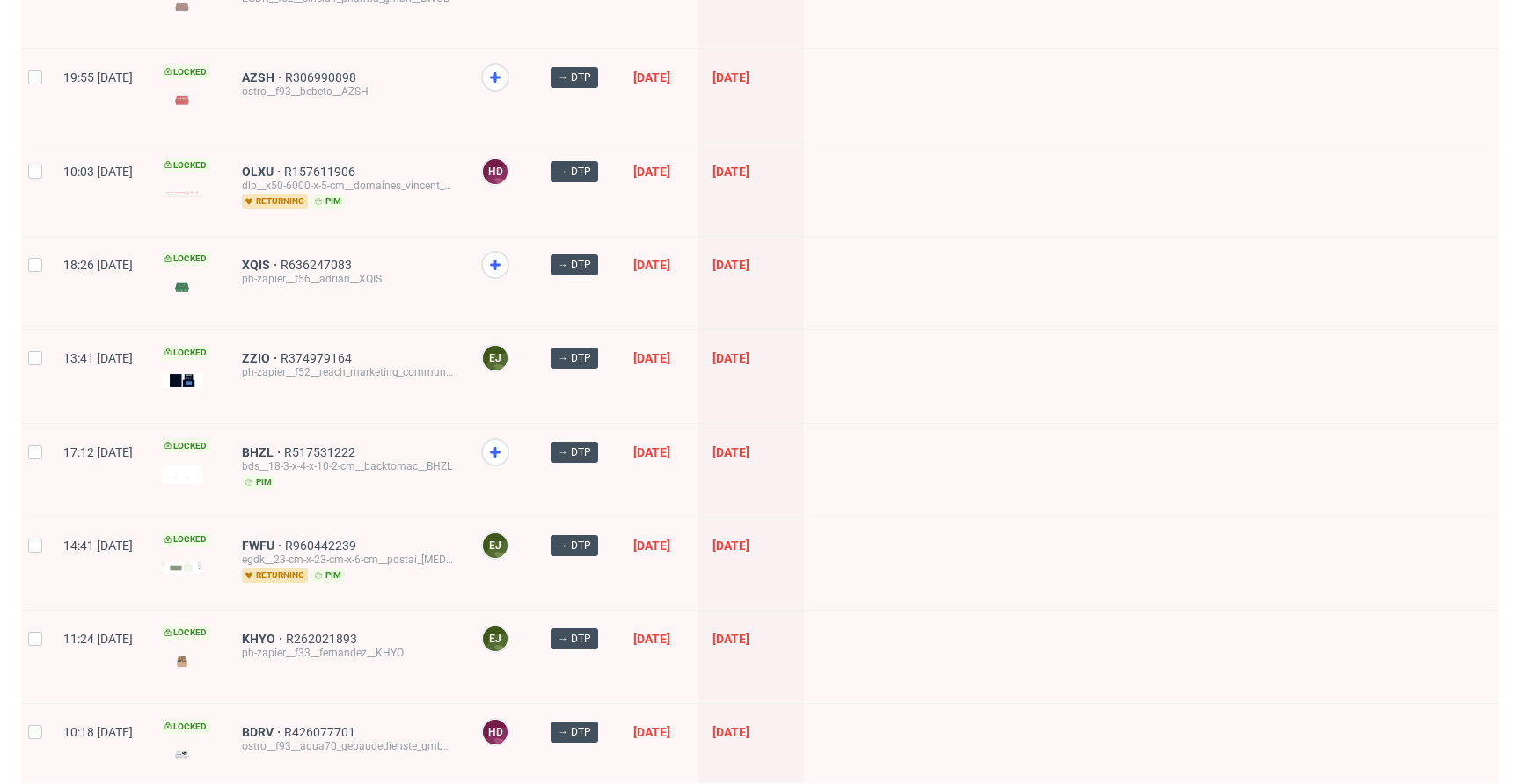
scroll to position [2124, 0]
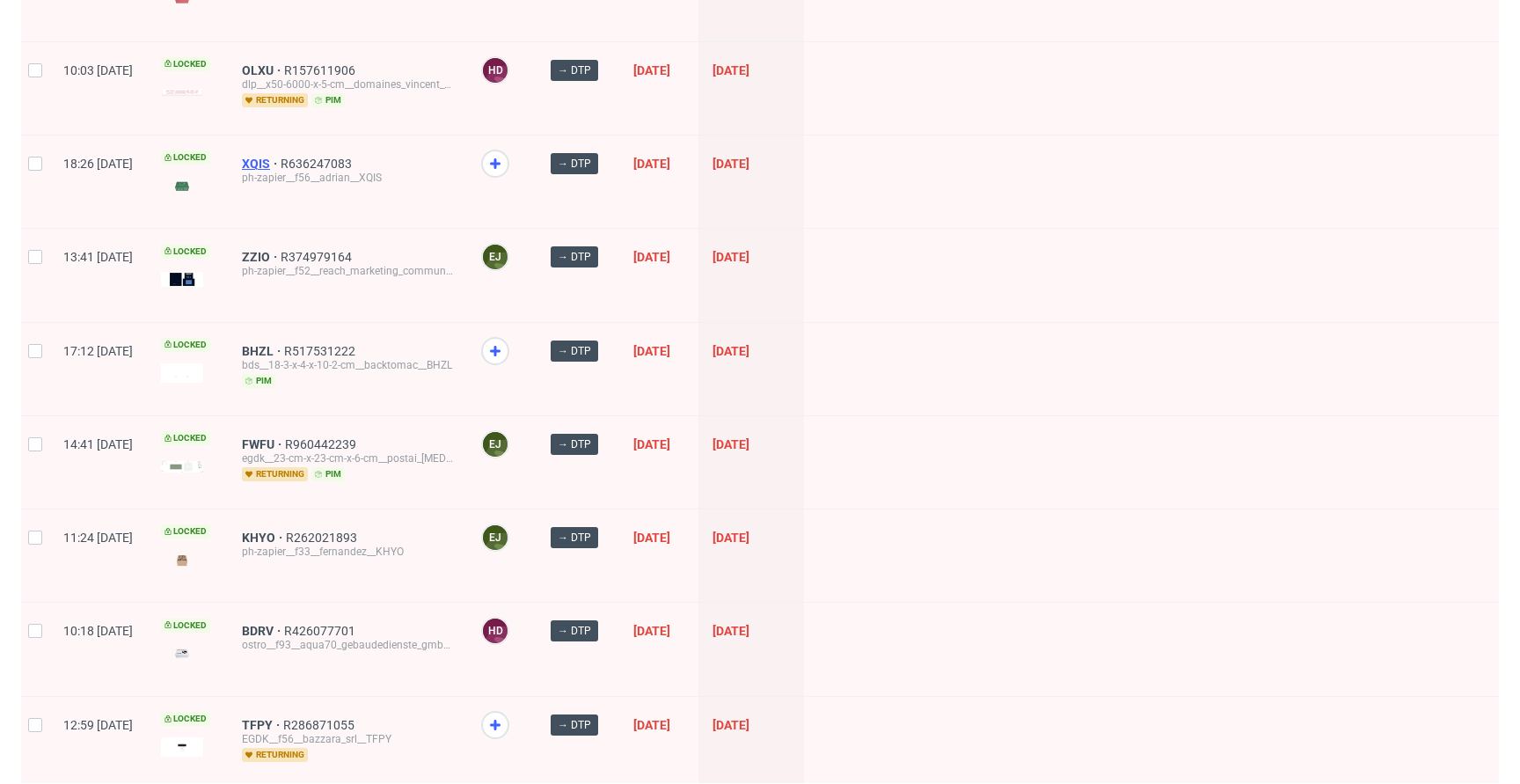
click at [280, 157] on span "XQIS" at bounding box center [261, 163] width 39 height 15
click at [284, 344] on span "BHZL" at bounding box center [263, 351] width 43 height 15
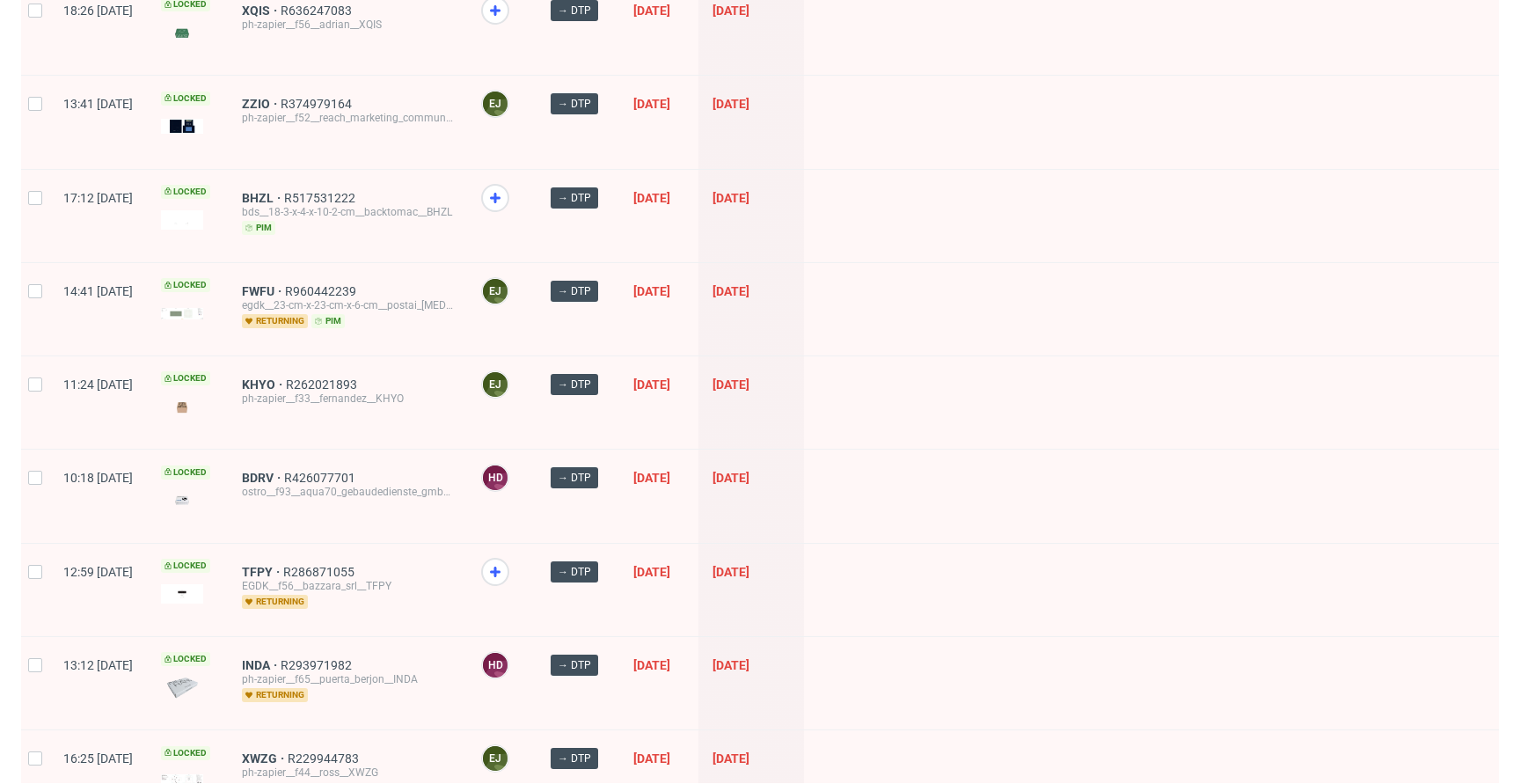
scroll to position [2362, 0]
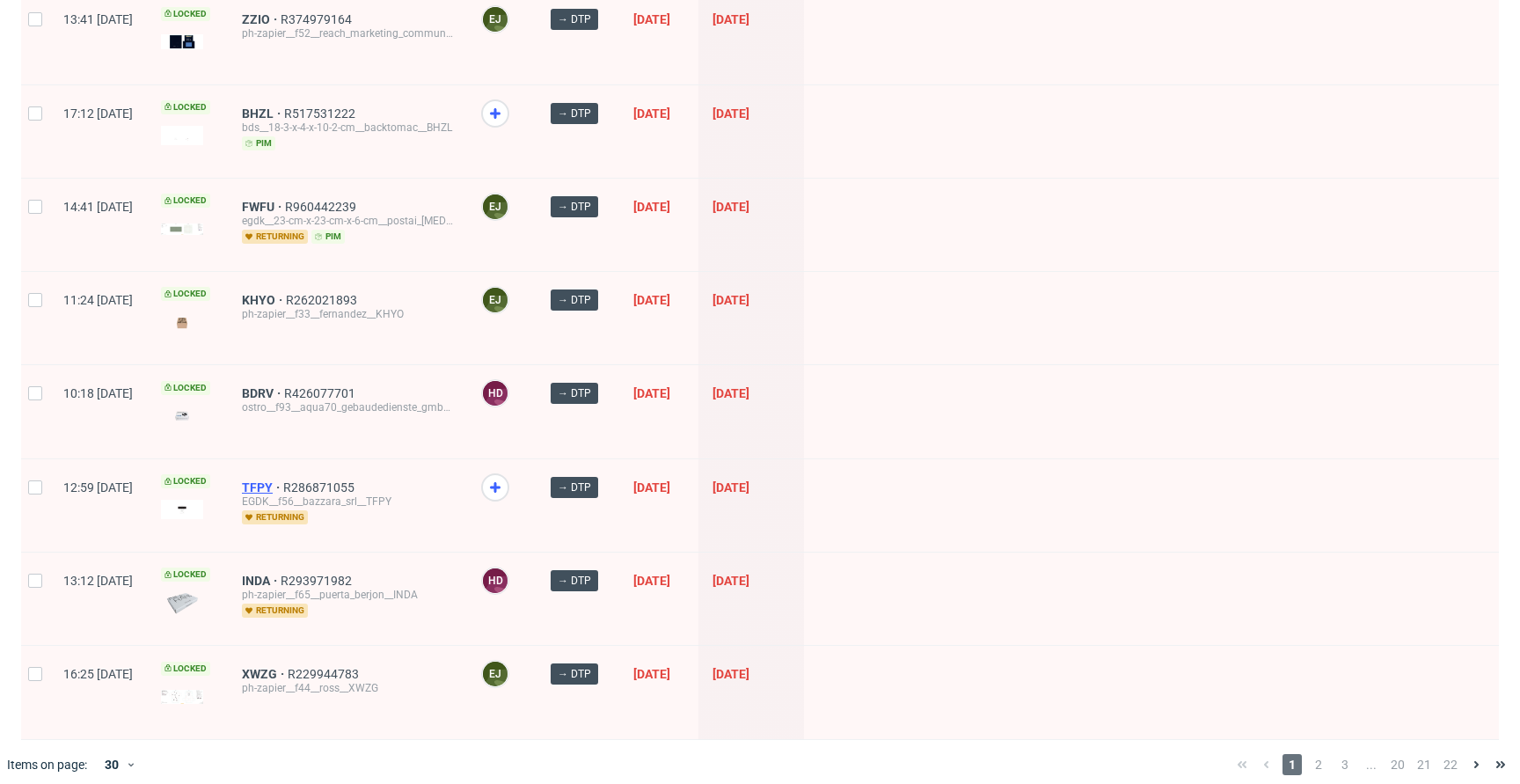
click at [283, 480] on span "TFPY" at bounding box center [262, 487] width 42 height 15
click at [1309, 754] on span "2" at bounding box center [1319, 765] width 19 height 21
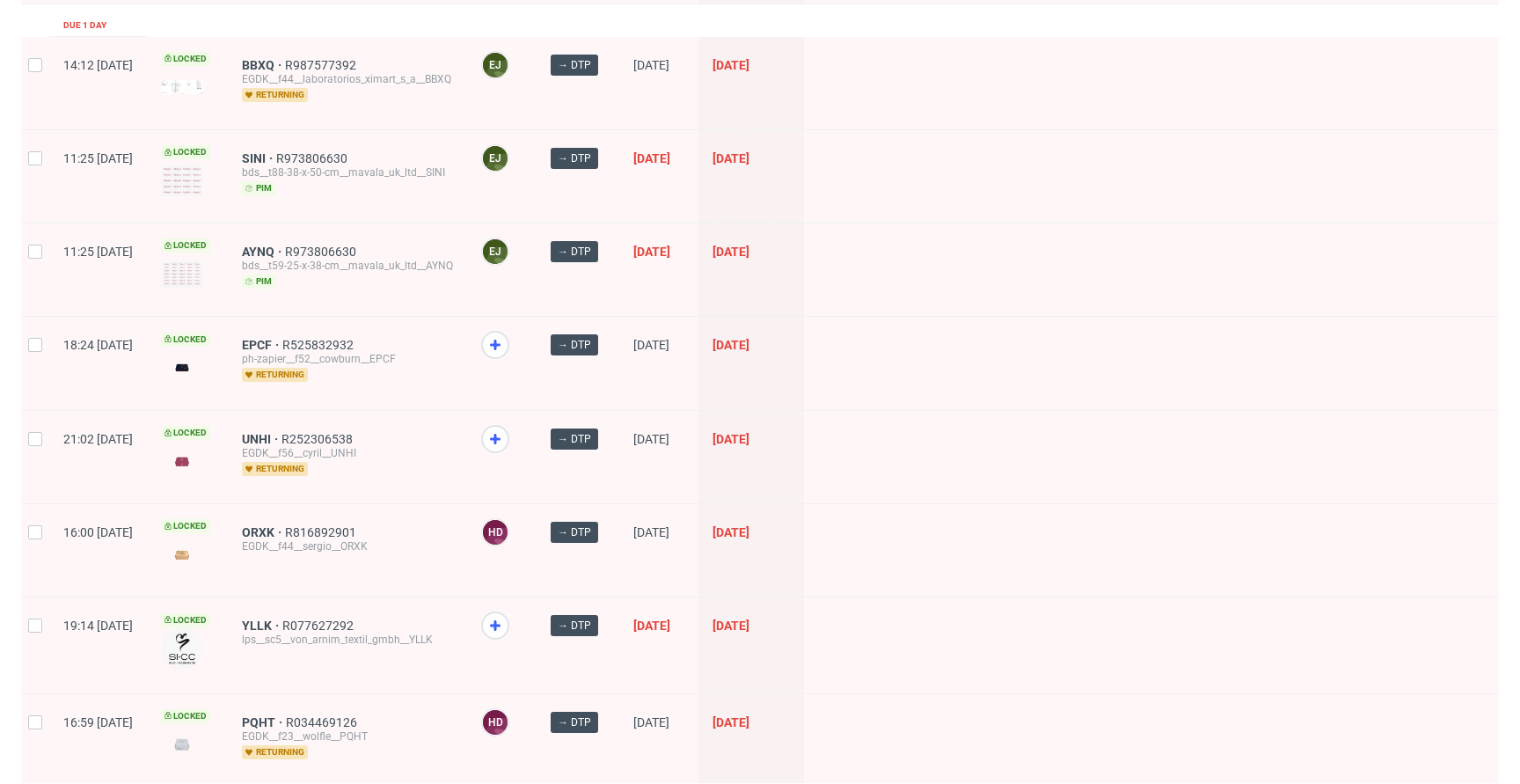
scroll to position [390, 0]
click at [282, 341] on span "EPCF" at bounding box center [262, 343] width 41 height 15
click at [281, 433] on span "UNHI" at bounding box center [261, 438] width 40 height 15
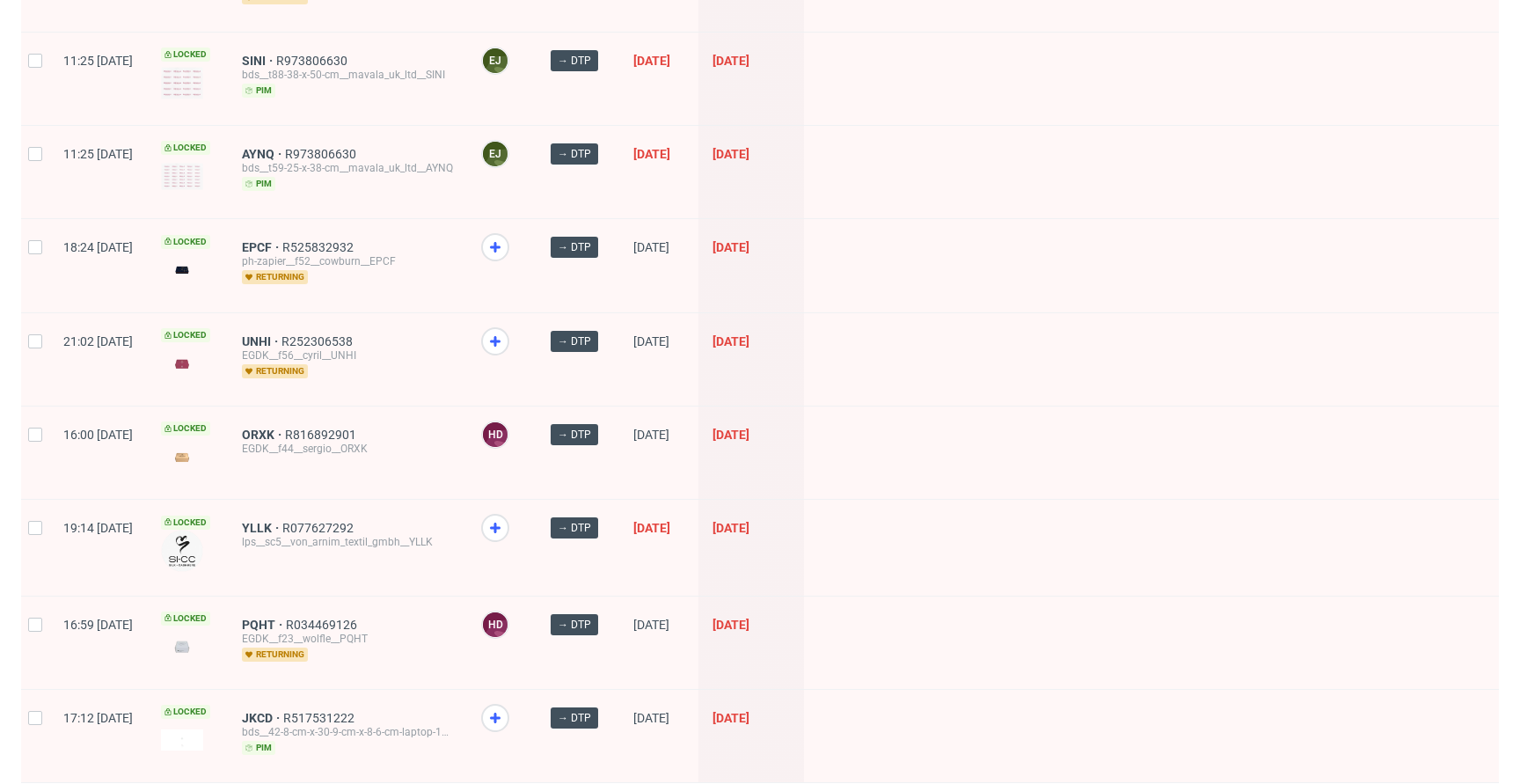
scroll to position [610, 0]
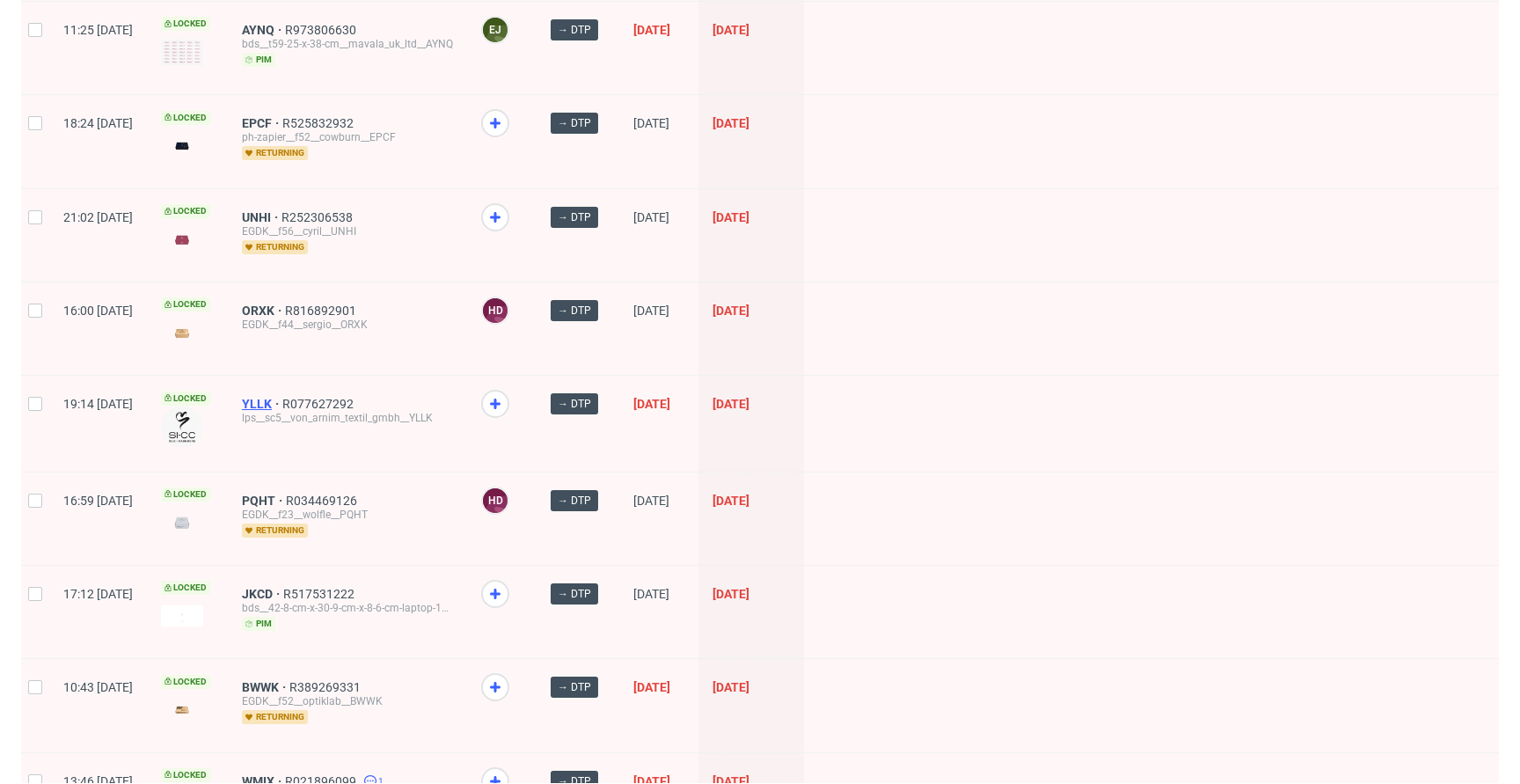
click at [282, 404] on span "YLLK" at bounding box center [262, 403] width 41 height 15
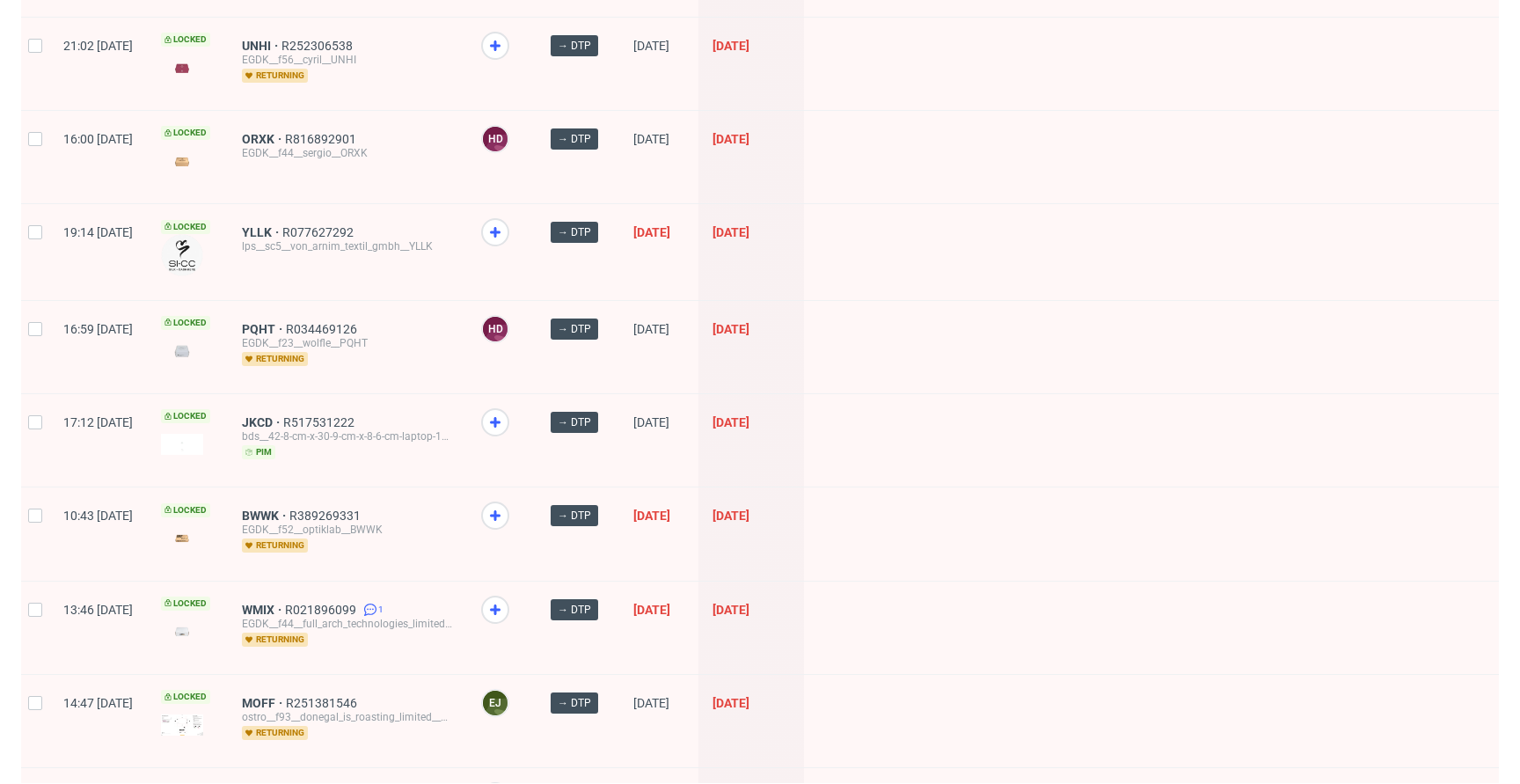
scroll to position [940, 0]
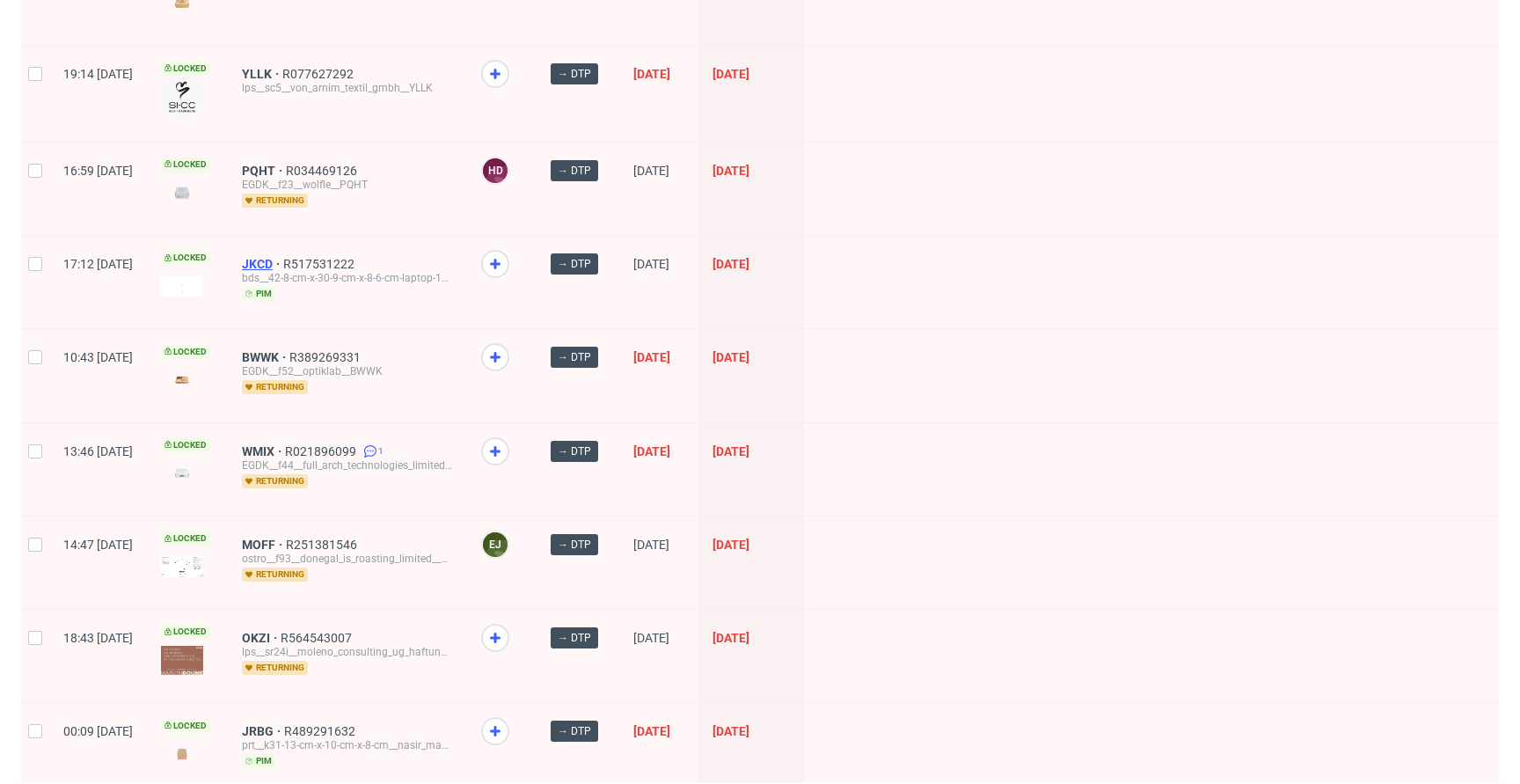
click at [283, 265] on span "JKCD" at bounding box center [262, 264] width 42 height 15
click at [289, 350] on span "BWWK" at bounding box center [265, 357] width 47 height 15
click at [285, 444] on span "WMIX" at bounding box center [263, 450] width 44 height 15
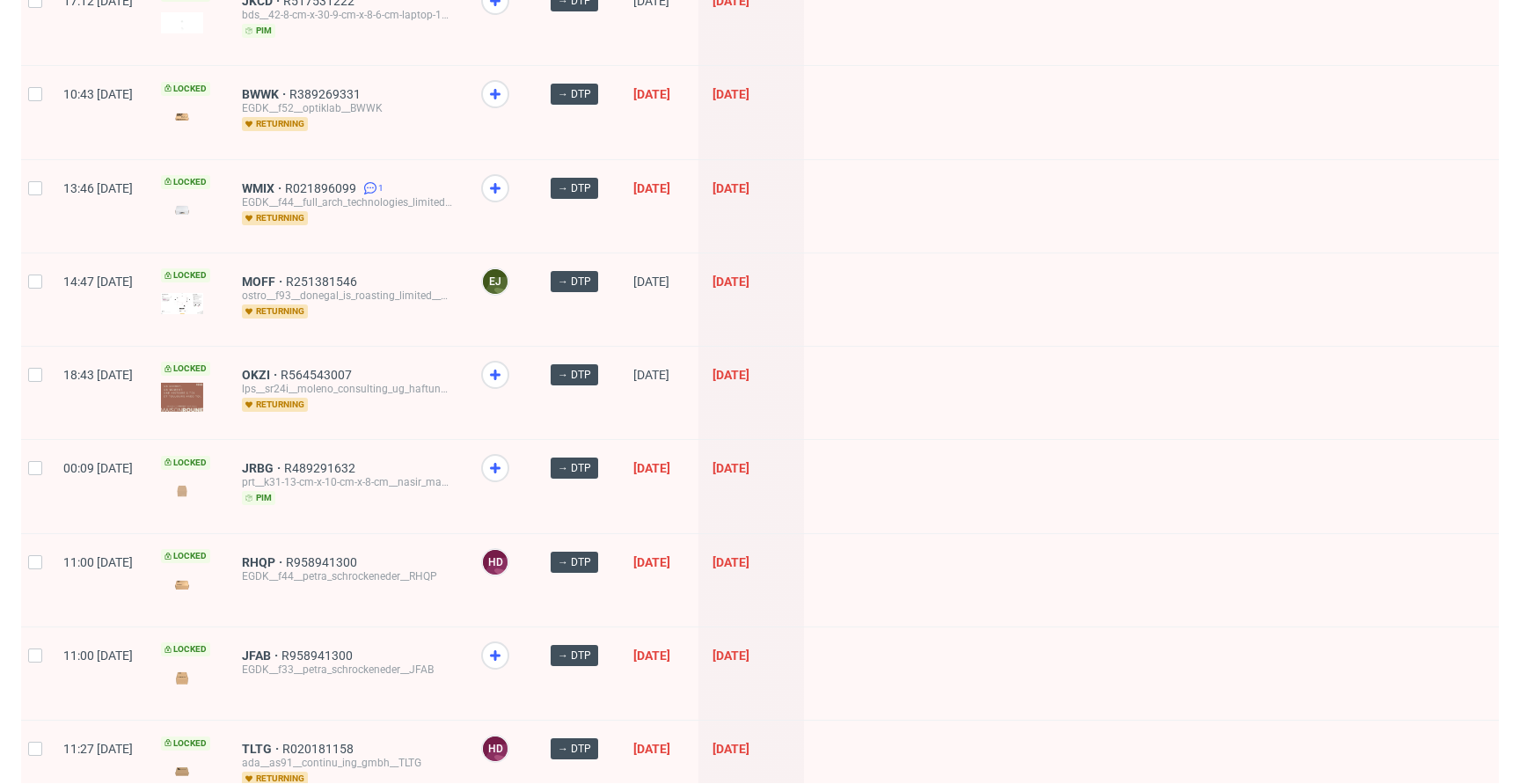
scroll to position [1207, 0]
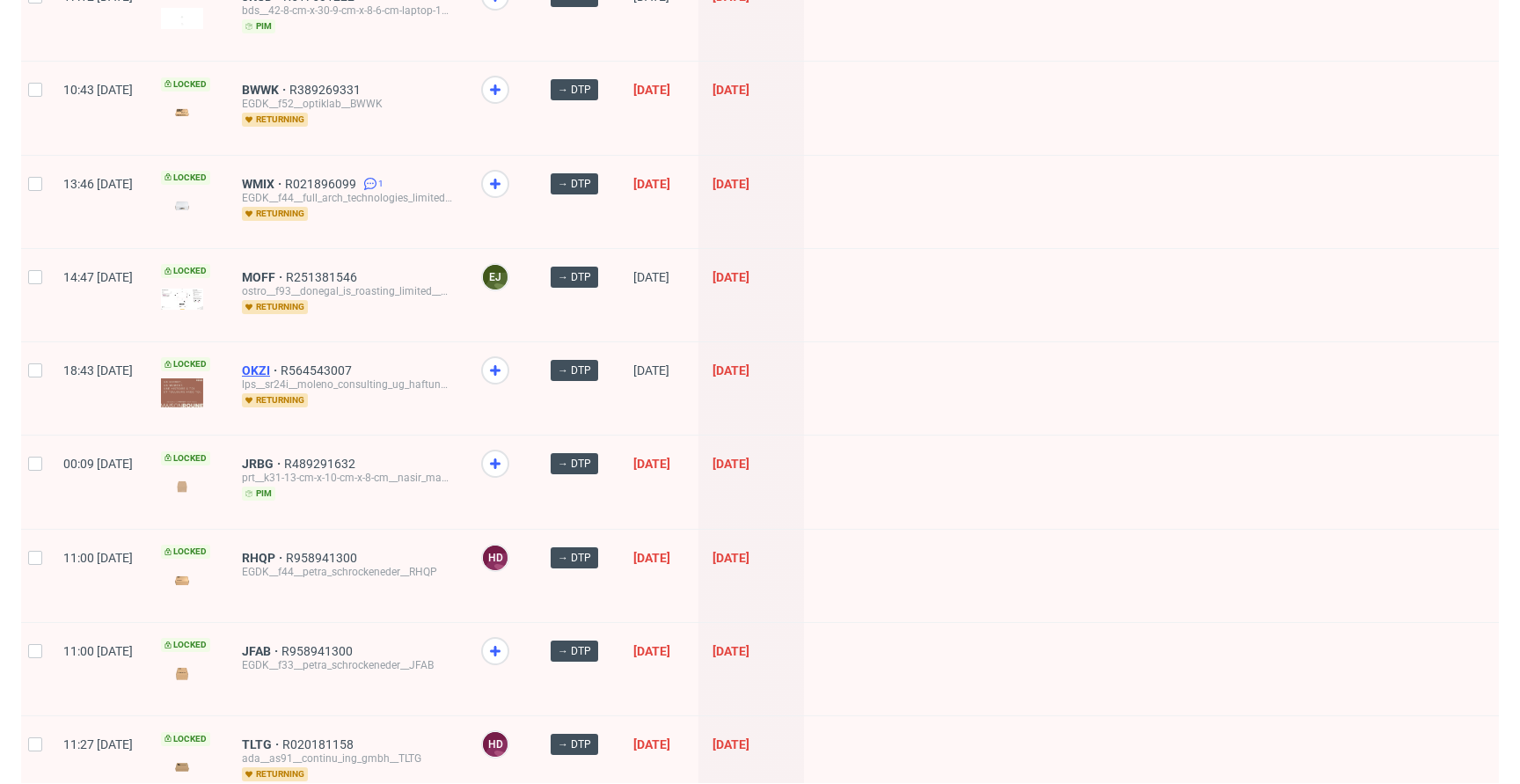
click at [280, 363] on span "OKZI" at bounding box center [261, 370] width 39 height 15
click at [284, 460] on span "JRBG" at bounding box center [263, 463] width 43 height 15
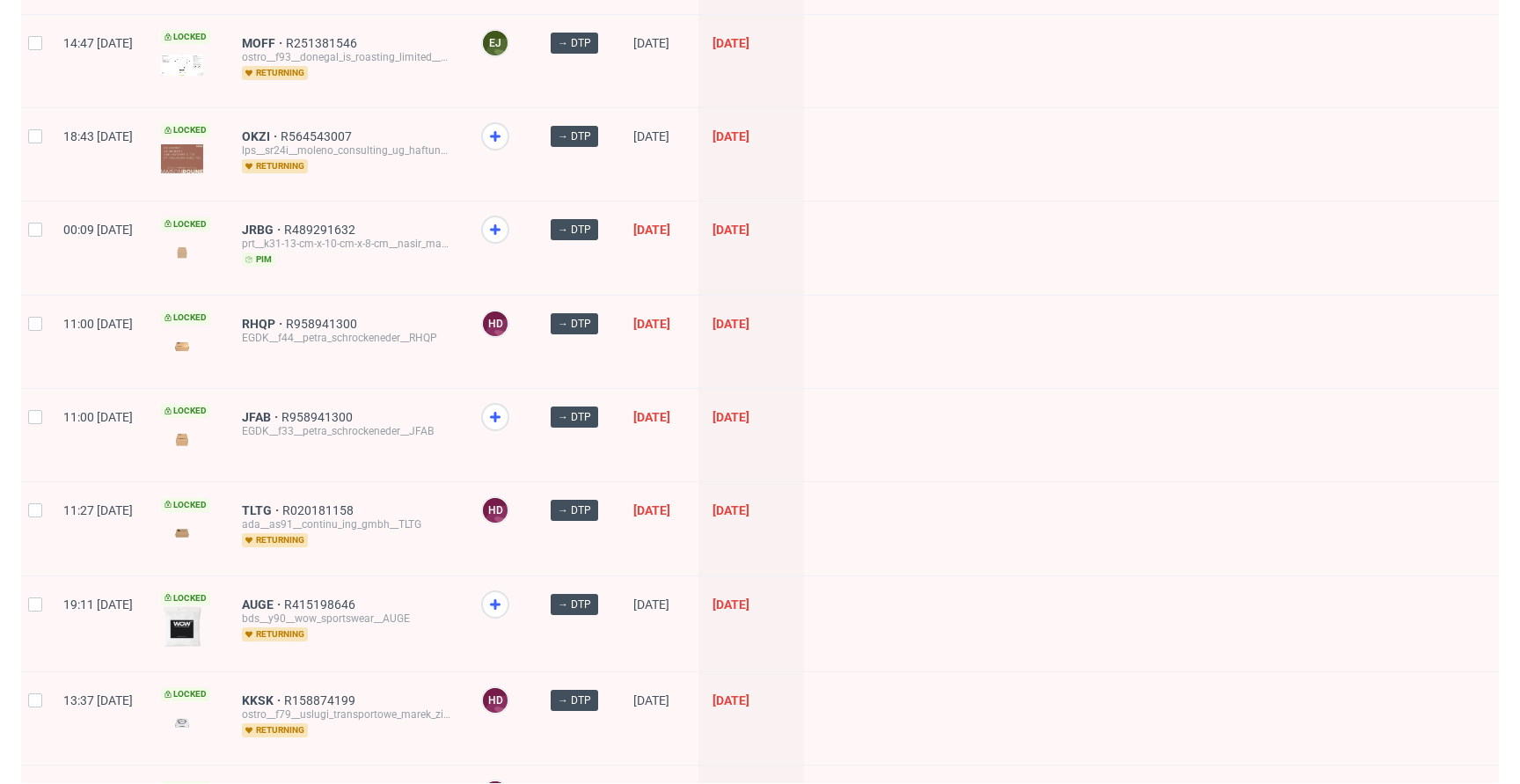
scroll to position [1447, 0]
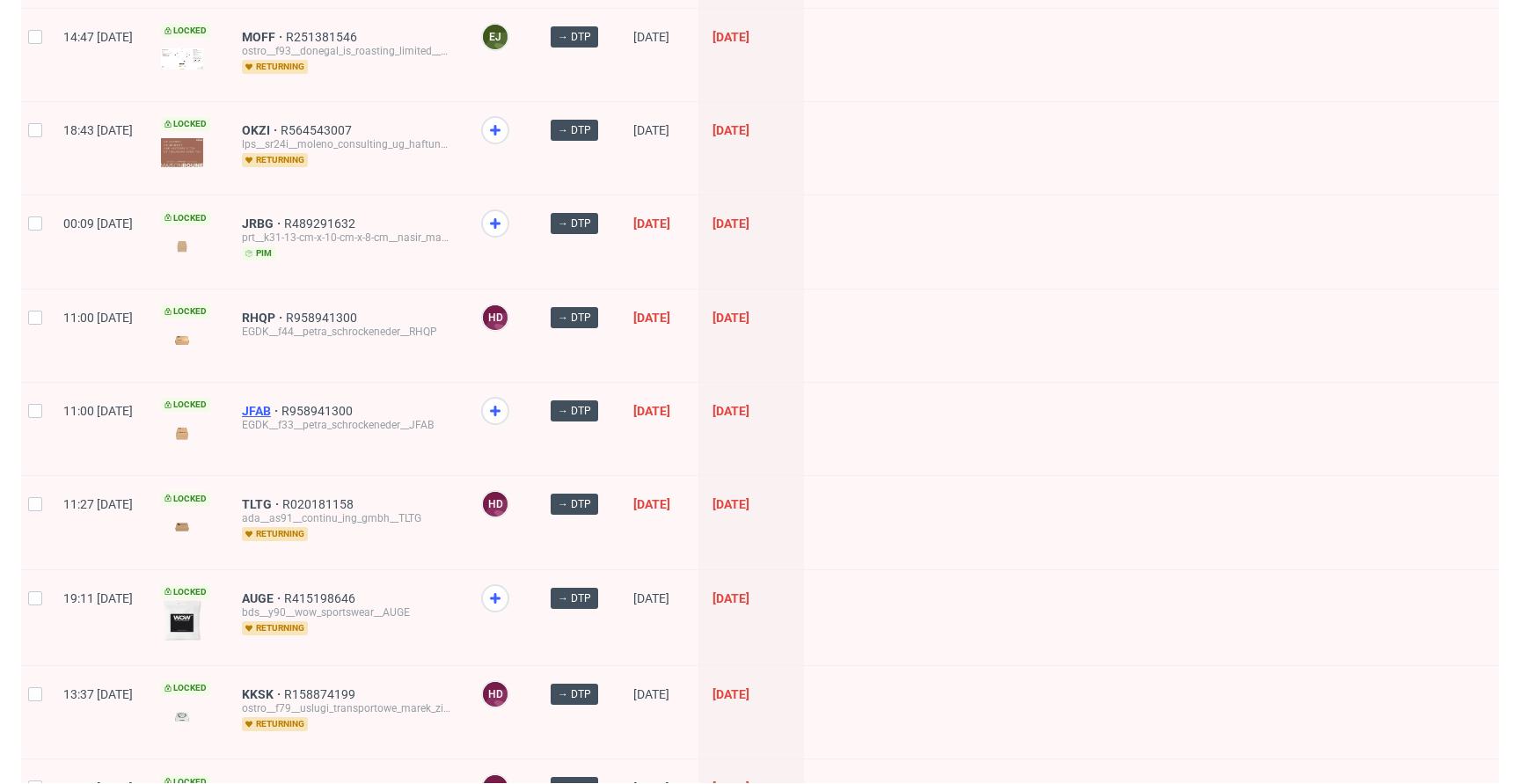
click at [281, 404] on span "JFAB" at bounding box center [261, 411] width 40 height 15
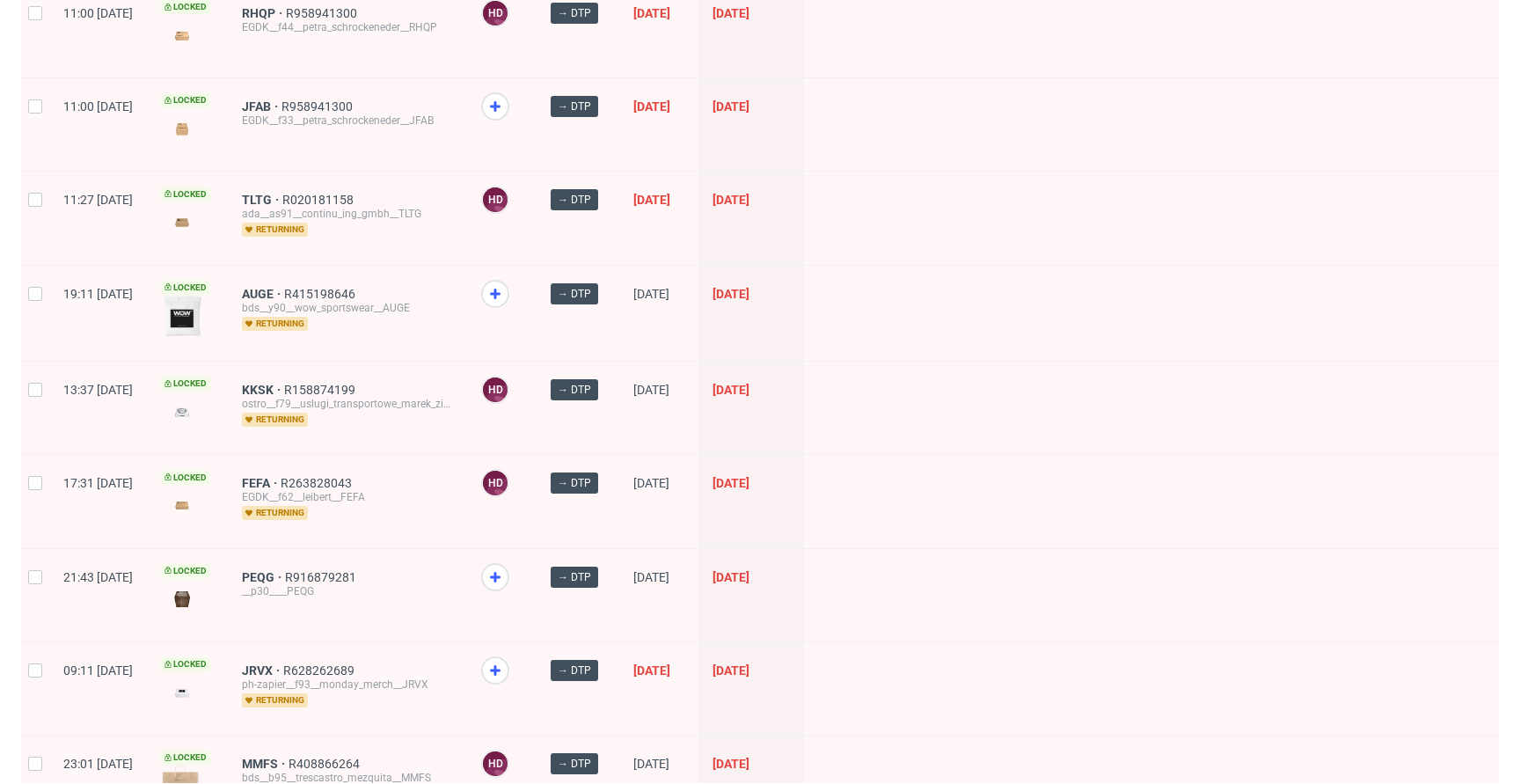
scroll to position [1728, 0]
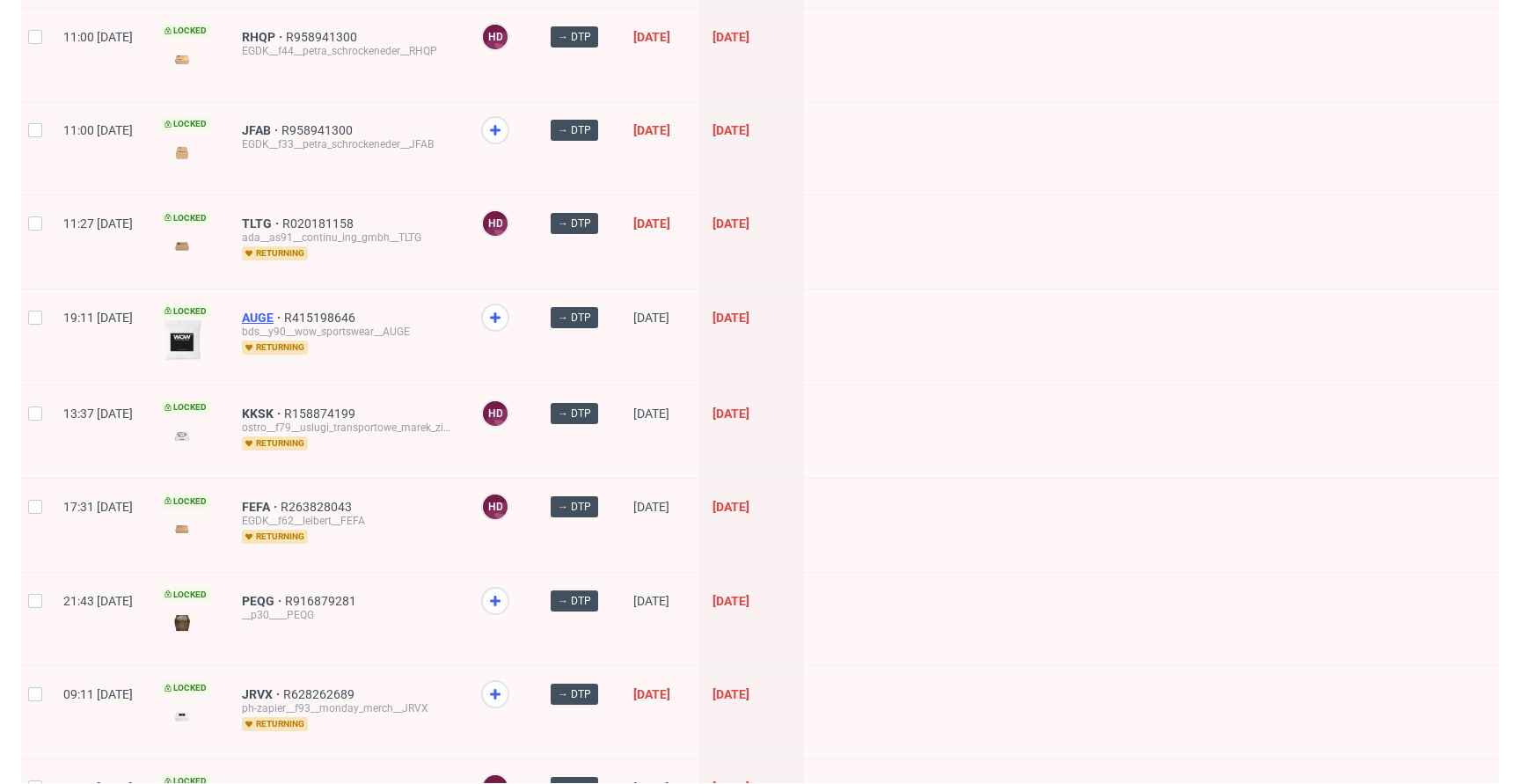
click at [284, 310] on span "AUGE" at bounding box center [263, 317] width 43 height 15
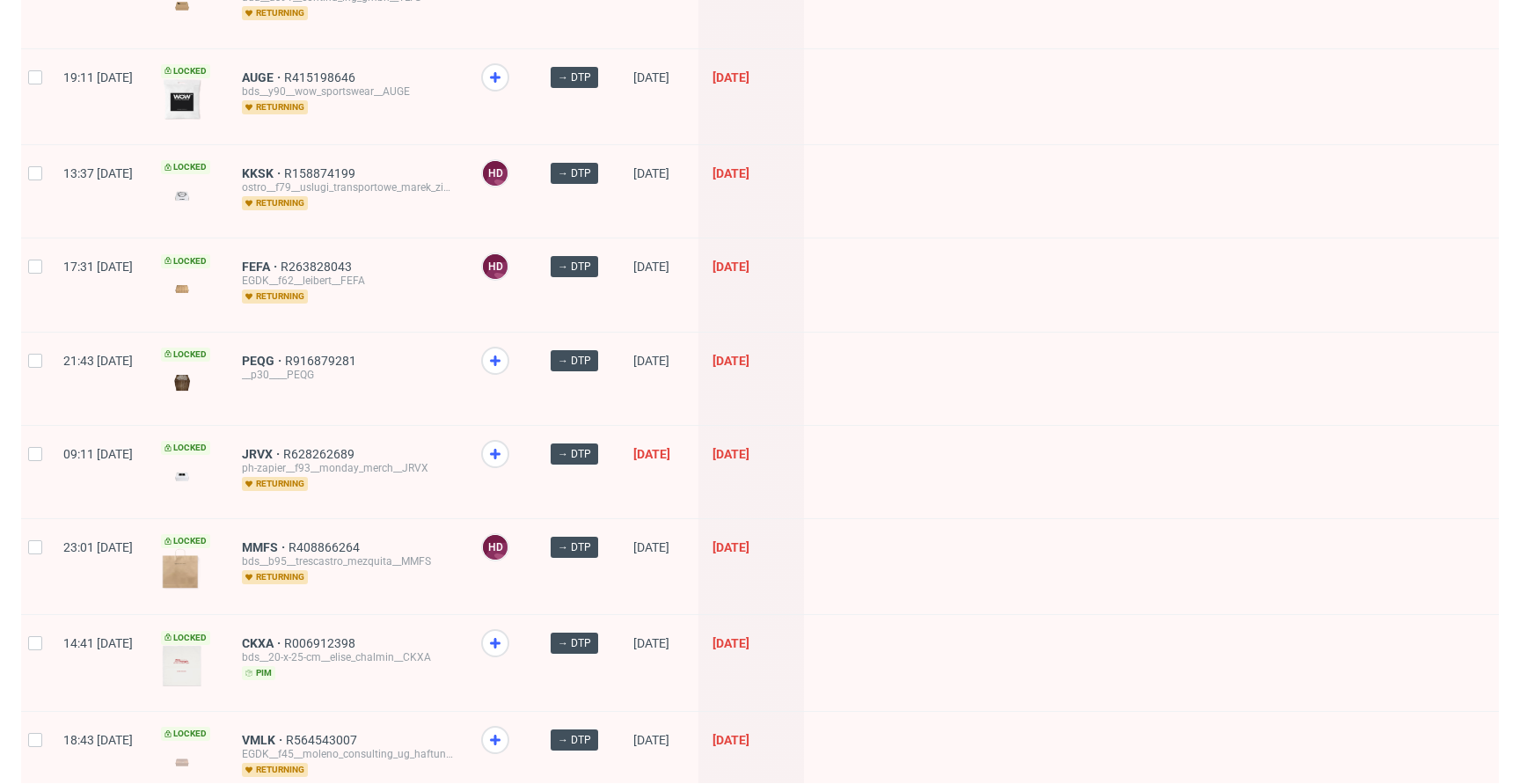
scroll to position [1969, 0]
click at [283, 446] on span "JRVX" at bounding box center [262, 452] width 42 height 15
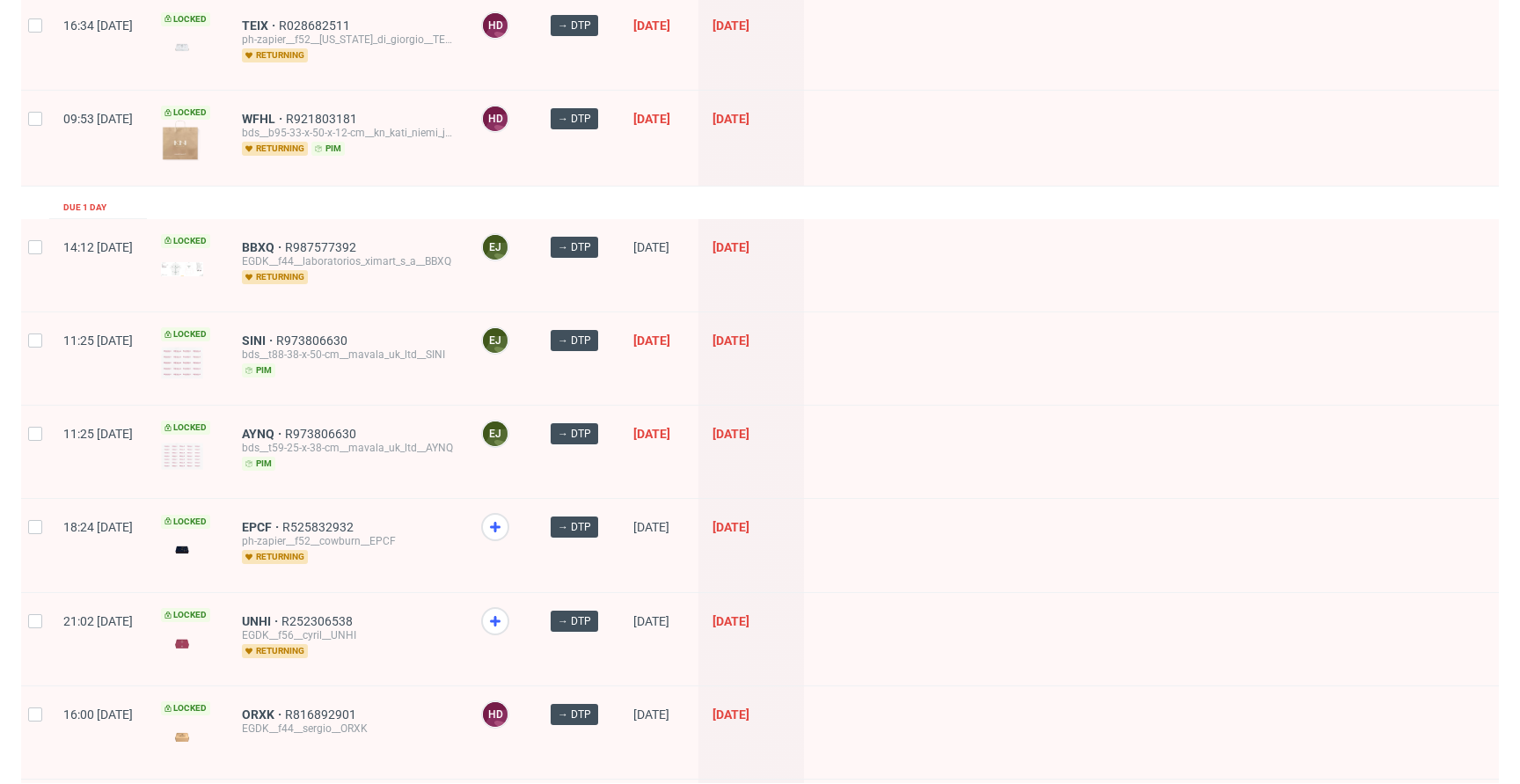
scroll to position [0, 0]
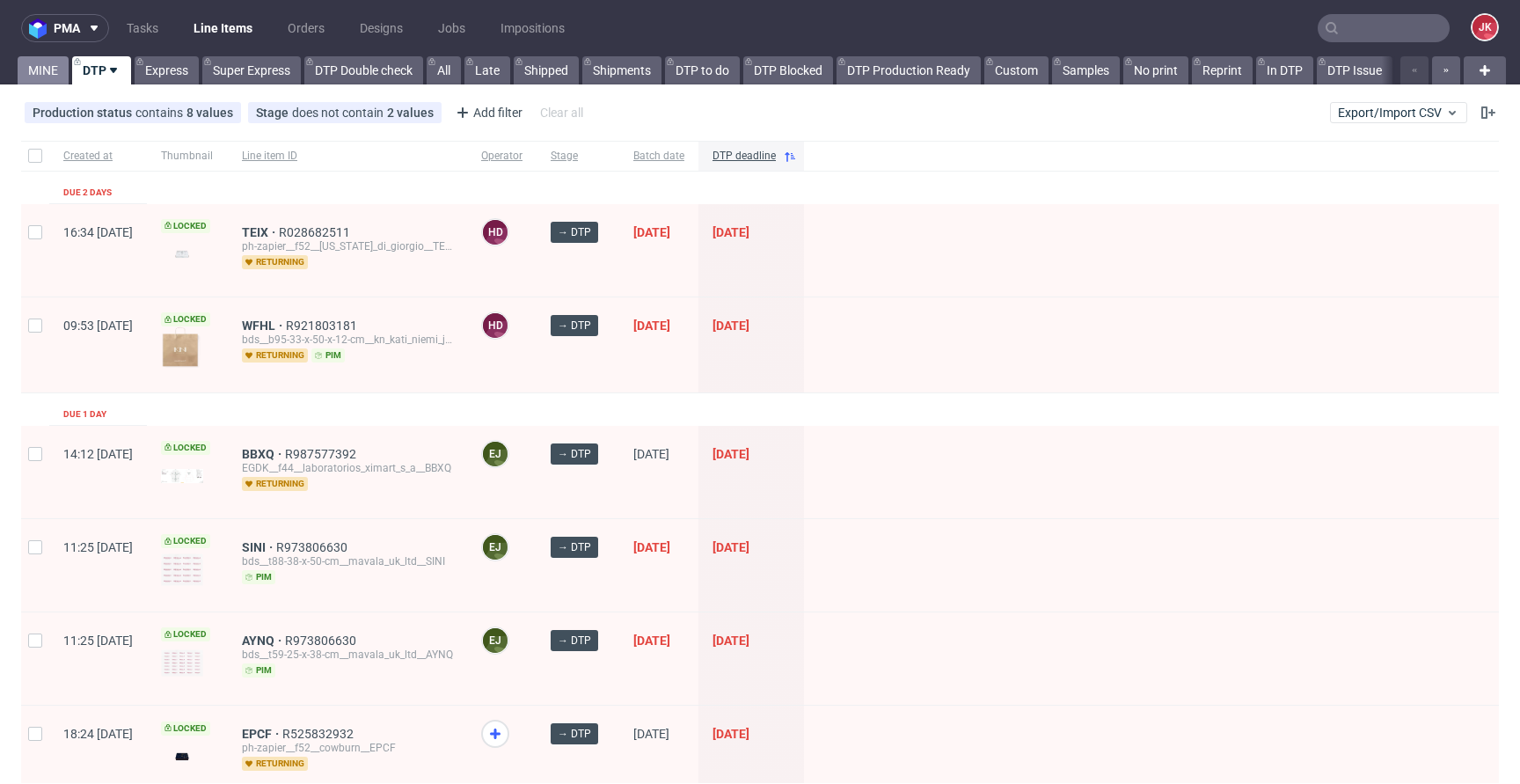
click at [28, 68] on link "MINE" at bounding box center [43, 70] width 51 height 28
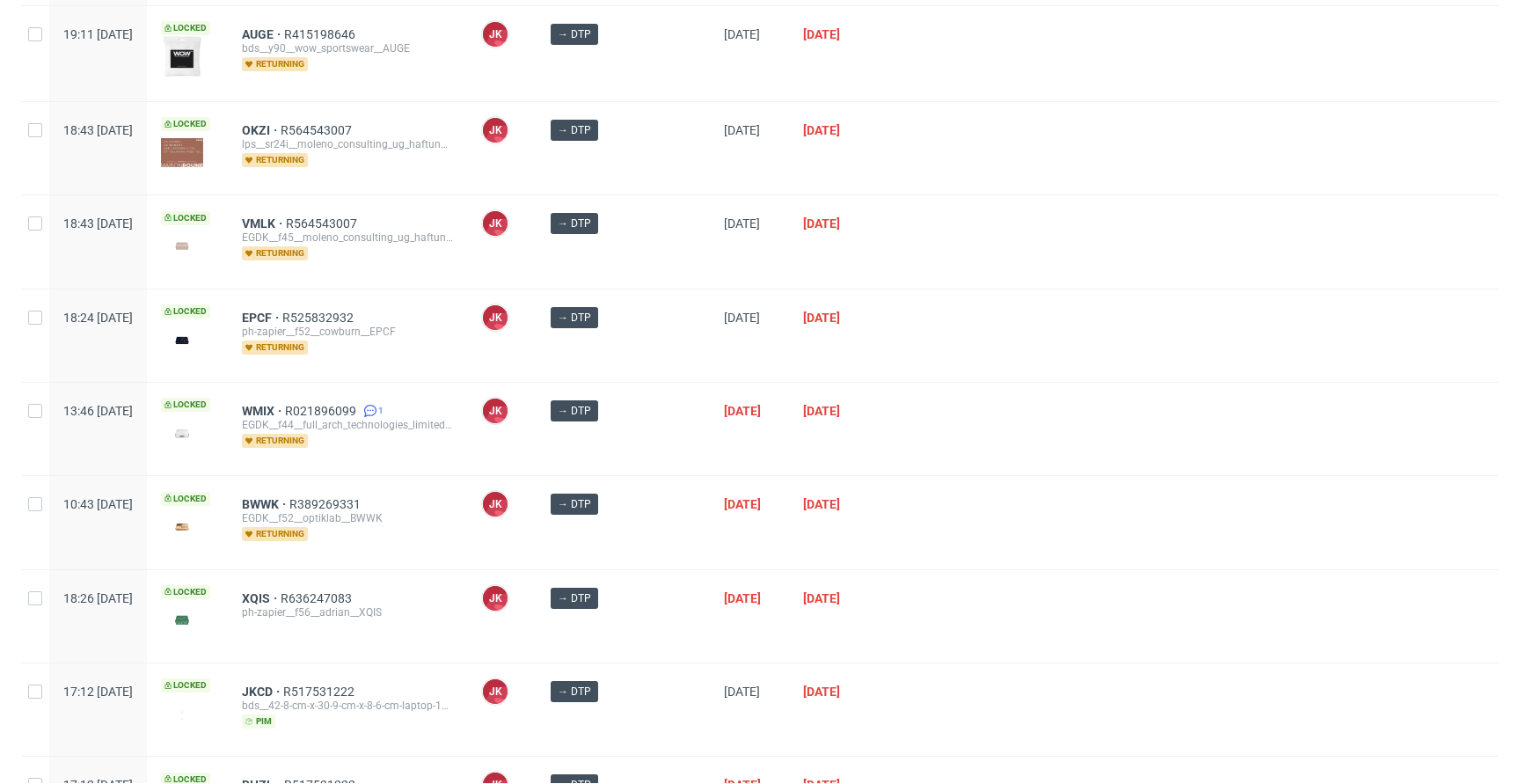
scroll to position [527, 0]
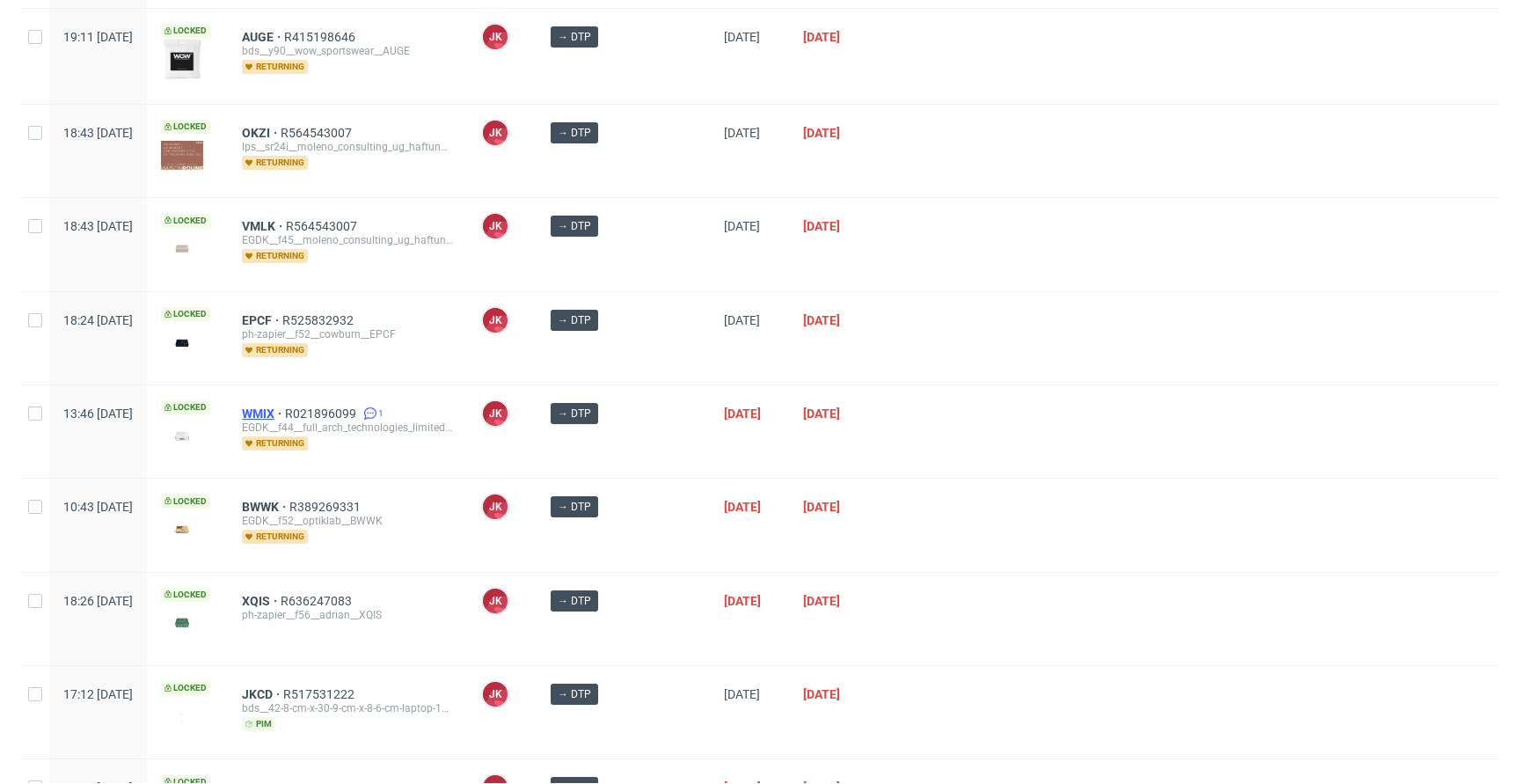
click at [285, 409] on span "WMIX" at bounding box center [263, 413] width 44 height 15
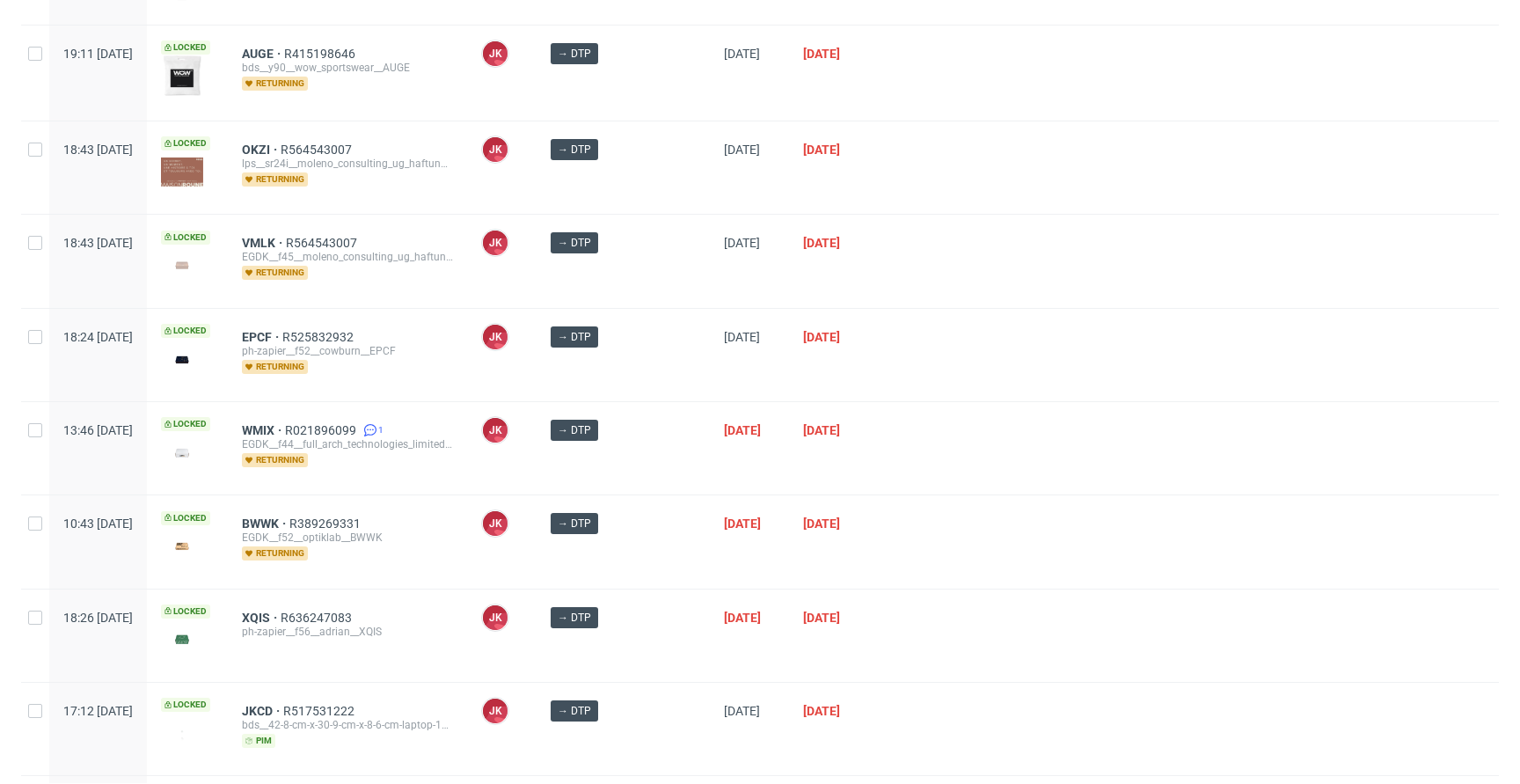
scroll to position [511, 0]
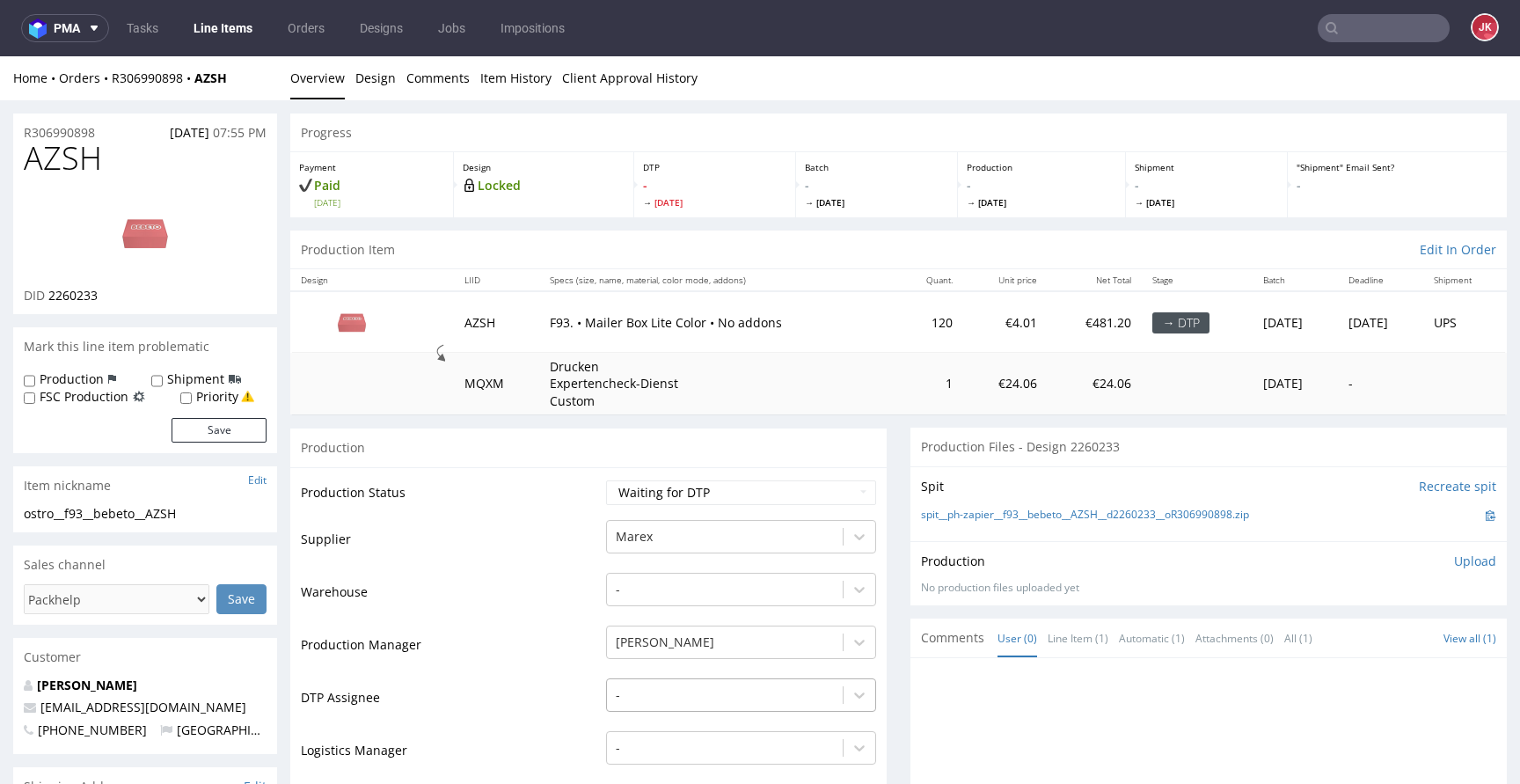
click at [686, 694] on div "-" at bounding box center [741, 689] width 270 height 24
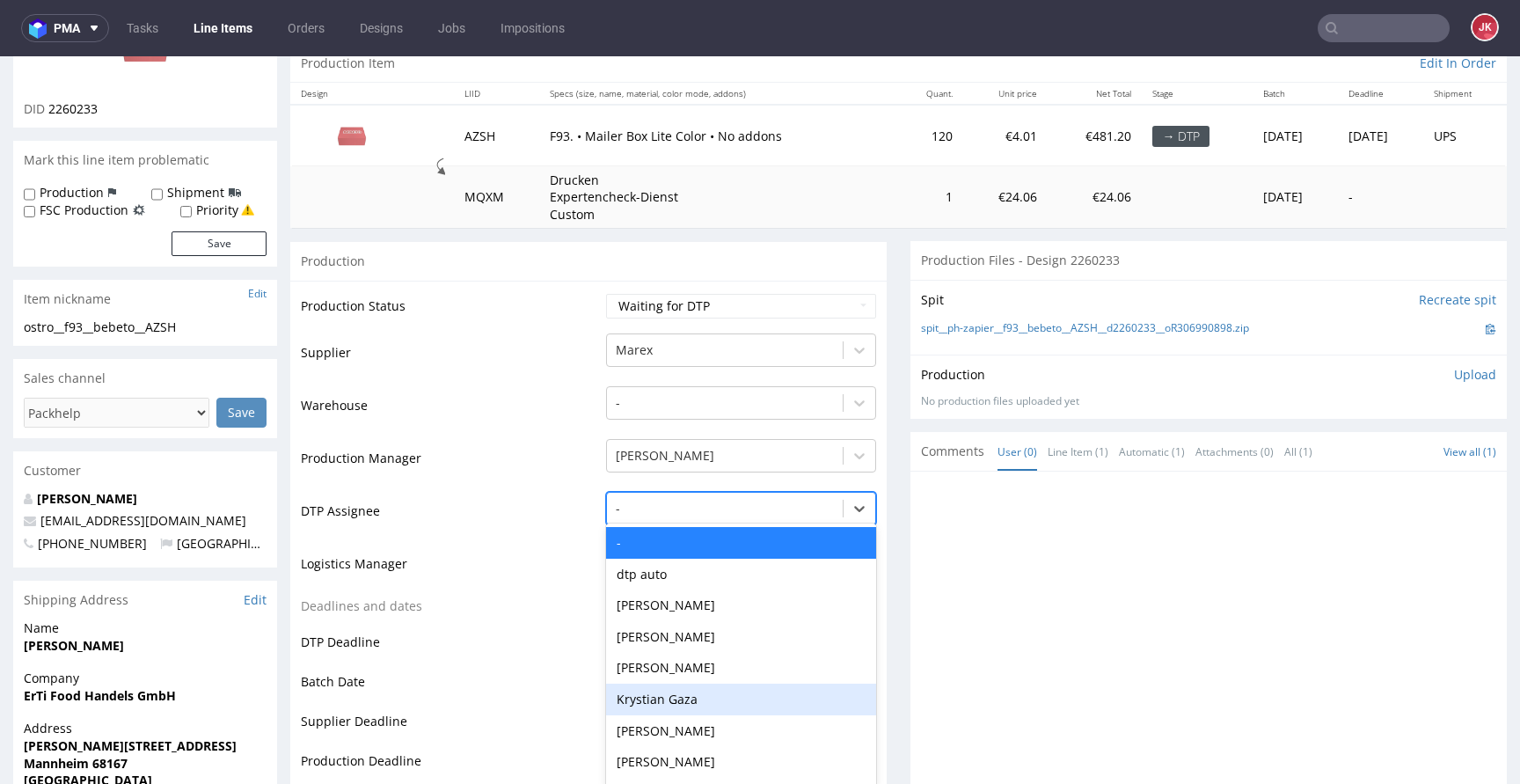
scroll to position [197, 0]
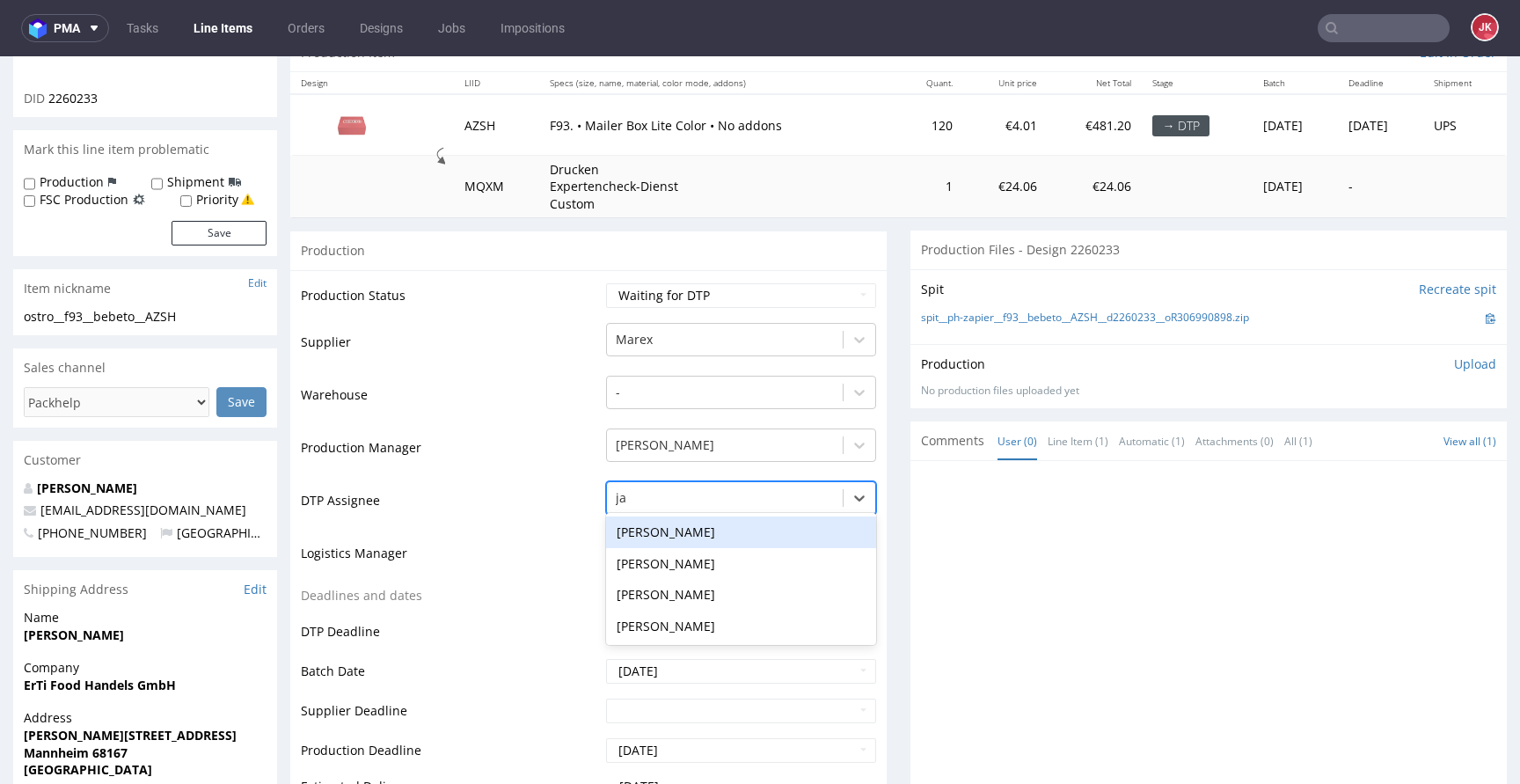
type input "jan"
click at [698, 523] on div "[PERSON_NAME]" at bounding box center [741, 532] width 270 height 32
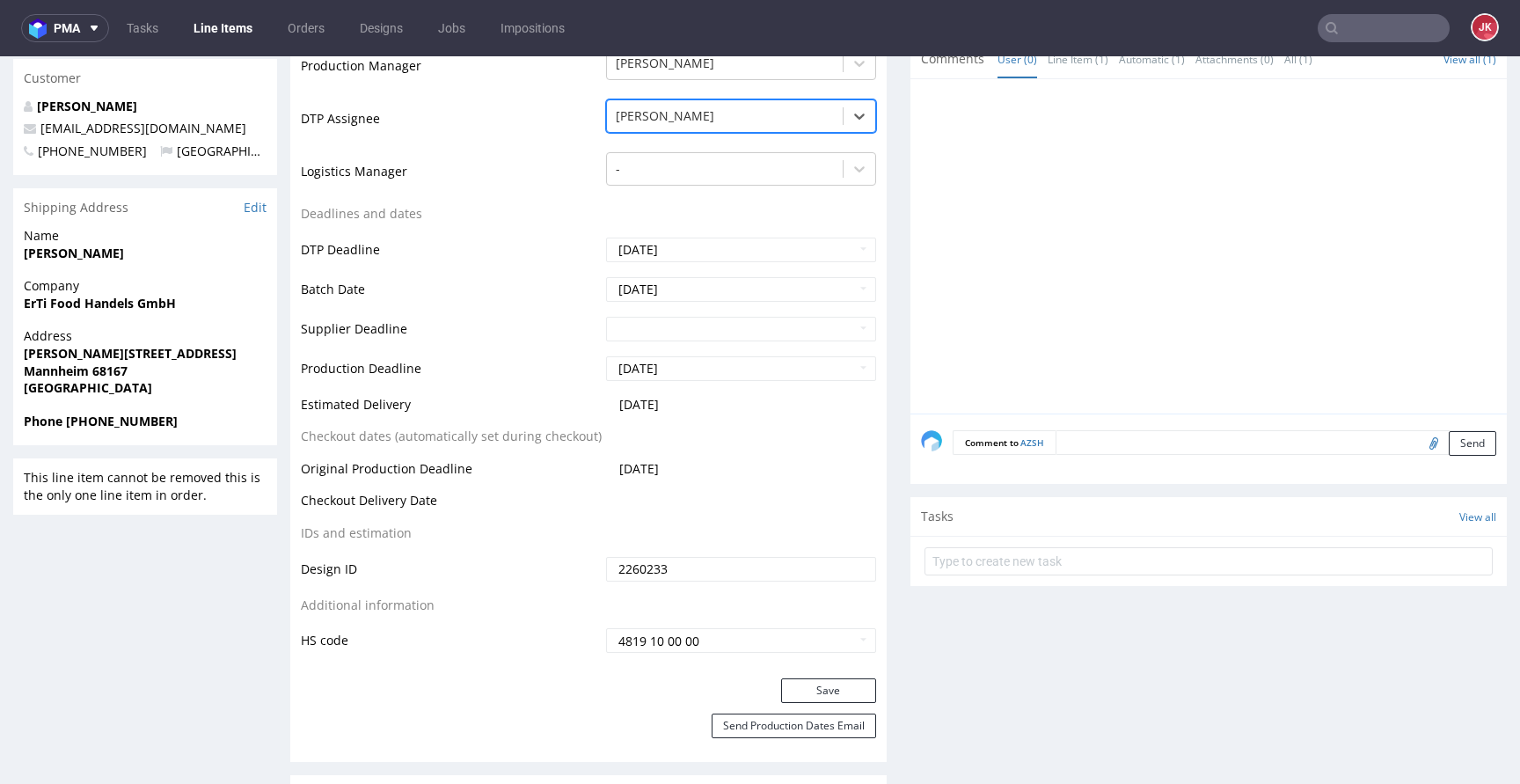
scroll to position [704, 0]
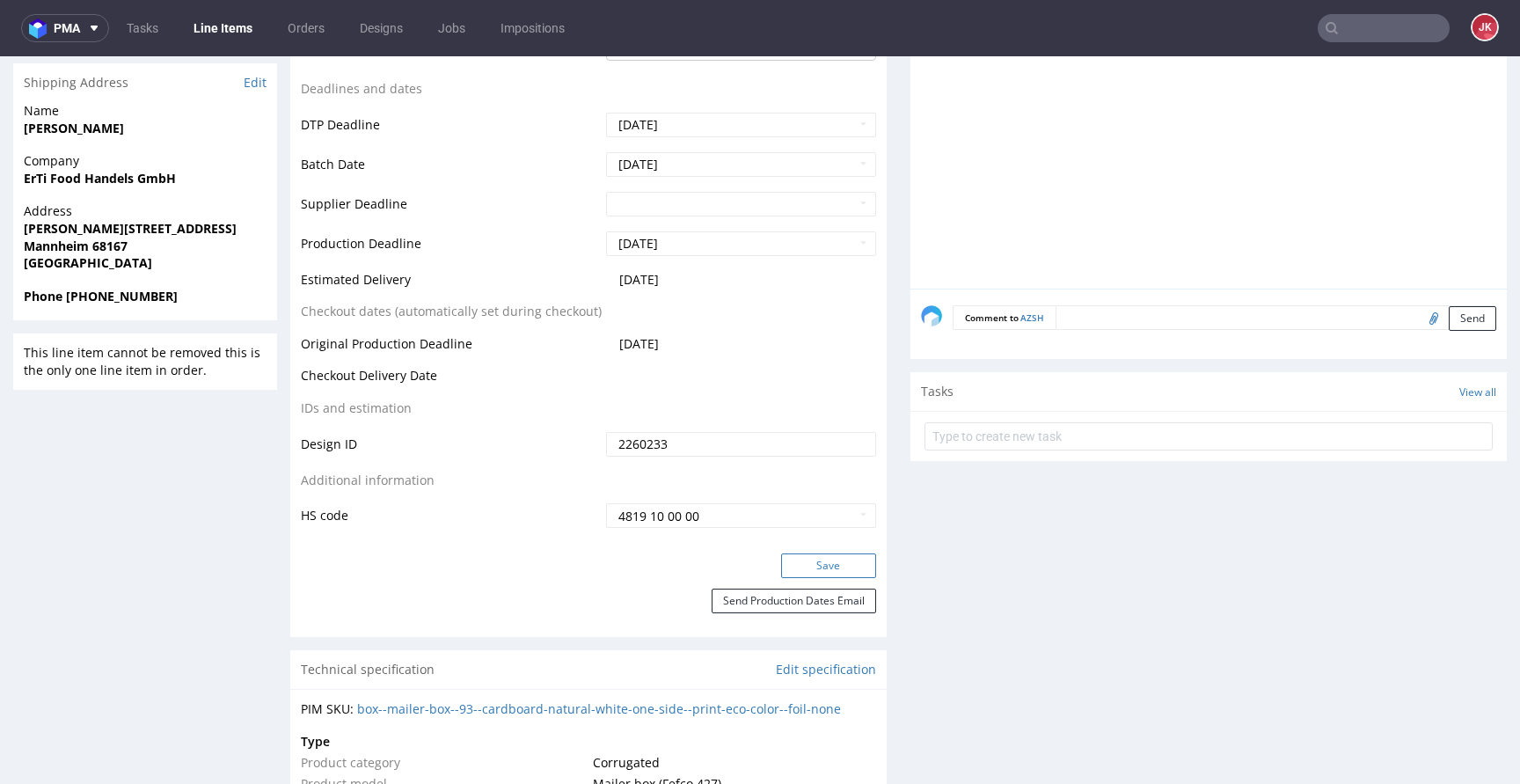
click at [827, 576] on button "Save" at bounding box center [829, 565] width 95 height 24
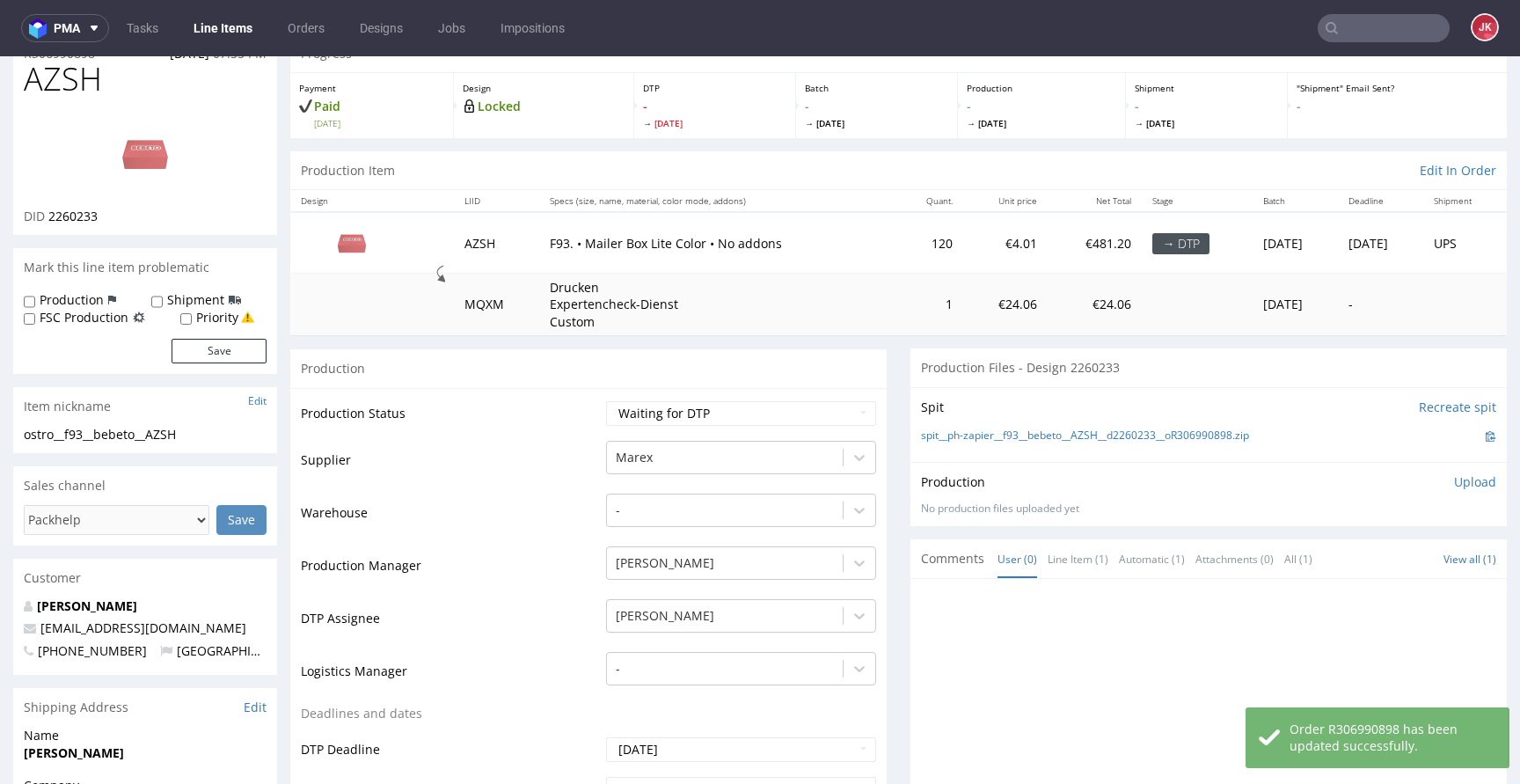
scroll to position [0, 0]
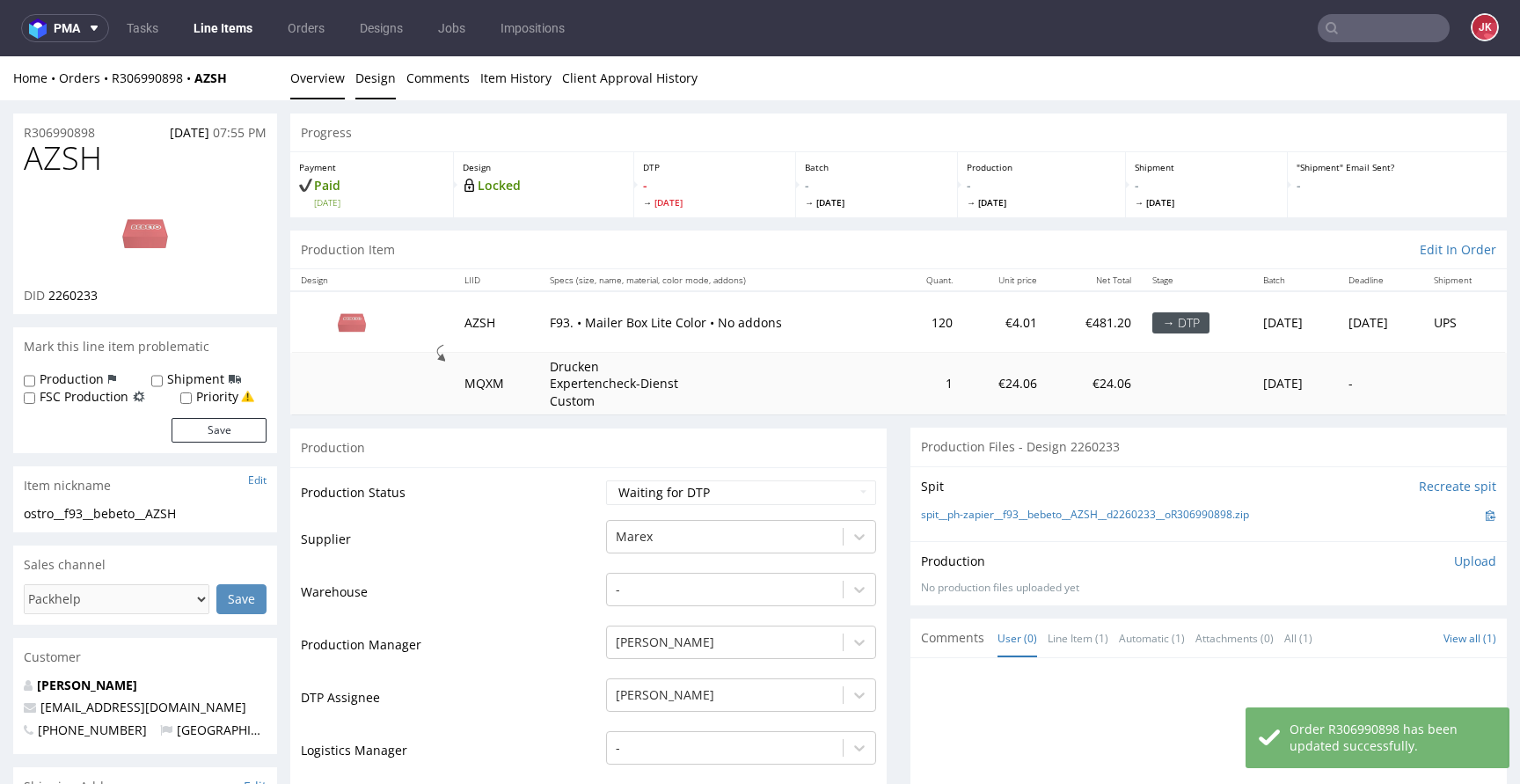
click at [382, 78] on link "Design" at bounding box center [376, 77] width 41 height 44
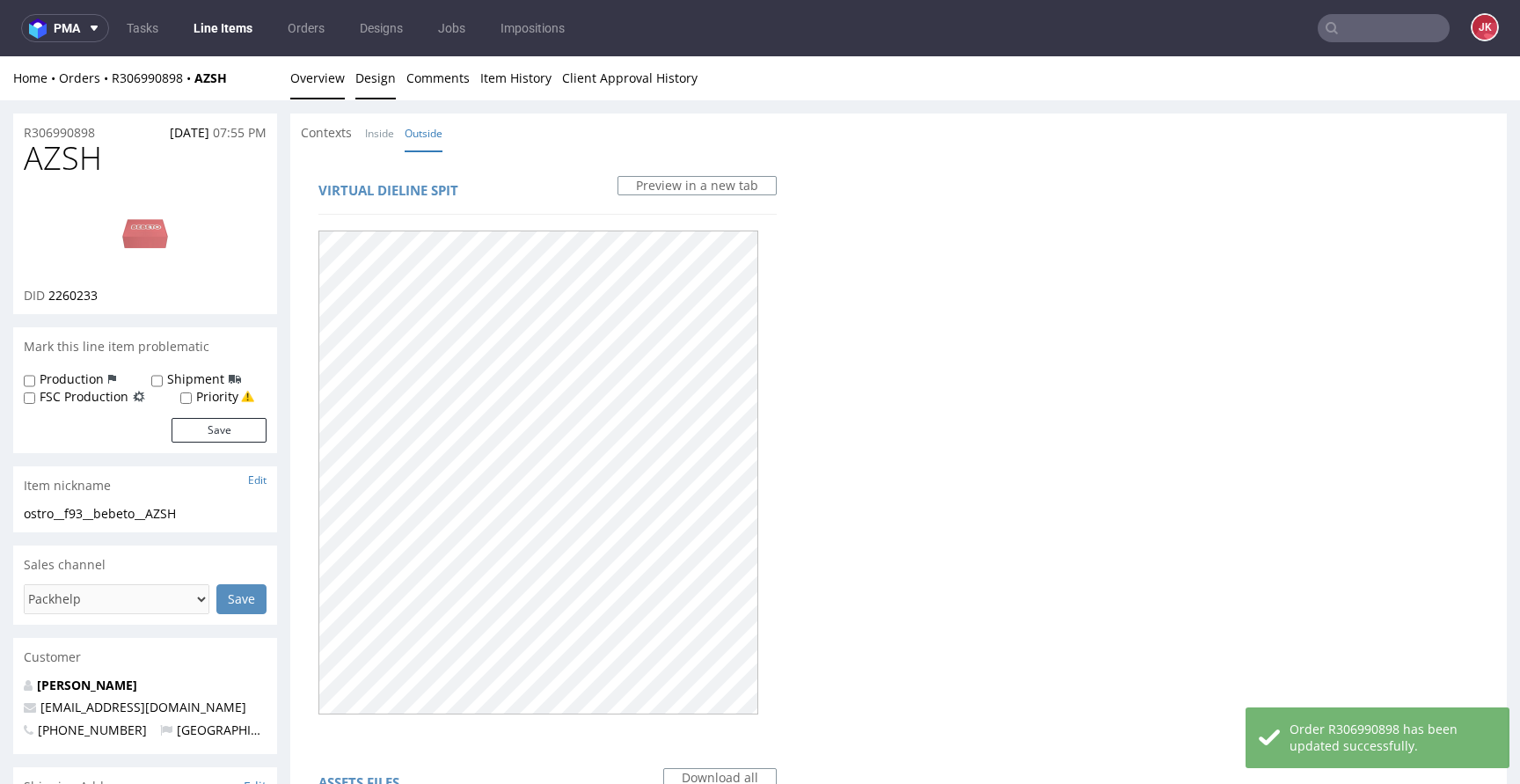
click at [336, 74] on link "Overview" at bounding box center [317, 77] width 54 height 44
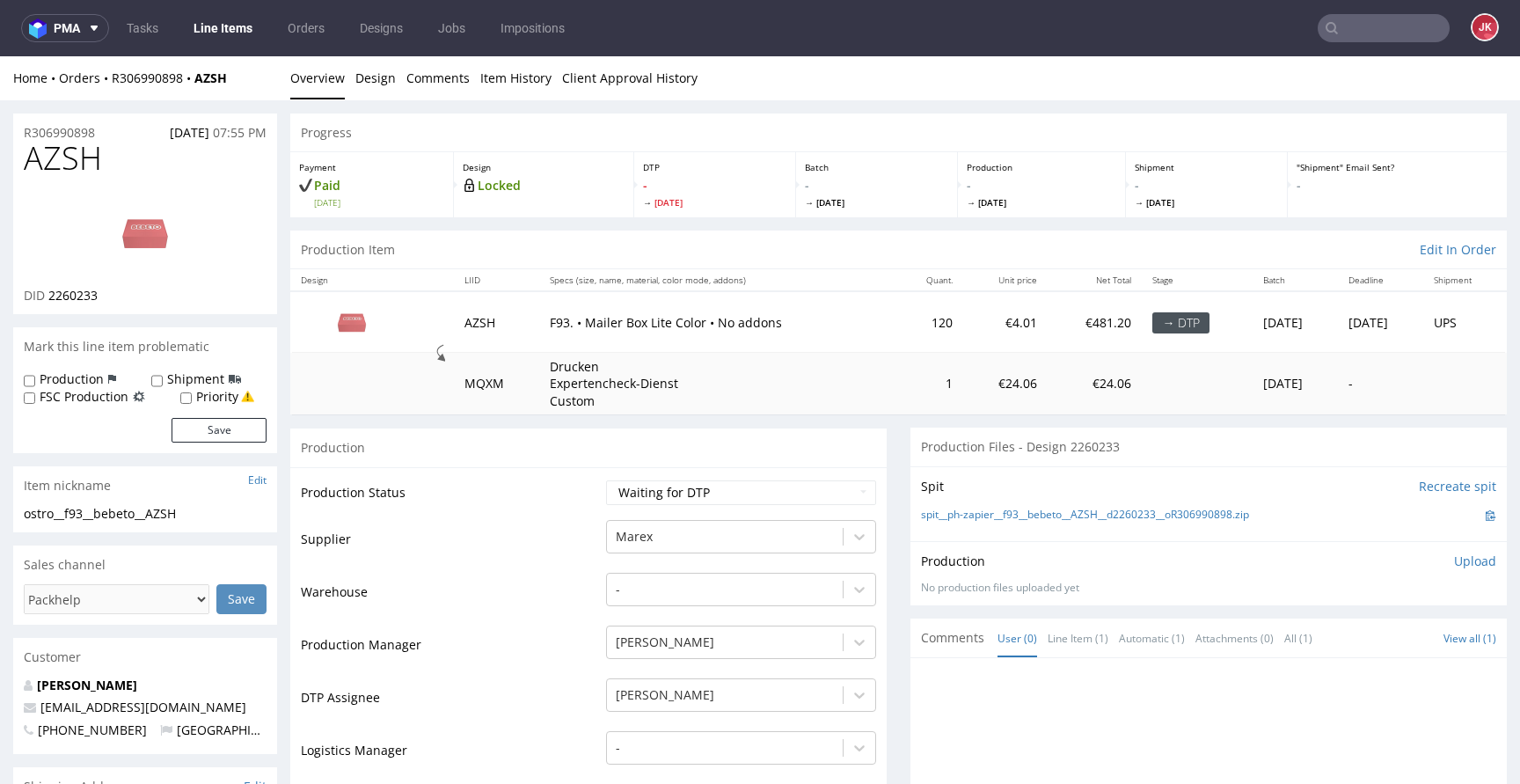
click at [570, 570] on td "Warehouse" at bounding box center [451, 596] width 301 height 53
click at [159, 31] on link "Tasks" at bounding box center [142, 28] width 53 height 28
click at [68, 159] on span "AZSH" at bounding box center [63, 159] width 78 height 35
copy span "AZSH"
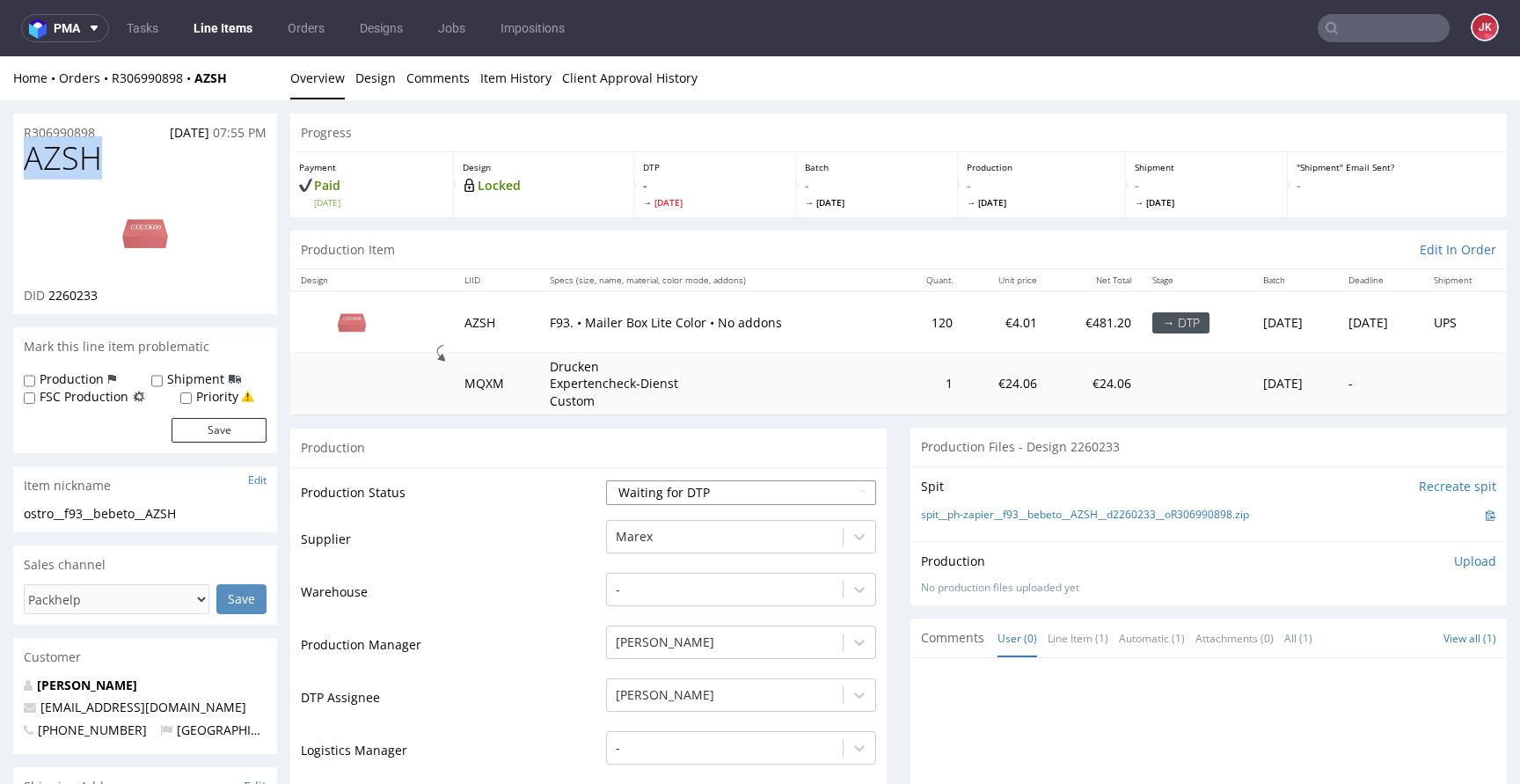
click at [739, 489] on select "Waiting for Artwork Waiting for Diecut Waiting for Mockup Waiting for DTP Waiti…" at bounding box center [741, 492] width 270 height 24
select select "dtp_issue"
click at [606, 480] on select "Waiting for Artwork Waiting for Diecut Waiting for Mockup Waiting for DTP Waiti…" at bounding box center [741, 492] width 270 height 24
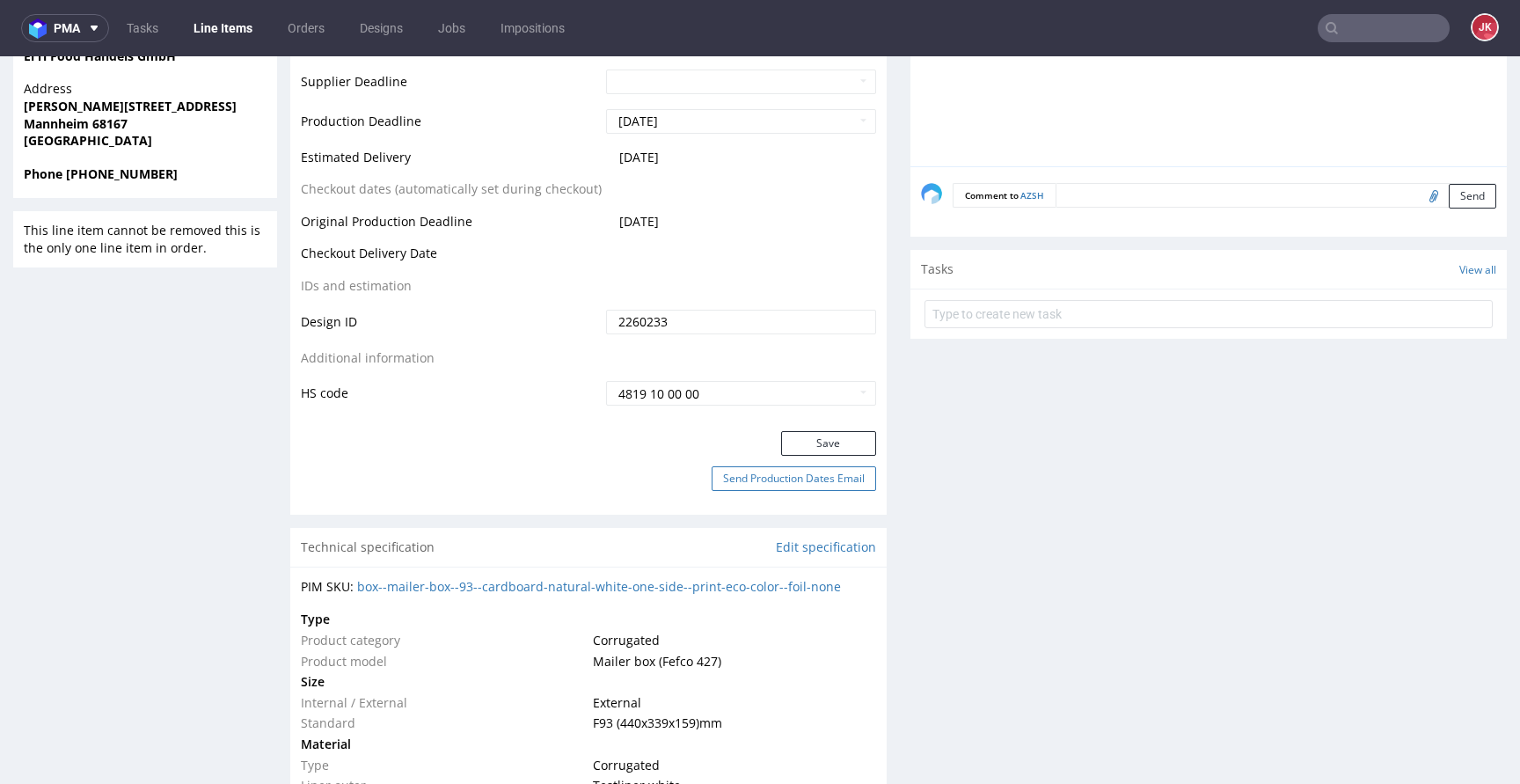
scroll to position [866, 0]
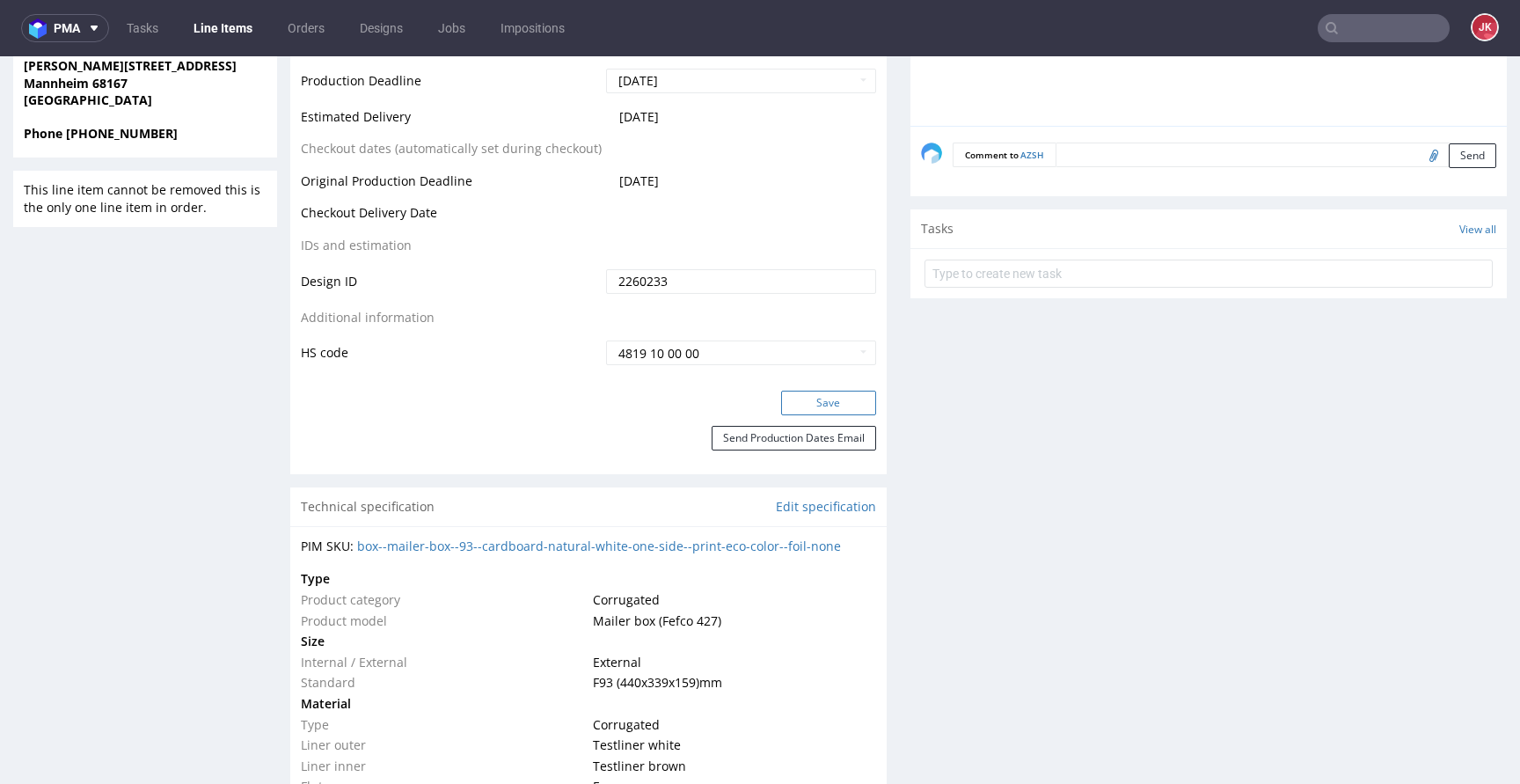
click at [811, 405] on button "Save" at bounding box center [829, 402] width 95 height 24
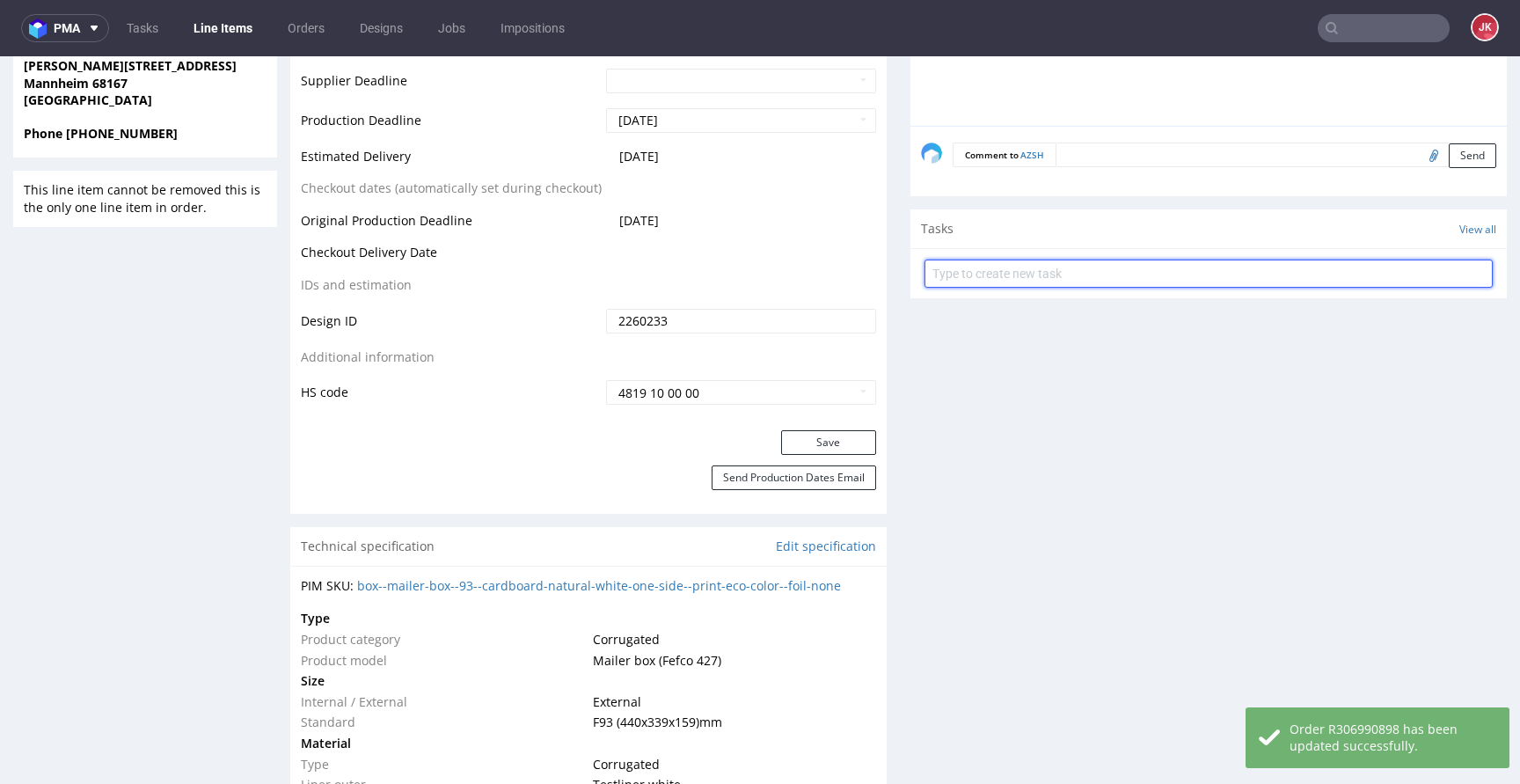
click at [971, 276] on input "text" at bounding box center [1209, 273] width 569 height 28
type input "issue"
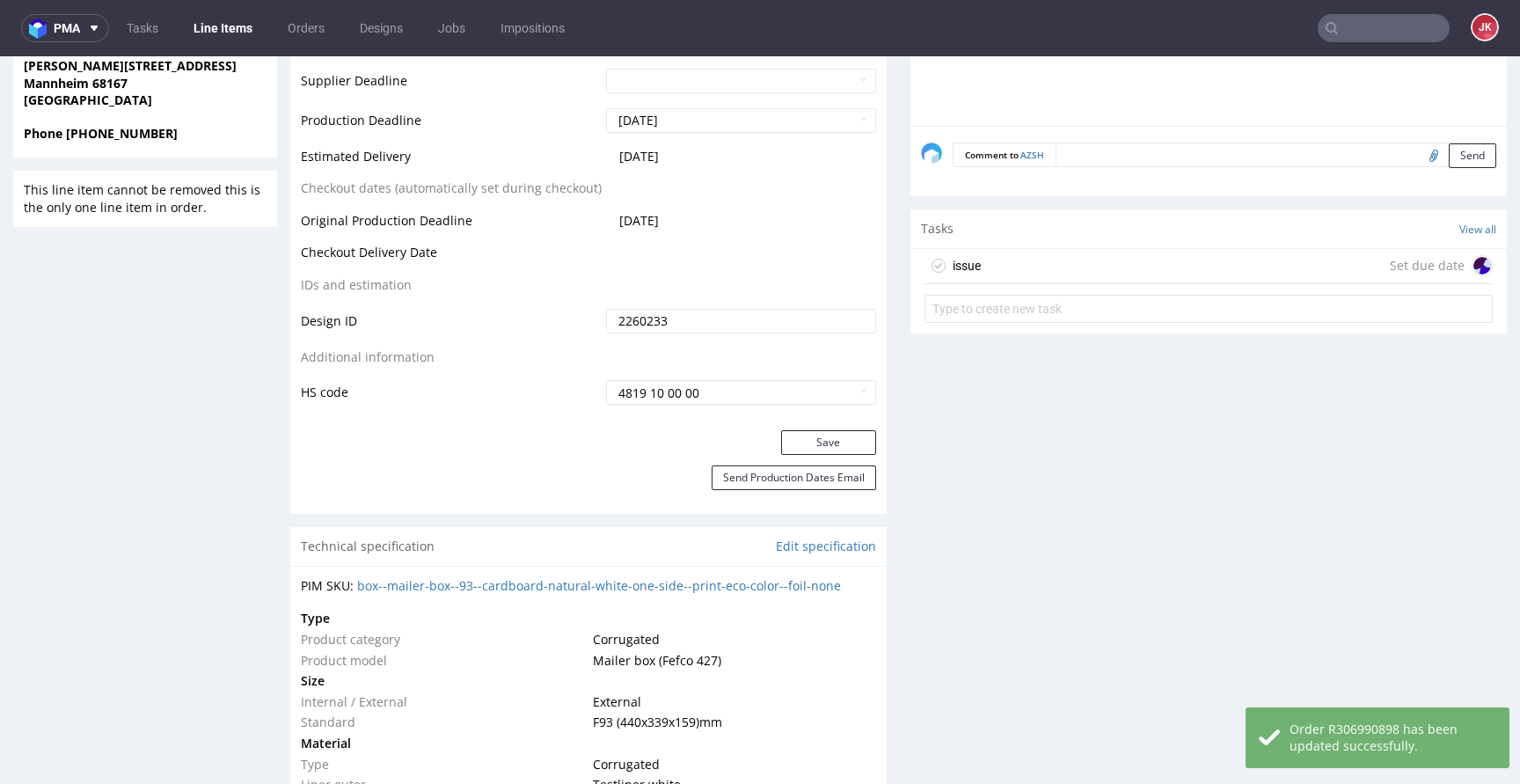
click at [961, 267] on div "issue" at bounding box center [966, 266] width 28 height 21
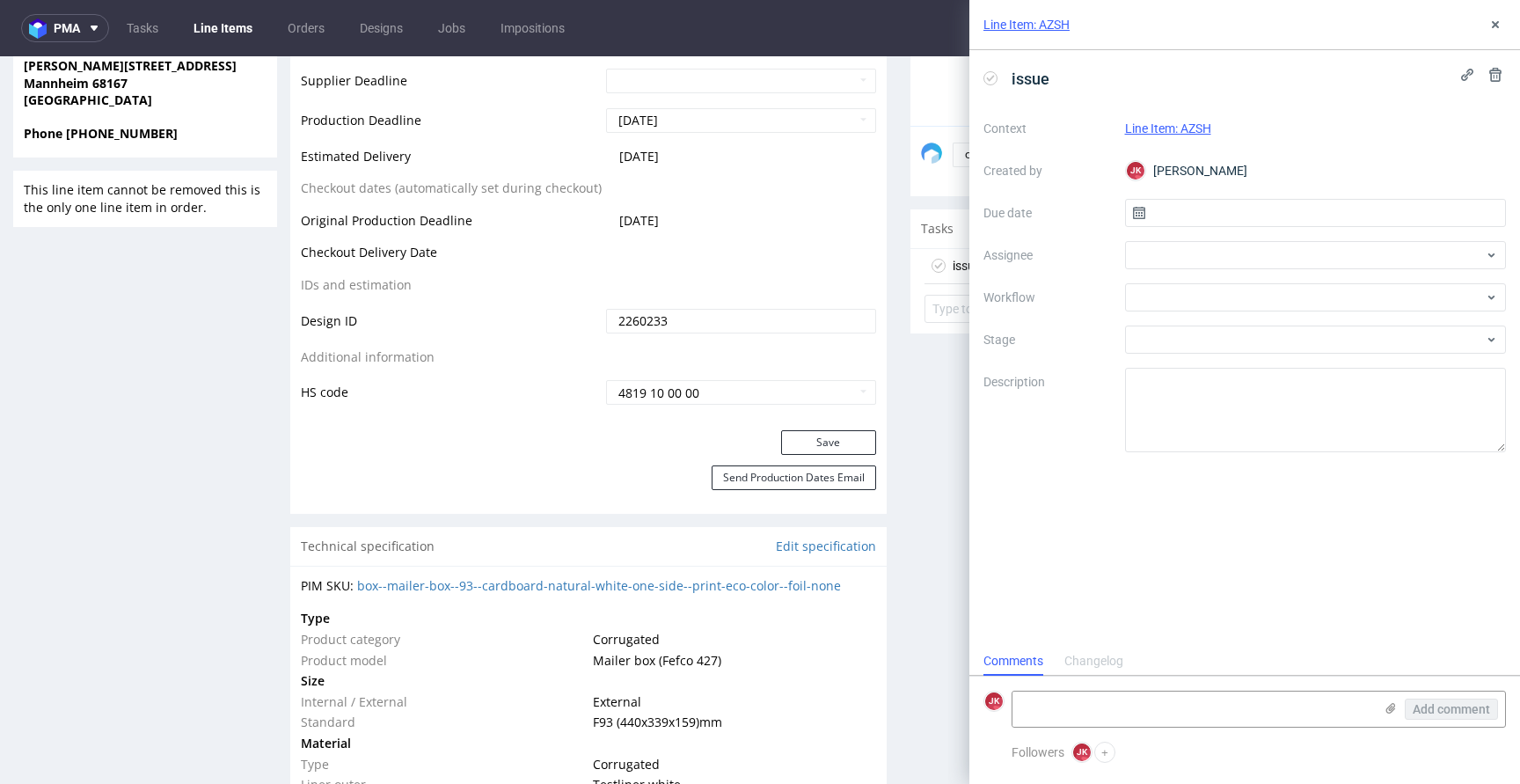
scroll to position [15, 0]
click at [1155, 220] on input "text" at bounding box center [1316, 213] width 382 height 28
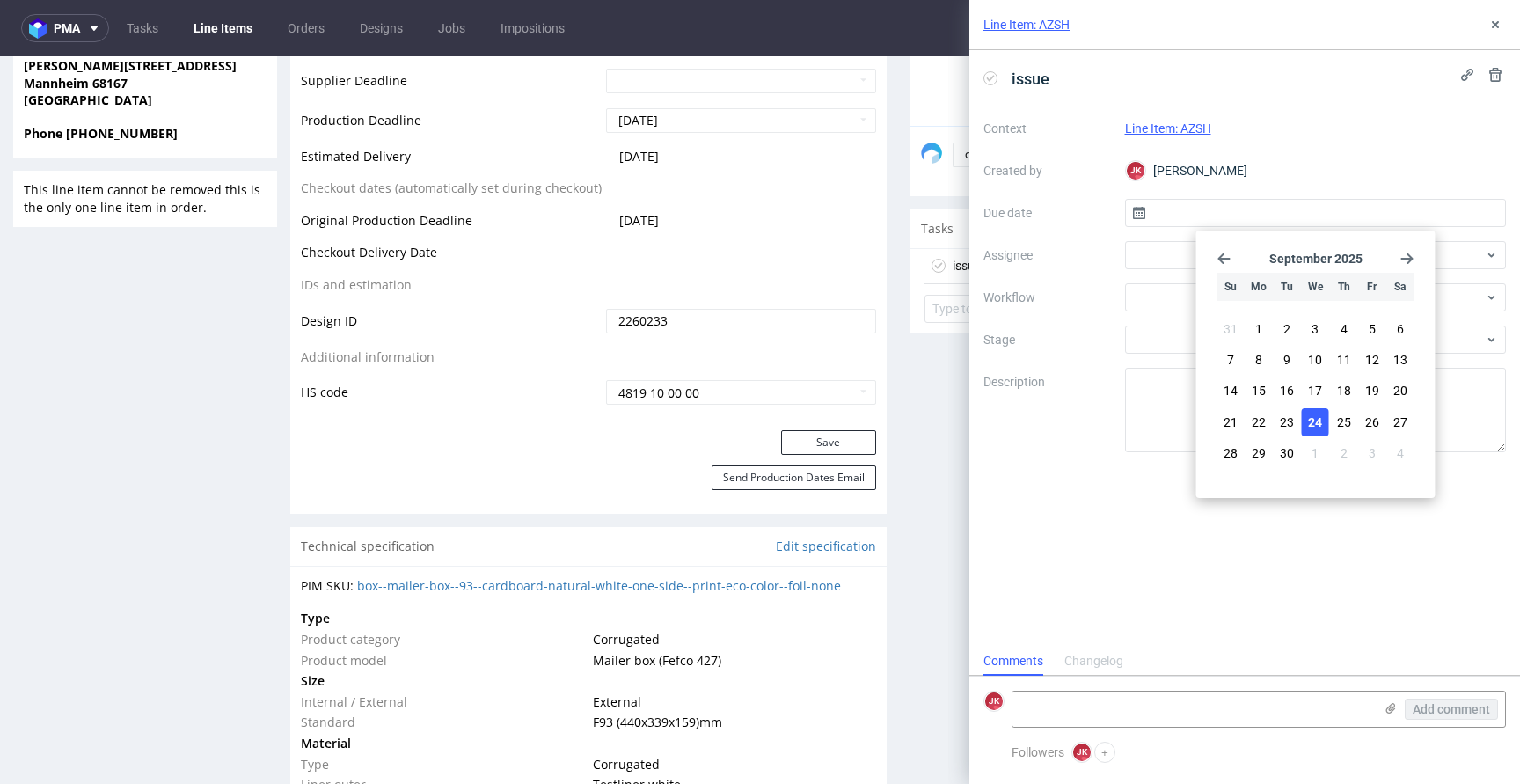
click at [1308, 411] on button "24" at bounding box center [1315, 421] width 27 height 28
type input "24/09/2025"
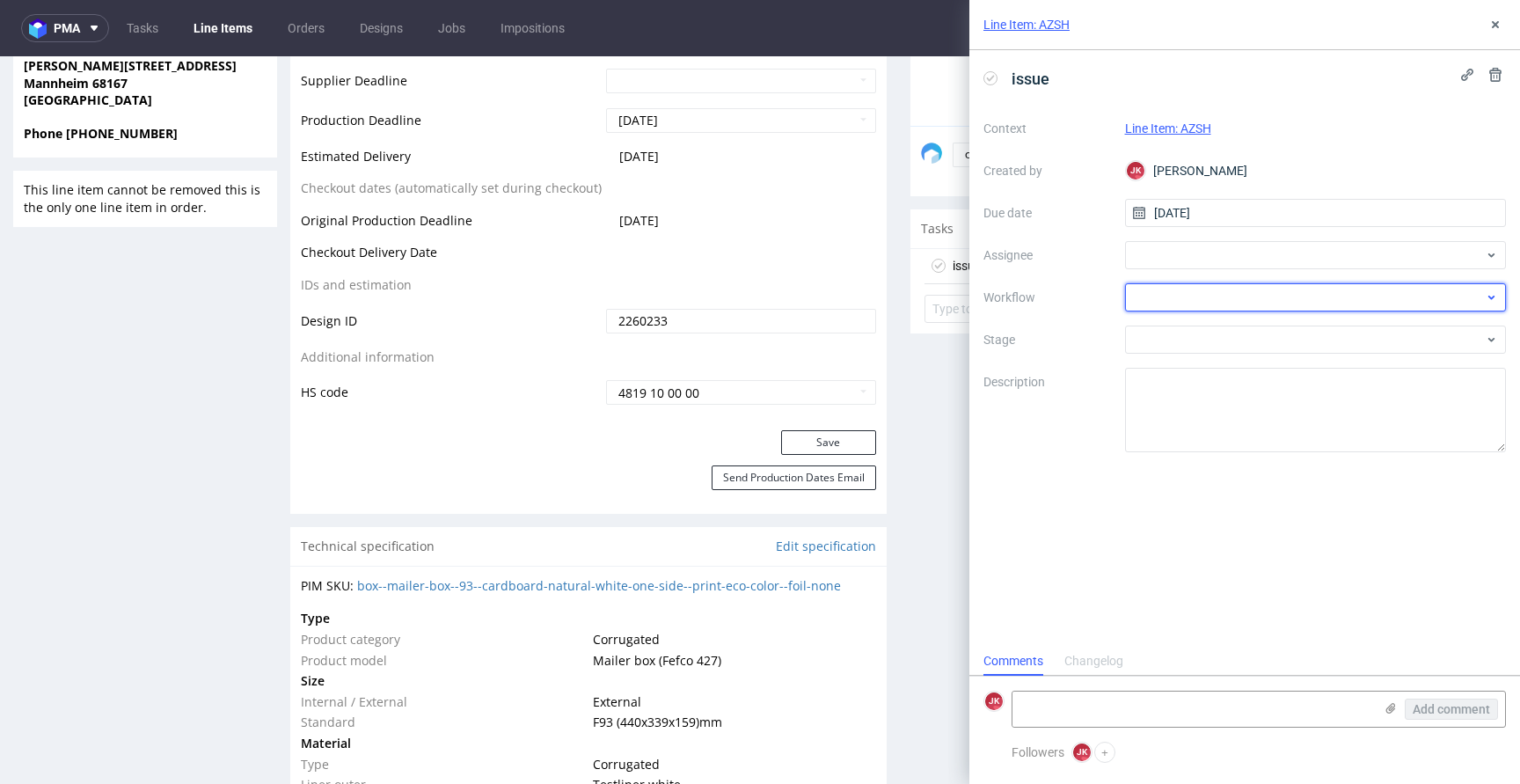
click at [1155, 295] on div at bounding box center [1316, 297] width 382 height 28
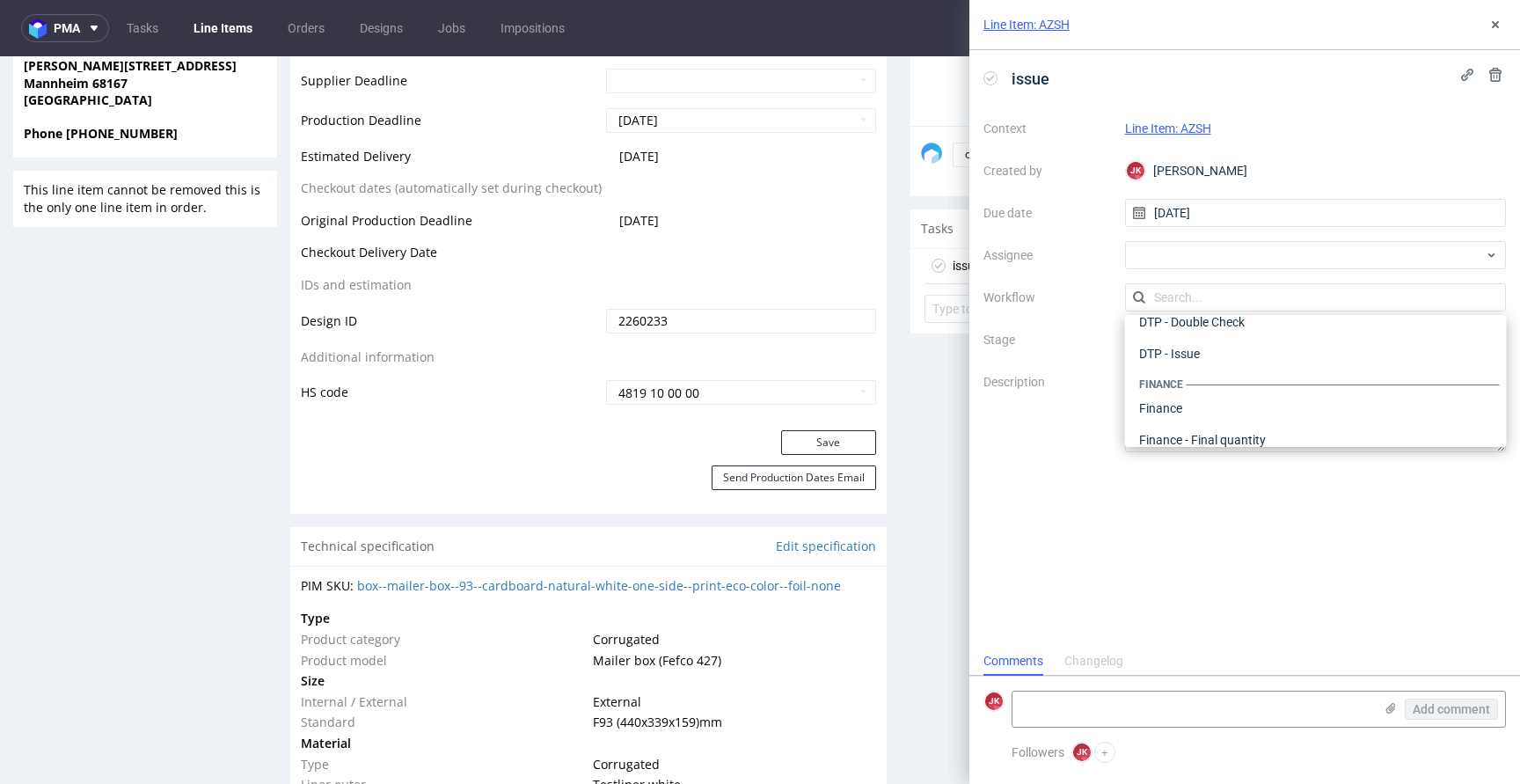
scroll to position [0, 0]
click at [1168, 388] on div "DTP - Issue" at bounding box center [1316, 392] width 367 height 32
click at [1135, 708] on textarea at bounding box center [1192, 709] width 361 height 35
paste textarea "There is too much print coverage for Lite Color variant. I suggest Eco Color va…"
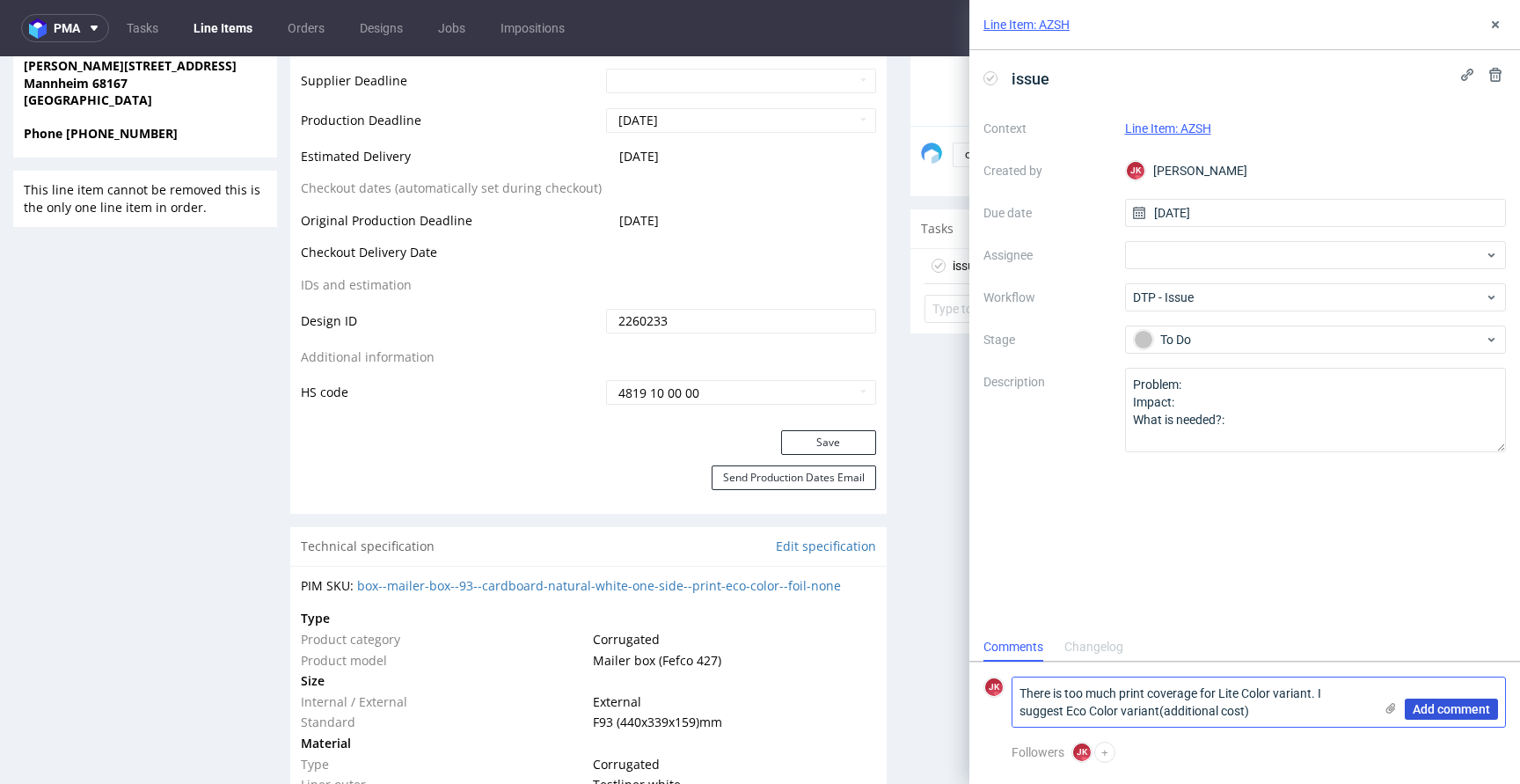
type textarea "There is too much print coverage for Lite Color variant. I suggest Eco Color va…"
click at [1435, 711] on span "Add comment" at bounding box center [1451, 709] width 77 height 13
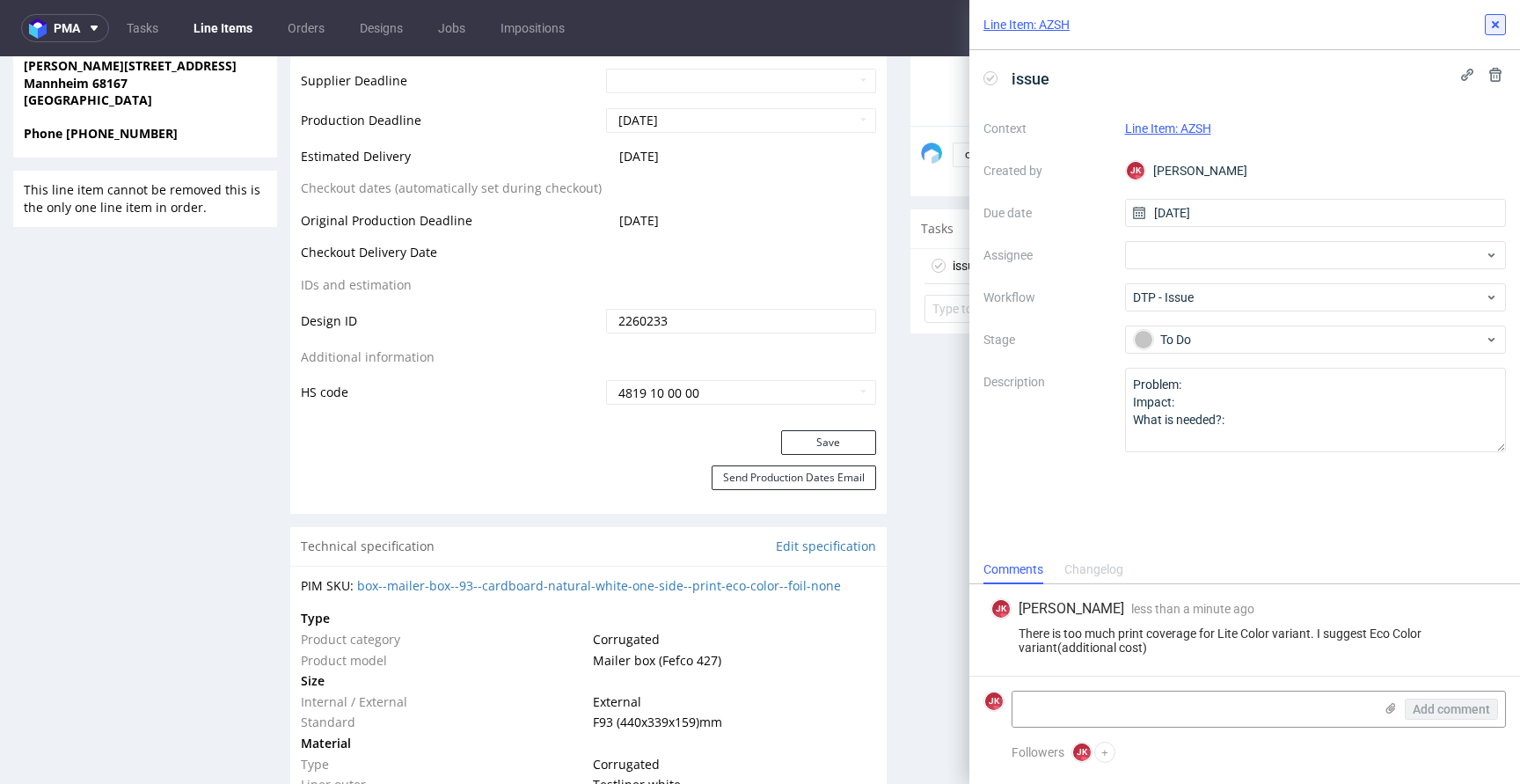
click at [1494, 18] on icon at bounding box center [1495, 24] width 15 height 15
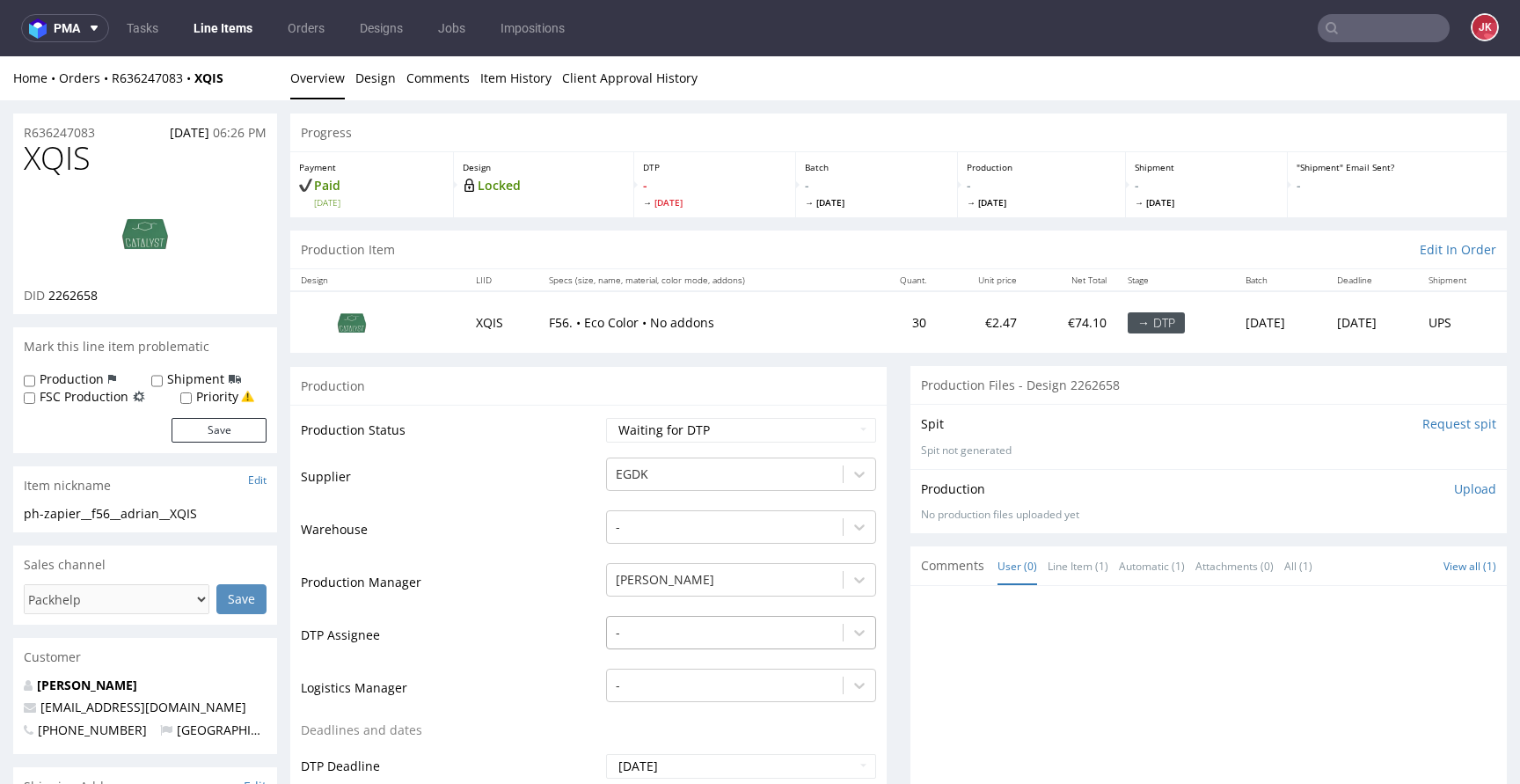
click at [661, 621] on div "-" at bounding box center [741, 627] width 270 height 24
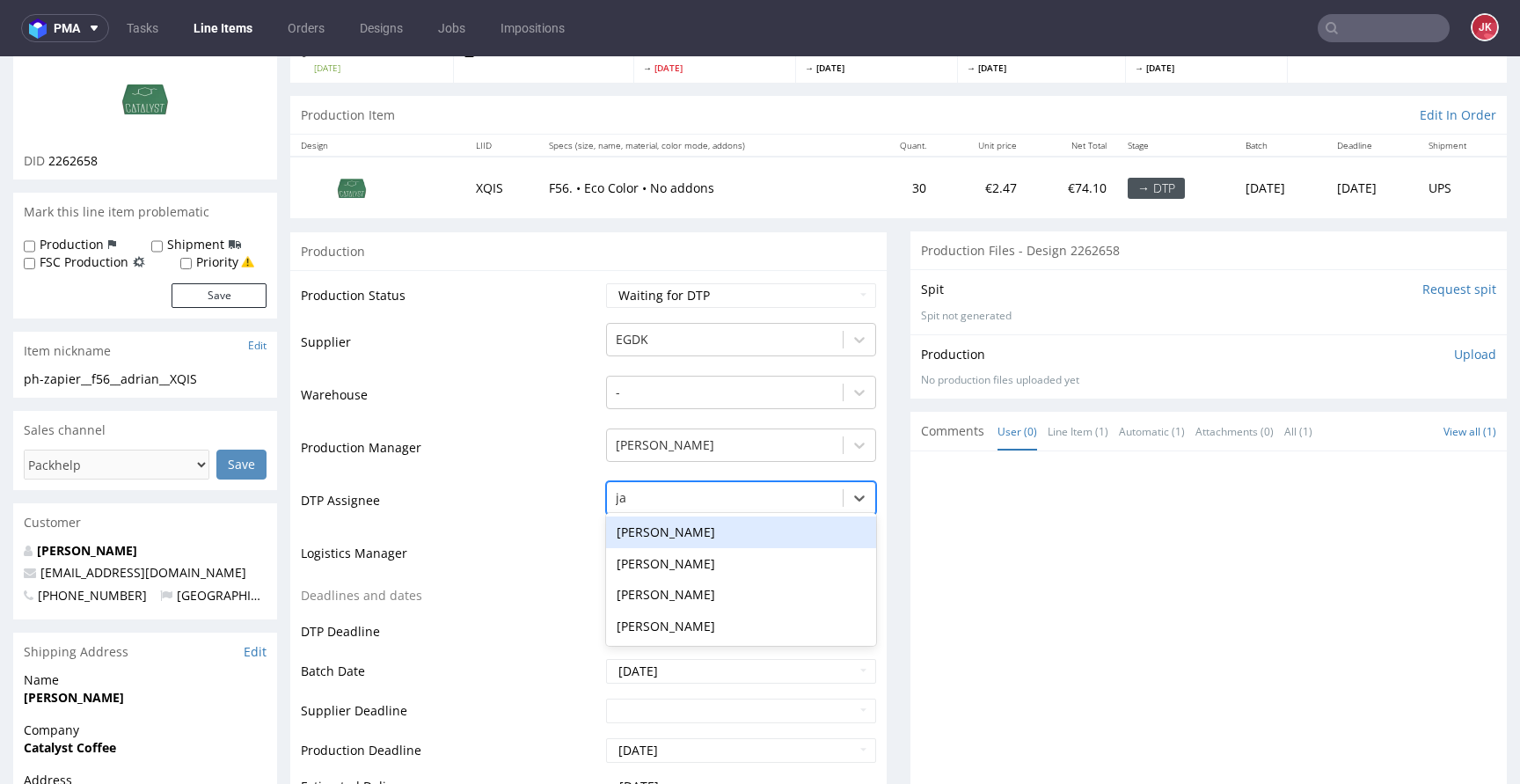
type input "jan"
click at [732, 524] on div "[PERSON_NAME]" at bounding box center [741, 532] width 270 height 32
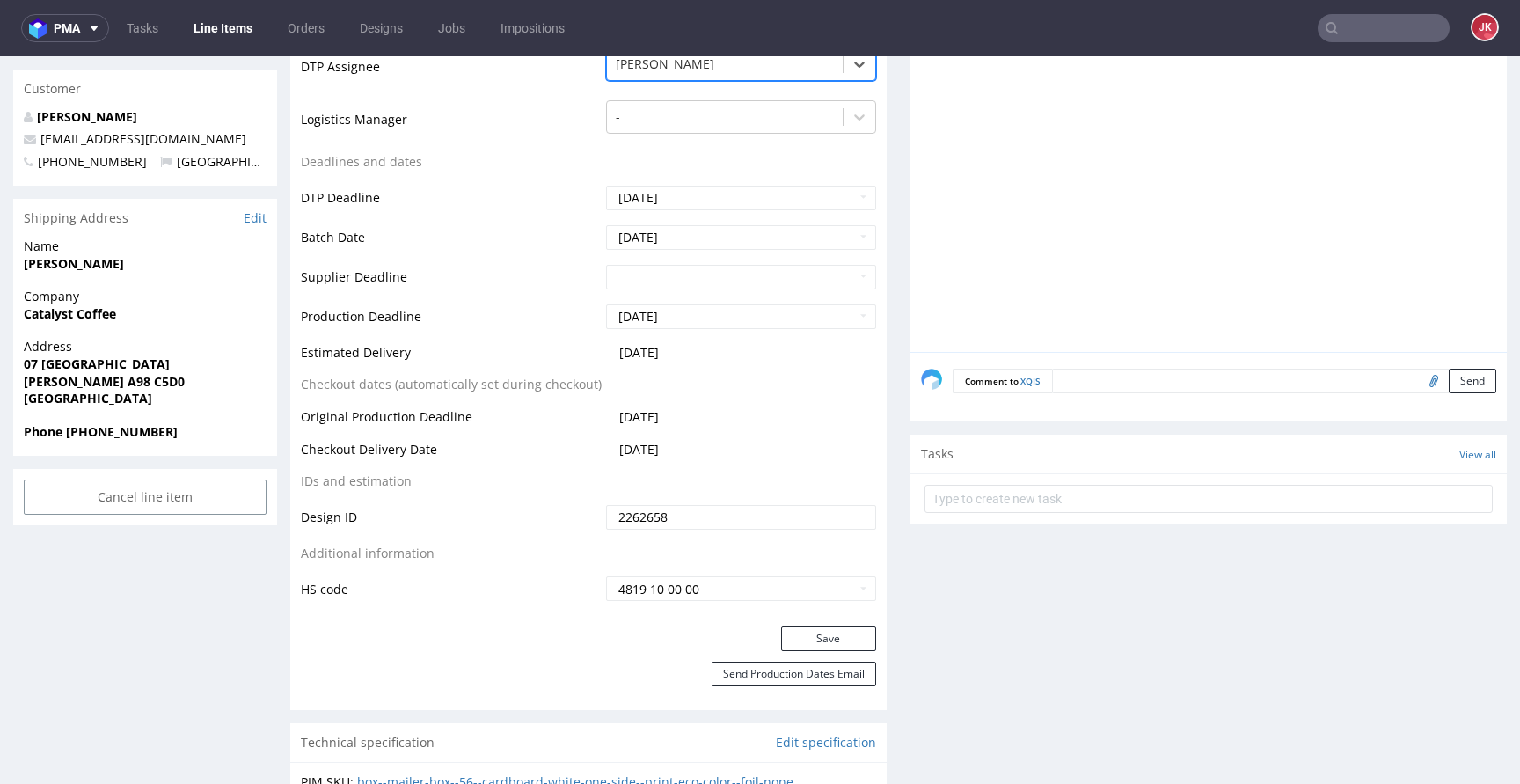
scroll to position [828, 0]
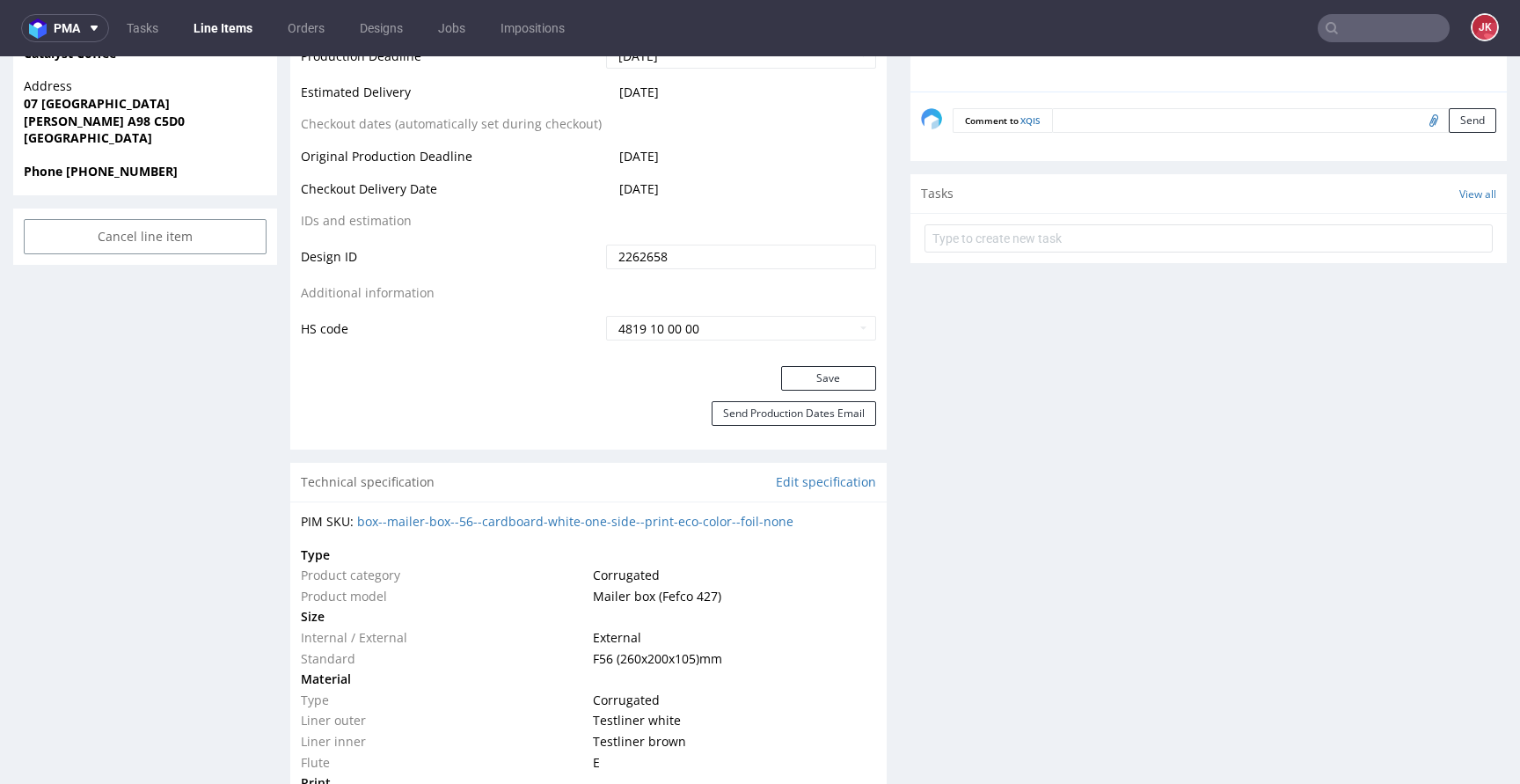
click at [804, 399] on div "Save" at bounding box center [588, 383] width 597 height 35
click at [812, 381] on button "Save" at bounding box center [829, 377] width 95 height 24
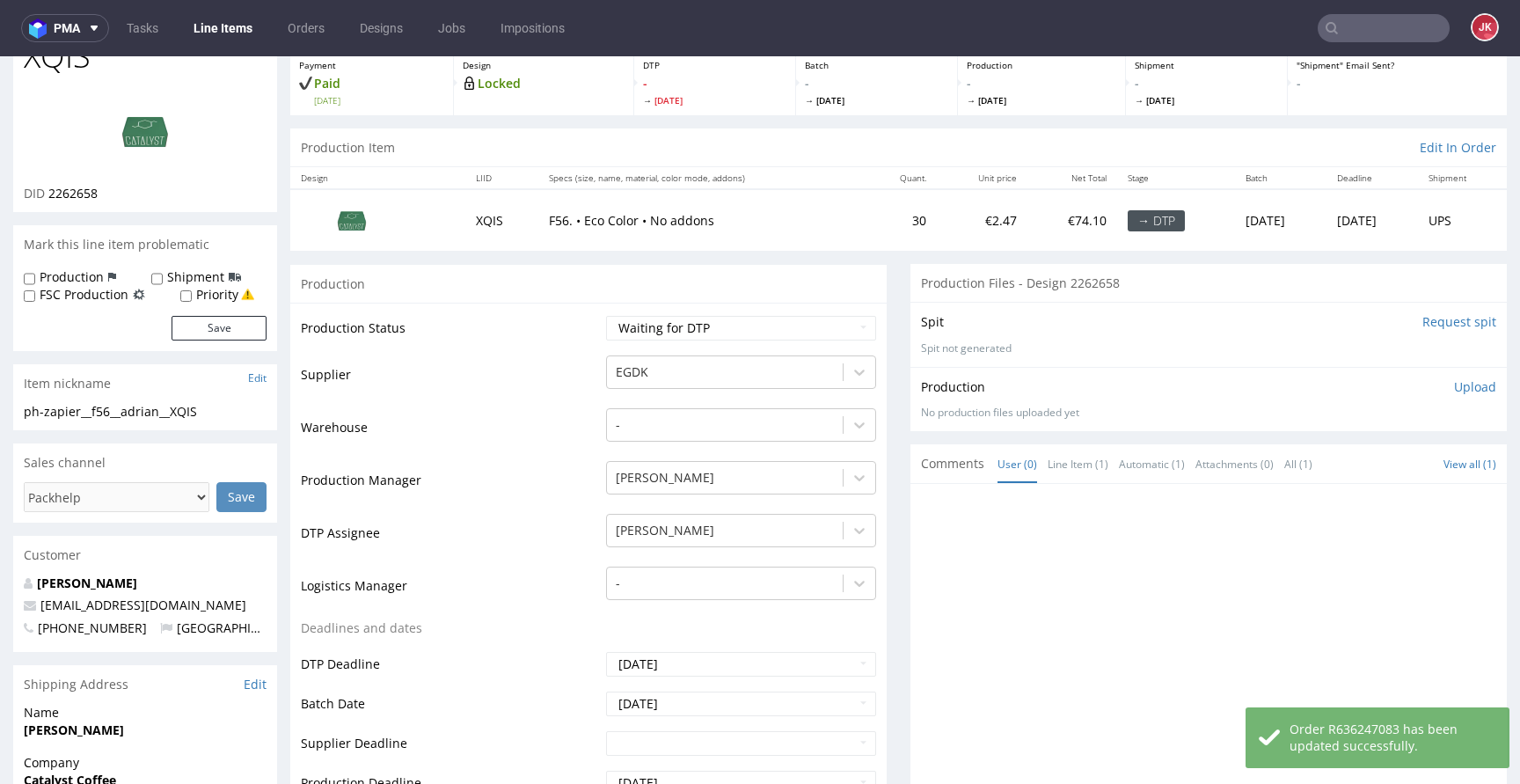
scroll to position [0, 0]
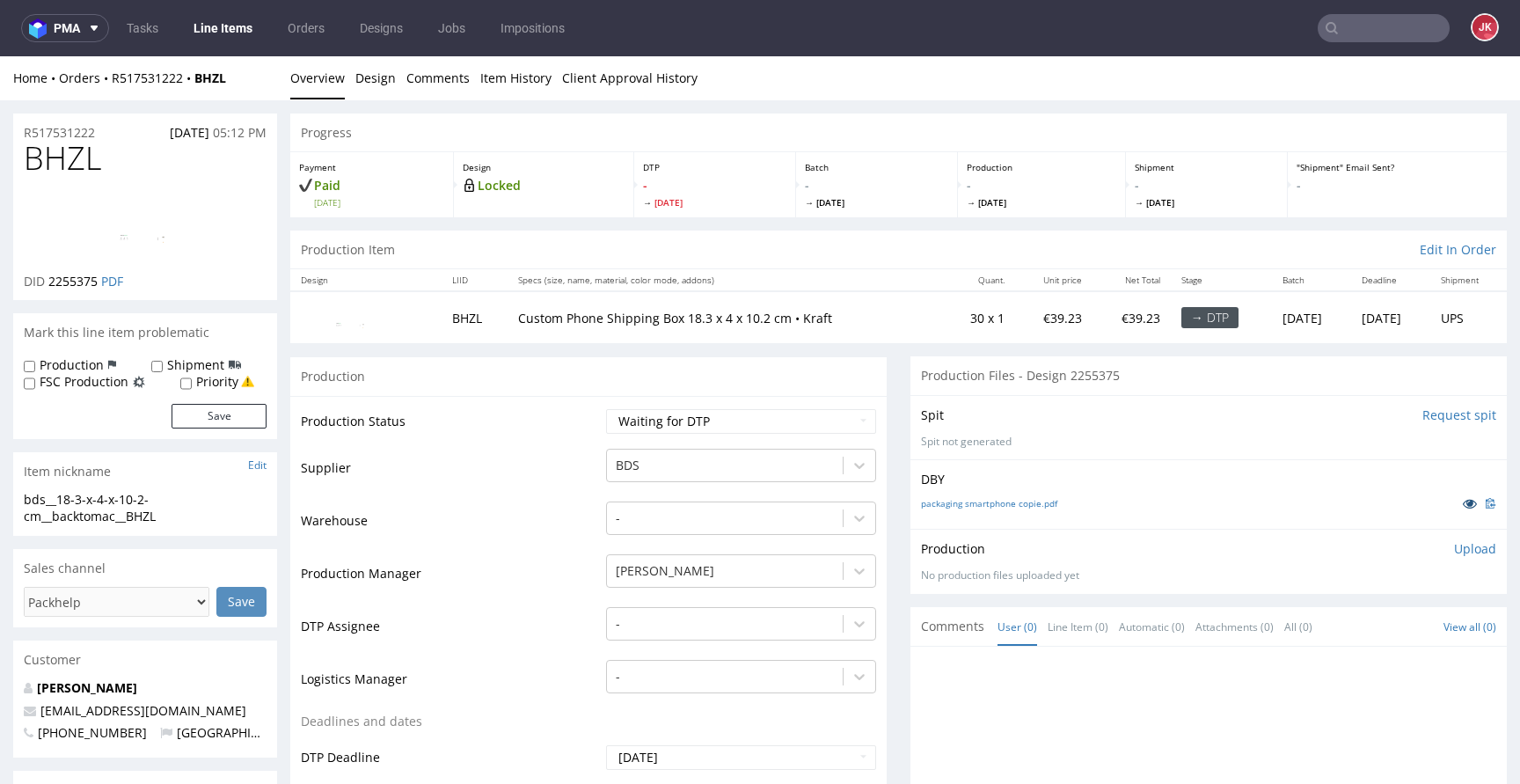
click at [1463, 506] on icon at bounding box center [1470, 503] width 15 height 13
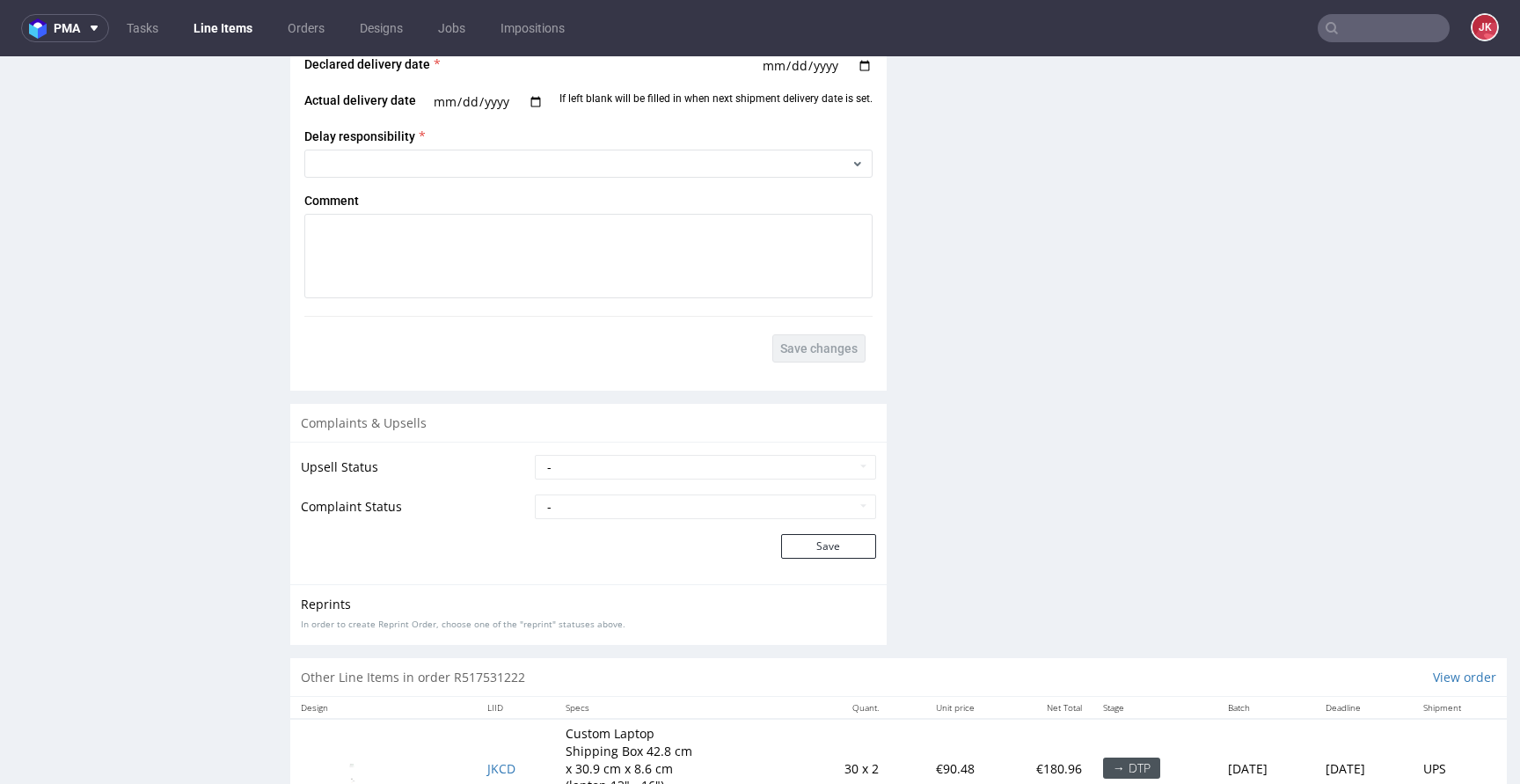
scroll to position [2210, 0]
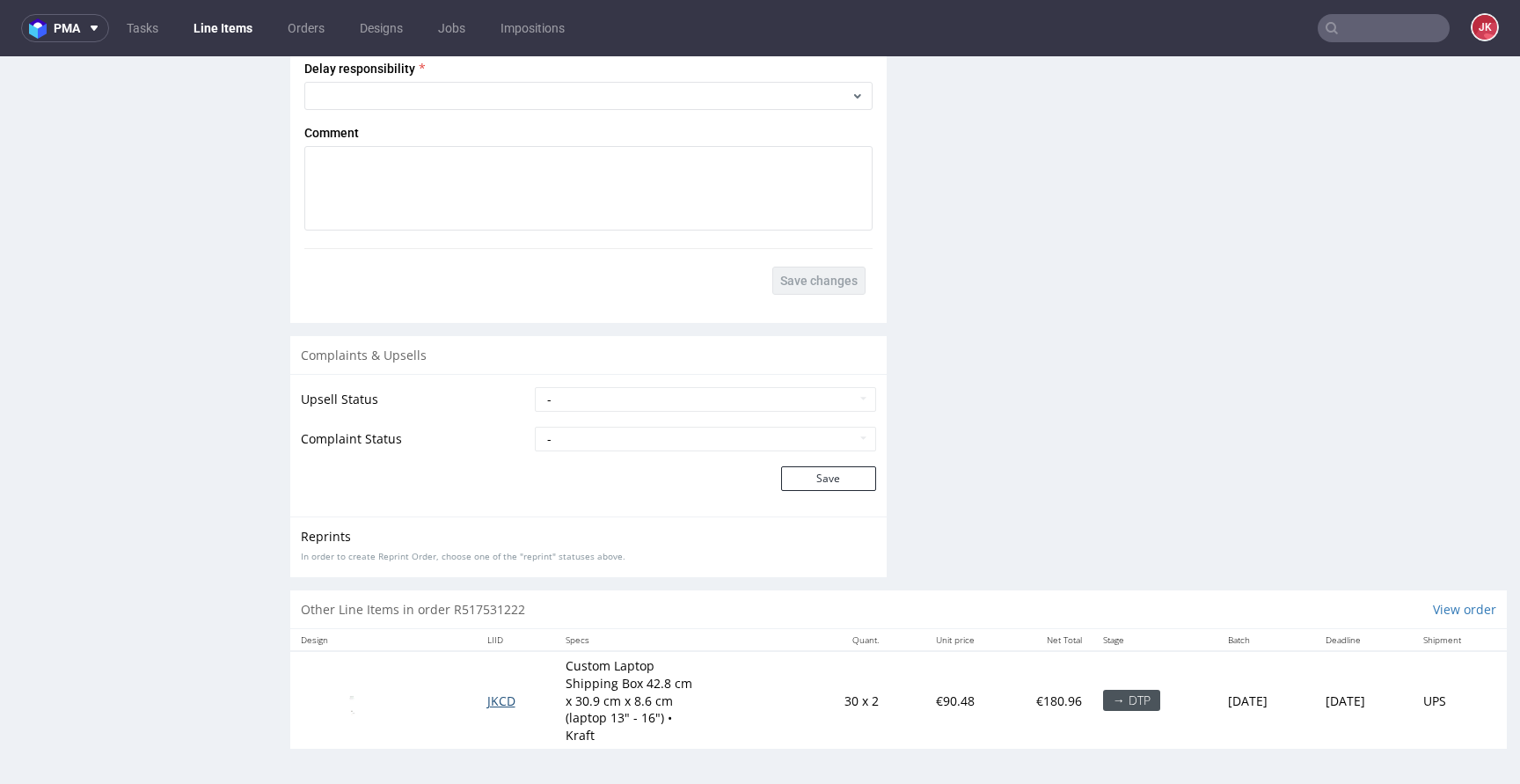
click at [487, 696] on span "JKCD" at bounding box center [501, 700] width 28 height 16
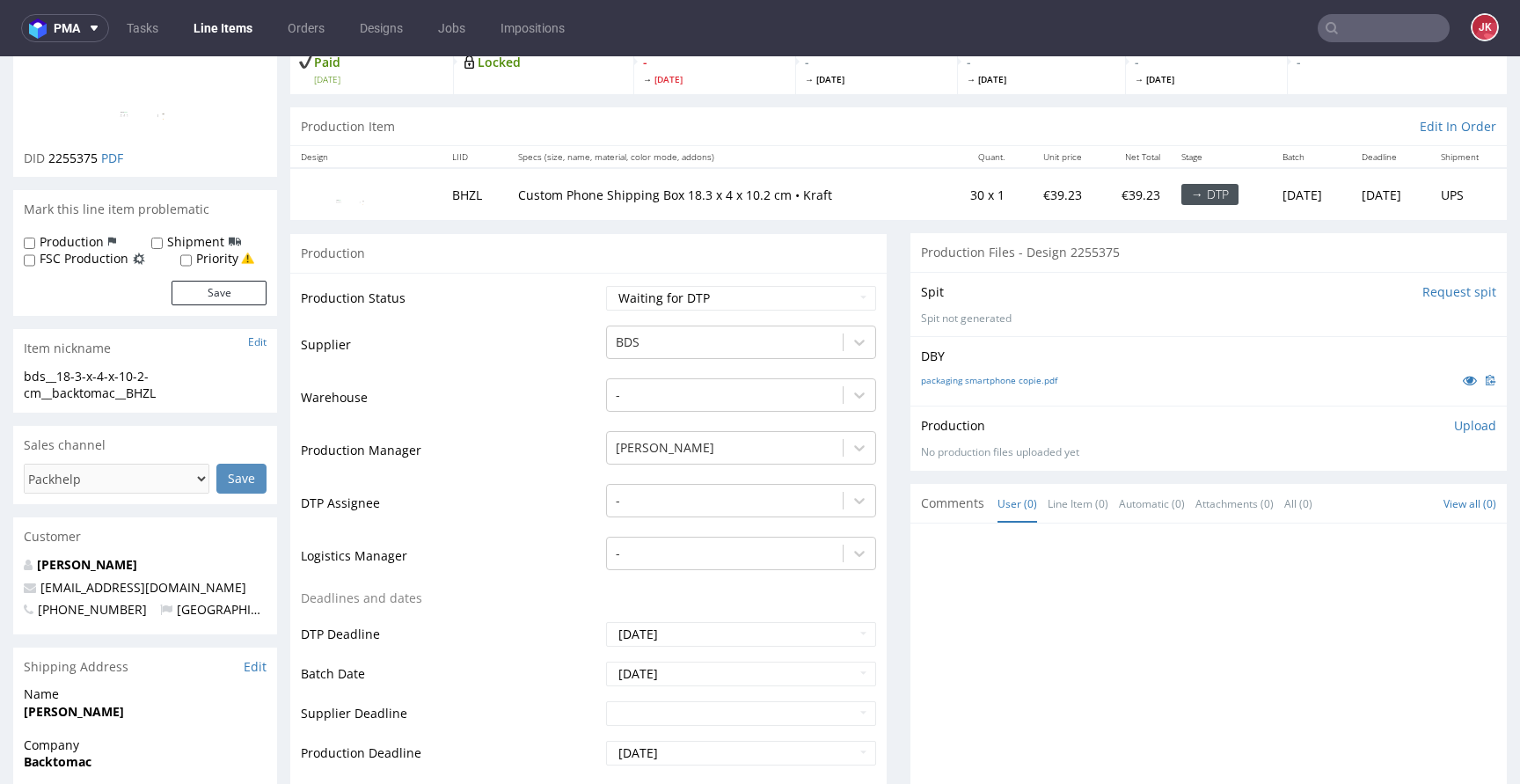
scroll to position [0, 0]
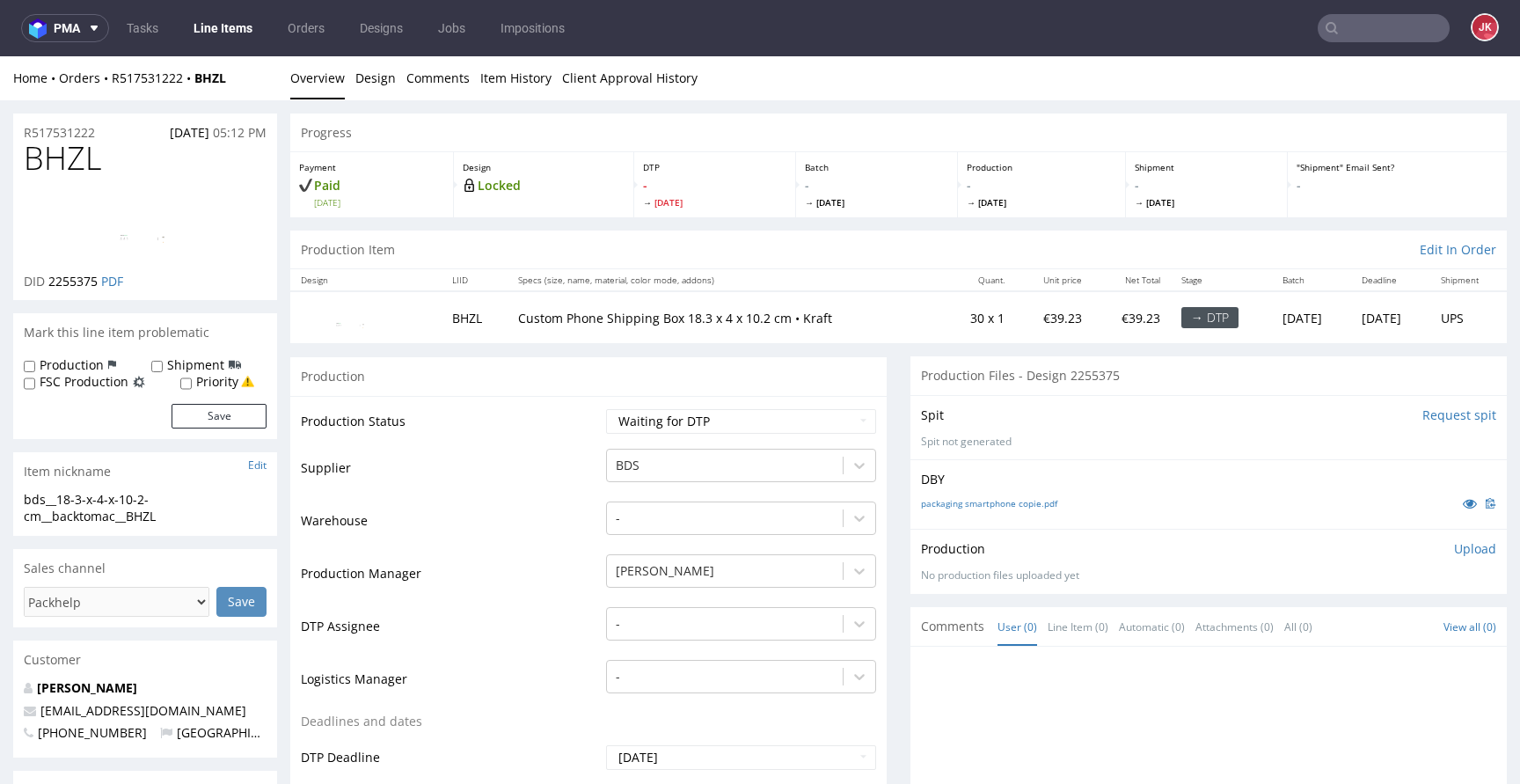
click at [718, 606] on td "-" at bounding box center [739, 631] width 275 height 53
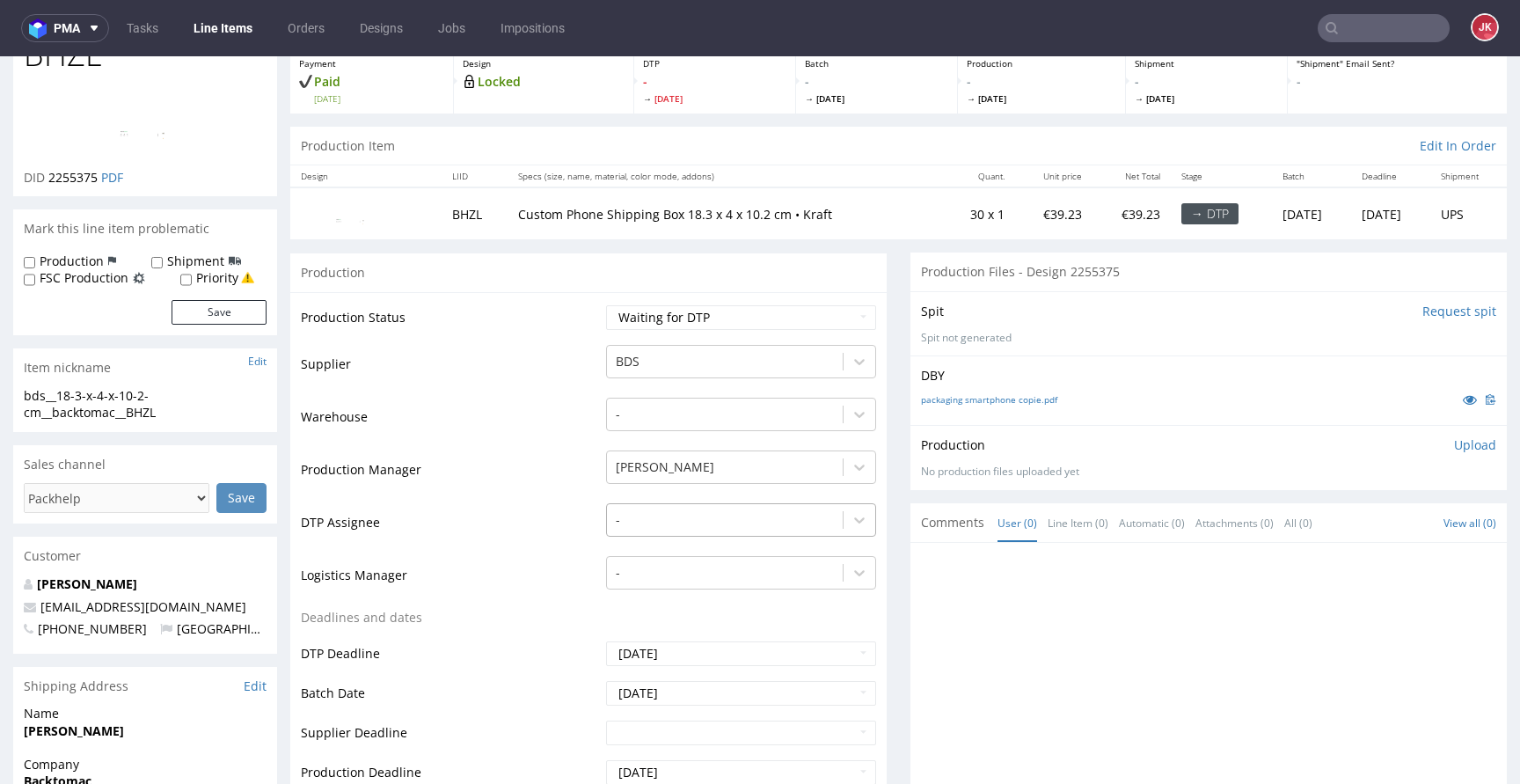
click at [703, 528] on div "-" at bounding box center [741, 514] width 270 height 24
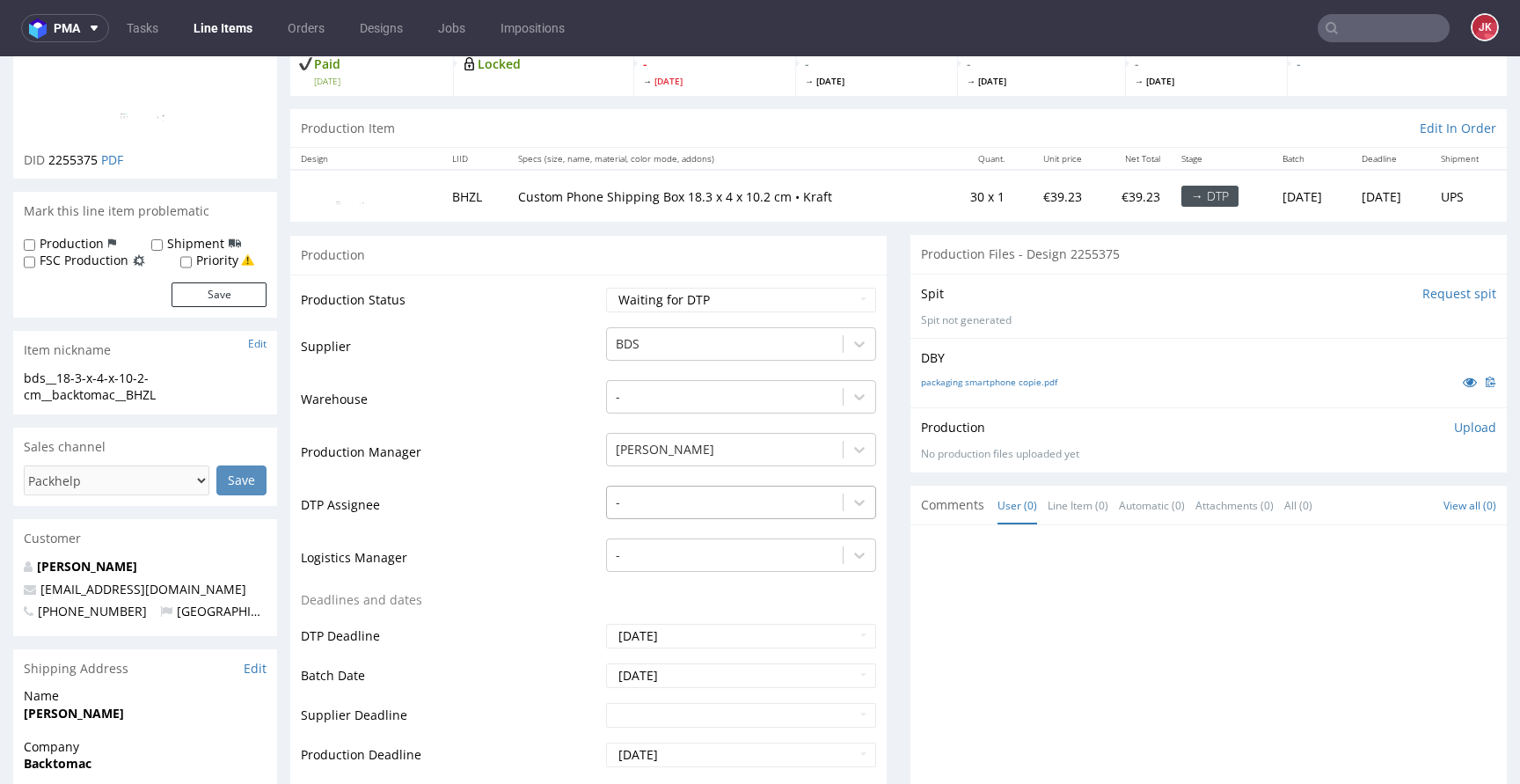
scroll to position [126, 0]
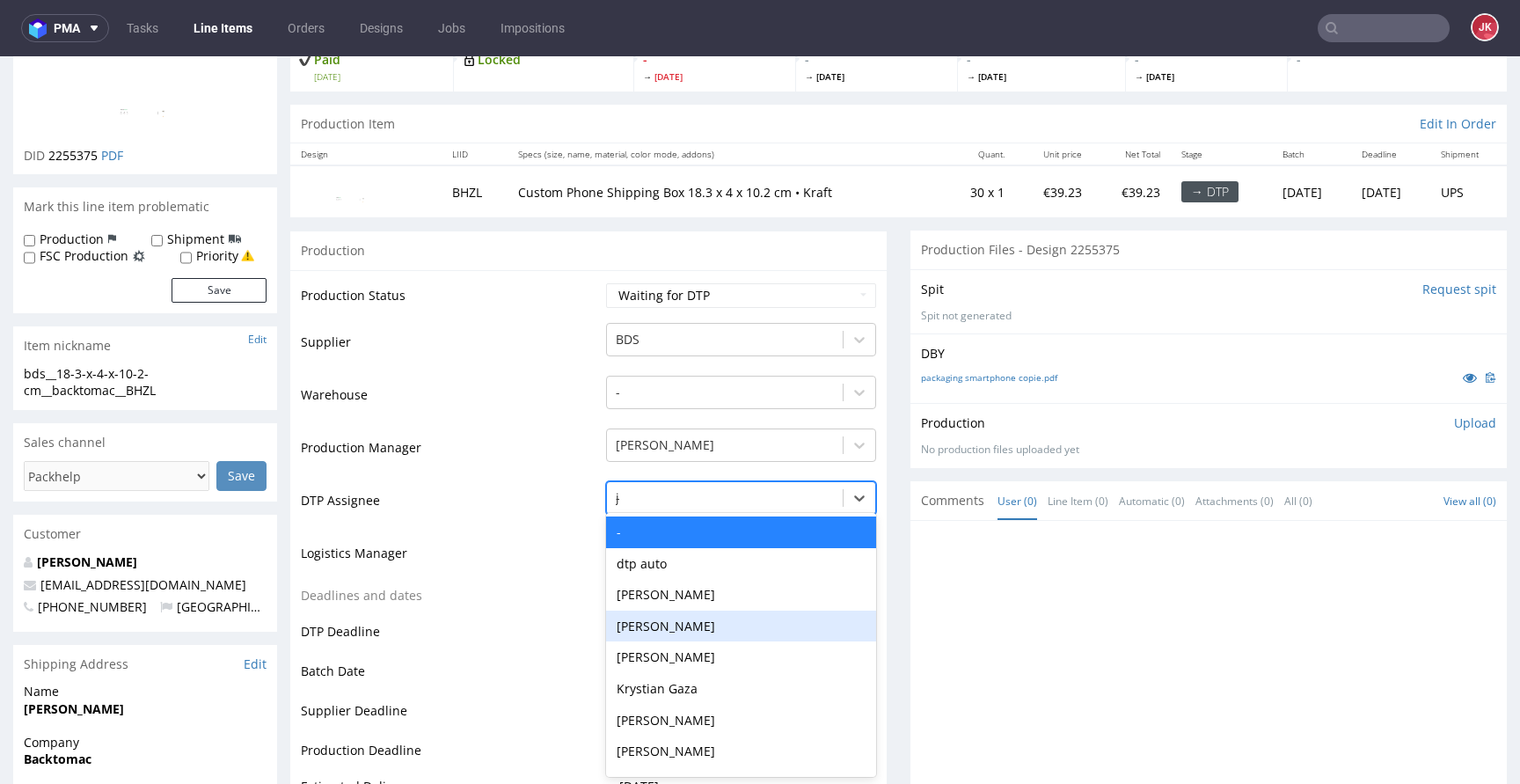
type input "jan"
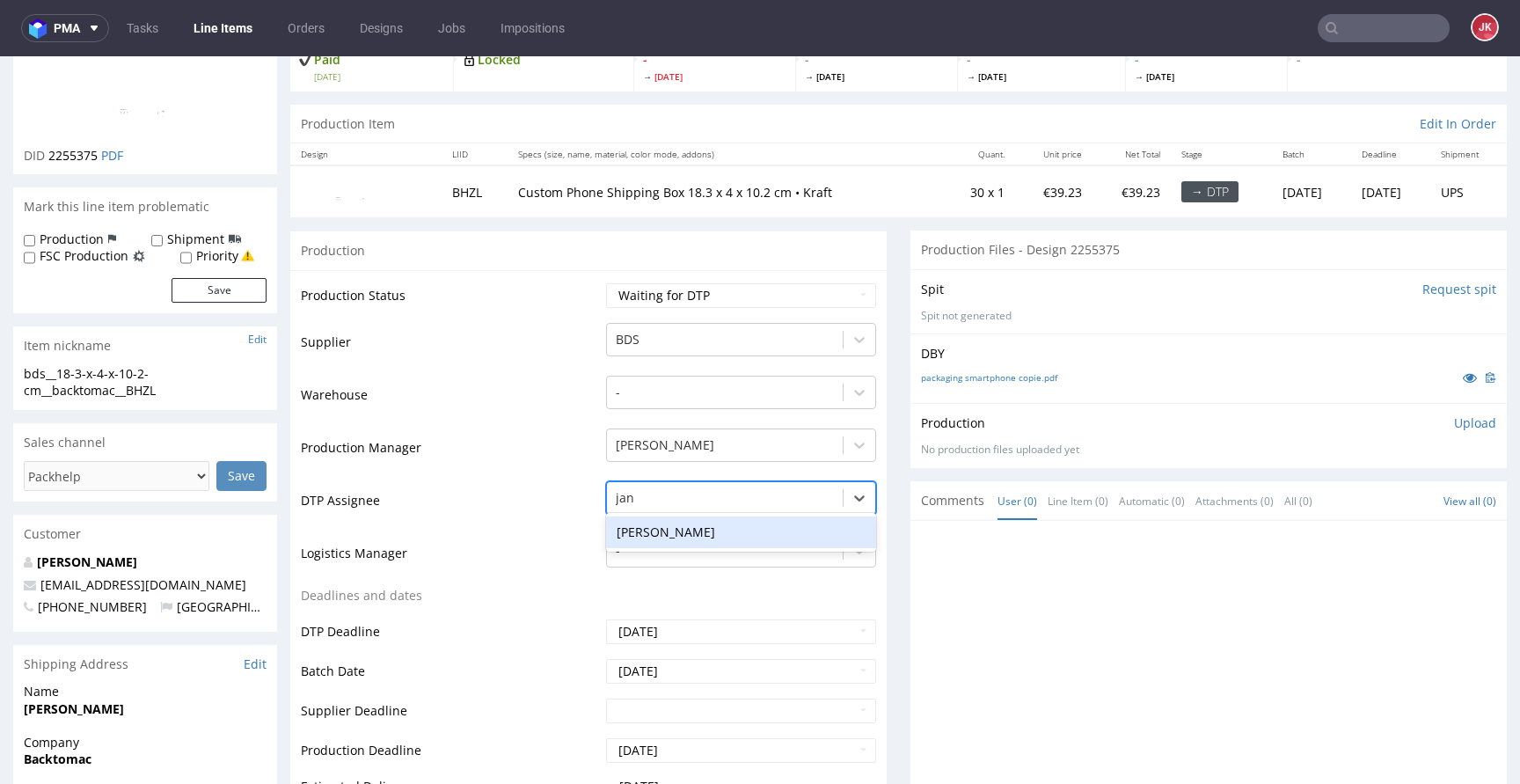
click at [713, 532] on div "[PERSON_NAME]" at bounding box center [741, 532] width 270 height 32
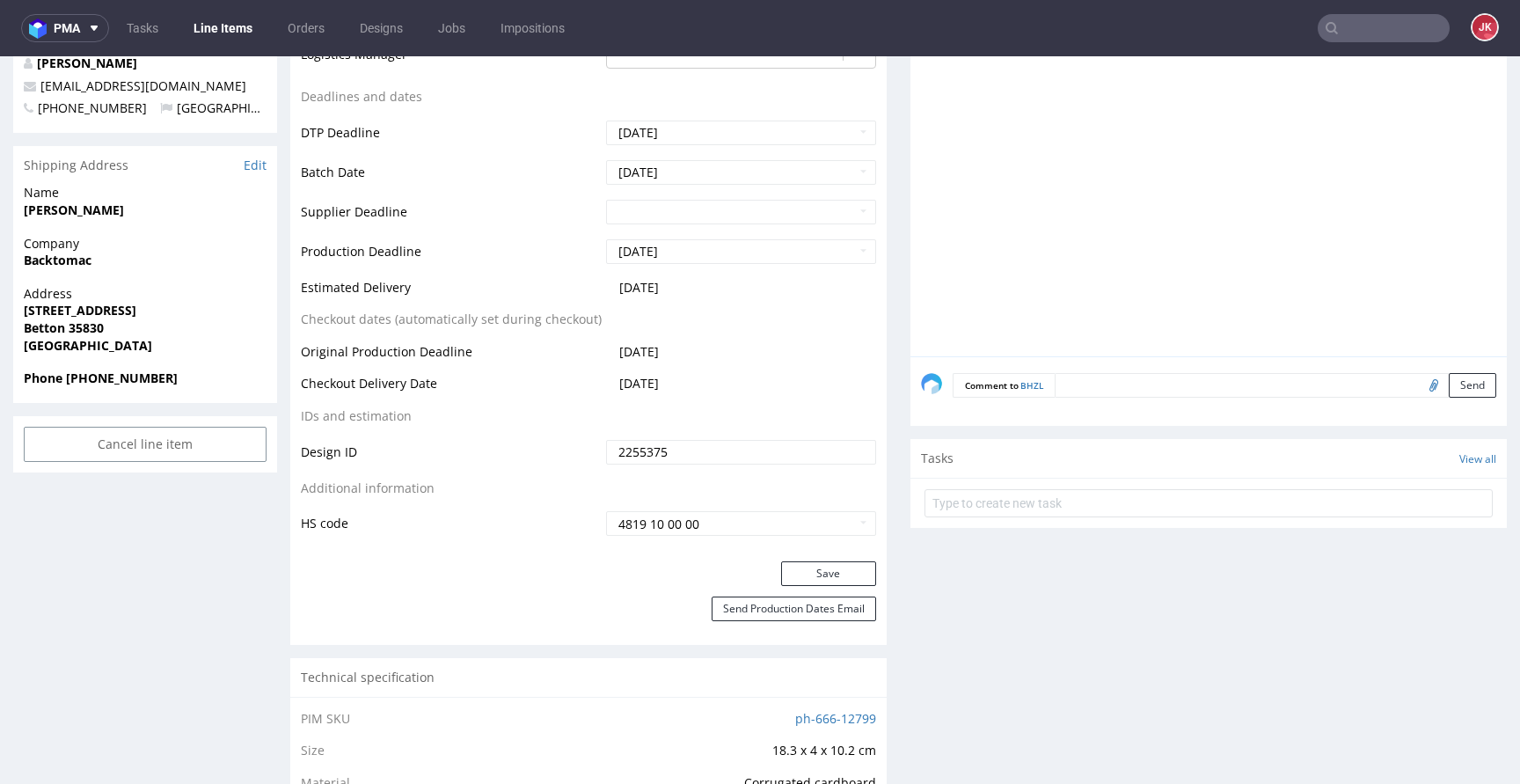
scroll to position [781, 0]
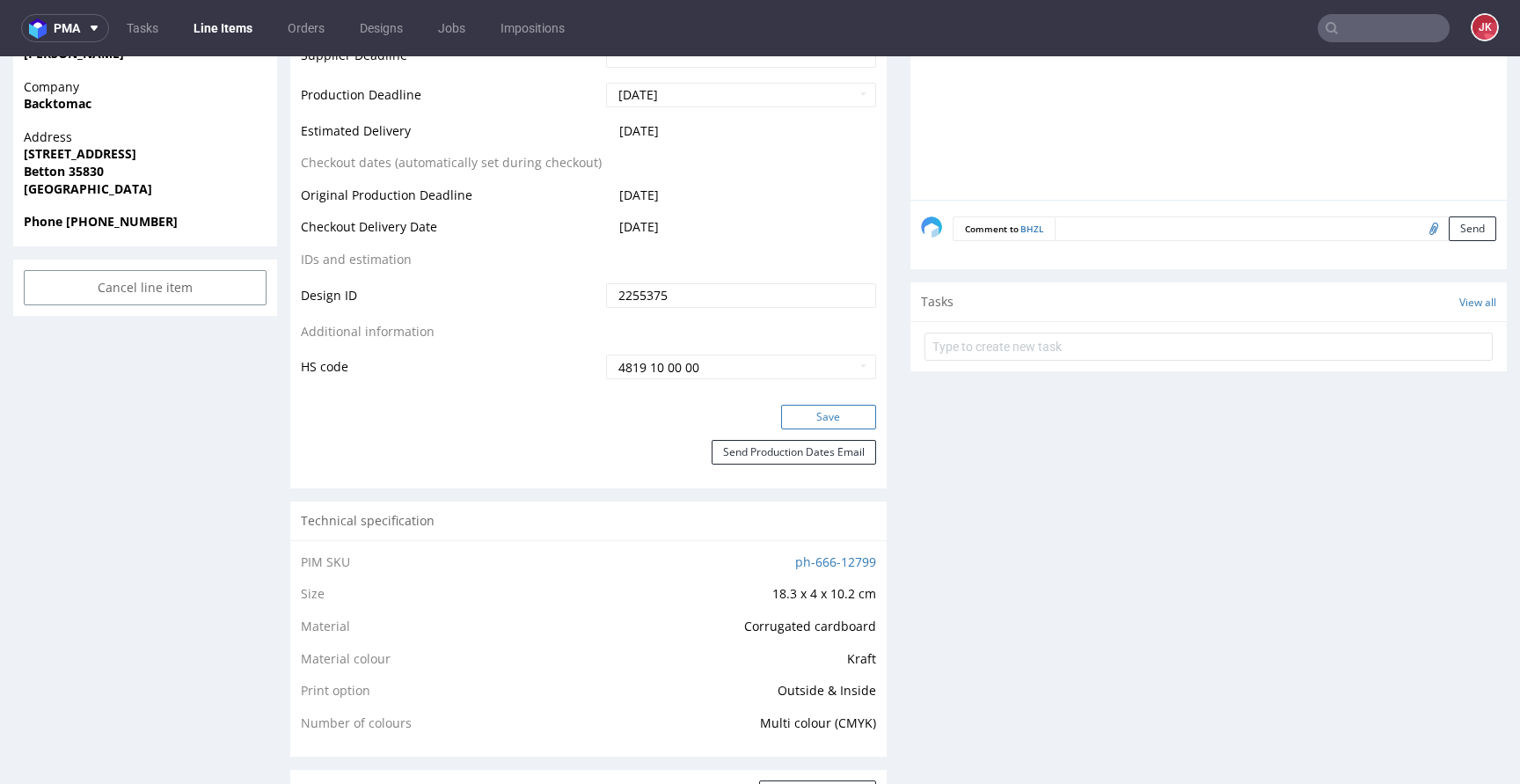
click at [816, 425] on button "Save" at bounding box center [829, 416] width 95 height 24
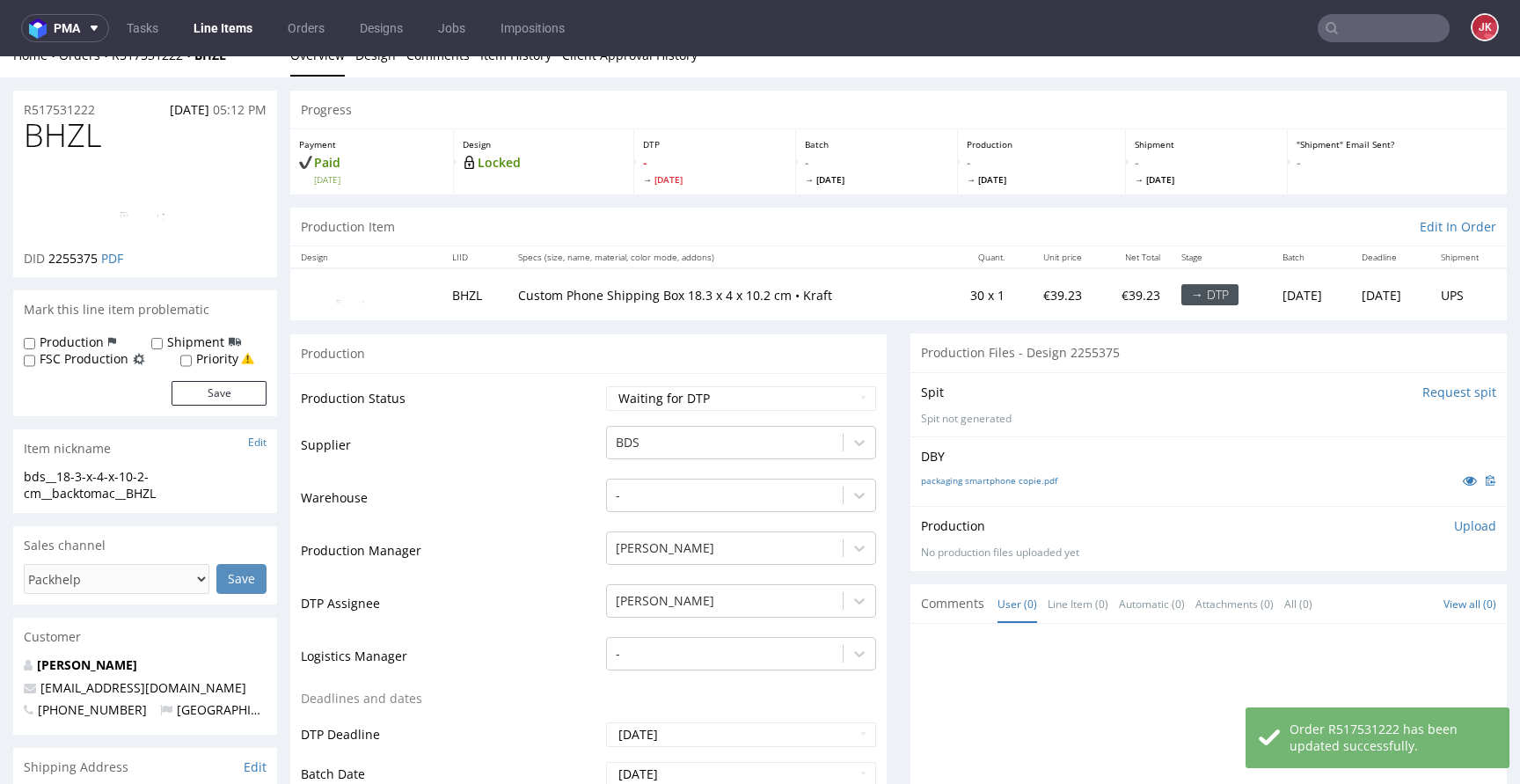
scroll to position [0, 0]
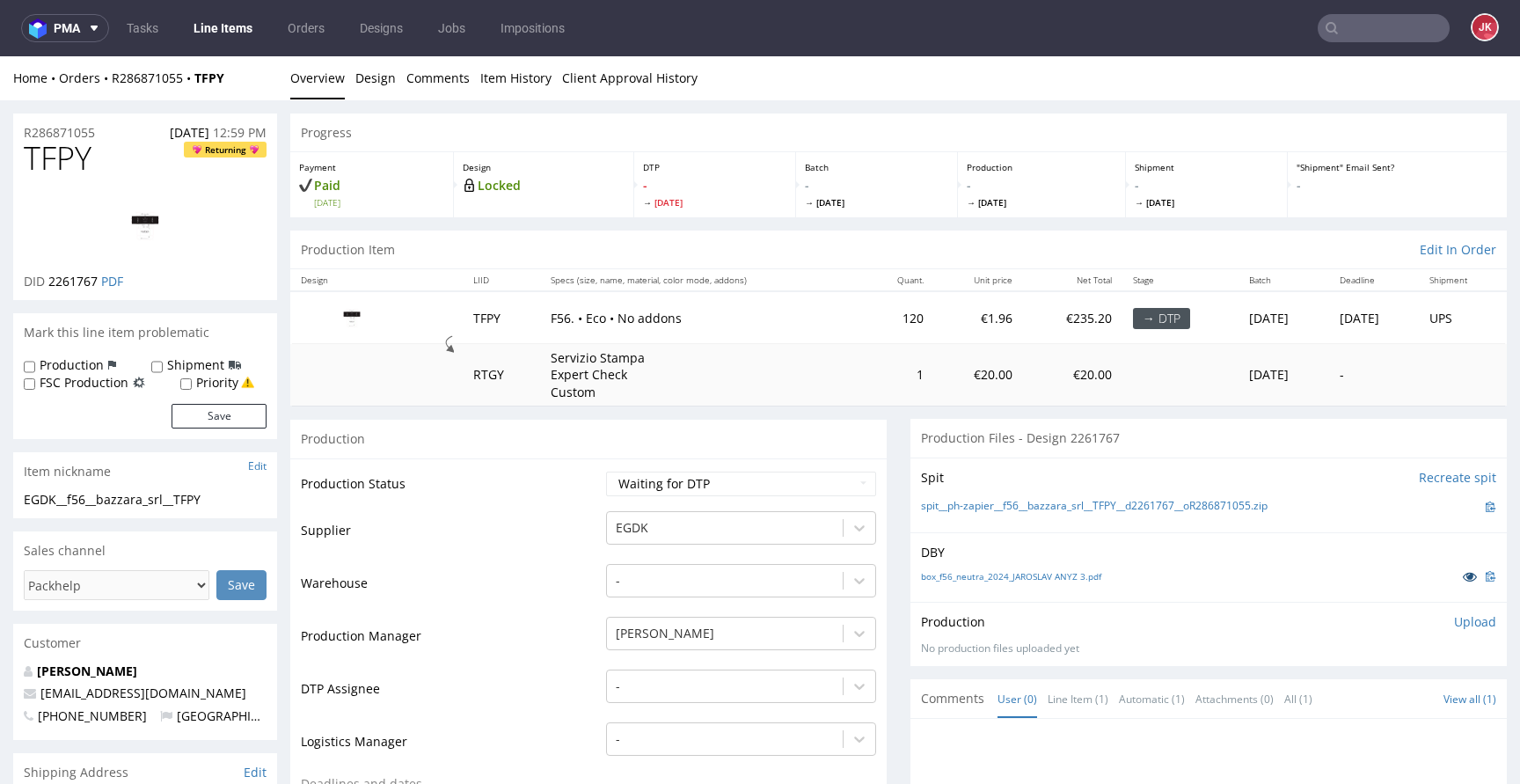
click at [1463, 573] on icon at bounding box center [1470, 575] width 15 height 13
click at [666, 685] on div "-" at bounding box center [741, 681] width 270 height 24
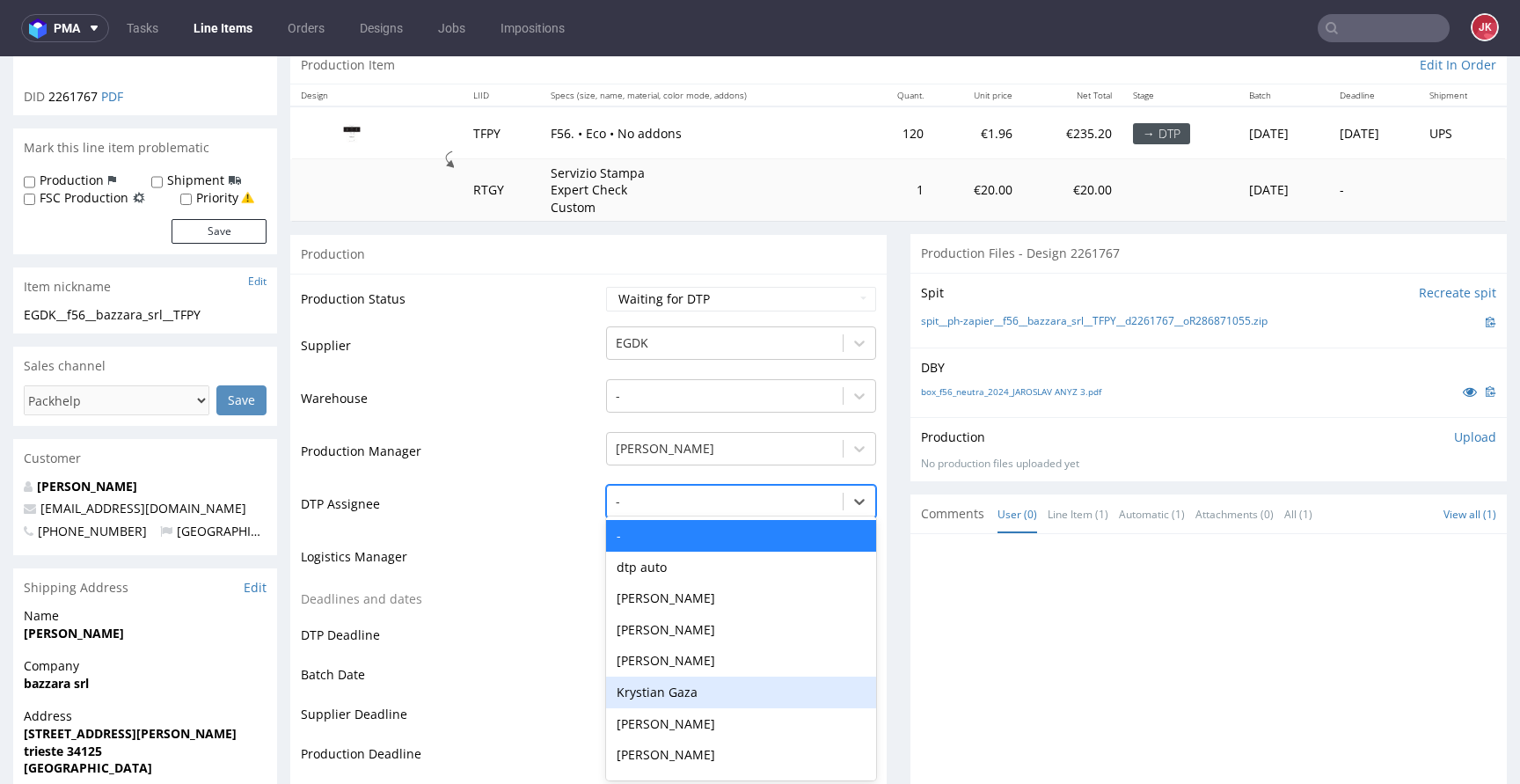
scroll to position [189, 0]
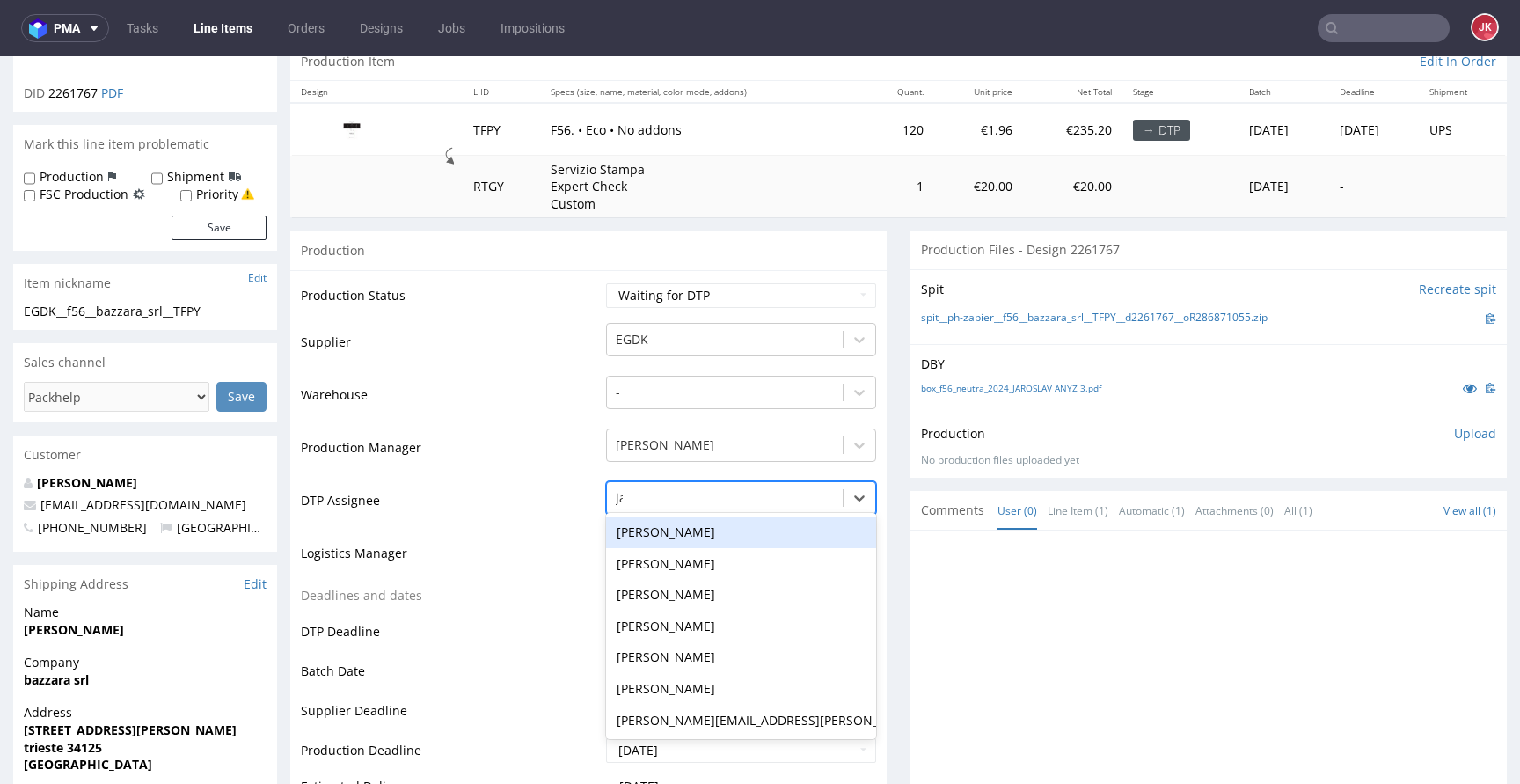
type input "jan"
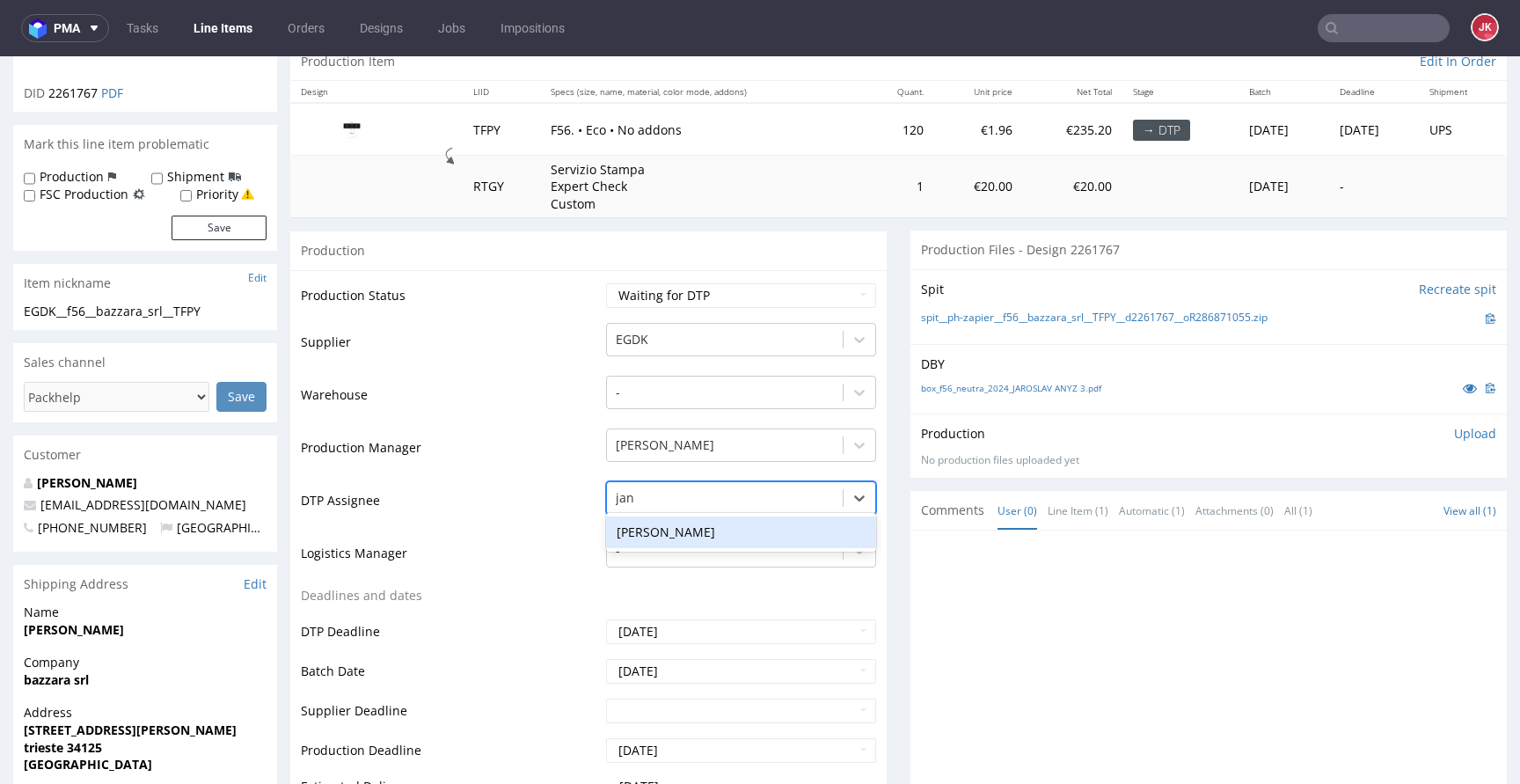
click at [688, 540] on div "[PERSON_NAME]" at bounding box center [741, 532] width 270 height 32
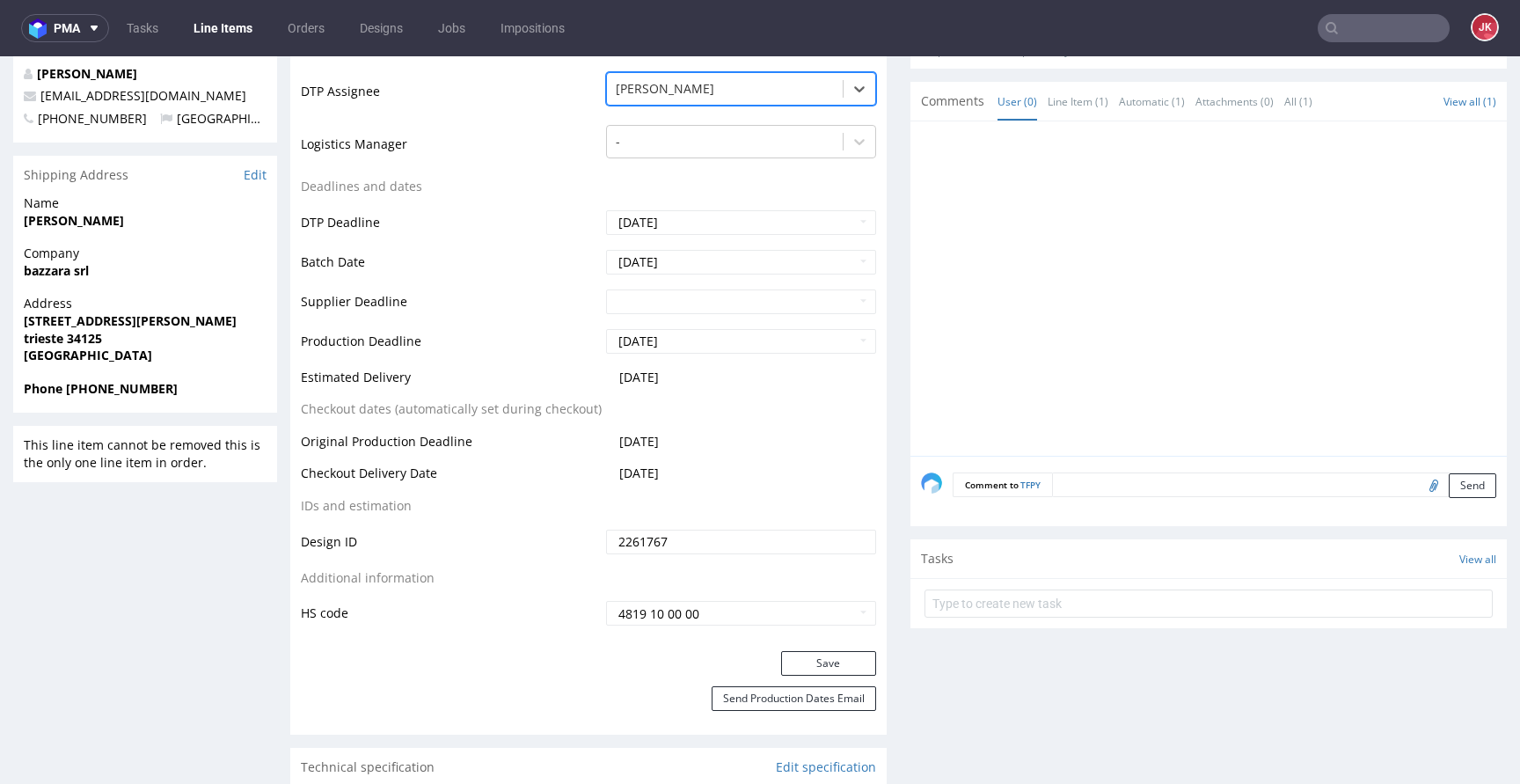
scroll to position [666, 0]
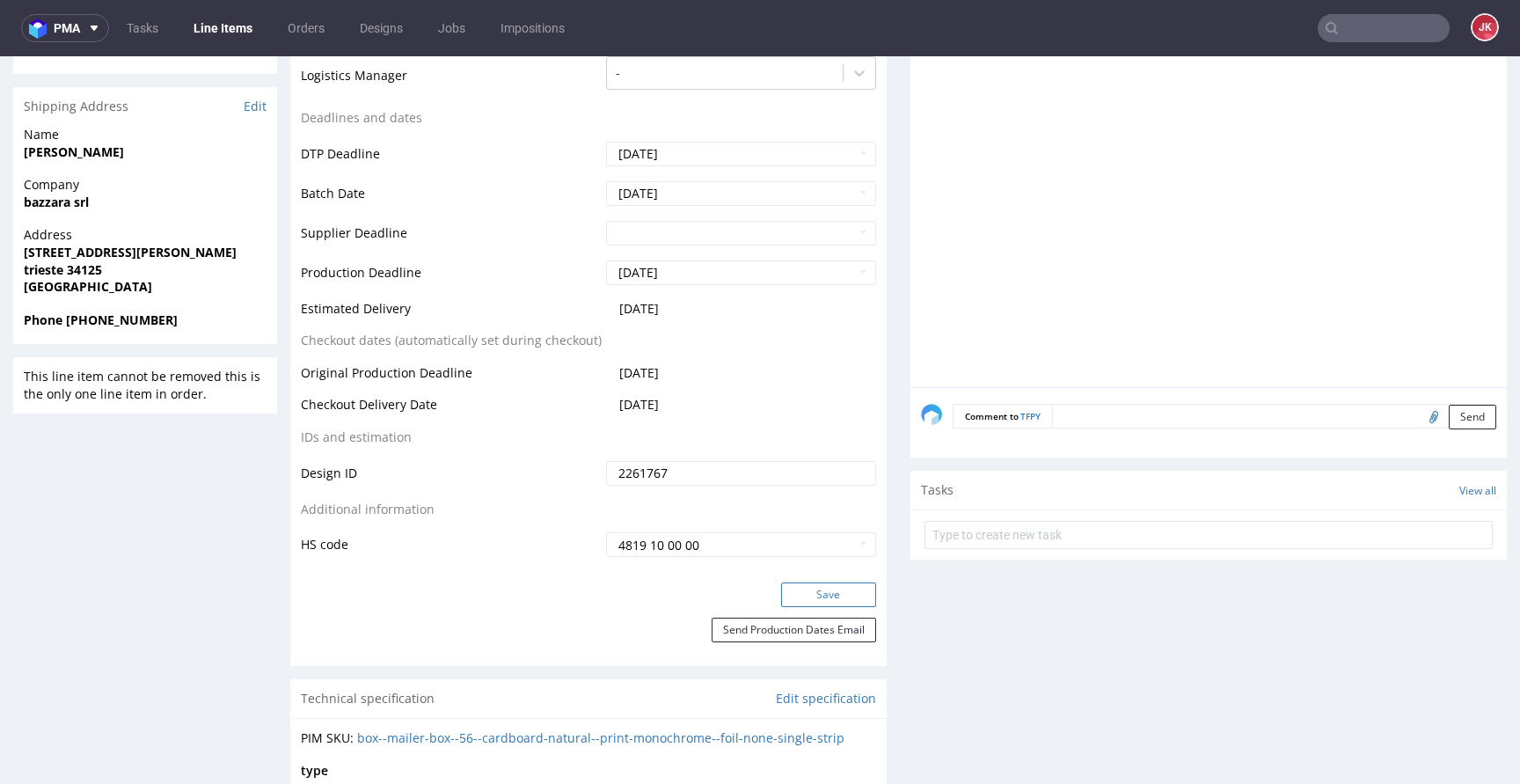
click at [788, 600] on button "Save" at bounding box center [829, 594] width 95 height 24
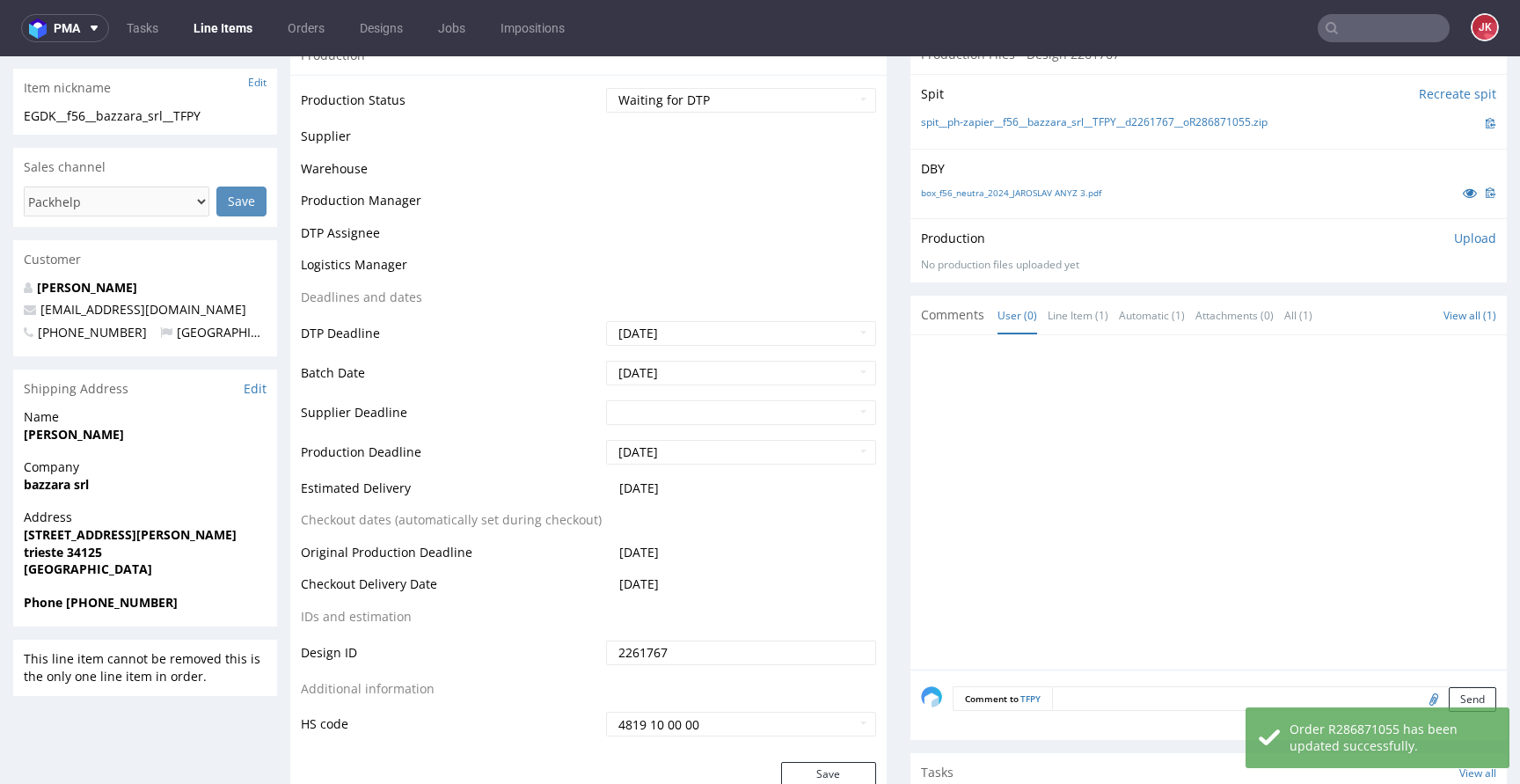
scroll to position [0, 0]
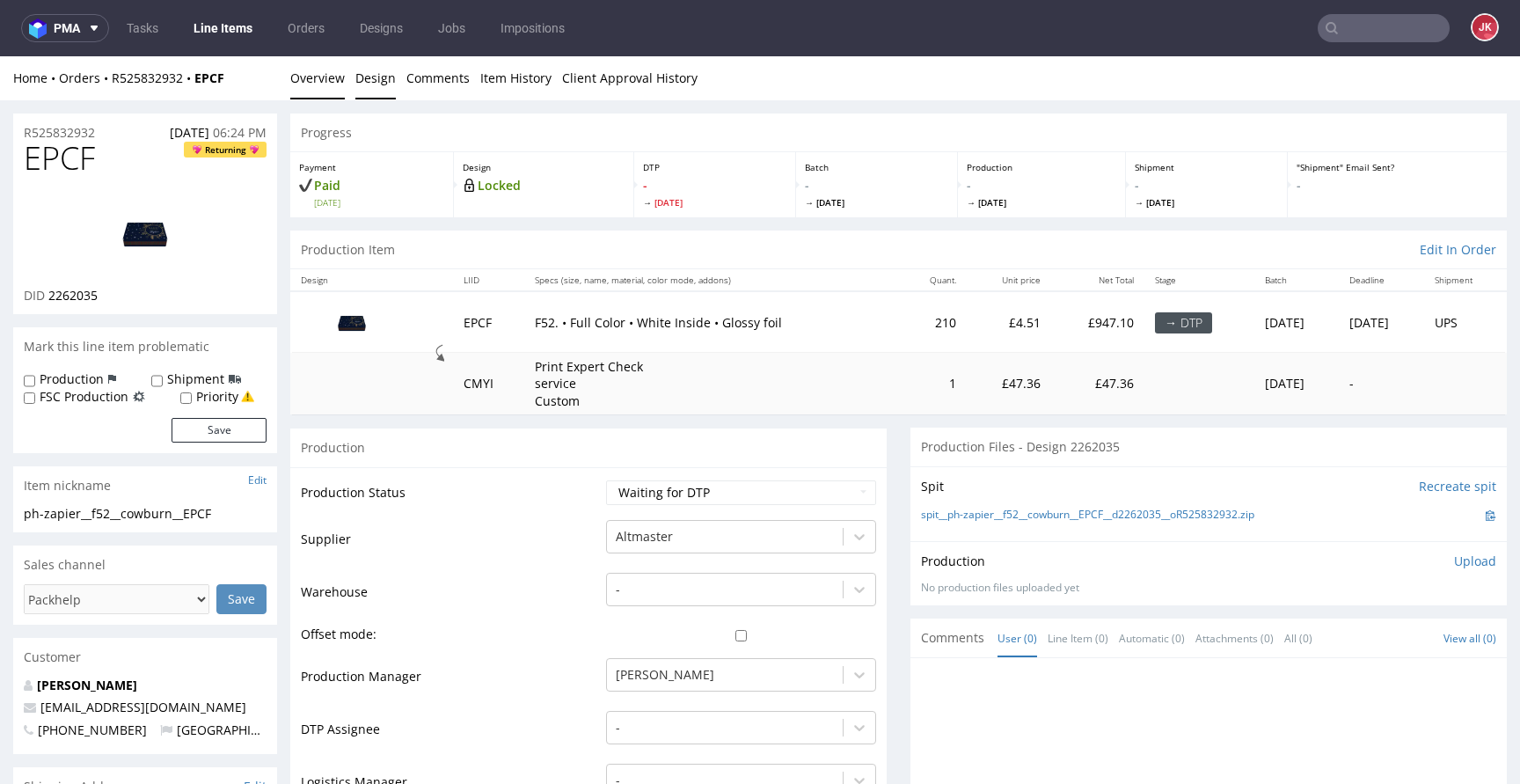
click at [371, 80] on link "Design" at bounding box center [376, 77] width 41 height 44
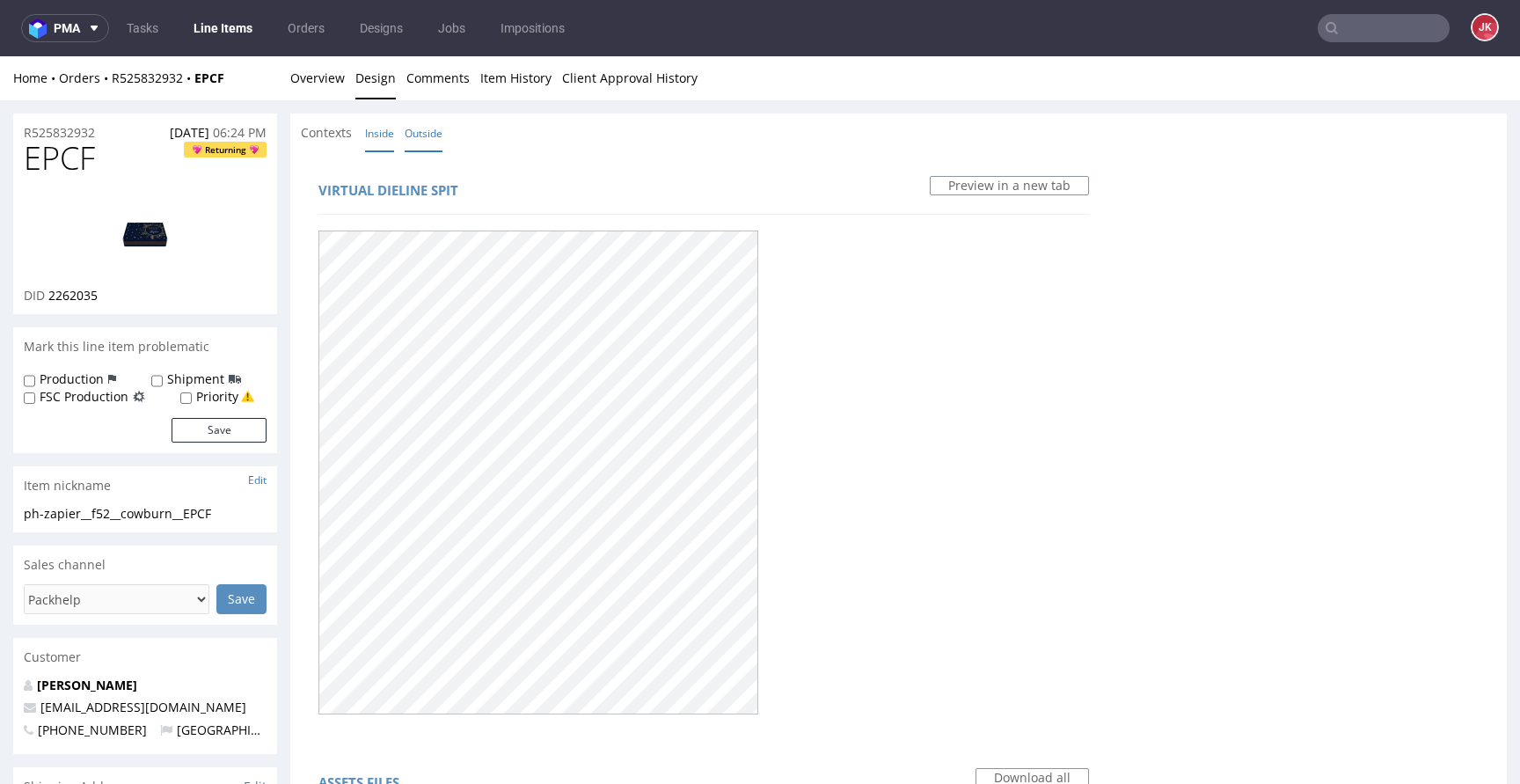
click at [381, 135] on link "Inside" at bounding box center [380, 132] width 29 height 38
click at [307, 84] on link "Overview" at bounding box center [317, 77] width 54 height 44
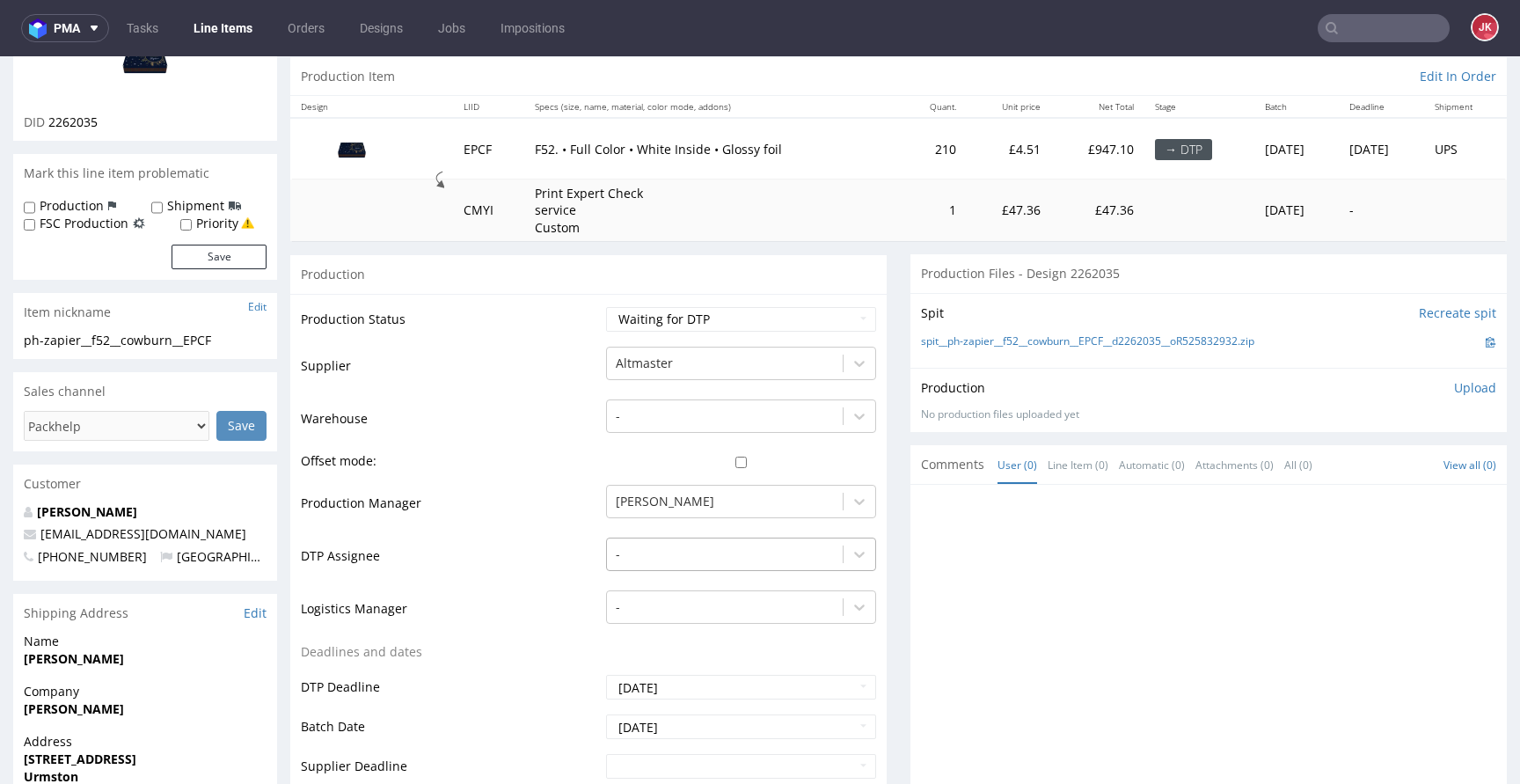
click at [717, 553] on div "-" at bounding box center [741, 549] width 270 height 24
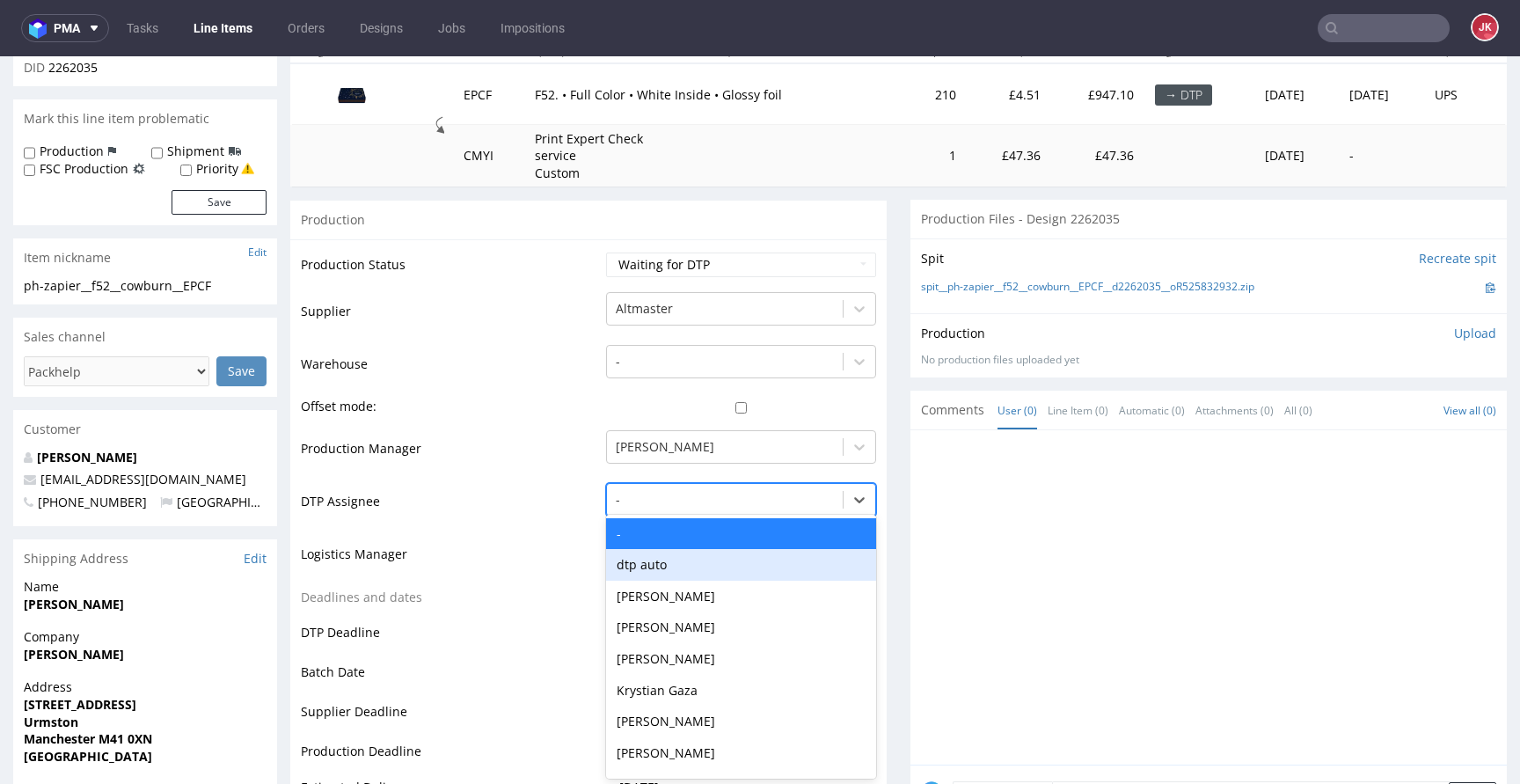
scroll to position [229, 0]
type input "jan"
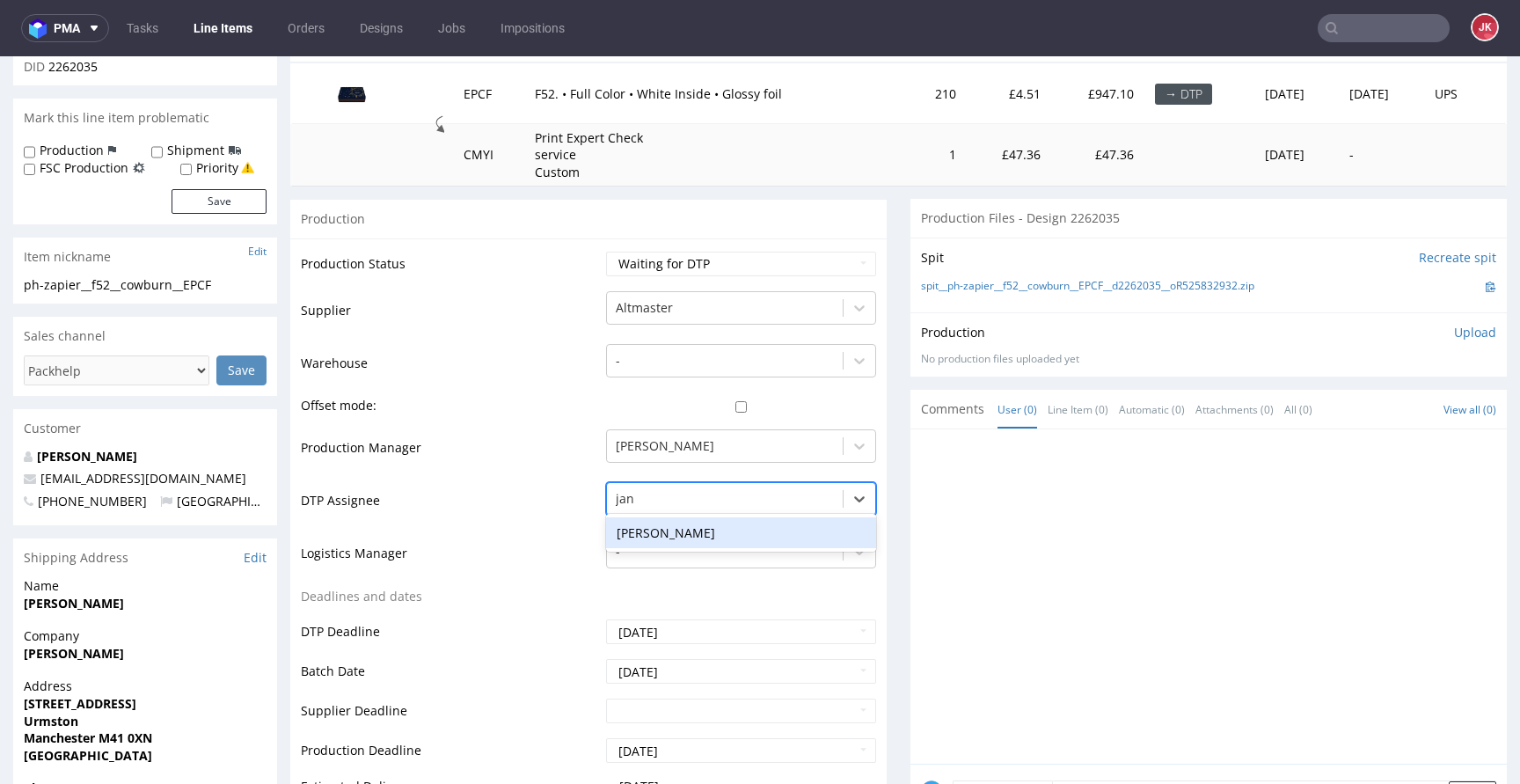
click at [715, 529] on div "[PERSON_NAME]" at bounding box center [741, 533] width 270 height 32
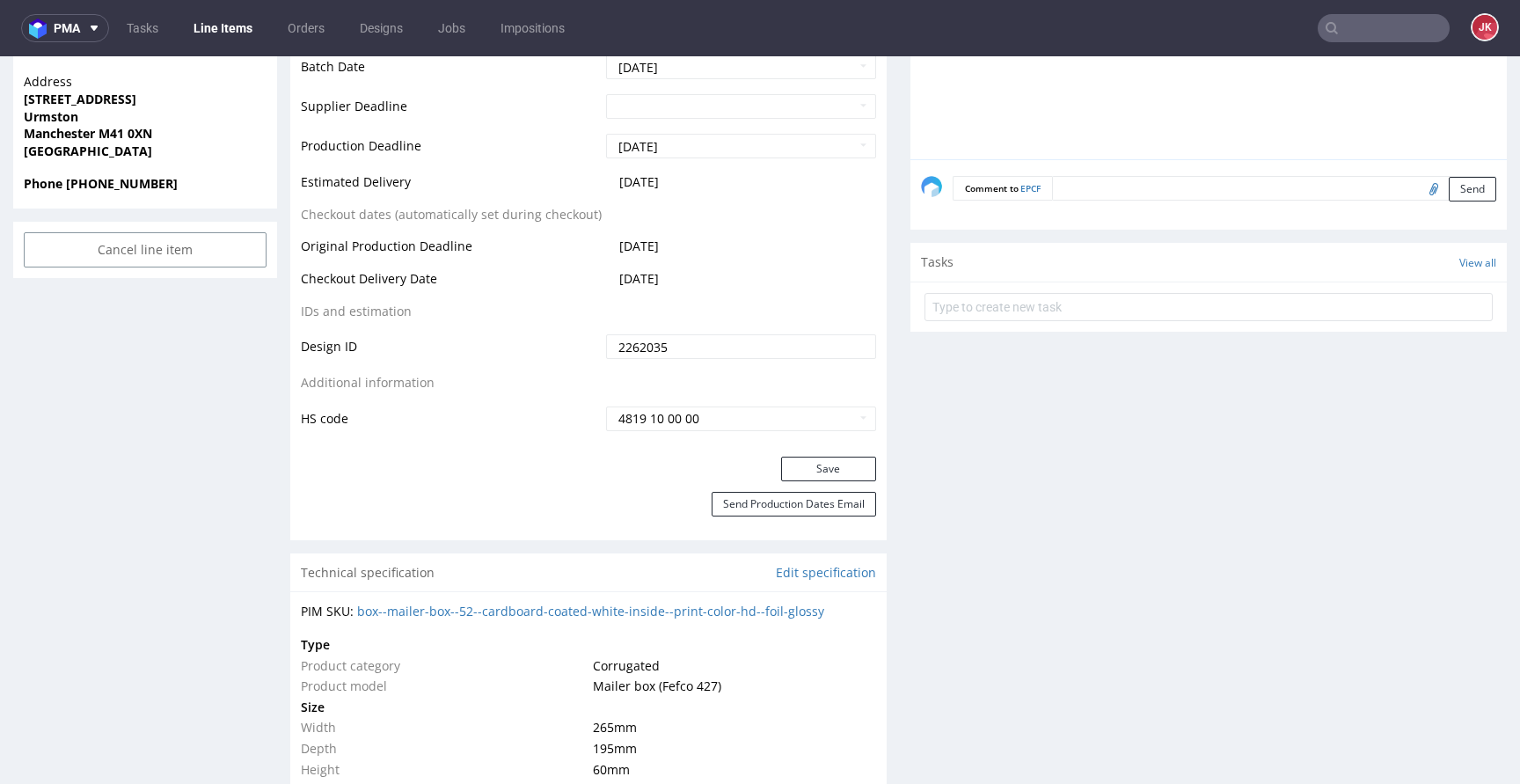
scroll to position [852, 0]
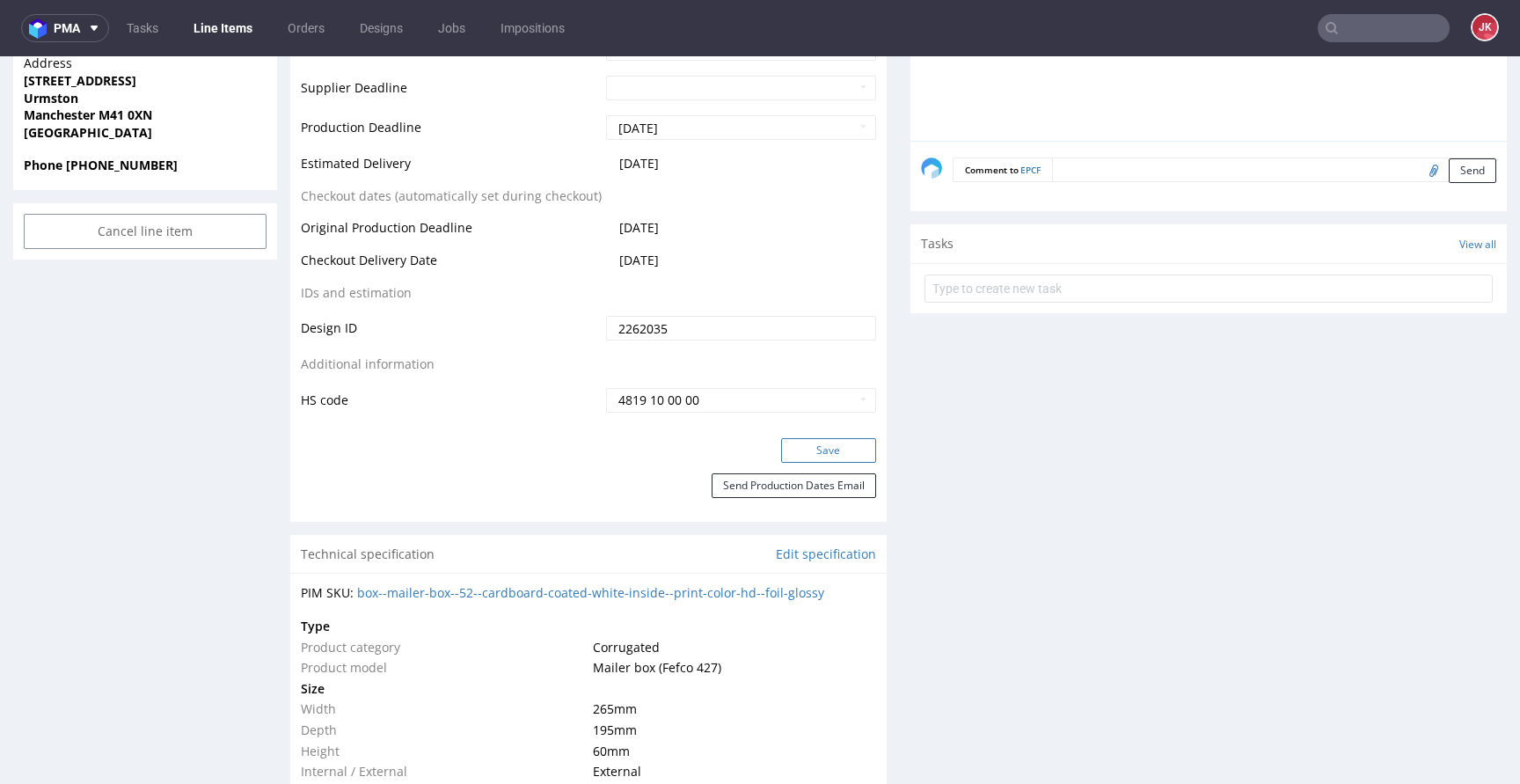
click at [790, 445] on button "Save" at bounding box center [829, 450] width 95 height 24
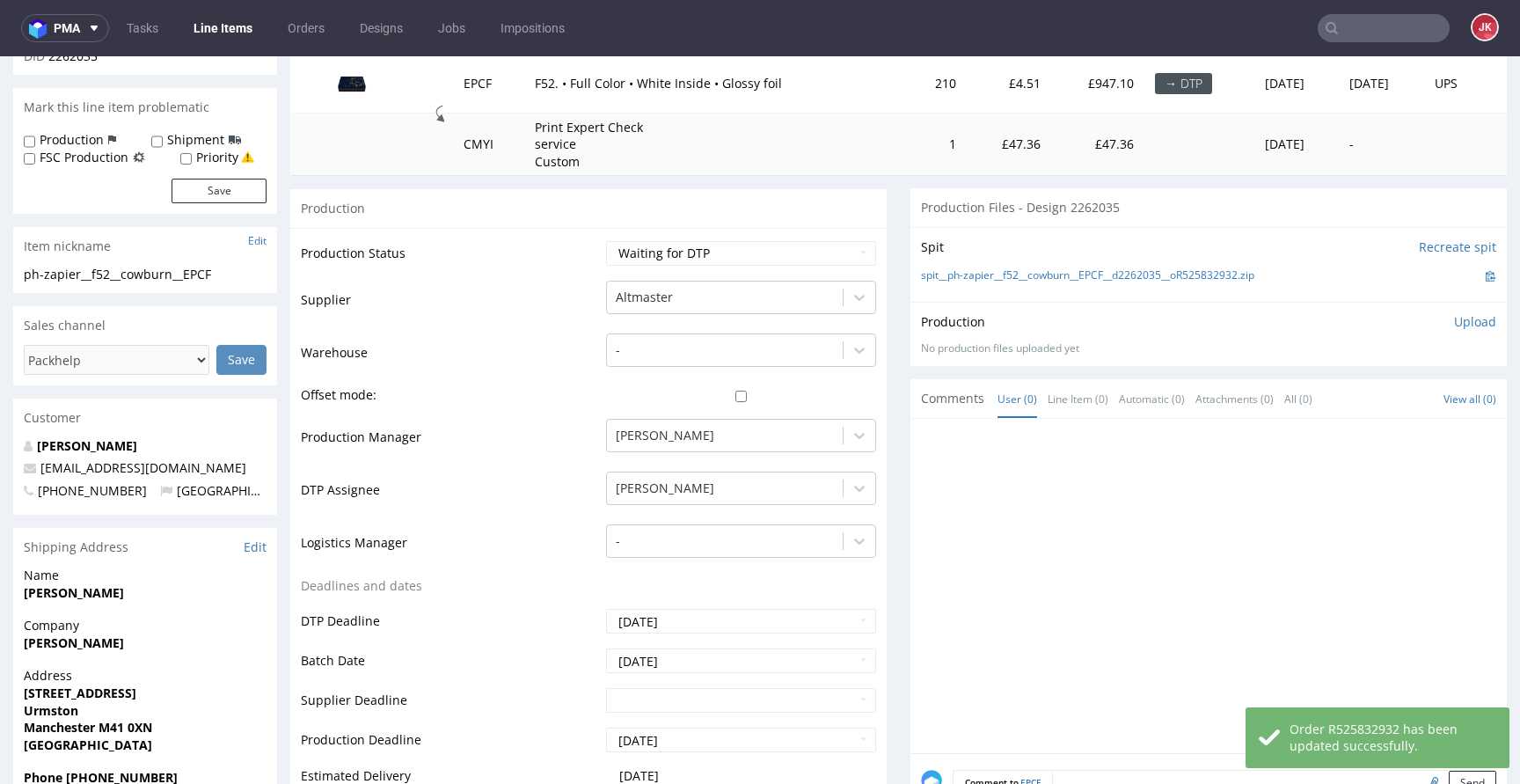
scroll to position [0, 0]
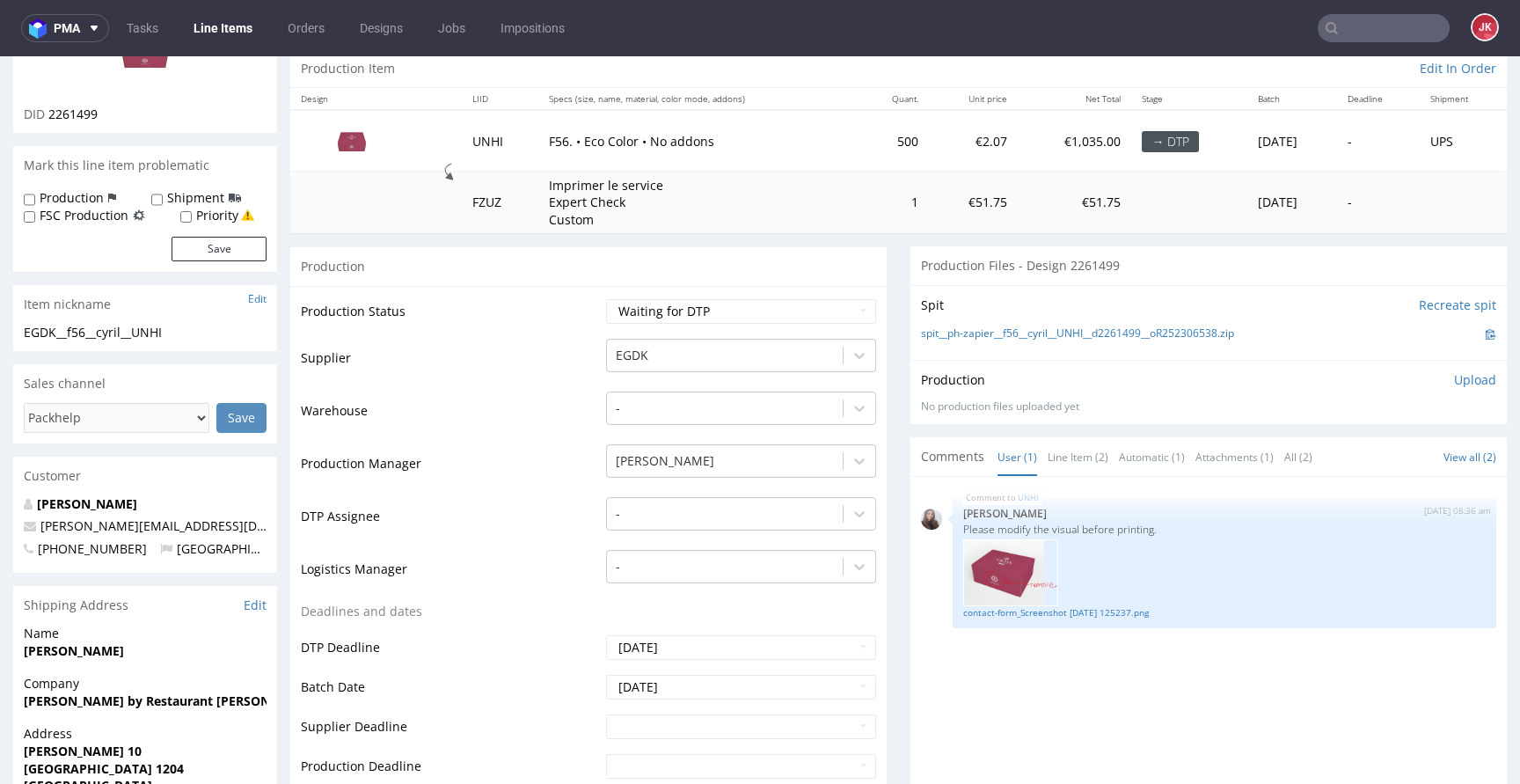
scroll to position [152, 0]
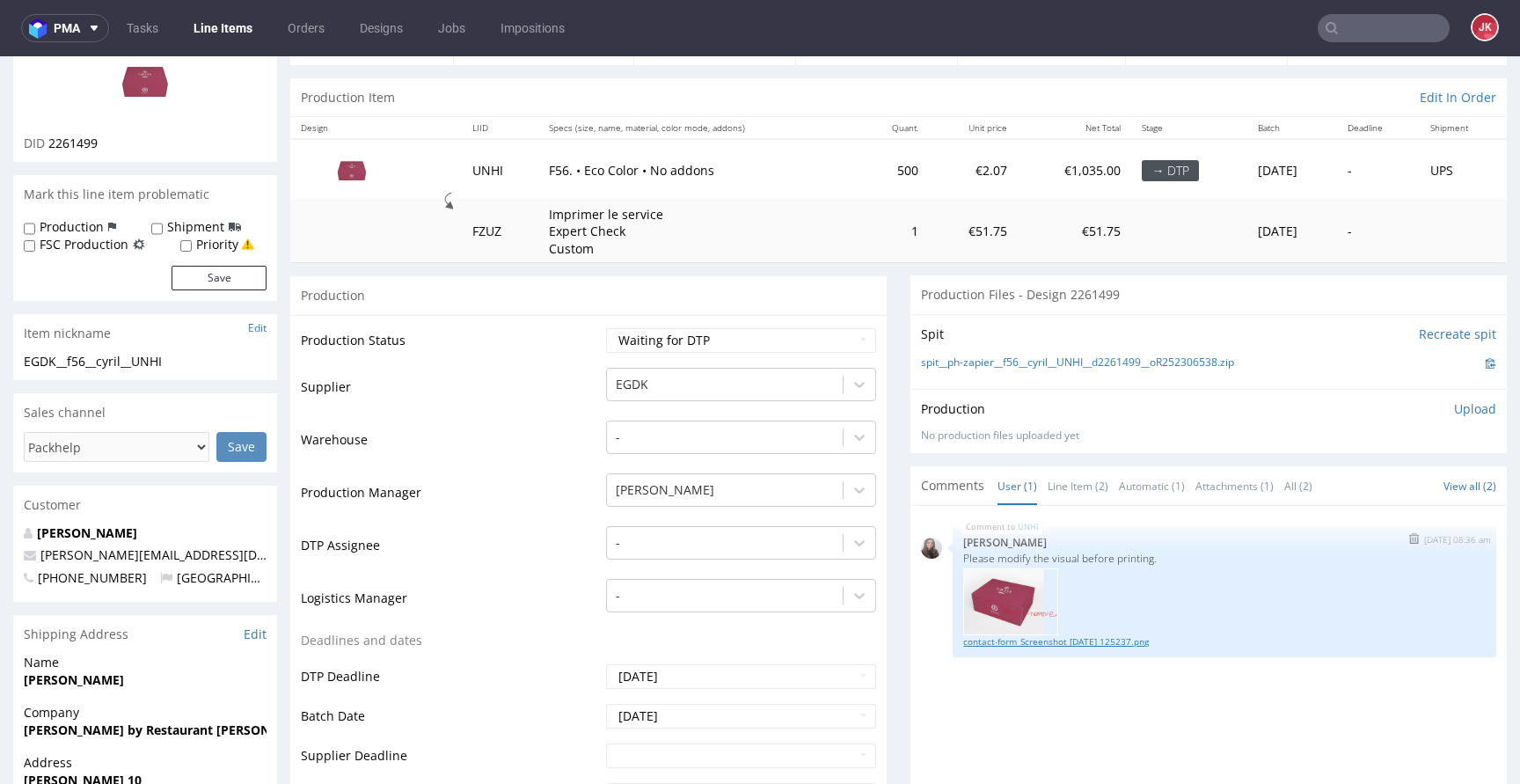
click at [1070, 638] on link "contact-form_Screenshot [DATE] 125237.png" at bounding box center [1224, 642] width 522 height 14
click at [584, 516] on td "Production Manager" at bounding box center [451, 498] width 301 height 53
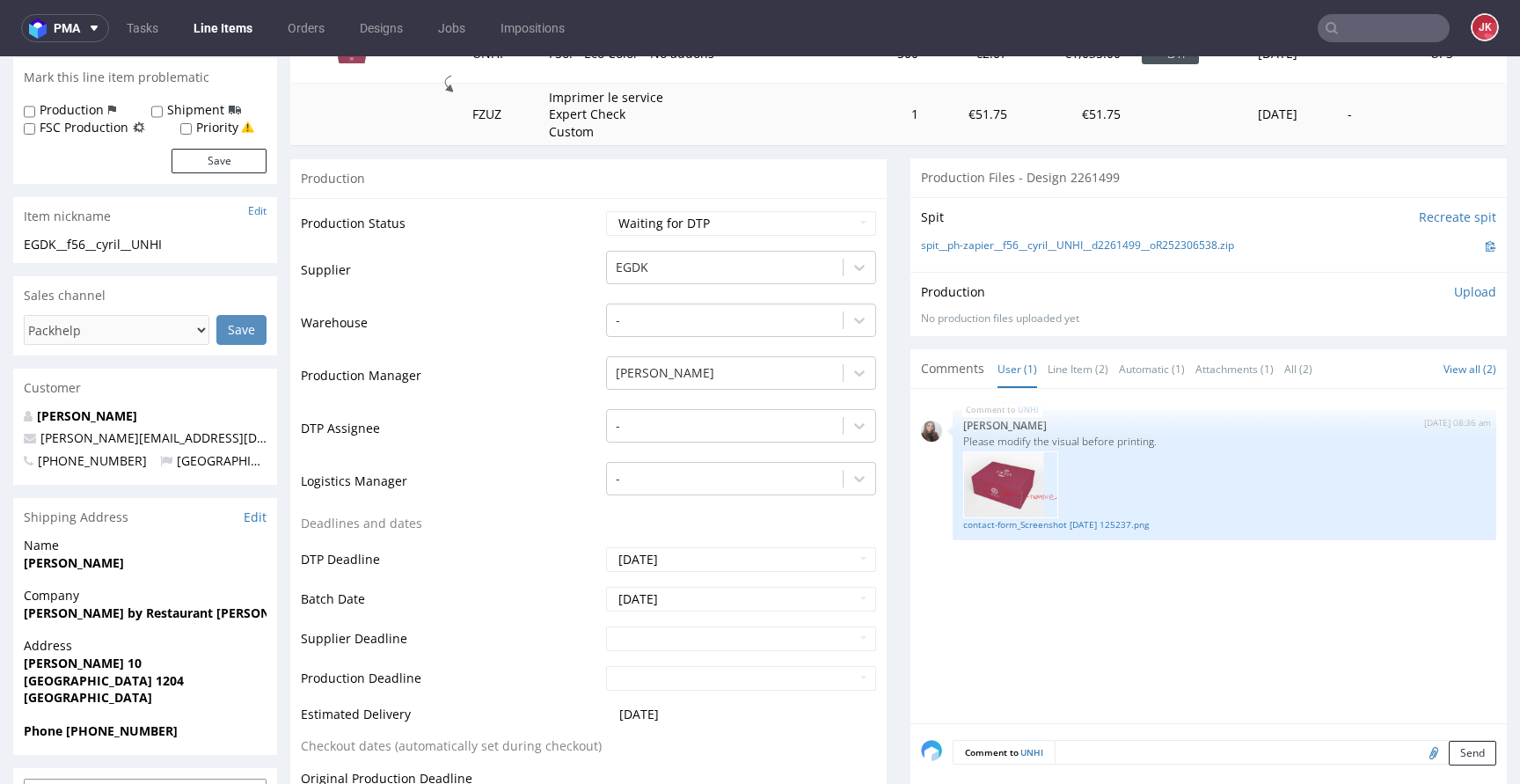
scroll to position [0, 0]
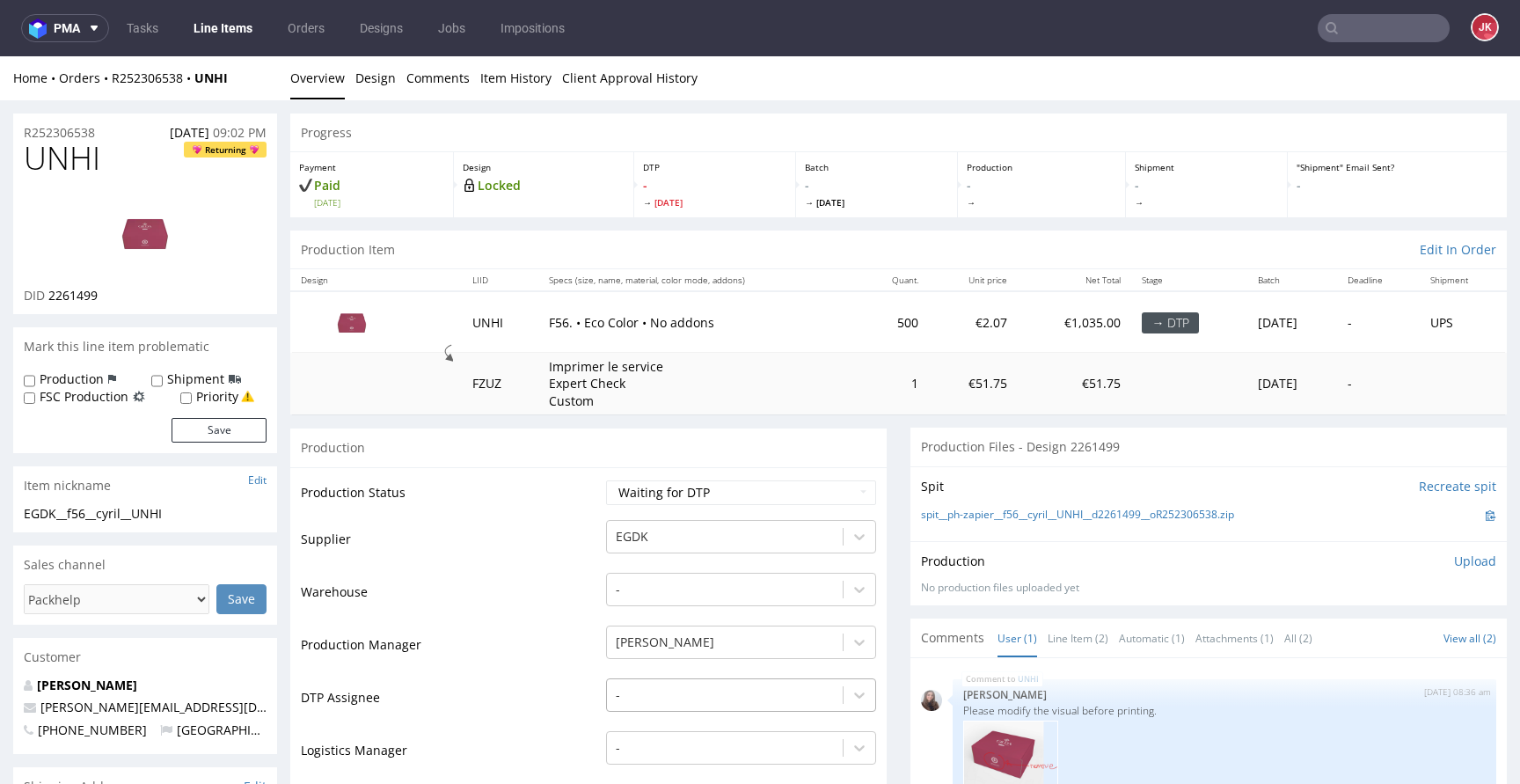
click at [694, 688] on div "-" at bounding box center [741, 689] width 270 height 24
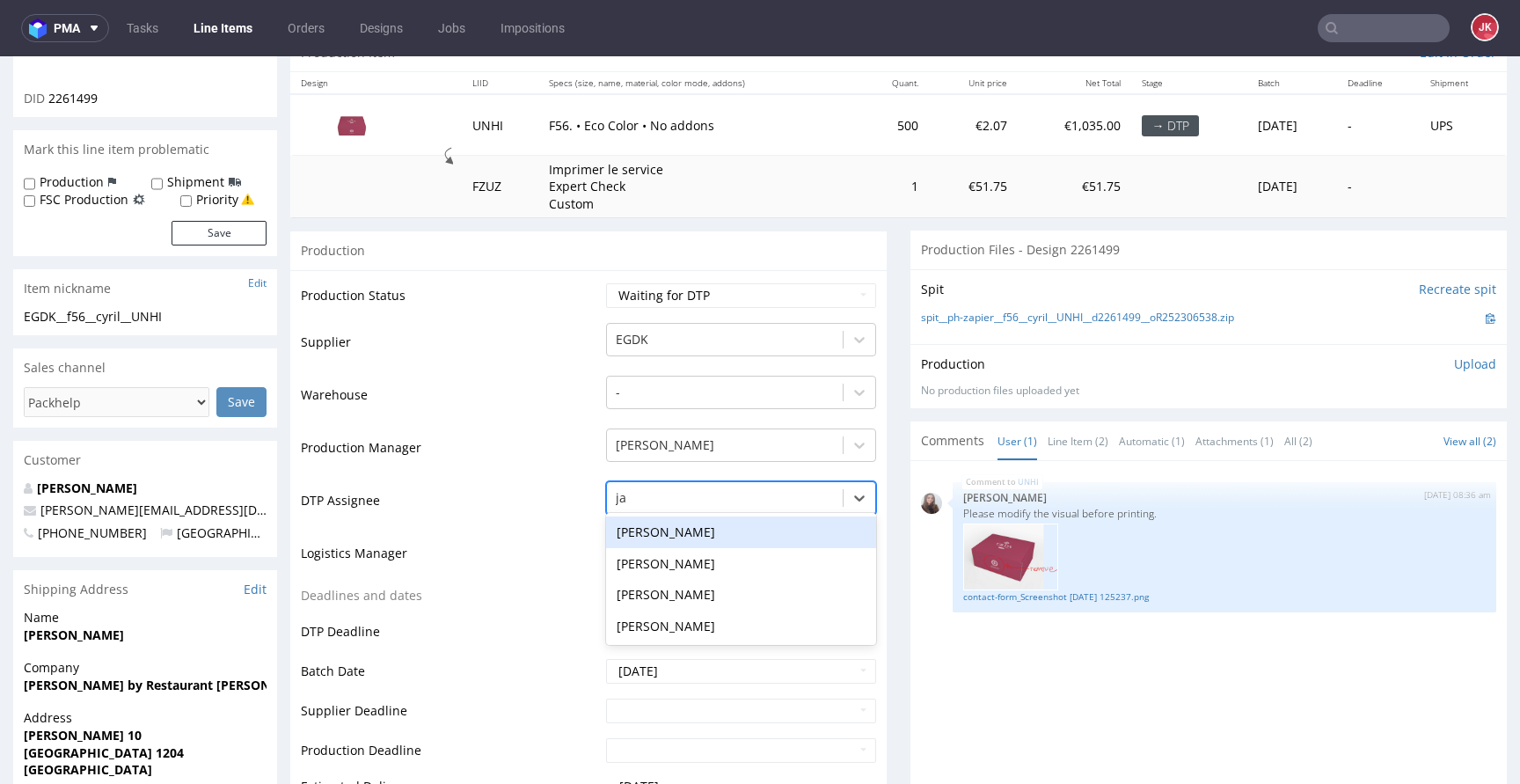
type input "jan"
click at [720, 529] on div "[PERSON_NAME]" at bounding box center [741, 532] width 270 height 32
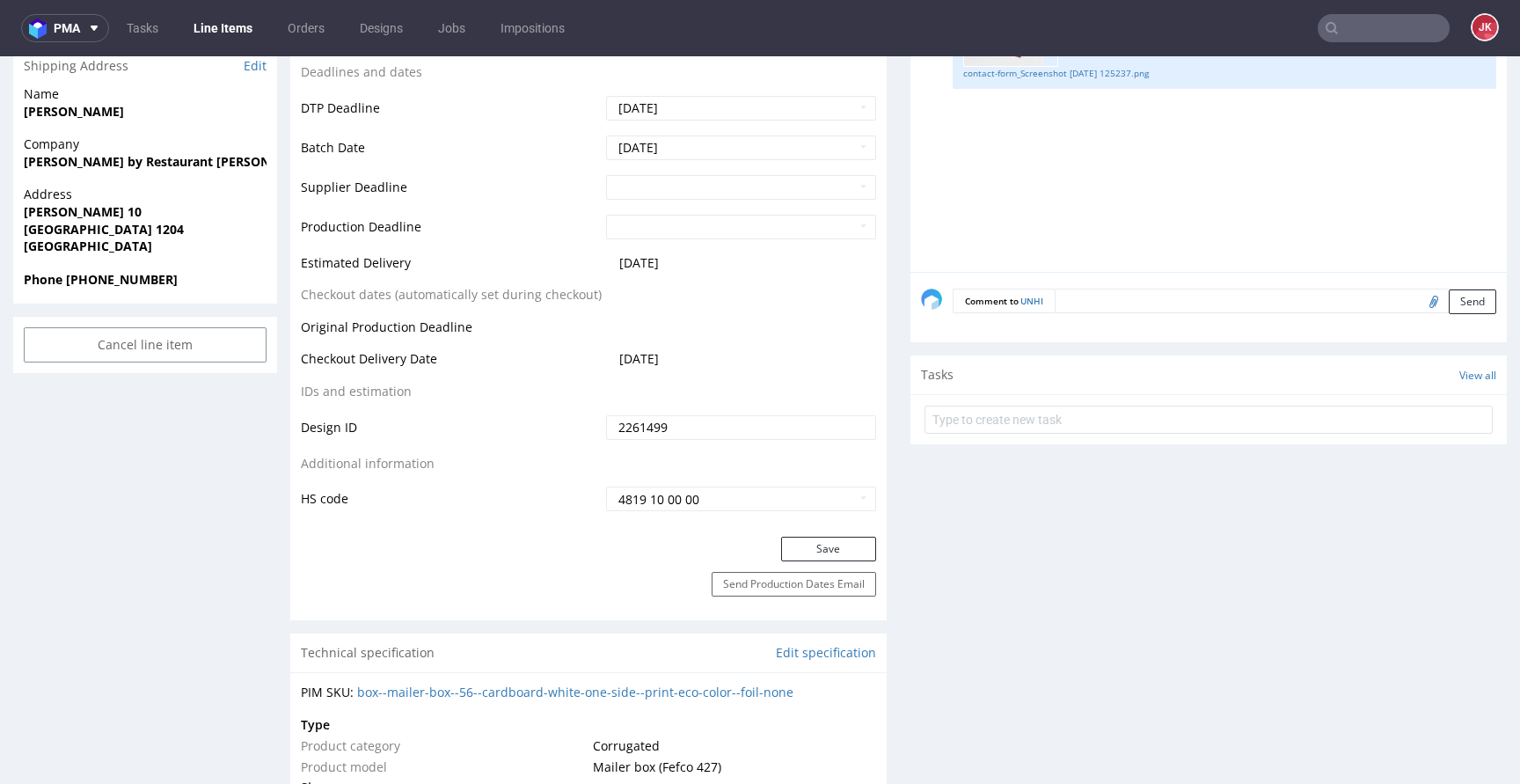
scroll to position [731, 0]
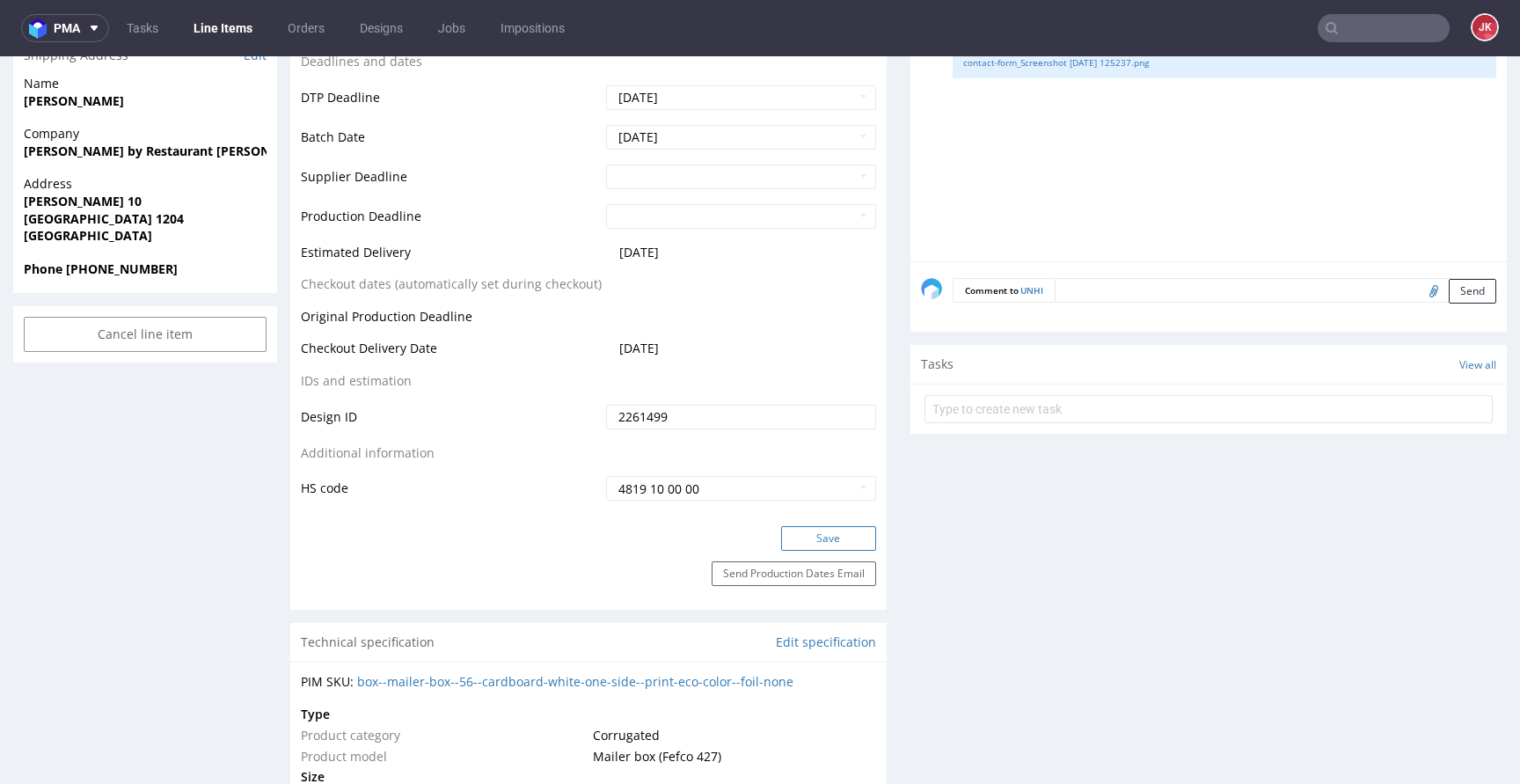
click at [796, 546] on button "Save" at bounding box center [829, 537] width 95 height 24
click at [590, 518] on div "Production Status Waiting for Artwork Waiting for Diecut Waiting for Mockup Wai…" at bounding box center [588, 131] width 597 height 790
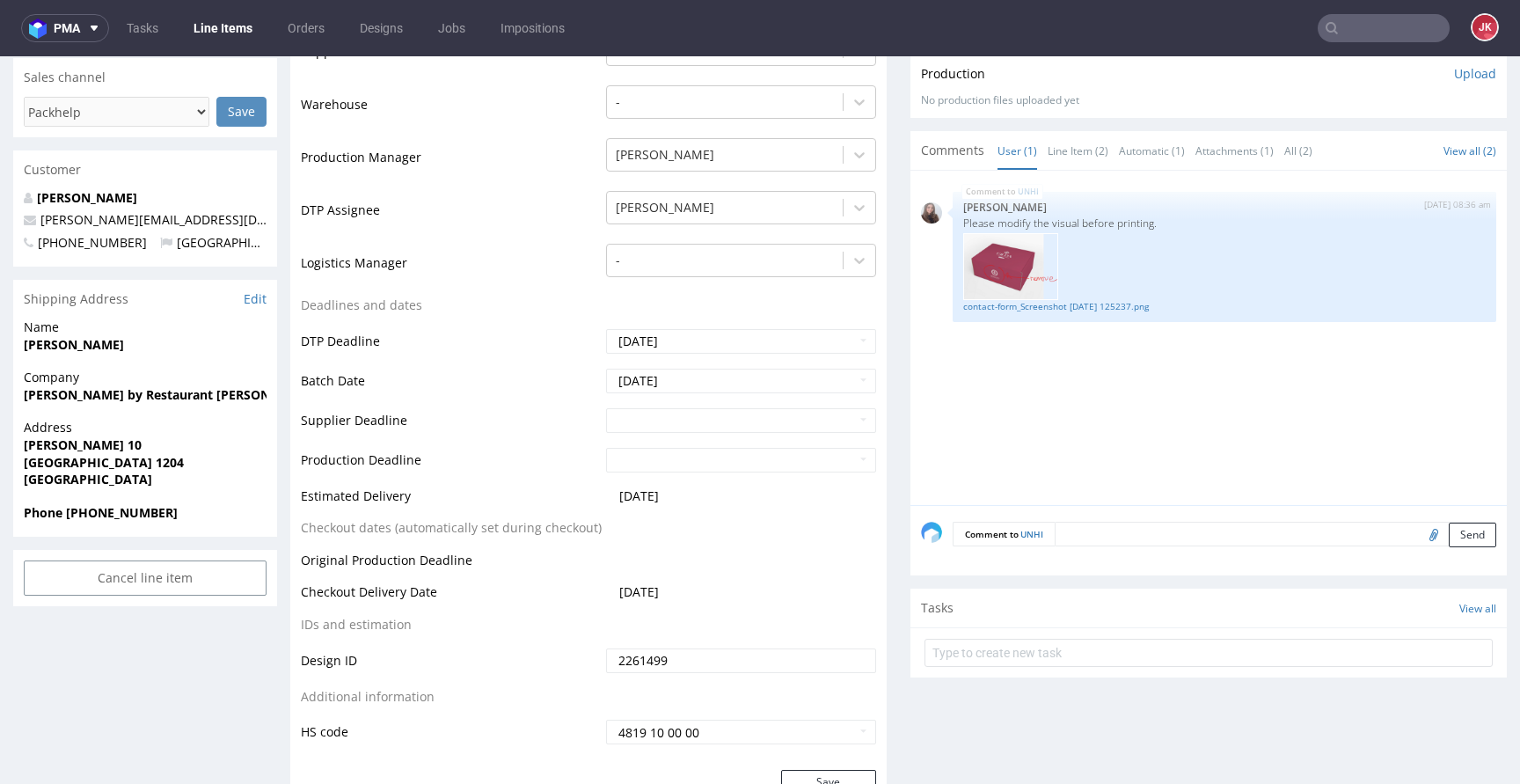
scroll to position [0, 0]
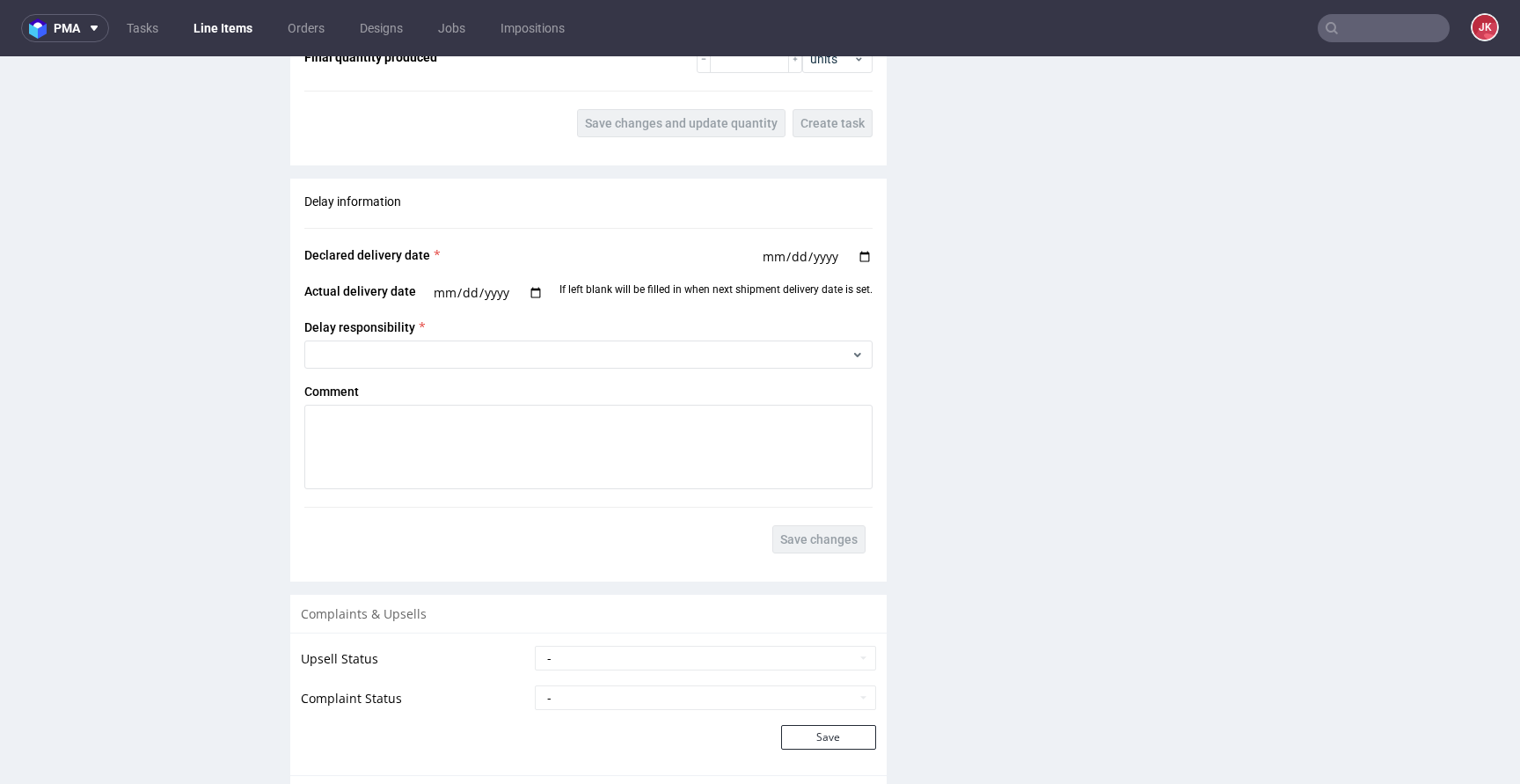
scroll to position [2401, 0]
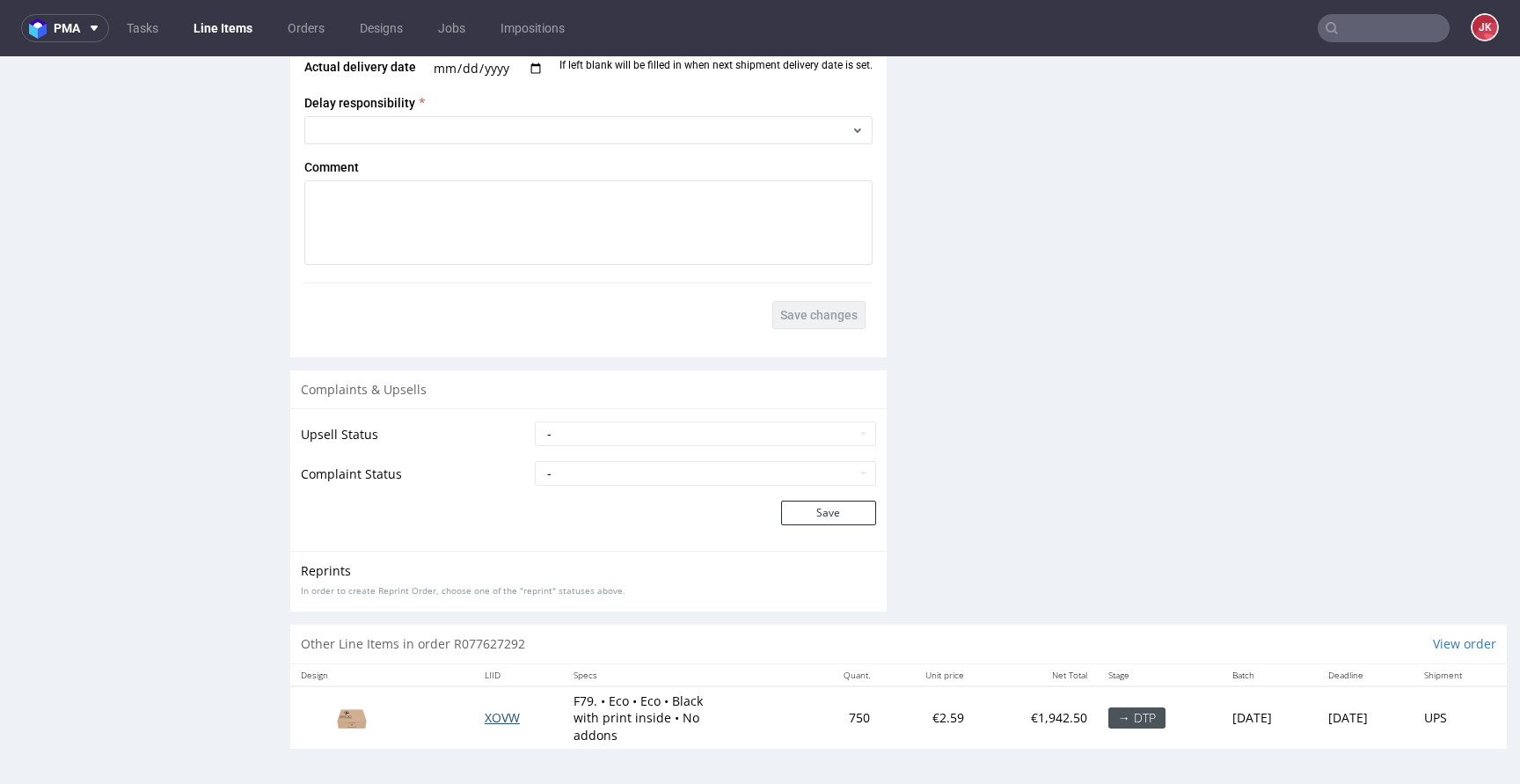
click at [498, 715] on span "XOVW" at bounding box center [502, 716] width 35 height 16
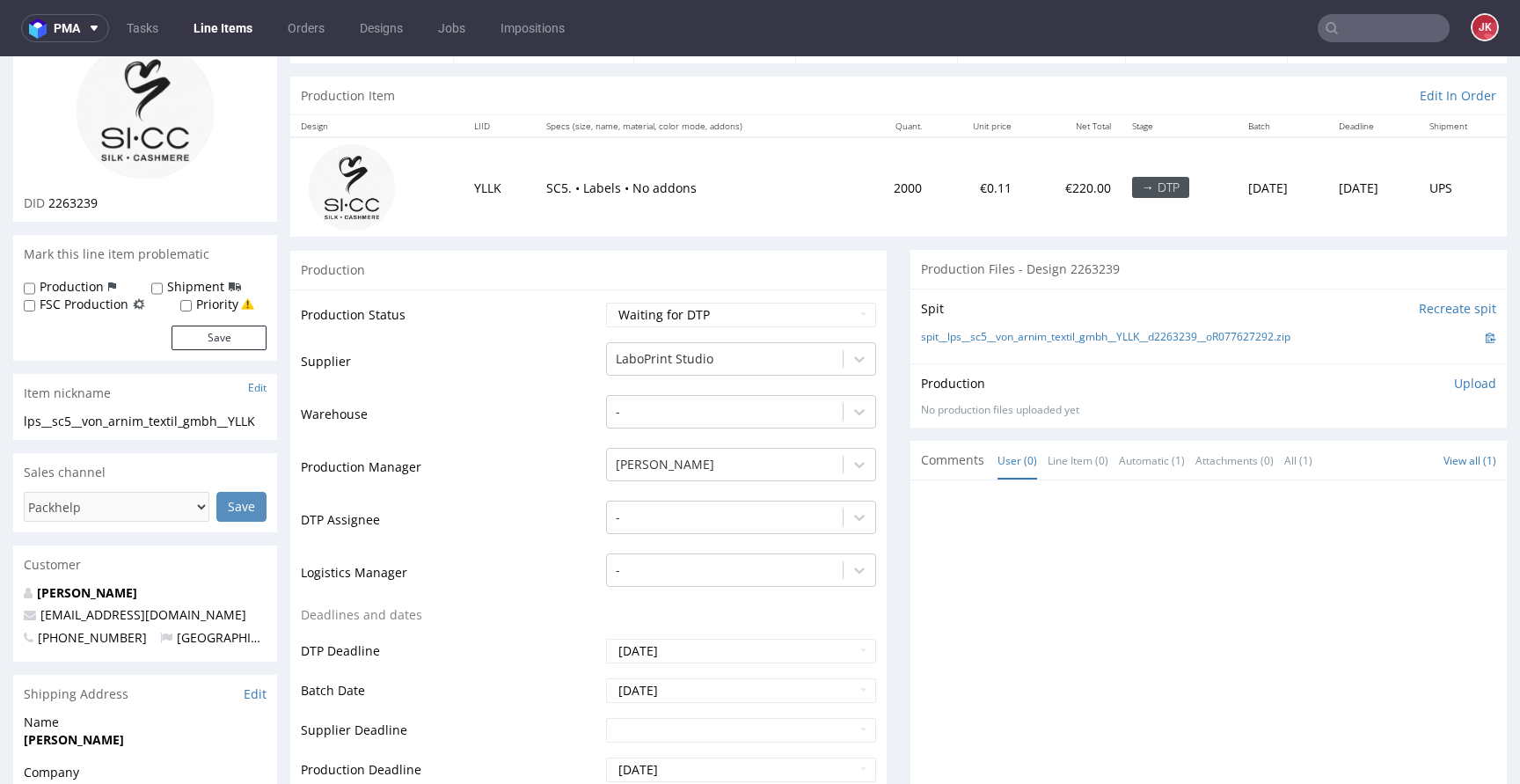
scroll to position [0, 0]
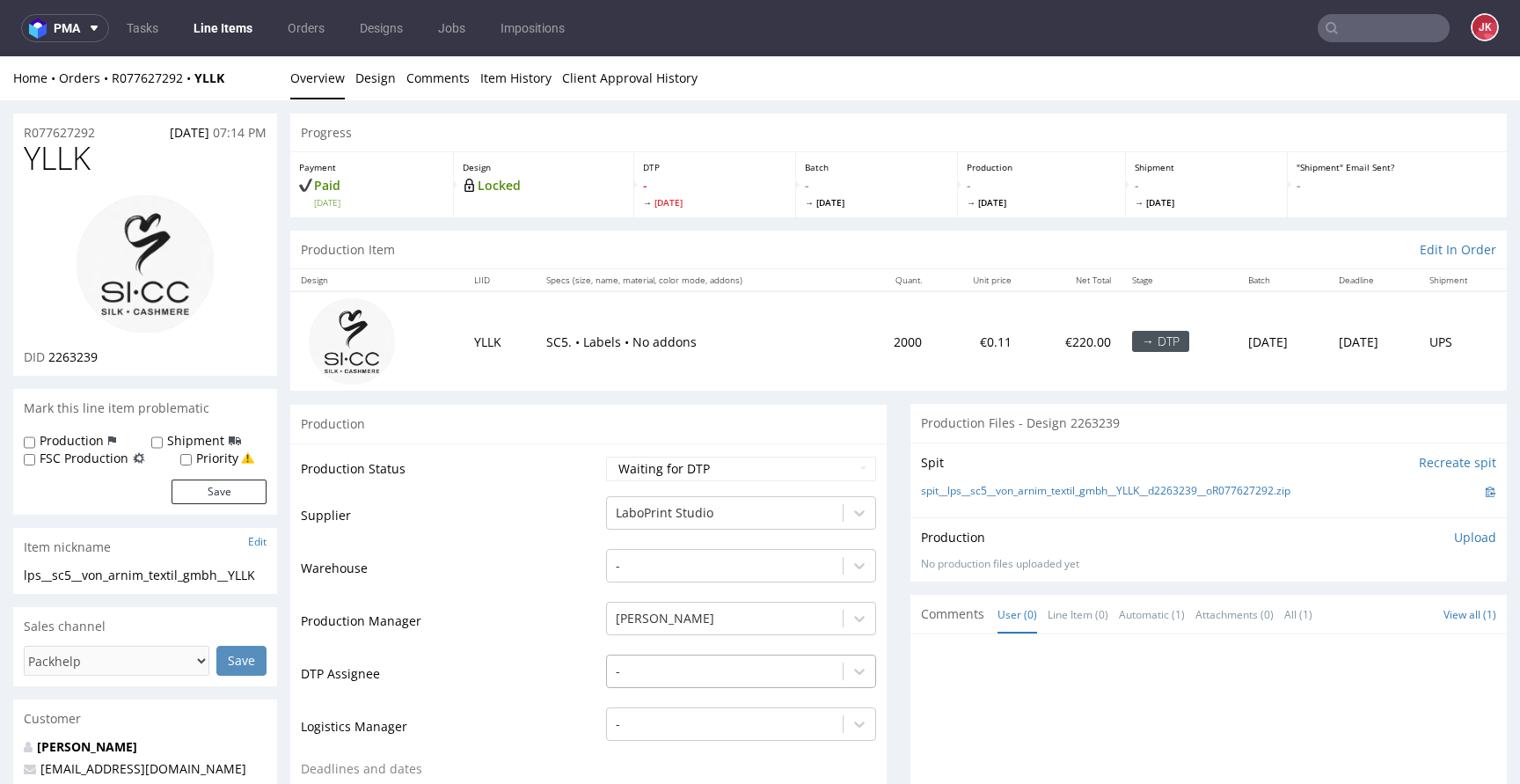
click at [665, 667] on div "-" at bounding box center [741, 666] width 270 height 24
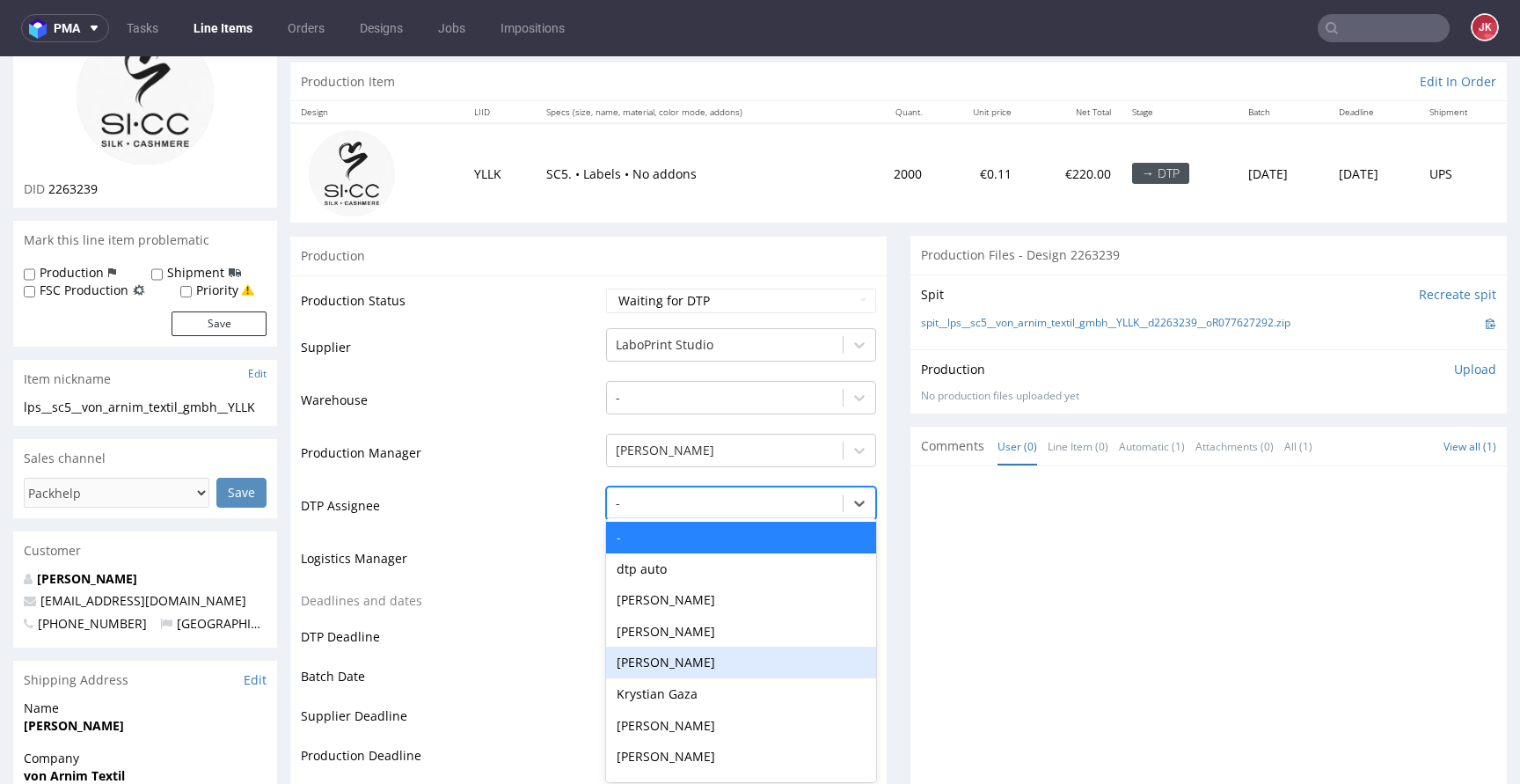
scroll to position [173, 0]
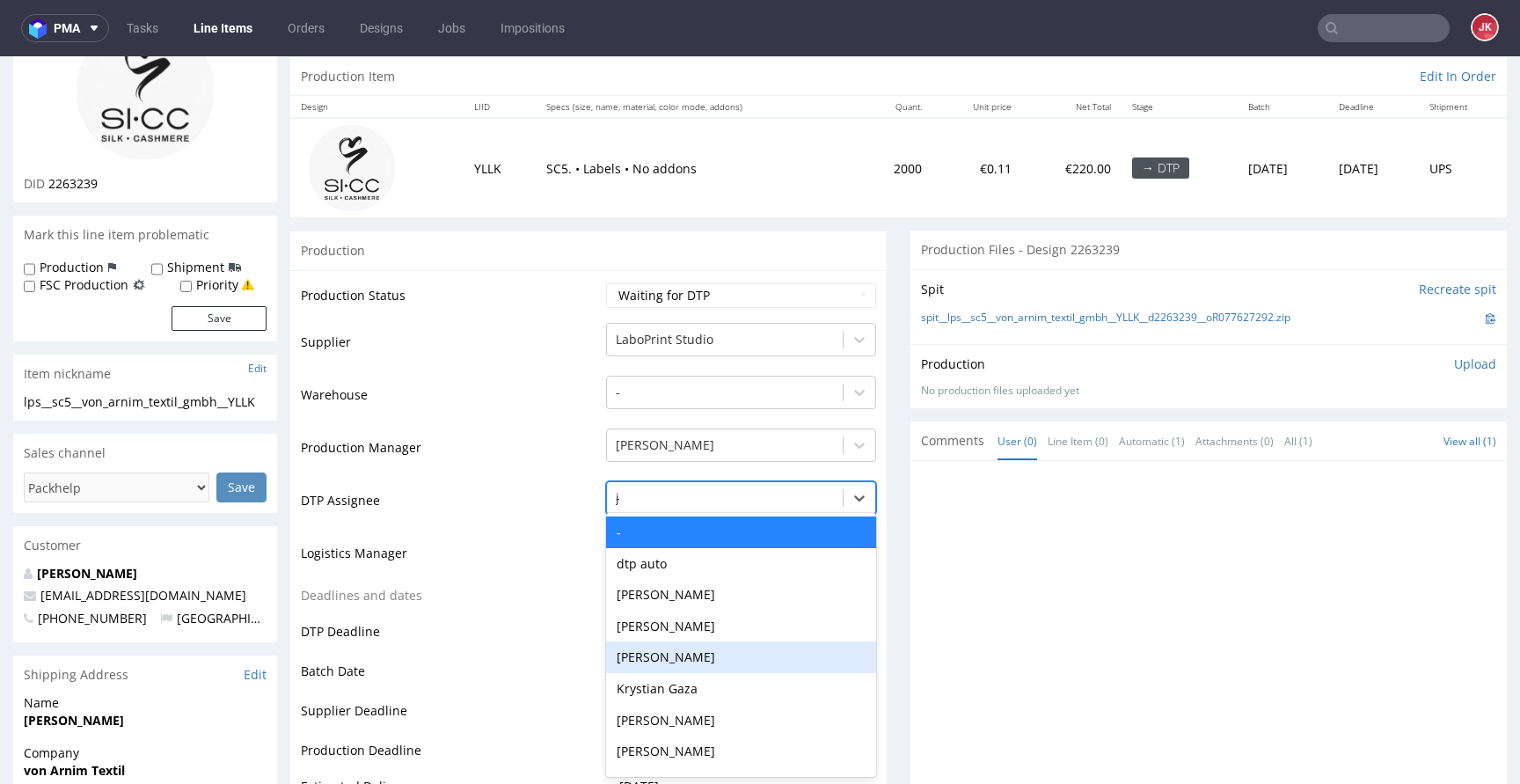
type input "jan"
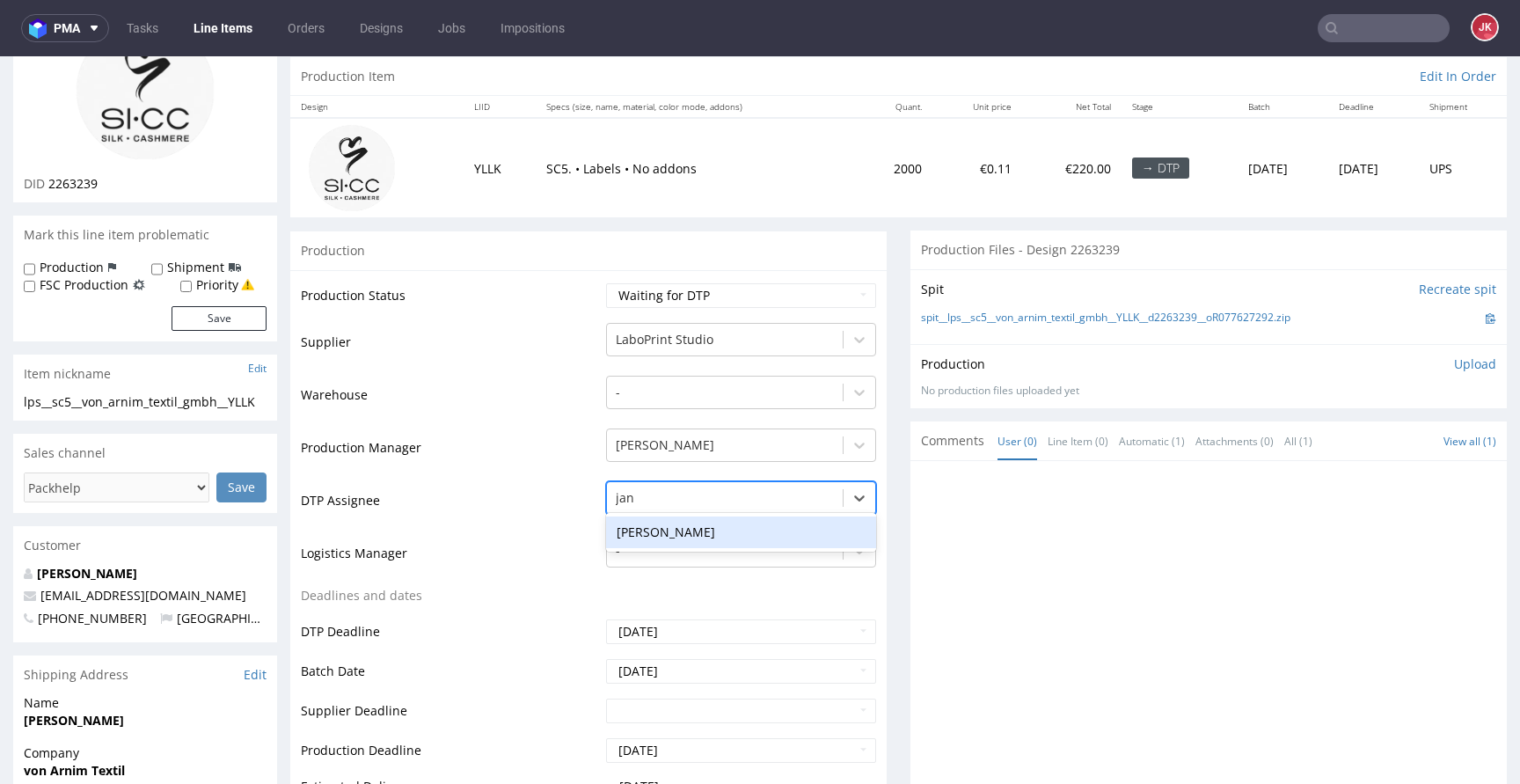
click at [696, 542] on div "[PERSON_NAME]" at bounding box center [741, 532] width 270 height 32
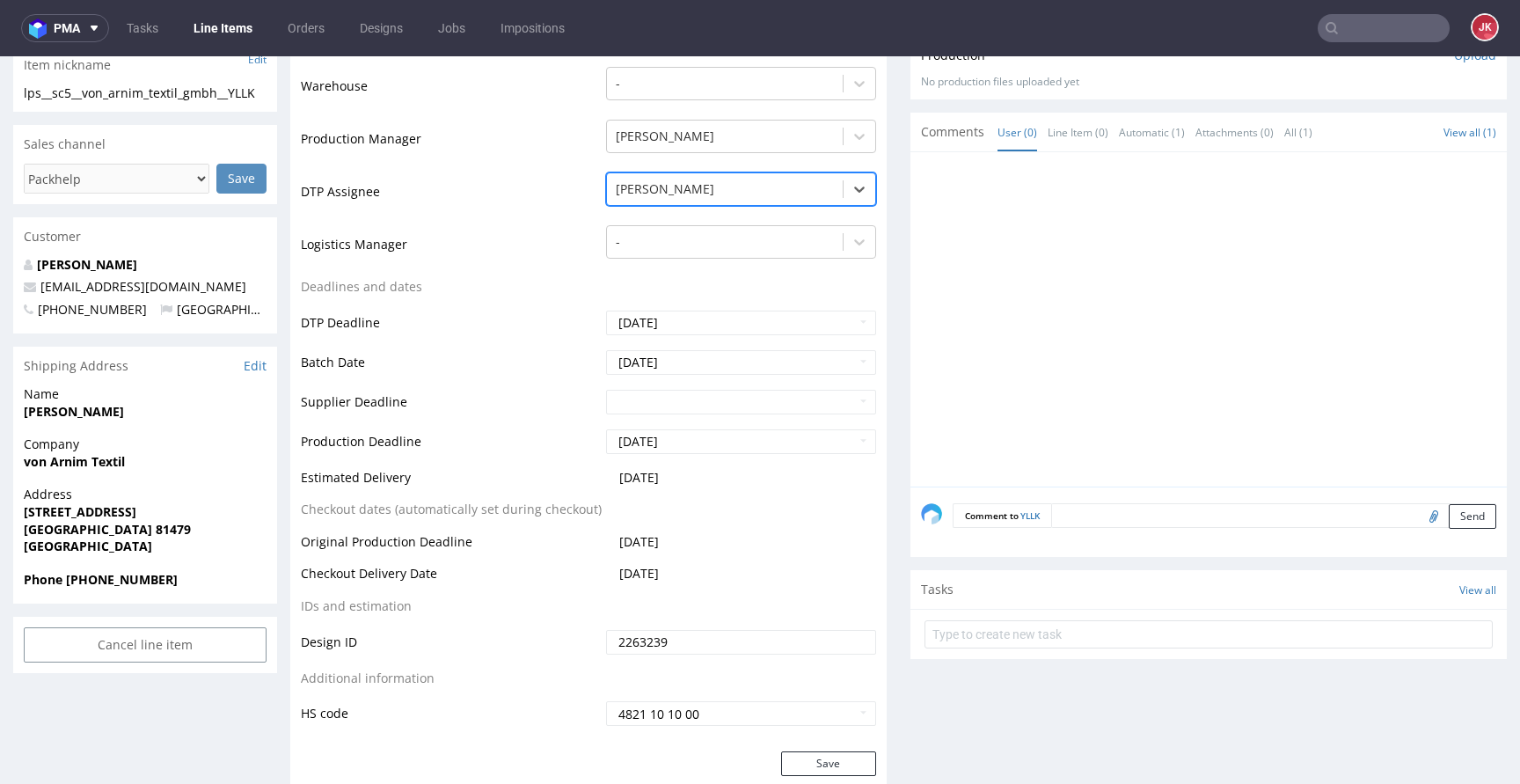
scroll to position [628, 0]
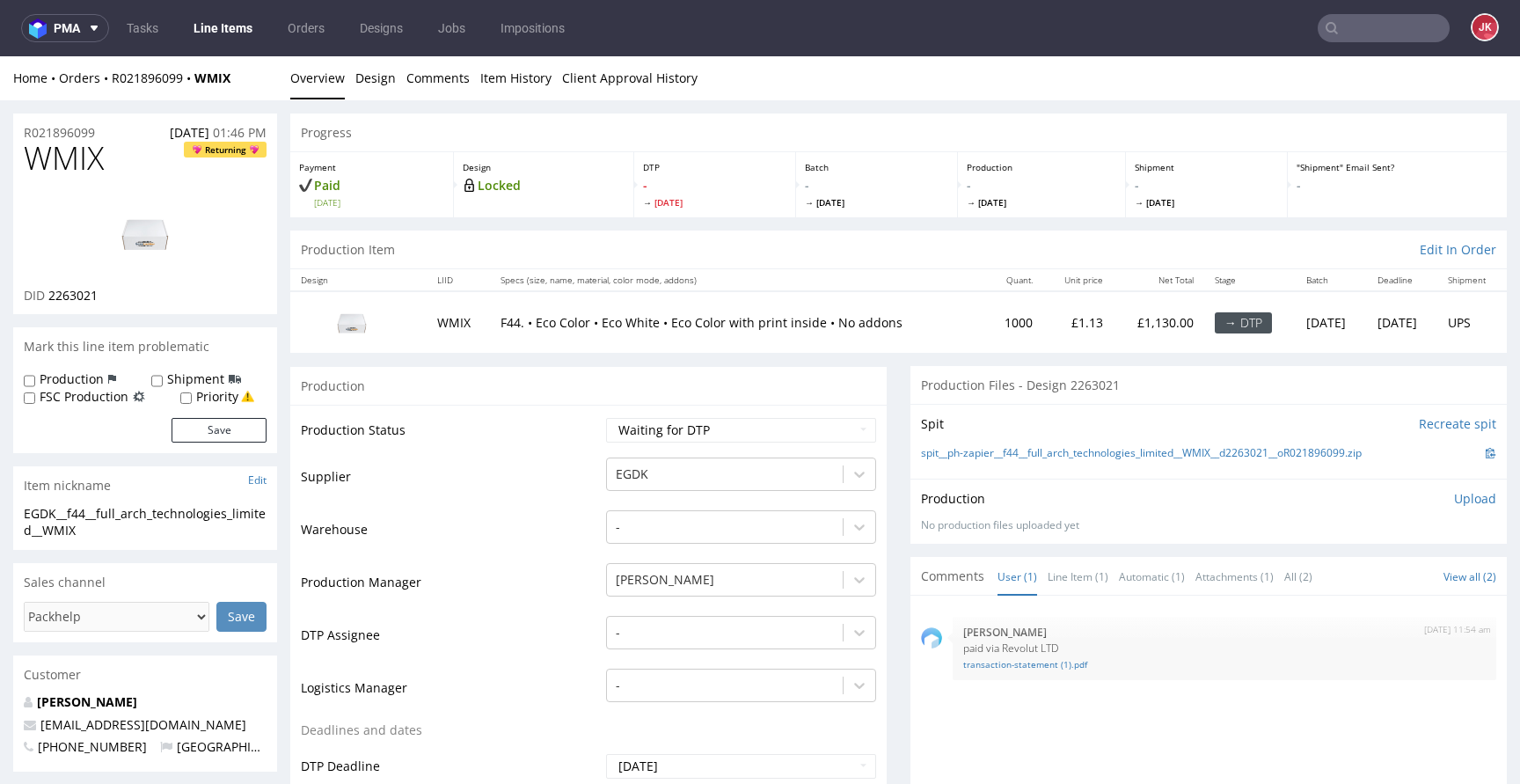
click at [569, 533] on td "Warehouse" at bounding box center [451, 535] width 301 height 53
click at [576, 473] on td "Supplier" at bounding box center [451, 481] width 301 height 53
click at [375, 86] on link "Design" at bounding box center [376, 77] width 41 height 44
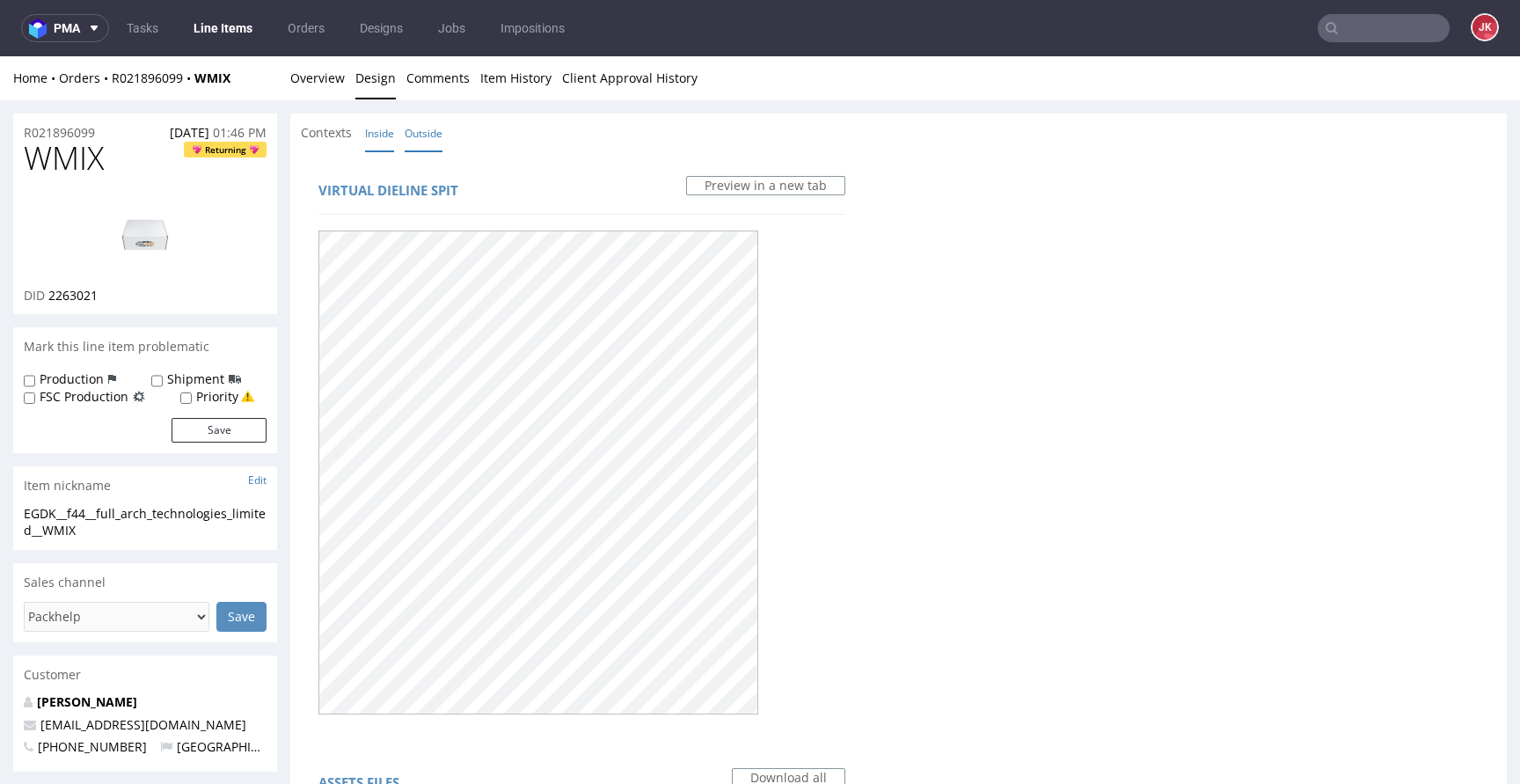
click at [387, 131] on link "Inside" at bounding box center [380, 132] width 29 height 38
click at [414, 138] on link "Outside" at bounding box center [423, 132] width 38 height 38
click at [327, 71] on link "Overview" at bounding box center [317, 77] width 54 height 44
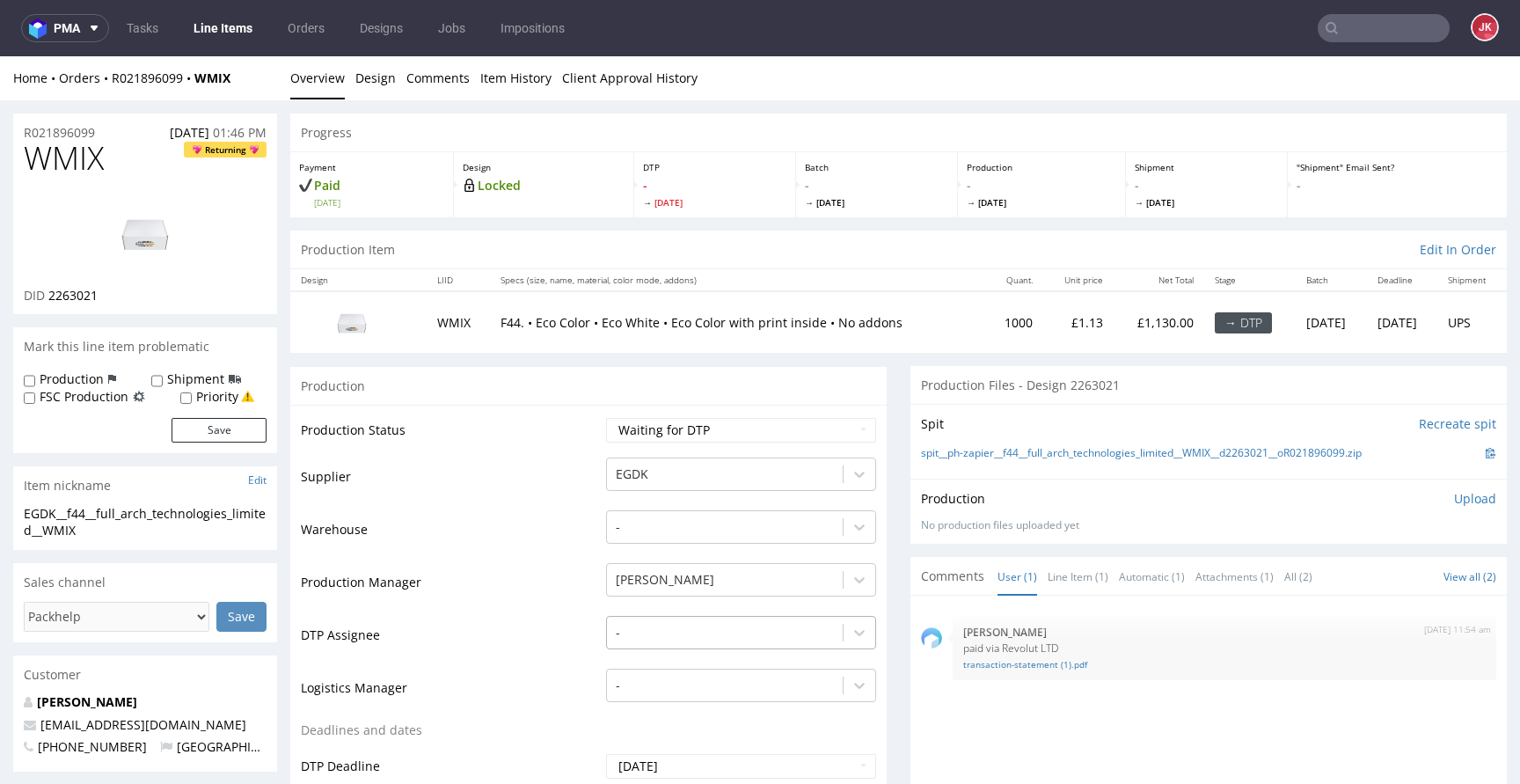
click at [668, 627] on div "-" at bounding box center [741, 627] width 270 height 24
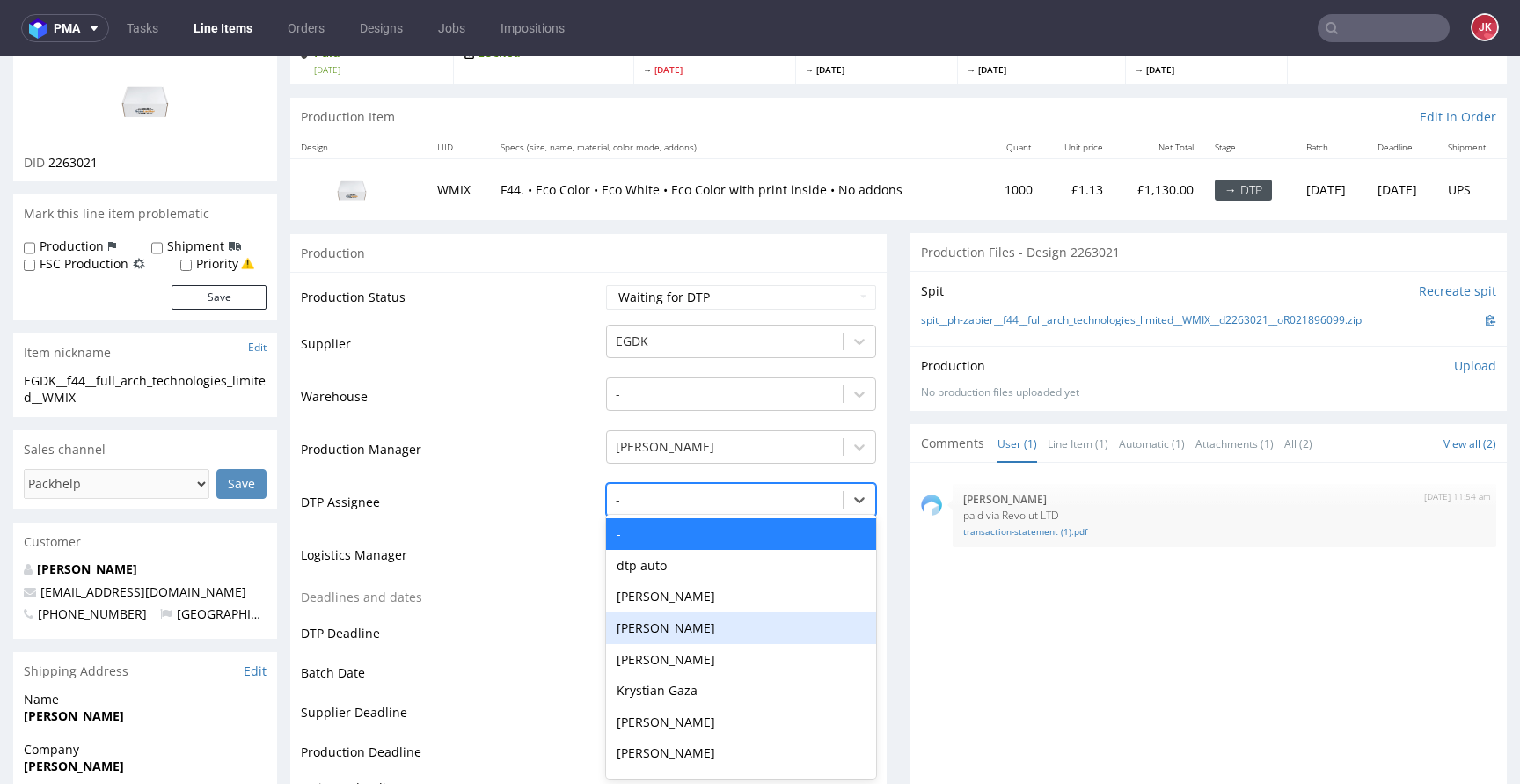
scroll to position [134, 0]
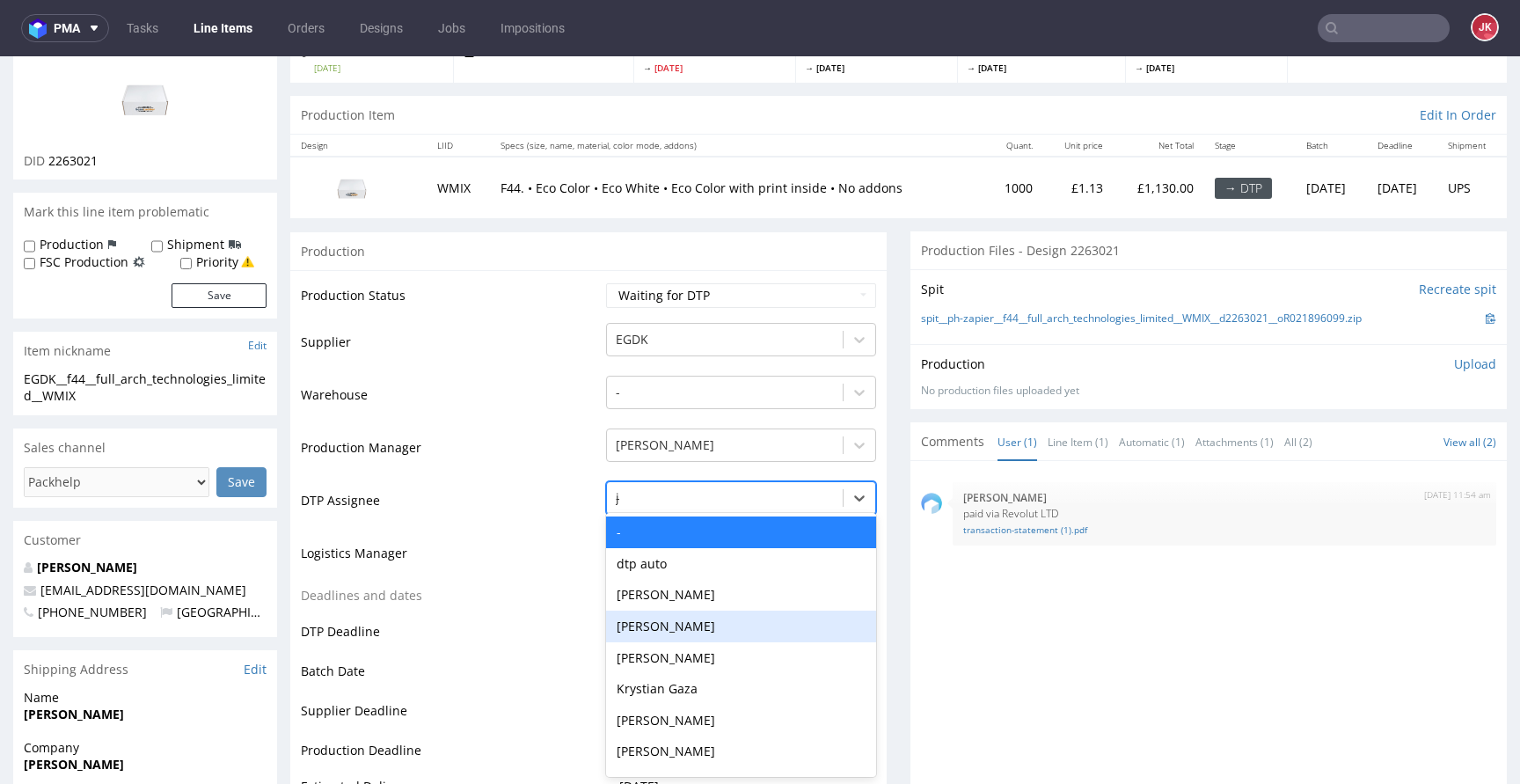
type input "jan"
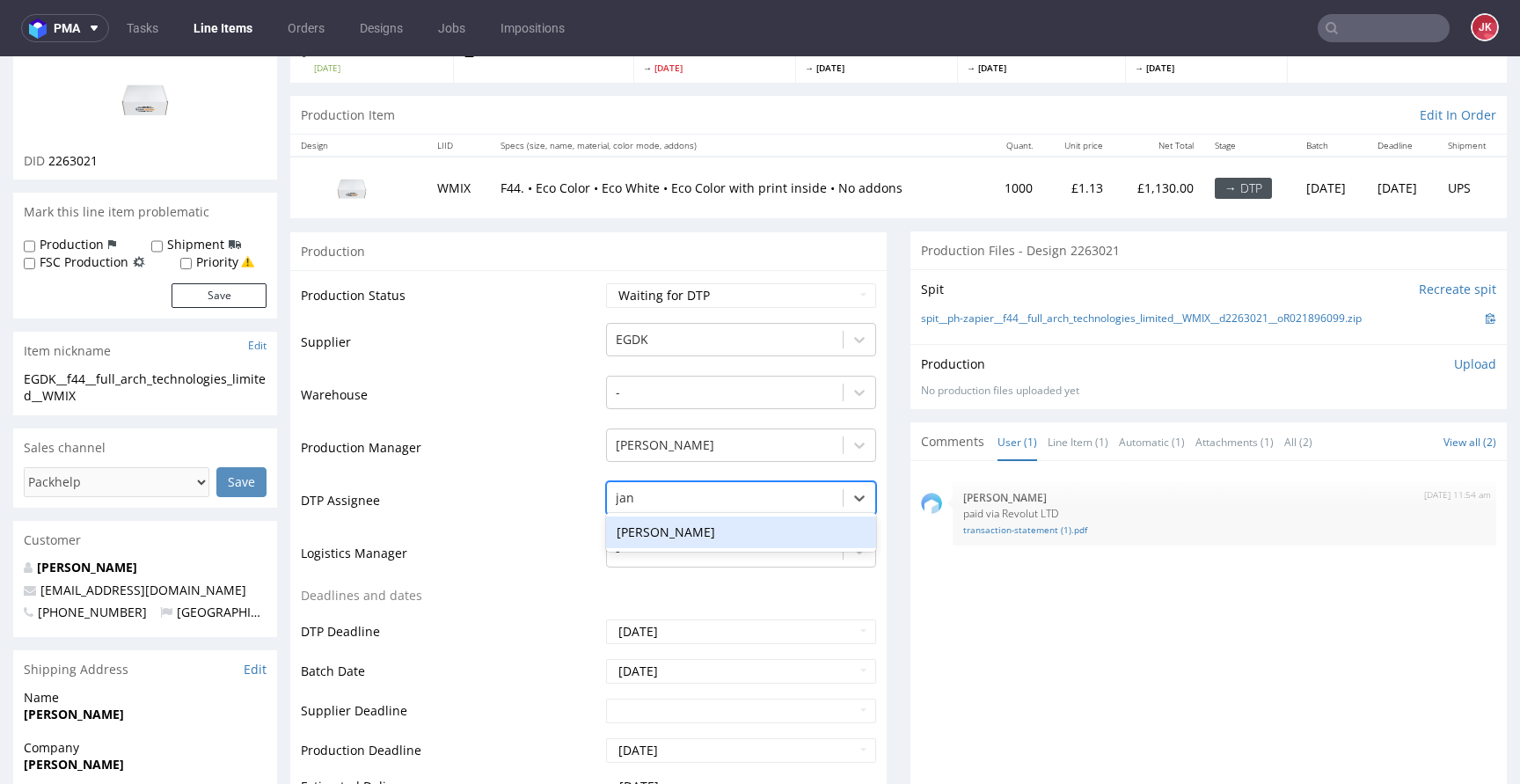
click at [677, 532] on div "[PERSON_NAME]" at bounding box center [741, 532] width 270 height 32
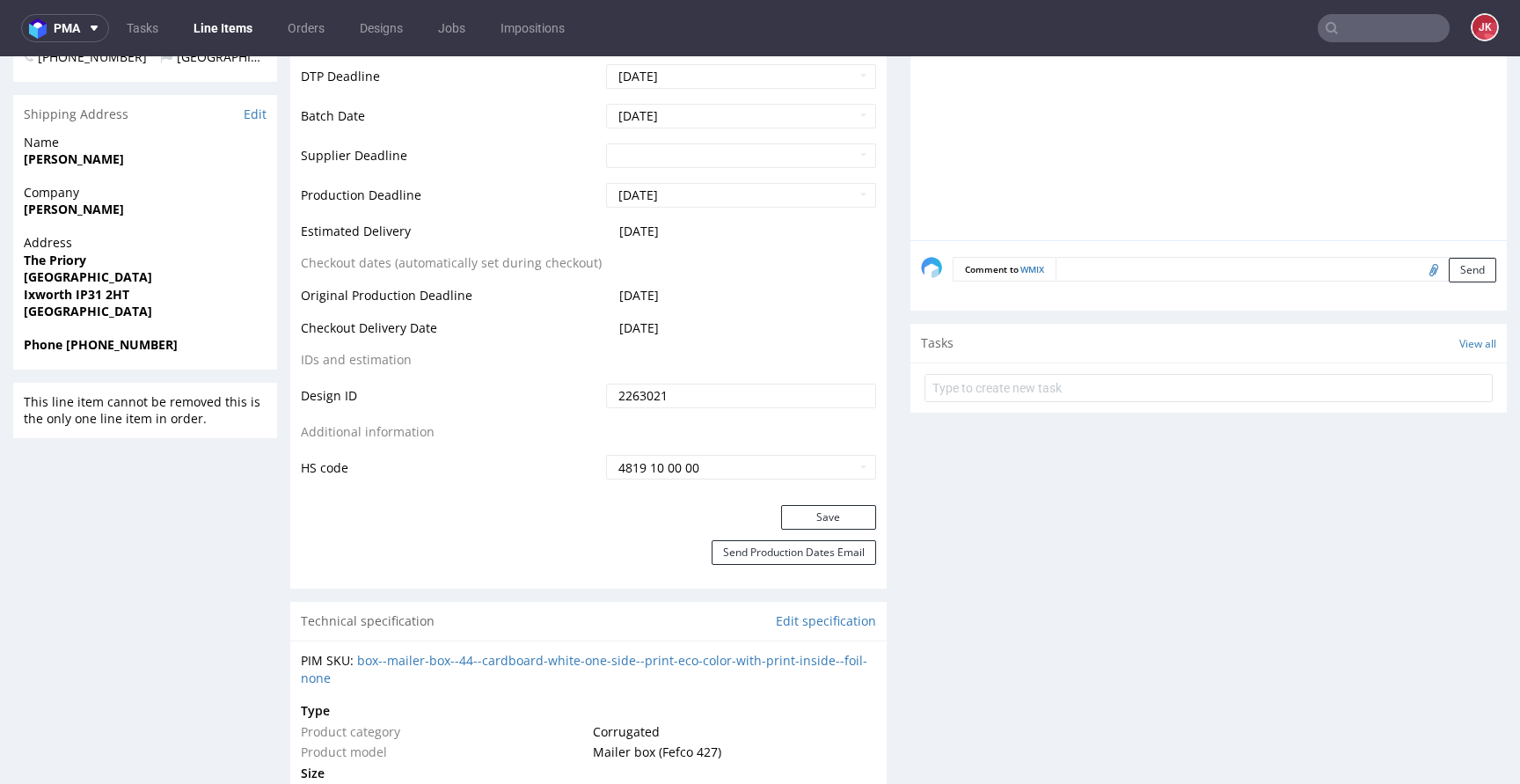
scroll to position [864, 0]
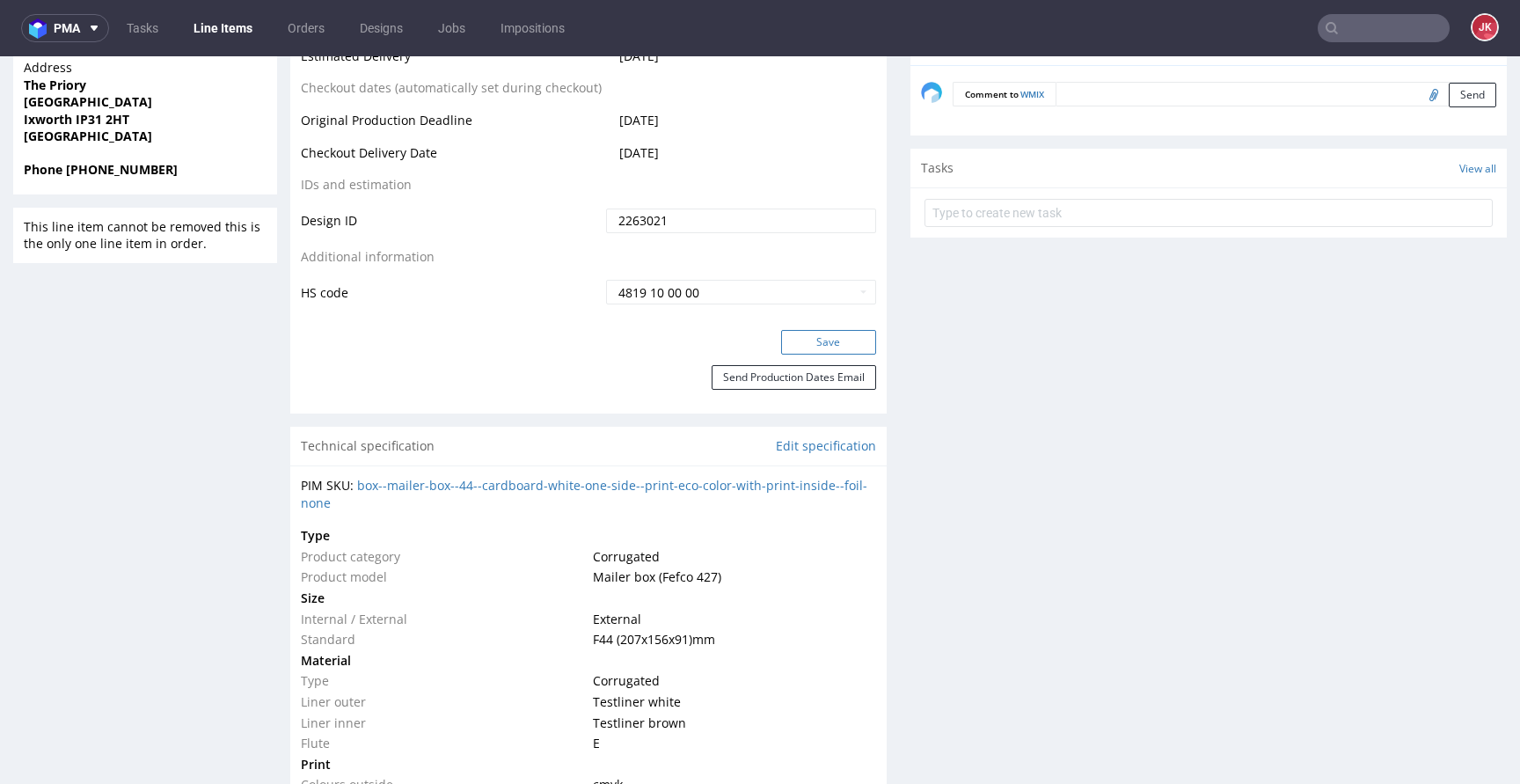
click at [807, 350] on button "Save" at bounding box center [829, 341] width 95 height 24
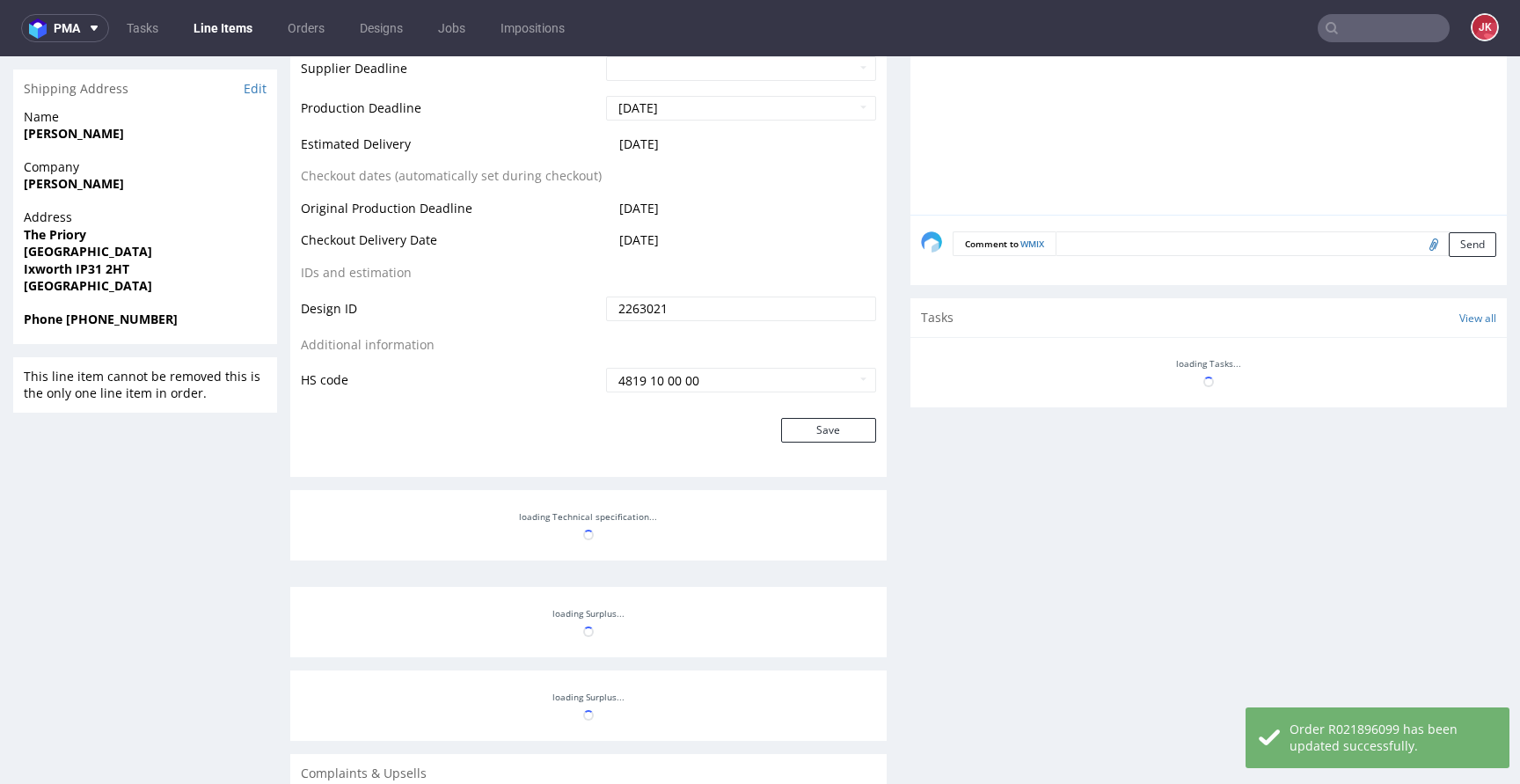
scroll to position [0, 0]
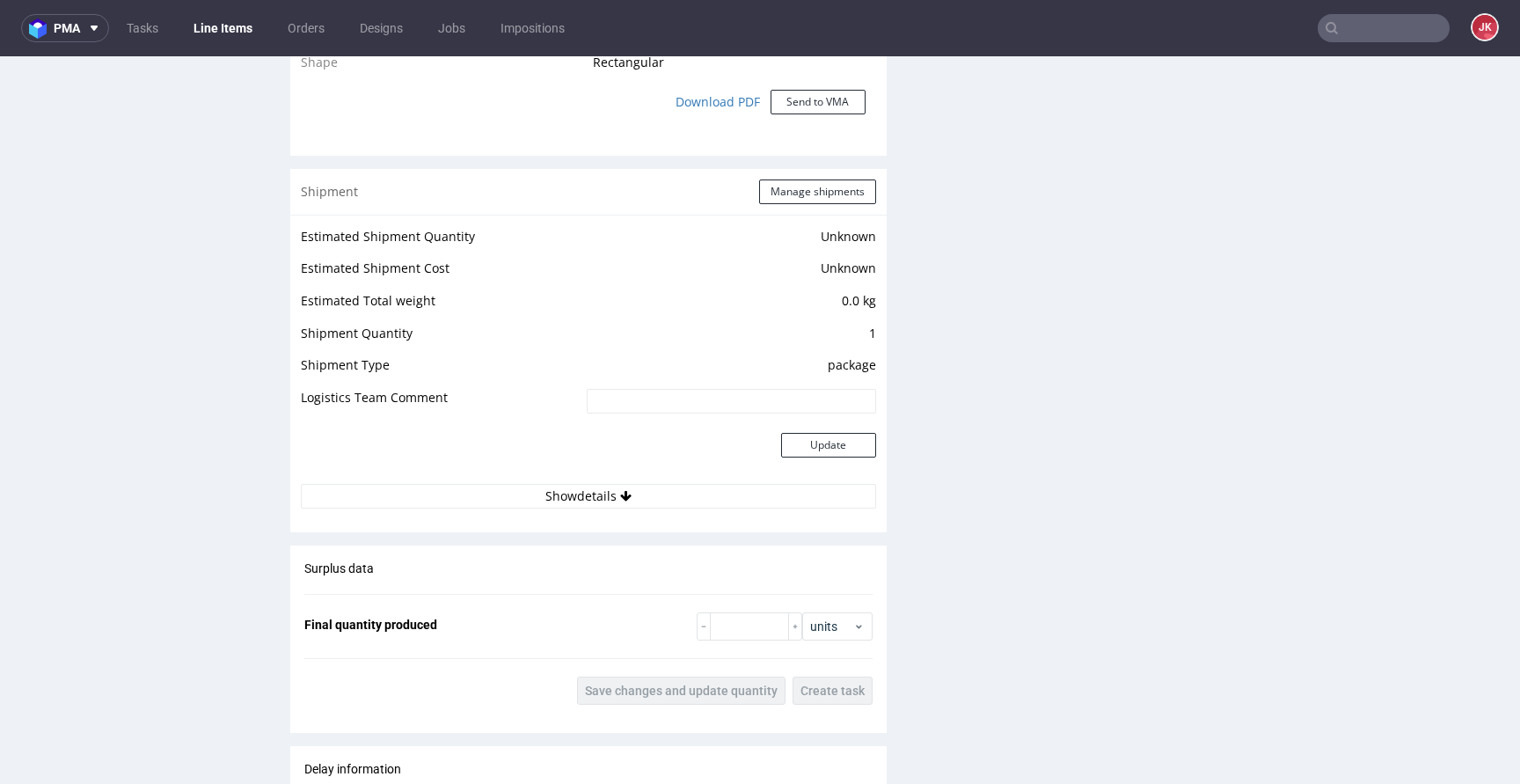
scroll to position [2609, 0]
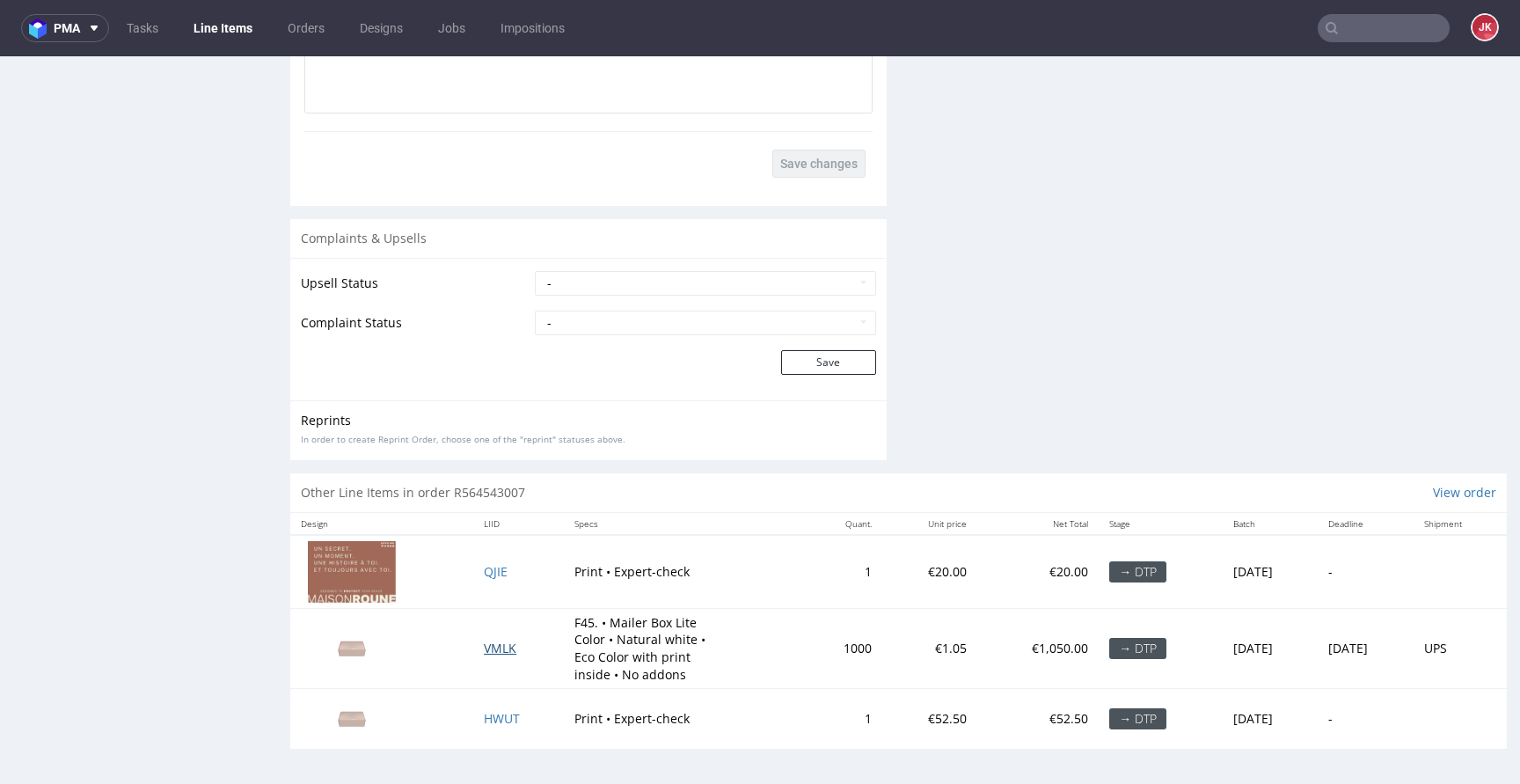
click at [494, 648] on span "VMLK" at bounding box center [500, 647] width 33 height 16
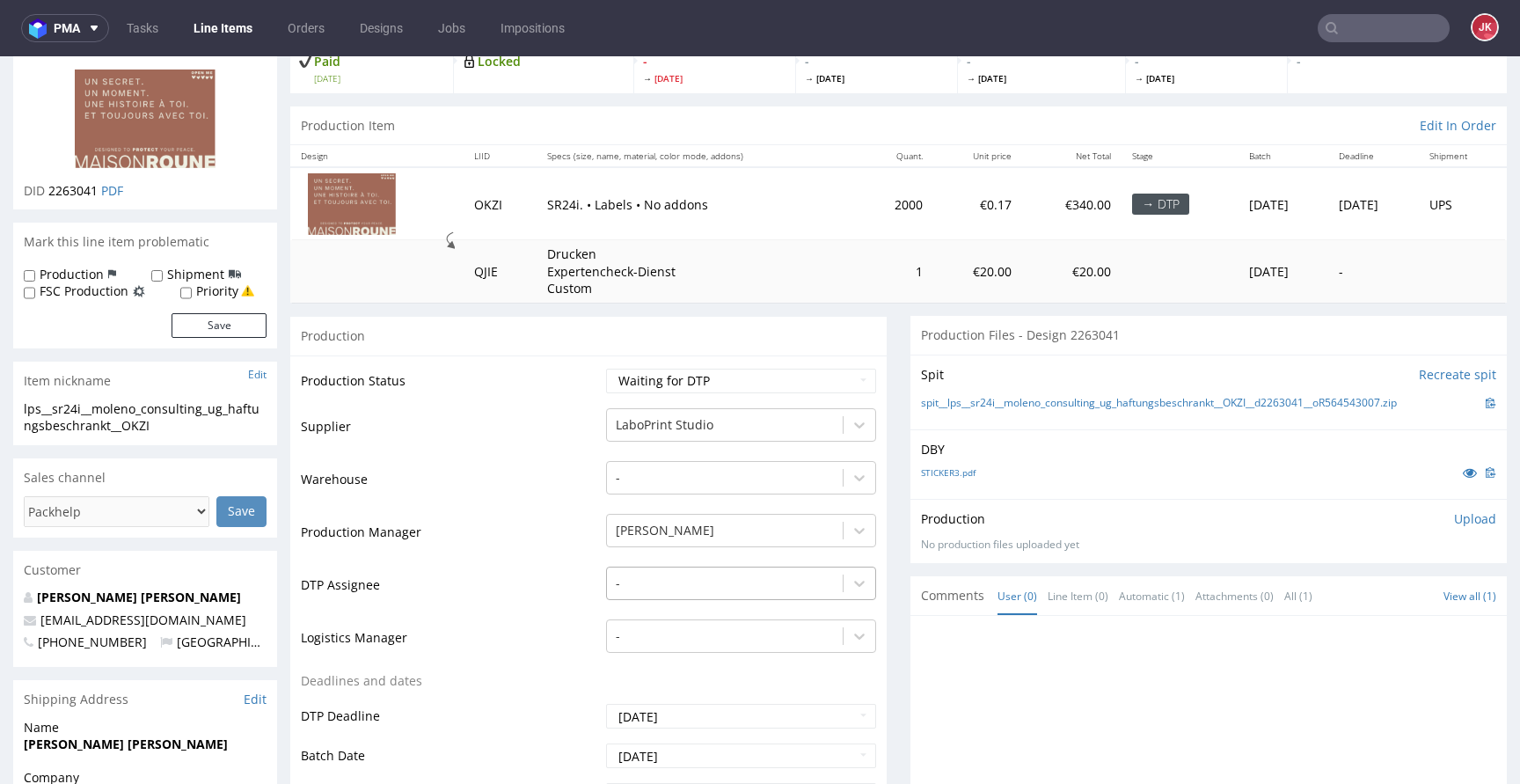
scroll to position [128, 0]
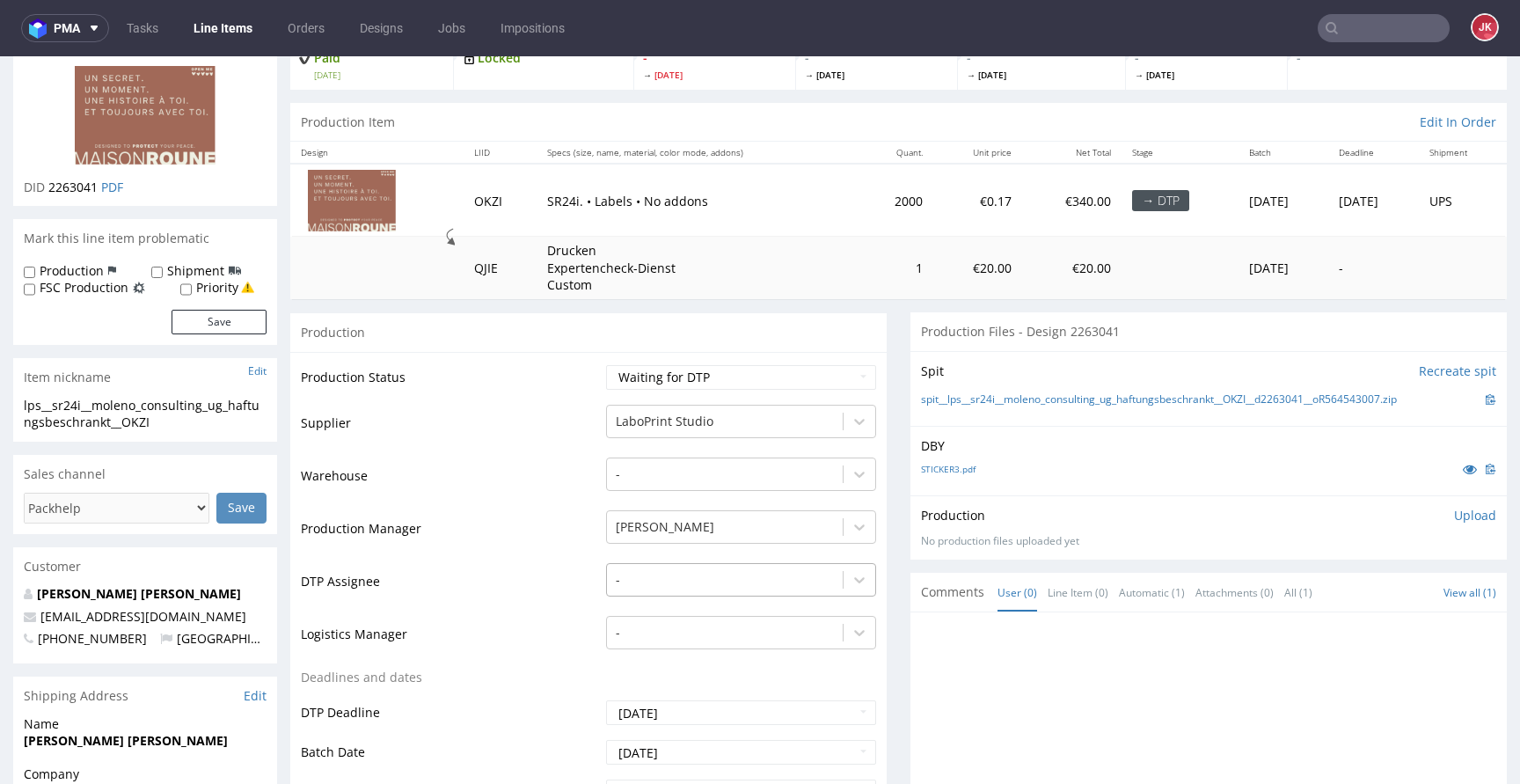
click at [667, 595] on td "-" at bounding box center [739, 587] width 275 height 53
click at [667, 588] on div "-" at bounding box center [741, 574] width 270 height 24
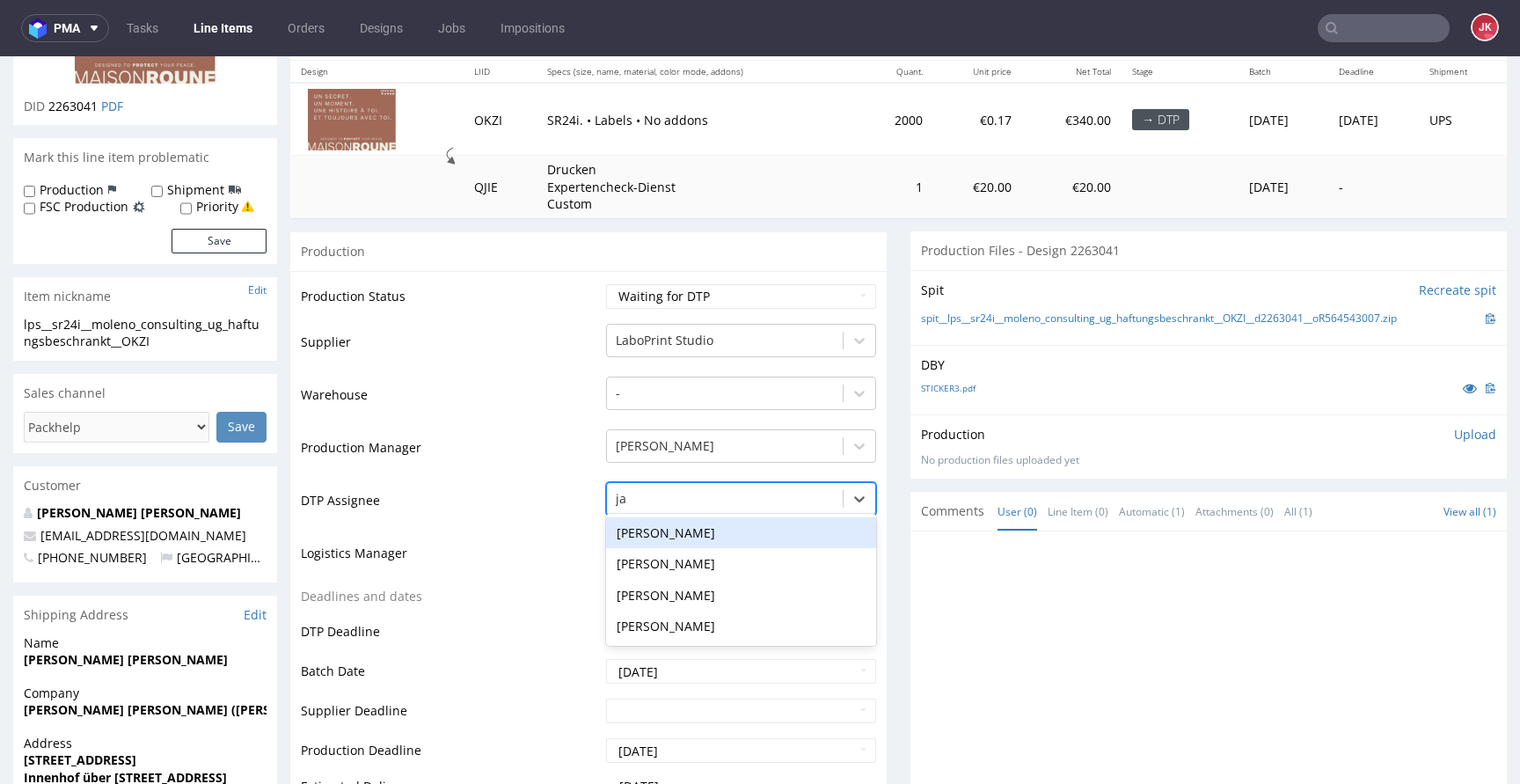
type input "jan"
click at [701, 539] on div "[PERSON_NAME]" at bounding box center [741, 533] width 270 height 32
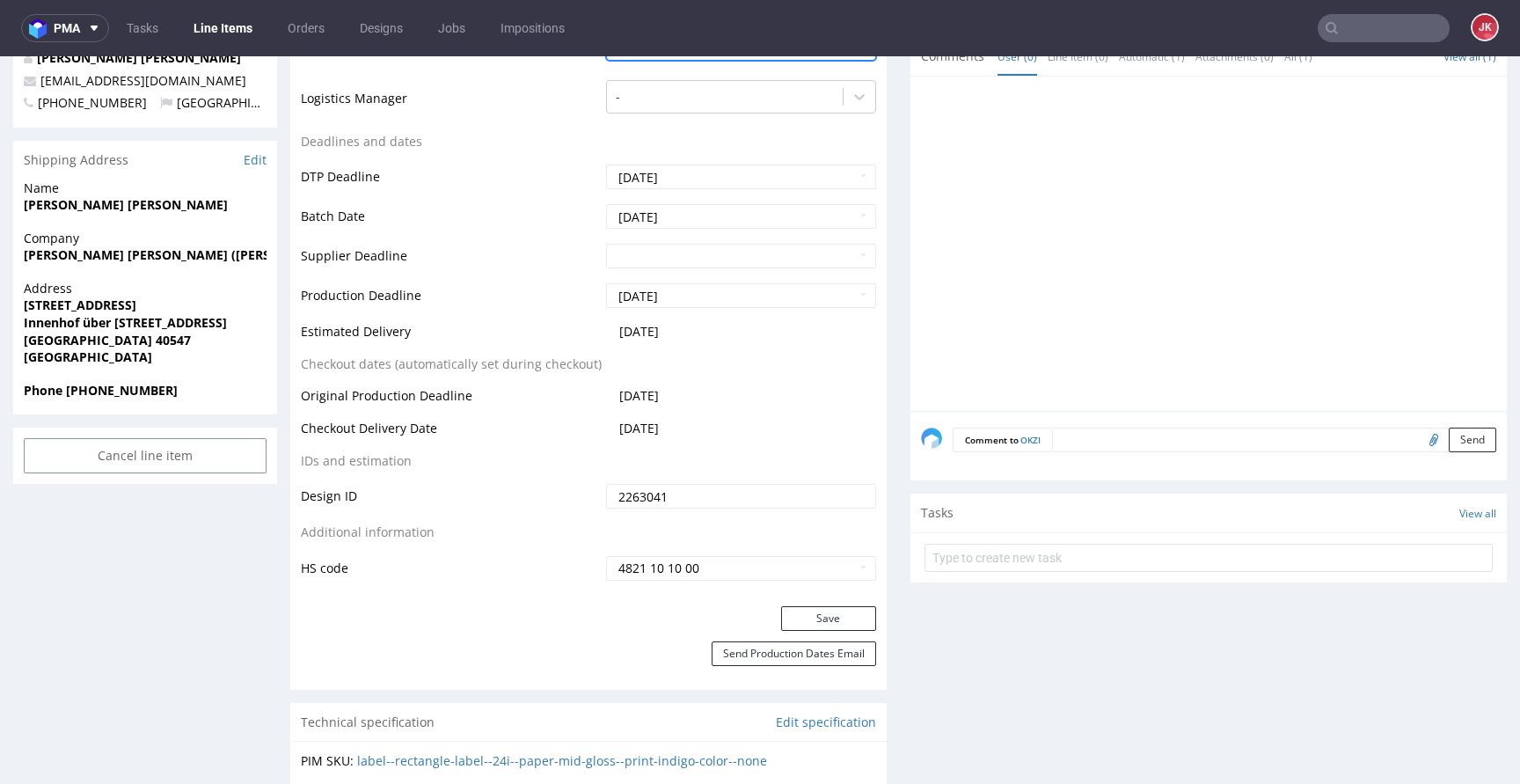
scroll to position [767, 0]
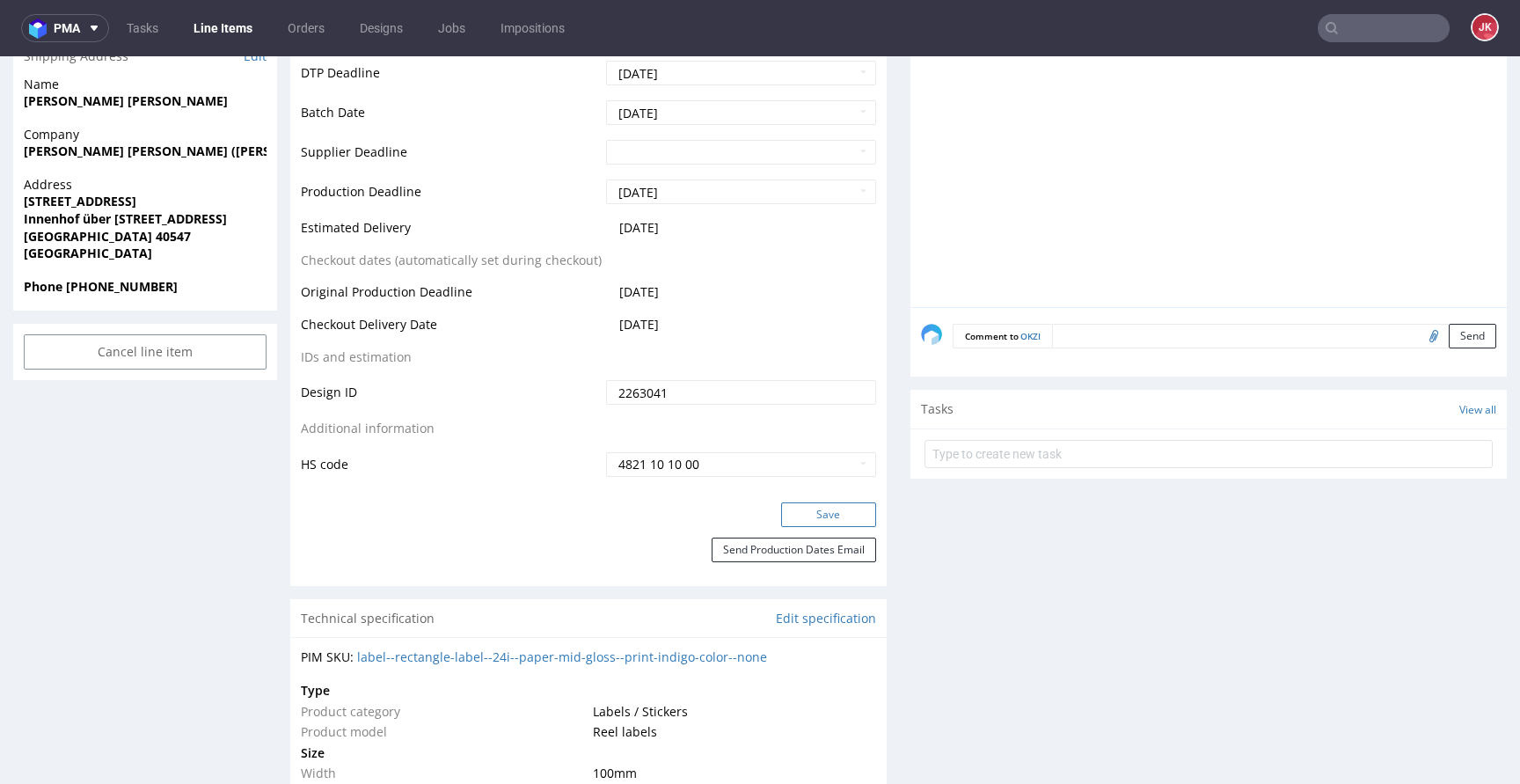
click at [797, 505] on button "Save" at bounding box center [829, 513] width 95 height 24
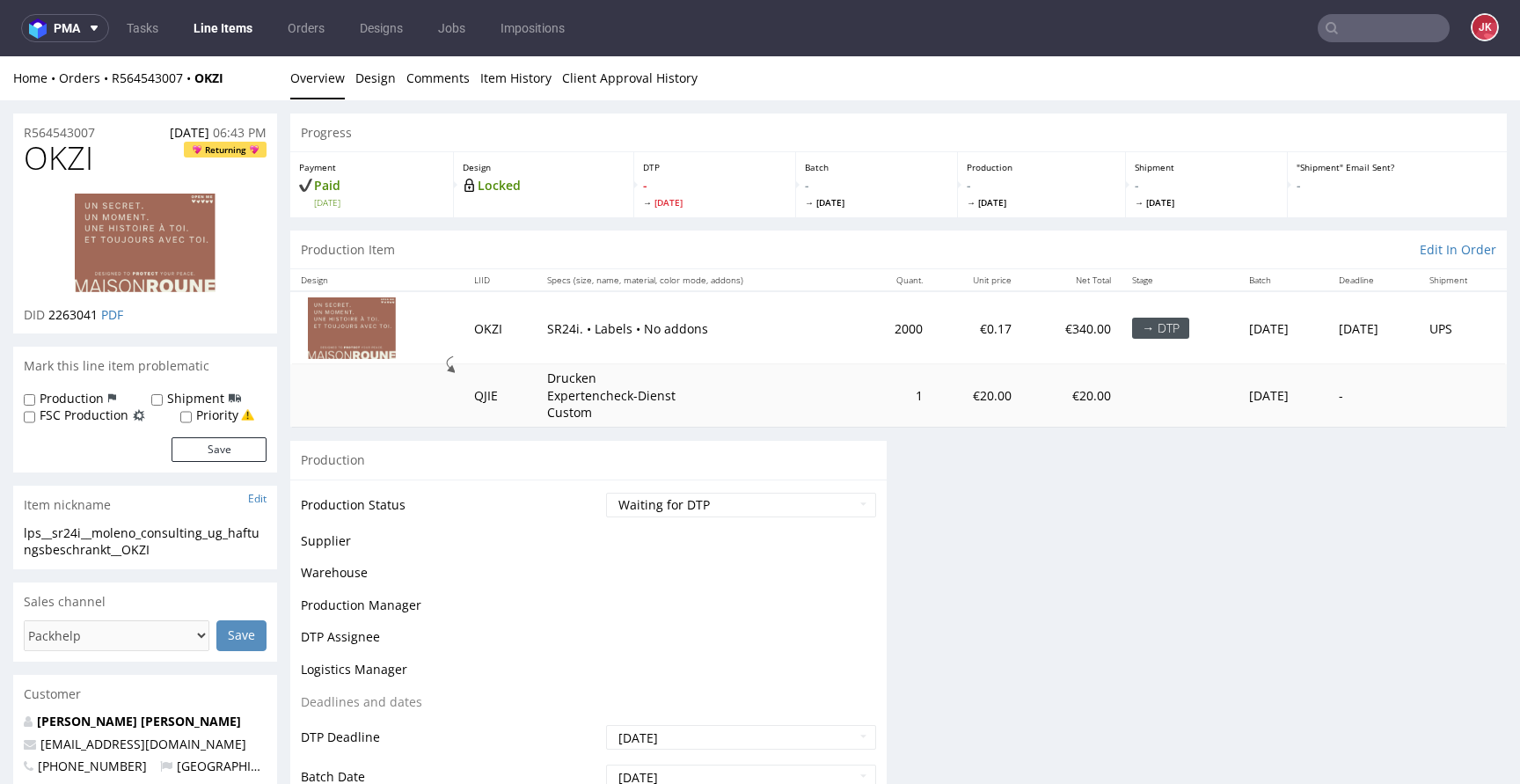
scroll to position [0, 0]
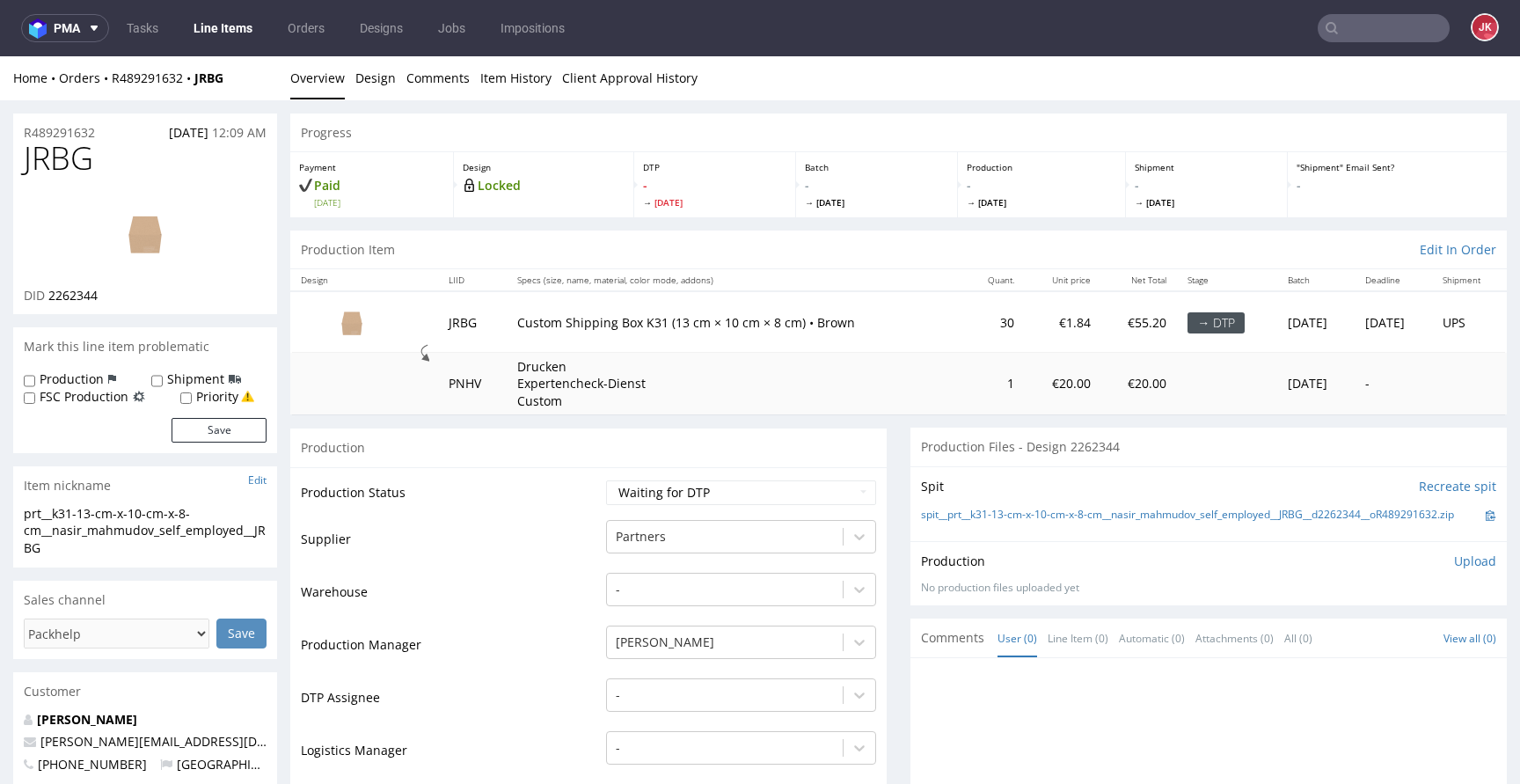
click at [373, 99] on div "Home Orders R489291632 JRBG Overview Design Comments Item History Client Approv…" at bounding box center [760, 77] width 1520 height 44
click at [374, 95] on link "Design" at bounding box center [376, 77] width 41 height 44
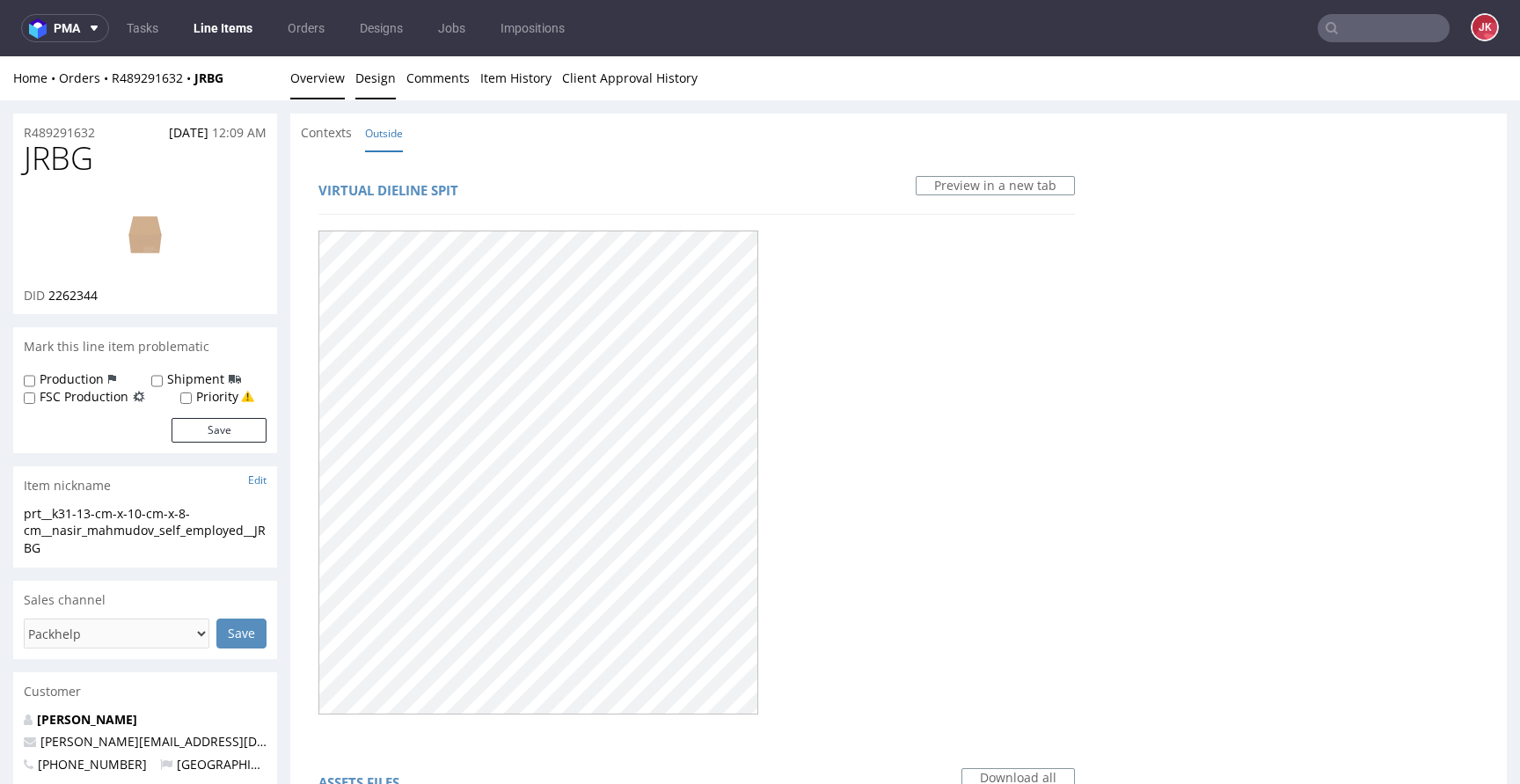
click at [324, 84] on link "Overview" at bounding box center [317, 77] width 54 height 44
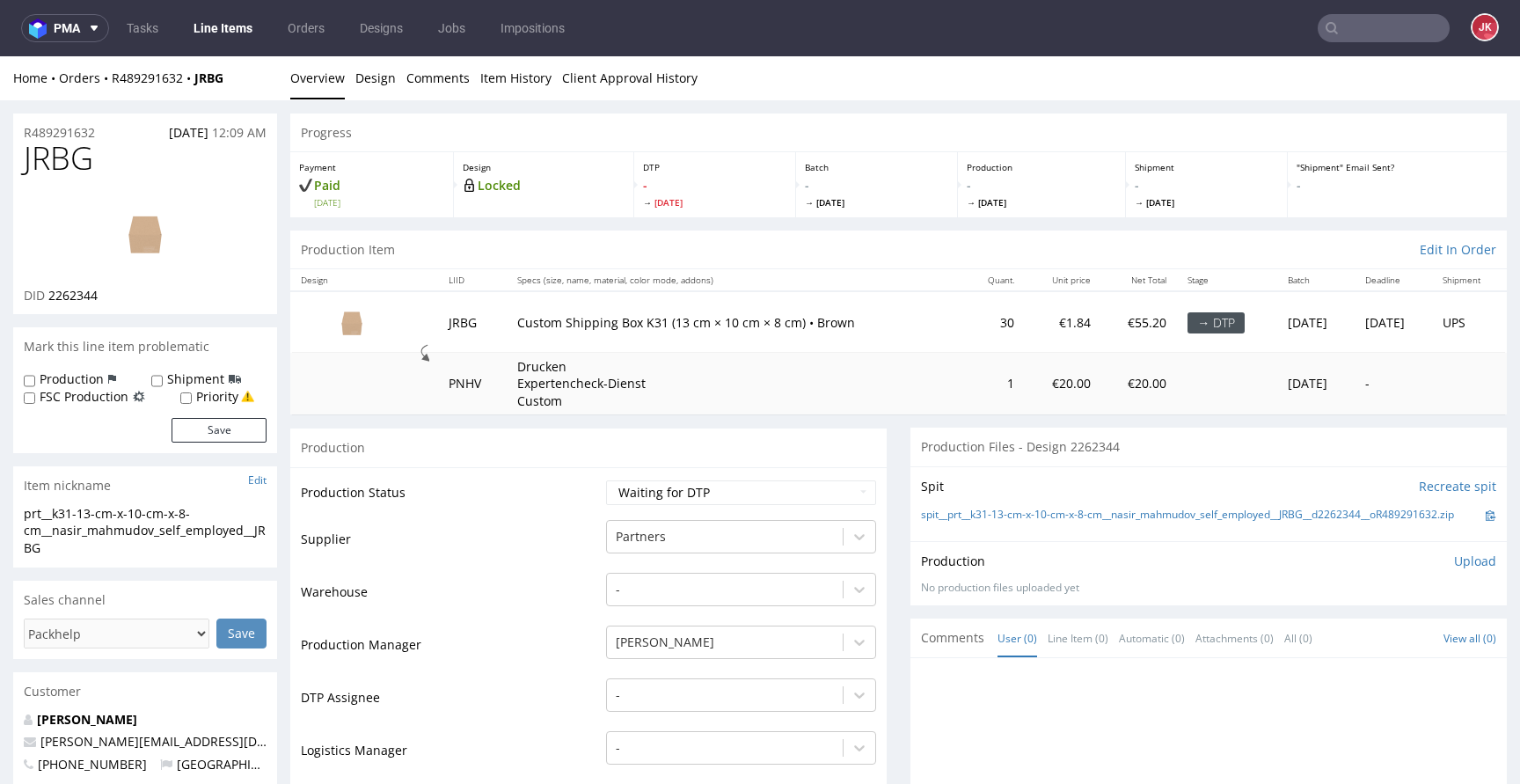
click at [170, 182] on link at bounding box center [145, 233] width 141 height 107
click at [377, 78] on link "Design" at bounding box center [376, 77] width 41 height 44
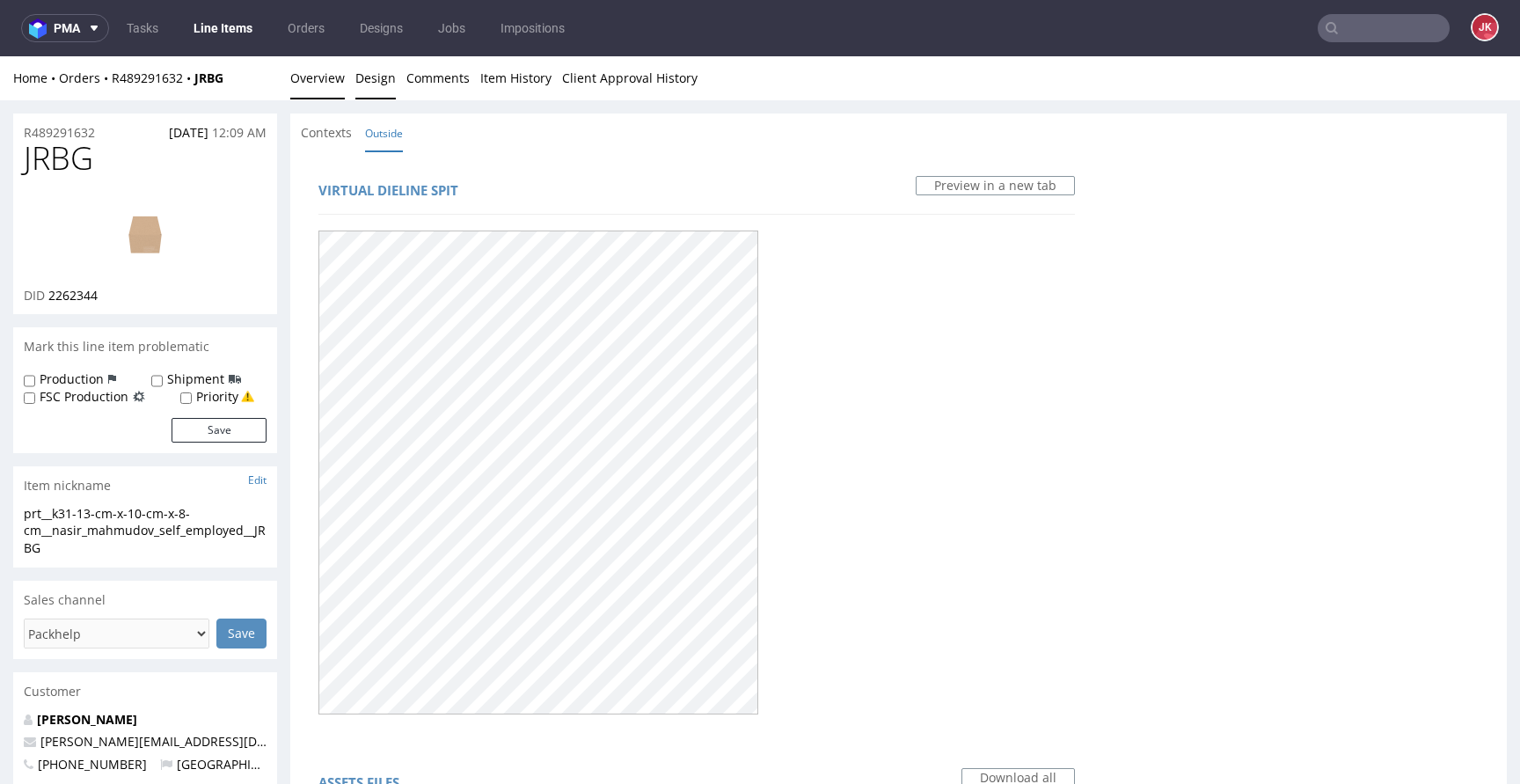
click at [302, 73] on link "Overview" at bounding box center [317, 77] width 54 height 44
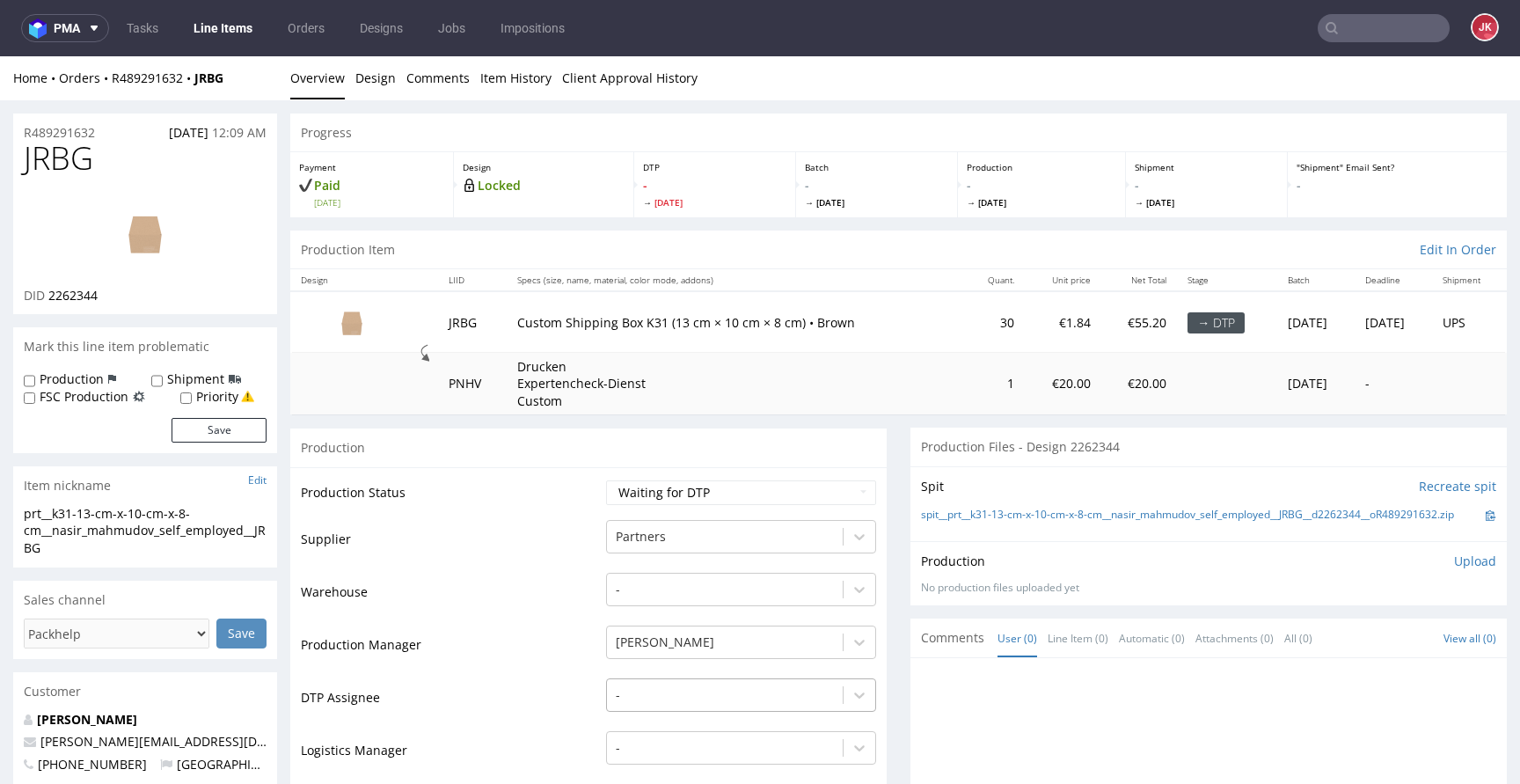
click at [716, 692] on div "-" at bounding box center [741, 689] width 270 height 24
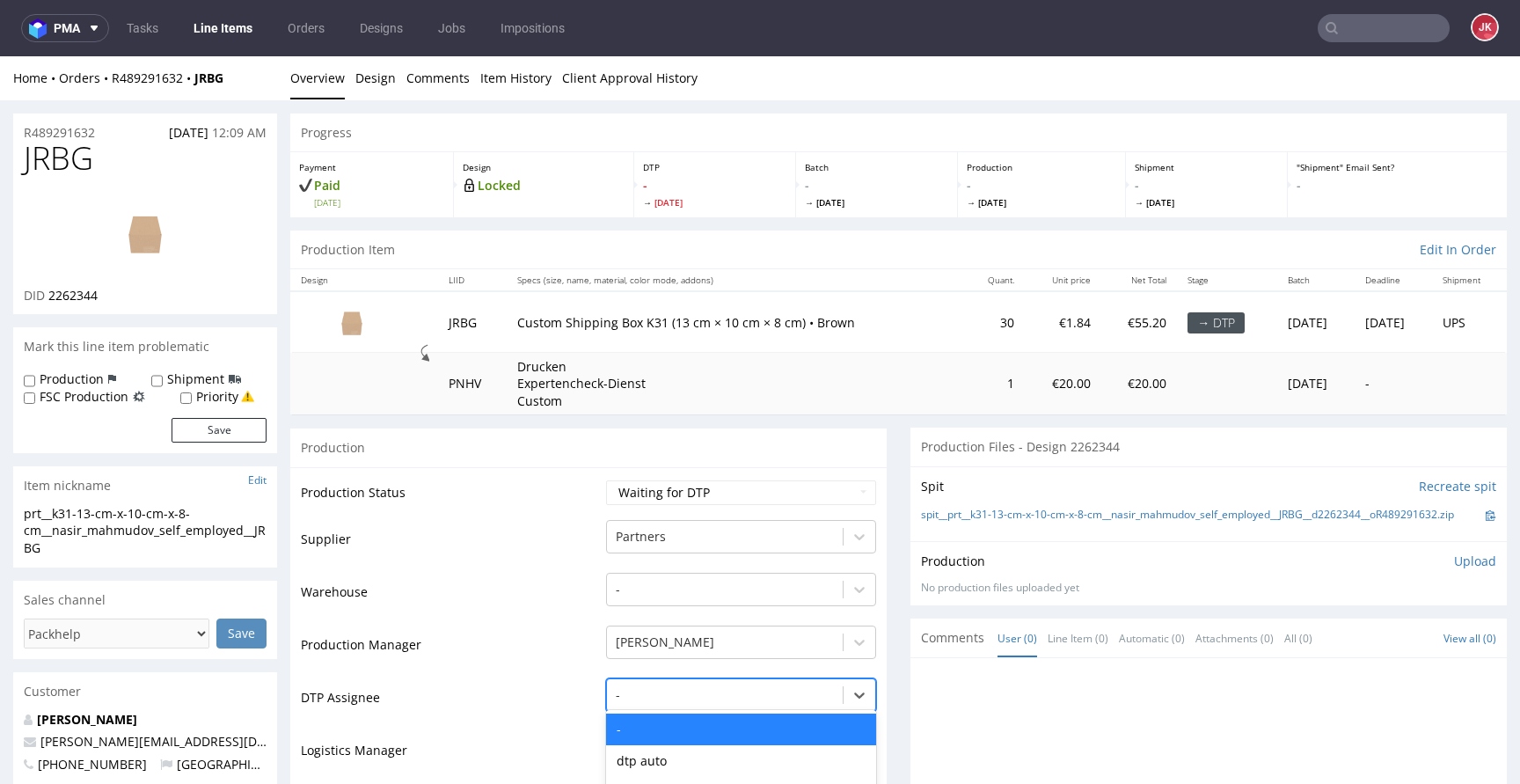
scroll to position [197, 0]
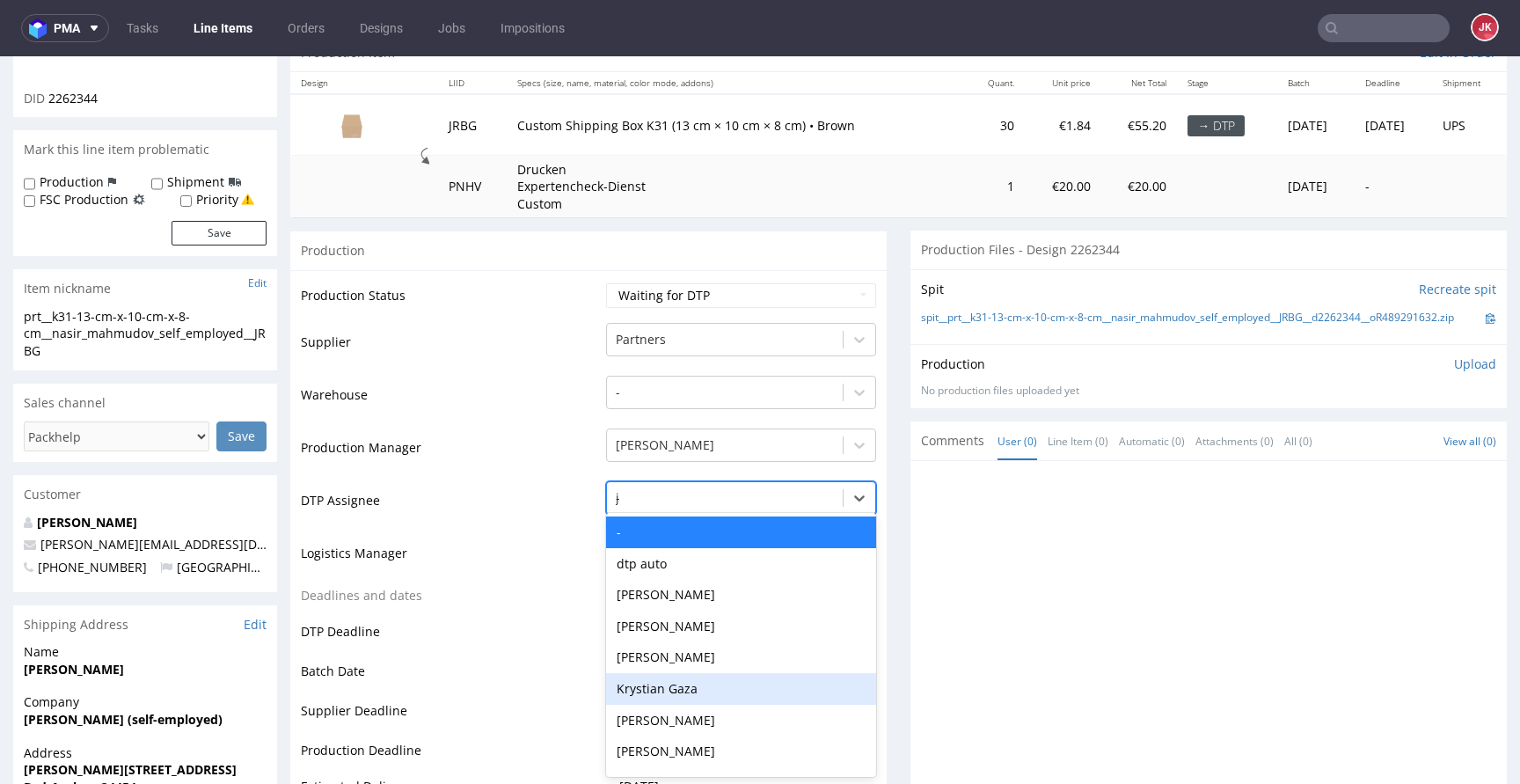
type input "jan"
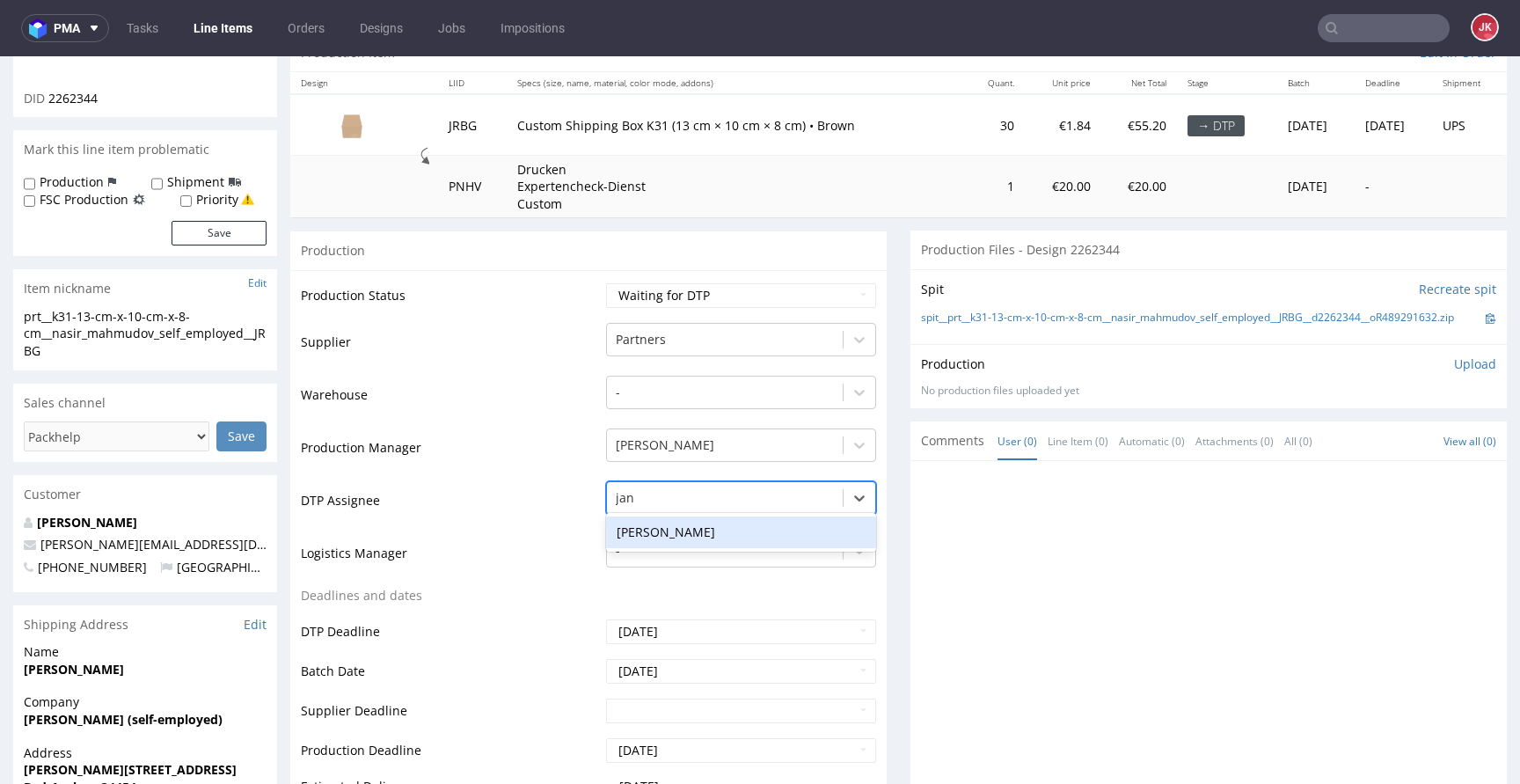
click at [744, 536] on div "[PERSON_NAME]" at bounding box center [741, 532] width 270 height 32
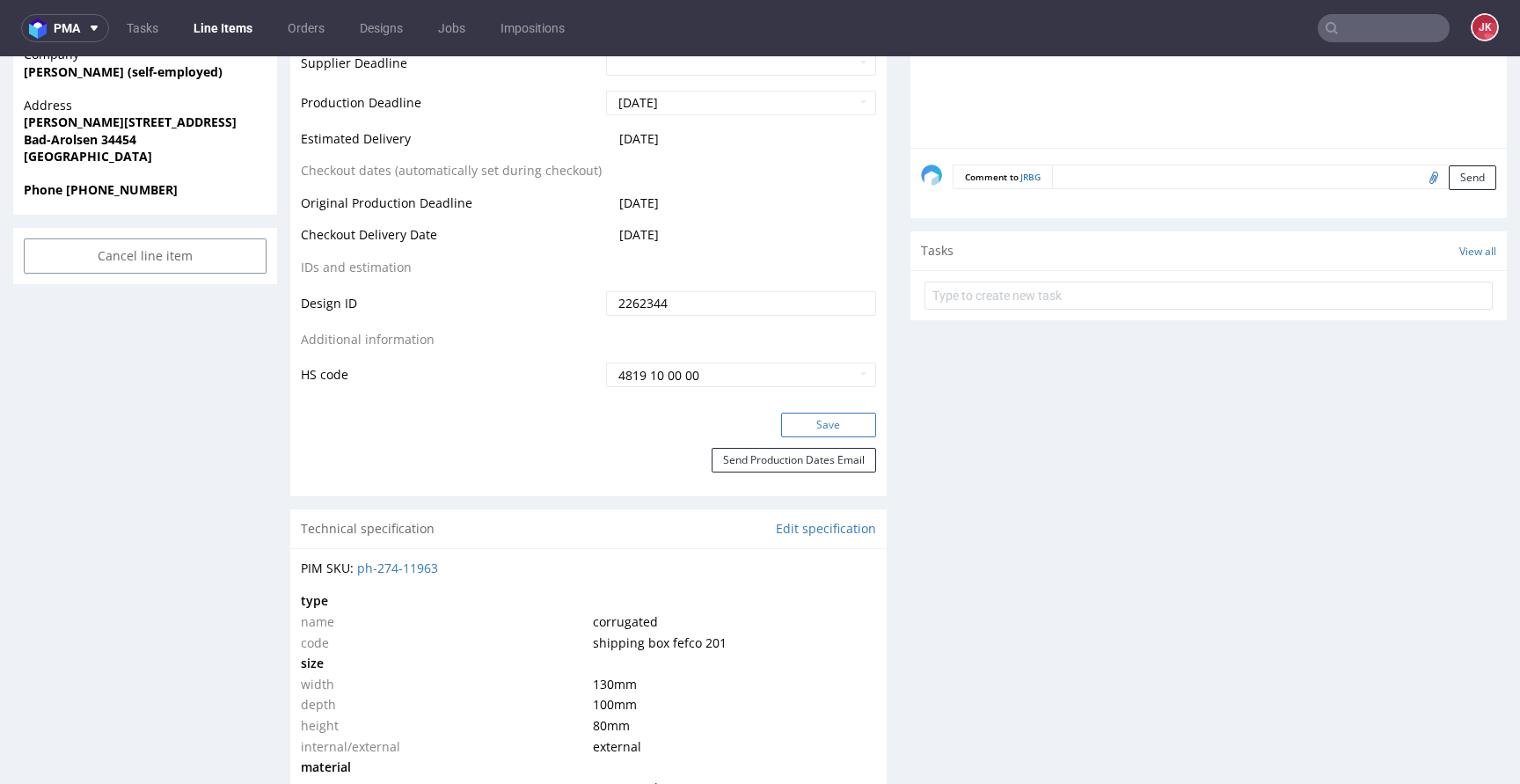
scroll to position [856, 0]
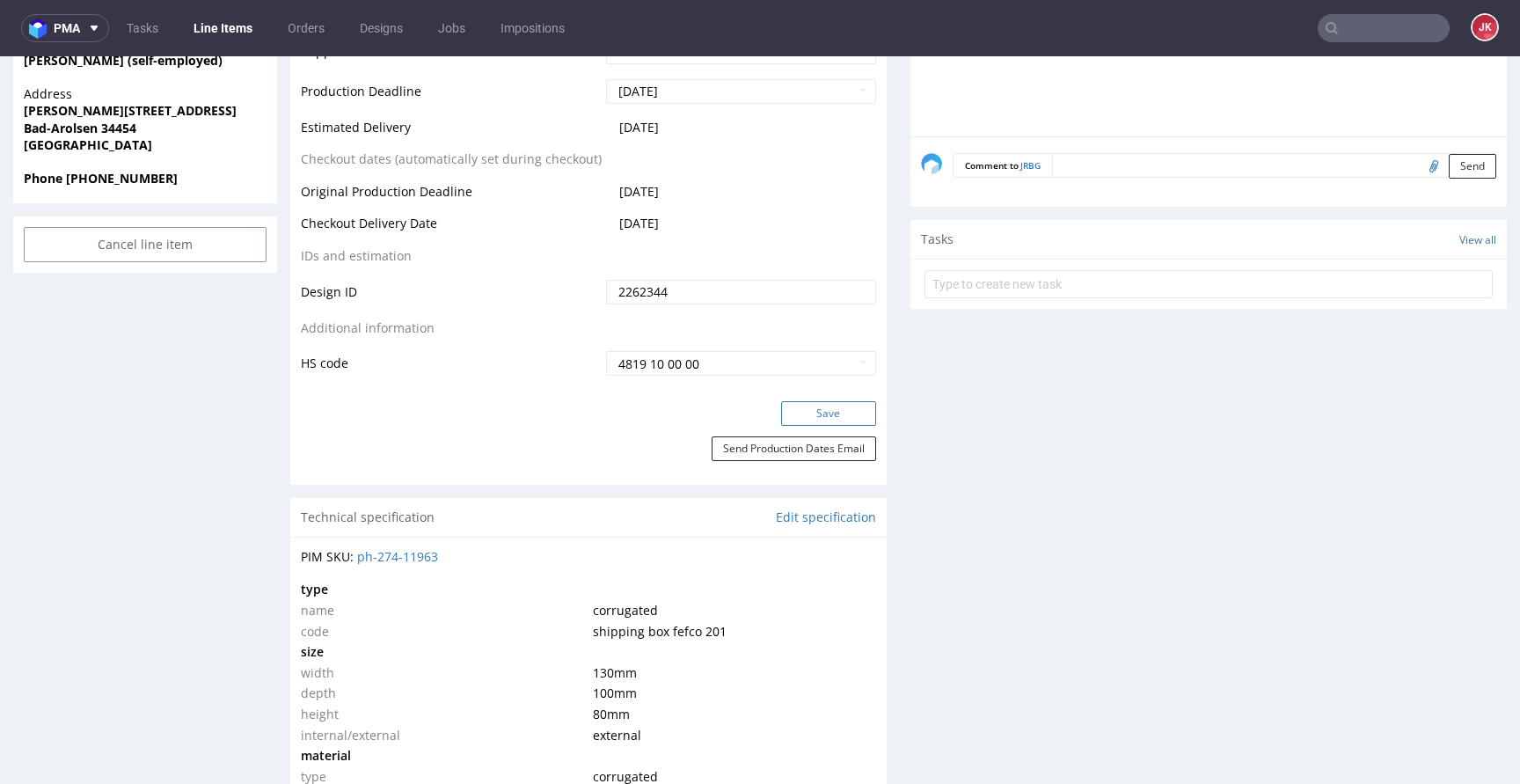
click at [836, 410] on button "Save" at bounding box center [829, 413] width 95 height 24
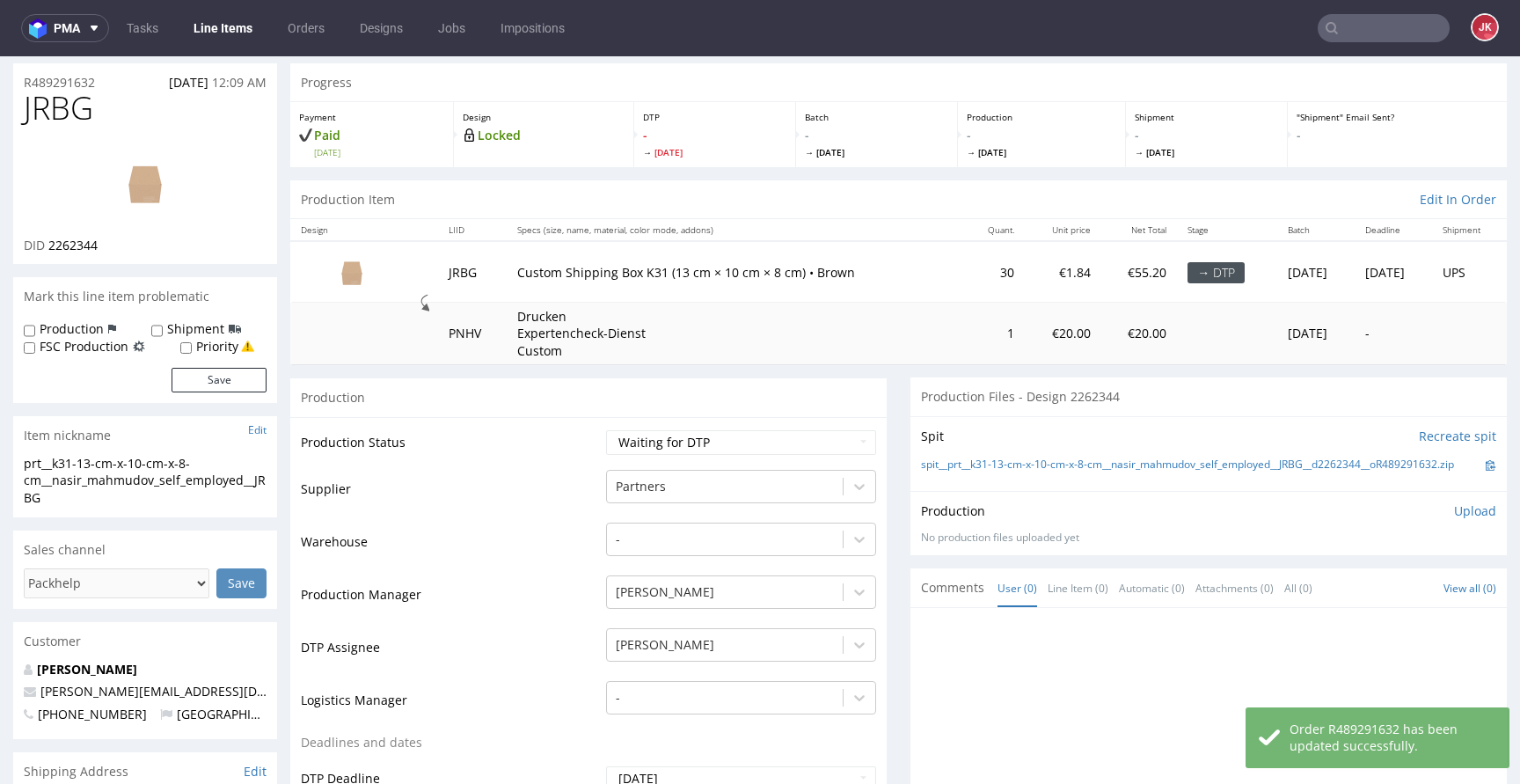
scroll to position [0, 0]
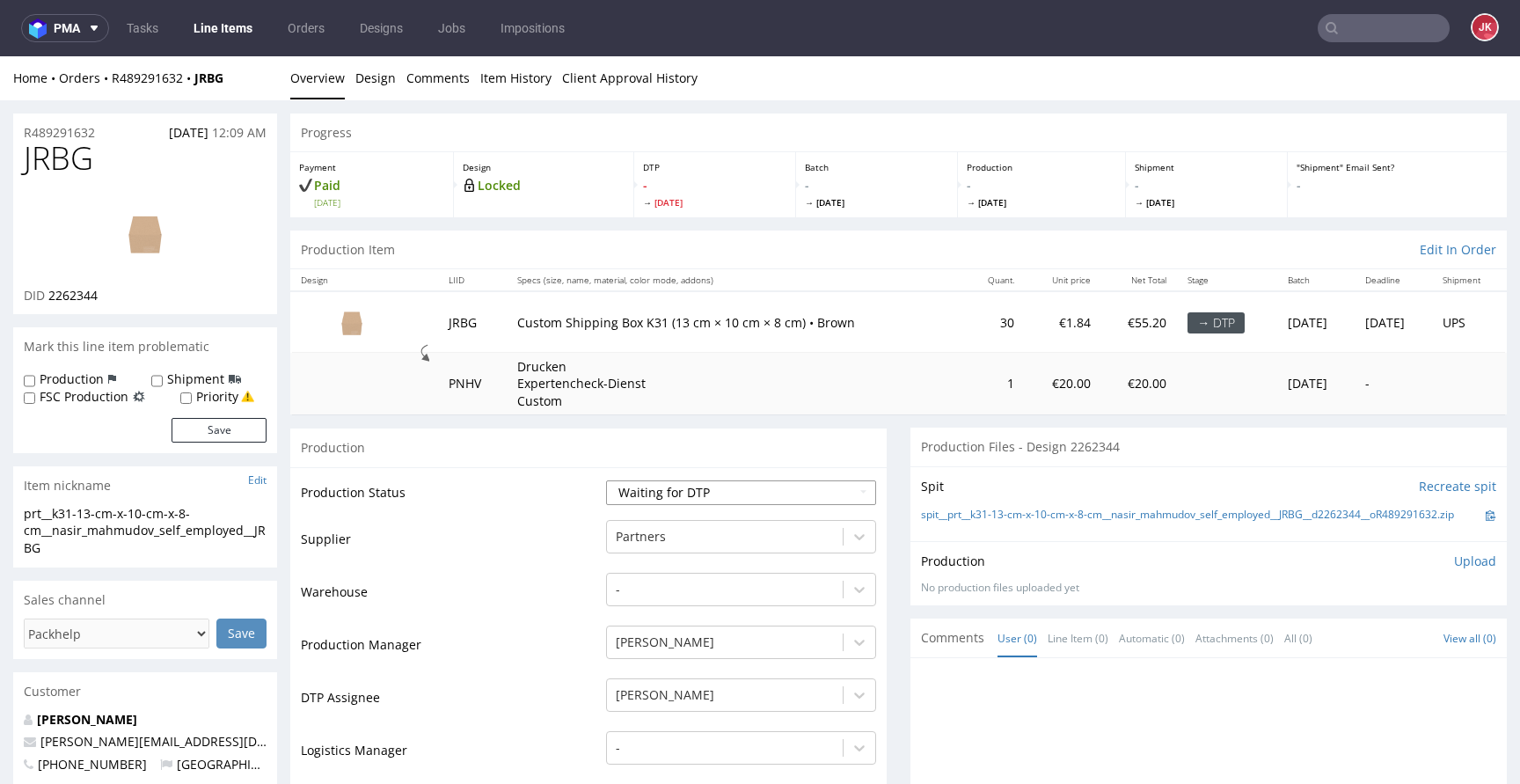
click at [672, 492] on select "Waiting for Artwork Waiting for Diecut Waiting for Mockup Waiting for DTP Waiti…" at bounding box center [741, 492] width 270 height 24
select select "dtp_issue"
click at [606, 480] on select "Waiting for Artwork Waiting for Diecut Waiting for Mockup Waiting for DTP Waiti…" at bounding box center [741, 492] width 270 height 24
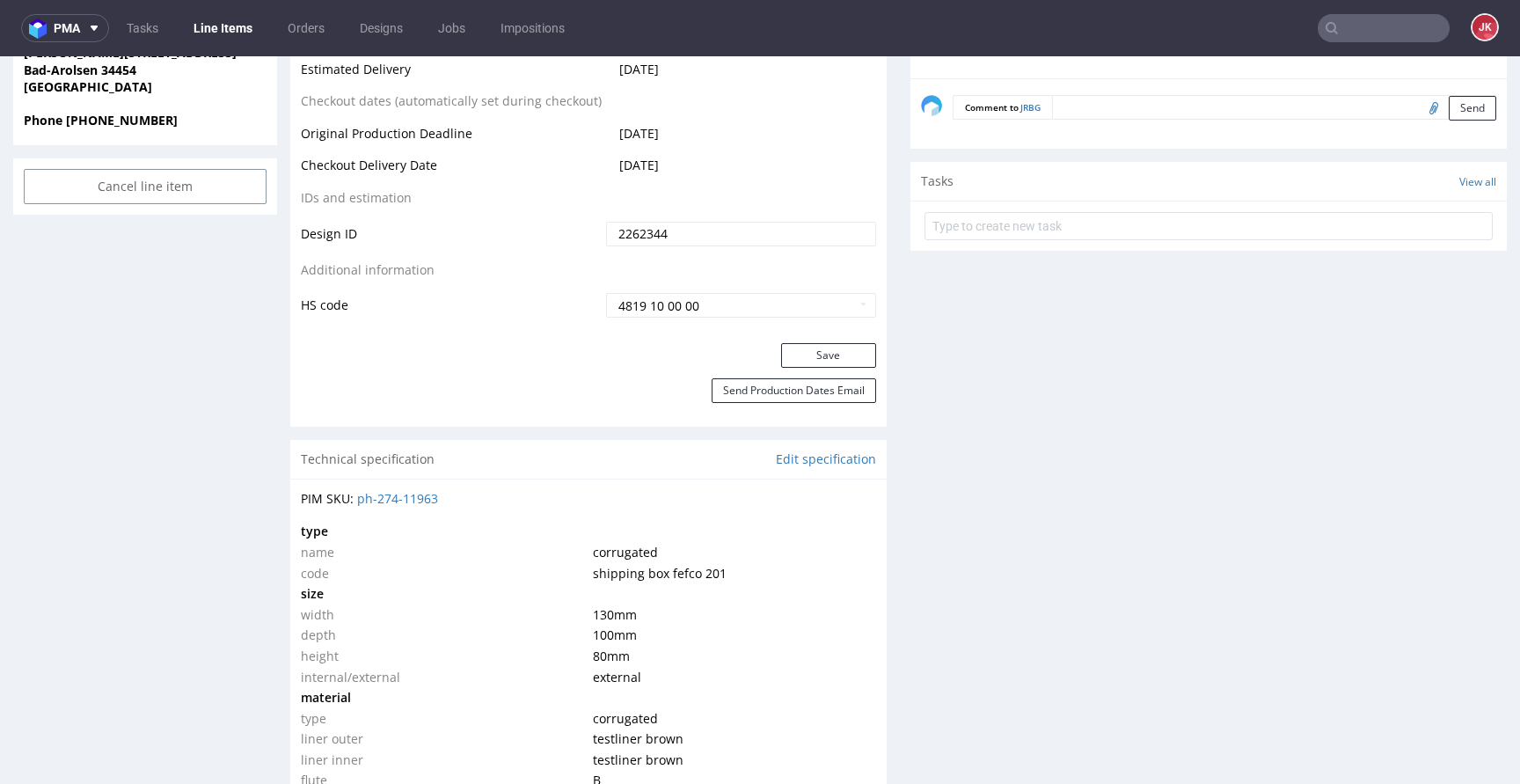
scroll to position [933, 0]
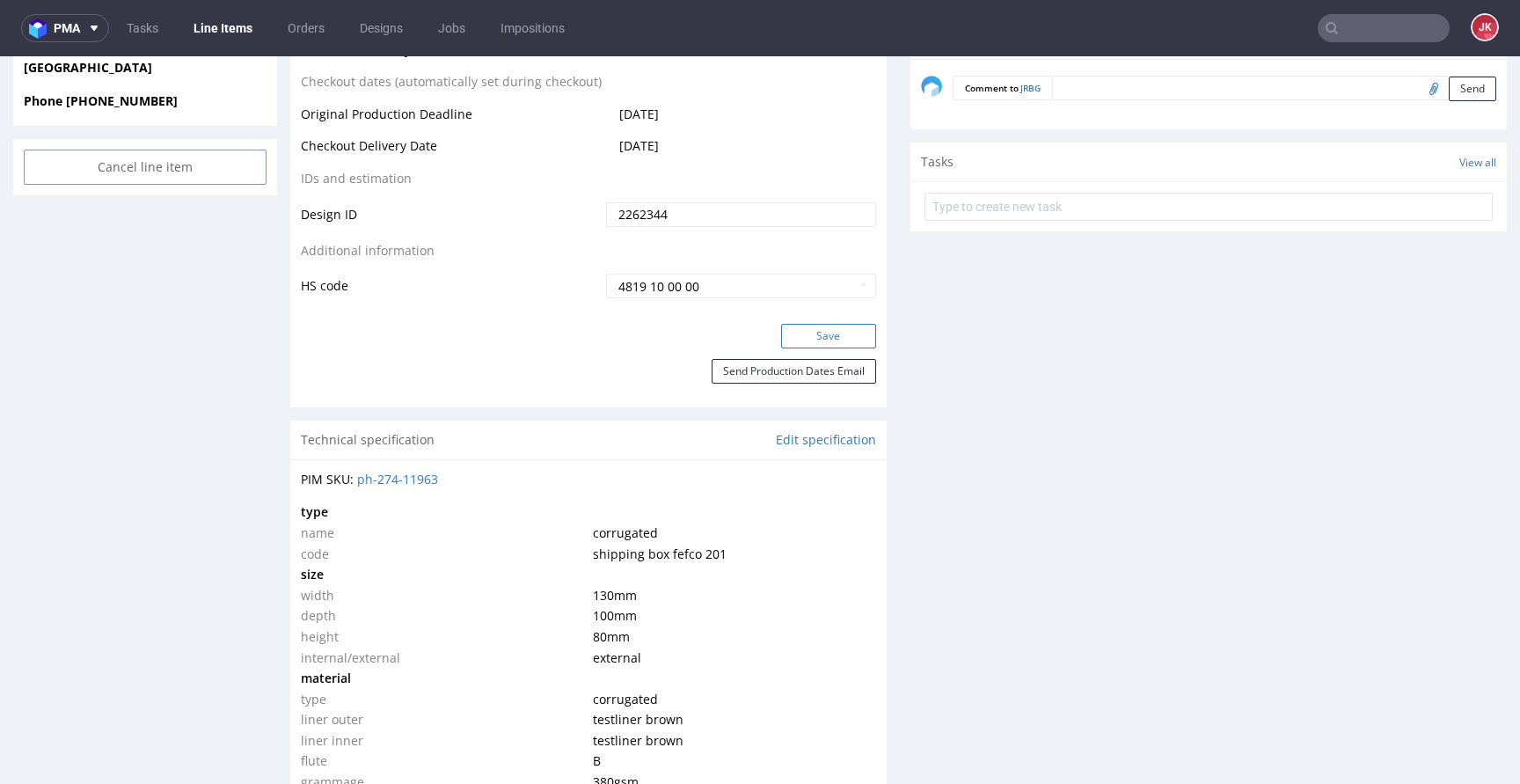
click at [804, 335] on button "Save" at bounding box center [829, 335] width 95 height 24
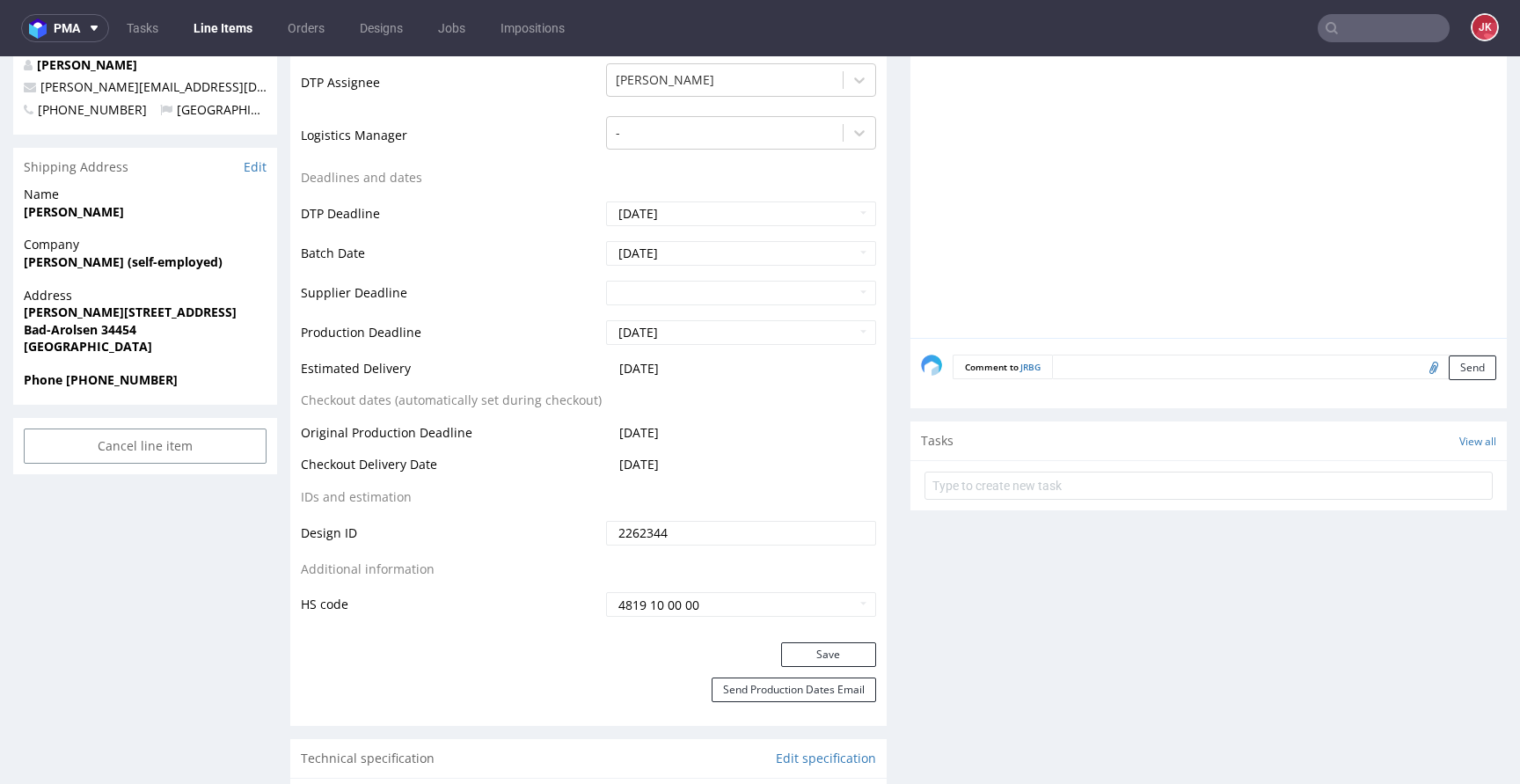
scroll to position [815, 0]
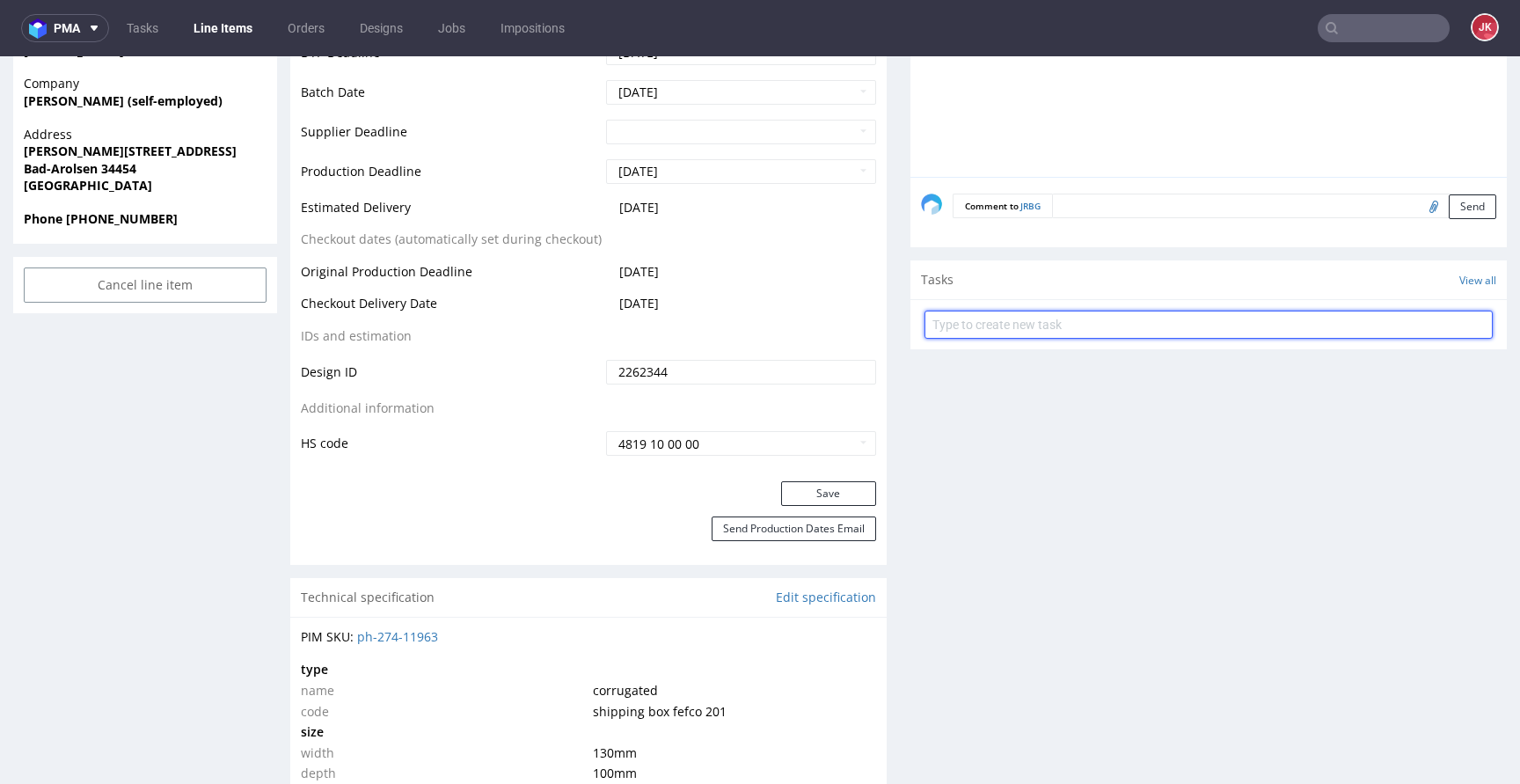
click at [1016, 334] on input "text" at bounding box center [1209, 324] width 569 height 28
type input "issue"
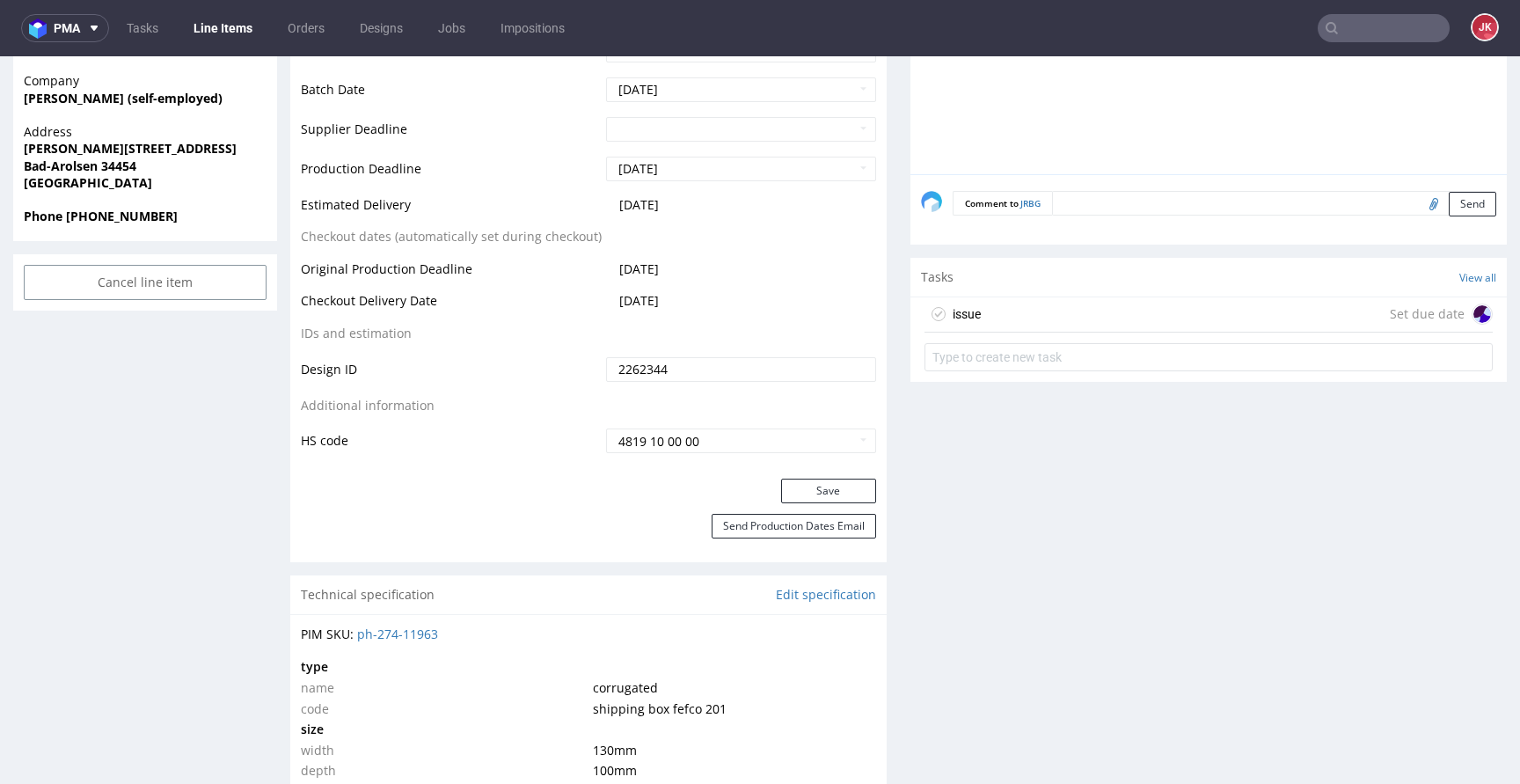
scroll to position [799, 0]
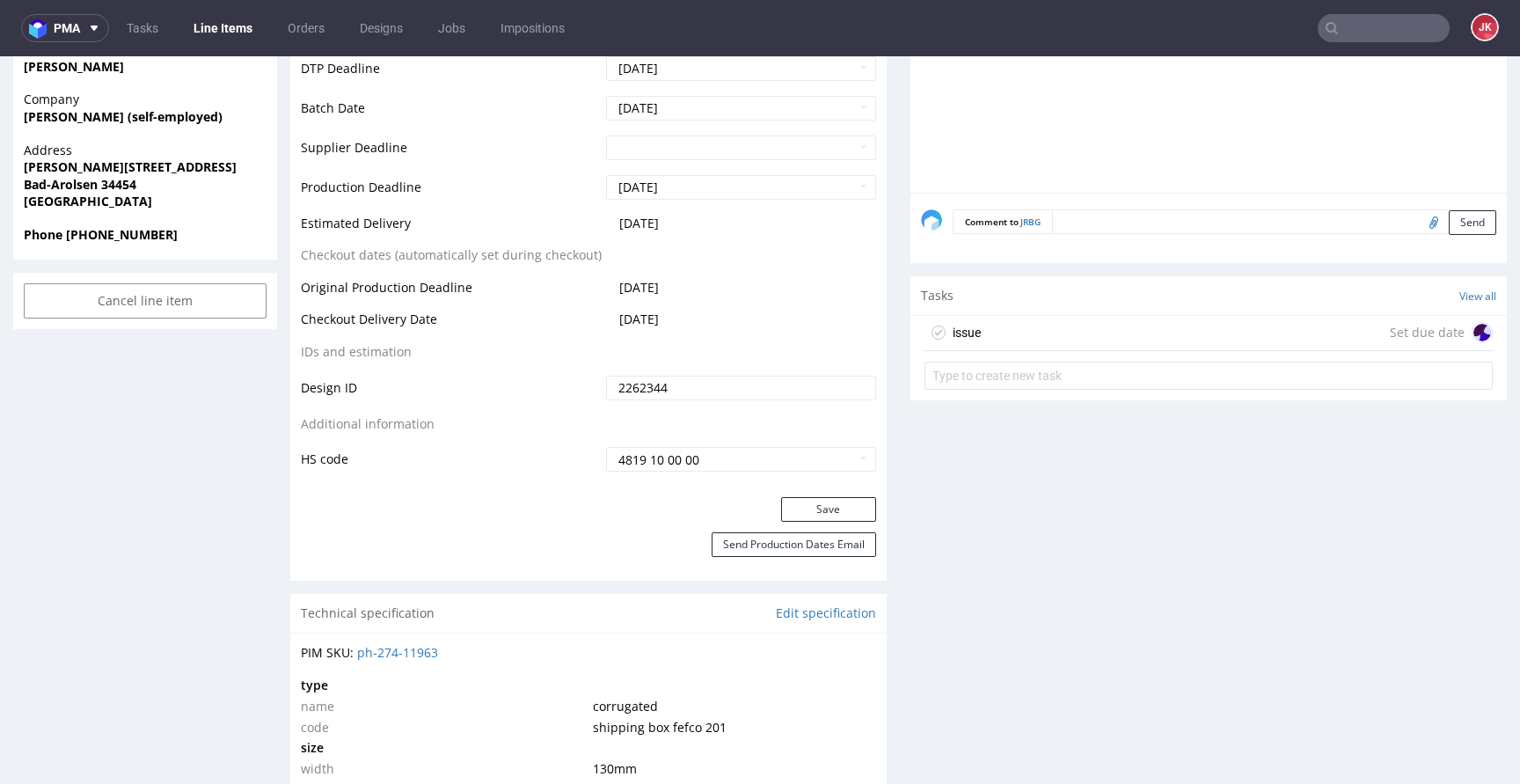
click at [988, 326] on div "issue Set due date" at bounding box center [1209, 334] width 569 height 35
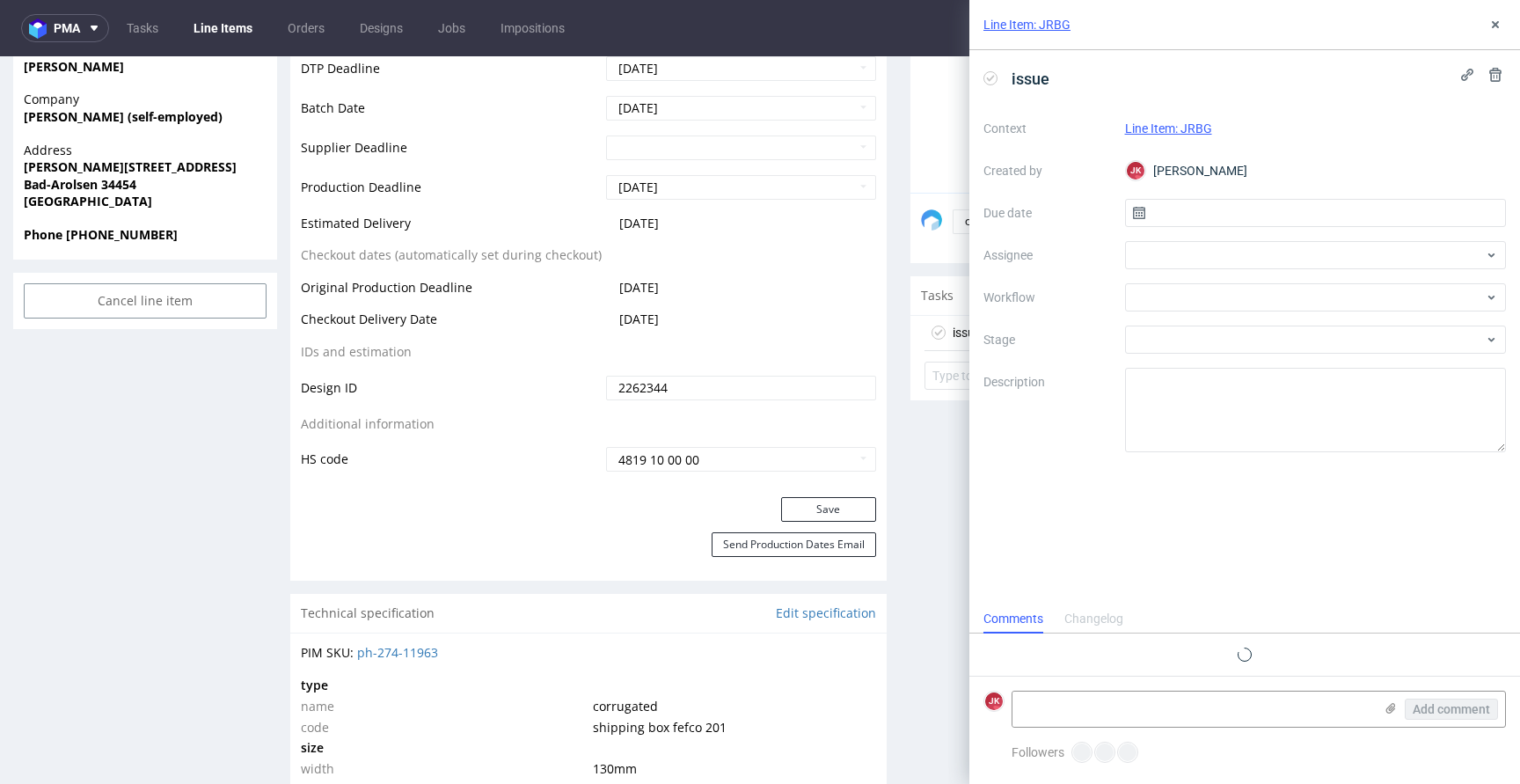
scroll to position [15, 0]
click at [1181, 211] on input "text" at bounding box center [1316, 213] width 382 height 28
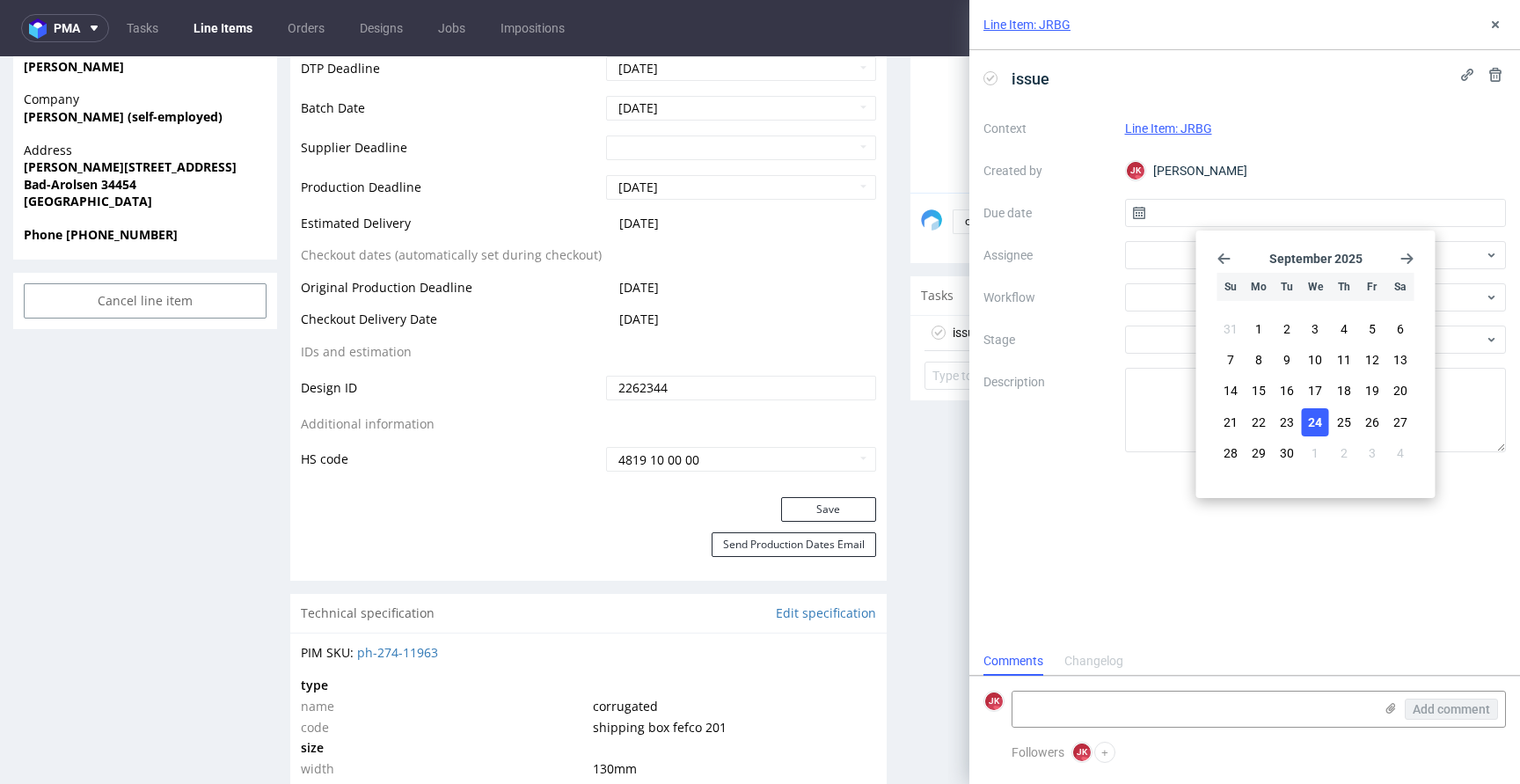
click at [1320, 423] on span "24" at bounding box center [1315, 422] width 15 height 17
type input "24/09/2025"
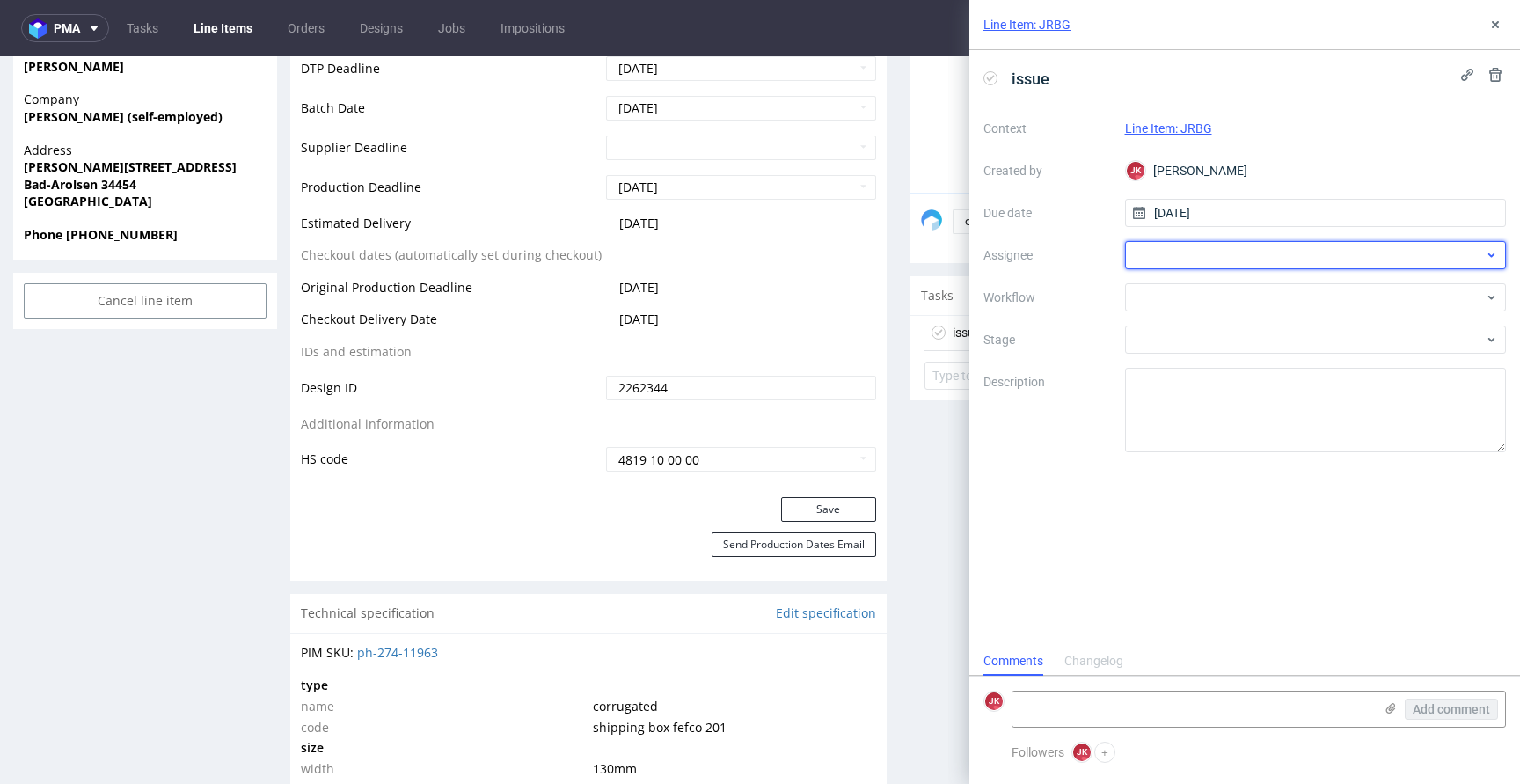
click at [1185, 261] on div at bounding box center [1316, 254] width 382 height 28
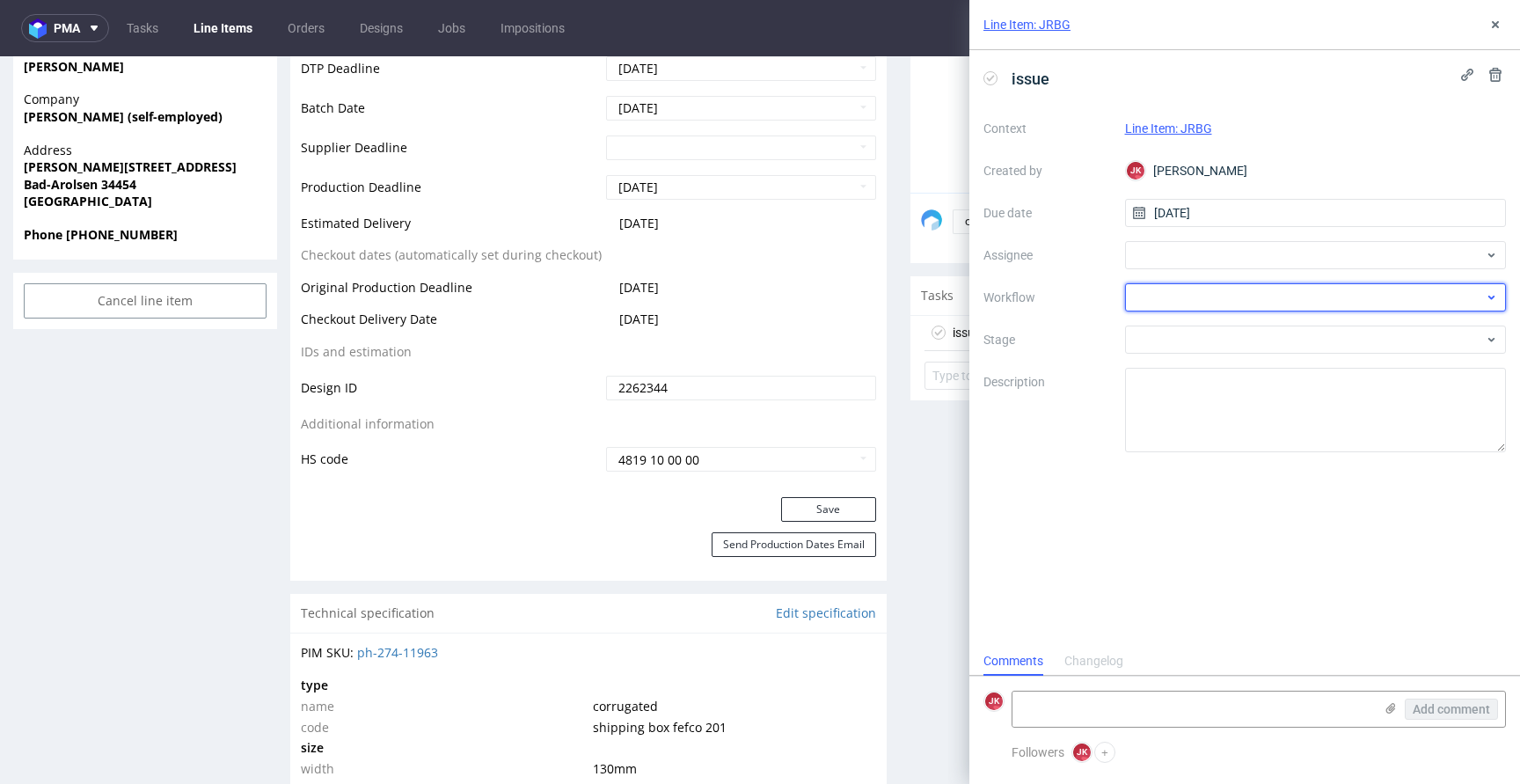
click at [1170, 291] on div at bounding box center [1316, 297] width 382 height 28
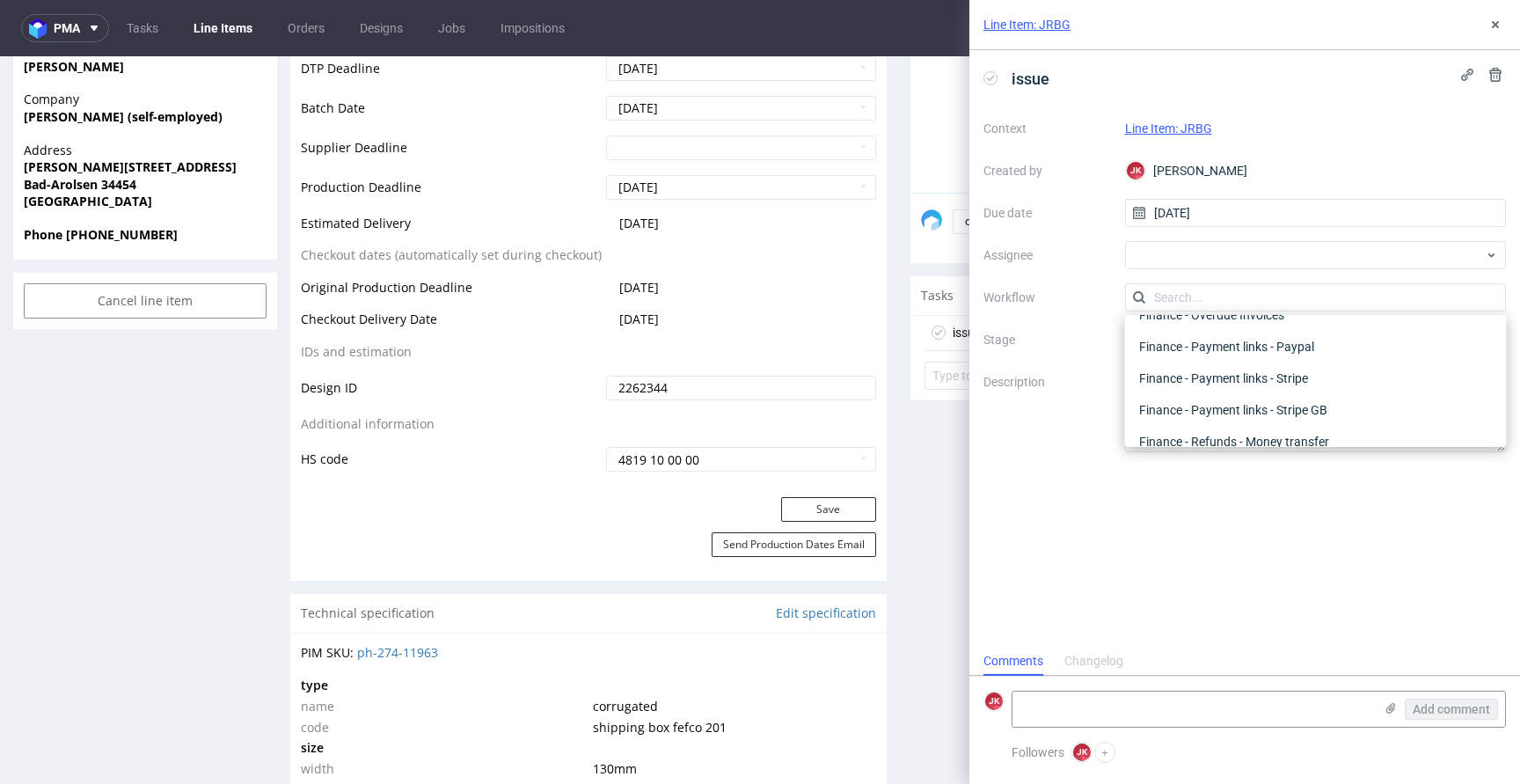
scroll to position [0, 0]
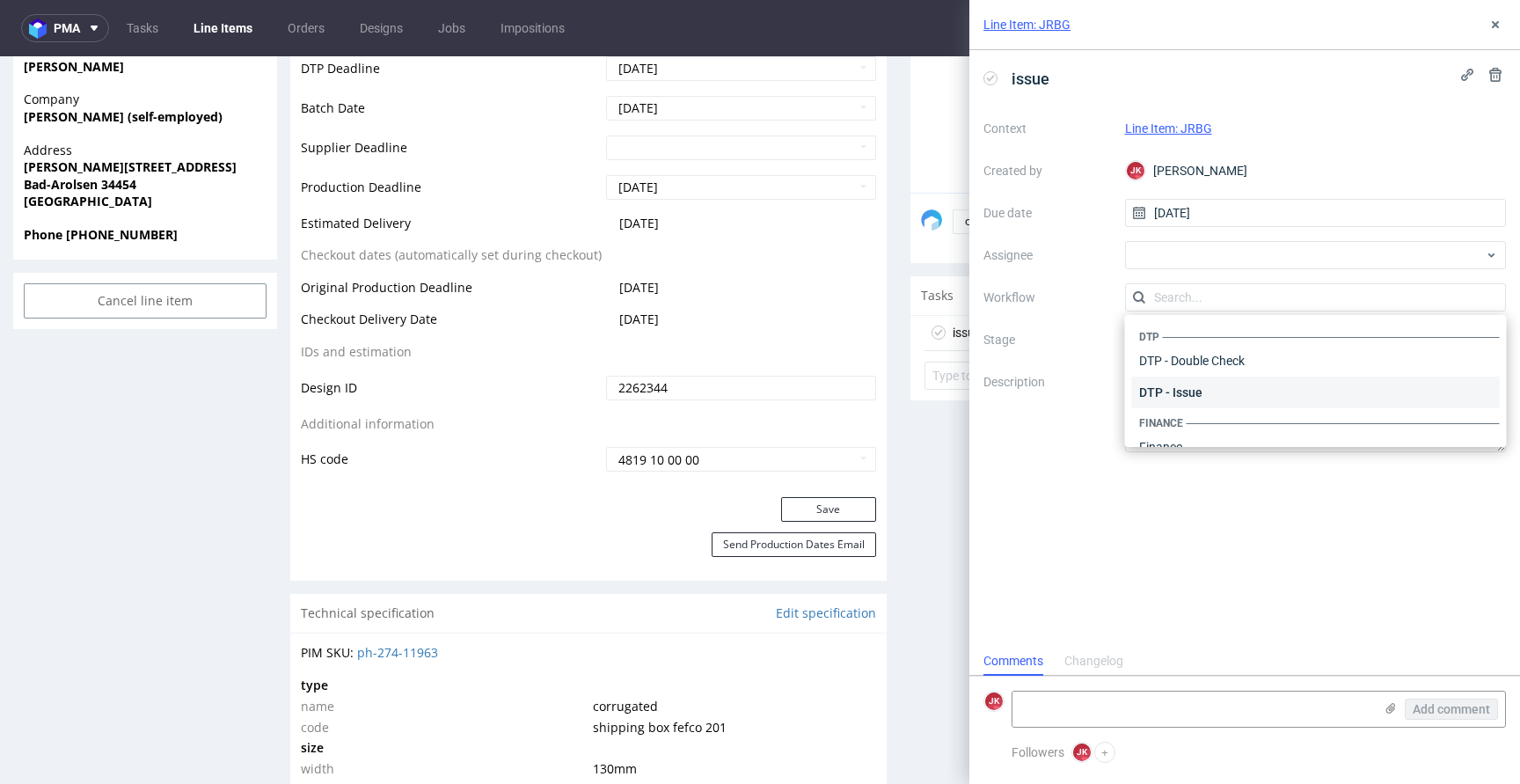
click at [1165, 391] on div "DTP - Issue" at bounding box center [1316, 392] width 367 height 32
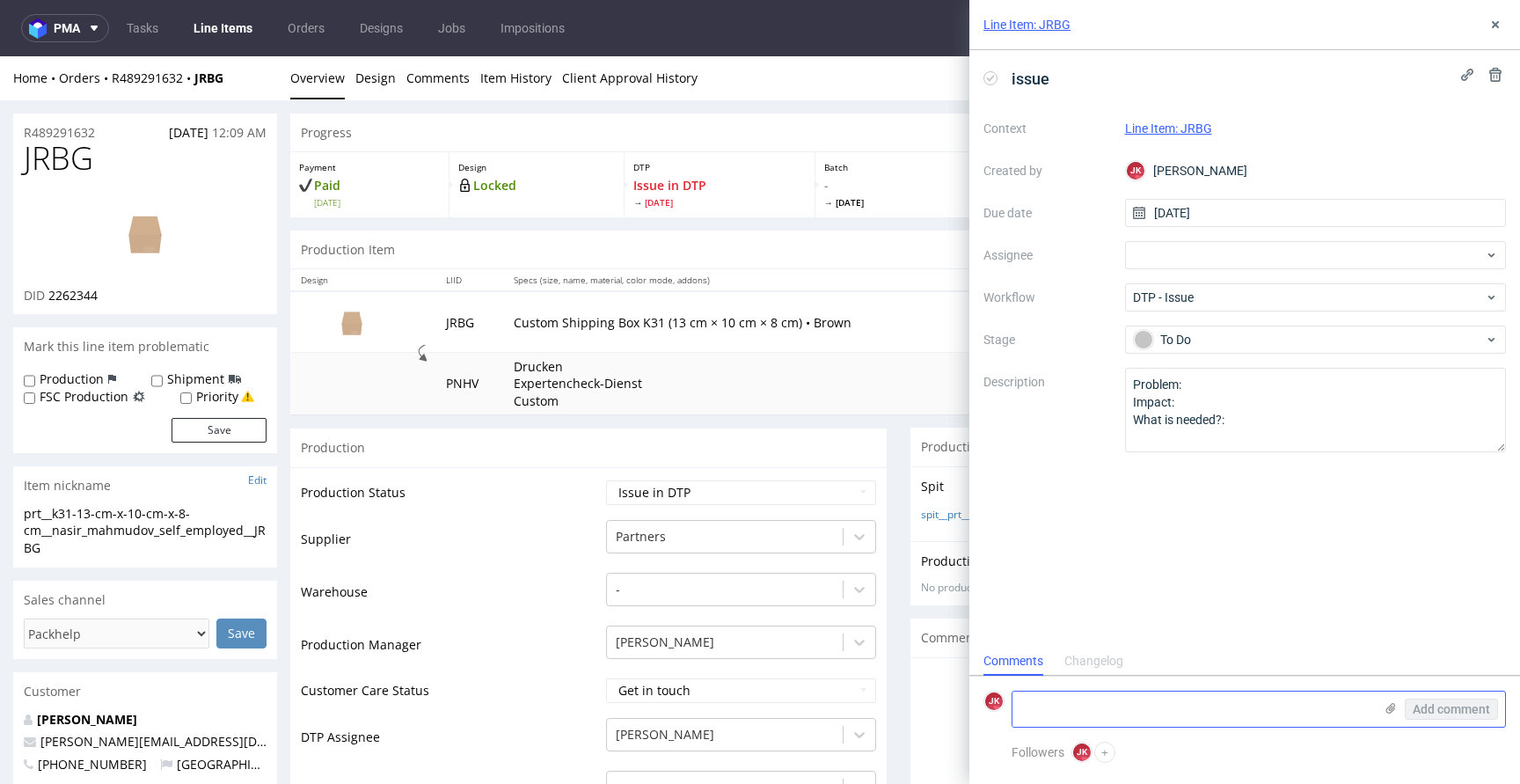
click at [1102, 703] on textarea at bounding box center [1192, 709] width 361 height 35
click at [1102, 708] on textarea "We cant print White in CMYK" at bounding box center [1192, 709] width 361 height 35
click at [1193, 707] on textarea "We cant print white in CMYK" at bounding box center [1192, 709] width 361 height 35
click at [1122, 707] on textarea "We cant print white in CMYK" at bounding box center [1192, 709] width 361 height 35
click at [1215, 705] on textarea "We cant print white color in CMYK. I suggest cha" at bounding box center [1192, 709] width 361 height 35
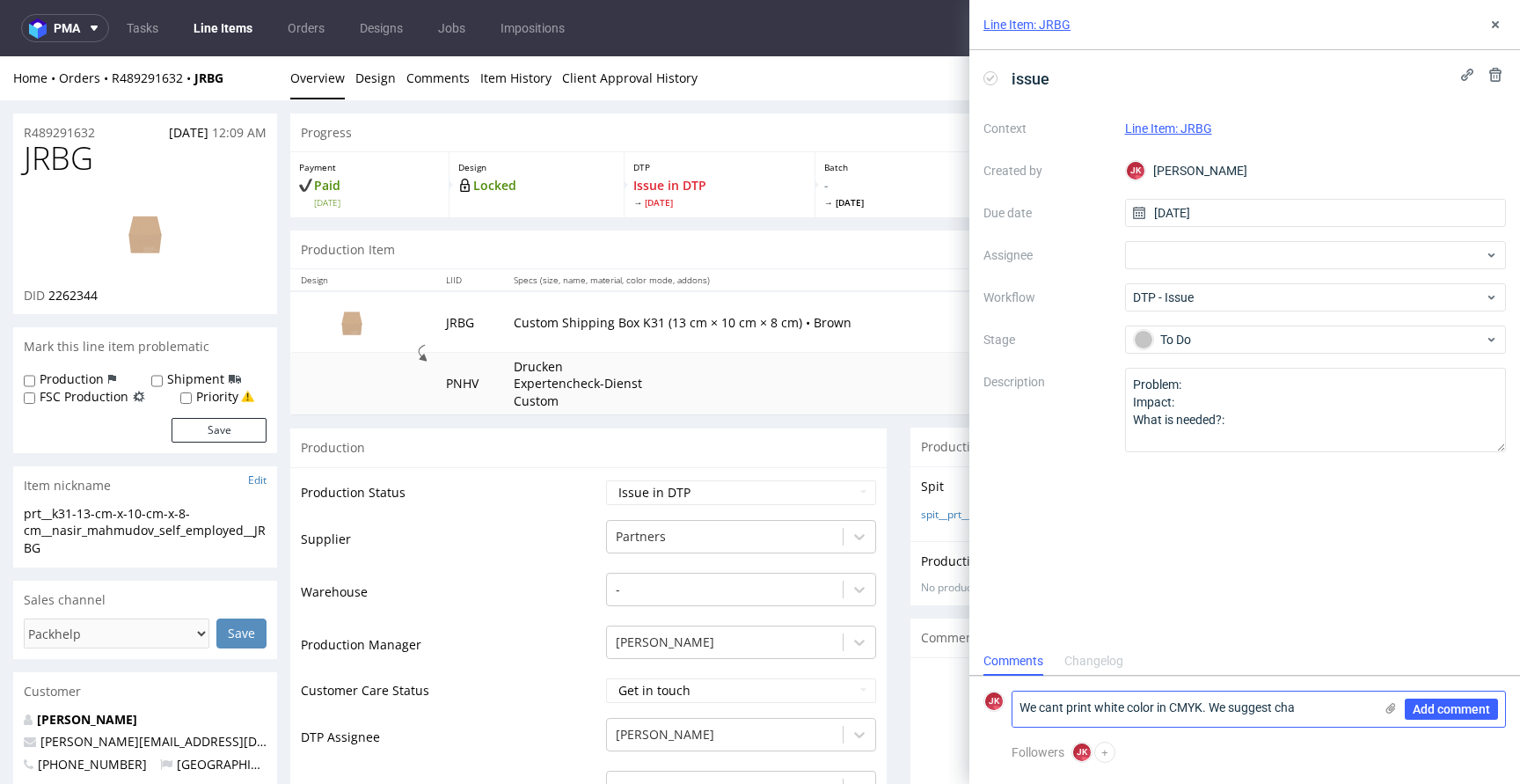
click at [1325, 711] on textarea "We cant print white color in CMYK. We suggest cha" at bounding box center [1192, 709] width 361 height 35
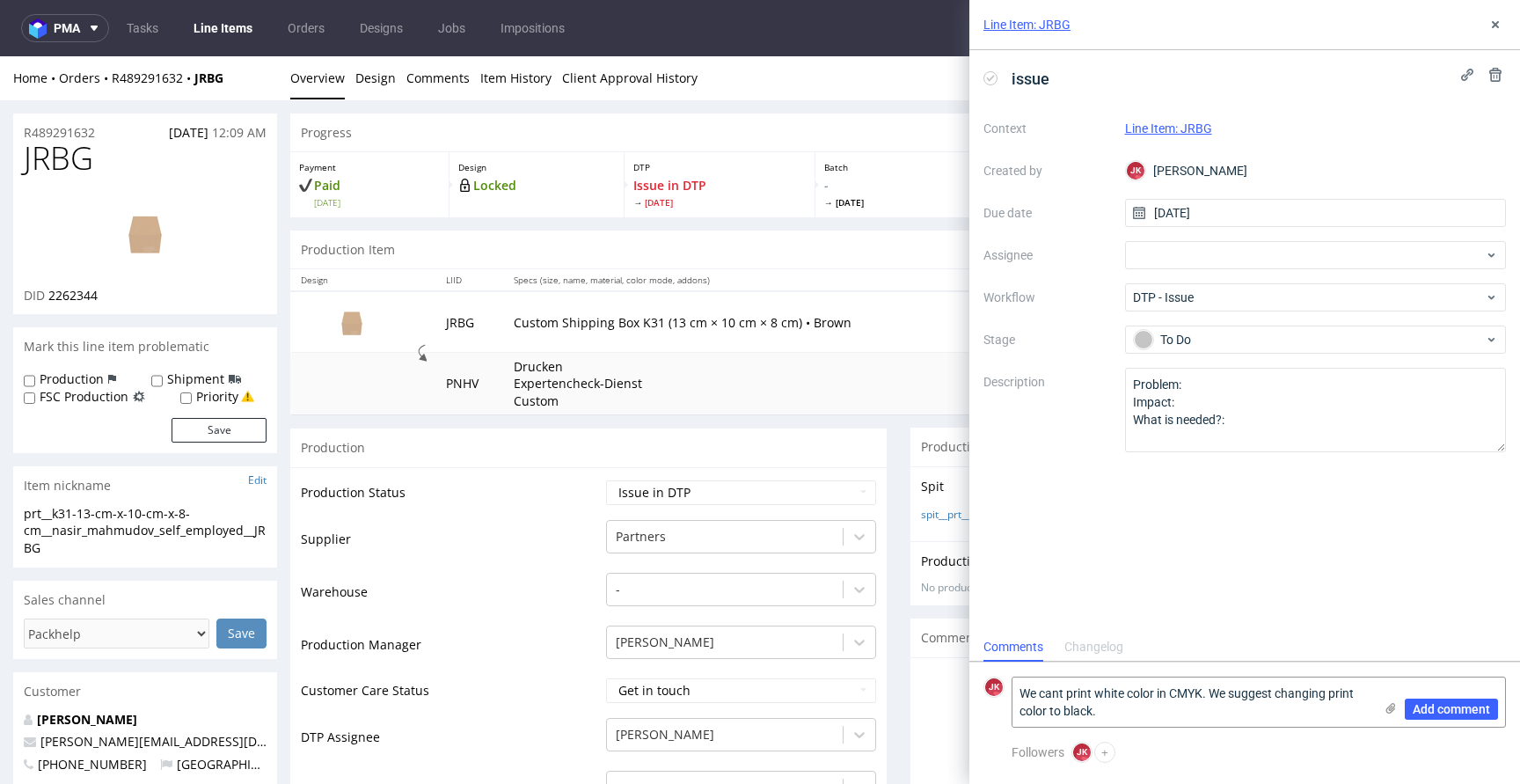
type textarea "We cant print white color in CMYK. We suggest changing print color to black."
click at [65, 160] on span "JRBG" at bounding box center [59, 159] width 70 height 35
copy span "JRBG"
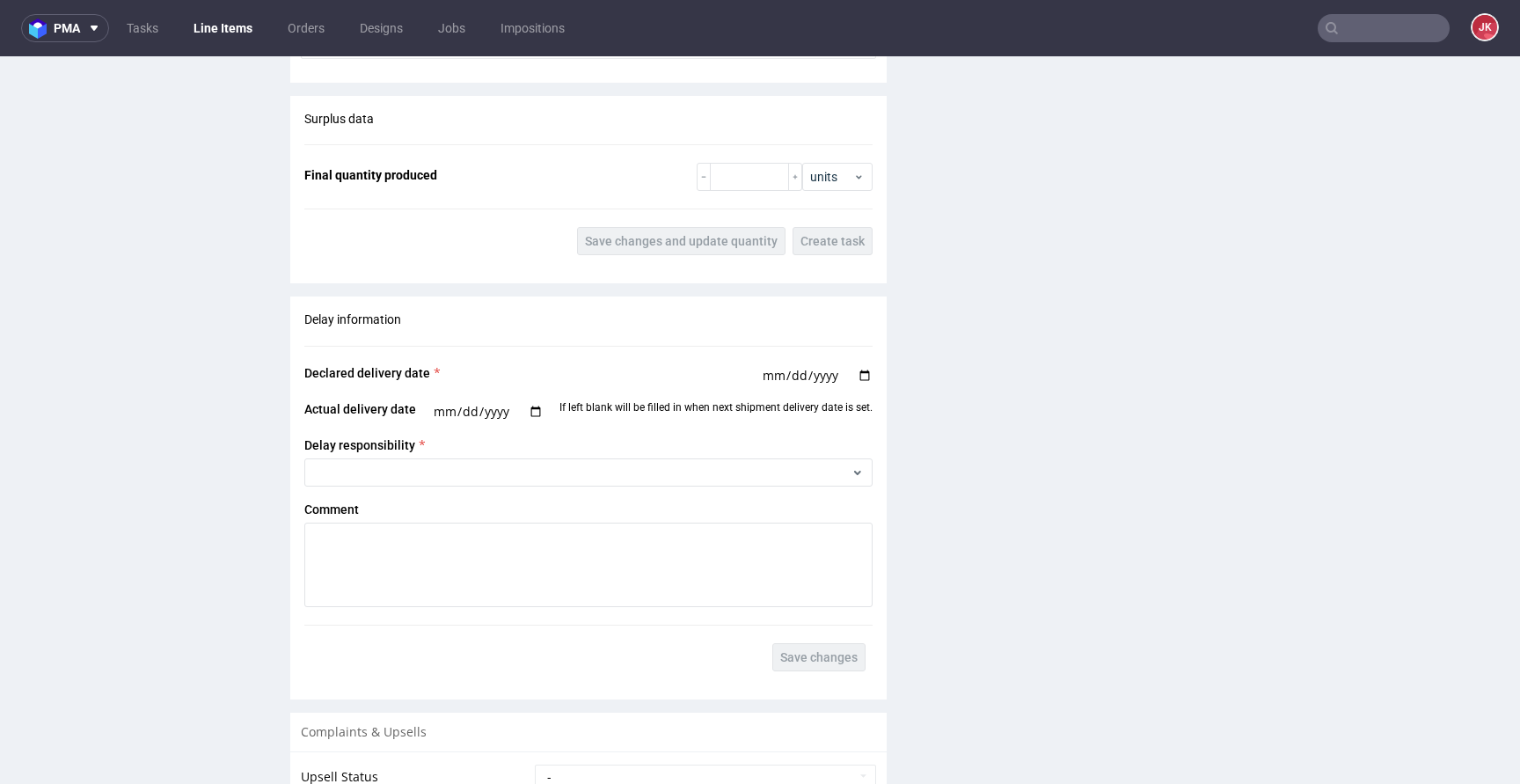
scroll to position [2422, 0]
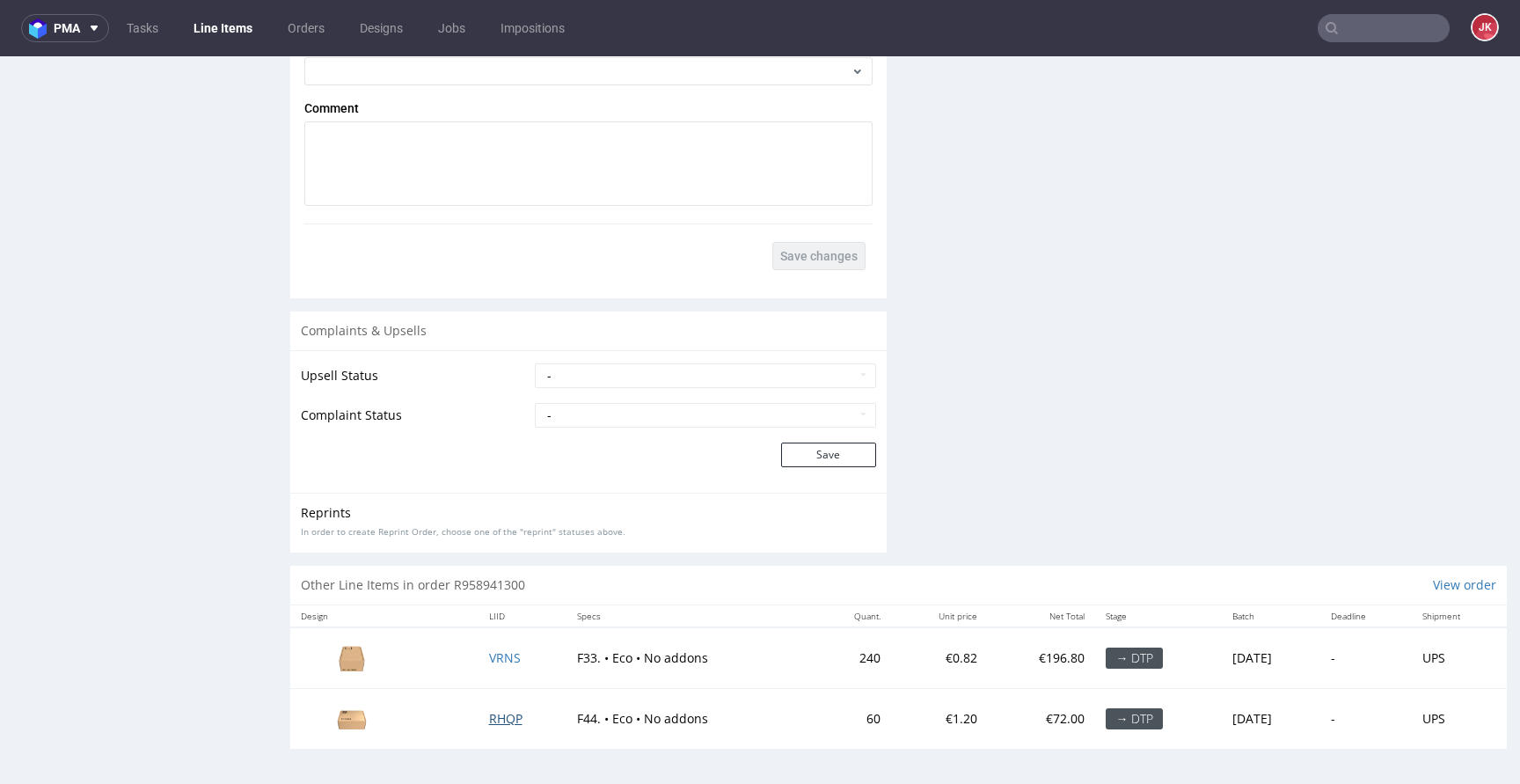
click at [498, 711] on span "RHQP" at bounding box center [506, 717] width 34 height 16
click at [501, 659] on span "VRNS" at bounding box center [505, 656] width 32 height 16
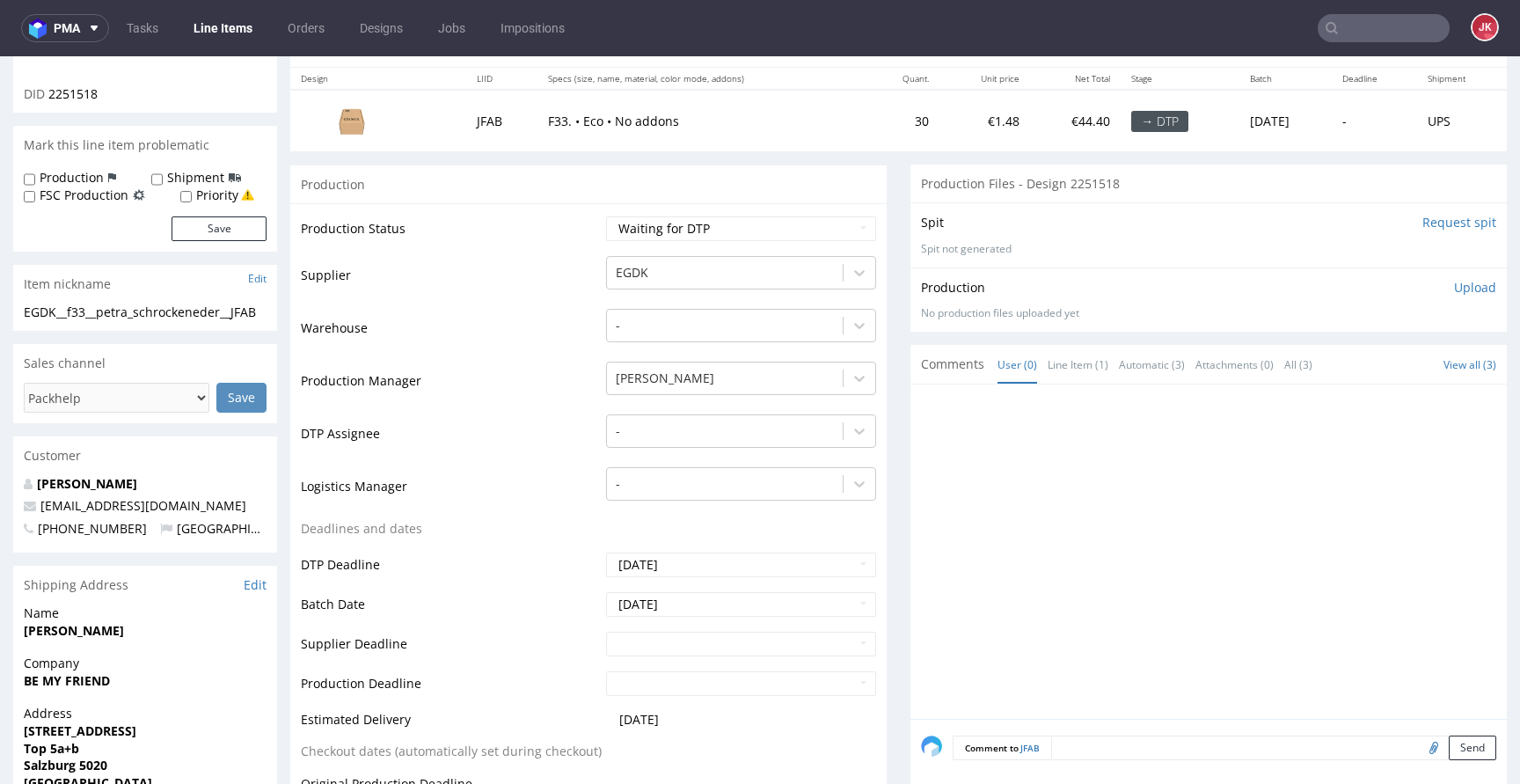
scroll to position [0, 0]
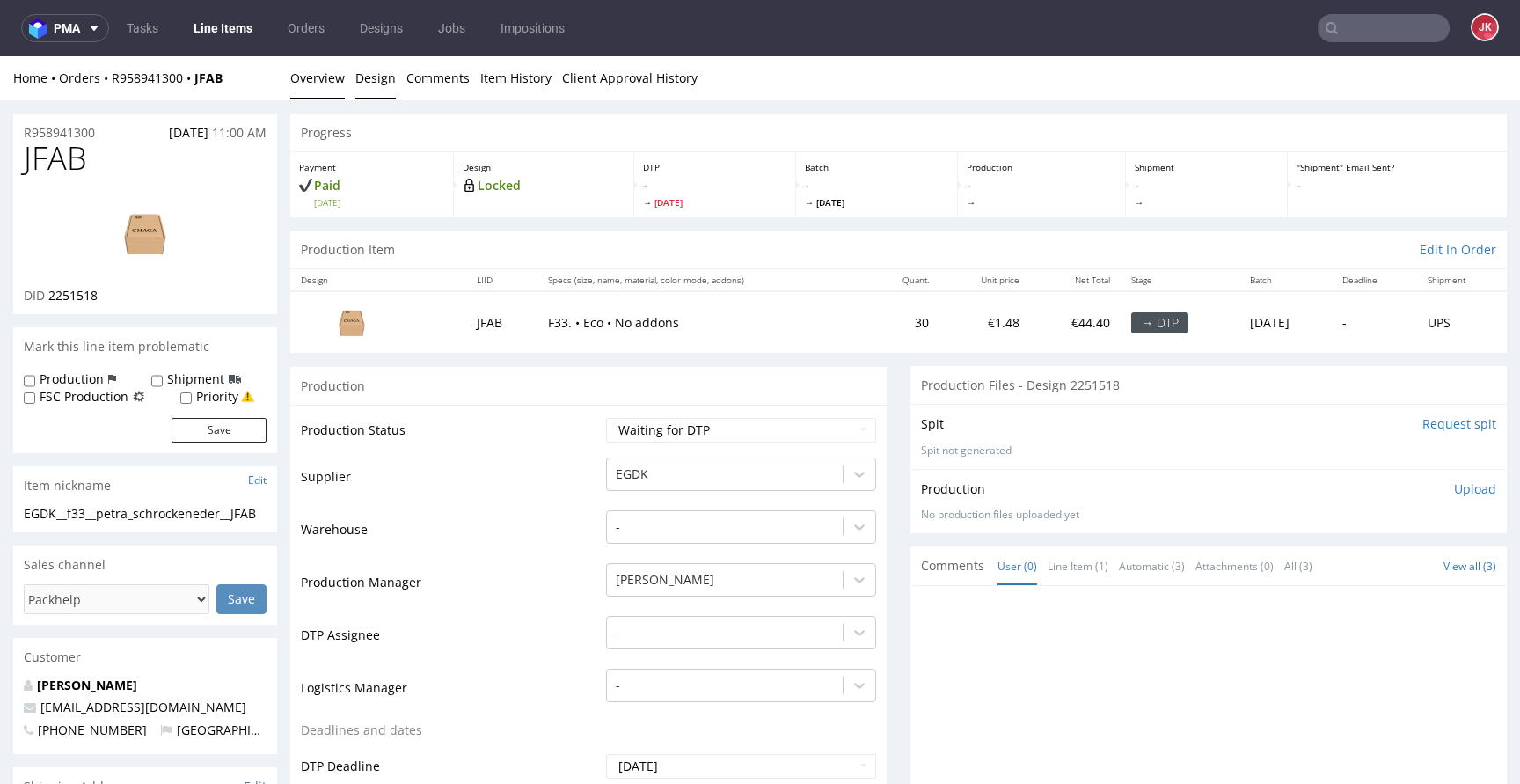
click at [377, 73] on link "Design" at bounding box center [376, 77] width 41 height 44
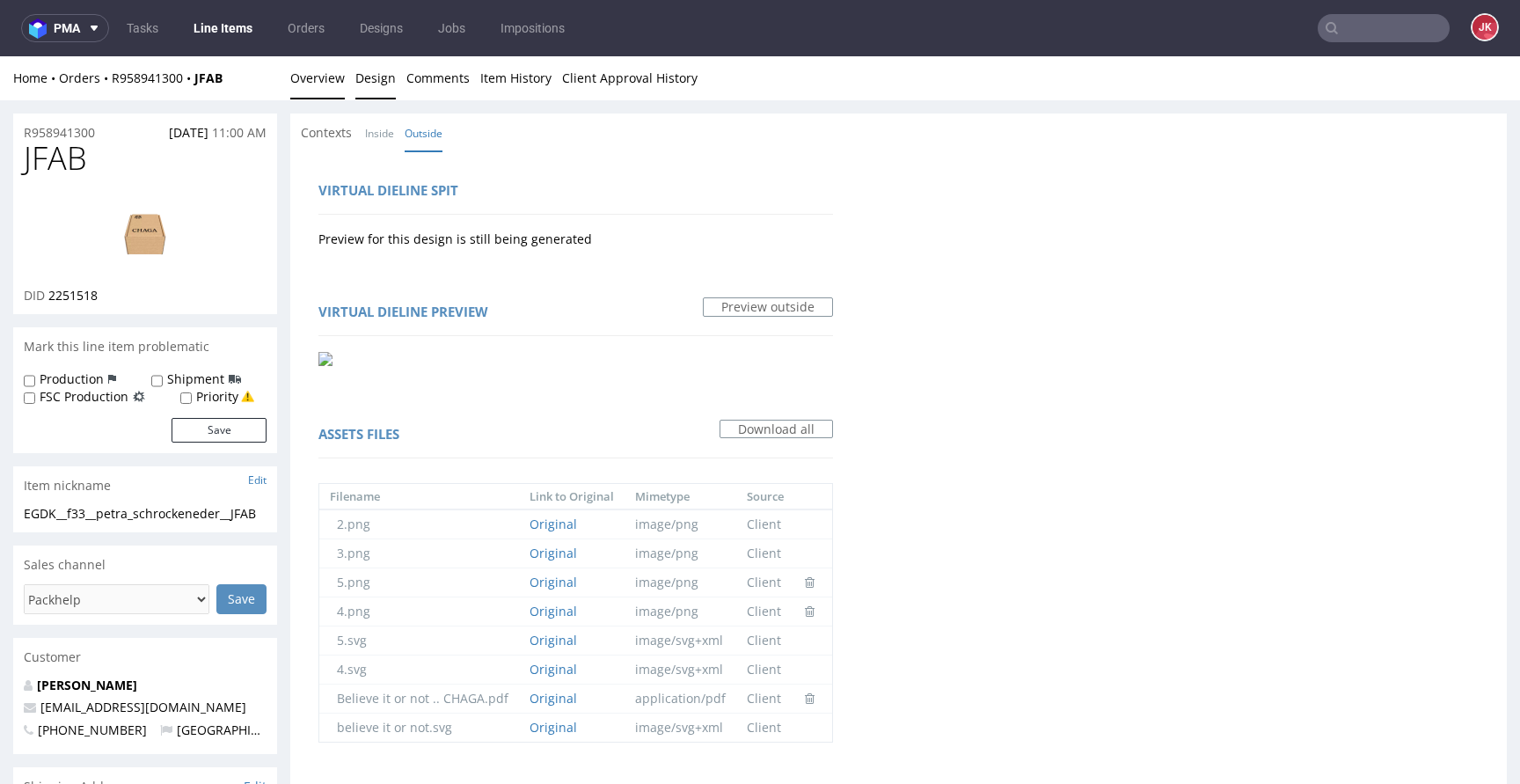
click at [332, 83] on link "Overview" at bounding box center [317, 77] width 54 height 44
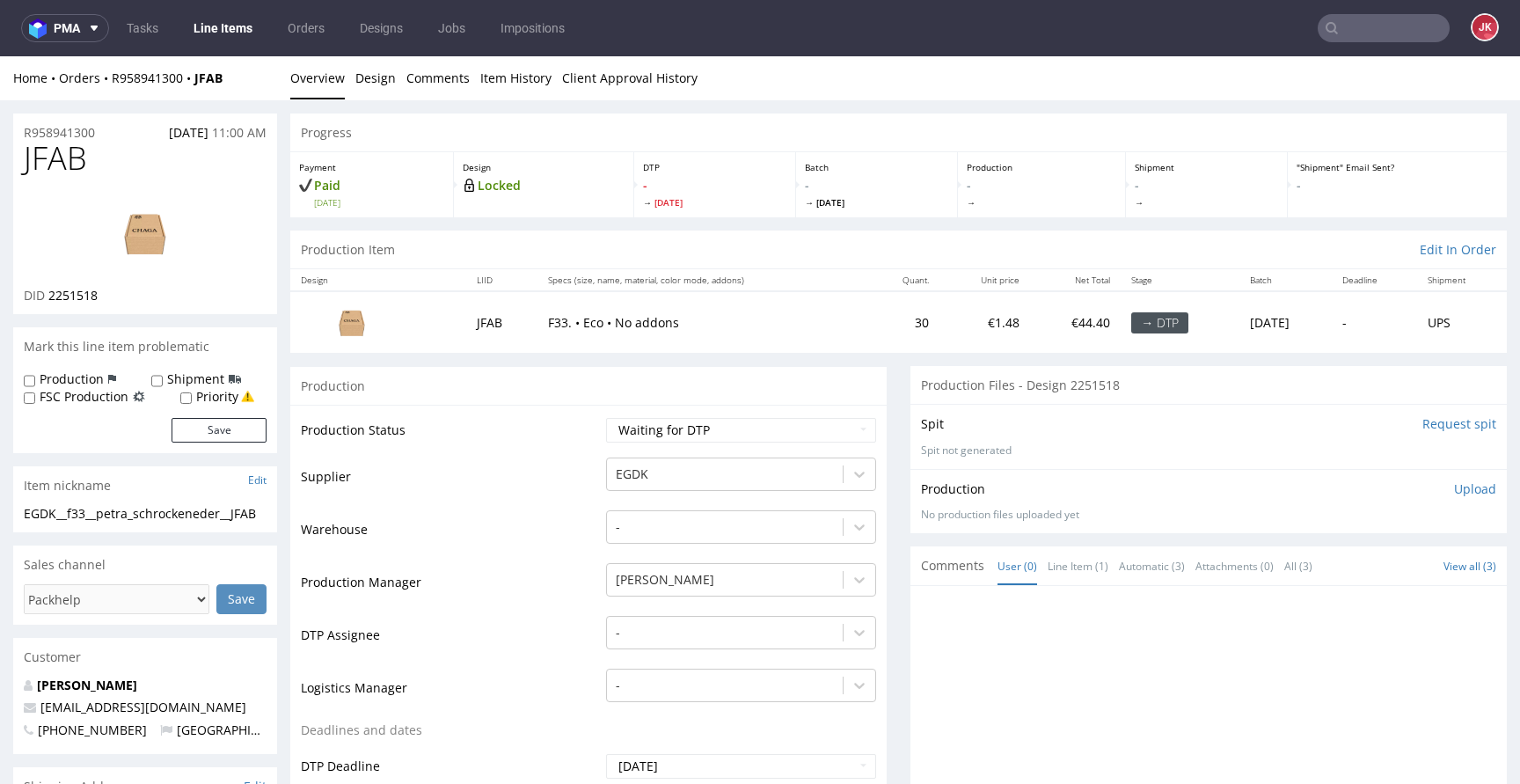
click at [155, 235] on img at bounding box center [145, 233] width 141 height 79
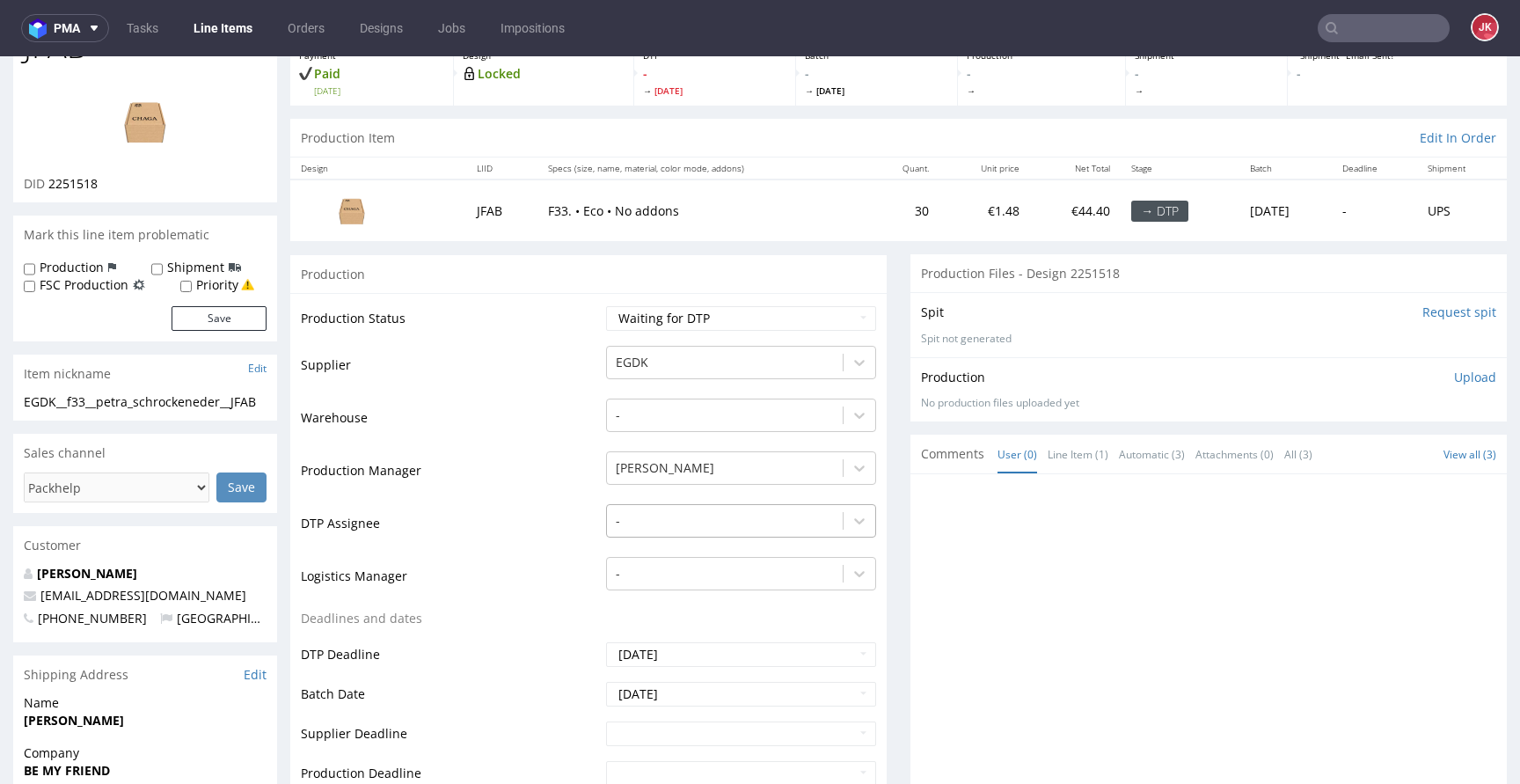
click at [663, 529] on div "-" at bounding box center [741, 515] width 270 height 24
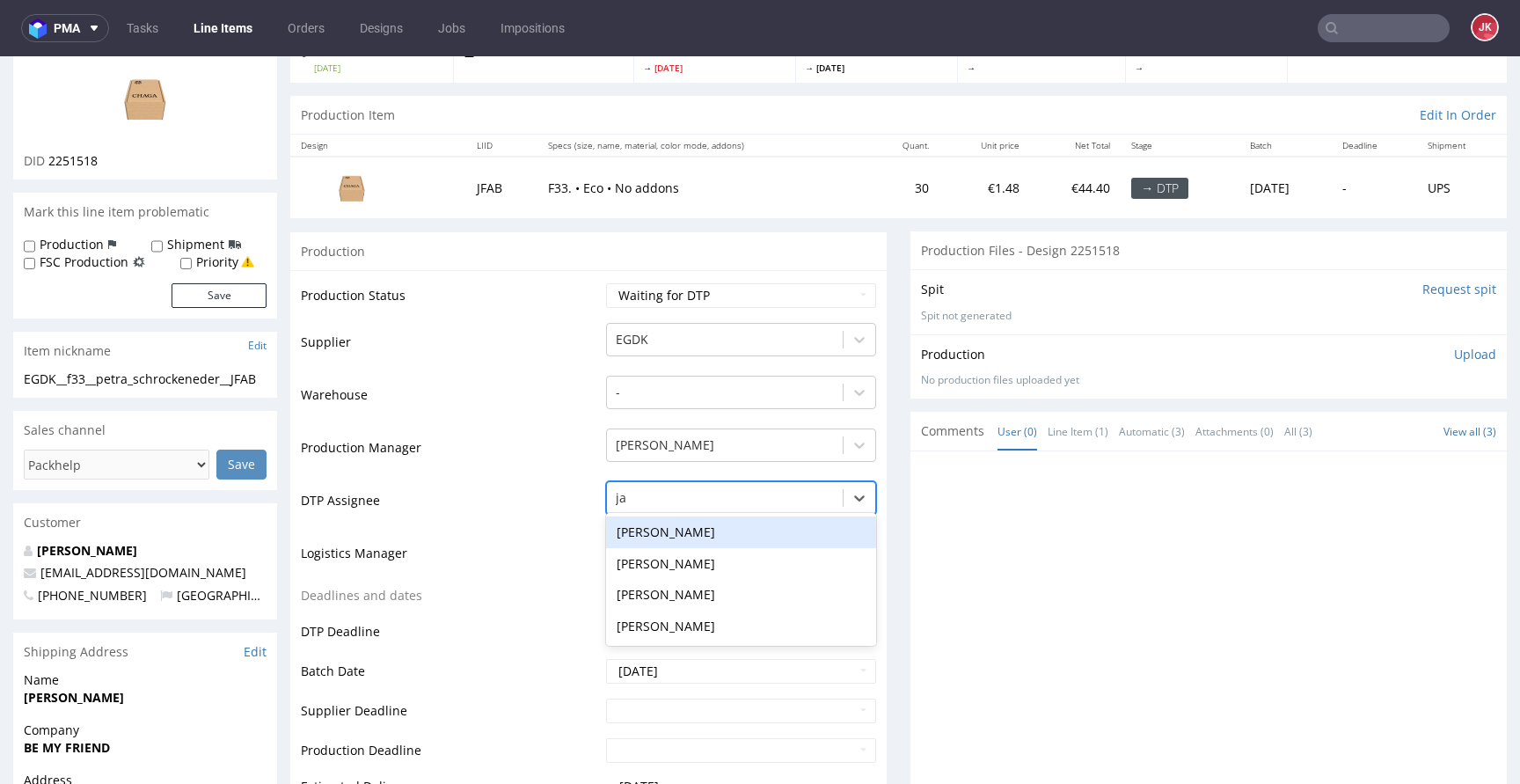
type input "jan"
click at [677, 529] on div "[PERSON_NAME]" at bounding box center [741, 532] width 270 height 32
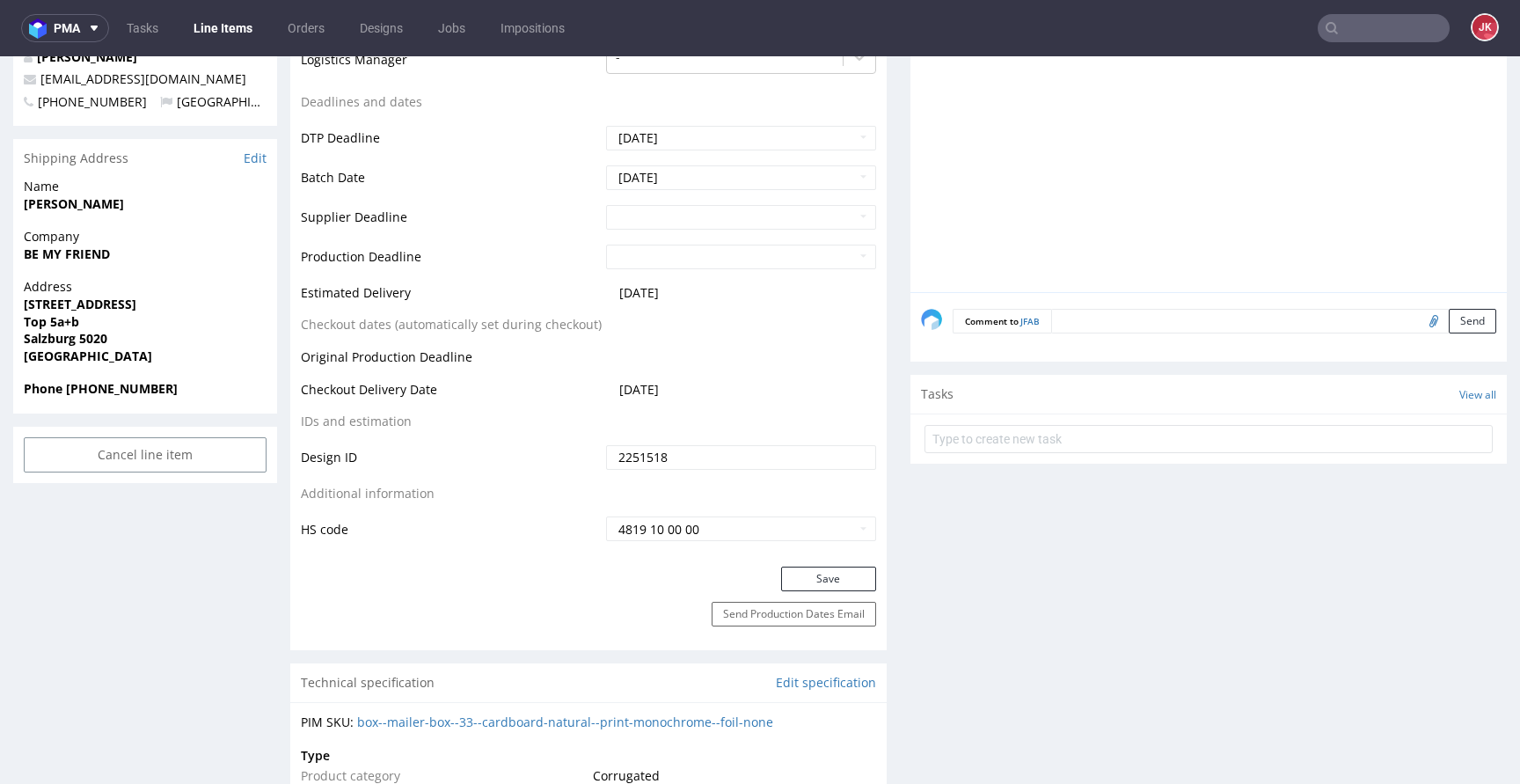
scroll to position [663, 0]
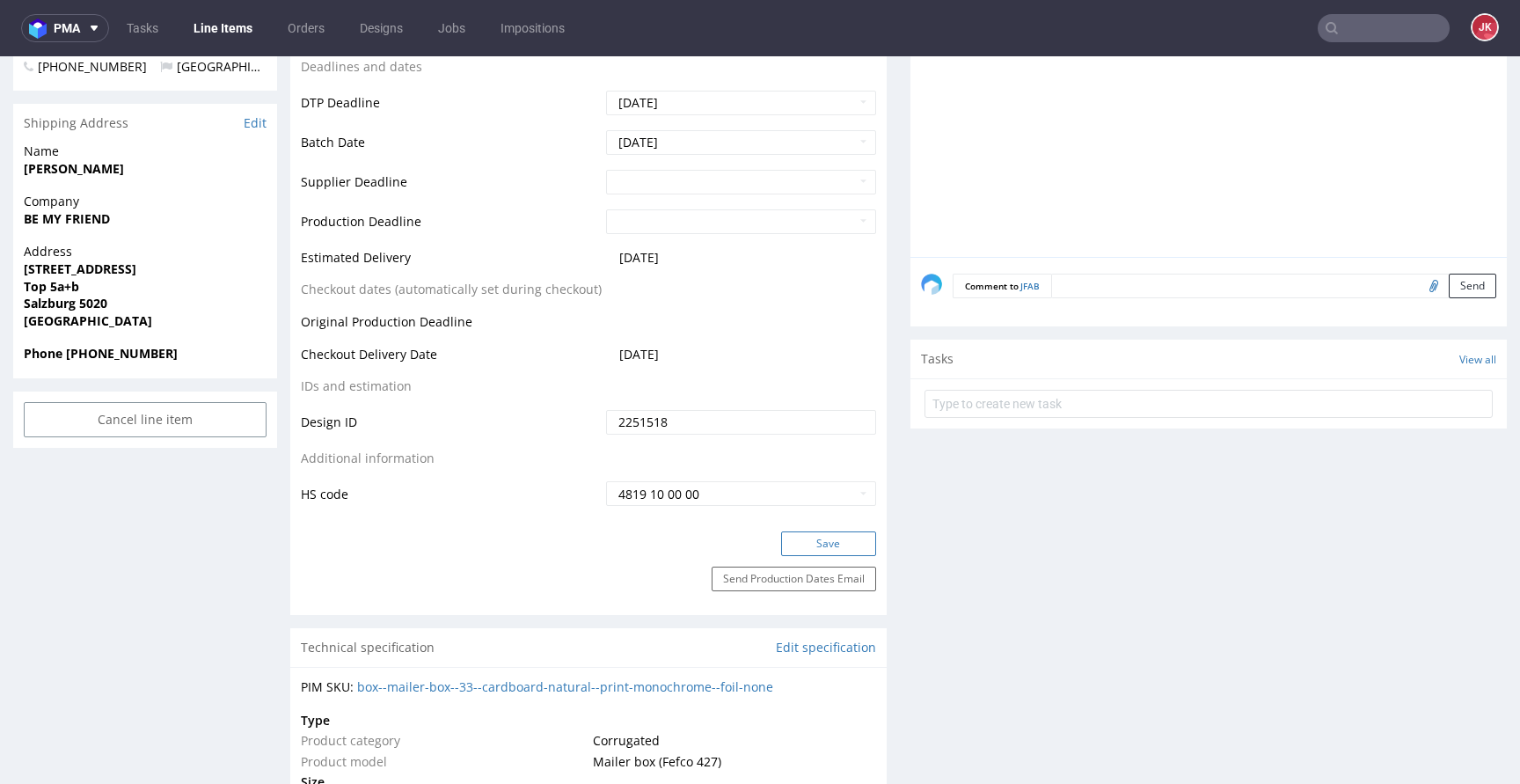
click at [792, 540] on button "Save" at bounding box center [829, 542] width 95 height 24
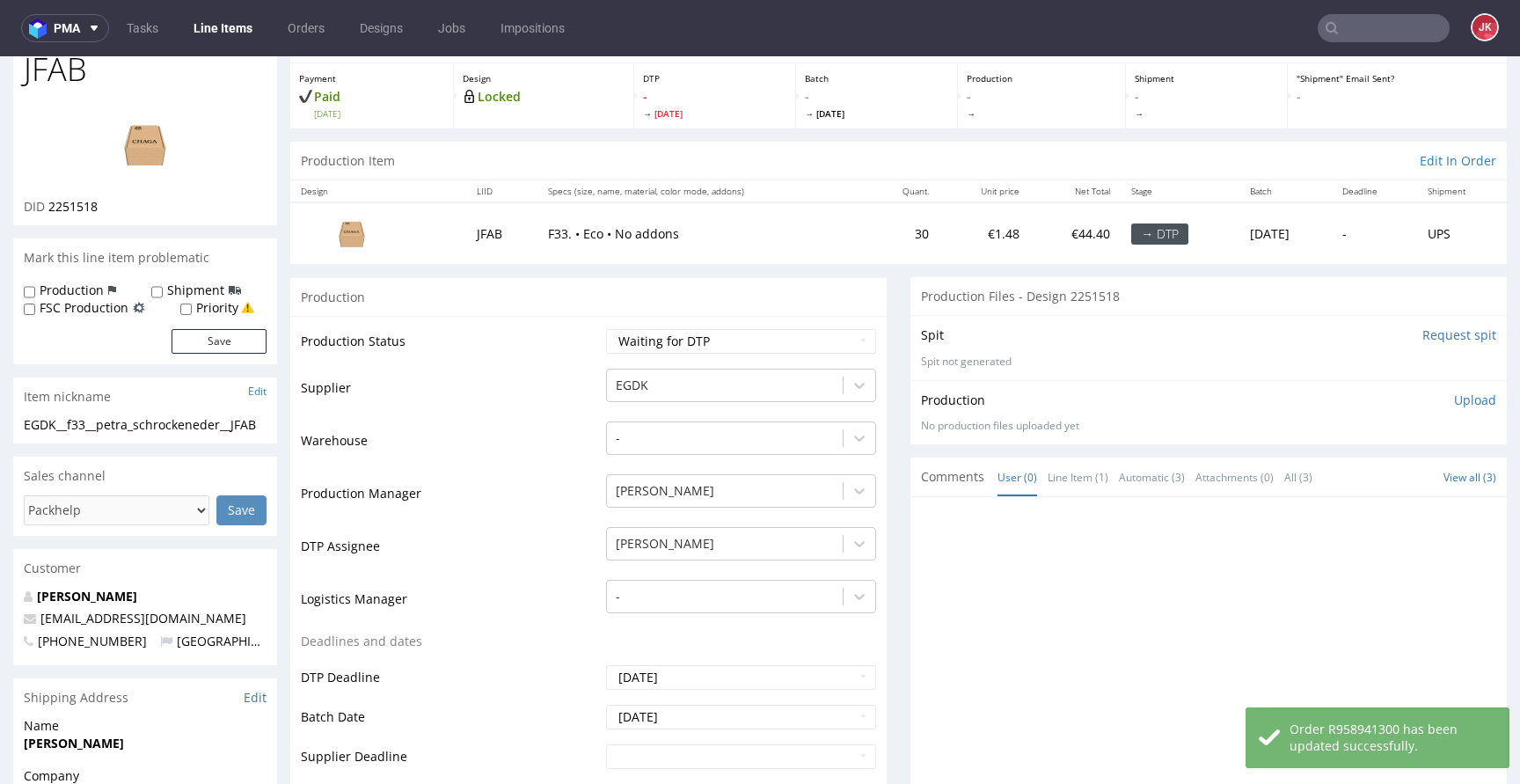
scroll to position [0, 0]
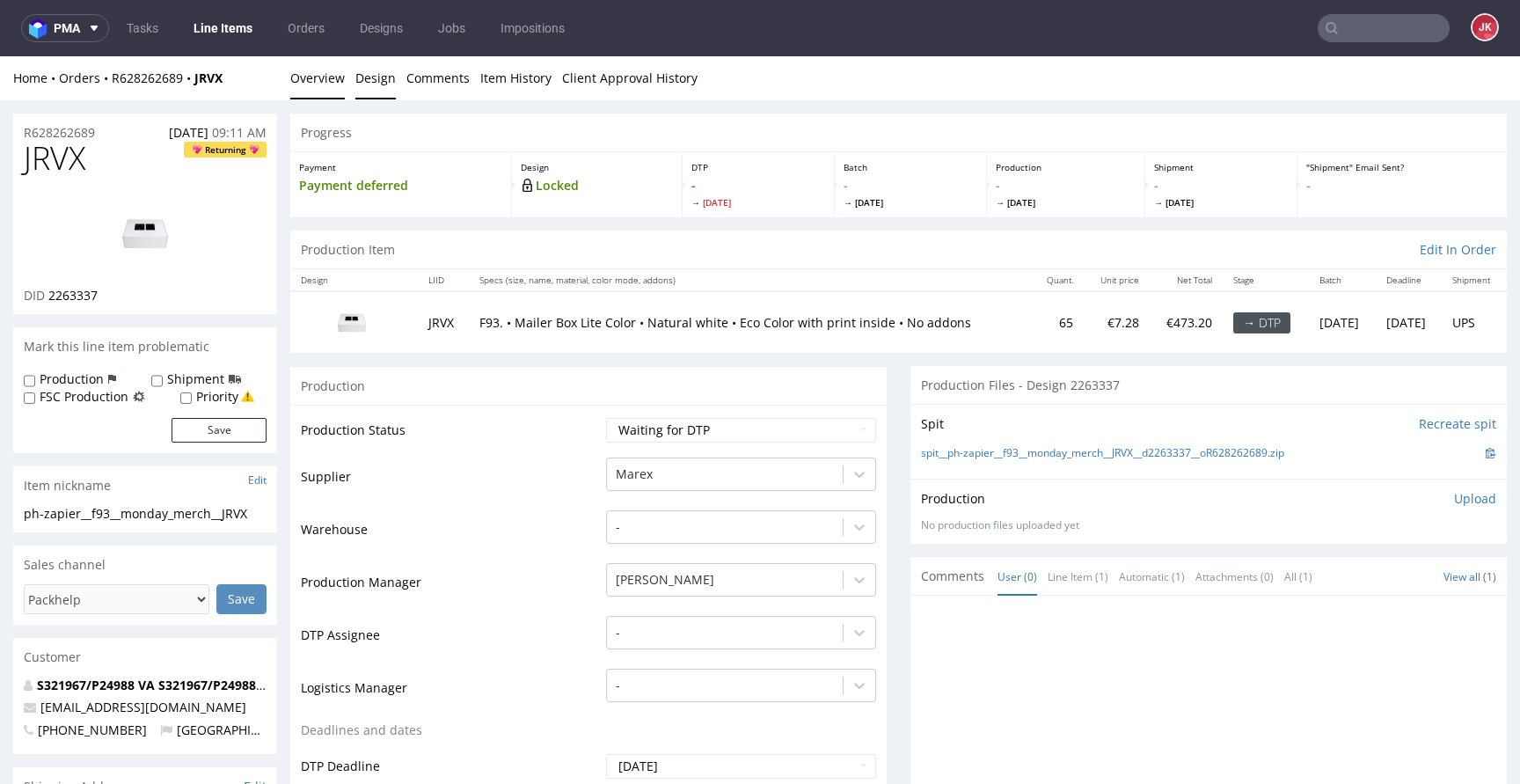
click at [374, 86] on link "Design" at bounding box center [376, 77] width 41 height 44
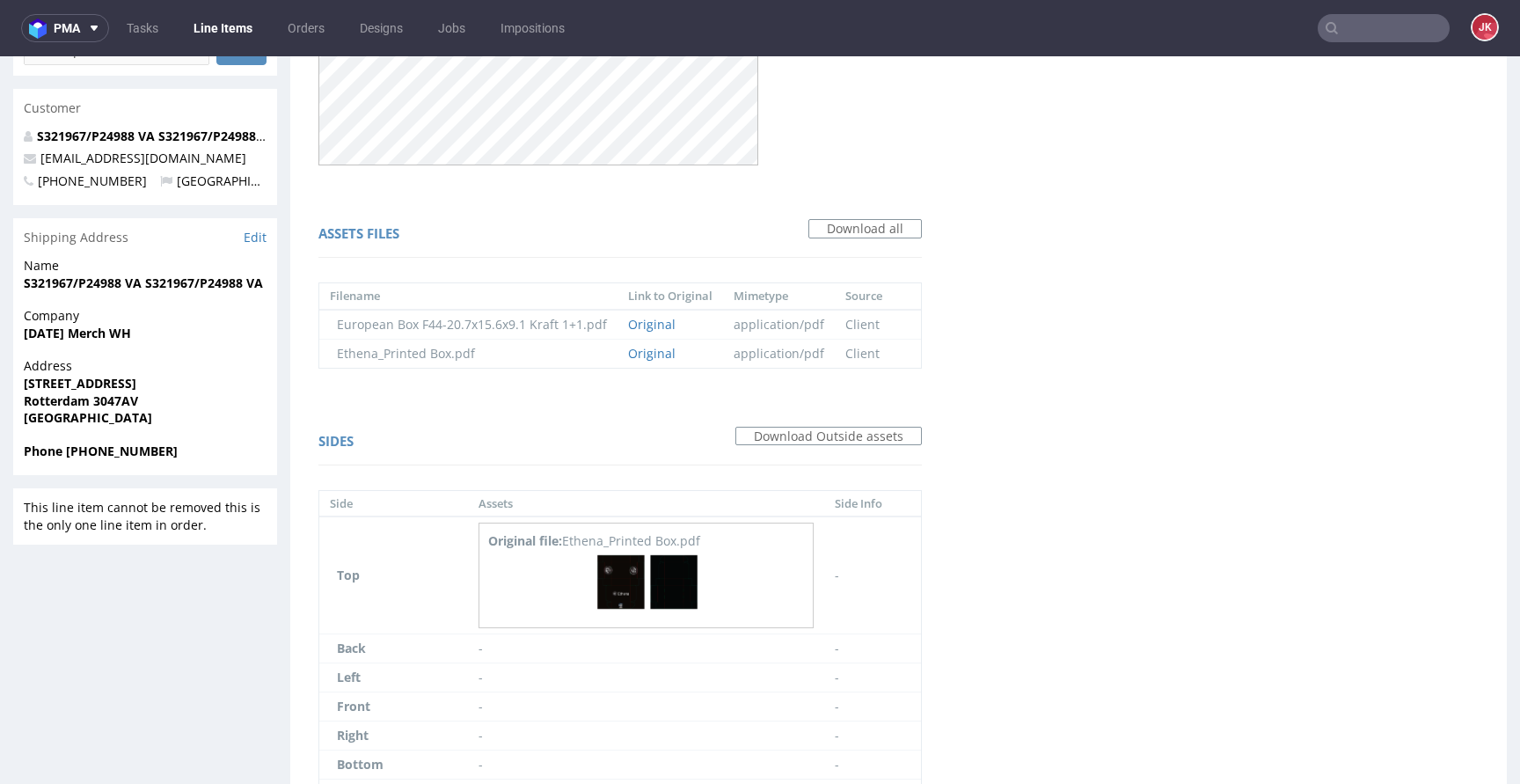
scroll to position [662, 0]
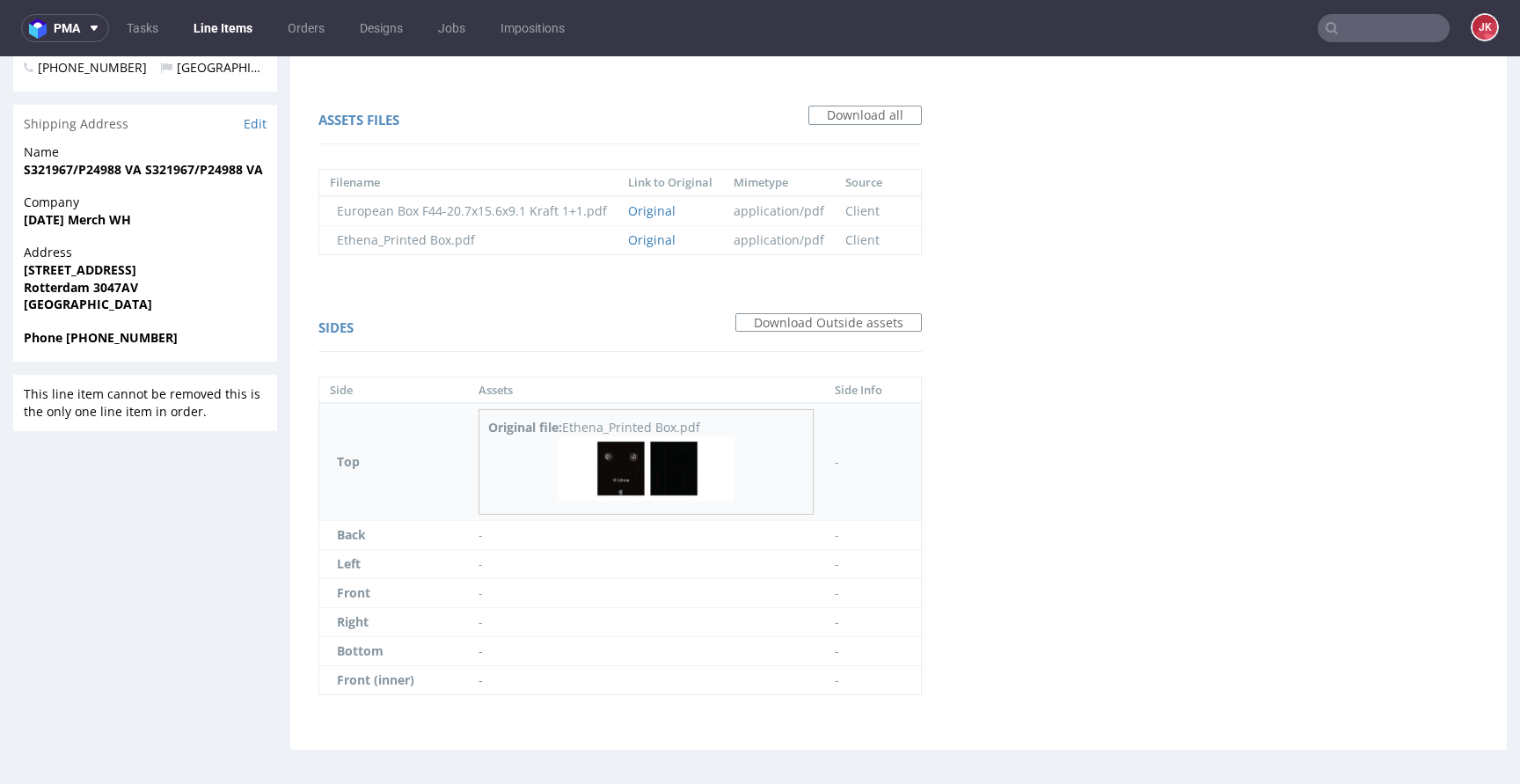
click at [613, 457] on img at bounding box center [647, 468] width 176 height 64
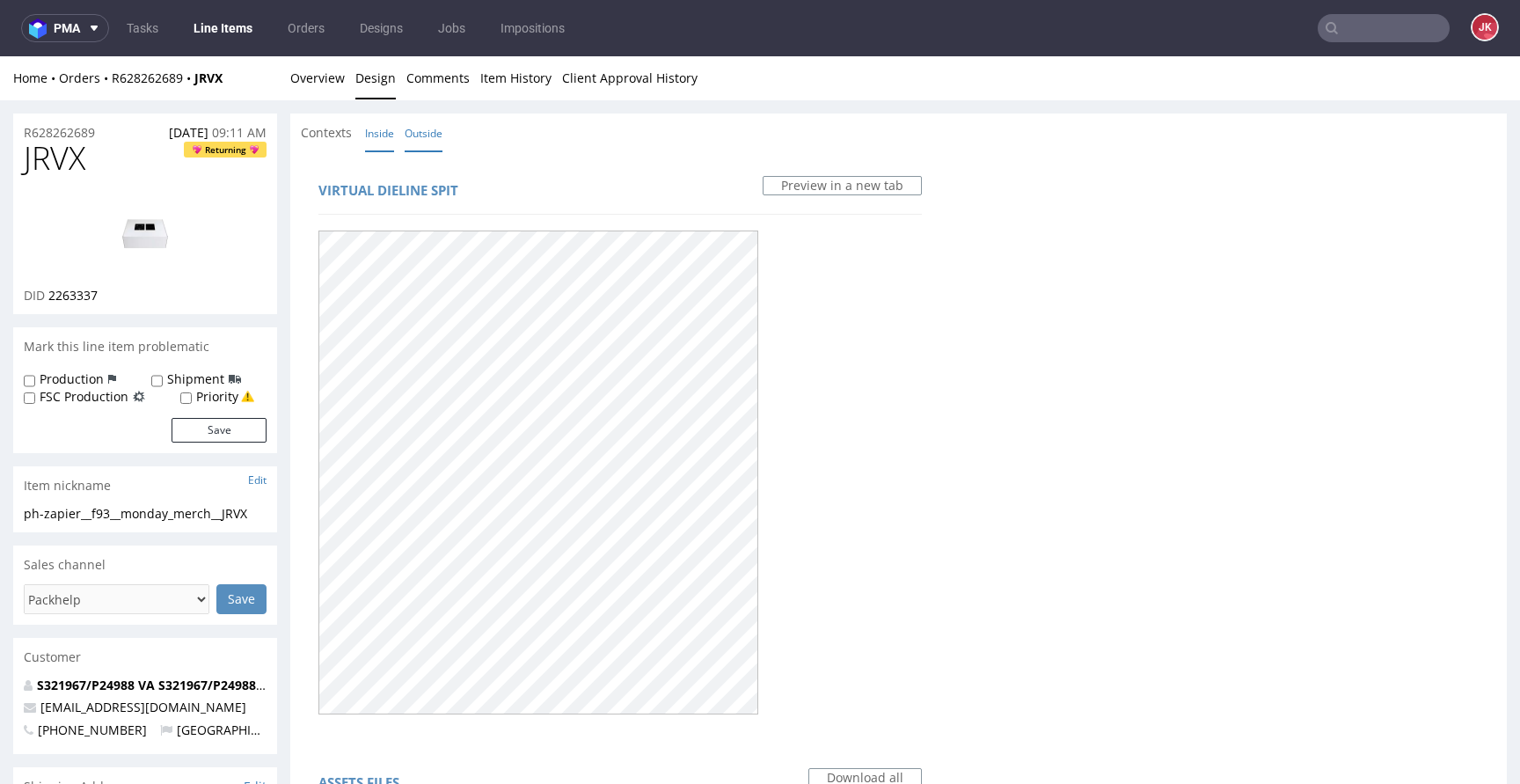
click at [385, 131] on link "Inside" at bounding box center [380, 132] width 29 height 38
click at [327, 78] on link "Overview" at bounding box center [317, 77] width 54 height 44
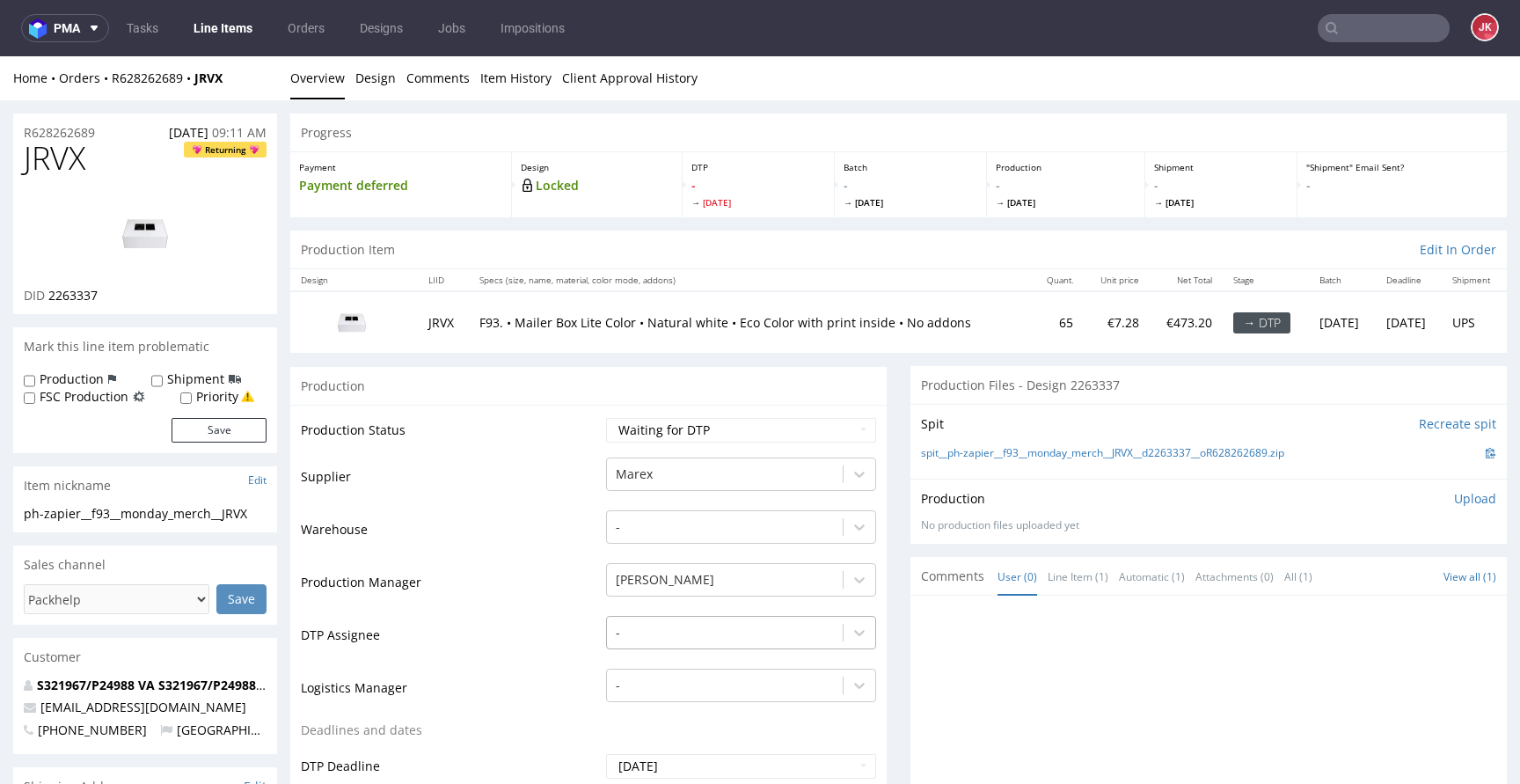
click at [639, 630] on div "-" at bounding box center [741, 627] width 270 height 24
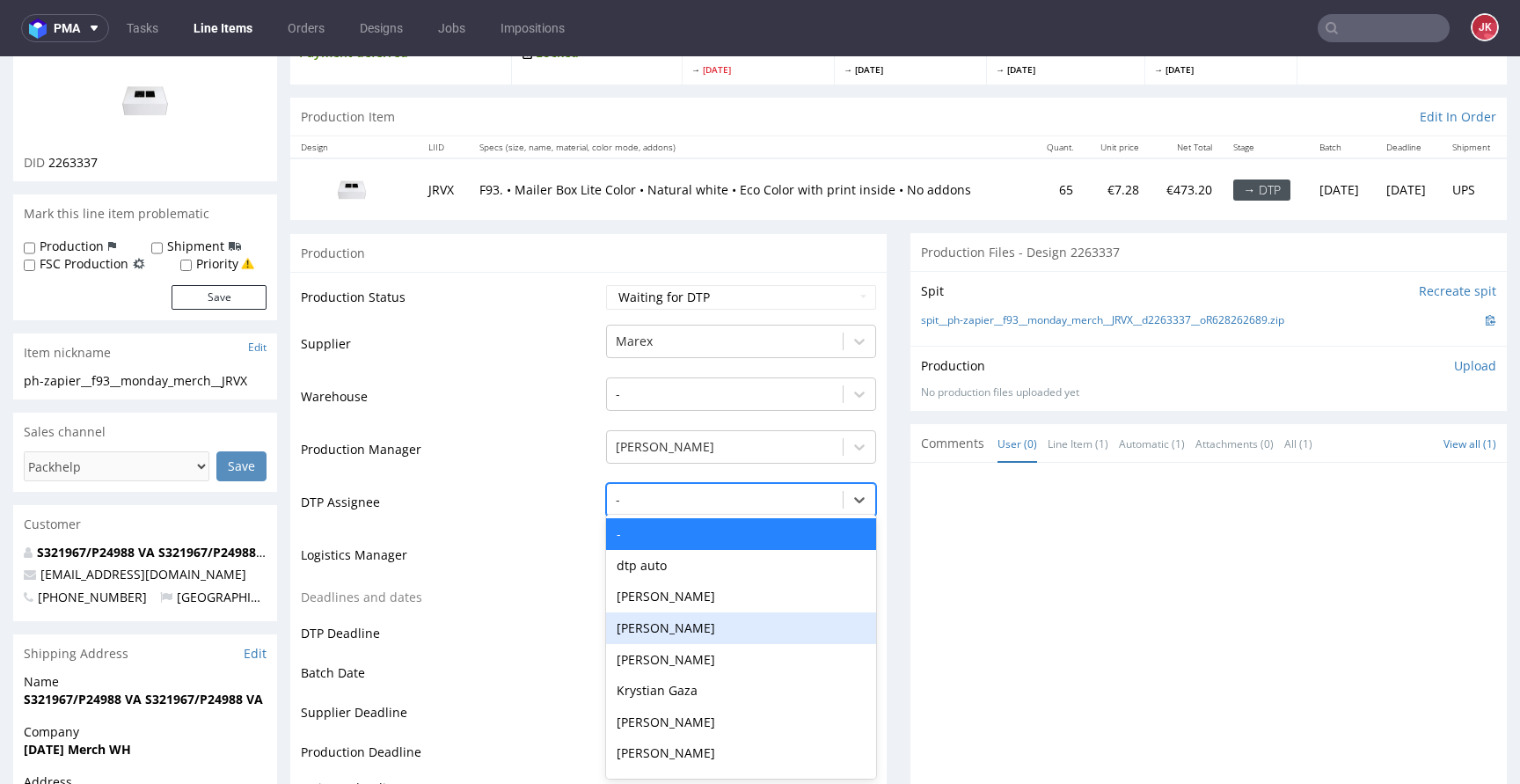
scroll to position [134, 0]
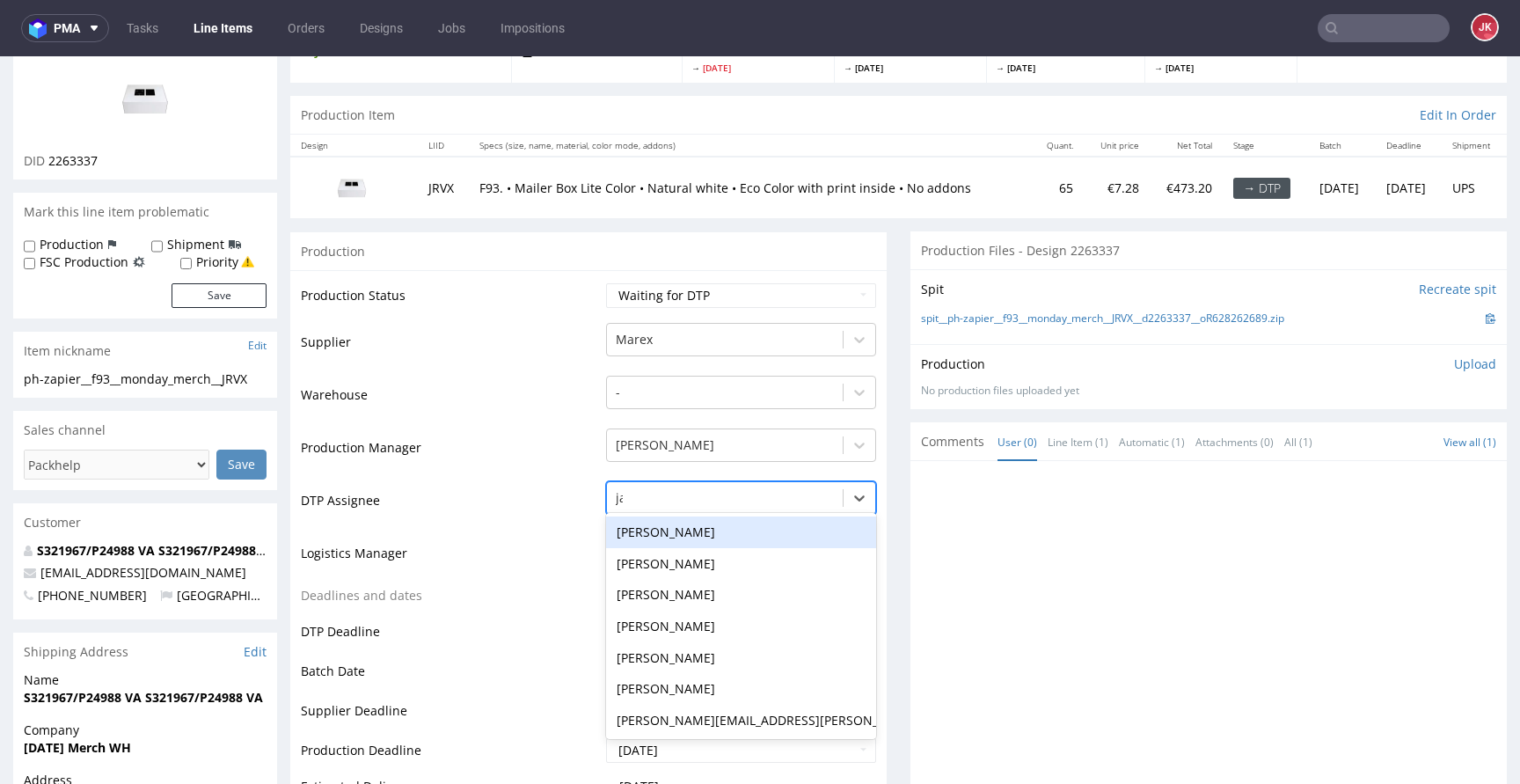
type input "jan"
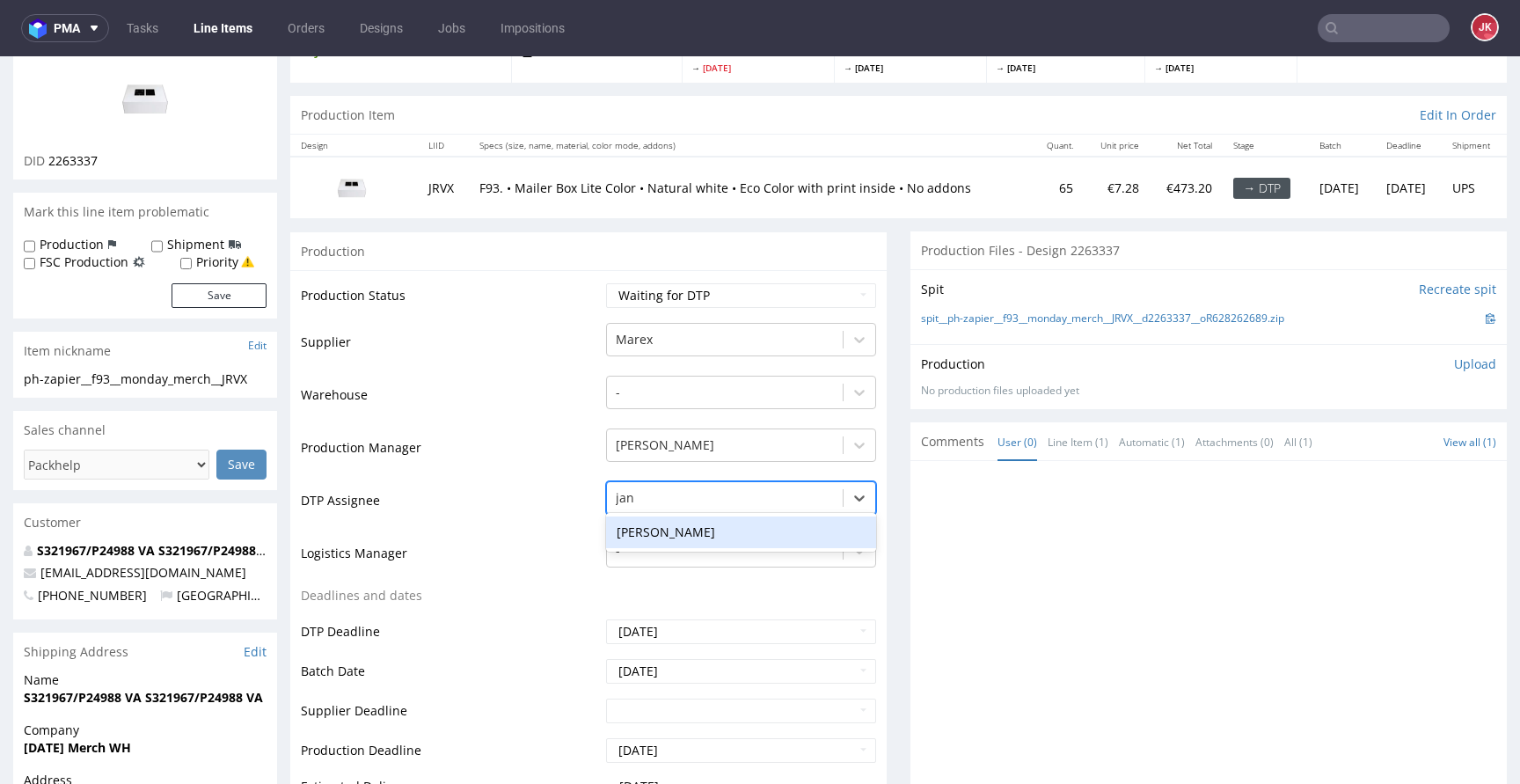
click at [715, 529] on div "[PERSON_NAME]" at bounding box center [741, 532] width 270 height 32
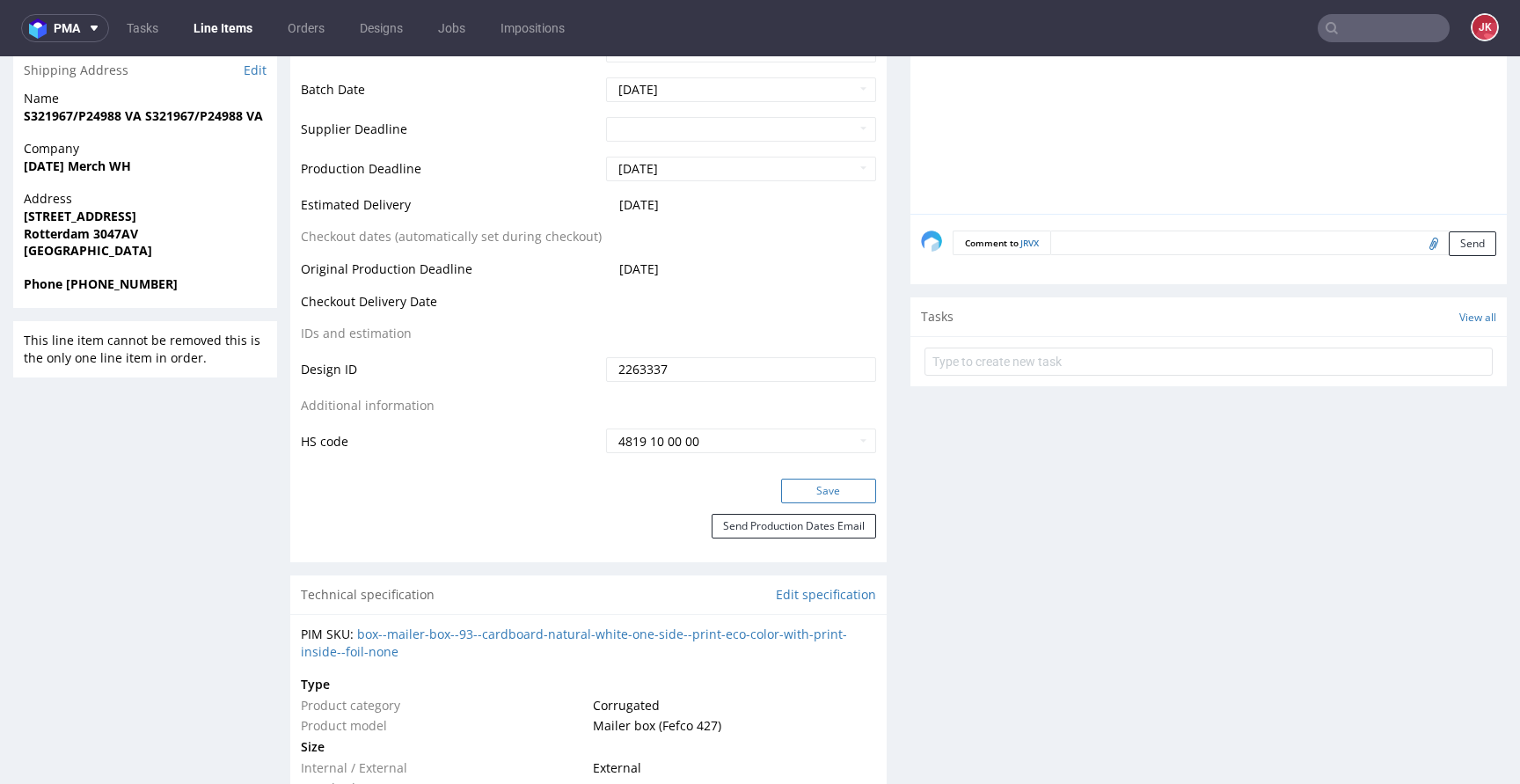
click at [796, 483] on button "Save" at bounding box center [829, 490] width 95 height 24
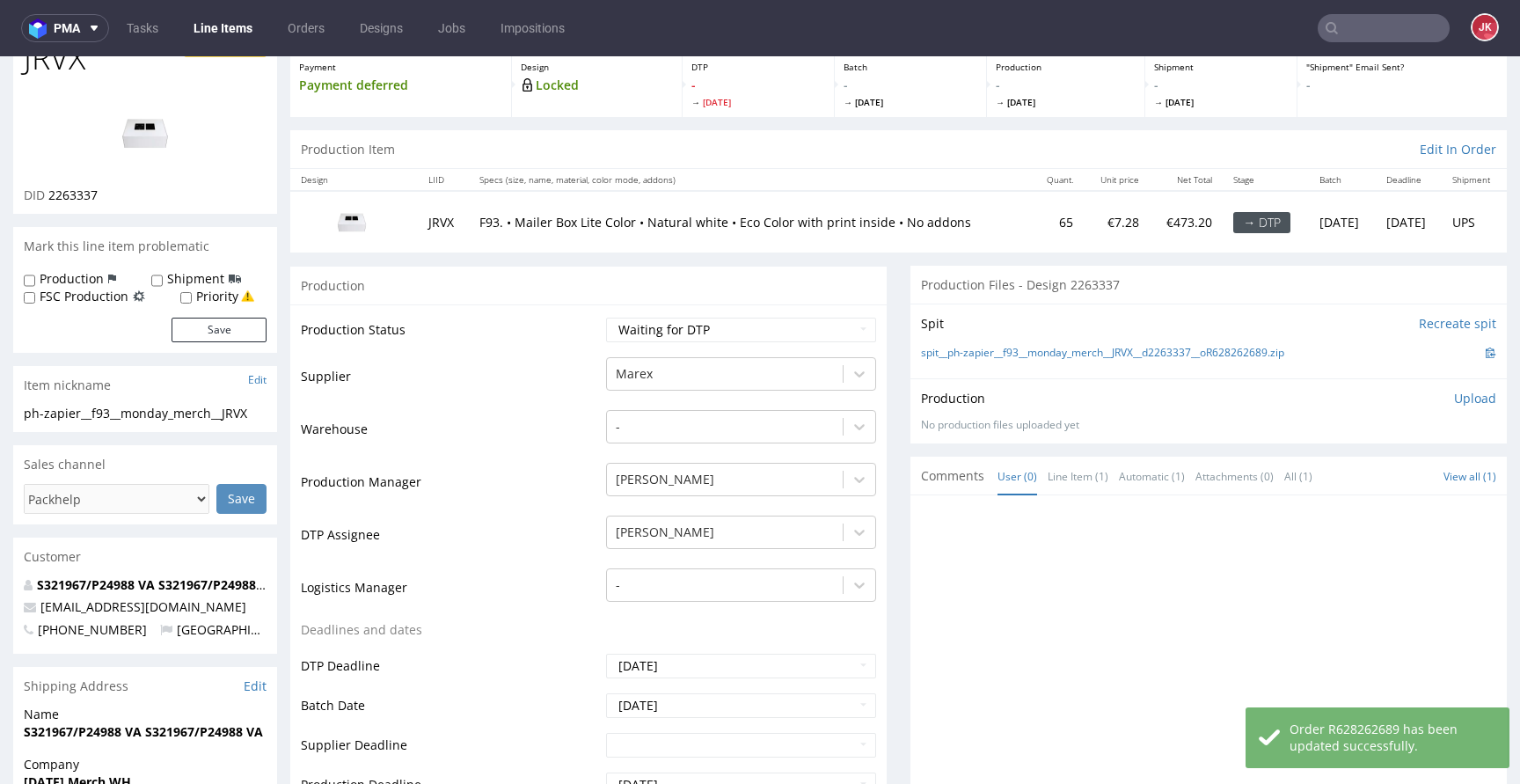
scroll to position [0, 0]
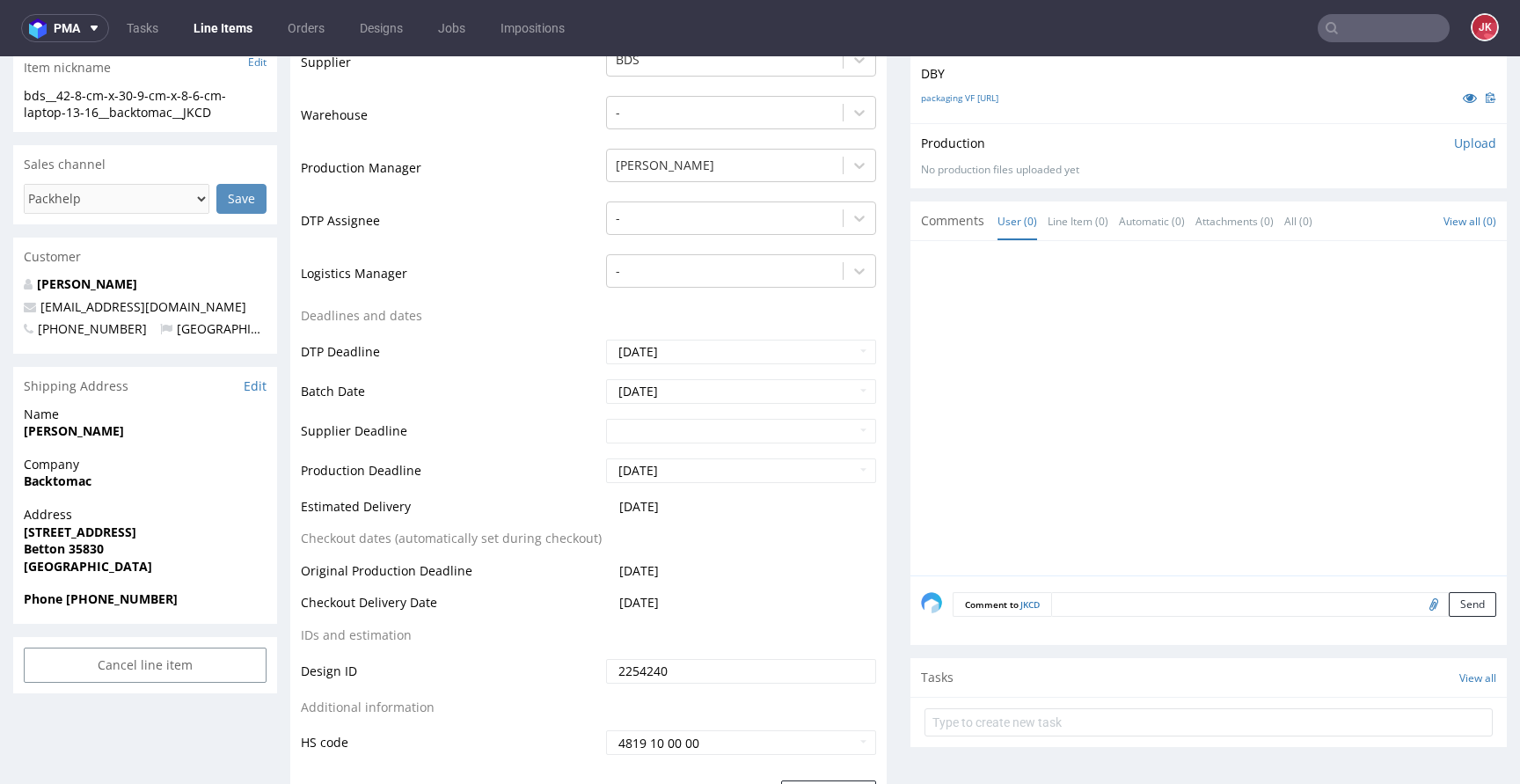
scroll to position [262, 0]
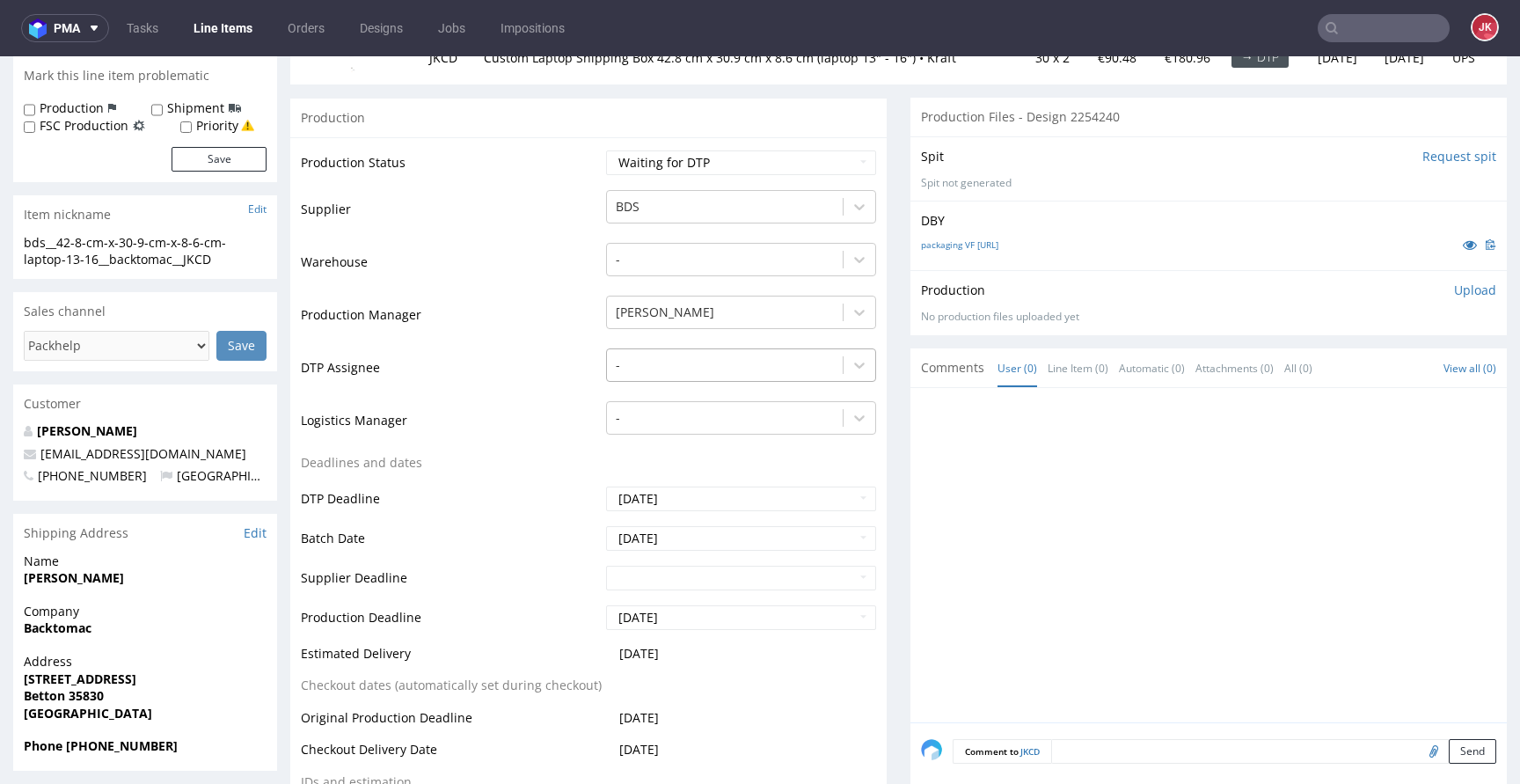
click at [681, 370] on div at bounding box center [725, 365] width 219 height 21
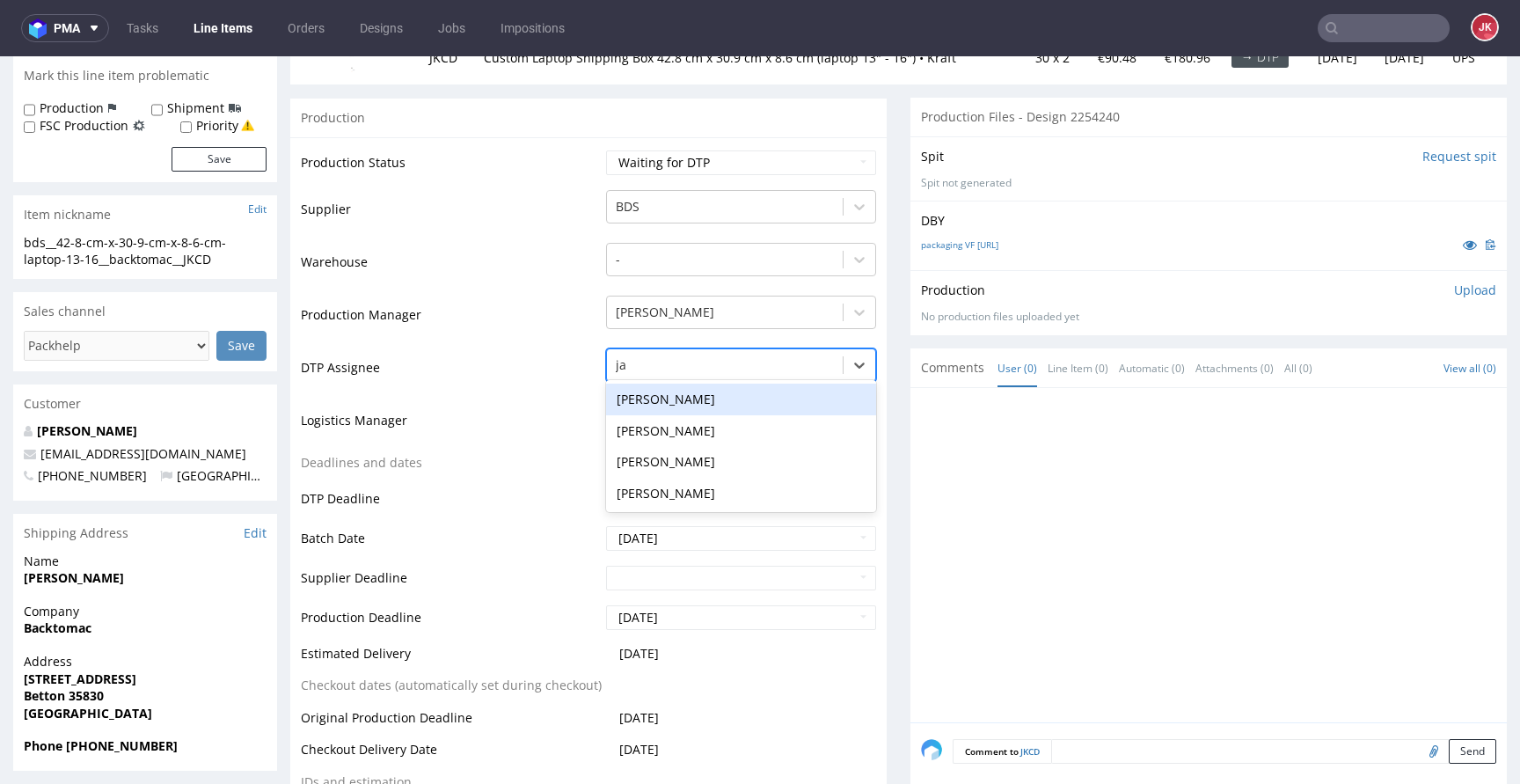
type input "jan"
click at [671, 394] on div "[PERSON_NAME]" at bounding box center [741, 399] width 270 height 32
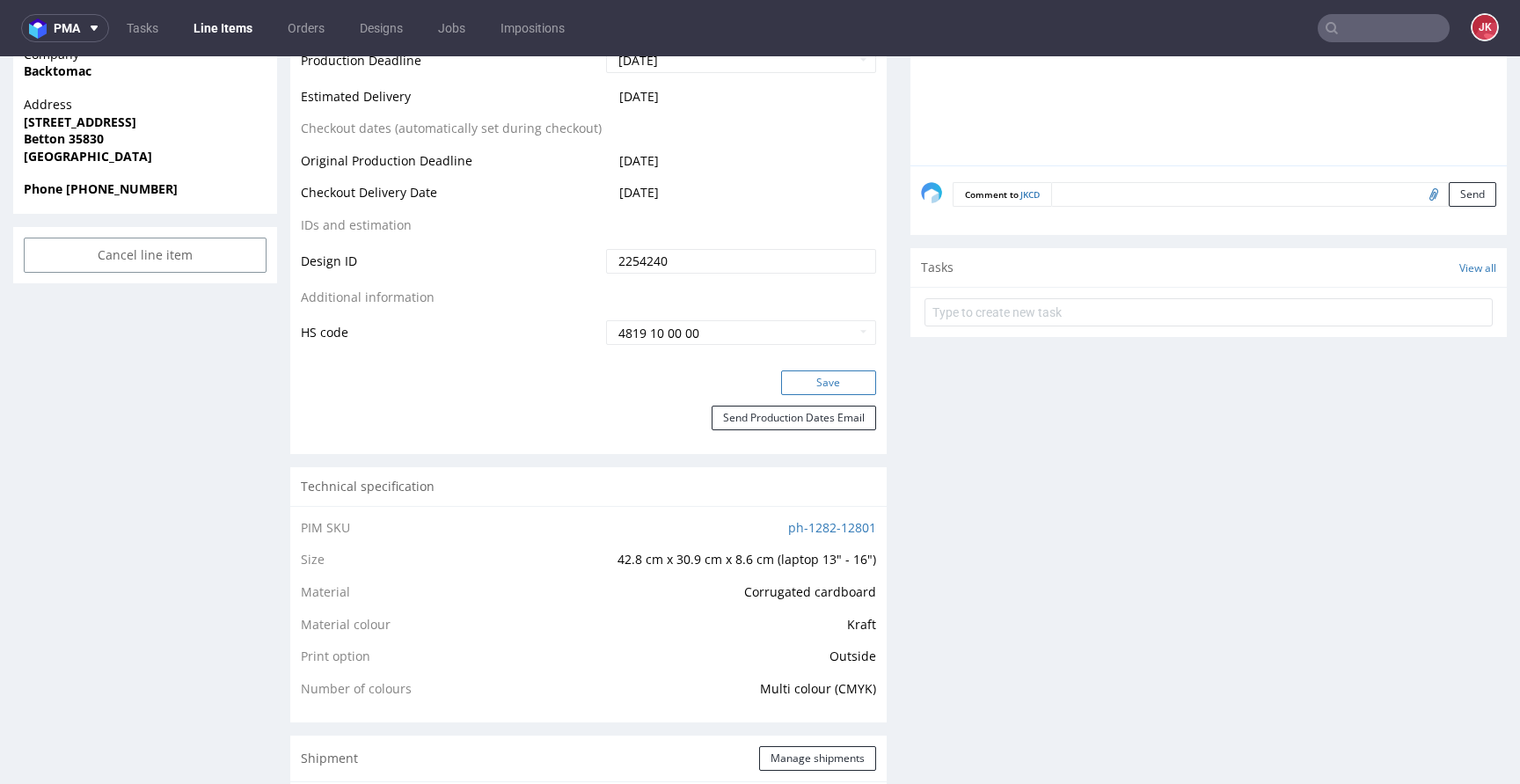
click at [829, 387] on button "Save" at bounding box center [829, 382] width 95 height 24
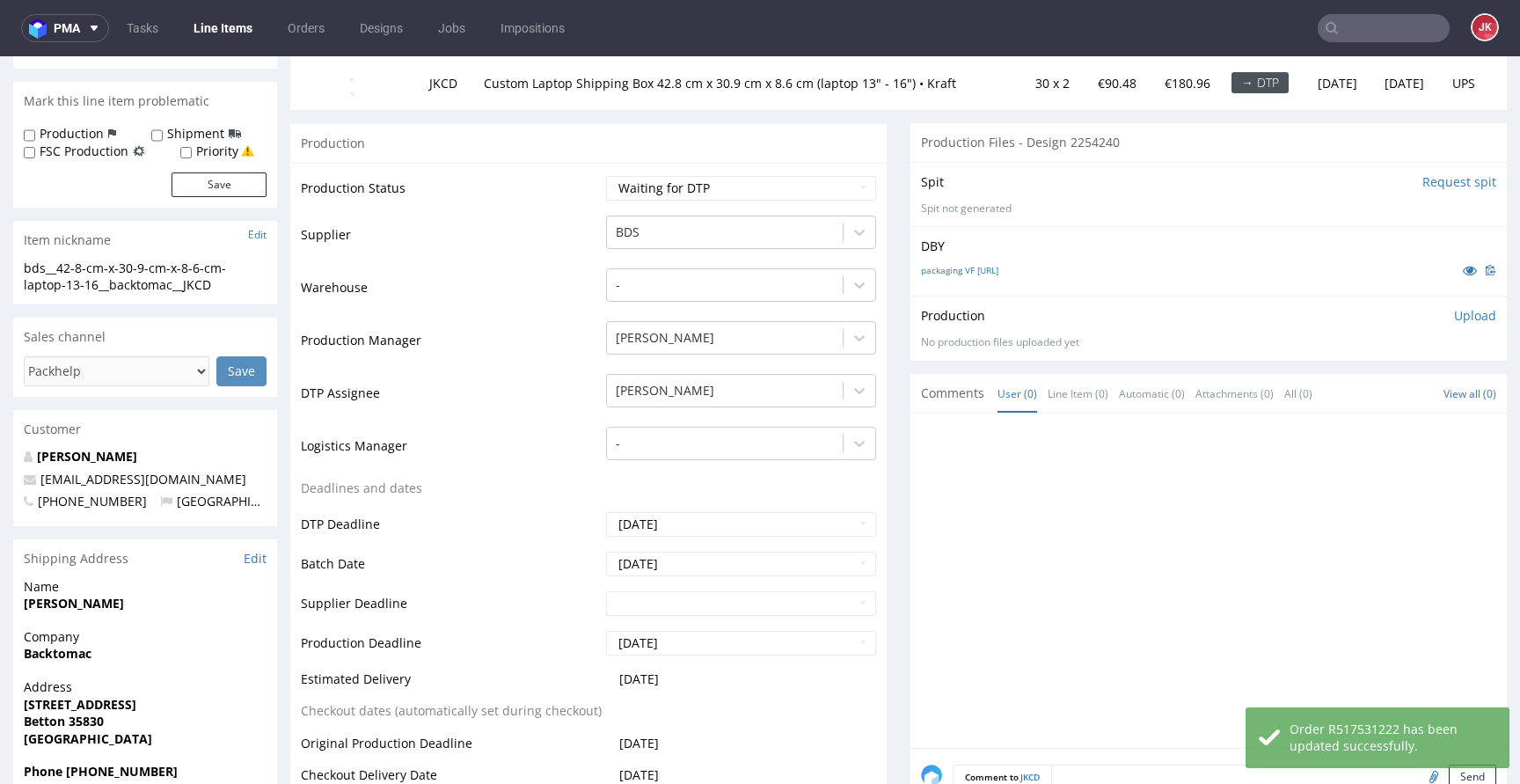
scroll to position [0, 0]
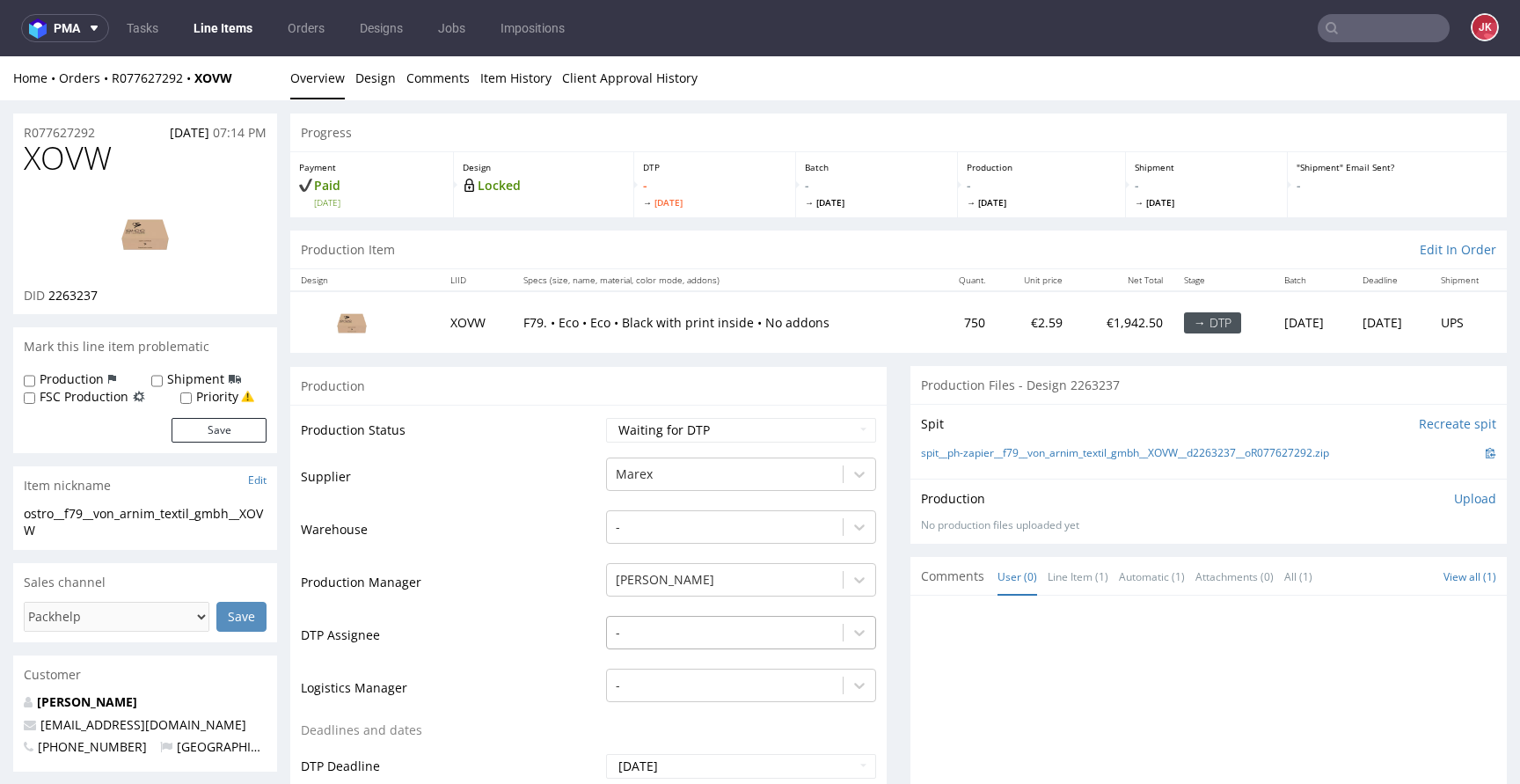
click at [667, 640] on div "-" at bounding box center [741, 627] width 270 height 24
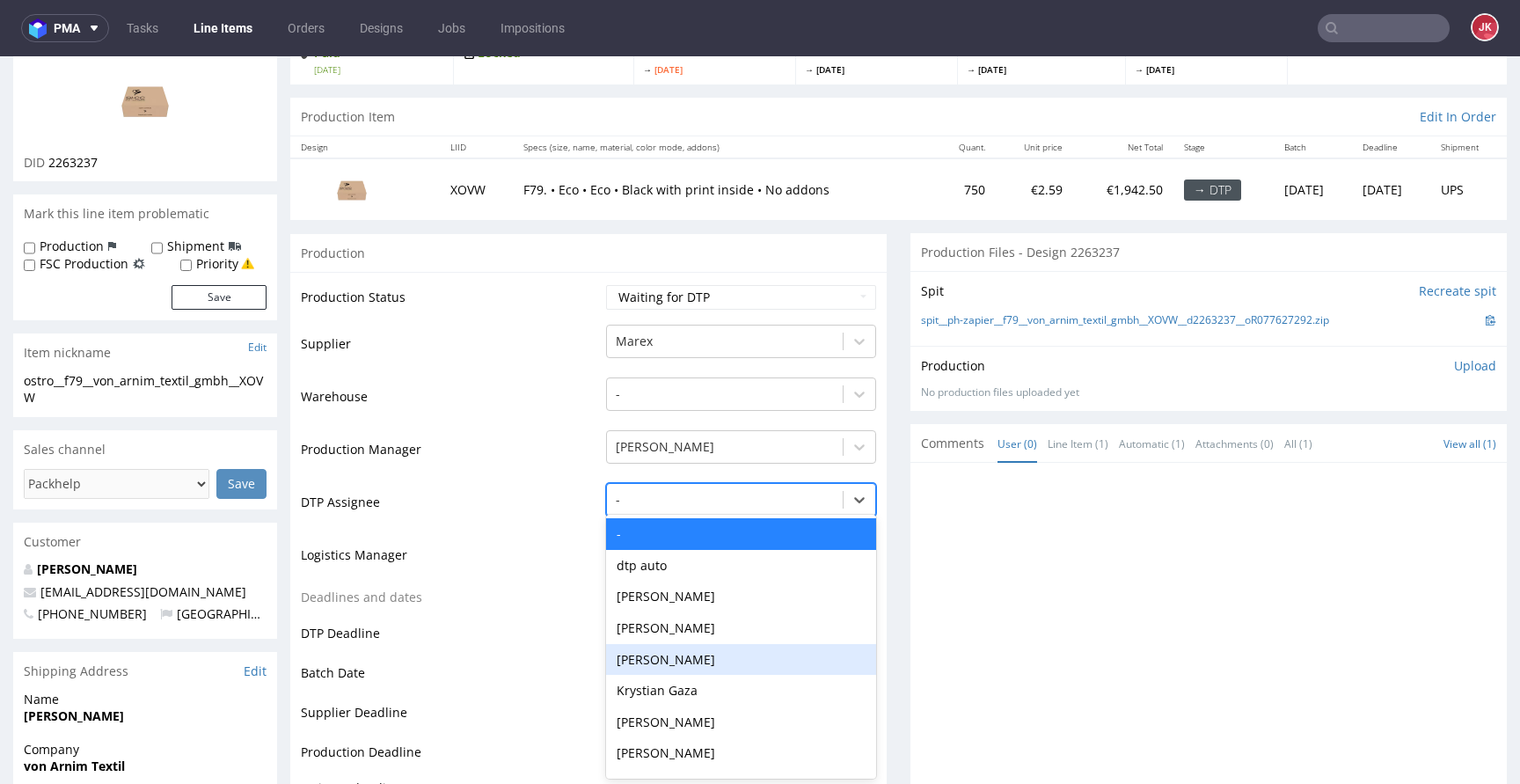
scroll to position [134, 0]
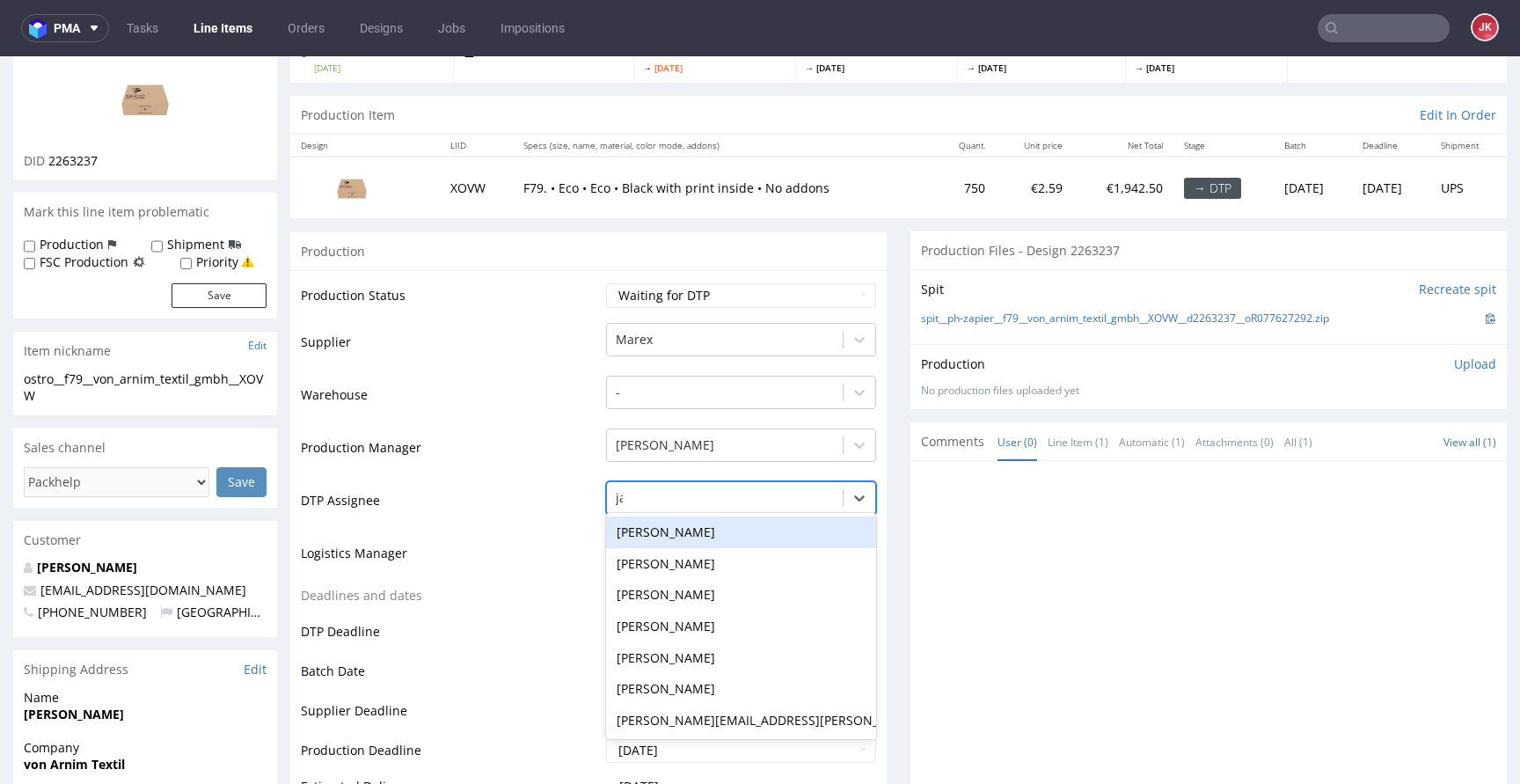
type input "jan"
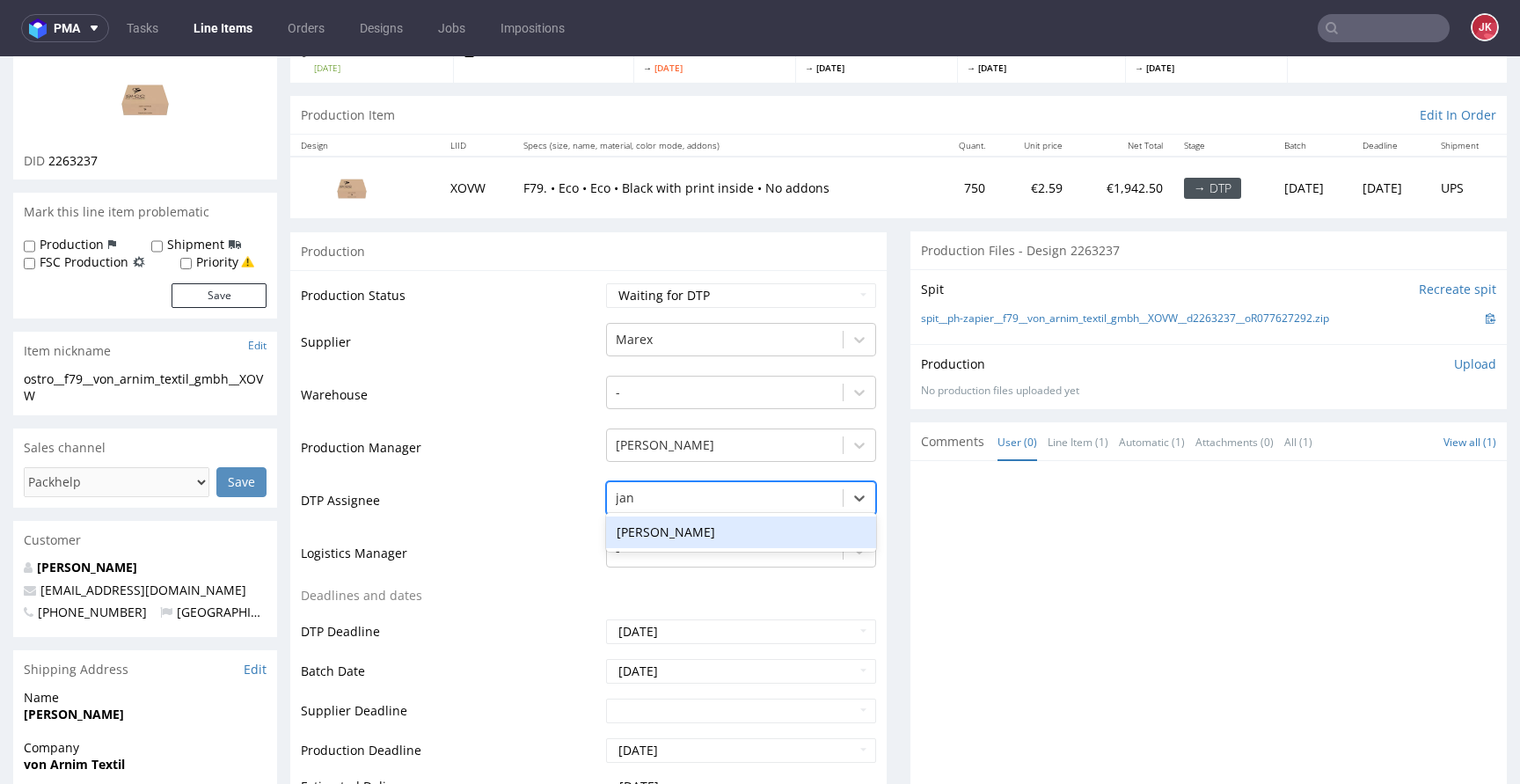
click at [714, 528] on div "[PERSON_NAME]" at bounding box center [741, 532] width 270 height 32
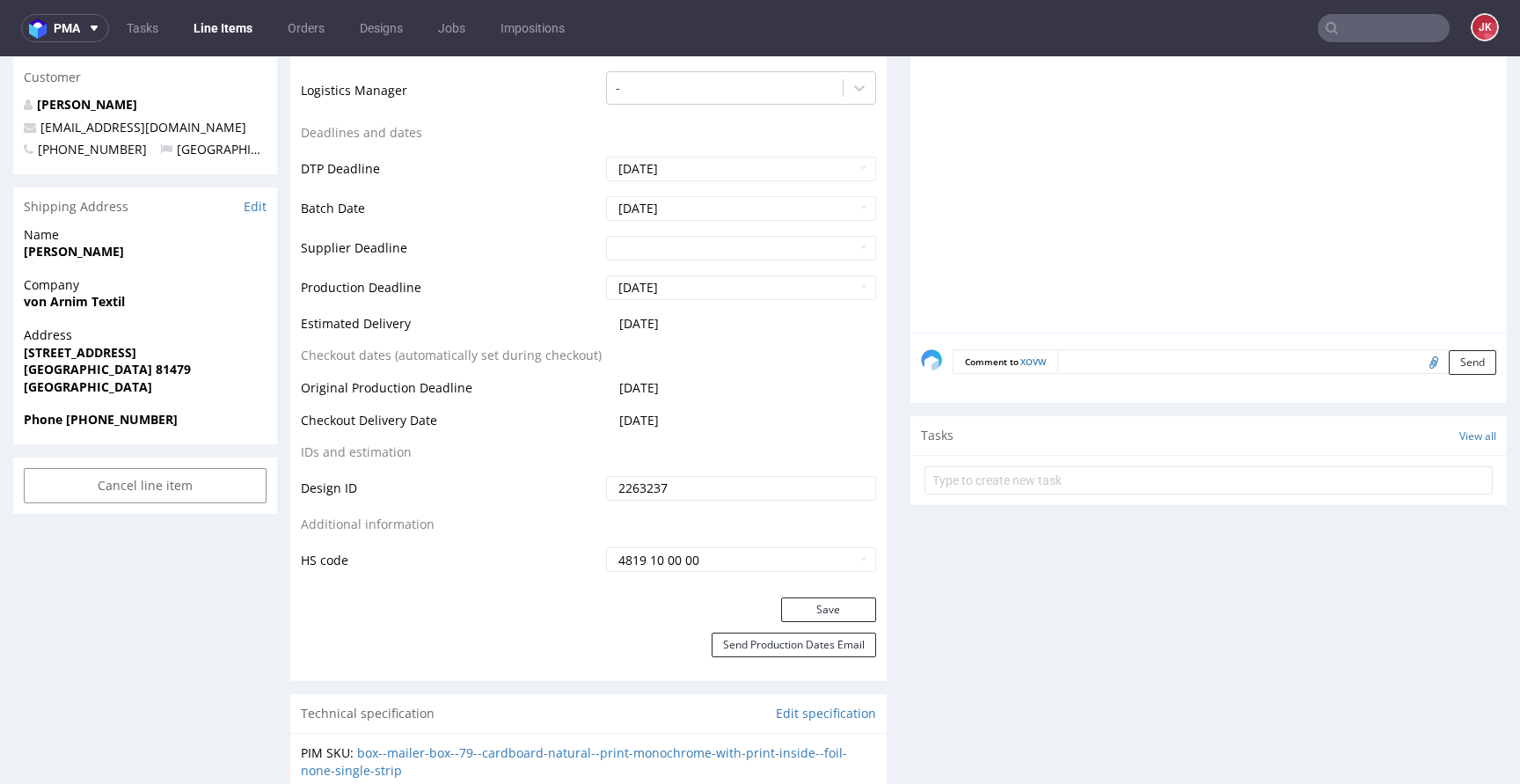
scroll to position [725, 0]
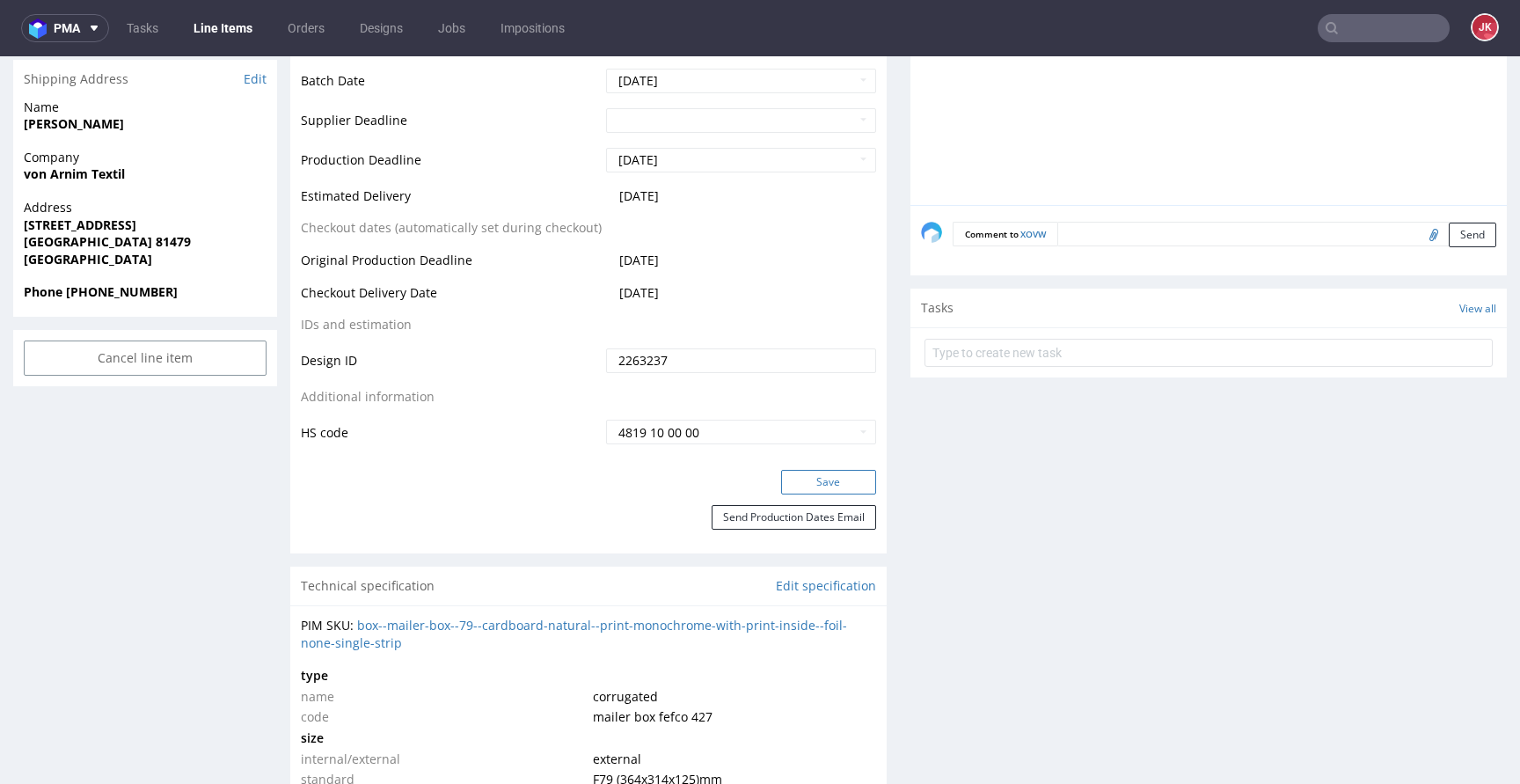
click at [797, 490] on button "Save" at bounding box center [829, 481] width 95 height 24
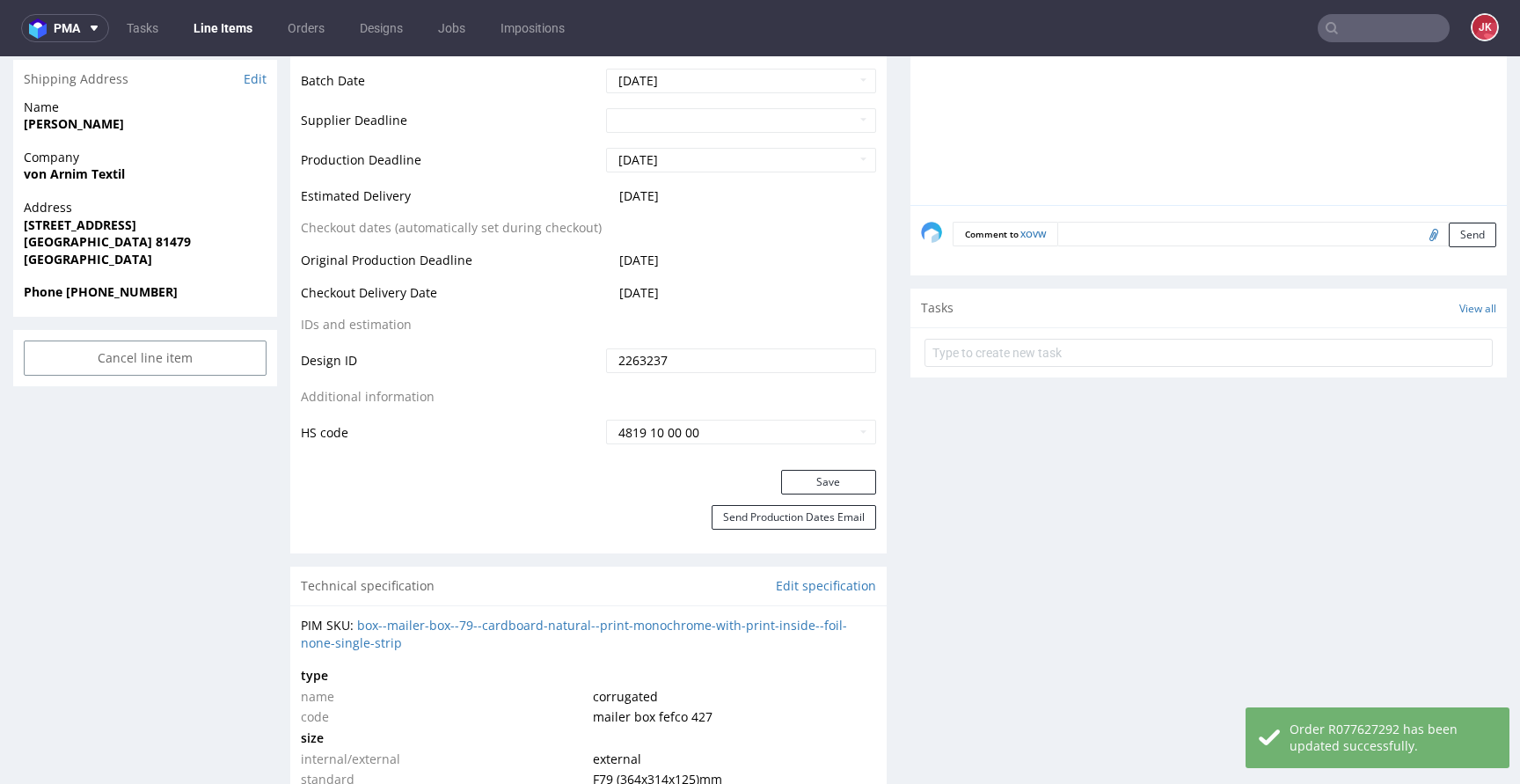
scroll to position [0, 0]
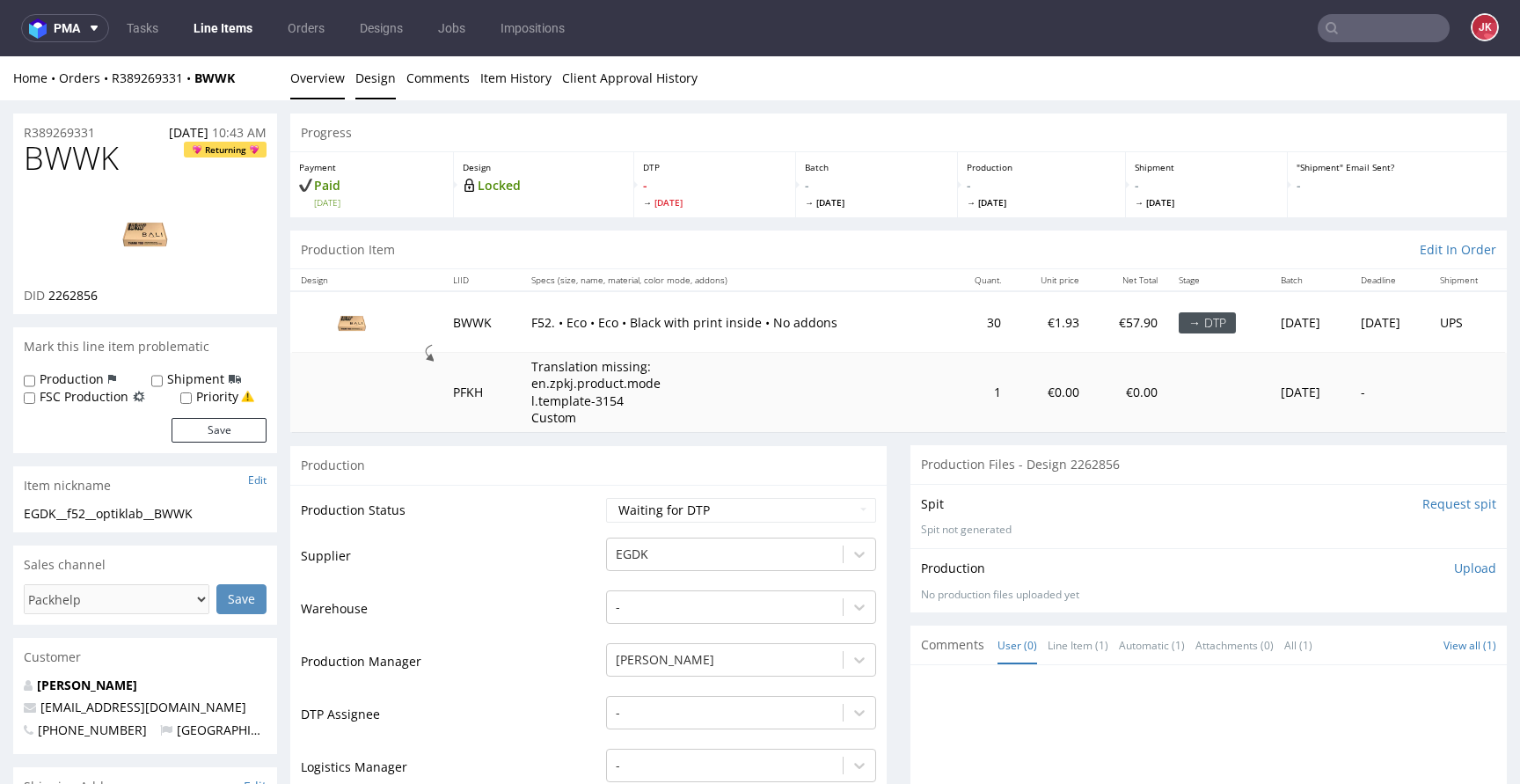
click at [383, 85] on link "Design" at bounding box center [376, 77] width 41 height 44
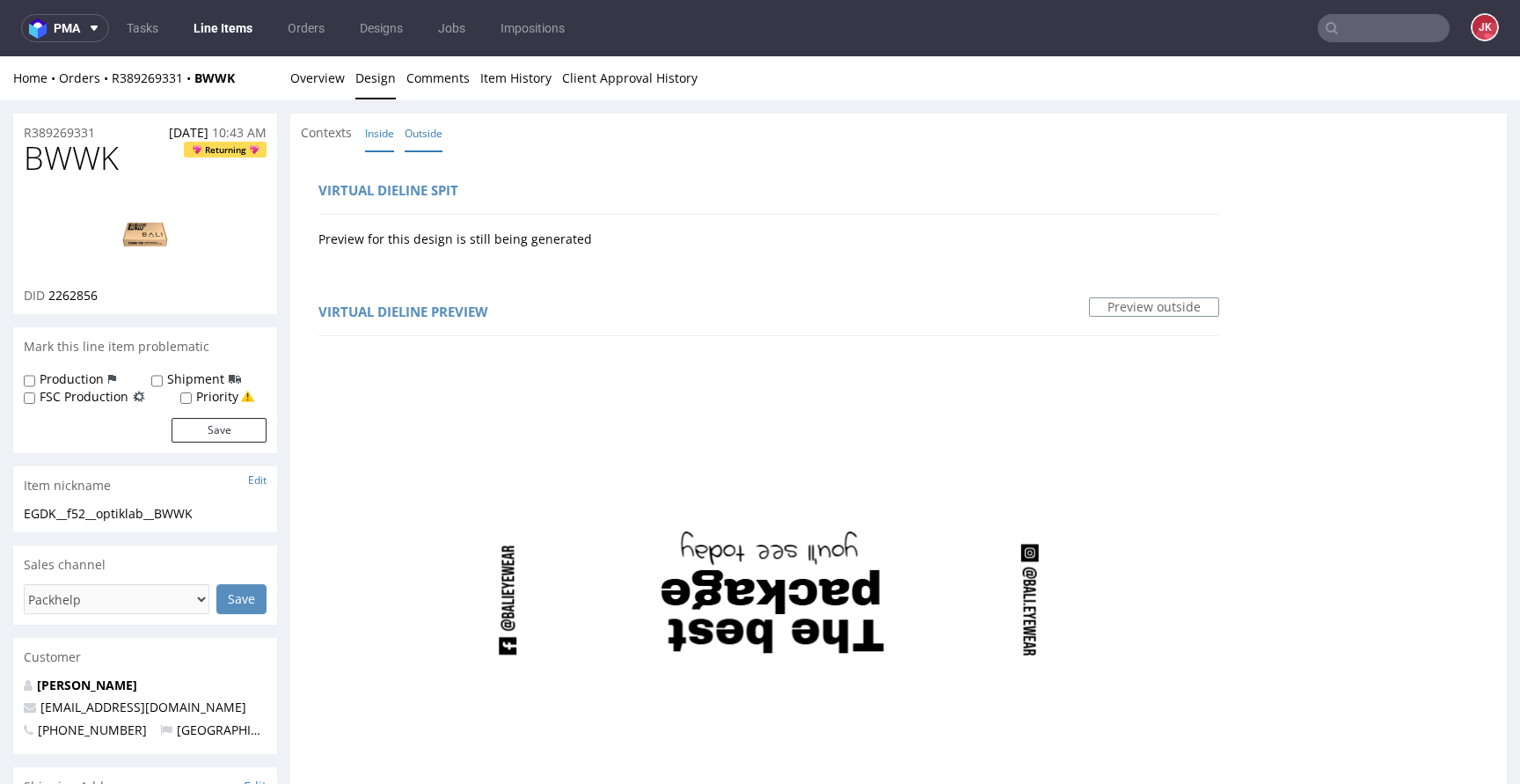
click at [374, 130] on link "Inside" at bounding box center [380, 132] width 29 height 38
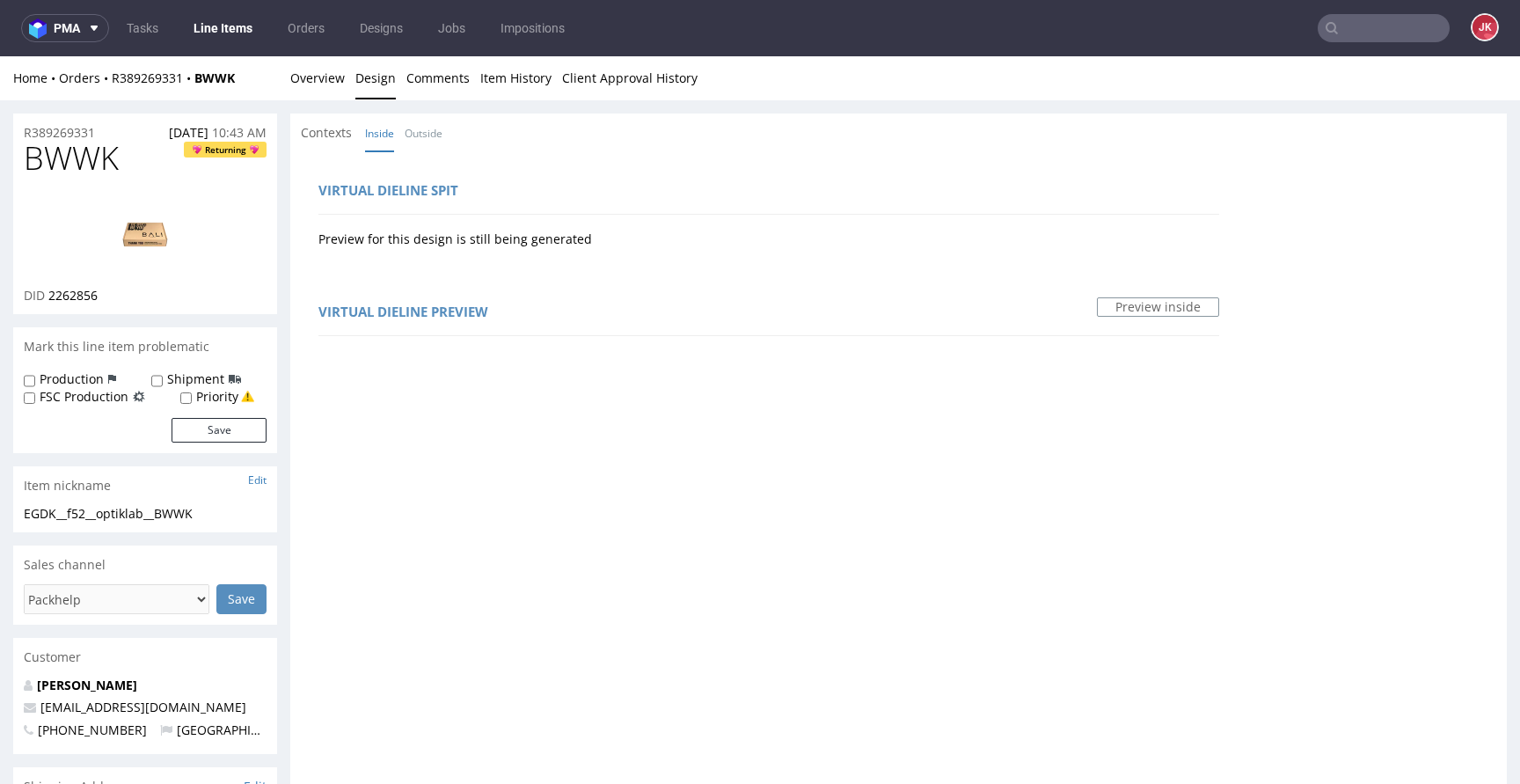
click at [481, 170] on div "Virtual dieline spit Preview for this design is still being generated" at bounding box center [769, 211] width 936 height 100
click at [295, 67] on link "Overview" at bounding box center [317, 77] width 54 height 44
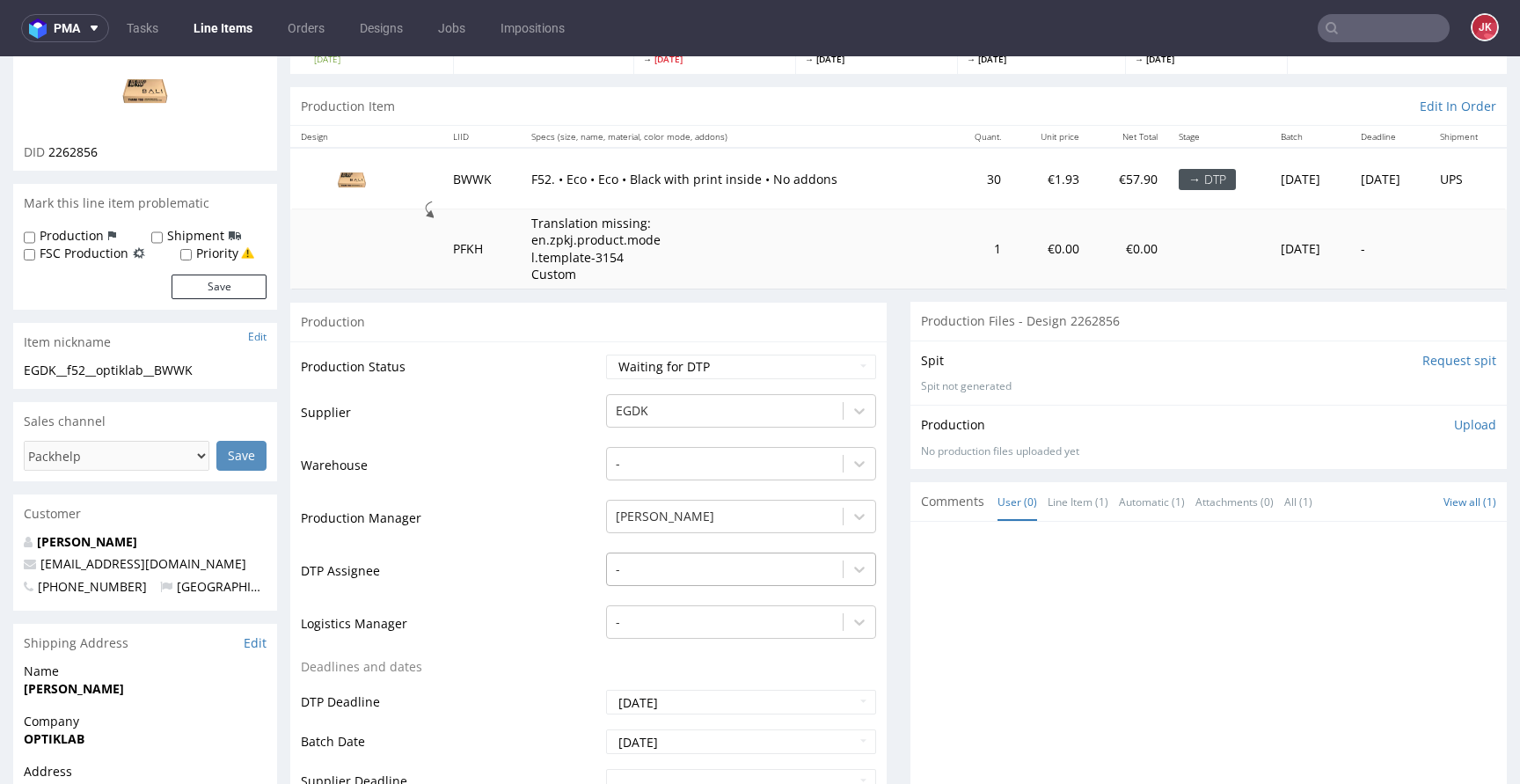
click at [680, 570] on div "-" at bounding box center [741, 564] width 270 height 24
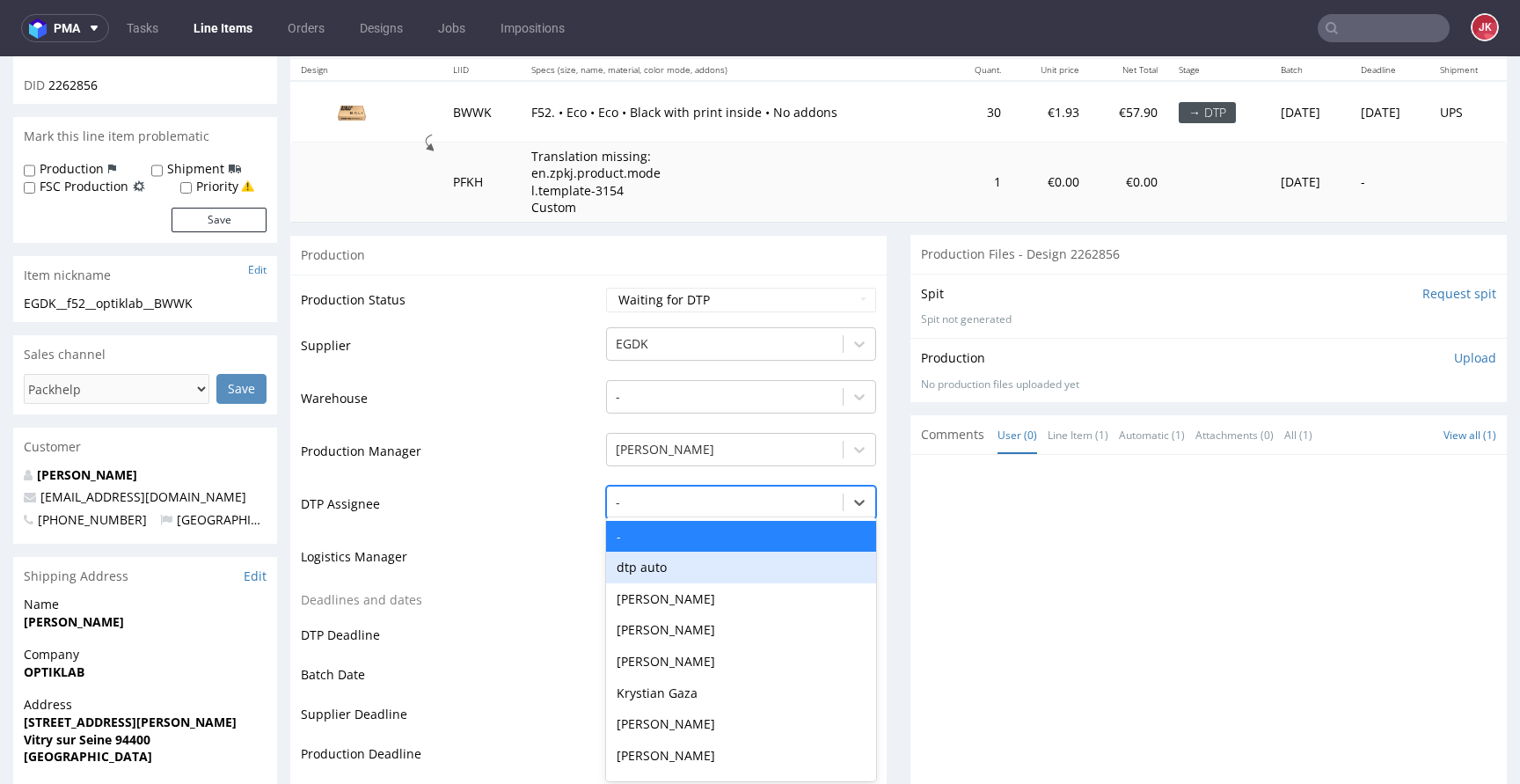
scroll to position [214, 0]
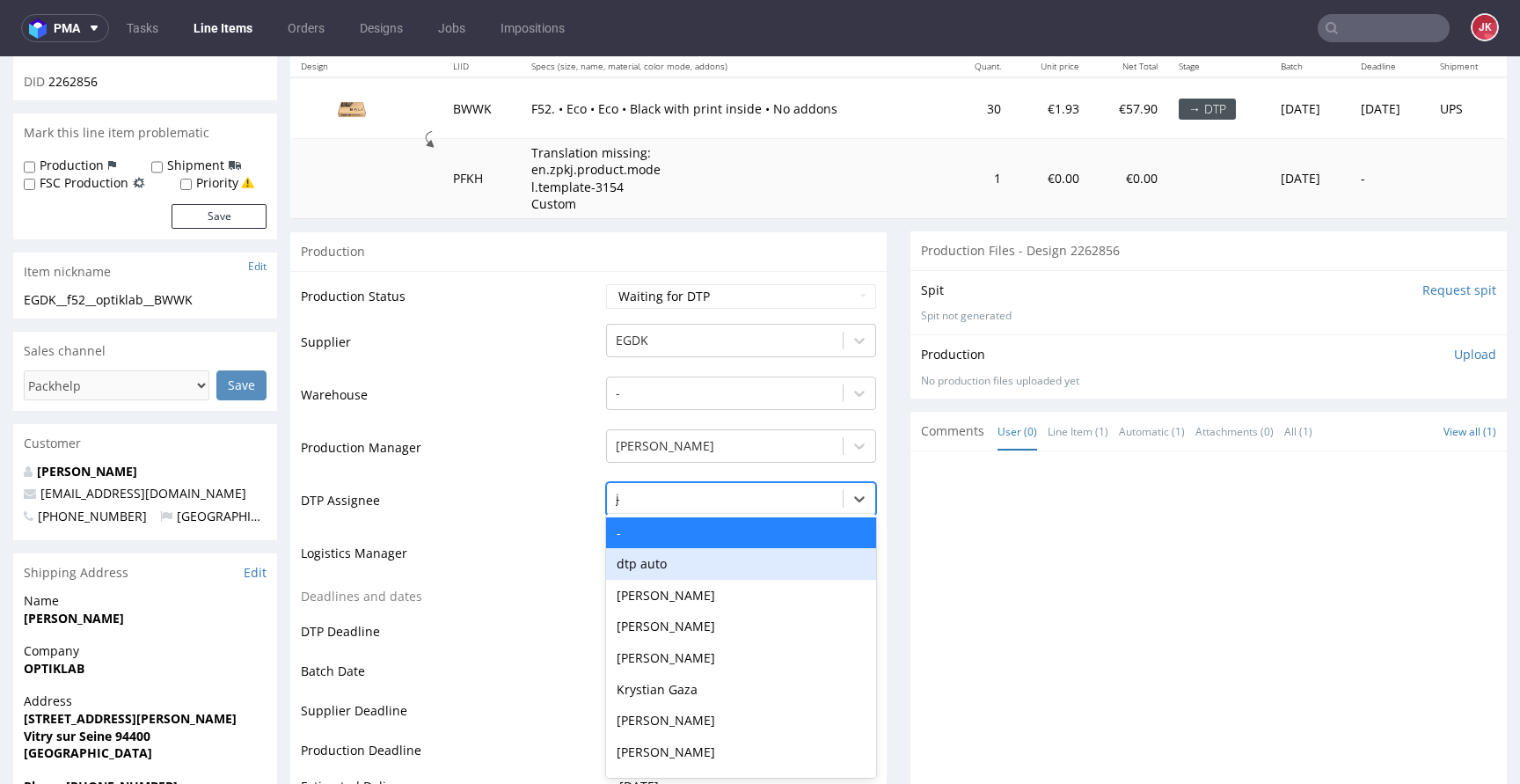
type input "jan"
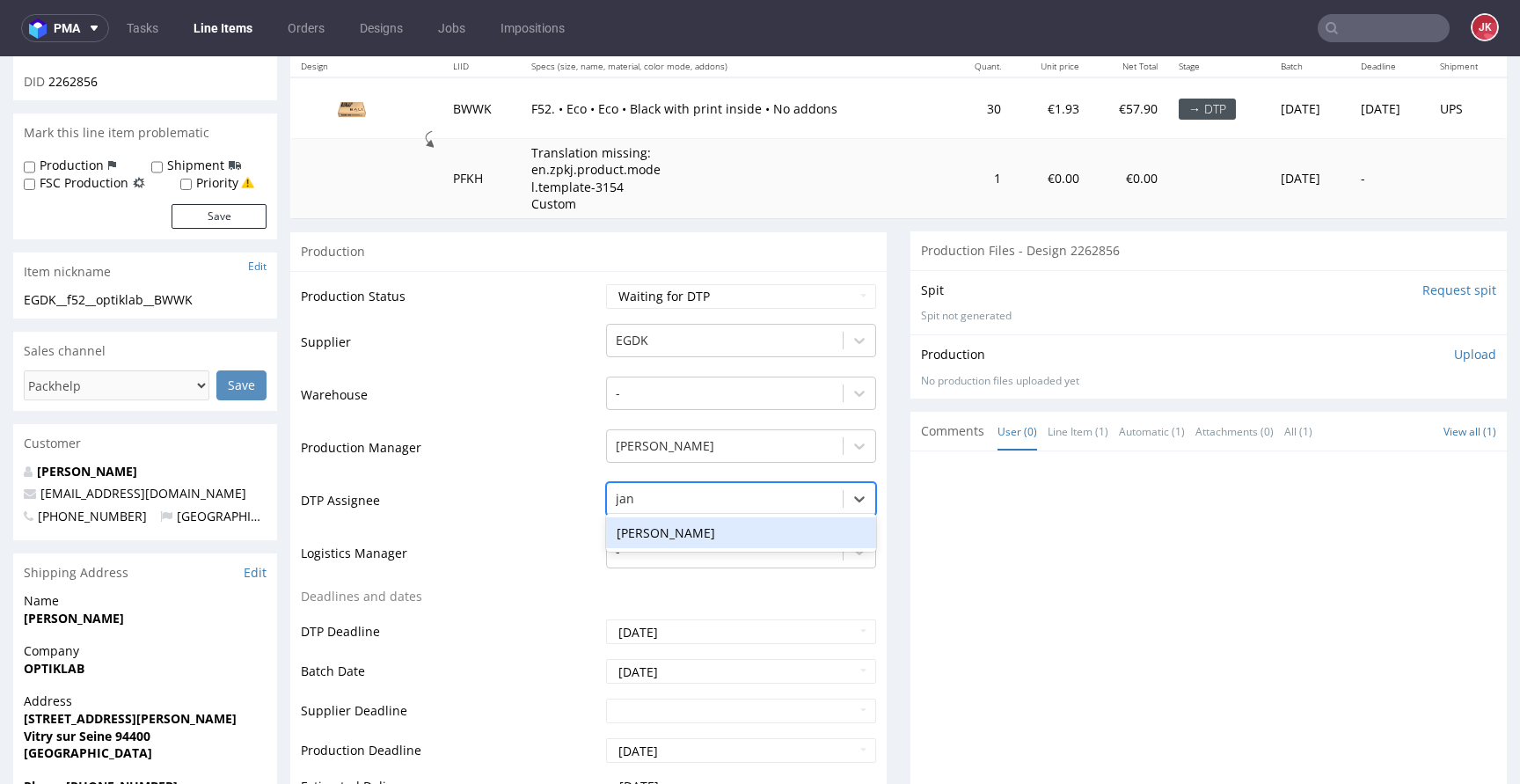
click at [689, 533] on div "[PERSON_NAME]" at bounding box center [741, 533] width 270 height 32
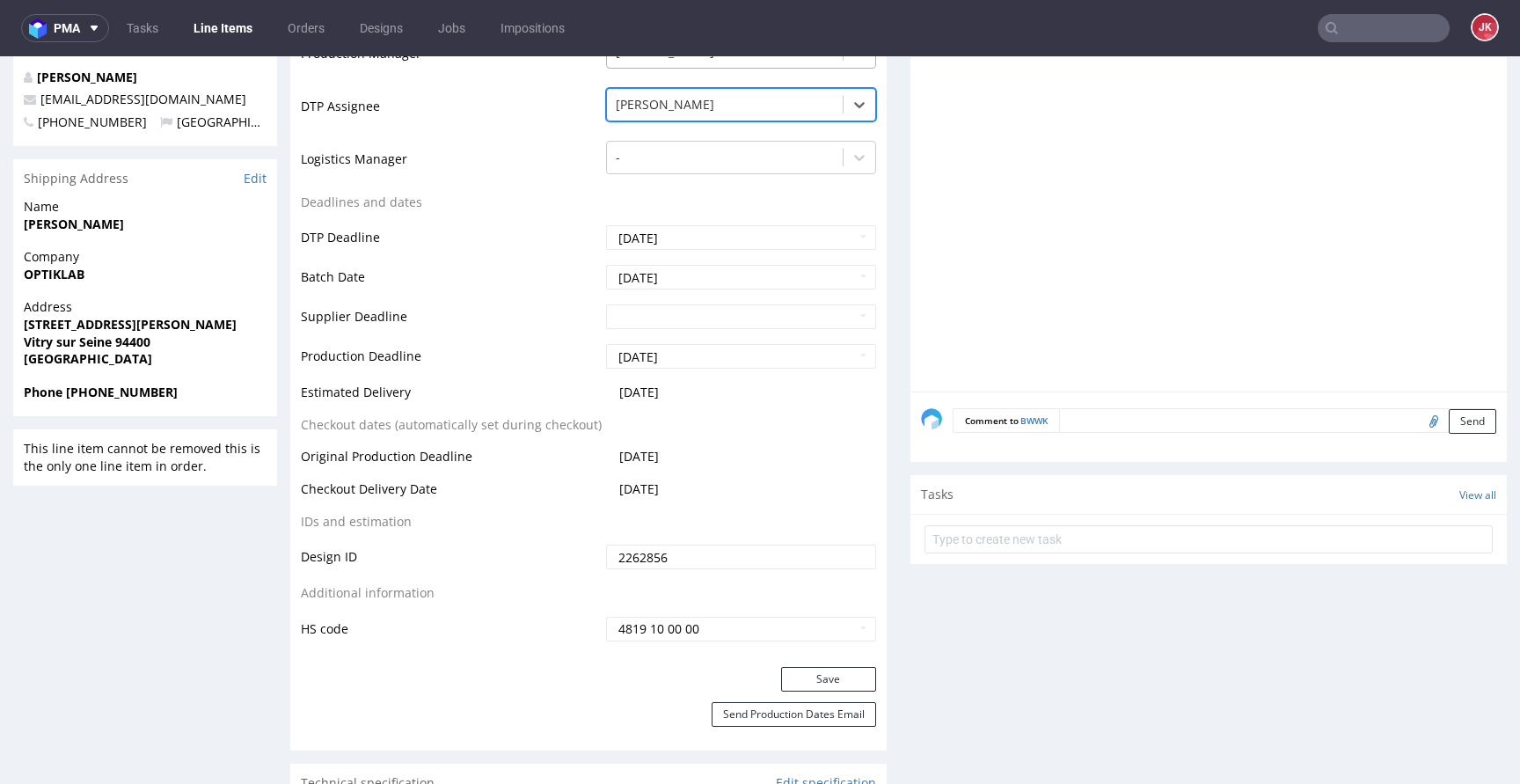
scroll to position [672, 0]
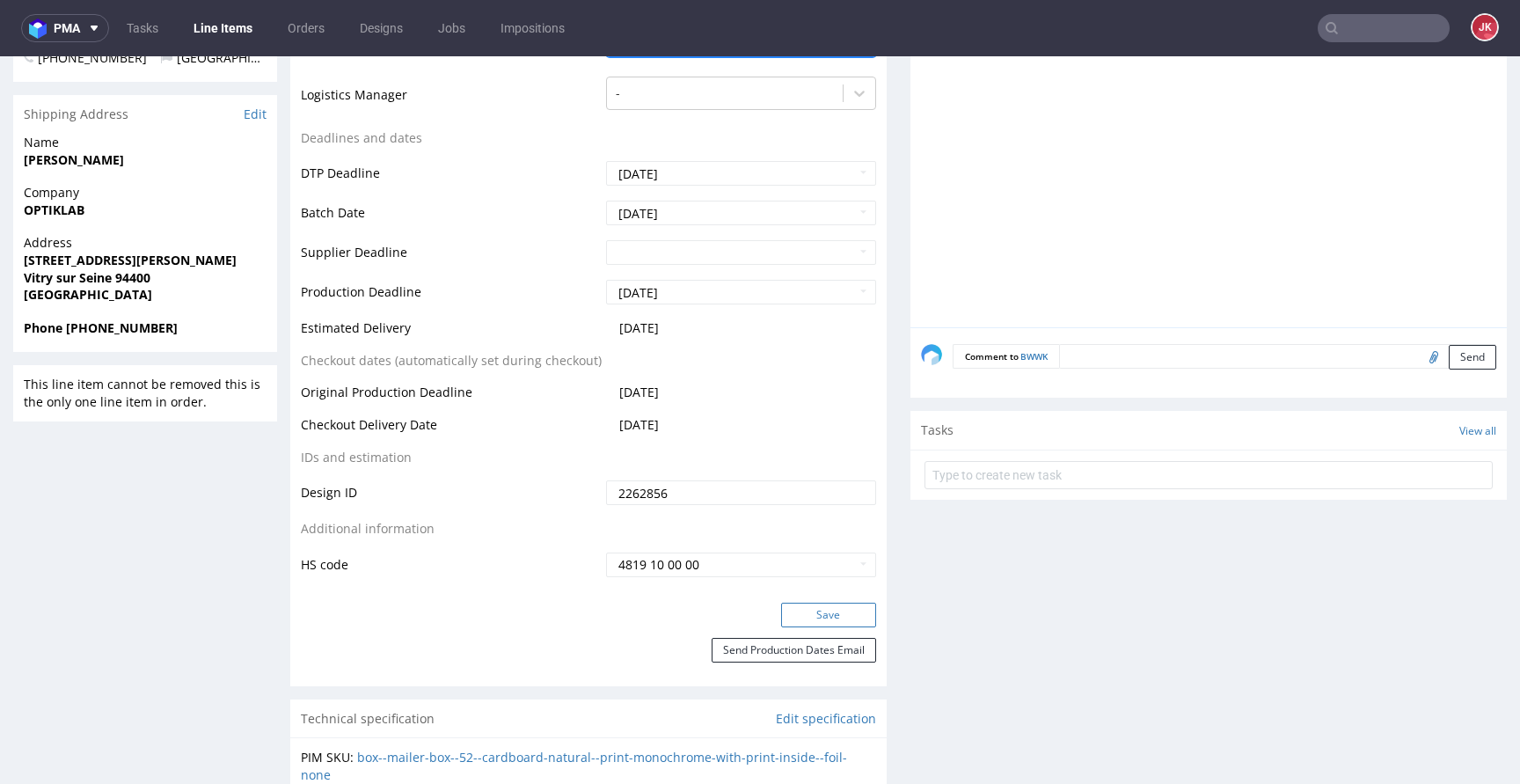
click at [839, 615] on button "Save" at bounding box center [829, 614] width 95 height 24
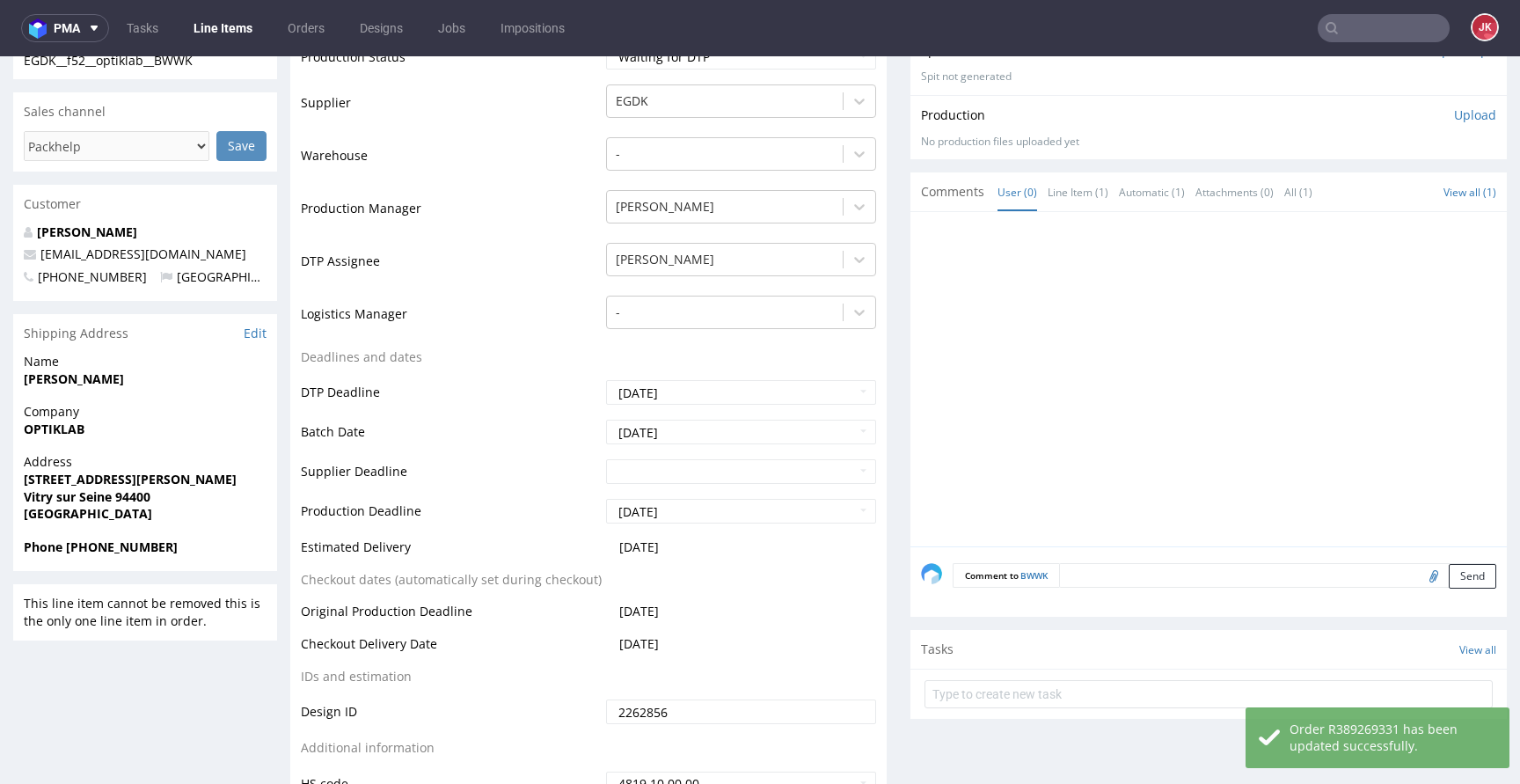
scroll to position [0, 0]
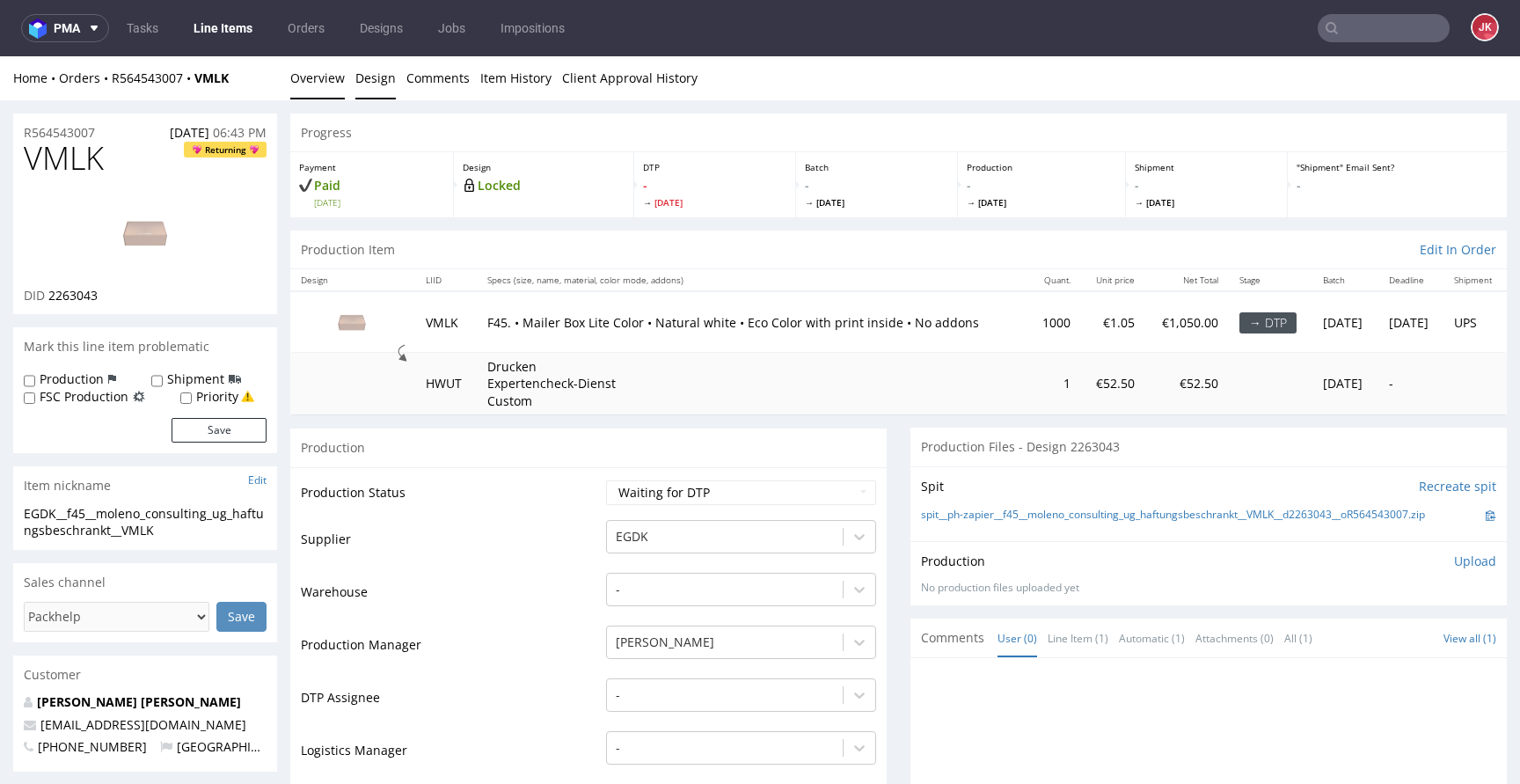
click at [379, 72] on link "Design" at bounding box center [376, 77] width 41 height 44
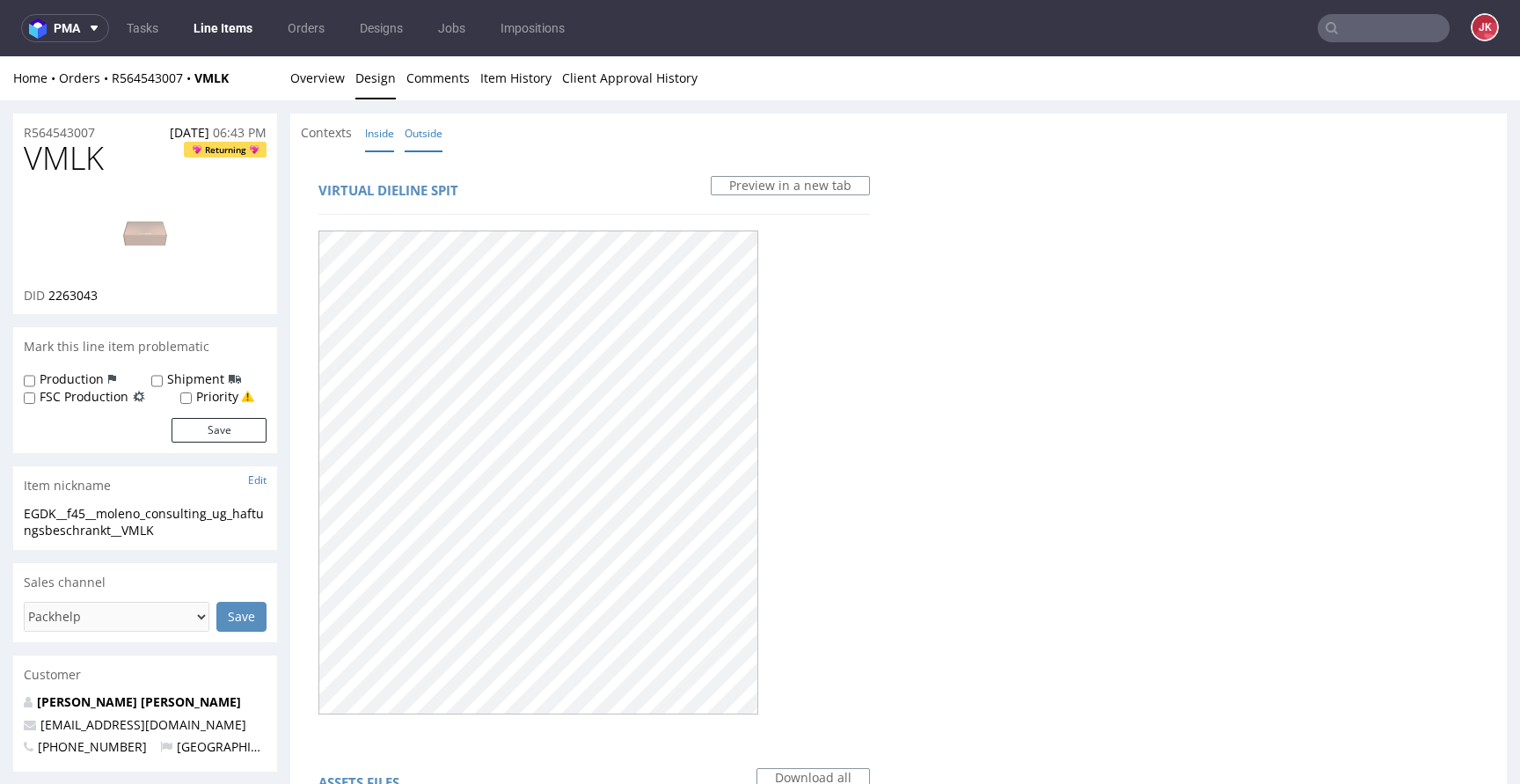
click at [383, 131] on link "Inside" at bounding box center [380, 132] width 29 height 38
click at [424, 143] on link "Outside" at bounding box center [423, 132] width 38 height 38
click at [321, 82] on link "Overview" at bounding box center [317, 77] width 54 height 44
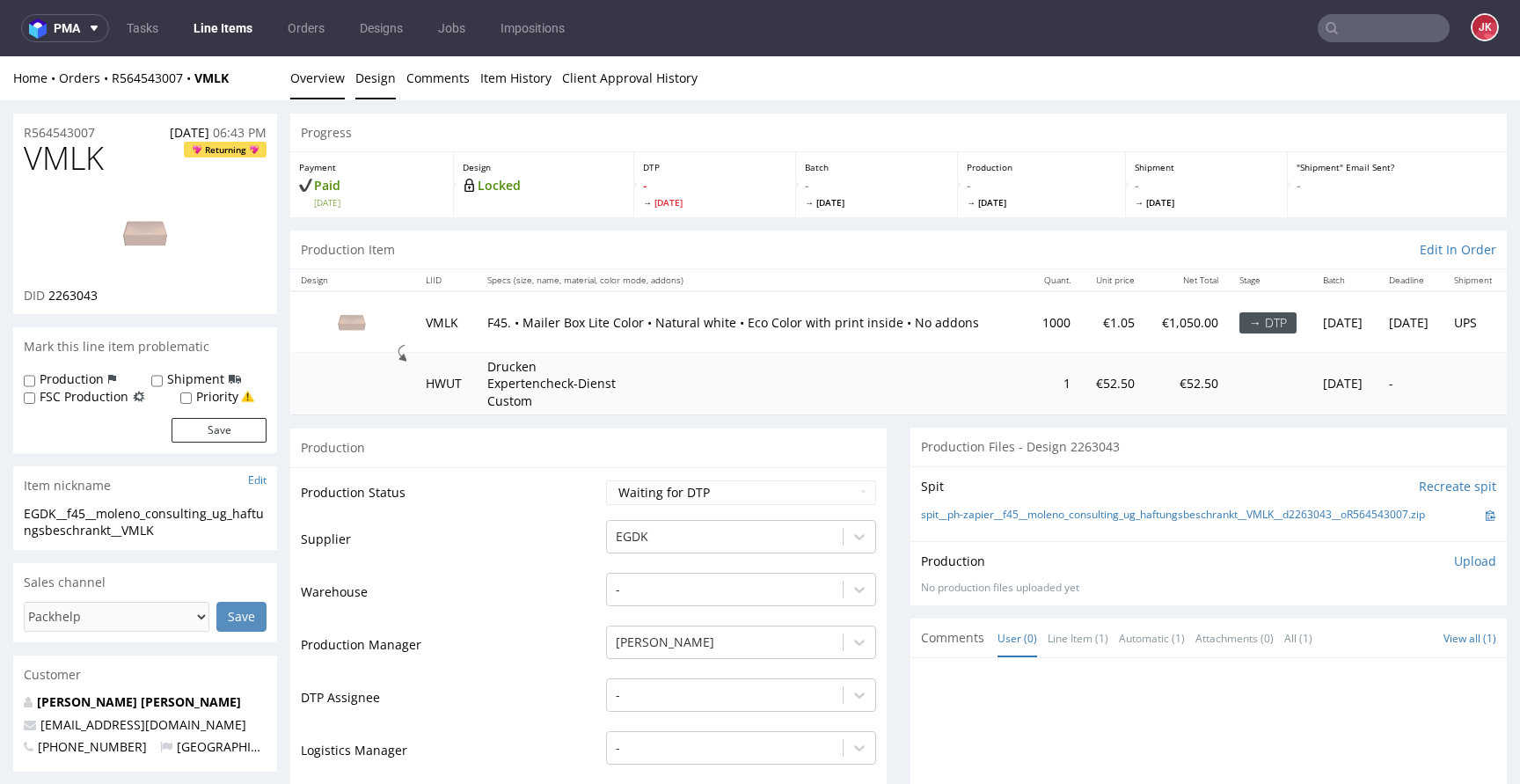
click at [372, 69] on link "Design" at bounding box center [376, 77] width 41 height 44
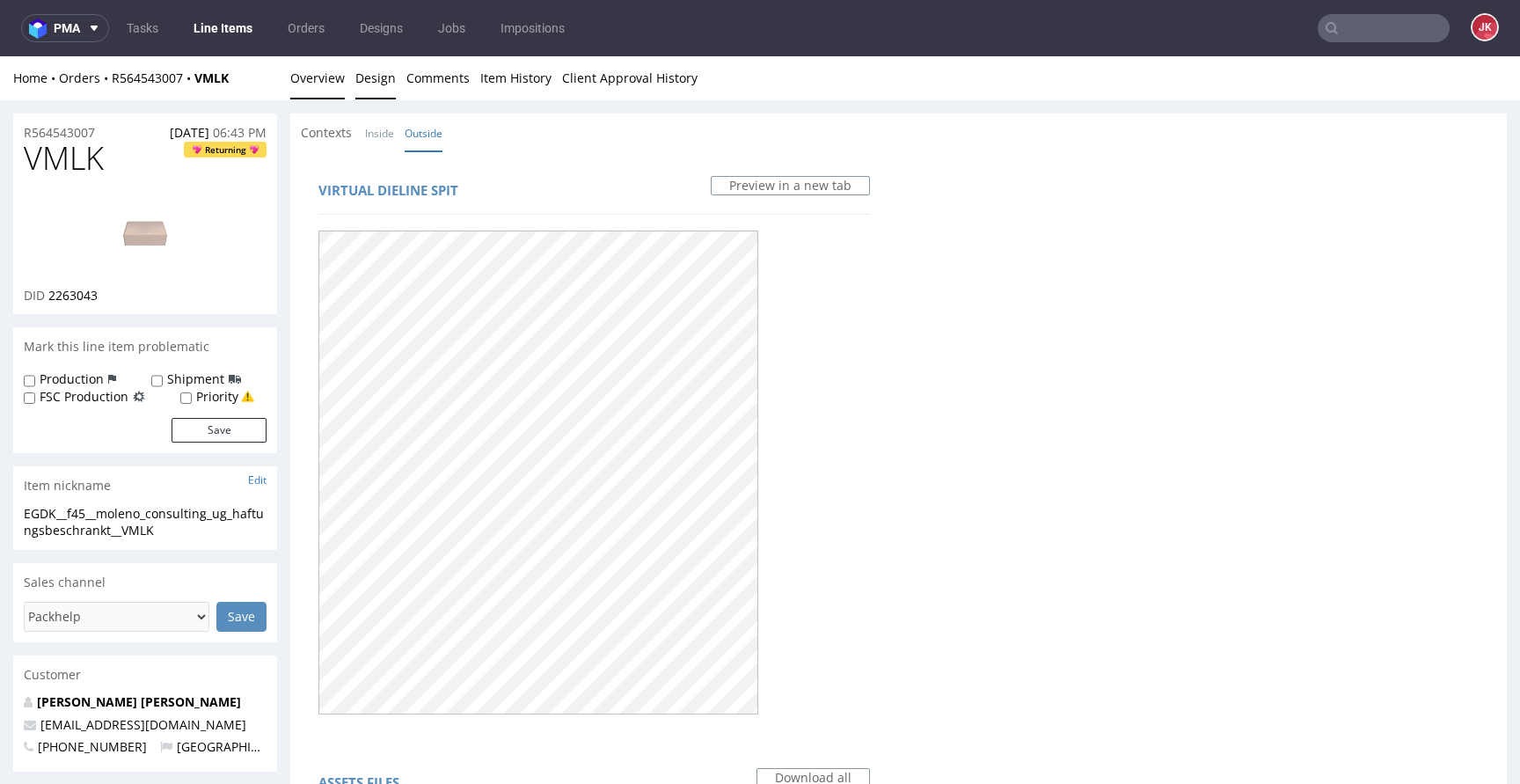
click at [323, 81] on link "Overview" at bounding box center [317, 77] width 54 height 44
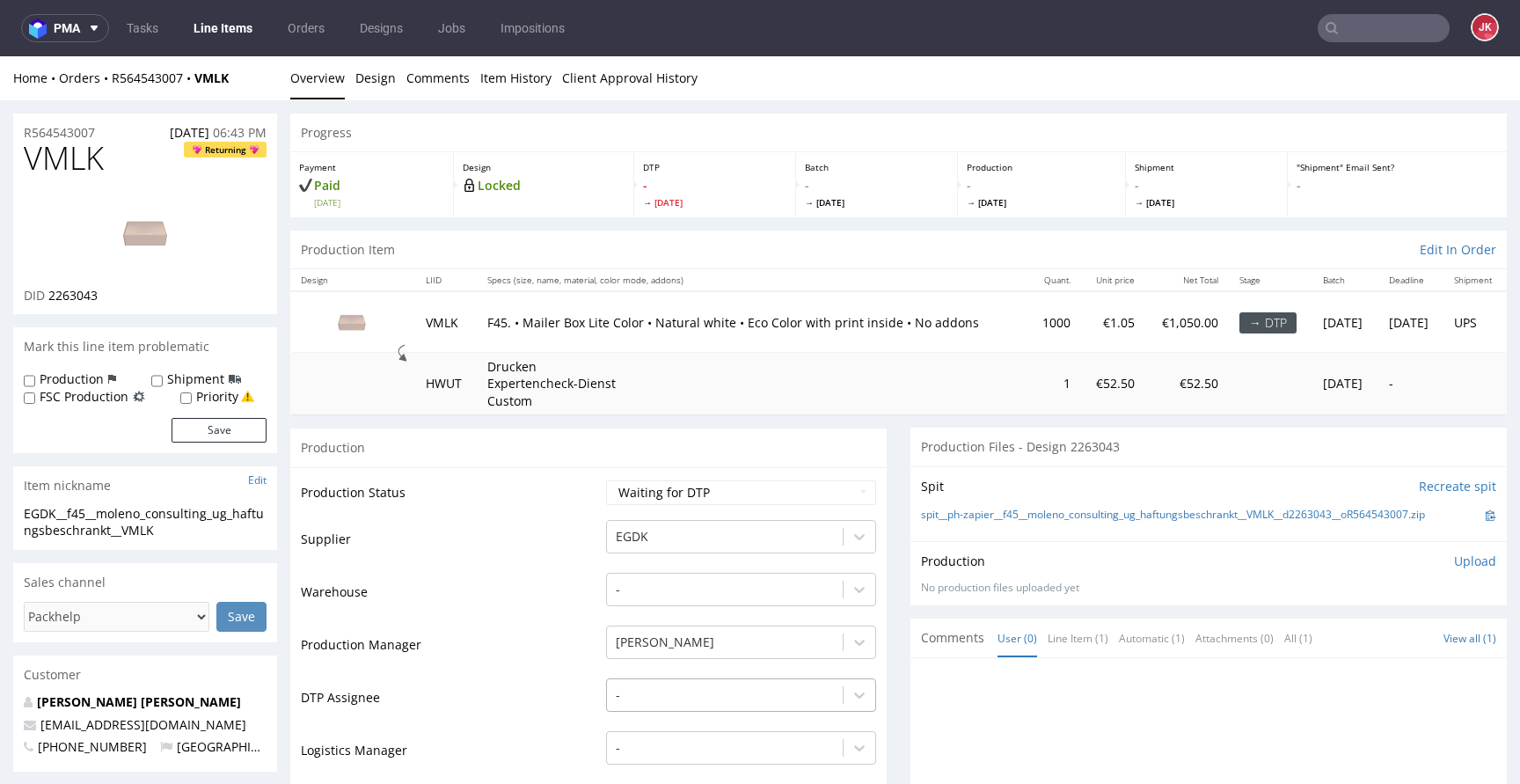
click at [657, 686] on div "-" at bounding box center [741, 689] width 270 height 24
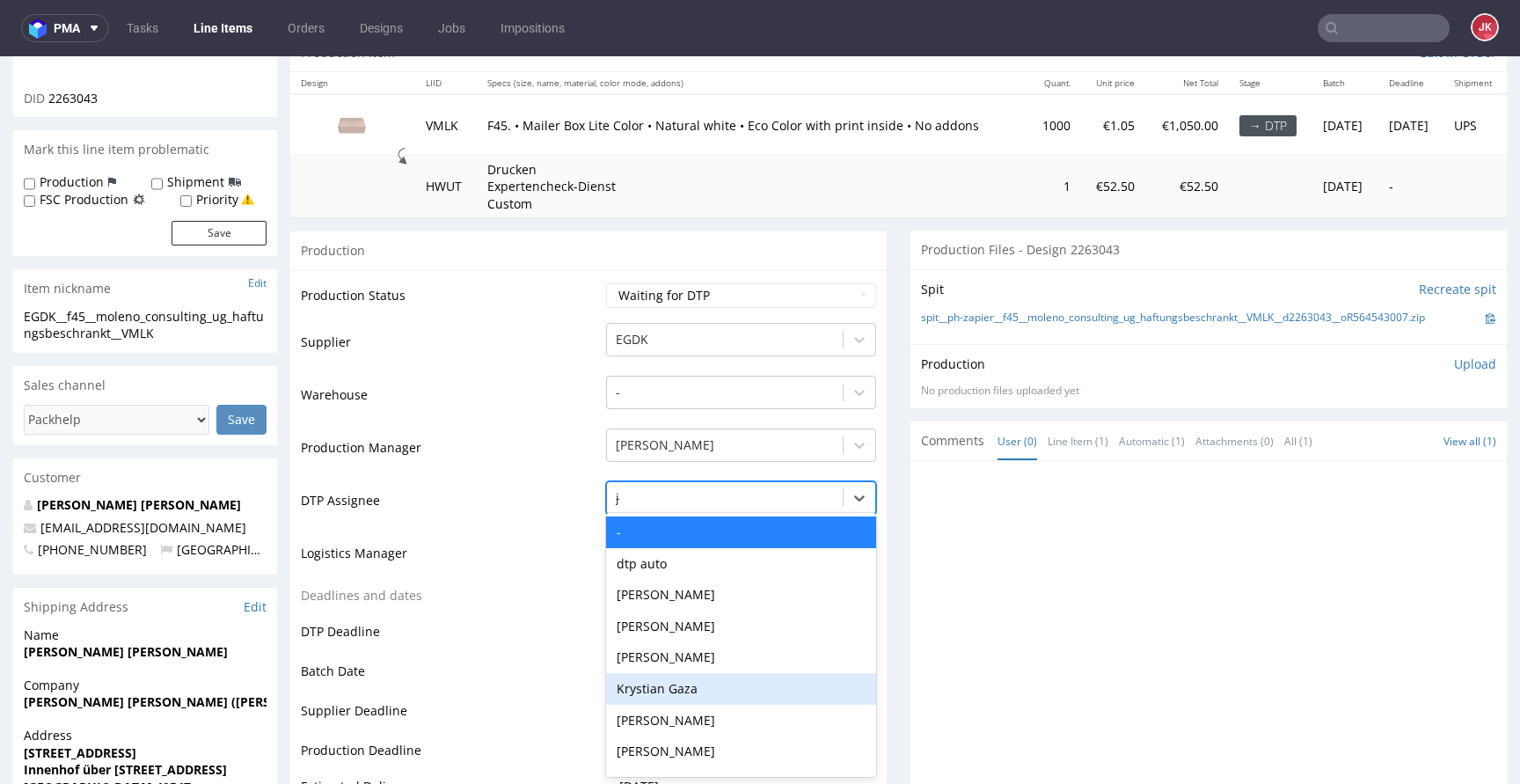
type input "jan"
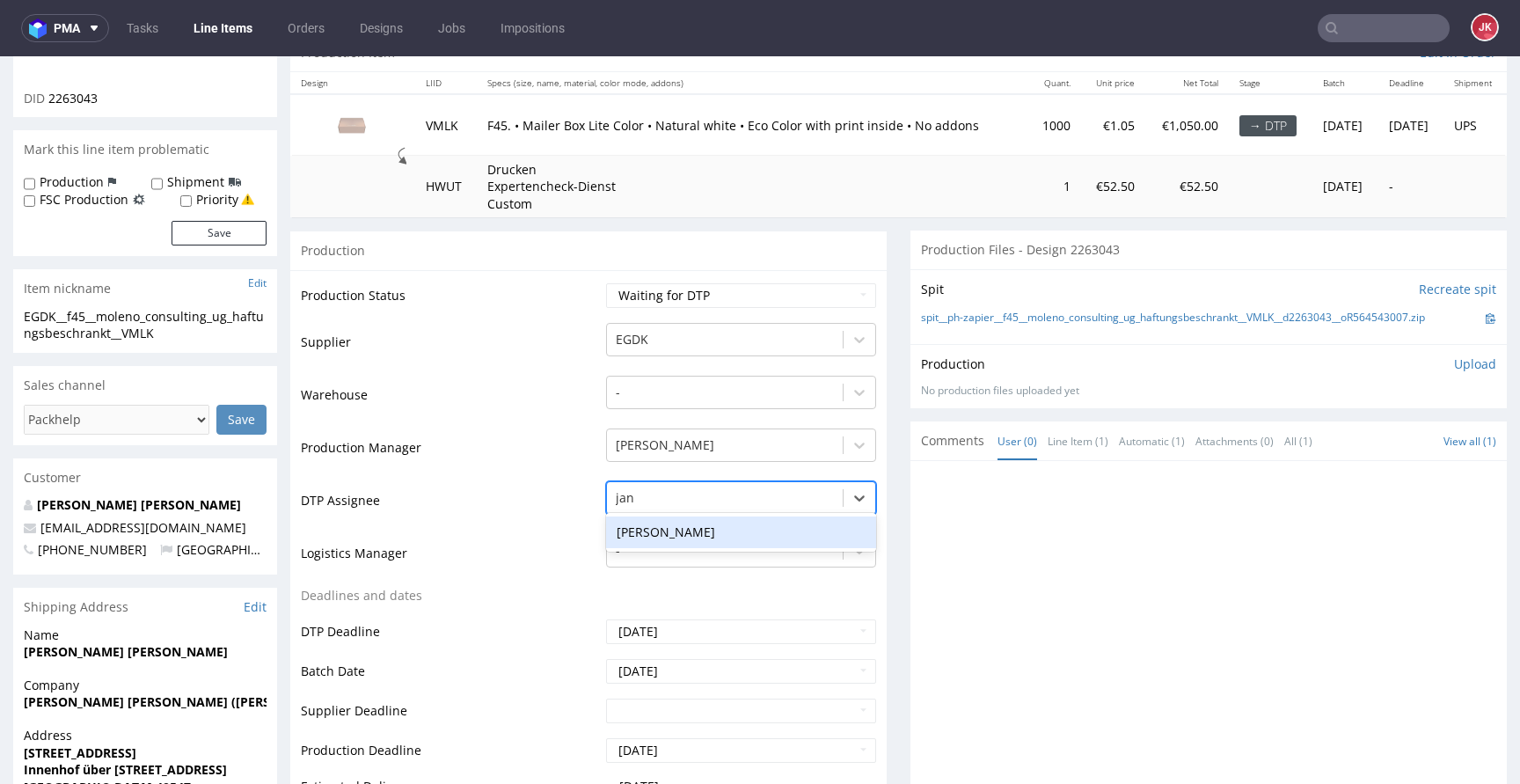
click at [662, 533] on div "[PERSON_NAME]" at bounding box center [741, 532] width 270 height 32
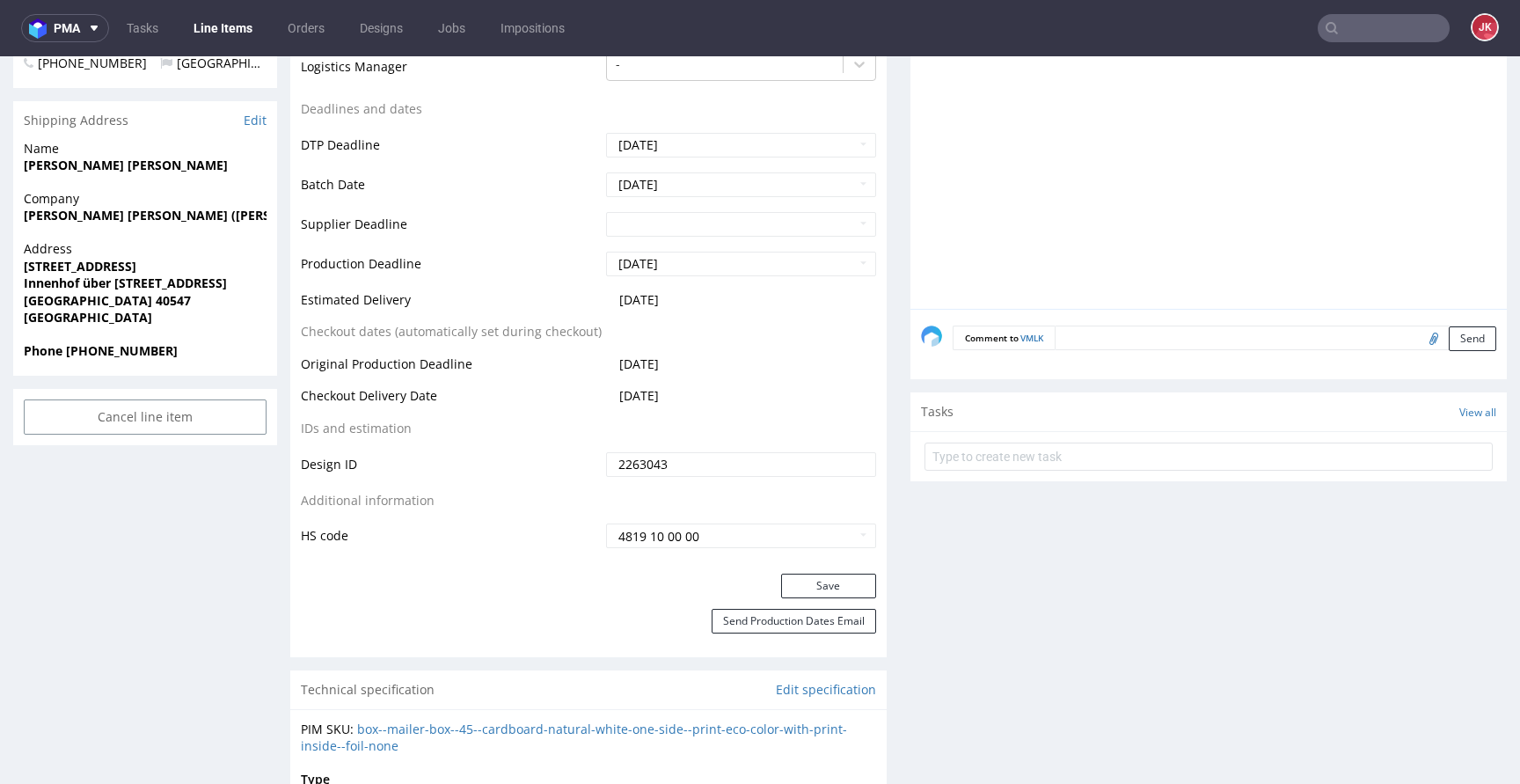
scroll to position [789, 0]
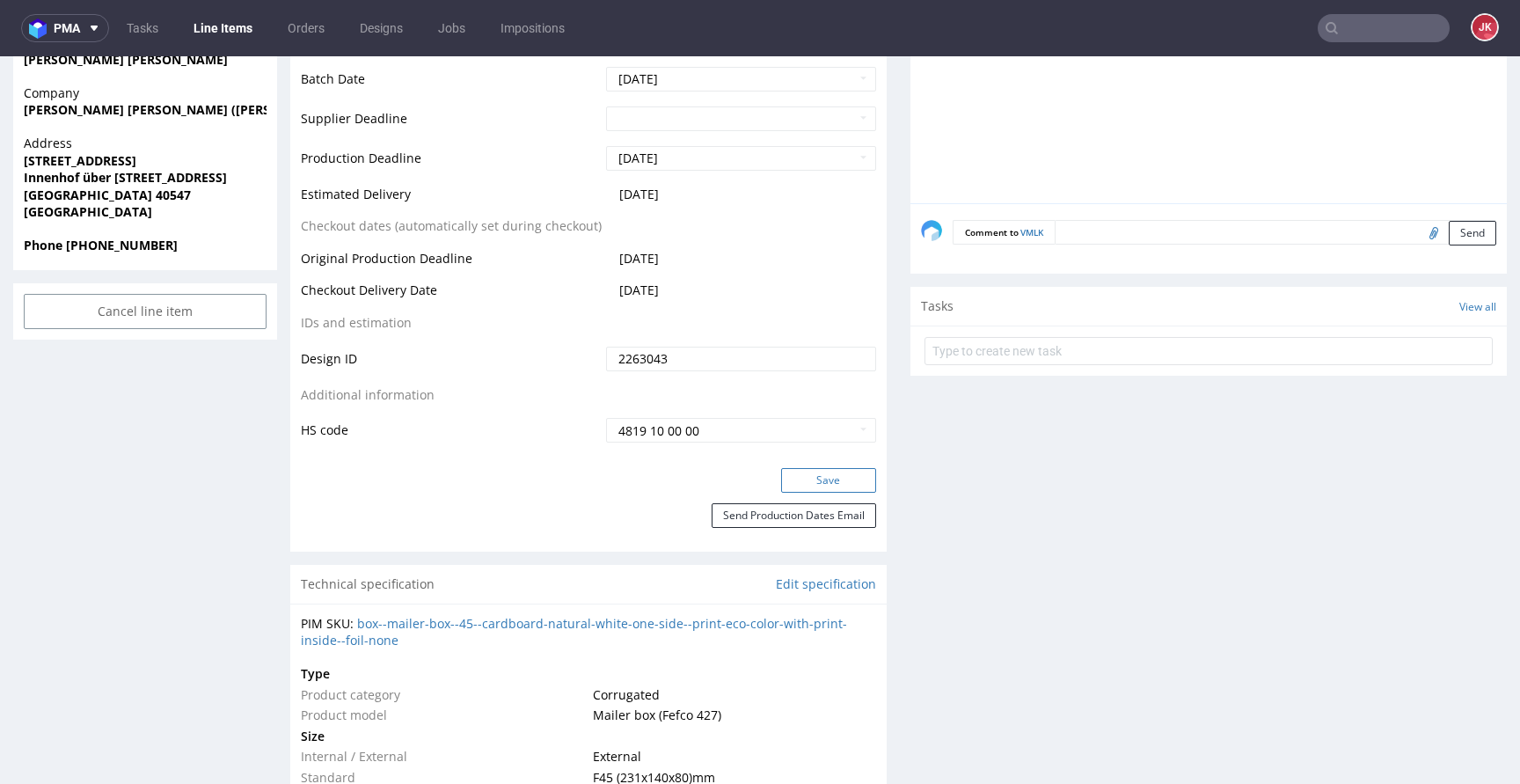
click at [788, 473] on button "Save" at bounding box center [829, 479] width 95 height 24
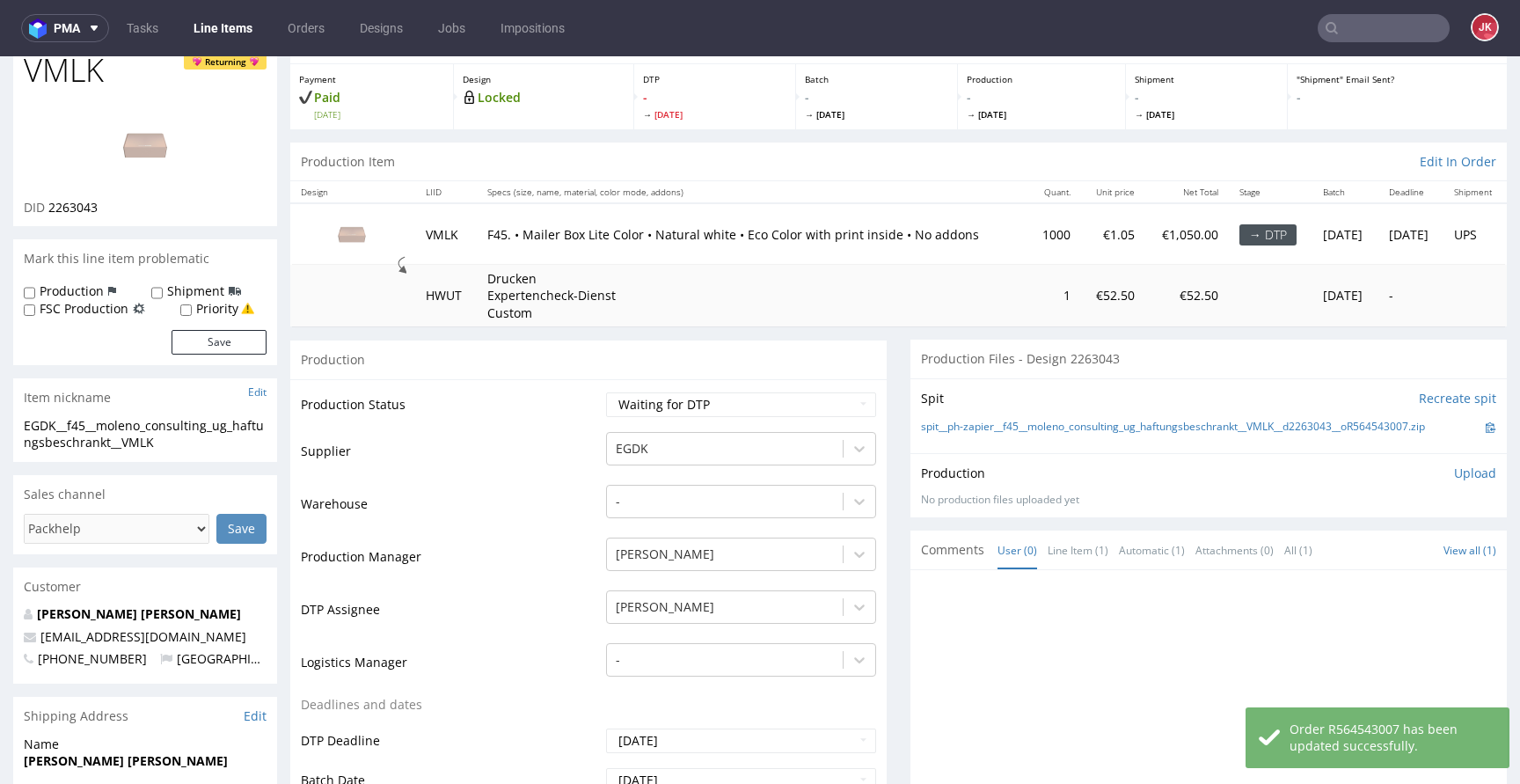
scroll to position [0, 0]
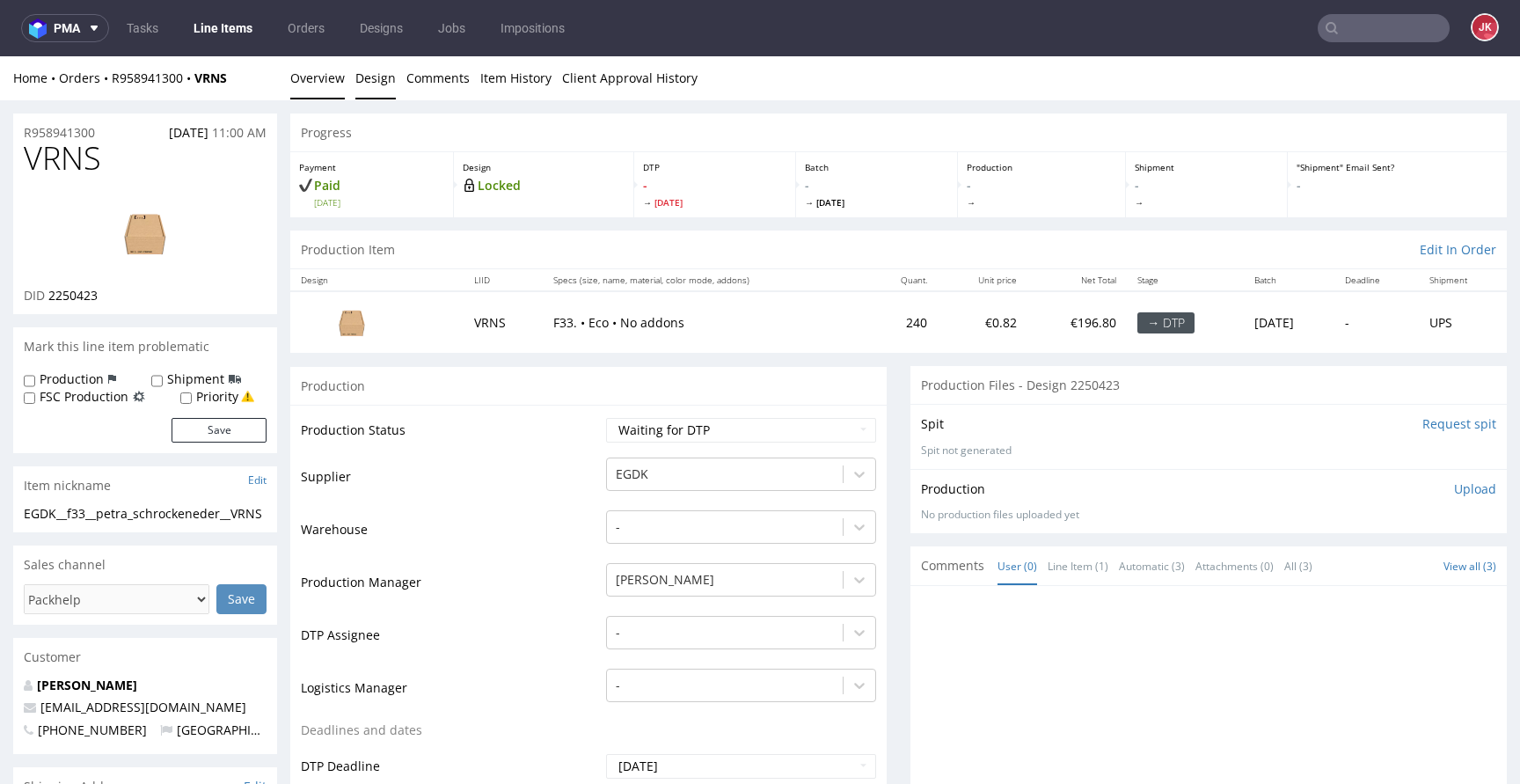
click at [380, 88] on link "Design" at bounding box center [376, 77] width 41 height 44
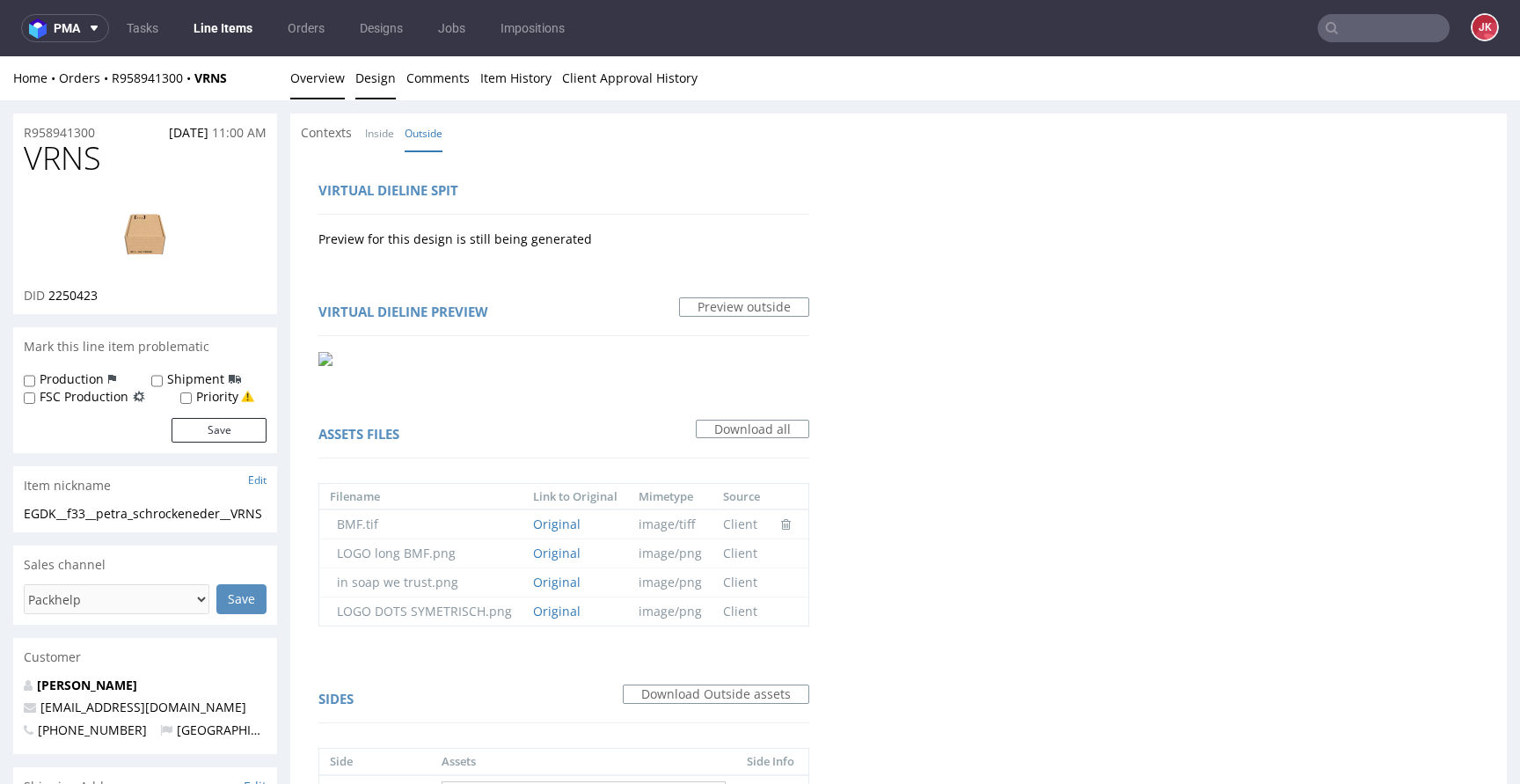
click at [315, 87] on link "Overview" at bounding box center [317, 77] width 54 height 44
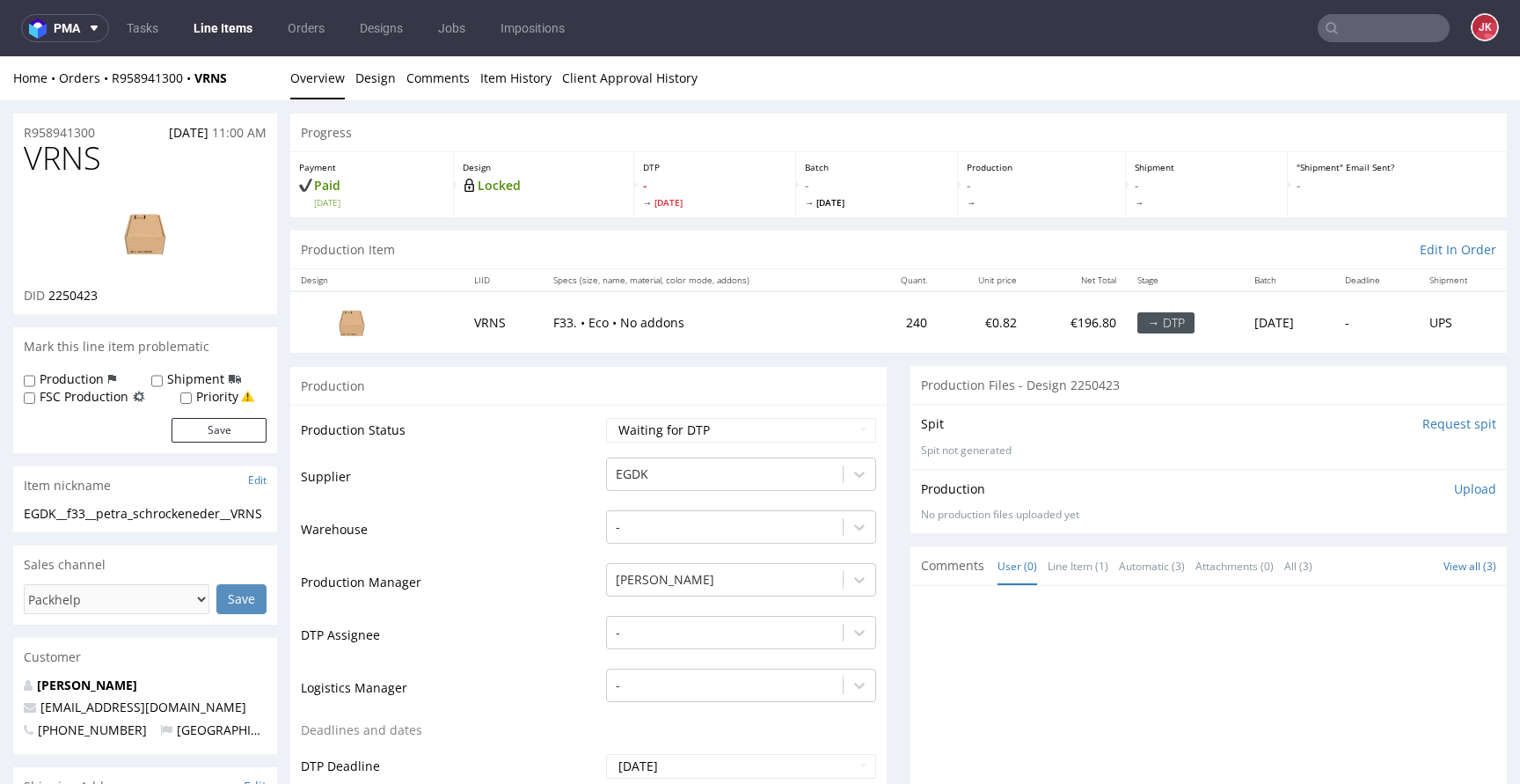
click at [183, 233] on img at bounding box center [145, 233] width 141 height 79
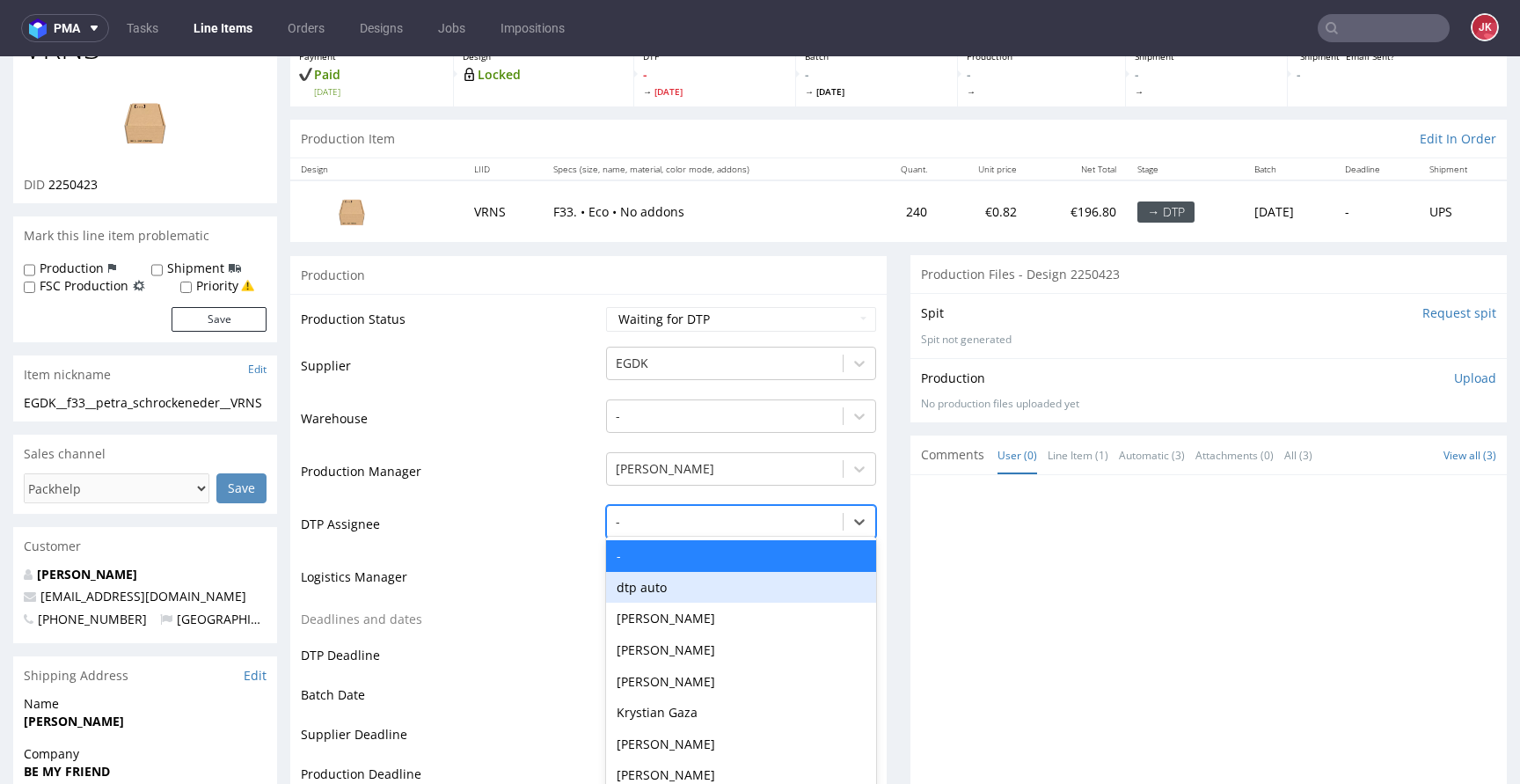
click at [706, 530] on div "dtp auto, 2 of 31. 31 results available. Use Up and Down to choose options, pre…" at bounding box center [741, 516] width 270 height 24
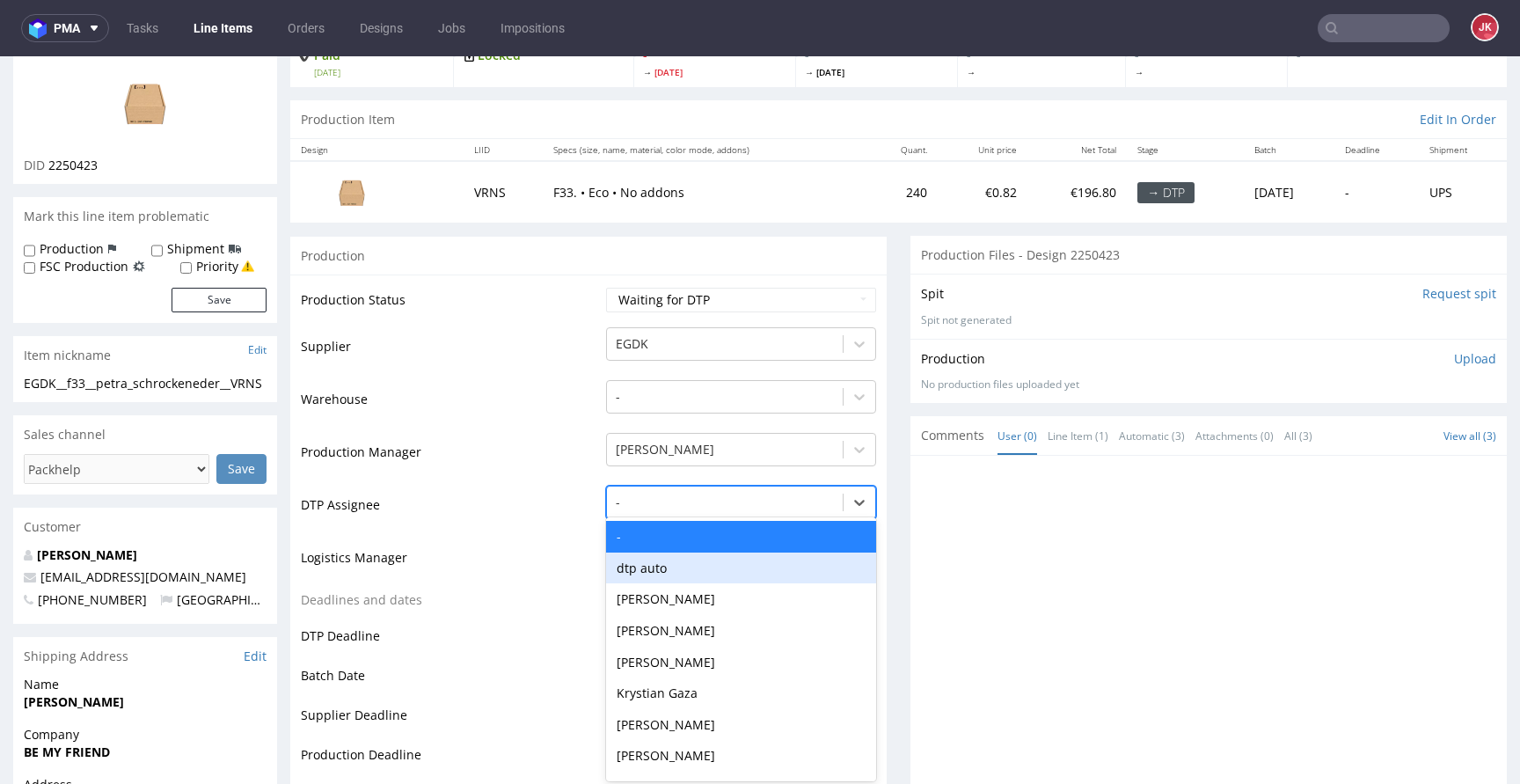
scroll to position [134, 0]
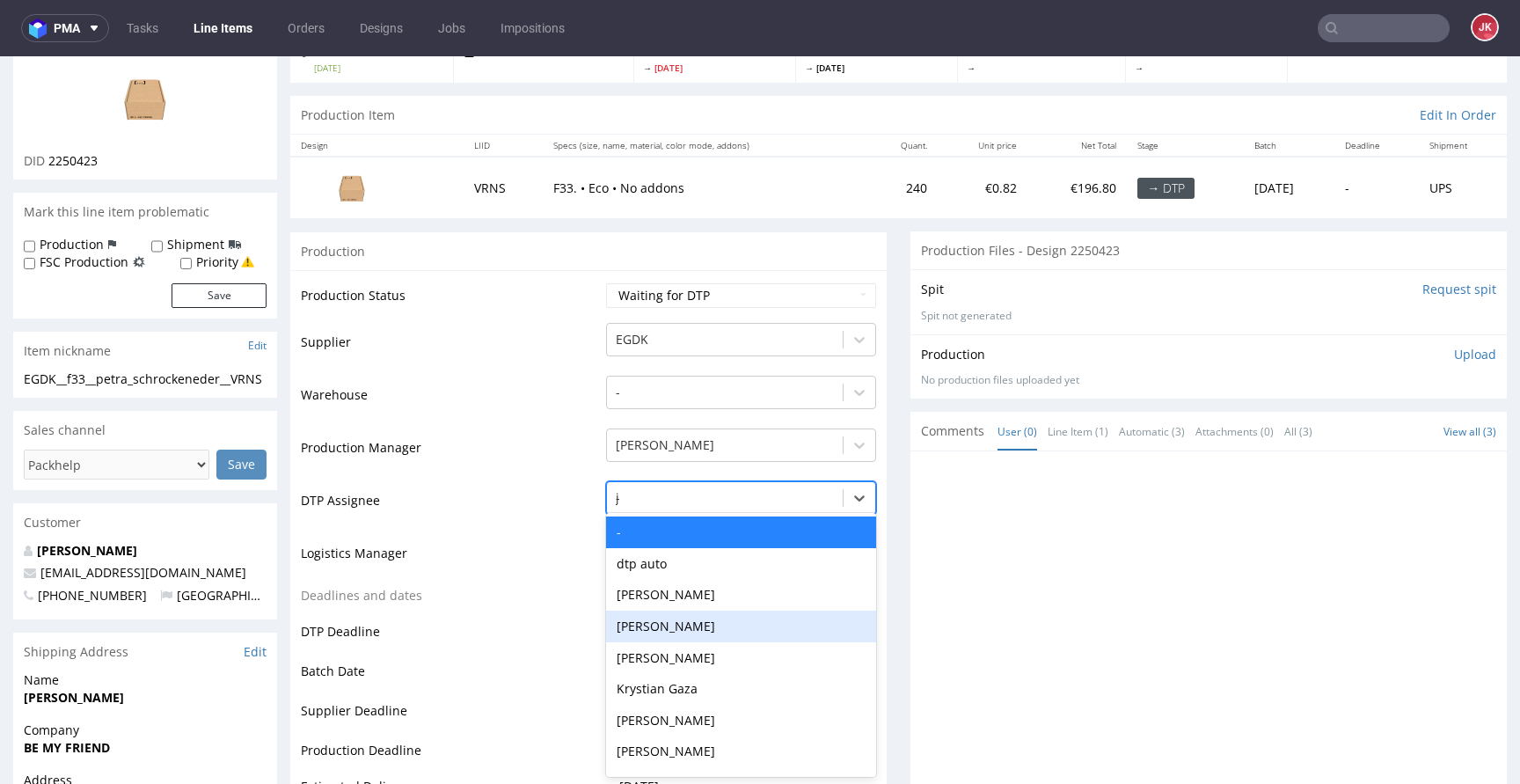
type input "jan"
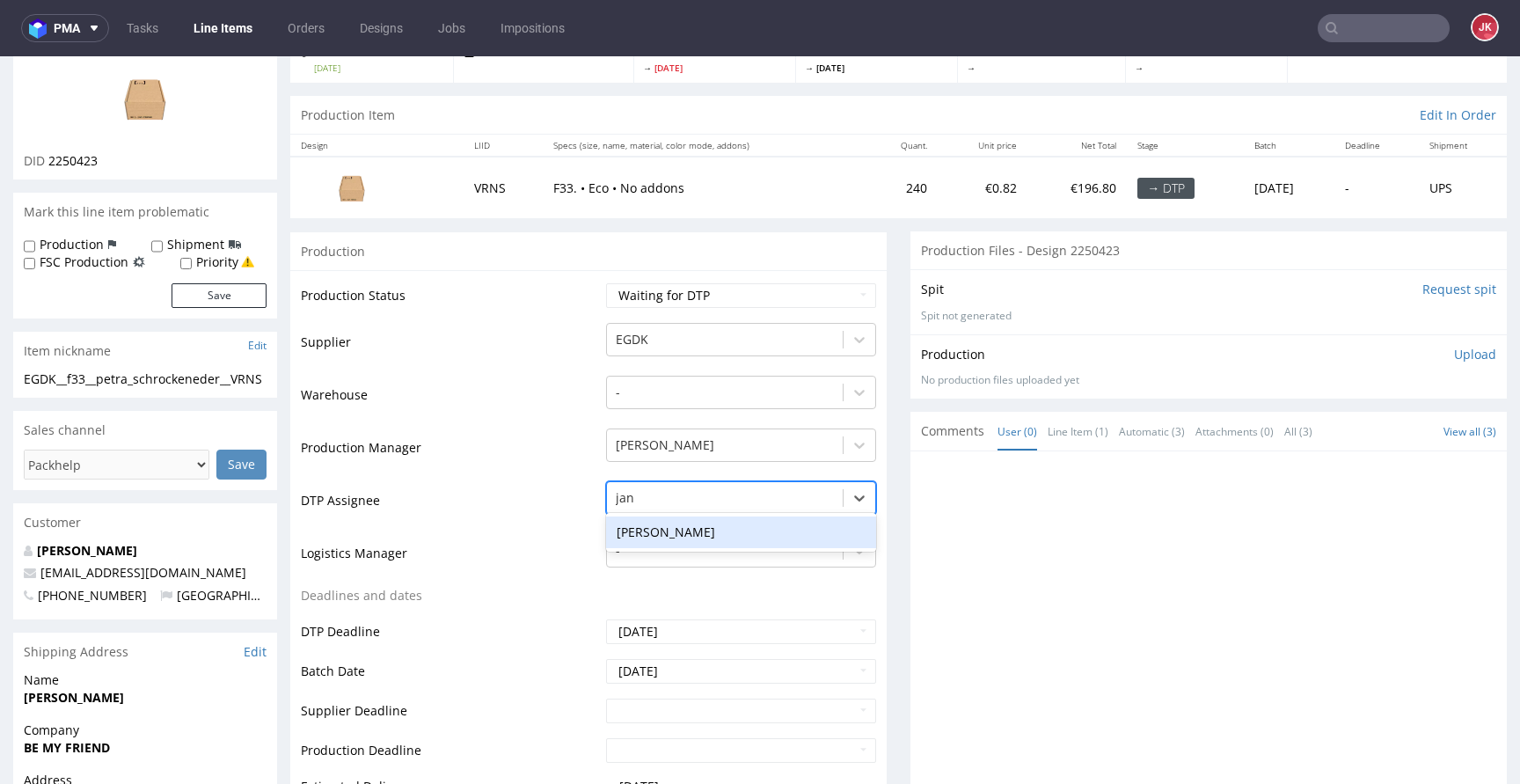
click at [726, 540] on div "[PERSON_NAME]" at bounding box center [741, 532] width 270 height 32
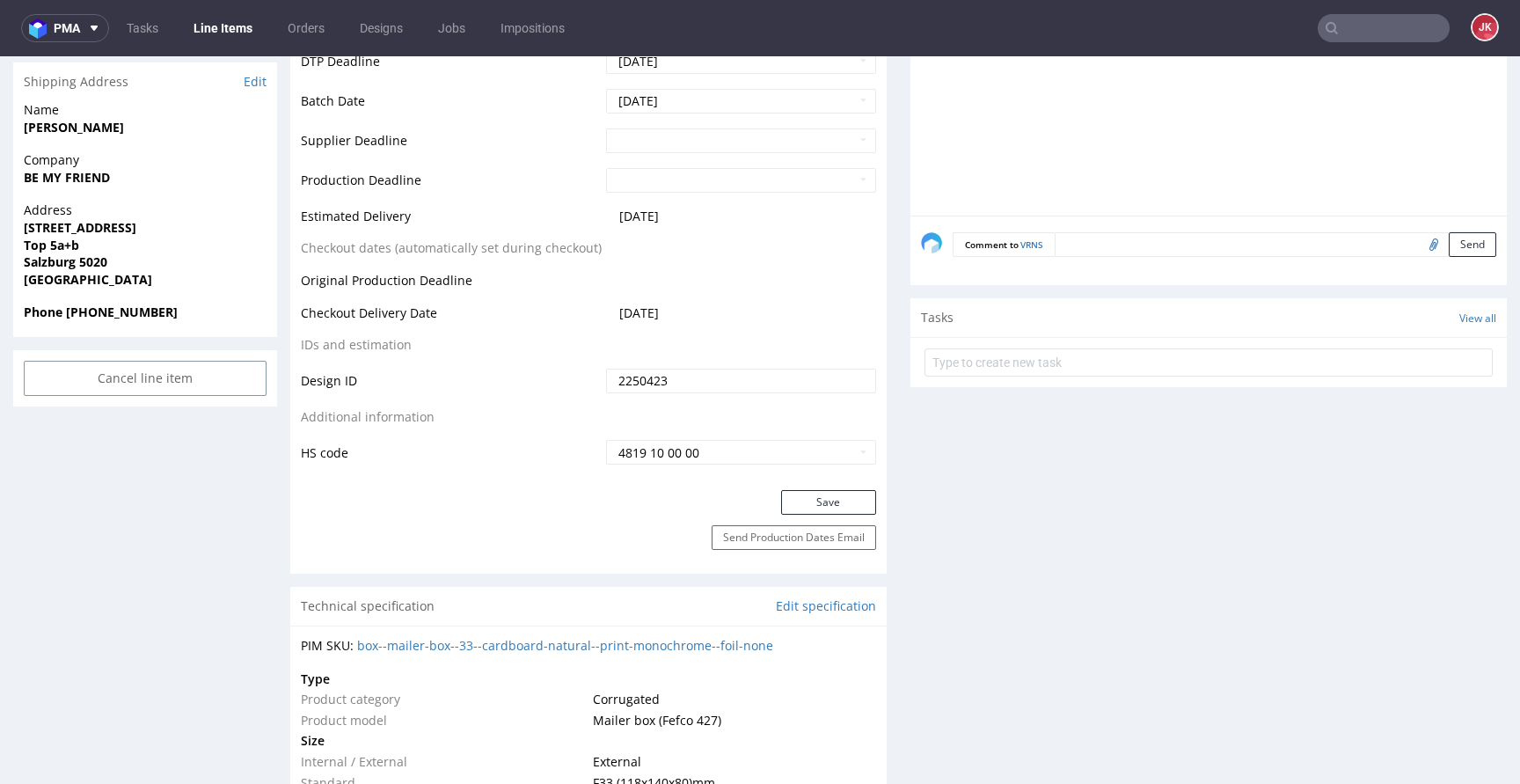
scroll to position [828, 0]
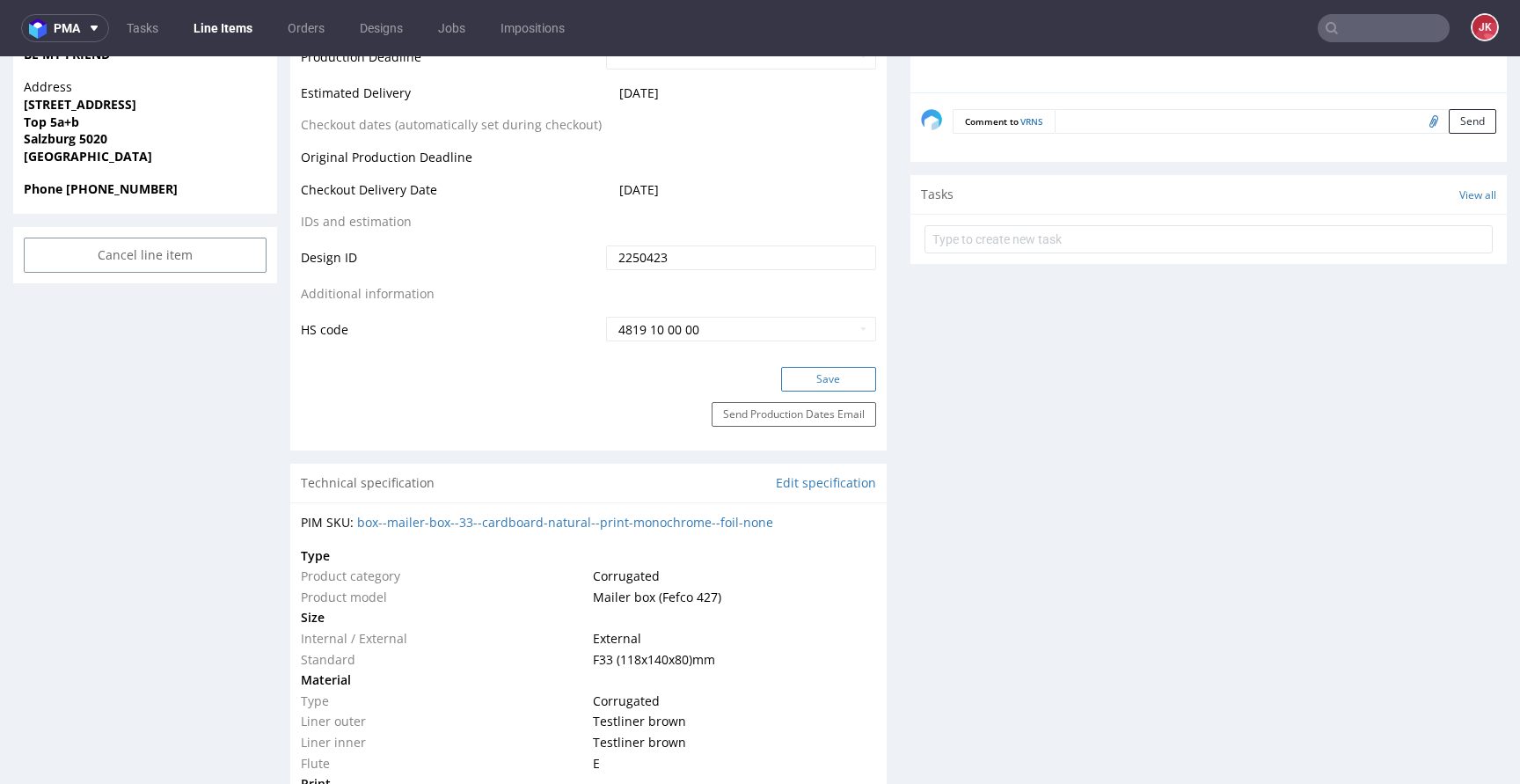
click at [825, 376] on button "Save" at bounding box center [829, 378] width 95 height 24
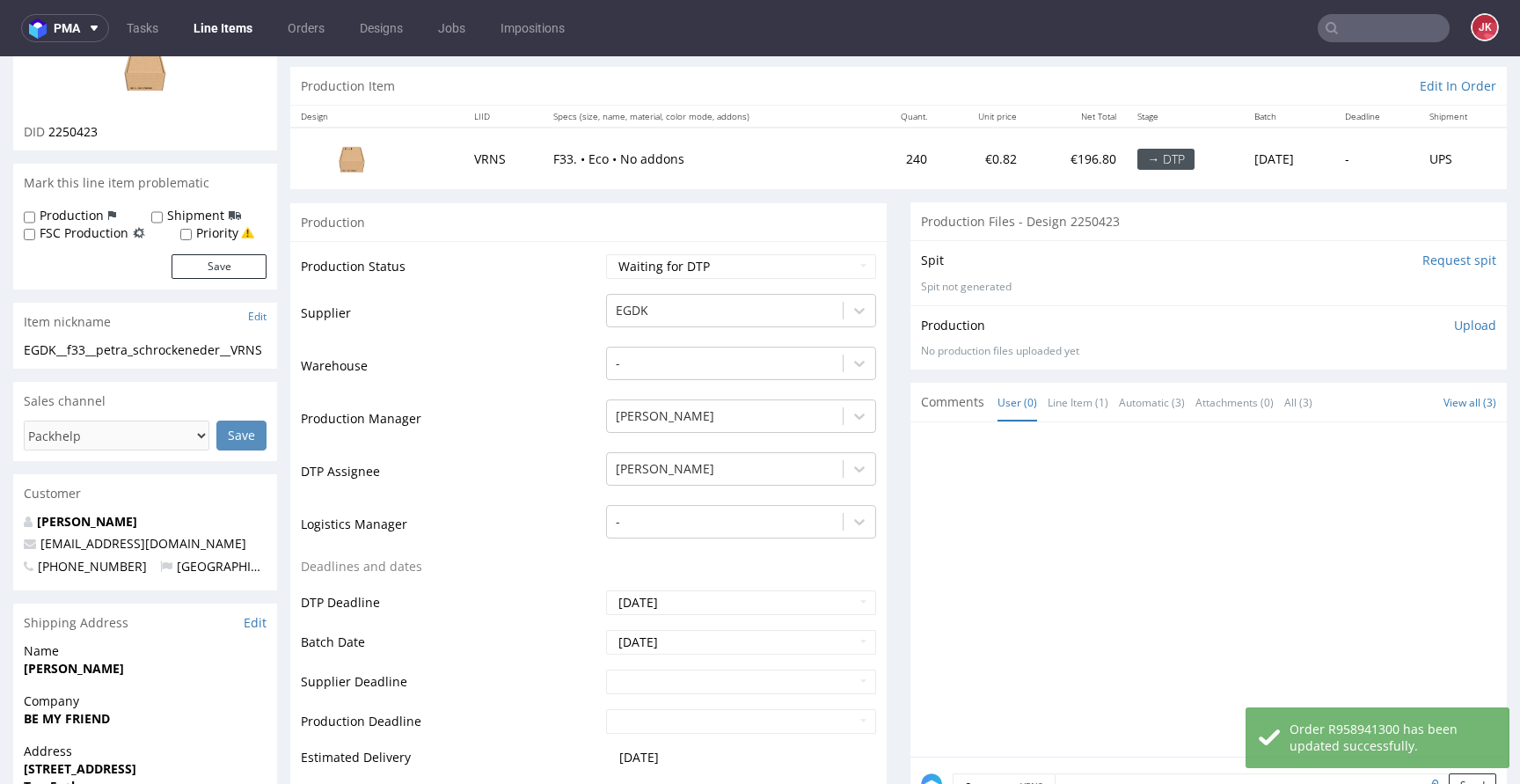
scroll to position [0, 0]
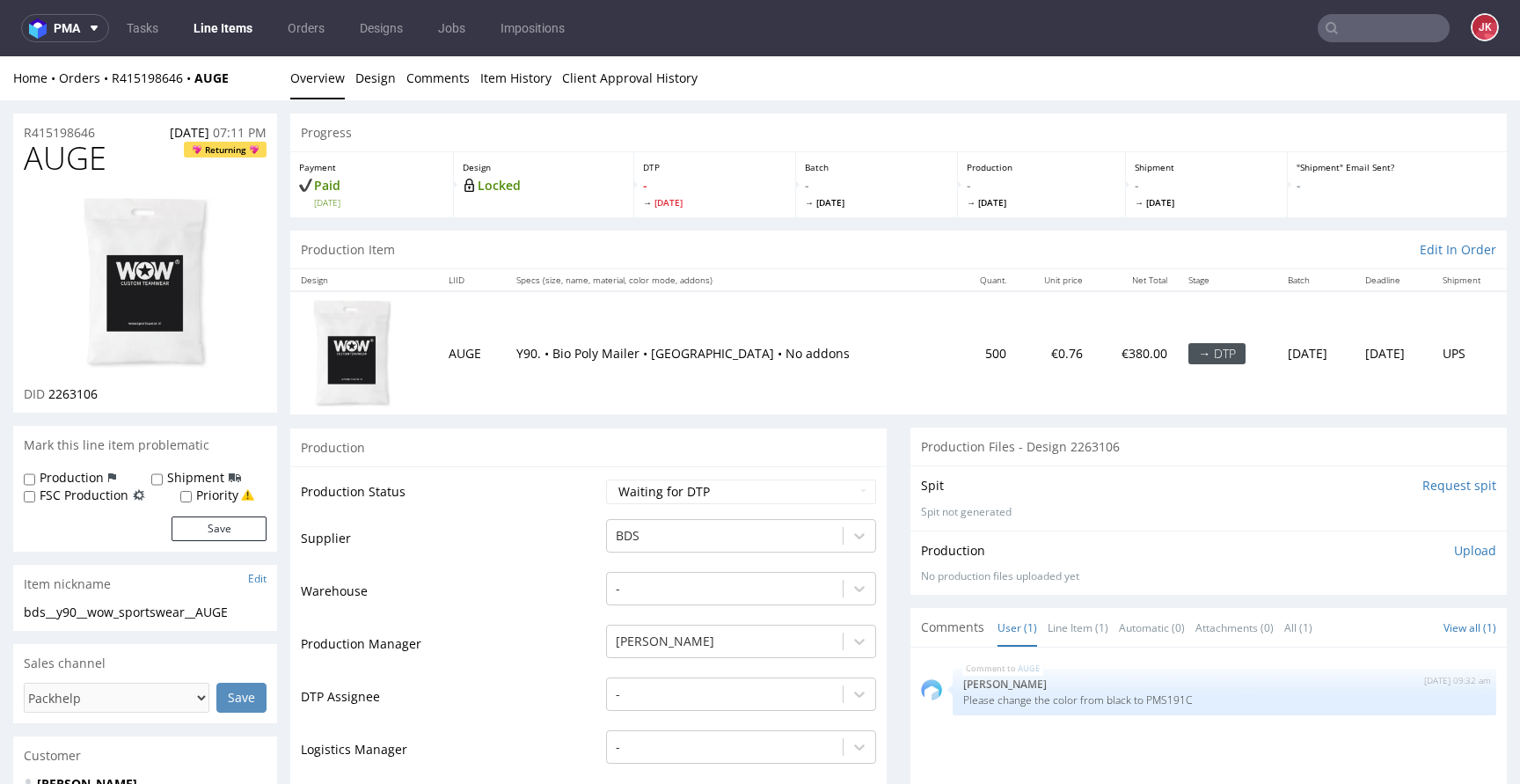
click at [718, 696] on div "-" at bounding box center [741, 688] width 270 height 24
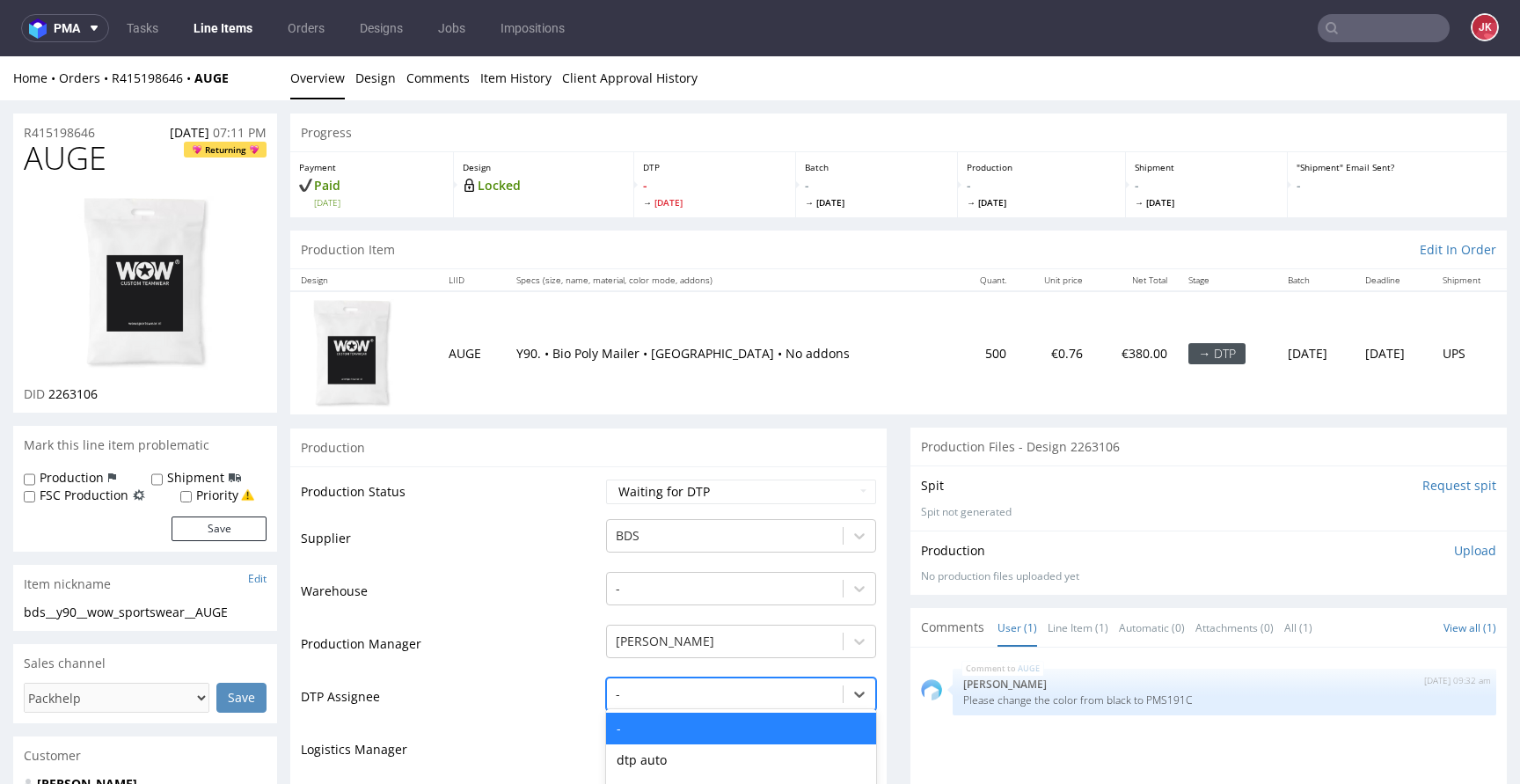
scroll to position [196, 0]
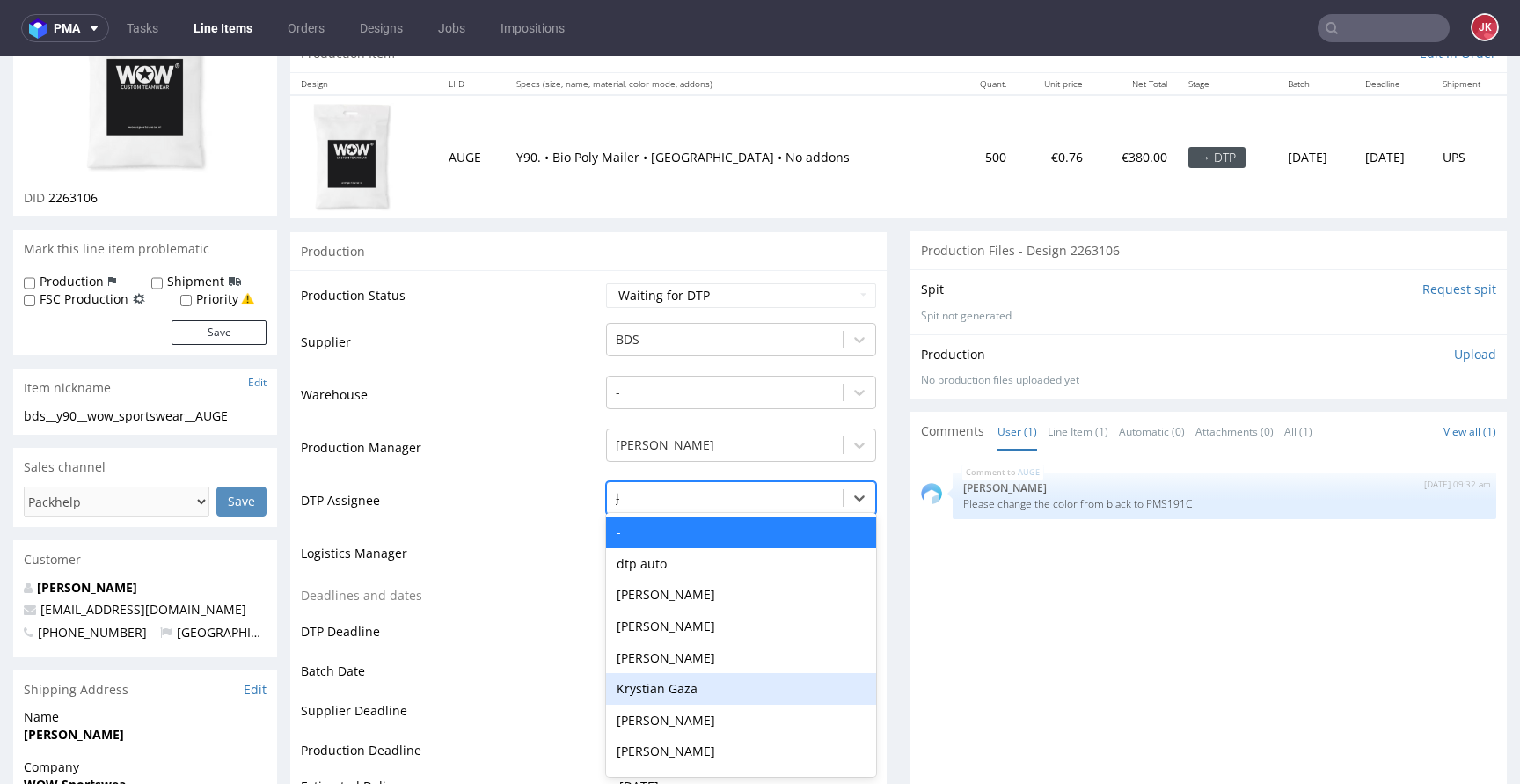
type input "jan"
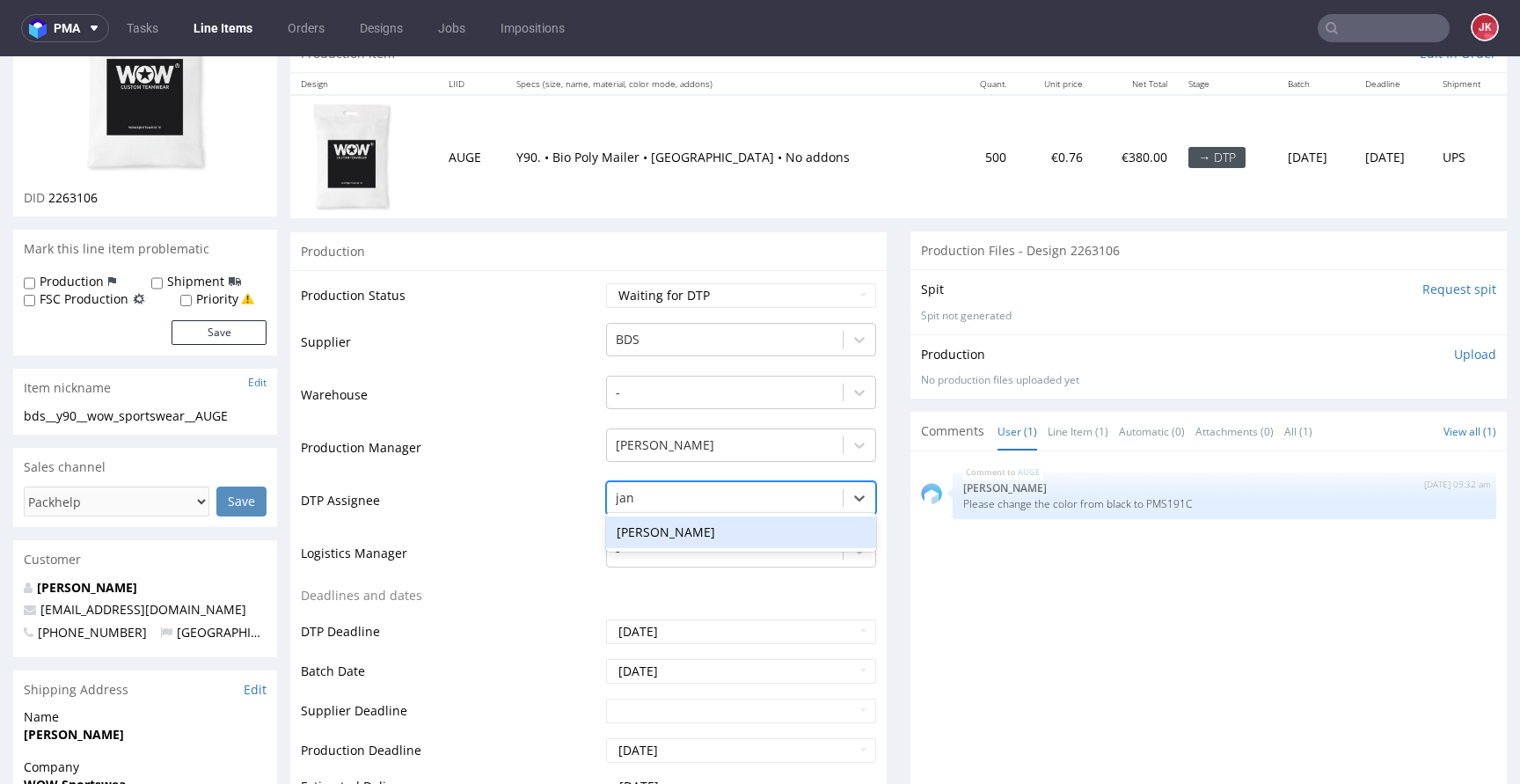
click at [723, 534] on div "[PERSON_NAME]" at bounding box center [741, 532] width 270 height 32
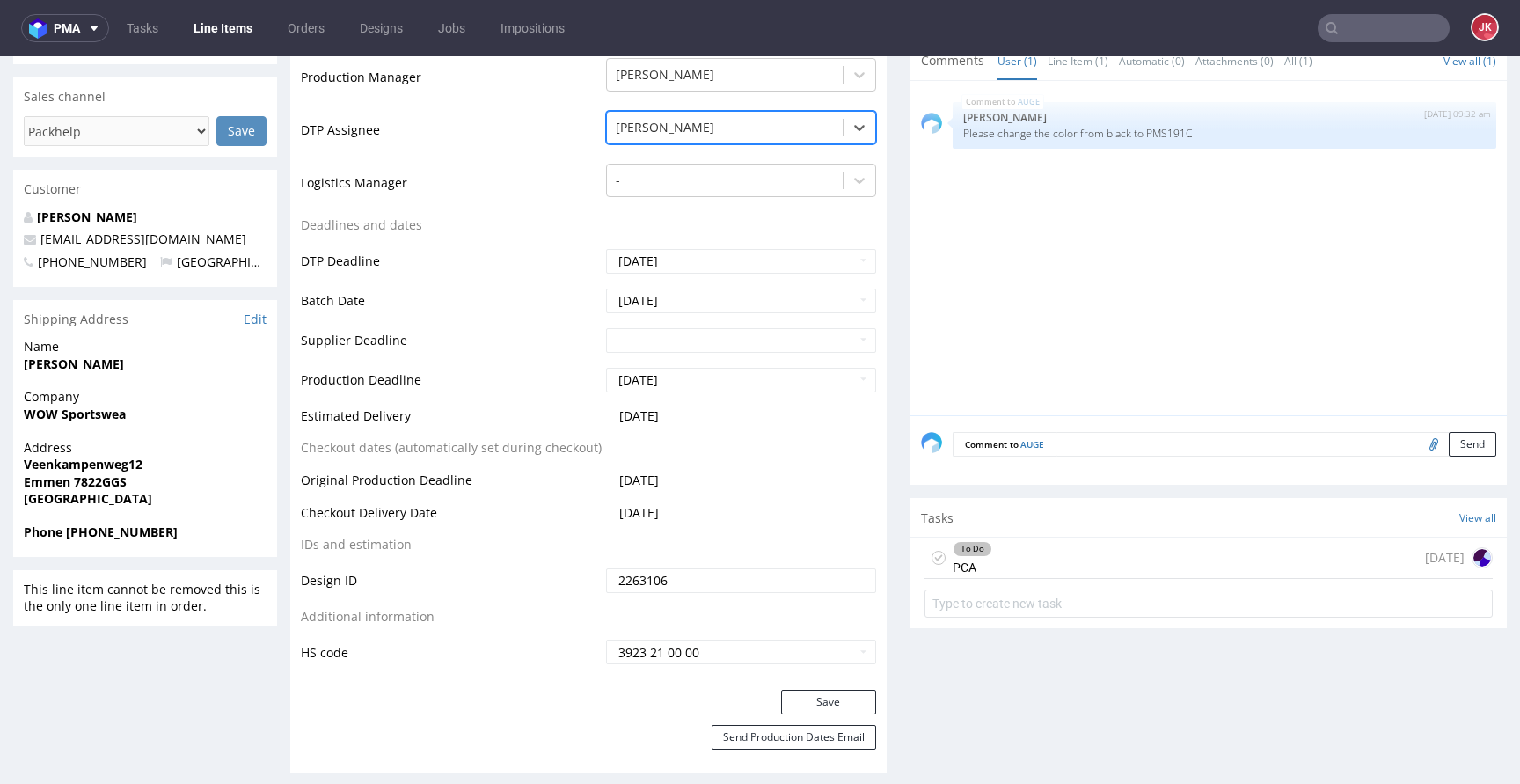
scroll to position [573, 0]
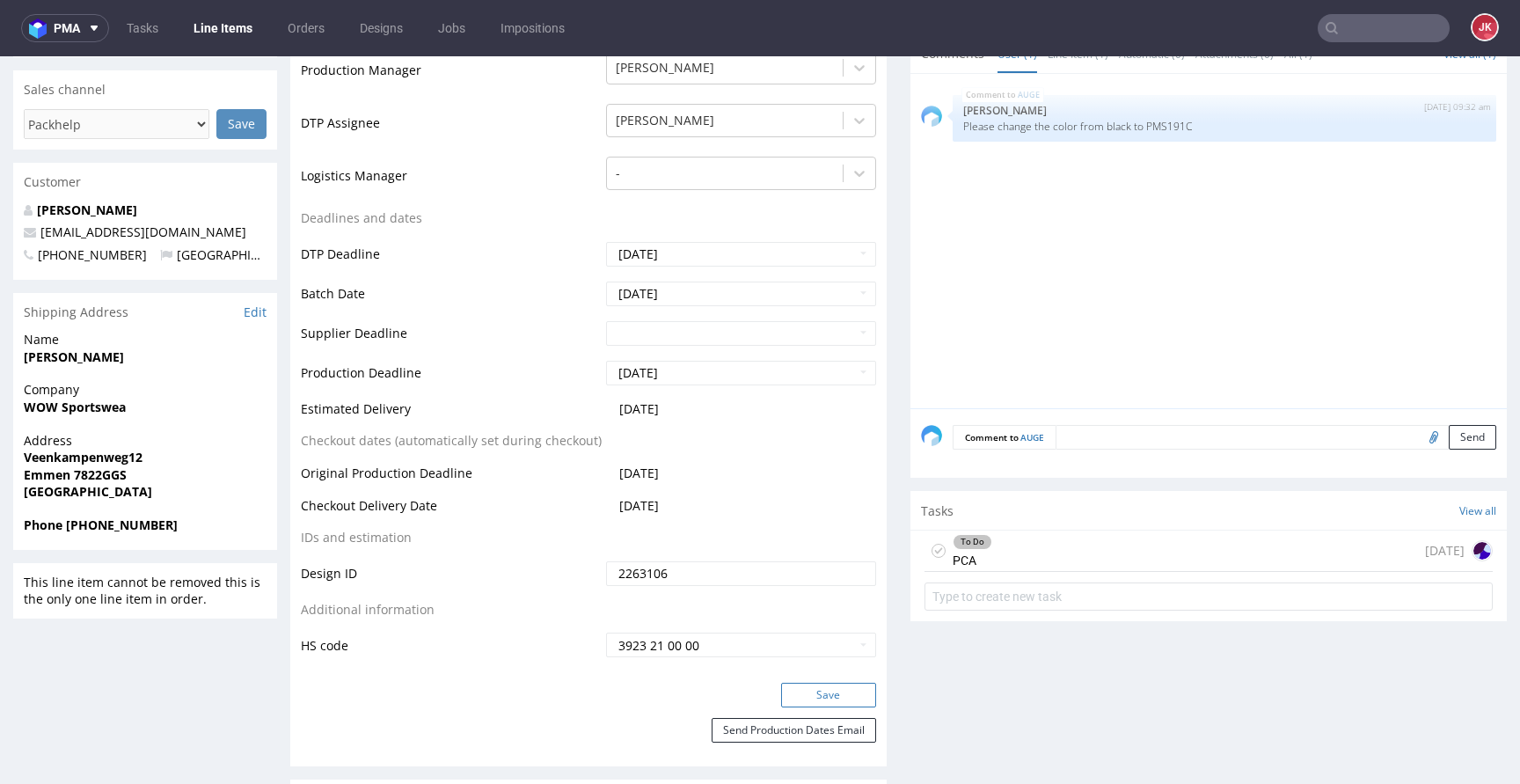
click at [820, 691] on button "Save" at bounding box center [829, 694] width 95 height 24
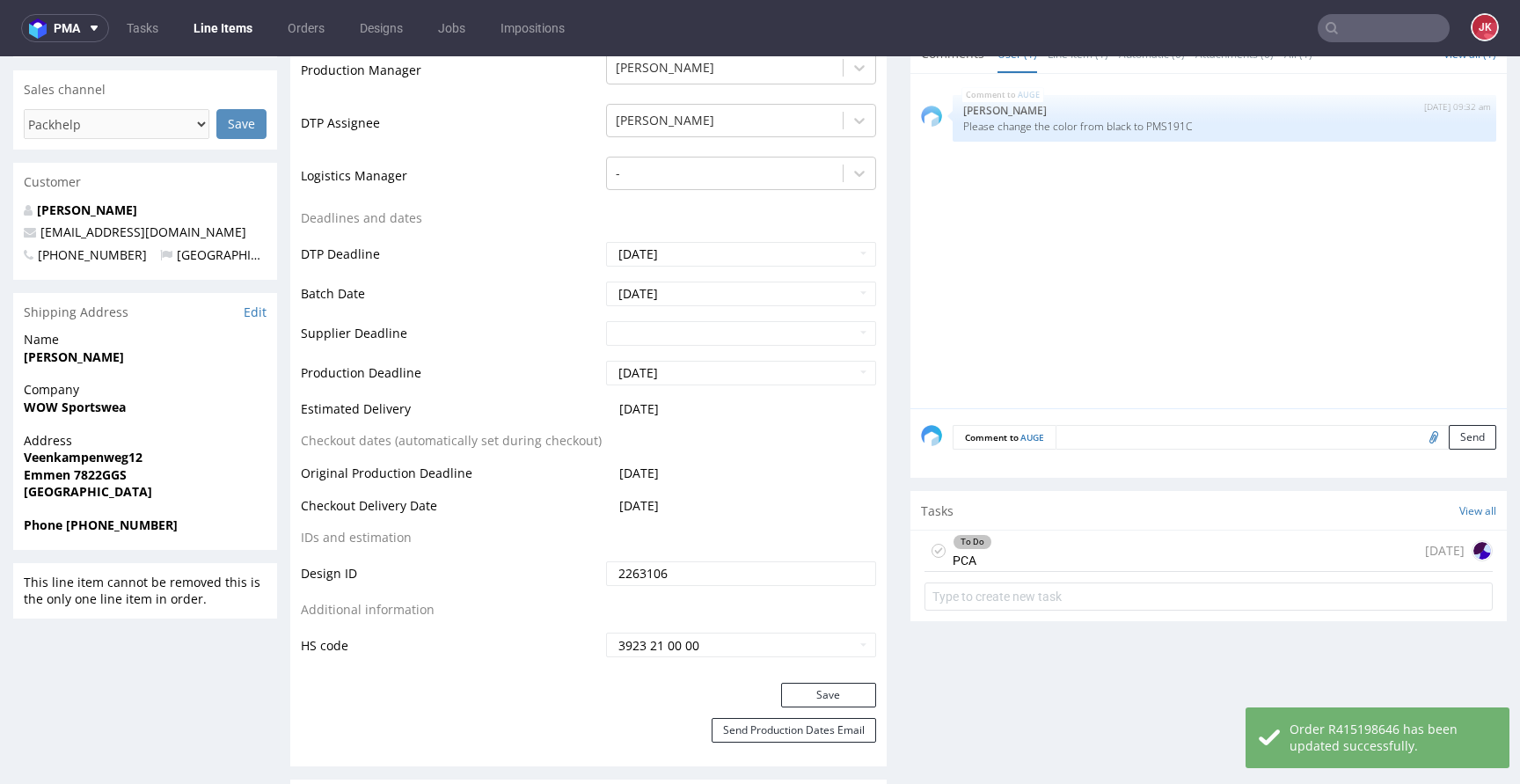
click at [979, 553] on div "To Do PCA 1 day ago" at bounding box center [1209, 551] width 569 height 42
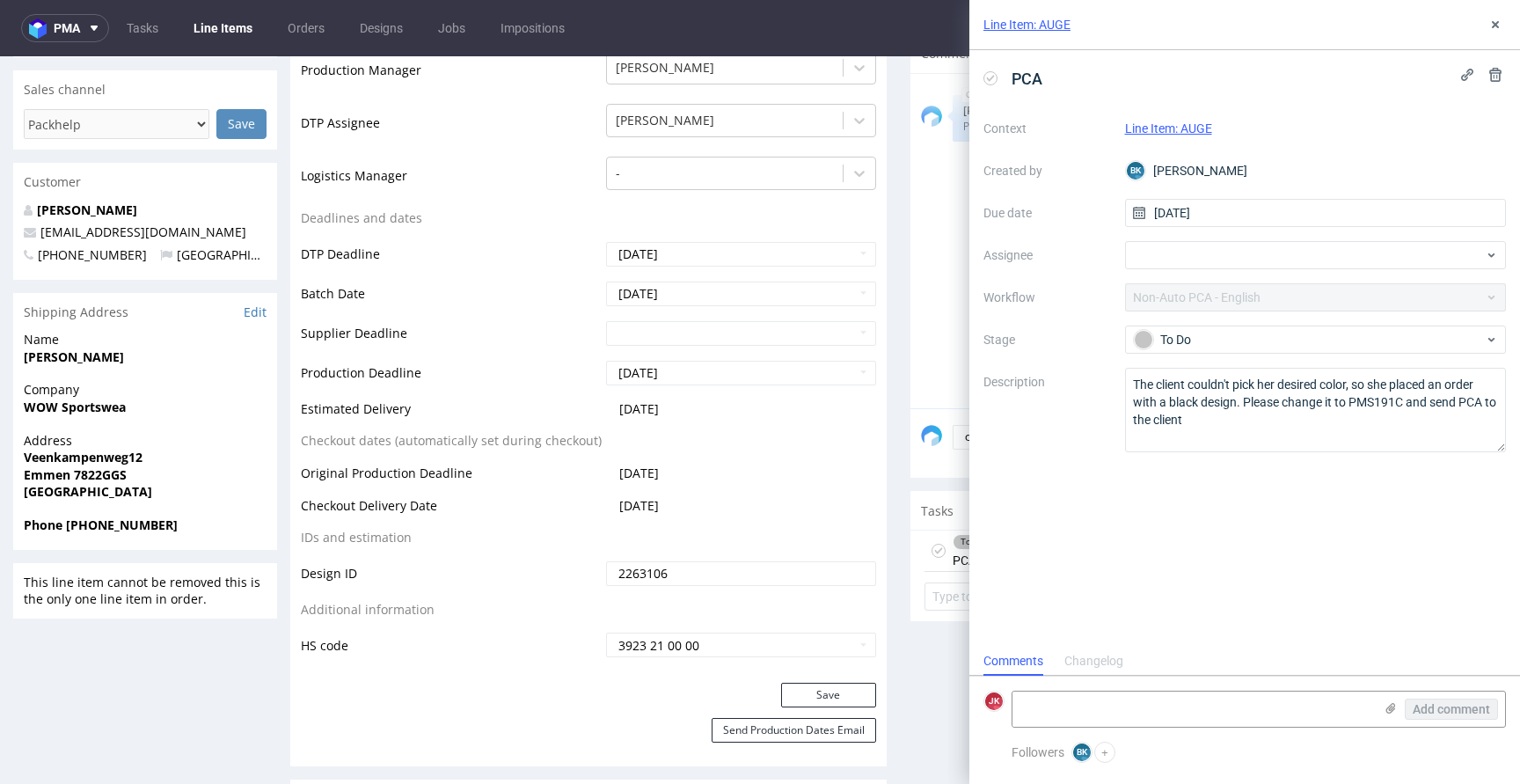
scroll to position [15, 0]
click at [1491, 31] on icon at bounding box center [1495, 24] width 15 height 15
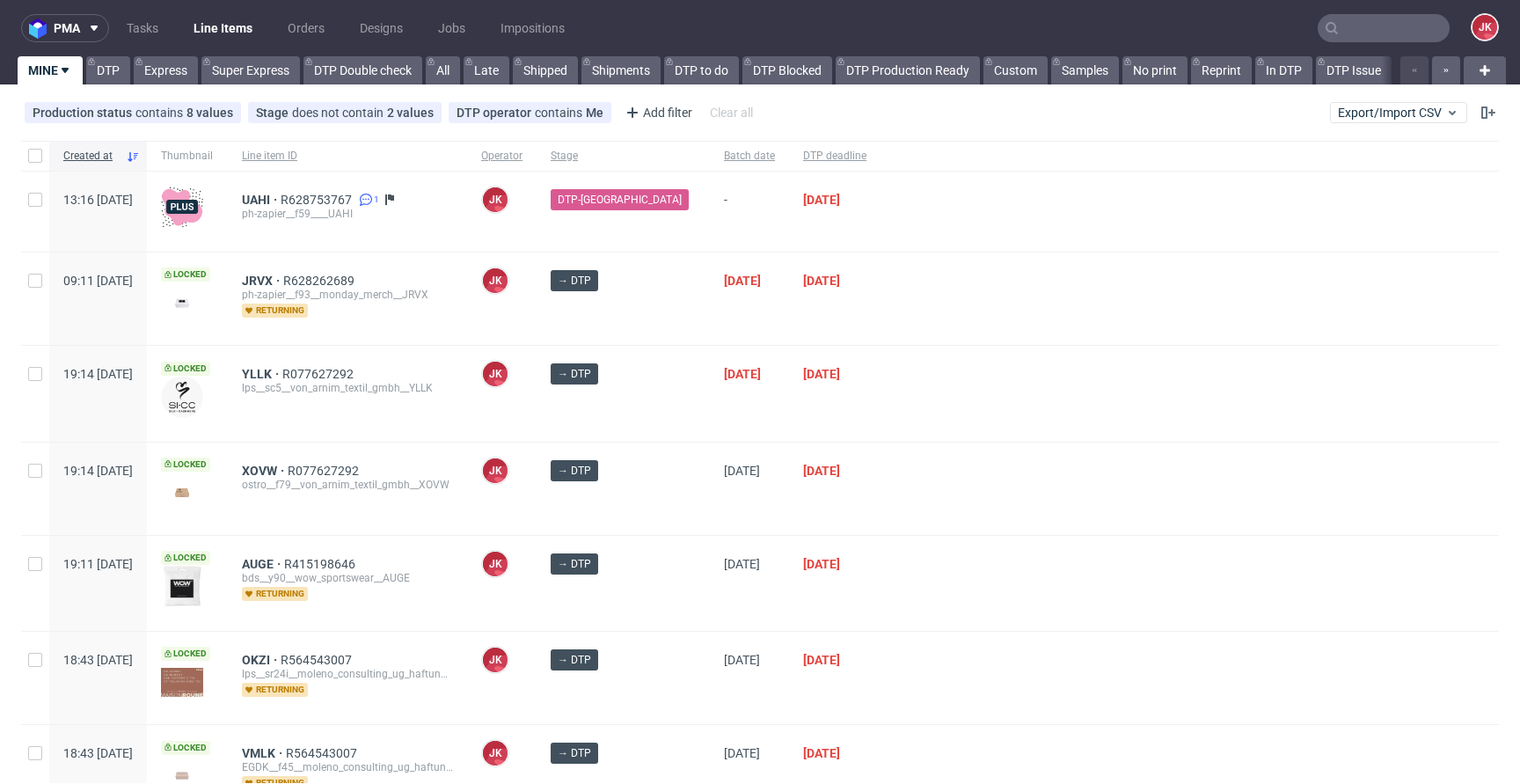
click at [1390, 28] on input "text" at bounding box center [1384, 28] width 132 height 28
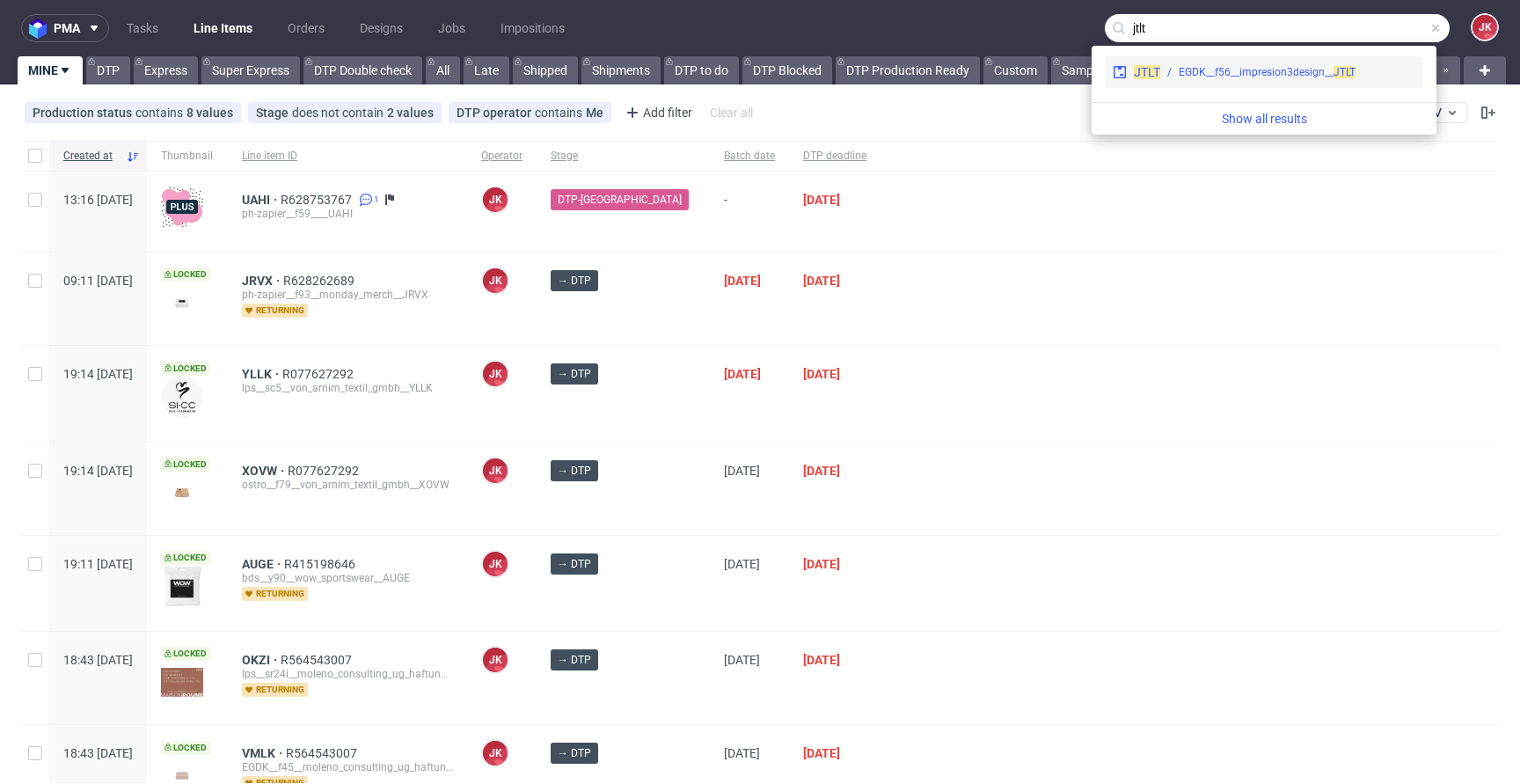
type input "jtlt"
click at [1235, 73] on div "EGDK__f56__impresion3design__ JTLT" at bounding box center [1267, 72] width 177 height 15
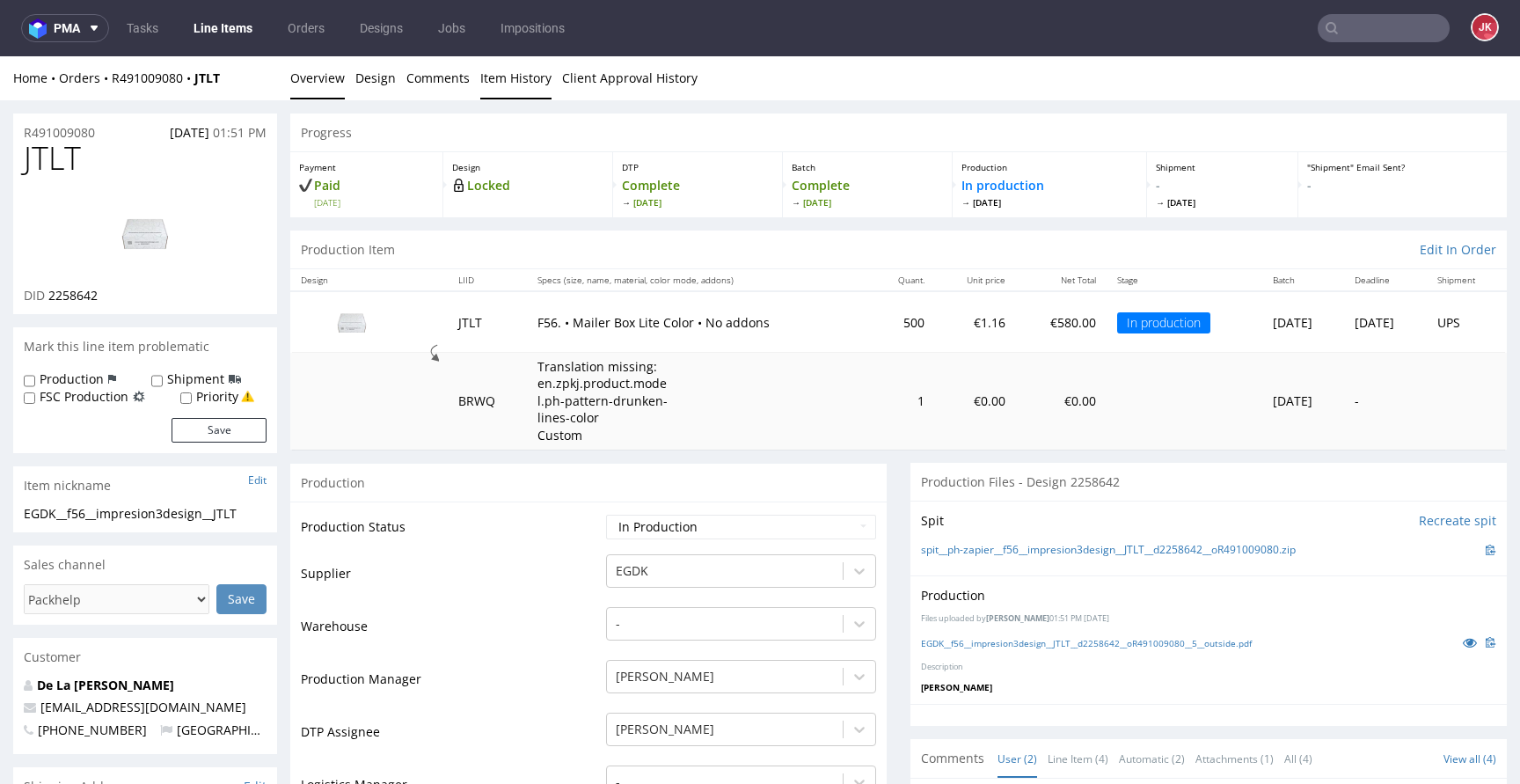
click at [524, 78] on link "Item History" at bounding box center [516, 77] width 72 height 44
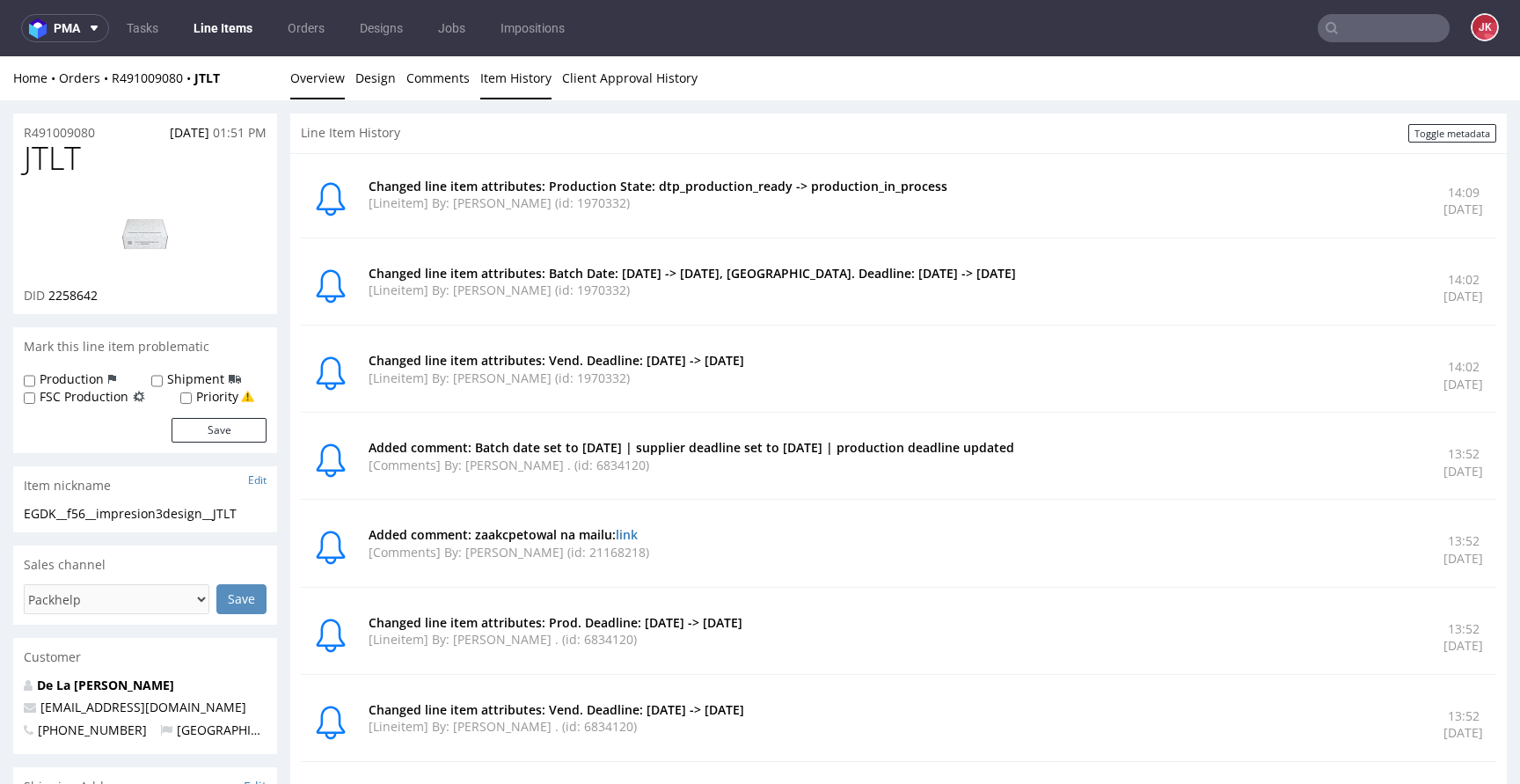
click at [331, 90] on link "Overview" at bounding box center [317, 77] width 54 height 44
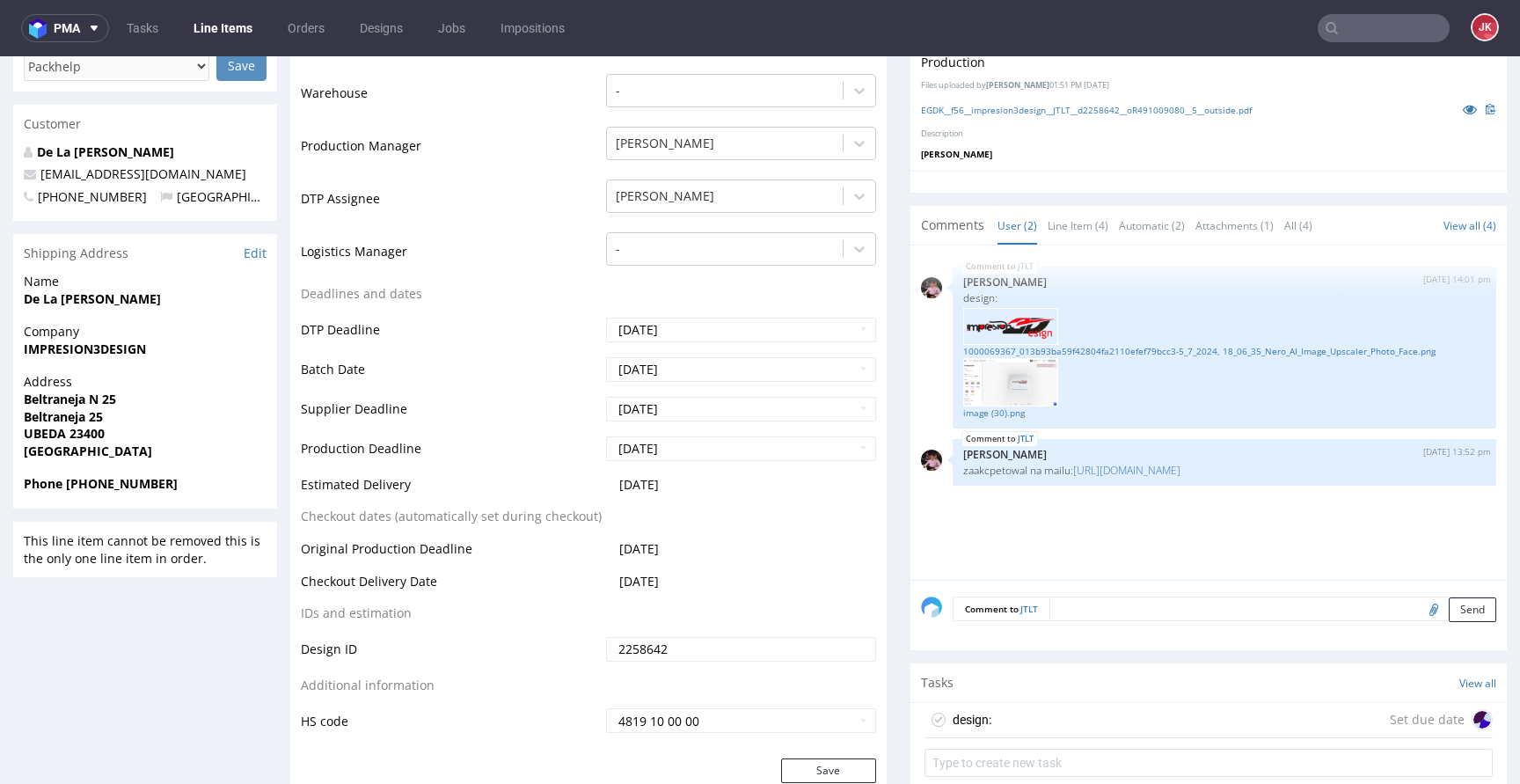
scroll to position [532, 0]
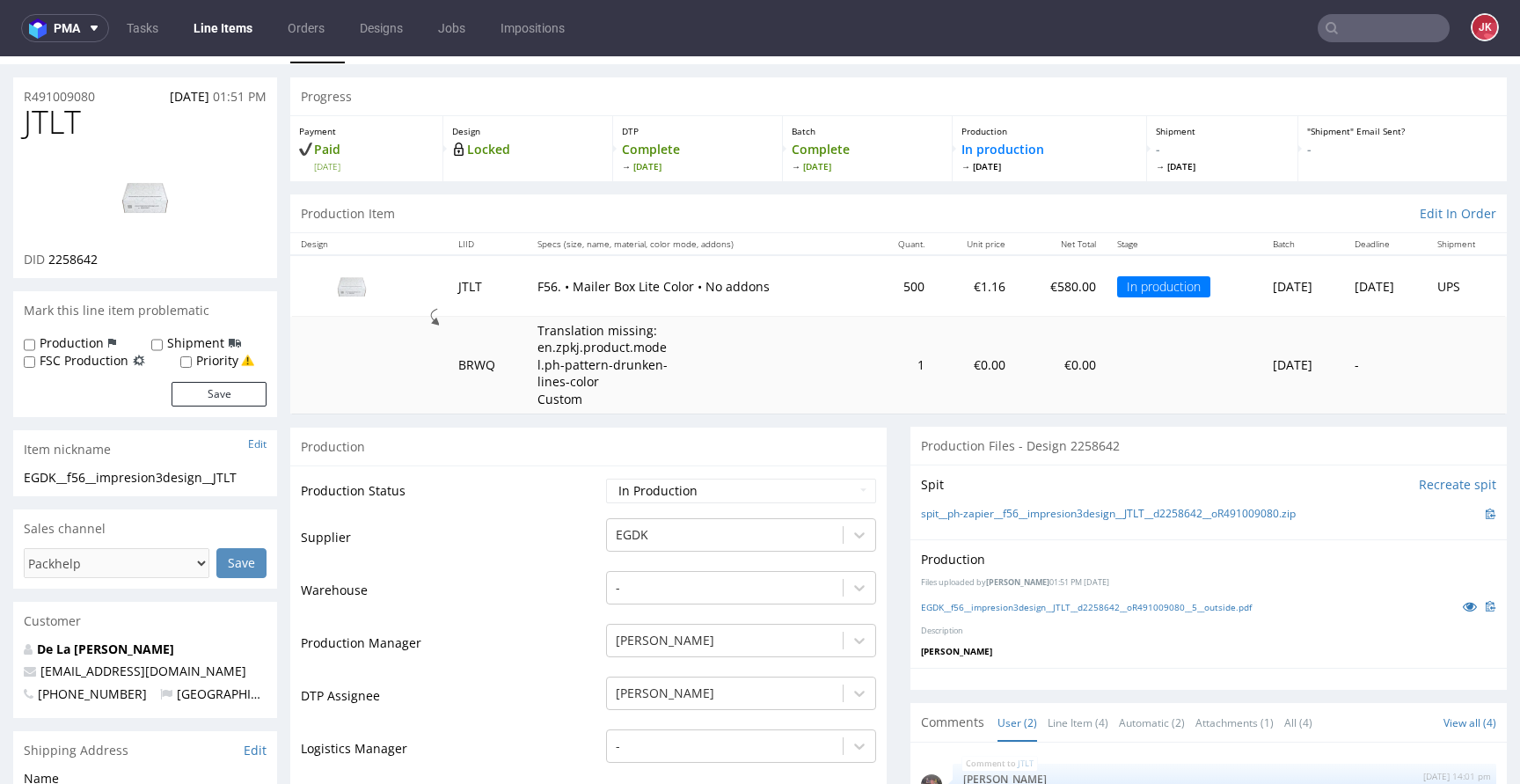
scroll to position [0, 0]
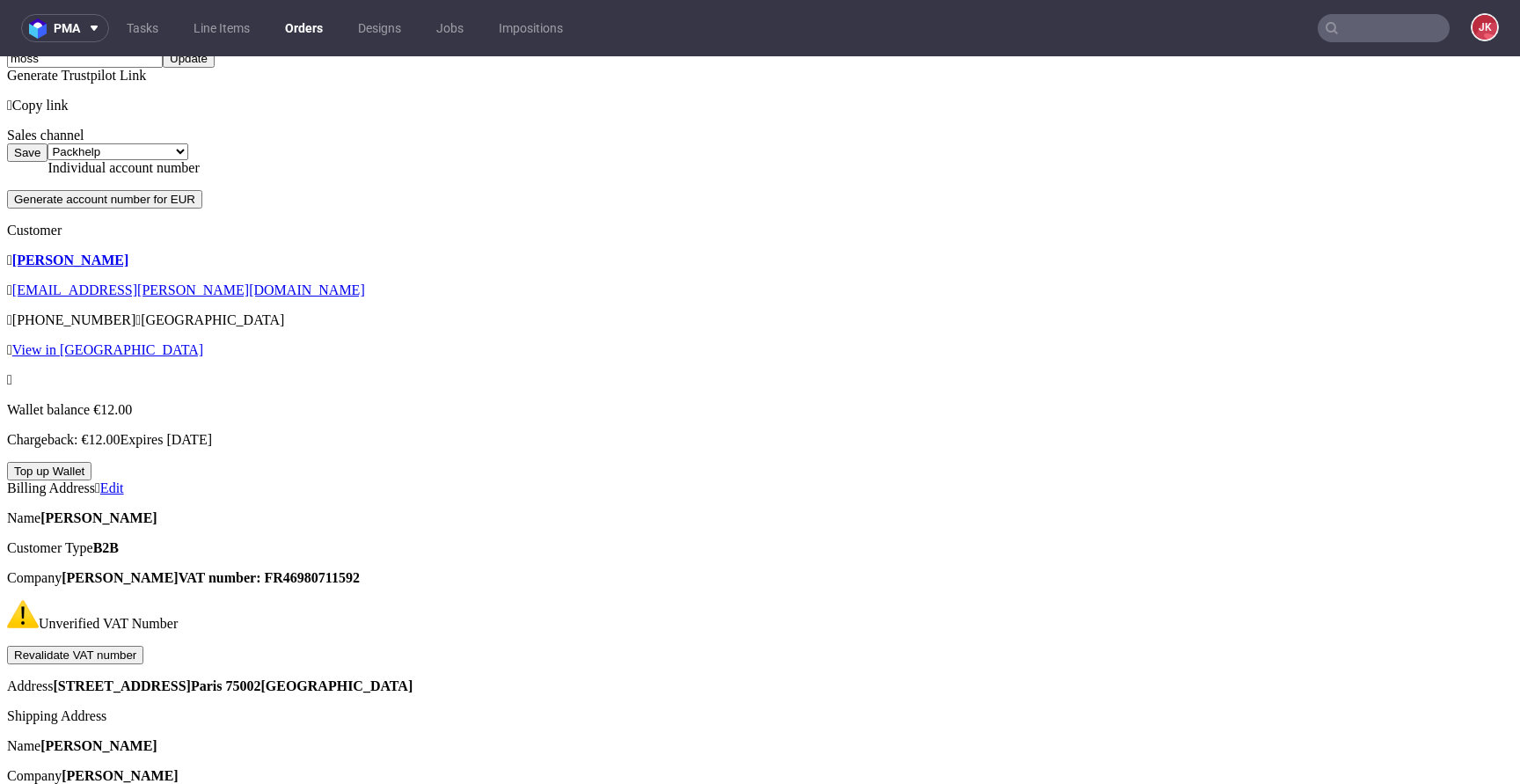
scroll to position [774, 0]
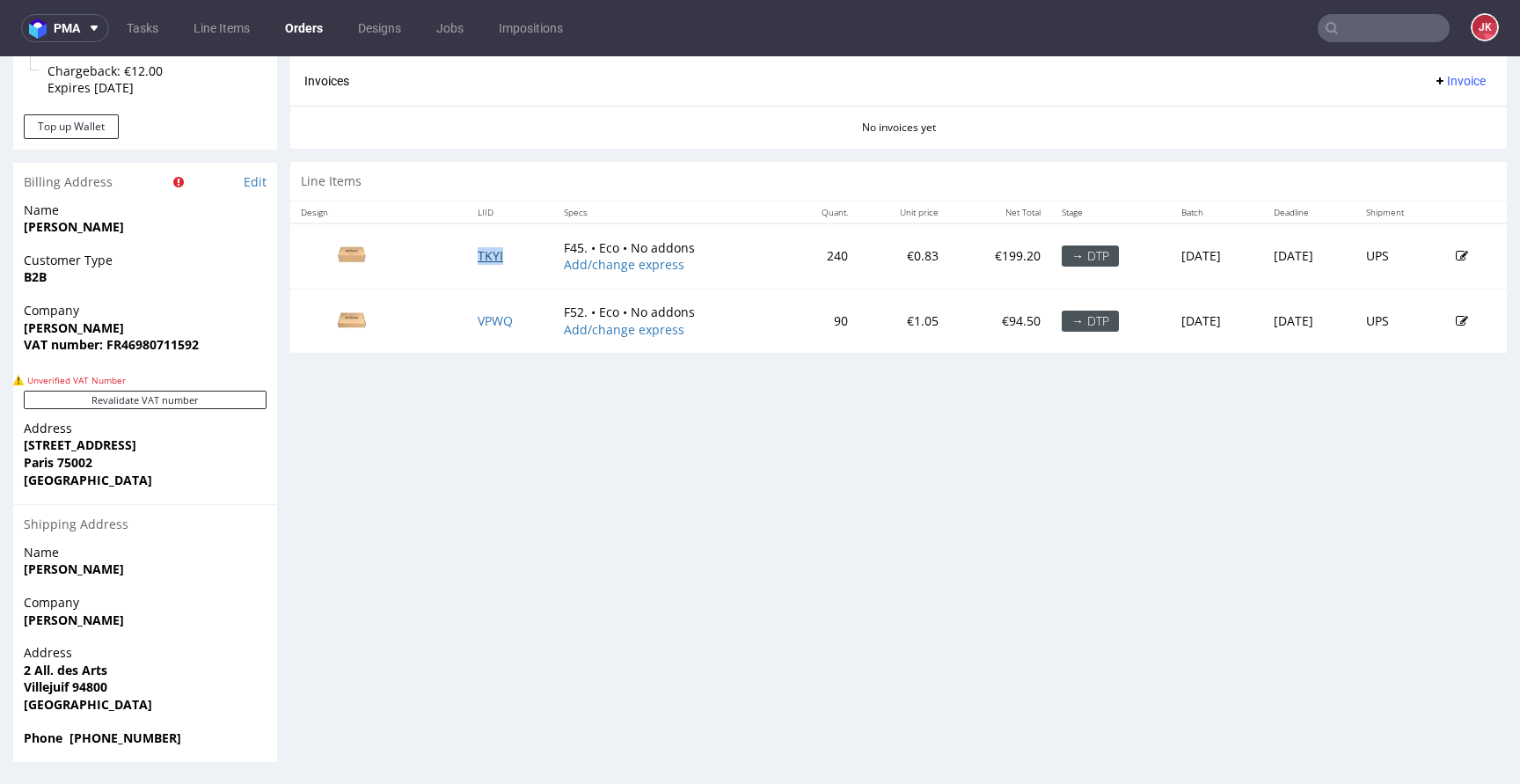
click at [478, 253] on link "TKYI" at bounding box center [490, 255] width 25 height 16
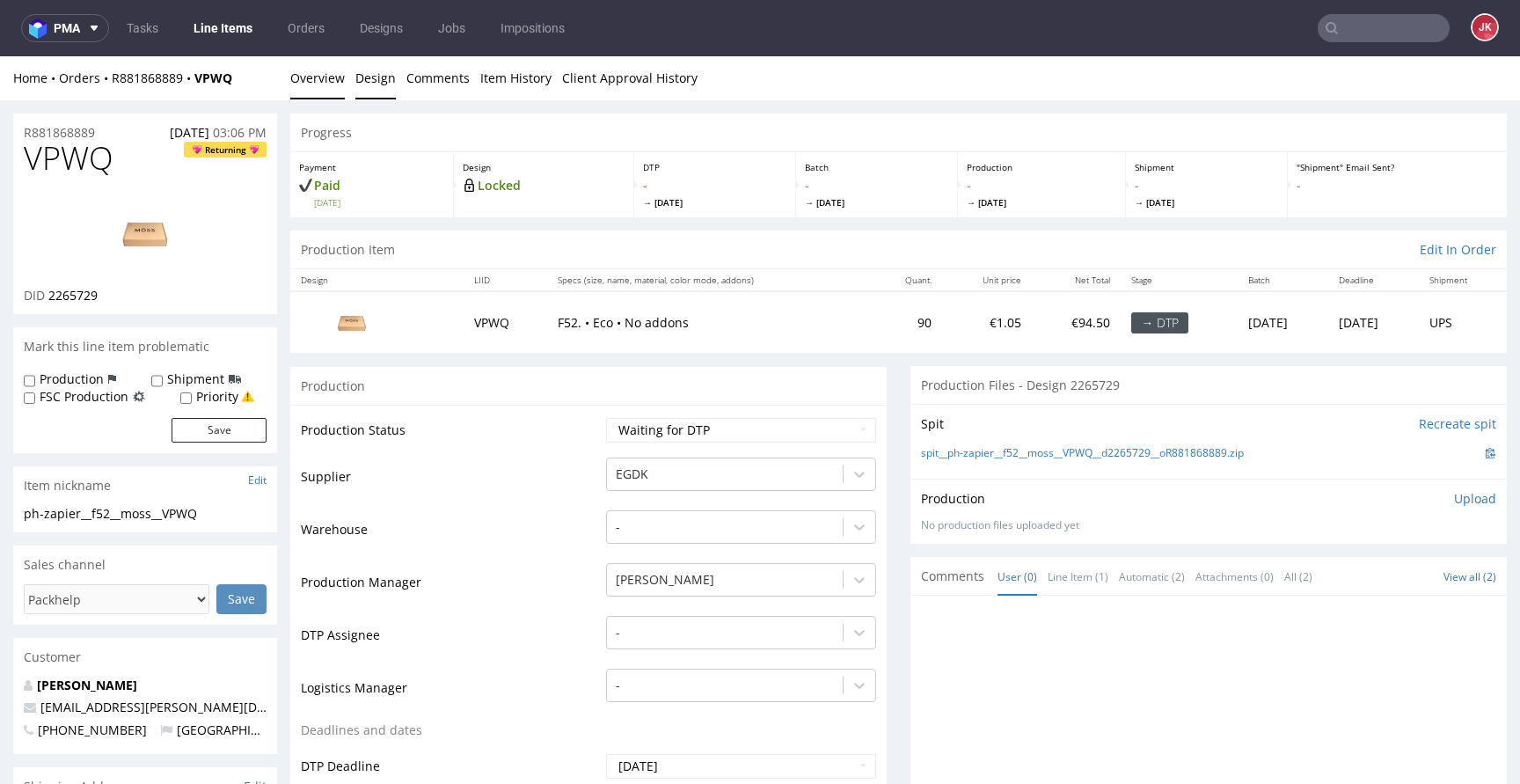
click at [387, 85] on link "Design" at bounding box center [376, 77] width 41 height 44
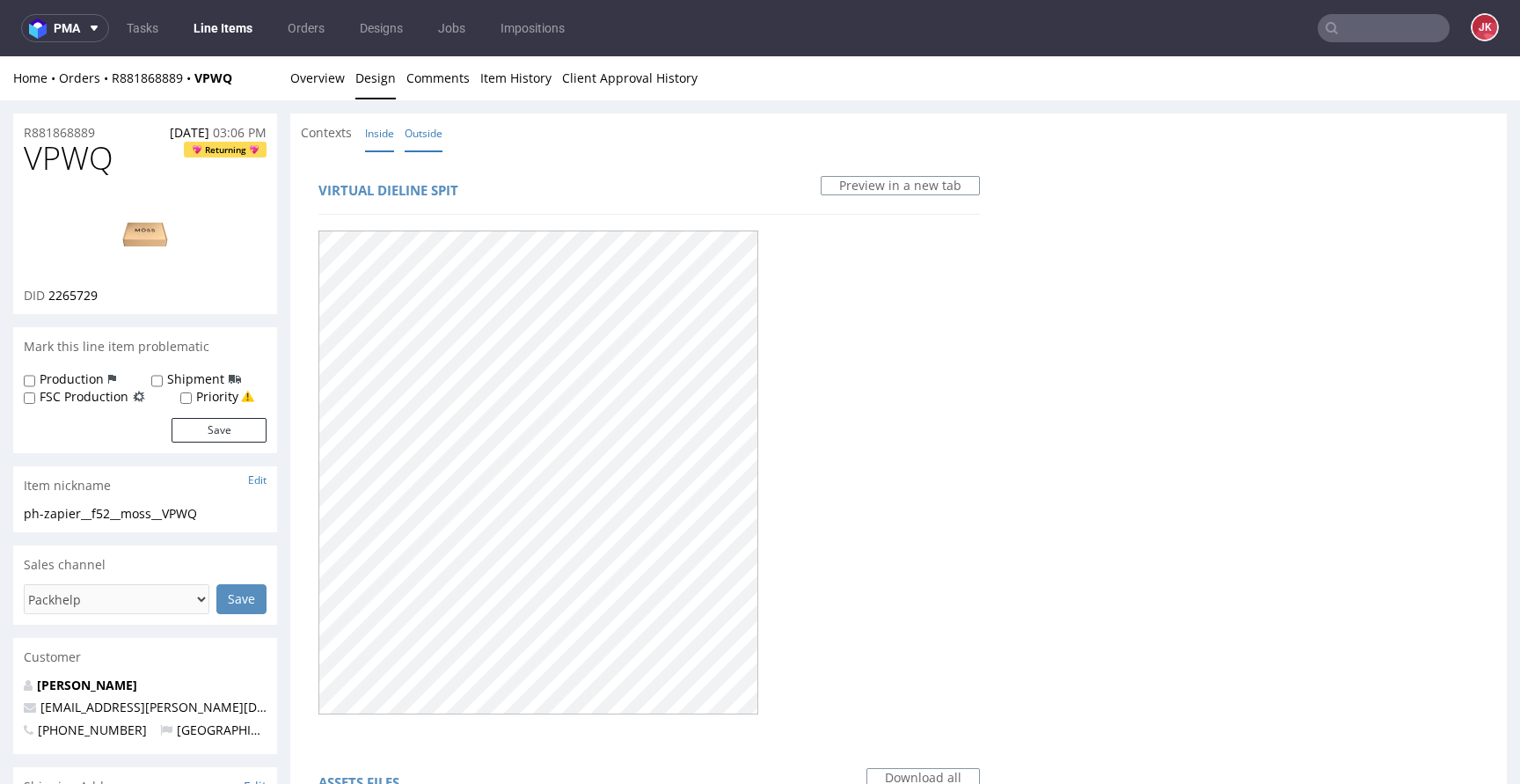
click at [378, 131] on link "Inside" at bounding box center [380, 132] width 29 height 38
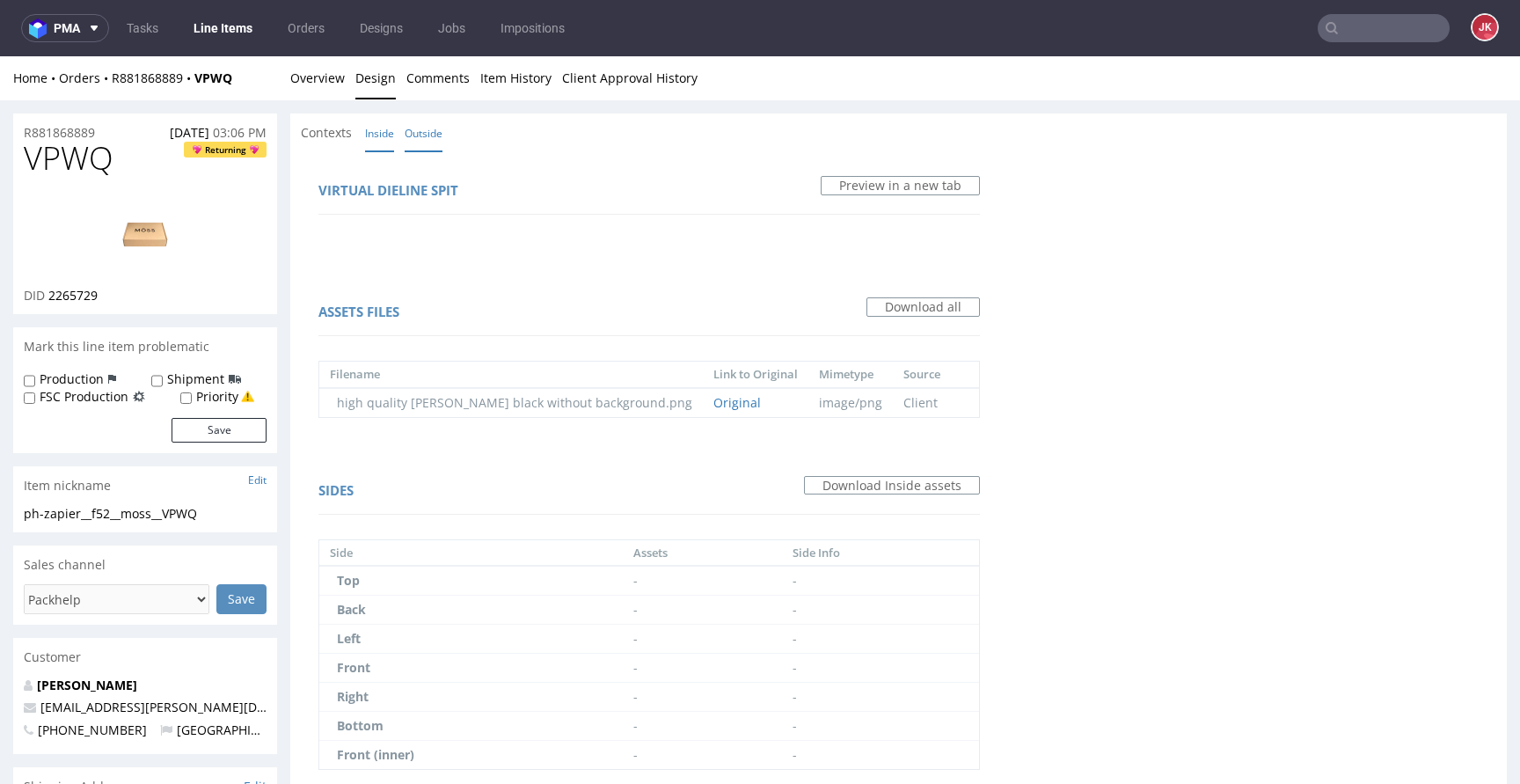
click at [429, 139] on link "Outside" at bounding box center [423, 132] width 38 height 38
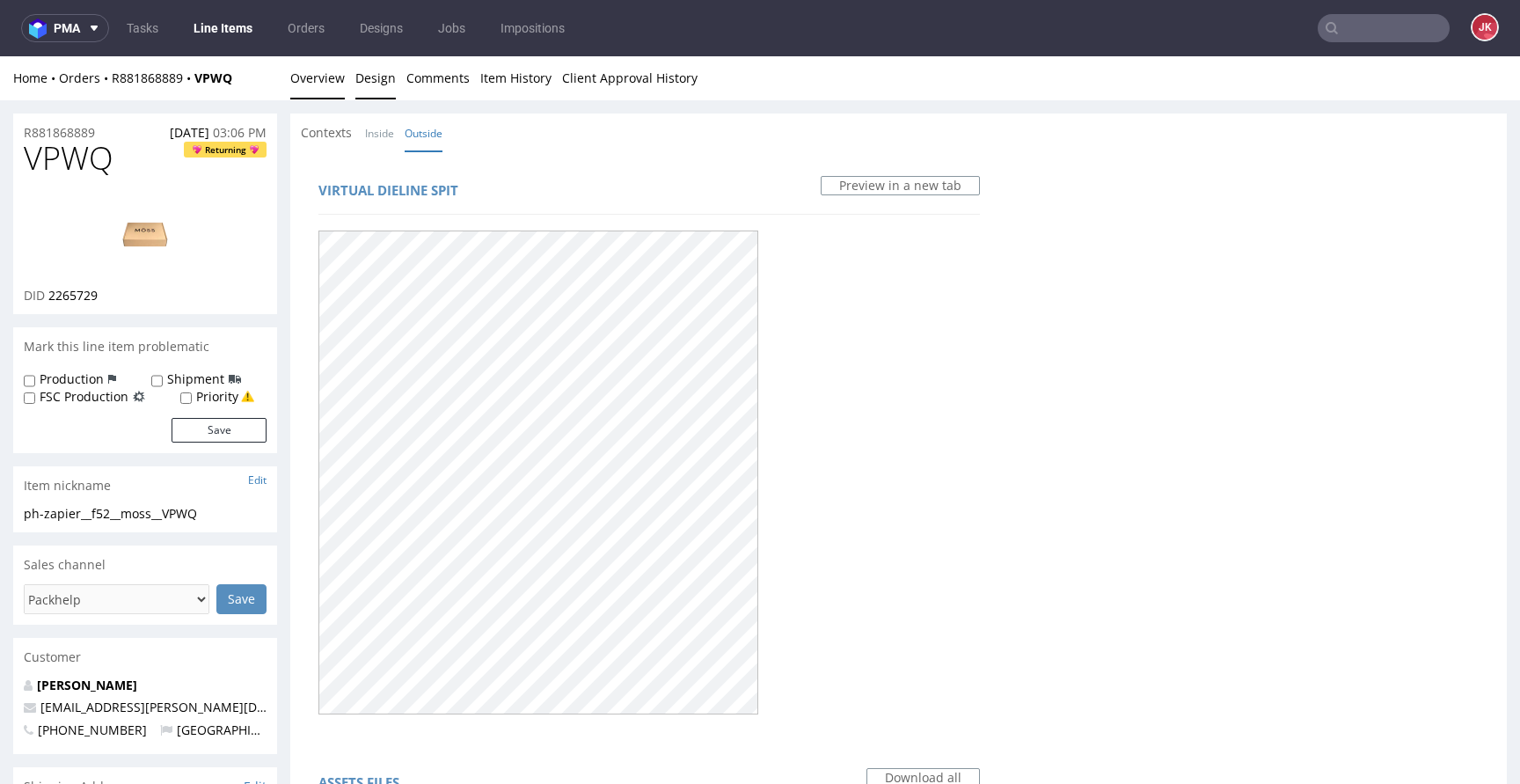
click at [330, 70] on link "Overview" at bounding box center [317, 77] width 54 height 44
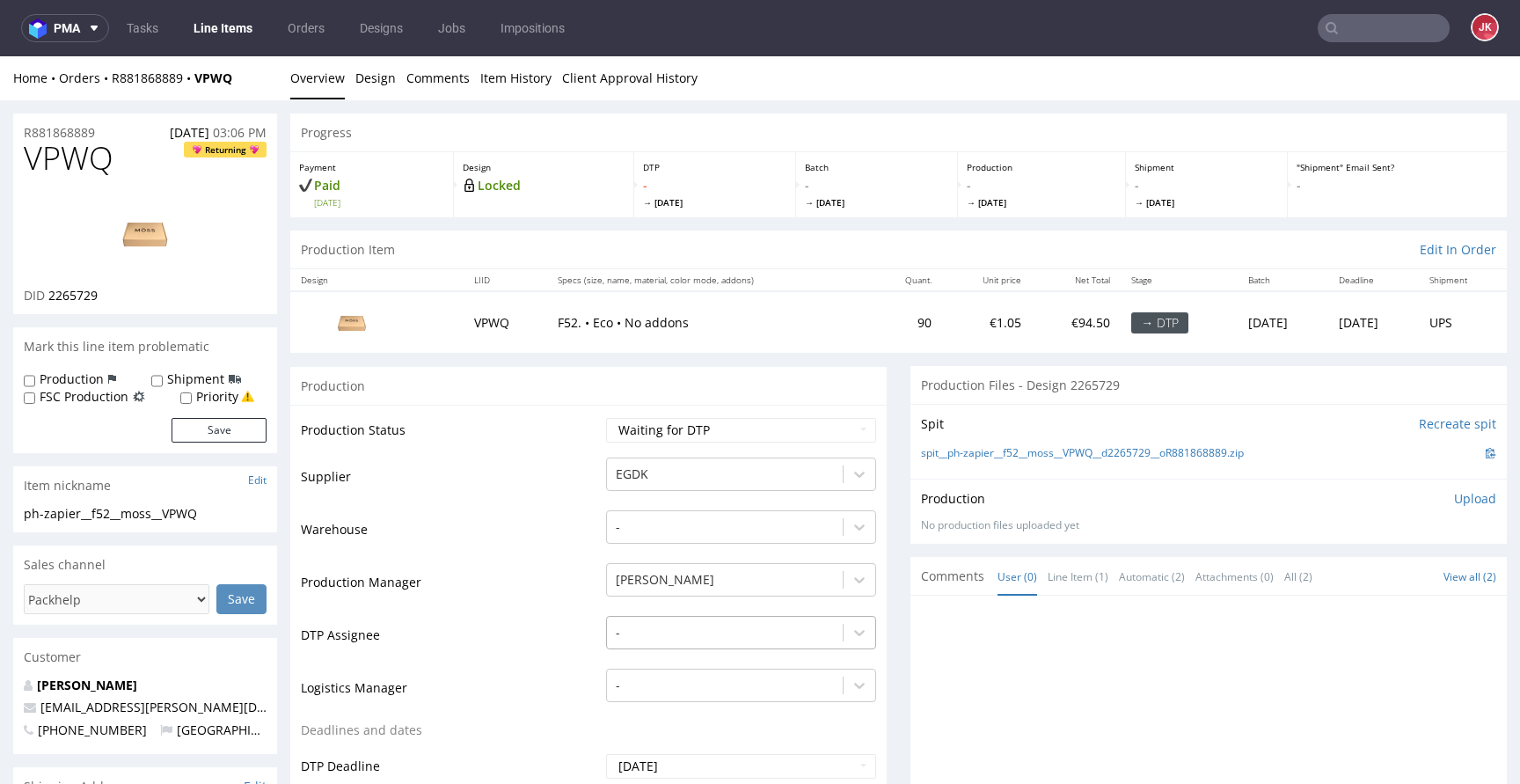
click at [699, 636] on div "-" at bounding box center [741, 627] width 270 height 24
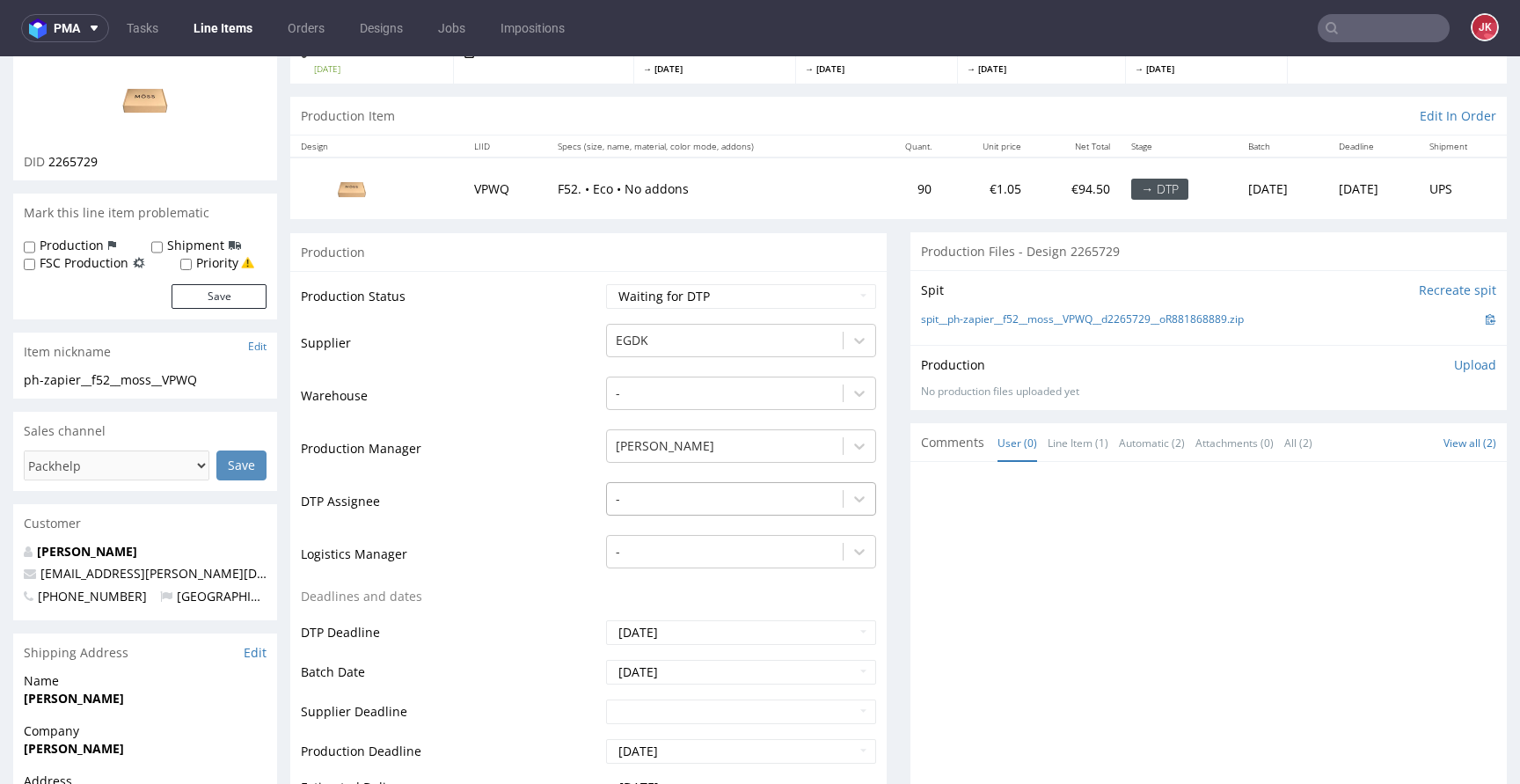
scroll to position [134, 0]
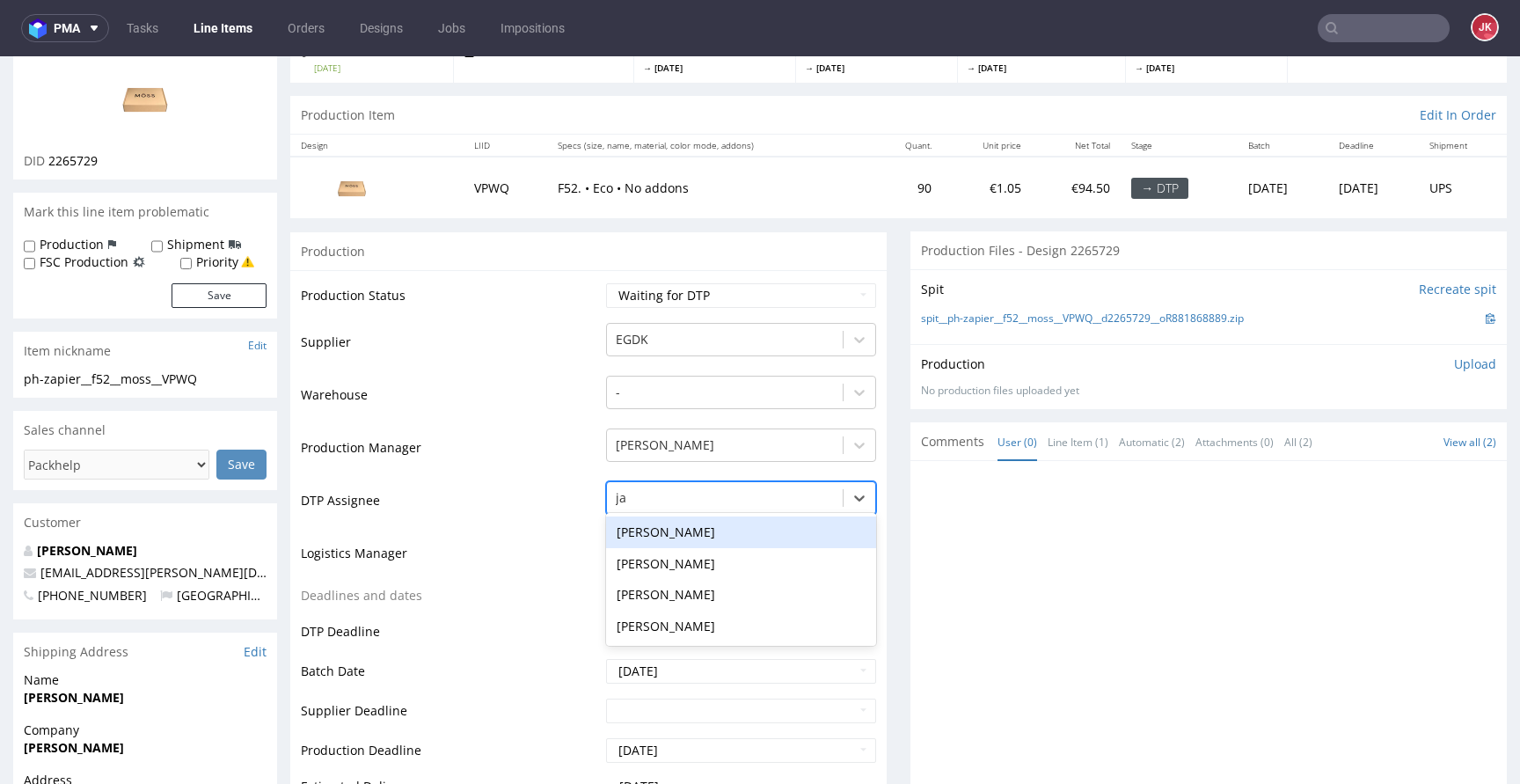
type input "jan"
click at [712, 522] on div "[PERSON_NAME]" at bounding box center [741, 532] width 270 height 32
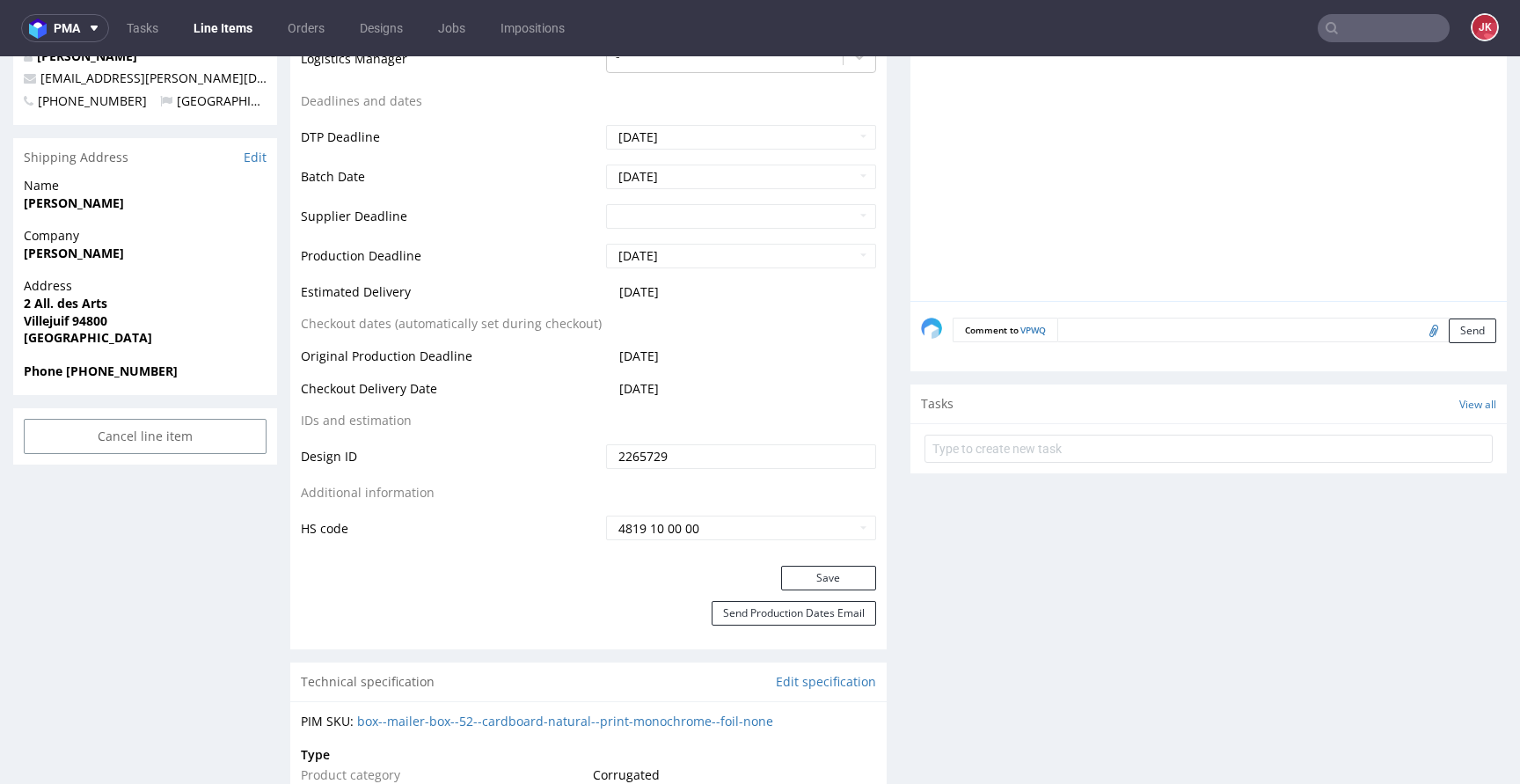
scroll to position [752, 0]
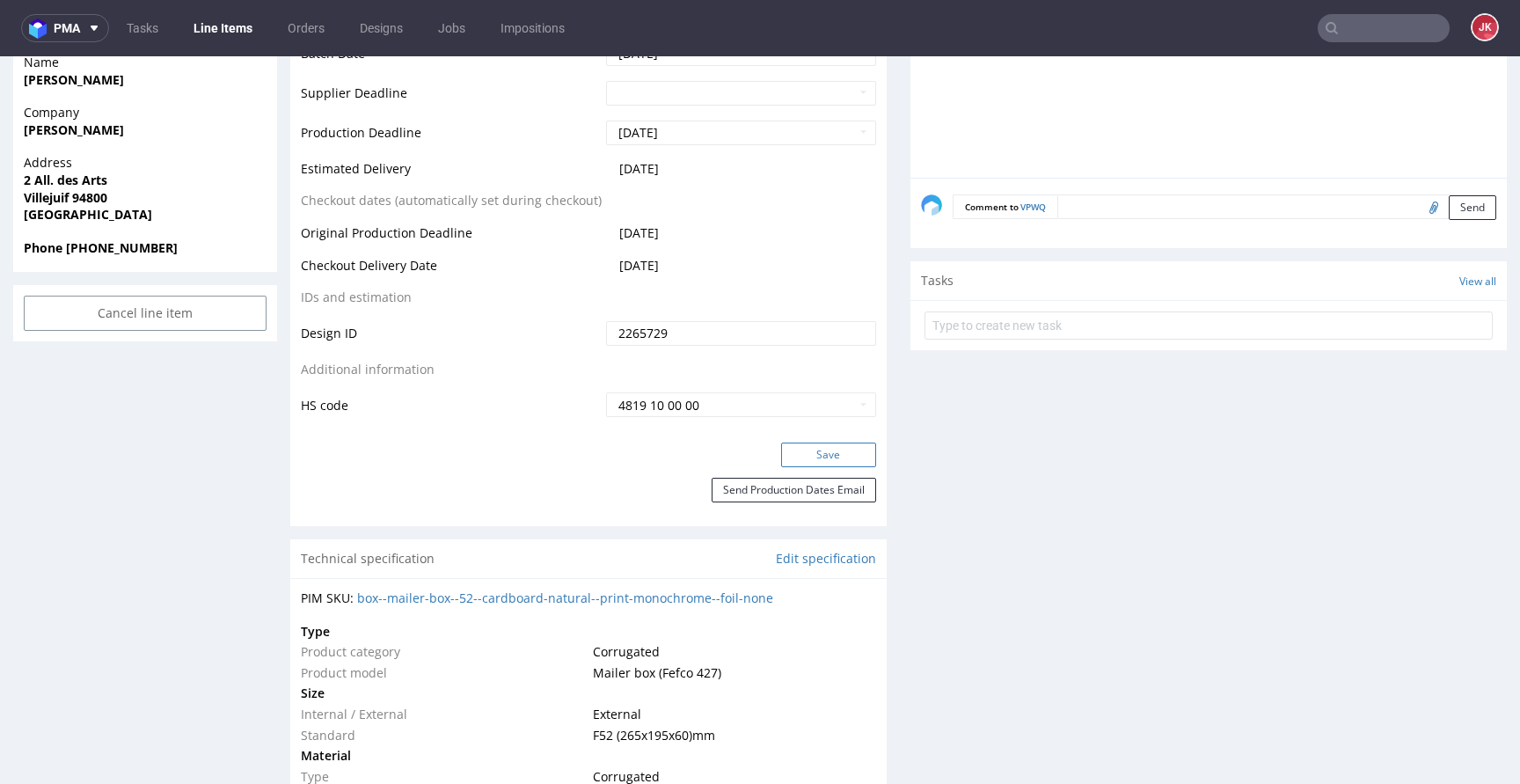
click at [807, 453] on button "Save" at bounding box center [829, 454] width 95 height 24
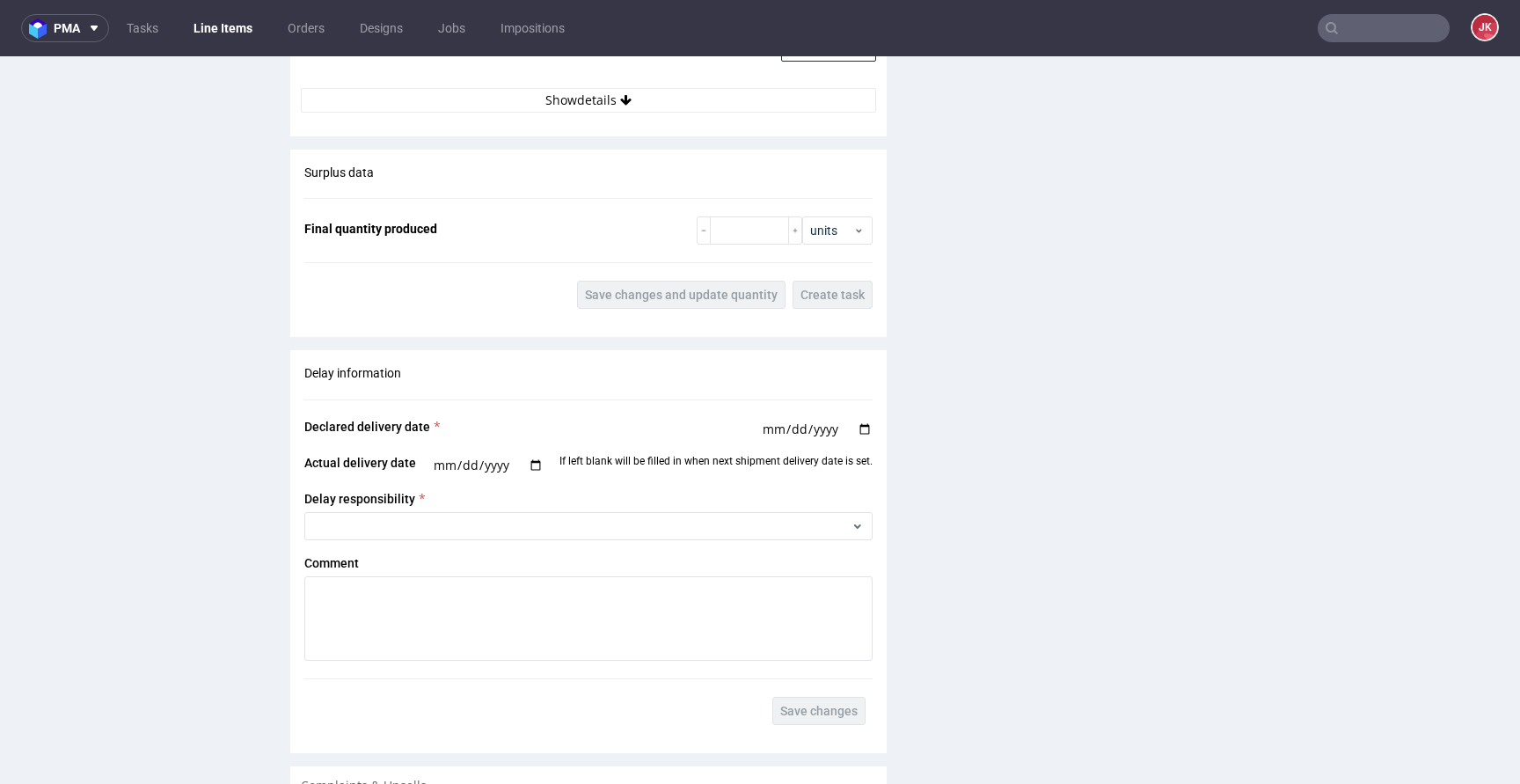
scroll to position [2378, 0]
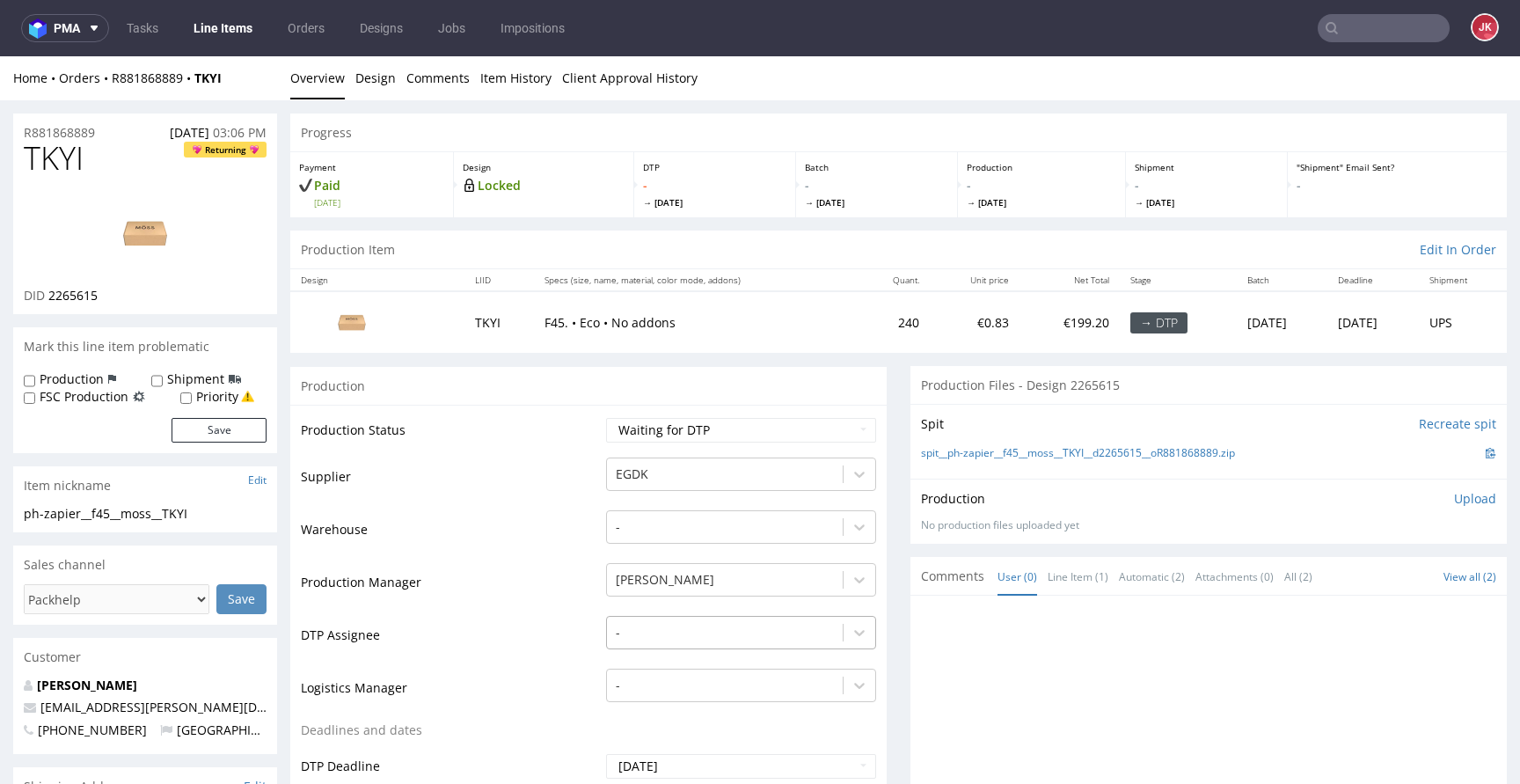
click at [668, 629] on div "-" at bounding box center [741, 627] width 270 height 24
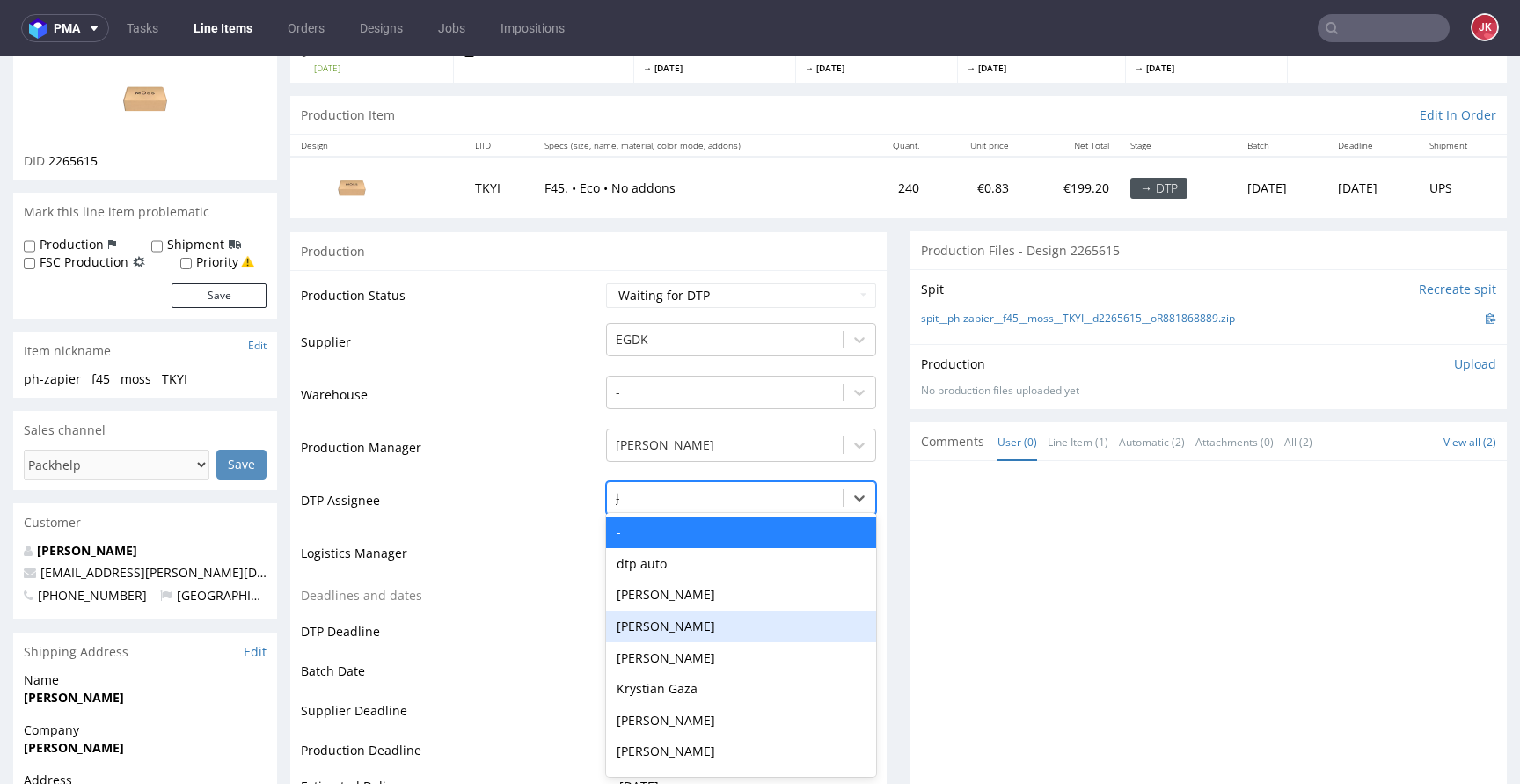
type input "jan"
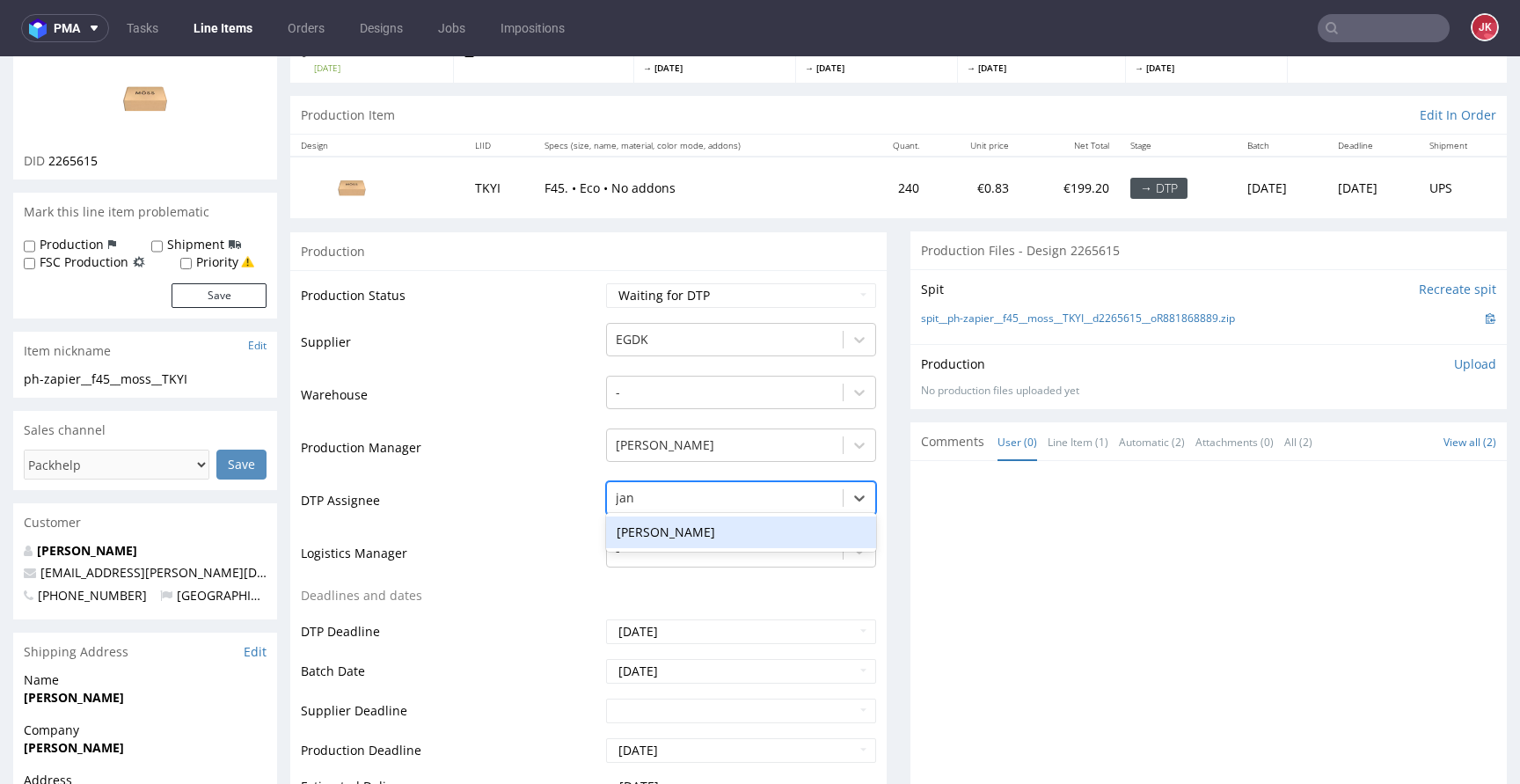
click at [710, 522] on div "[PERSON_NAME]" at bounding box center [741, 532] width 270 height 32
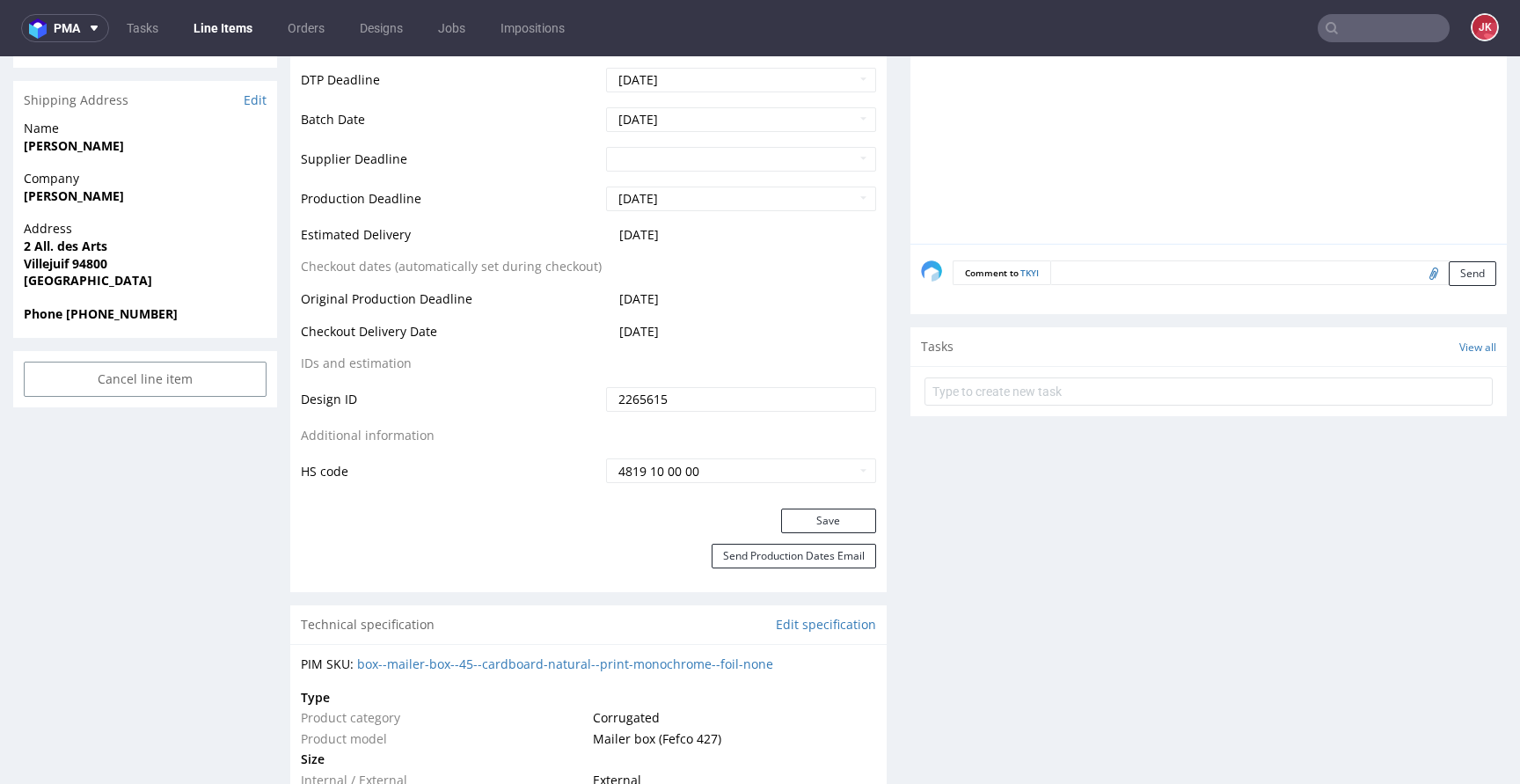
scroll to position [792, 0]
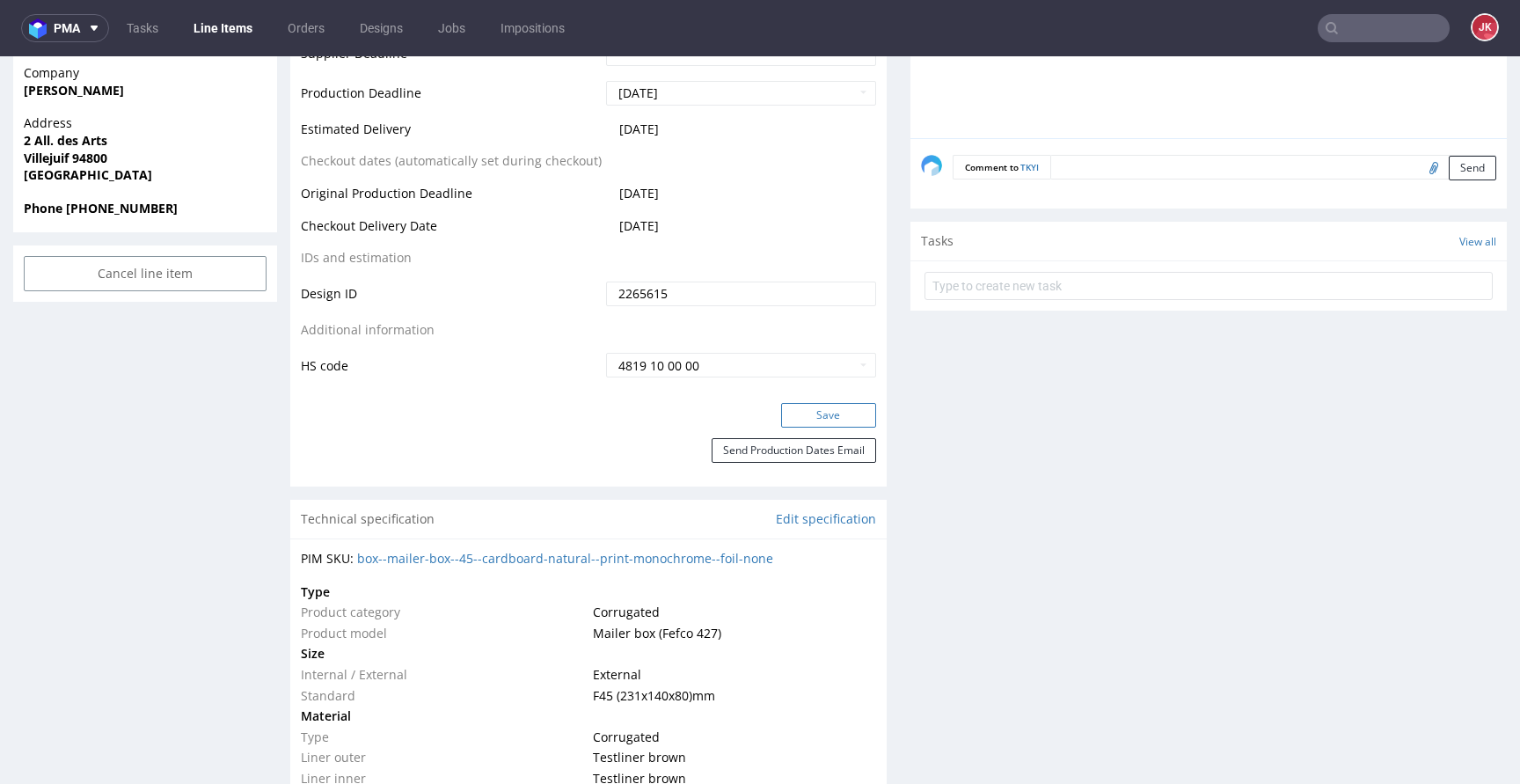
click at [815, 423] on button "Save" at bounding box center [829, 415] width 95 height 24
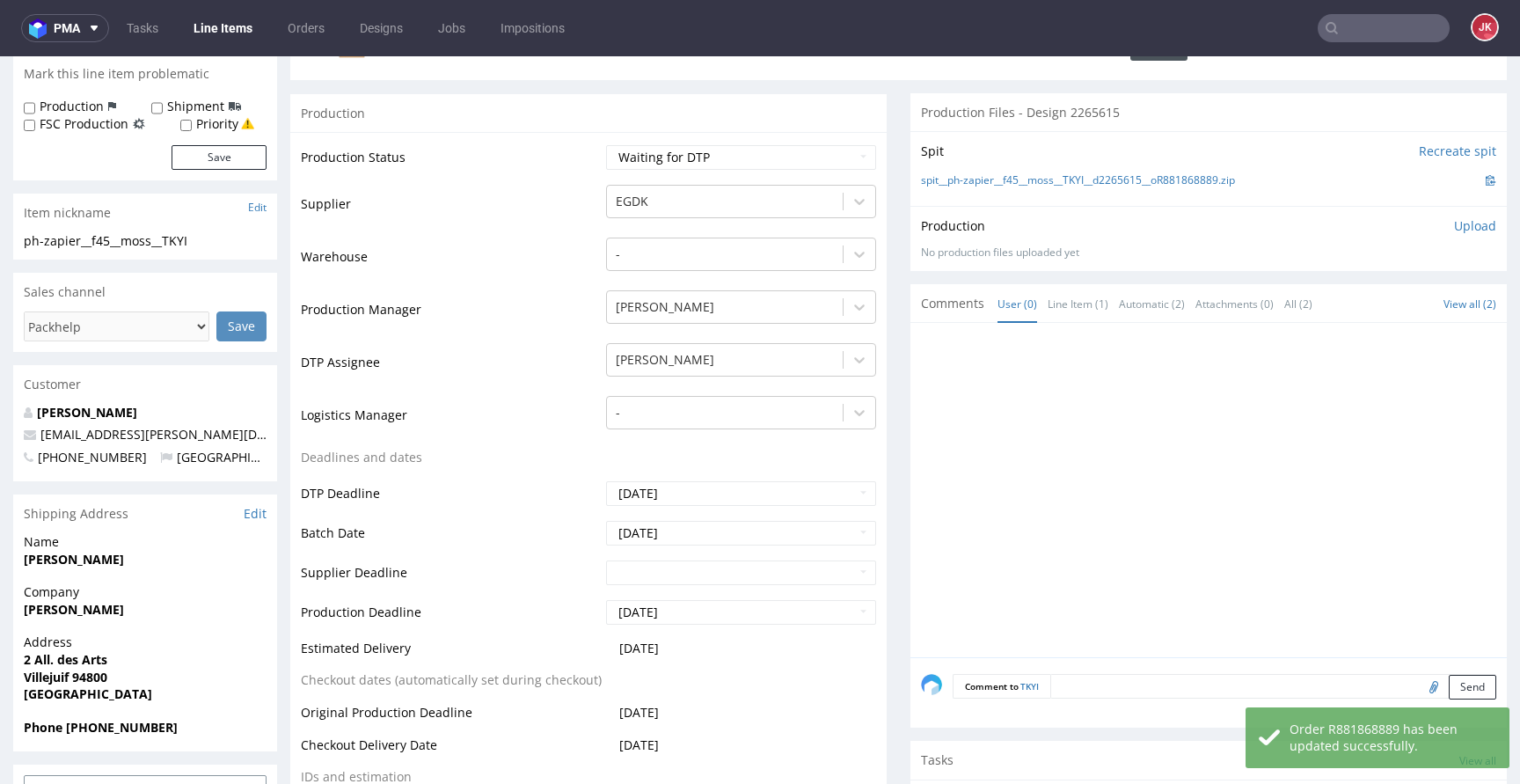
scroll to position [0, 0]
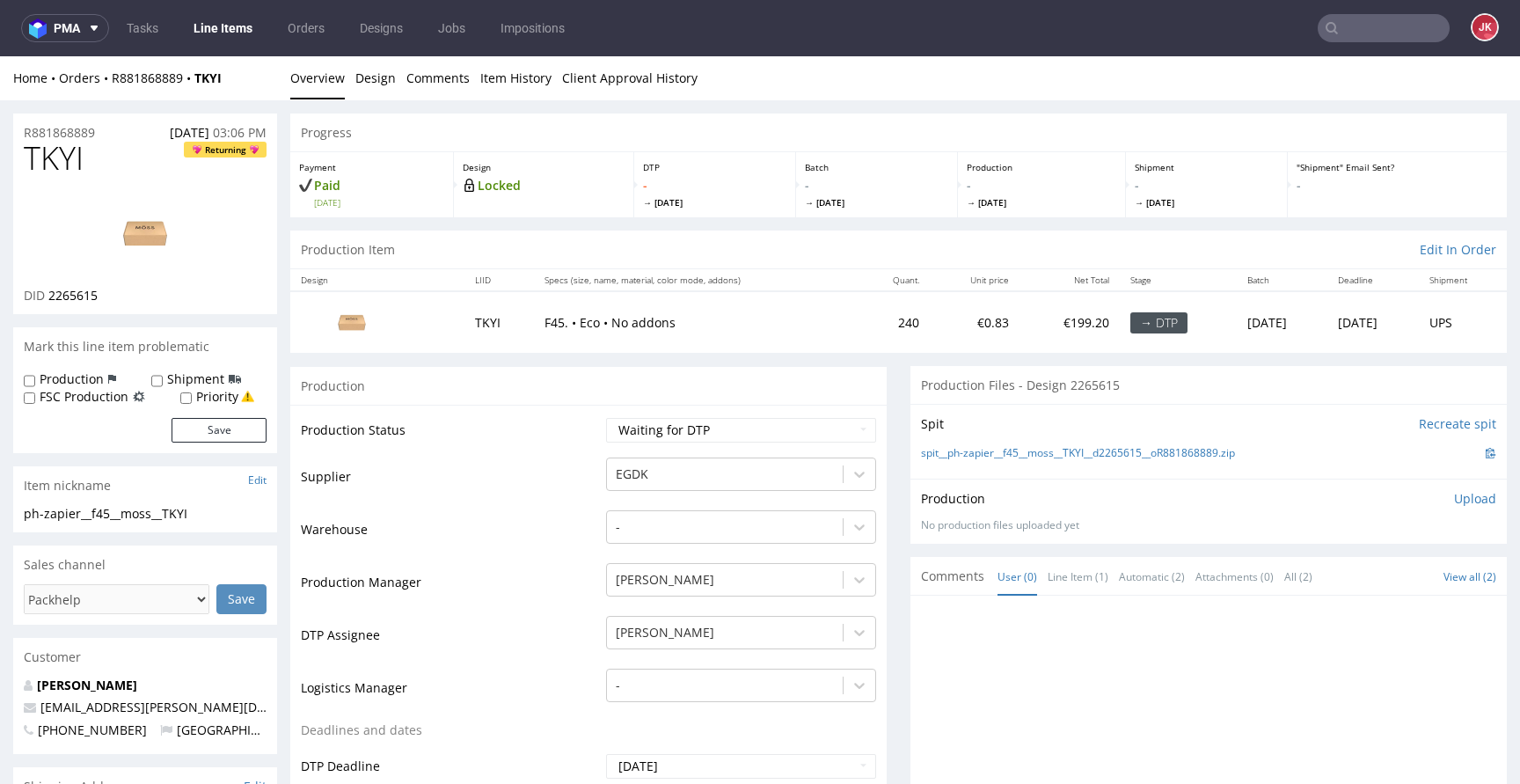
click at [73, 293] on span "2265615" at bounding box center [73, 295] width 49 height 16
copy span "2265615"
click at [101, 680] on link "[PERSON_NAME]" at bounding box center [87, 684] width 101 height 16
copy span "2265615"
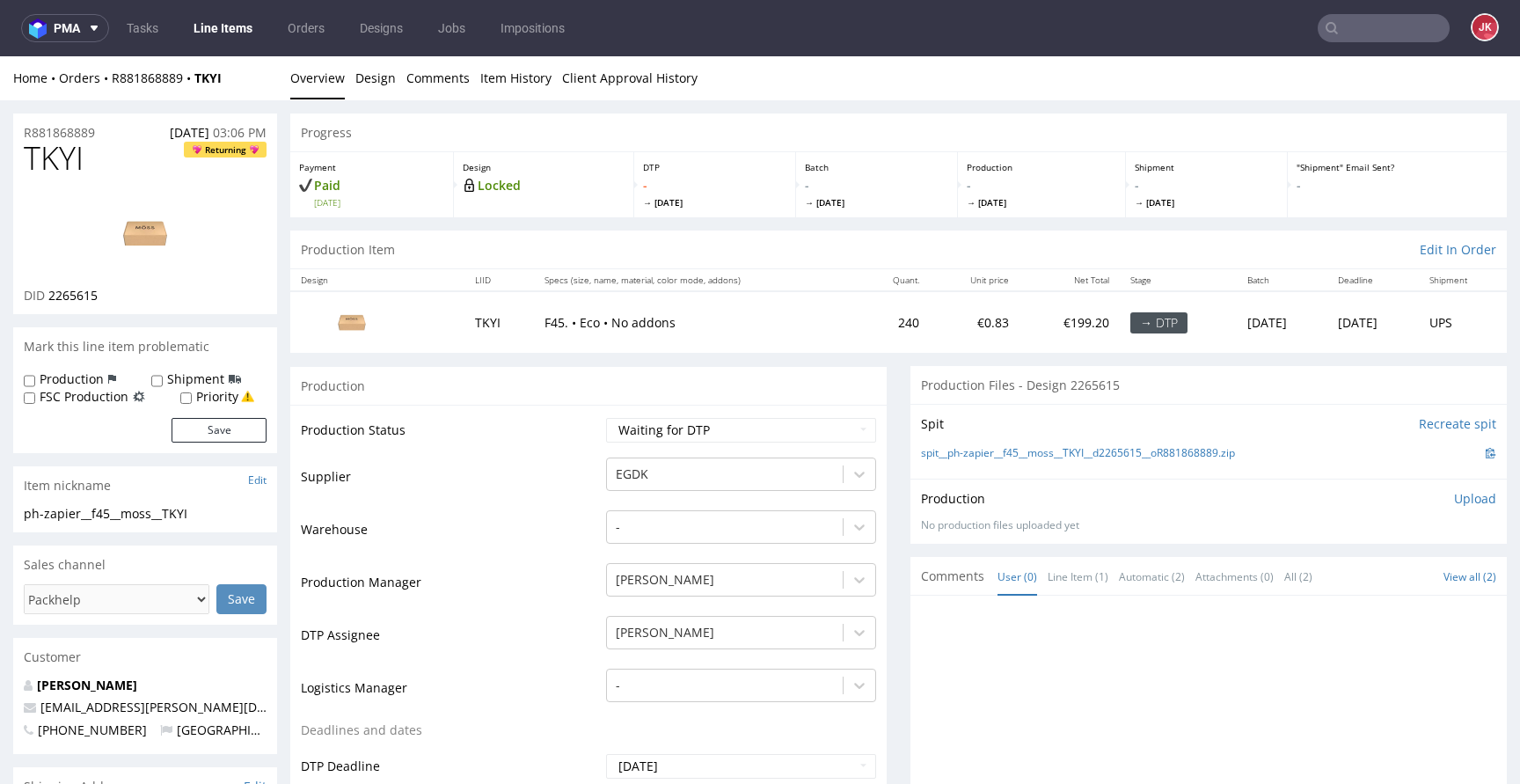
click at [530, 467] on td "Supplier" at bounding box center [451, 481] width 301 height 53
click at [688, 429] on select "Waiting for Artwork Waiting for Diecut Waiting for Mockup Waiting for DTP Waiti…" at bounding box center [741, 429] width 270 height 24
select select "dtp_in_process"
click at [606, 418] on select "Waiting for Artwork Waiting for Diecut Waiting for Mockup Waiting for DTP Waiti…" at bounding box center [741, 429] width 270 height 24
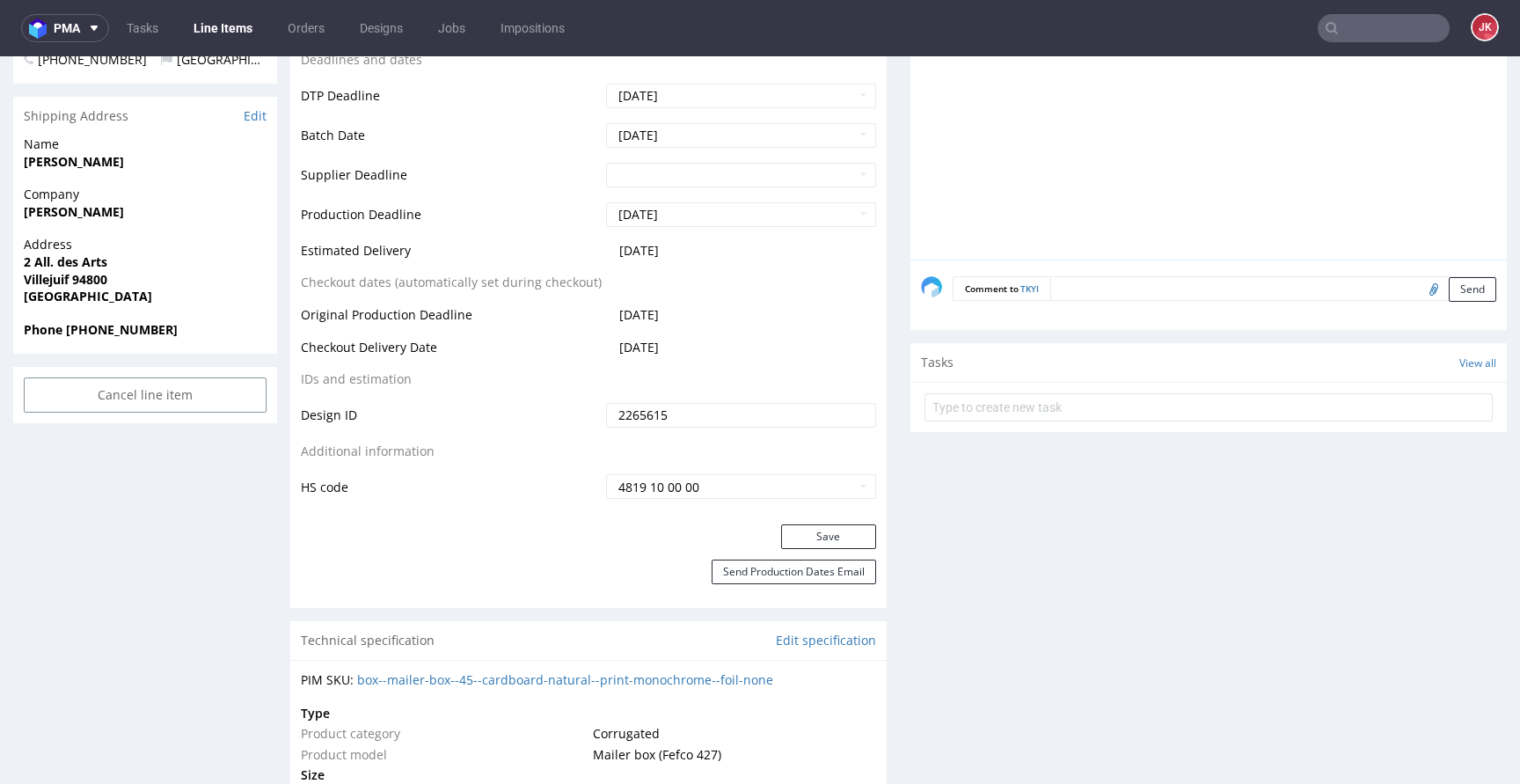
scroll to position [769, 0]
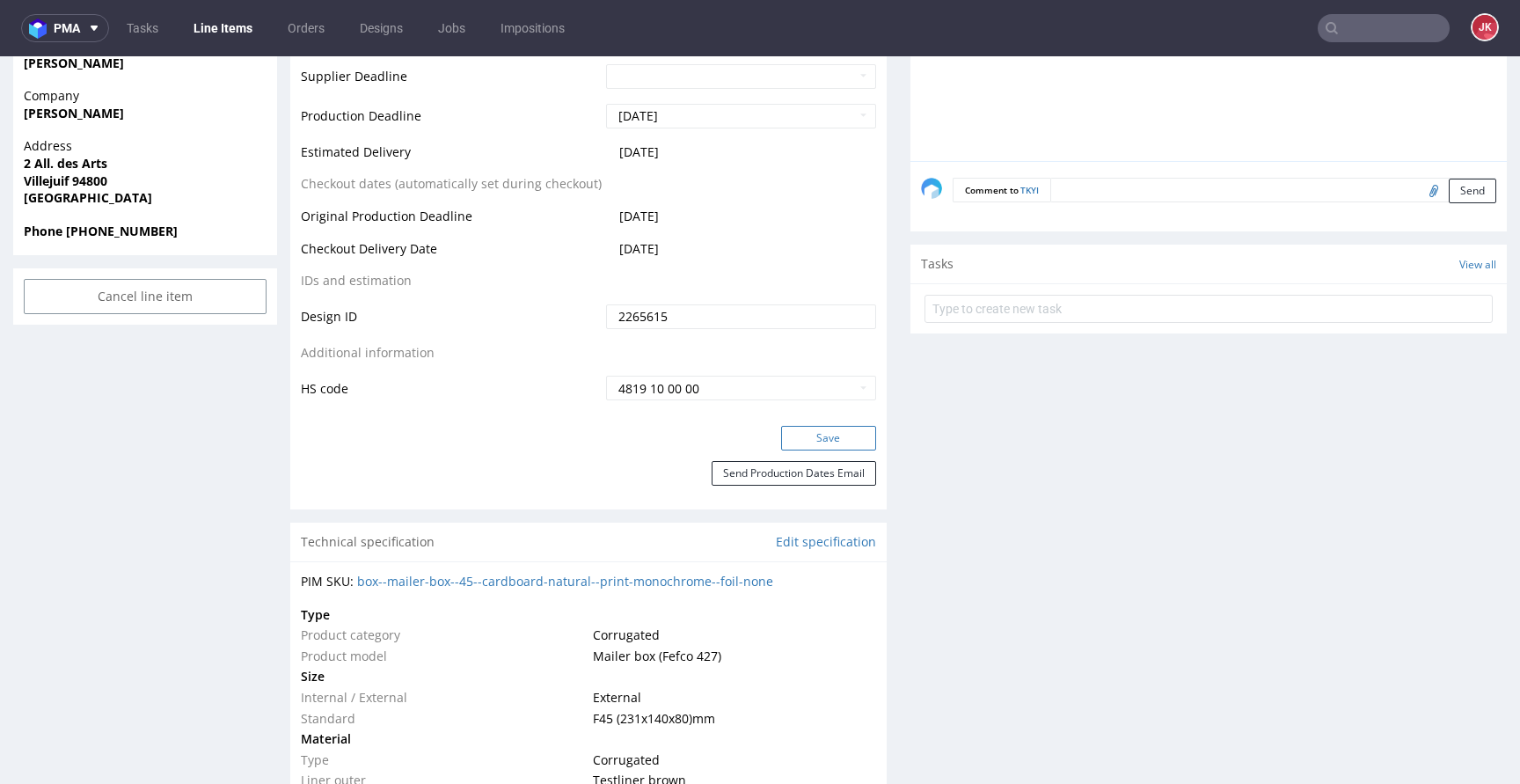
click at [798, 448] on button "Save" at bounding box center [829, 437] width 95 height 24
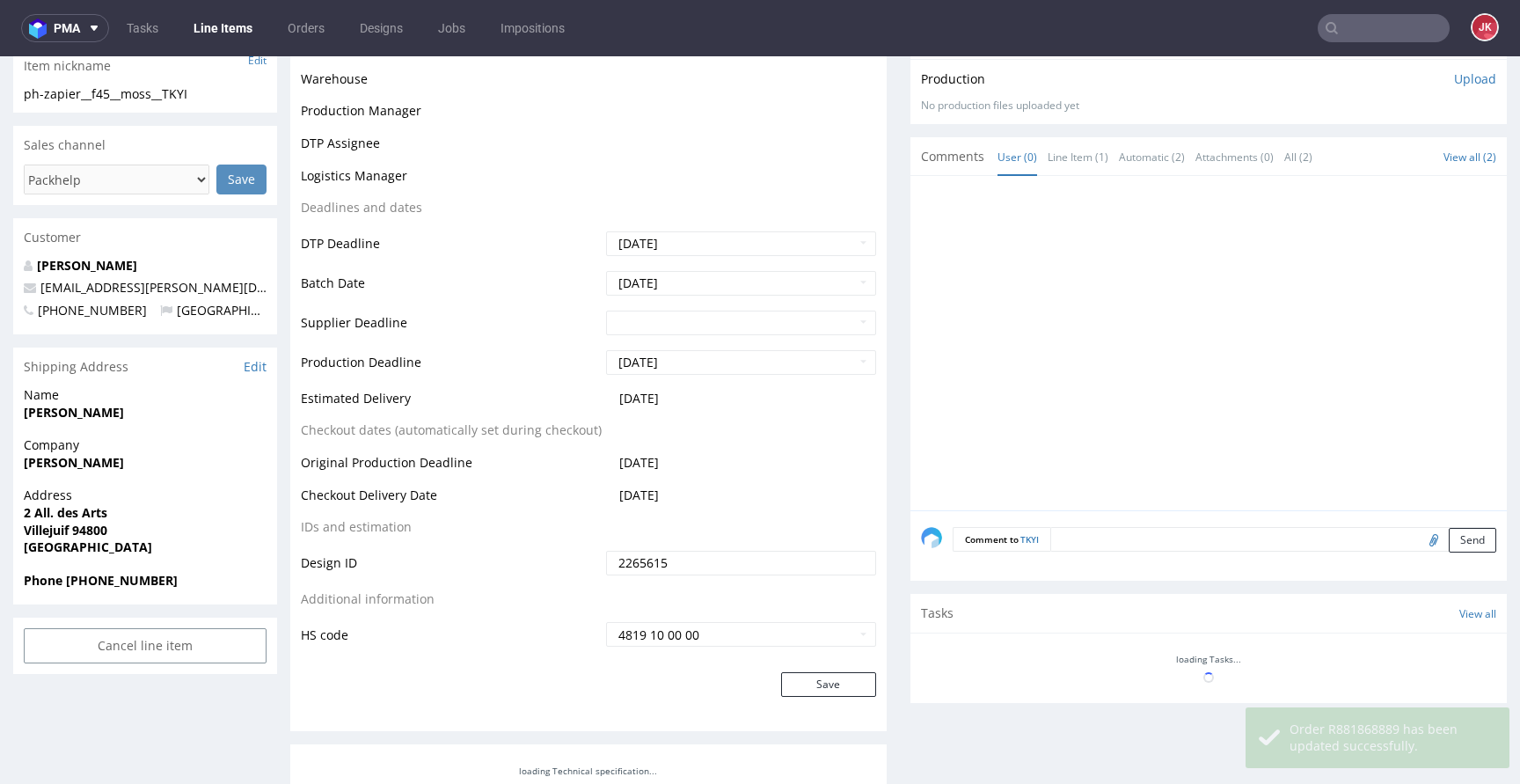
scroll to position [0, 0]
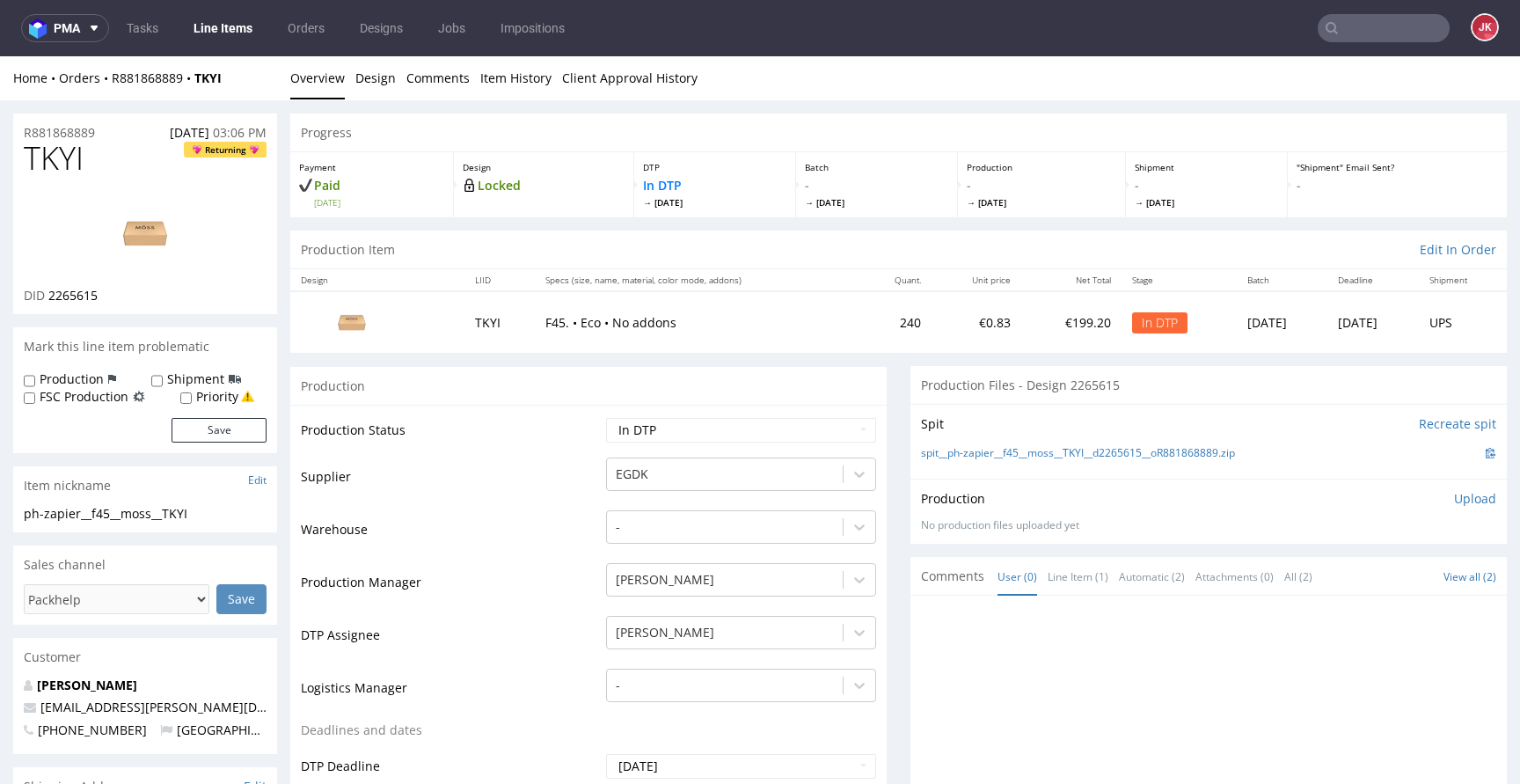
click at [44, 160] on span "TKYI" at bounding box center [54, 159] width 60 height 35
copy span "TKYI"
drag, startPoint x: 225, startPoint y: 510, endPoint x: 0, endPoint y: 509, distance: 225.0
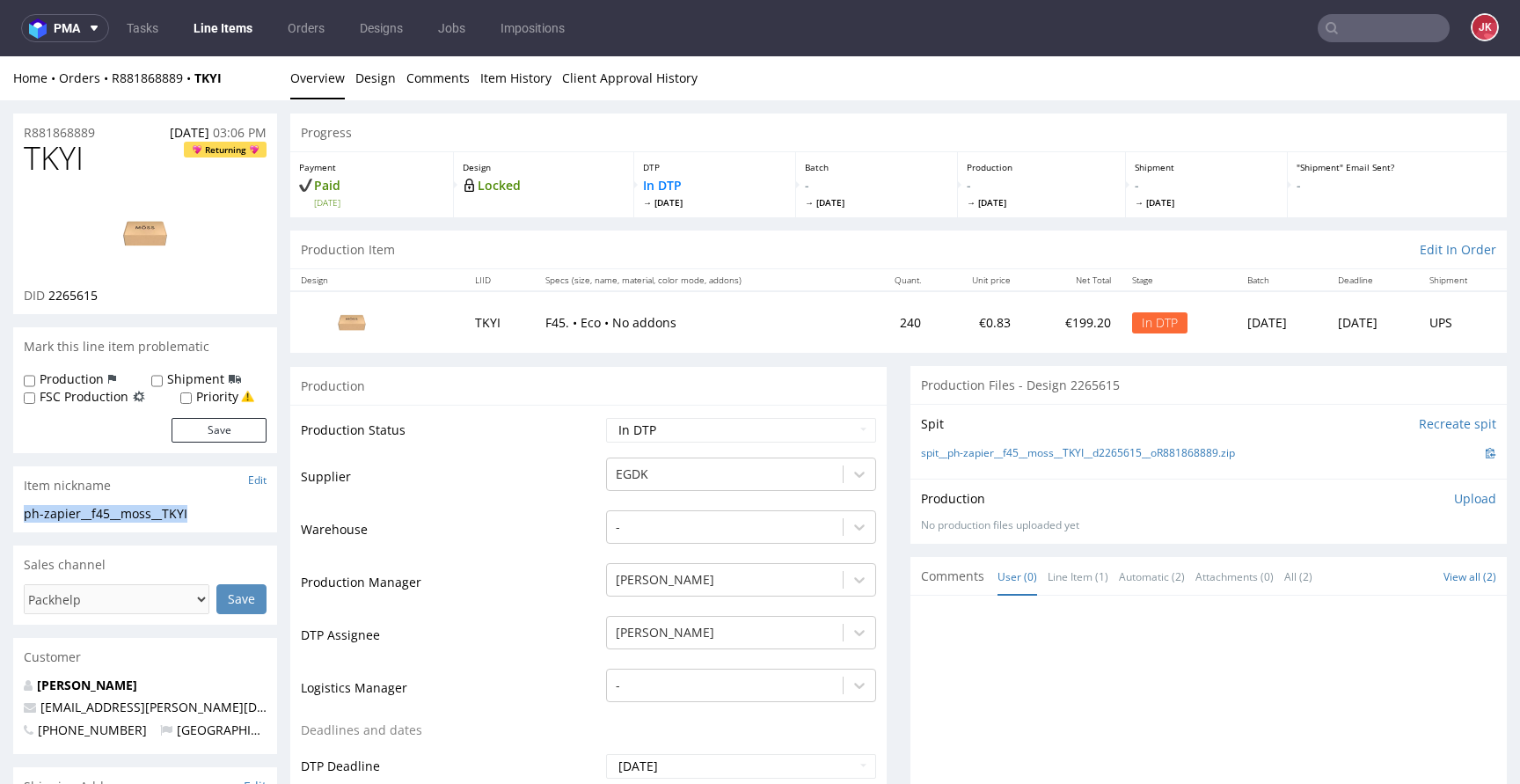
copy div "ph-zapier__f45__moss__TKYI"
drag, startPoint x: 121, startPoint y: 131, endPoint x: 0, endPoint y: 132, distance: 121.0
copy p "R881868889"
click at [1476, 497] on div "Production Upload No production files uploaded yet Description (optional) Add f…" at bounding box center [1209, 510] width 597 height 64
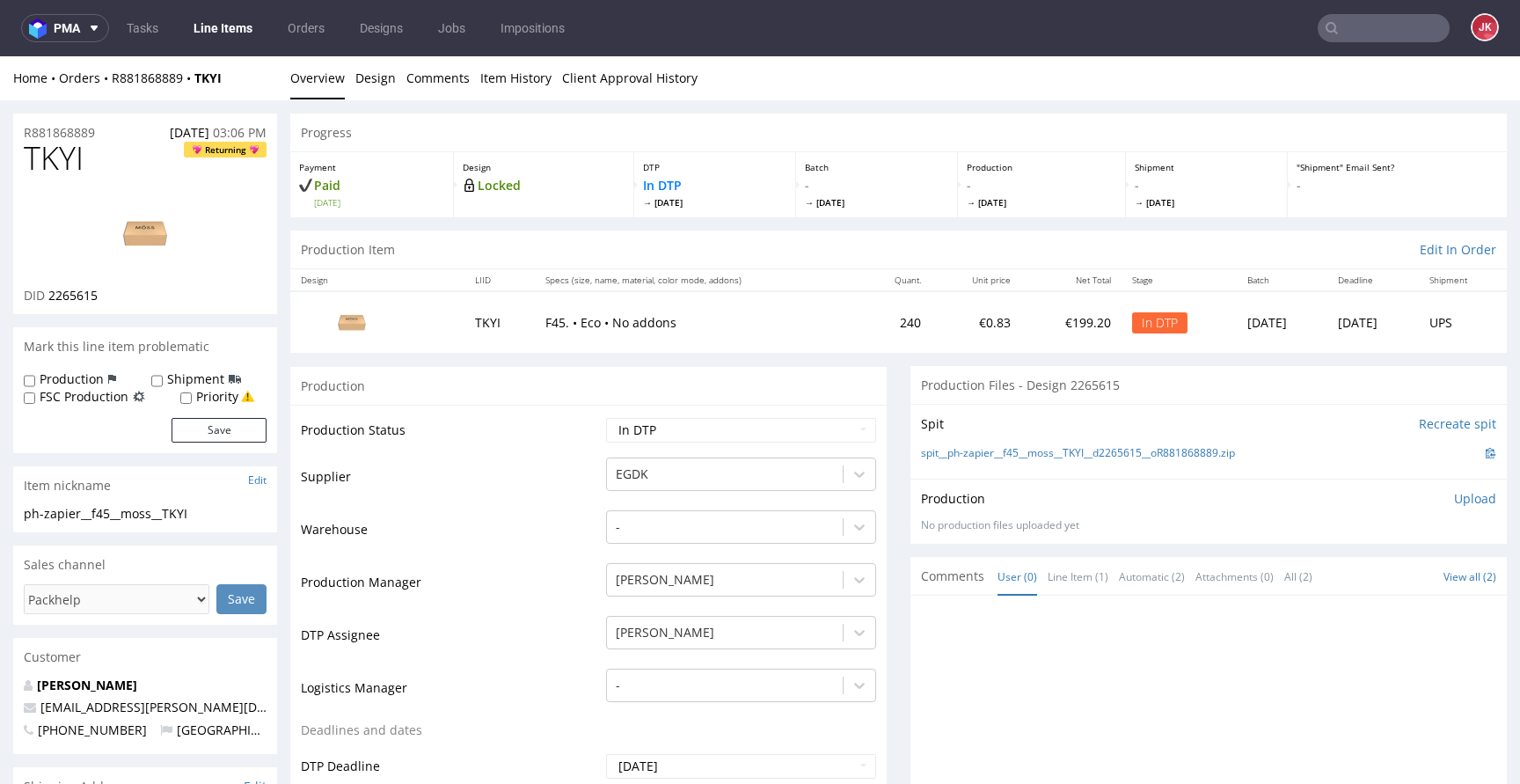
click at [1457, 497] on p "Upload" at bounding box center [1476, 499] width 43 height 17
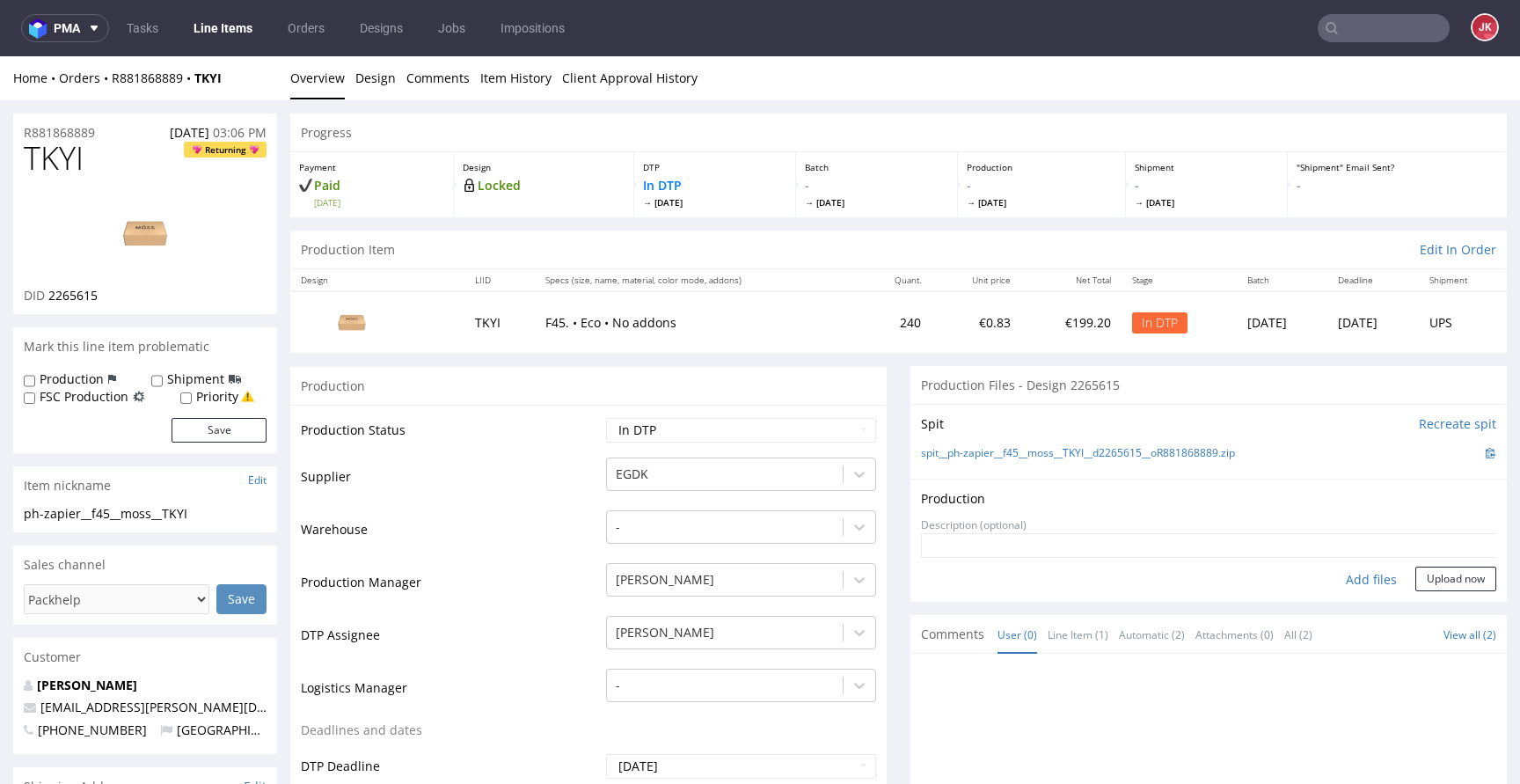
click at [1336, 578] on div "Add files" at bounding box center [1371, 579] width 88 height 26
type input "C:\fakepath\ph-zapier__f45__moss__TKYI__d2265615__oR881868889__outside.pdf"
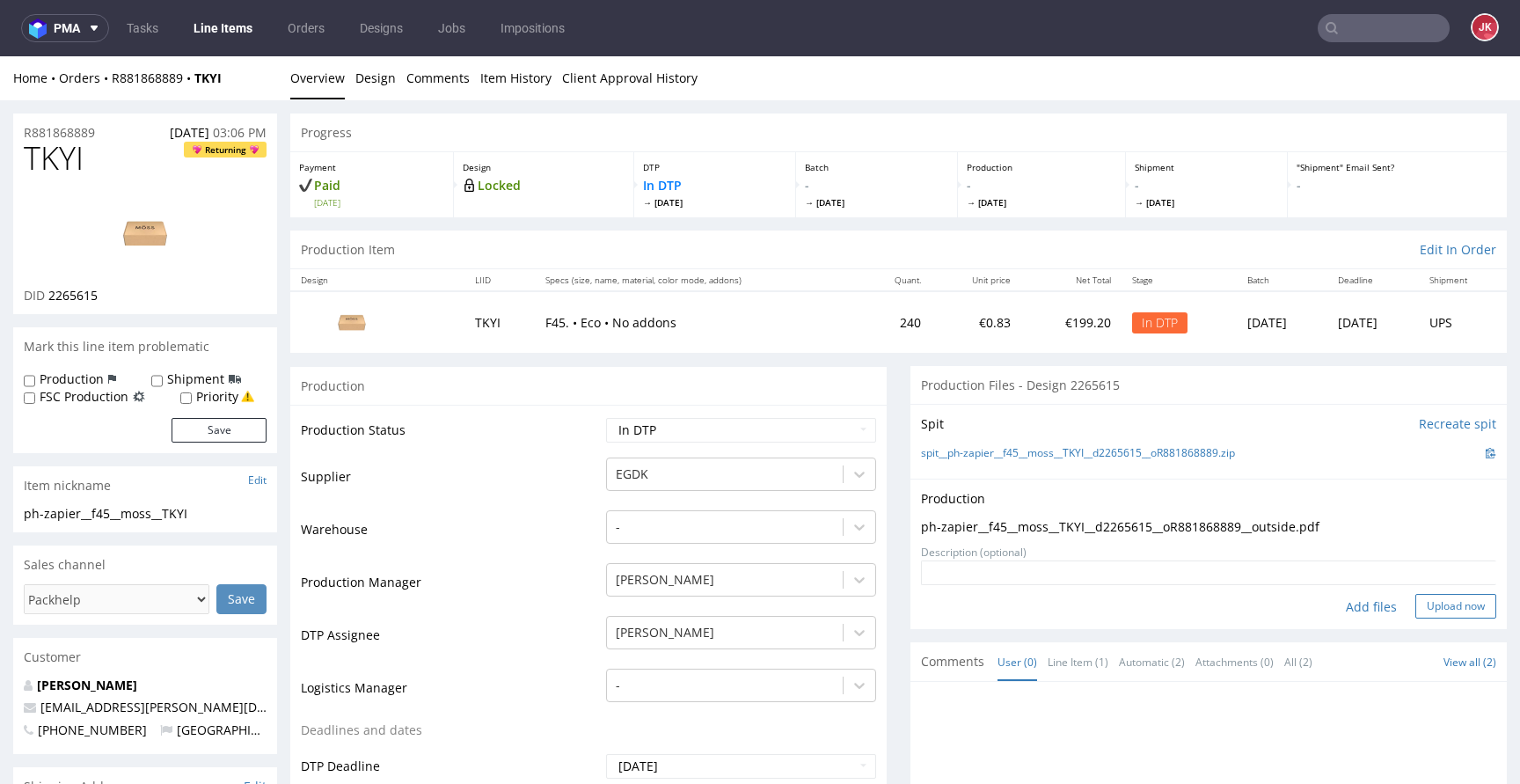
click at [1425, 599] on button "Upload now" at bounding box center [1456, 605] width 81 height 24
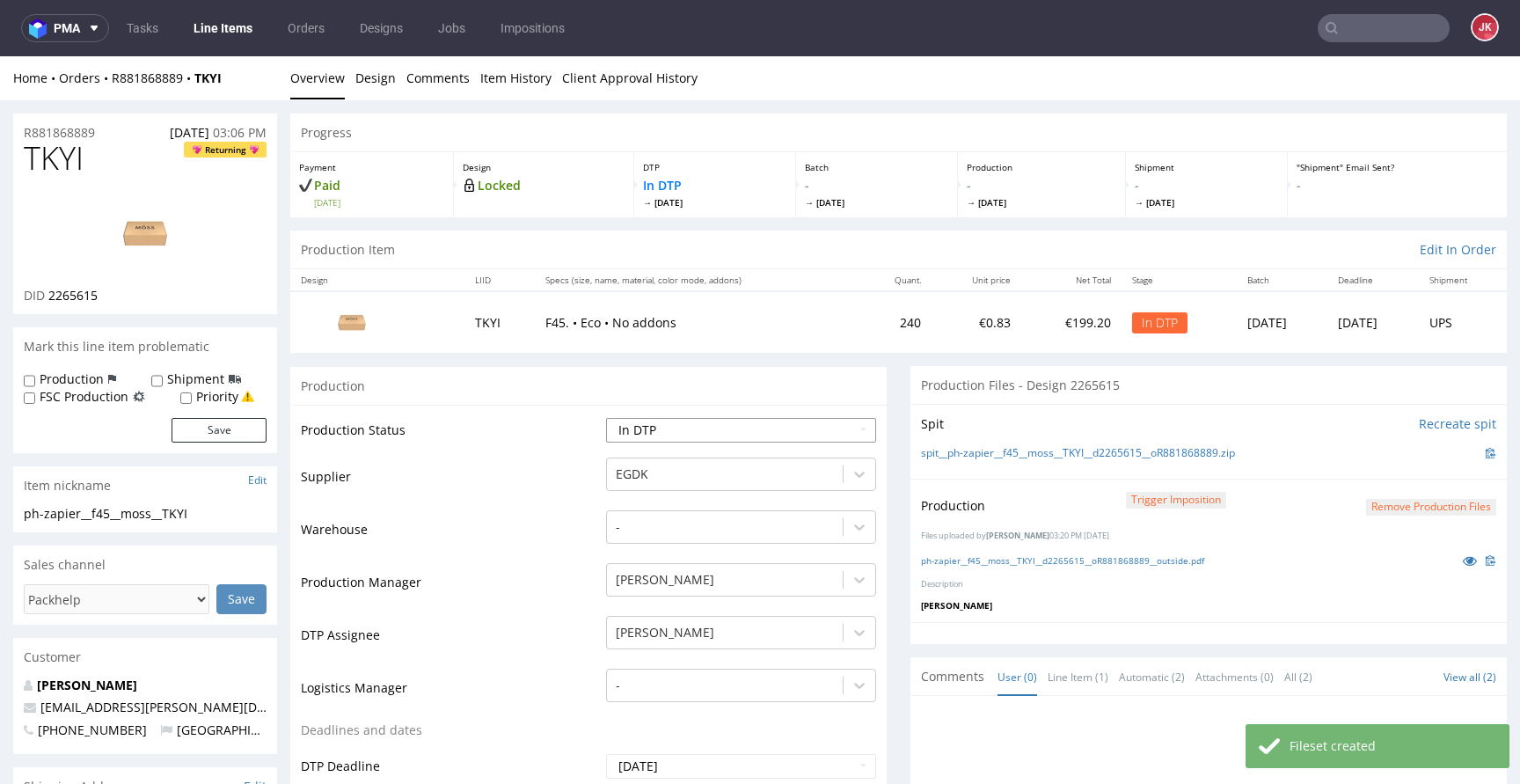
click at [721, 423] on select "Waiting for Artwork Waiting for Diecut Waiting for Mockup Waiting for DTP Waiti…" at bounding box center [741, 429] width 270 height 24
select select "dtp_production_ready"
click at [606, 418] on select "Waiting for Artwork Waiting for Diecut Waiting for Mockup Waiting for DTP Waiti…" at bounding box center [741, 429] width 270 height 24
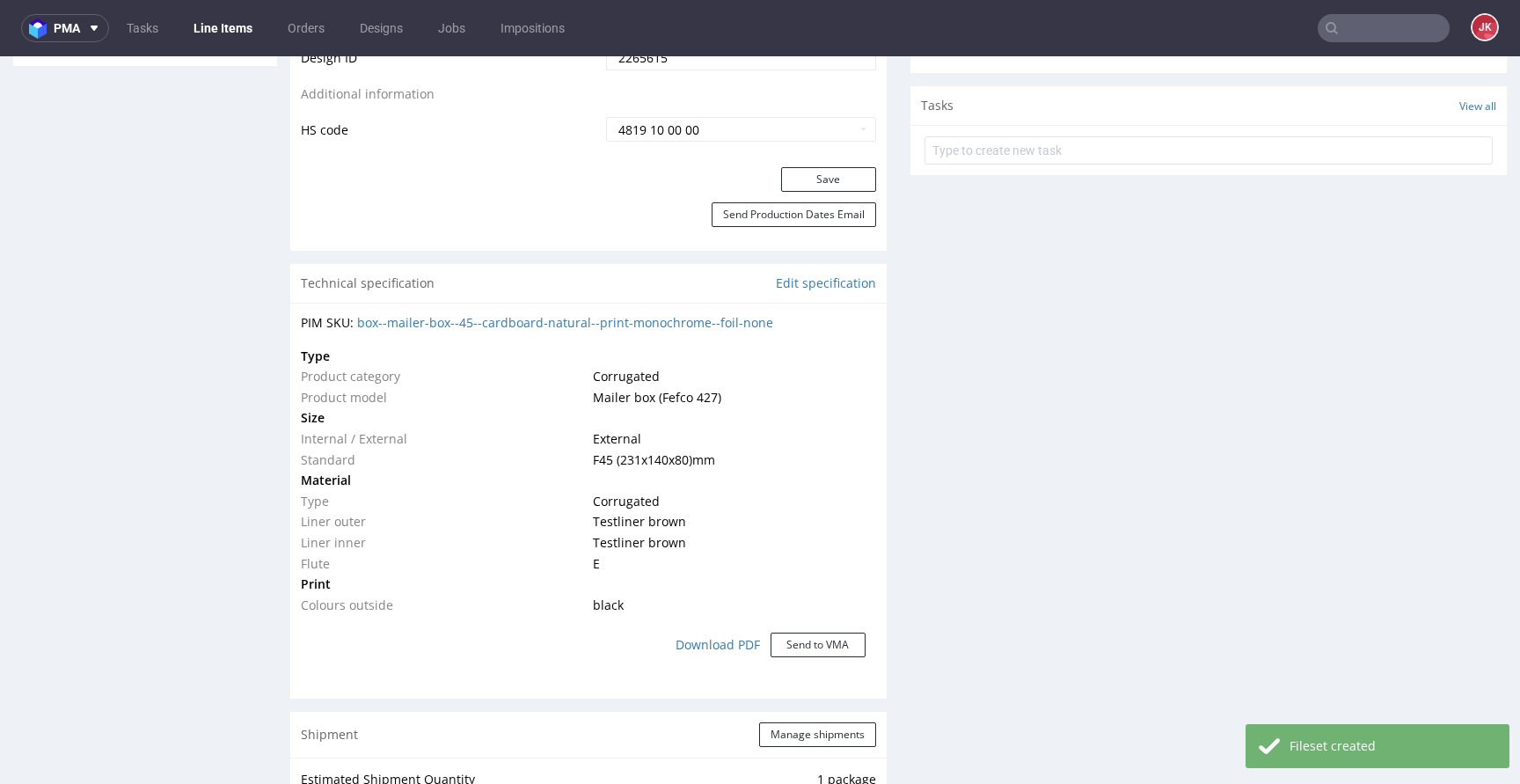
scroll to position [1055, 0]
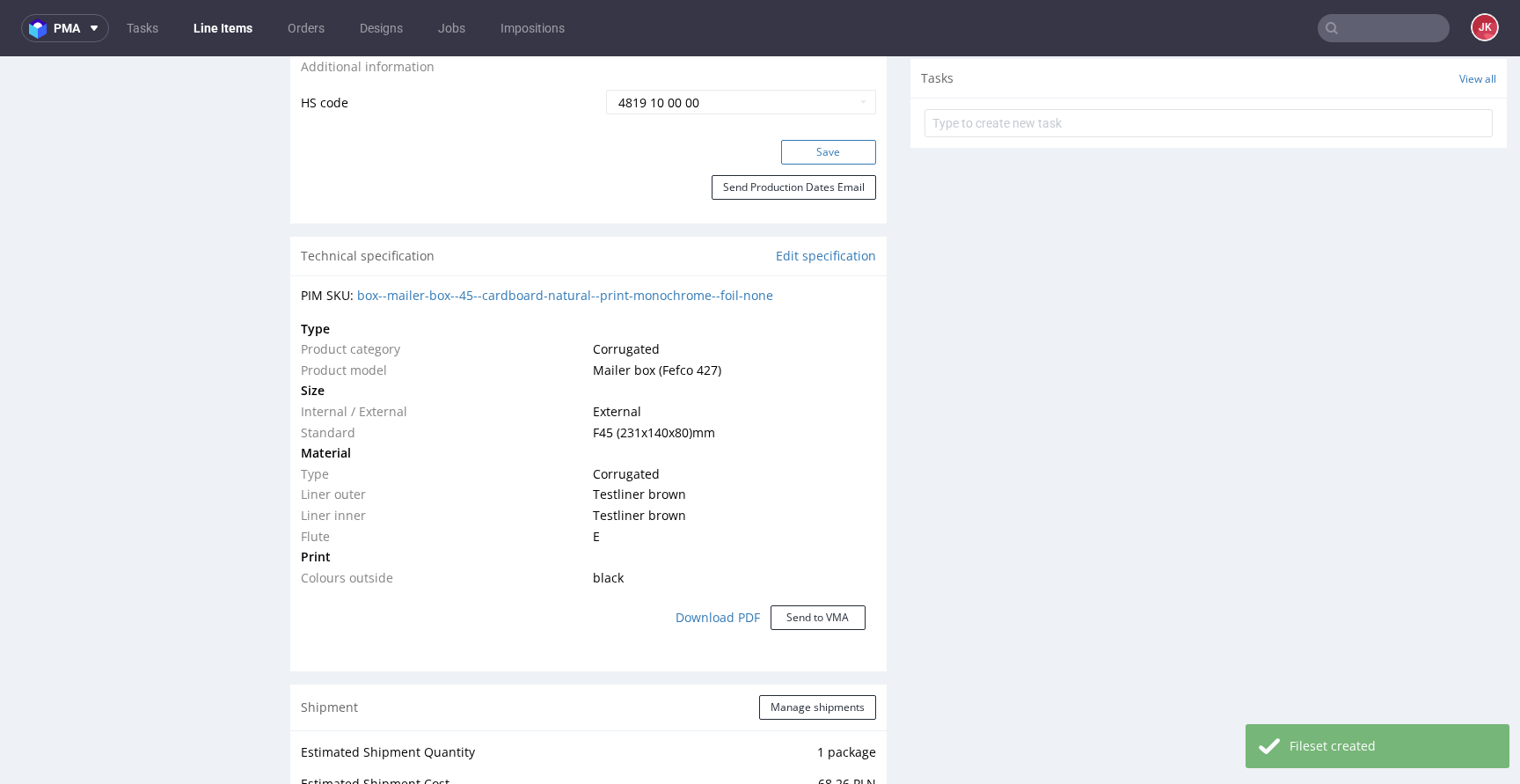
click at [845, 153] on button "Save" at bounding box center [829, 152] width 95 height 24
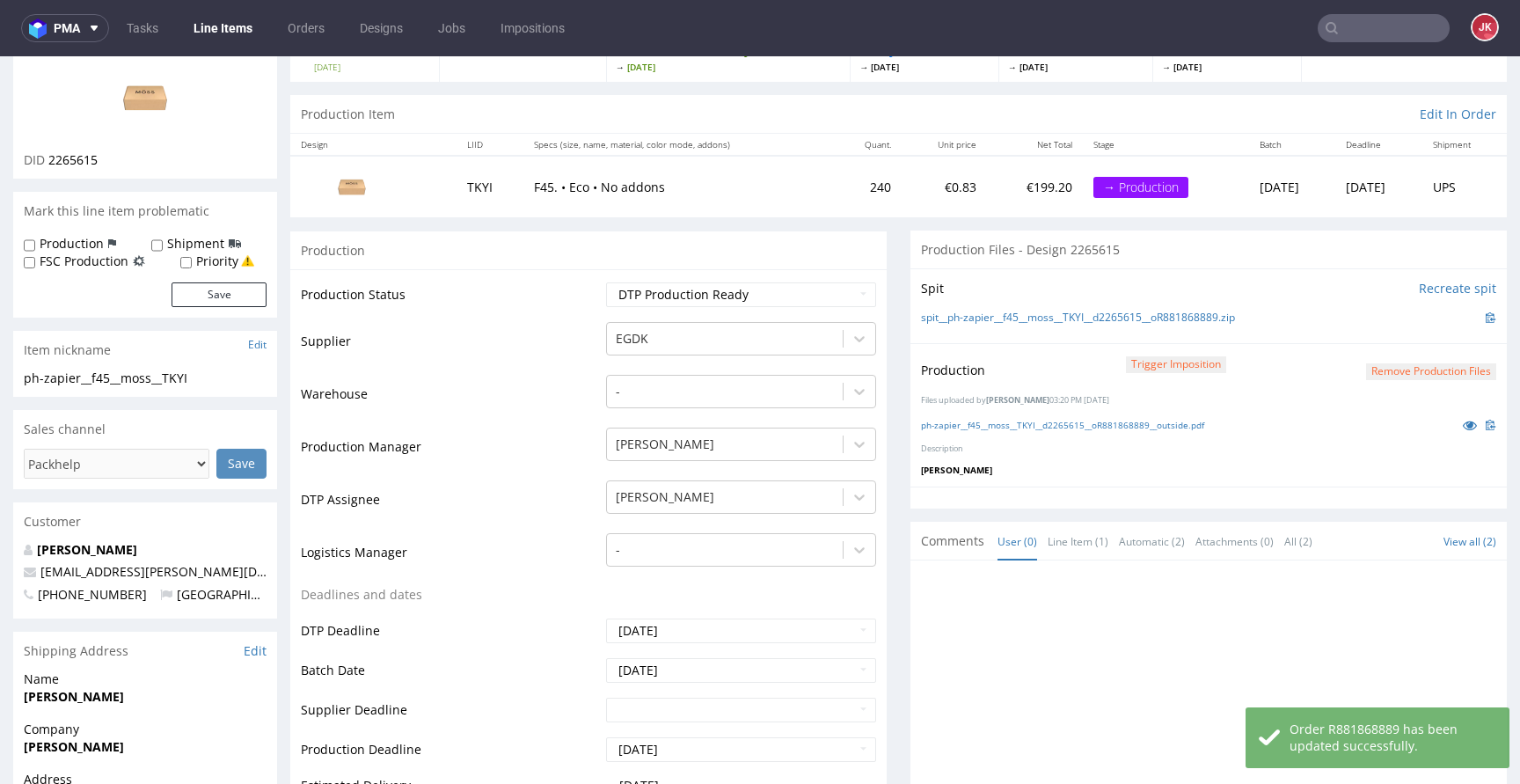
scroll to position [0, 0]
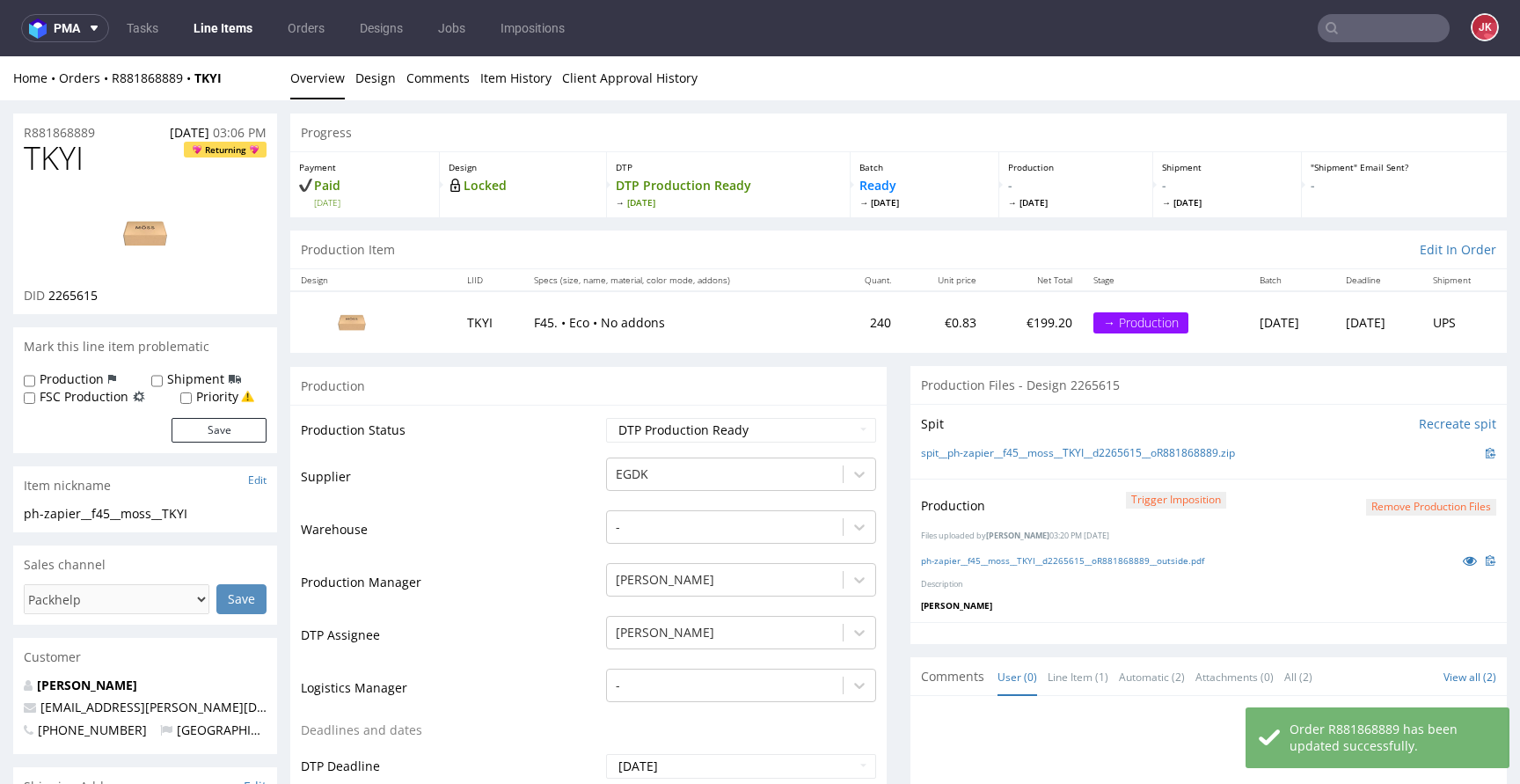
click at [584, 430] on td "Production Status" at bounding box center [451, 435] width 301 height 40
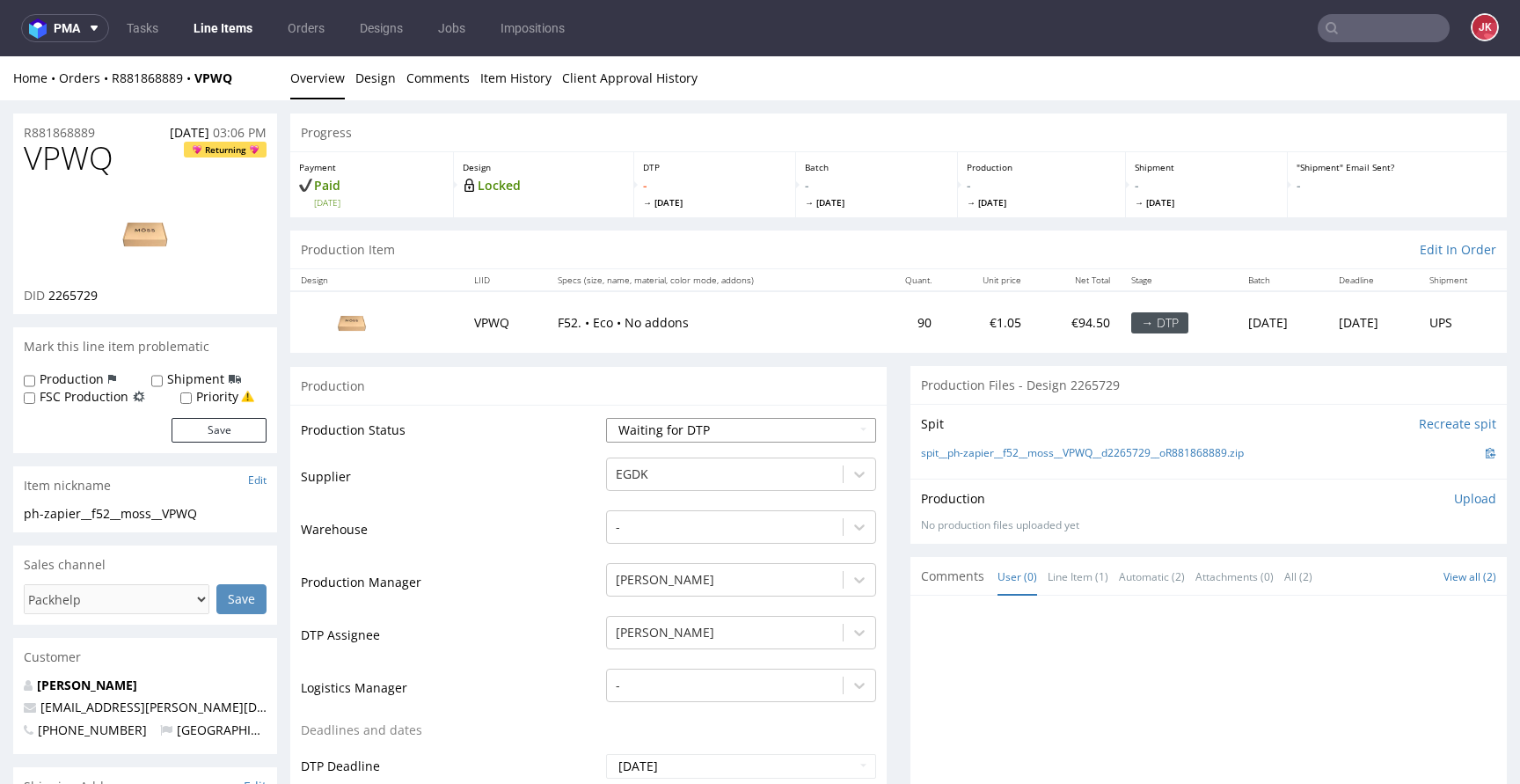
click at [700, 437] on select "Waiting for Artwork Waiting for Diecut Waiting for Mockup Waiting for DTP Waiti…" at bounding box center [741, 429] width 270 height 24
select select "dtp_in_process"
click at [606, 418] on select "Waiting for Artwork Waiting for Diecut Waiting for Mockup Waiting for DTP Waiti…" at bounding box center [741, 429] width 270 height 24
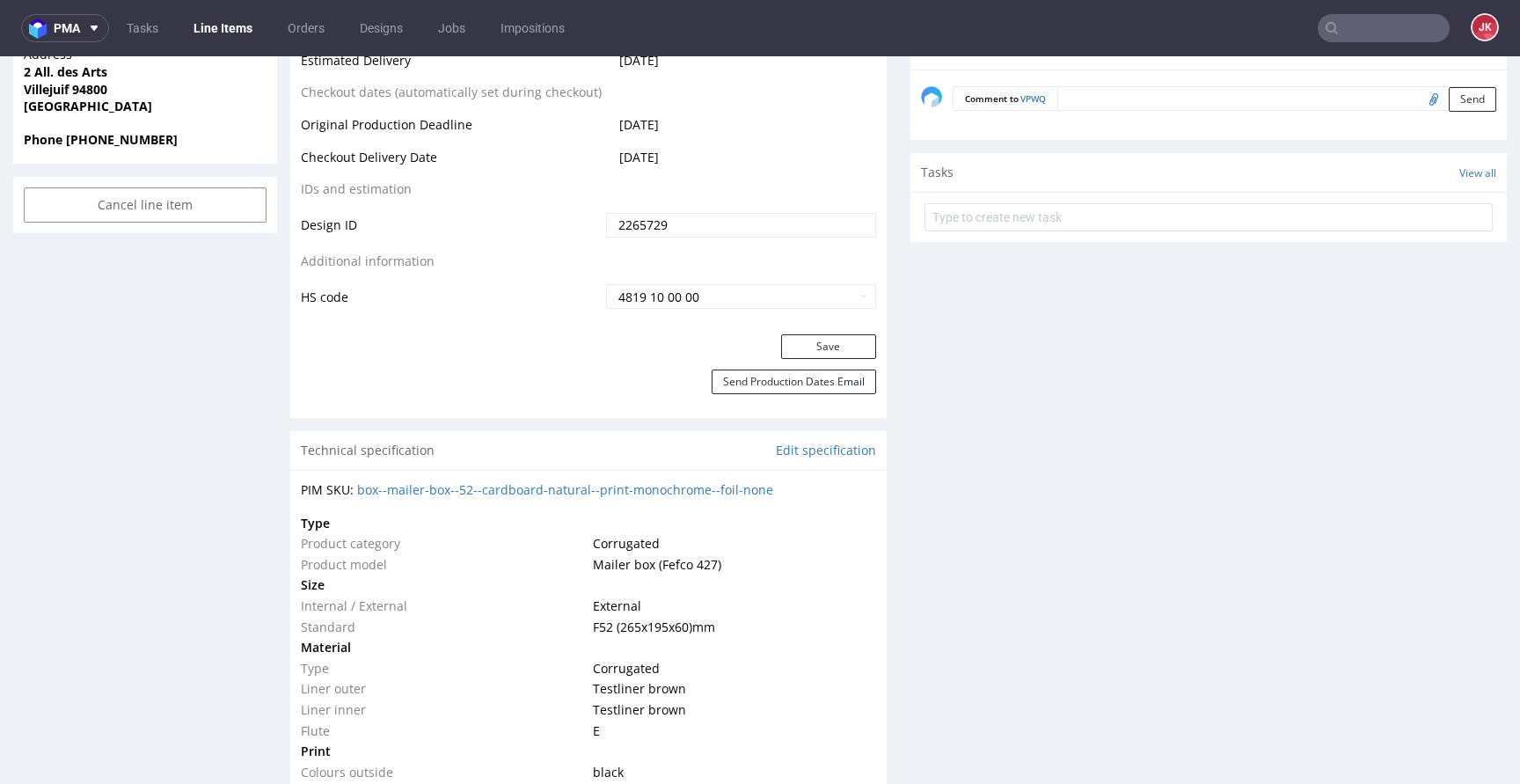
scroll to position [931, 0]
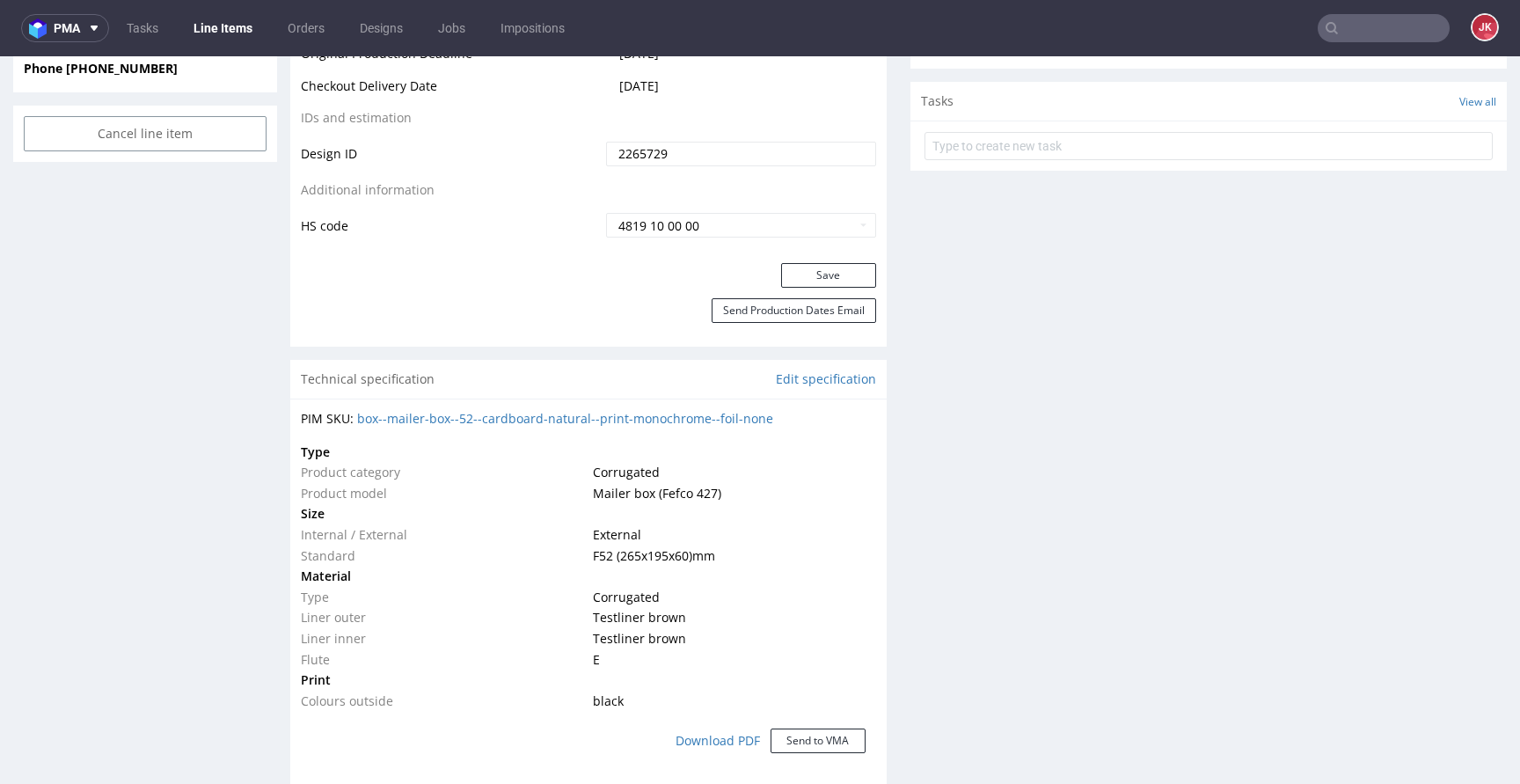
click at [799, 264] on button "Save" at bounding box center [829, 275] width 95 height 24
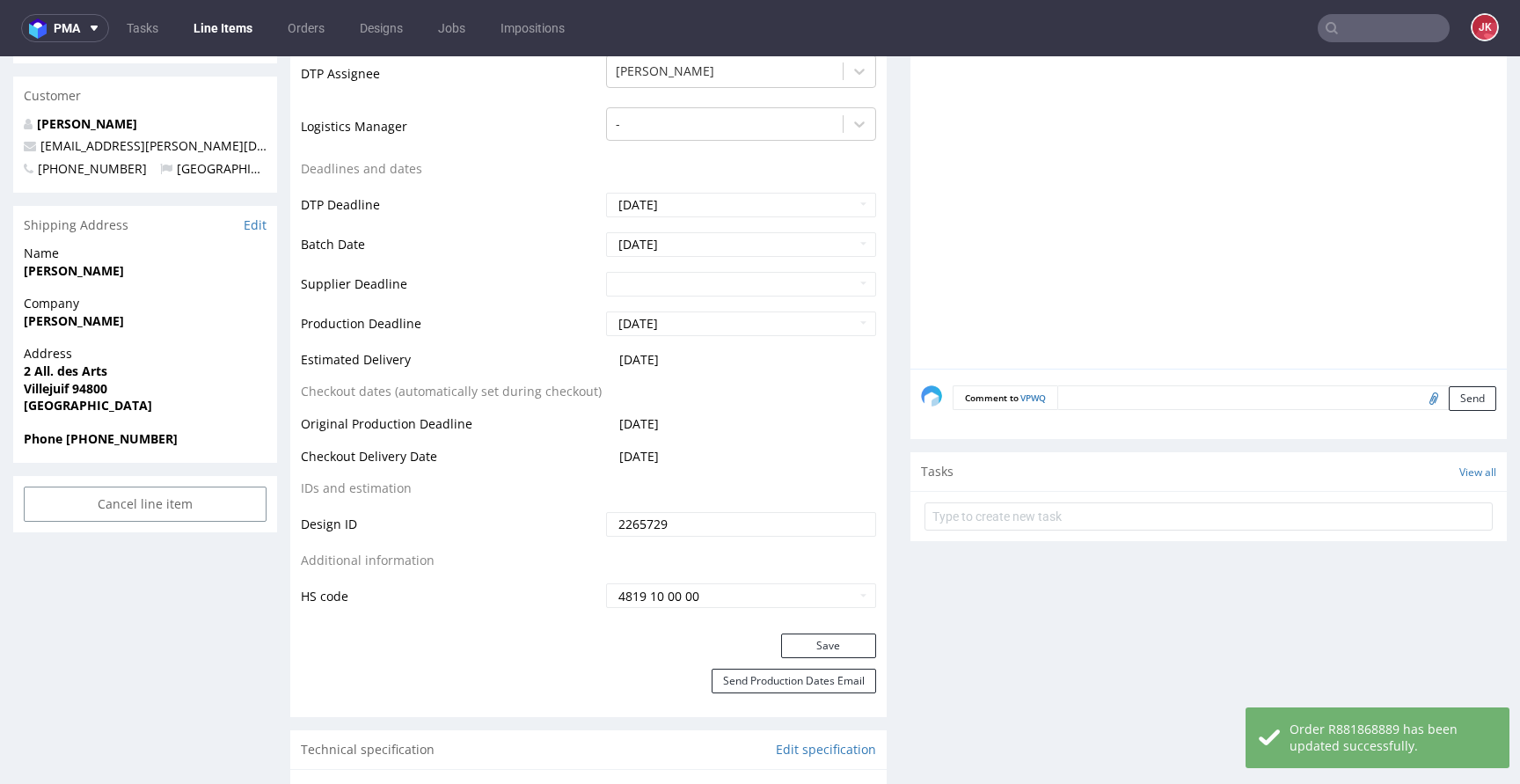
scroll to position [0, 0]
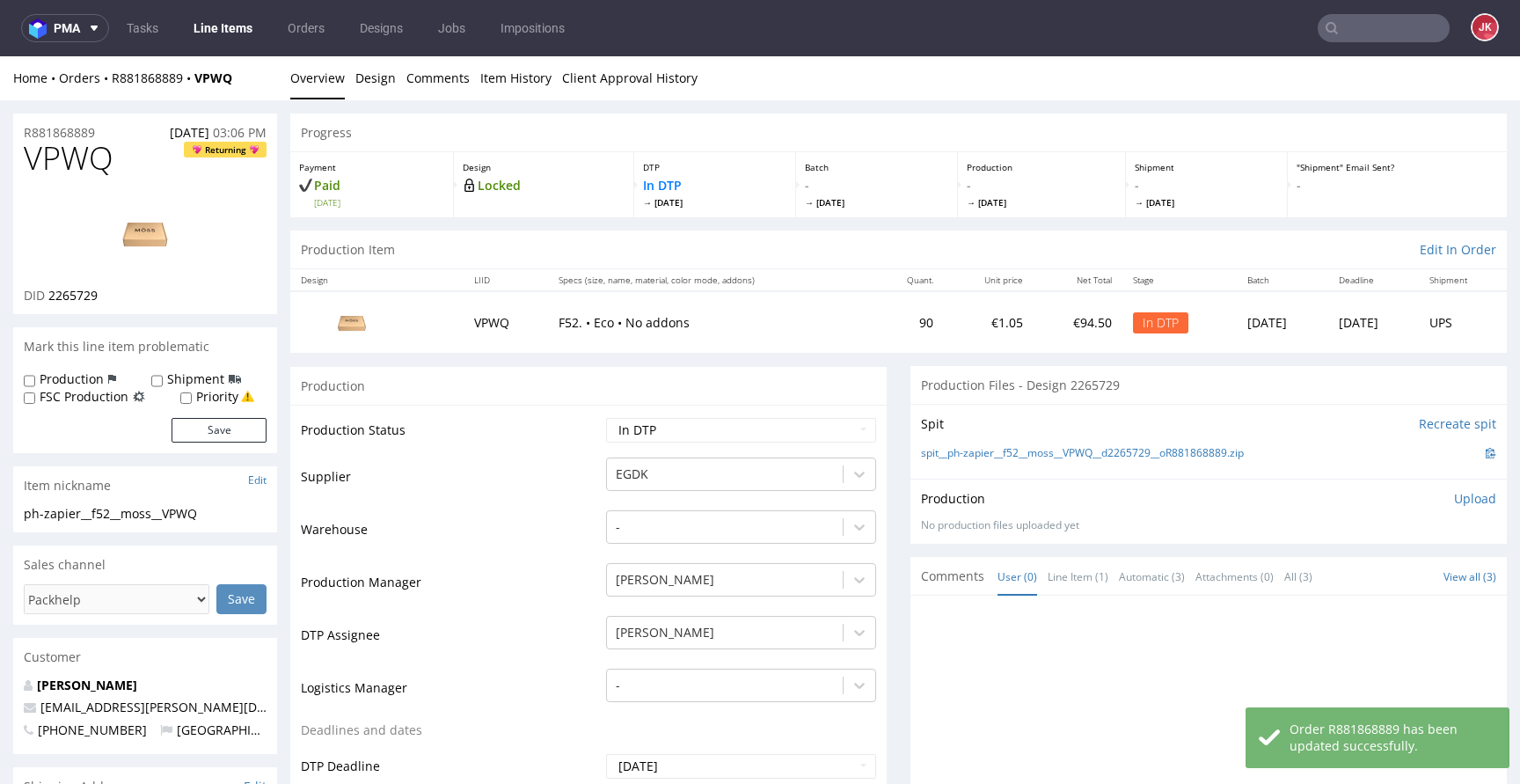
click at [81, 163] on span "VPWQ" at bounding box center [69, 159] width 90 height 35
copy span "VPWQ"
click at [575, 513] on td "Warehouse" at bounding box center [451, 535] width 301 height 53
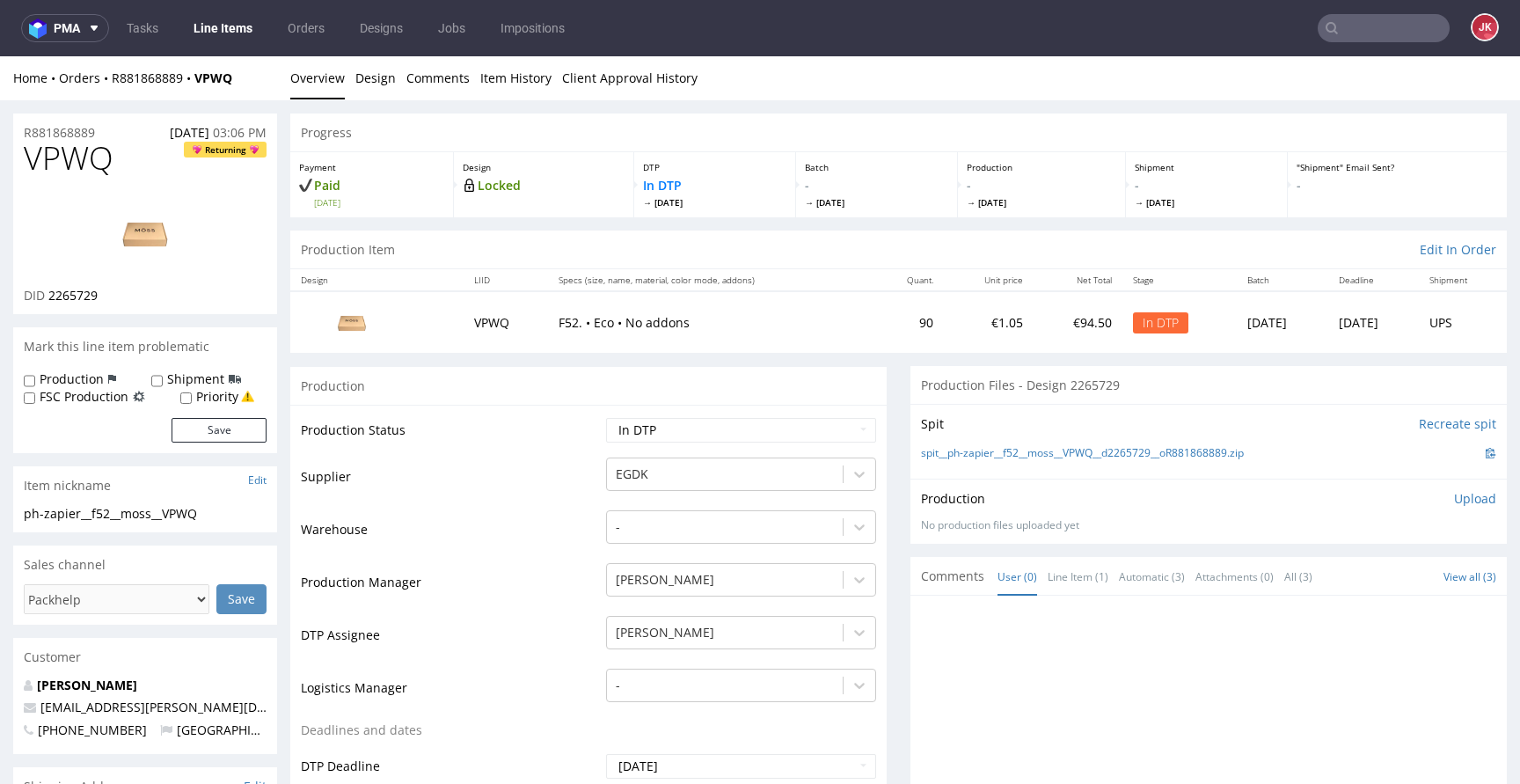
click at [79, 297] on span "2265729" at bounding box center [73, 295] width 49 height 16
copy span "2265729"
click at [76, 166] on span "VPWQ" at bounding box center [69, 159] width 90 height 35
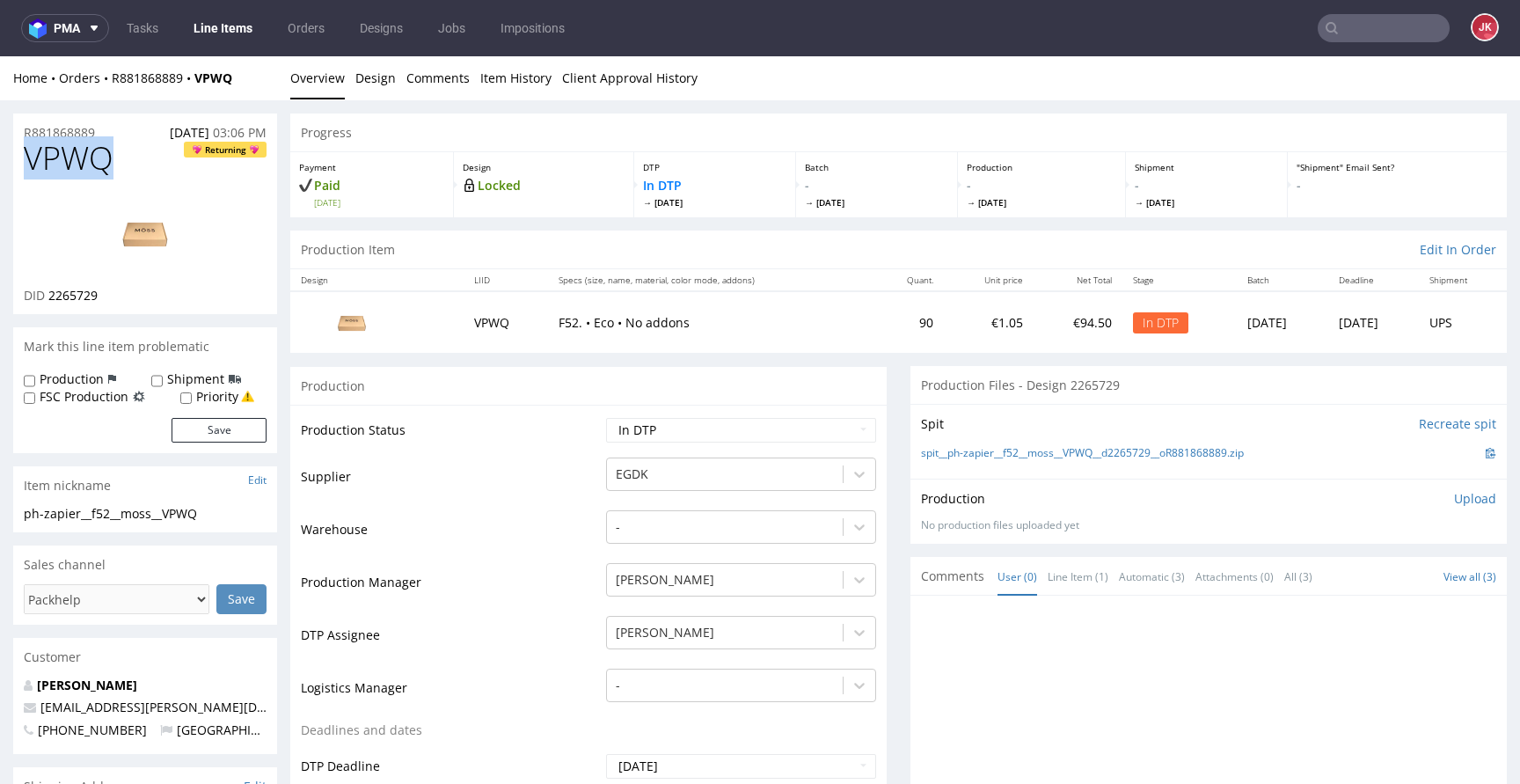
copy span "VPWQ"
click at [429, 488] on td "Supplier" at bounding box center [451, 481] width 301 height 53
drag, startPoint x: 242, startPoint y: 511, endPoint x: 0, endPoint y: 501, distance: 242.2
copy section "ph-zapier__f52__moss__VPWQ"
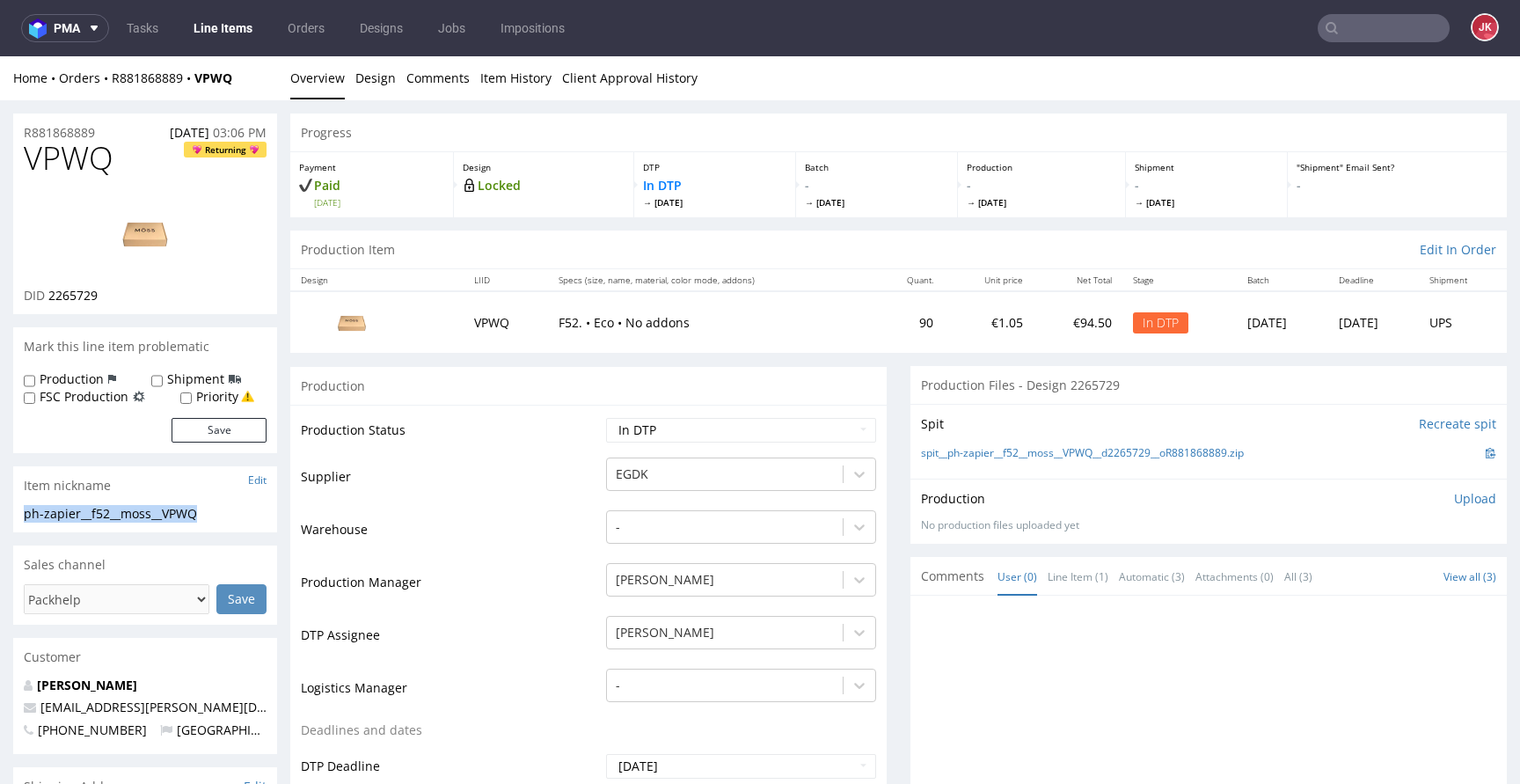
click at [114, 131] on div "R881868889 24.09.2025 03:06 PM" at bounding box center [145, 127] width 264 height 28
drag, startPoint x: 114, startPoint y: 131, endPoint x: 0, endPoint y: 135, distance: 114.1
copy p "R881868889"
click at [1467, 496] on p "Upload" at bounding box center [1476, 499] width 43 height 17
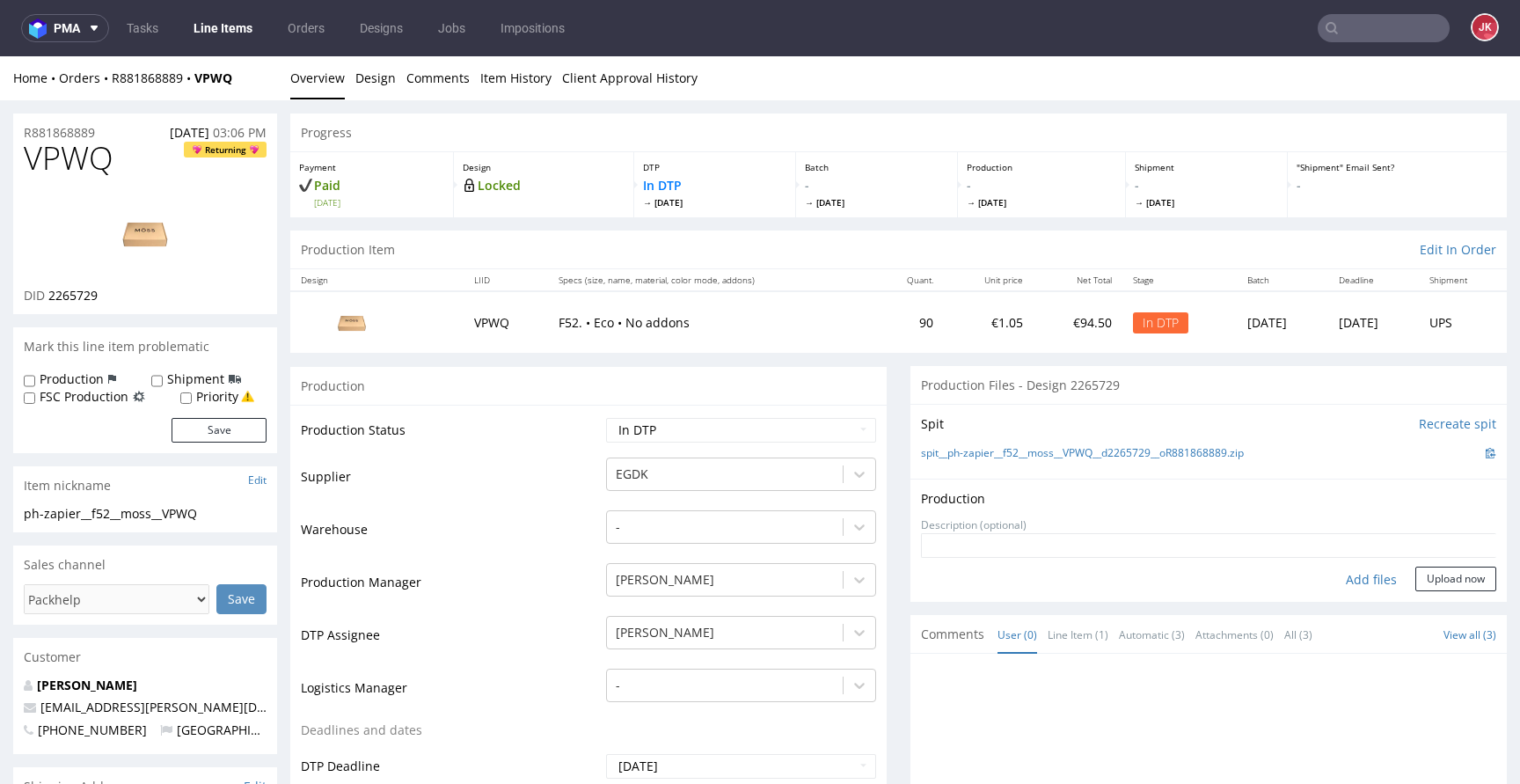
click at [1347, 586] on div "Add files" at bounding box center [1371, 579] width 88 height 26
type input "C:\fakepath\ph-zapier__f52__moss__VPWQ__d2265729__oR881868889__outside.pdf"
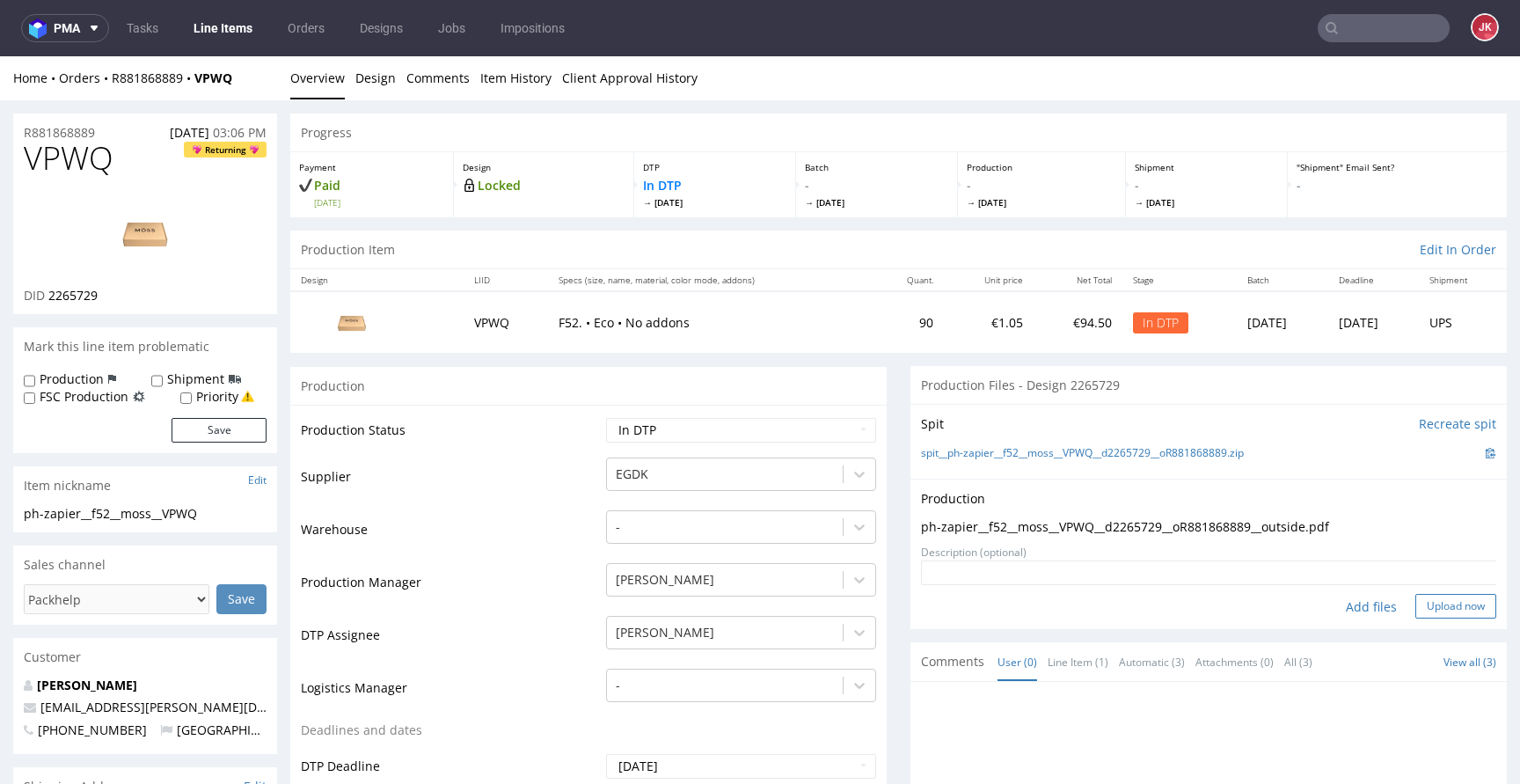
click at [1434, 615] on button "Upload now" at bounding box center [1456, 605] width 81 height 24
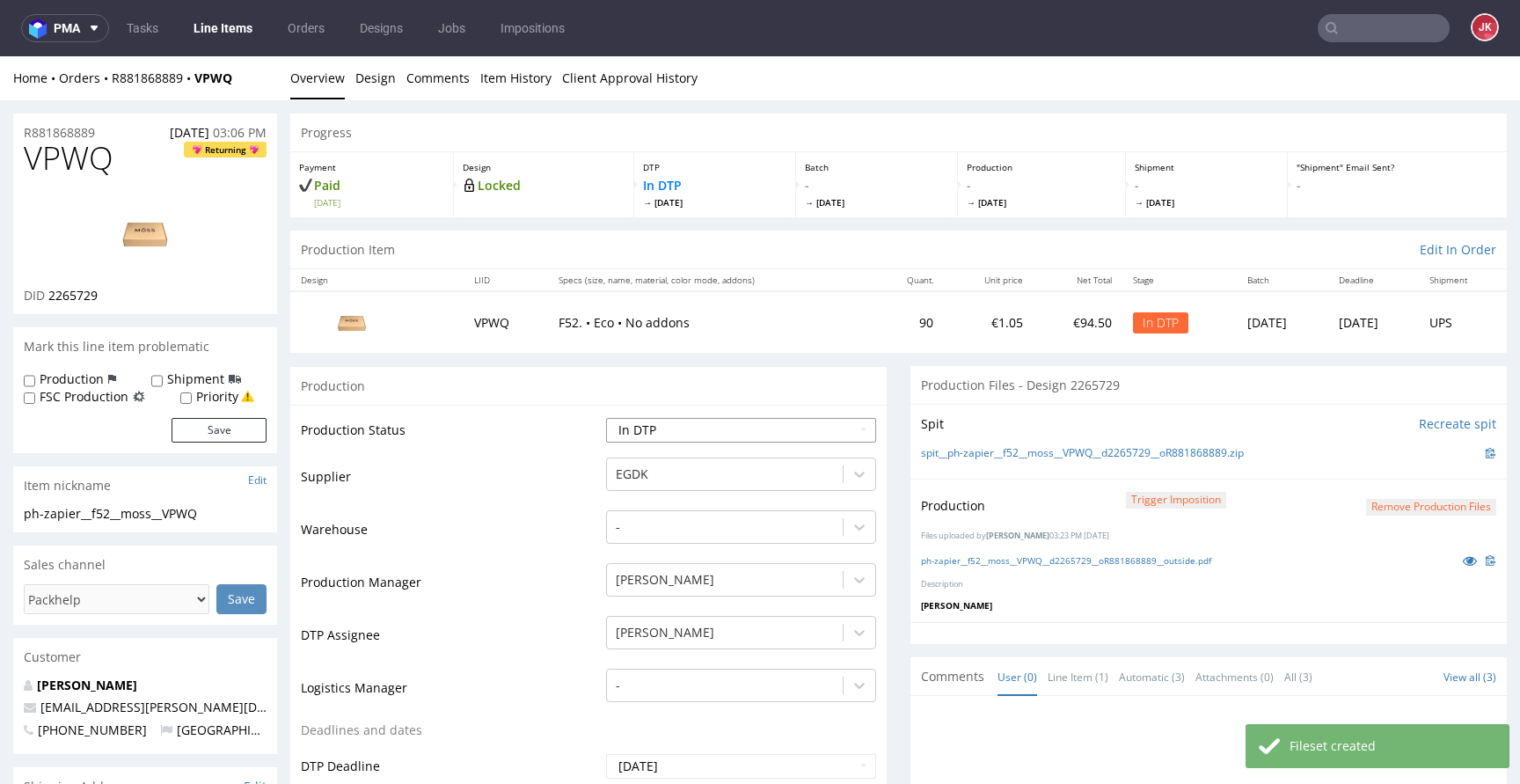
click at [793, 429] on select "Waiting for Artwork Waiting for Diecut Waiting for Mockup Waiting for DTP Waiti…" at bounding box center [741, 429] width 270 height 24
select select "dtp_production_ready"
click at [606, 418] on select "Waiting for Artwork Waiting for Diecut Waiting for Mockup Waiting for DTP Waiti…" at bounding box center [741, 429] width 270 height 24
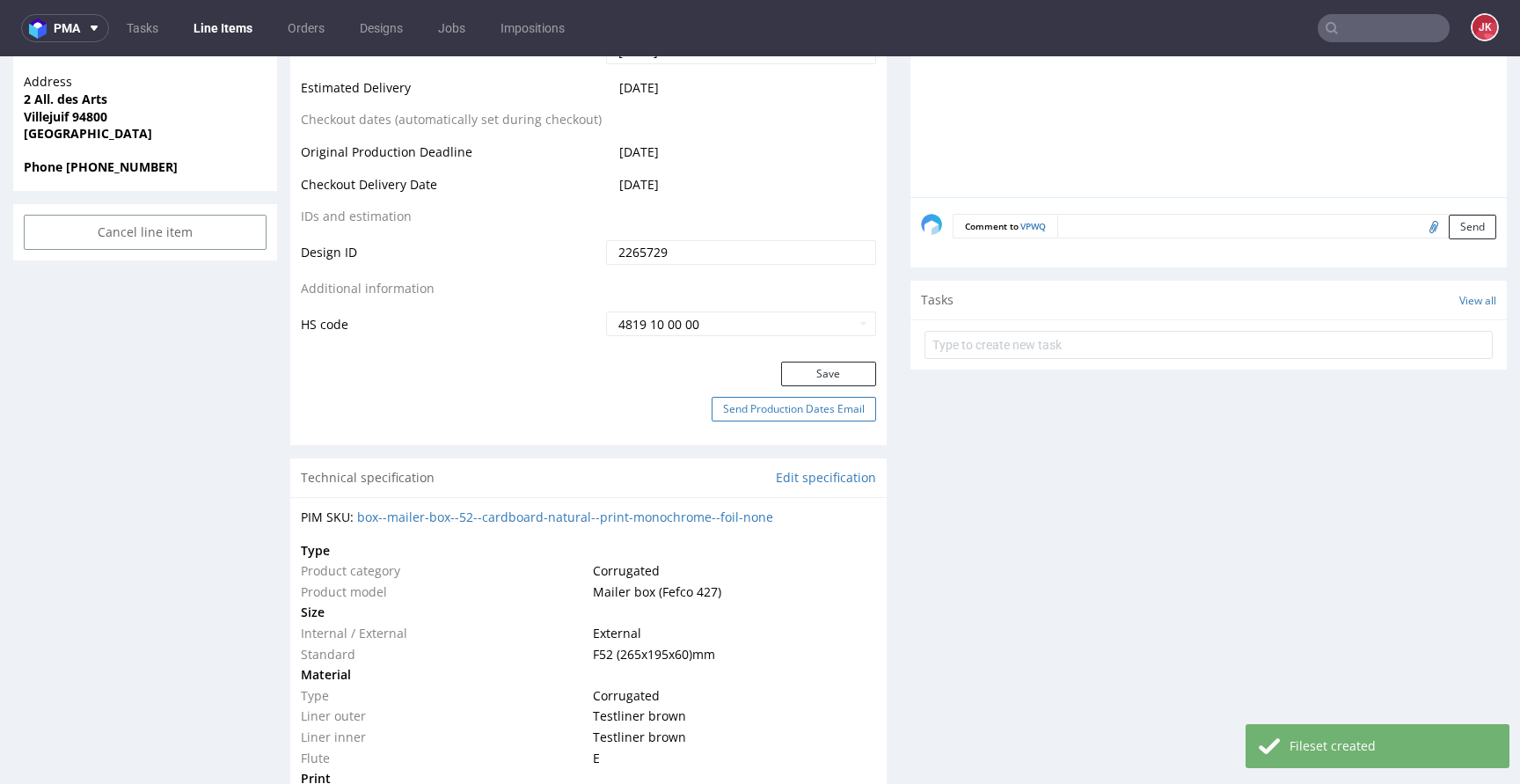
scroll to position [854, 0]
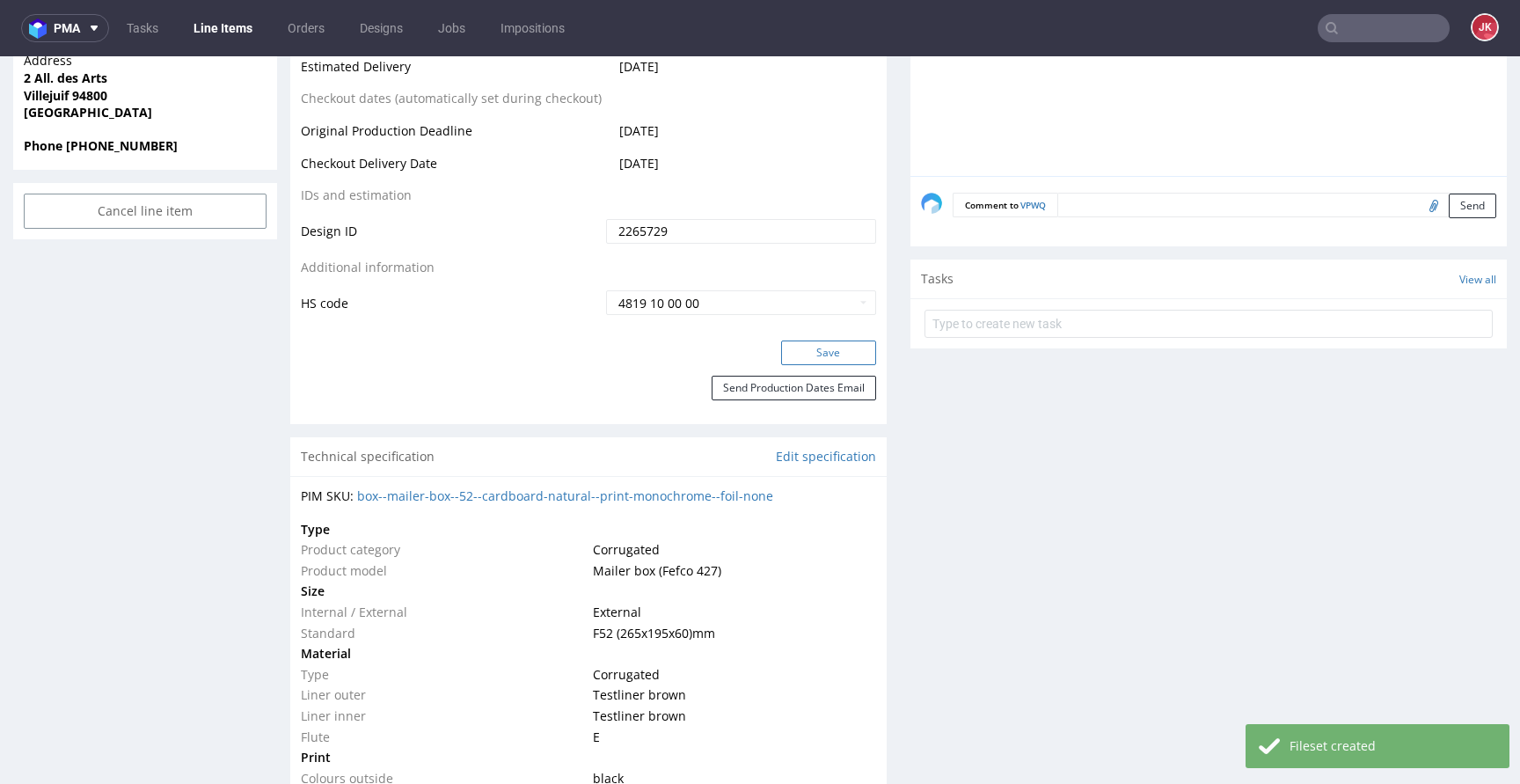
click at [813, 357] on button "Save" at bounding box center [829, 352] width 95 height 24
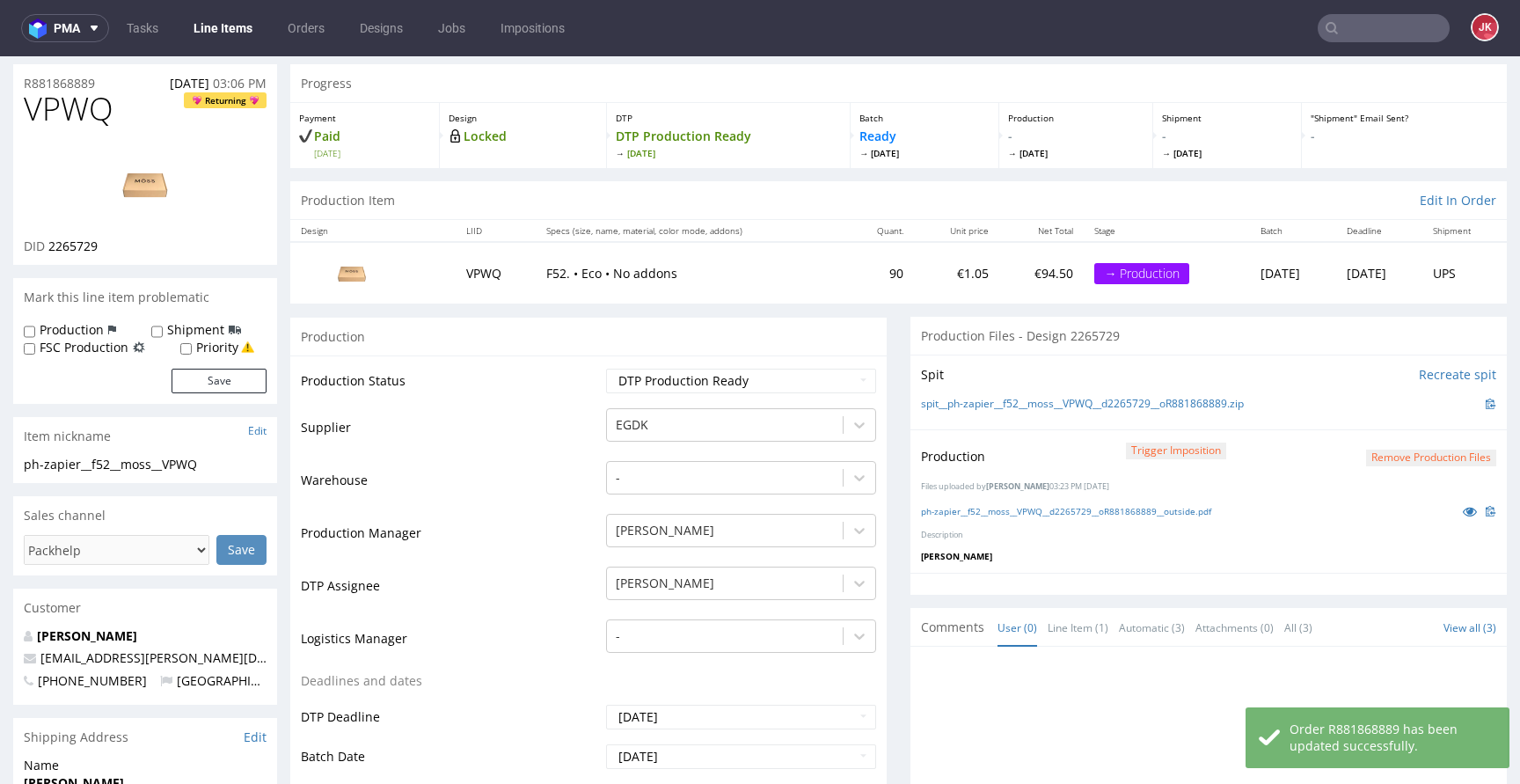
scroll to position [0, 0]
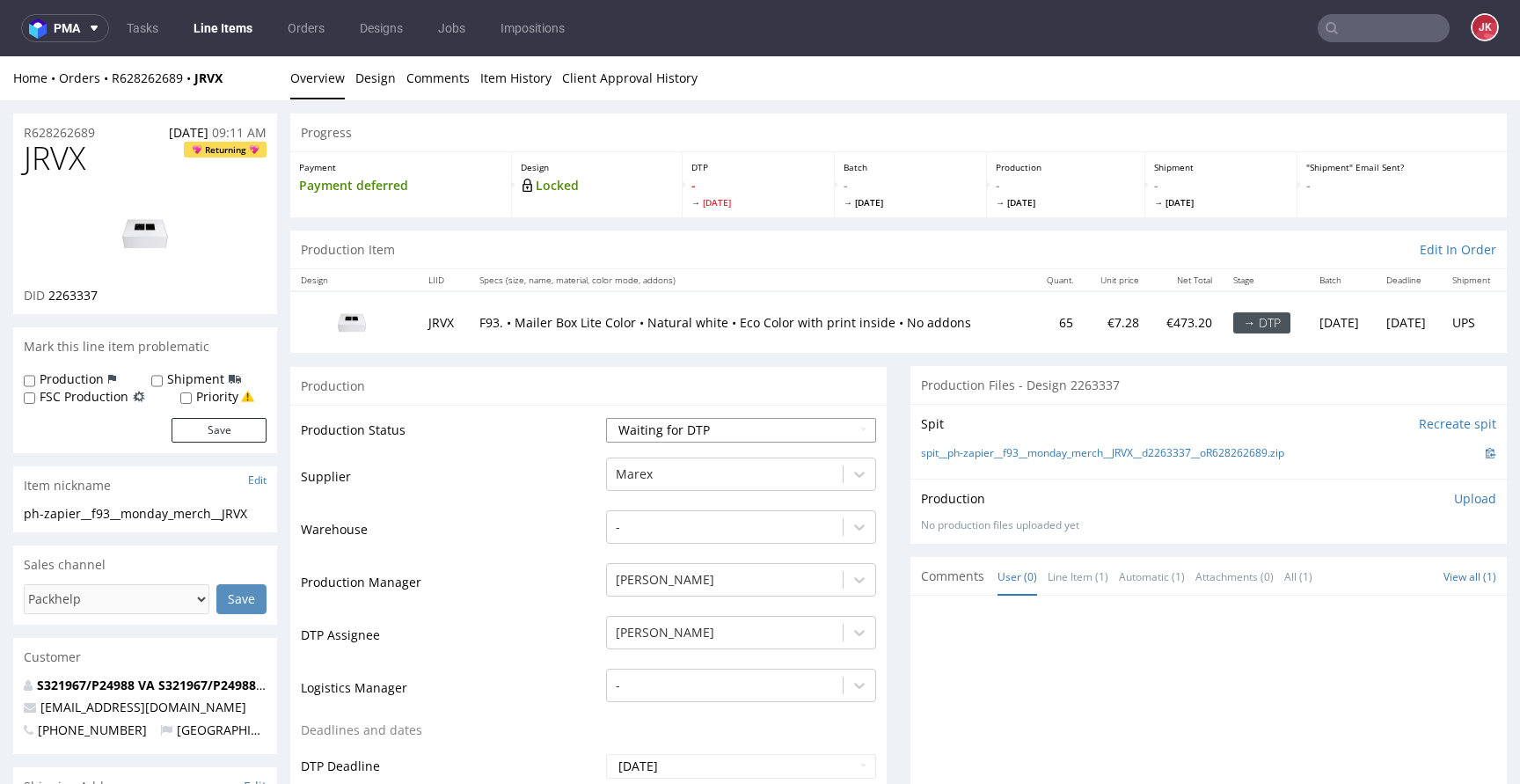
click at [713, 423] on select "Waiting for Artwork Waiting for Diecut Waiting for Mockup Waiting for DTP Waiti…" at bounding box center [741, 429] width 270 height 24
select select "dtp_issue"
click at [606, 418] on select "Waiting for Artwork Waiting for Diecut Waiting for Mockup Waiting for DTP Waiti…" at bounding box center [741, 429] width 270 height 24
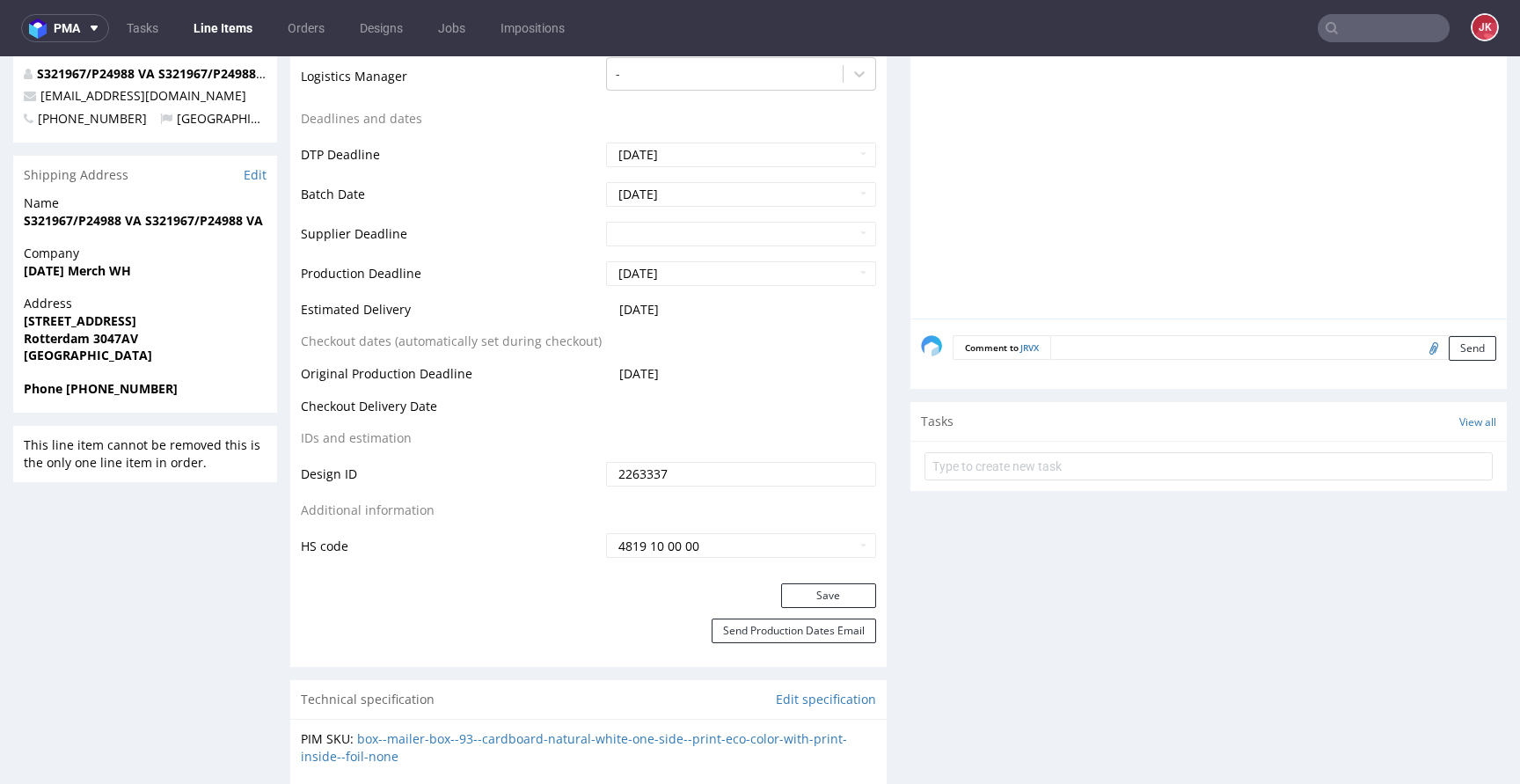
scroll to position [639, 0]
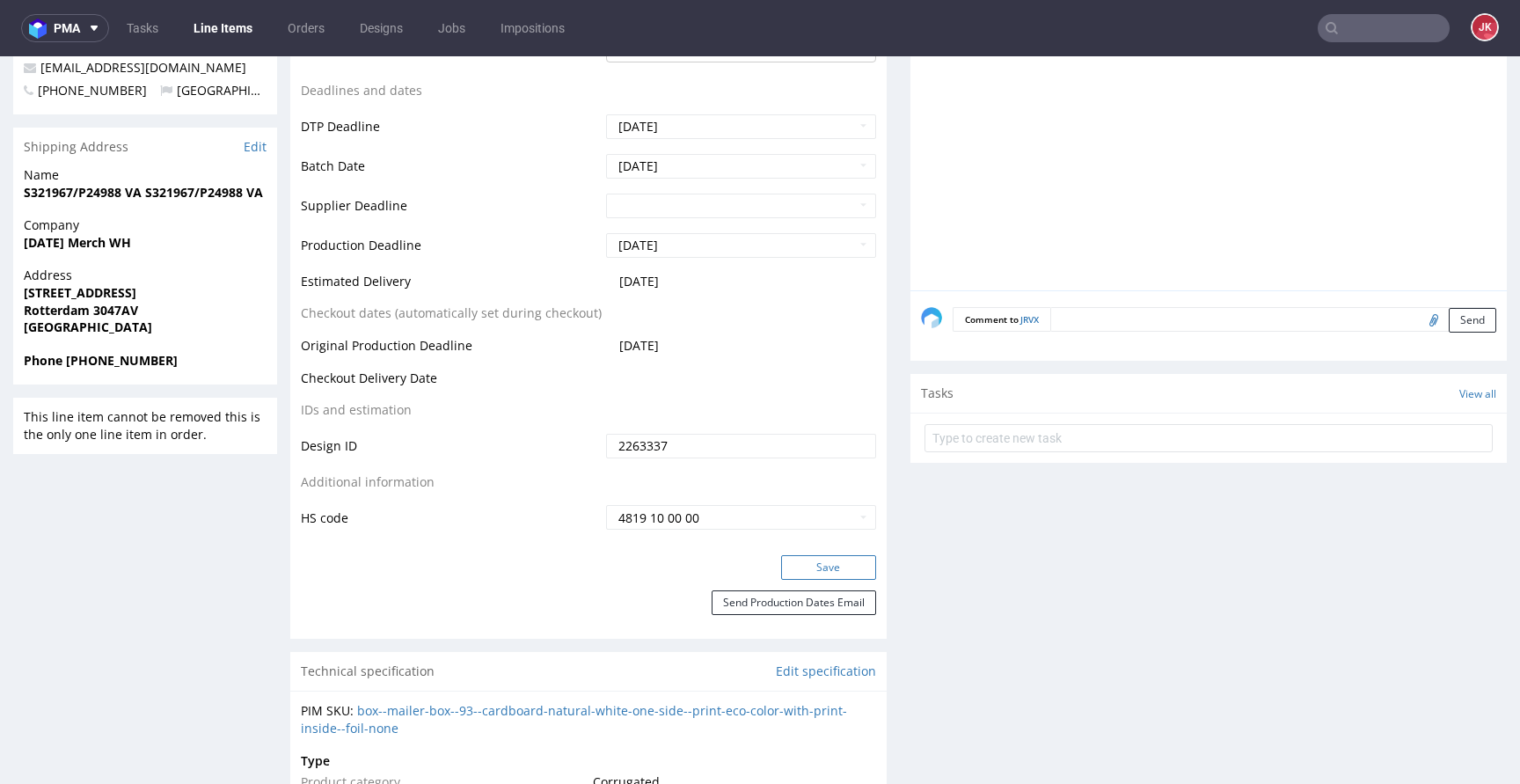
click at [813, 570] on button "Save" at bounding box center [829, 566] width 95 height 24
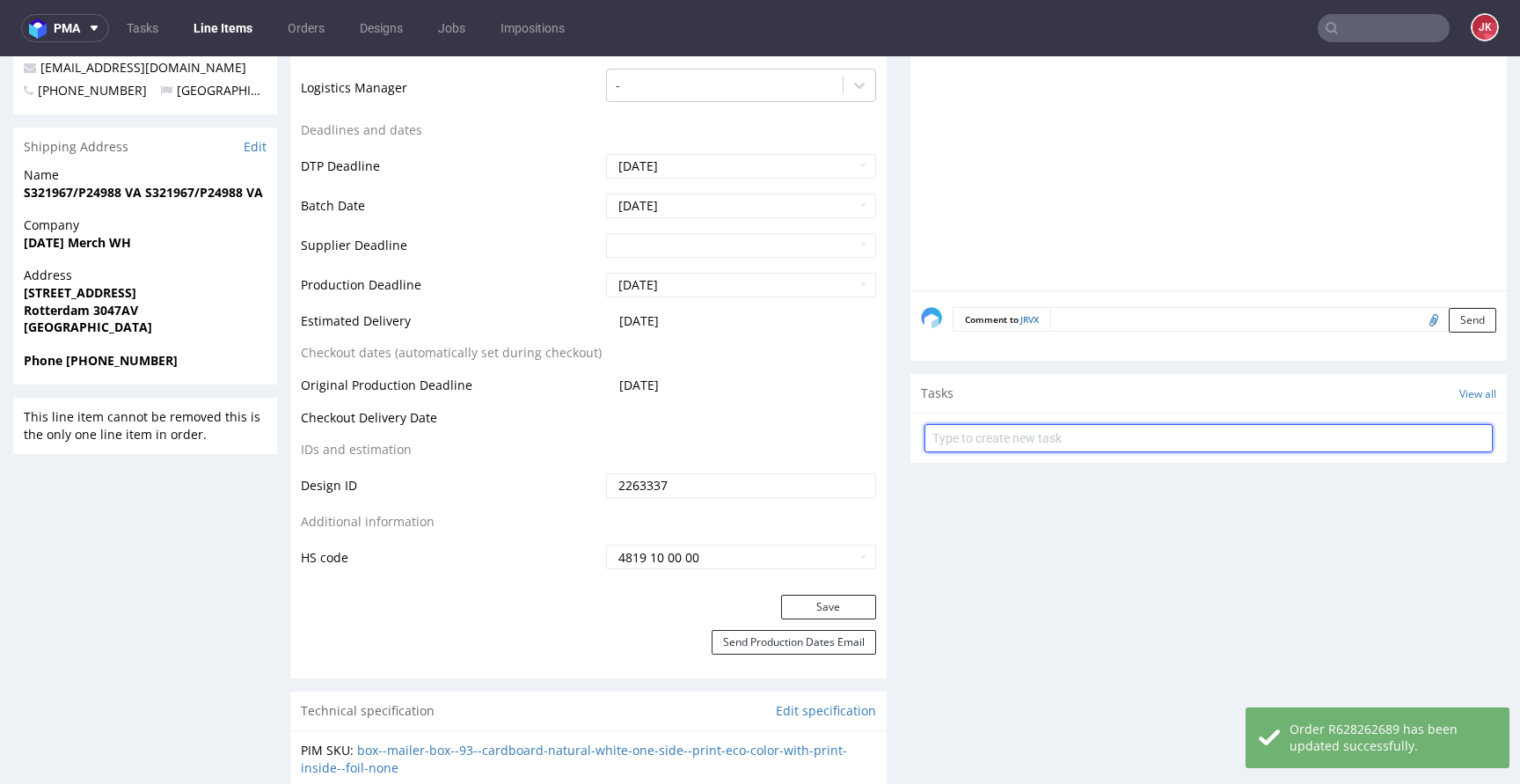
click at [1002, 446] on input "text" at bounding box center [1209, 437] width 569 height 28
type input "issue"
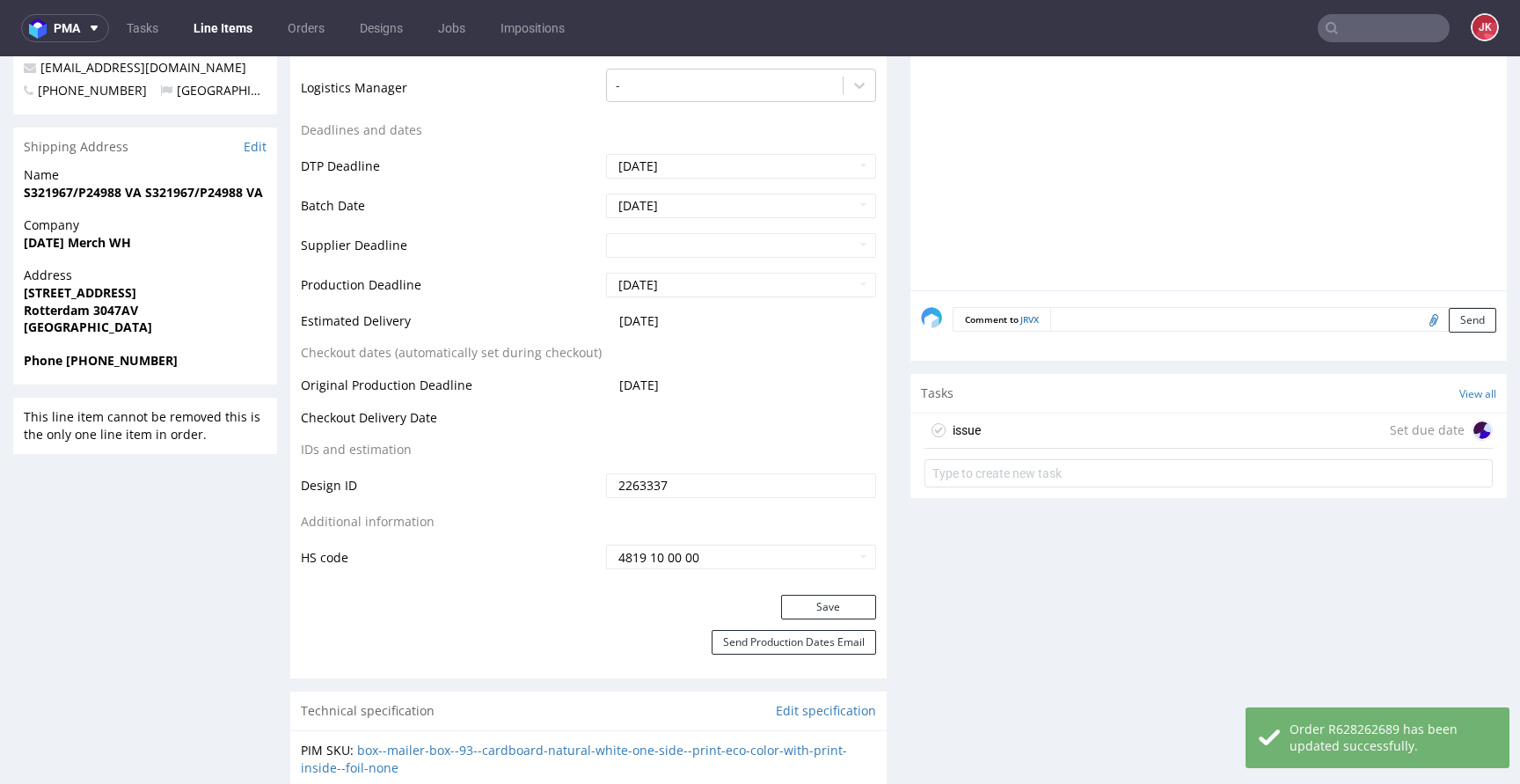
click at [979, 433] on div "issue Set due date" at bounding box center [1209, 431] width 569 height 35
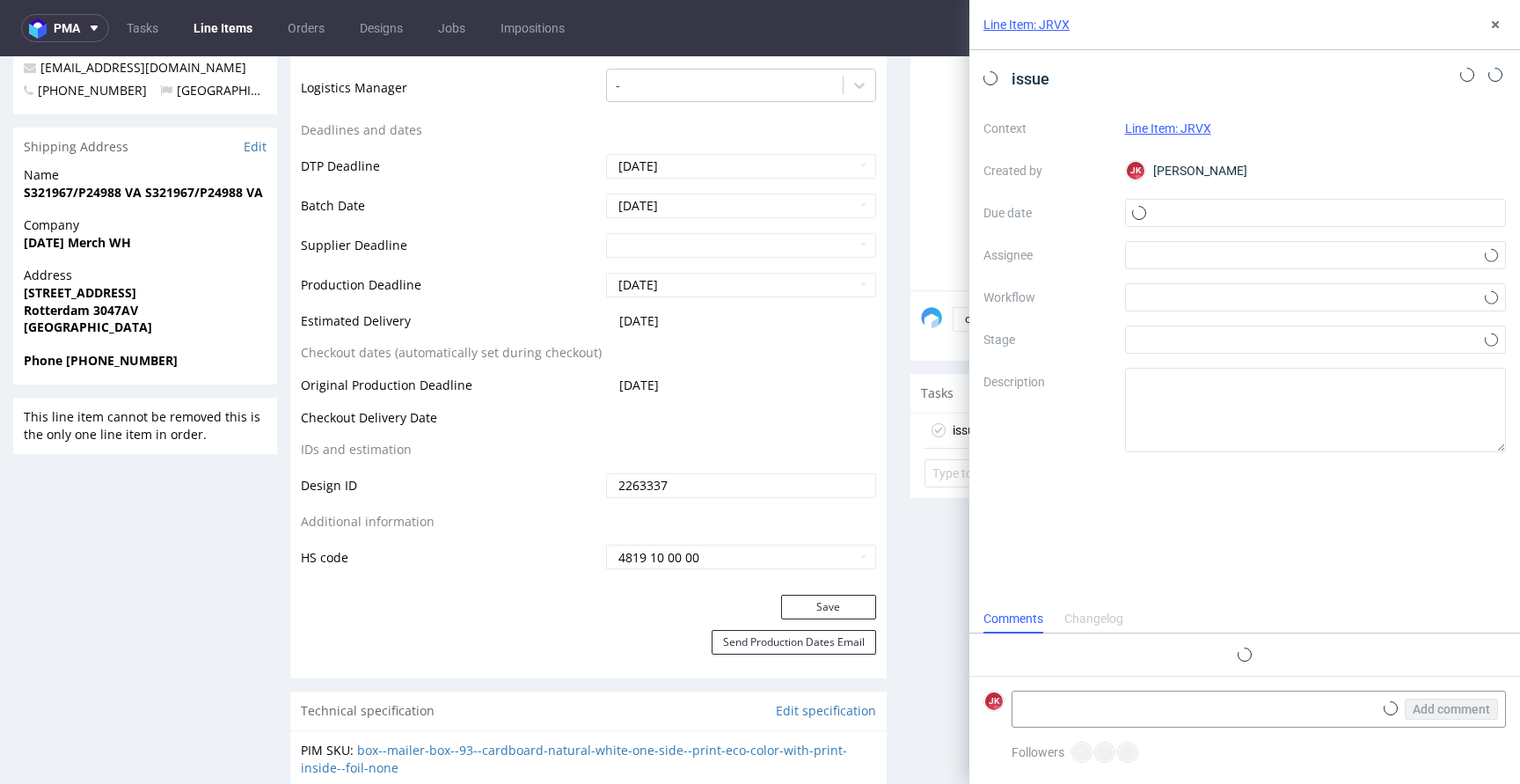
scroll to position [15, 0]
click at [1160, 222] on input "text" at bounding box center [1316, 213] width 382 height 28
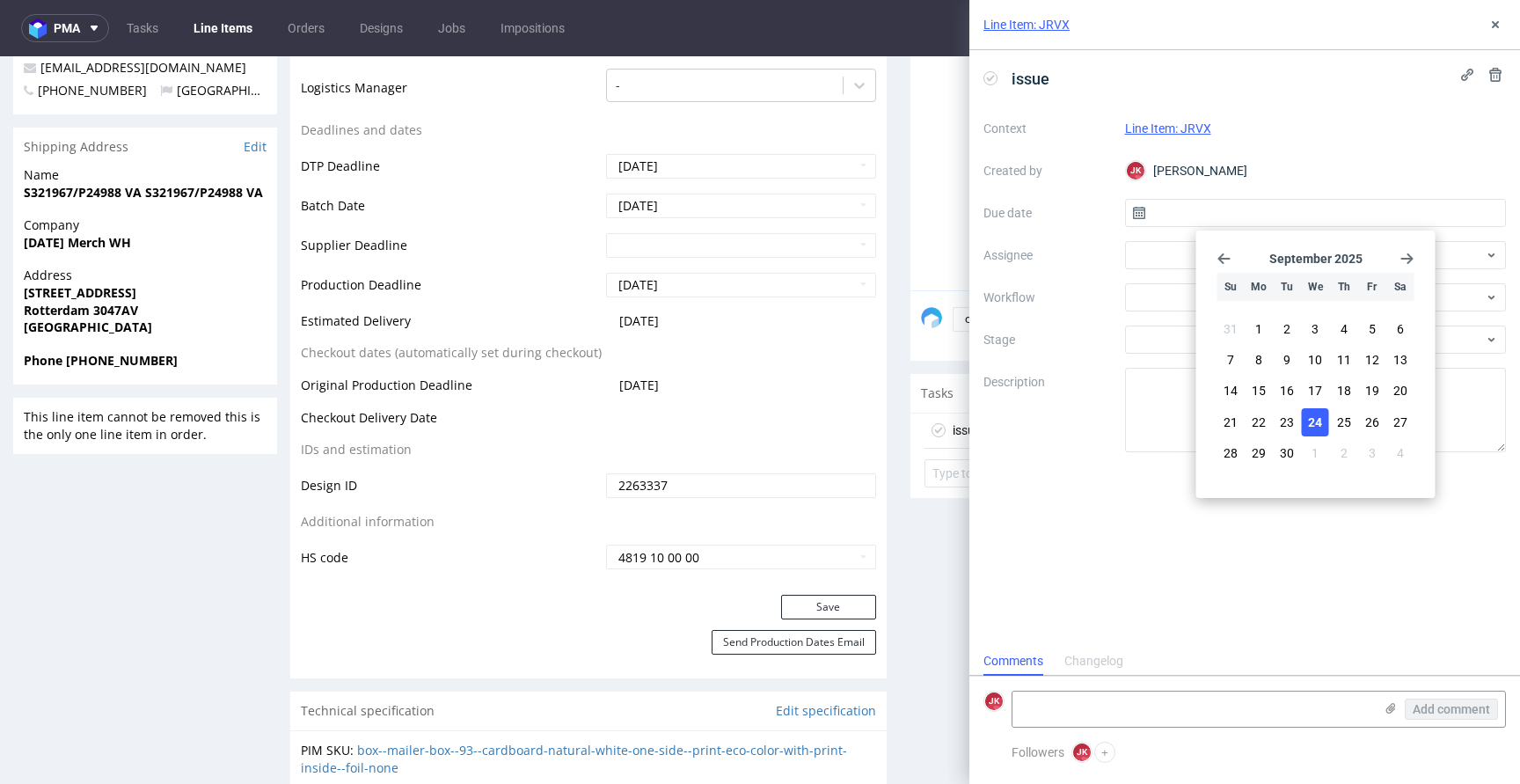
click at [1309, 421] on span "24" at bounding box center [1315, 422] width 15 height 17
type input "[DATE]"
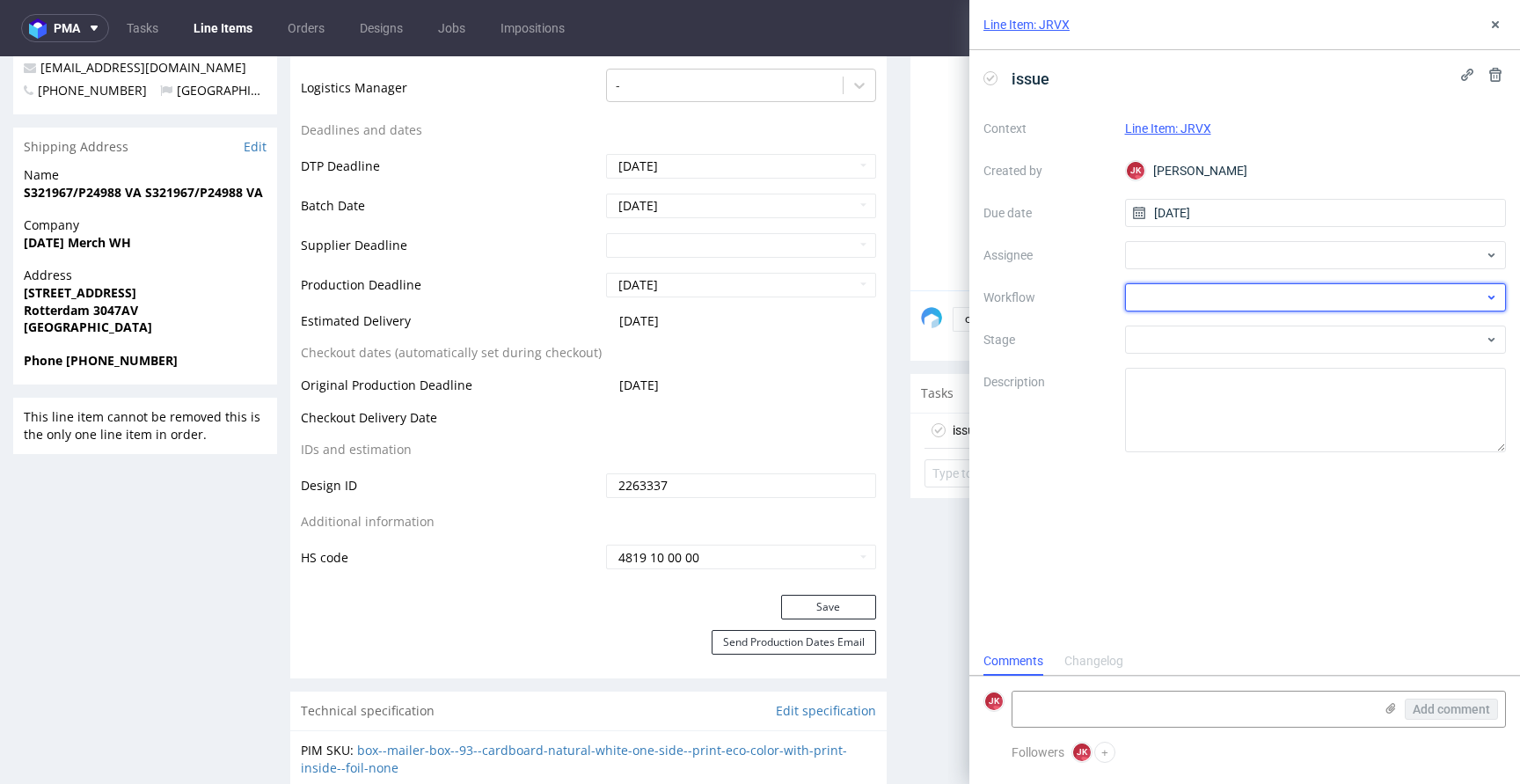
click at [1189, 300] on div at bounding box center [1316, 297] width 382 height 28
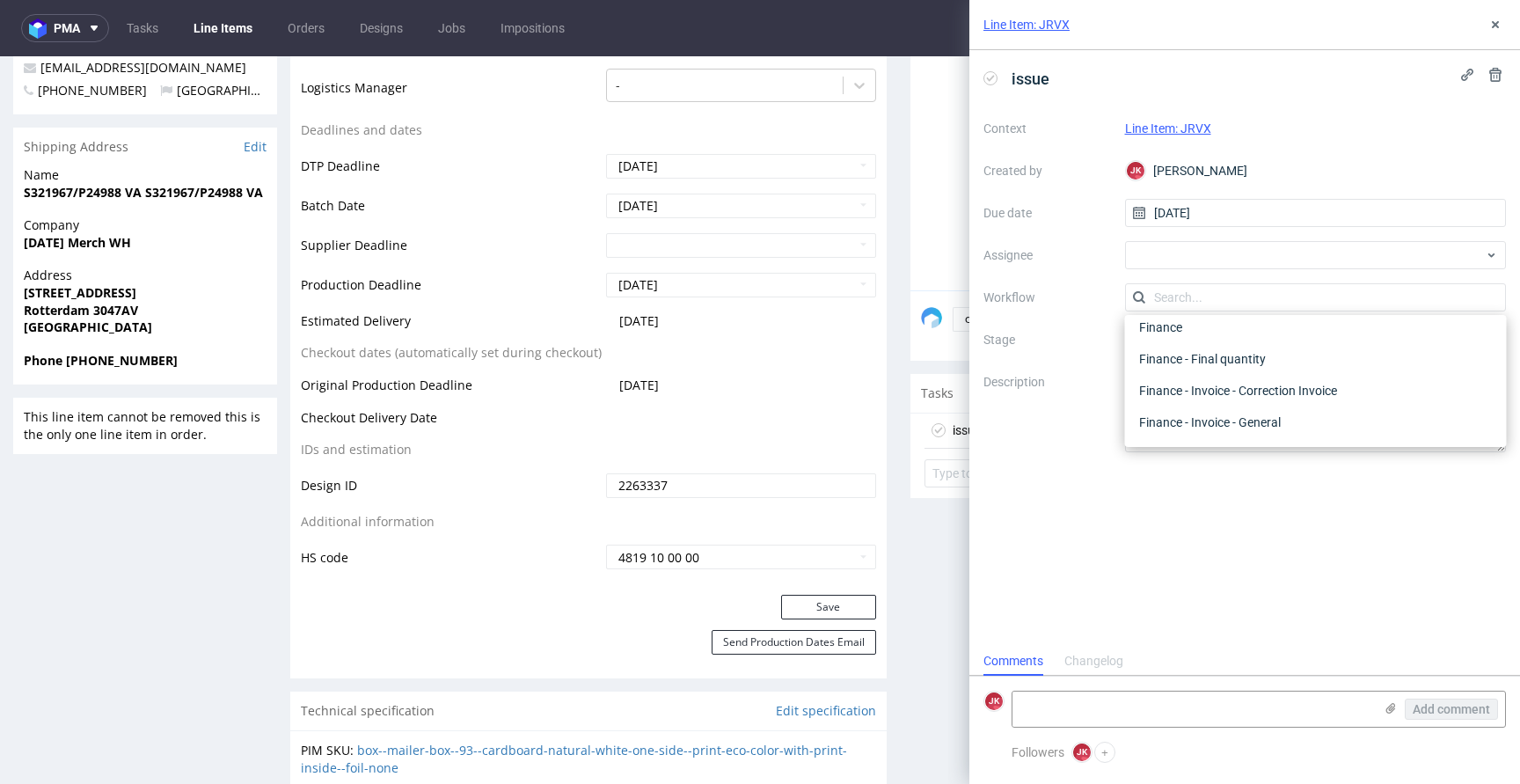
scroll to position [0, 0]
click at [1197, 380] on div "DTP - Issue" at bounding box center [1316, 392] width 367 height 32
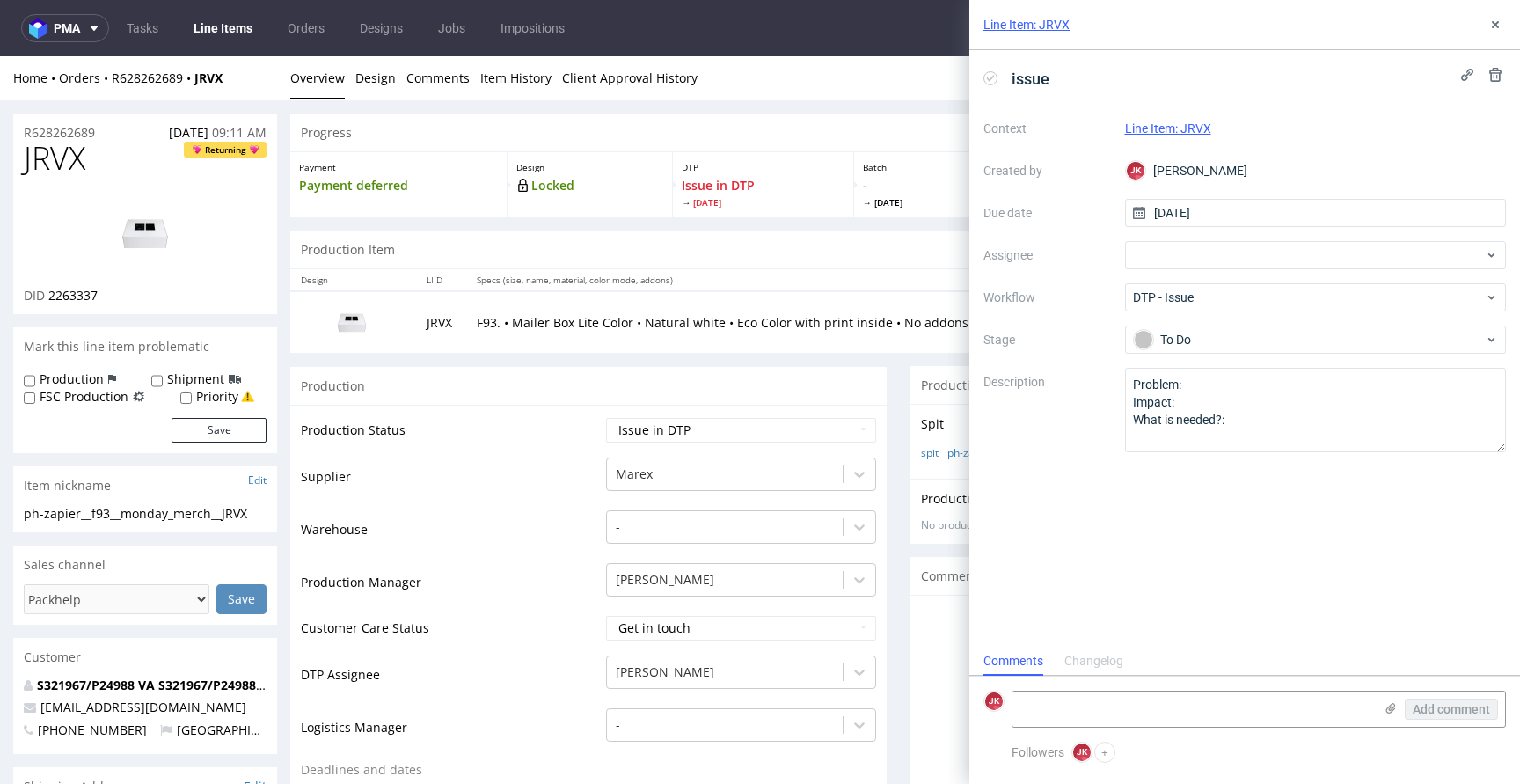
click at [81, 161] on span "JRVX" at bounding box center [55, 159] width 62 height 35
copy span "JRVX"
click at [1106, 708] on textarea at bounding box center [1192, 709] width 361 height 35
paste textarea "There is too much print coverage for Lite Color variant. I suggest Eco Color va…"
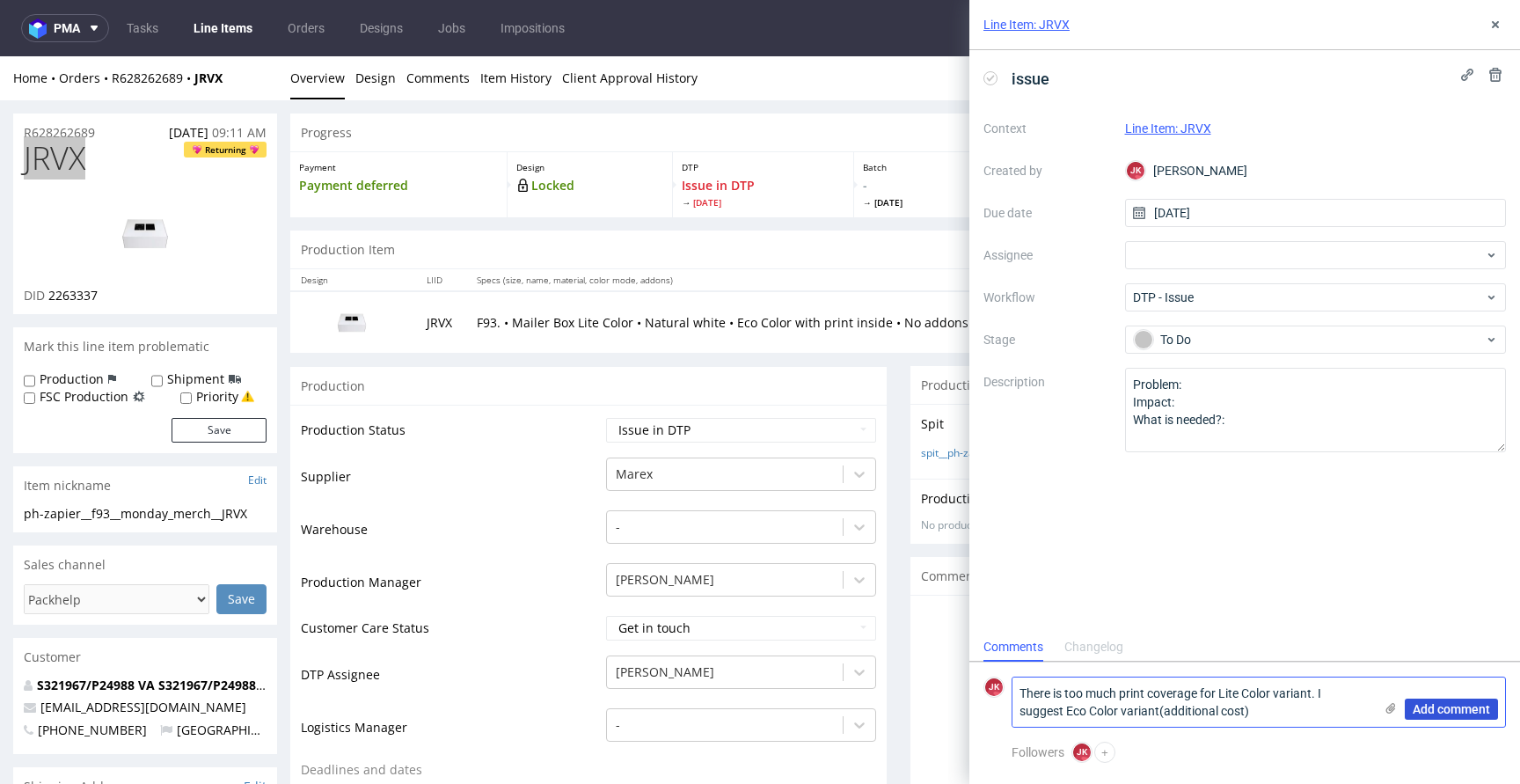
type textarea "There is too much print coverage for Lite Color variant. I suggest Eco Color va…"
click at [1447, 708] on span "Add comment" at bounding box center [1451, 709] width 77 height 13
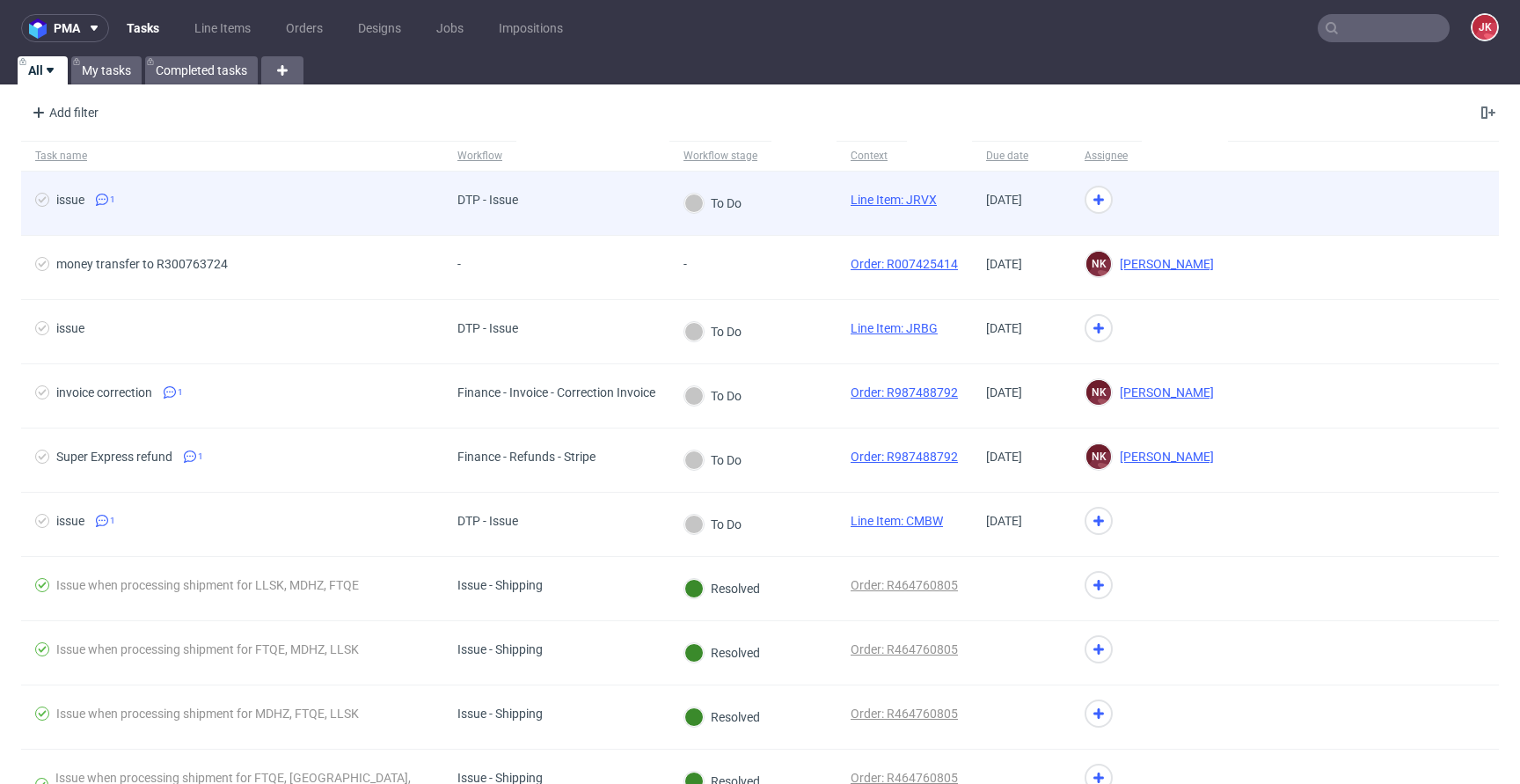
click at [898, 200] on link "Line Item: JRVX" at bounding box center [893, 199] width 86 height 15
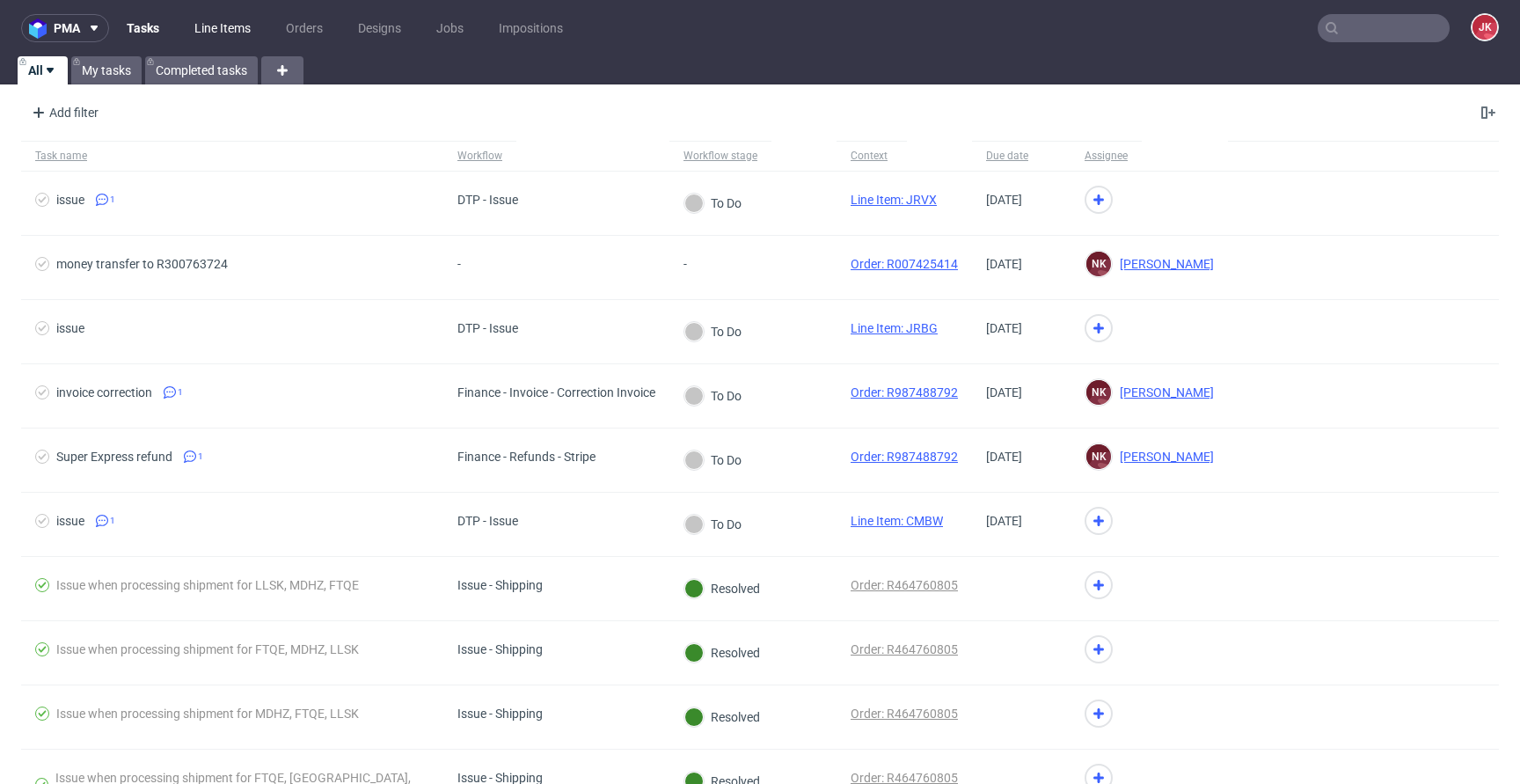
click at [225, 31] on link "Line Items" at bounding box center [222, 28] width 77 height 28
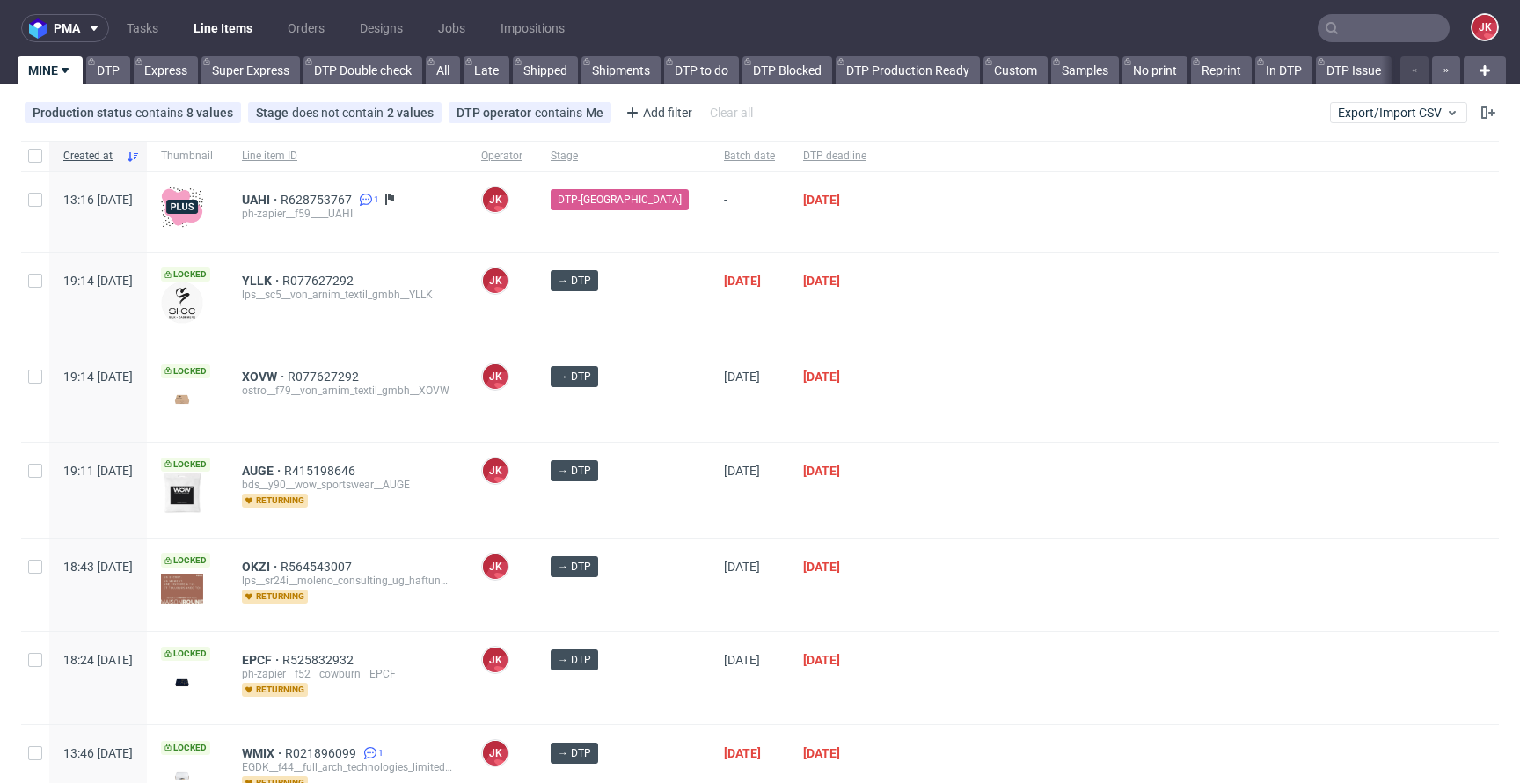
click at [921, 351] on div at bounding box center [1190, 394] width 619 height 93
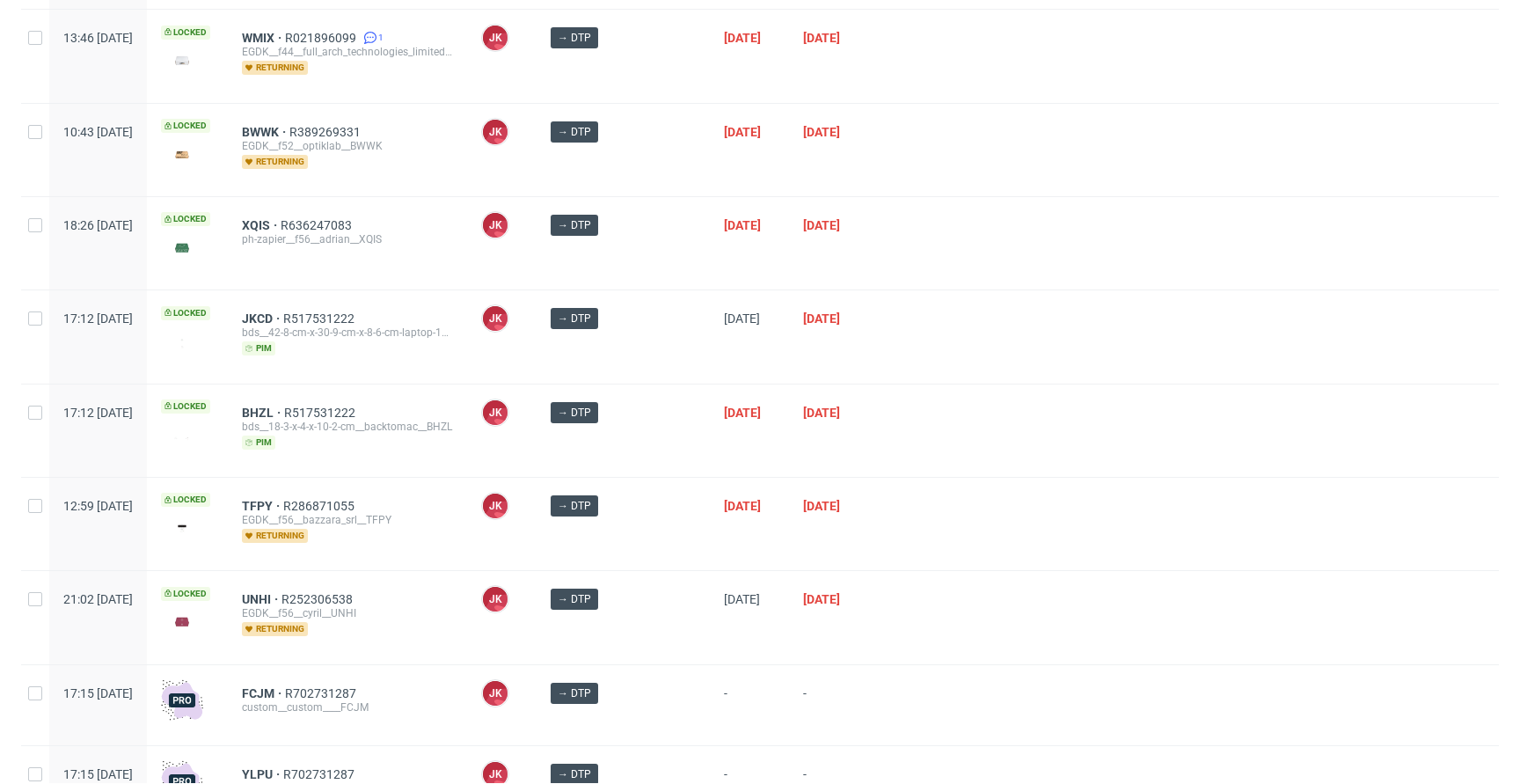
scroll to position [999, 0]
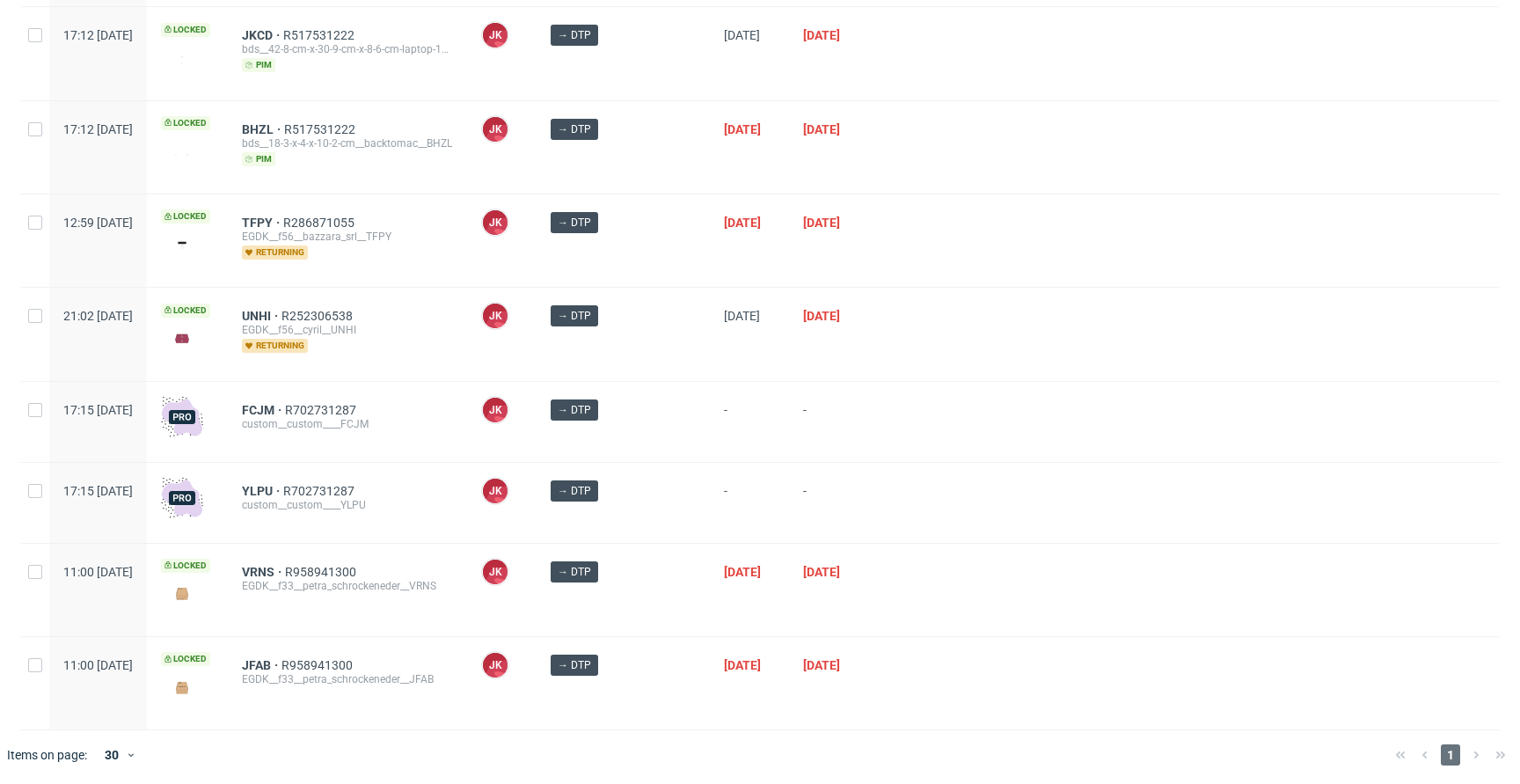
click at [917, 335] on div at bounding box center [1190, 334] width 619 height 93
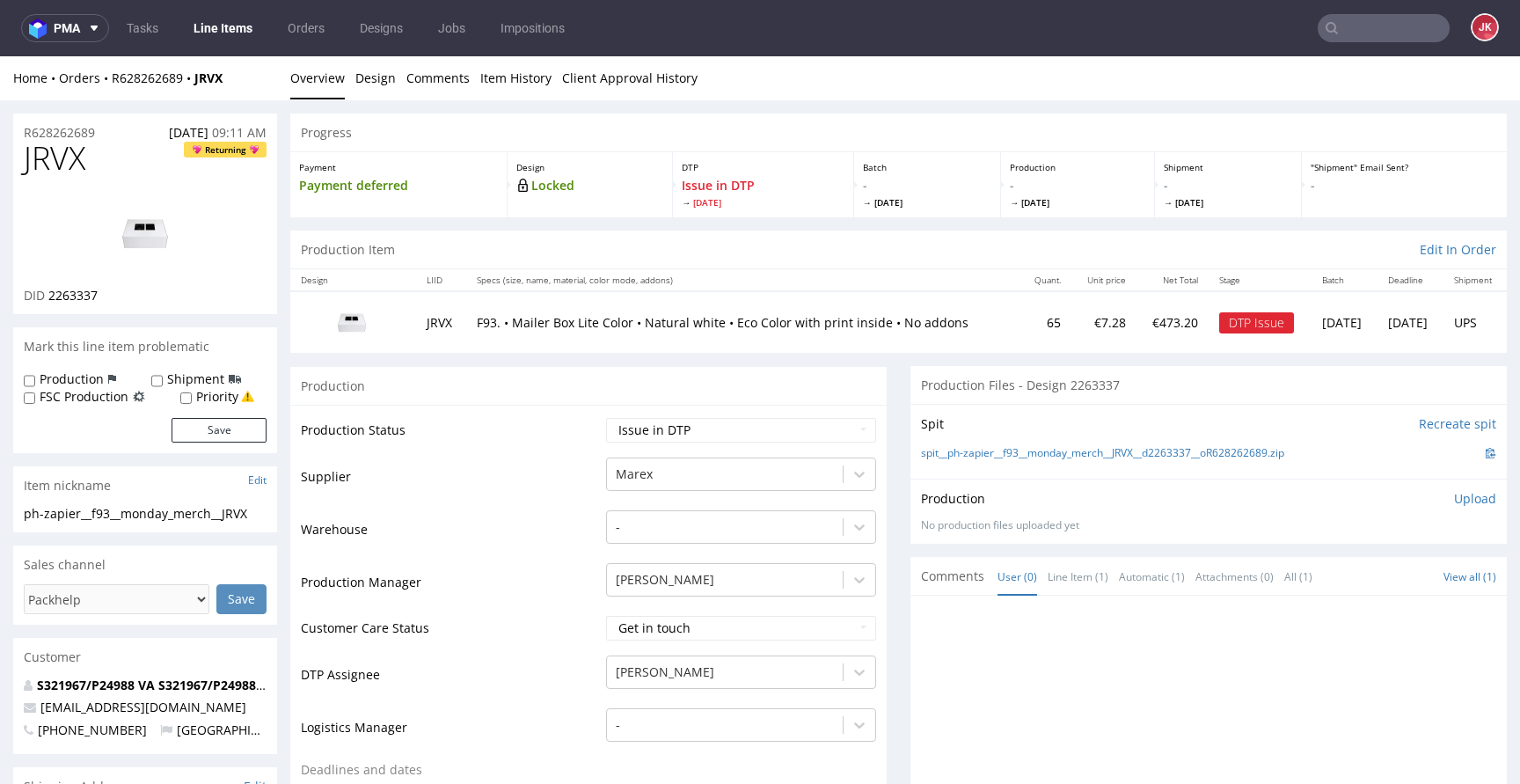
click at [65, 166] on span "JRVX" at bounding box center [55, 159] width 62 height 35
copy span "JRVX"
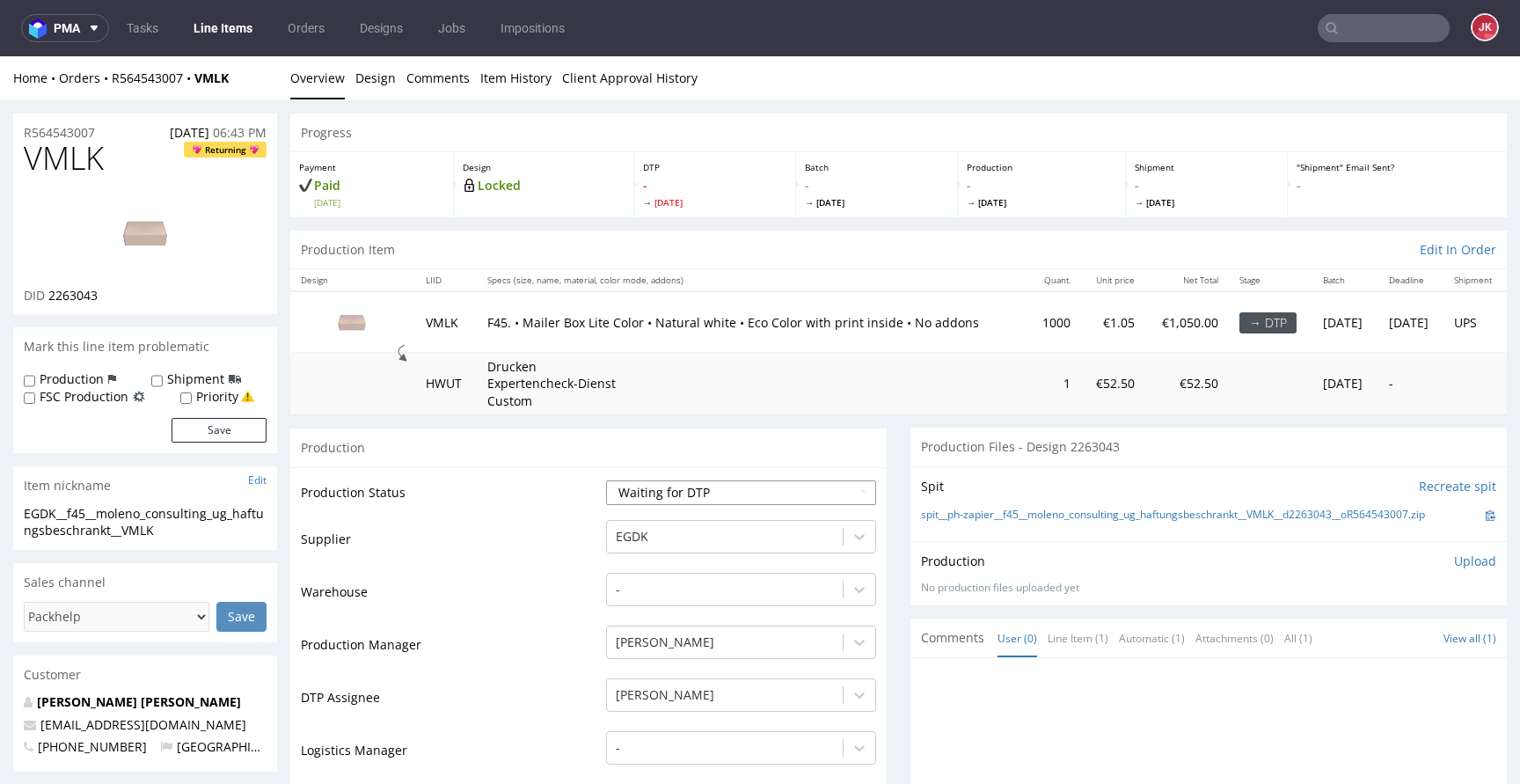
click at [741, 495] on select "Waiting for Artwork Waiting for Diecut Waiting for Mockup Waiting for DTP Waiti…" at bounding box center [741, 492] width 270 height 24
select select "dtp_issue"
click at [606, 480] on select "Waiting for Artwork Waiting for Diecut Waiting for Mockup Waiting for DTP Waiti…" at bounding box center [741, 492] width 270 height 24
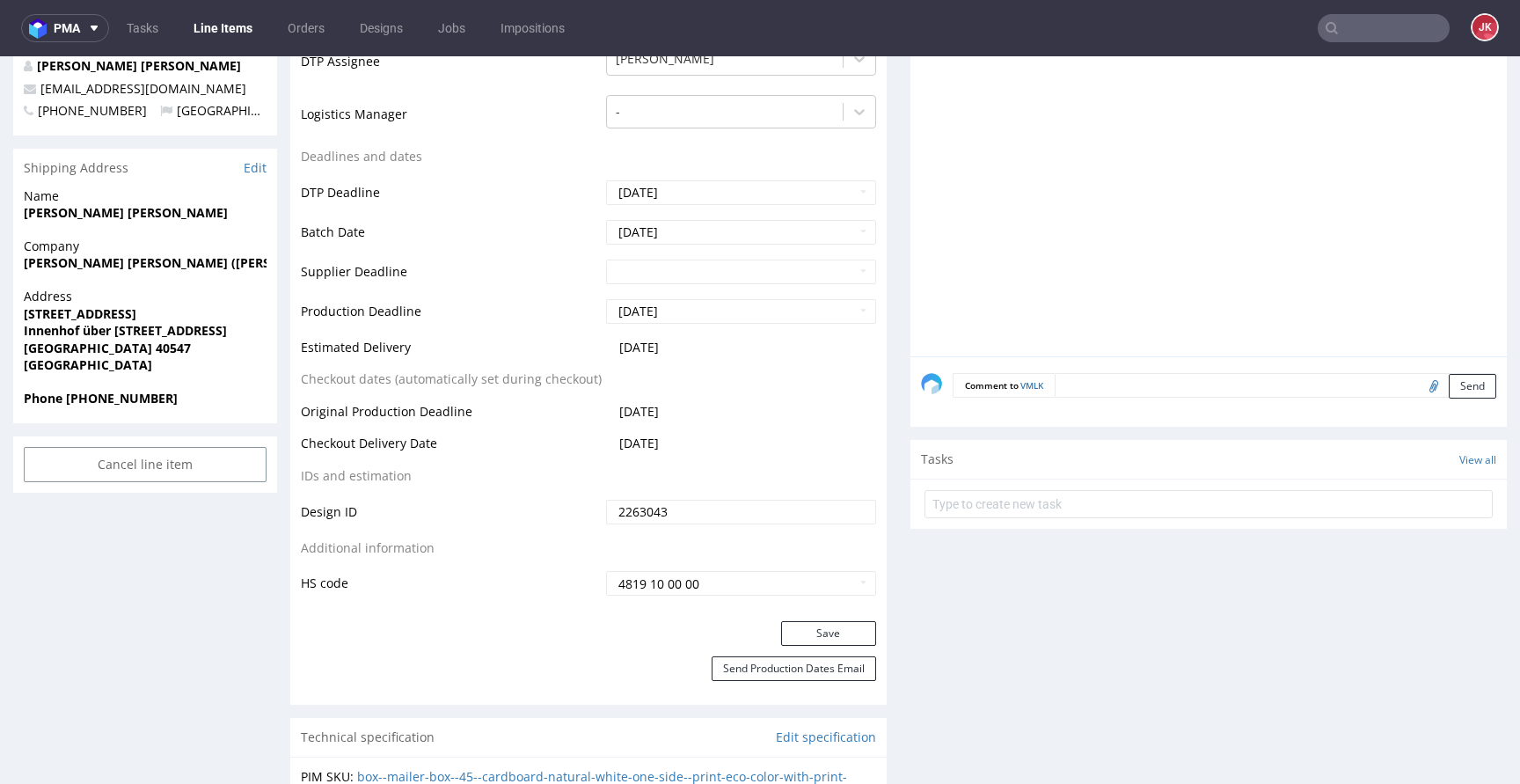
scroll to position [770, 0]
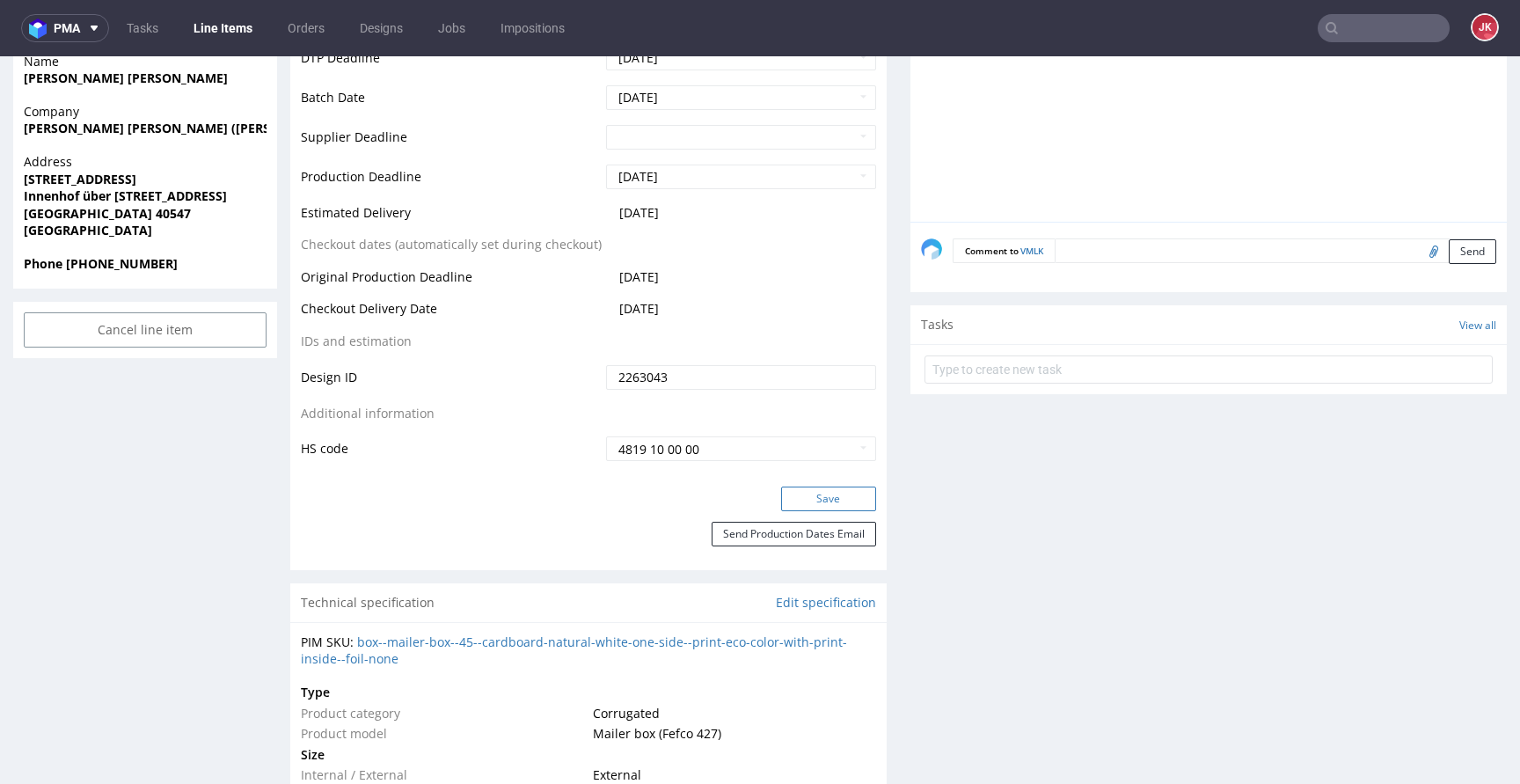
click at [800, 497] on button "Save" at bounding box center [829, 498] width 95 height 24
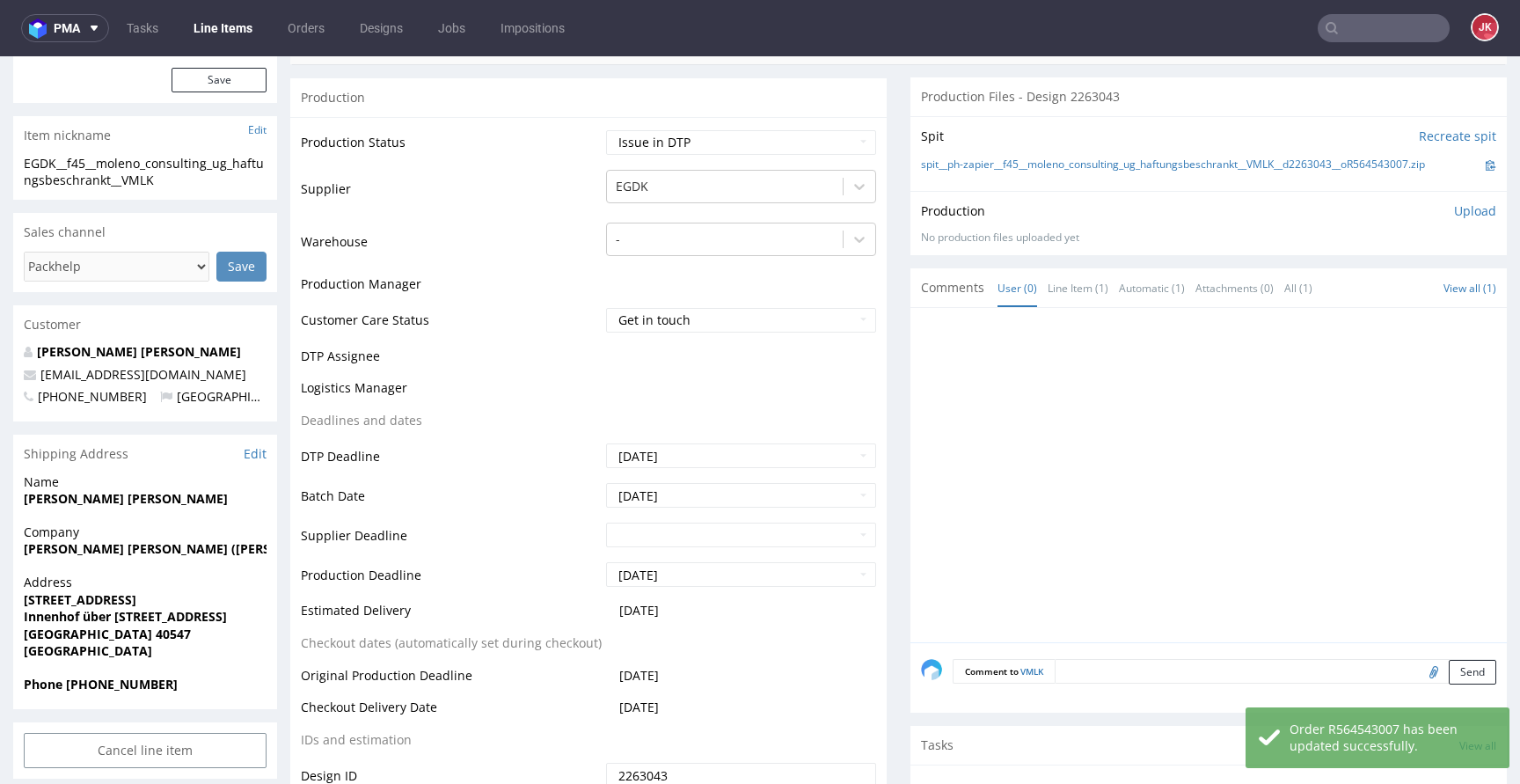
scroll to position [0, 0]
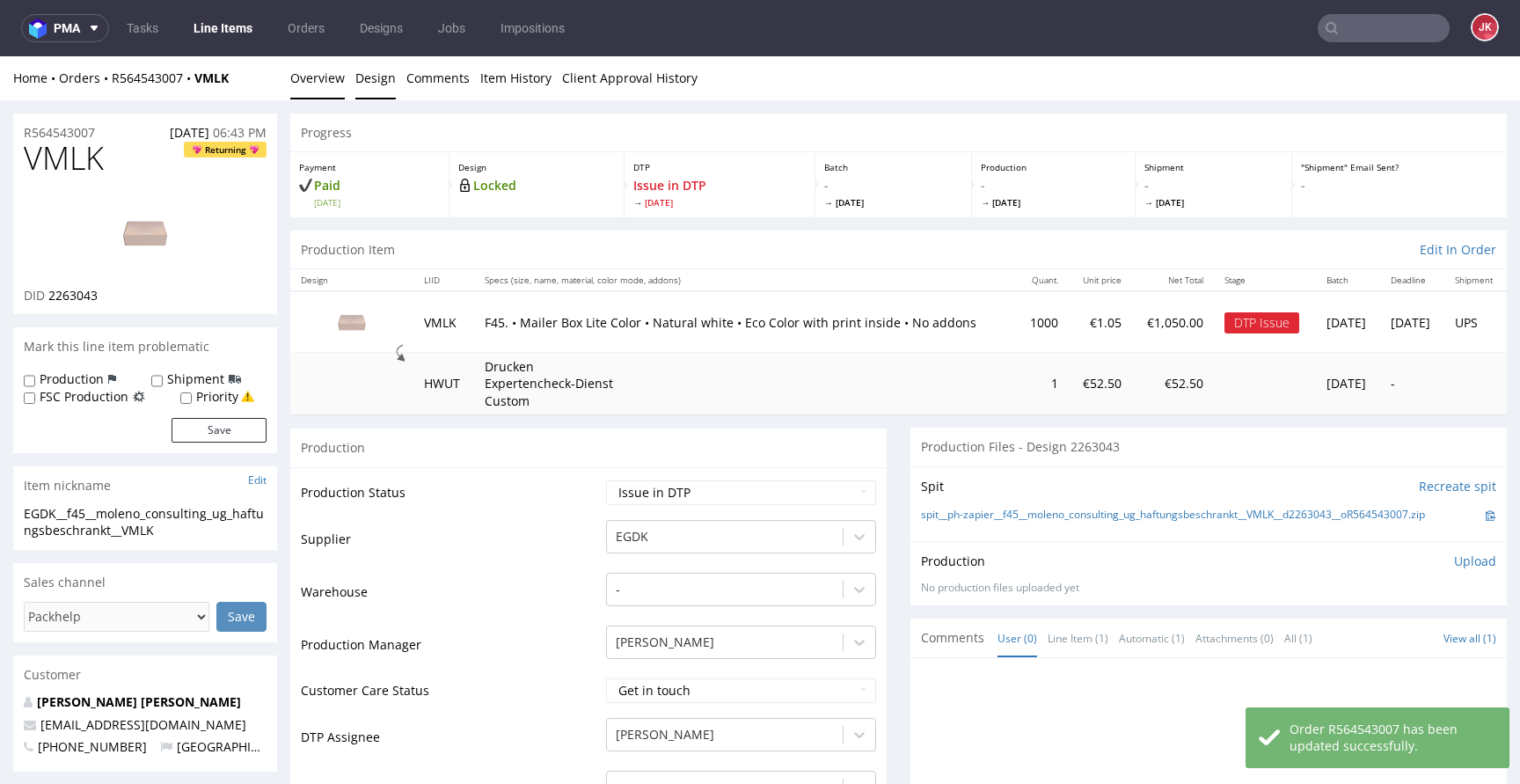
click at [365, 64] on link "Design" at bounding box center [376, 77] width 41 height 44
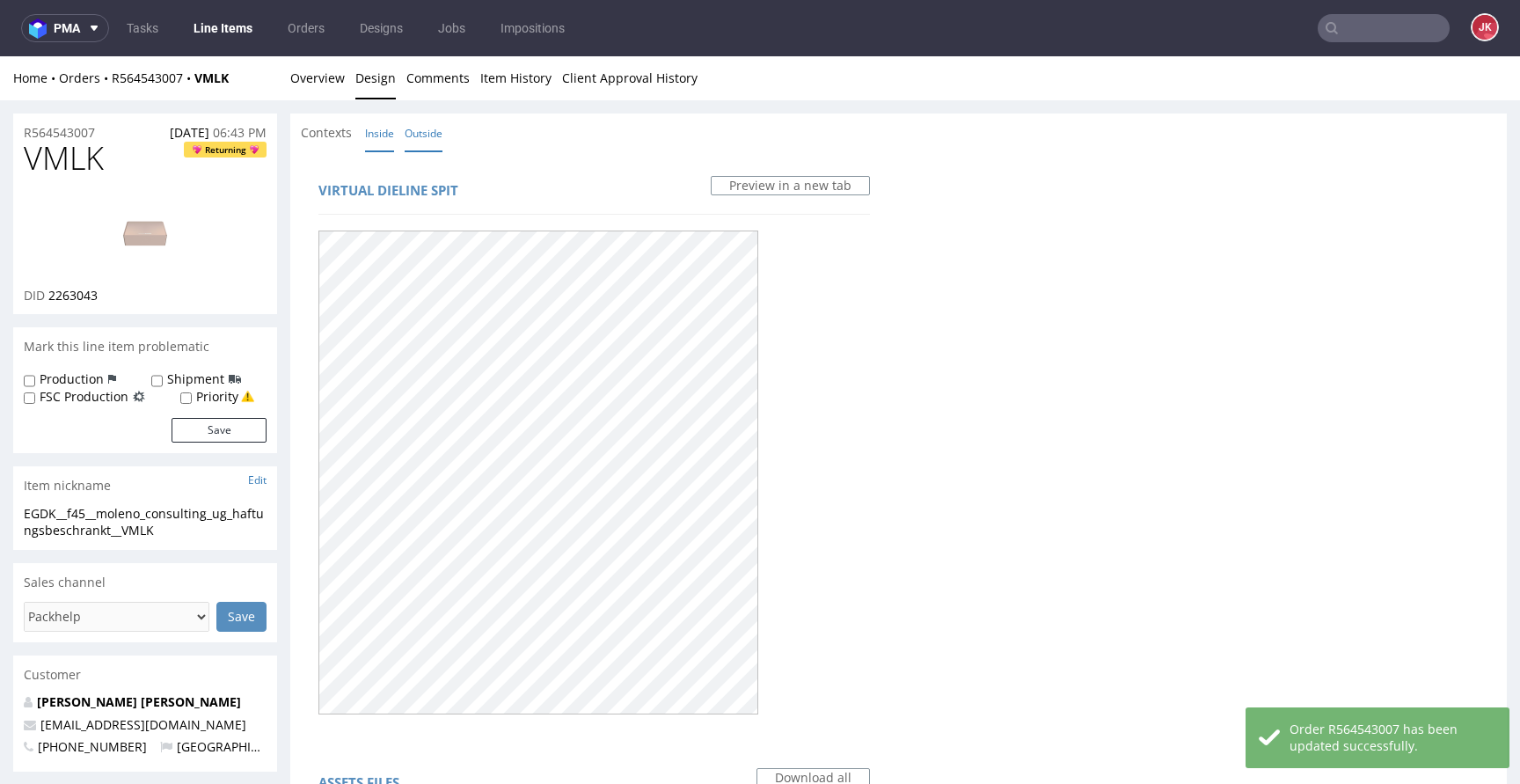
click at [385, 131] on link "Inside" at bounding box center [380, 132] width 29 height 38
click at [332, 70] on link "Overview" at bounding box center [317, 77] width 54 height 44
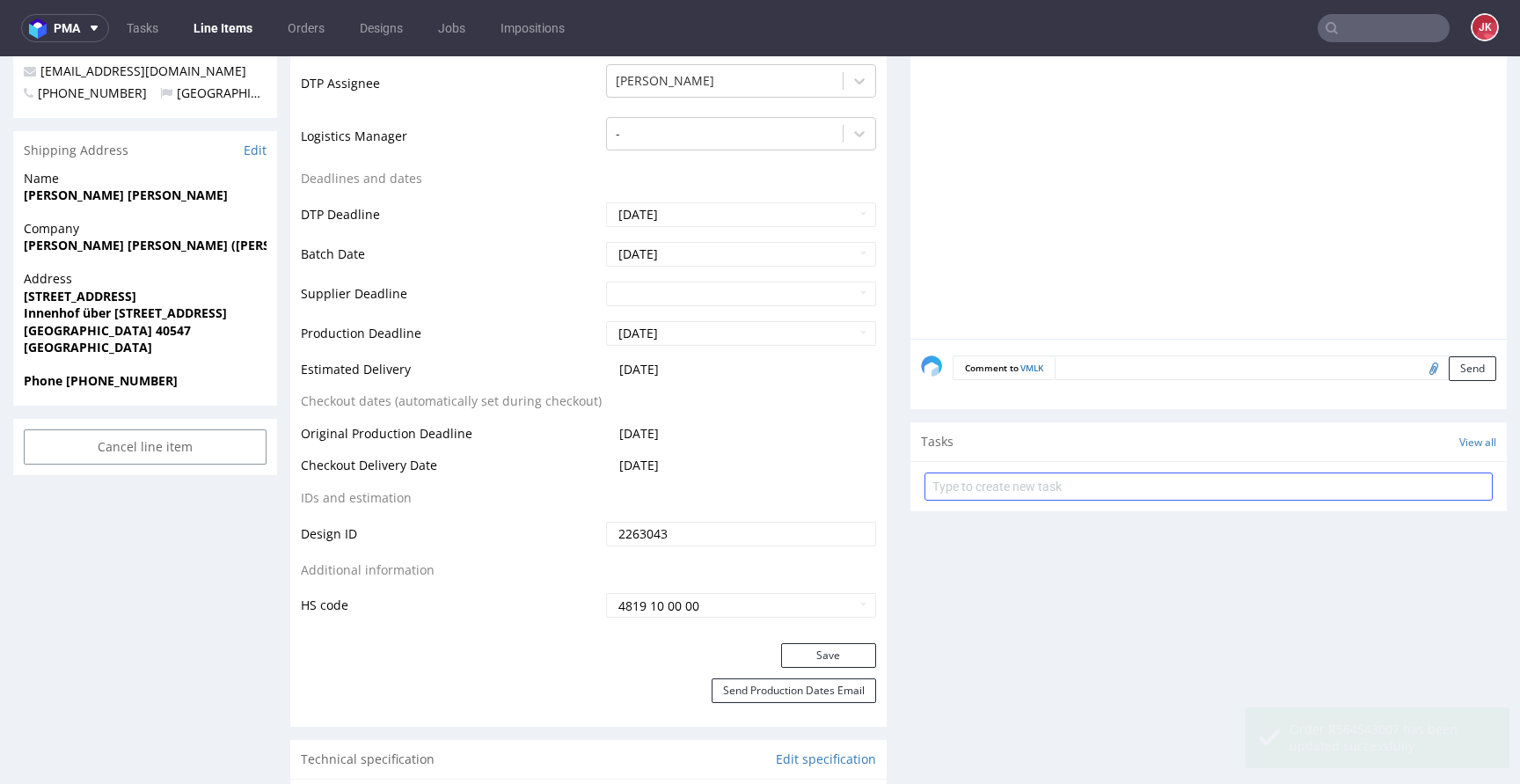
scroll to position [666, 0]
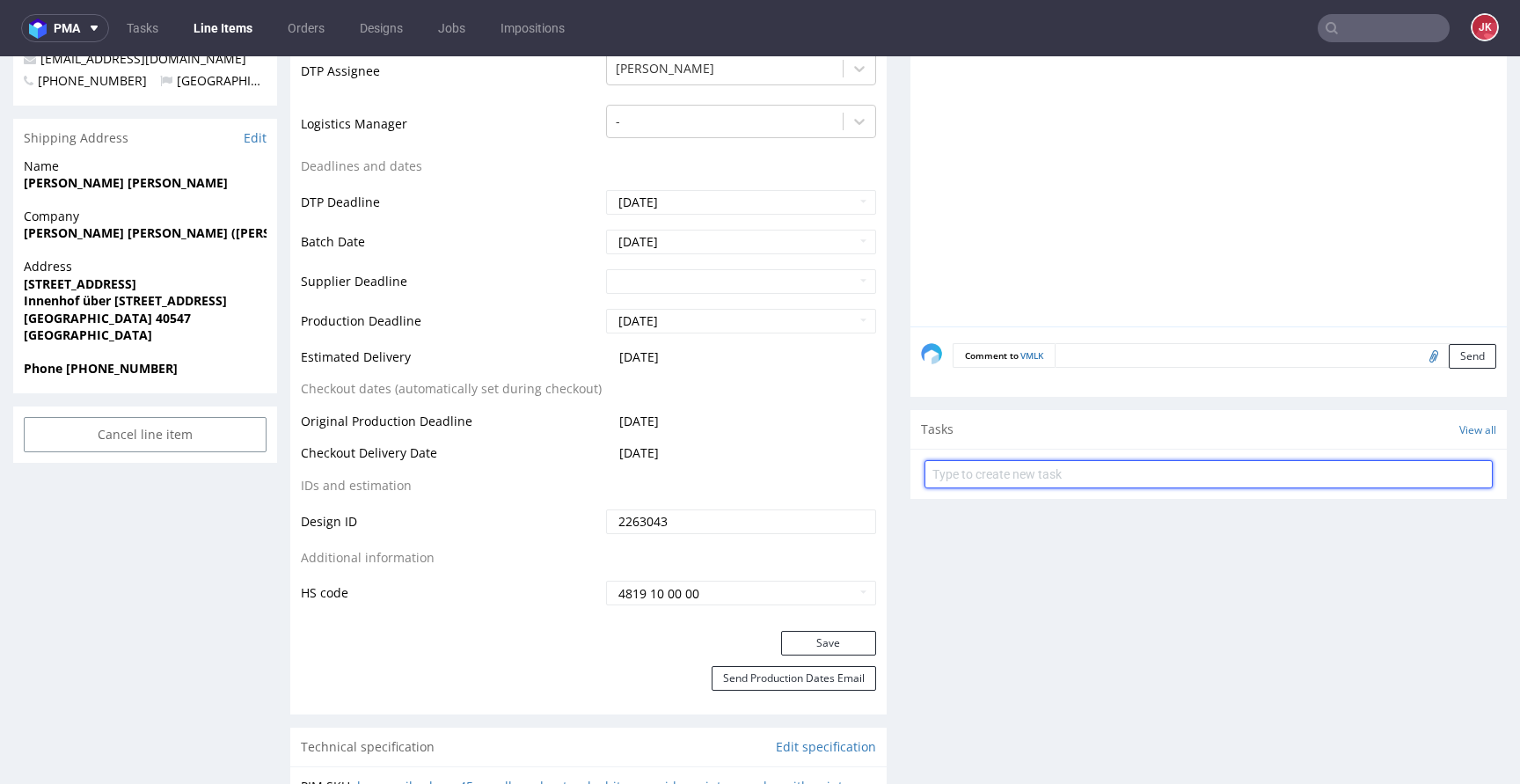
click at [984, 464] on input "text" at bounding box center [1209, 474] width 569 height 28
type input "issue"
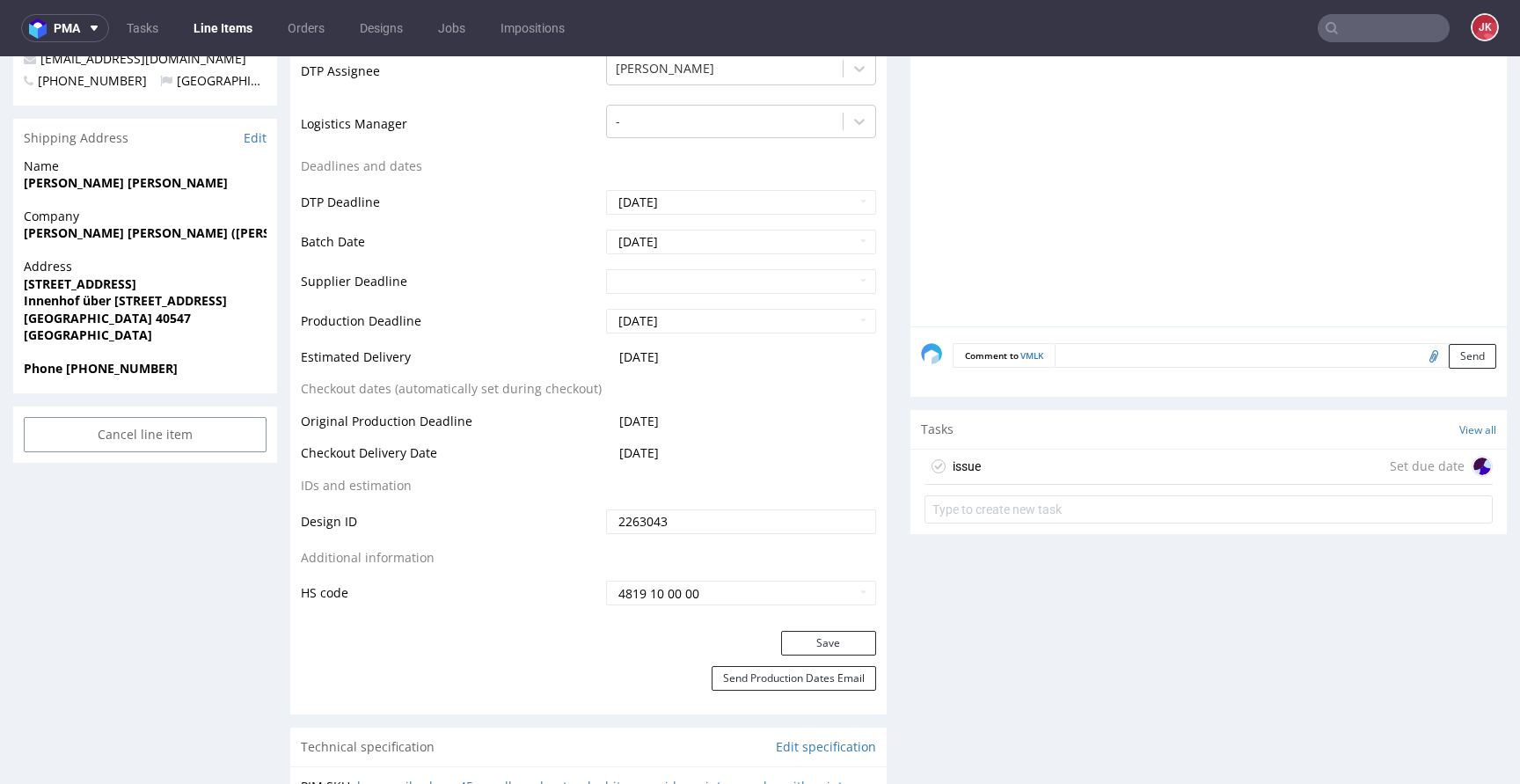
click at [985, 473] on div "issue Set due date" at bounding box center [1209, 467] width 569 height 35
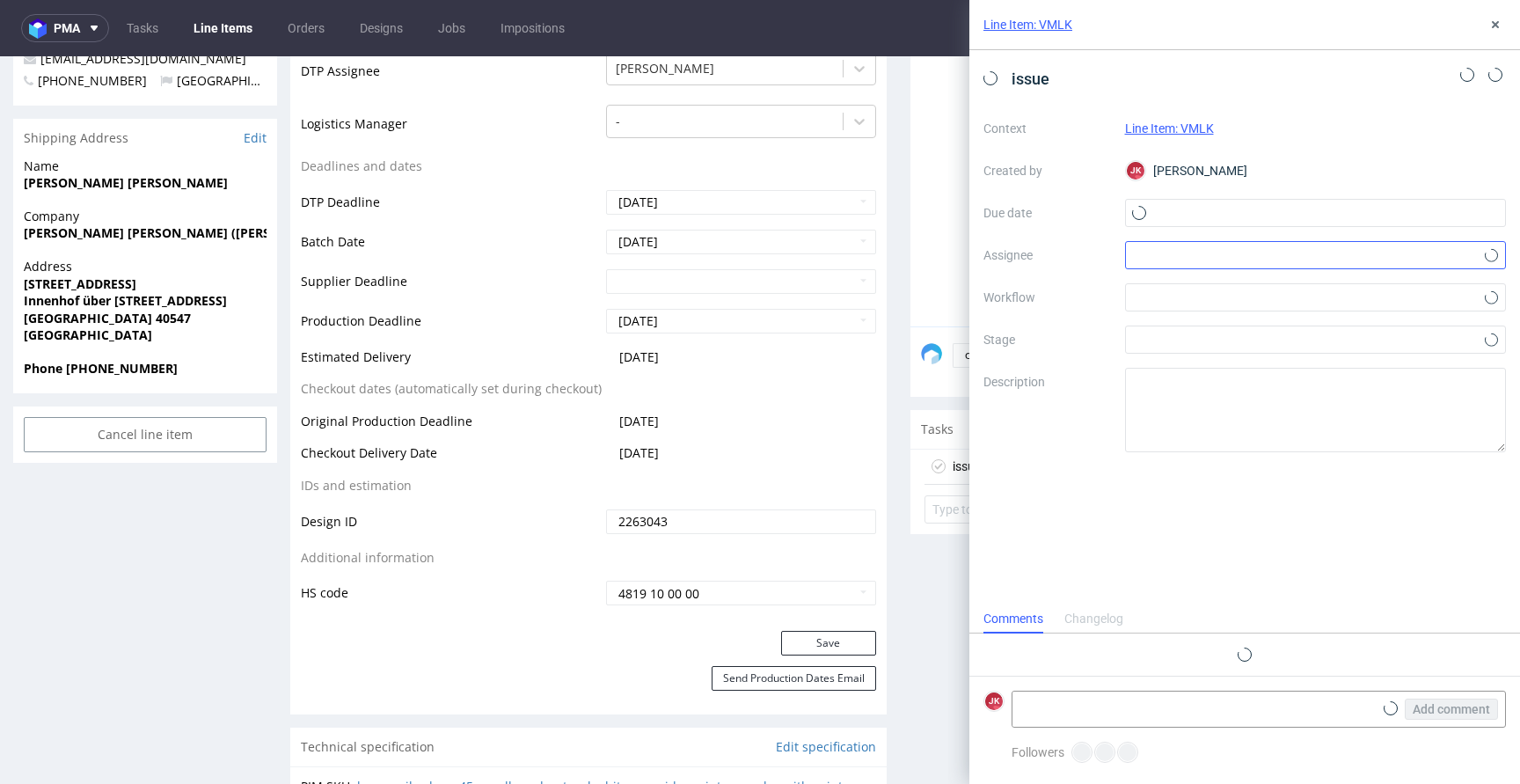
scroll to position [15, 0]
click at [1248, 208] on input "text" at bounding box center [1316, 213] width 382 height 28
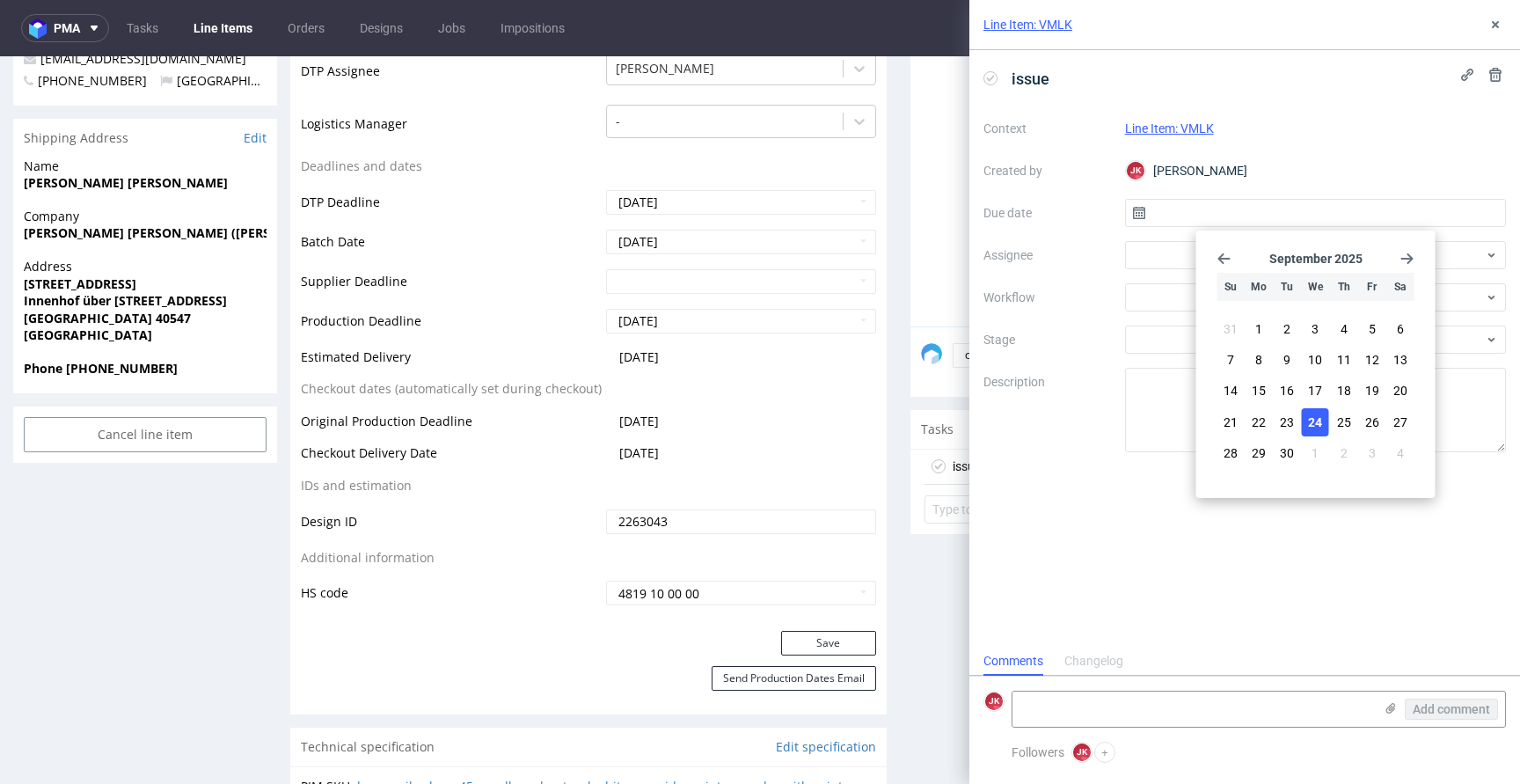
click at [1324, 415] on button "24" at bounding box center [1315, 421] width 27 height 28
type input "[DATE]"
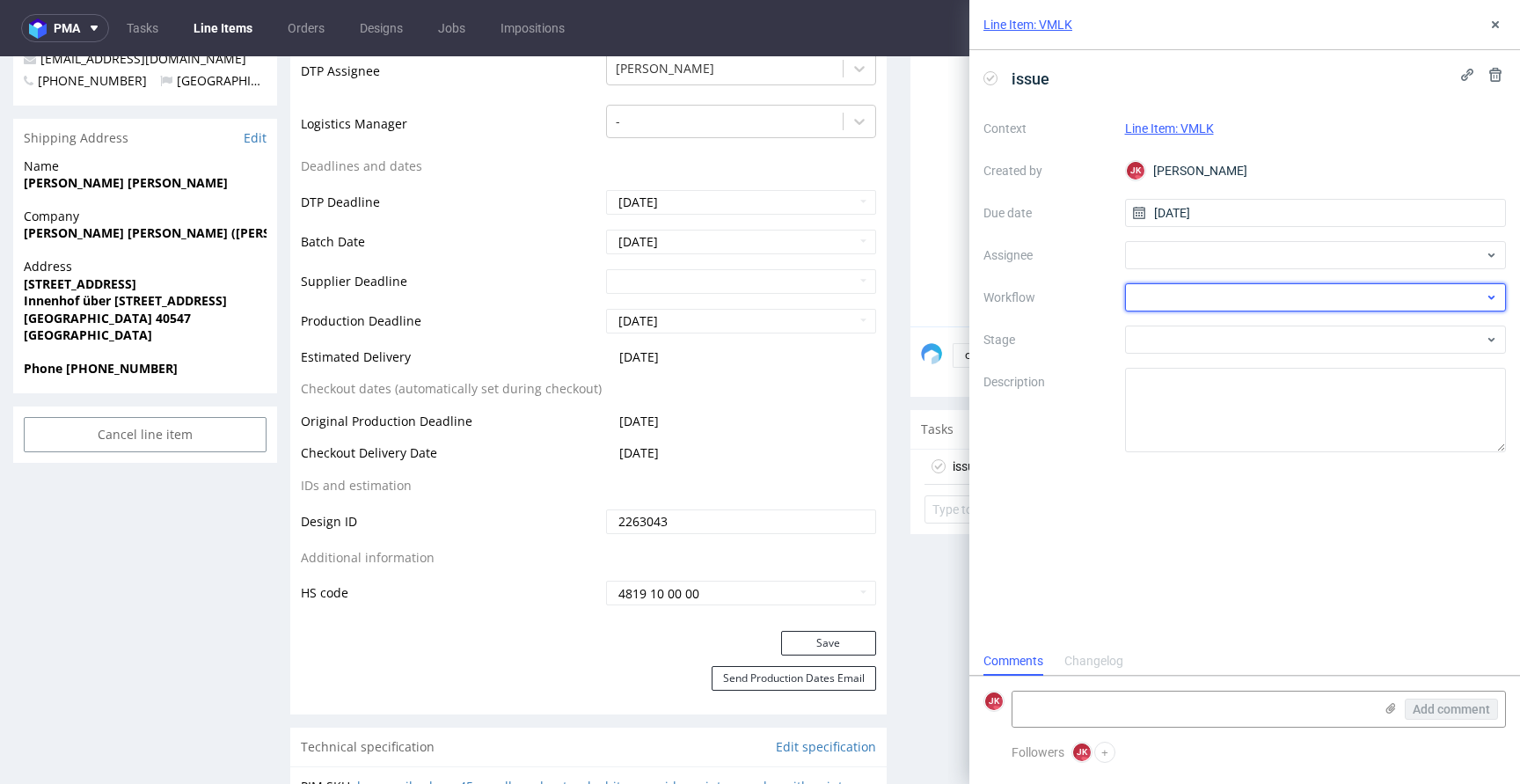
click at [1196, 302] on div at bounding box center [1316, 297] width 382 height 28
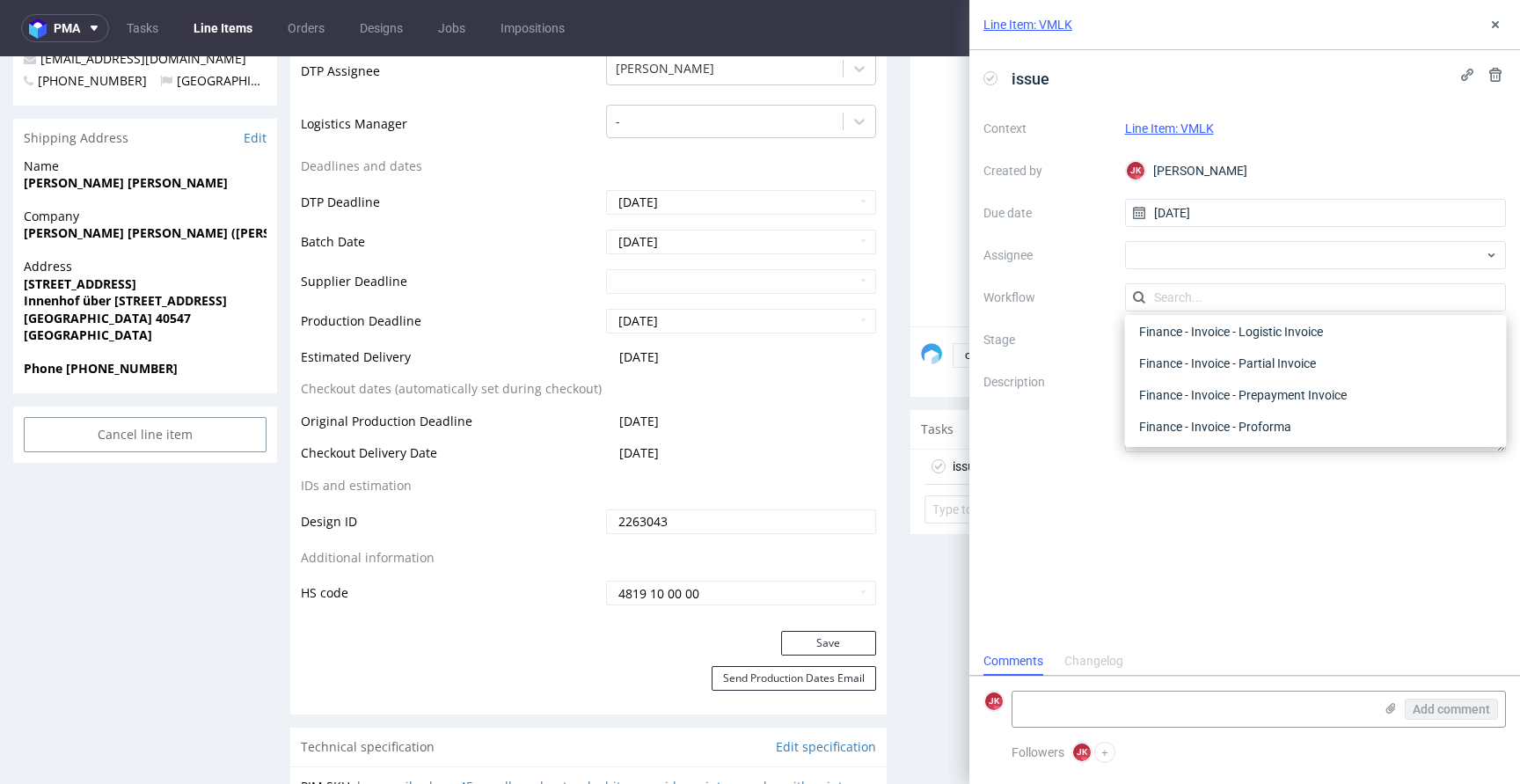
scroll to position [0, 0]
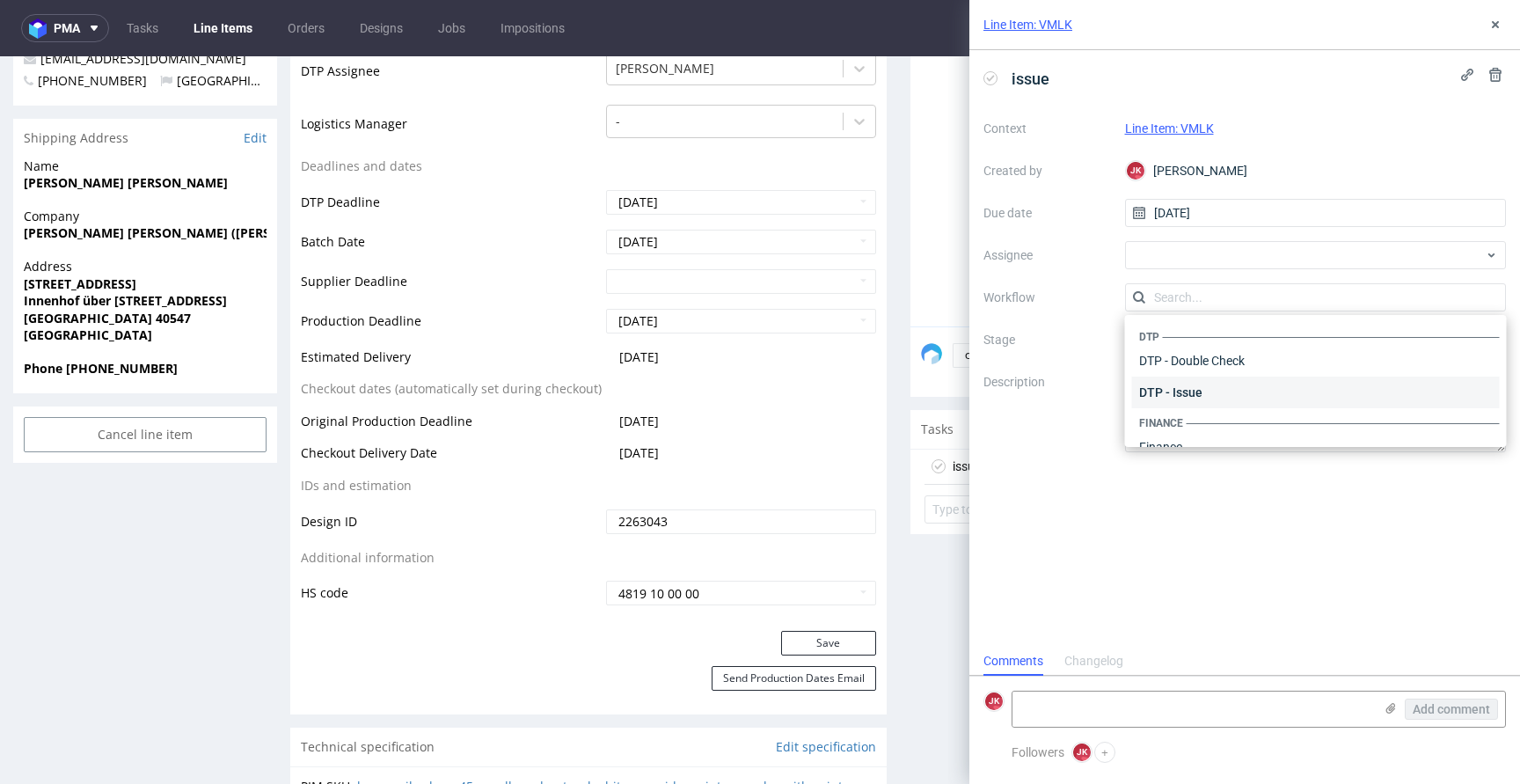
click at [1184, 389] on div "DTP - Issue" at bounding box center [1316, 392] width 367 height 32
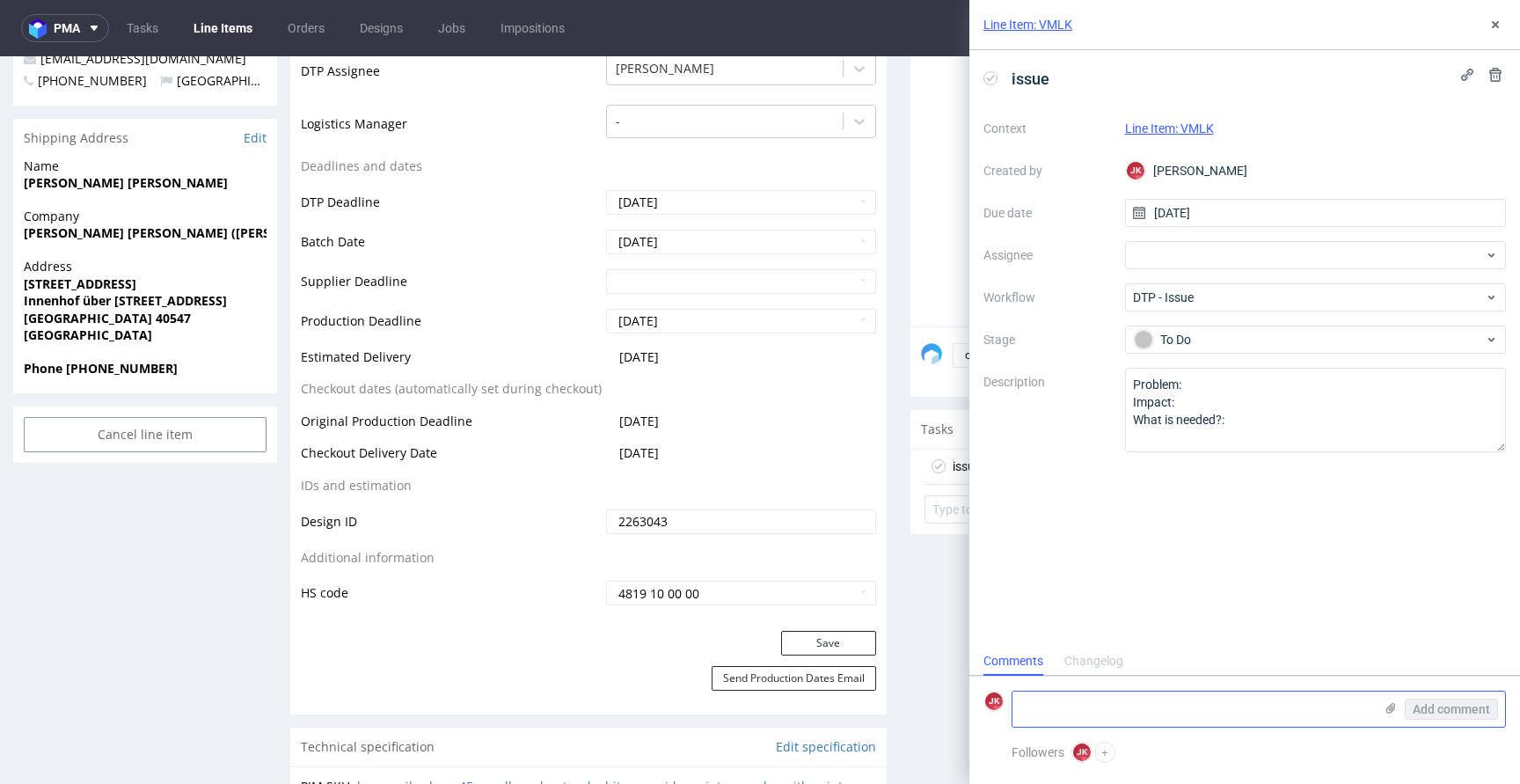
click at [1144, 710] on textarea at bounding box center [1192, 709] width 361 height 35
paste textarea "There is too much print coverage for Lite Color variant. I suggest Eco Color va…"
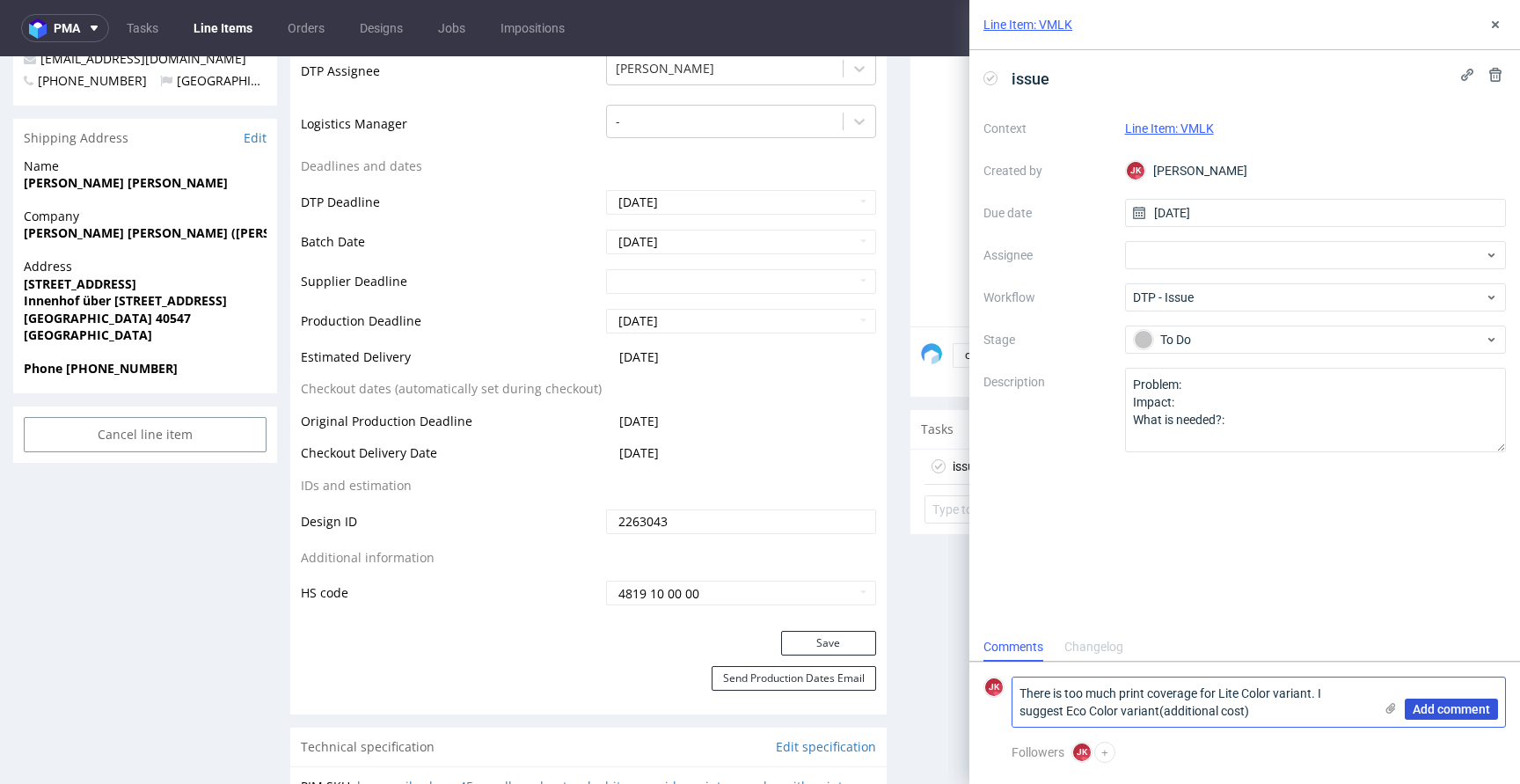
type textarea "There is too much print coverage for Lite Color variant. I suggest Eco Color va…"
click at [1444, 708] on span "Add comment" at bounding box center [1451, 709] width 77 height 13
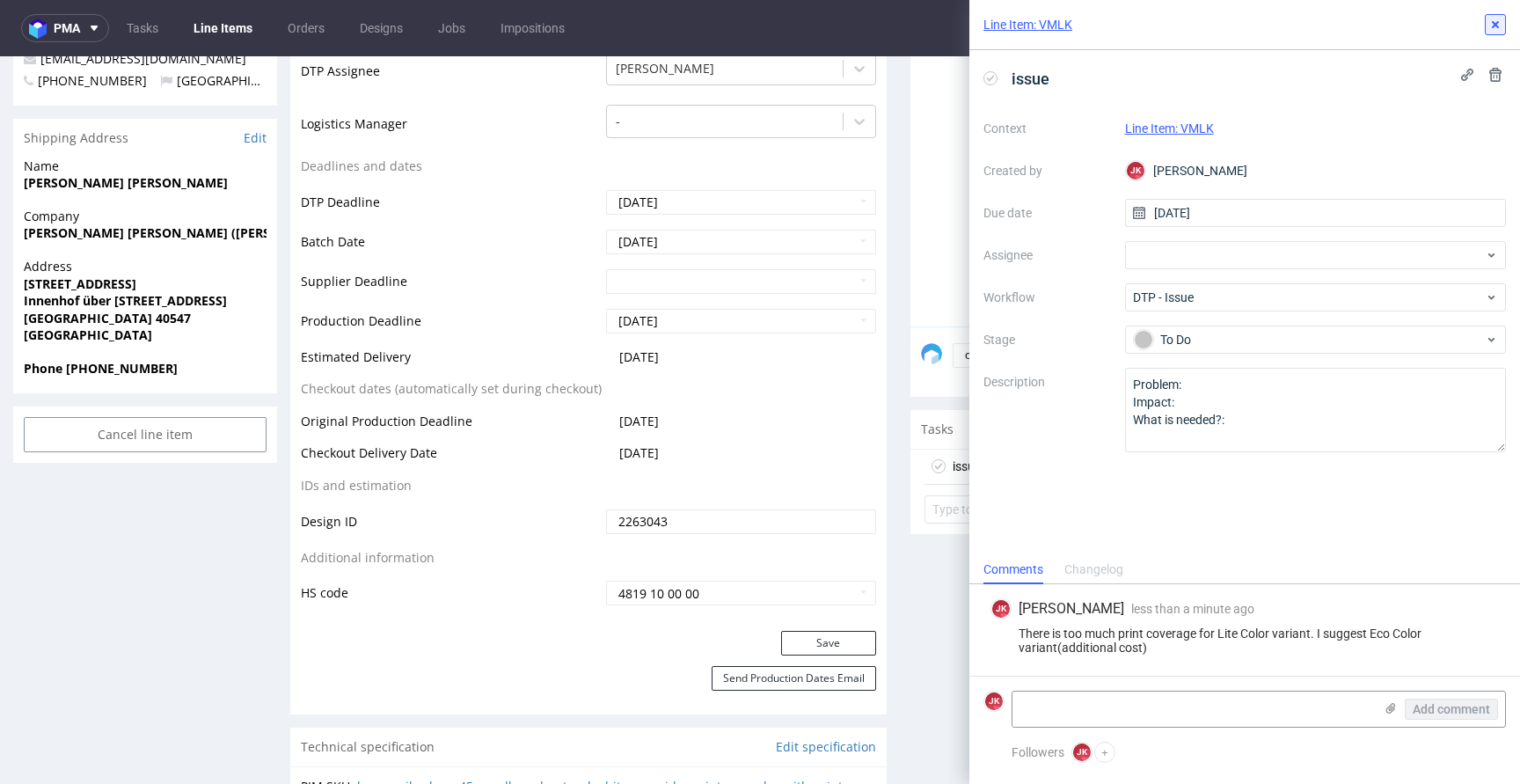
click at [1500, 23] on icon at bounding box center [1495, 24] width 15 height 15
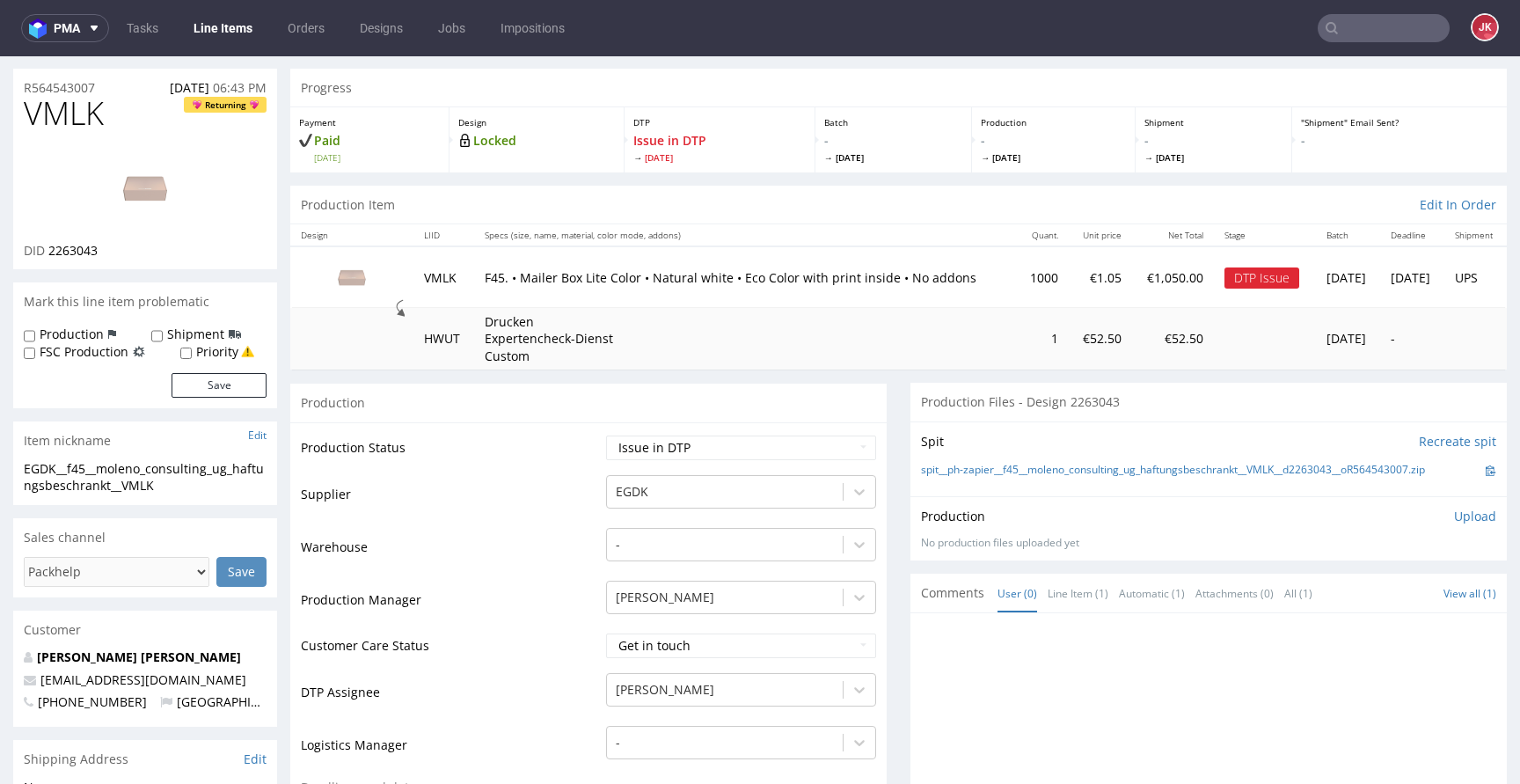
scroll to position [44, 0]
click at [58, 126] on span "VMLK" at bounding box center [64, 114] width 80 height 35
copy span "VMLK"
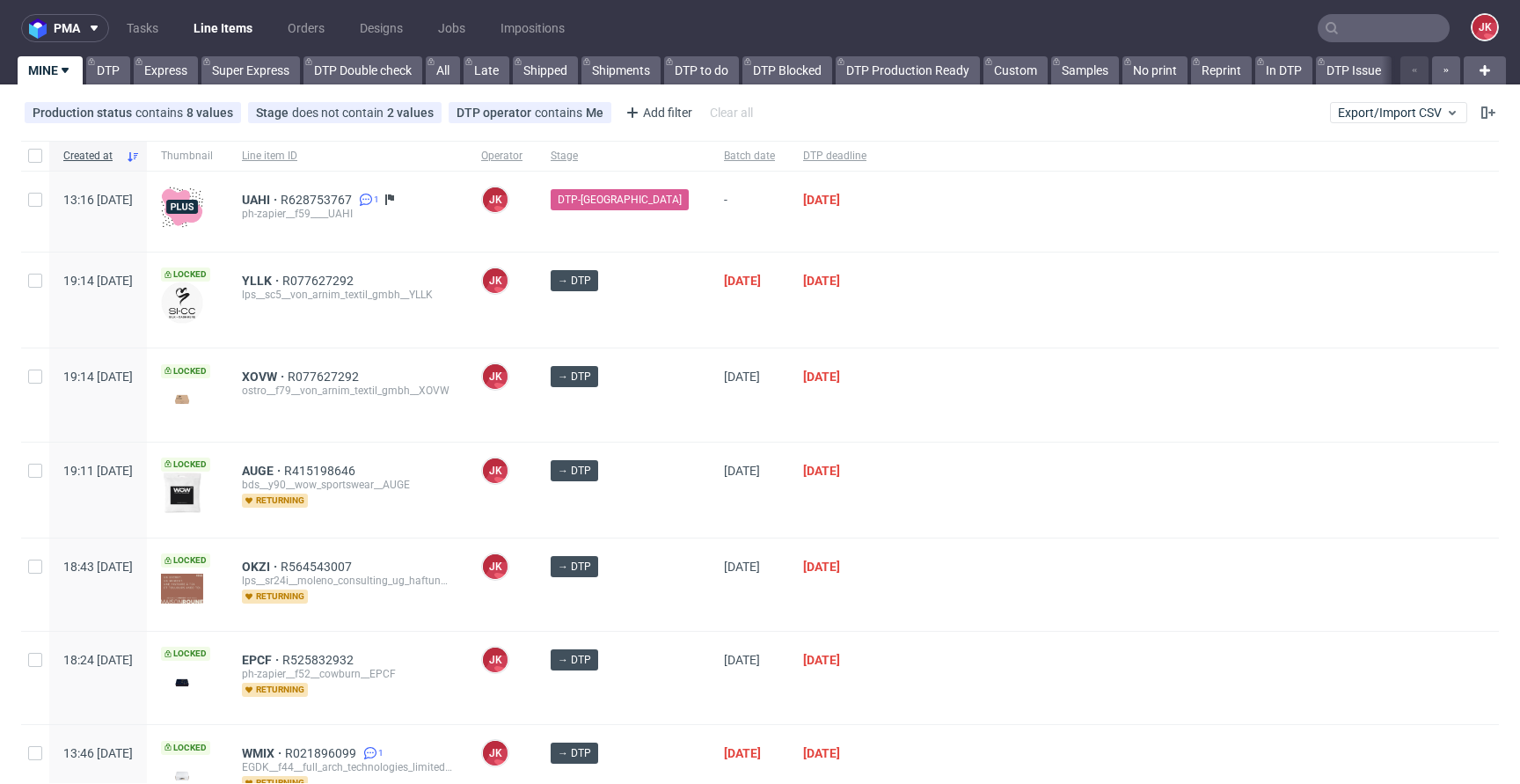
click at [889, 320] on div at bounding box center [1190, 300] width 619 height 95
click at [882, 449] on div at bounding box center [1190, 490] width 619 height 95
click at [672, 509] on div "→ DTP" at bounding box center [623, 490] width 173 height 95
